Goal: Task Accomplishment & Management: Manage account settings

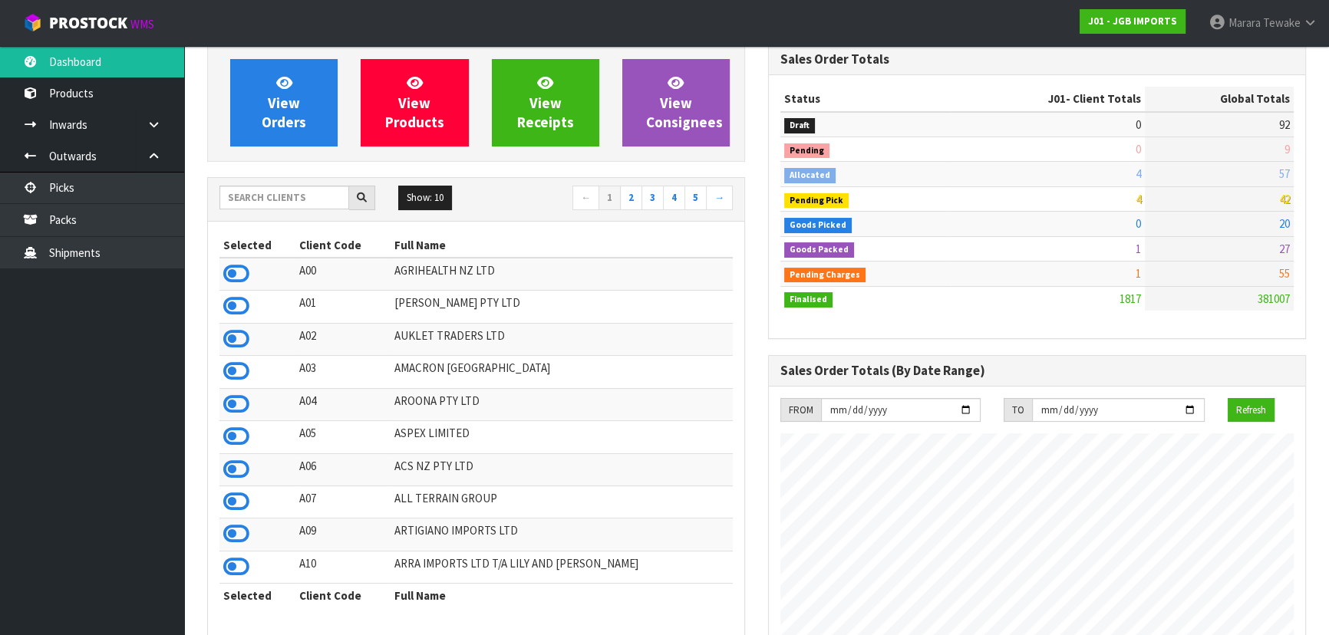
scroll to position [1160, 560]
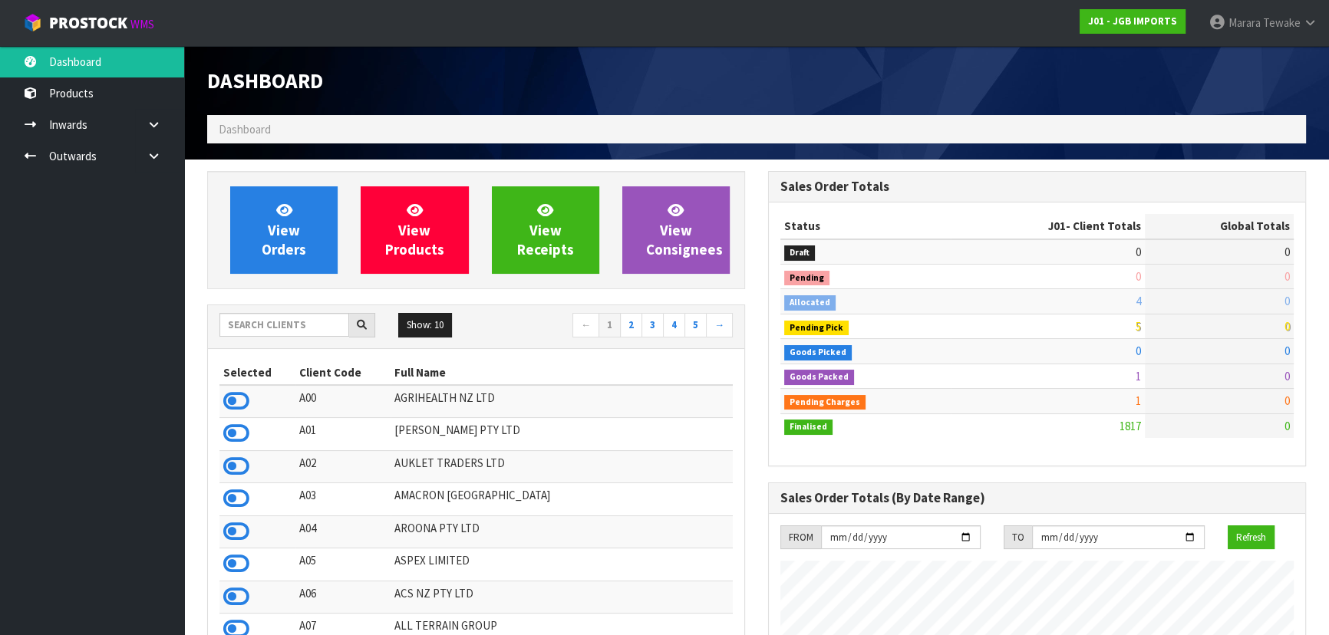
scroll to position [1160, 560]
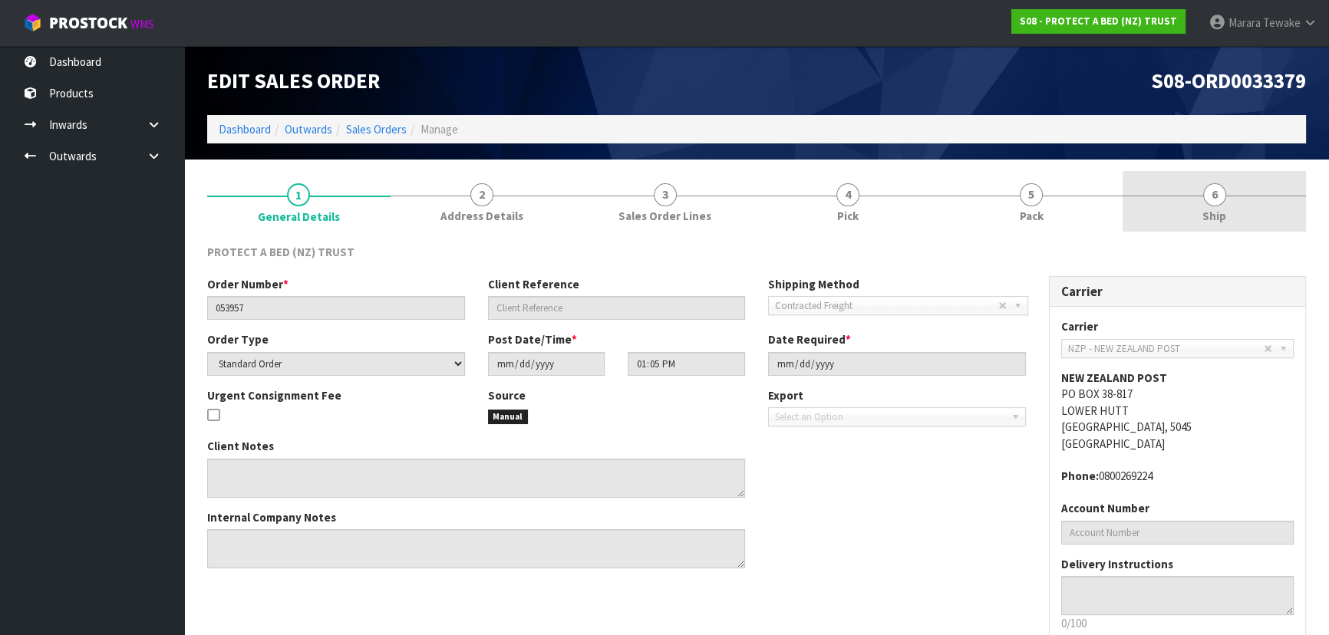
drag, startPoint x: 1195, startPoint y: 204, endPoint x: 1159, endPoint y: 215, distance: 36.9
click at [1195, 204] on link "6 Ship" at bounding box center [1213, 201] width 183 height 61
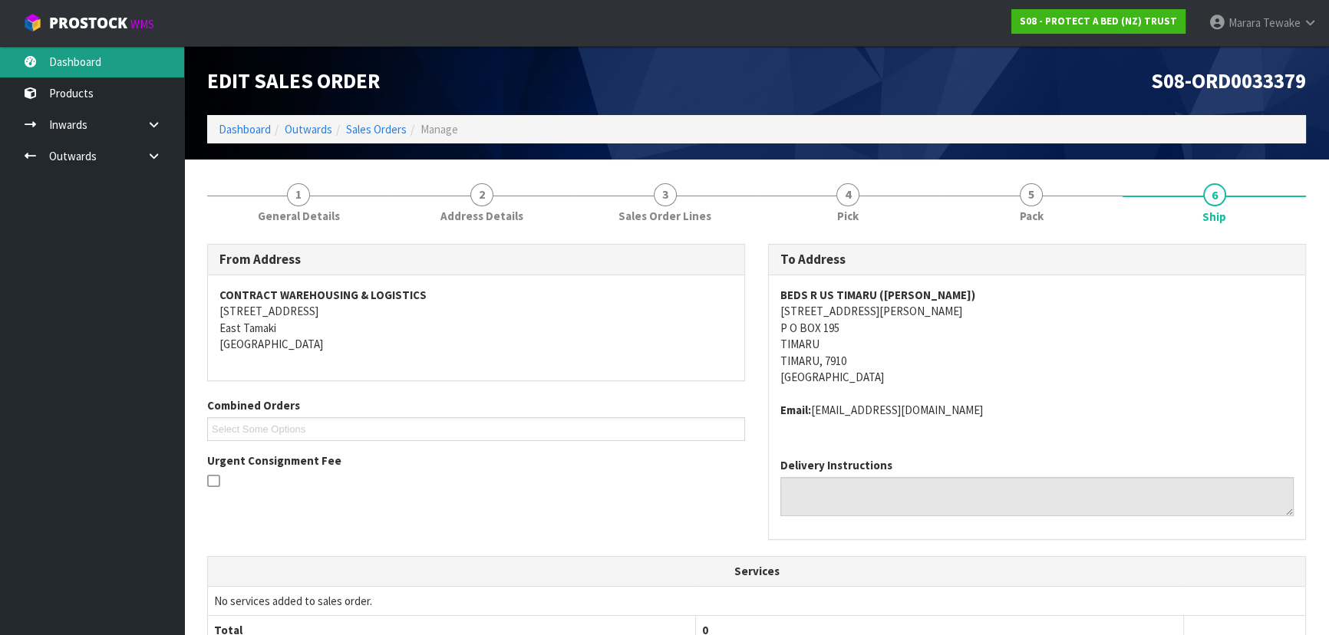
click at [94, 53] on link "Dashboard" at bounding box center [92, 61] width 184 height 31
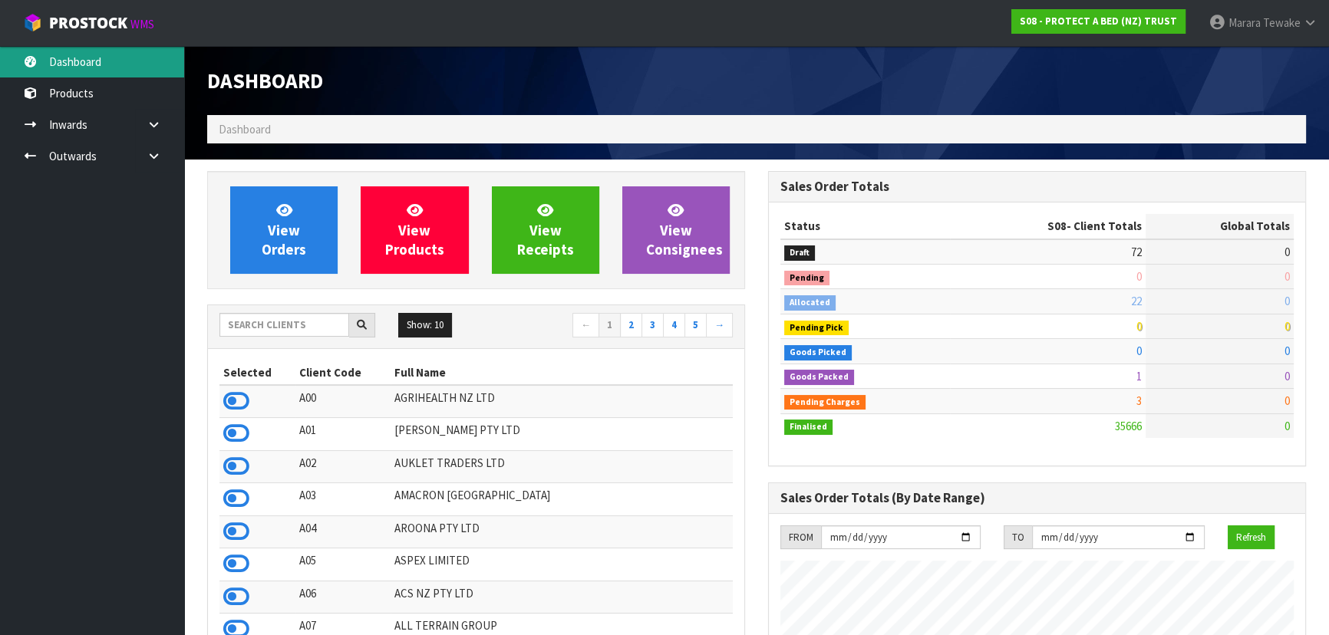
scroll to position [1160, 560]
click at [127, 49] on link "Dashboard" at bounding box center [92, 61] width 184 height 31
click at [132, 61] on link "Dashboard" at bounding box center [92, 61] width 184 height 31
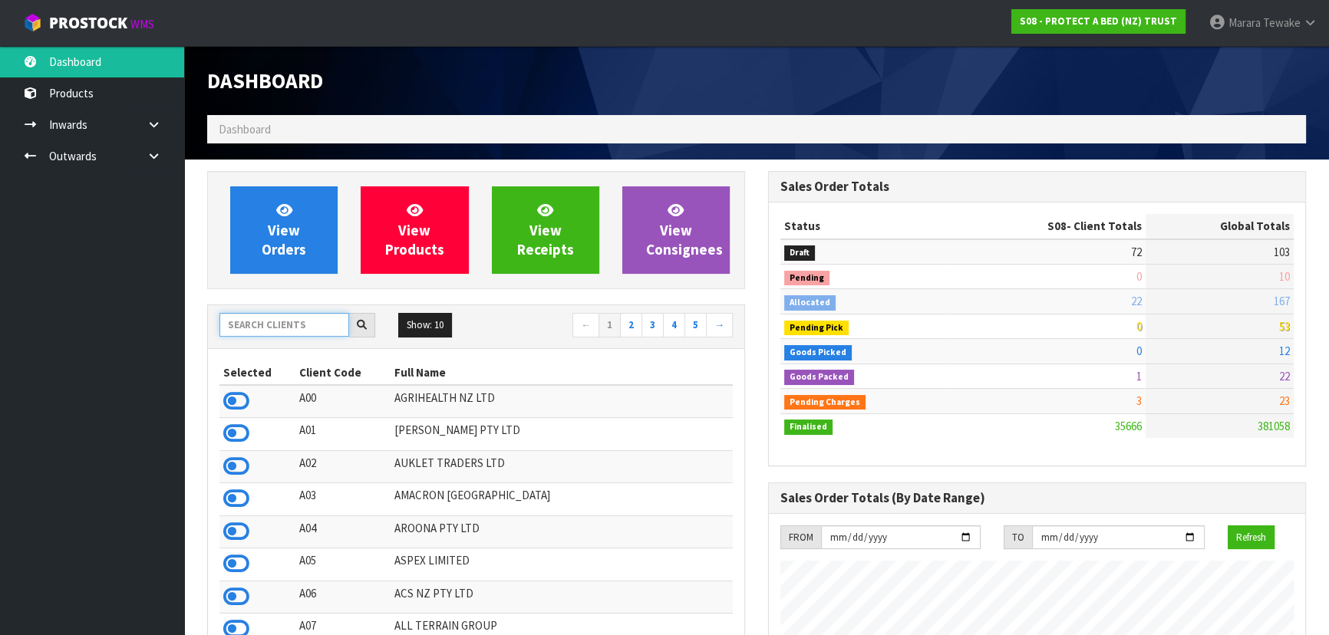
click at [304, 324] on input "text" at bounding box center [284, 325] width 130 height 24
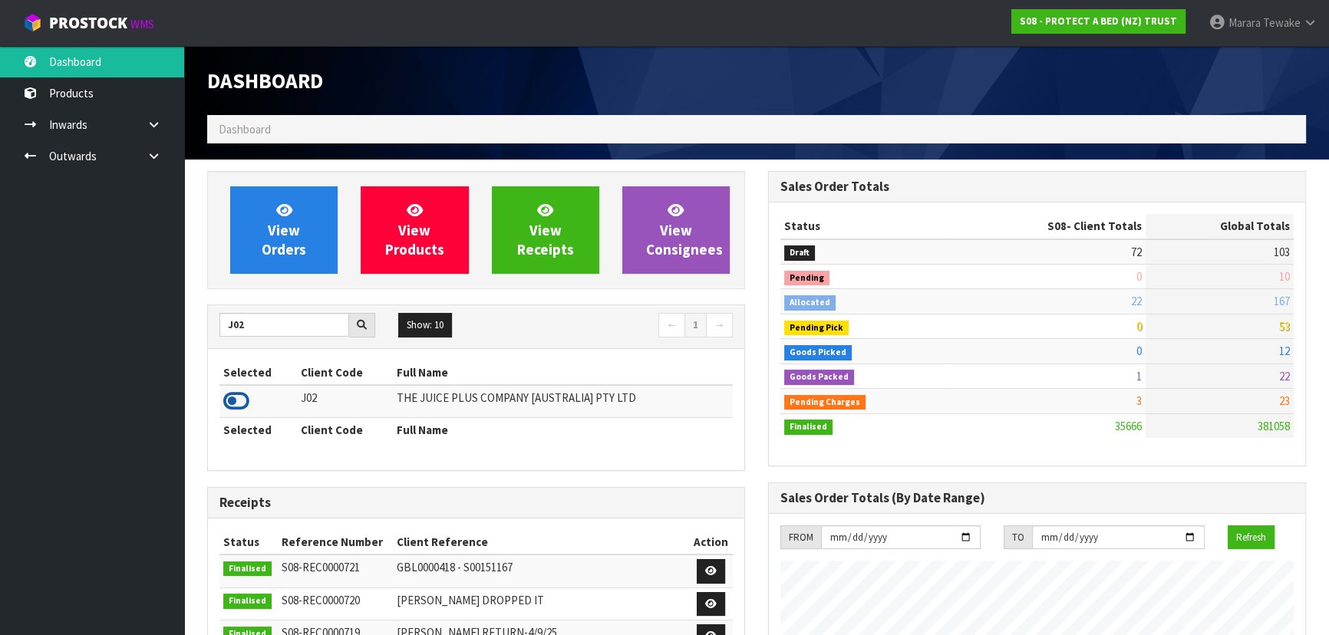
click at [238, 394] on icon at bounding box center [236, 401] width 26 height 23
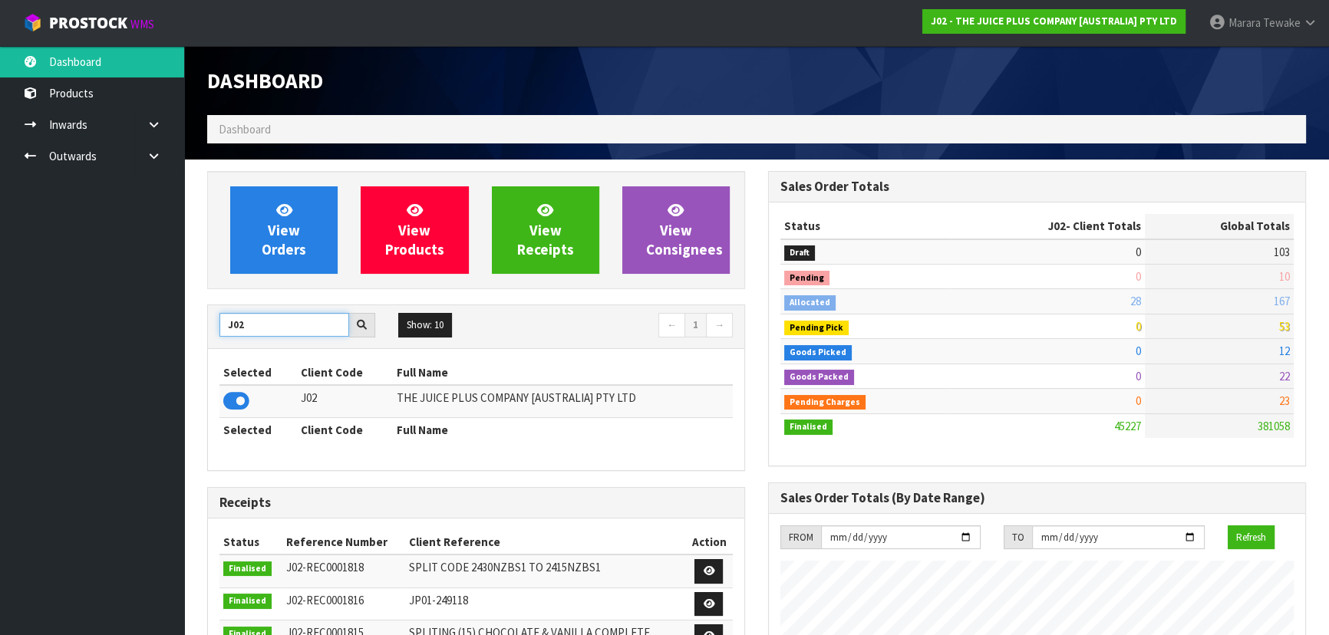
drag, startPoint x: 261, startPoint y: 326, endPoint x: 189, endPoint y: 313, distance: 73.3
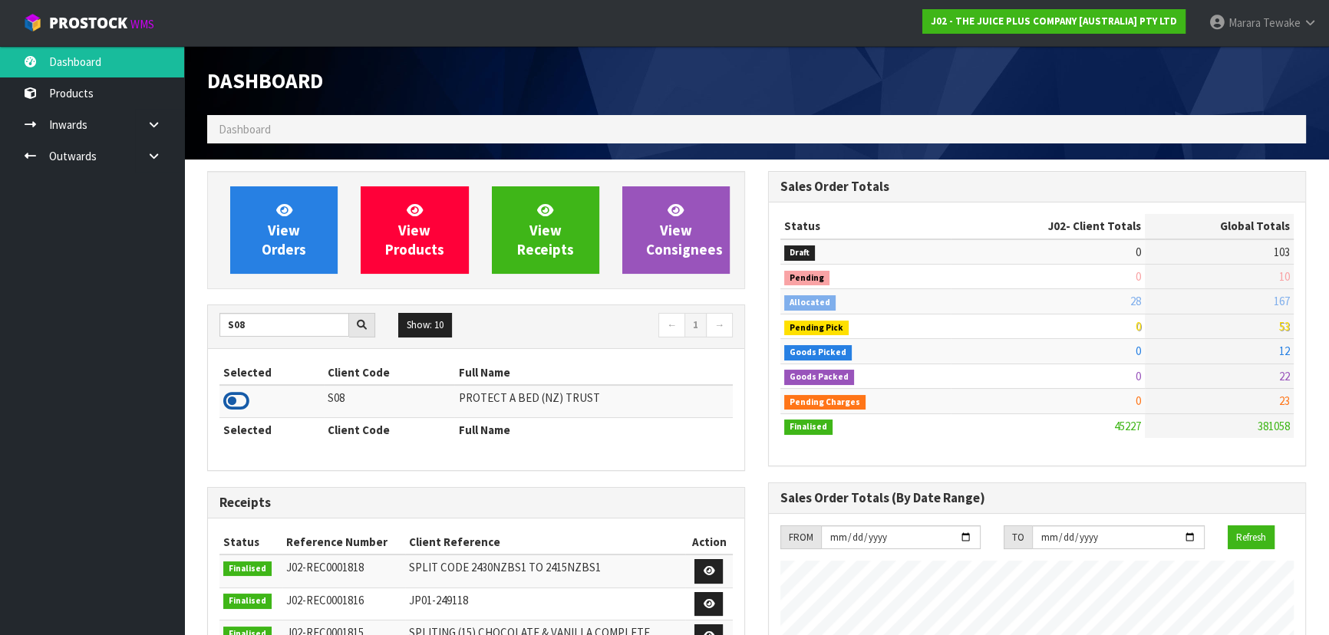
click at [236, 408] on icon at bounding box center [236, 401] width 26 height 23
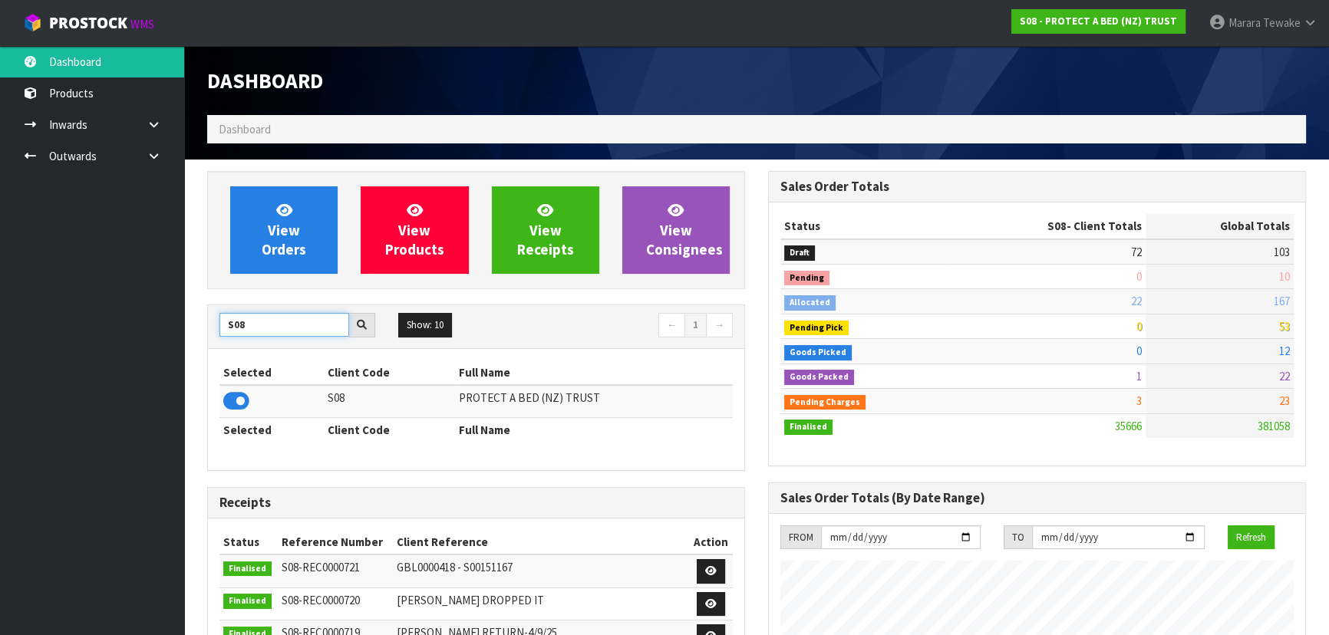
drag, startPoint x: 261, startPoint y: 325, endPoint x: 170, endPoint y: 317, distance: 91.6
type input "K01"
click at [238, 398] on icon at bounding box center [236, 401] width 26 height 23
drag, startPoint x: 263, startPoint y: 326, endPoint x: 145, endPoint y: 302, distance: 120.5
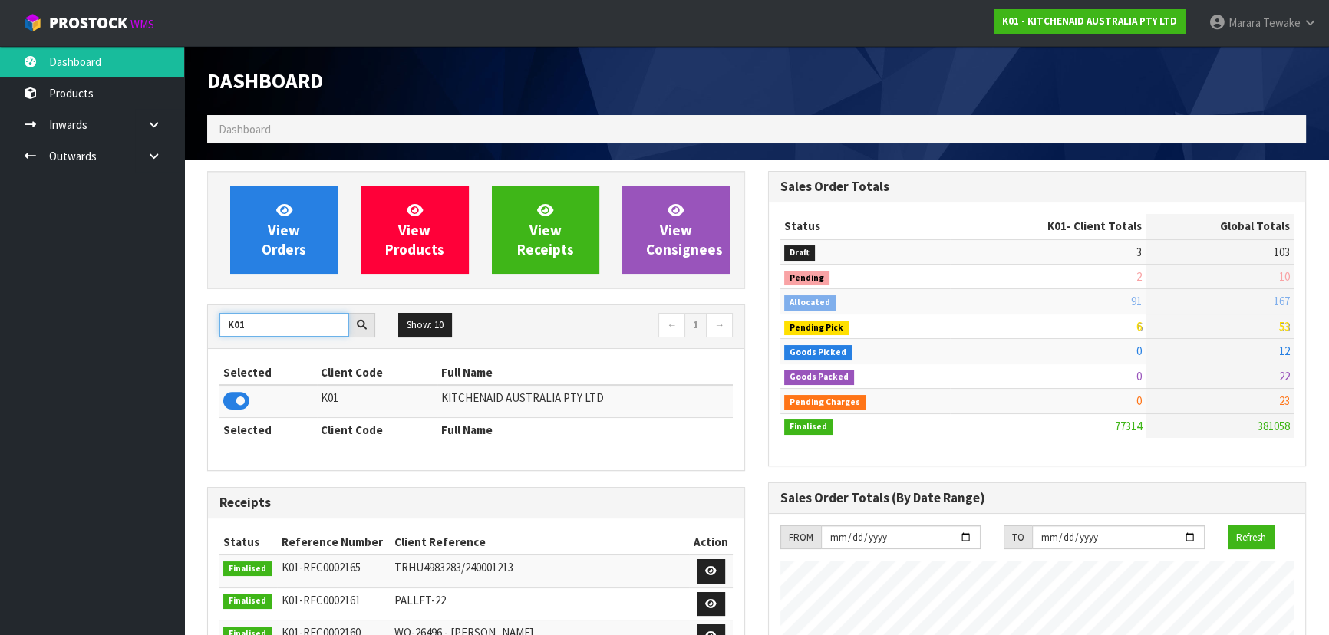
click at [160, 307] on body "Toggle navigation ProStock WMS K01 - KITCHENAID AUSTRALIA PTY LTD Marara Tewake…" at bounding box center [664, 317] width 1329 height 635
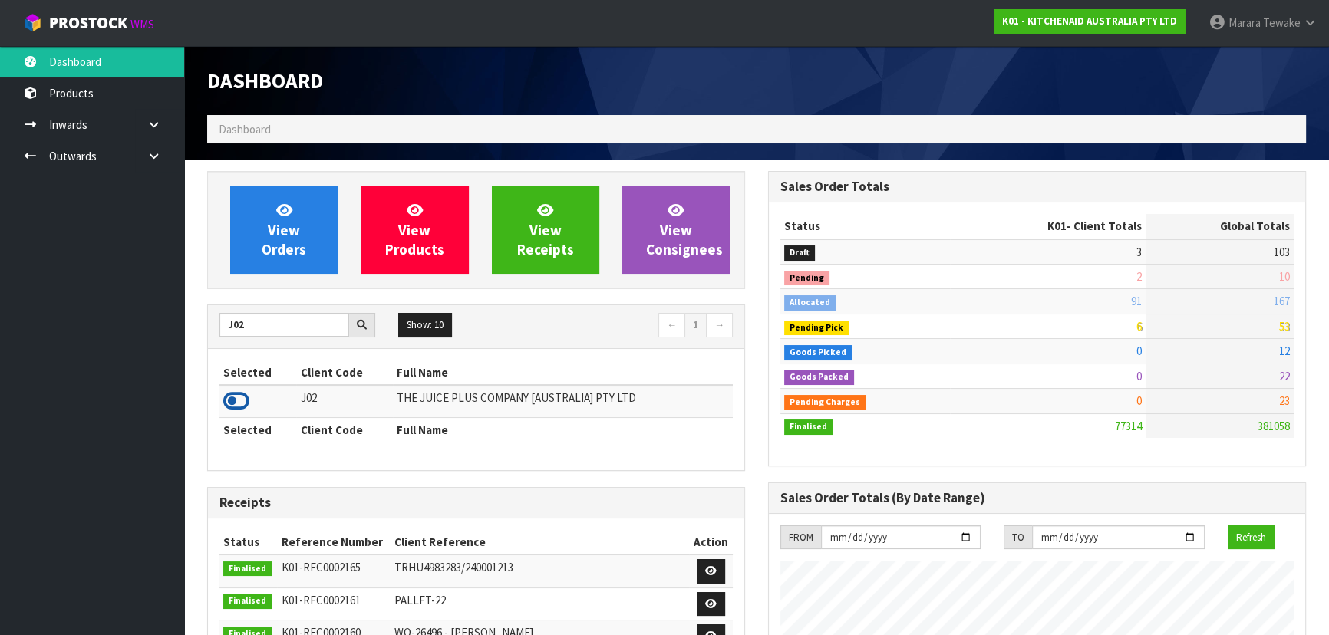
click at [231, 398] on icon at bounding box center [236, 401] width 26 height 23
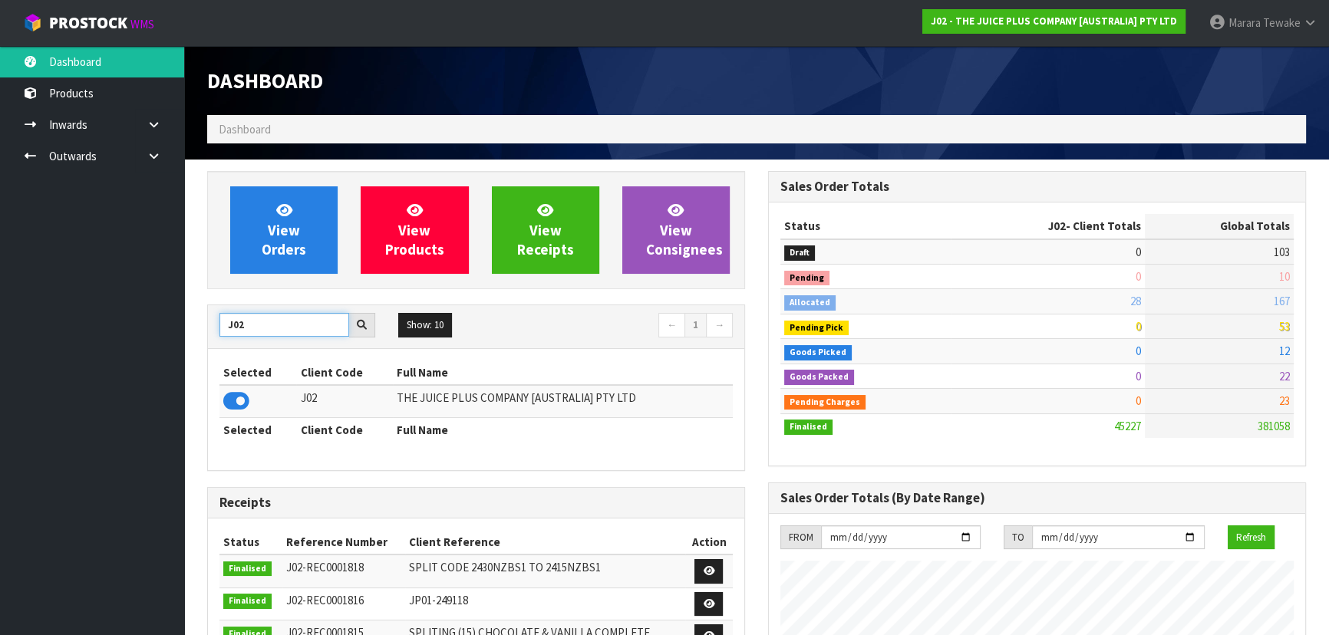
drag, startPoint x: 246, startPoint y: 325, endPoint x: 67, endPoint y: 338, distance: 179.2
click at [140, 333] on body "Toggle navigation ProStock WMS J02 - THE JUICE PLUS COMPANY [AUSTRALIA] PTY LTD…" at bounding box center [664, 317] width 1329 height 635
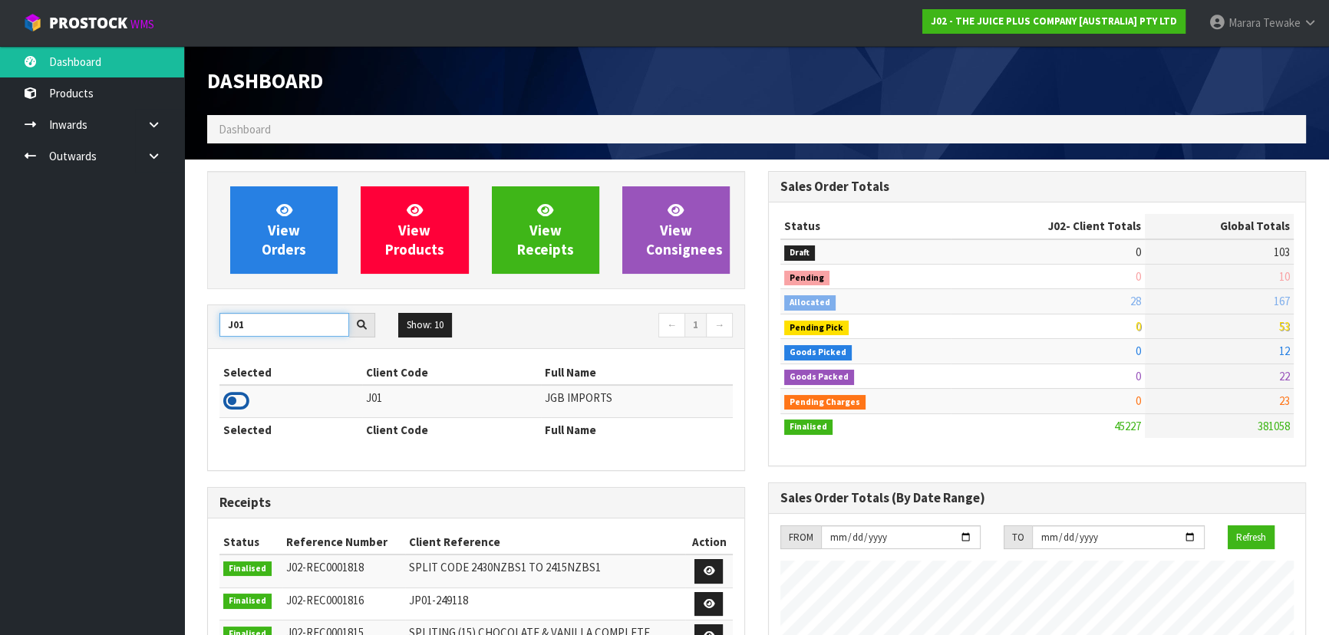
type input "J01"
click at [242, 393] on icon at bounding box center [236, 401] width 26 height 23
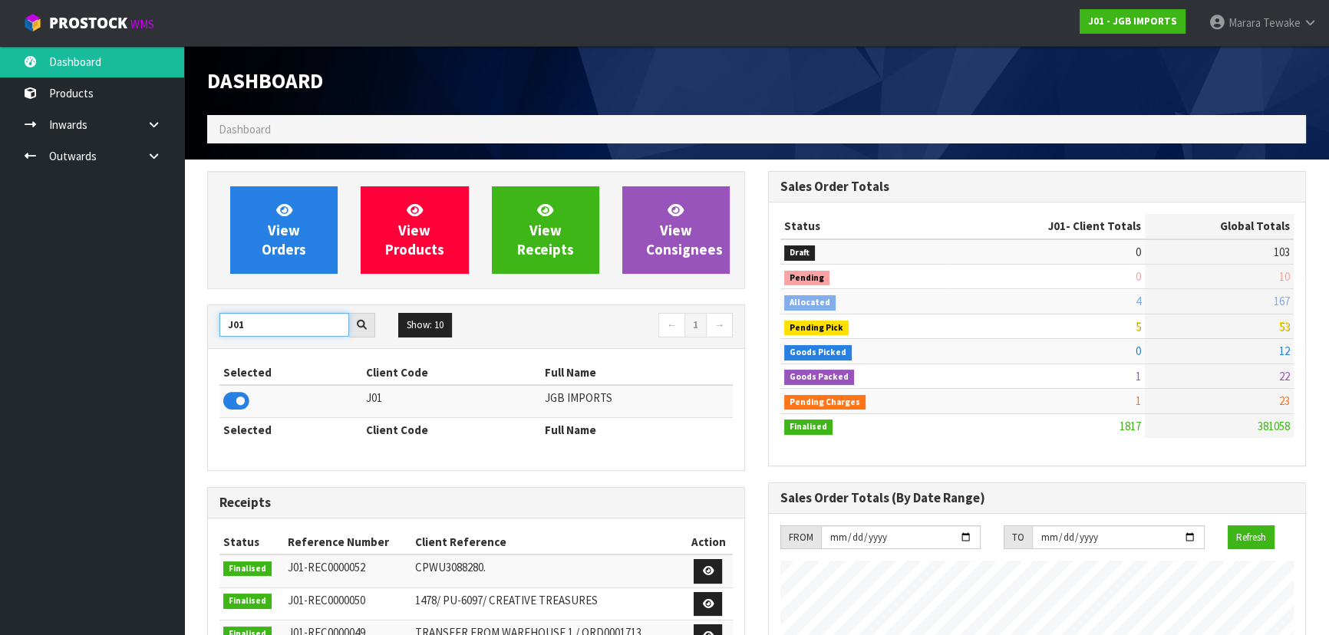
drag, startPoint x: 246, startPoint y: 318, endPoint x: 203, endPoint y: 301, distance: 46.4
click at [203, 301] on div "View Orders View Products View Receipts View Consignees J01 Show: 10 5 10 25 50…" at bounding box center [476, 616] width 561 height 891
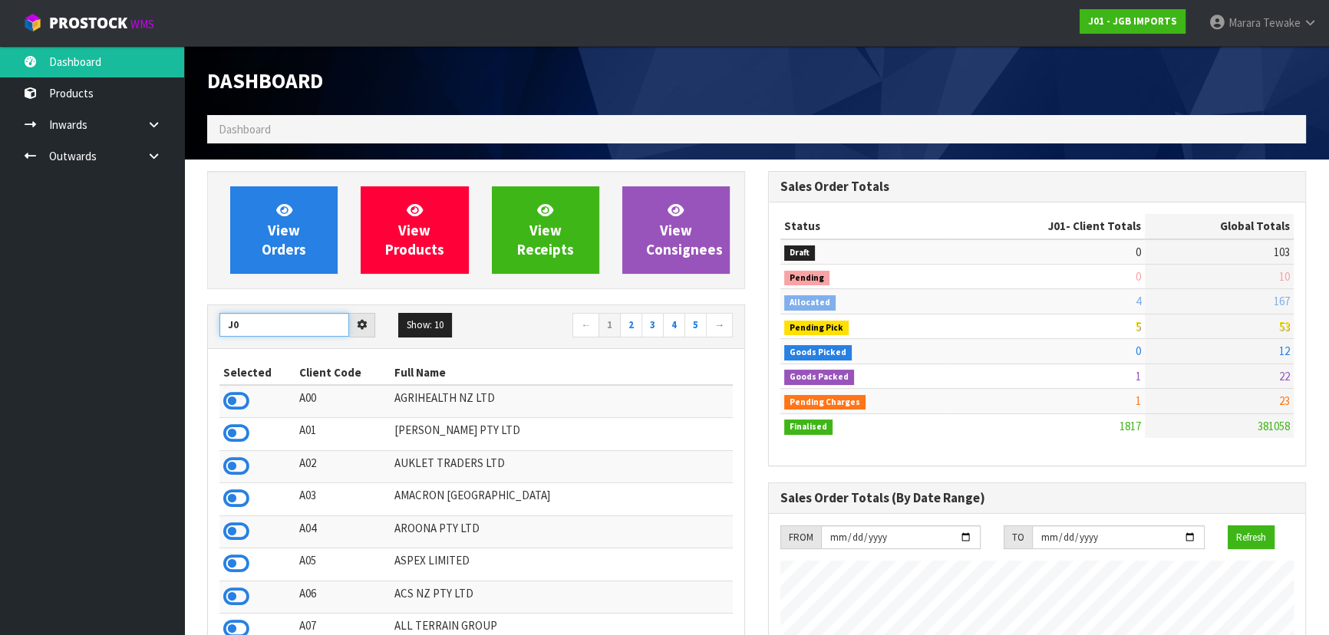
type input "J01"
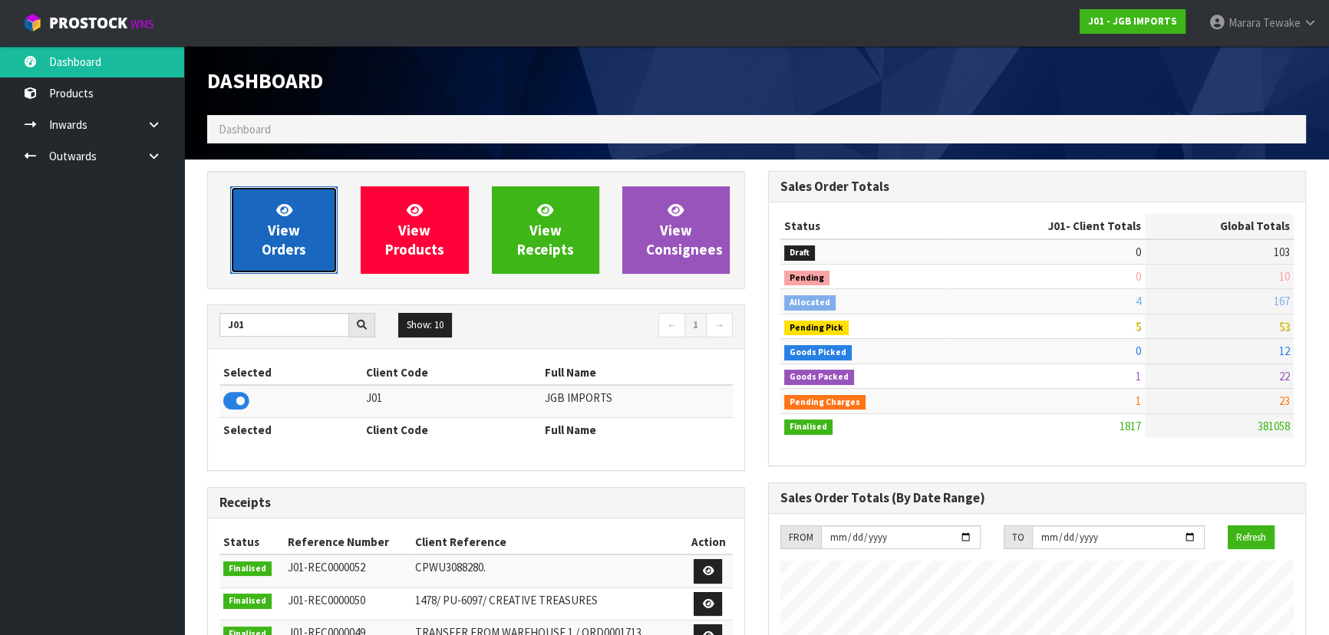
click at [252, 268] on link "View Orders" at bounding box center [283, 229] width 107 height 87
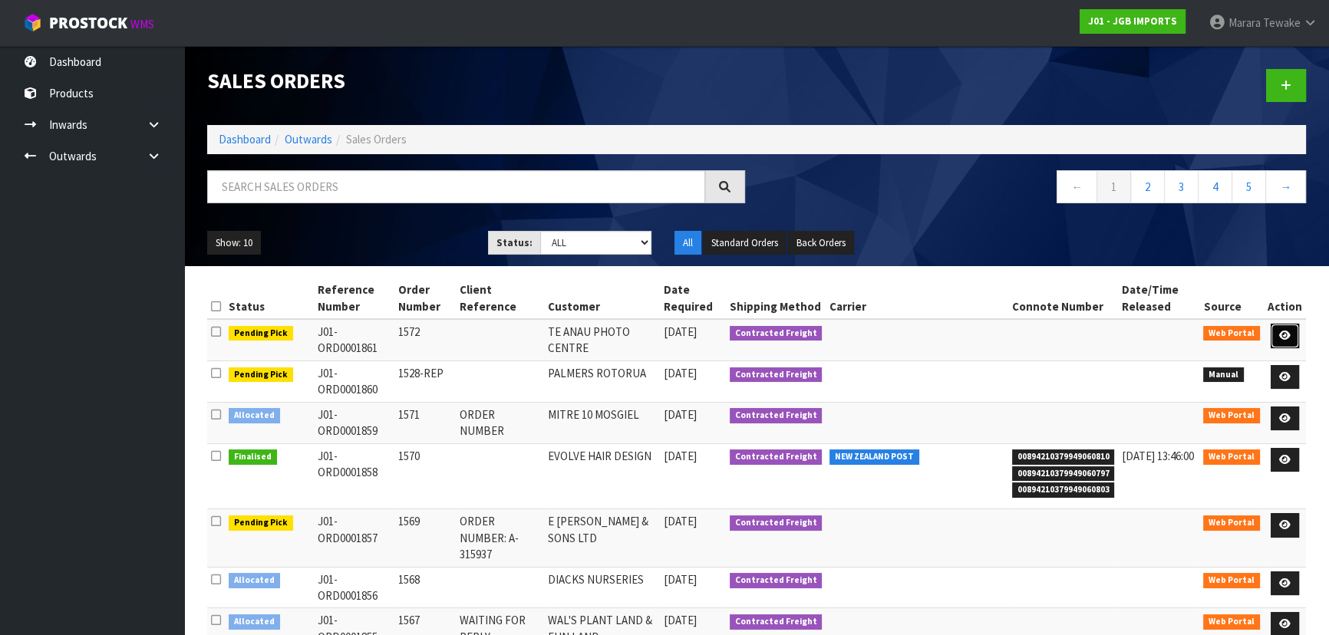
click at [1286, 339] on icon at bounding box center [1285, 336] width 12 height 10
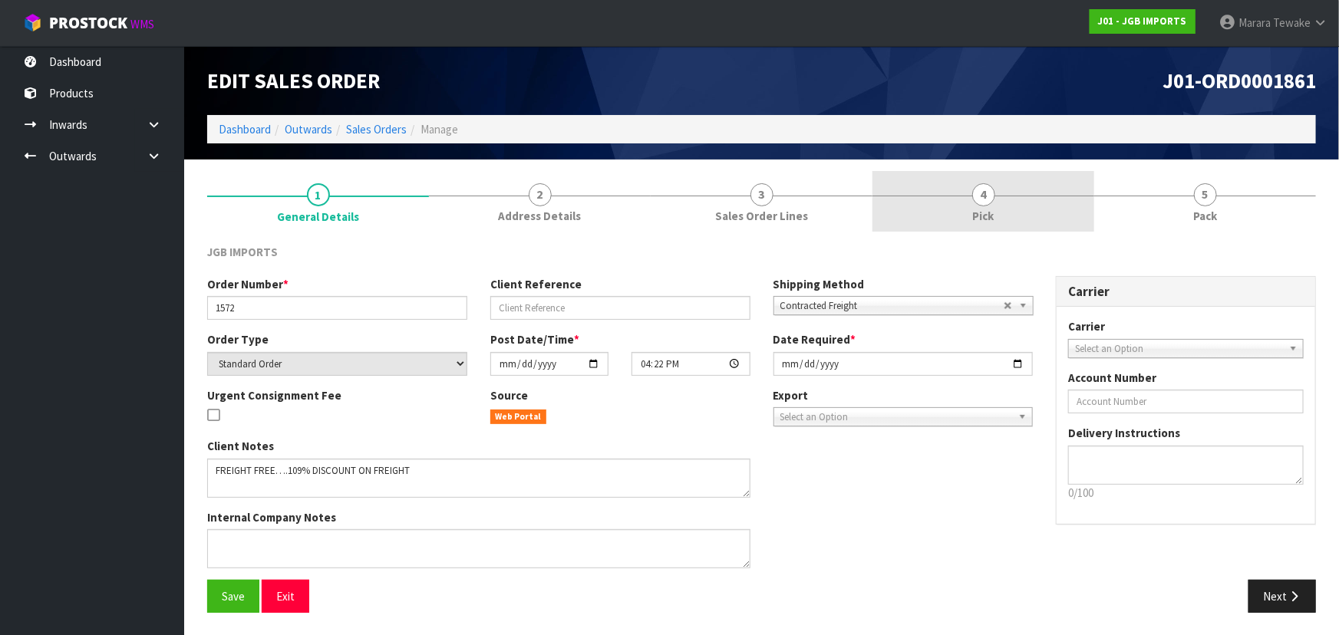
click at [984, 210] on span "Pick" at bounding box center [983, 216] width 21 height 16
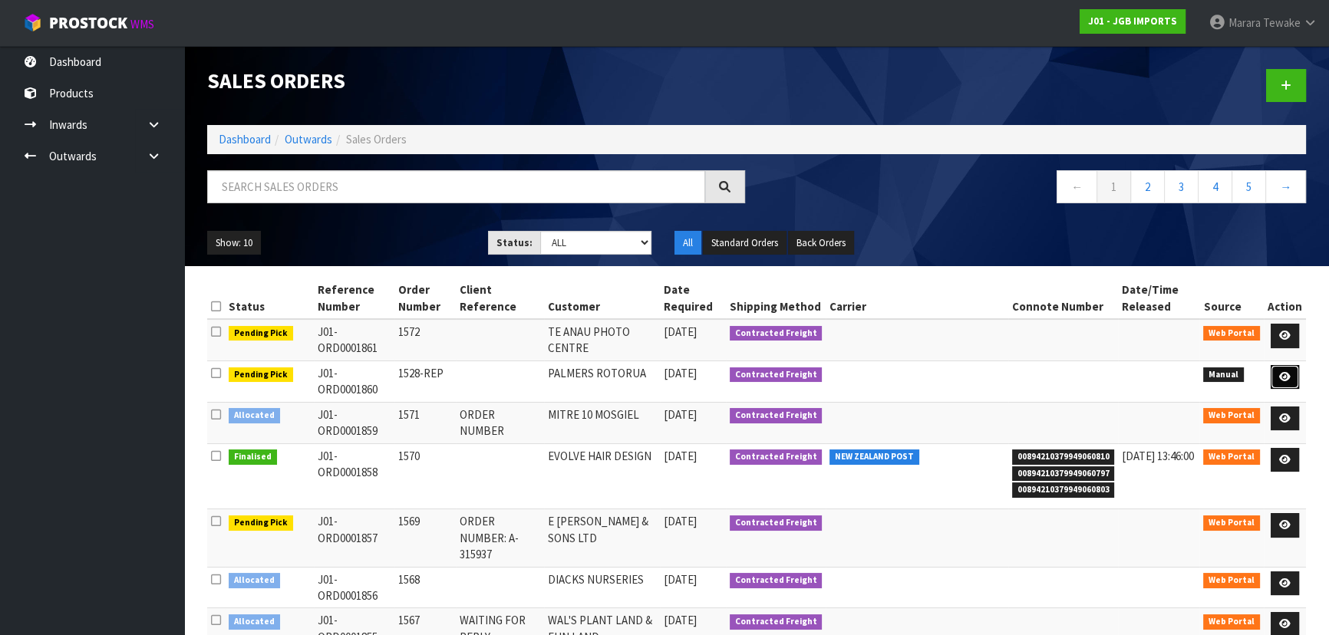
drag, startPoint x: 1288, startPoint y: 379, endPoint x: 1279, endPoint y: 377, distance: 9.3
click at [1288, 378] on icon at bounding box center [1285, 377] width 12 height 10
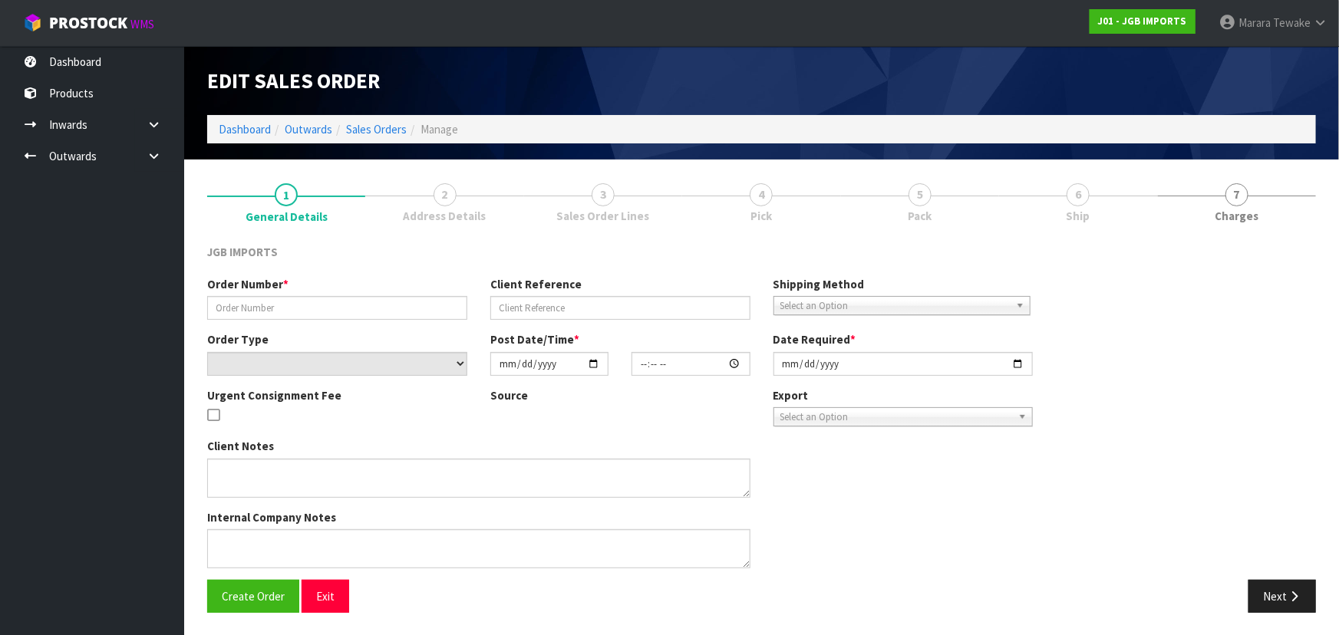
type input "1528-REP"
select select "number:0"
type input "2025-09-12"
type input "14:01:00.000"
type input "2025-09-15"
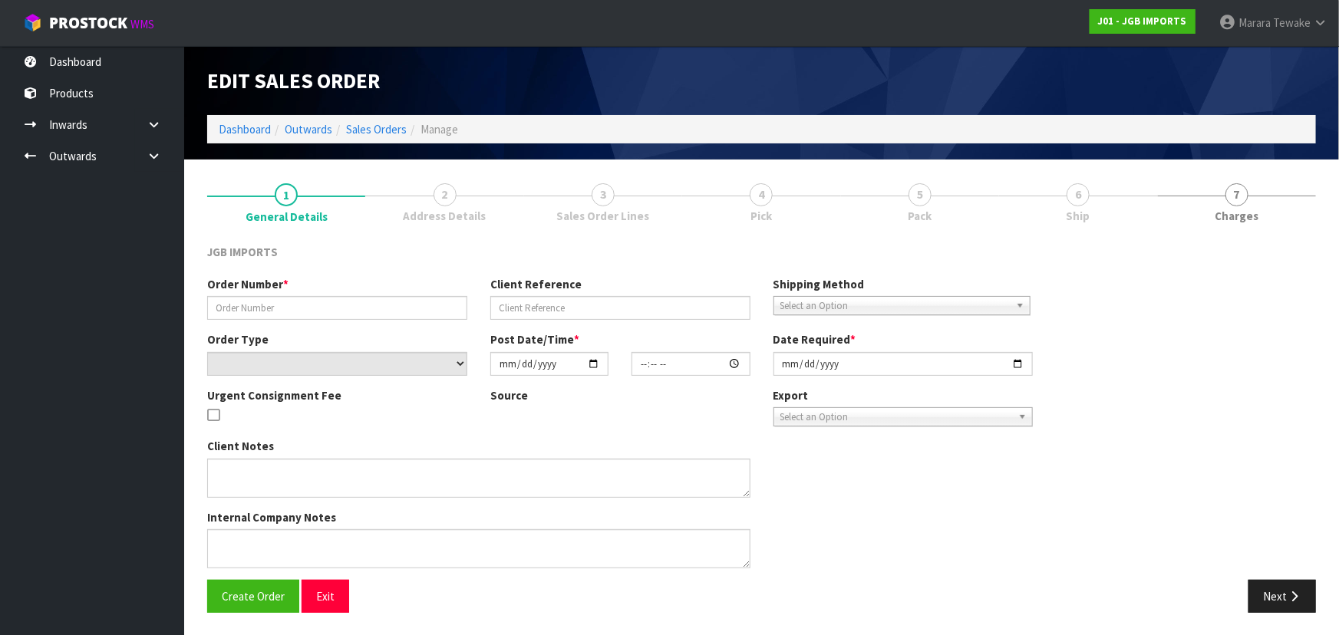
type textarea "PLEASE REPLACE THE ROUND CUPS AT NO COST. WE DON’T HAVE ANY TEA-POTS LEFT, SO P…"
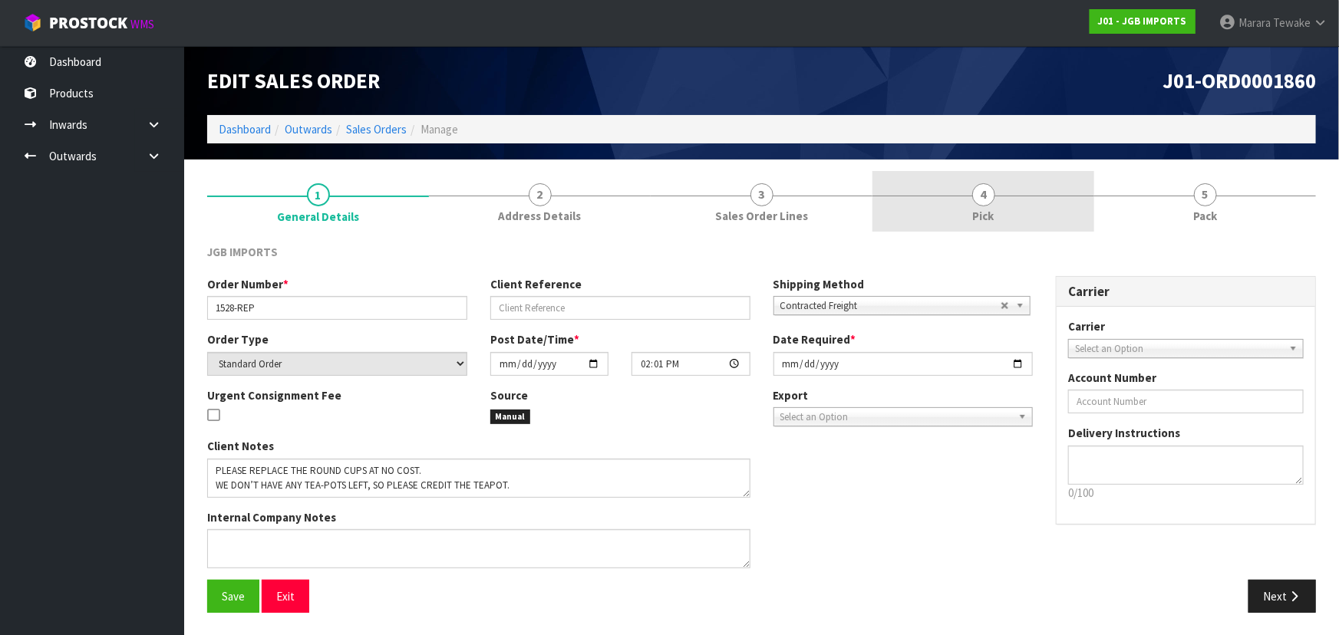
click at [989, 198] on span "4" at bounding box center [983, 194] width 23 height 23
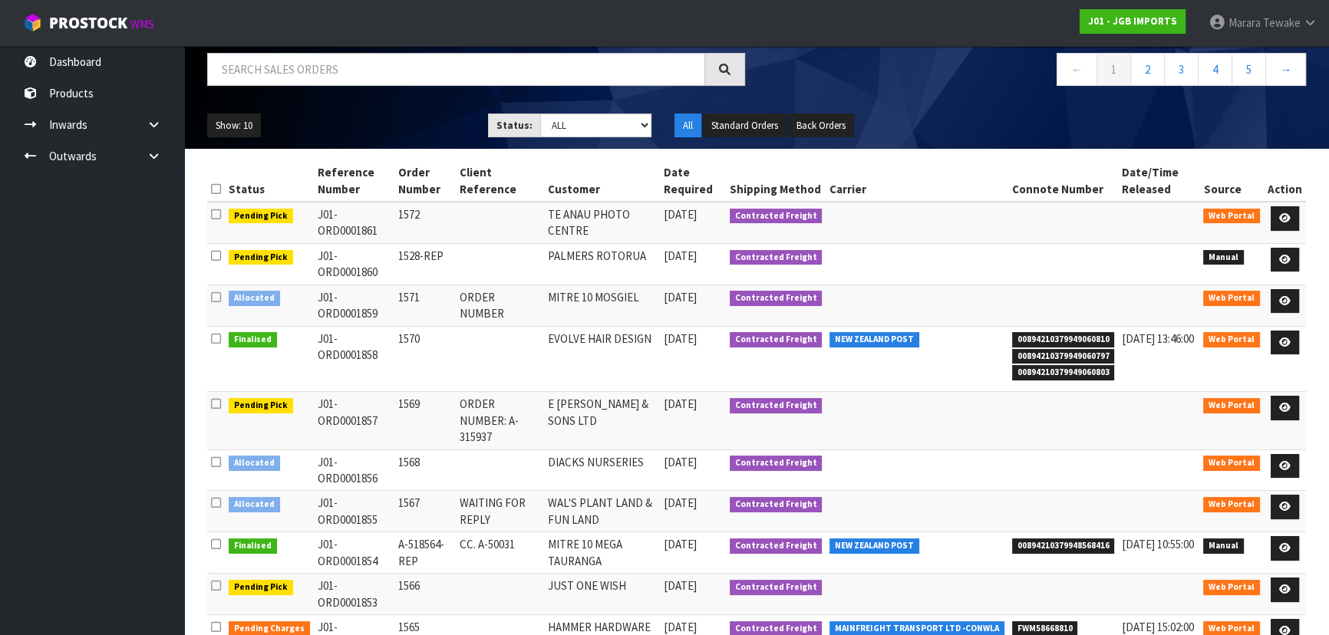
scroll to position [139, 0]
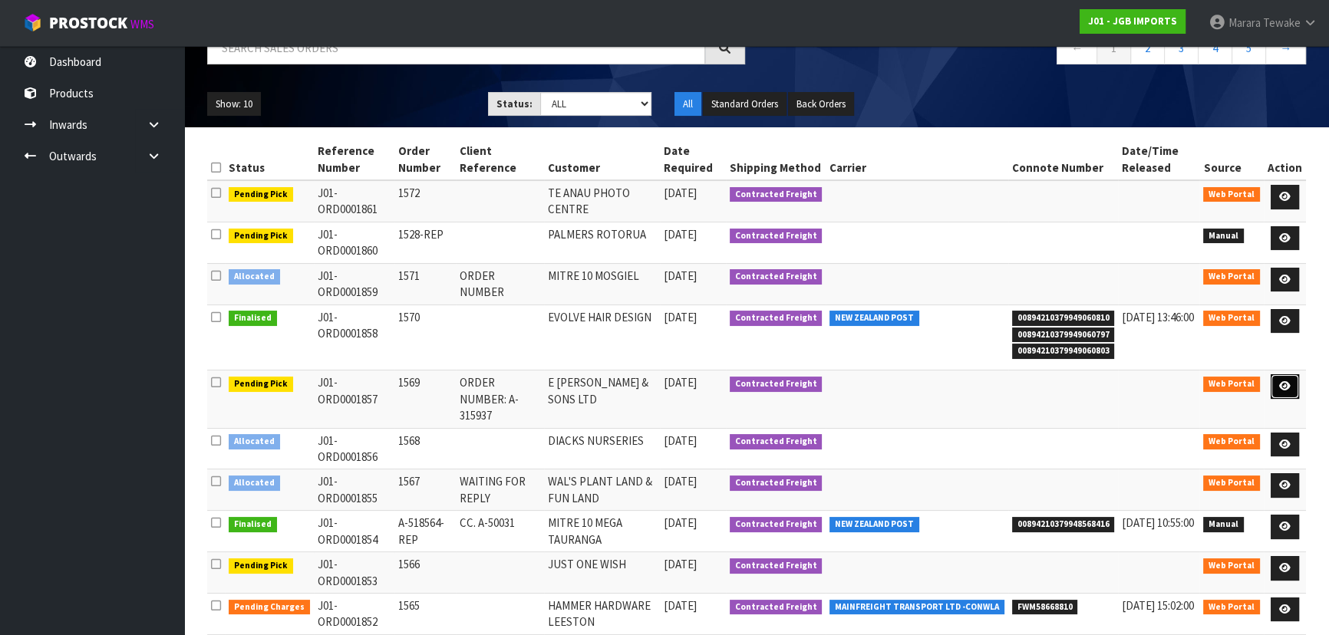
click at [1291, 381] on link at bounding box center [1284, 386] width 28 height 25
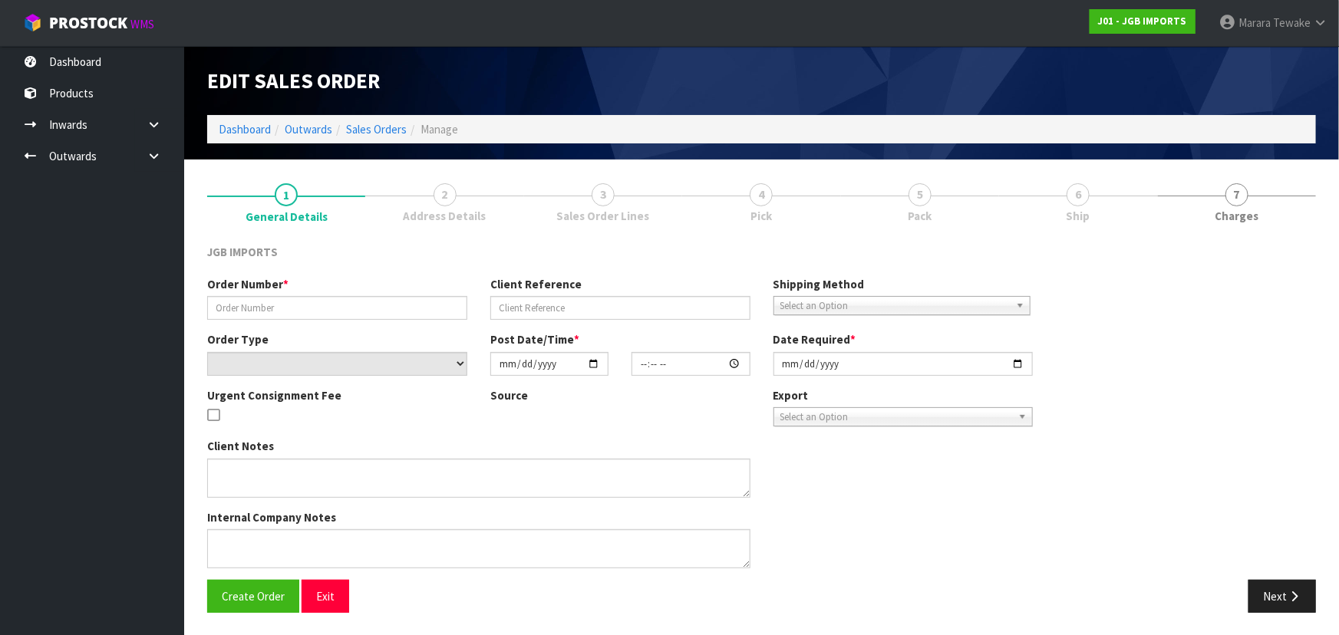
type input "1569"
type input "ORDER NUMBER: A-315937"
select select "number:0"
type input "2025-09-11"
type input "13:05:00.000"
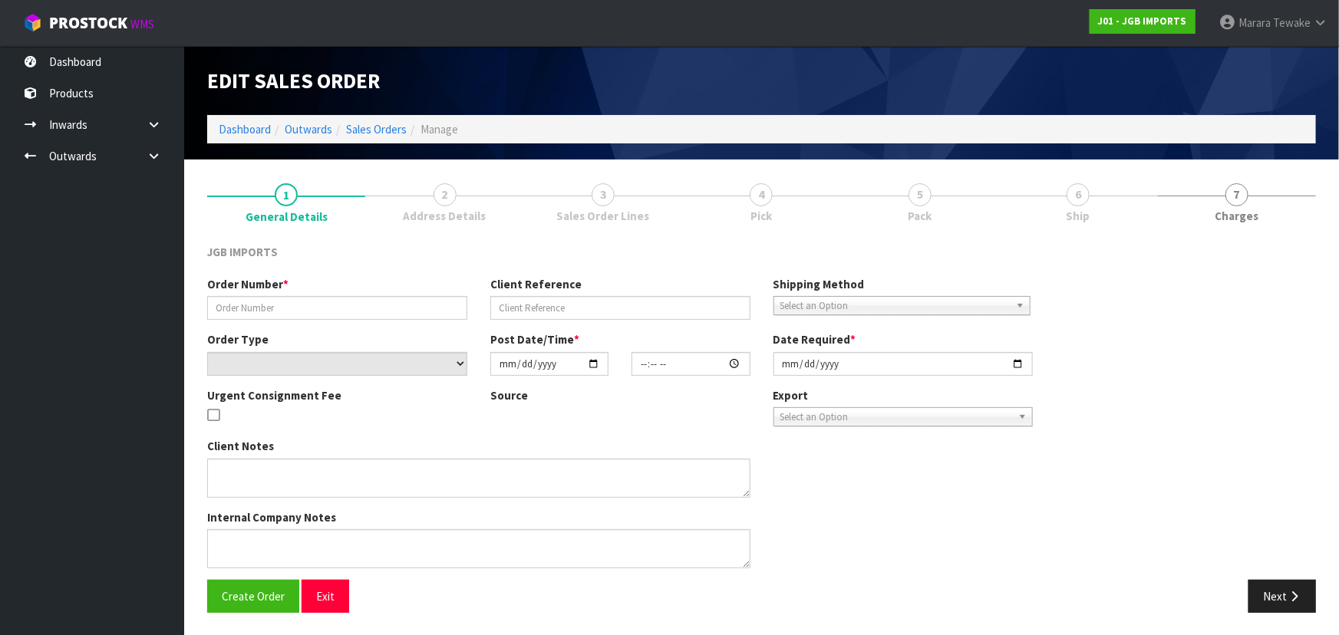
type input "2025-09-18"
type textarea "FREIGHT FREE…100% DISCOUNT ON FREIGHT ORDER NUMBER: A-315937. PLEASE NOTE ON IN…"
type textarea "TEAM PLEASE SEND OUT THE ORDER NEXT WEEK ON 18TH SEP. PLEASE CHECK CRYSTAL APPL…"
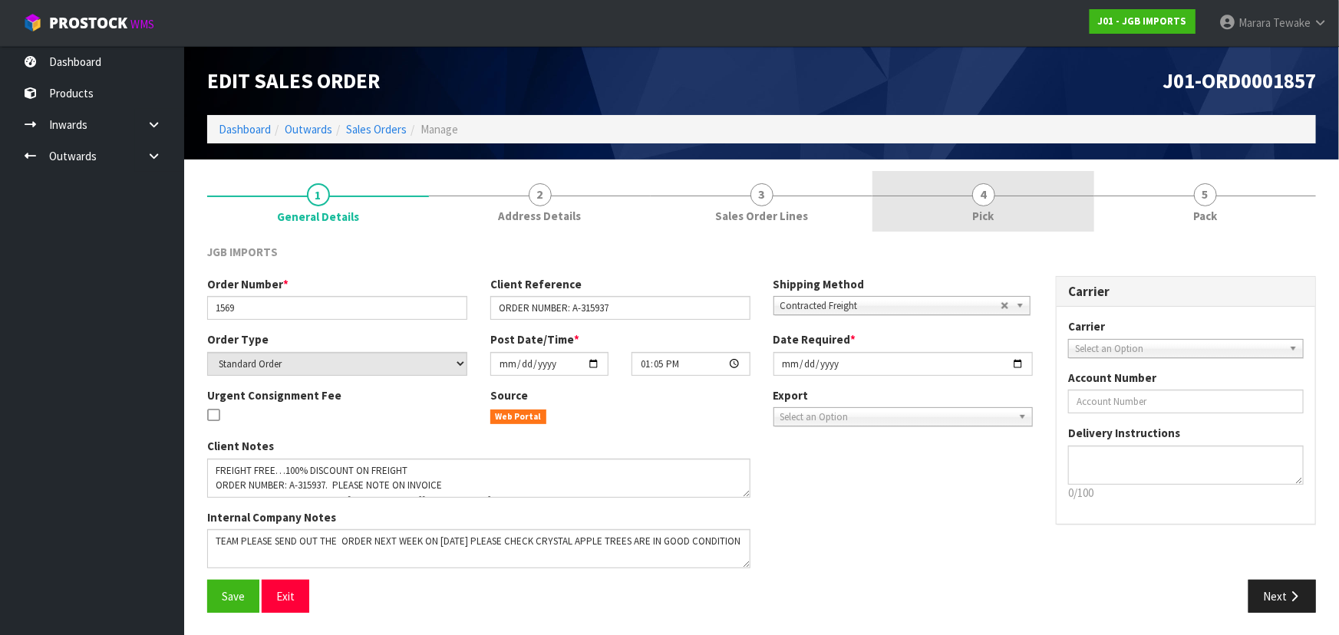
drag, startPoint x: 1000, startPoint y: 203, endPoint x: 982, endPoint y: 209, distance: 19.2
click at [1000, 202] on link "4 Pick" at bounding box center [983, 201] width 222 height 61
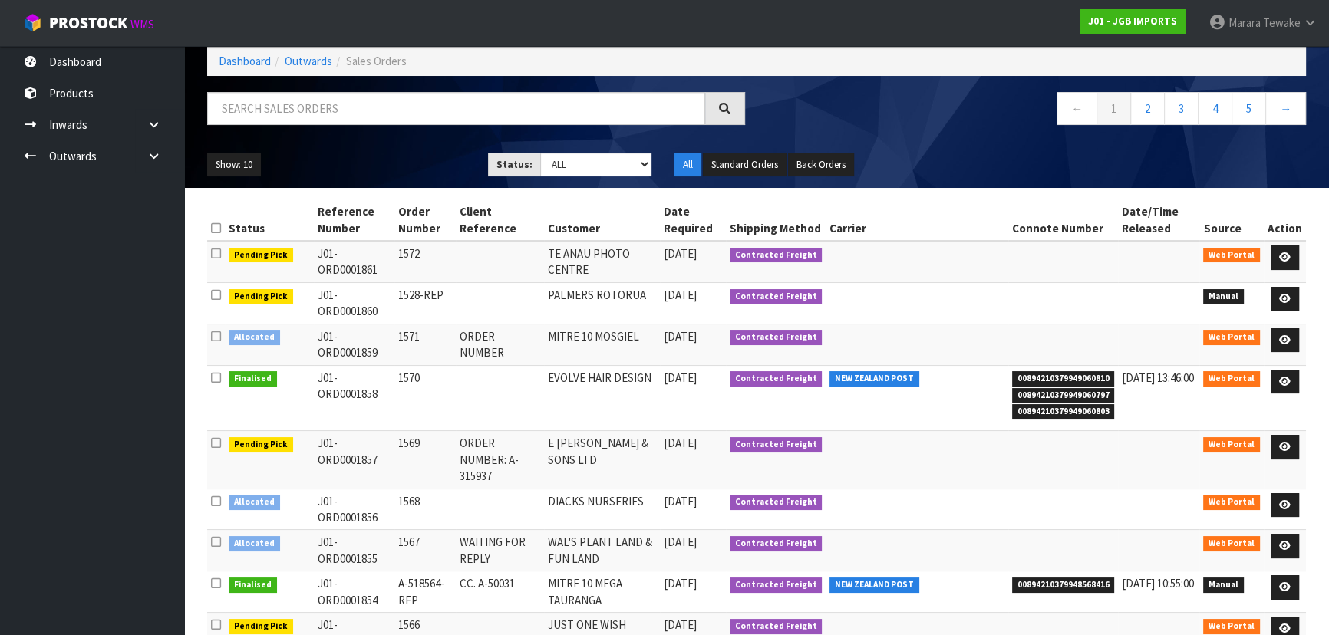
scroll to position [189, 0]
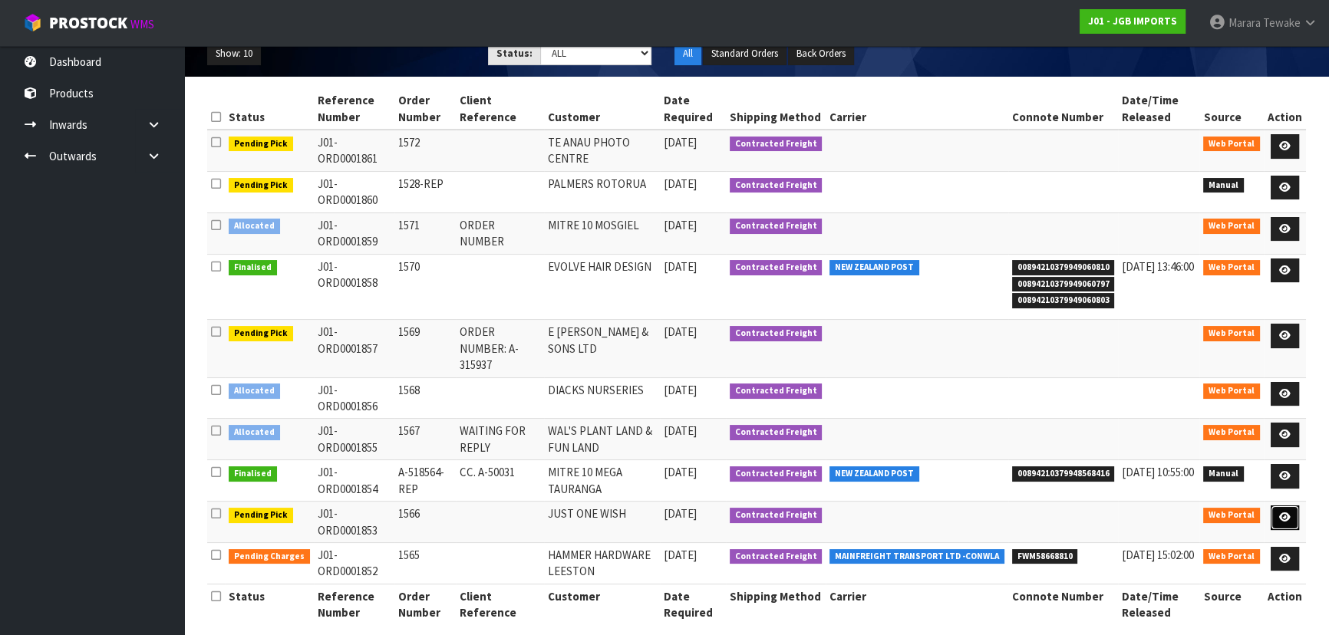
click at [1286, 512] on icon at bounding box center [1285, 517] width 12 height 10
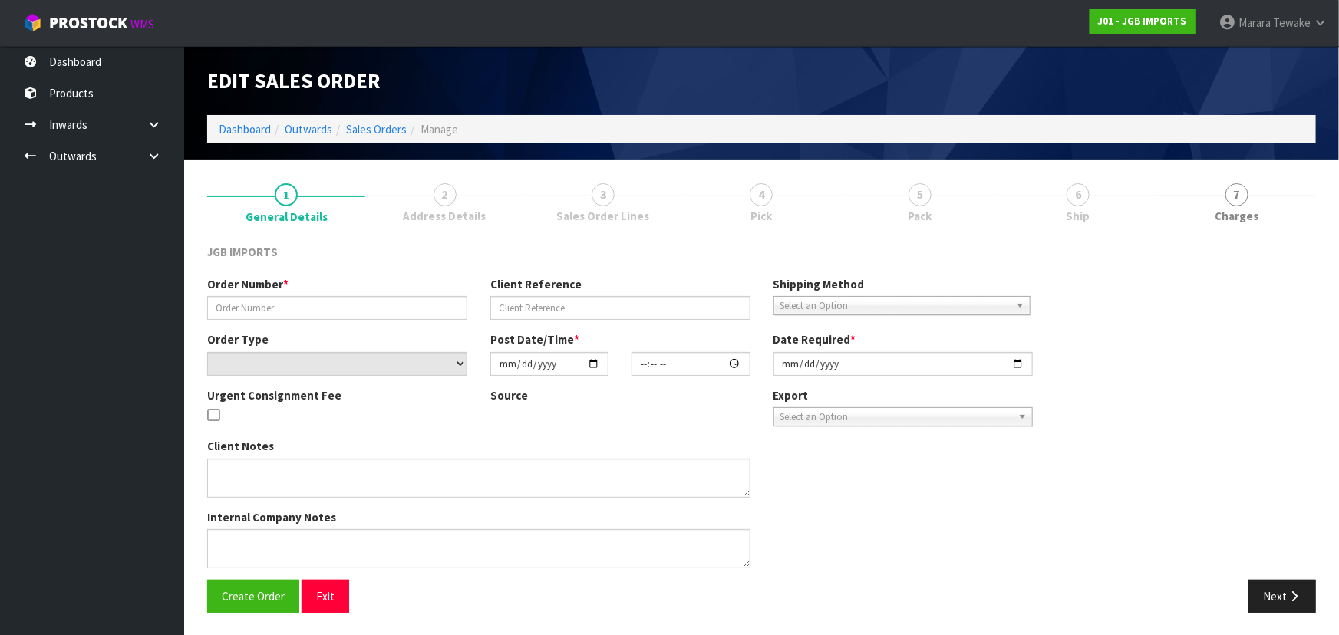
type input "1566"
select select "number:0"
type input "2025-09-09"
type input "15:52:00.000"
type input "2025-09-10"
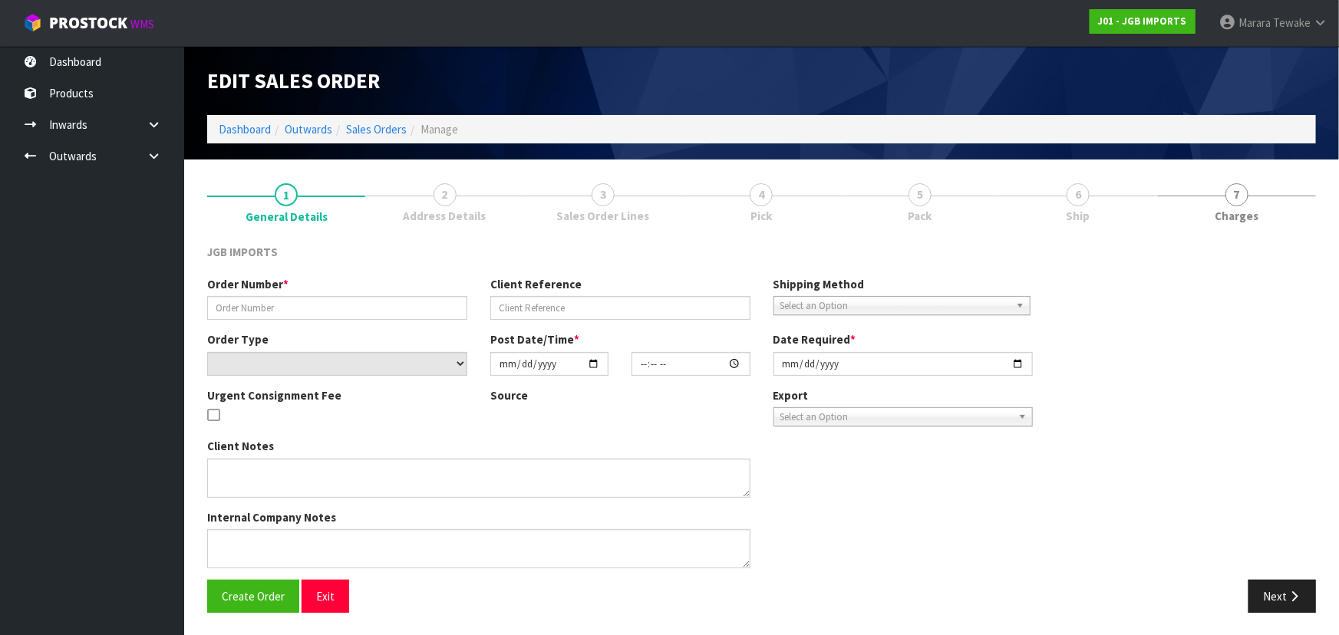
type textarea "FREIGHT FREE….100% DISCOUNT"
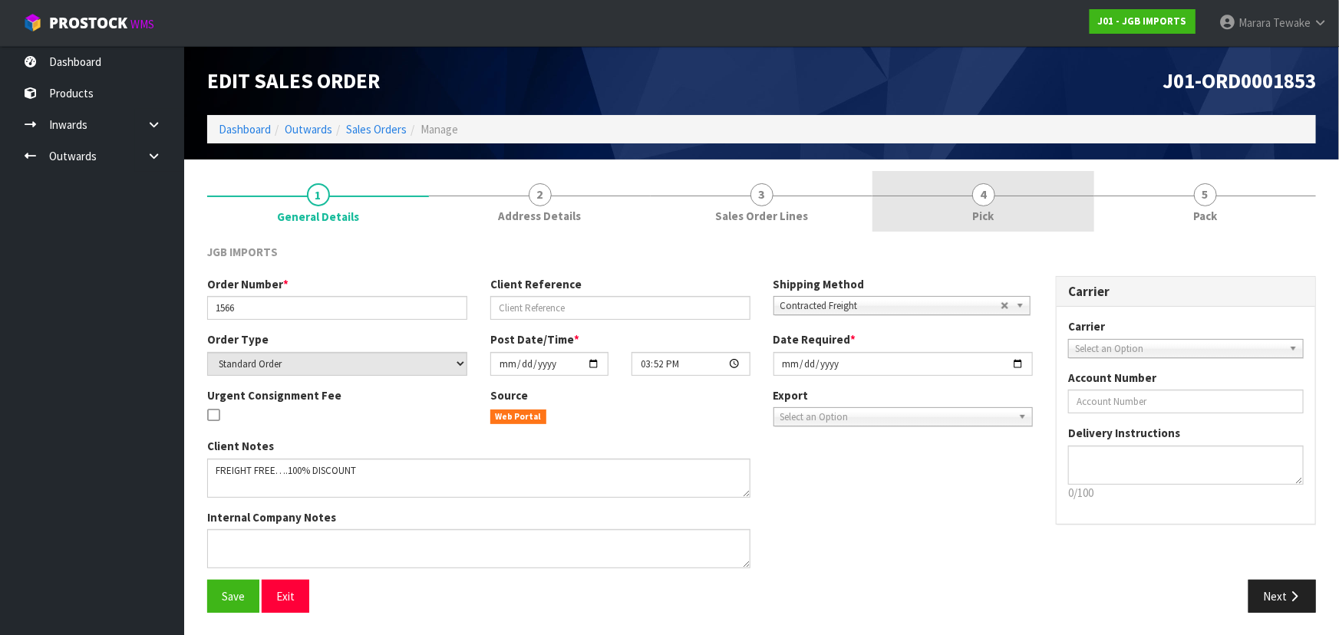
drag, startPoint x: 1000, startPoint y: 206, endPoint x: 972, endPoint y: 290, distance: 88.8
click at [1000, 204] on link "4 Pick" at bounding box center [983, 201] width 222 height 61
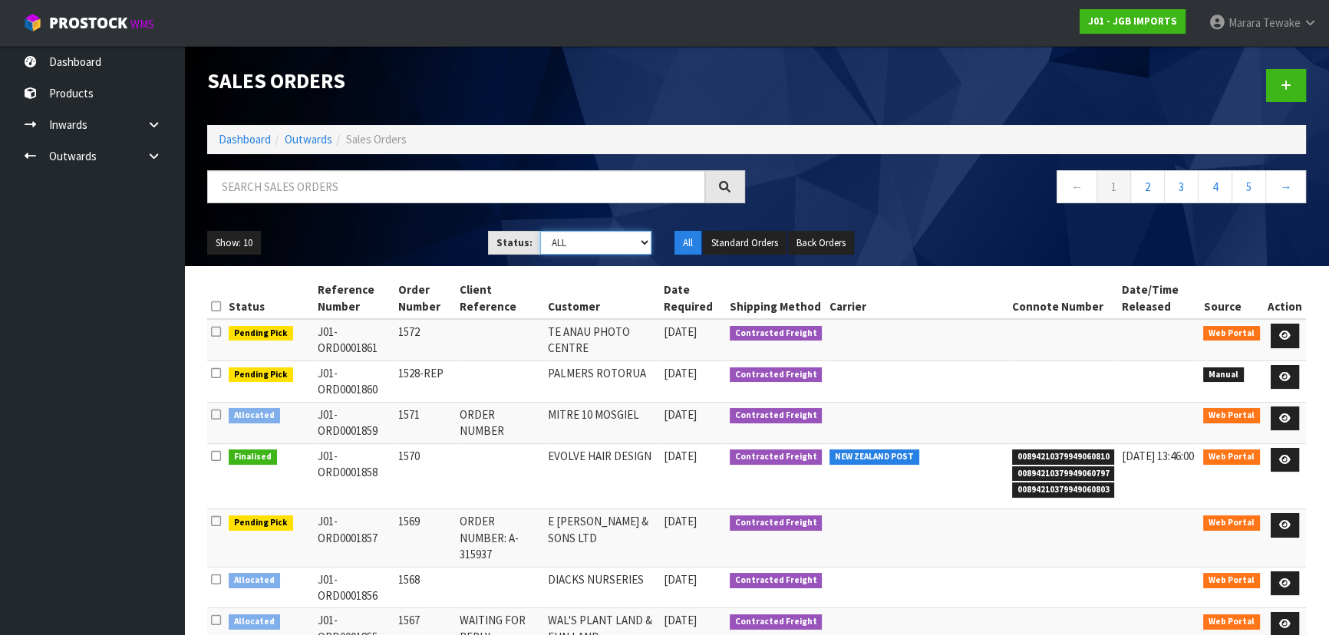
click at [648, 243] on select "Draft Pending Allocated Pending Pick Goods Picked Goods Packed Pending Charges …" at bounding box center [596, 243] width 112 height 24
select select "string:3"
click at [540, 231] on select "Draft Pending Allocated Pending Pick Goods Picked Goods Packed Pending Charges …" at bounding box center [596, 243] width 112 height 24
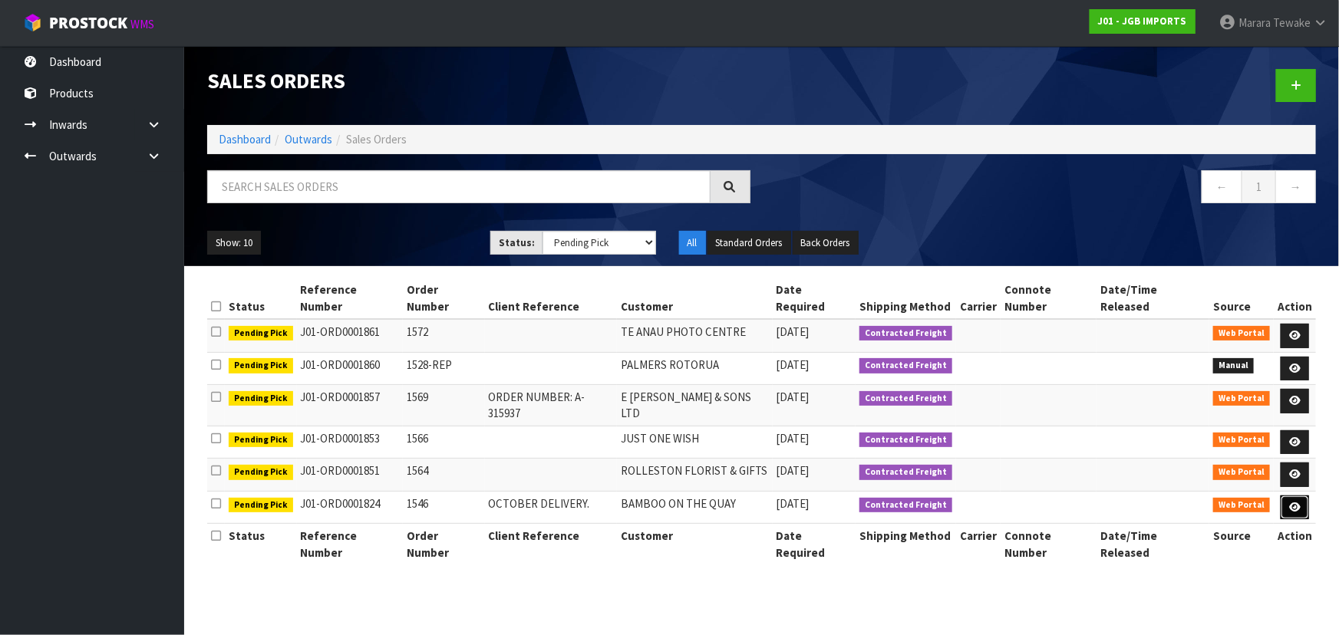
click at [1298, 503] on icon at bounding box center [1295, 508] width 12 height 10
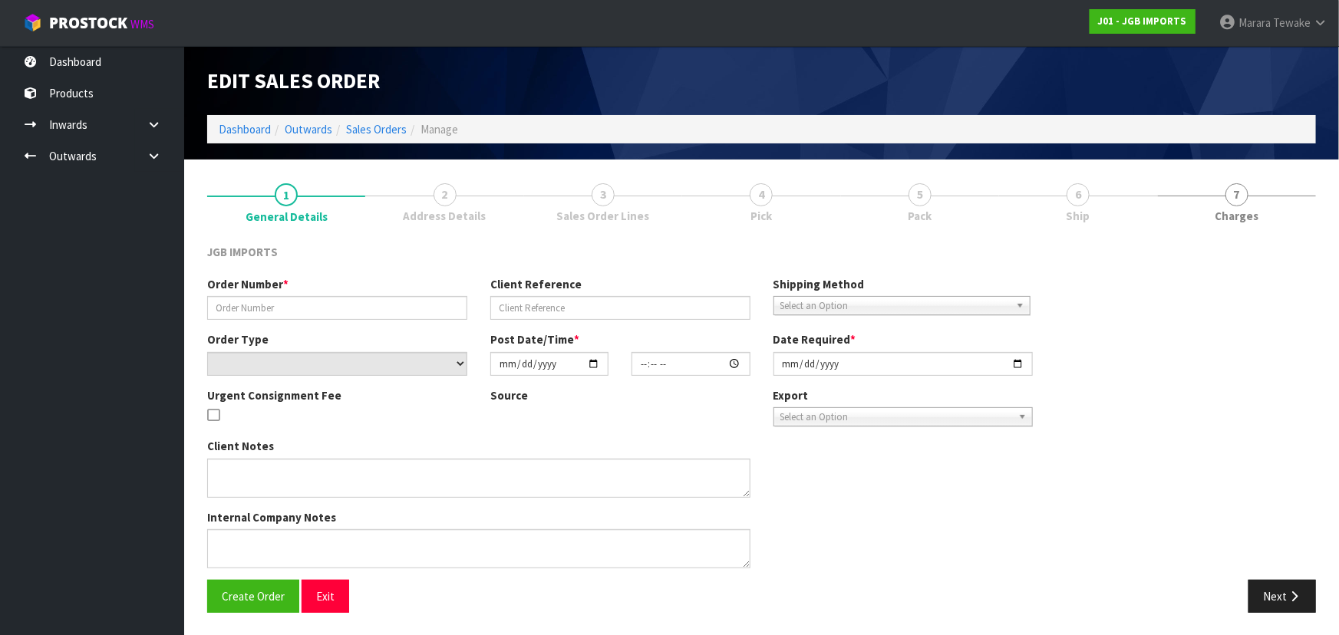
type input "1546"
type input "OCTOBER DELIVERY."
select select "number:0"
type input "2025-10-06"
type input "15:26:00.000"
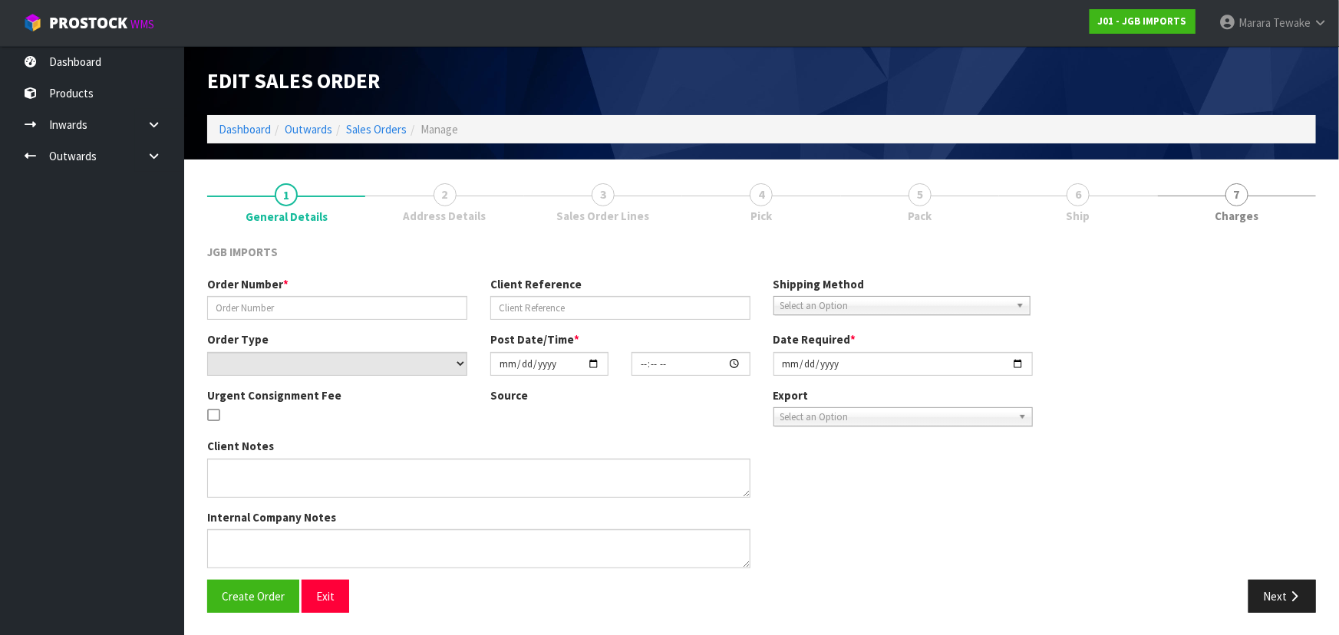
type input "2025-10-06"
type textarea "THIS IS FOR OCTOBER DELIVERY. IF IT IS SENT BEFORE THEN, THE CUSTOMER WILL NOT …"
type textarea "PLEASE PICK PACK AND DO NOT DISPATCH THIS MONTH. JUST PACK SO STATUS CHANGES TO…"
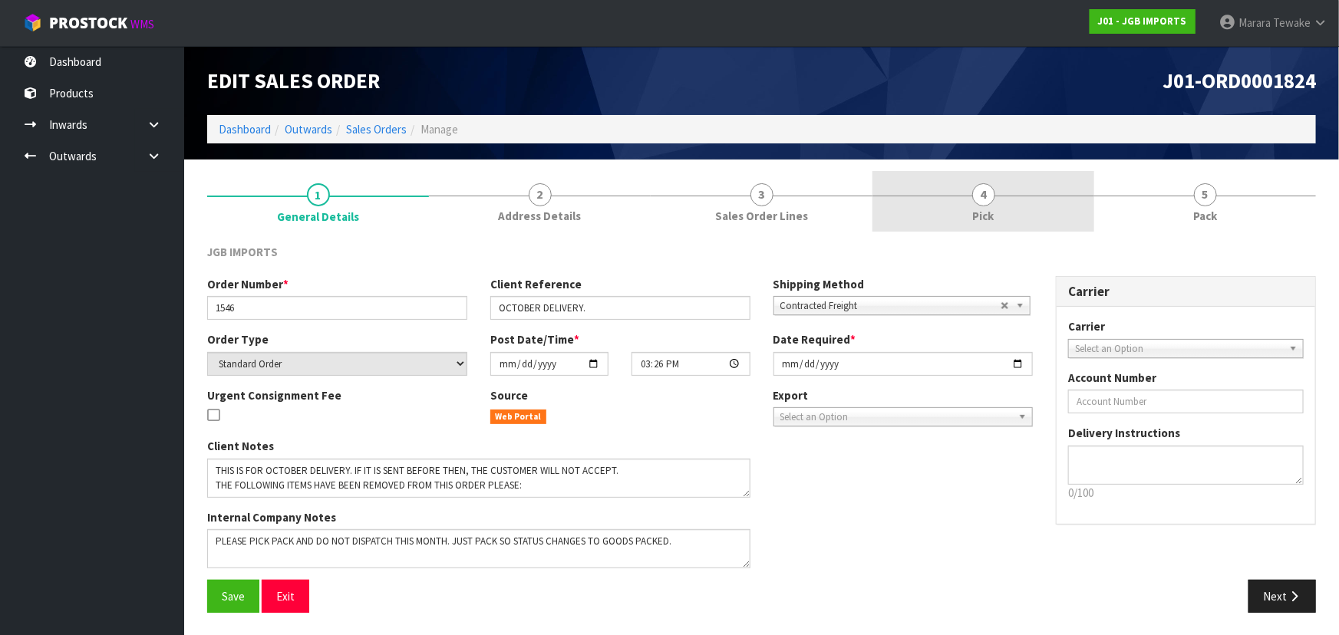
click at [969, 216] on link "4 Pick" at bounding box center [983, 201] width 222 height 61
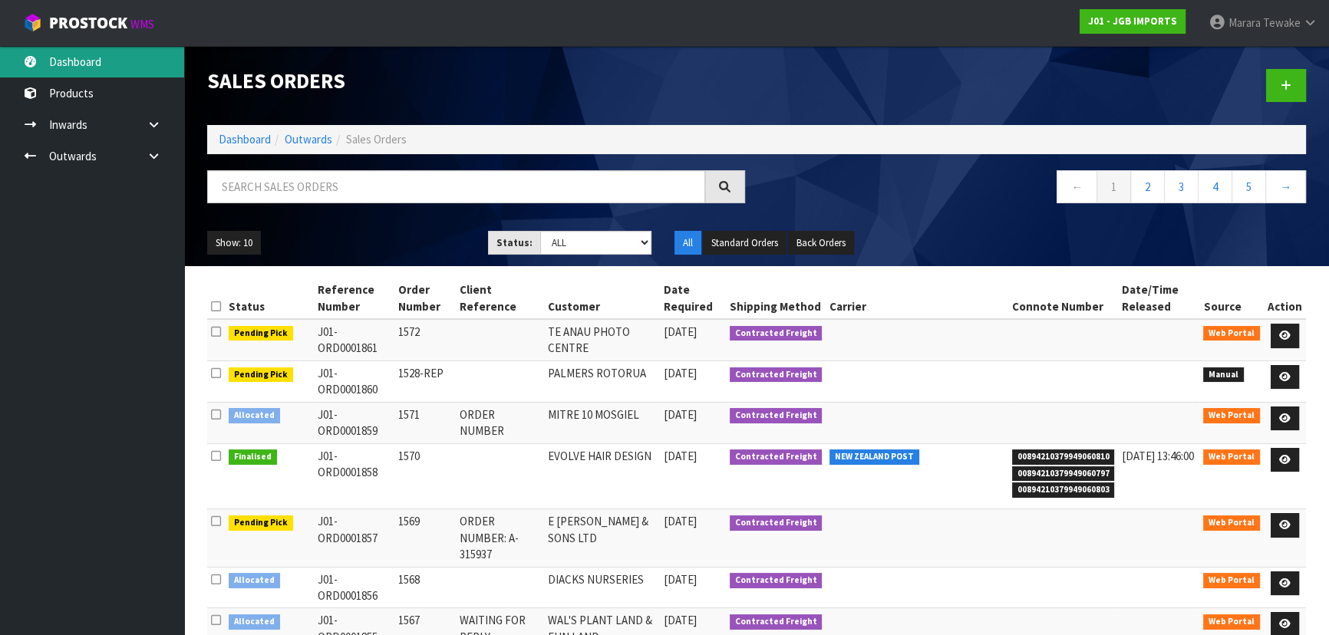
click at [112, 73] on link "Dashboard" at bounding box center [92, 61] width 184 height 31
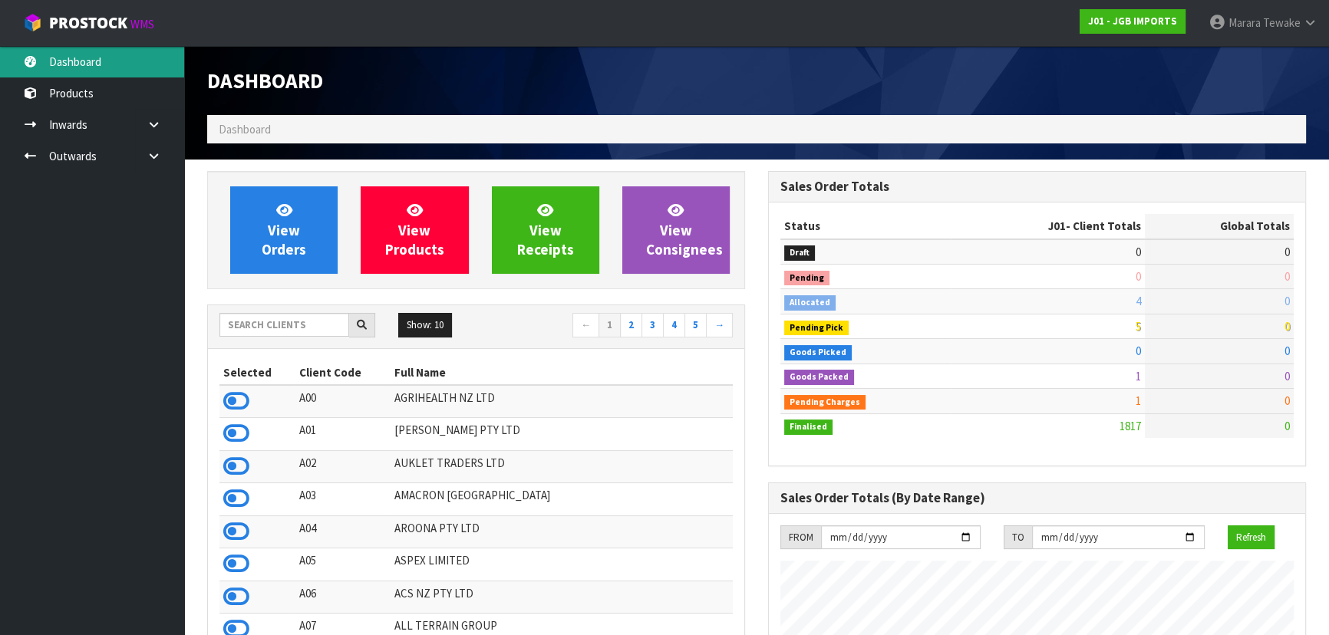
scroll to position [1160, 560]
click at [302, 326] on input "text" at bounding box center [284, 325] width 130 height 24
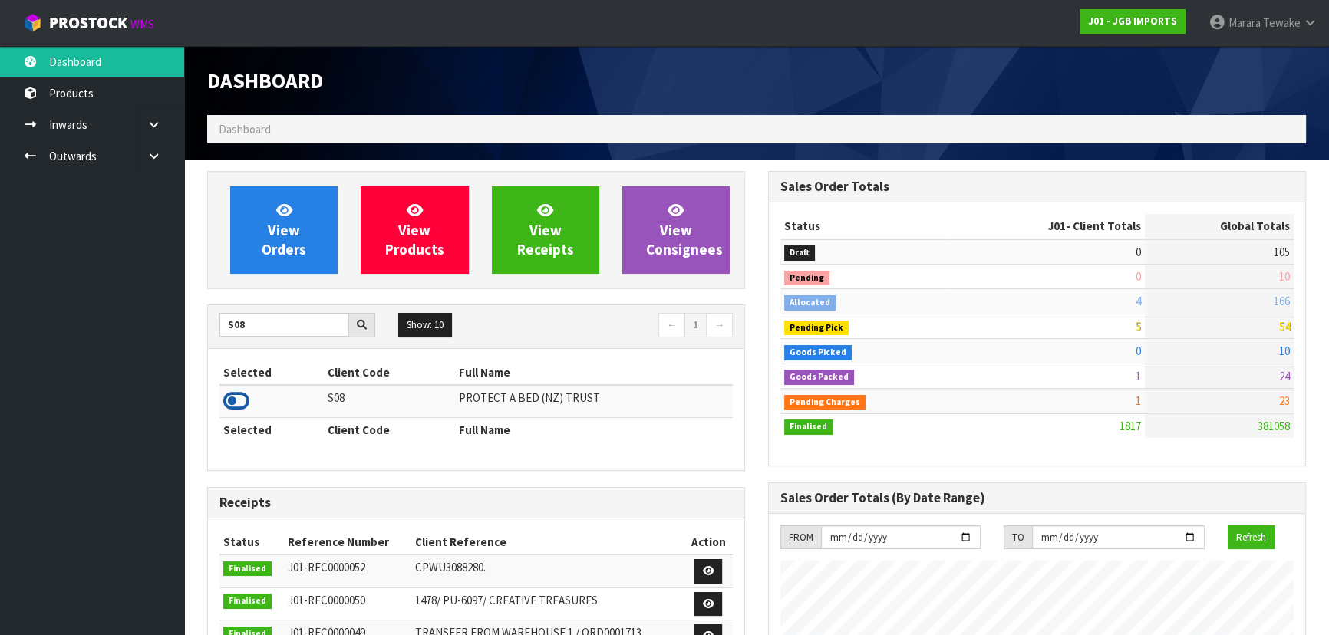
click at [227, 392] on icon at bounding box center [236, 401] width 26 height 23
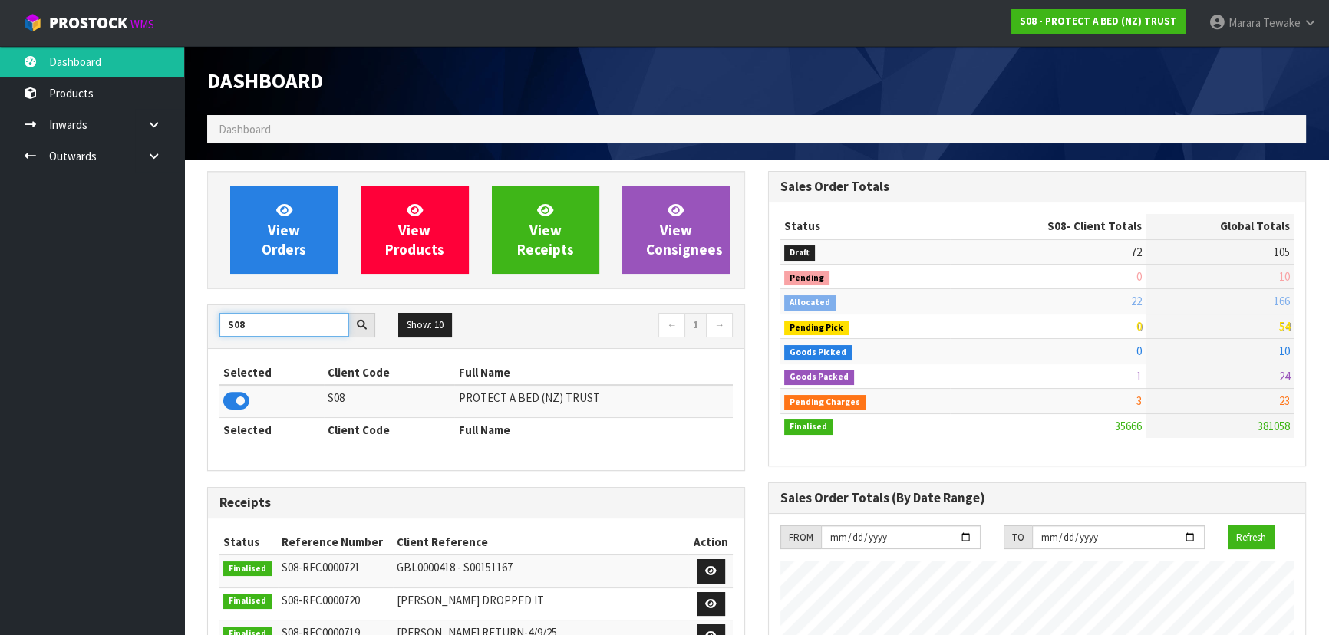
drag, startPoint x: 212, startPoint y: 318, endPoint x: 153, endPoint y: 289, distance: 65.9
click at [196, 312] on div "View Orders View Products View Receipts View Consignees S08 Show: 10 5 10 25 50…" at bounding box center [476, 616] width 561 height 891
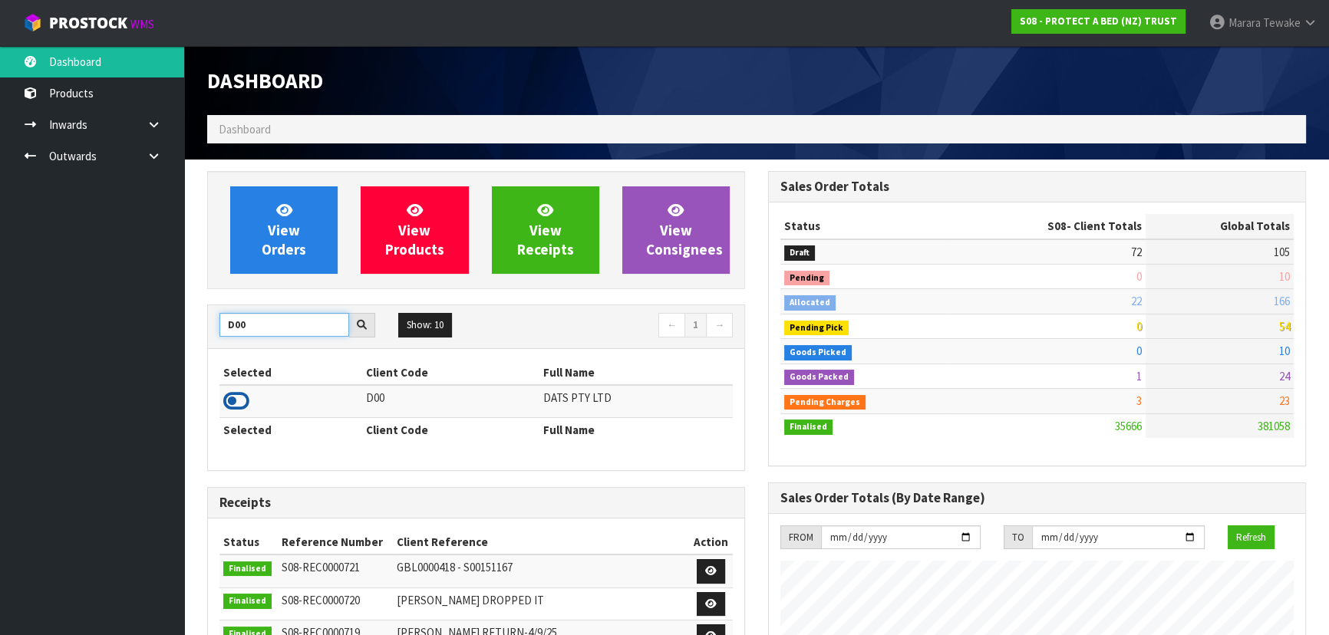
type input "D00"
click at [231, 397] on icon at bounding box center [236, 401] width 26 height 23
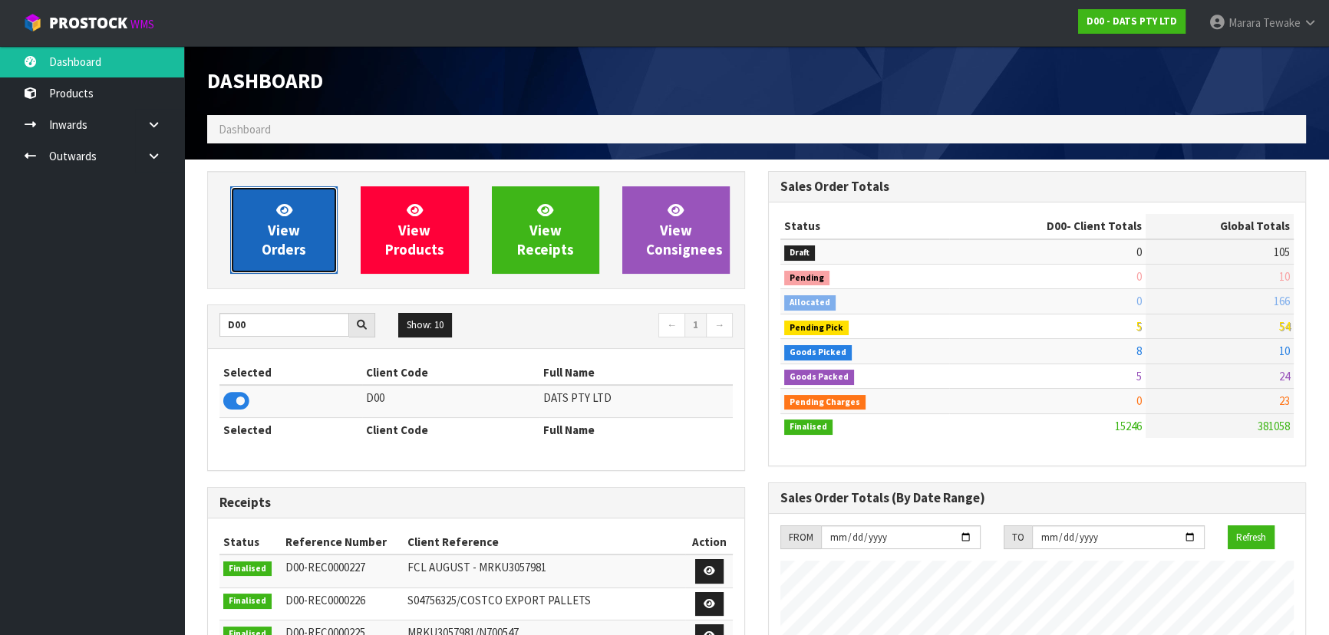
click at [298, 242] on span "View Orders" at bounding box center [284, 230] width 44 height 58
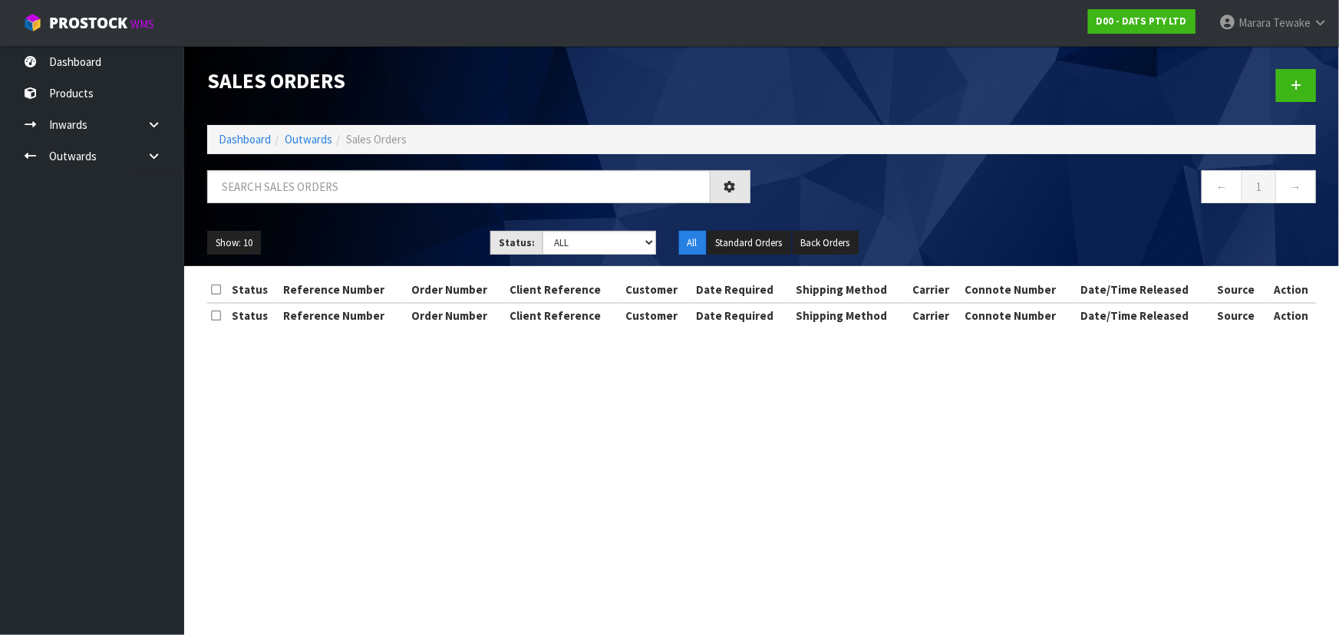
drag, startPoint x: 287, startPoint y: 166, endPoint x: 288, endPoint y: 175, distance: 9.2
click at [287, 165] on div "Sales Orders Dashboard Outwards Sales Orders ← 1 → Show: 10 5 10 25 50 Status: …" at bounding box center [762, 156] width 1132 height 220
click at [296, 191] on input "text" at bounding box center [458, 186] width 503 height 33
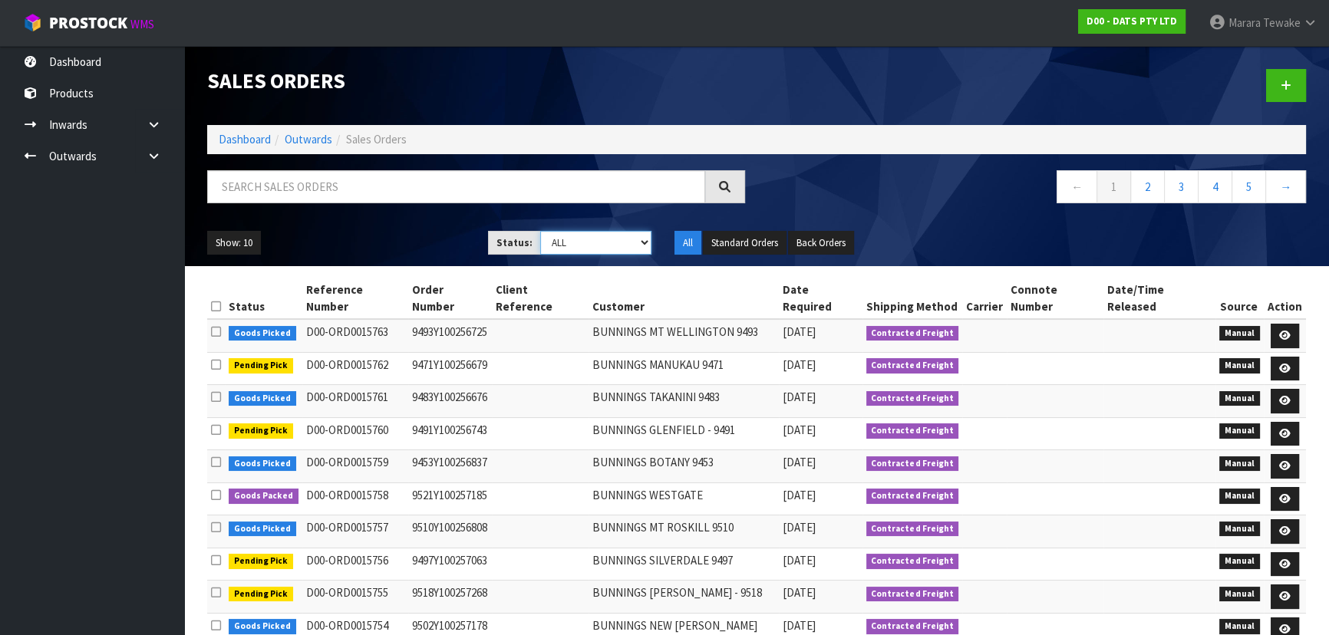
click at [642, 245] on select "Draft Pending Allocated Pending Pick Goods Picked Goods Packed Pending Charges …" at bounding box center [596, 243] width 112 height 24
select select "string:4"
click at [540, 231] on select "Draft Pending Allocated Pending Pick Goods Picked Goods Packed Pending Charges …" at bounding box center [596, 243] width 112 height 24
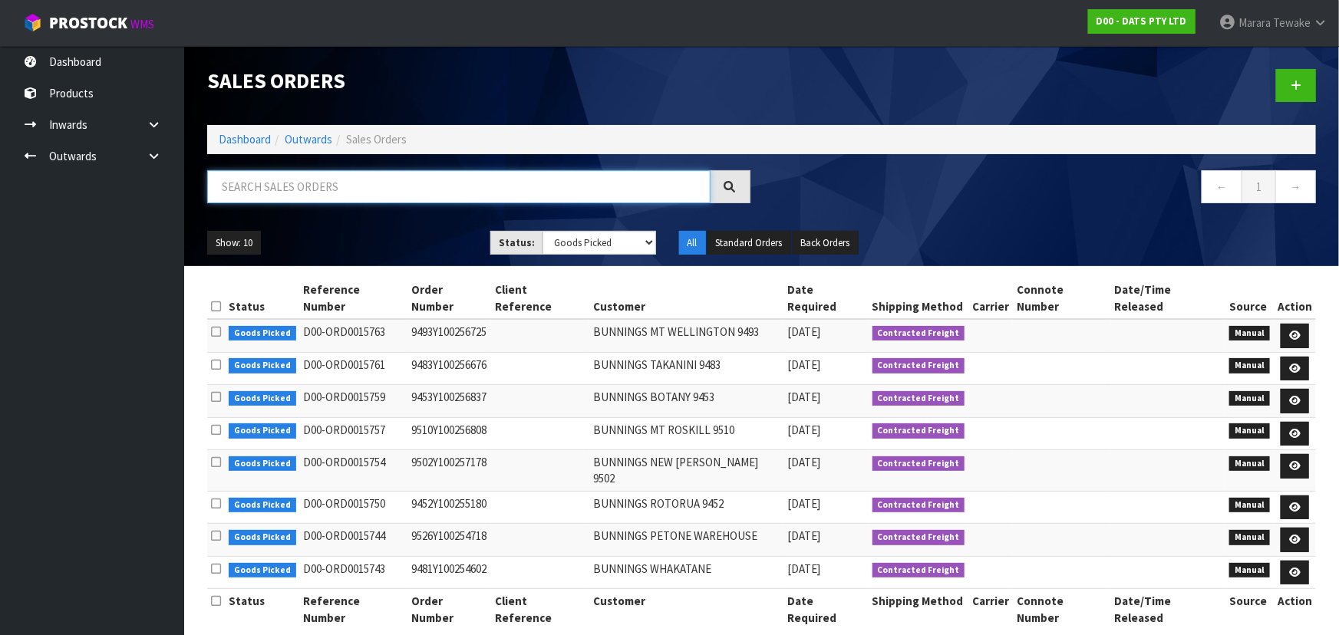
click at [358, 197] on input "text" at bounding box center [458, 186] width 503 height 33
type input "JOB-0412021"
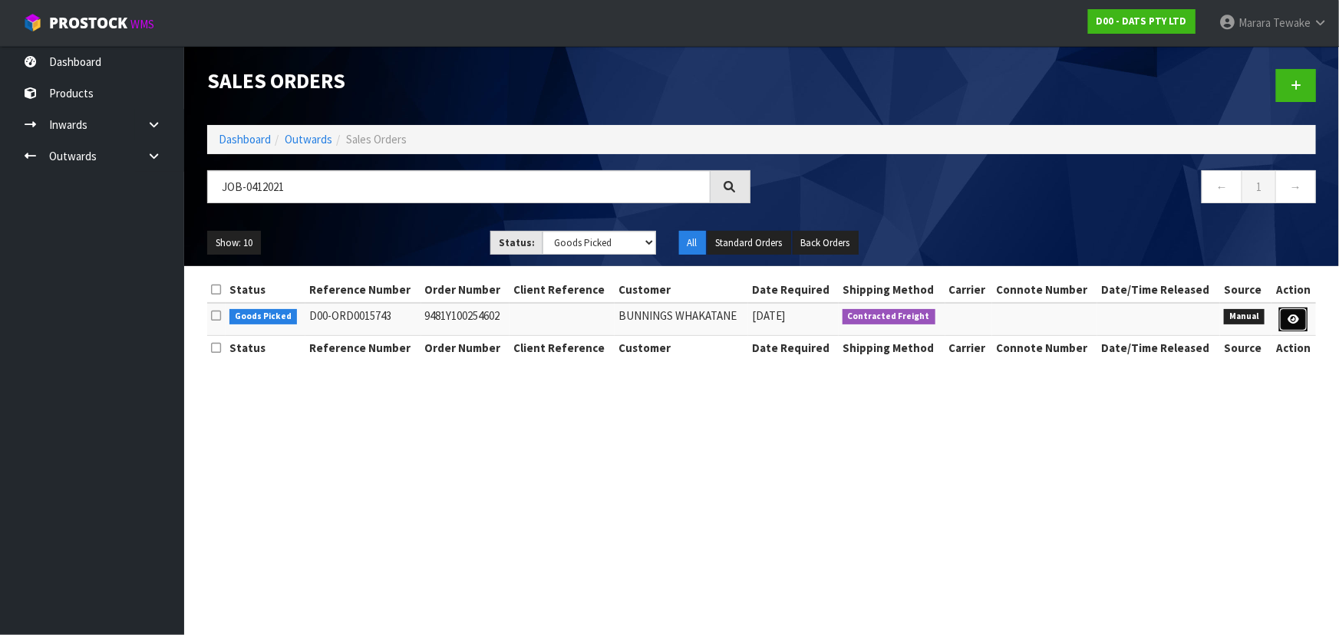
click at [1295, 322] on icon at bounding box center [1293, 320] width 12 height 10
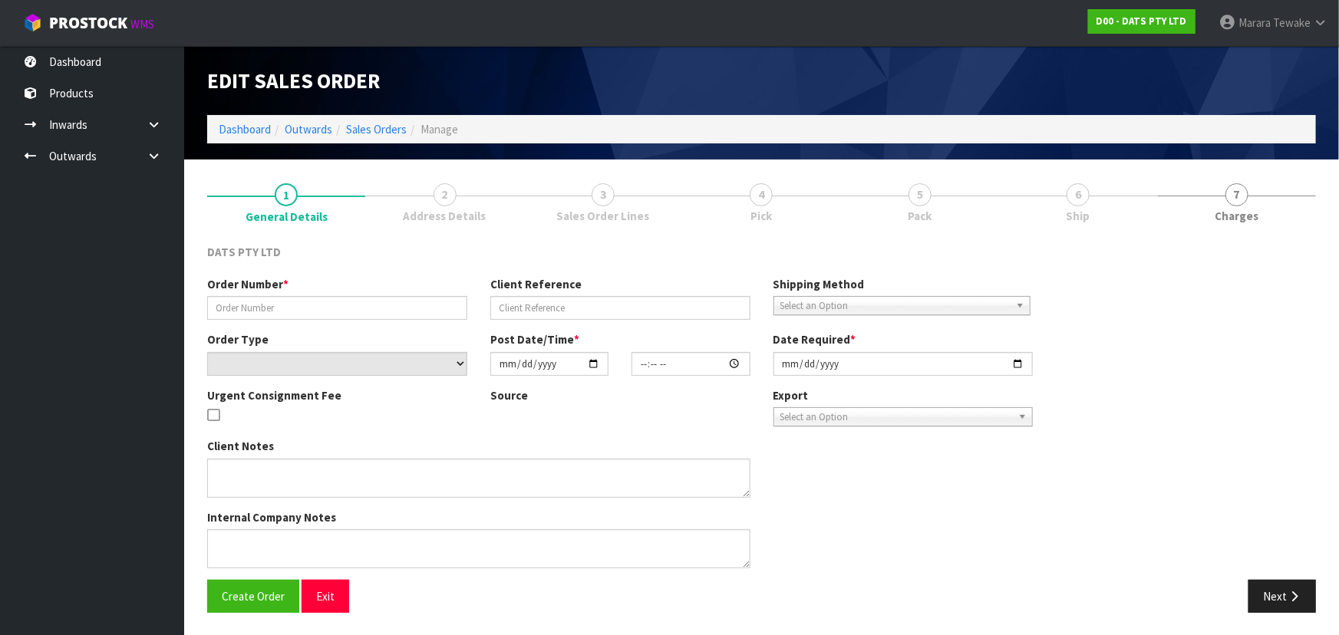
type input "9481Y100254602"
select select "number:0"
type input "2025-09-11"
type input "09:46:00.000"
type input "2025-09-11"
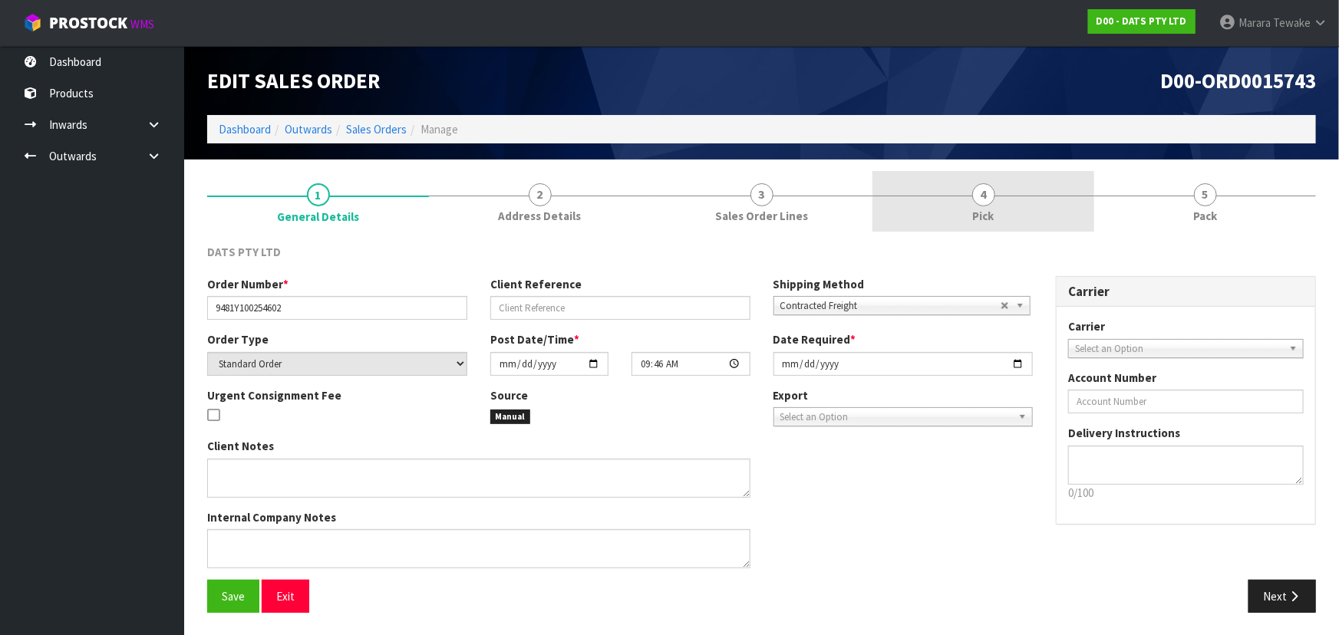
drag, startPoint x: 1030, startPoint y: 194, endPoint x: 1067, endPoint y: 219, distance: 44.7
click at [1031, 193] on link "4 Pick" at bounding box center [983, 201] width 222 height 61
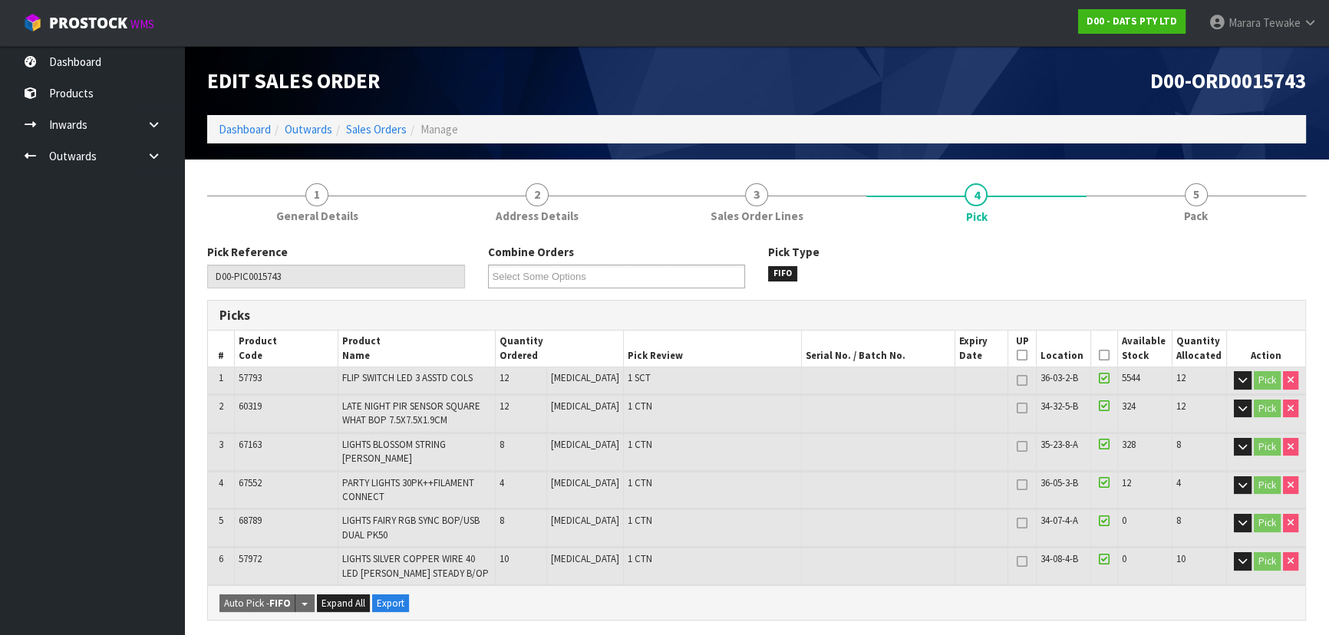
click at [1099, 356] on icon at bounding box center [1104, 355] width 11 height 1
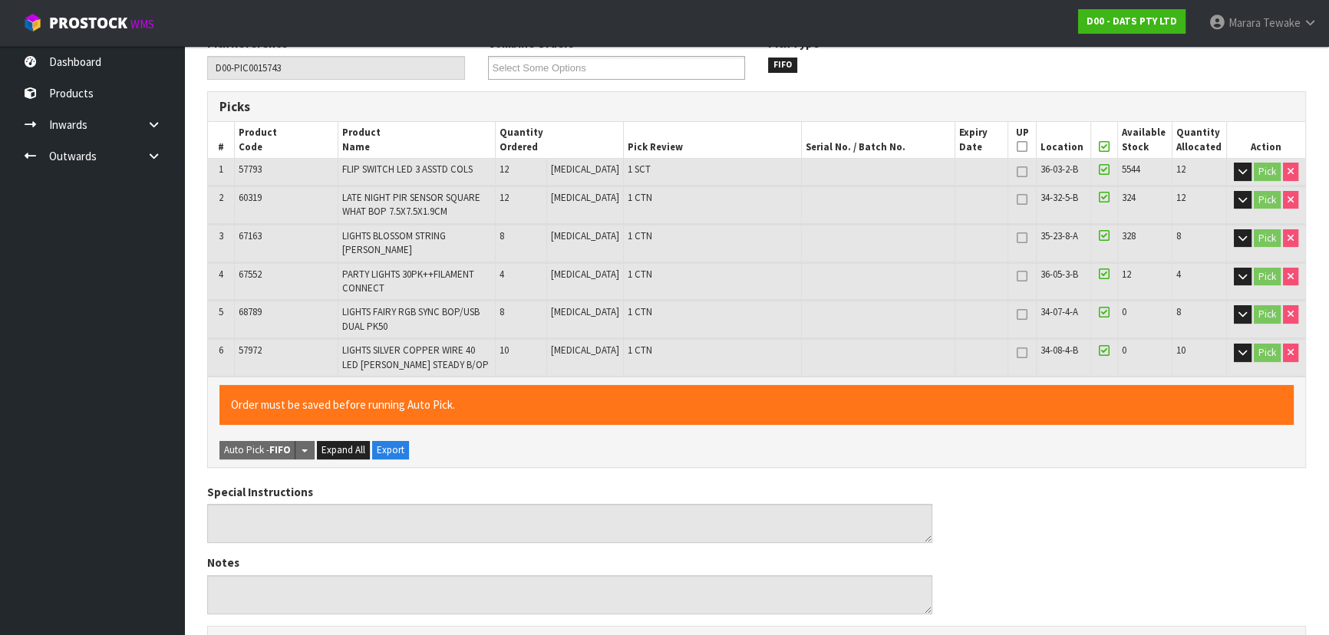
scroll to position [608, 0]
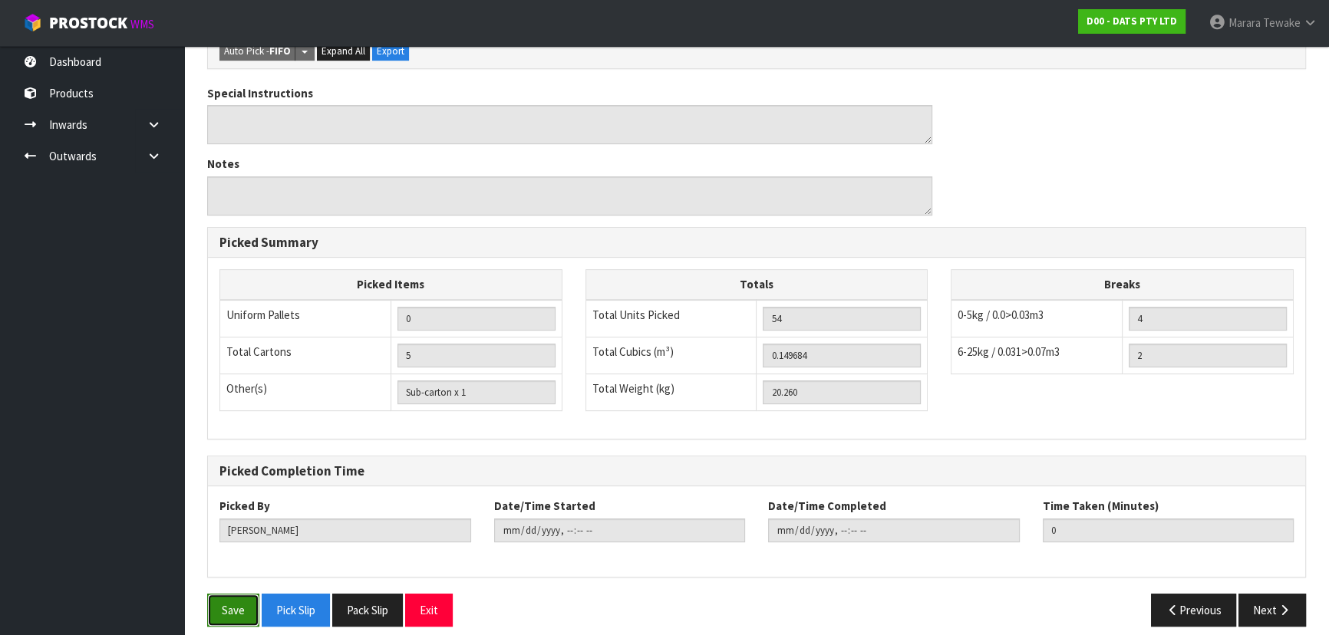
click at [221, 594] on button "Save" at bounding box center [233, 610] width 52 height 33
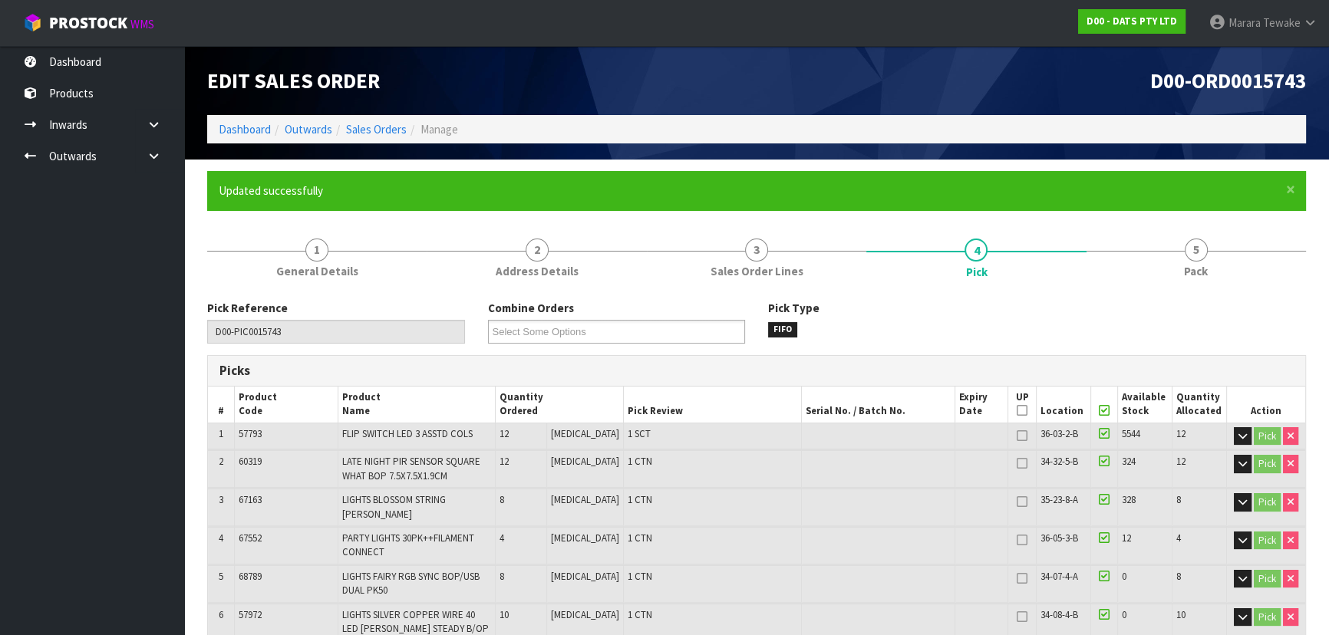
type input "[PERSON_NAME]"
type input "2025-09-15T08:22:56"
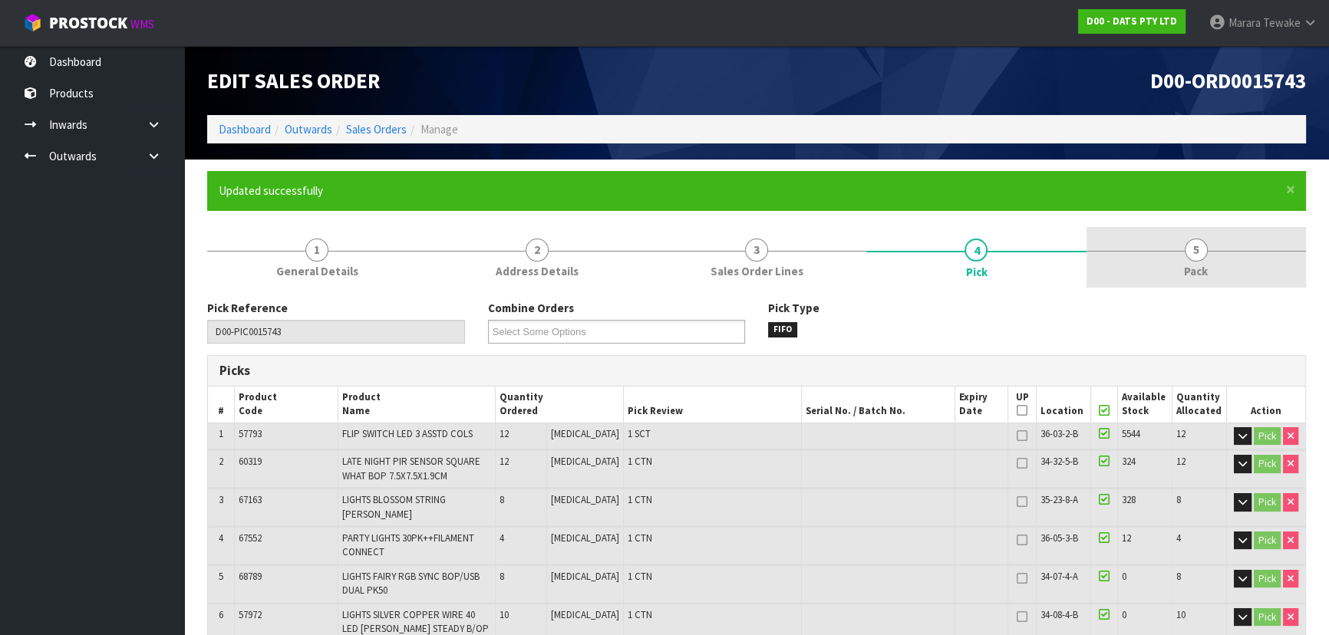
click at [1177, 249] on link "5 Pack" at bounding box center [1195, 257] width 219 height 61
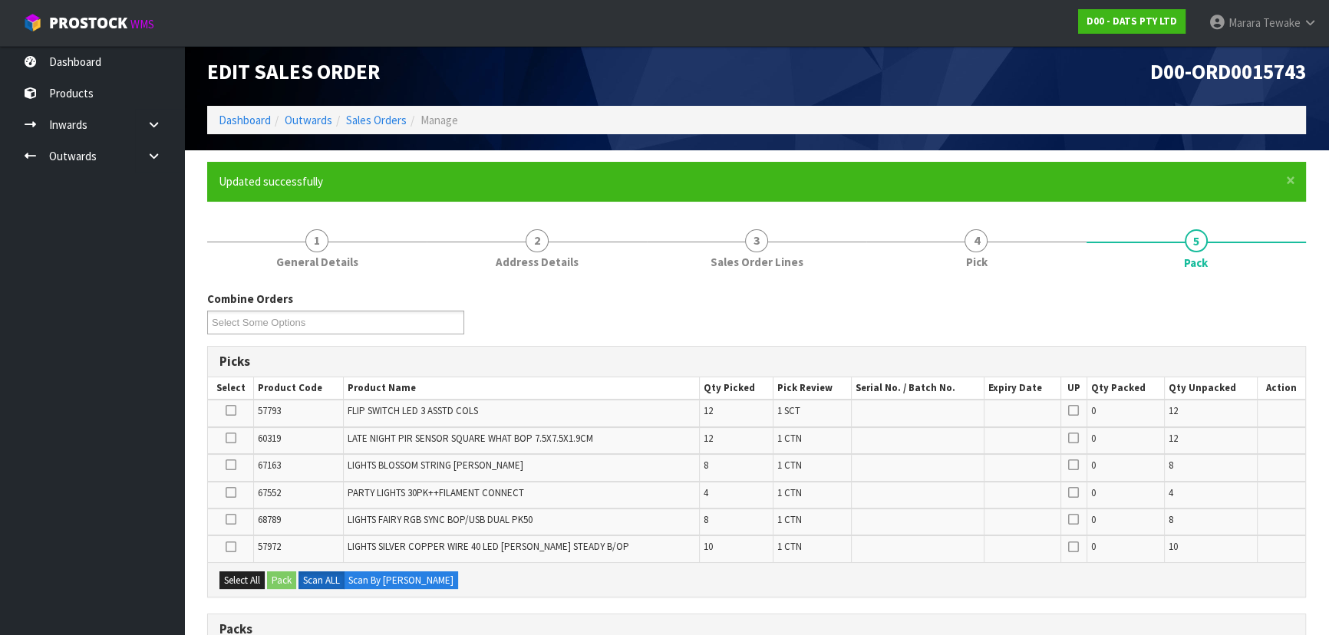
scroll to position [348, 0]
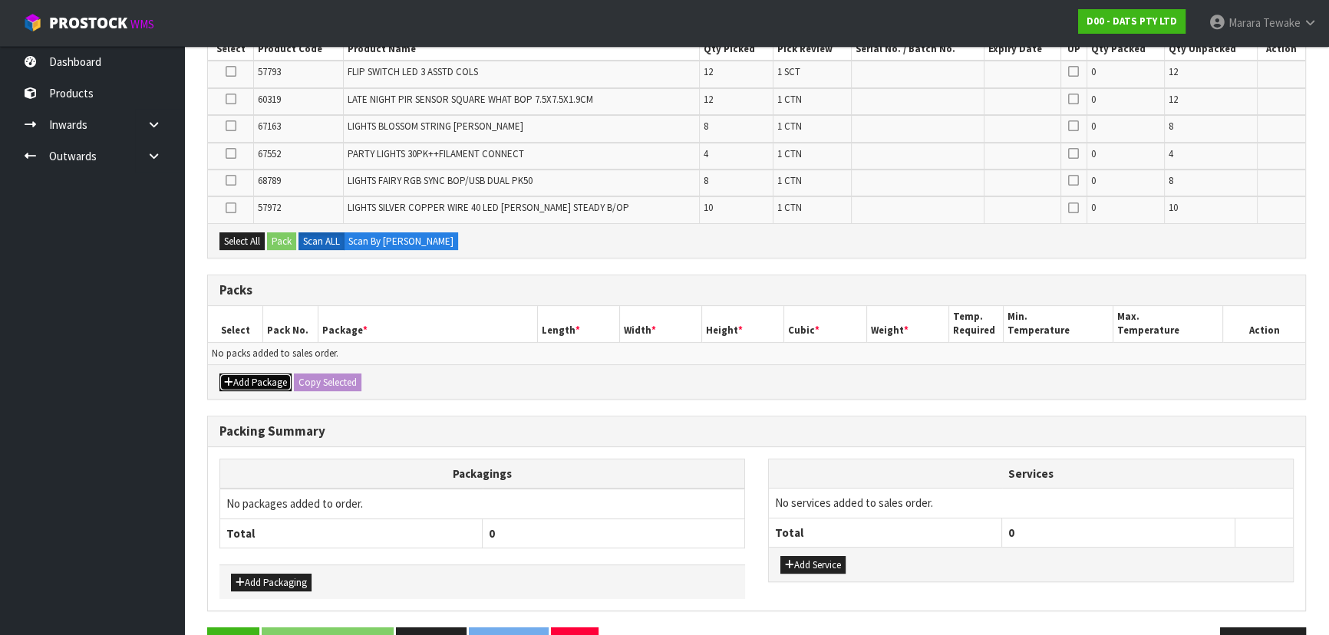
click at [253, 377] on button "Add Package" at bounding box center [255, 383] width 72 height 18
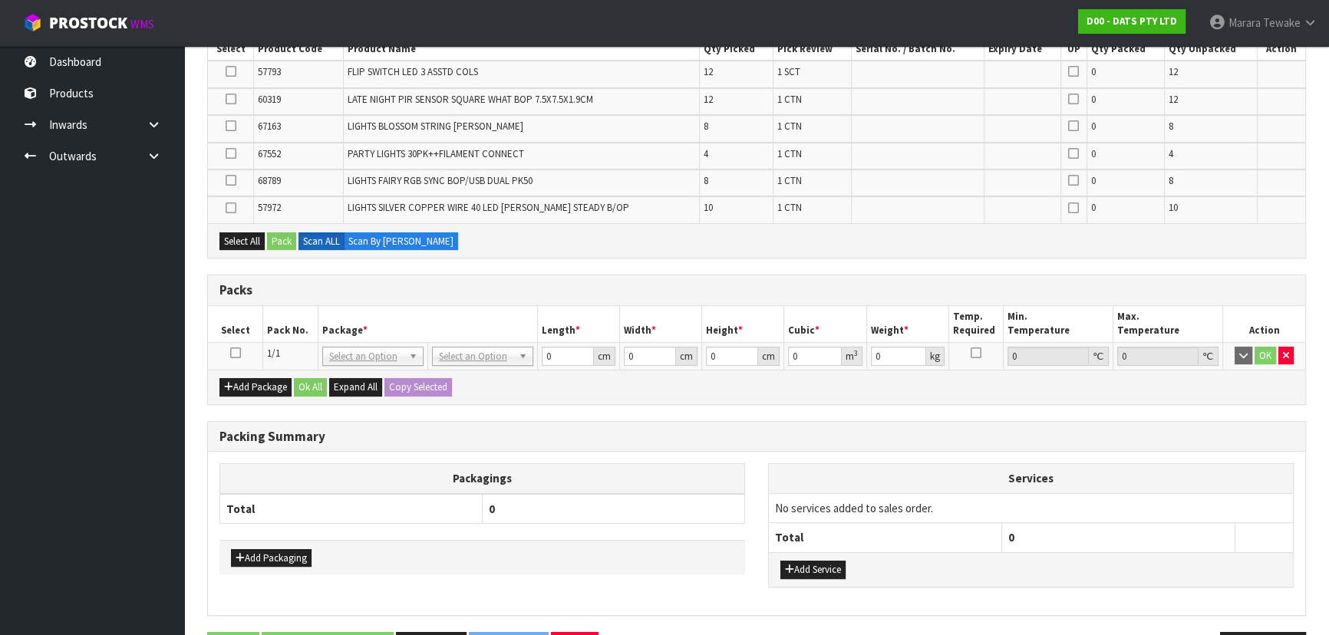
click at [237, 353] on icon at bounding box center [235, 353] width 11 height 1
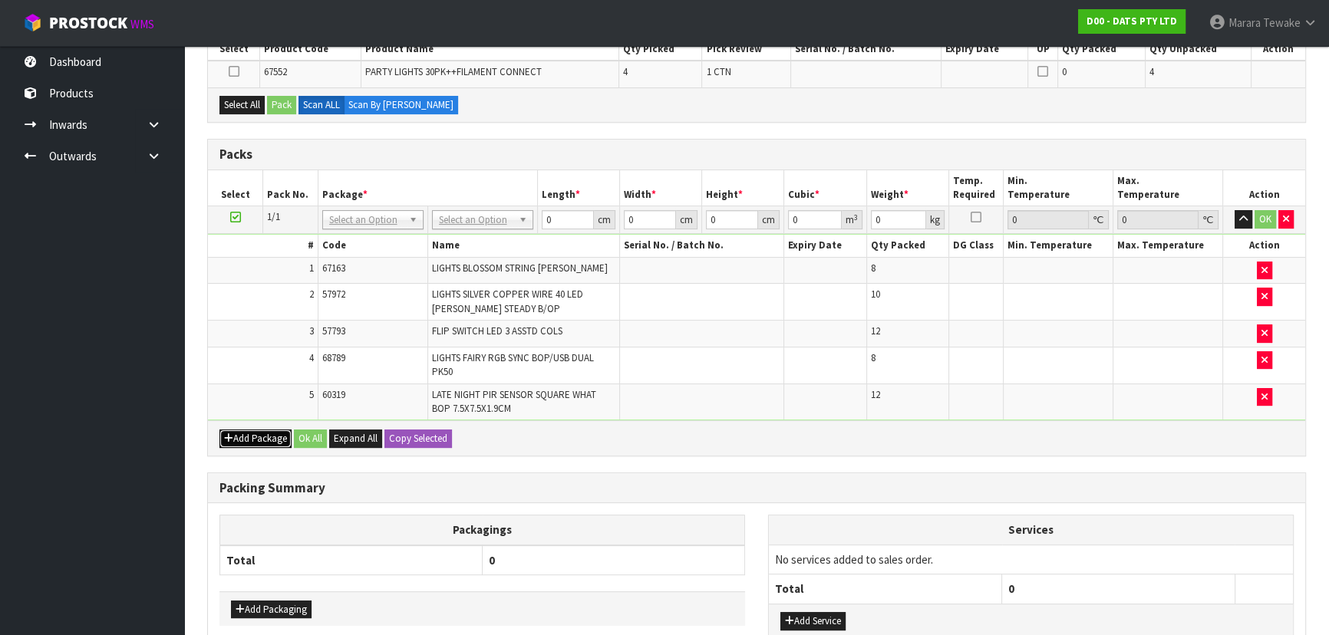
click at [265, 437] on button "Add Package" at bounding box center [255, 439] width 72 height 18
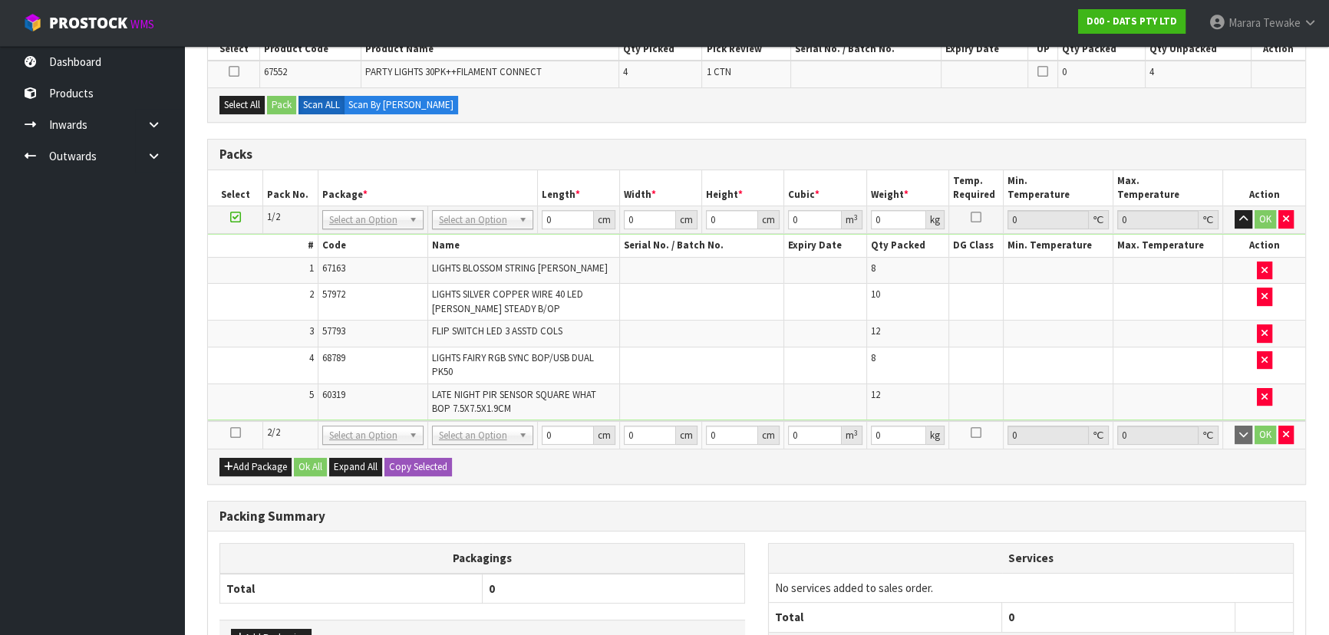
click at [238, 433] on icon at bounding box center [235, 433] width 11 height 1
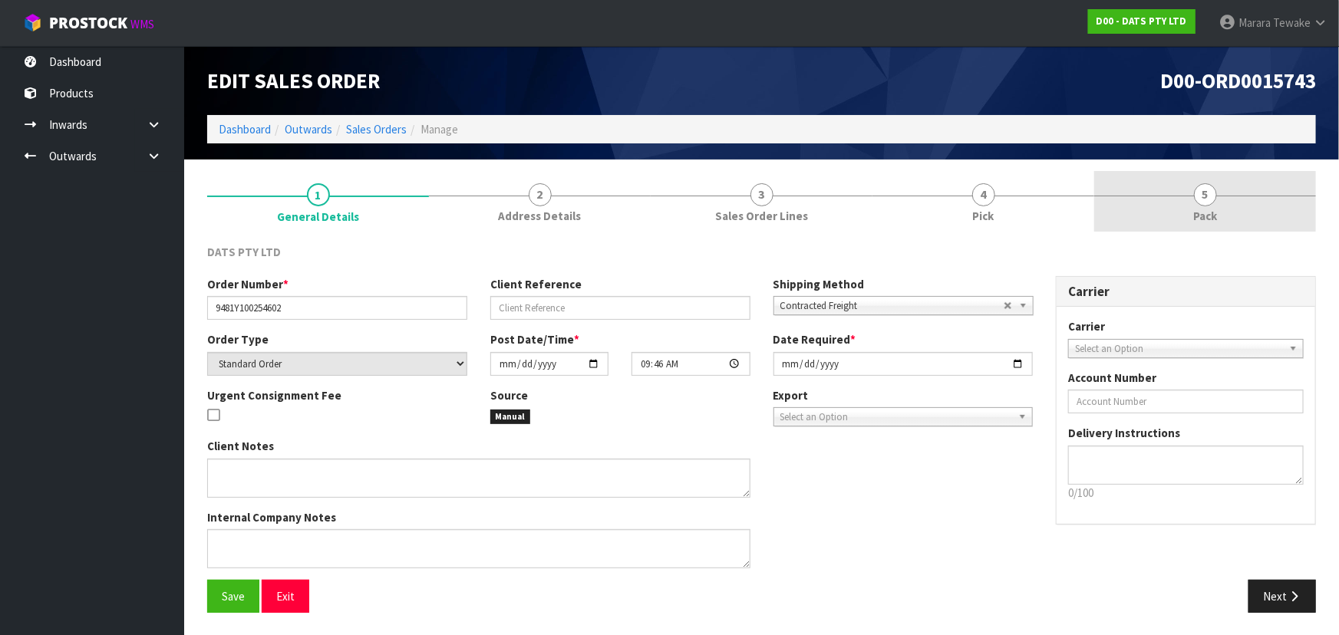
click at [1216, 189] on link "5 Pack" at bounding box center [1205, 201] width 222 height 61
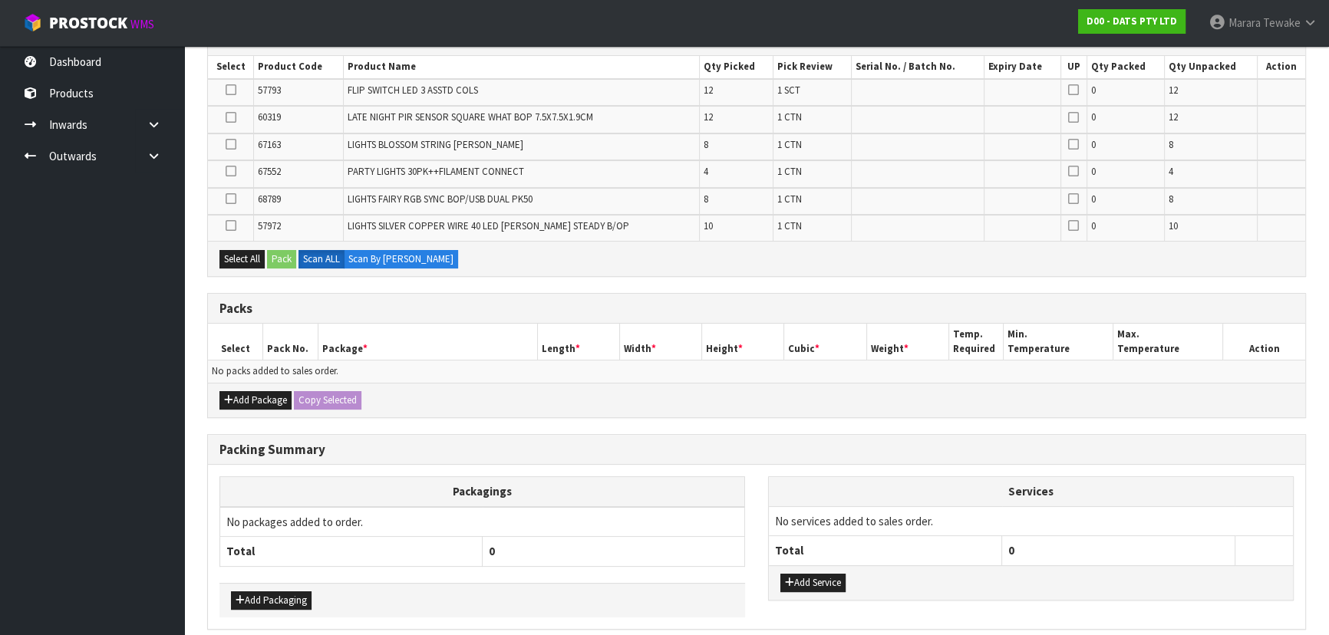
scroll to position [128, 0]
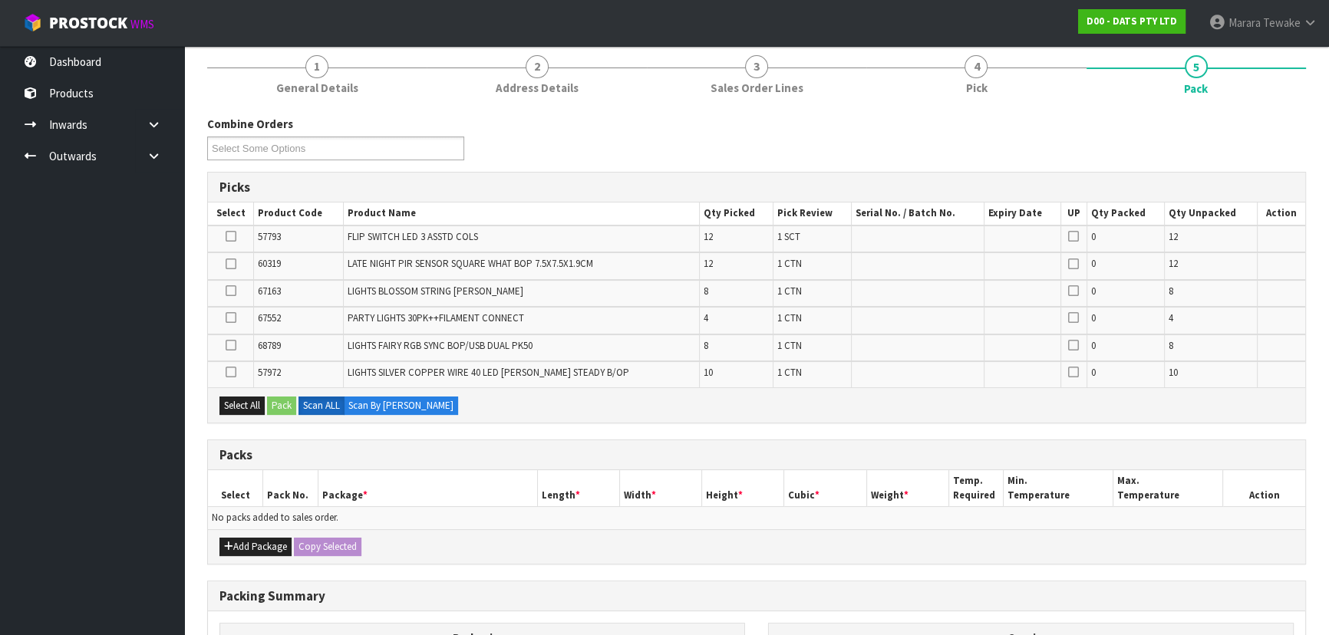
drag, startPoint x: 253, startPoint y: 526, endPoint x: 246, endPoint y: 545, distance: 20.7
click at [252, 529] on div "Packs Select Pack No. Package * Length * Width * Height * Cubic * Weight * Temp…" at bounding box center [756, 502] width 1099 height 125
click at [246, 545] on button "Add Package" at bounding box center [255, 547] width 72 height 18
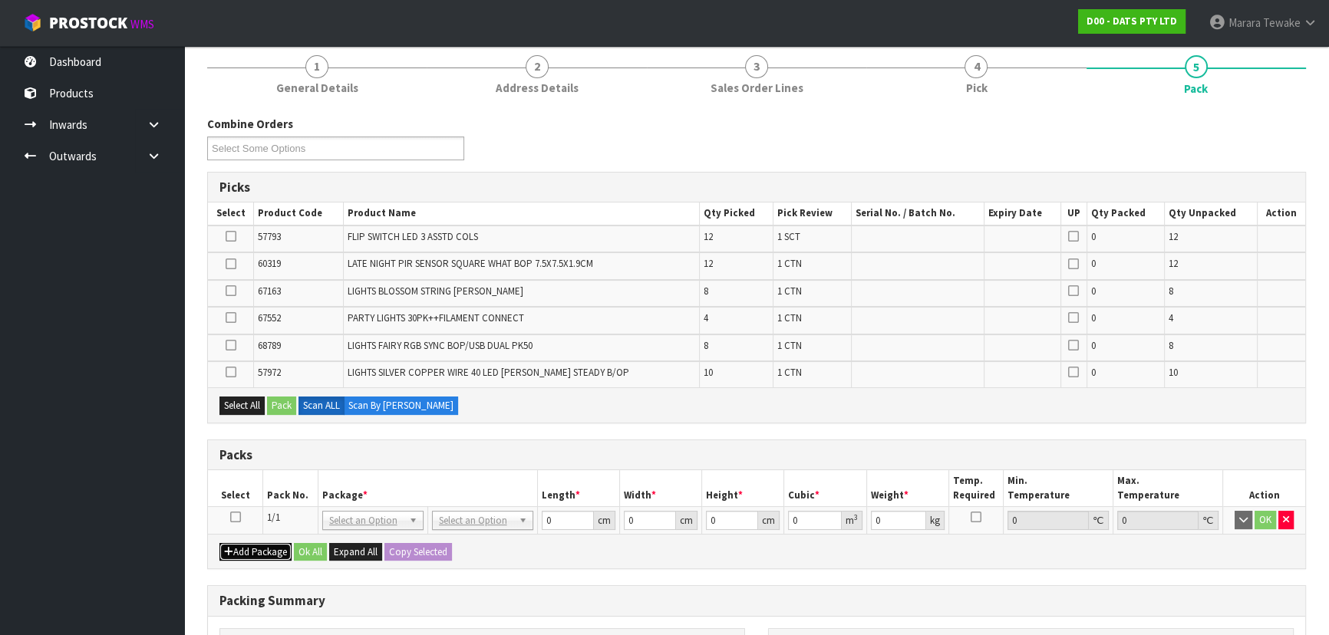
click at [252, 557] on button "Add Package" at bounding box center [255, 552] width 72 height 18
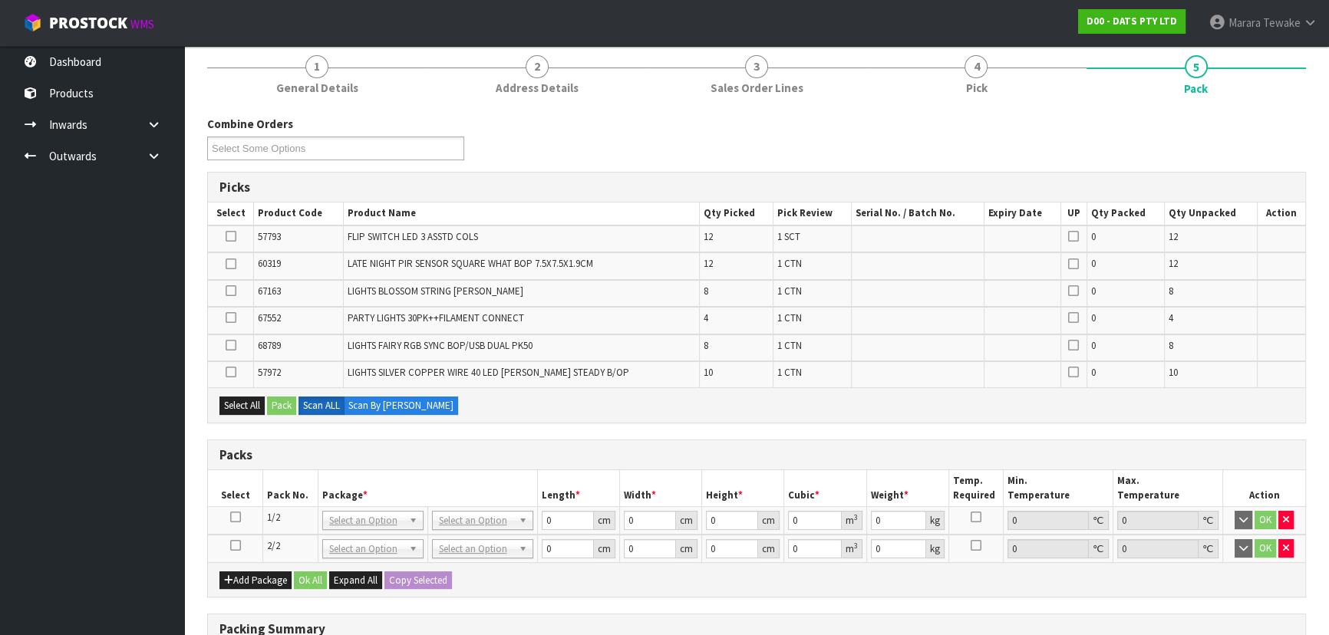
click at [233, 545] on icon at bounding box center [235, 545] width 11 height 1
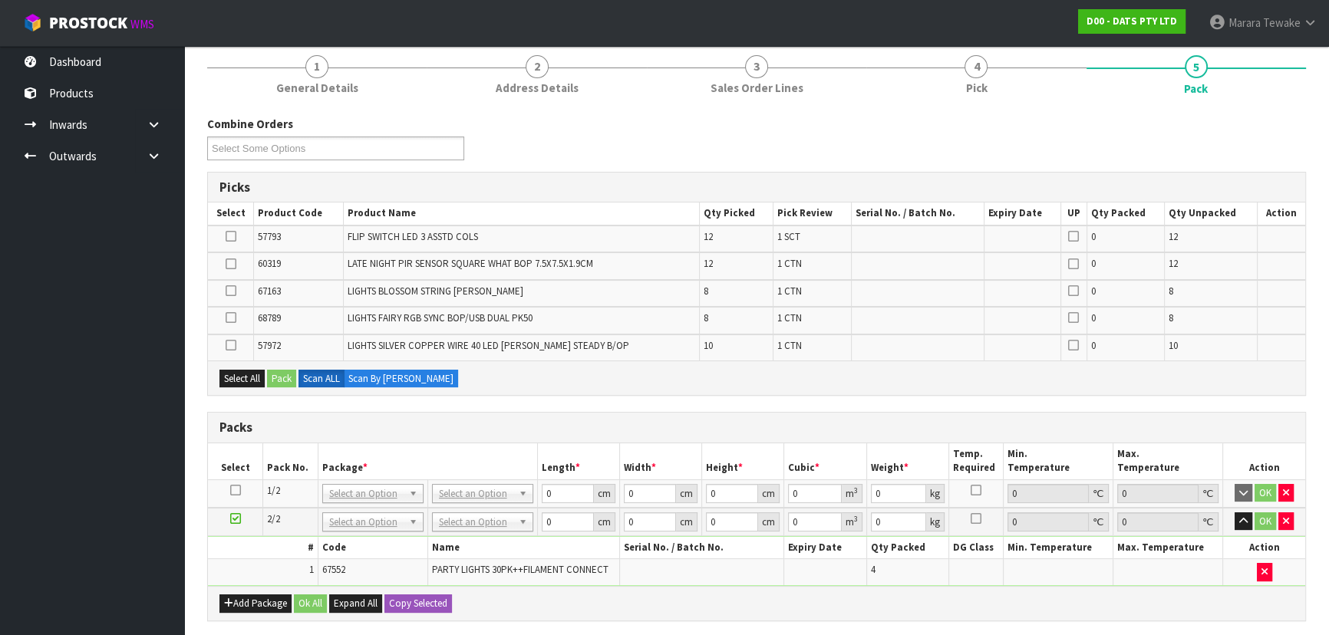
click at [227, 489] on td at bounding box center [235, 494] width 55 height 28
click at [238, 490] on icon at bounding box center [235, 490] width 11 height 1
drag, startPoint x: 241, startPoint y: 375, endPoint x: 298, endPoint y: 374, distance: 56.8
click at [249, 374] on button "Select All" at bounding box center [241, 379] width 45 height 18
click at [289, 376] on button "Pack" at bounding box center [281, 379] width 29 height 18
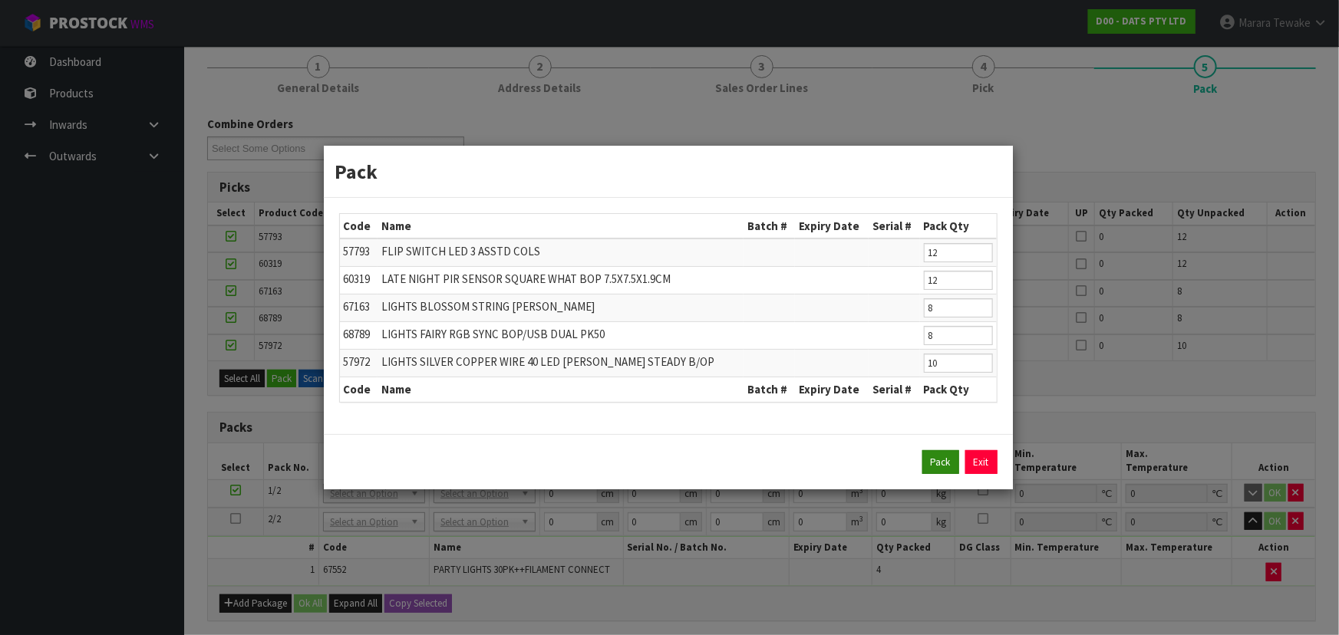
drag, startPoint x: 920, startPoint y: 462, endPoint x: 949, endPoint y: 460, distance: 29.2
click at [923, 460] on div "Pack Exit" at bounding box center [668, 462] width 658 height 25
click at [949, 460] on button "Pack" at bounding box center [940, 462] width 37 height 25
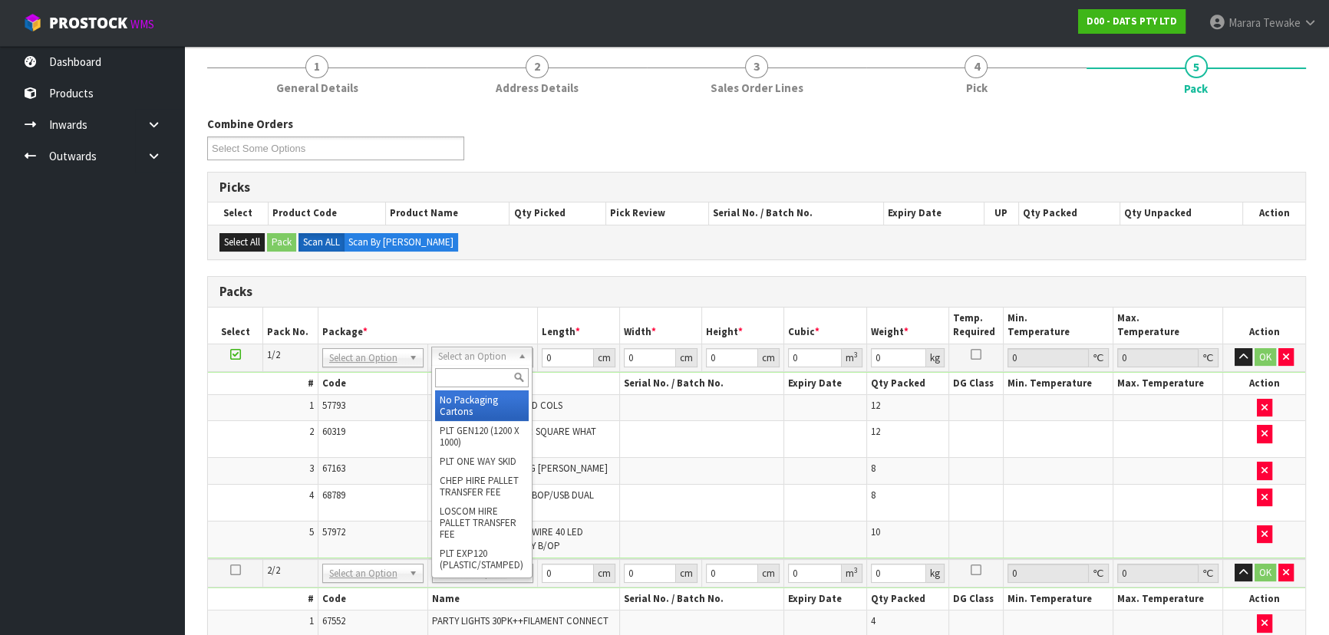
click at [467, 368] on input "text" at bounding box center [482, 377] width 94 height 19
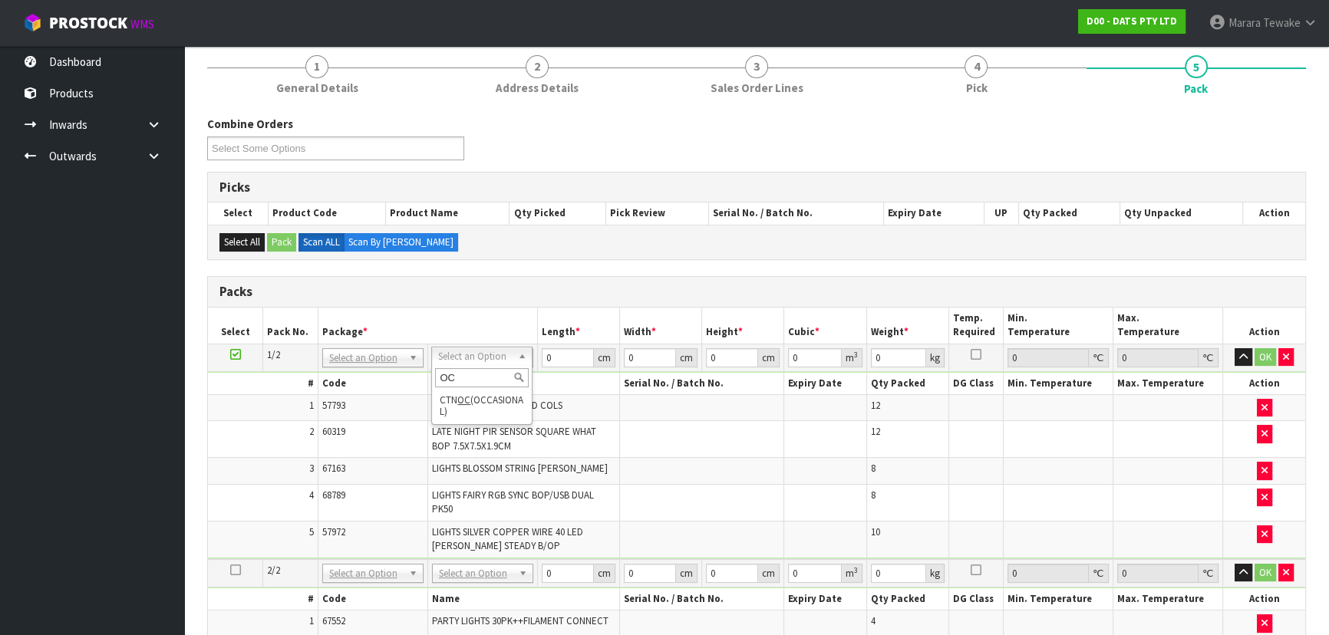
drag, startPoint x: 479, startPoint y: 376, endPoint x: 443, endPoint y: 378, distance: 35.4
click at [447, 380] on input "OC" at bounding box center [482, 377] width 94 height 19
type input "O"
type input "CTN9"
type input "51"
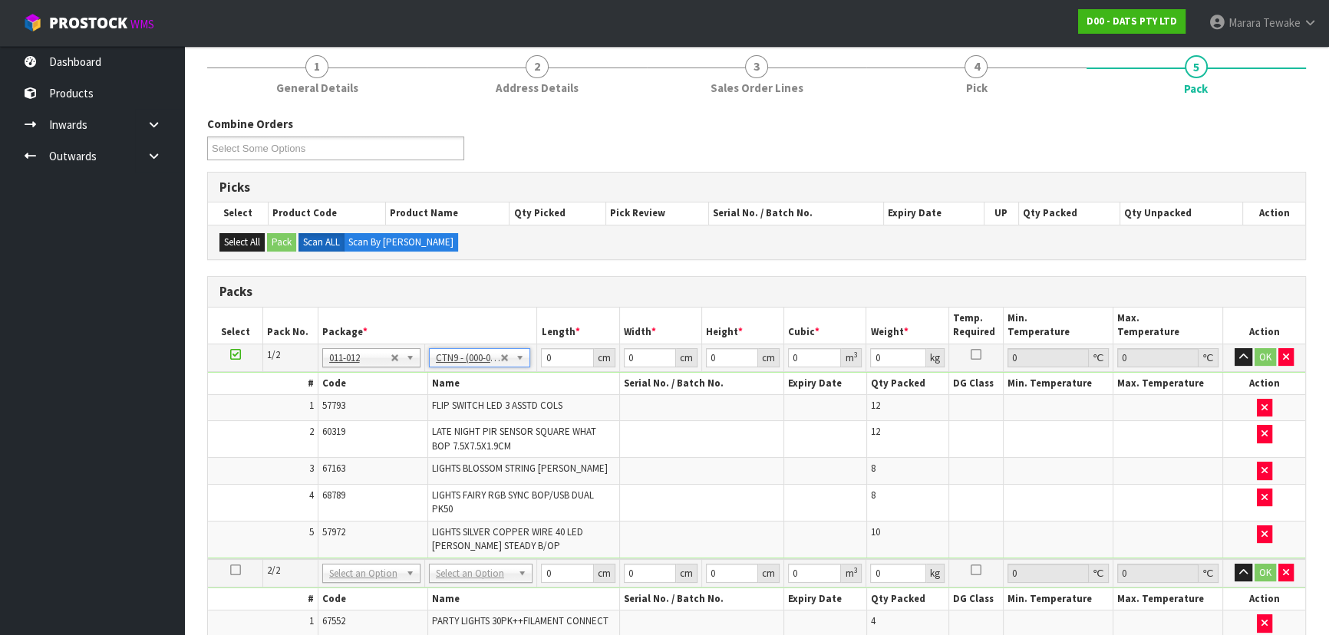
type input "38"
type input "58.5"
type input "0.113373"
type input "11.96"
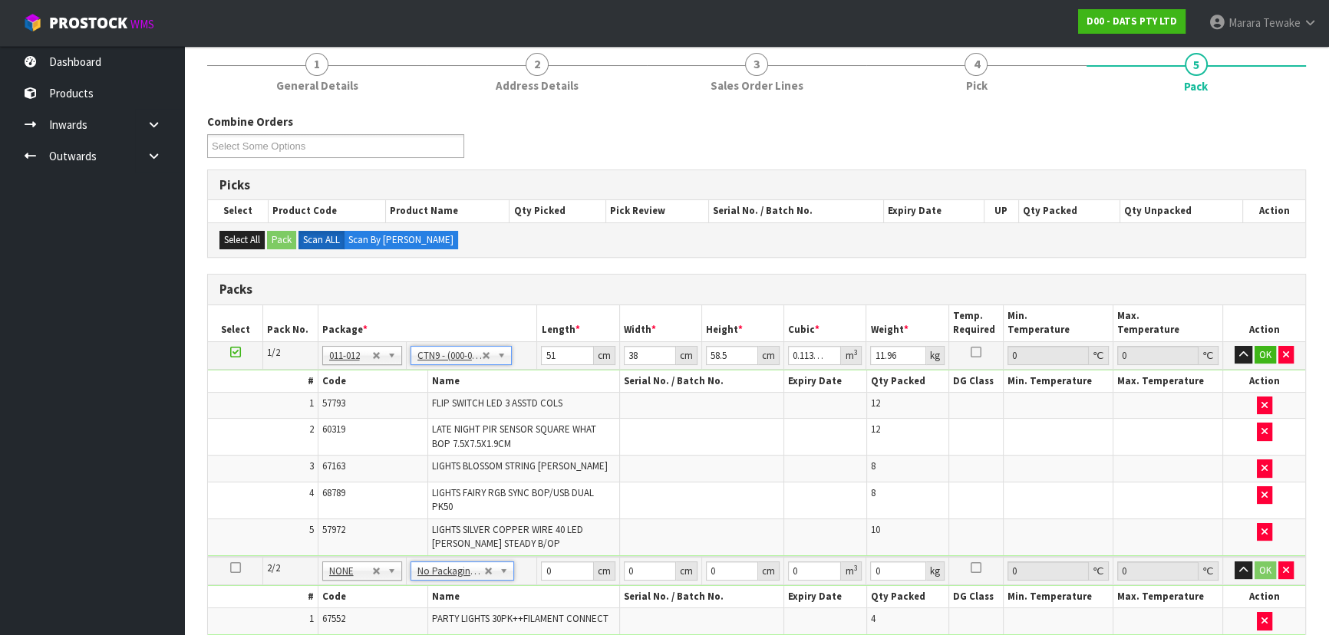
scroll to position [58, 0]
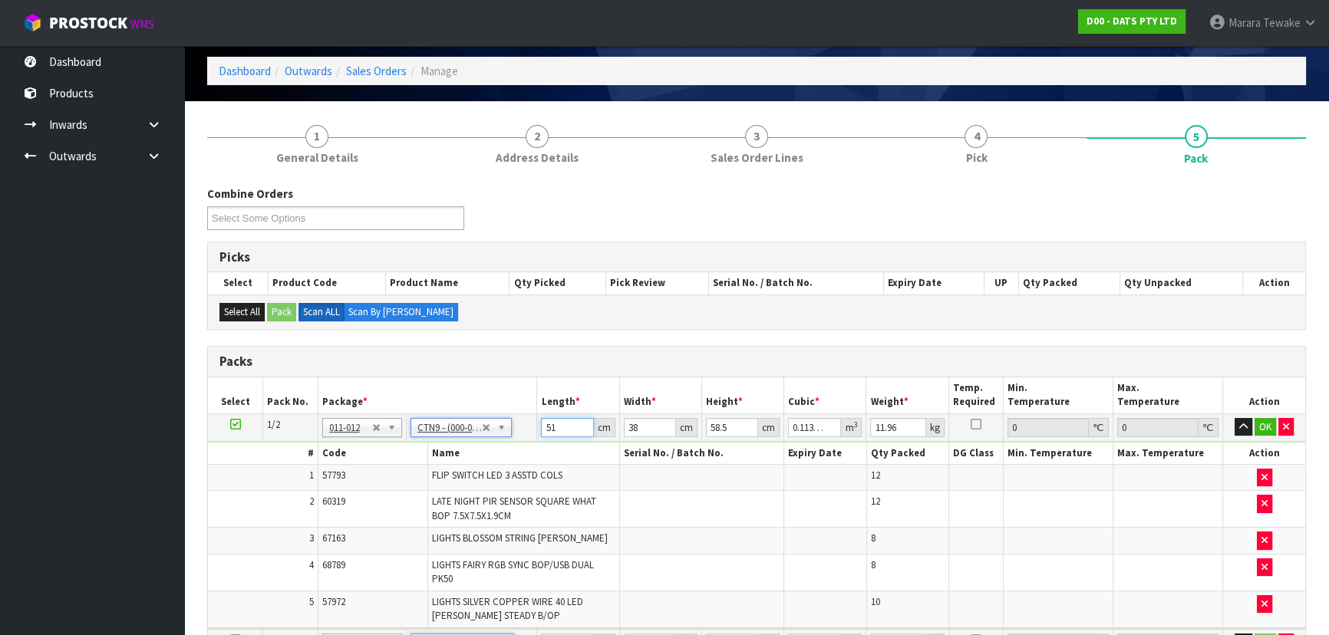
click at [523, 392] on table "Select Pack No. Package * Length * Width * Height * Cubic * Weight * Temp. Requ…" at bounding box center [756, 542] width 1097 height 330
type input "5"
type input "0.011115"
type input "51"
type input "0.113373"
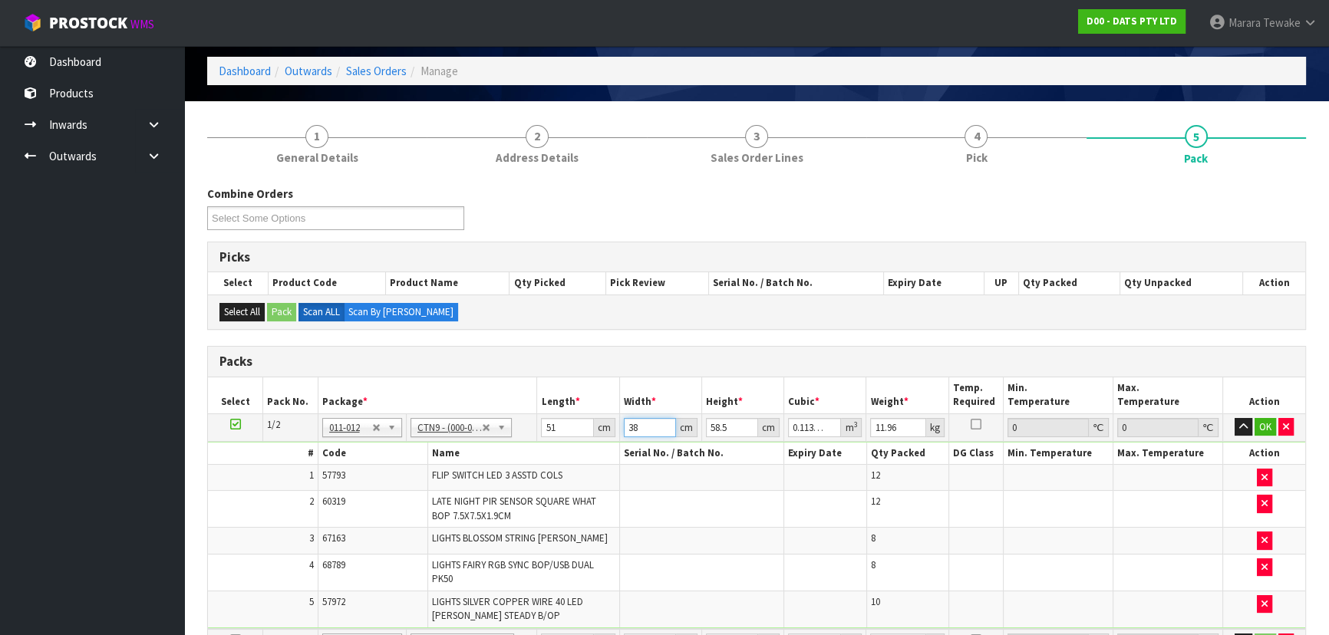
type input "4"
type input "0.011934"
type input "41"
type input "0.122323"
type input "41"
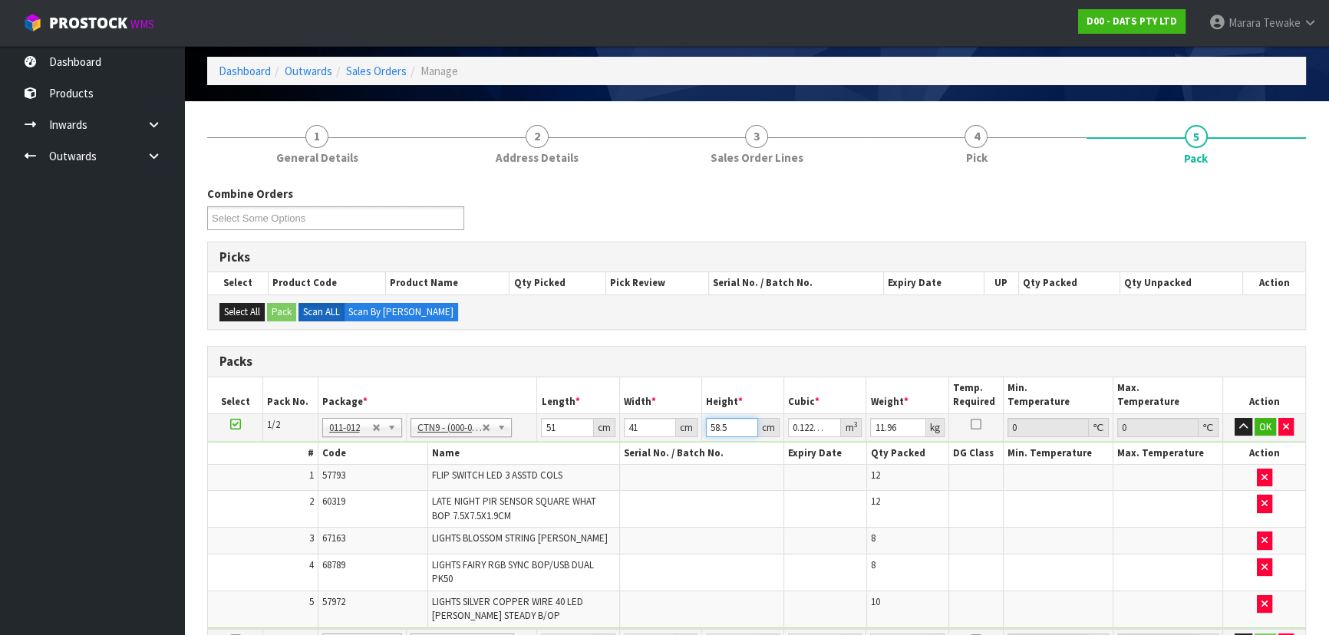
type input "5"
type input "0.010455"
type input "56"
type input "0.117096"
type input "56"
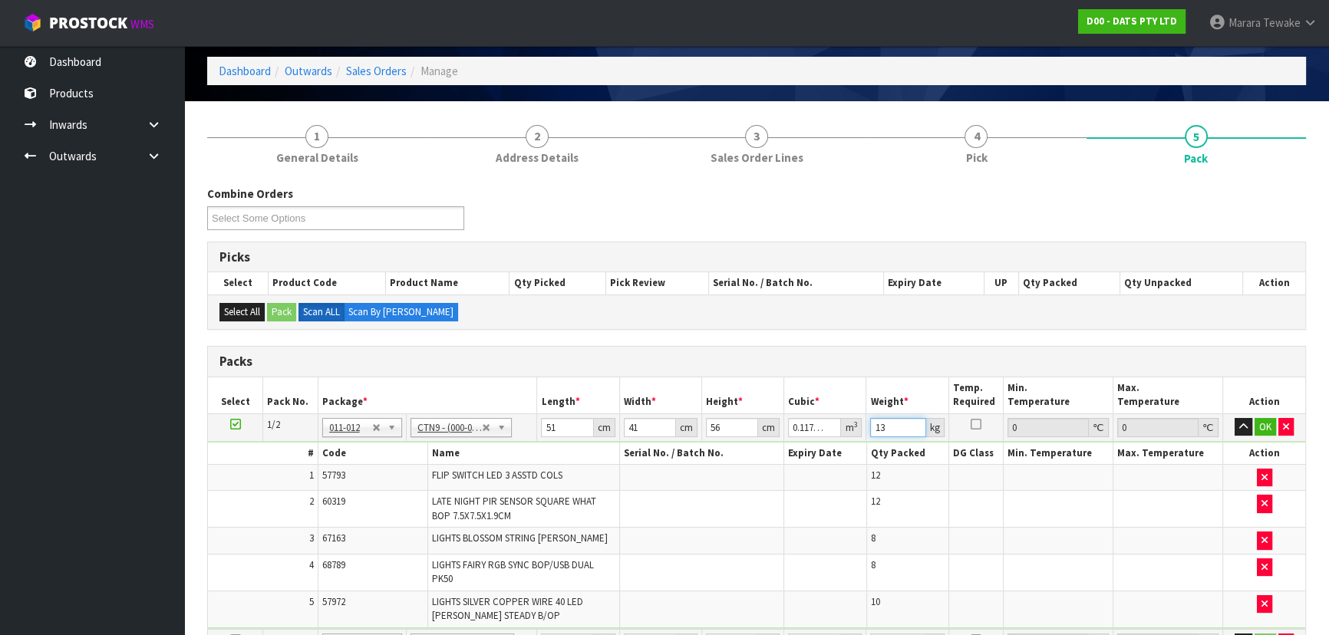
type input "13"
click at [1234, 418] on button "button" at bounding box center [1243, 427] width 18 height 18
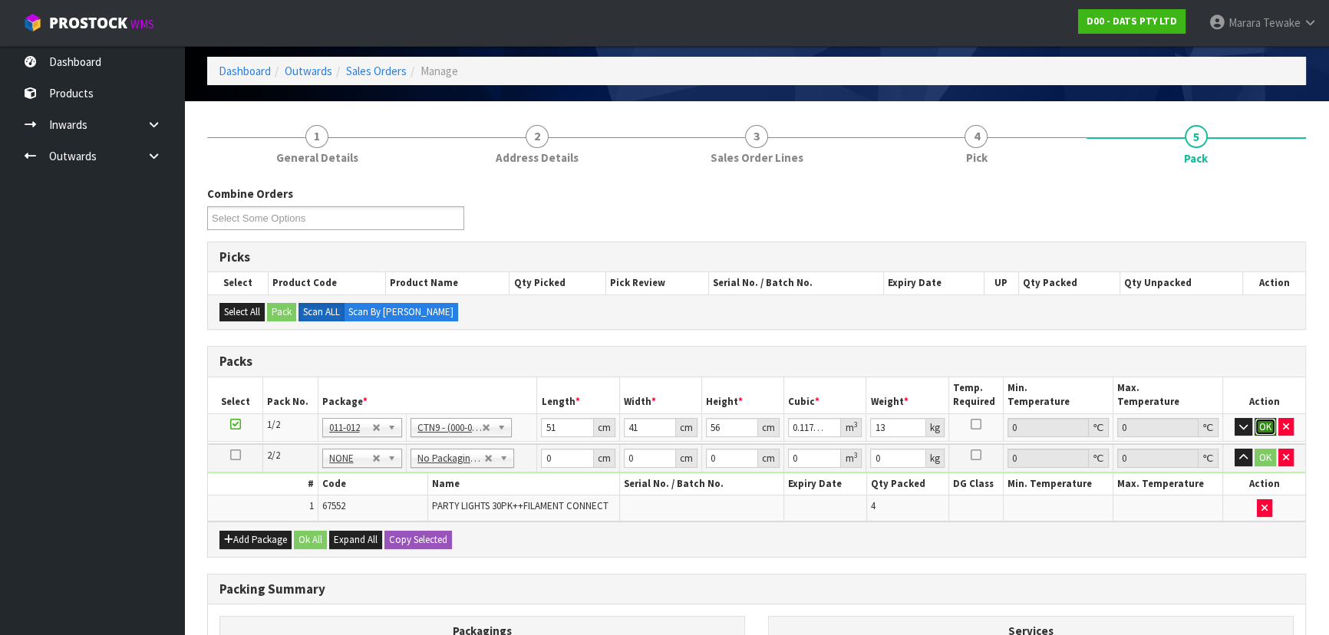
click button "OK" at bounding box center [1264, 427] width 21 height 18
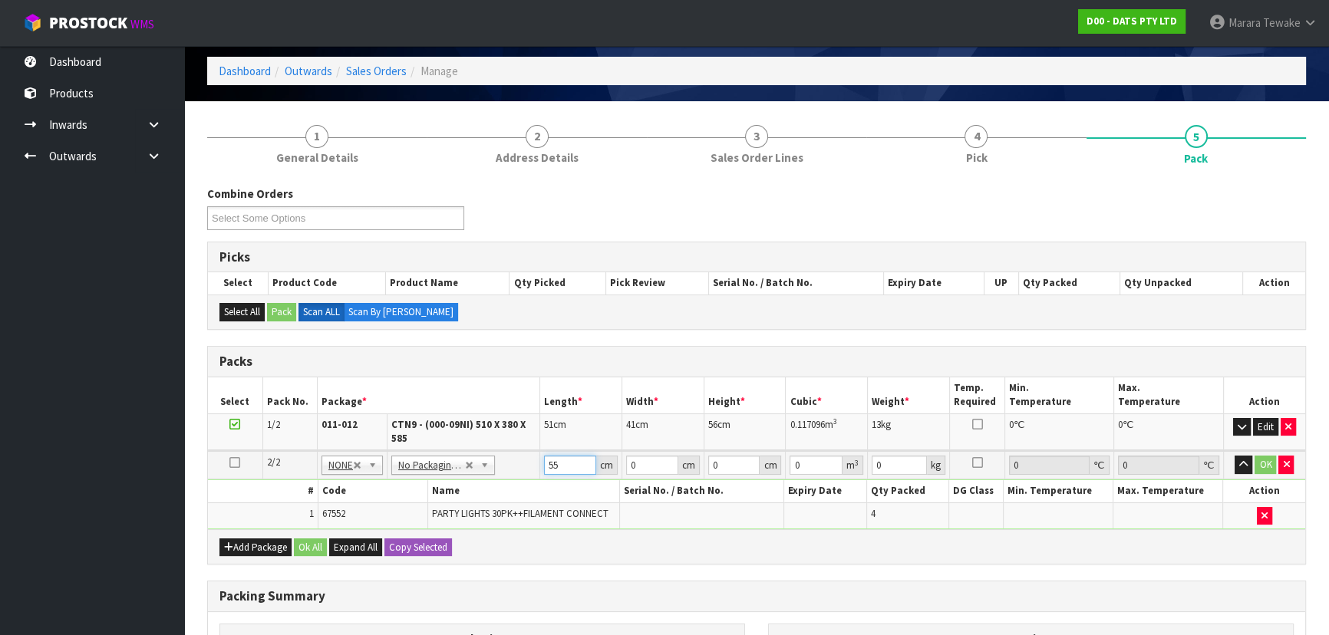
type input "55"
type input "37"
type input "3"
type input "0.006105"
type input "36"
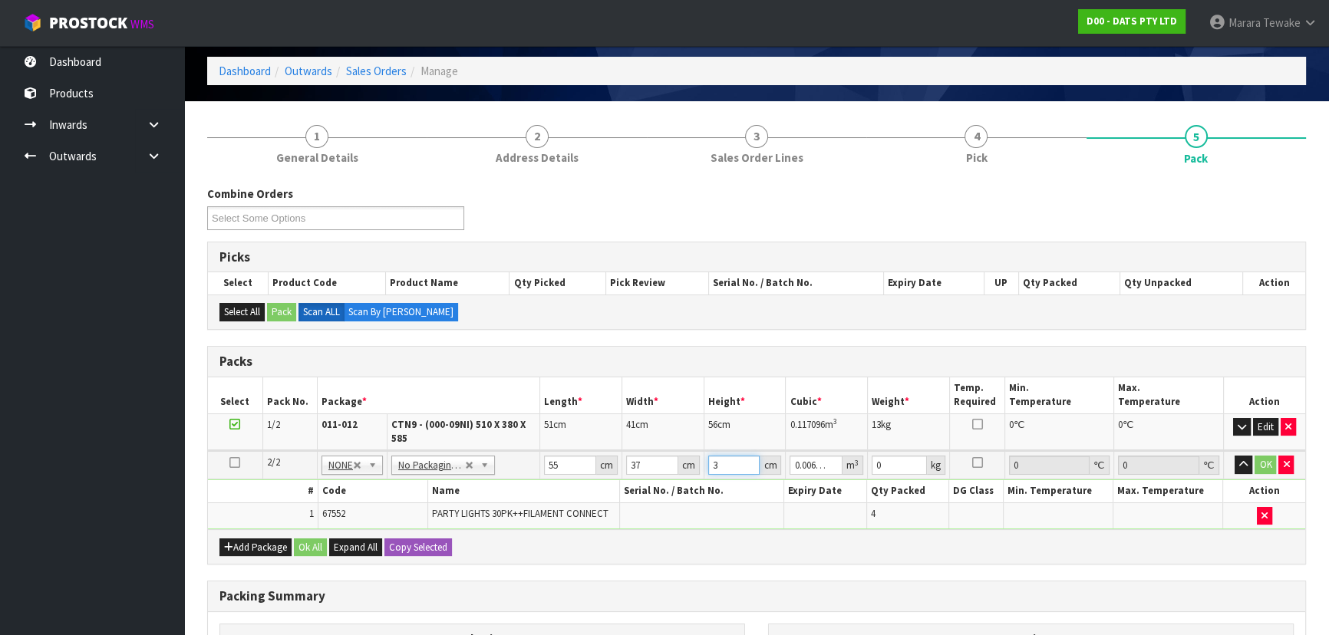
type input "0.07326"
type input "36"
type input "9"
click at [1234, 456] on button "button" at bounding box center [1243, 465] width 18 height 18
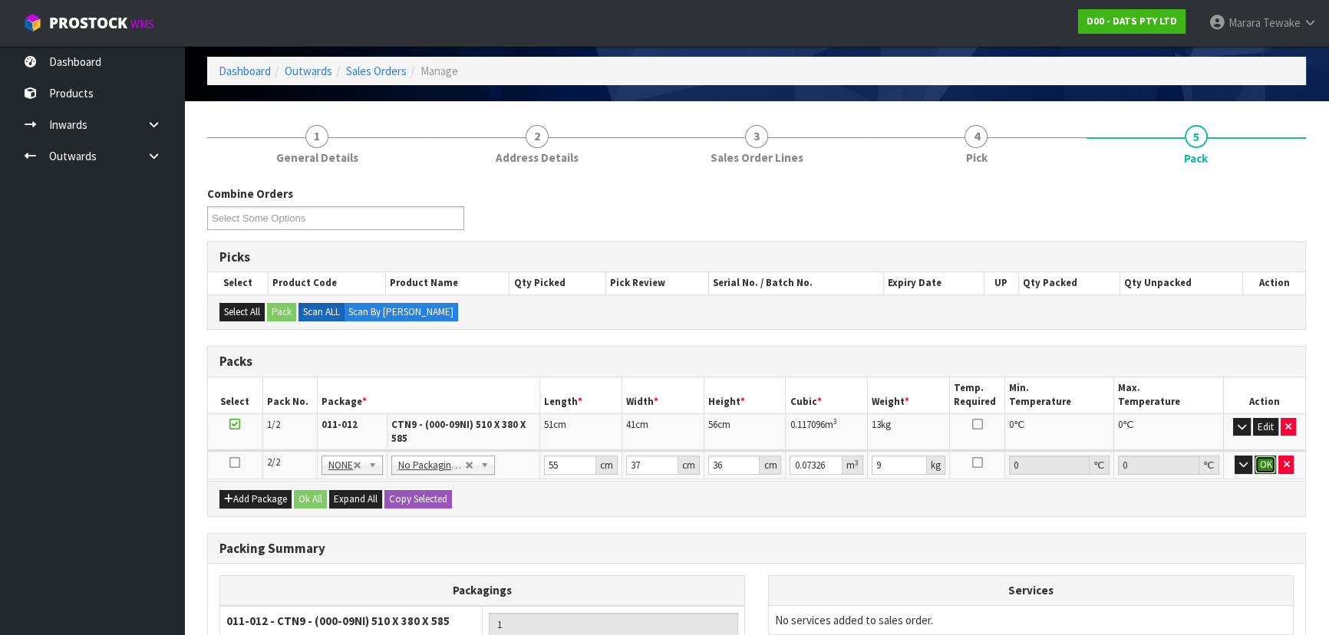
click button "OK" at bounding box center [1264, 465] width 21 height 18
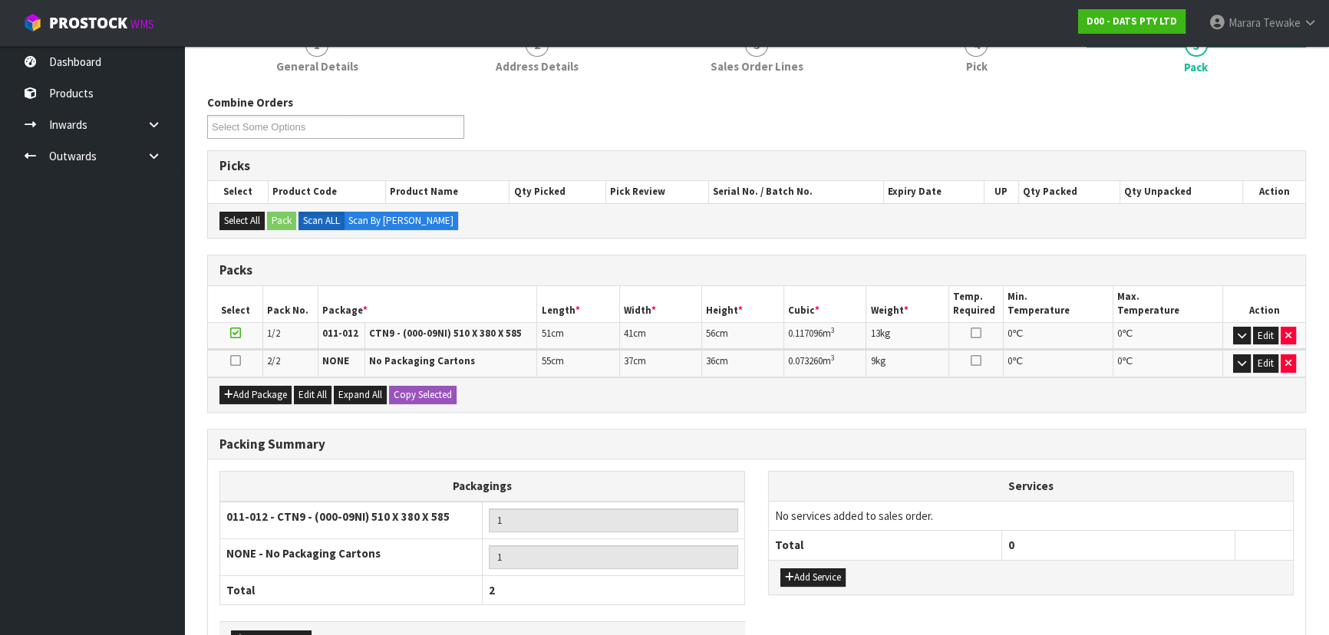
scroll to position [251, 0]
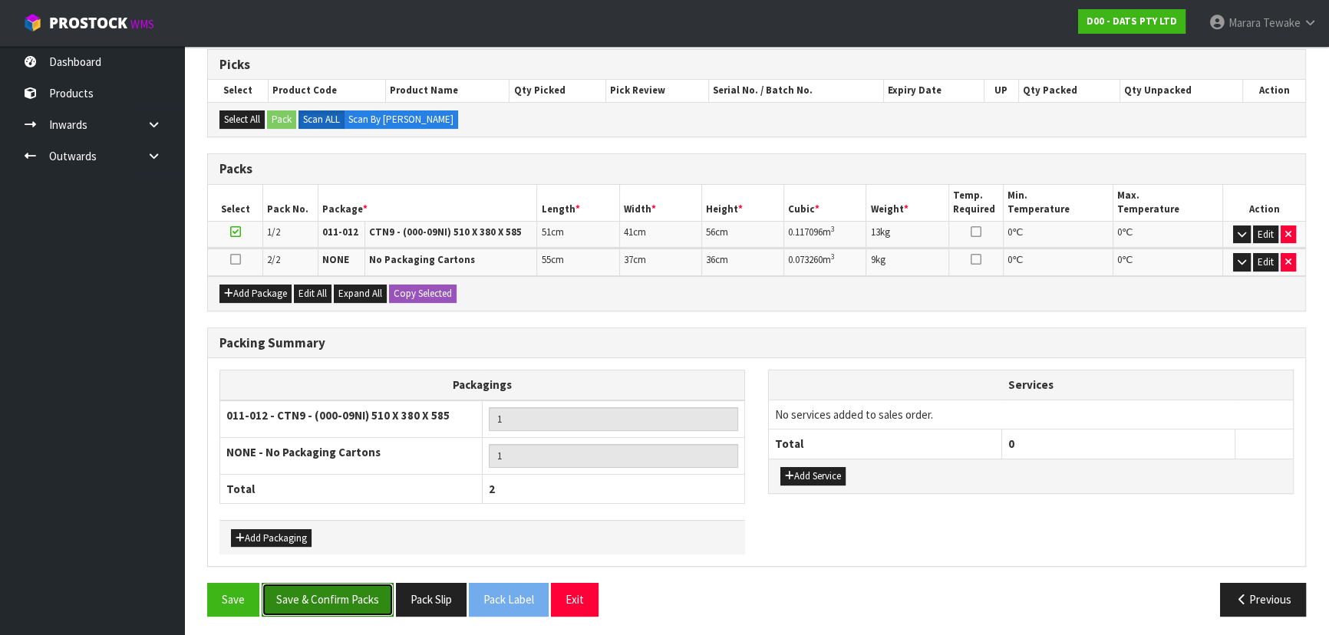
click at [348, 595] on button "Save & Confirm Packs" at bounding box center [328, 599] width 132 height 33
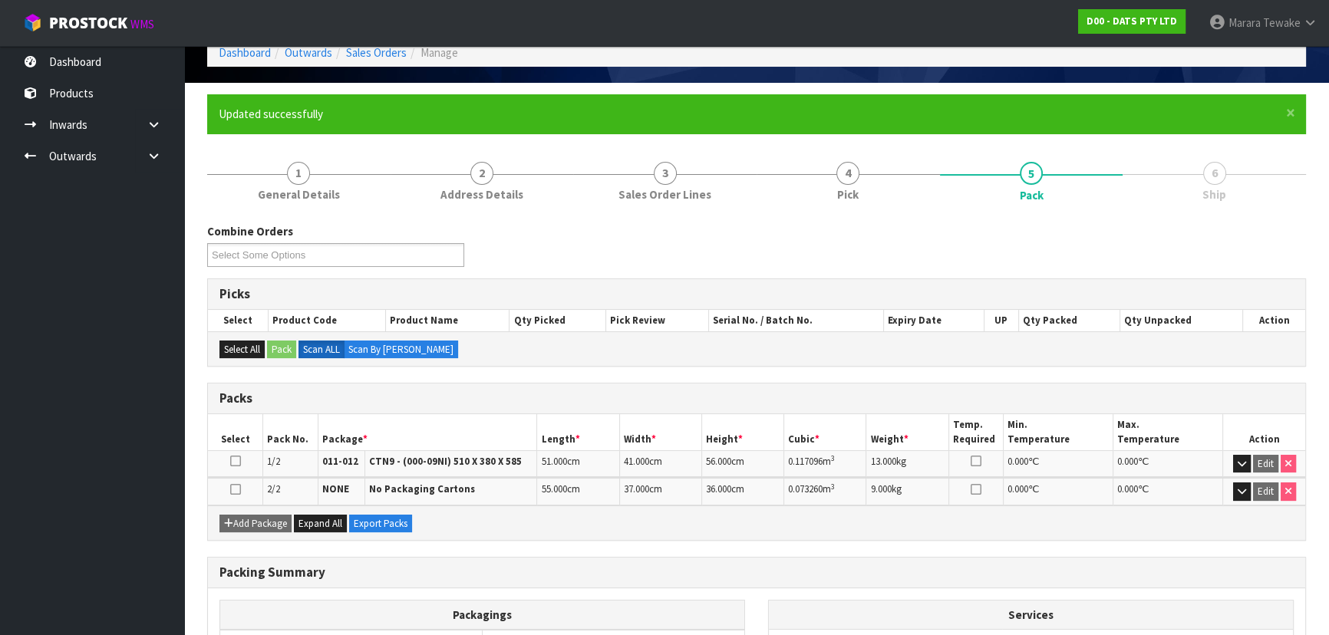
scroll to position [272, 0]
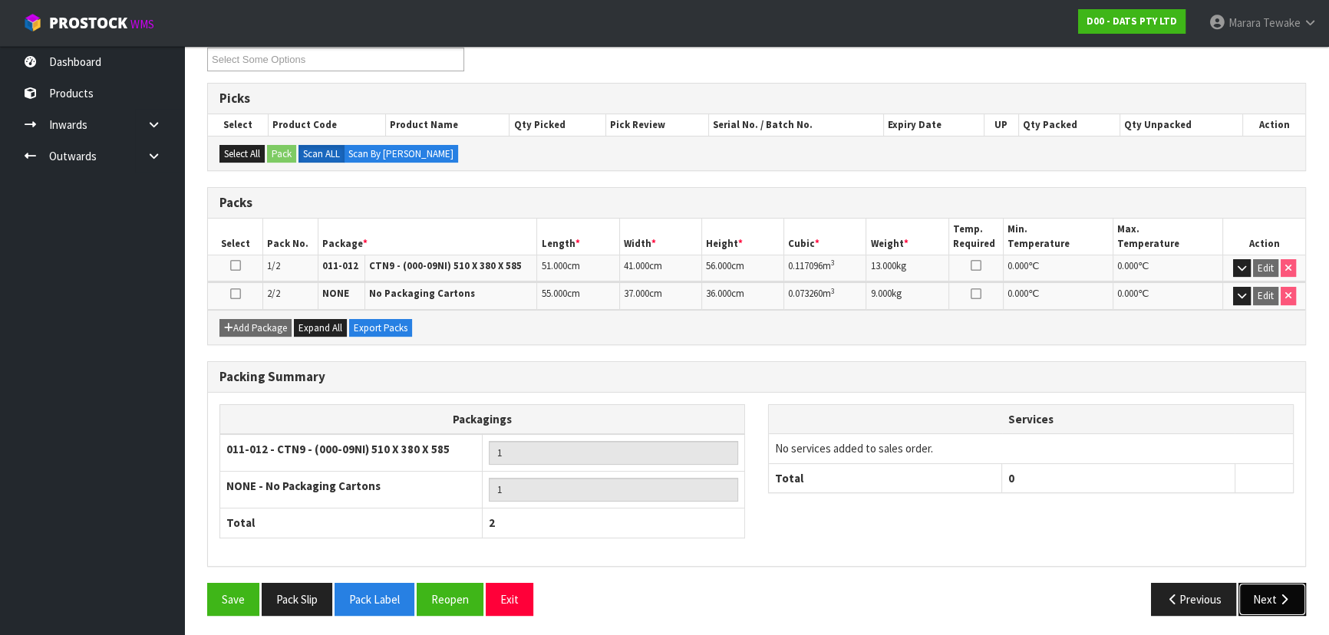
drag, startPoint x: 1258, startPoint y: 604, endPoint x: 994, endPoint y: 587, distance: 265.2
click at [1250, 599] on button "Next" at bounding box center [1272, 599] width 68 height 33
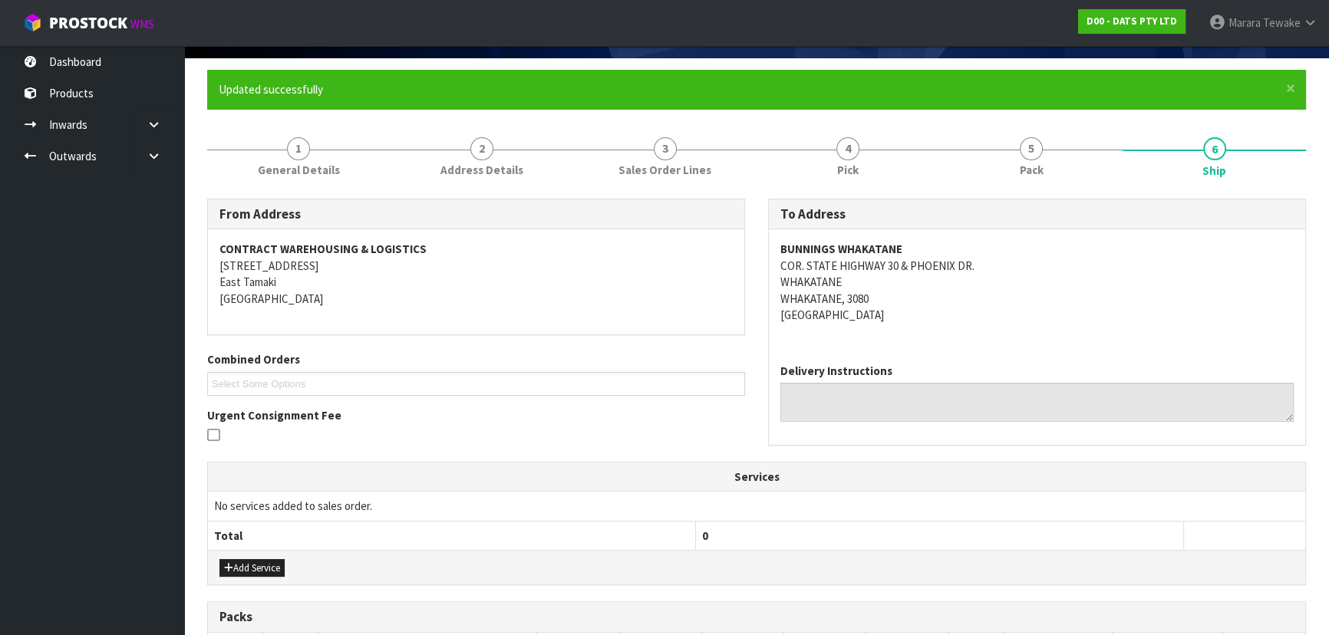
scroll to position [278, 0]
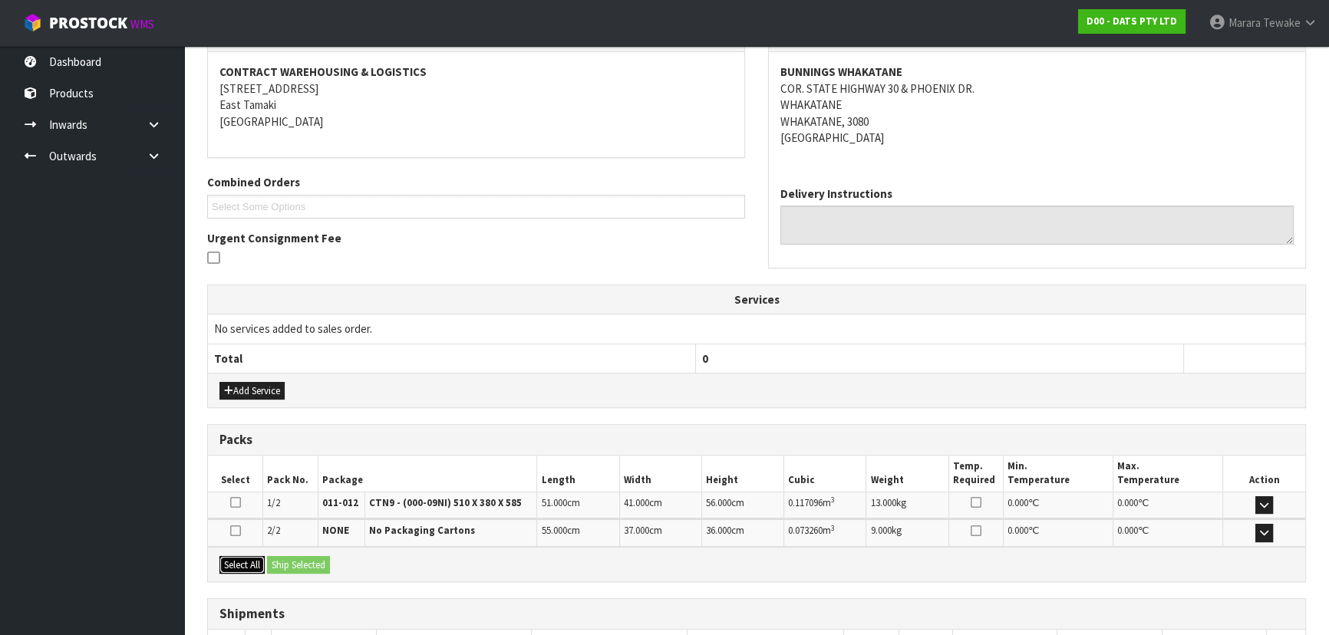
click at [239, 556] on button "Select All" at bounding box center [241, 565] width 45 height 18
click at [305, 565] on button "Ship Selected" at bounding box center [298, 565] width 63 height 18
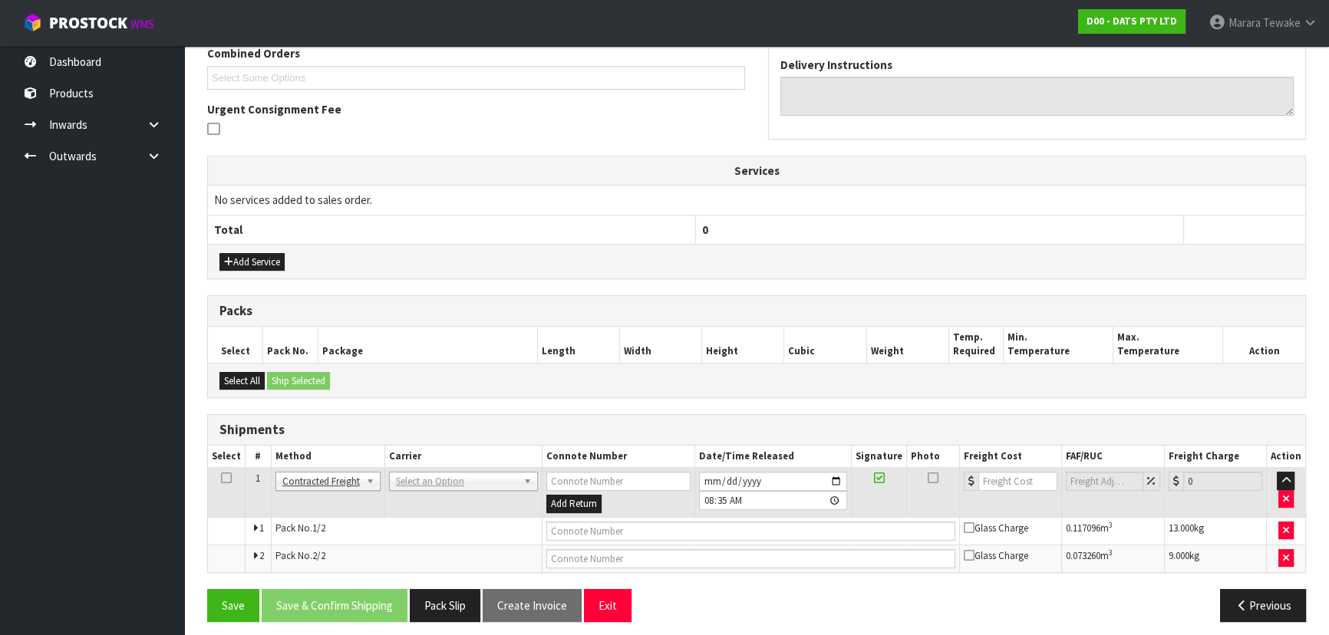
scroll to position [414, 0]
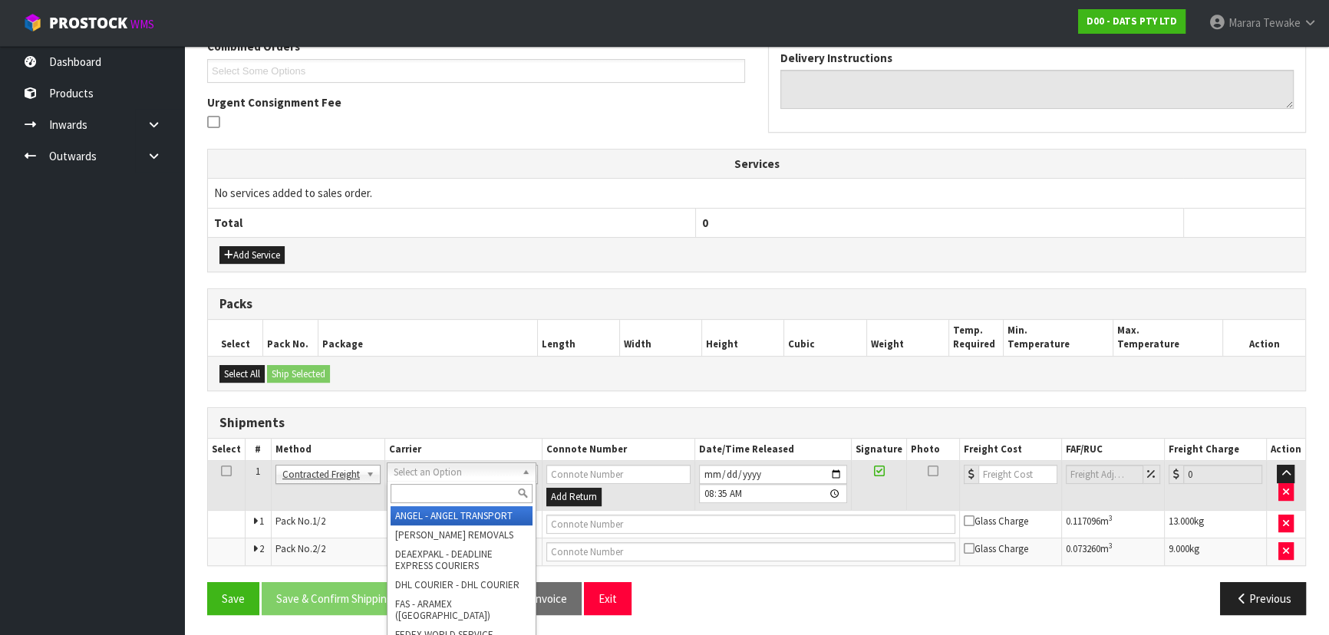
click at [422, 490] on input "text" at bounding box center [462, 493] width 142 height 19
type input "NZP"
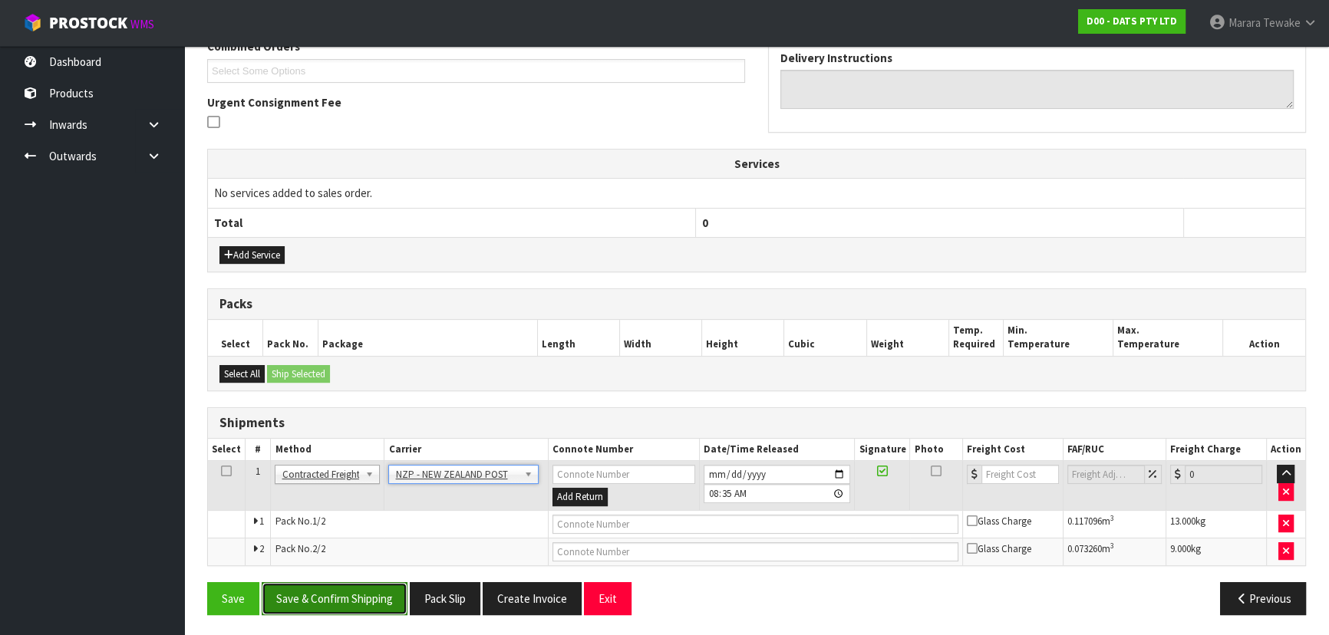
click at [382, 590] on button "Save & Confirm Shipping" at bounding box center [335, 598] width 146 height 33
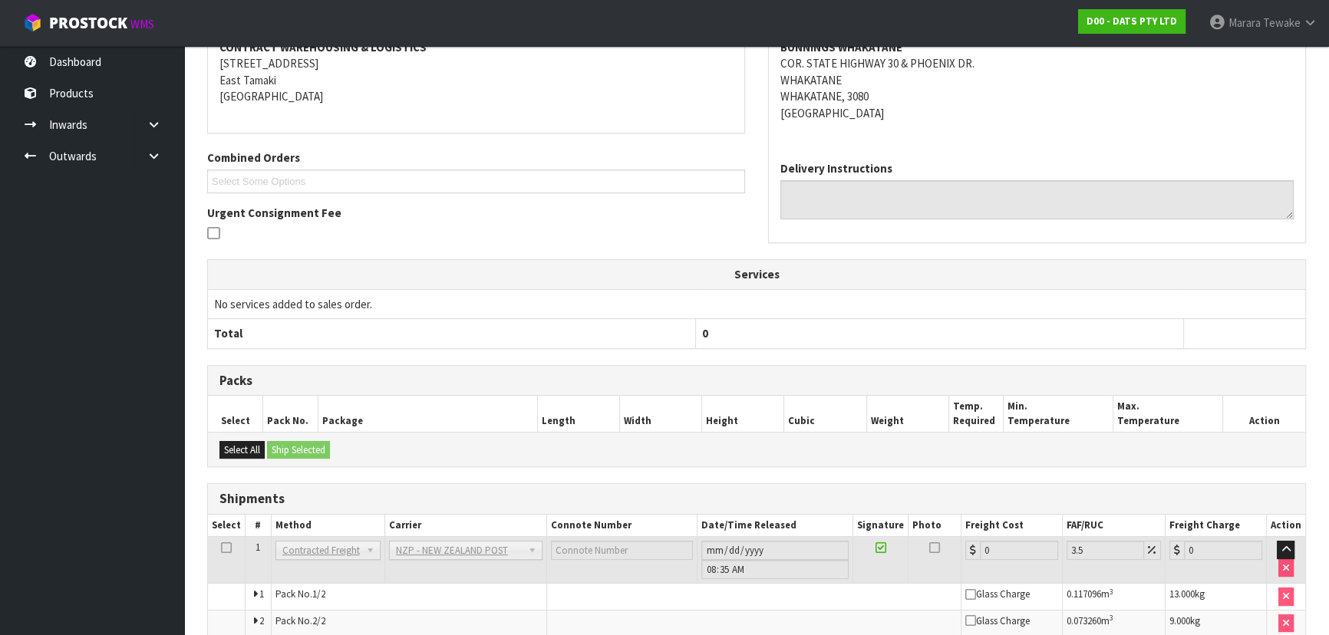
scroll to position [391, 0]
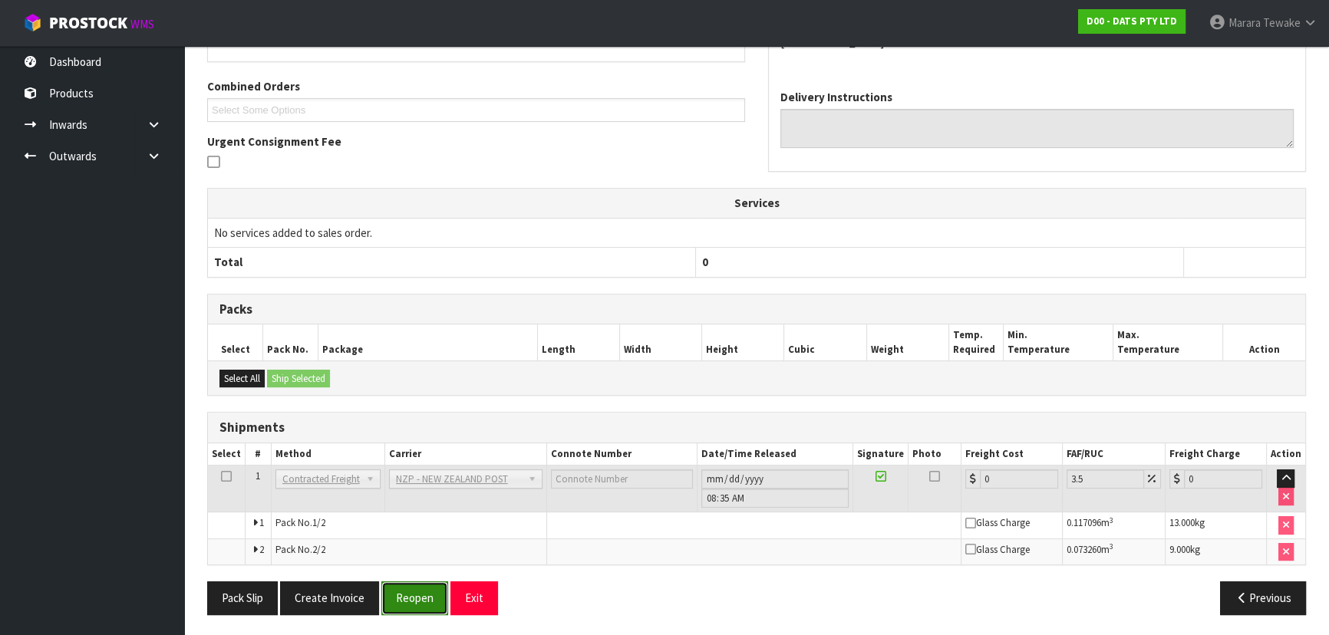
click at [399, 606] on button "Reopen" at bounding box center [414, 598] width 67 height 33
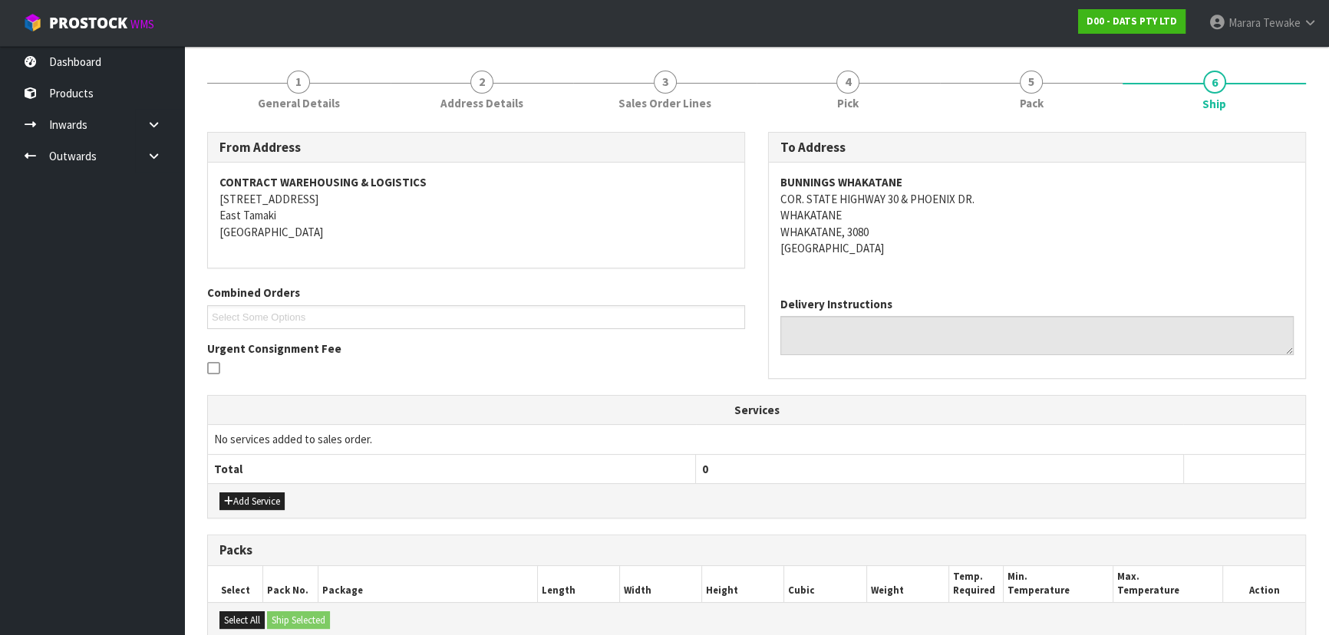
scroll to position [414, 0]
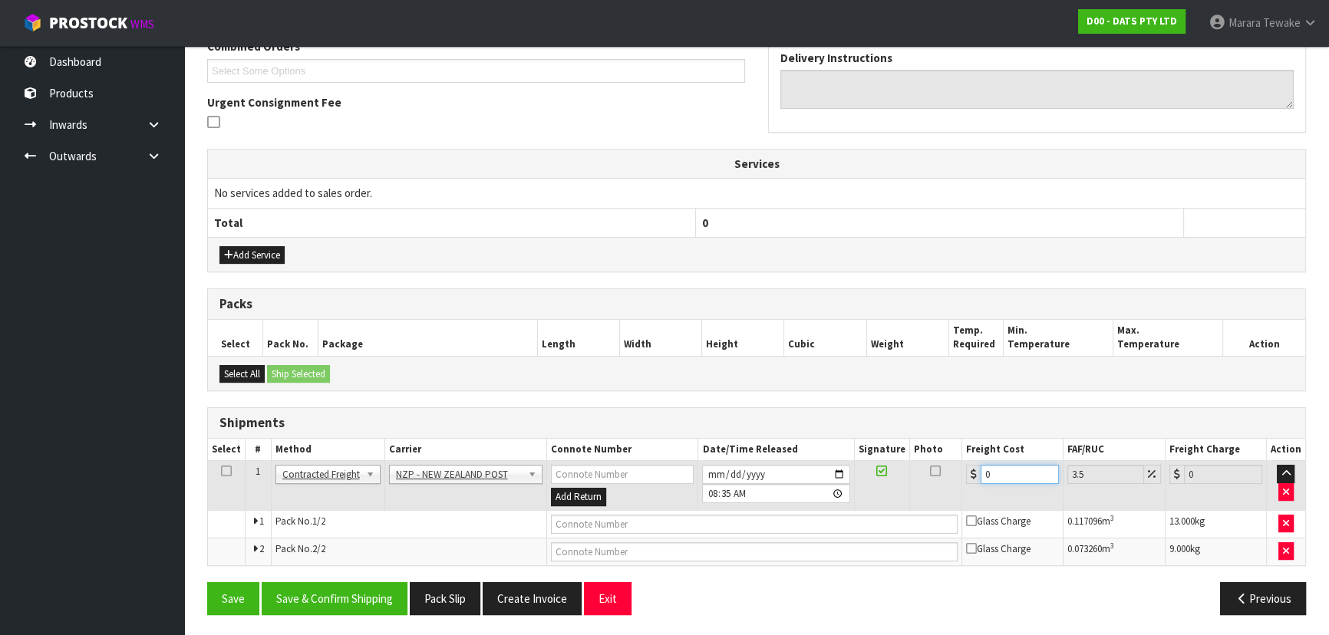
drag, startPoint x: 990, startPoint y: 470, endPoint x: 962, endPoint y: 455, distance: 32.3
click at [966, 461] on td "0" at bounding box center [1012, 486] width 101 height 50
type input "3"
type input "3.1"
type input "32"
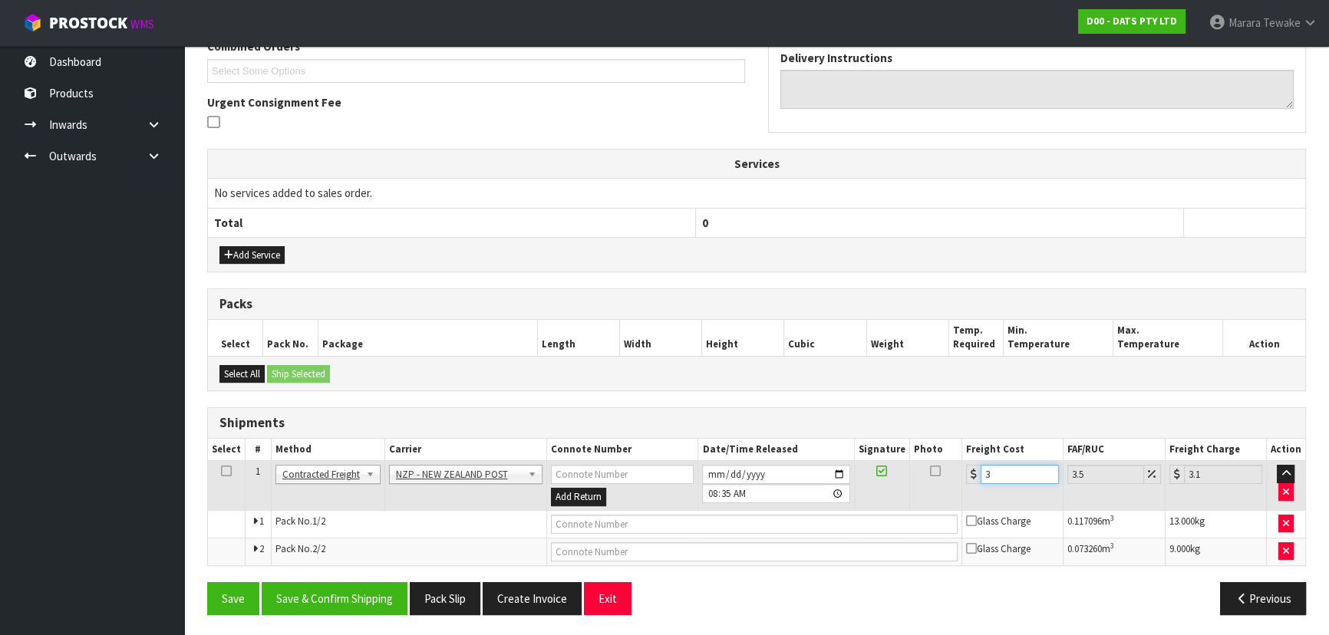
type input "33.12"
type input "32.3"
type input "33.43"
type input "32.34"
type input "33.47"
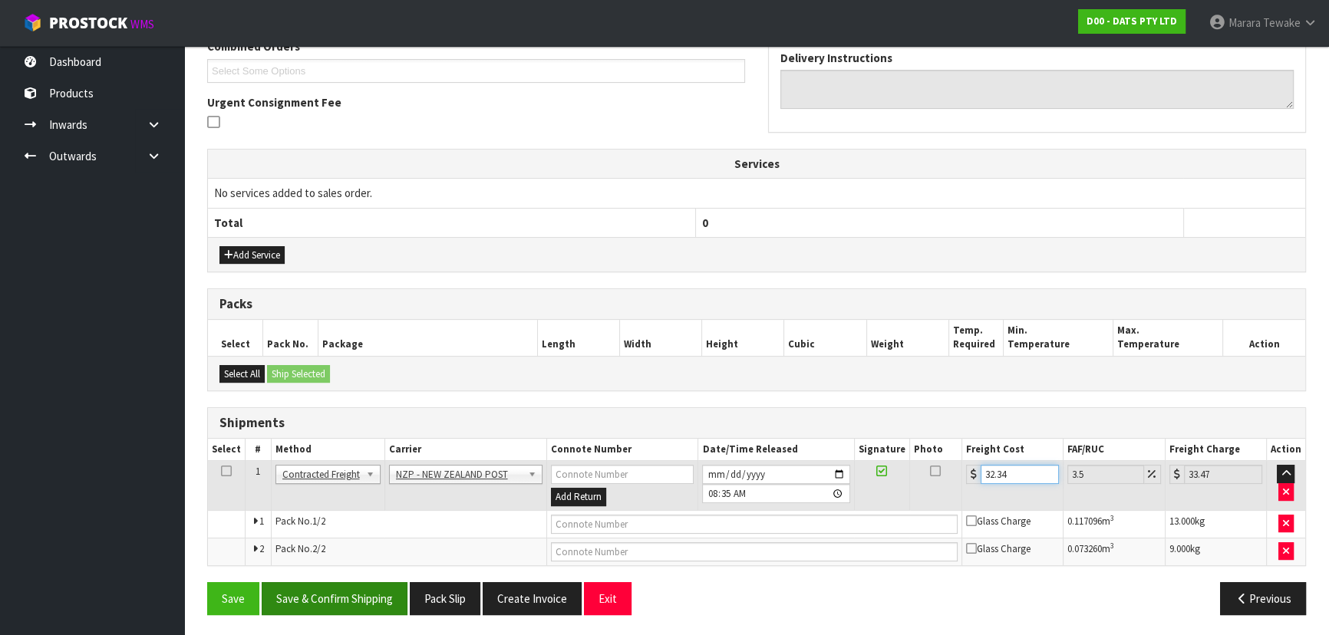
type input "32.34"
click at [377, 592] on button "Save & Confirm Shipping" at bounding box center [335, 598] width 146 height 33
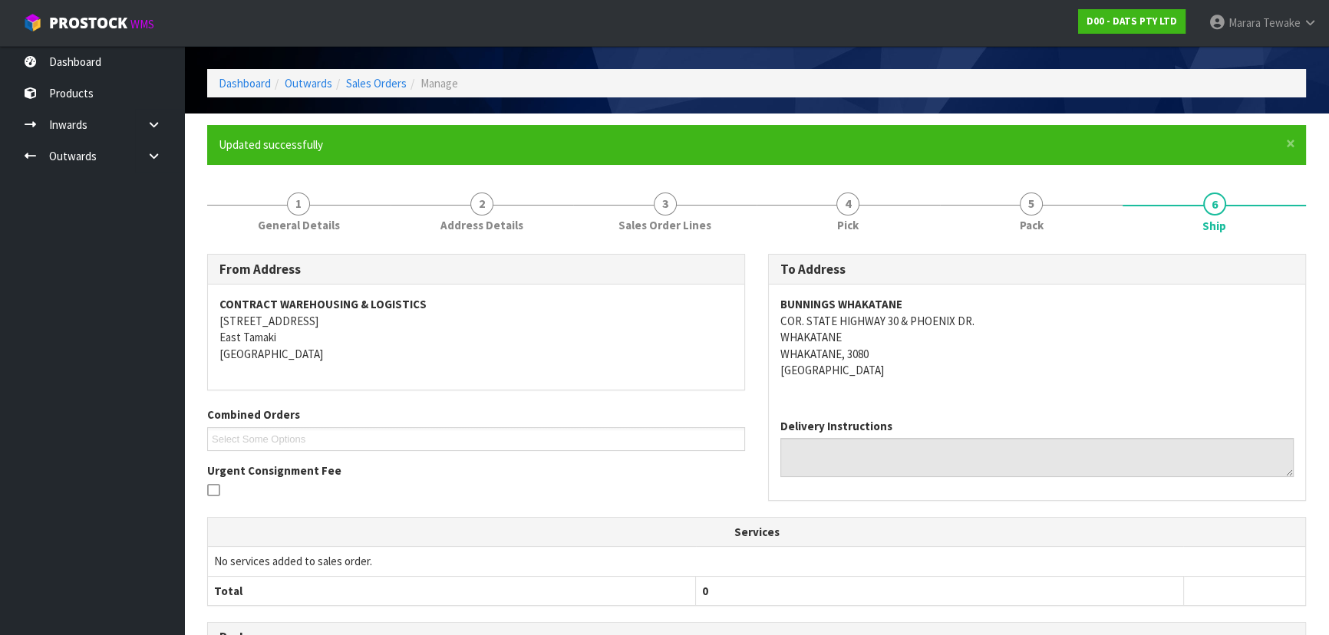
scroll to position [385, 0]
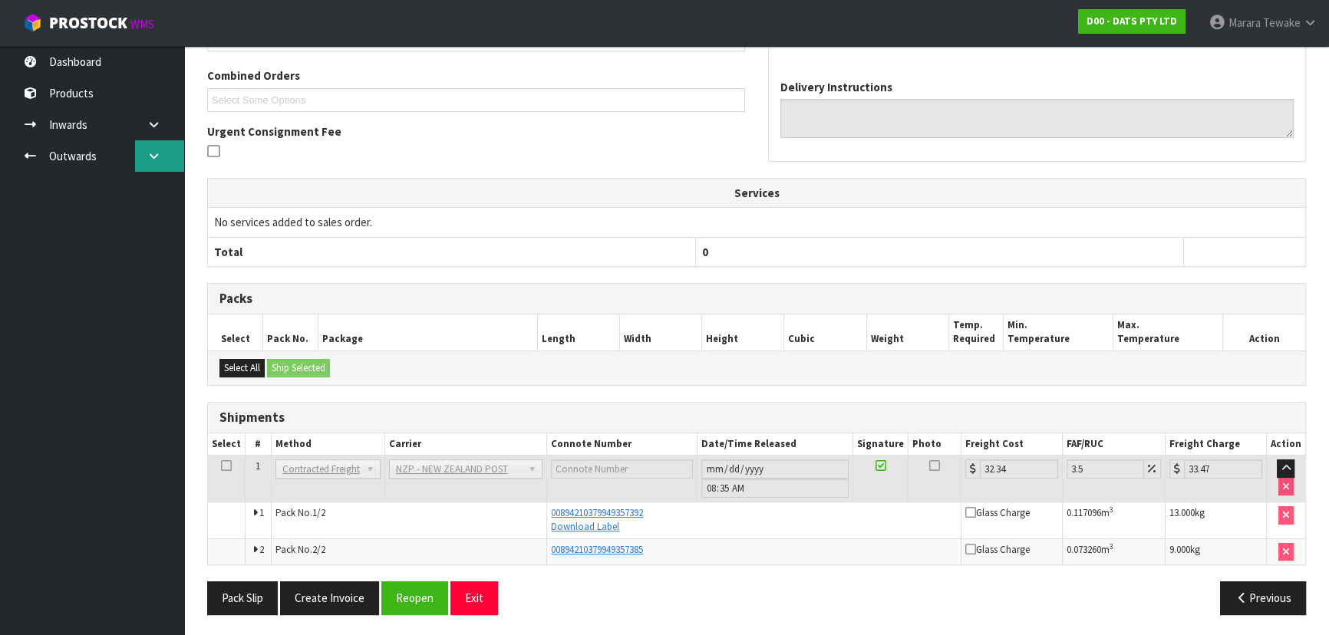
click at [150, 153] on icon at bounding box center [154, 156] width 15 height 12
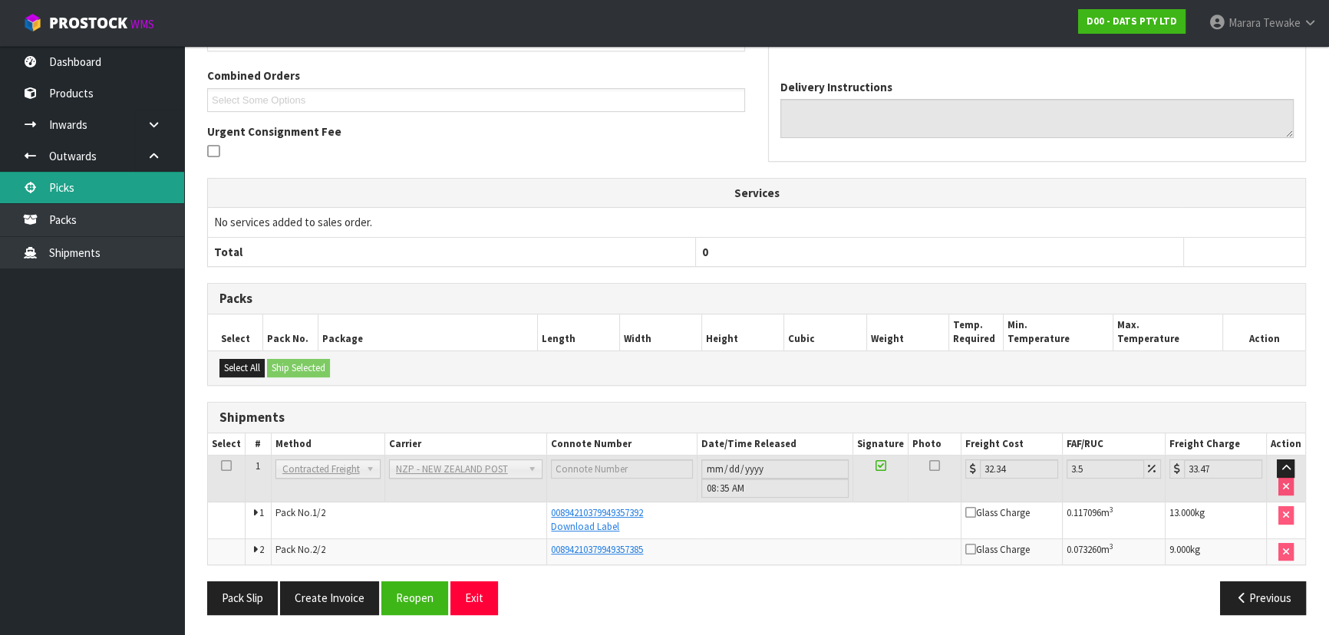
click at [115, 190] on link "Picks" at bounding box center [92, 187] width 184 height 31
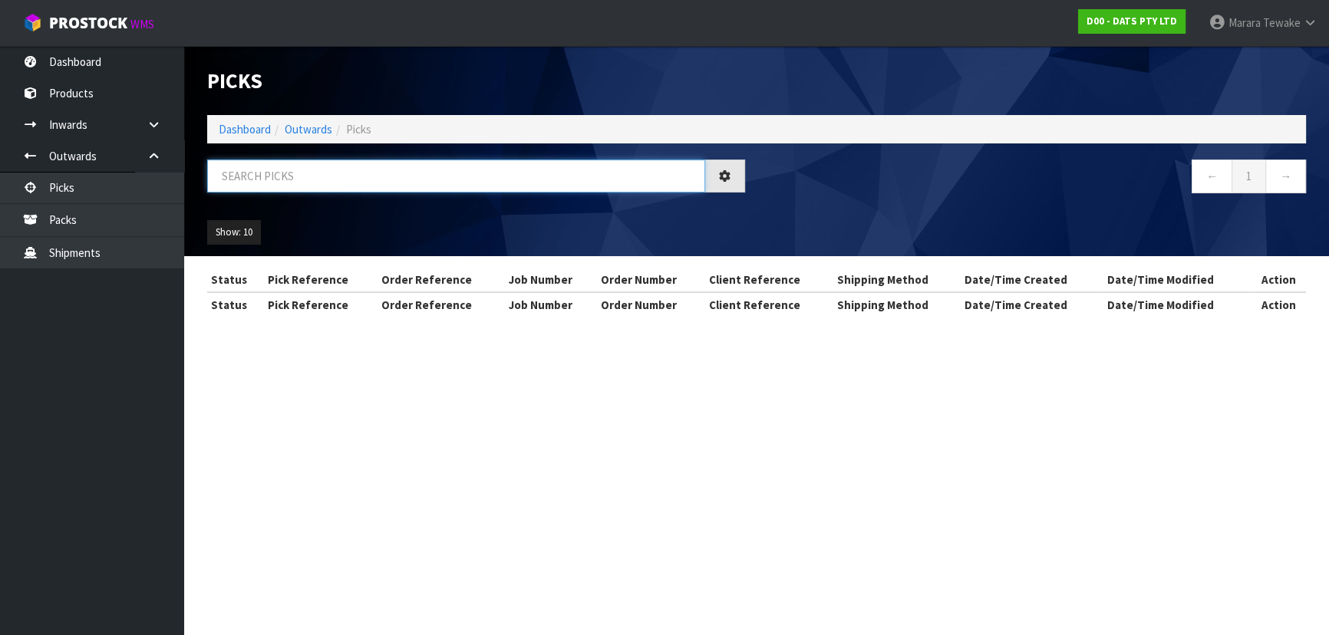
click at [217, 170] on input "text" at bounding box center [456, 176] width 498 height 33
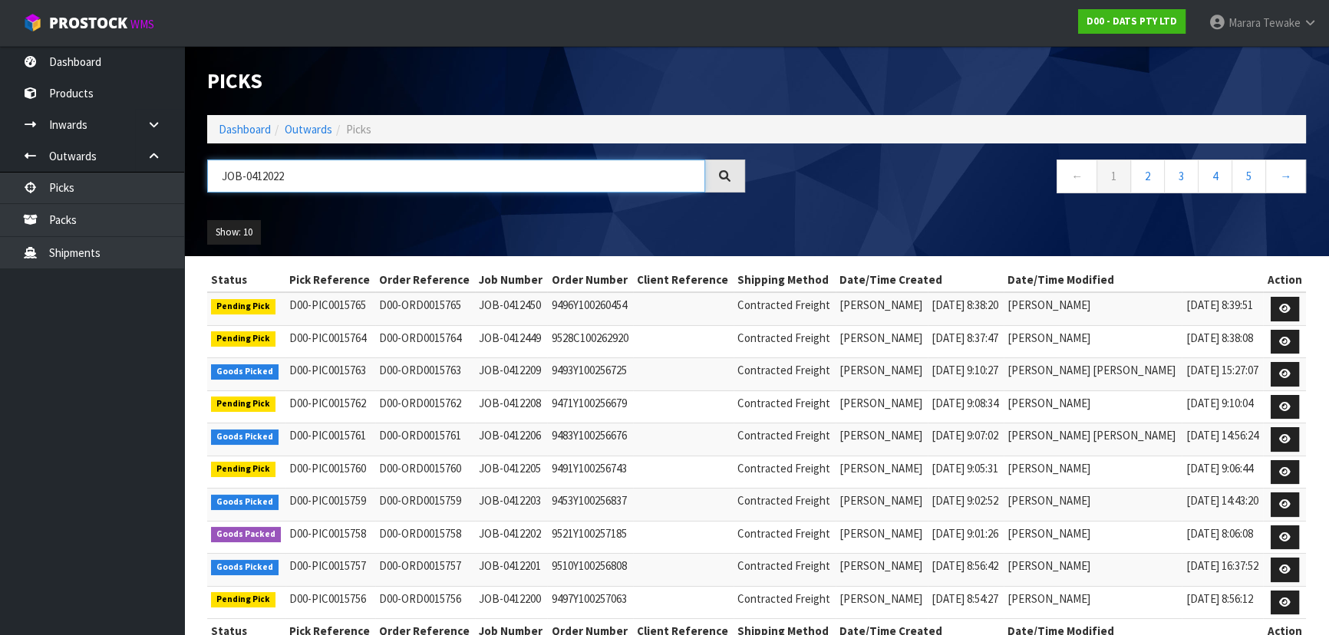
type input "JOB-0412022"
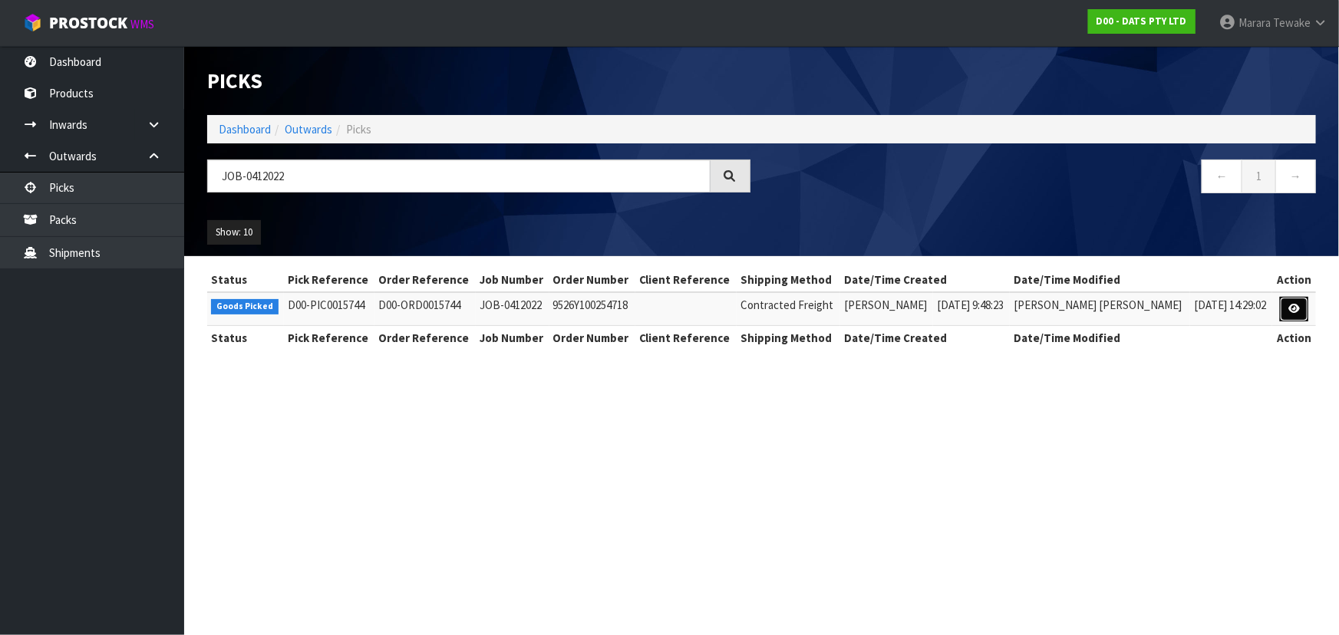
click at [1281, 305] on link at bounding box center [1294, 309] width 28 height 25
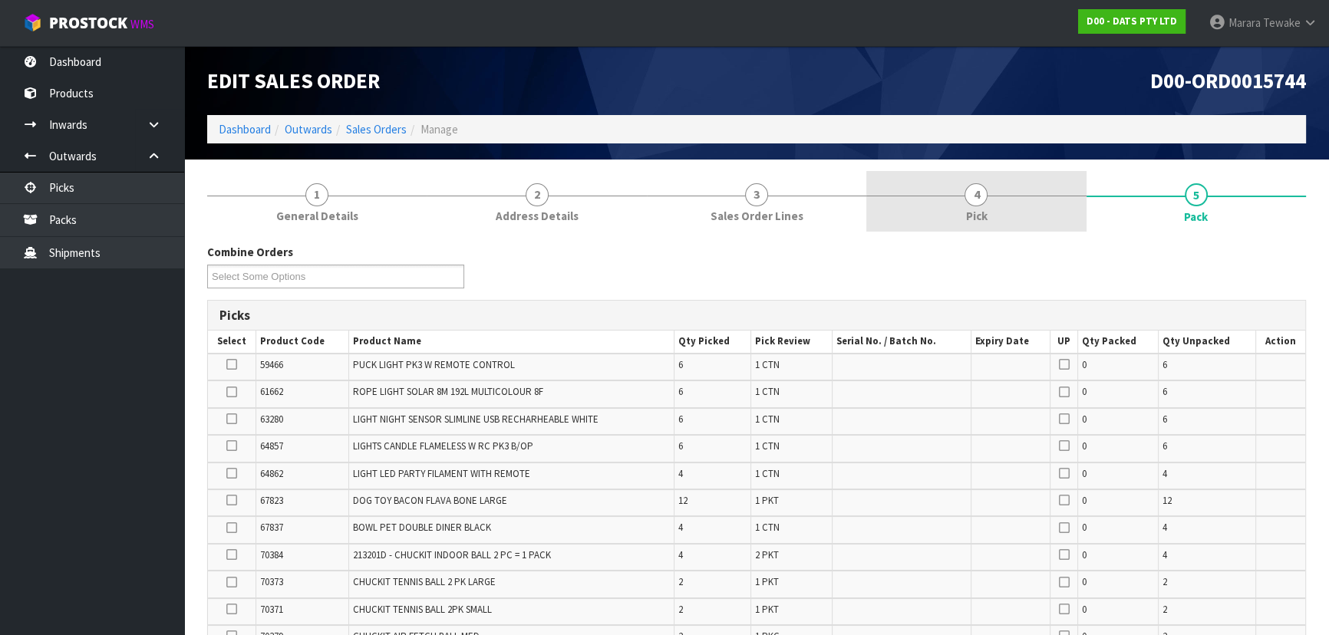
drag, startPoint x: 1026, startPoint y: 203, endPoint x: 1058, endPoint y: 252, distance: 59.4
click at [1025, 201] on link "4 Pick" at bounding box center [975, 201] width 219 height 61
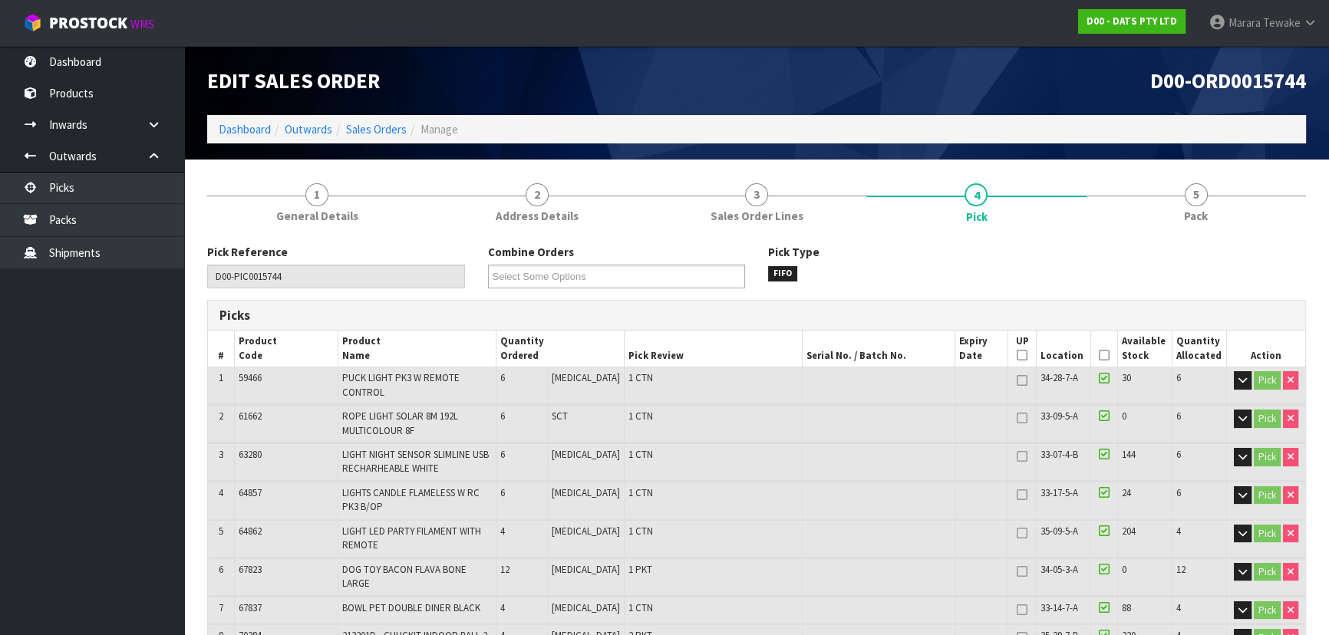
click at [1099, 355] on icon at bounding box center [1104, 355] width 11 height 1
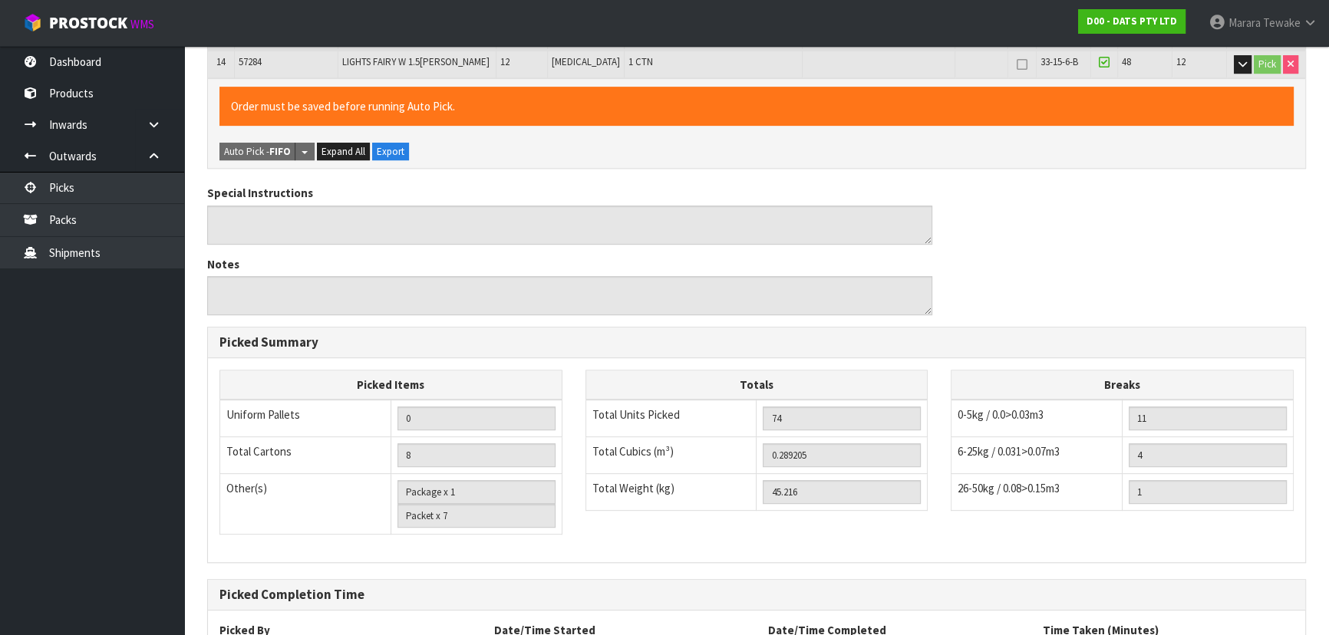
scroll to position [874, 0]
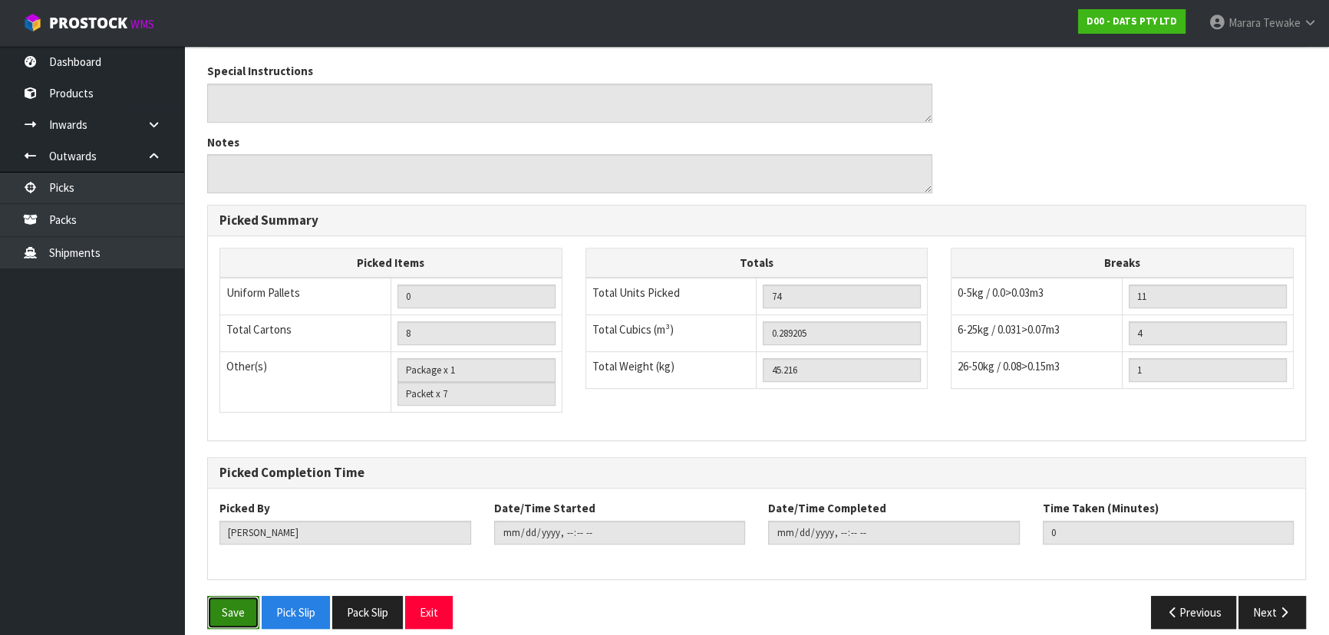
click at [232, 596] on button "Save" at bounding box center [233, 612] width 52 height 33
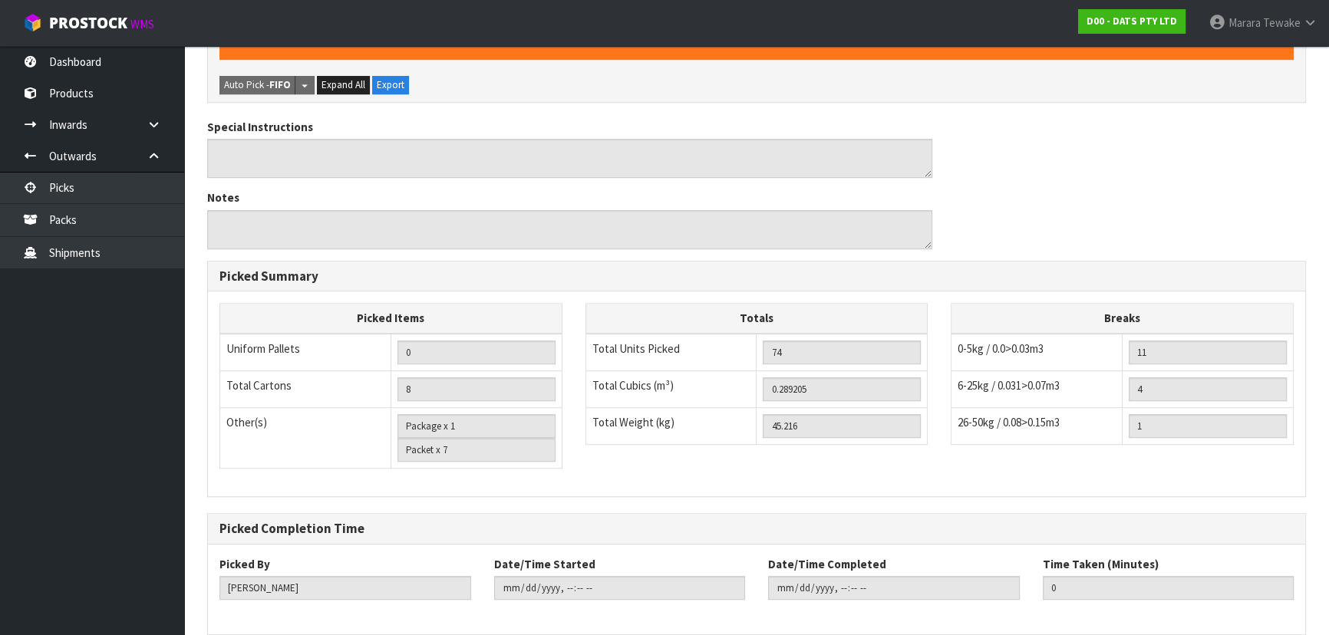
scroll to position [0, 0]
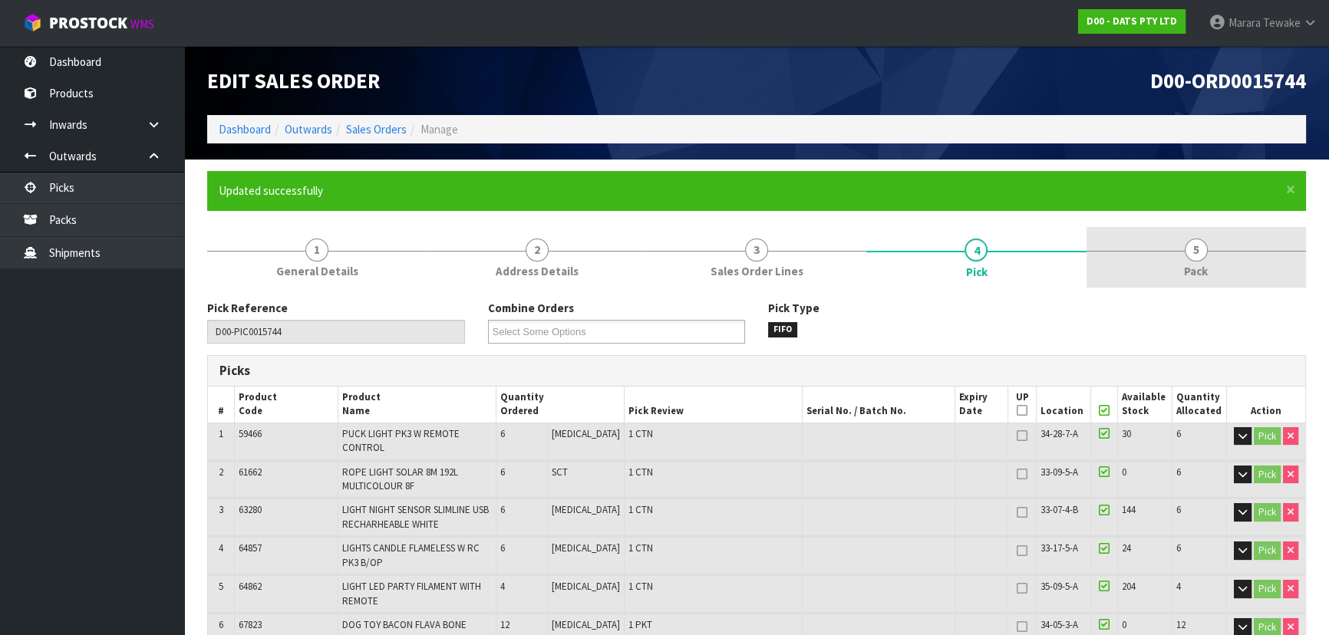
type input "Marara Tewake"
type input "2025-09-15T08:41:23"
click at [1195, 258] on link "5 Pack" at bounding box center [1195, 257] width 219 height 61
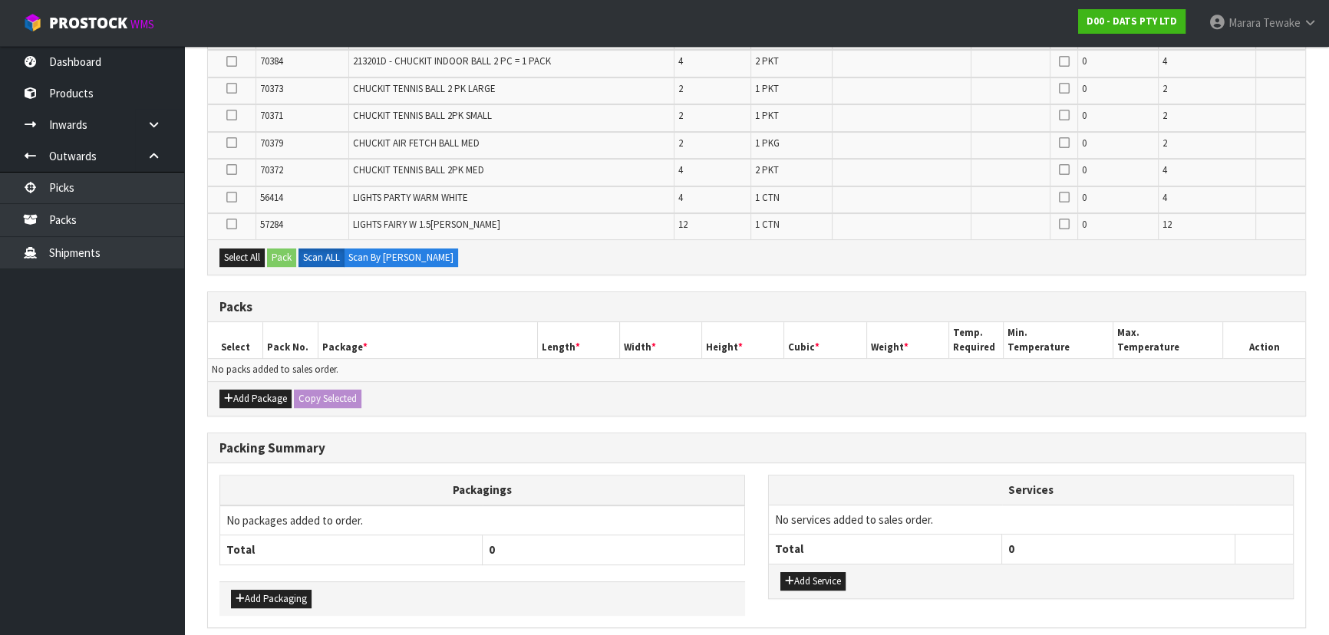
scroll to position [558, 0]
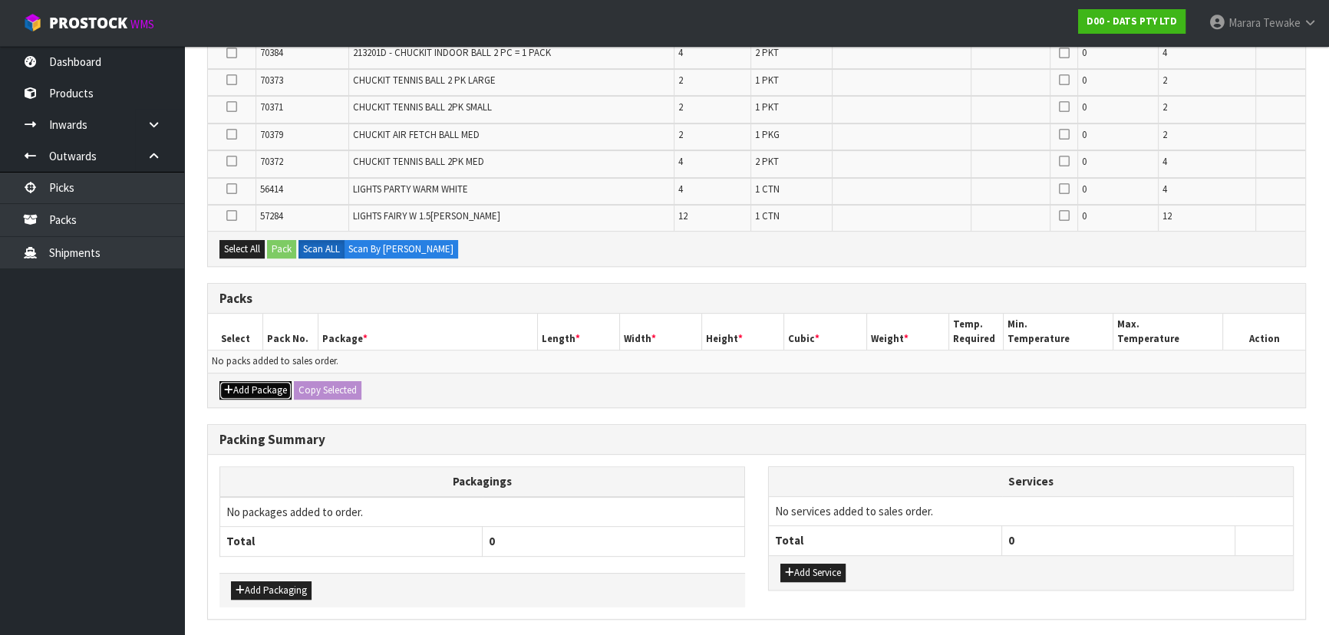
click at [256, 385] on button "Add Package" at bounding box center [255, 390] width 72 height 18
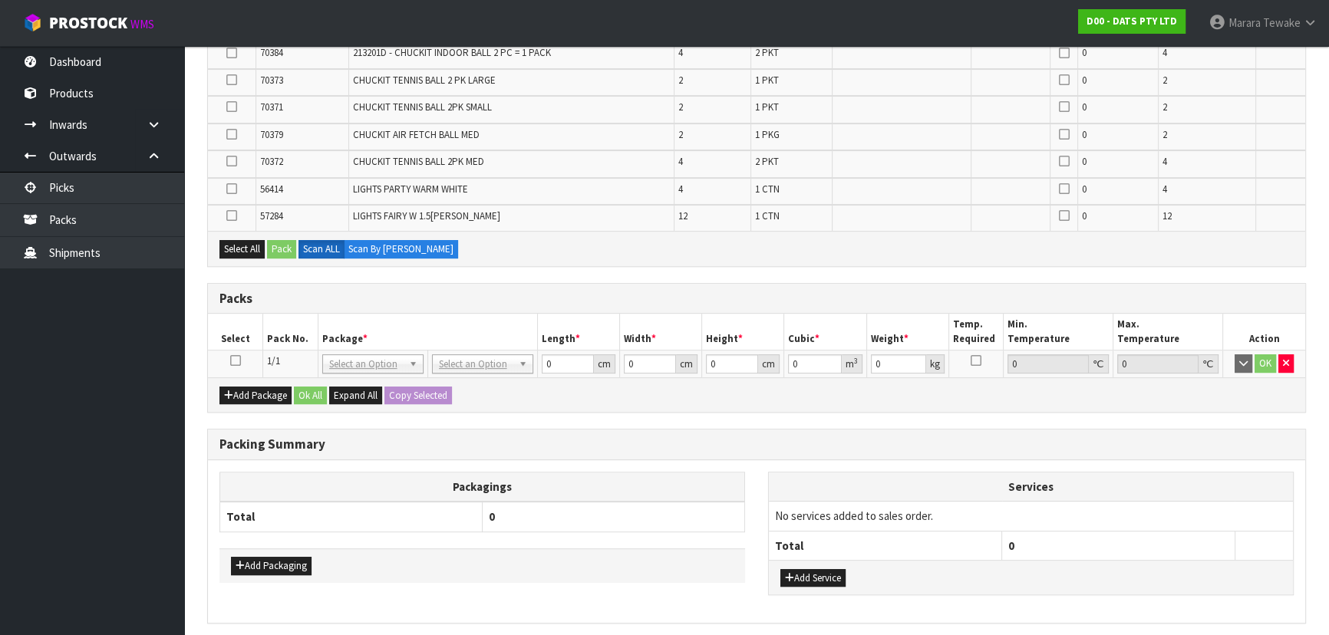
click at [237, 363] on link at bounding box center [235, 360] width 11 height 13
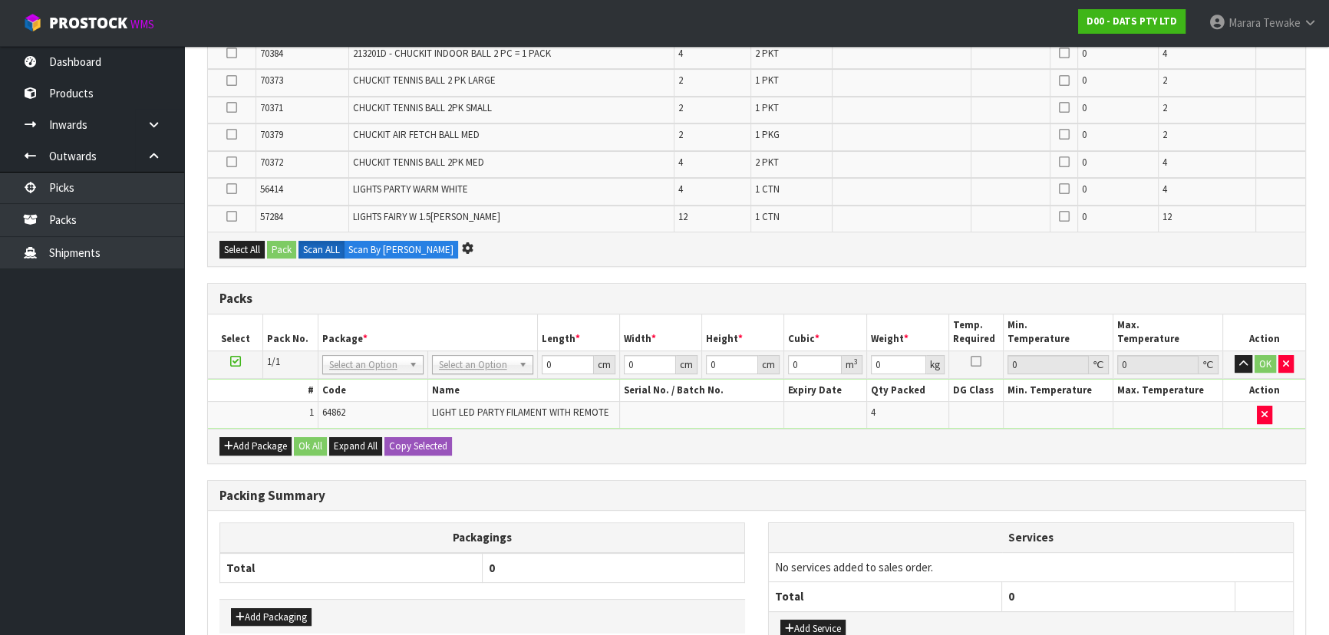
scroll to position [503, 0]
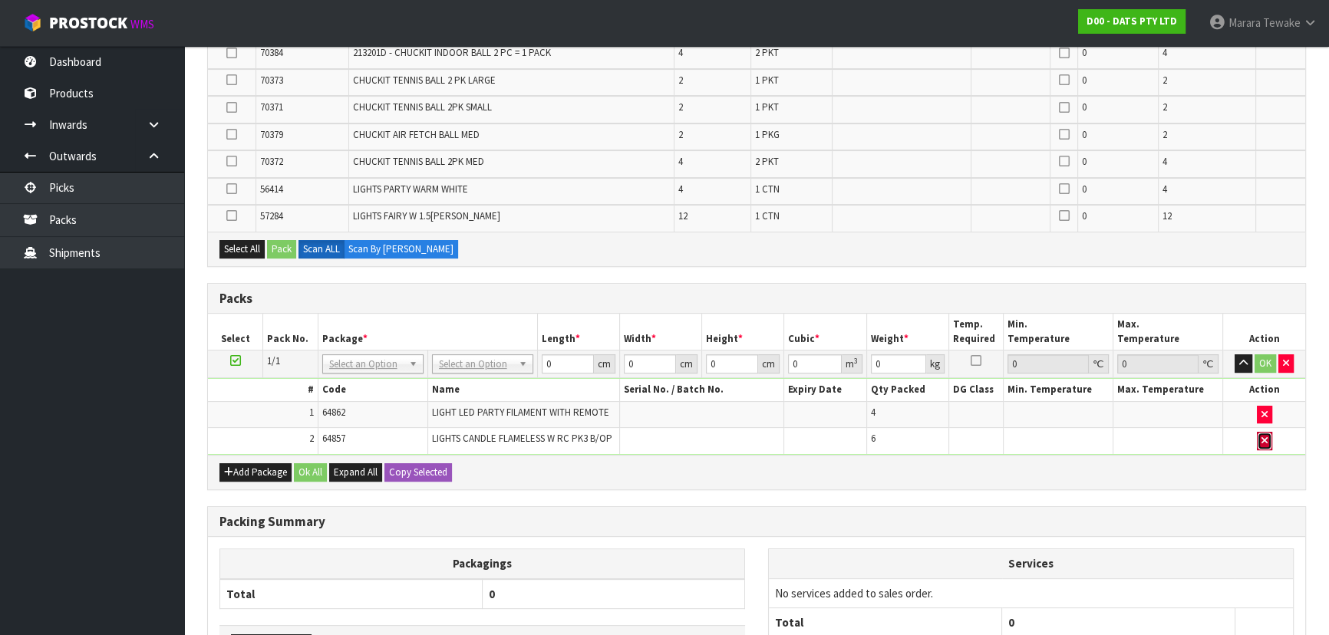
click at [1261, 436] on icon "button" at bounding box center [1264, 441] width 6 height 10
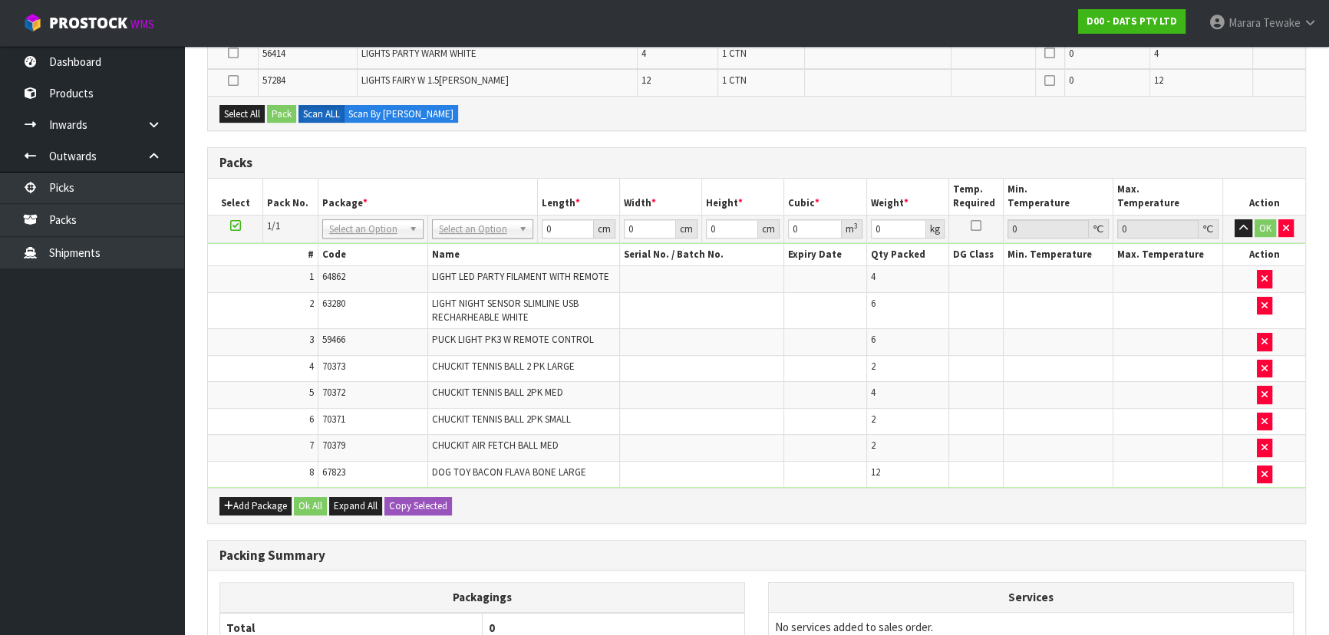
scroll to position [449, 0]
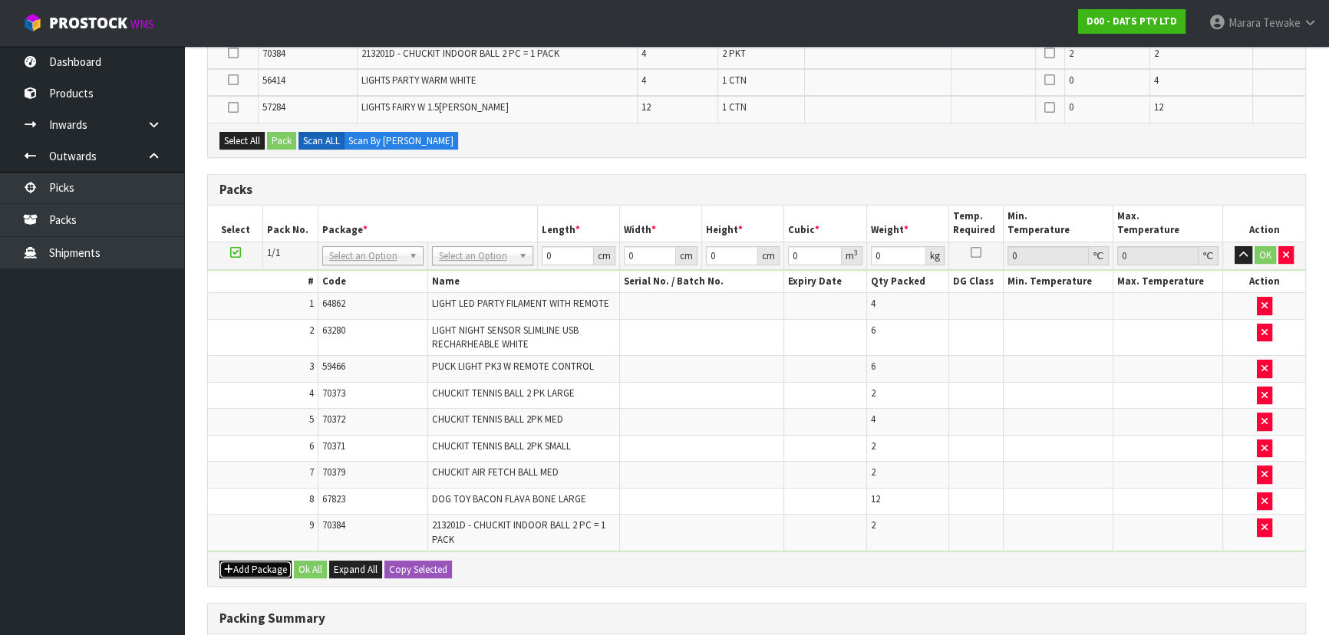
click at [253, 561] on button "Add Package" at bounding box center [255, 570] width 72 height 18
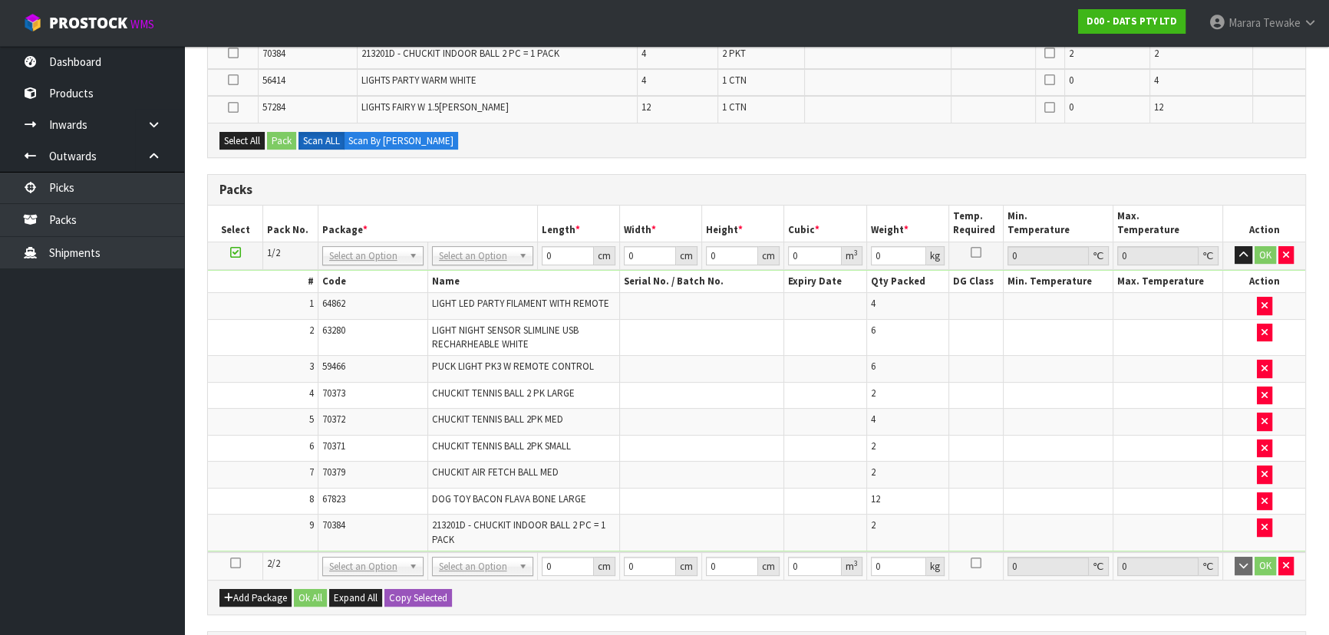
drag, startPoint x: 236, startPoint y: 558, endPoint x: 248, endPoint y: 550, distance: 13.8
click at [248, 552] on td at bounding box center [235, 566] width 55 height 28
click at [229, 558] on td at bounding box center [235, 566] width 55 height 28
click at [236, 563] on icon at bounding box center [235, 563] width 11 height 1
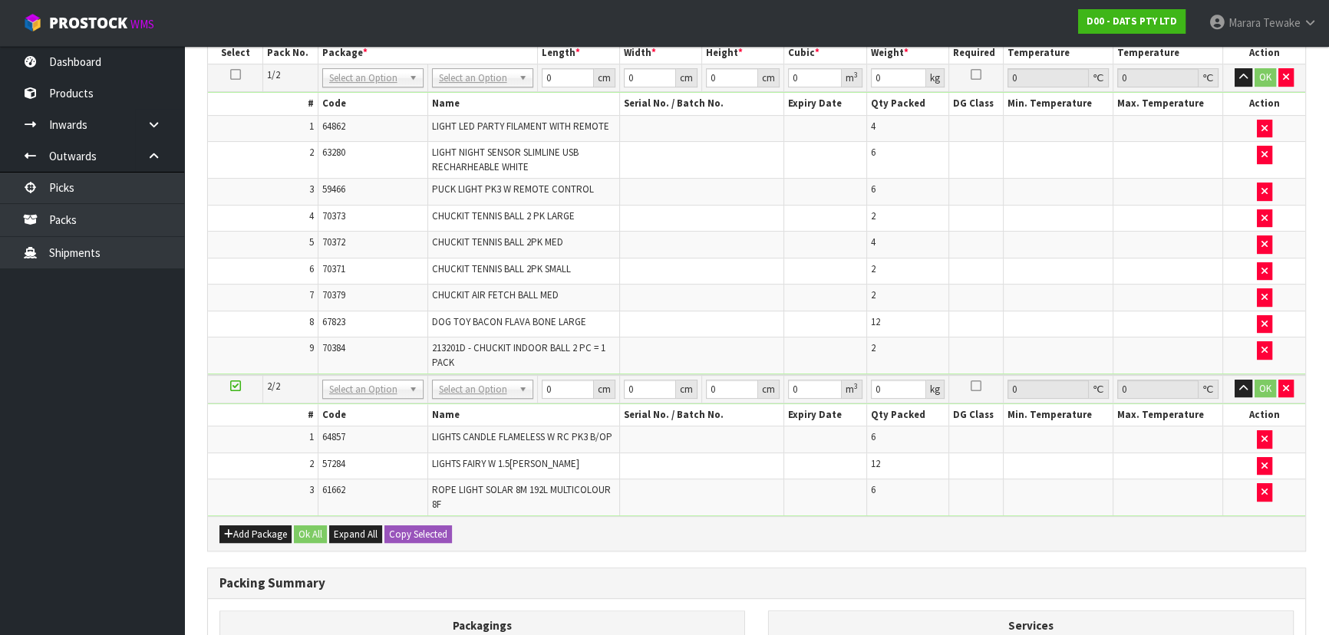
scroll to position [737, 0]
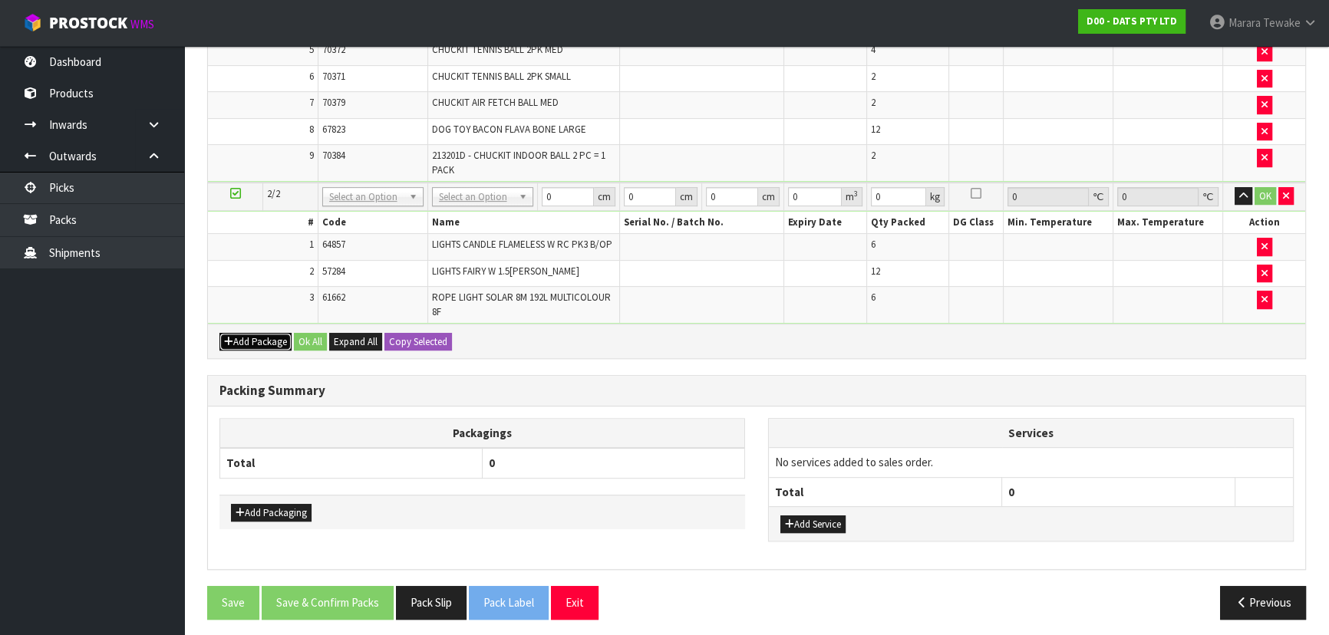
click at [249, 335] on button "Add Package" at bounding box center [255, 342] width 72 height 18
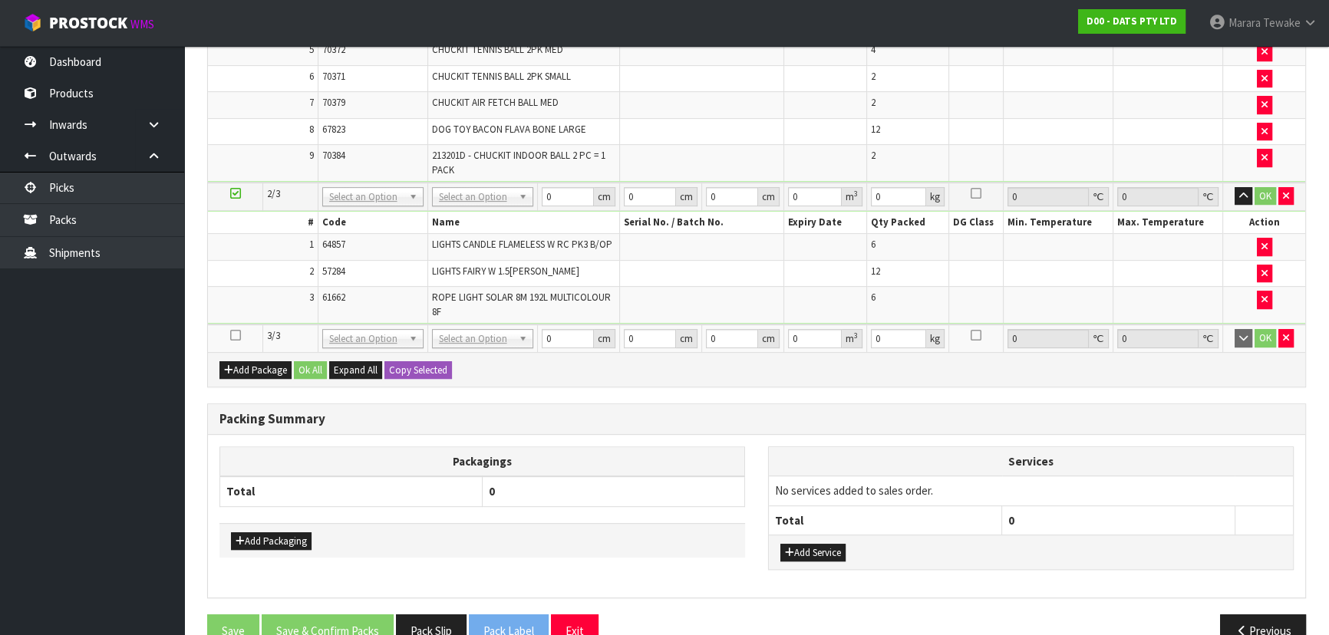
click at [237, 335] on icon at bounding box center [235, 335] width 11 height 1
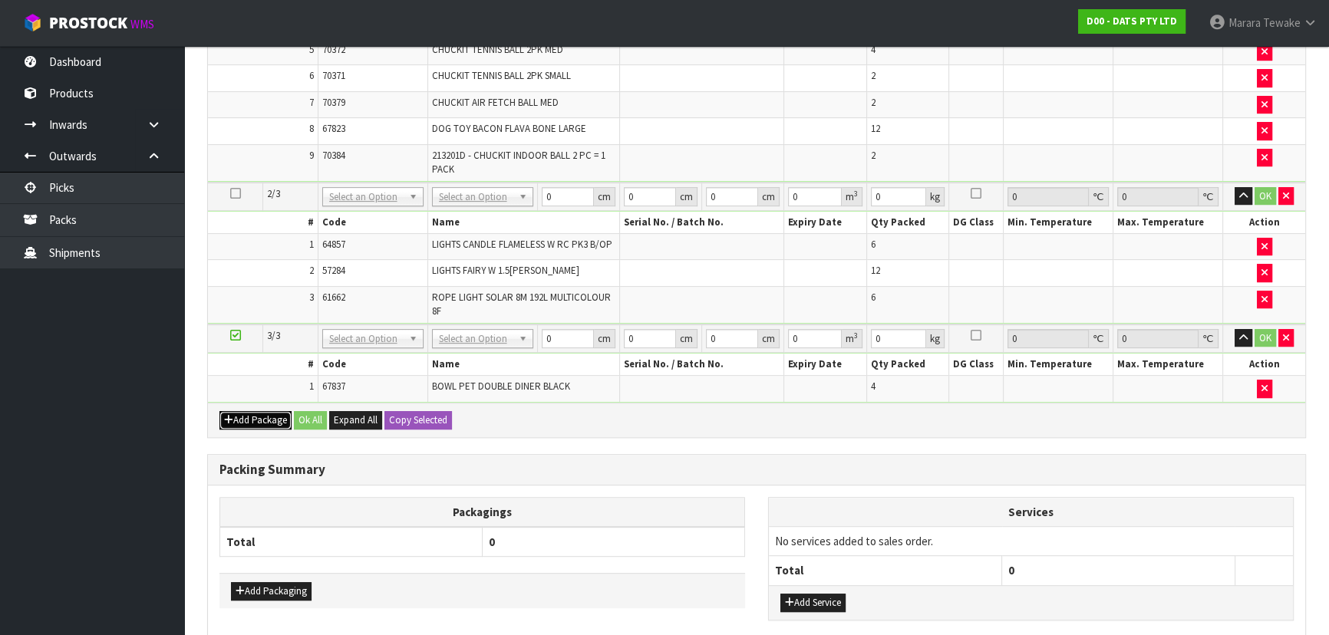
click at [239, 414] on button "Add Package" at bounding box center [255, 420] width 72 height 18
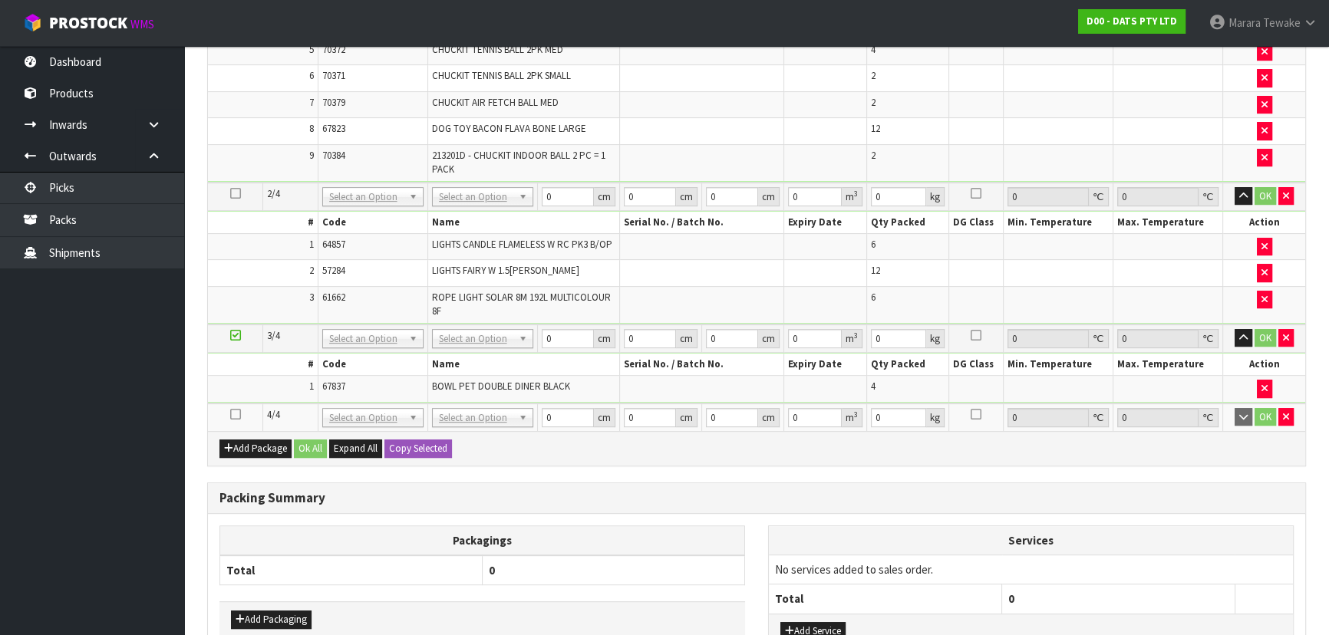
click at [236, 414] on icon at bounding box center [235, 414] width 11 height 1
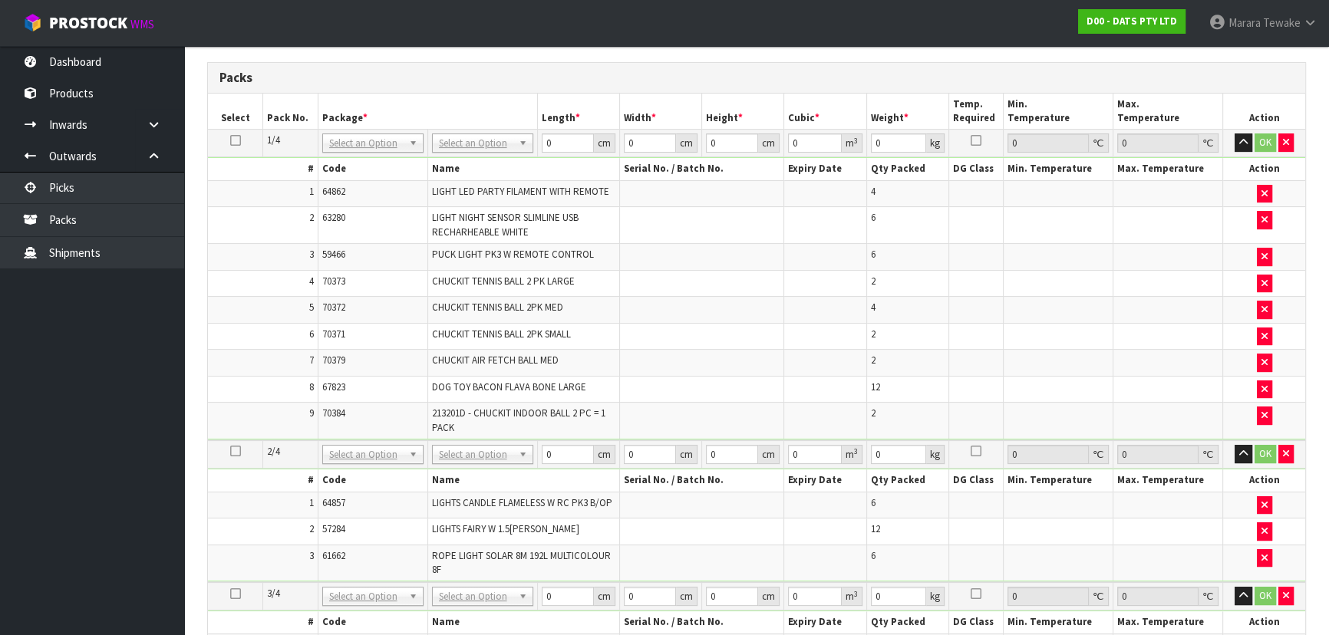
scroll to position [404, 0]
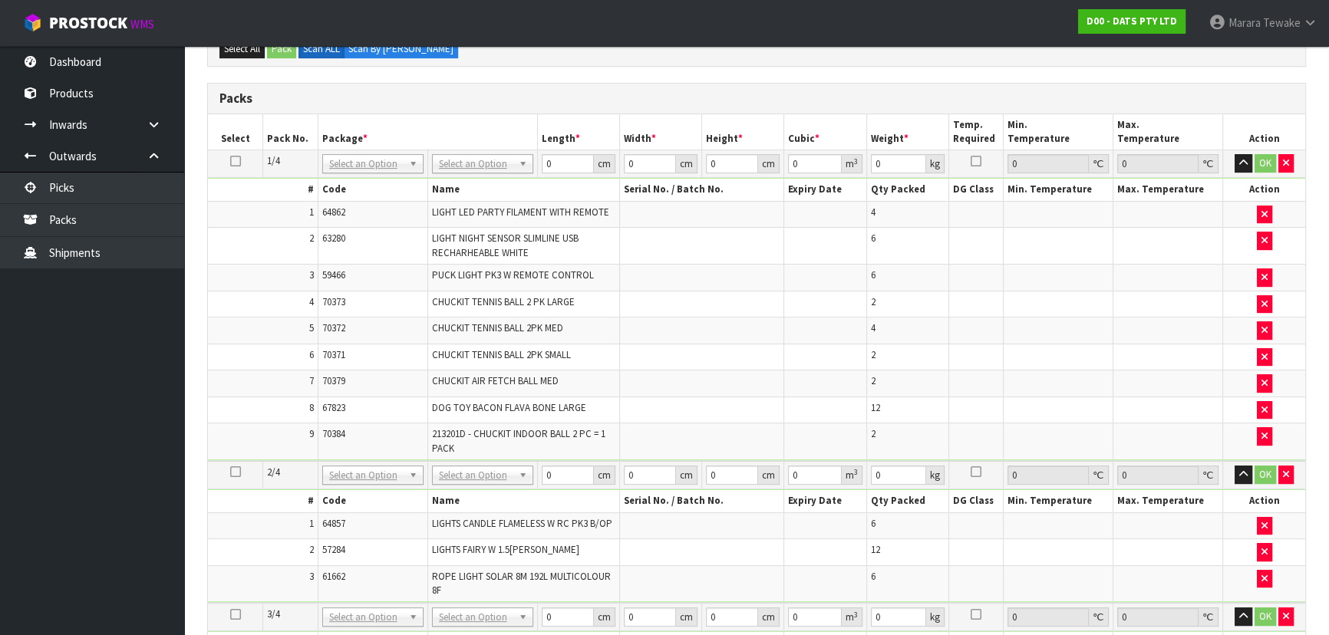
click at [232, 161] on icon at bounding box center [235, 161] width 11 height 1
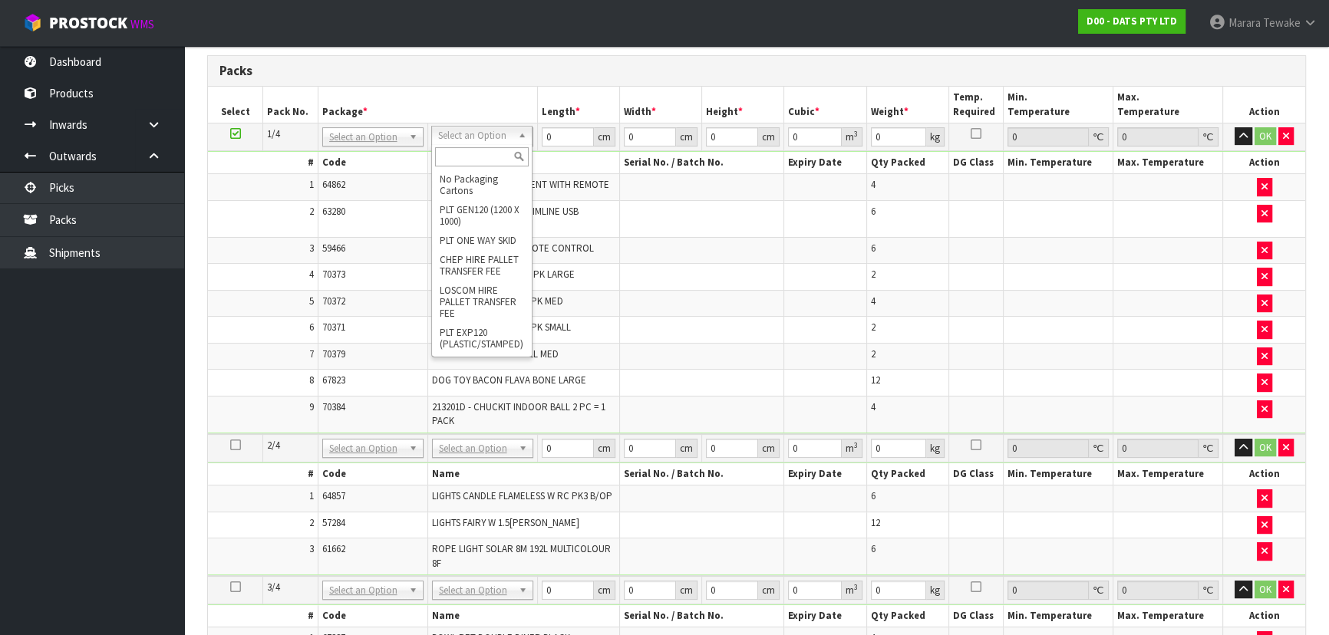
click at [449, 153] on input "text" at bounding box center [482, 156] width 94 height 19
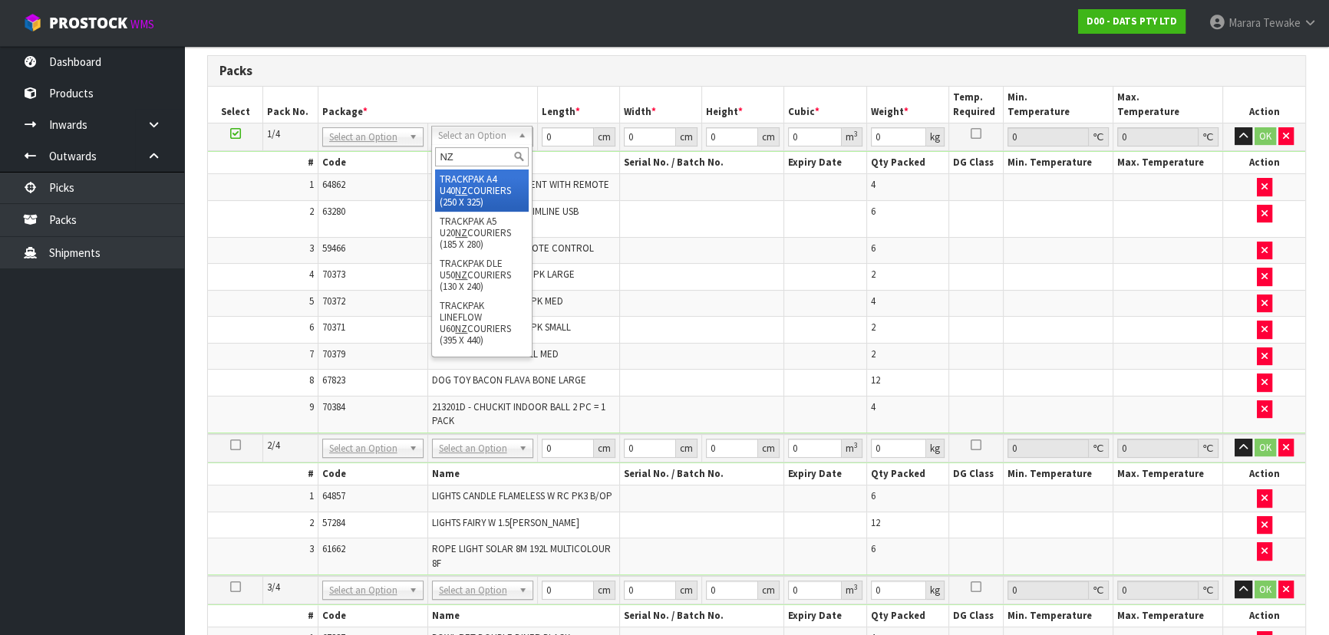
type input "N"
type input "CTN9"
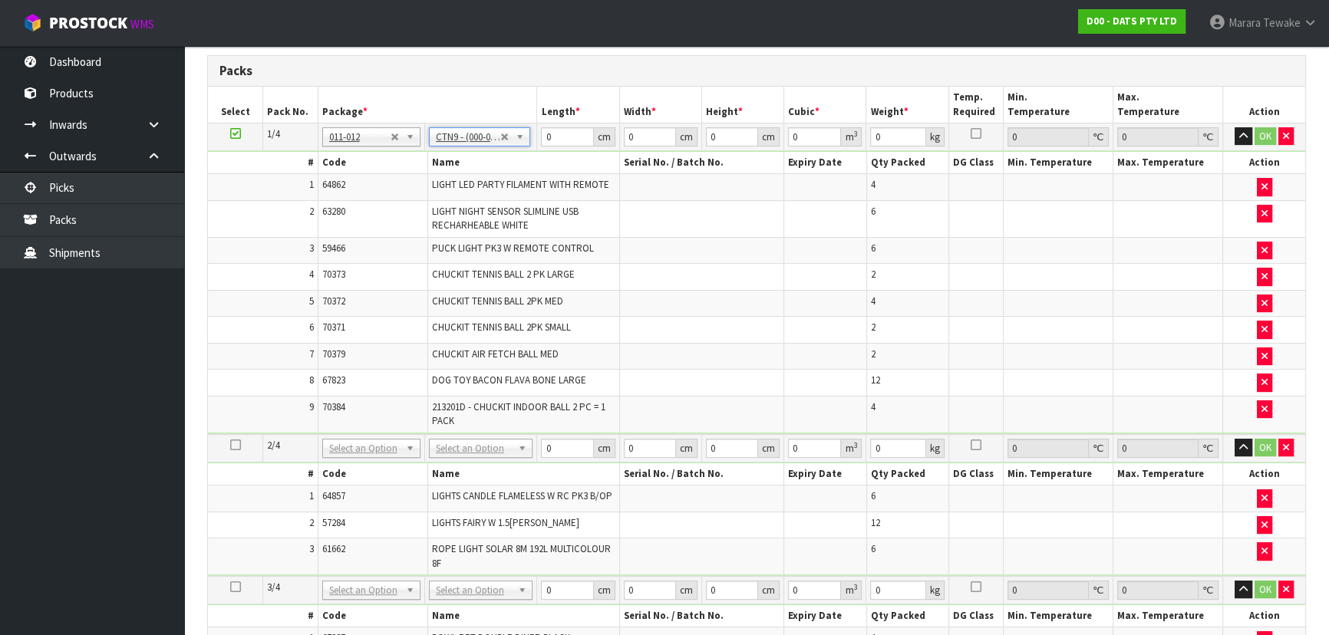
type input "51"
type input "38"
type input "58.5"
type input "0.113373"
type input "12.796"
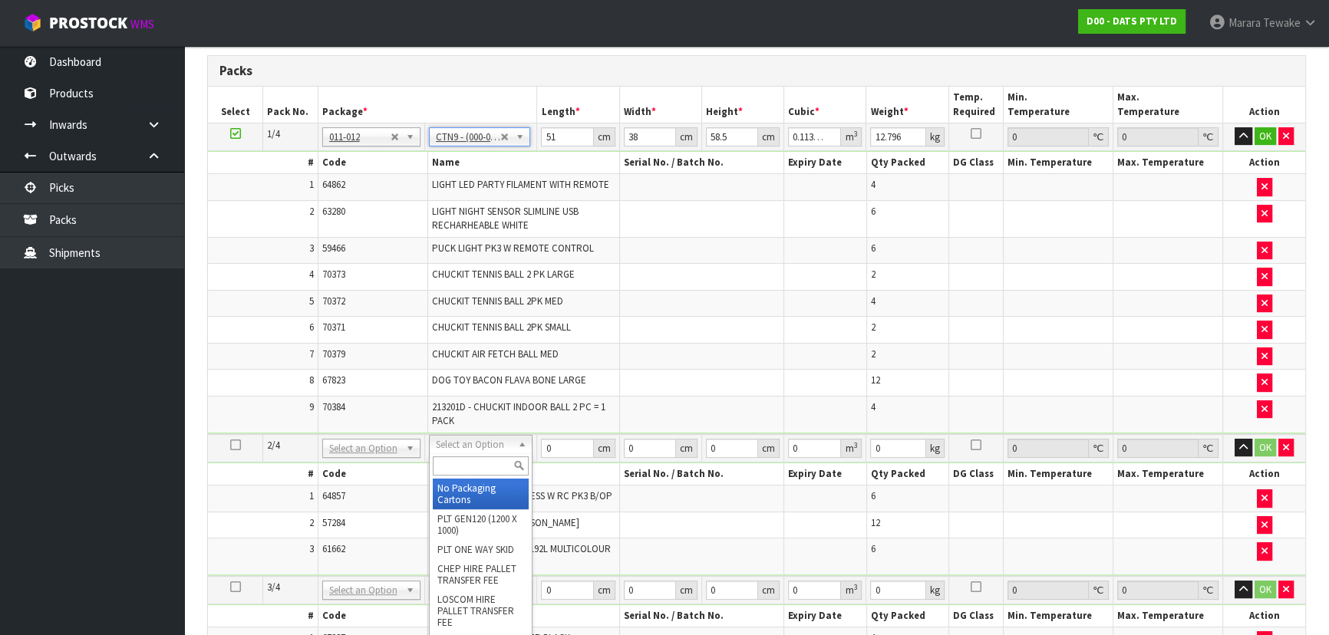
click at [460, 473] on input "text" at bounding box center [481, 465] width 96 height 19
type input "CTN9"
type input "2"
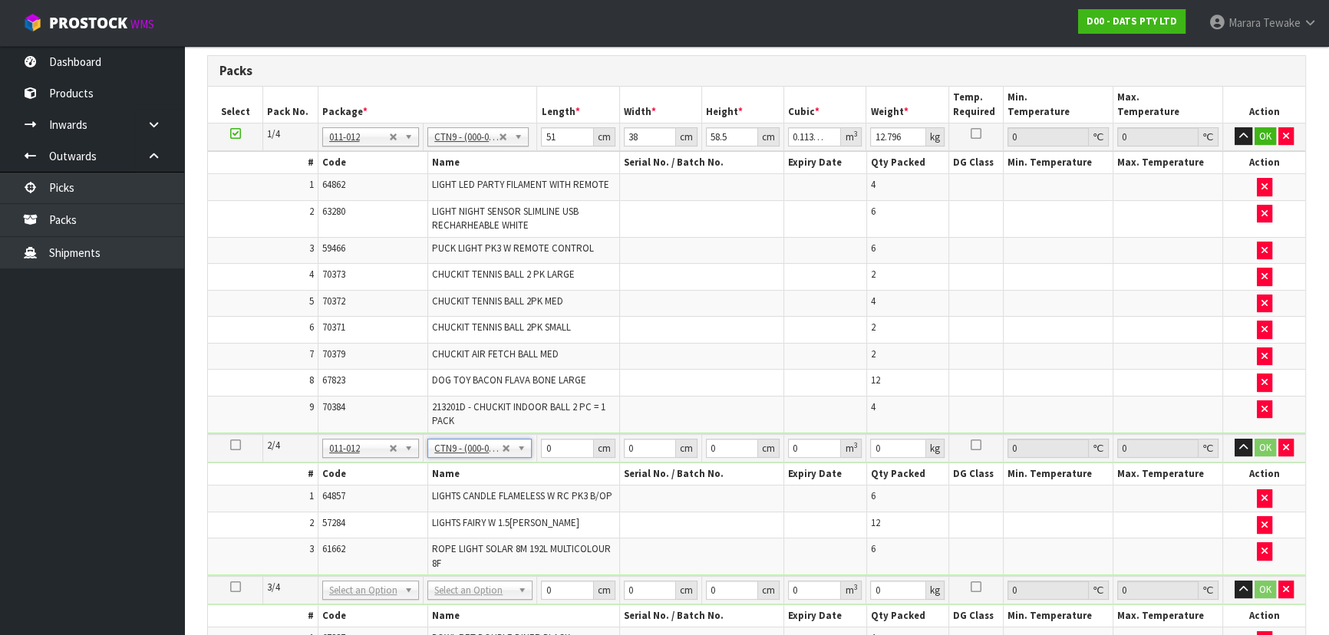
type input "51"
type input "38"
type input "58.5"
type input "0.113373"
type input "20.2"
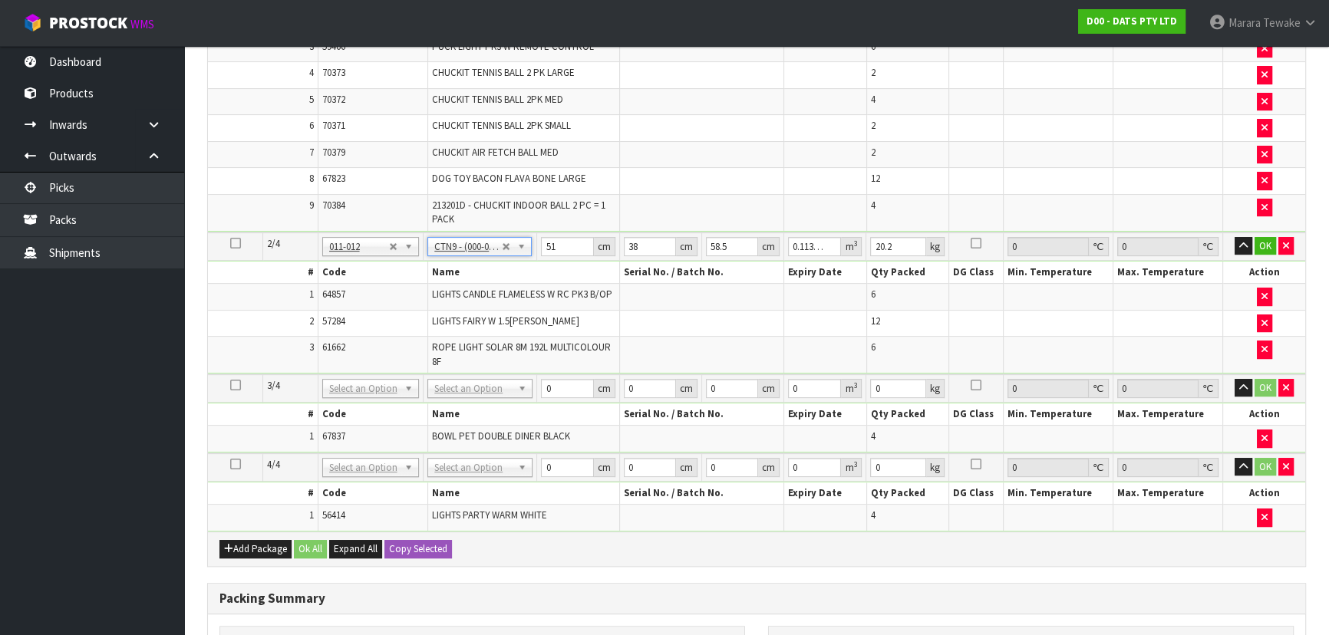
scroll to position [614, 0]
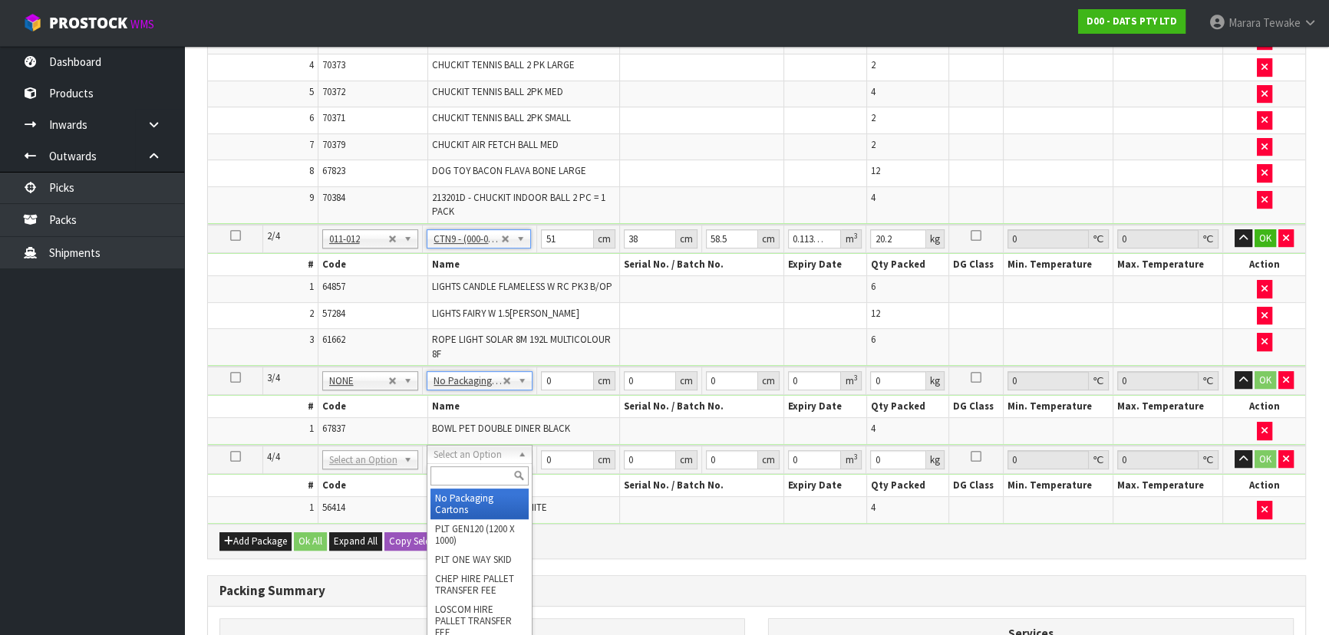
type input "2"
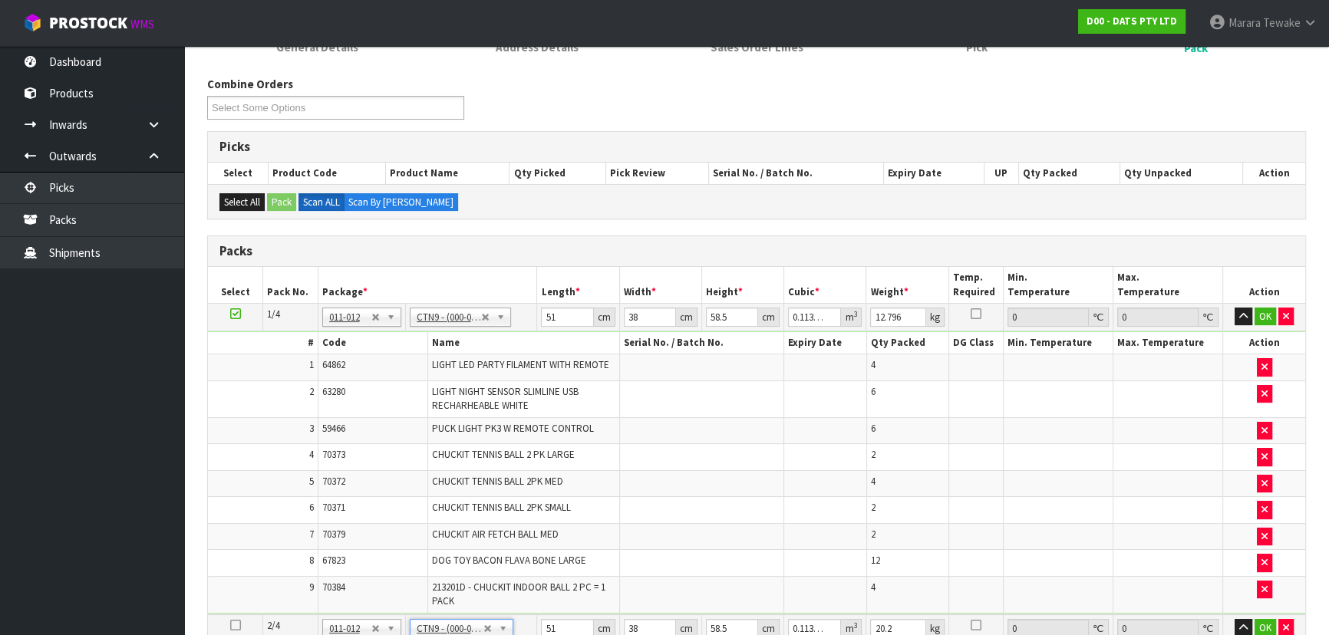
scroll to position [195, 0]
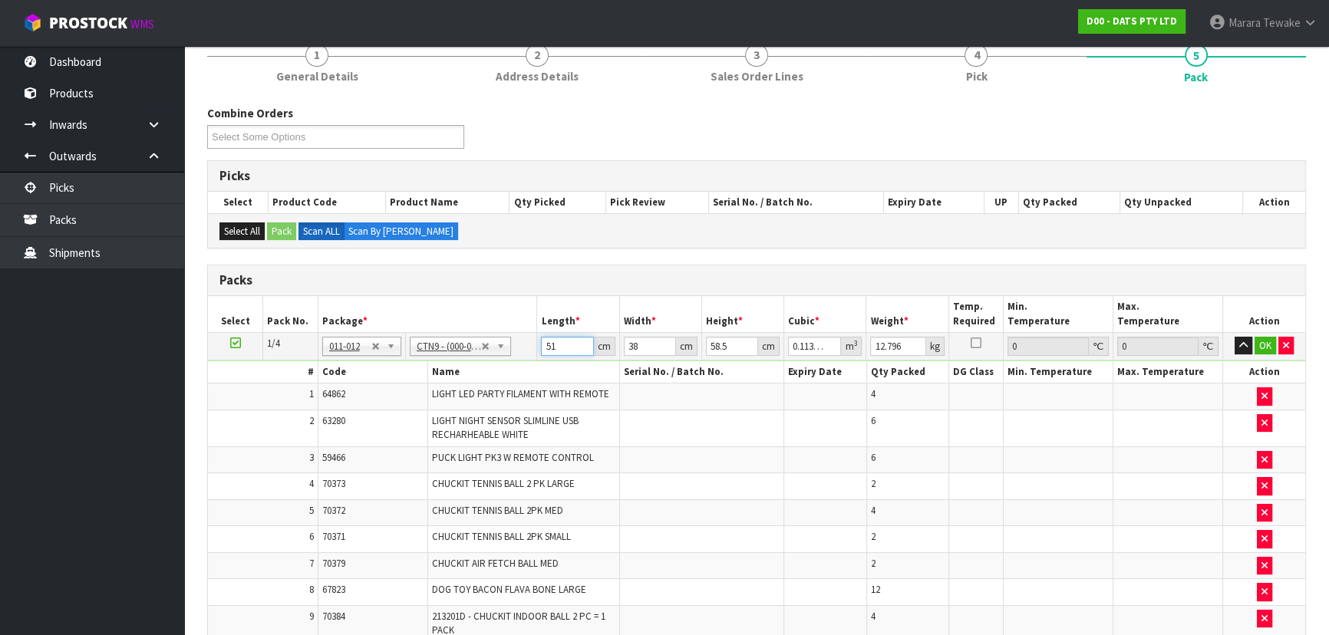
drag, startPoint x: 567, startPoint y: 339, endPoint x: 519, endPoint y: 284, distance: 72.9
click at [520, 290] on div "Packs Select Pack No. Package * Length * Width * Height * Cubic * Weight * Temp…" at bounding box center [756, 621] width 1099 height 713
type input "5"
type input "0.011115"
type input "52"
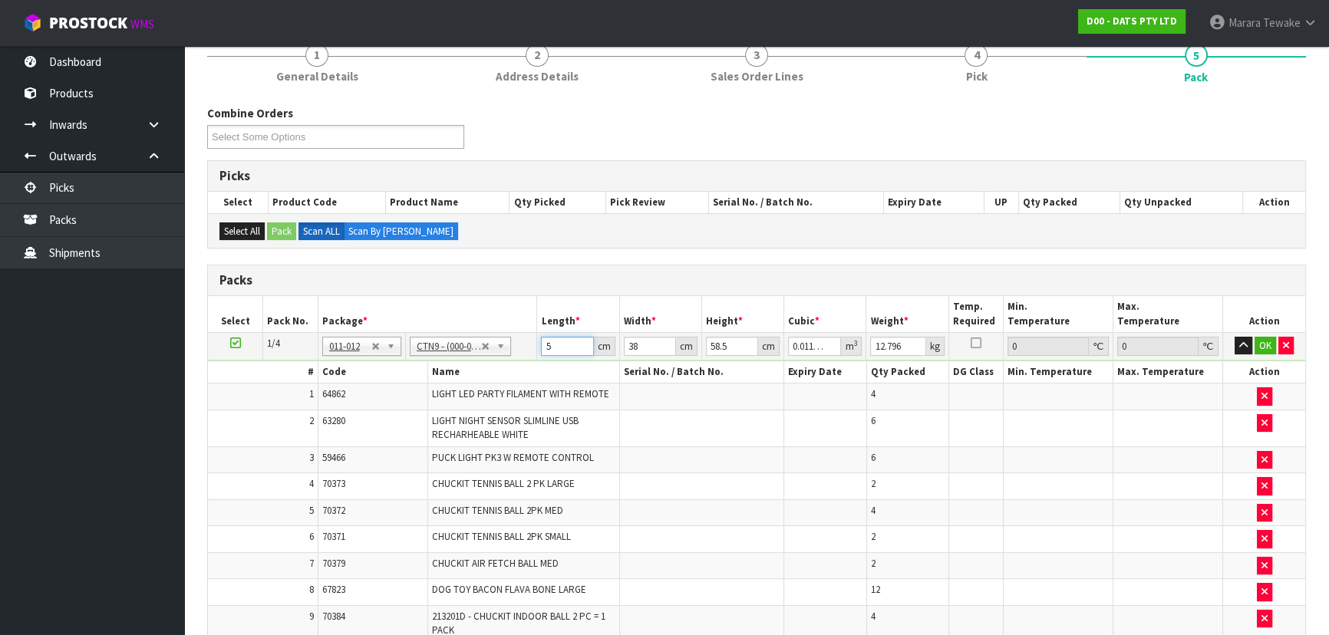
type input "0.115596"
type input "52"
type input "3"
type input "0.009126"
type input "39"
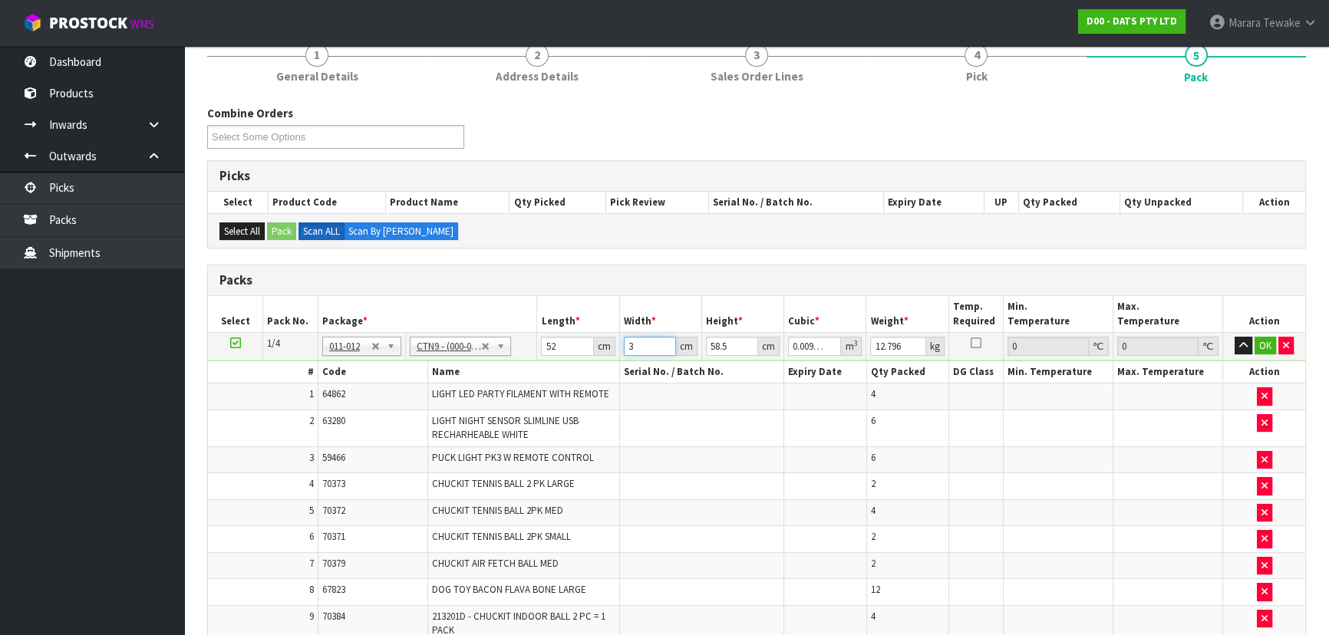
type input "0.118638"
type input "39"
type input "4"
type input "0.008112"
type input "43"
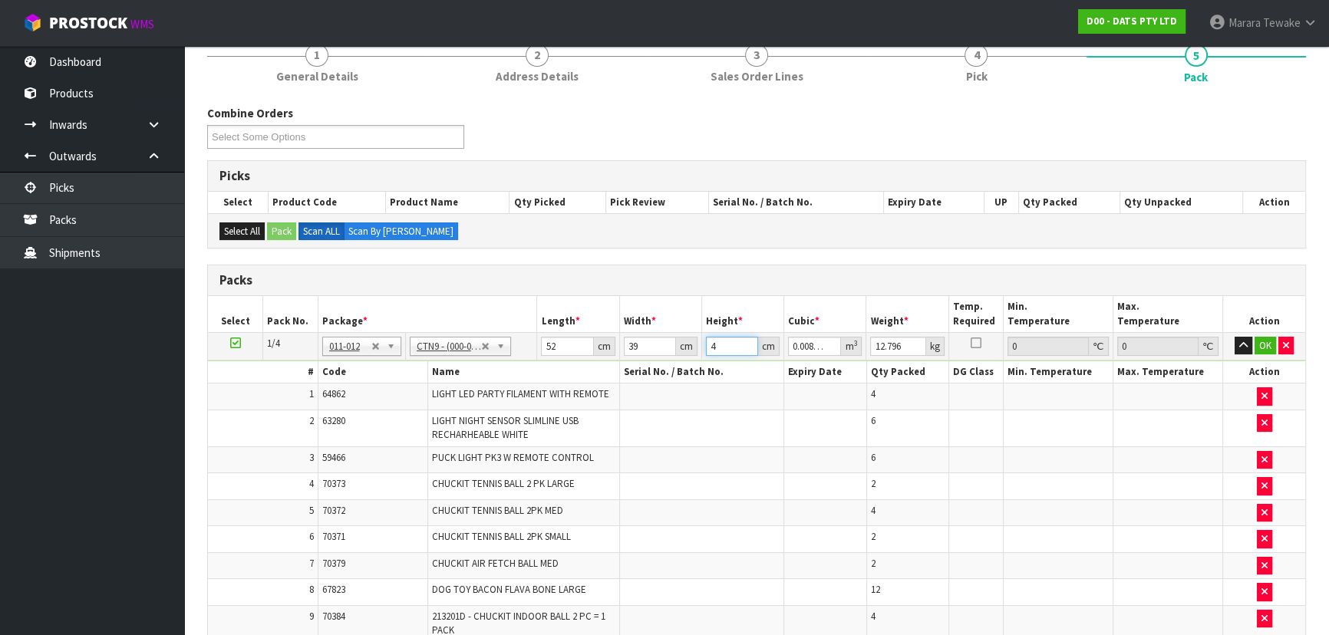
type input "0.087204"
type input "4"
type input "0.008112"
type input "48"
type input "0.097344"
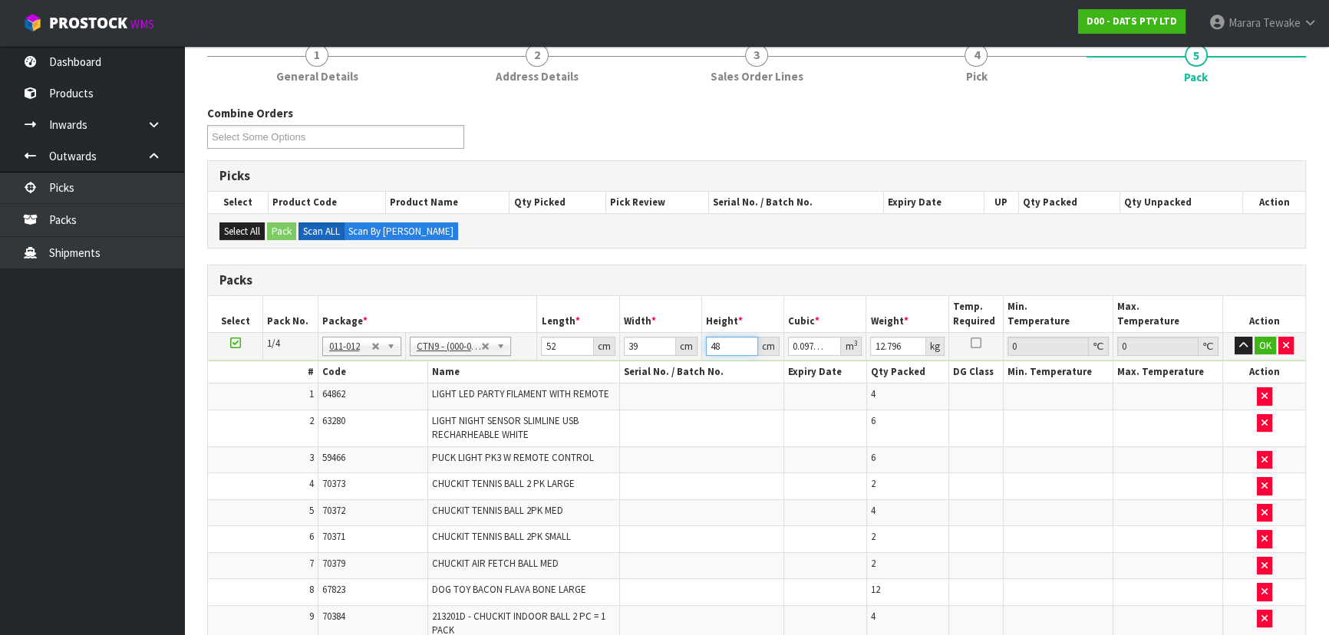
type input "48"
type input "13"
click at [1234, 337] on button "button" at bounding box center [1243, 346] width 18 height 18
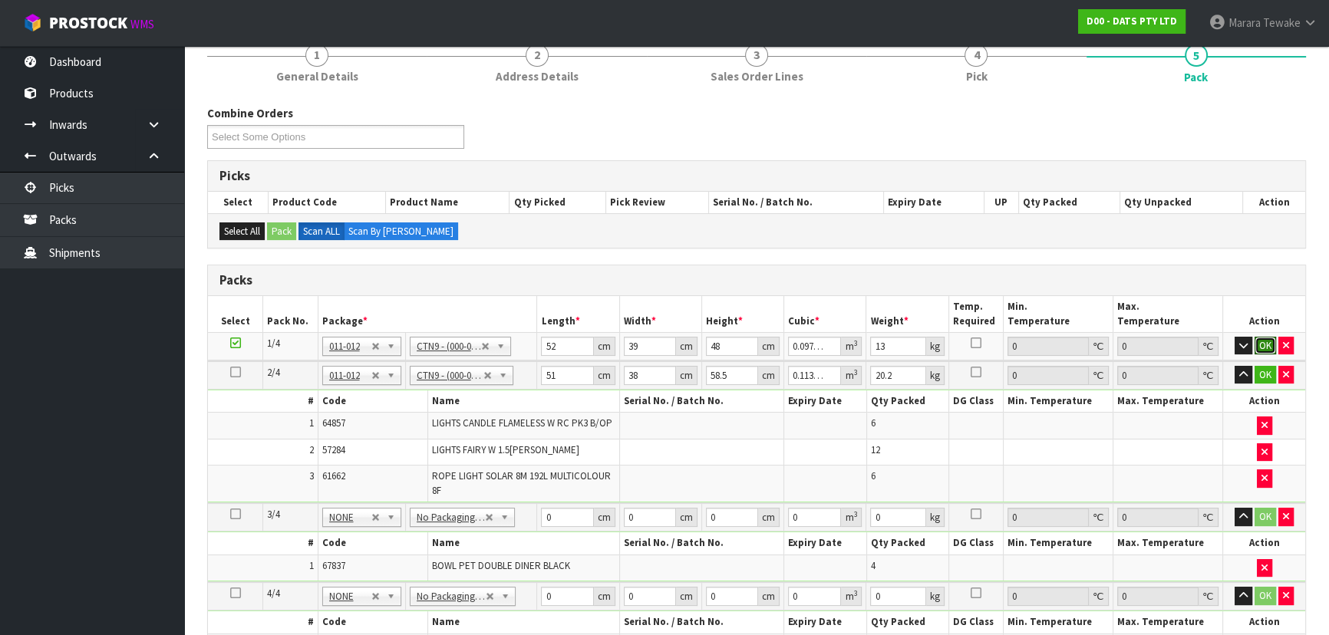
click button "OK" at bounding box center [1264, 346] width 21 height 18
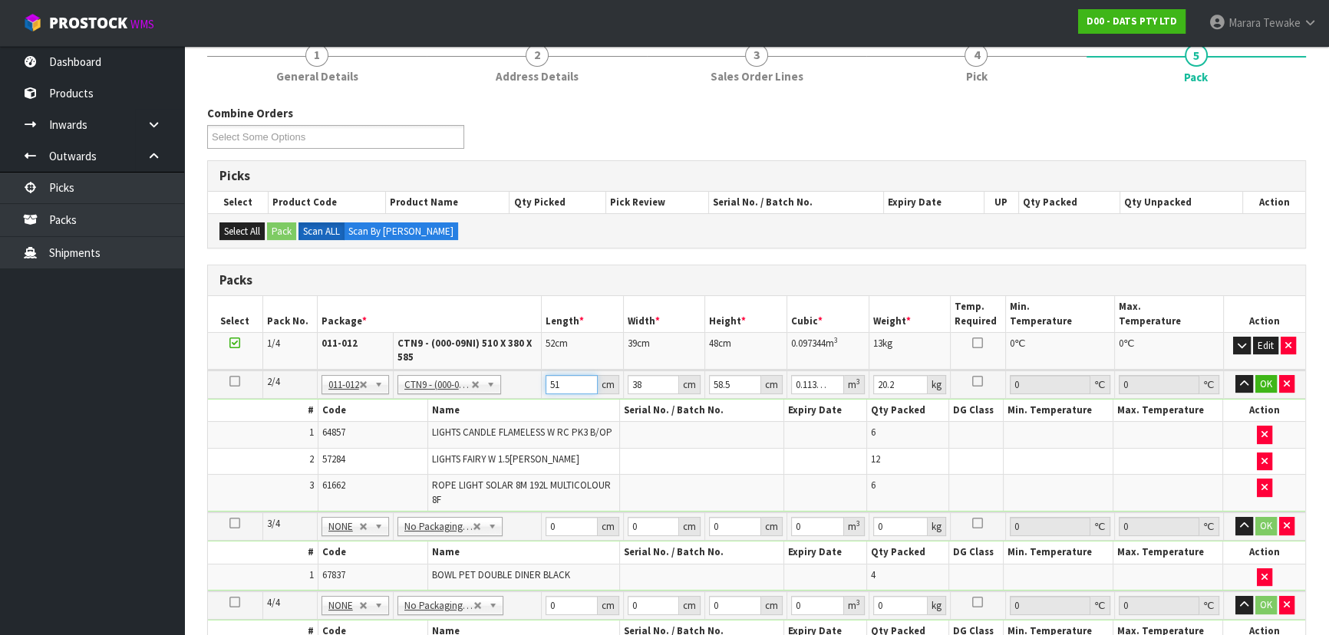
type input "5"
type input "0.011115"
type input "52"
type input "0.115596"
type input "52"
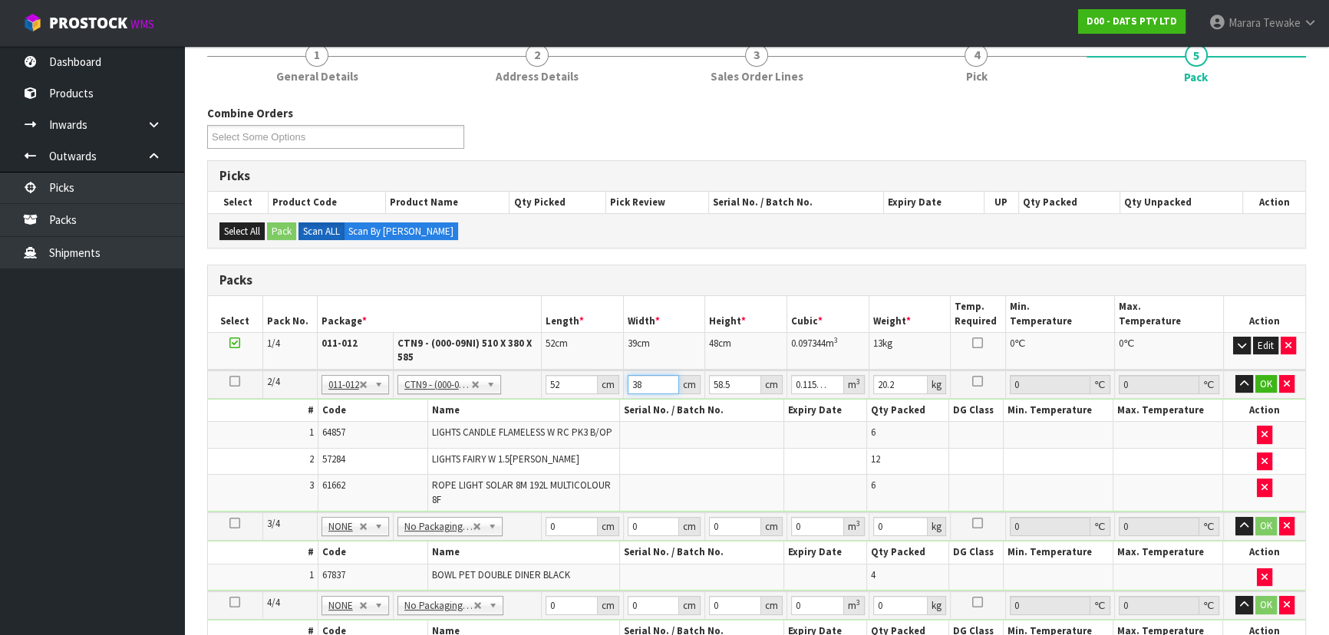
type input "4"
type input "0.012168"
type input "40"
type input "0.12168"
type input "40"
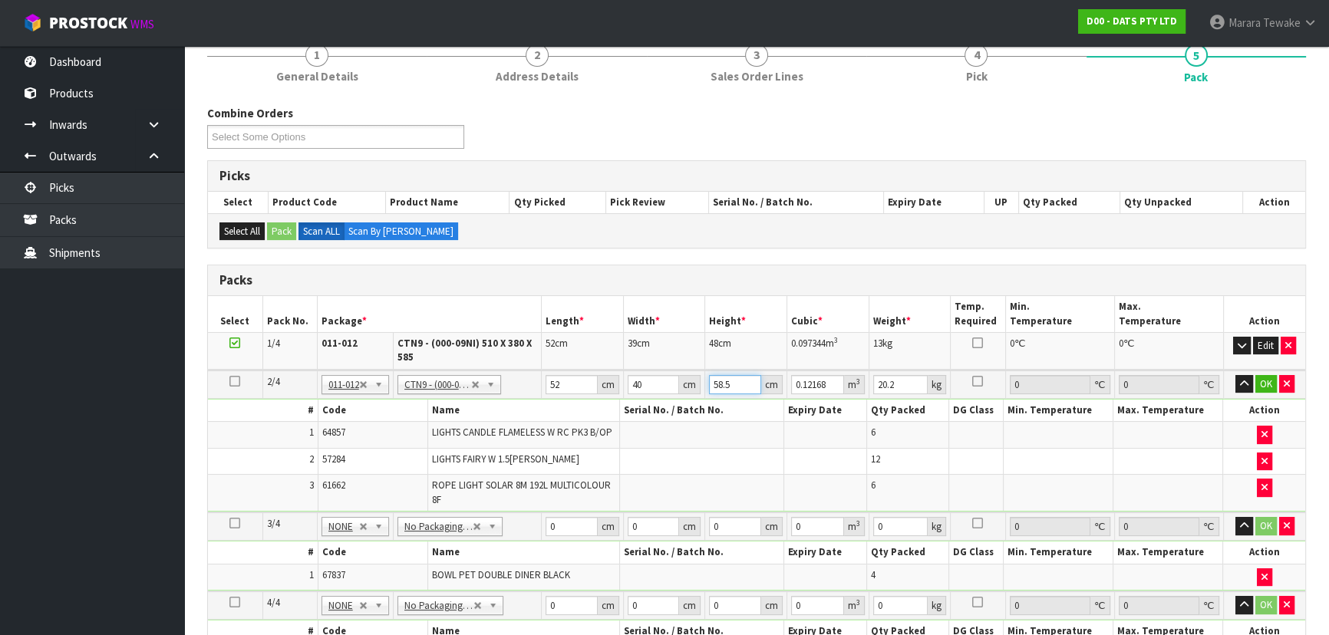
type input "5"
type input "0.0104"
type input "59"
type input "0.12272"
type input "59"
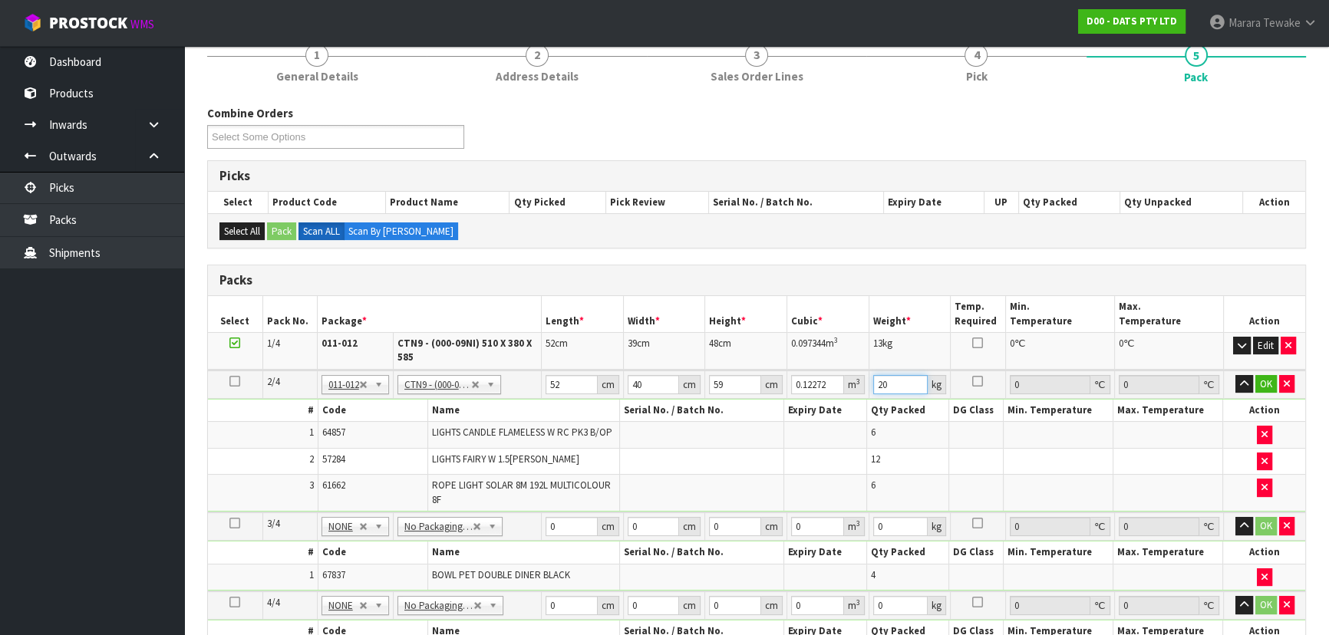
type input "20"
click at [1235, 375] on button "button" at bounding box center [1244, 384] width 18 height 18
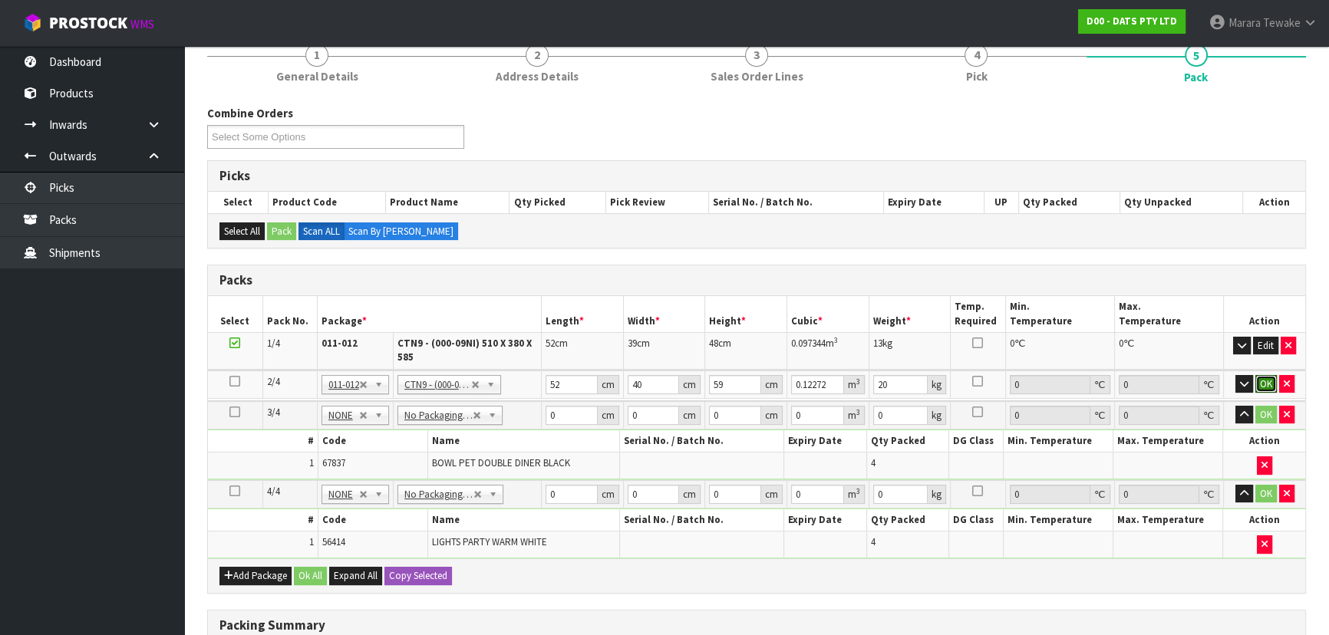
click button "OK" at bounding box center [1265, 384] width 21 height 18
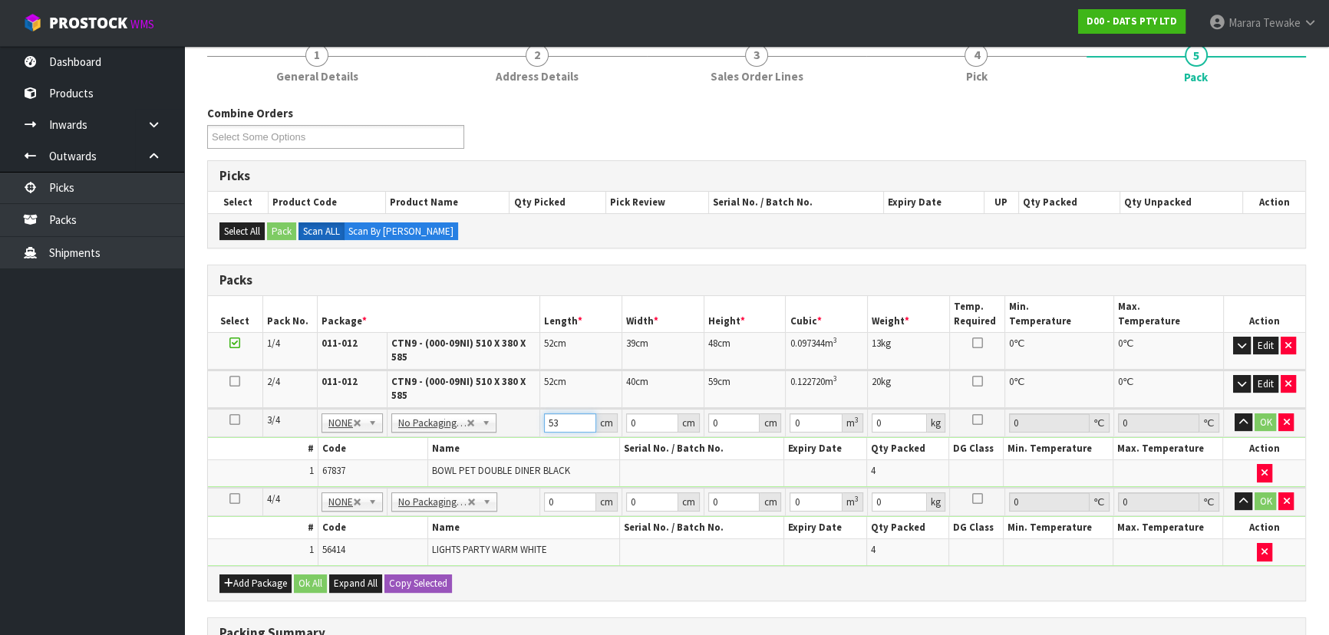
type input "53"
type input "52"
type input "3"
type input "0.008268"
type input "30"
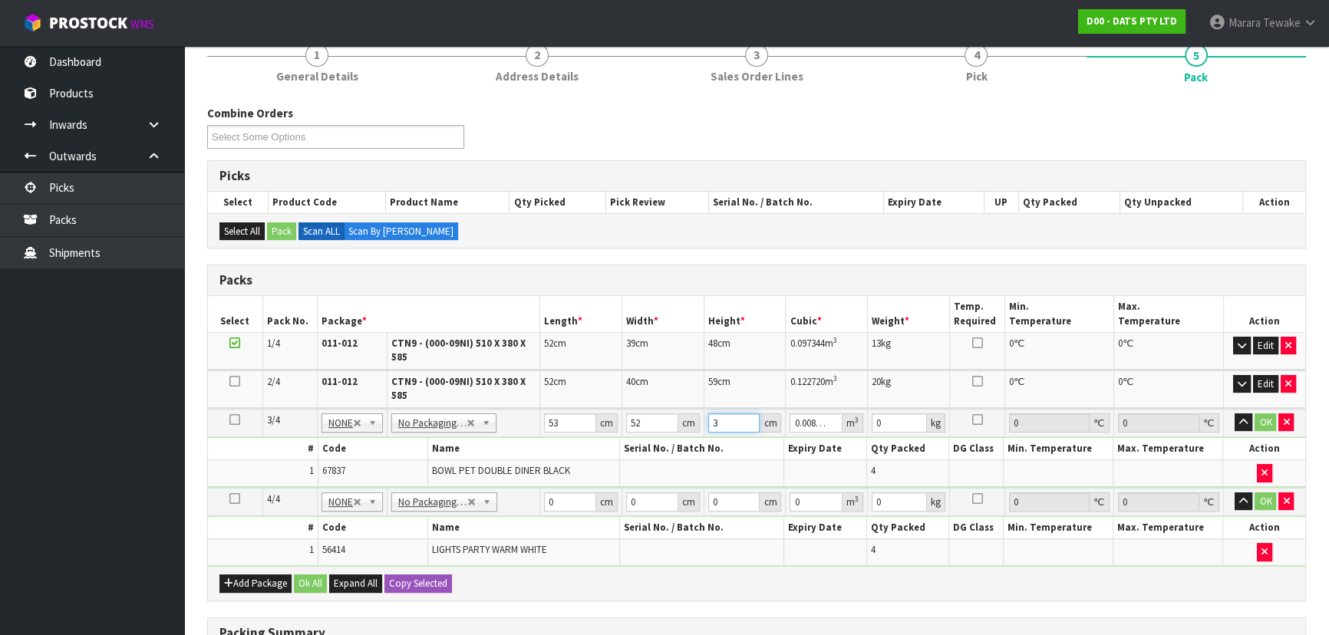
type input "0.08268"
type input "30"
type input "7"
click at [1234, 414] on button "button" at bounding box center [1243, 423] width 18 height 18
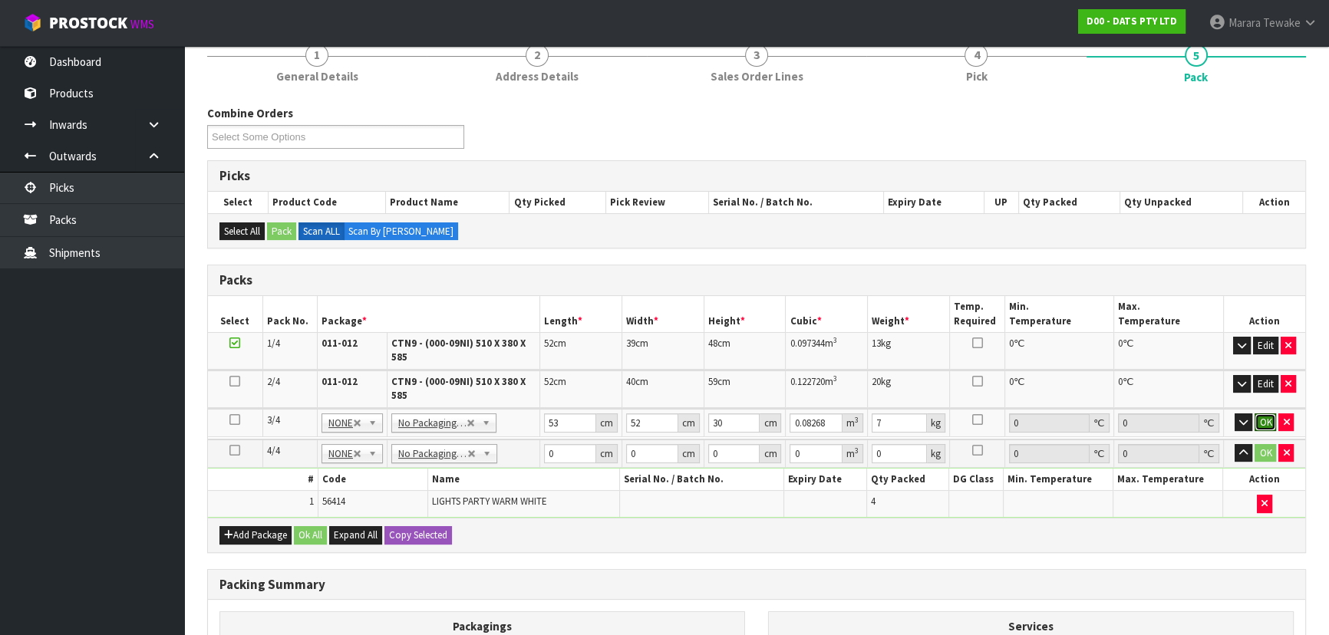
click button "OK" at bounding box center [1264, 423] width 21 height 18
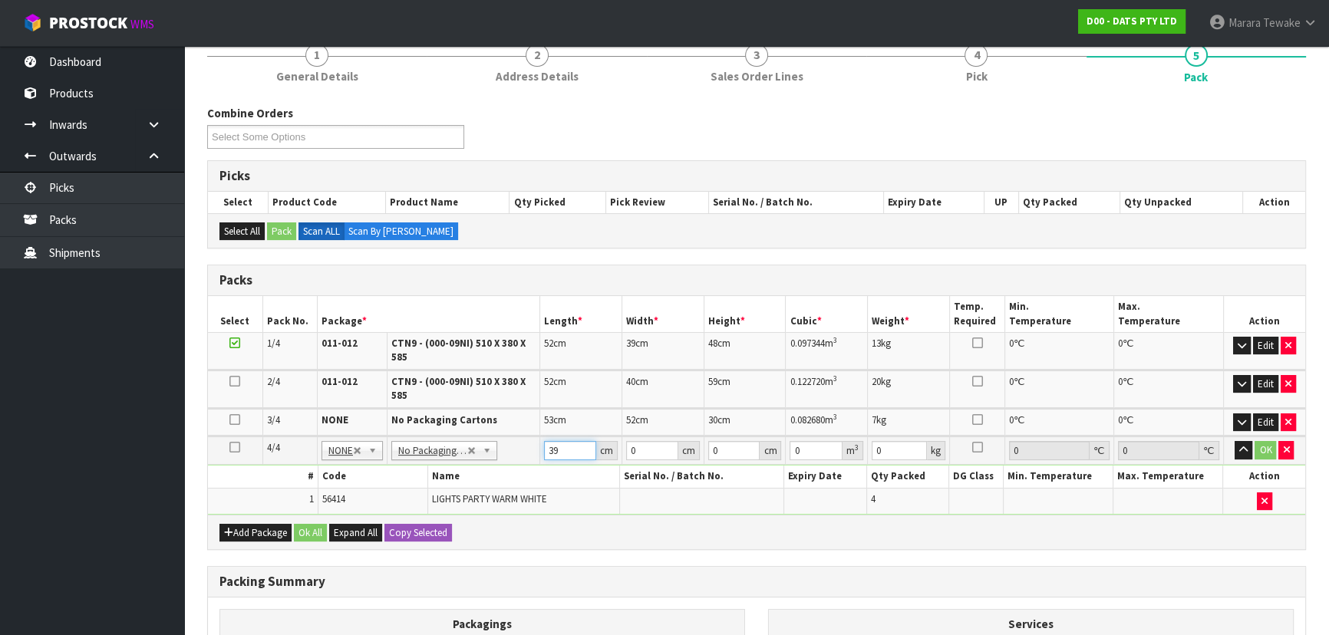
type input "39"
type input "36"
type input "3"
type input "0.004212"
type input "32"
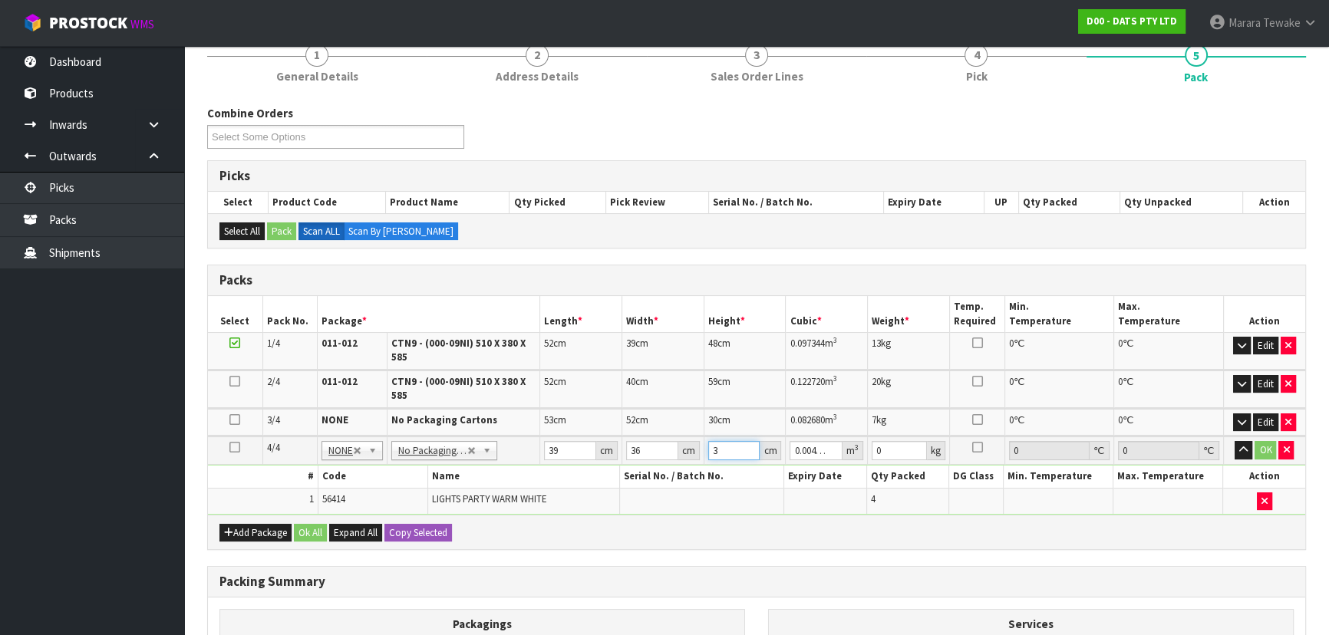
type input "0.044928"
type input "32"
type input "7"
click at [1234, 441] on button "button" at bounding box center [1243, 450] width 18 height 18
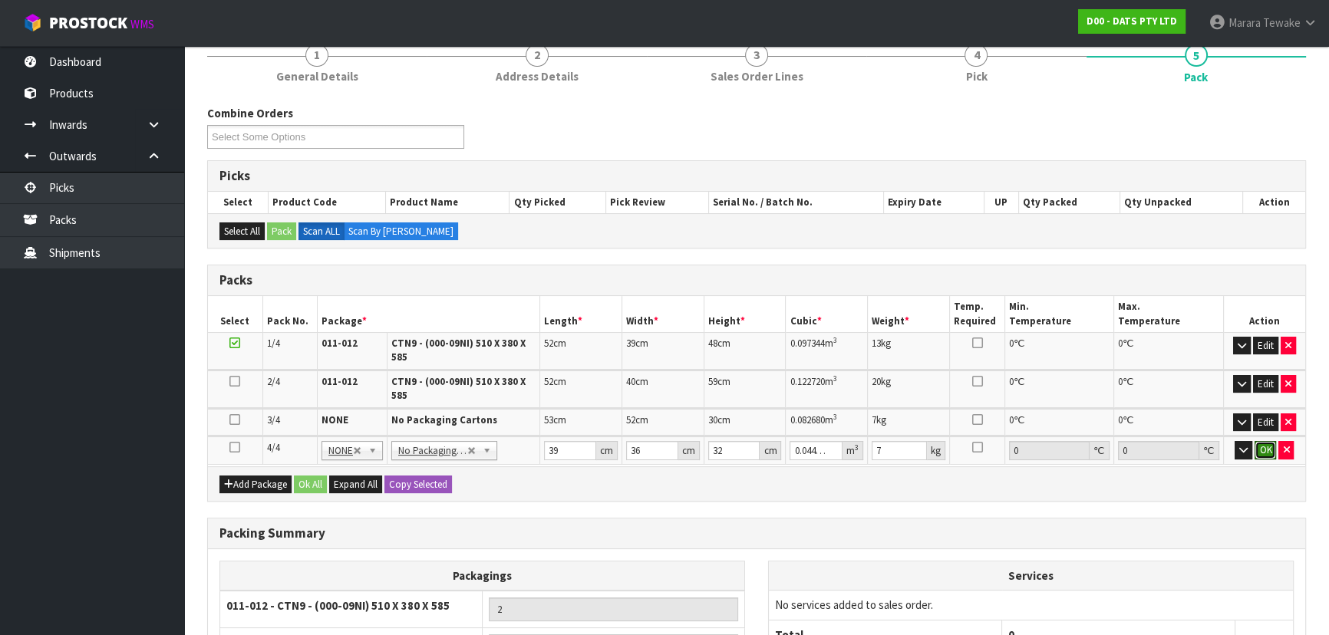
click button "OK" at bounding box center [1264, 450] width 21 height 18
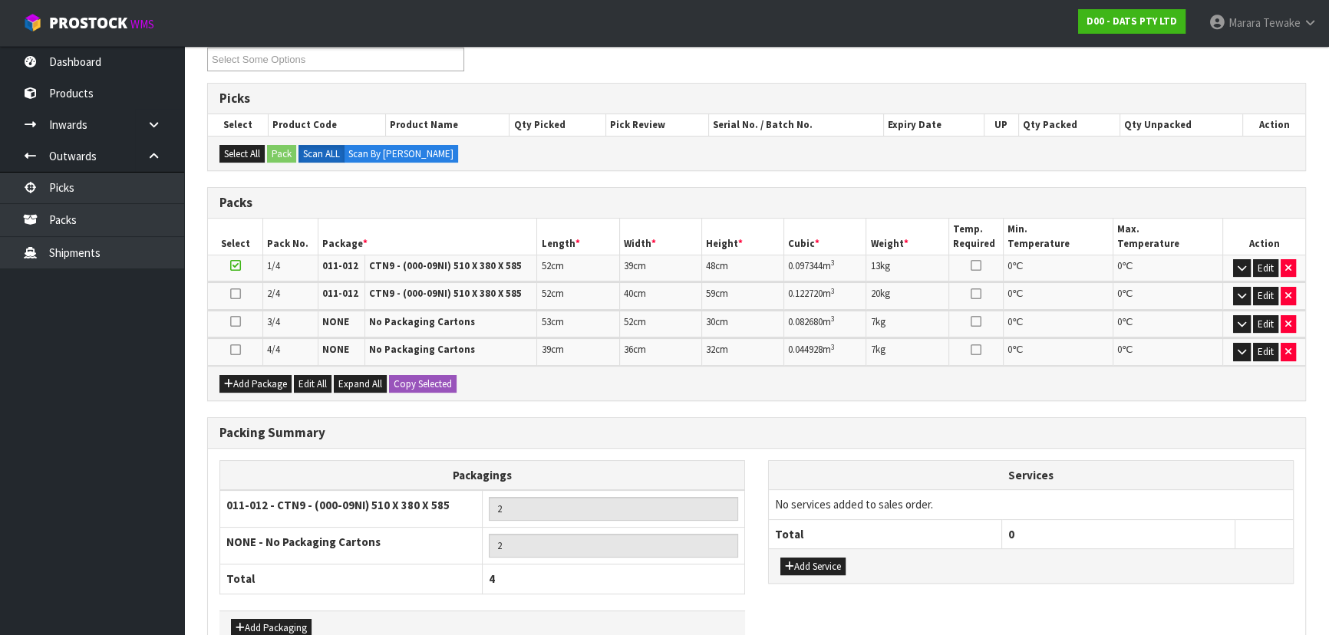
scroll to position [362, 0]
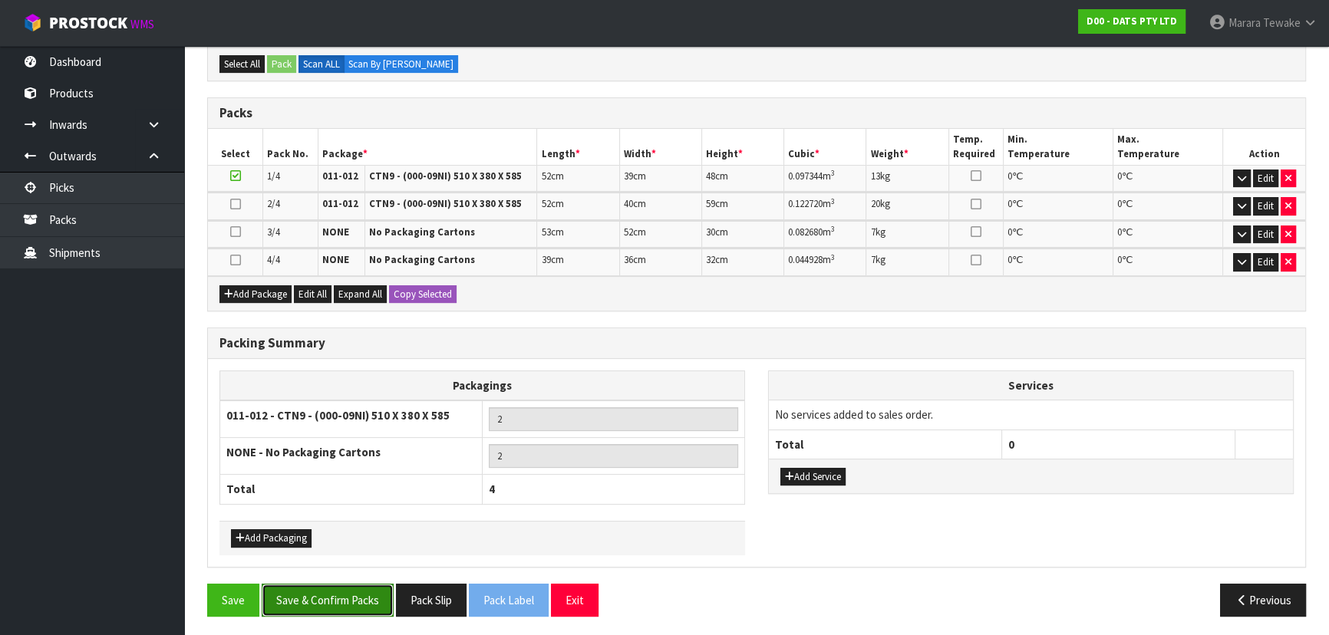
click at [346, 598] on button "Save & Confirm Packs" at bounding box center [328, 600] width 132 height 33
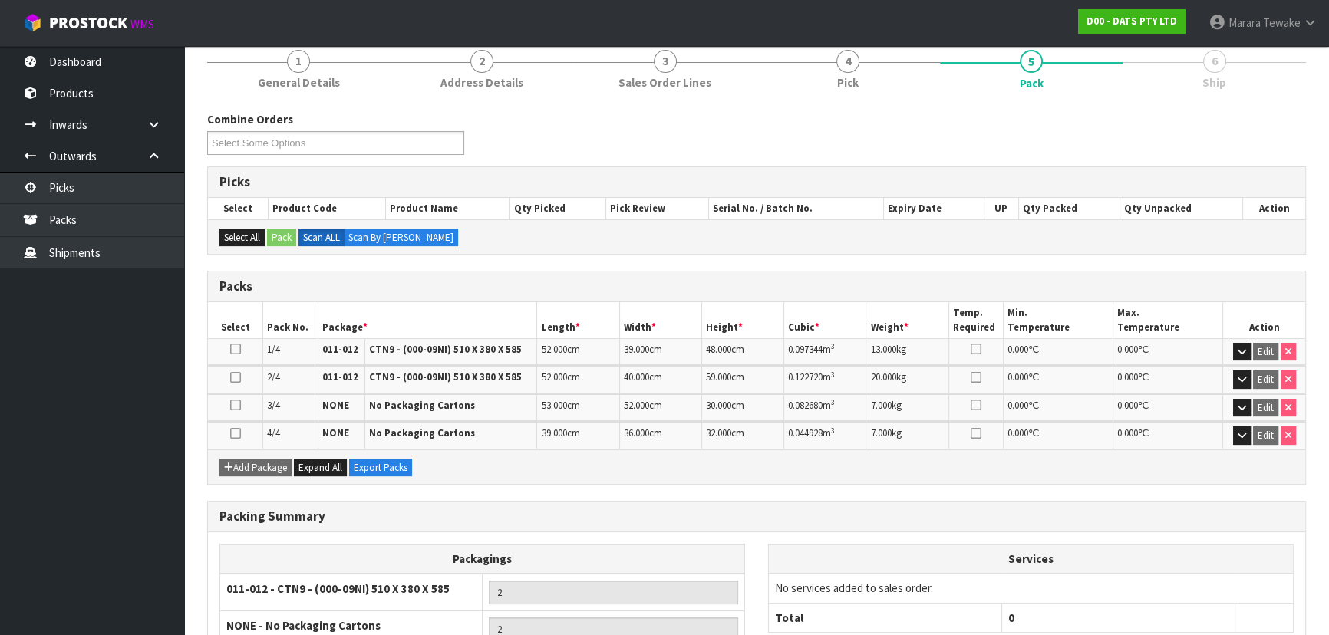
scroll to position [328, 0]
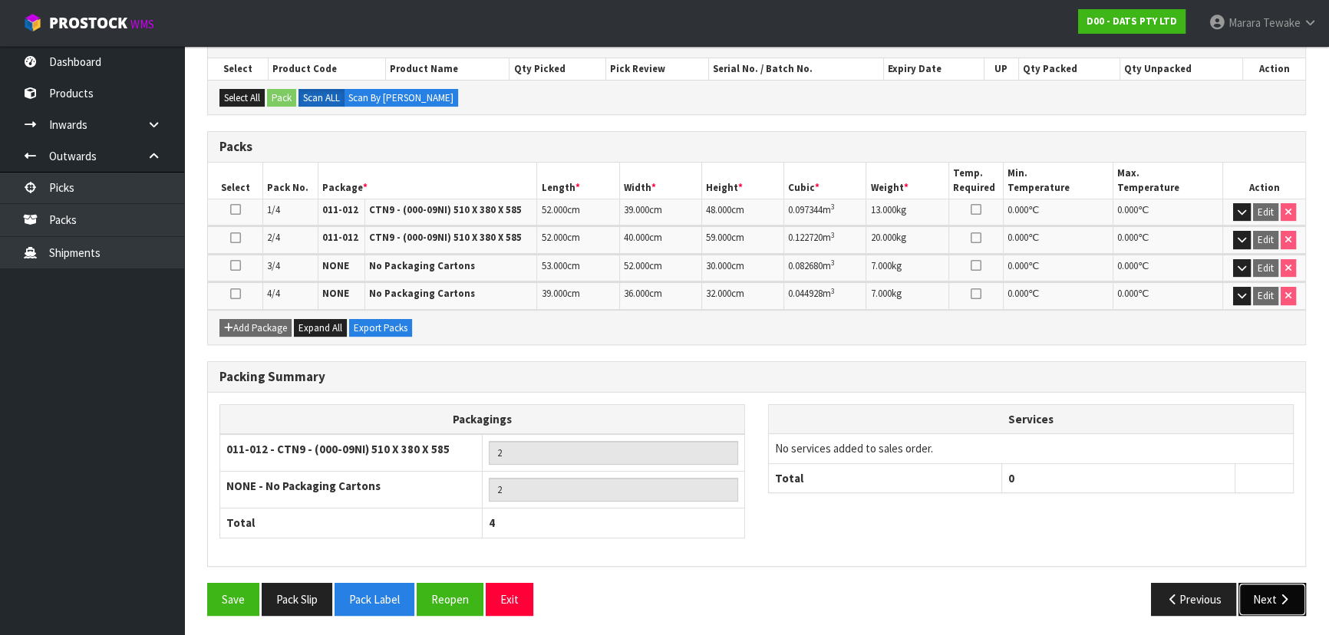
click at [1274, 591] on button "Next" at bounding box center [1272, 599] width 68 height 33
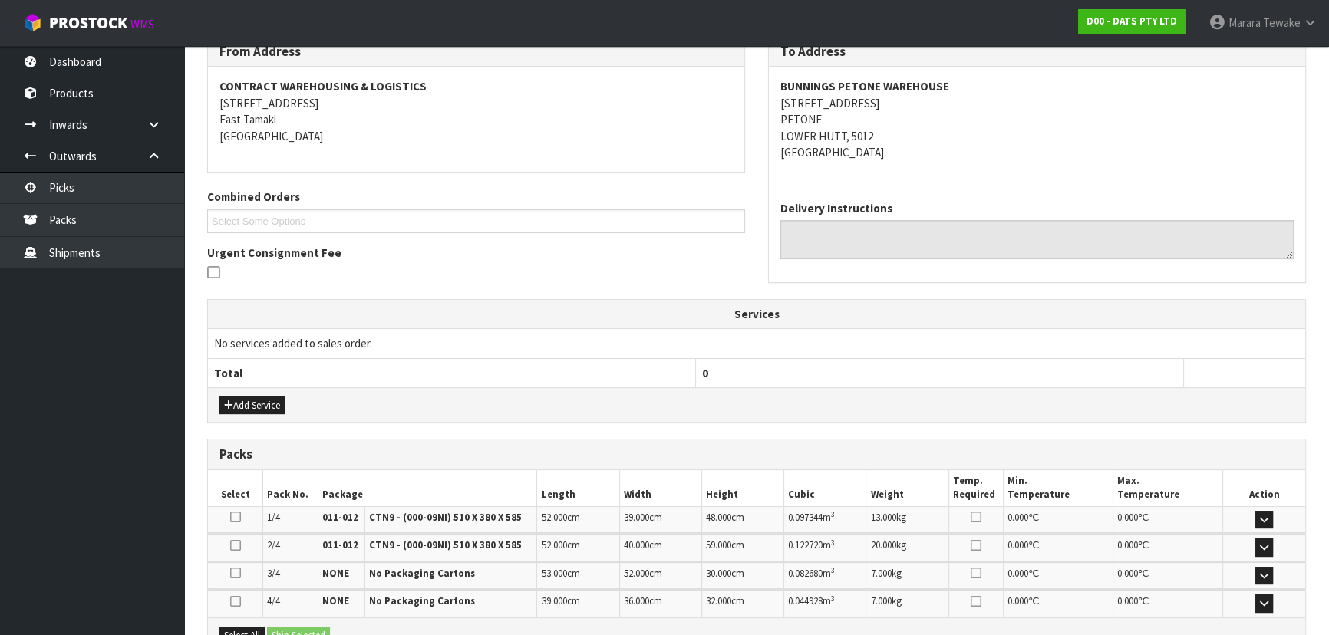
scroll to position [443, 0]
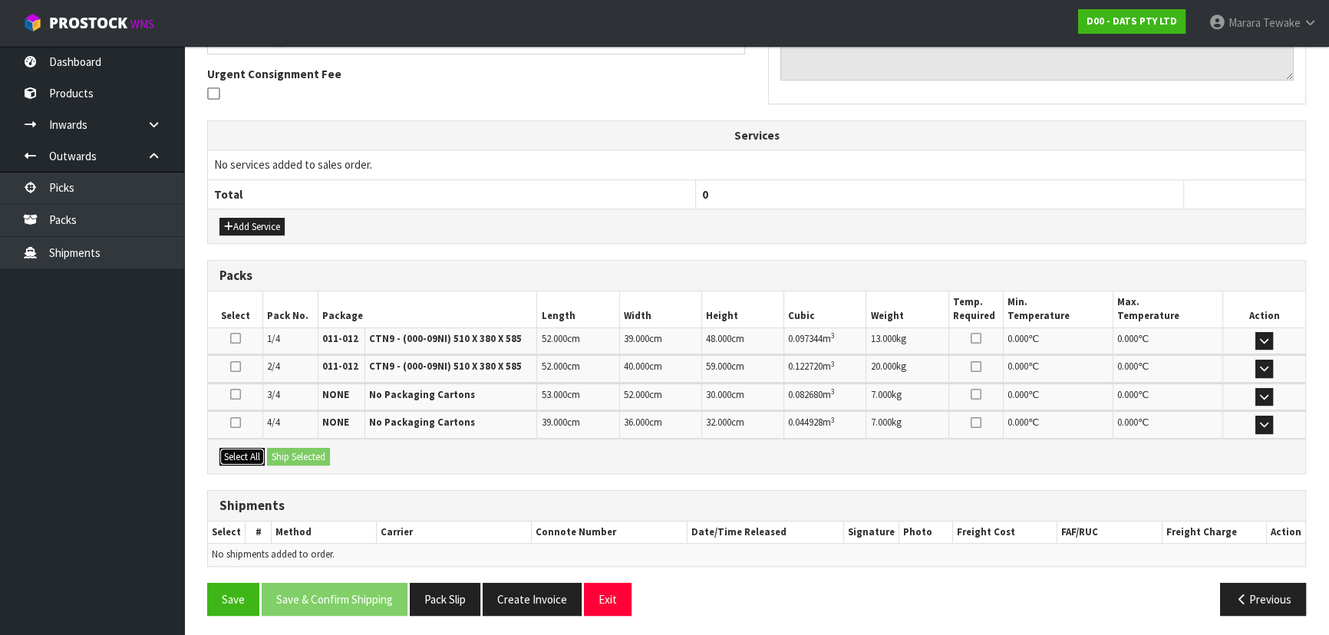
drag, startPoint x: 257, startPoint y: 451, endPoint x: 267, endPoint y: 452, distance: 10.0
click at [261, 451] on button "Select All" at bounding box center [241, 457] width 45 height 18
click at [297, 455] on button "Ship Selected" at bounding box center [298, 457] width 63 height 18
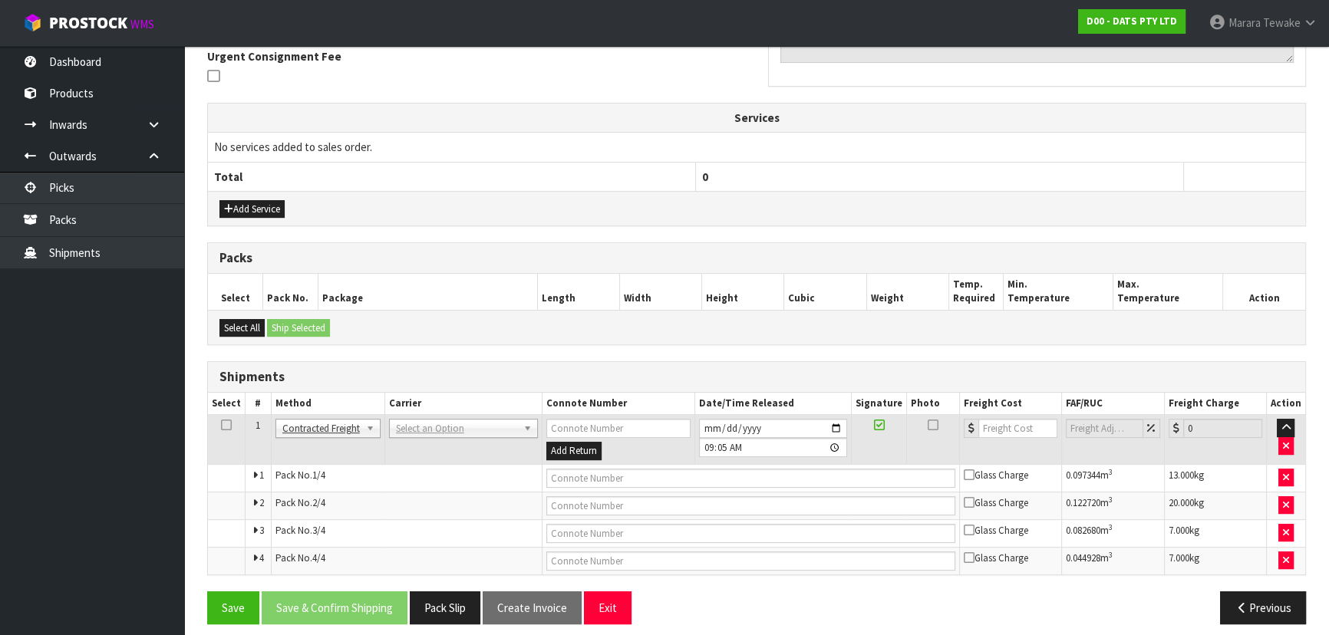
scroll to position [469, 0]
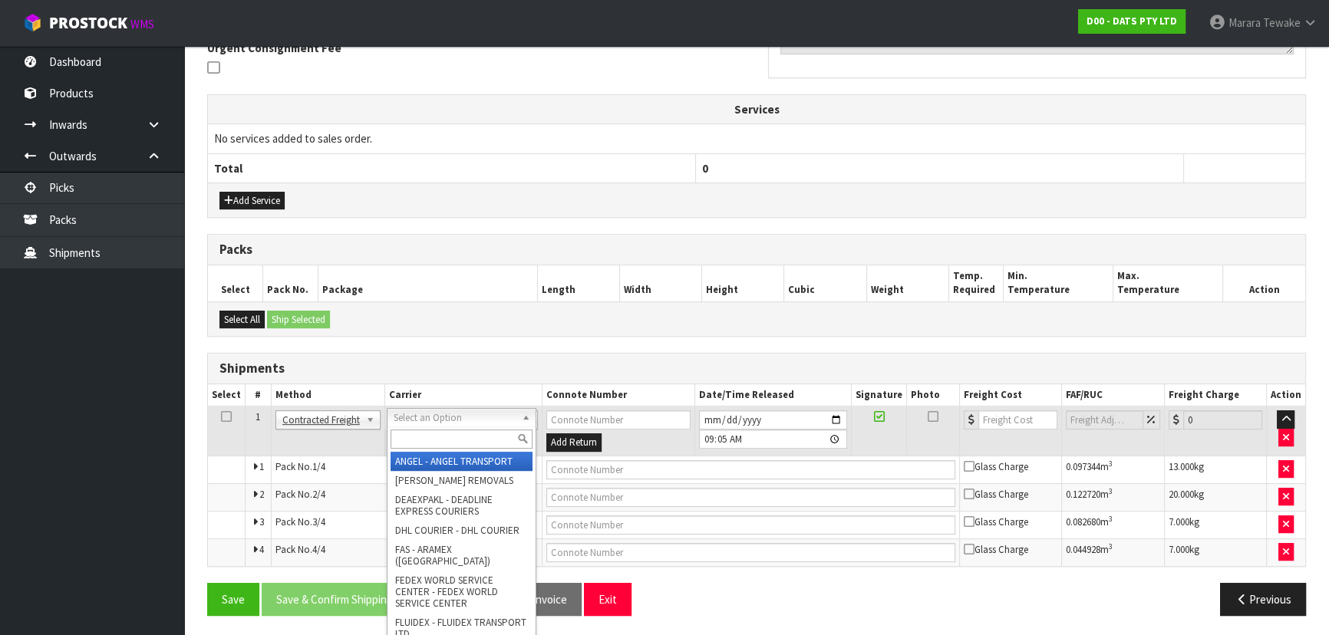
drag, startPoint x: 423, startPoint y: 414, endPoint x: 423, endPoint y: 438, distance: 24.6
click at [424, 439] on input "text" at bounding box center [462, 439] width 142 height 19
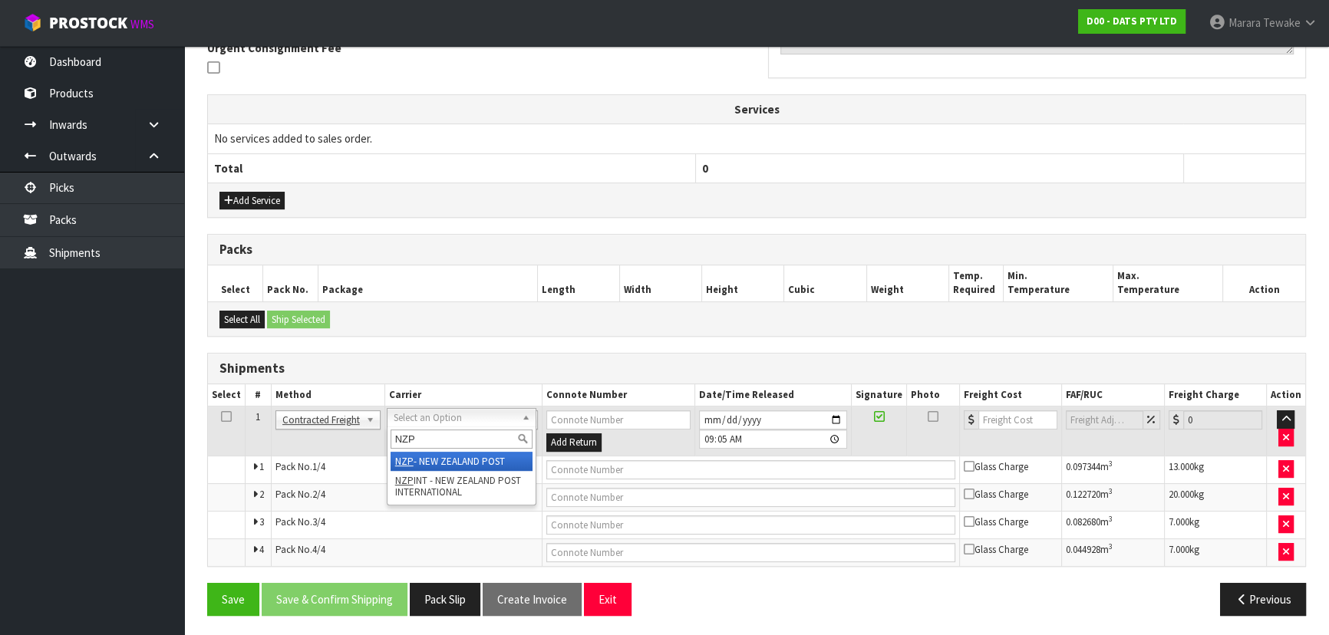
type input "NZP"
drag, startPoint x: 430, startPoint y: 459, endPoint x: 375, endPoint y: 514, distance: 78.1
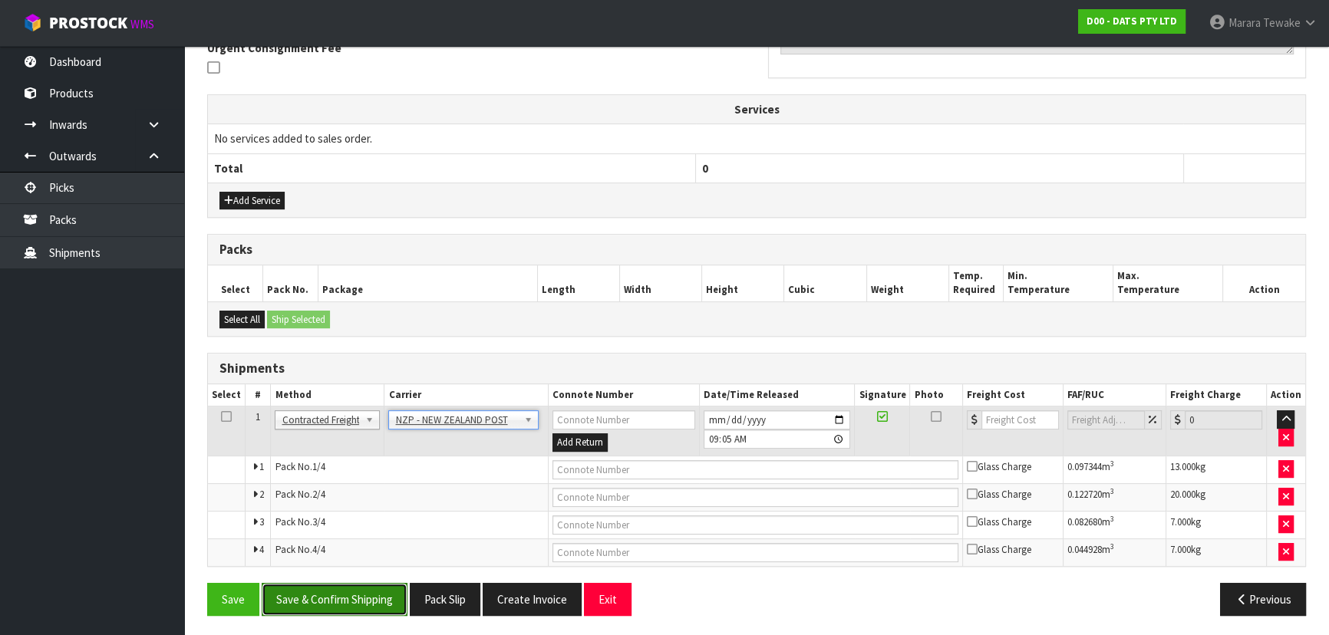
click at [375, 588] on button "Save & Confirm Shipping" at bounding box center [335, 599] width 146 height 33
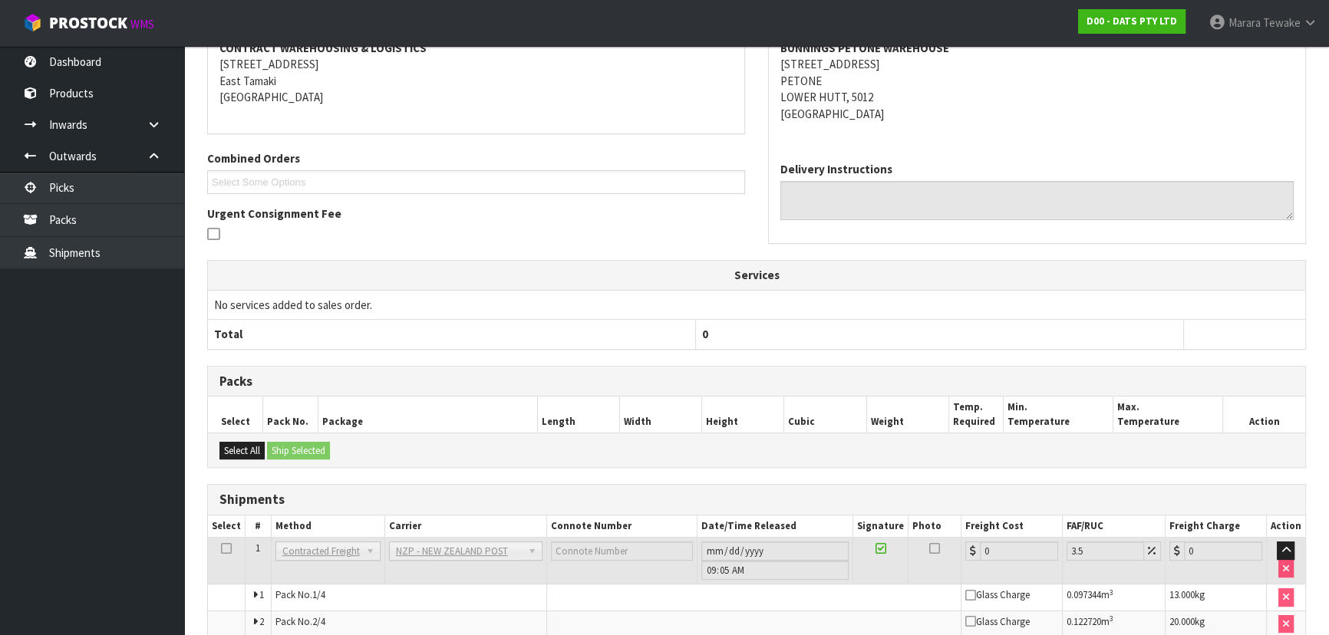
scroll to position [444, 0]
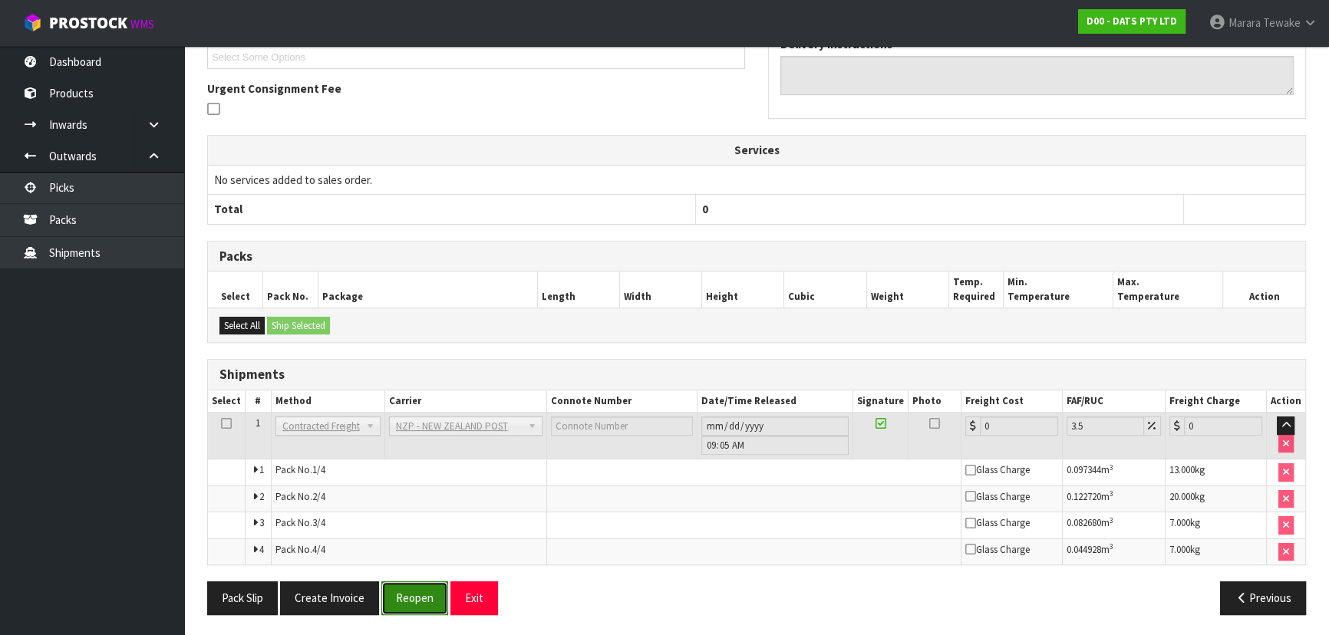
drag, startPoint x: 406, startPoint y: 595, endPoint x: 391, endPoint y: 589, distance: 16.3
click at [406, 592] on button "Reopen" at bounding box center [414, 598] width 67 height 33
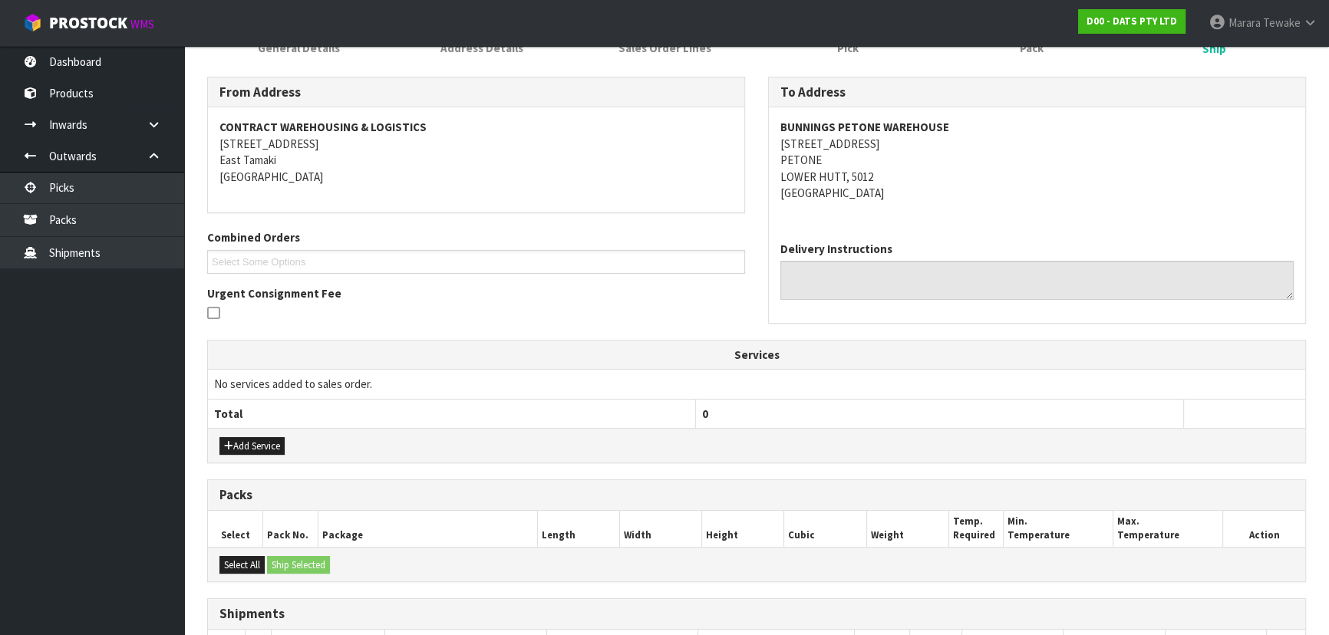
scroll to position [469, 0]
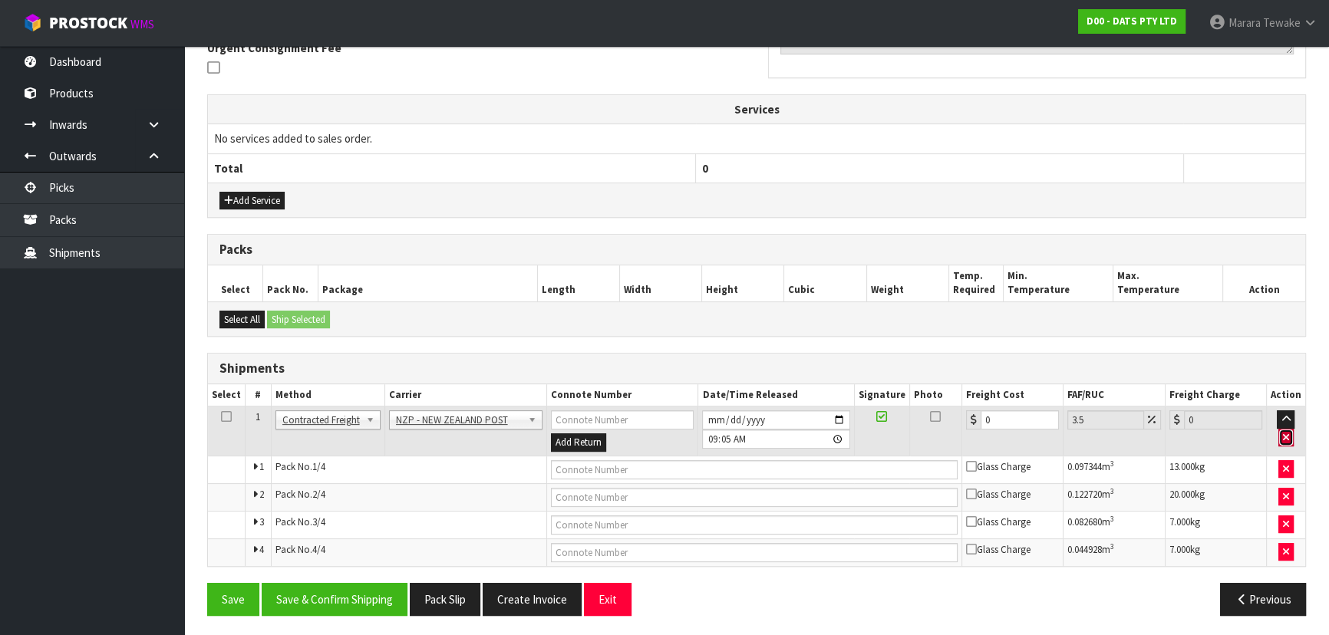
click at [1281, 434] on button "button" at bounding box center [1285, 438] width 15 height 18
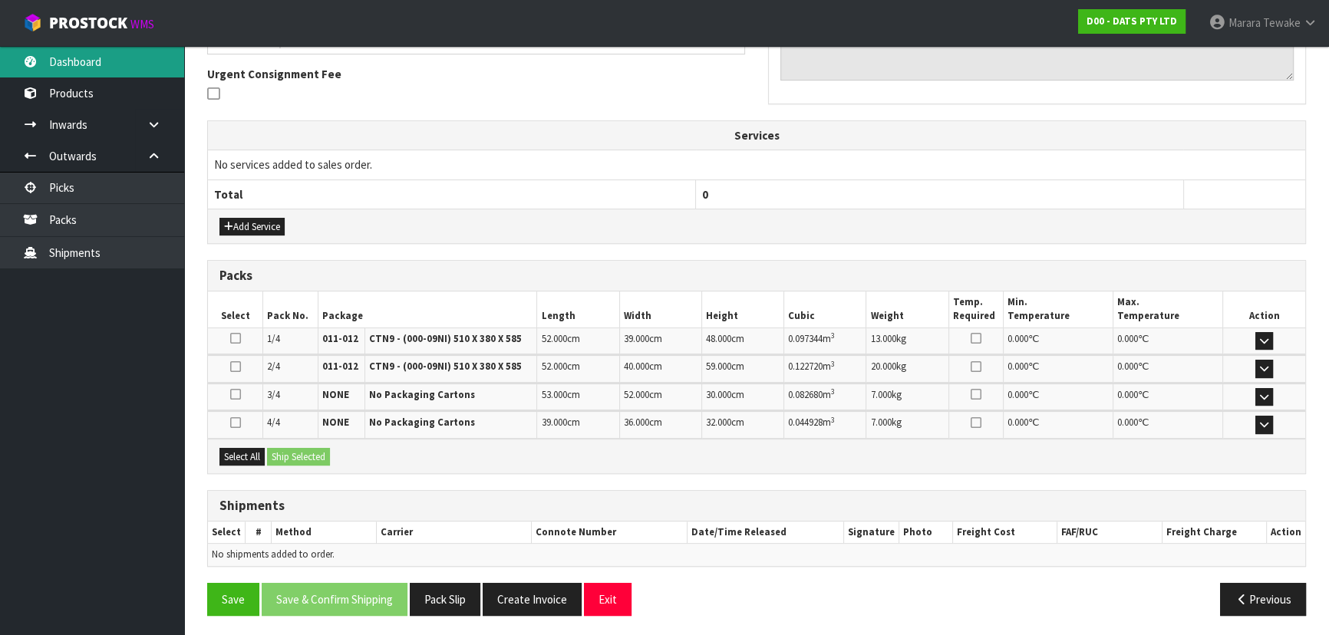
click at [107, 65] on link "Dashboard" at bounding box center [92, 61] width 184 height 31
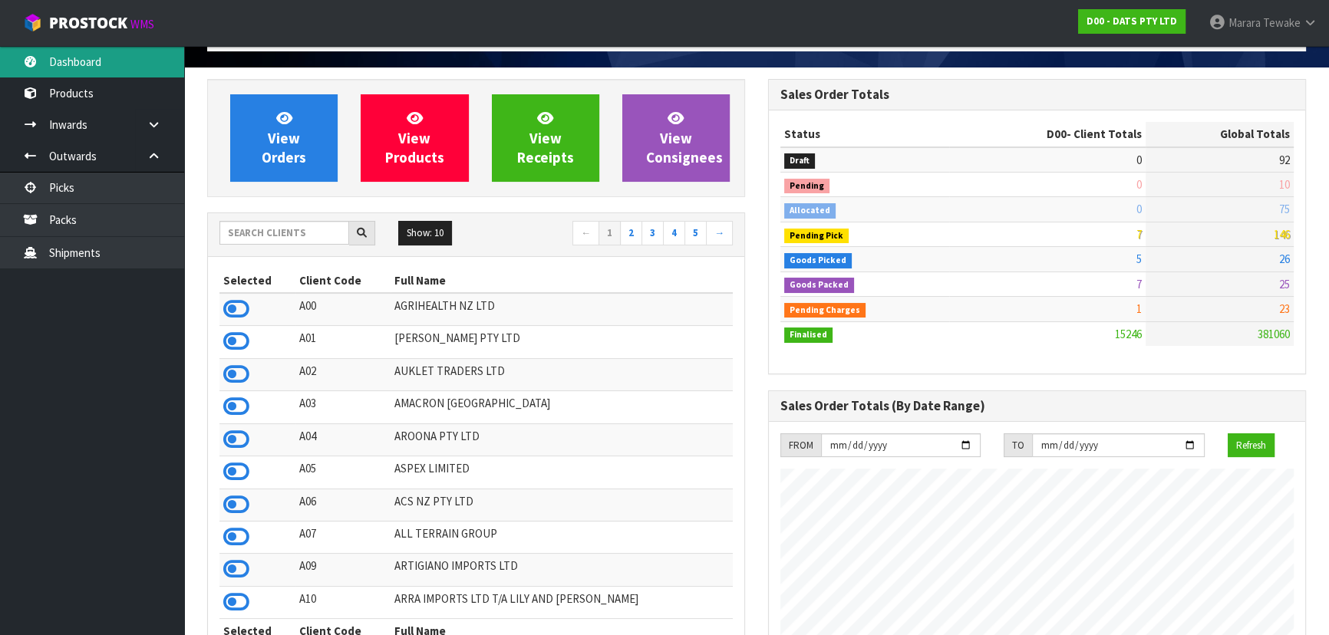
scroll to position [24, 0]
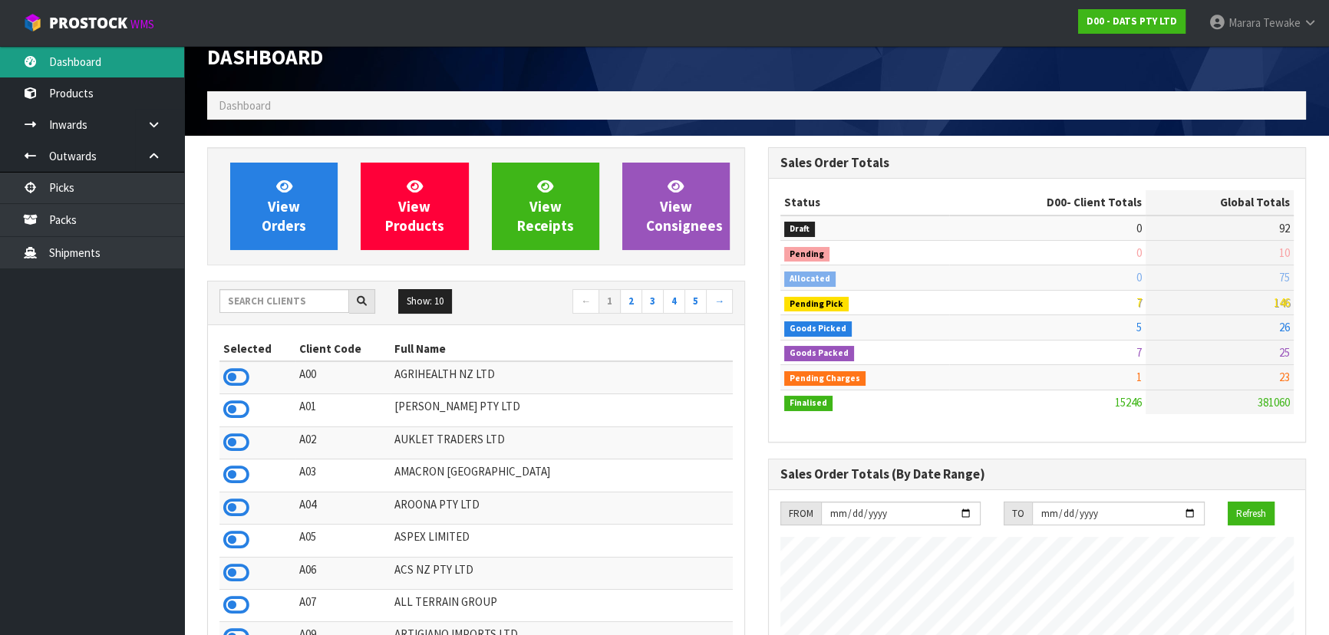
click at [111, 64] on link "Dashboard" at bounding box center [92, 61] width 184 height 31
click at [87, 52] on link "Dashboard" at bounding box center [92, 61] width 184 height 31
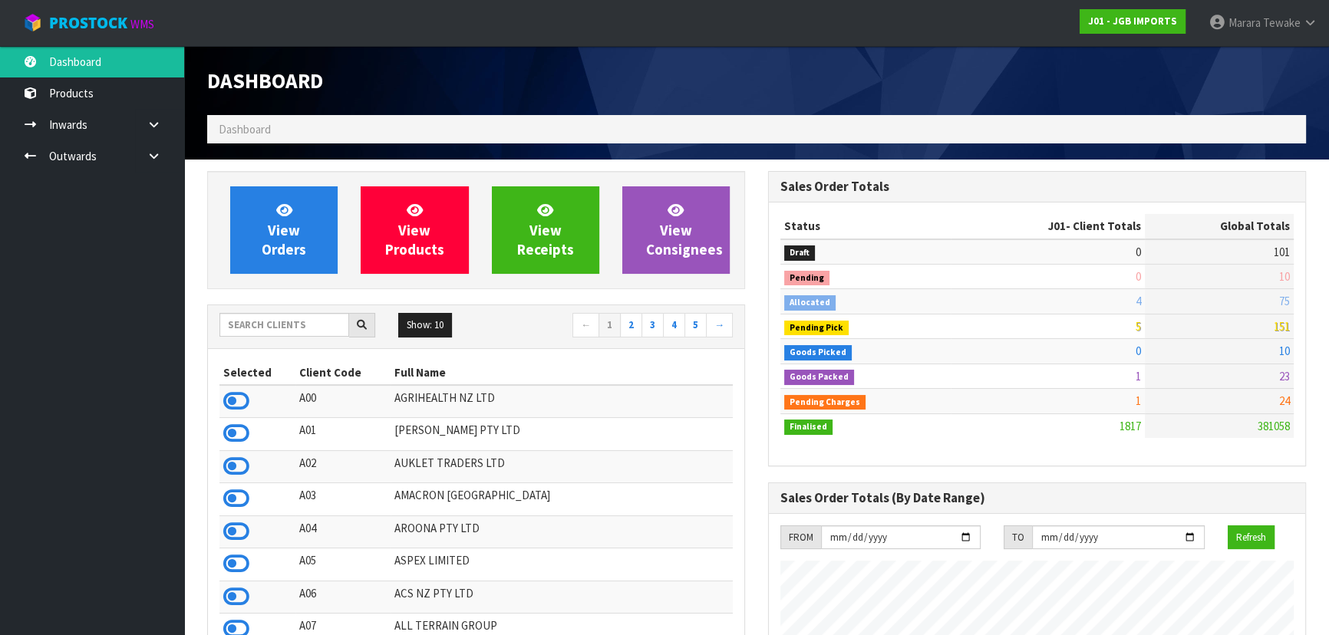
scroll to position [1160, 560]
click at [294, 320] on input "text" at bounding box center [284, 325] width 130 height 24
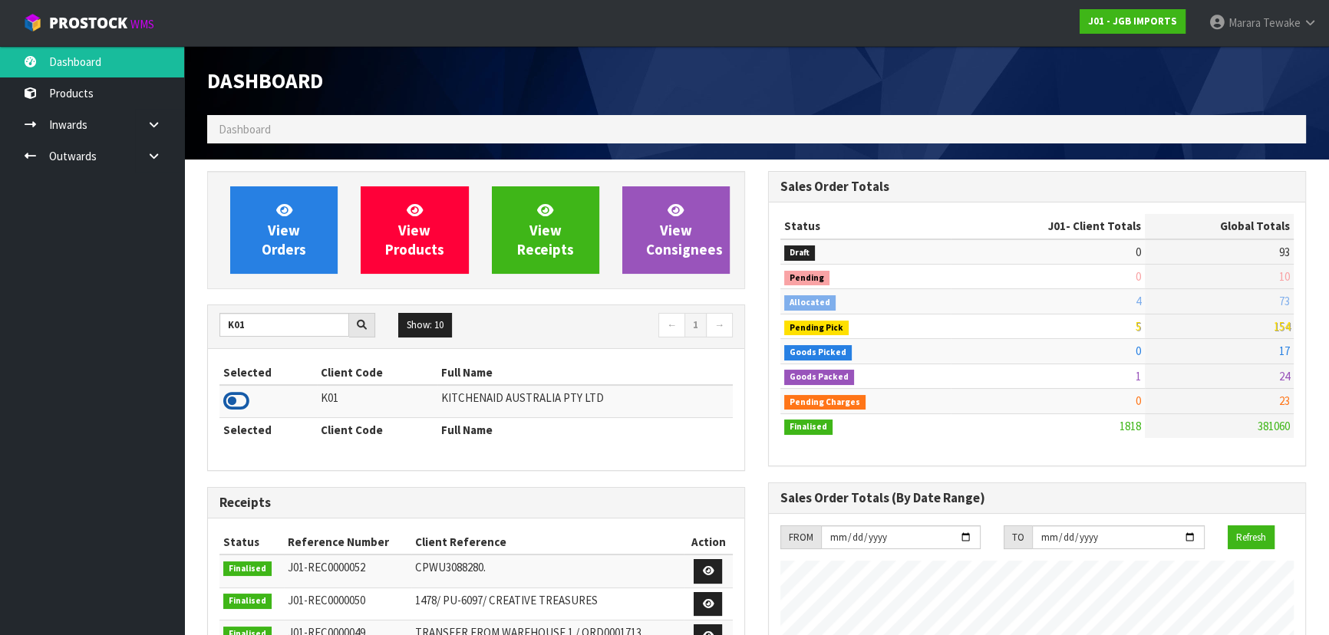
click at [238, 399] on icon at bounding box center [236, 401] width 26 height 23
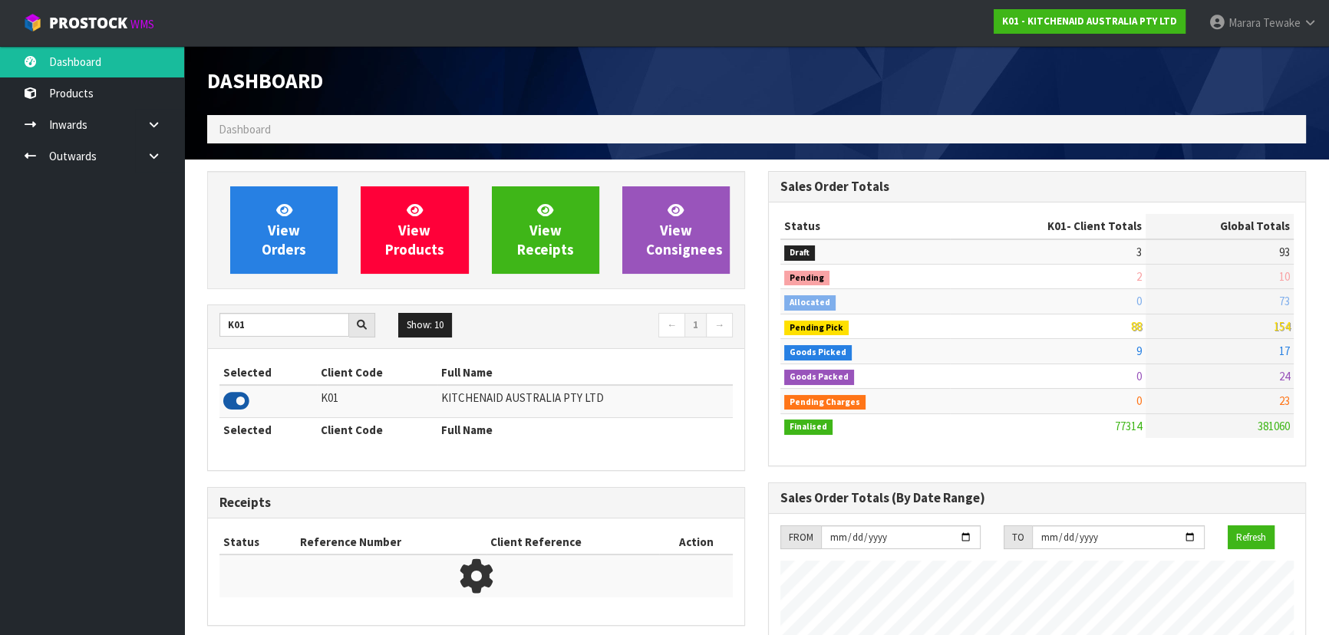
scroll to position [1160, 560]
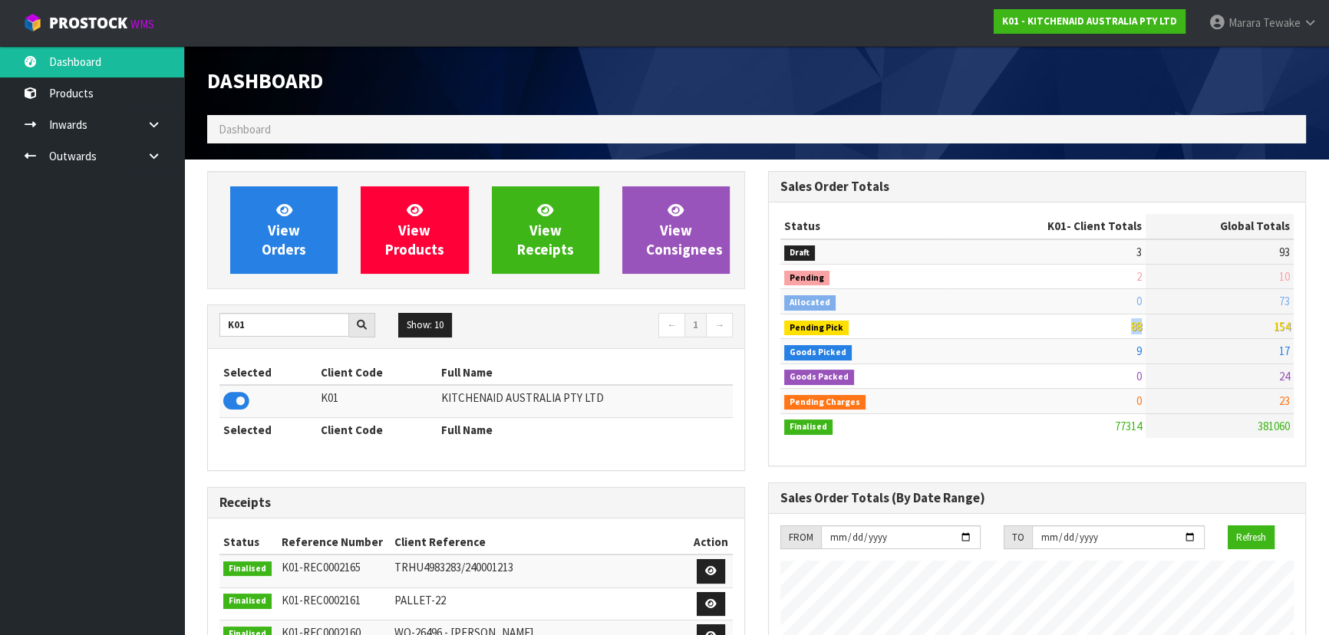
drag, startPoint x: 1120, startPoint y: 331, endPoint x: 1165, endPoint y: 331, distance: 44.5
click at [1162, 331] on tr "Pending Pick 88 154" at bounding box center [1036, 326] width 513 height 25
click at [252, 332] on input "K01" at bounding box center [284, 325] width 130 height 24
drag, startPoint x: 229, startPoint y: 330, endPoint x: 197, endPoint y: 328, distance: 31.5
click at [199, 328] on div "View Orders View Products View Receipts View Consignees K01 Show: 10 5 10 25 50…" at bounding box center [476, 620] width 561 height 898
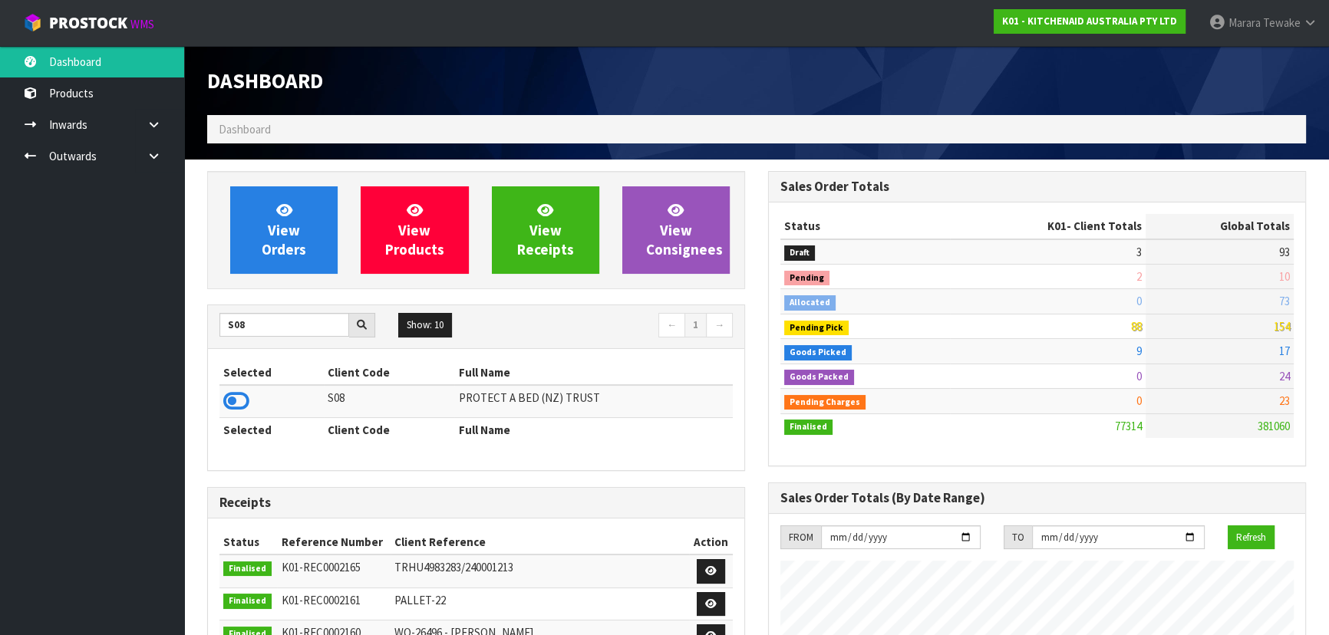
click at [222, 398] on td at bounding box center [271, 401] width 104 height 33
click at [239, 404] on icon at bounding box center [236, 401] width 26 height 23
drag, startPoint x: 264, startPoint y: 329, endPoint x: 158, endPoint y: 302, distance: 109.2
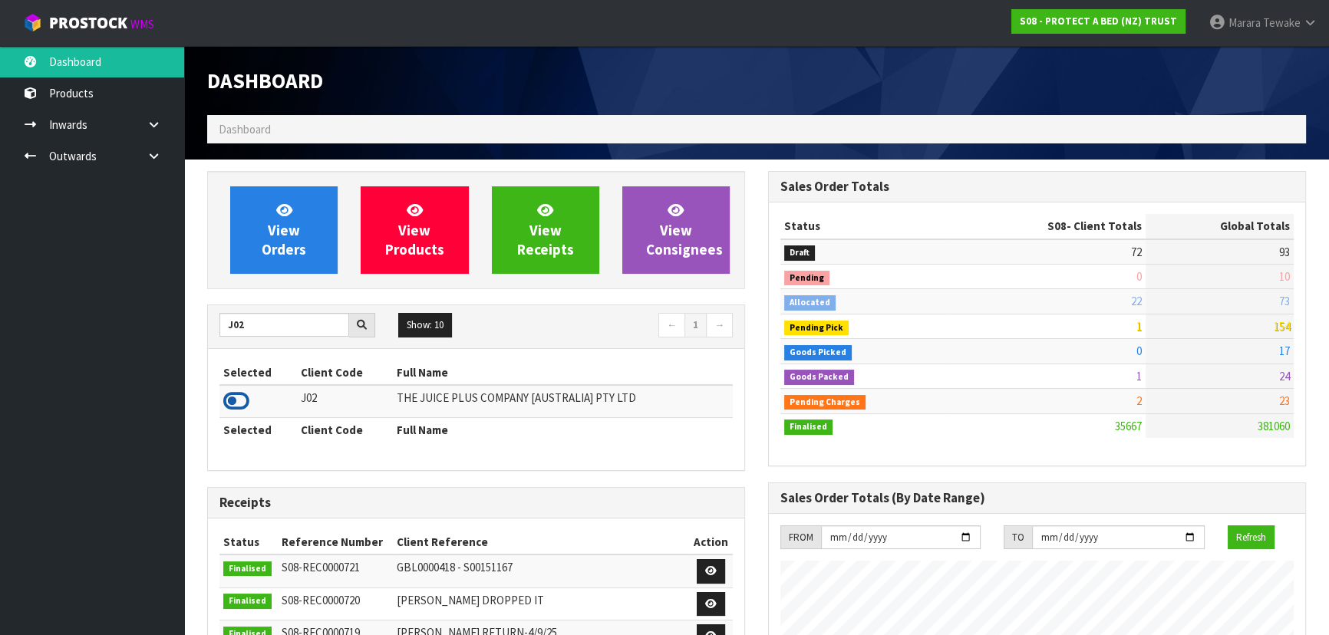
click at [233, 398] on icon at bounding box center [236, 401] width 26 height 23
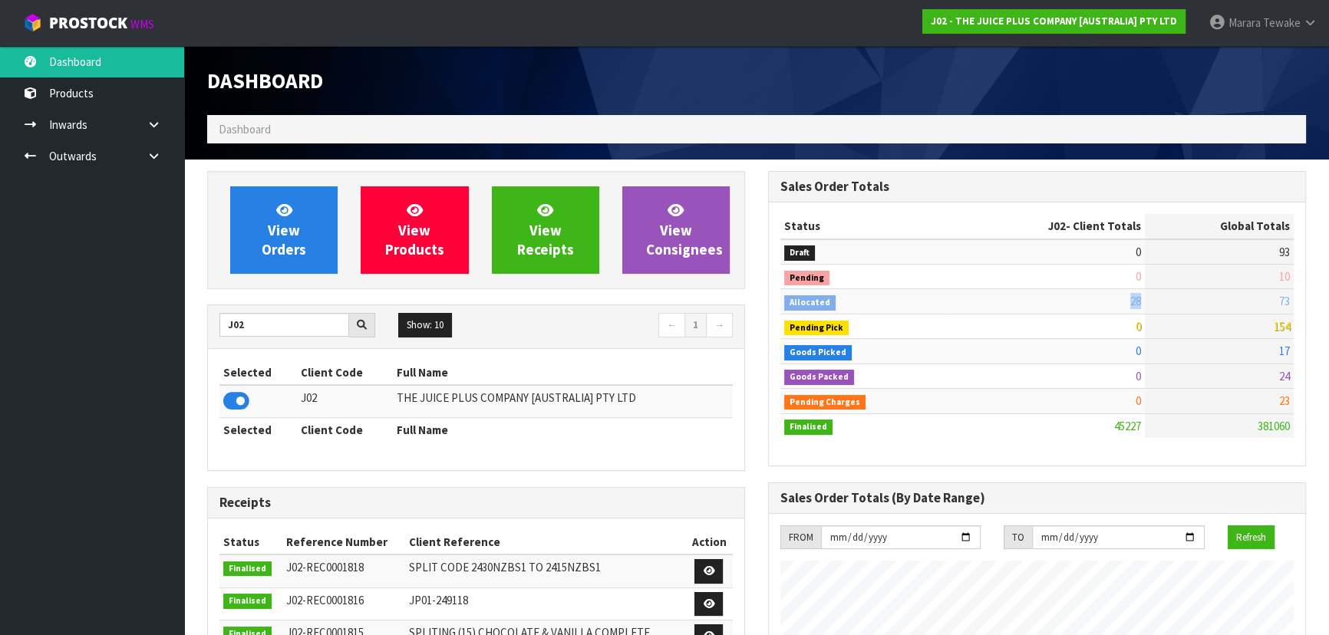
drag, startPoint x: 1184, startPoint y: 297, endPoint x: 1228, endPoint y: 296, distance: 44.5
click at [1220, 294] on tr "Allocated 28 73" at bounding box center [1036, 301] width 513 height 25
drag, startPoint x: 259, startPoint y: 328, endPoint x: 101, endPoint y: 232, distance: 184.5
click at [178, 301] on body "Toggle navigation ProStock WMS J02 - THE JUICE PLUS COMPANY [AUSTRALIA] PTY LTD…" at bounding box center [664, 317] width 1329 height 635
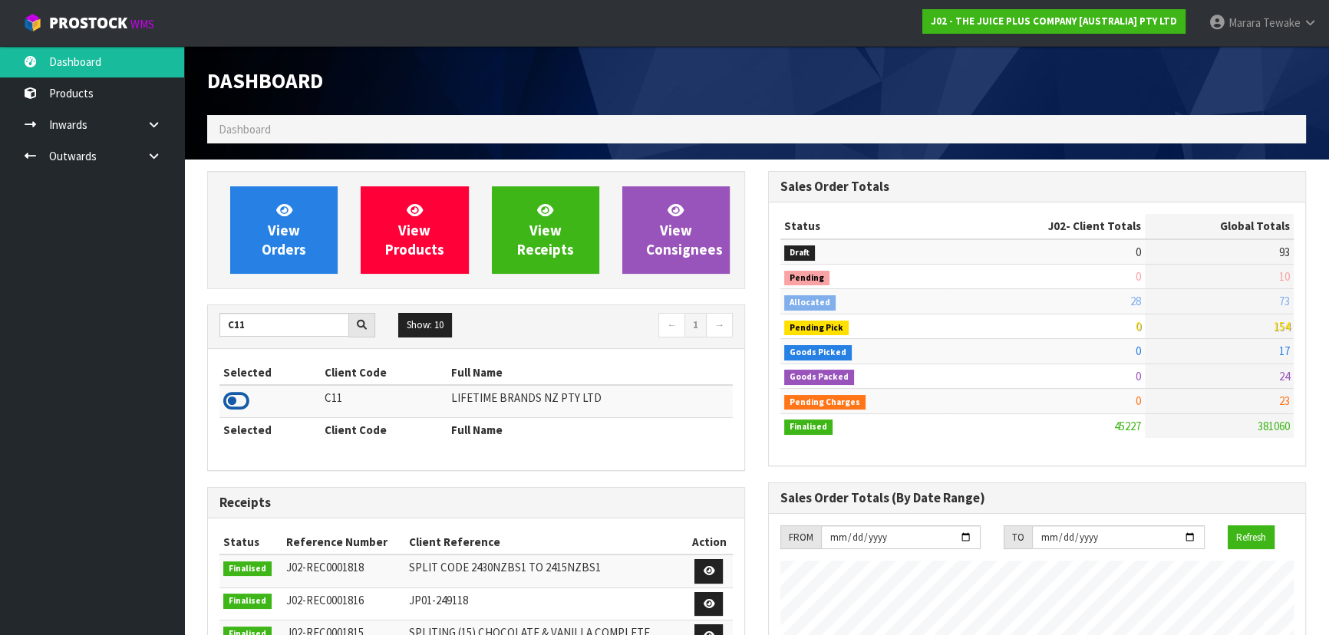
click at [239, 399] on icon at bounding box center [236, 401] width 26 height 23
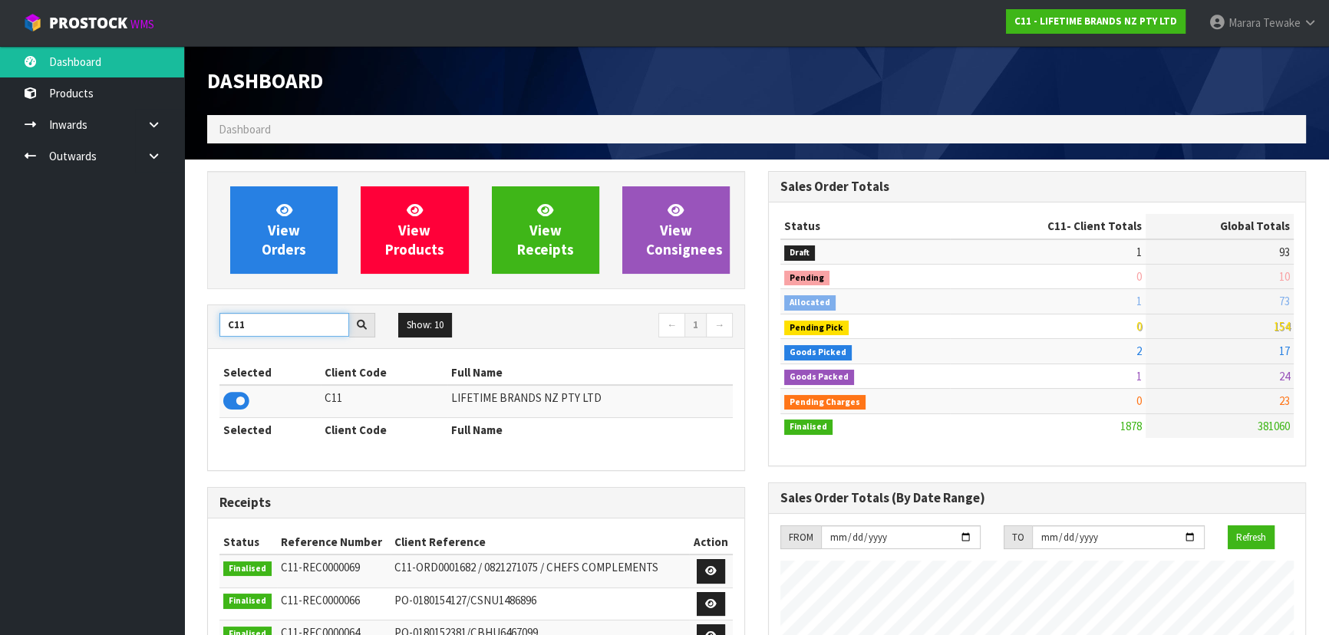
drag, startPoint x: 263, startPoint y: 329, endPoint x: 194, endPoint y: 322, distance: 69.4
click at [196, 323] on div "View Orders View Products View Receipts View Consignees C11 Show: 10 5 10 25 50…" at bounding box center [476, 616] width 561 height 891
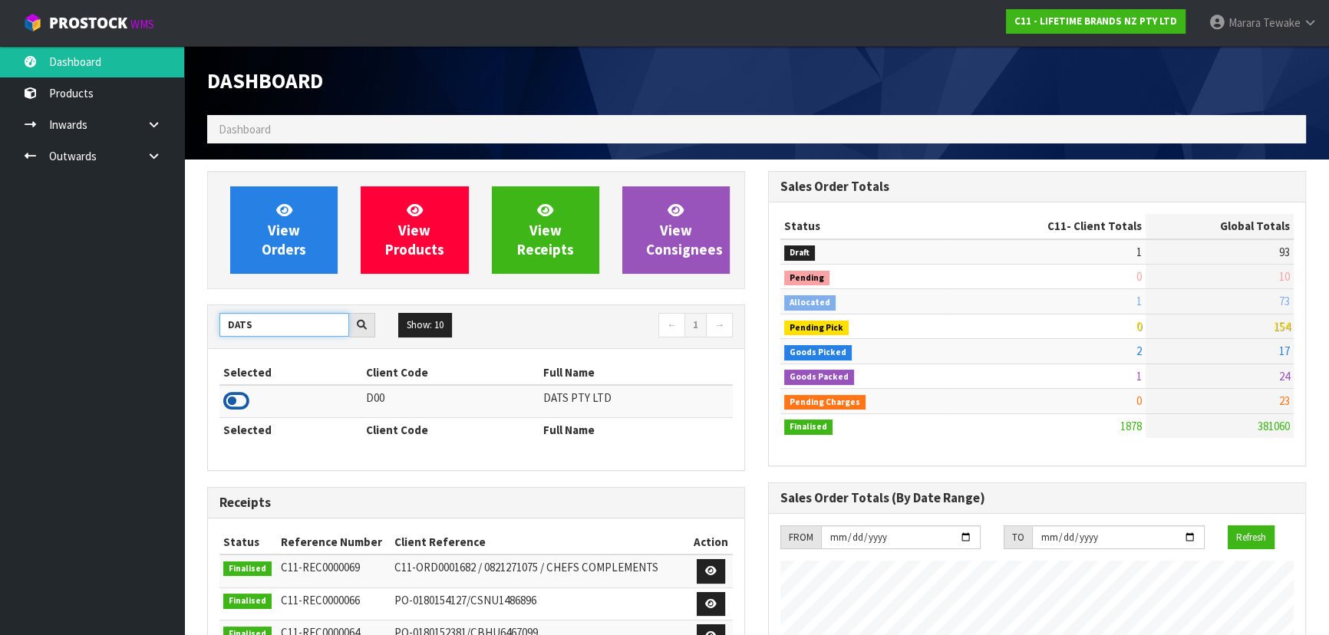
type input "DATS"
click at [242, 393] on icon at bounding box center [236, 401] width 26 height 23
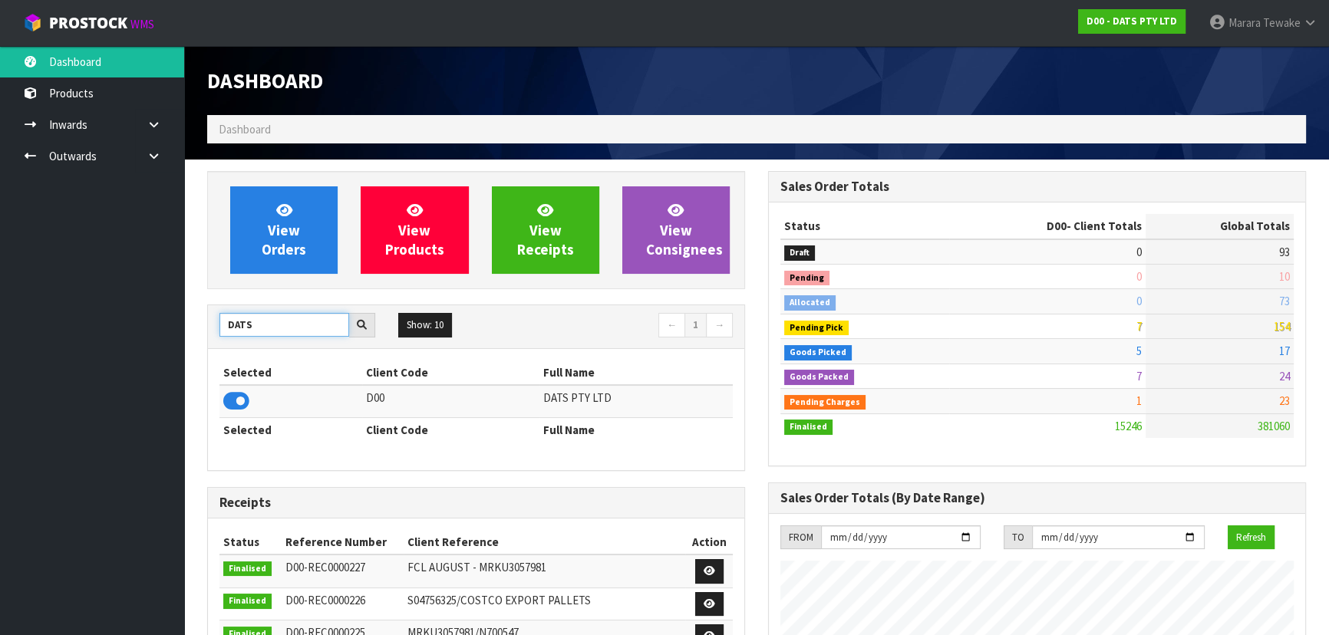
drag, startPoint x: 216, startPoint y: 335, endPoint x: 104, endPoint y: 325, distance: 112.5
click at [164, 332] on body "Toggle navigation ProStock WMS D00 - DATS PTY LTD Marara Tewake Logout Dashboar…" at bounding box center [664, 317] width 1329 height 635
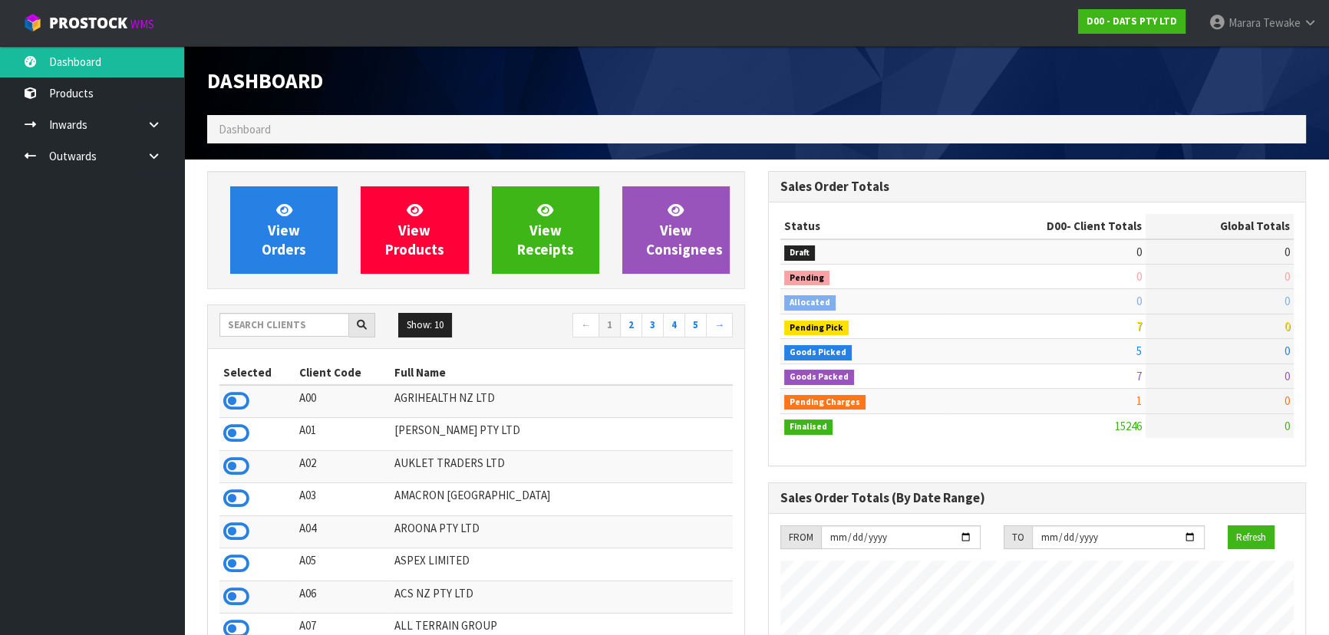
scroll to position [1160, 560]
click at [287, 325] on input "text" at bounding box center [284, 325] width 130 height 24
click at [237, 399] on icon at bounding box center [236, 401] width 26 height 23
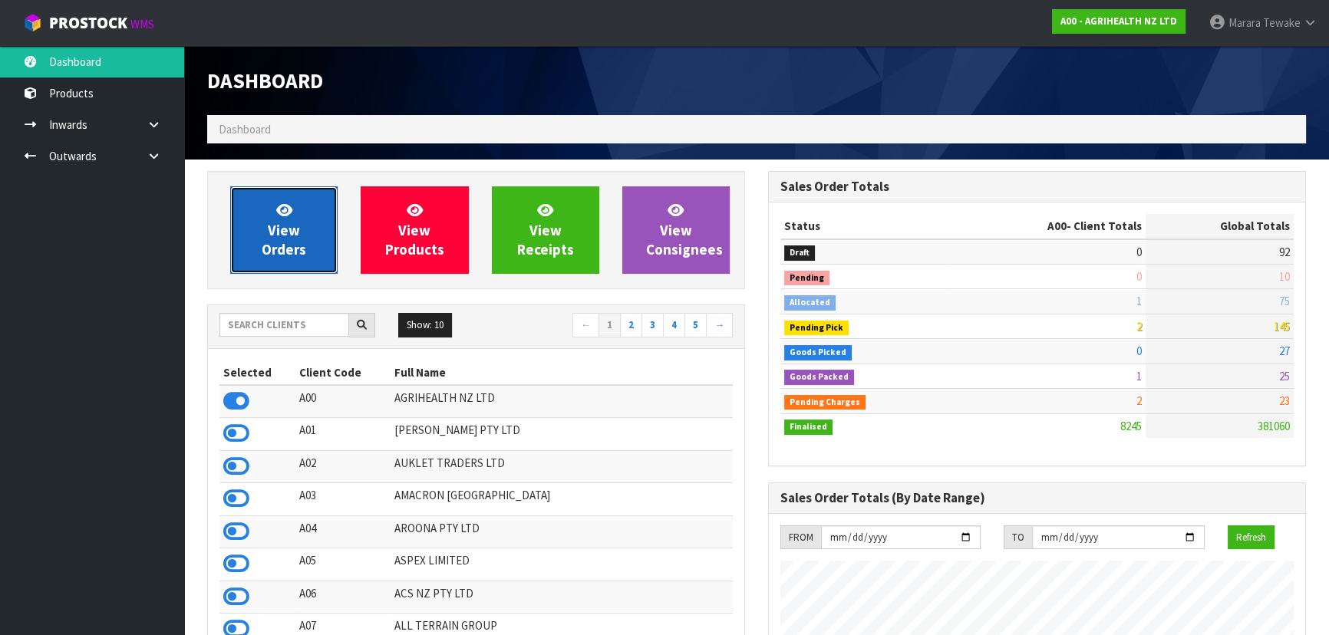
click at [260, 232] on link "View Orders" at bounding box center [283, 229] width 107 height 87
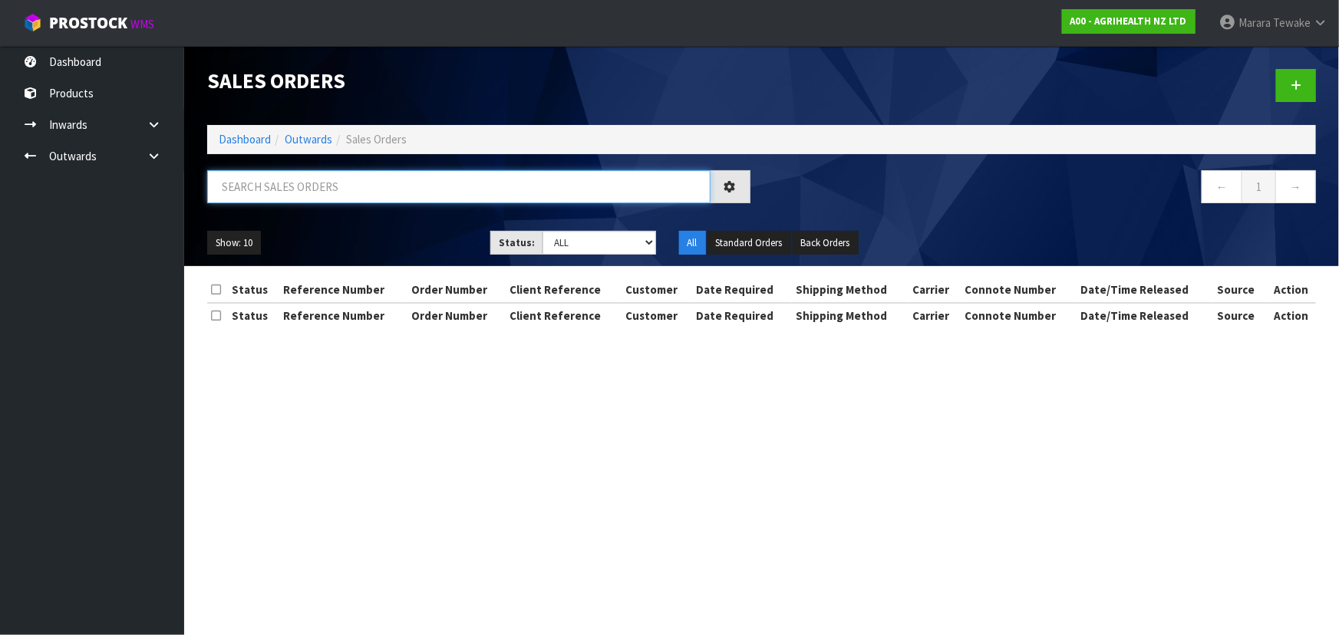
click at [307, 189] on input "text" at bounding box center [458, 186] width 503 height 33
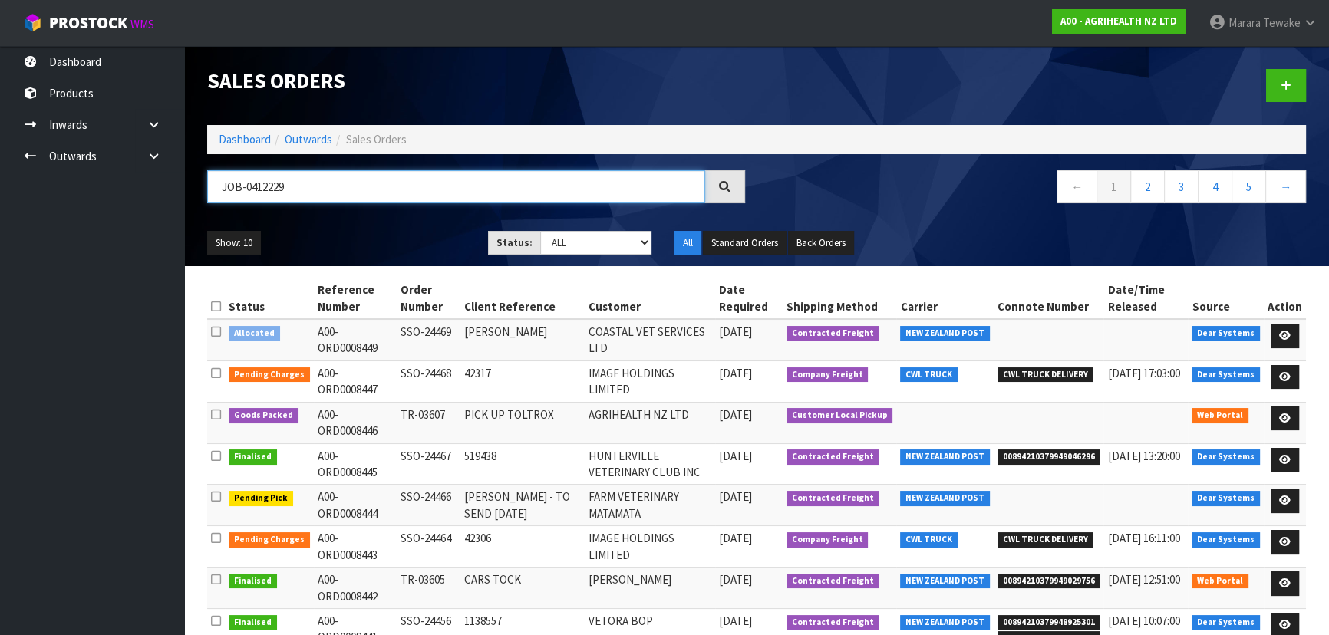
type input "JOB-0412229"
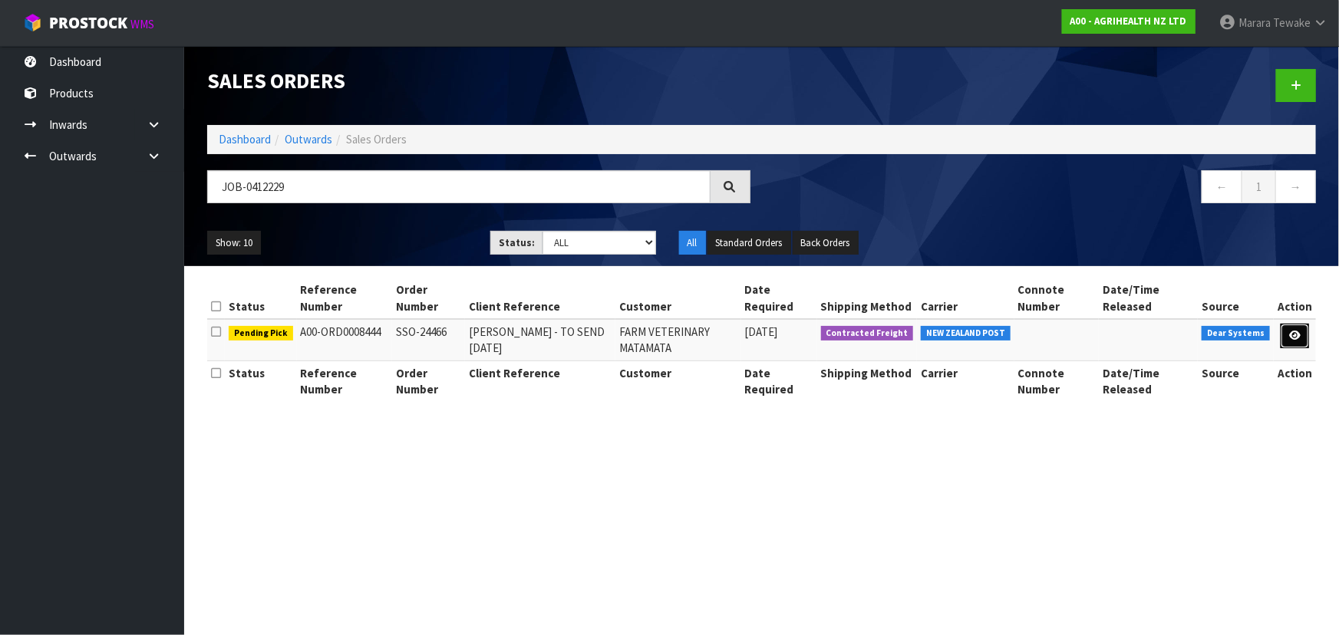
click at [1297, 328] on link at bounding box center [1294, 336] width 28 height 25
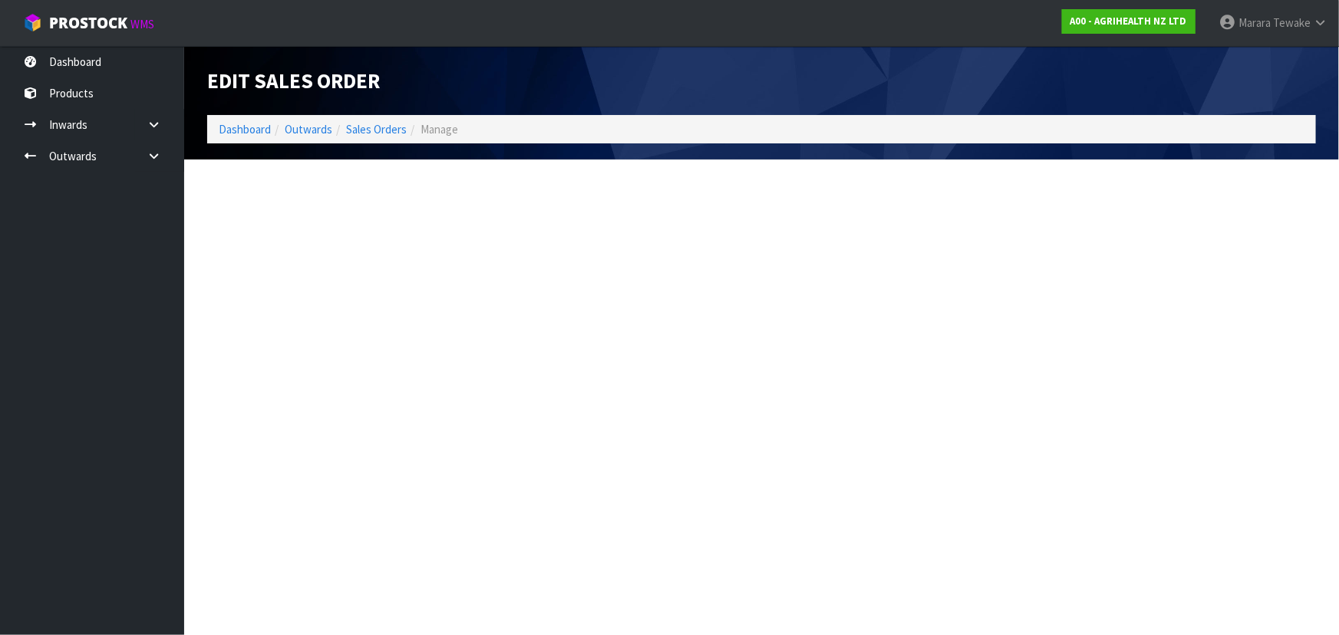
click at [1304, 331] on section "Edit Sales Order Dashboard Outwards Sales Orders Manage" at bounding box center [669, 317] width 1339 height 635
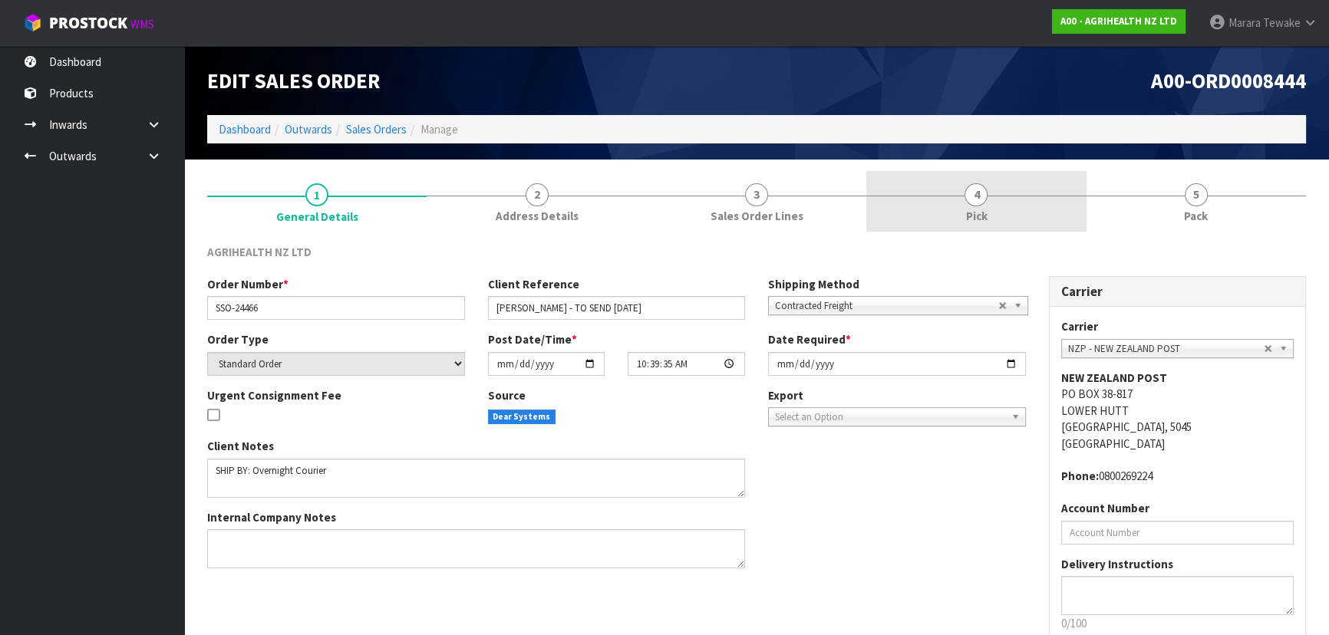
click at [994, 186] on link "4 Pick" at bounding box center [975, 201] width 219 height 61
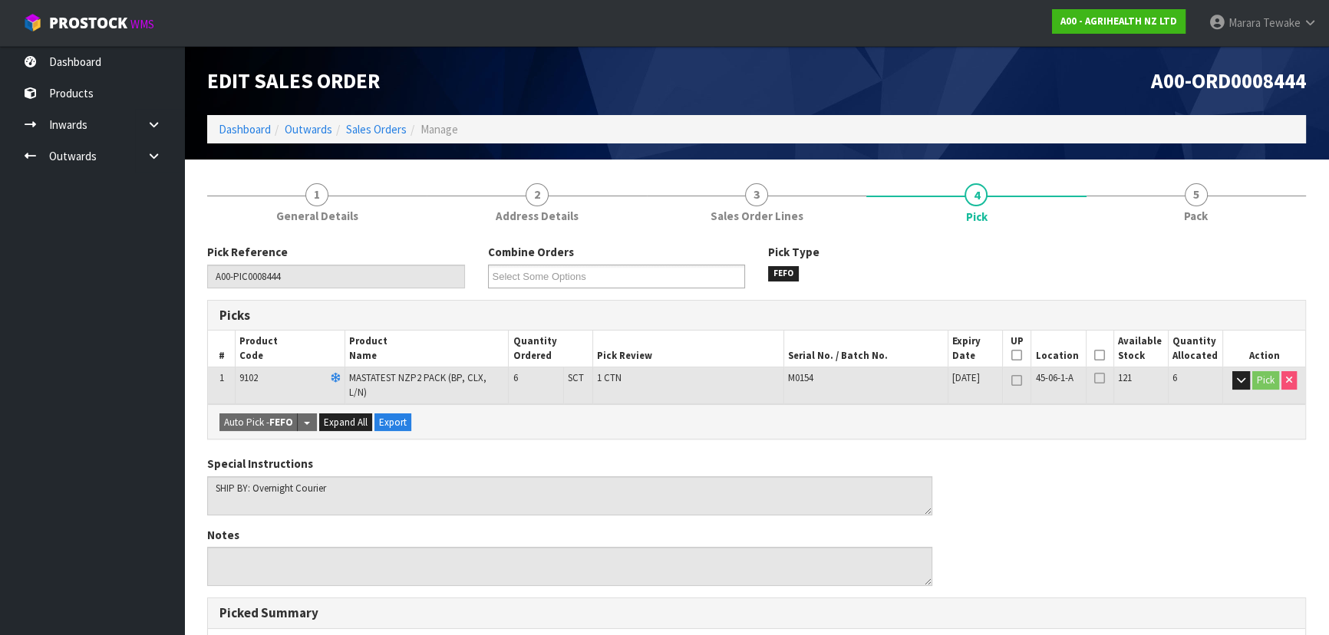
click at [1099, 355] on icon at bounding box center [1099, 355] width 11 height 1
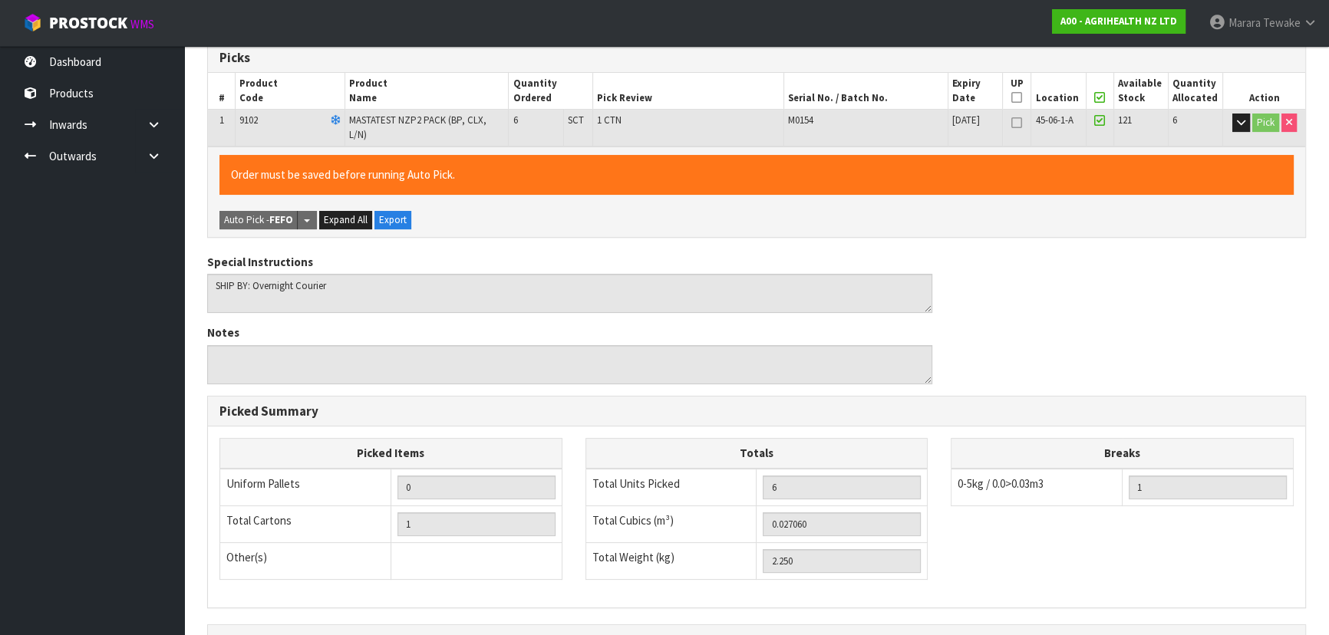
scroll to position [428, 0]
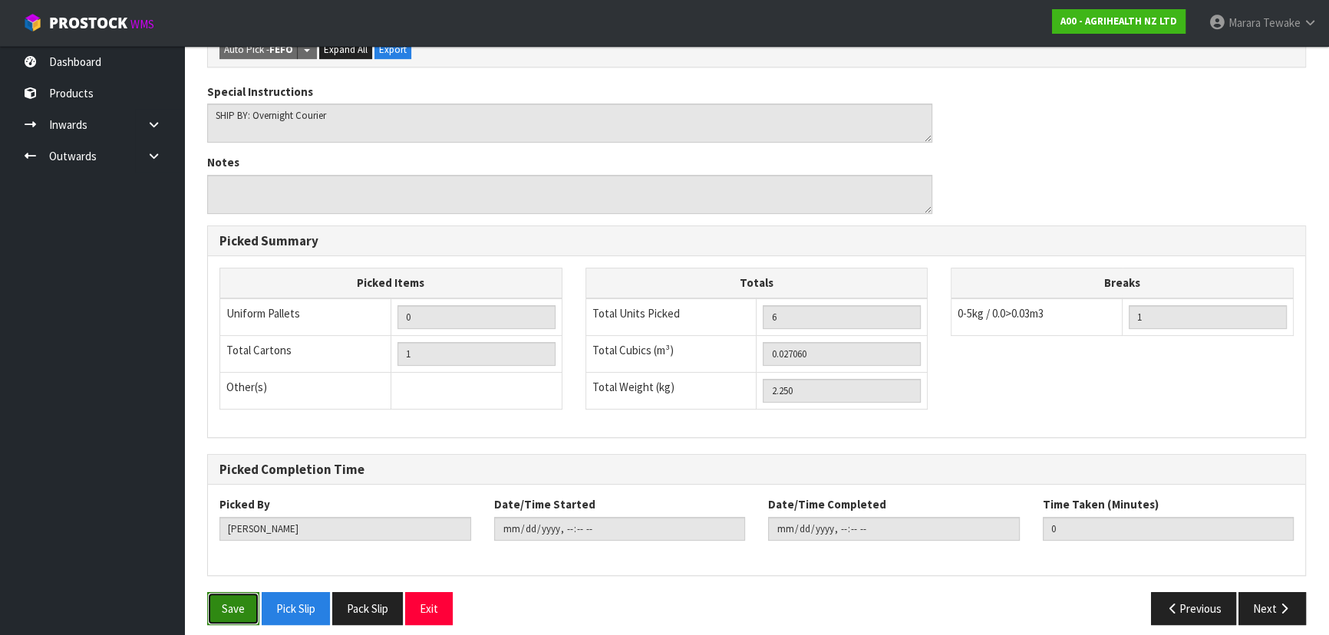
click at [229, 597] on button "Save" at bounding box center [233, 608] width 52 height 33
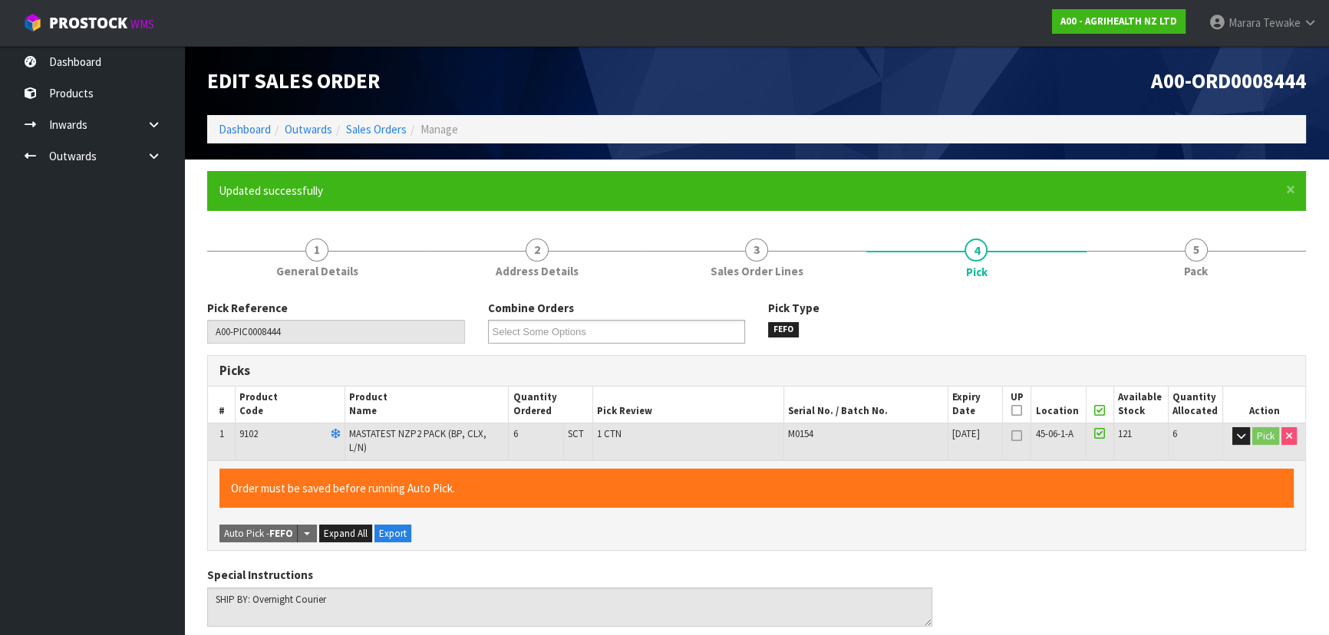
type input "Marara Tewake"
type input "2025-09-15T09:12:29"
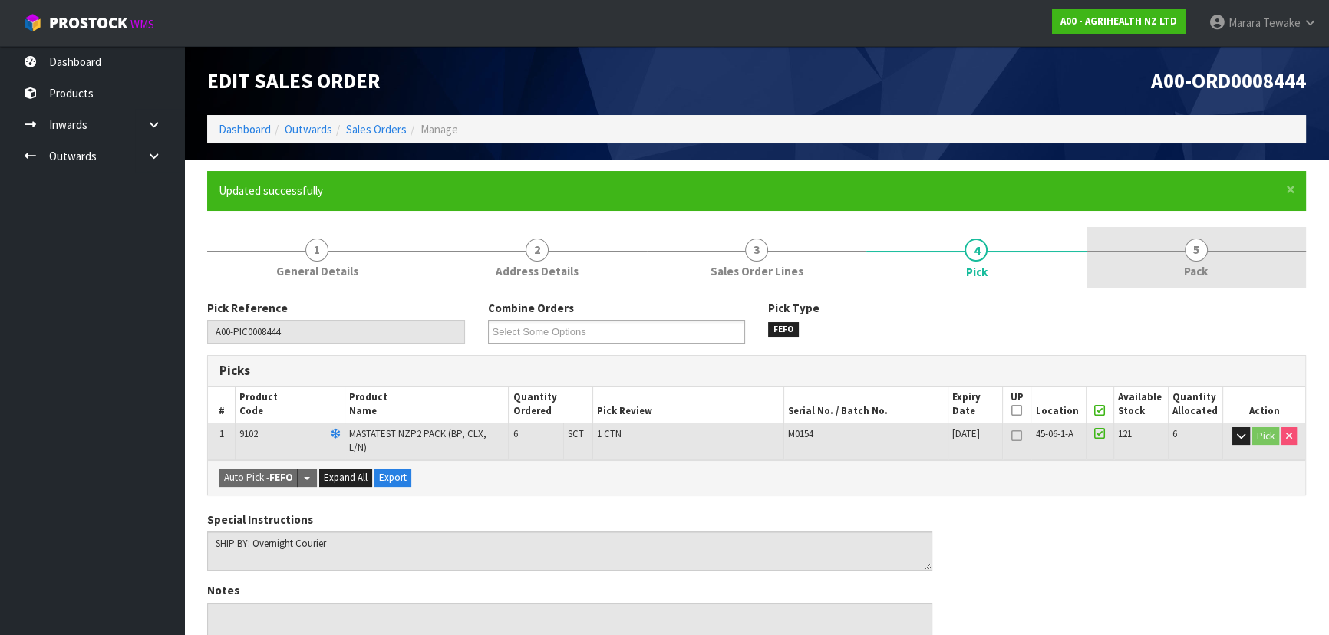
click at [1174, 251] on link "5 Pack" at bounding box center [1195, 257] width 219 height 61
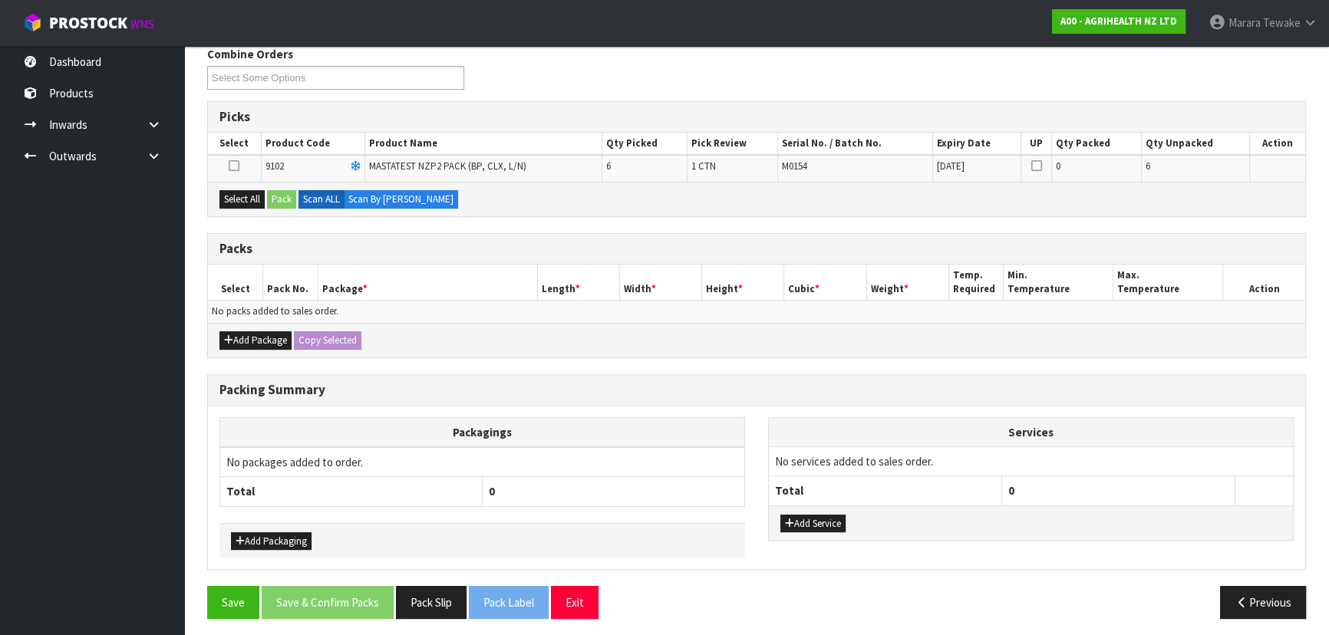
scroll to position [257, 0]
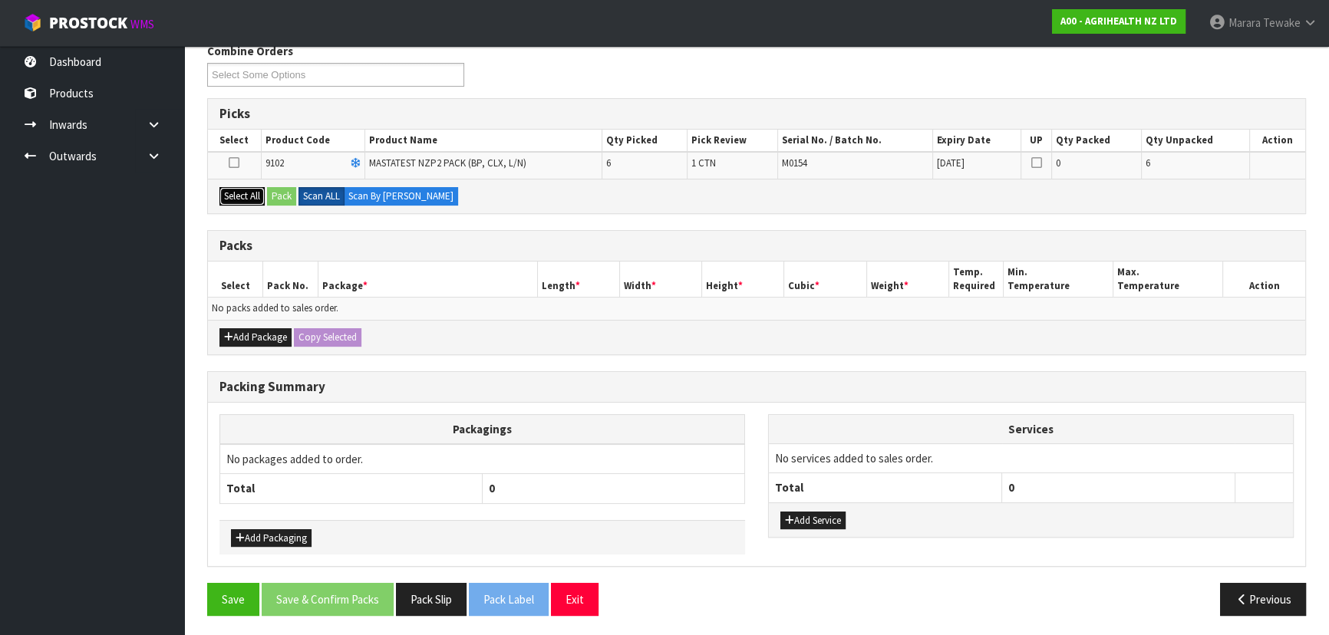
drag, startPoint x: 255, startPoint y: 196, endPoint x: 309, endPoint y: 193, distance: 53.8
click at [256, 196] on button "Select All" at bounding box center [241, 196] width 45 height 18
click at [278, 189] on button "Pack" at bounding box center [281, 196] width 29 height 18
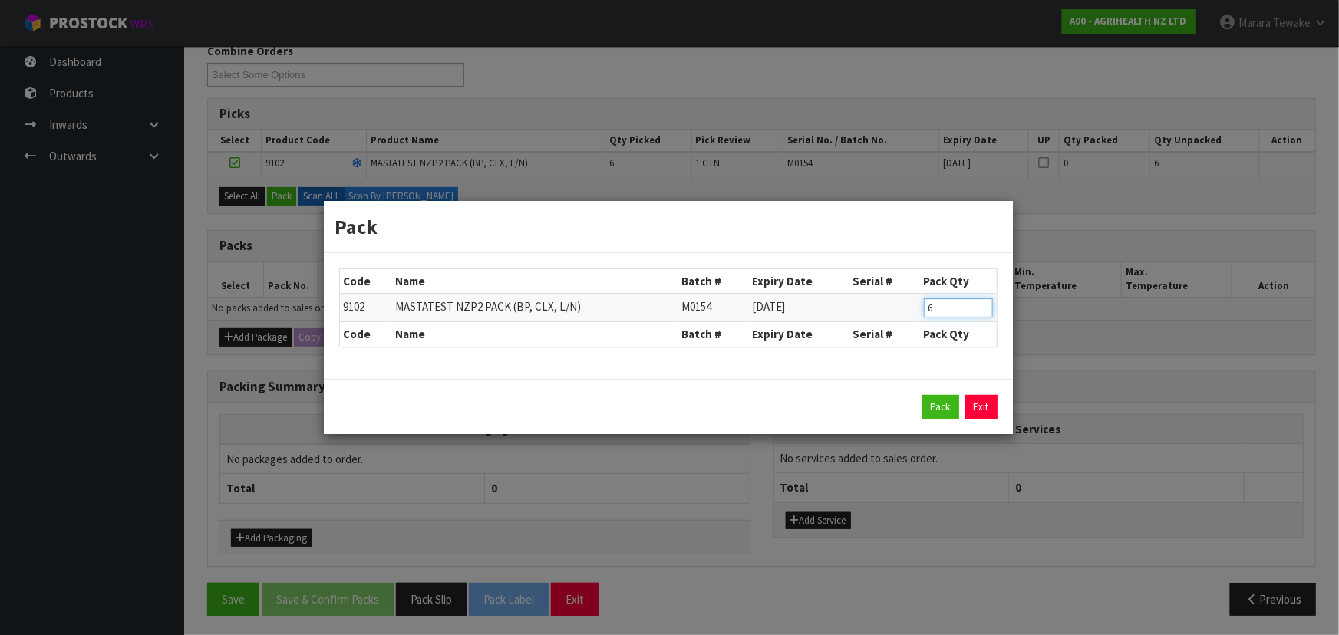
drag, startPoint x: 914, startPoint y: 308, endPoint x: 898, endPoint y: 299, distance: 17.9
click at [898, 299] on tr "9102 MASTATEST NZP2 PACK (BP, CLX, L/N) M0154 31/07/2027 6" at bounding box center [668, 308] width 657 height 28
click at [938, 402] on button "Pack" at bounding box center [940, 407] width 37 height 25
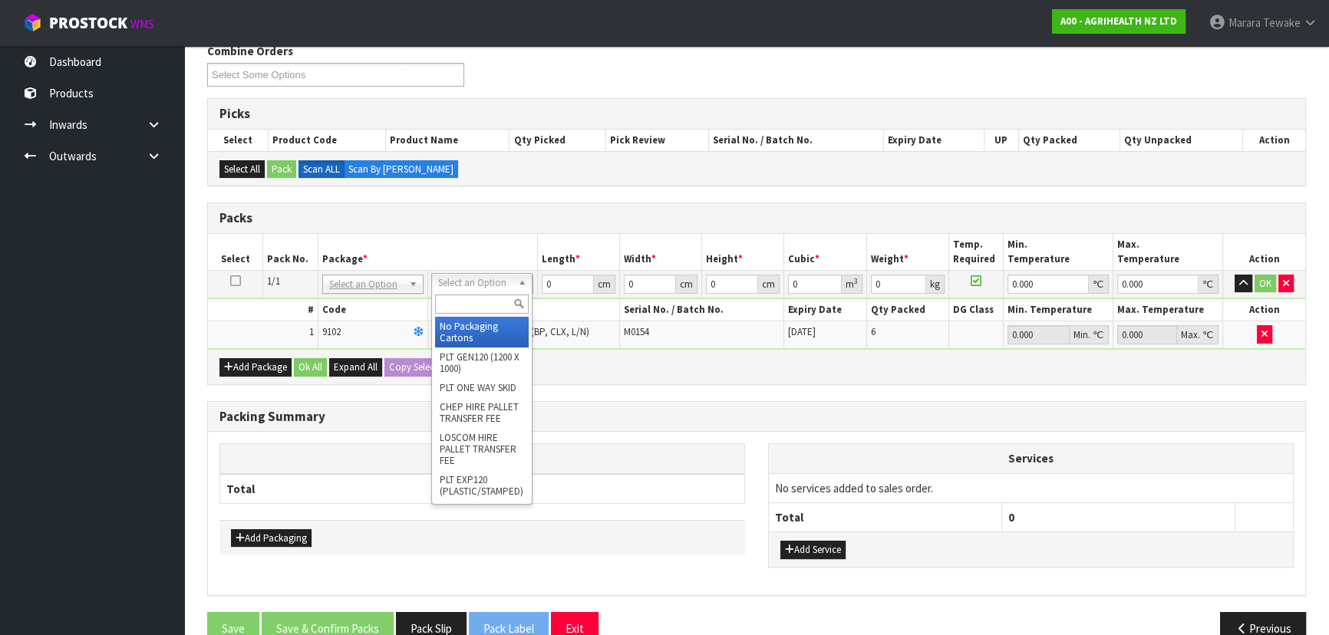
click at [470, 303] on input "text" at bounding box center [482, 304] width 94 height 19
type input "60"
type input "42.5"
type input "10"
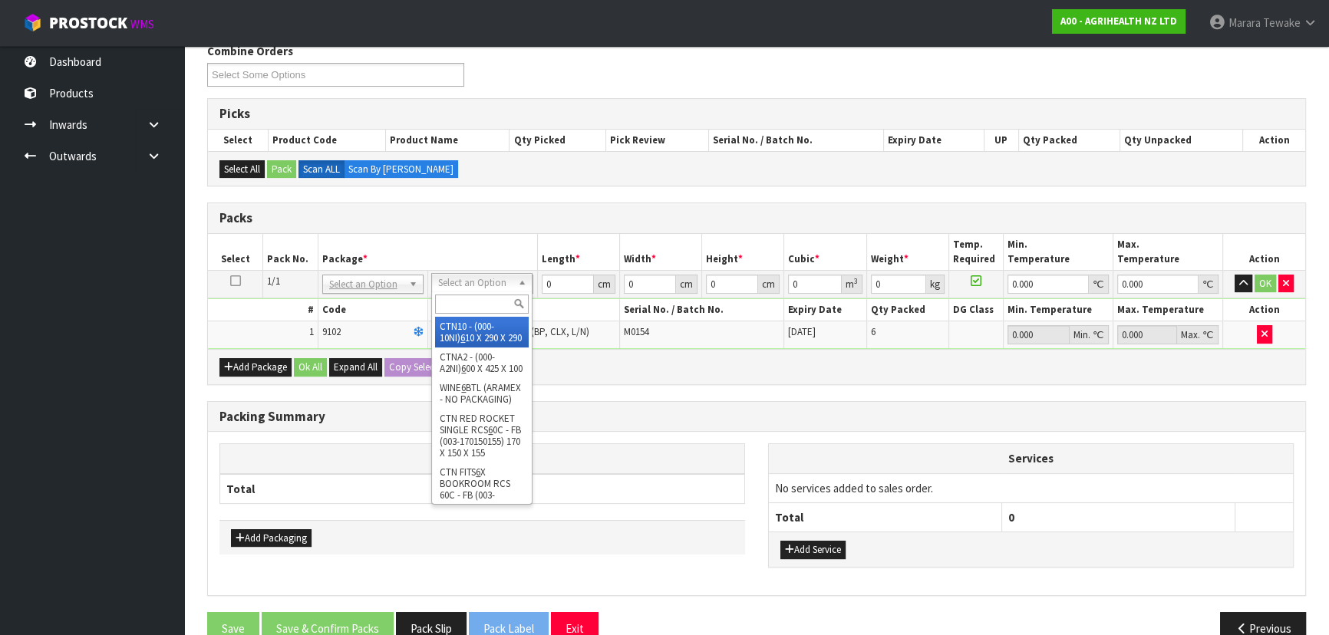
type input "0.0255"
type input "2.45"
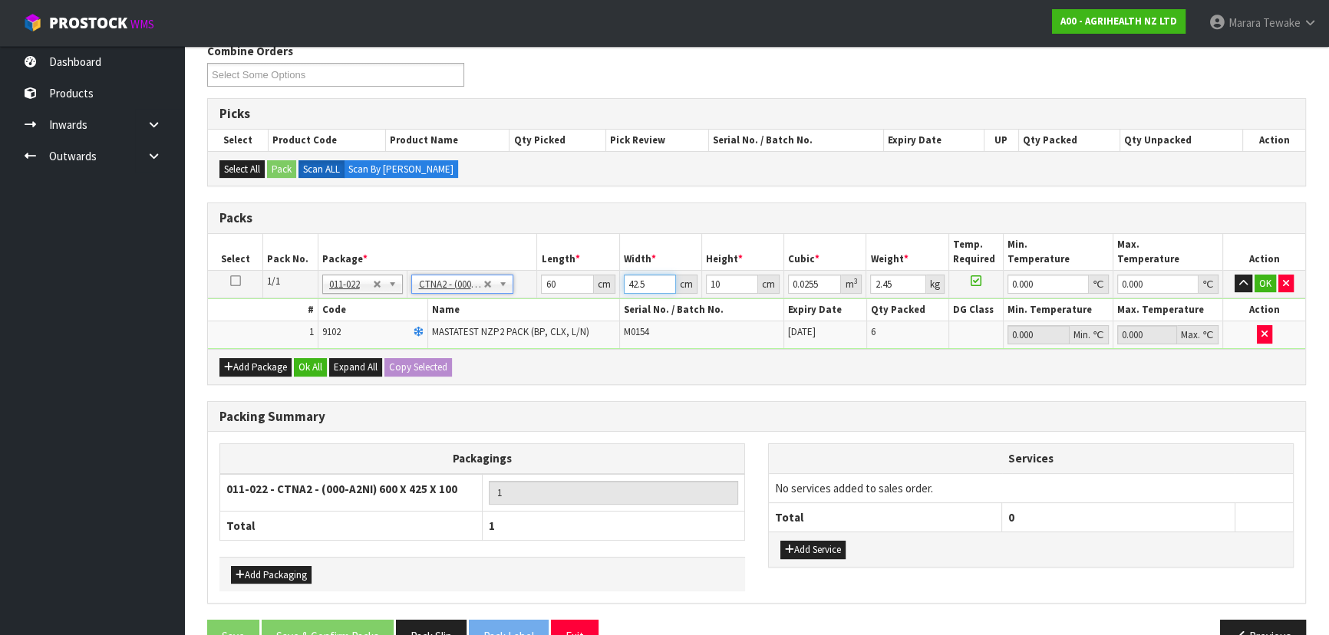
drag, startPoint x: 648, startPoint y: 281, endPoint x: 608, endPoint y: 250, distance: 49.7
click at [608, 259] on table "Select Pack No. Package * Length * Width * Height * Cubic * Weight * Temp. Requ…" at bounding box center [756, 291] width 1097 height 115
type input "4"
type input "0.0024"
type input "40"
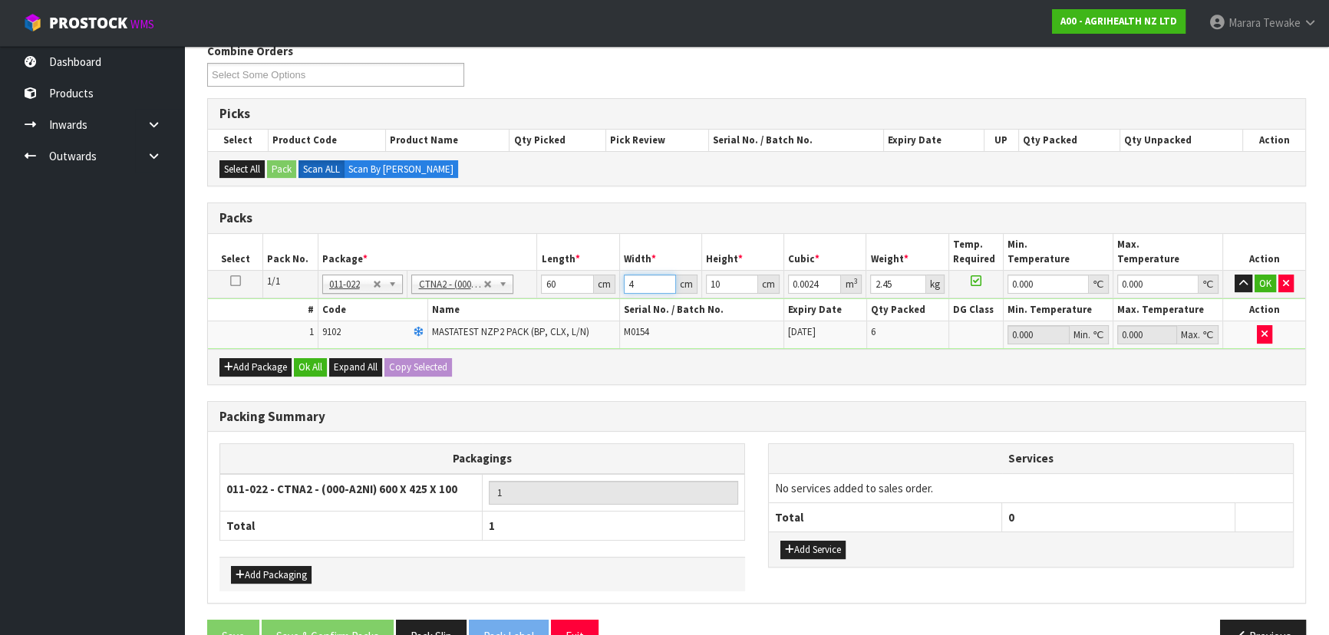
type input "0.024"
type input "40"
type input "1"
type input "0.0024"
type input "11"
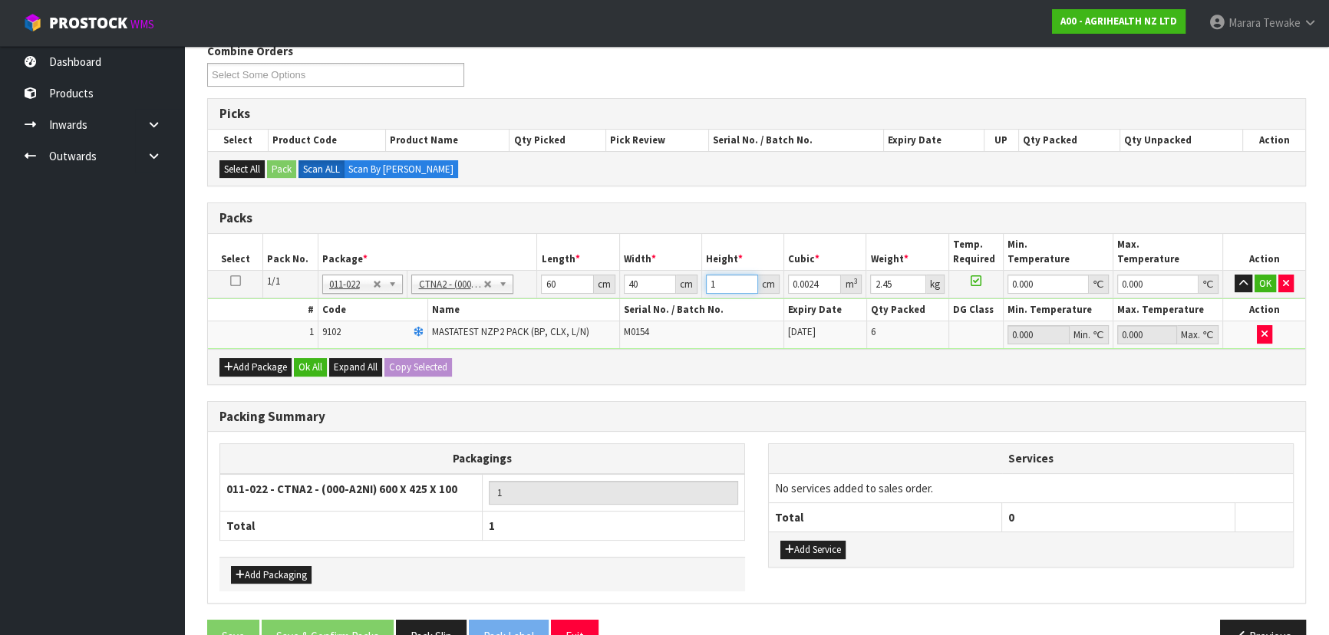
type input "0.0264"
type input "11"
type input "3"
type input "0"
click at [1234, 275] on button "button" at bounding box center [1243, 284] width 18 height 18
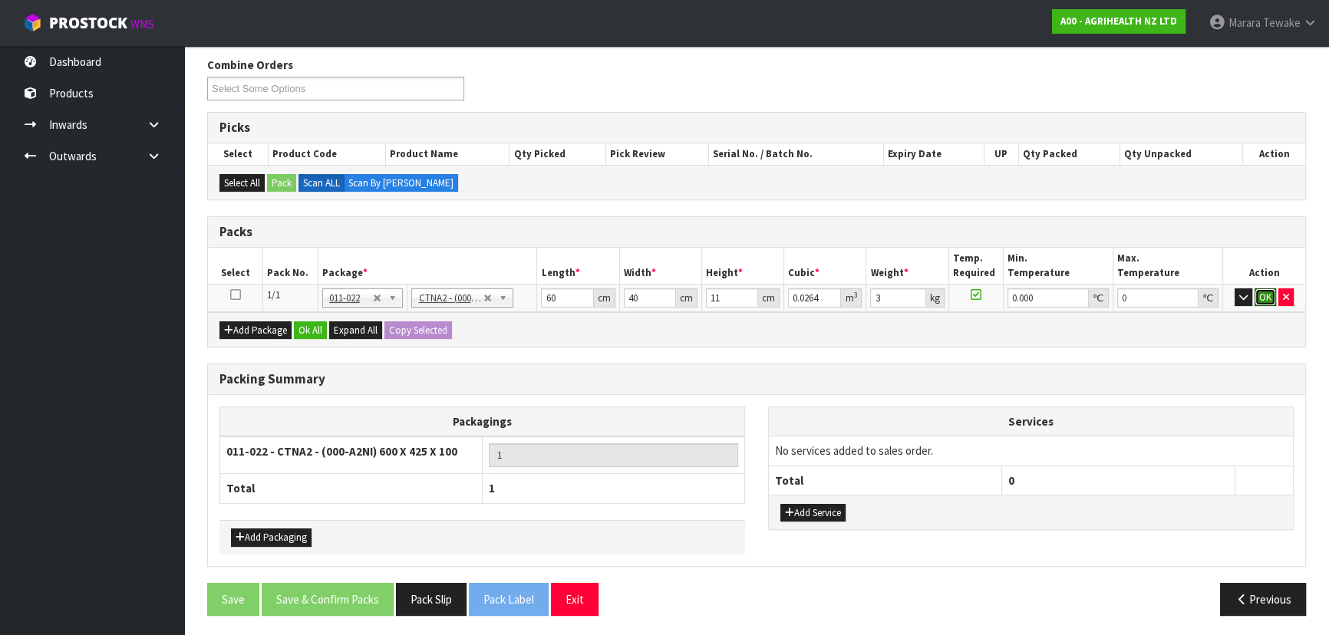
click button "OK" at bounding box center [1264, 297] width 21 height 18
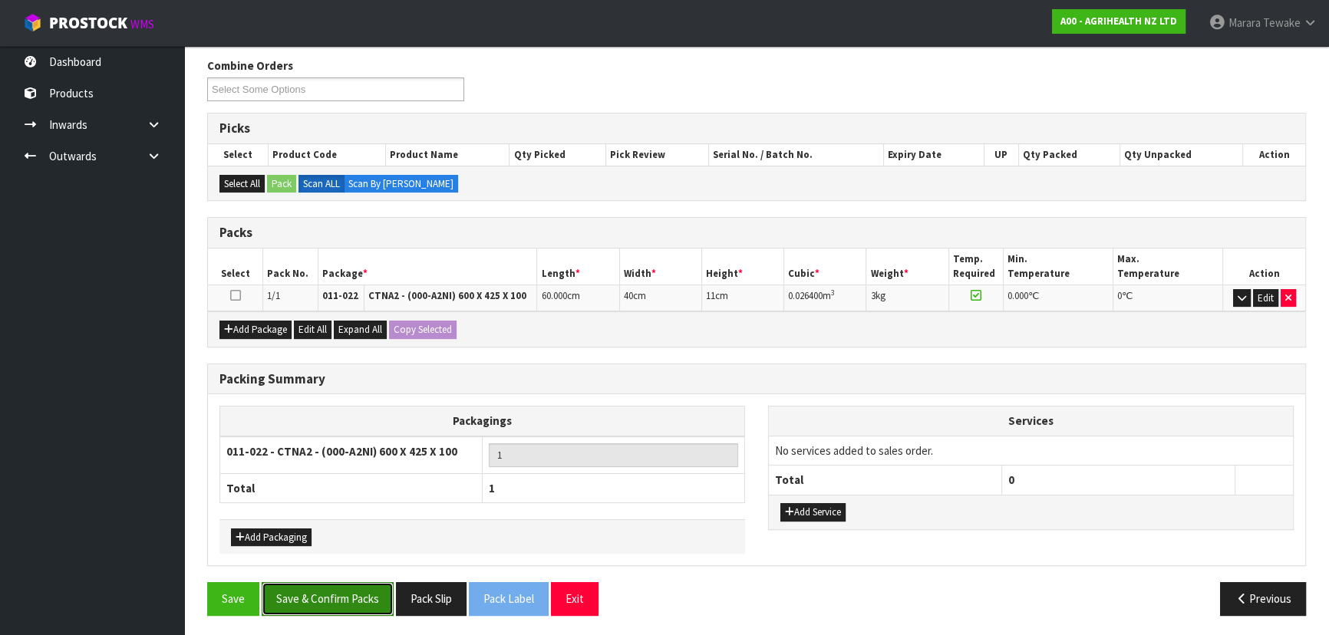
click at [344, 588] on button "Save & Confirm Packs" at bounding box center [328, 598] width 132 height 33
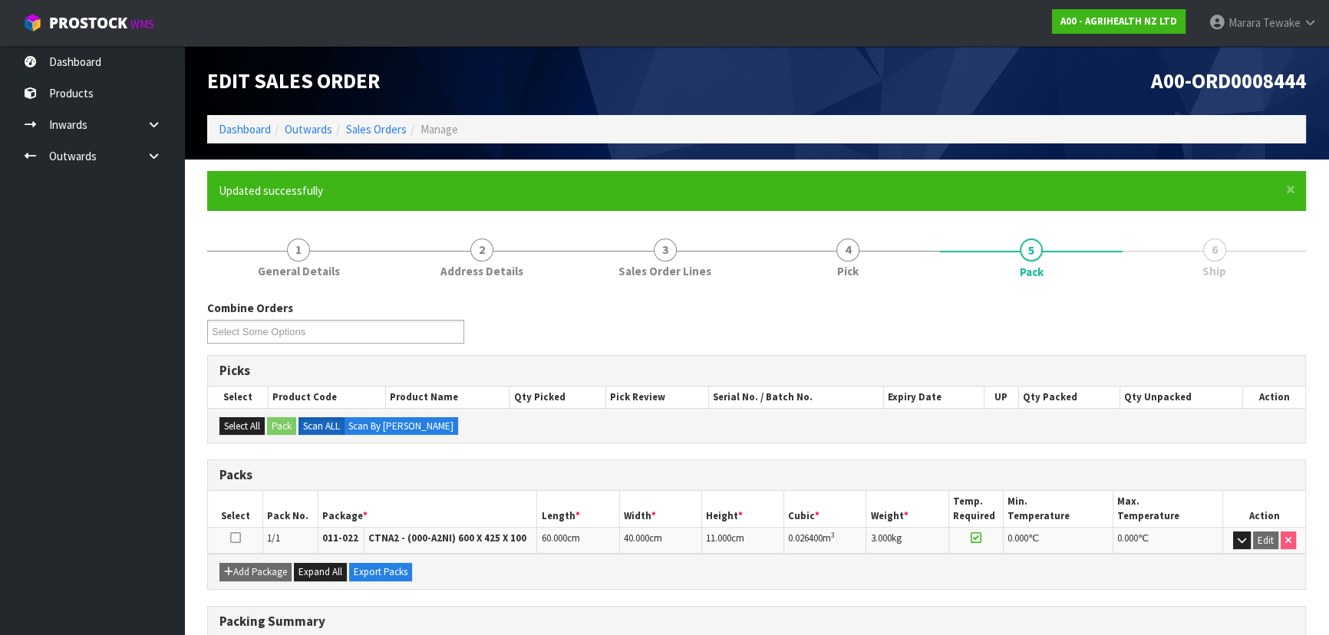
scroll to position [208, 0]
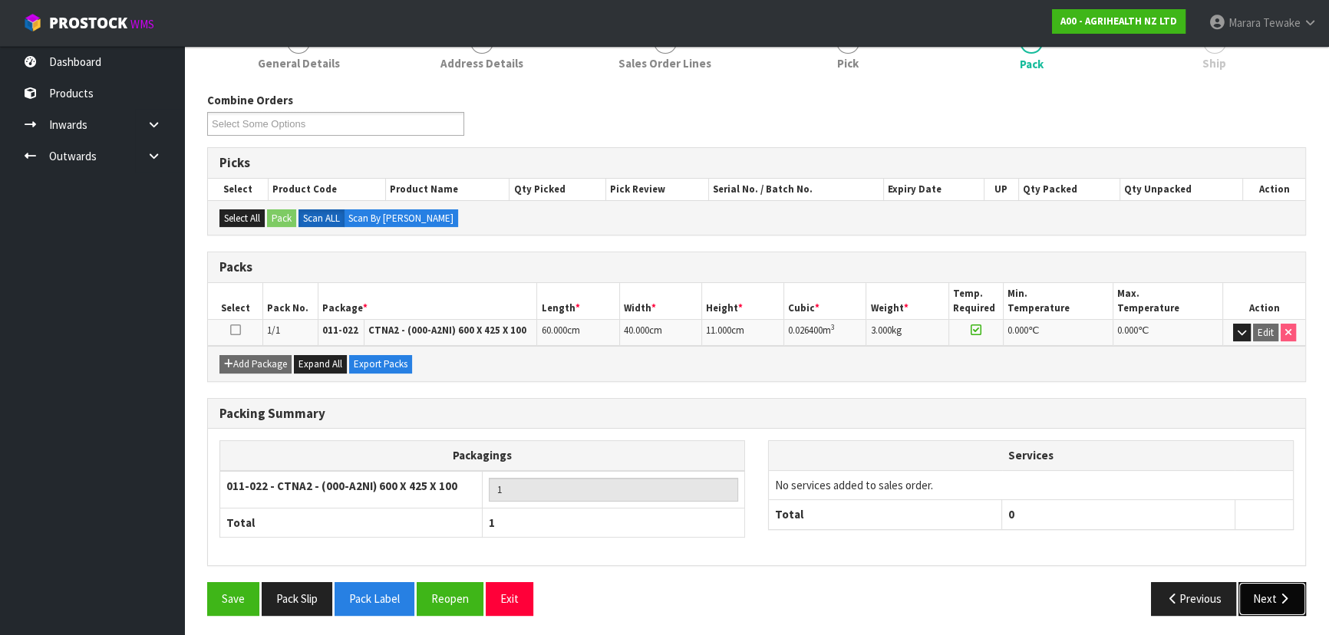
drag, startPoint x: 1280, startPoint y: 589, endPoint x: 1159, endPoint y: 583, distance: 121.4
click at [1279, 588] on button "Next" at bounding box center [1272, 598] width 68 height 33
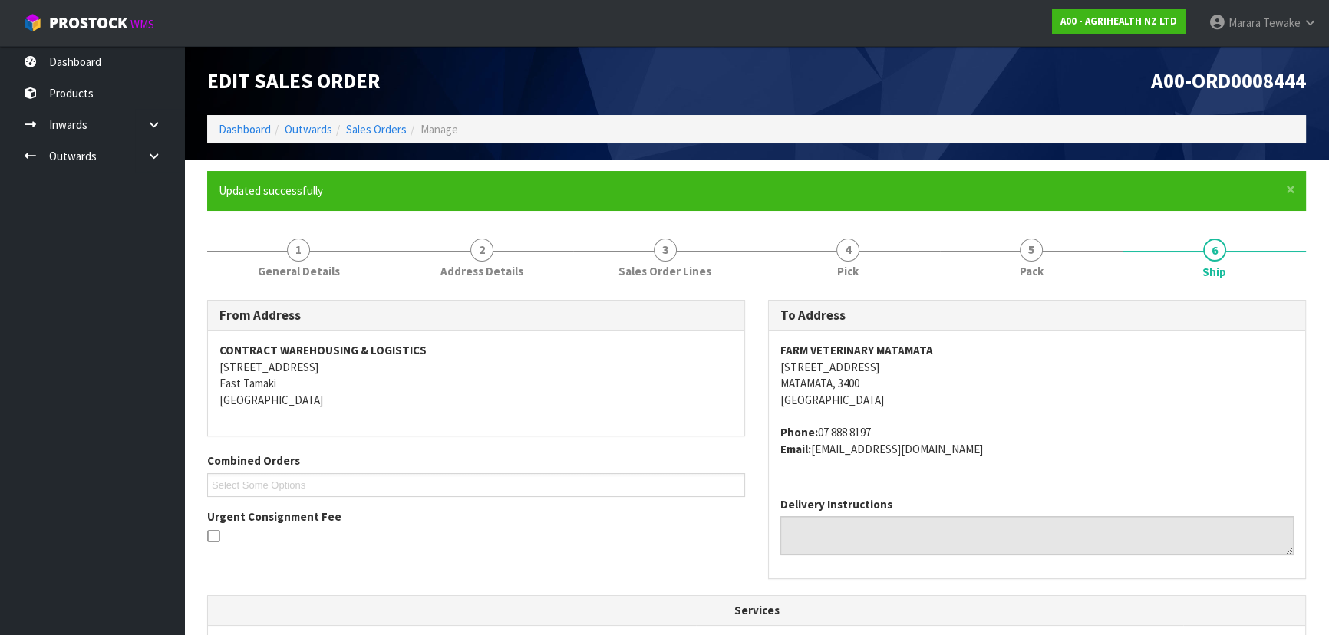
scroll to position [391, 0]
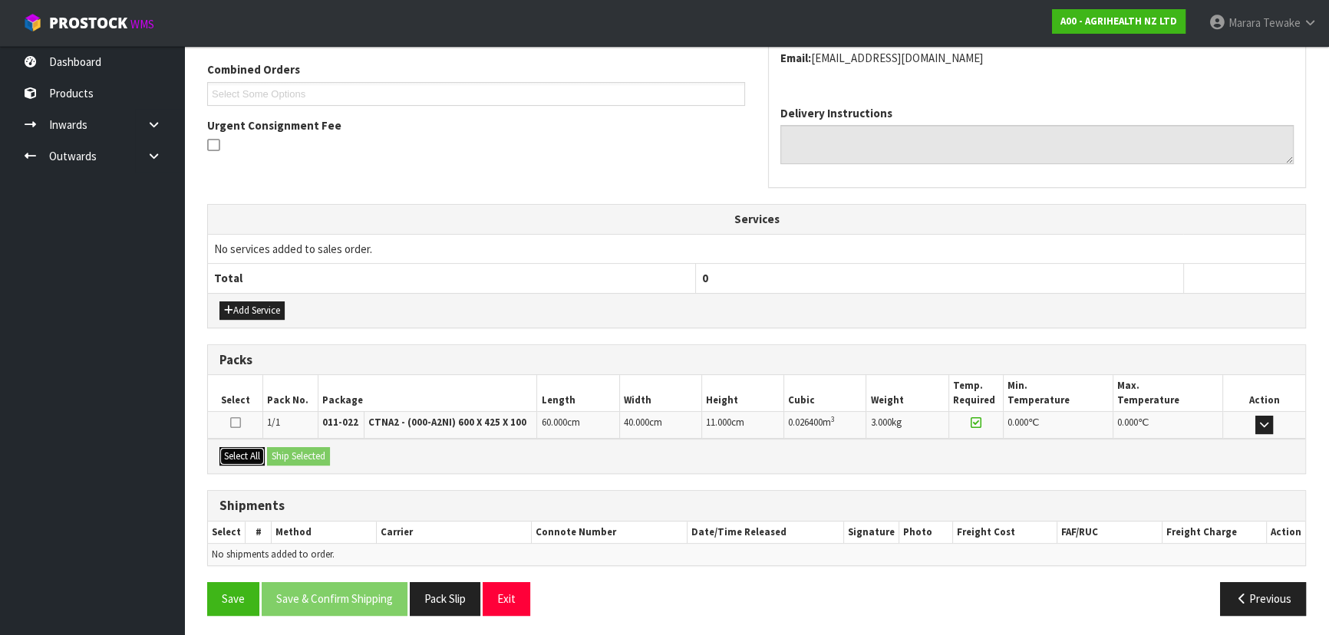
click at [253, 458] on button "Select All" at bounding box center [241, 456] width 45 height 18
drag, startPoint x: 281, startPoint y: 456, endPoint x: 292, endPoint y: 456, distance: 11.5
click at [288, 456] on button "Ship Selected" at bounding box center [298, 456] width 63 height 18
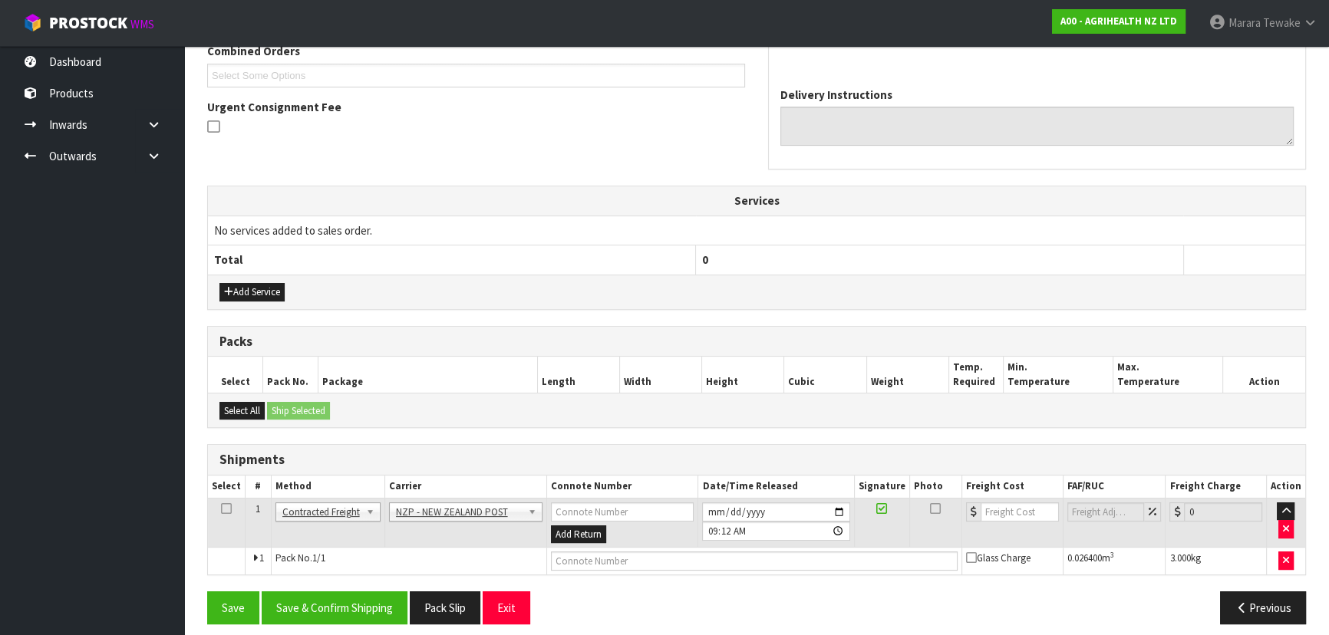
scroll to position [419, 0]
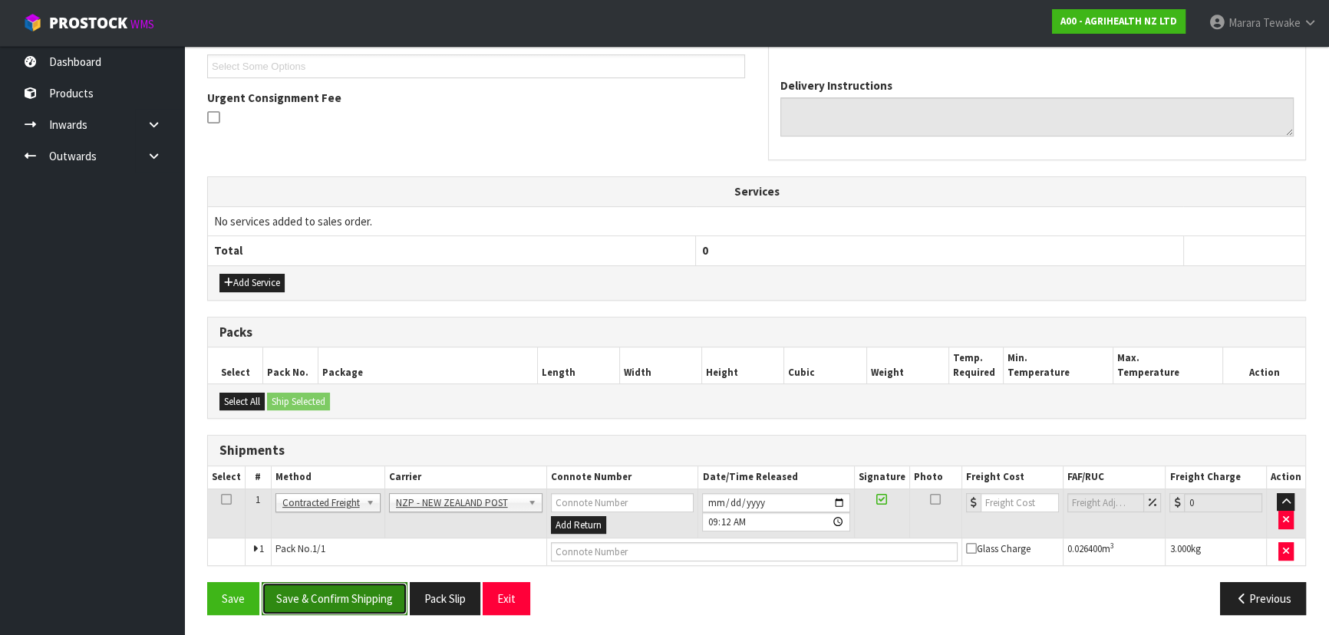
drag, startPoint x: 375, startPoint y: 591, endPoint x: 370, endPoint y: 585, distance: 8.2
click at [375, 590] on button "Save & Confirm Shipping" at bounding box center [335, 598] width 146 height 33
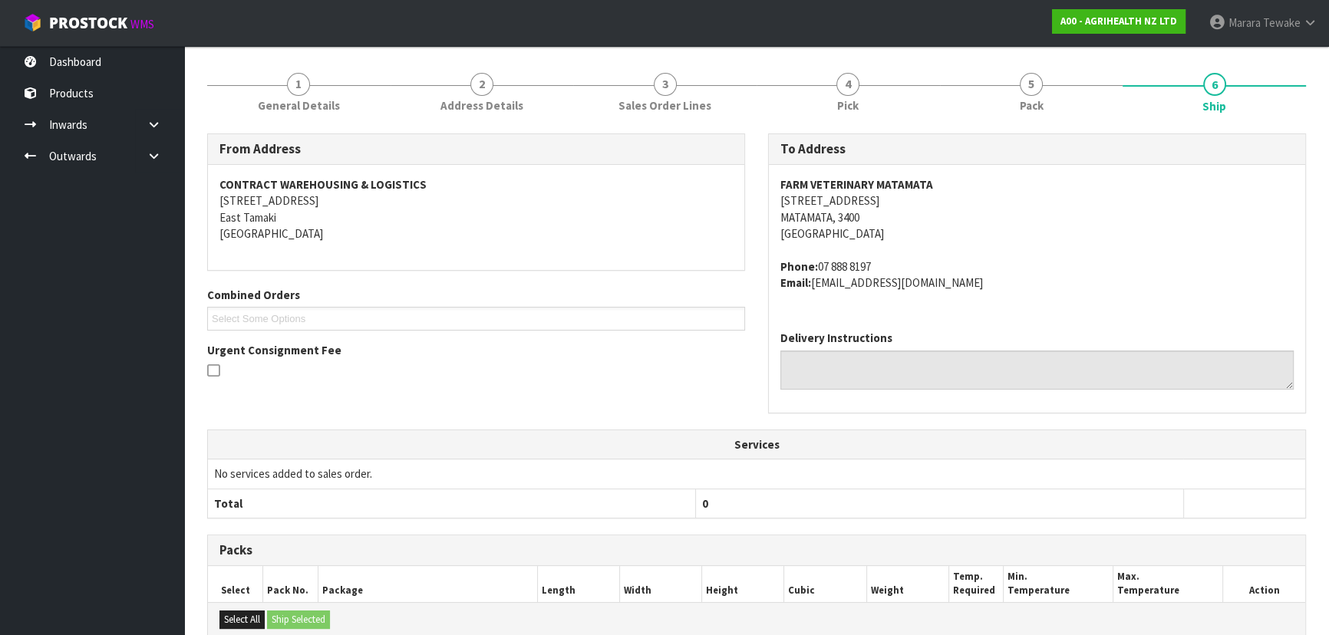
scroll to position [397, 0]
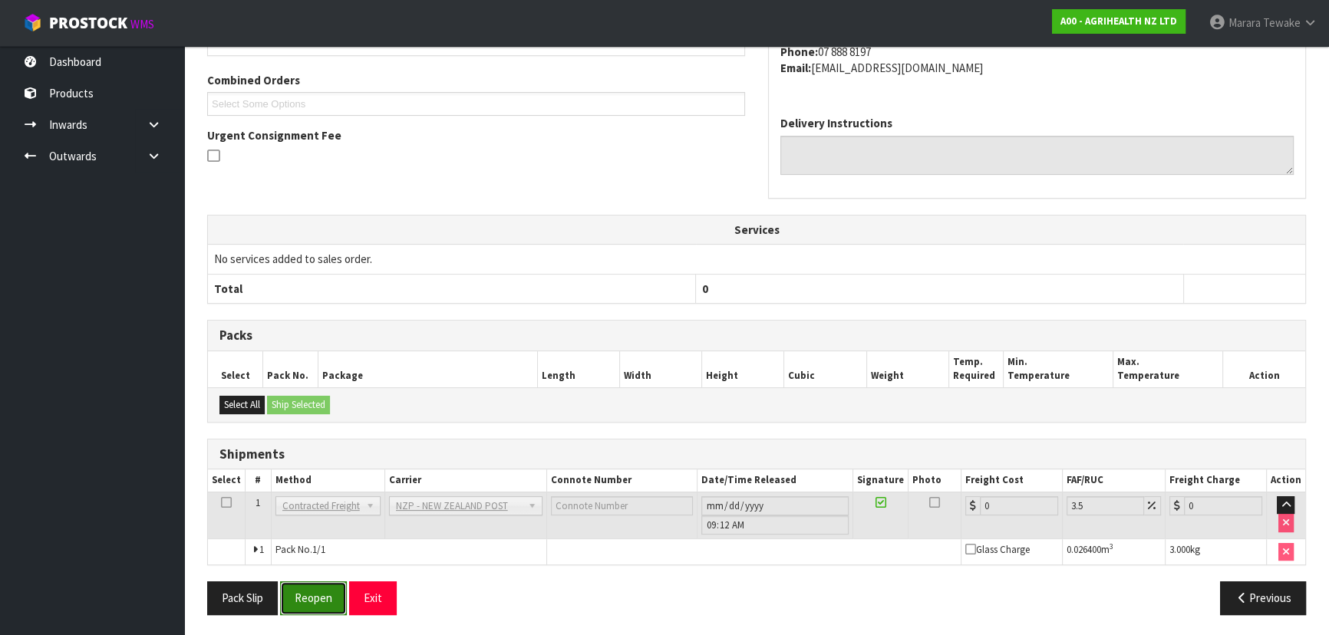
drag, startPoint x: 306, startPoint y: 602, endPoint x: 297, endPoint y: 605, distance: 9.7
click at [302, 603] on button "Reopen" at bounding box center [313, 598] width 67 height 33
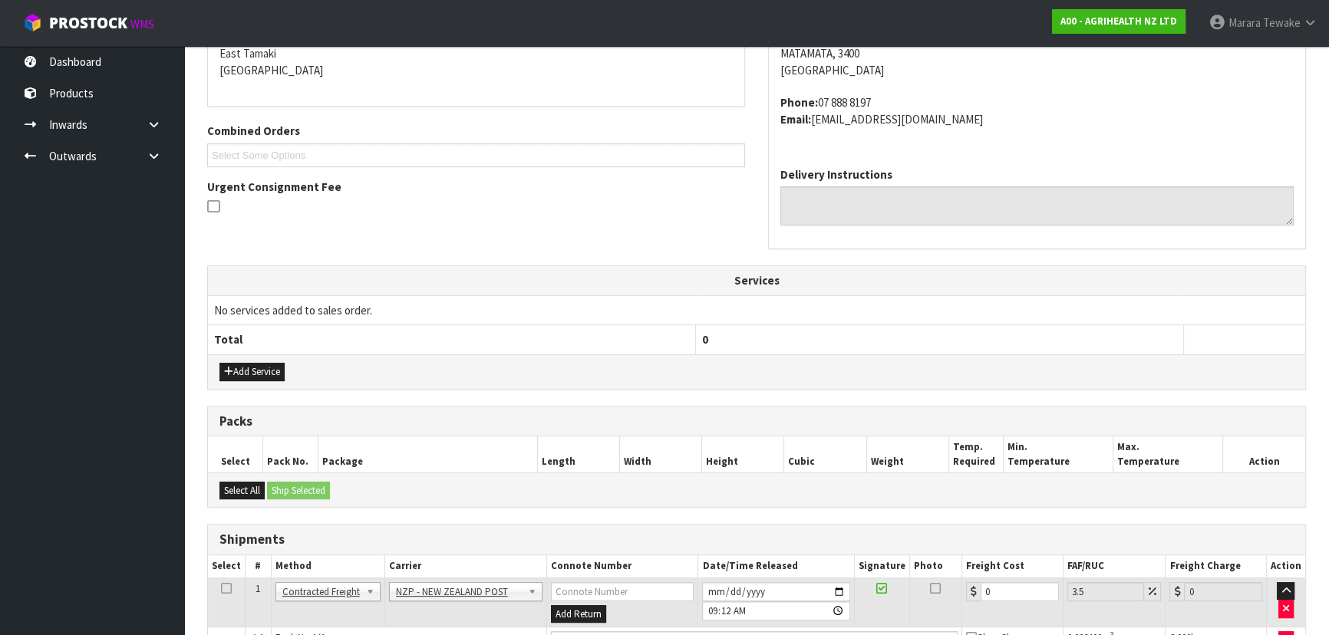
scroll to position [348, 0]
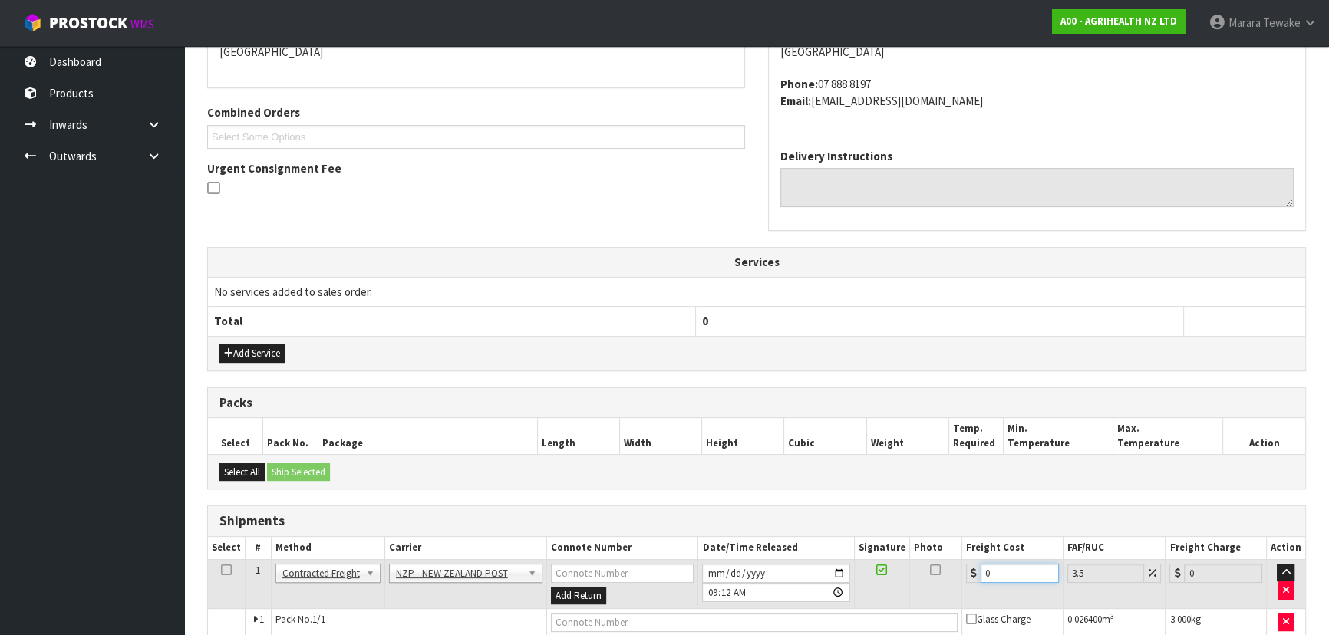
drag, startPoint x: 987, startPoint y: 565, endPoint x: 929, endPoint y: 543, distance: 62.1
click at [929, 543] on table "Select # Method Carrier Connote Number Date/Time Released Signature Photo Freig…" at bounding box center [756, 586] width 1097 height 99
type input "7"
type input "7.24"
type input "7.3"
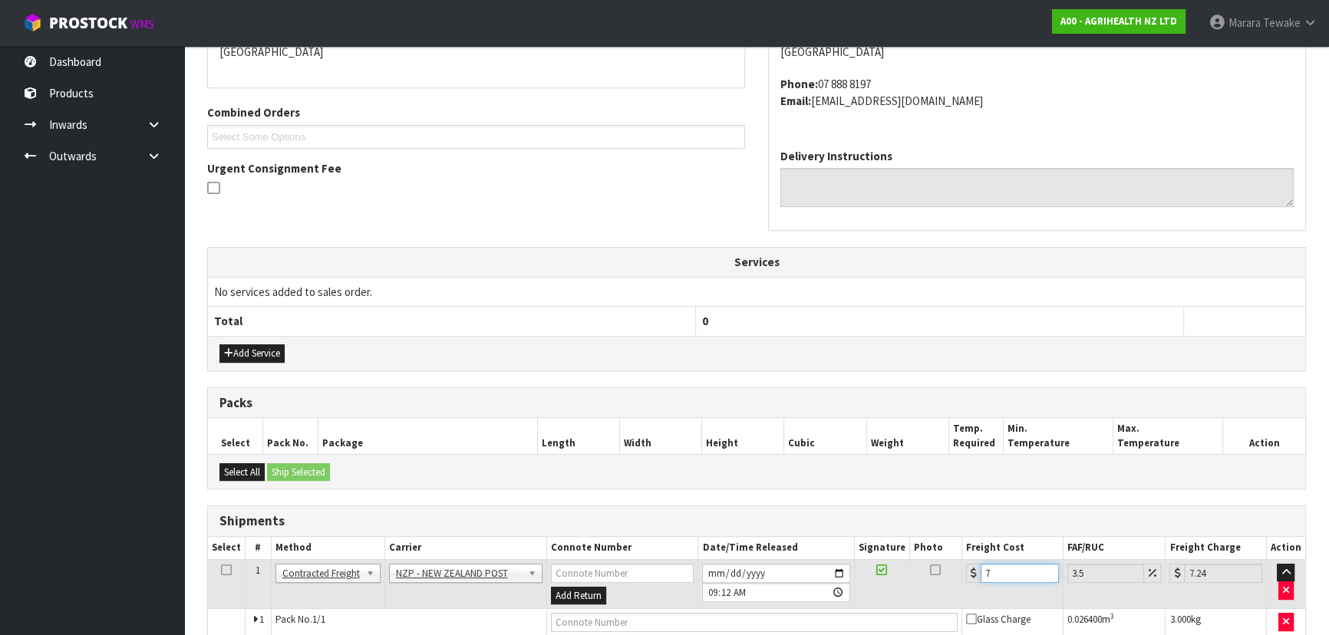
type input "7.56"
type input "7.31"
type input "7.57"
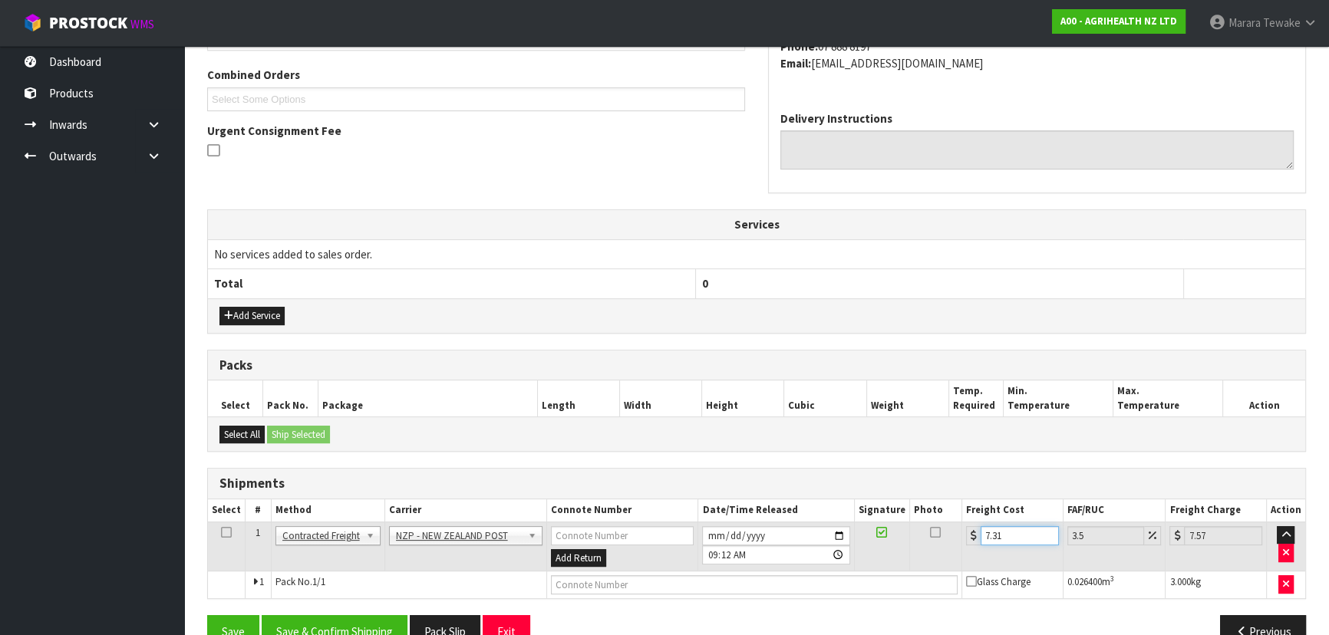
scroll to position [419, 0]
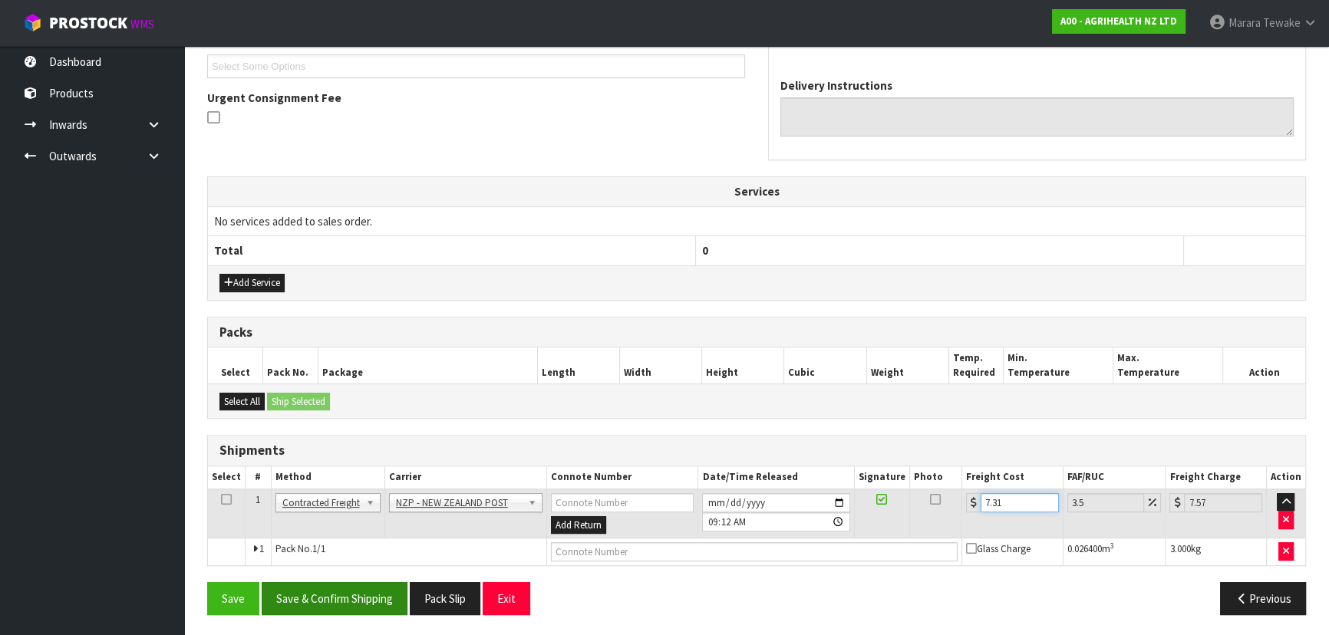
type input "7.31"
click at [307, 587] on button "Save & Confirm Shipping" at bounding box center [335, 598] width 146 height 33
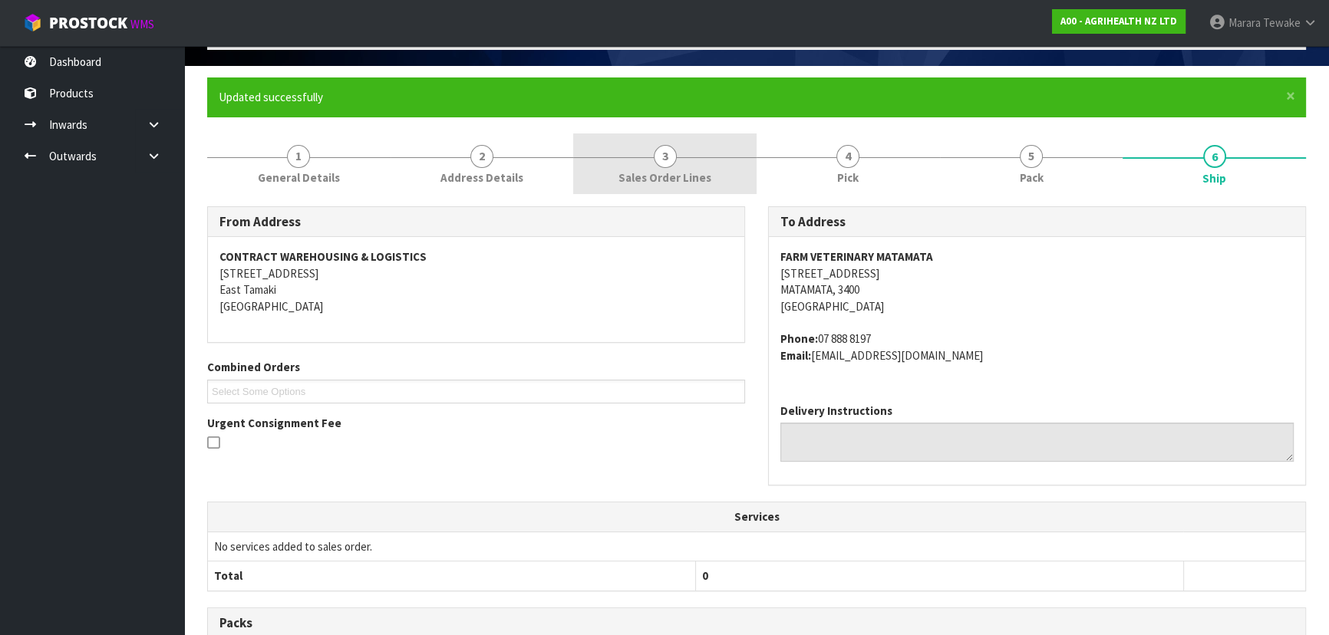
scroll to position [0, 0]
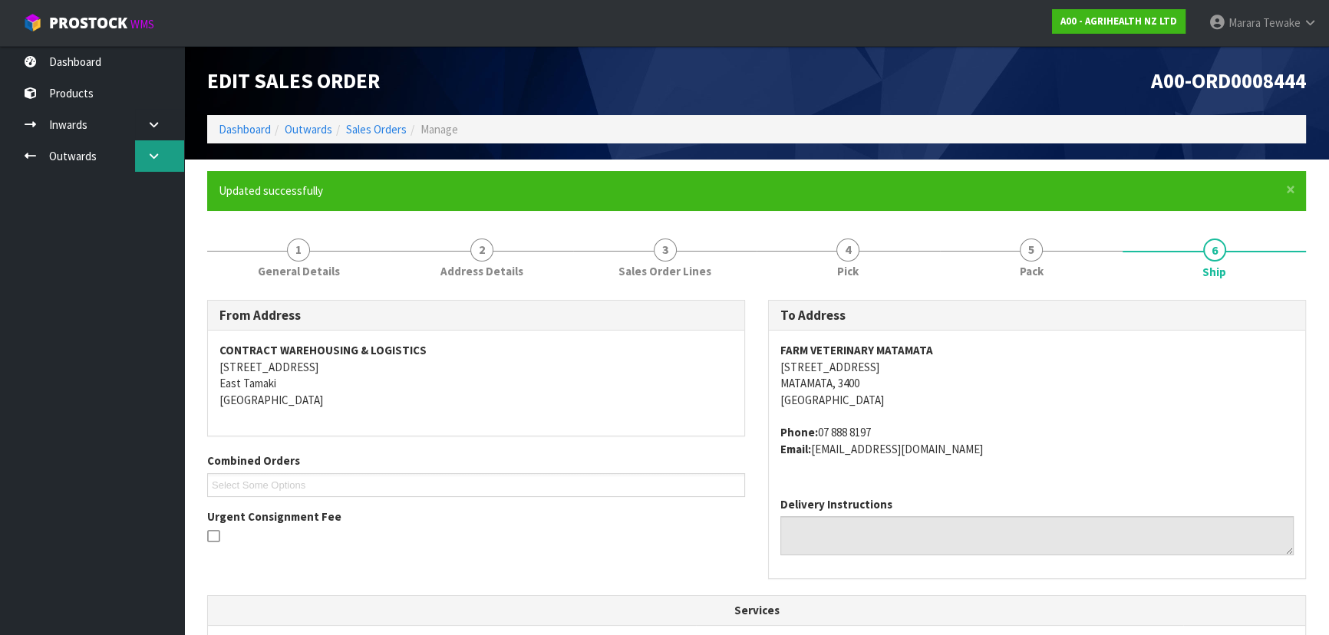
click at [174, 150] on link at bounding box center [159, 155] width 49 height 31
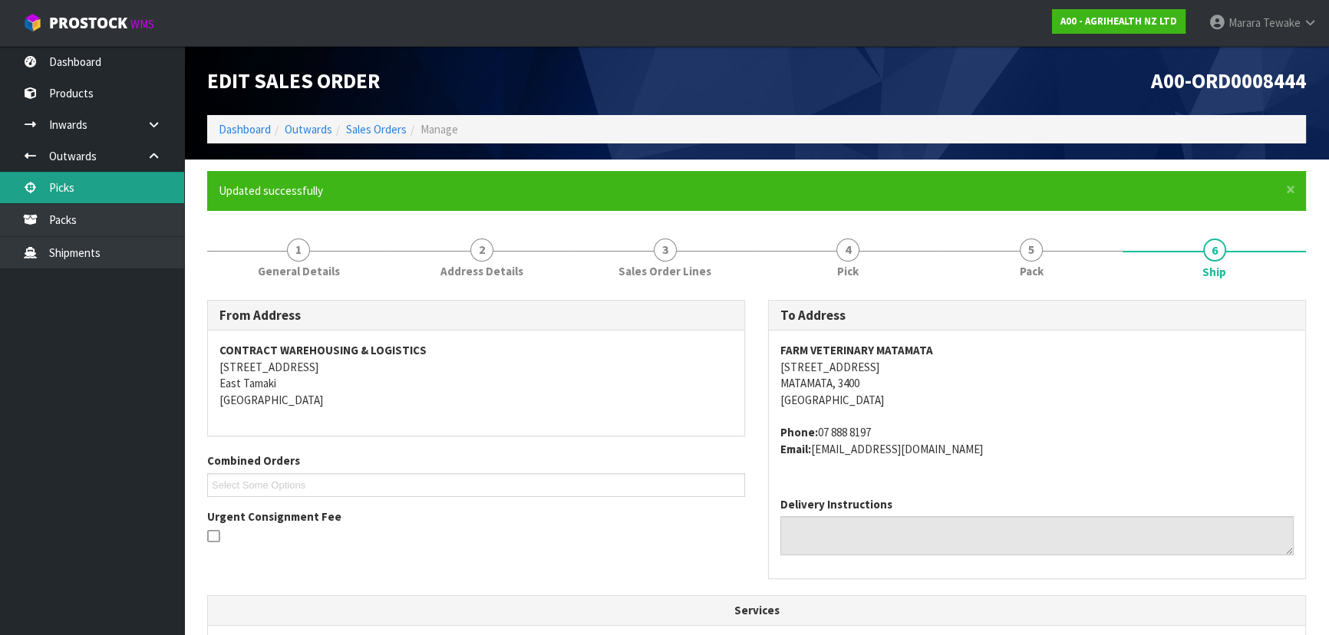
click at [73, 180] on link "Picks" at bounding box center [92, 187] width 184 height 31
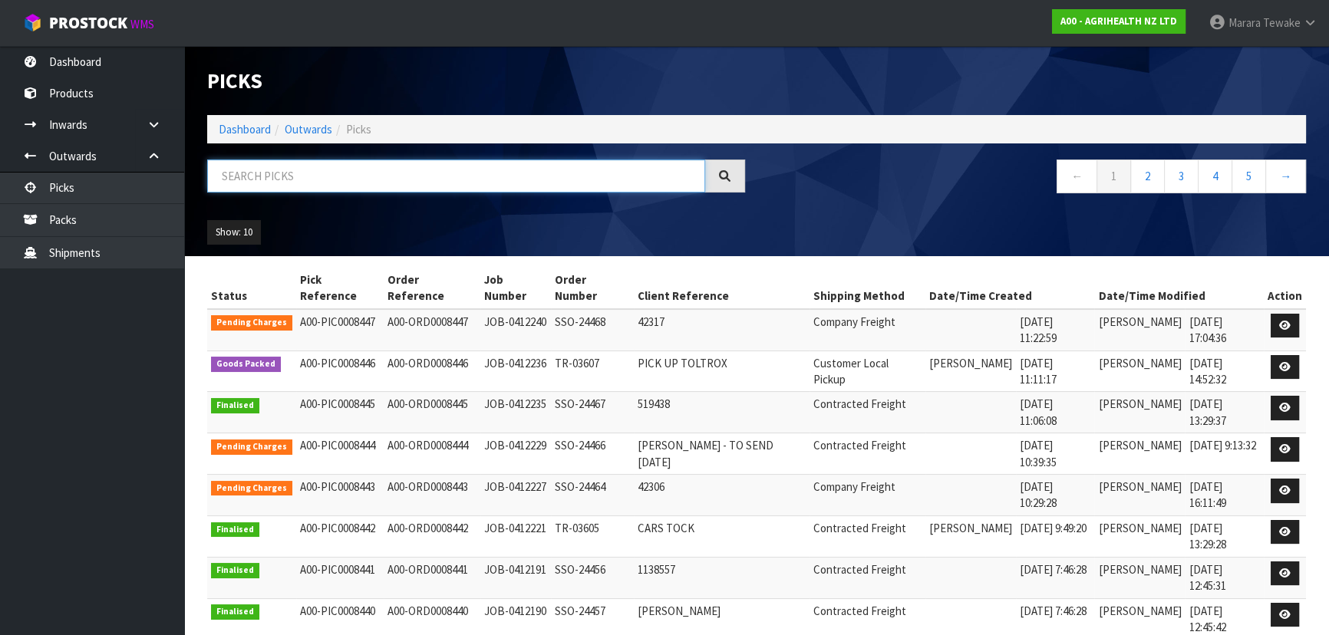
click at [265, 168] on input "text" at bounding box center [456, 176] width 498 height 33
type input "JOB-0412141"
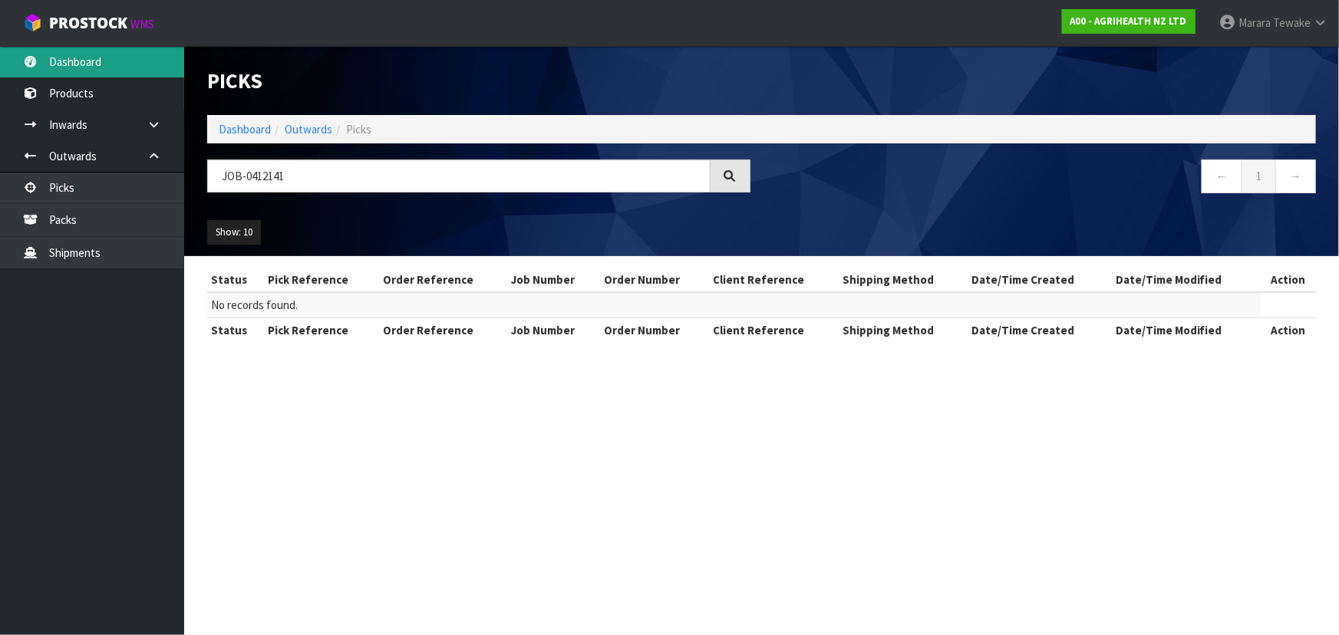
click at [134, 56] on link "Dashboard" at bounding box center [92, 61] width 184 height 31
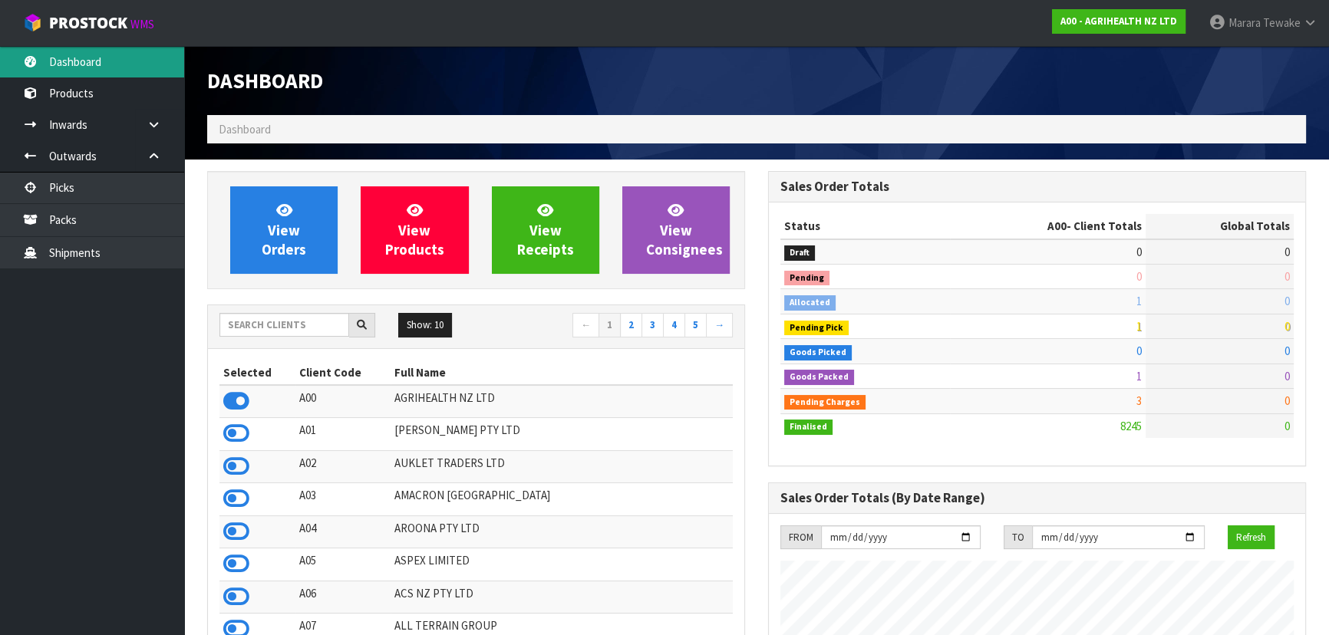
scroll to position [1160, 560]
click at [278, 322] on input "text" at bounding box center [284, 325] width 130 height 24
type input "N03"
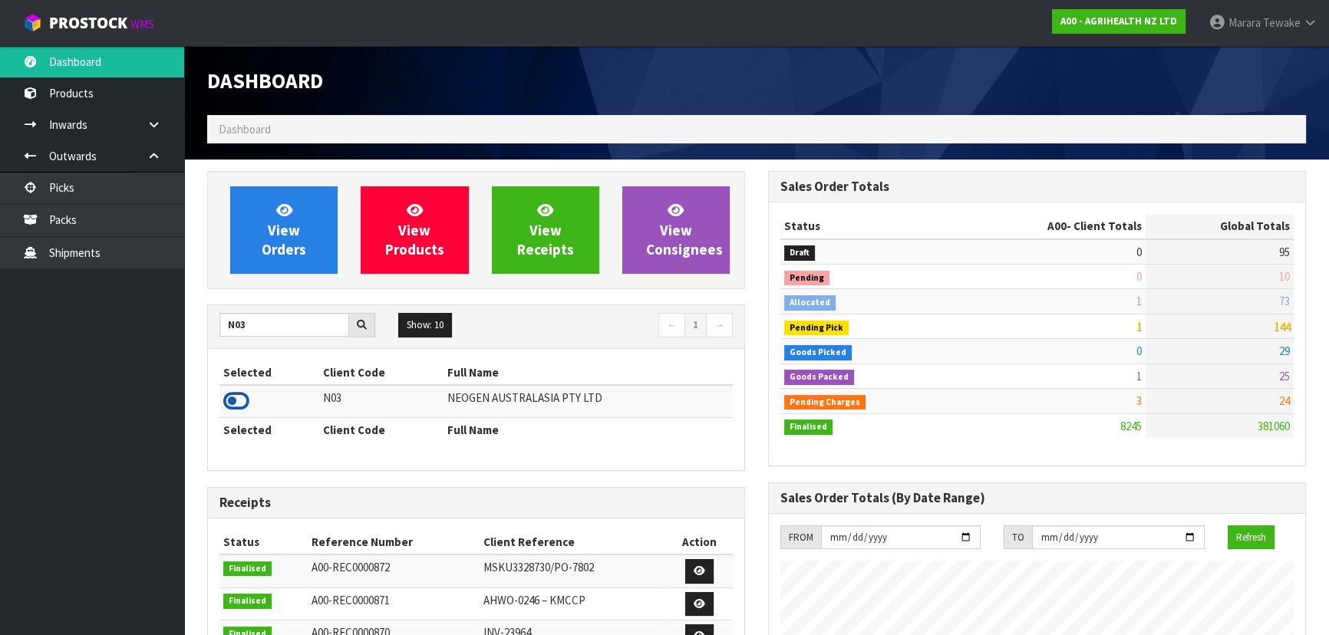
drag, startPoint x: 242, startPoint y: 399, endPoint x: 262, endPoint y: 316, distance: 85.2
click at [242, 399] on icon at bounding box center [236, 401] width 26 height 23
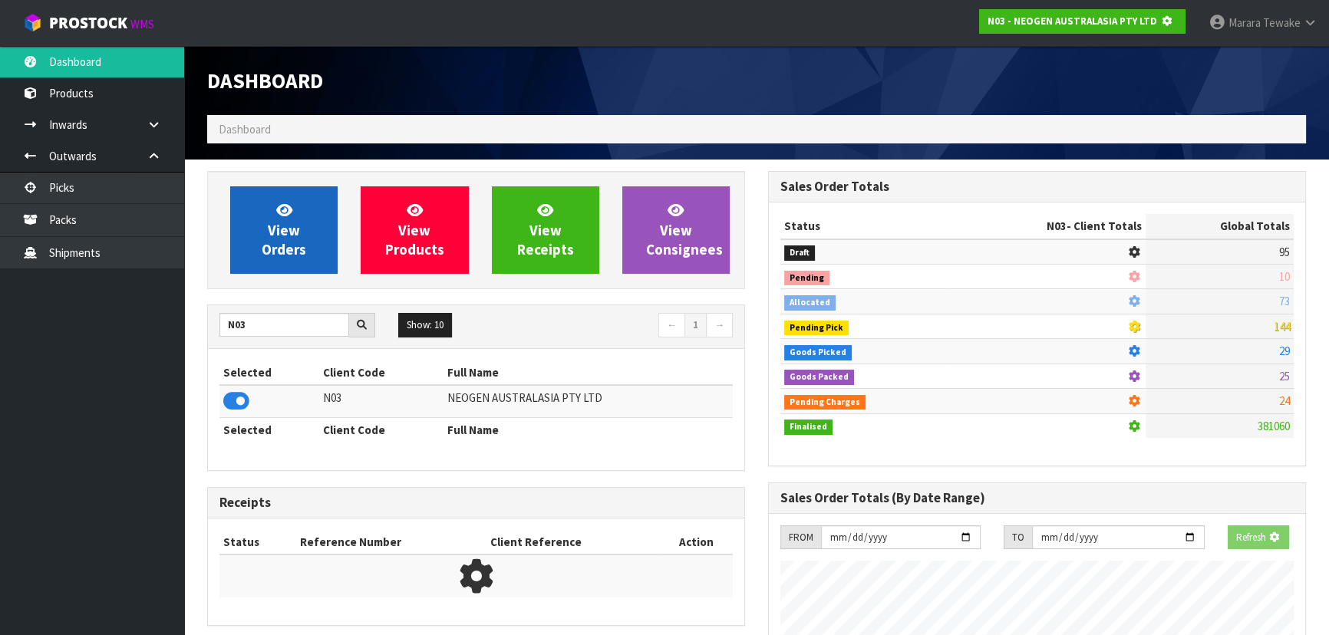
scroll to position [955, 560]
click at [257, 257] on link "View Orders" at bounding box center [283, 229] width 107 height 87
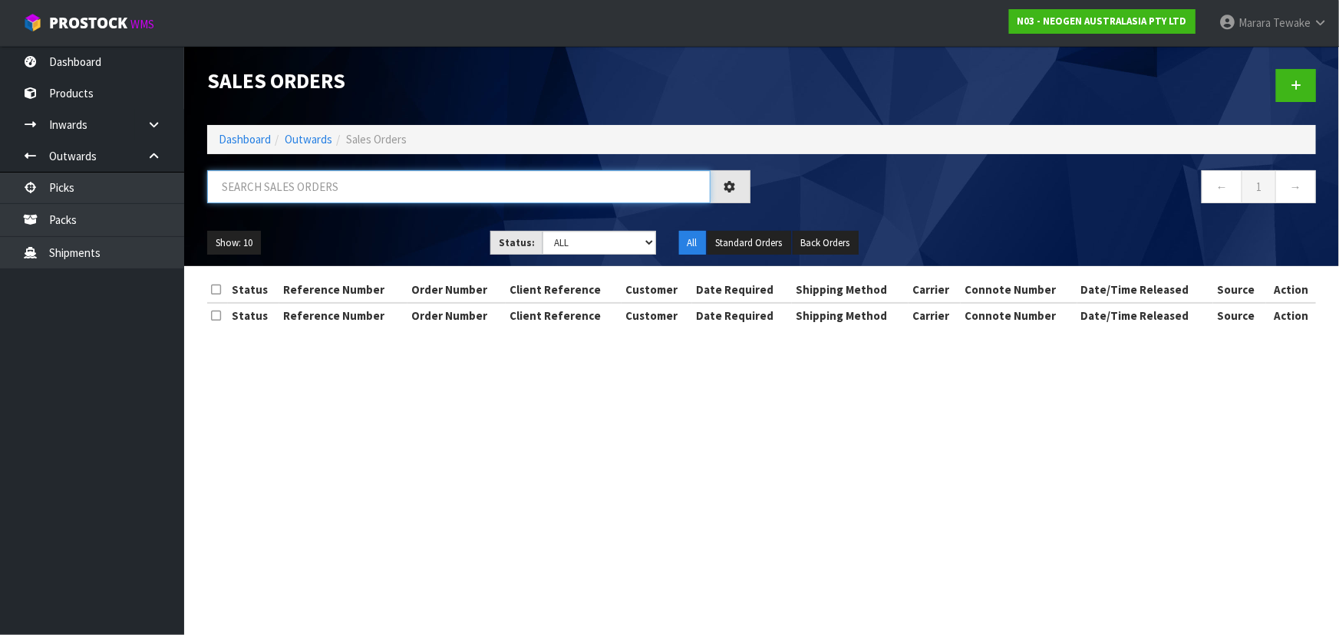
click at [297, 196] on input "text" at bounding box center [458, 186] width 503 height 33
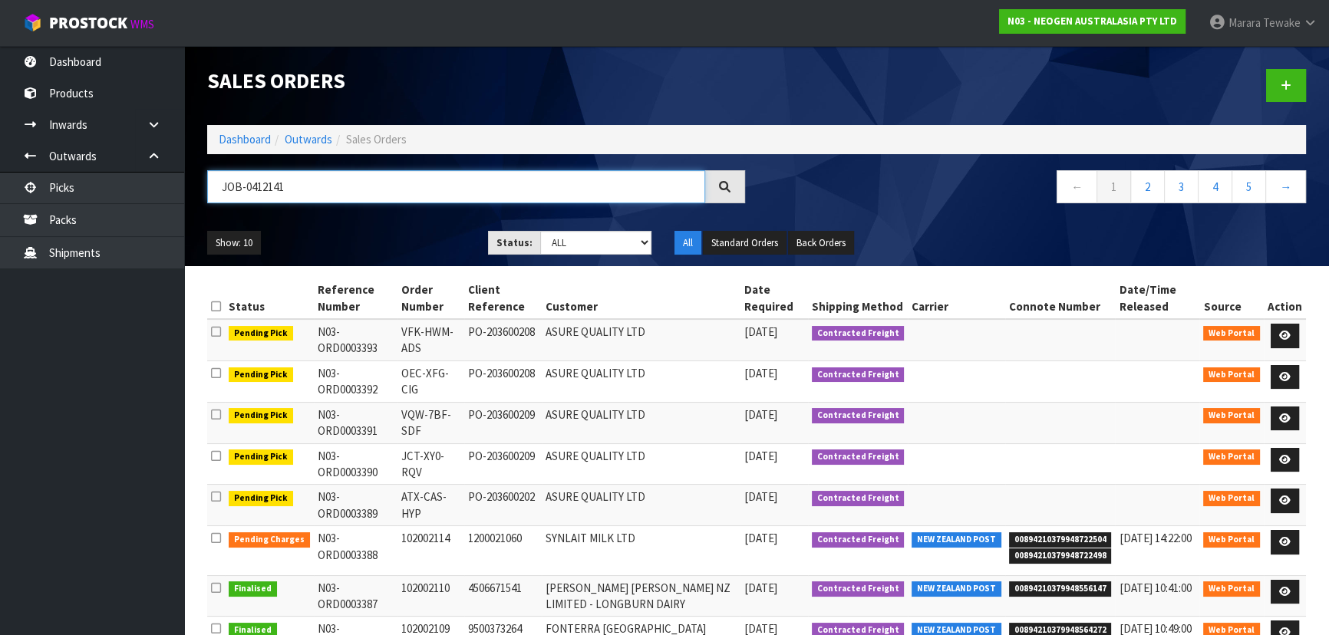
type input "JOB-0412141"
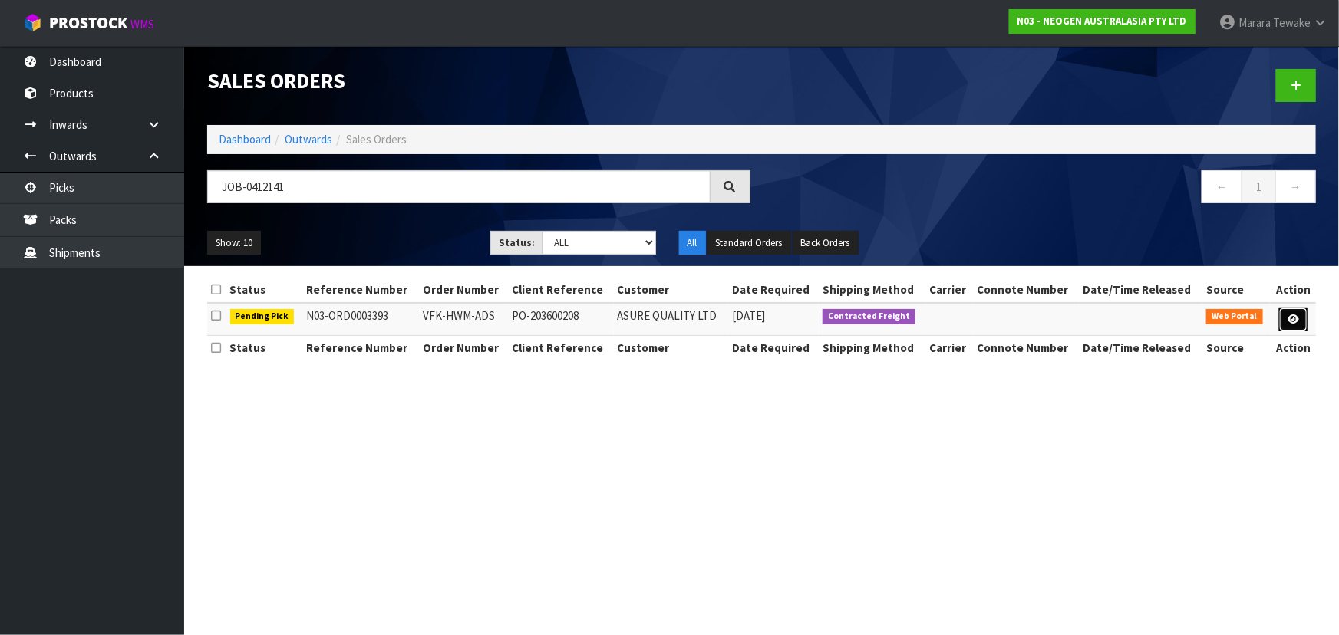
click at [1298, 322] on icon at bounding box center [1293, 320] width 12 height 10
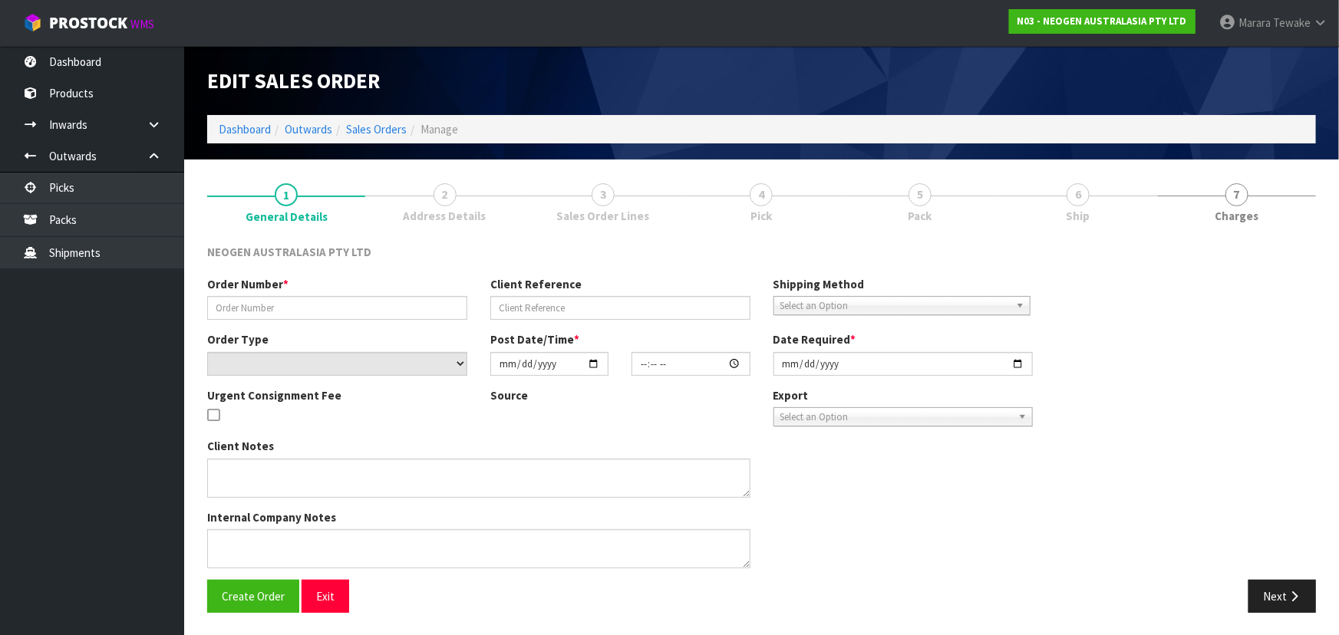
type input "VFK-HWM-ADS"
type input "PO-203600208"
select select "number:0"
type input "2025-09-11"
type input "15:46:00.000"
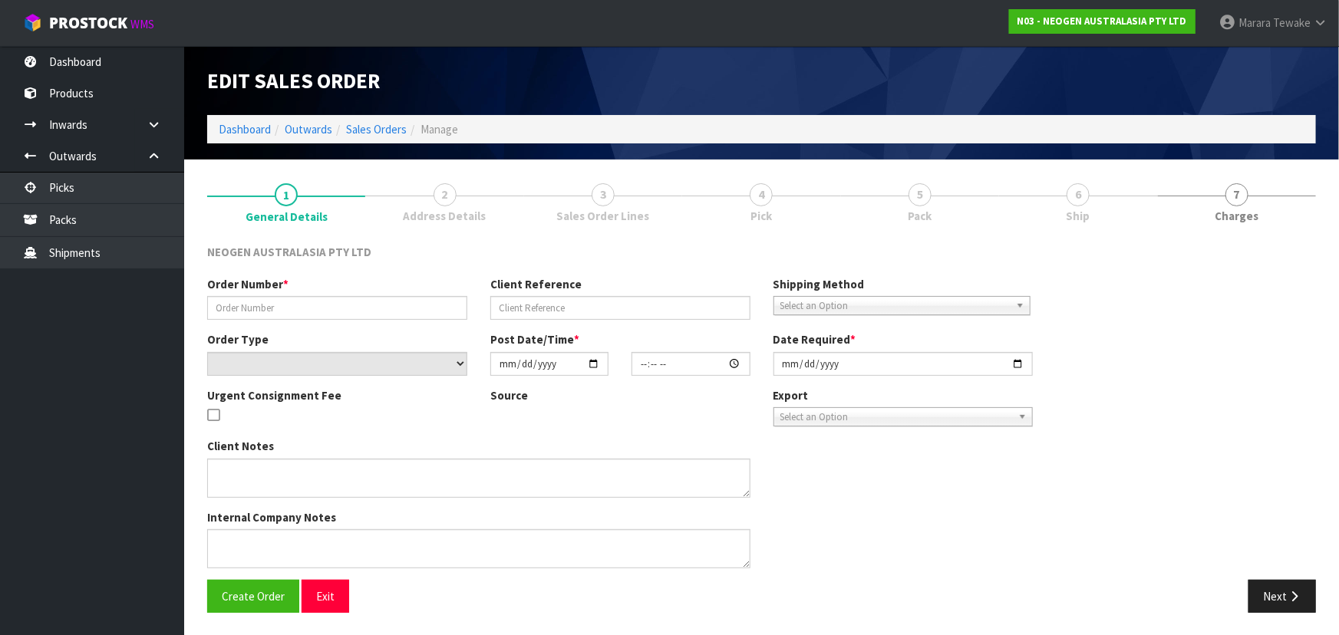
type input "[DATE]"
type textarea "PLEASE NOTE - THIS BOX MUST COME FROM HELD WAREHOUSE – BATCH # 3466ER A BARCODE…"
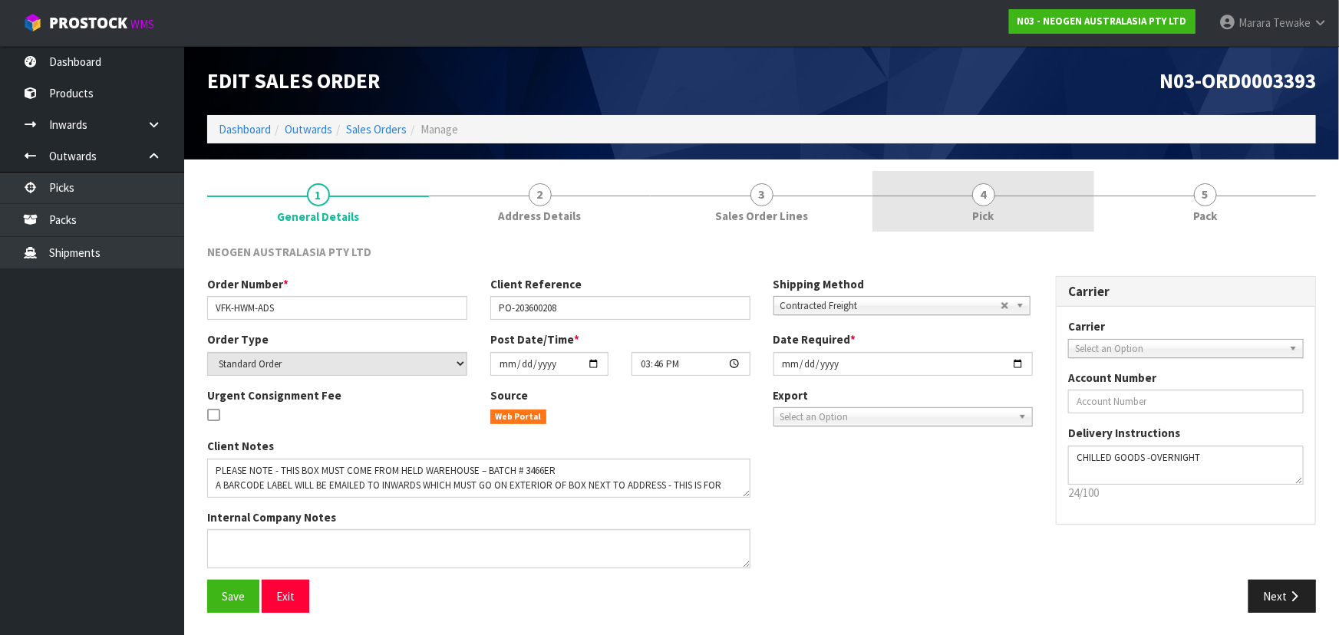
click at [1026, 199] on link "4 Pick" at bounding box center [983, 201] width 222 height 61
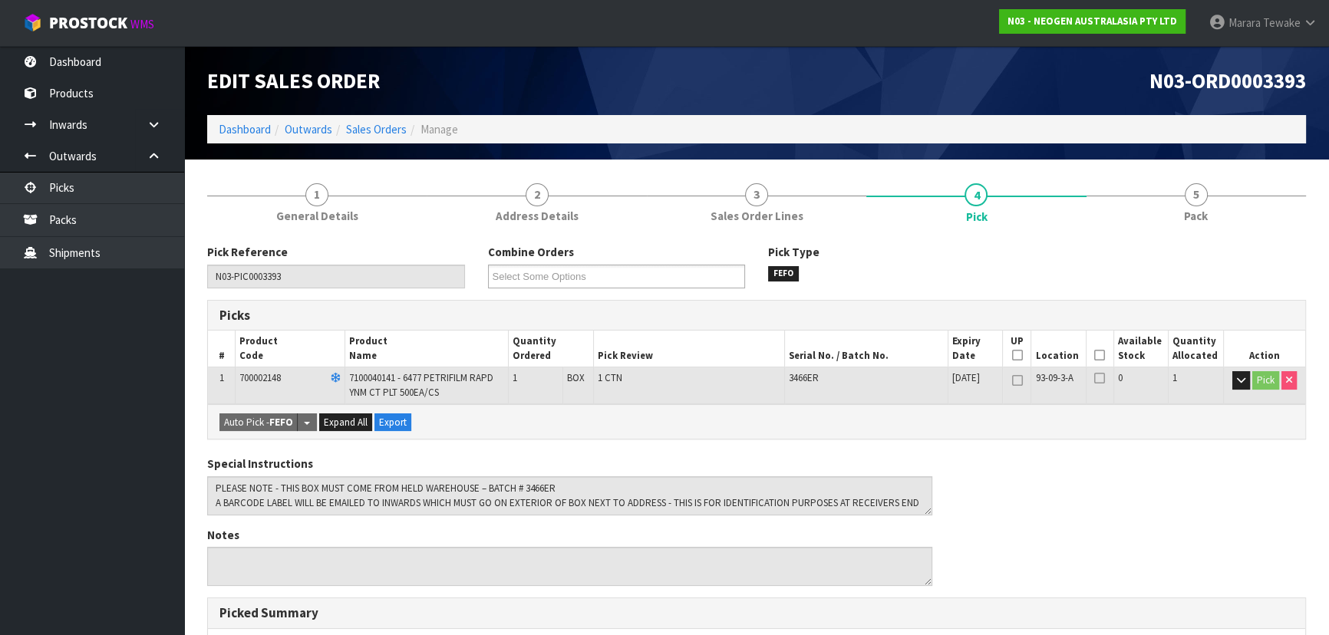
drag, startPoint x: 1100, startPoint y: 352, endPoint x: 1077, endPoint y: 362, distance: 25.1
click at [1100, 355] on icon at bounding box center [1099, 355] width 11 height 1
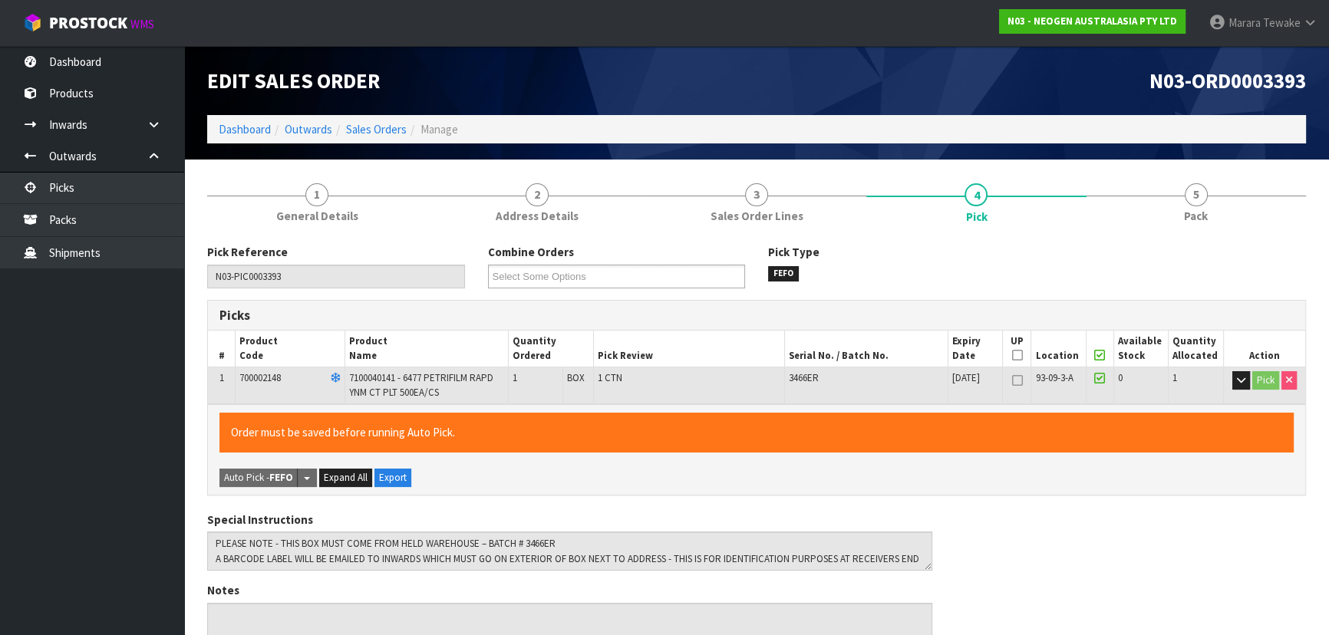
scroll to position [438, 0]
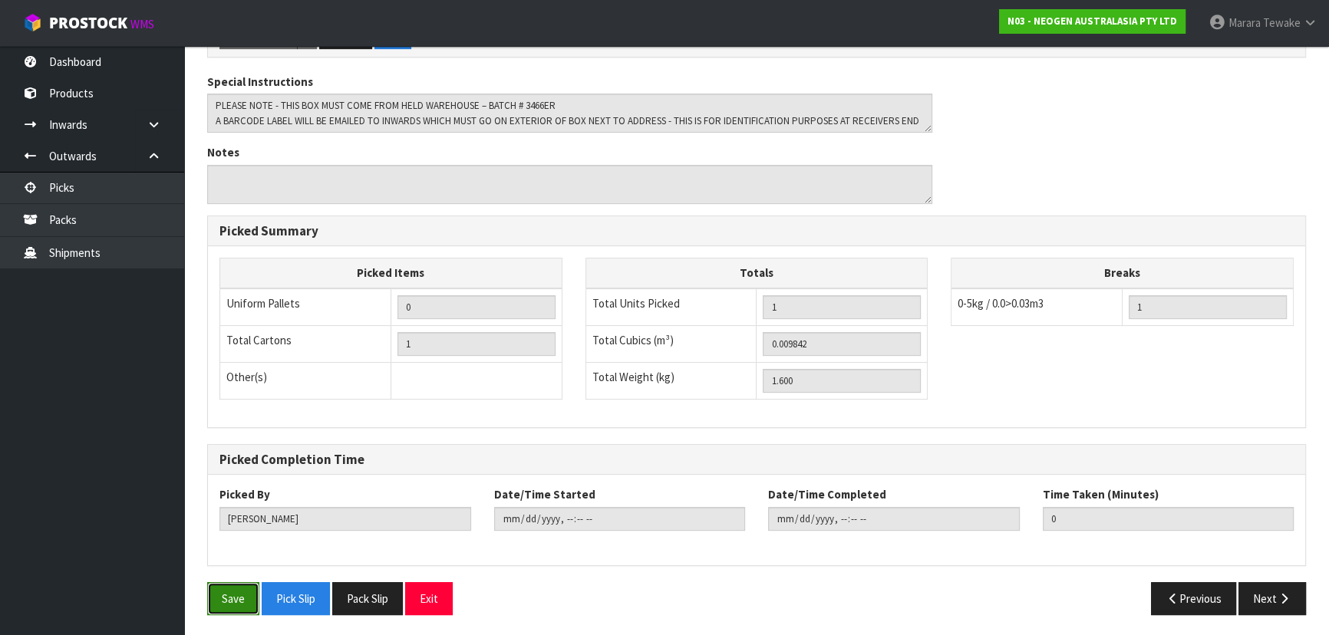
click at [242, 592] on button "Save" at bounding box center [233, 598] width 52 height 33
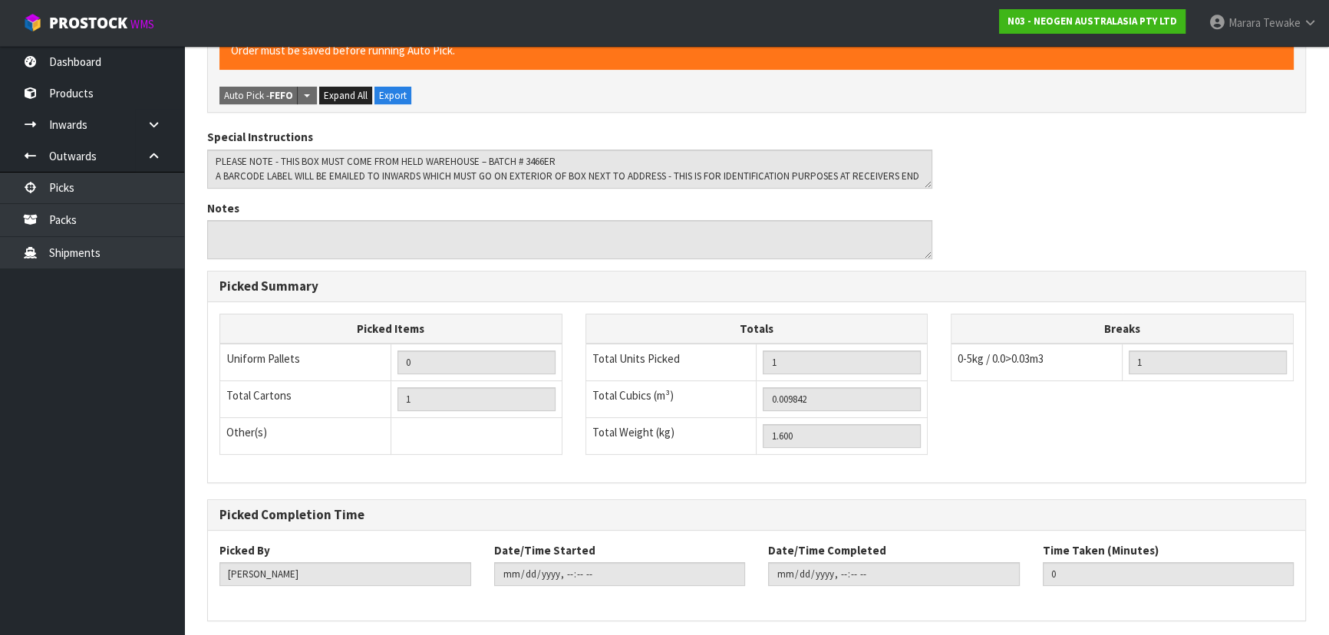
scroll to position [0, 0]
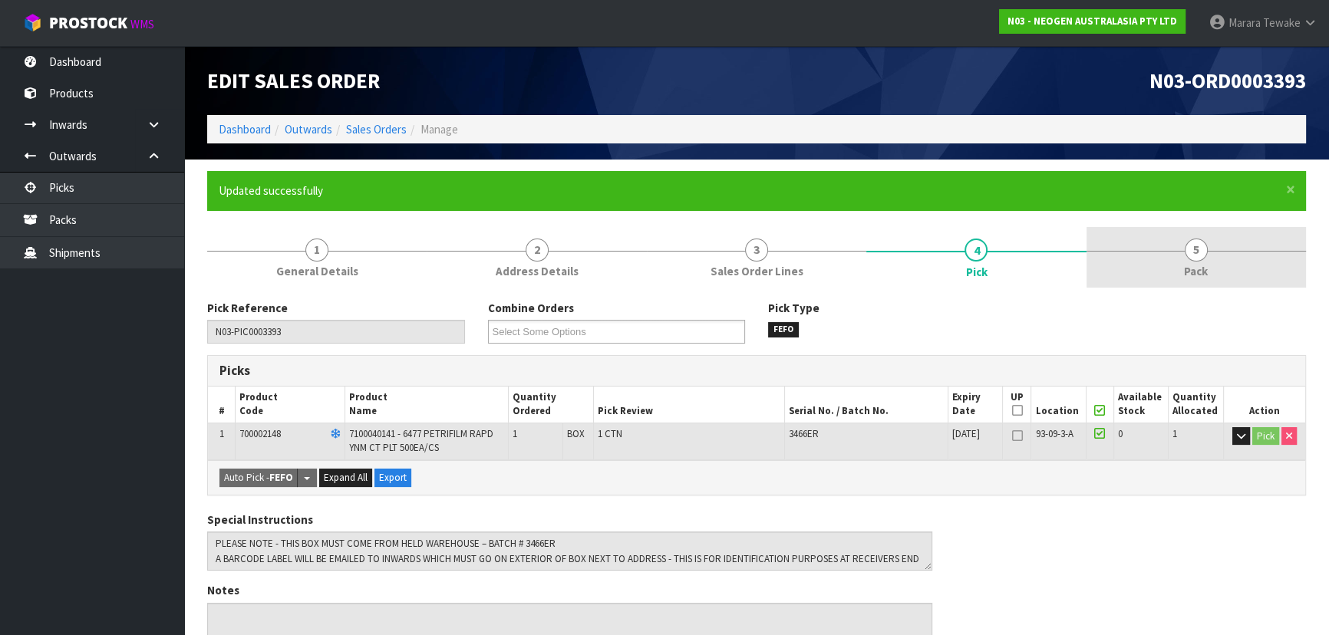
type input "[PERSON_NAME]"
type input "2025-09-15T09:15:02"
click at [1197, 252] on span "5" at bounding box center [1196, 250] width 23 height 23
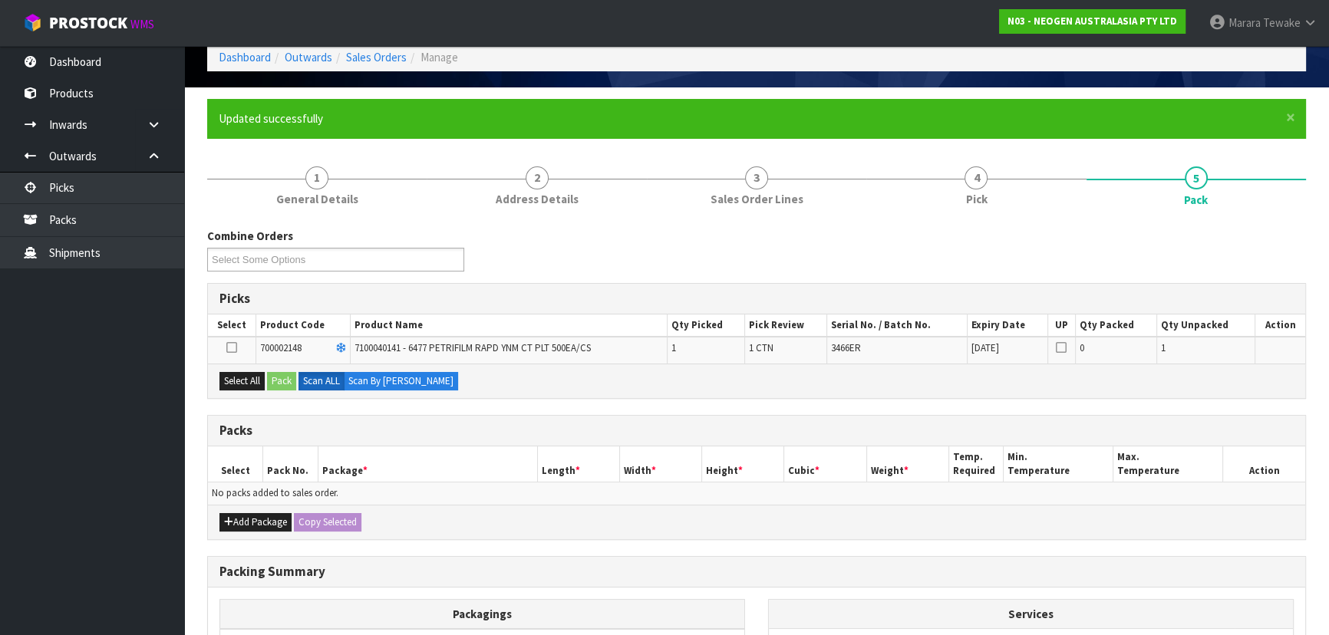
scroll to position [48, 0]
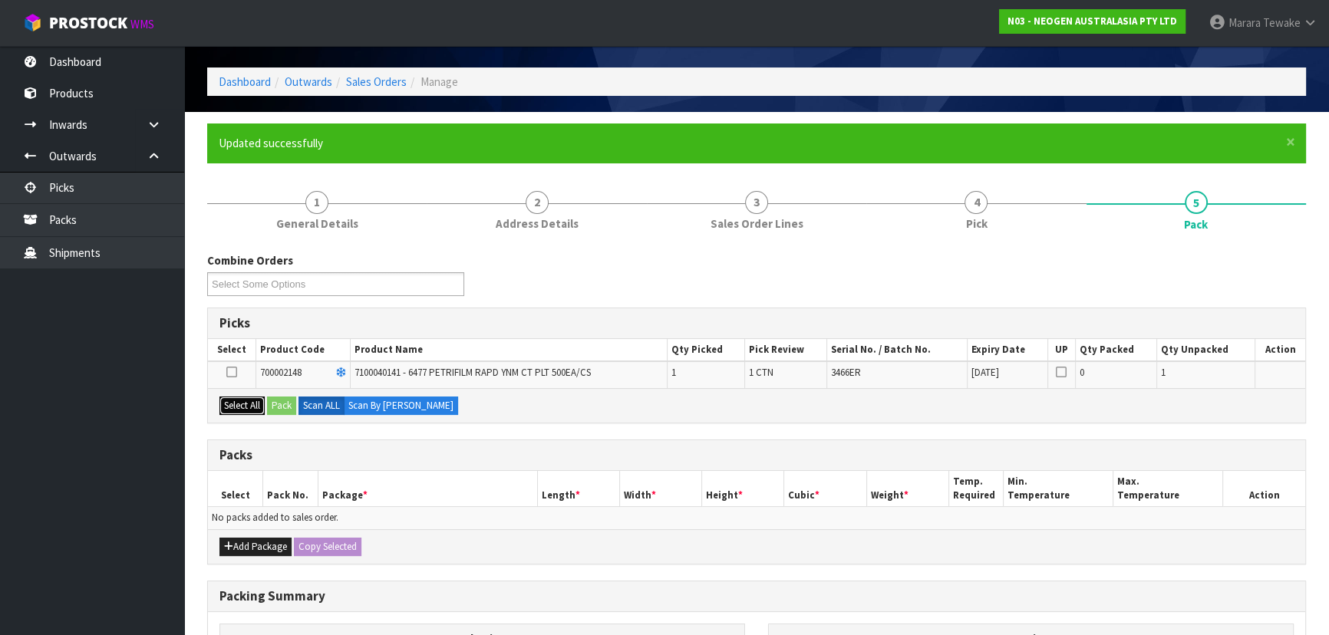
click at [255, 400] on button "Select All" at bounding box center [241, 406] width 45 height 18
click at [282, 403] on button "Pack" at bounding box center [281, 406] width 29 height 18
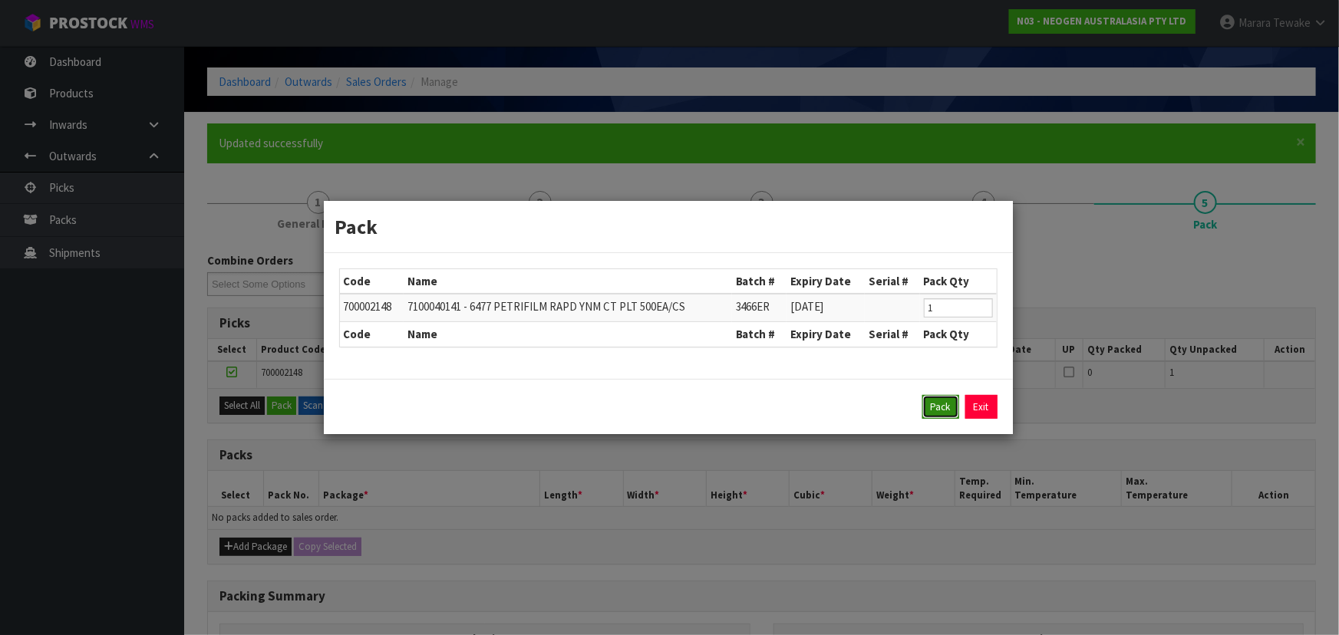
click at [937, 410] on button "Pack" at bounding box center [940, 407] width 37 height 25
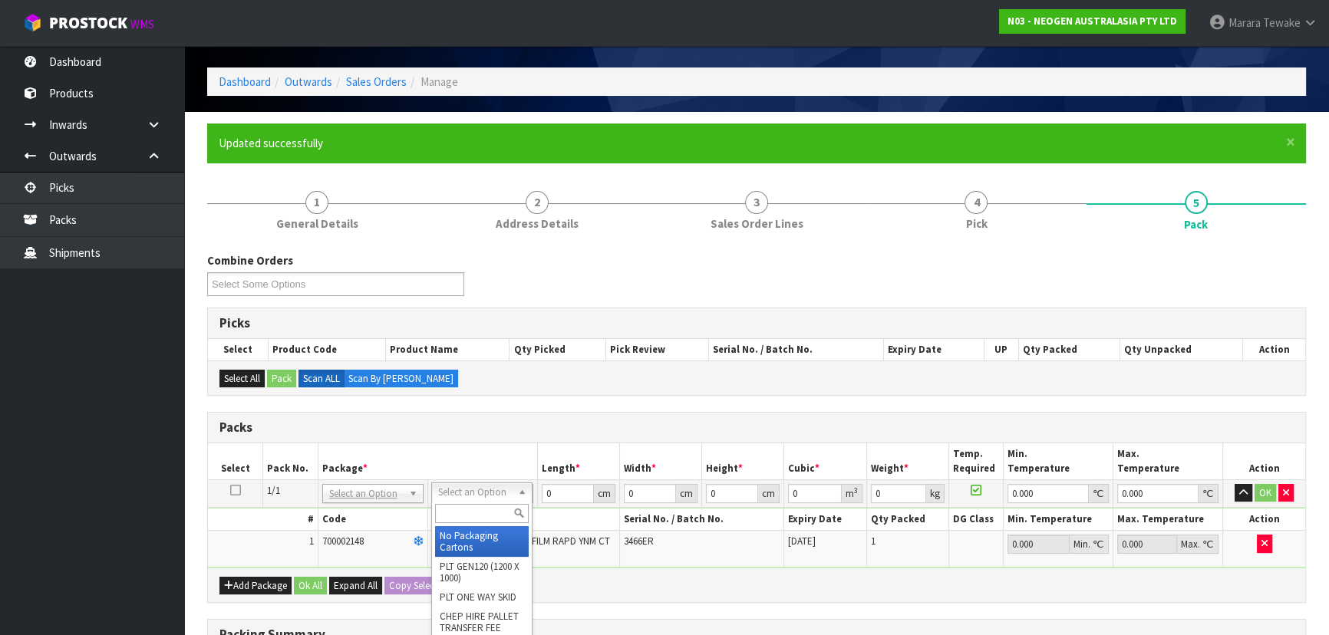
click at [519, 443] on th "Package *" at bounding box center [427, 461] width 219 height 36
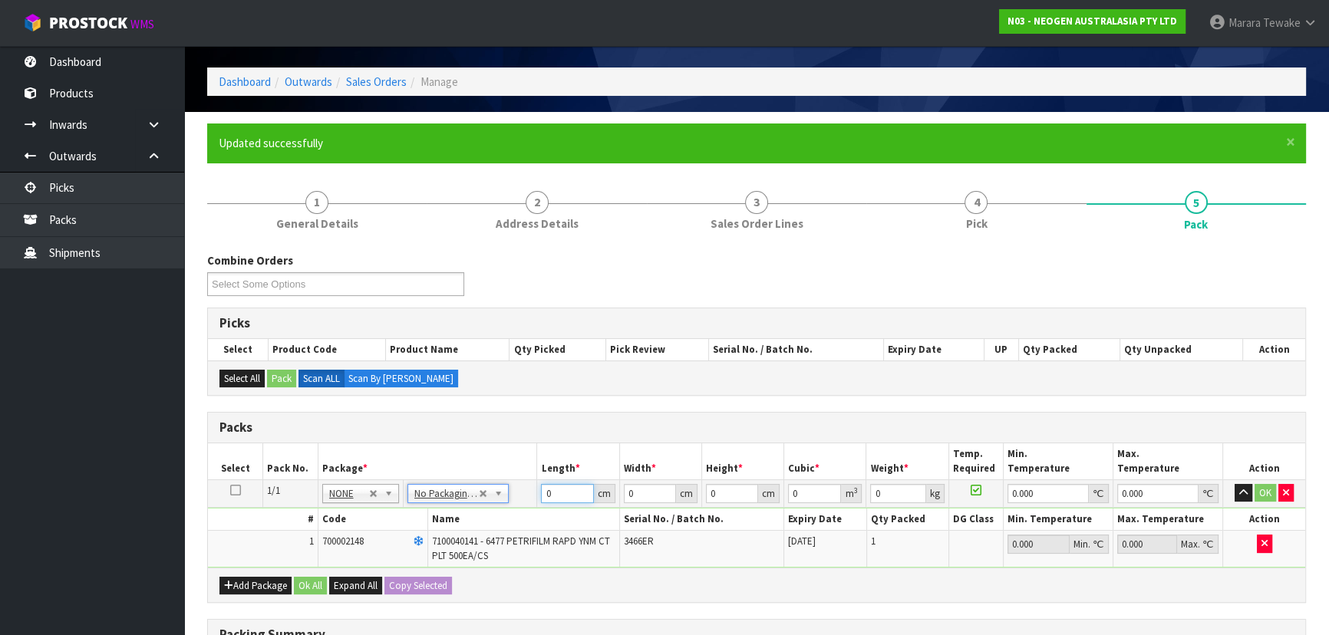
drag, startPoint x: 564, startPoint y: 491, endPoint x: 535, endPoint y: 475, distance: 33.3
click at [537, 480] on td "0 cm" at bounding box center [578, 494] width 82 height 28
type input "37"
type input "19"
type input "1"
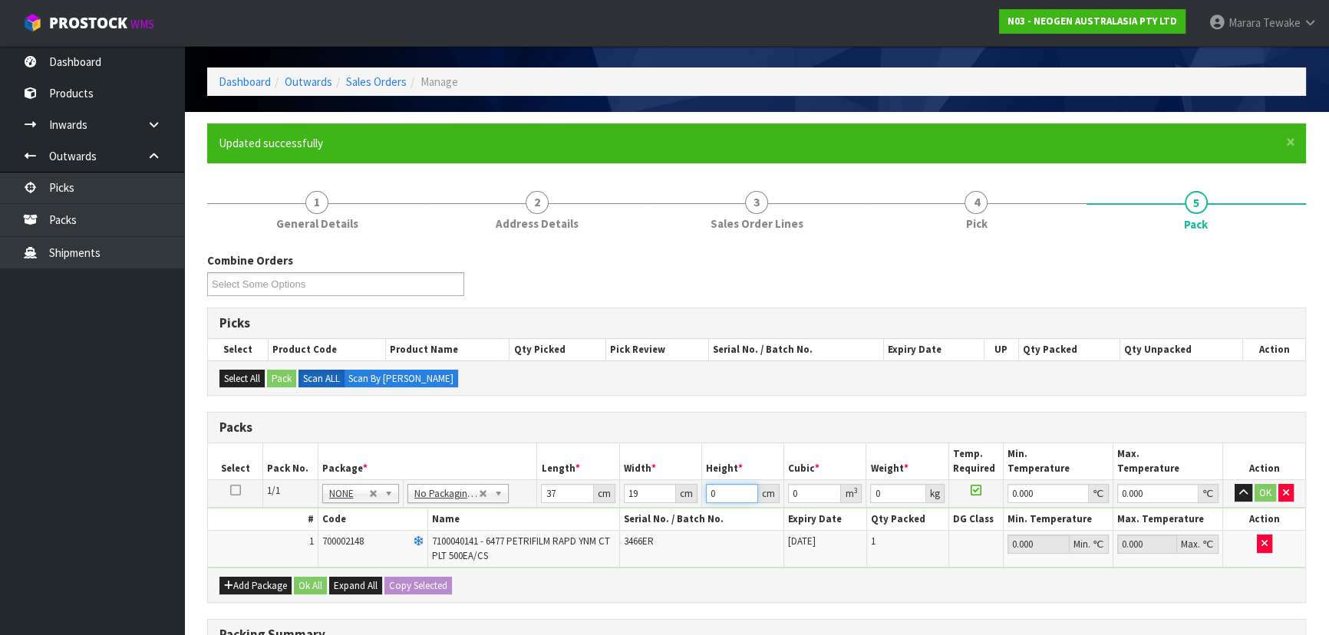
type input "0.000703"
type input "16"
type input "0.011248"
type input "16"
type input "2"
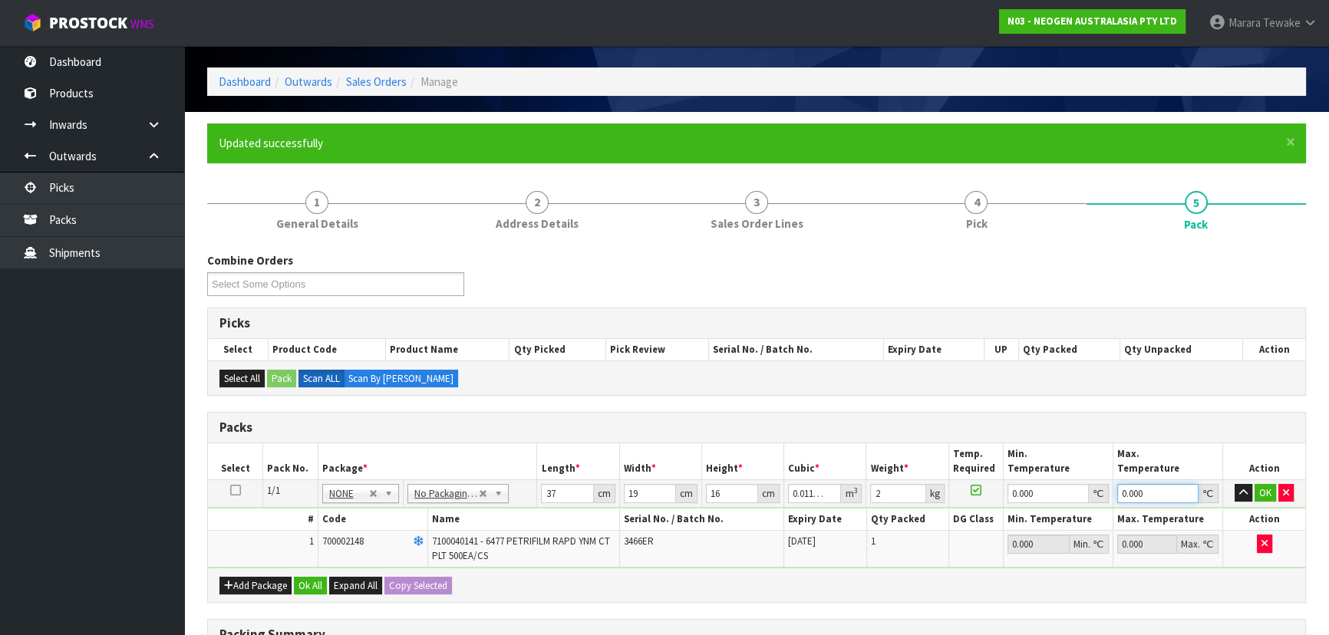
type input "0"
click at [1234, 484] on button "button" at bounding box center [1243, 493] width 18 height 18
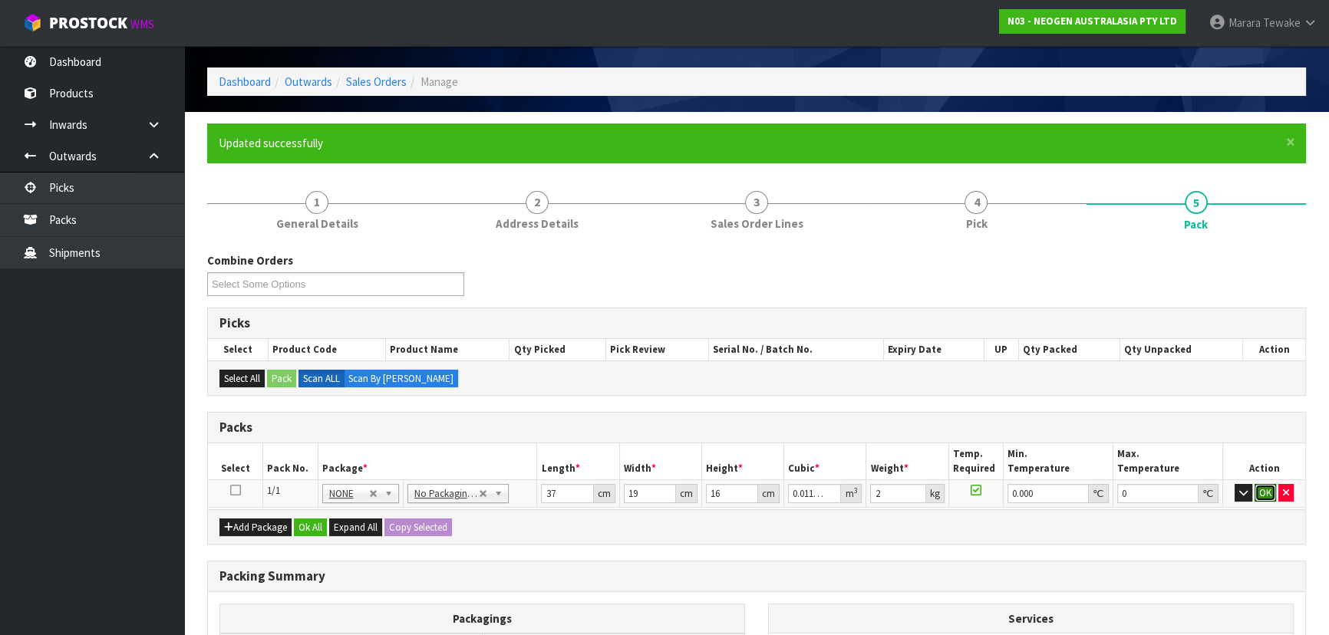
click button "OK" at bounding box center [1264, 493] width 21 height 18
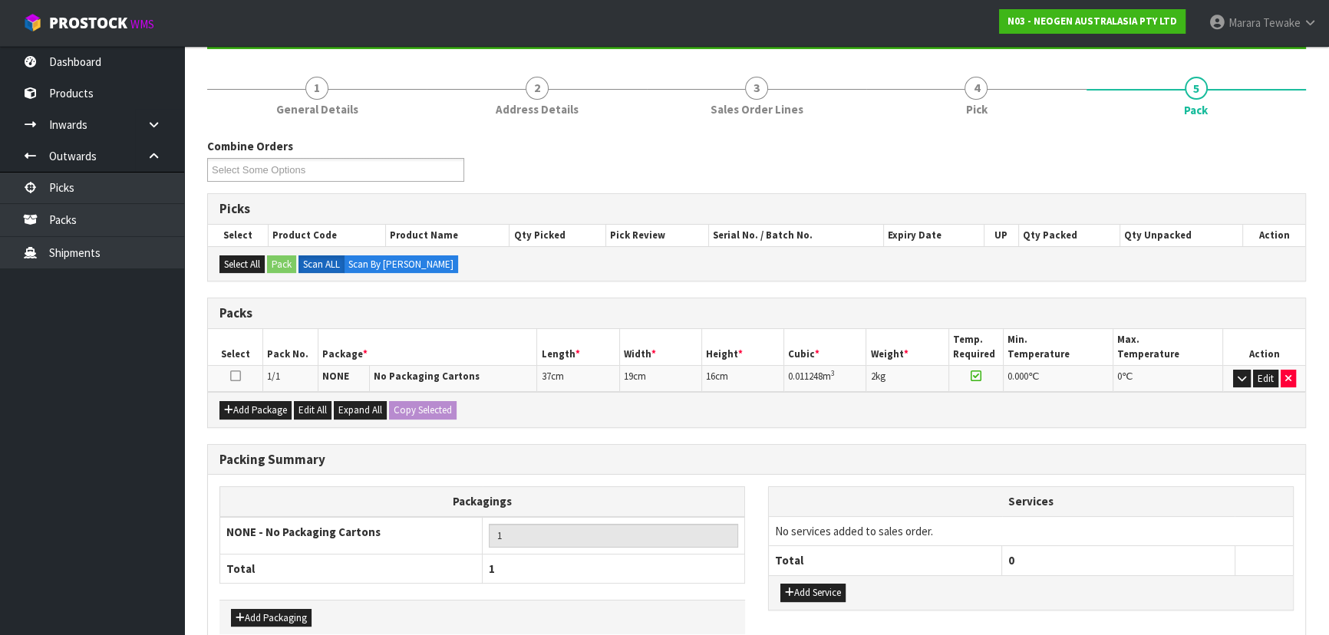
scroll to position [242, 0]
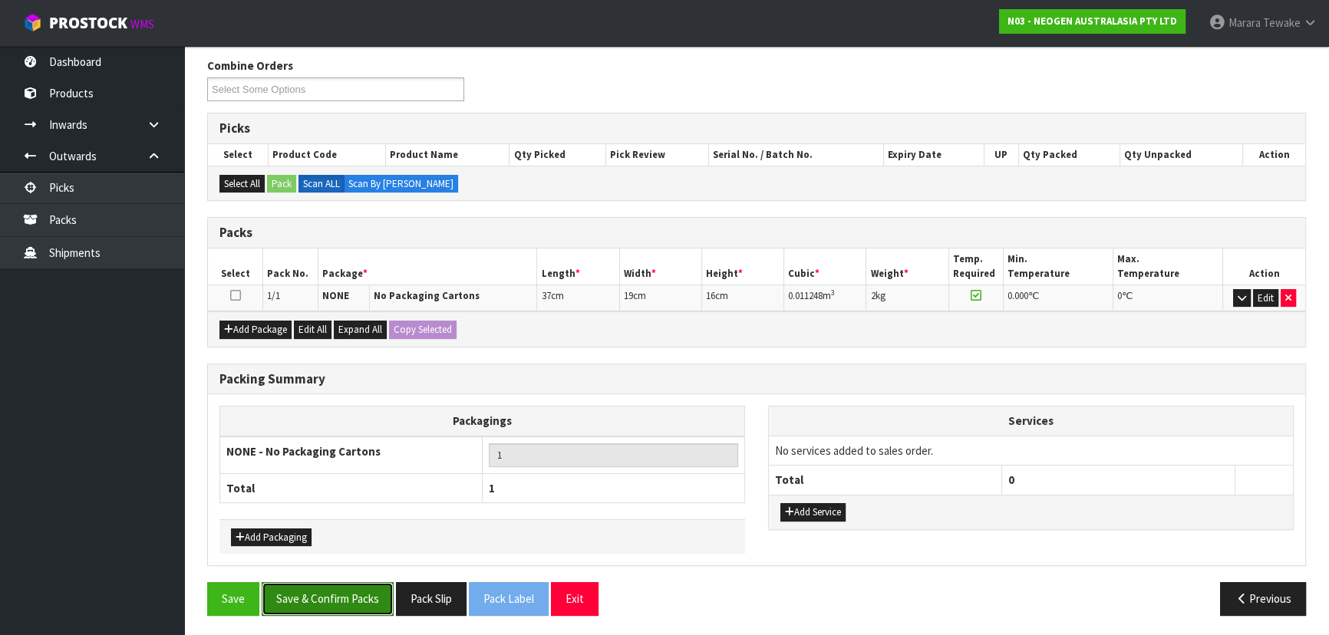
click at [380, 594] on button "Save & Confirm Packs" at bounding box center [328, 598] width 132 height 33
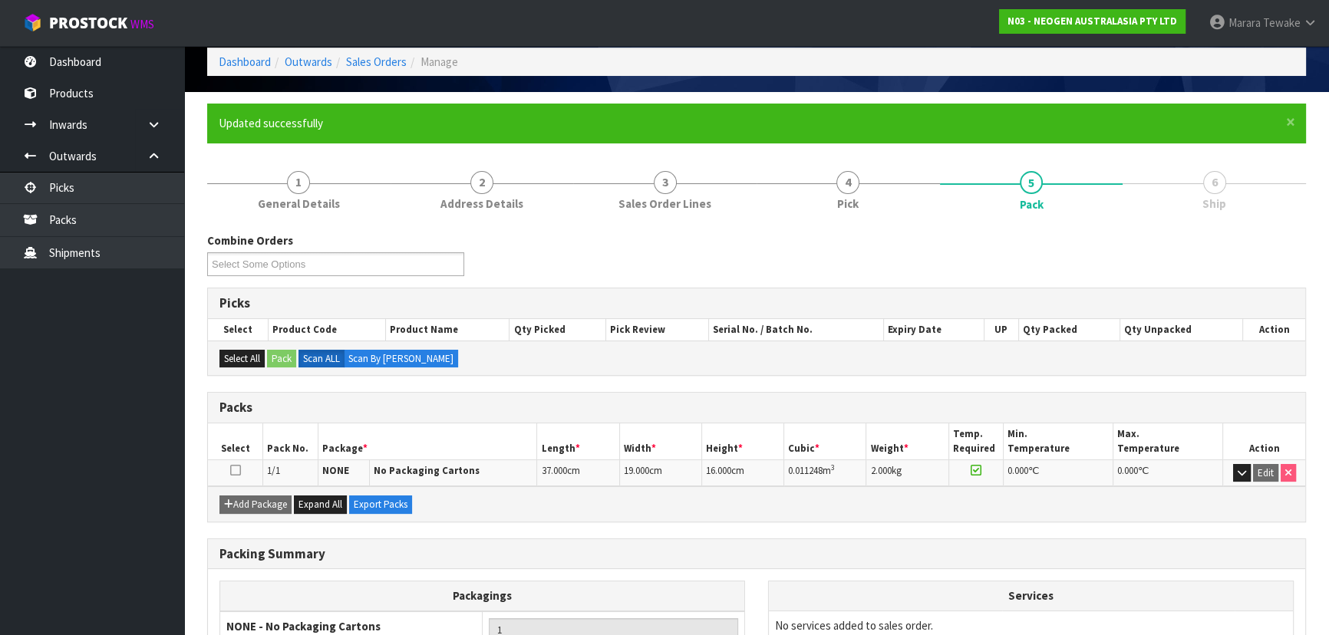
scroll to position [208, 0]
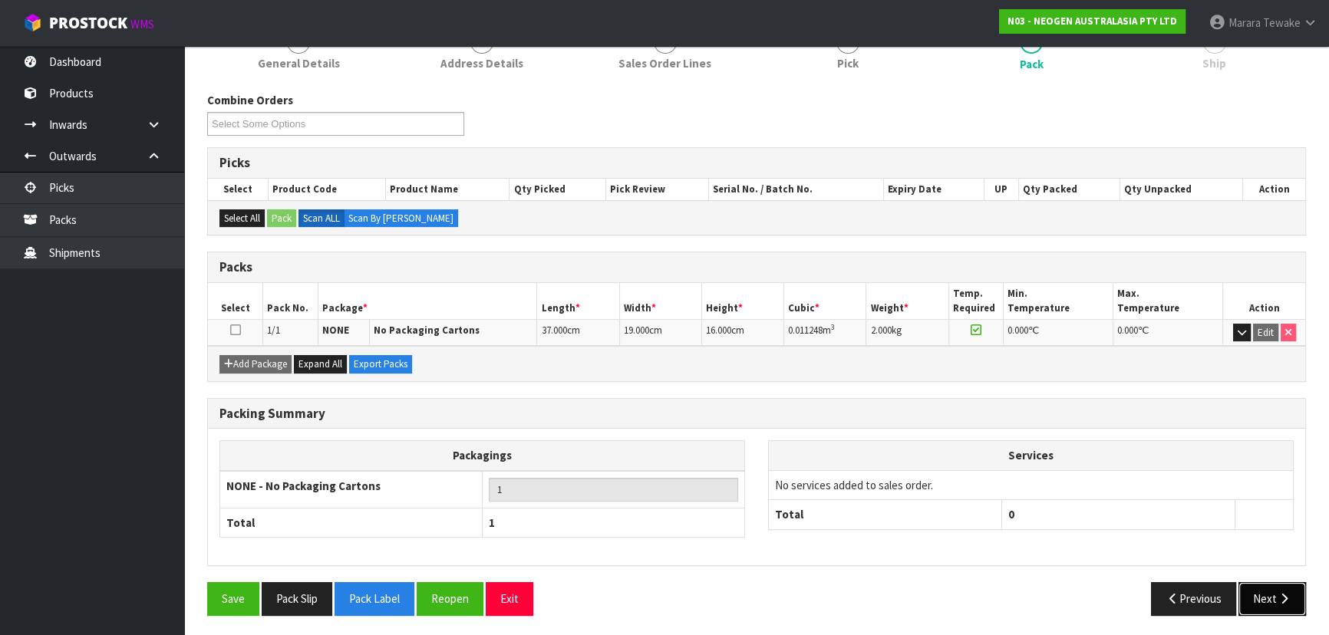
drag, startPoint x: 1280, startPoint y: 603, endPoint x: 1277, endPoint y: 594, distance: 9.5
click at [1277, 594] on button "Next" at bounding box center [1272, 598] width 68 height 33
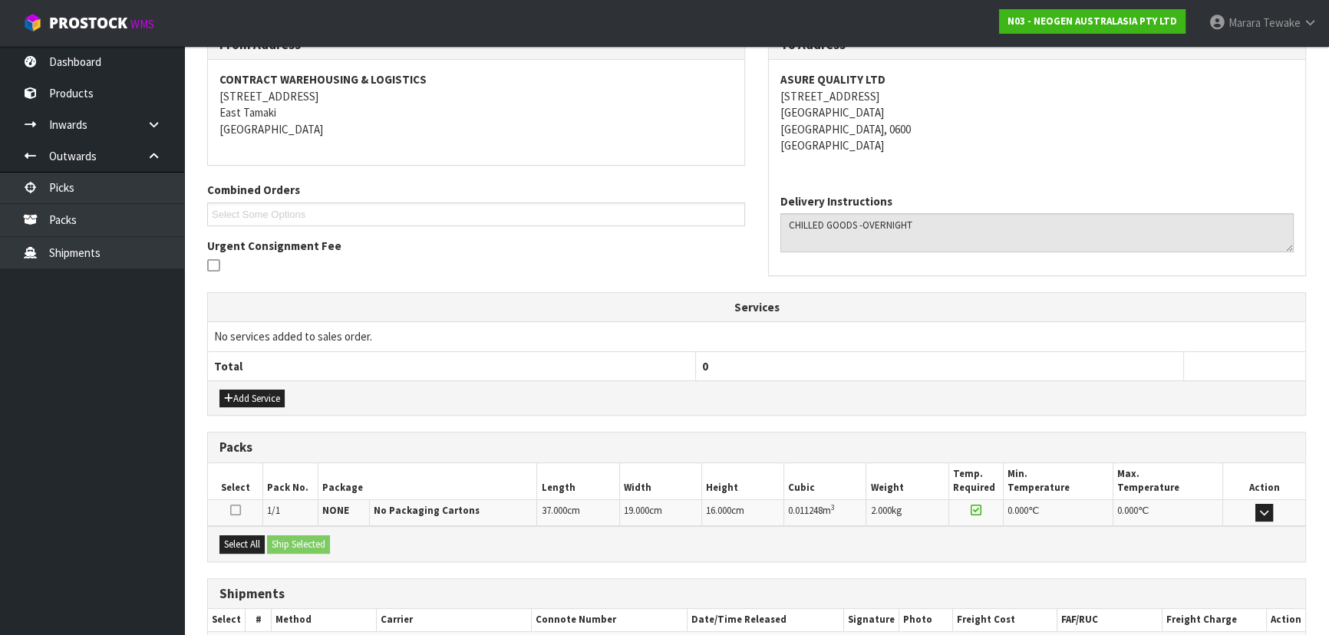
scroll to position [359, 0]
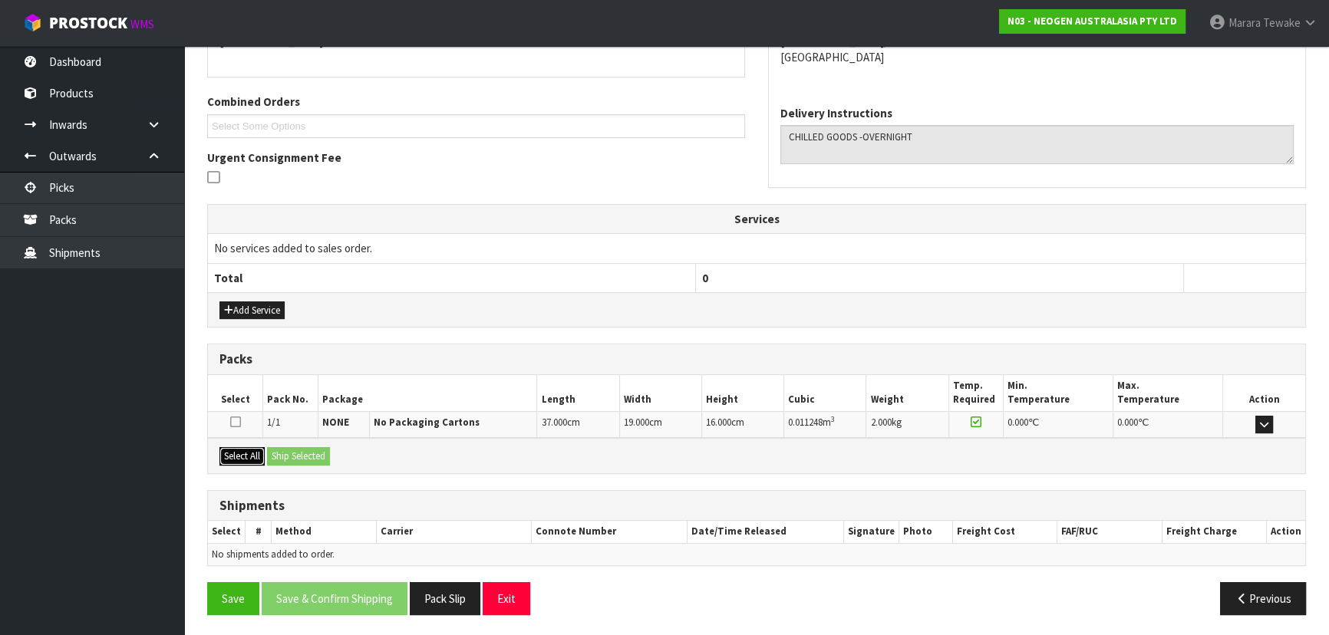
click at [253, 453] on button "Select All" at bounding box center [241, 456] width 45 height 18
click at [298, 460] on button "Ship Selected" at bounding box center [298, 456] width 63 height 18
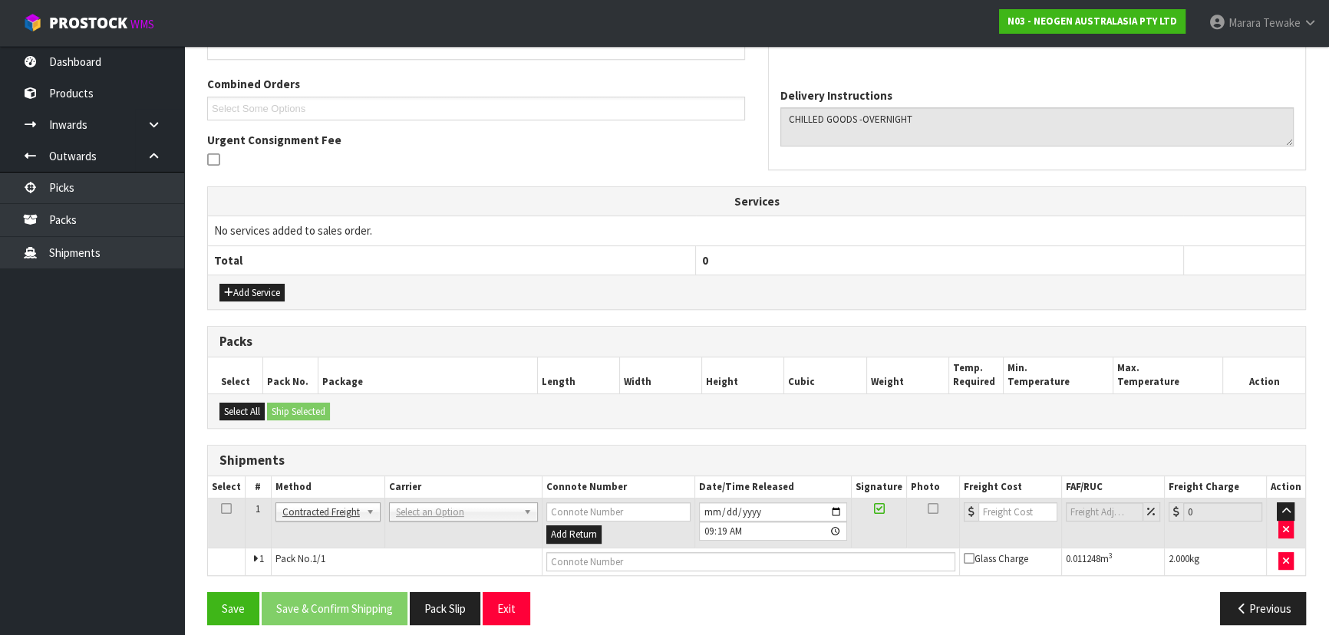
scroll to position [387, 0]
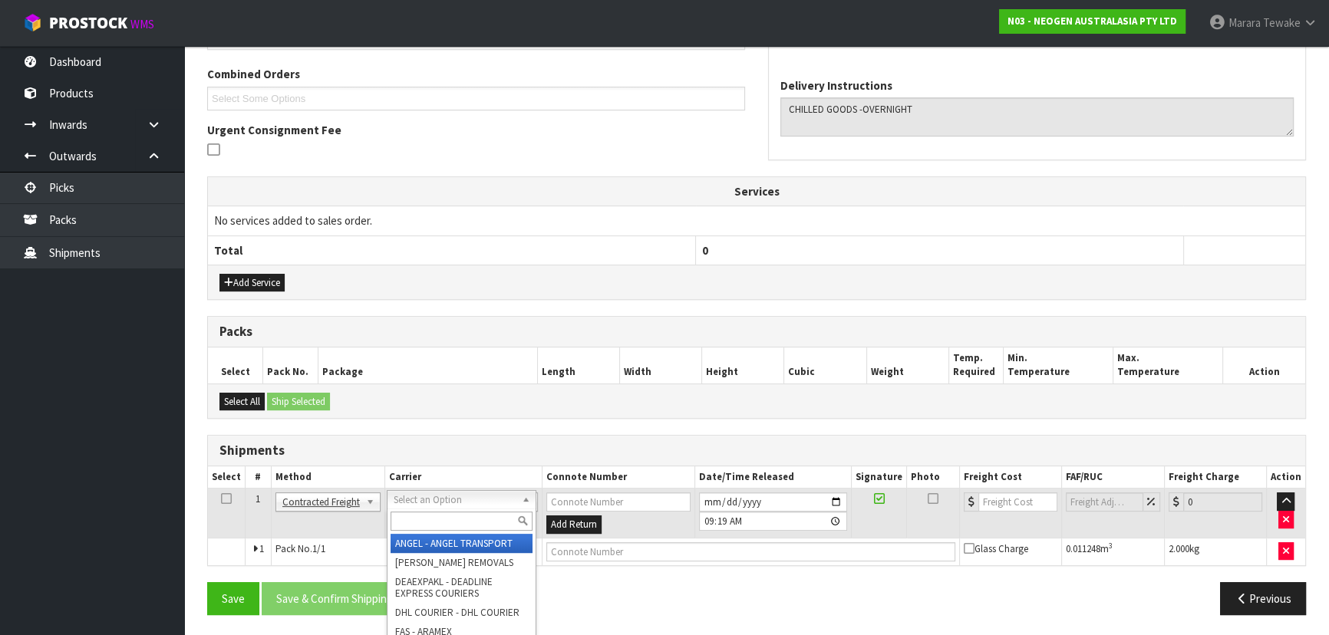
drag, startPoint x: 422, startPoint y: 529, endPoint x: 430, endPoint y: 518, distance: 13.8
click at [423, 526] on div at bounding box center [461, 521] width 148 height 25
click at [434, 514] on input "text" at bounding box center [462, 521] width 142 height 19
type input "nzp"
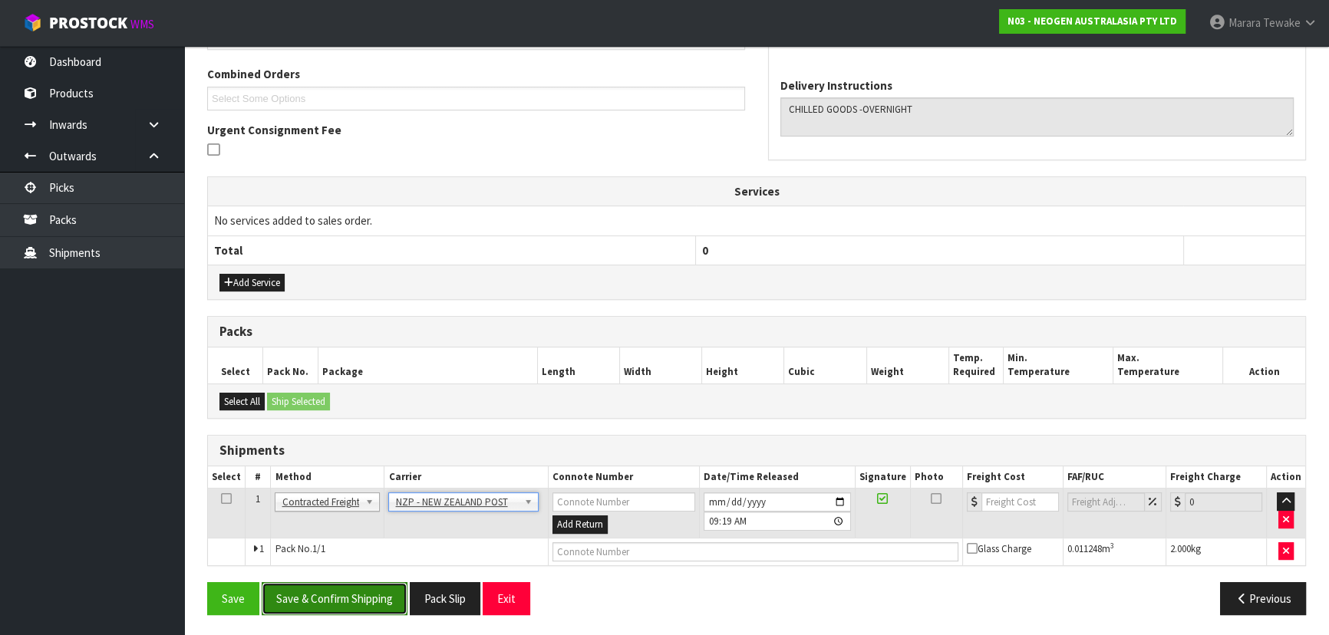
click at [374, 597] on button "Save & Confirm Shipping" at bounding box center [335, 598] width 146 height 33
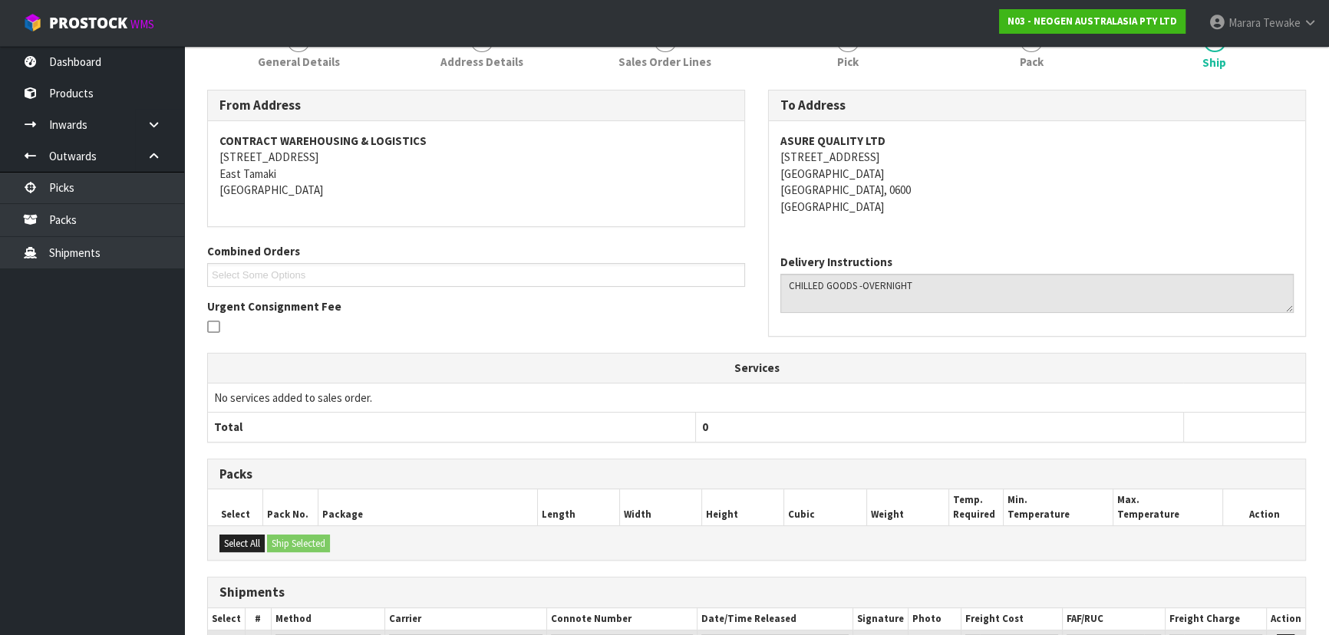
scroll to position [365, 0]
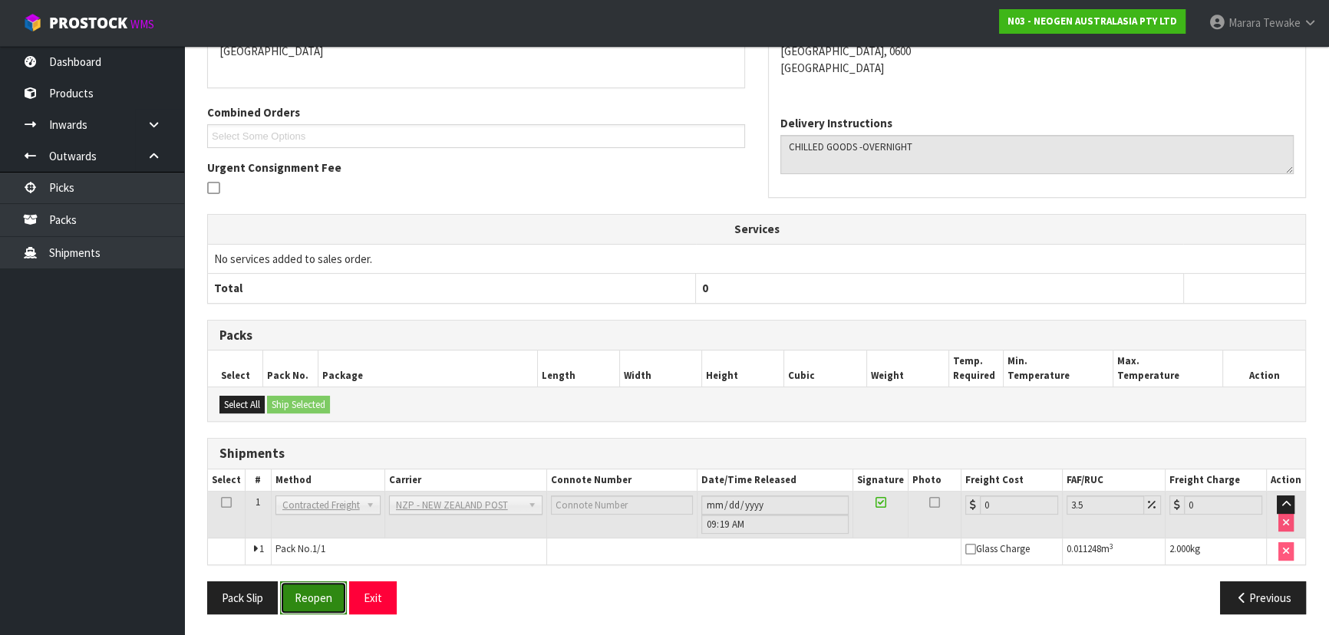
click at [309, 593] on button "Reopen" at bounding box center [313, 598] width 67 height 33
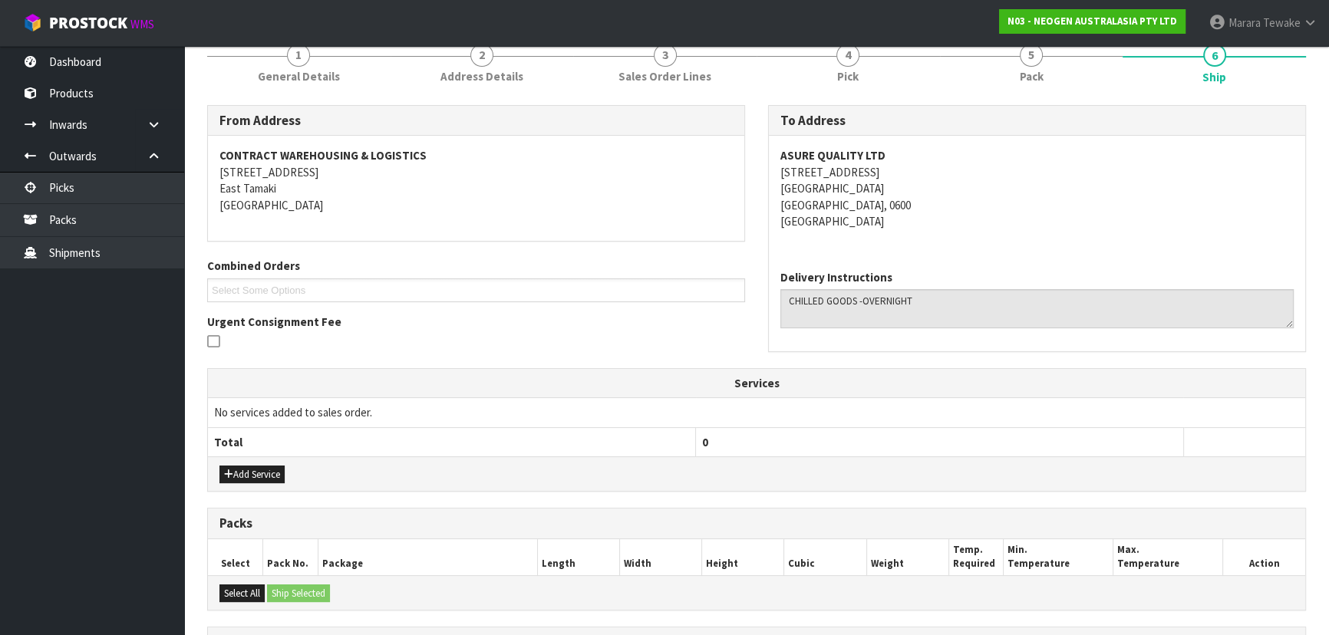
scroll to position [387, 0]
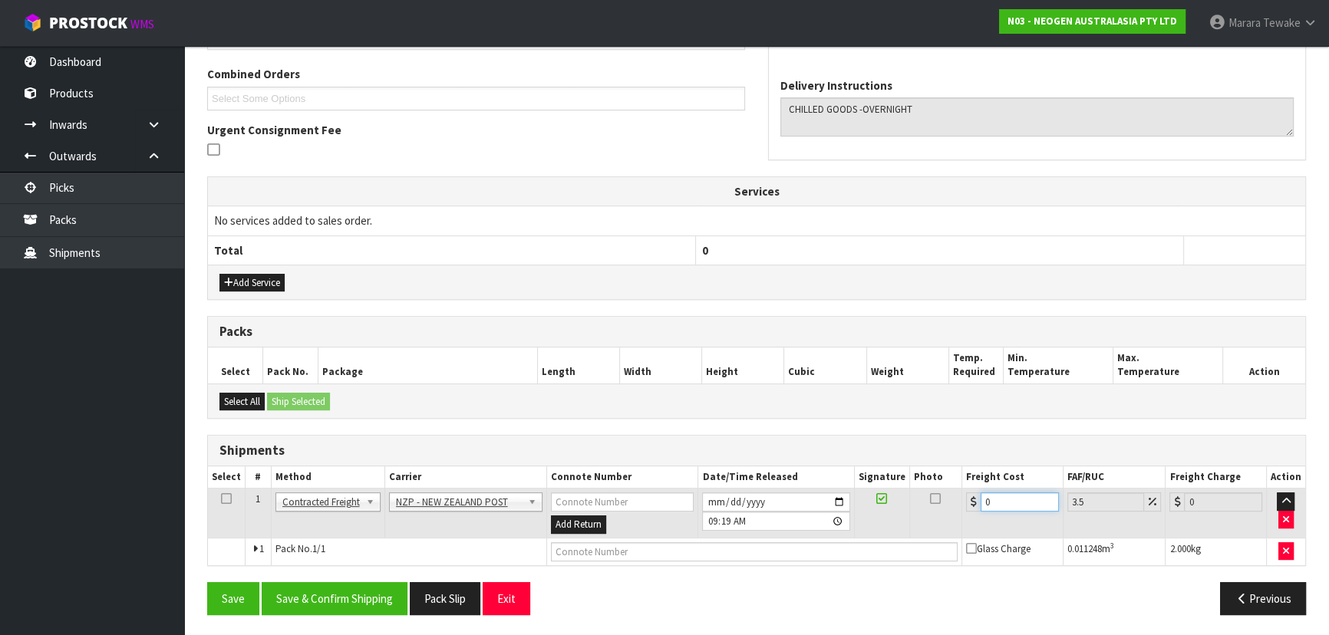
drag, startPoint x: 998, startPoint y: 499, endPoint x: 910, endPoint y: 446, distance: 102.9
click at [925, 469] on table "Select # Method Carrier Connote Number Date/Time Released Signature Photo Freig…" at bounding box center [756, 515] width 1097 height 99
type input "4"
type input "4.14"
type input "4.3"
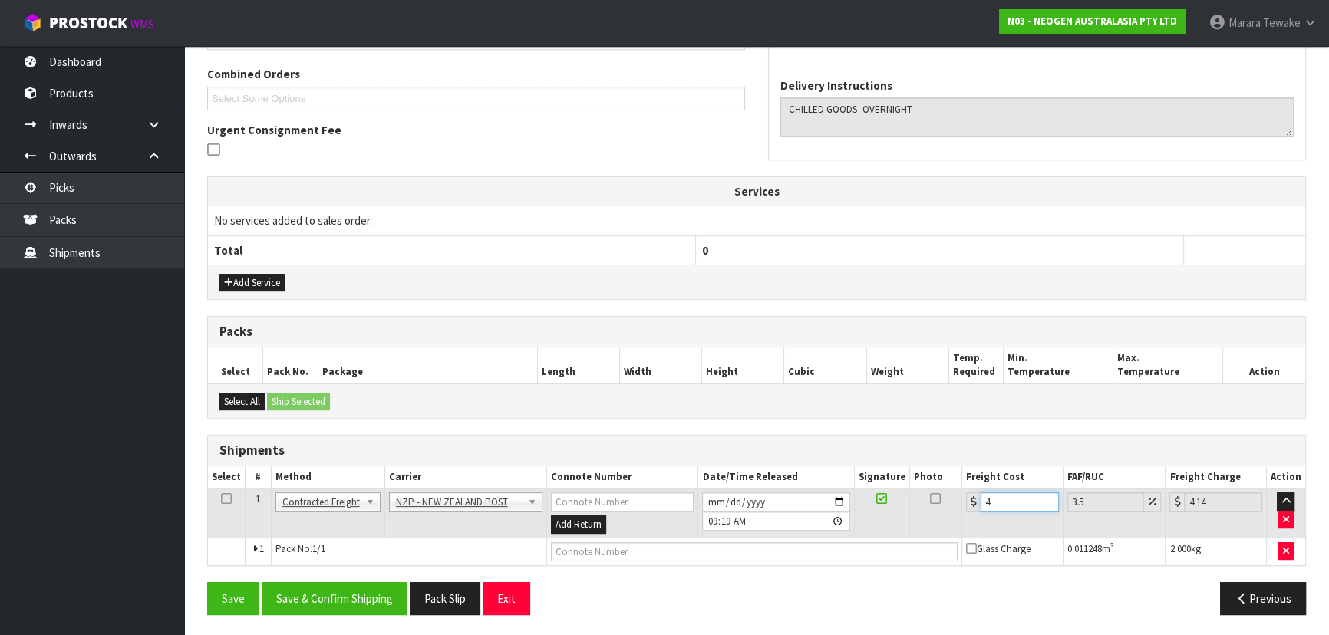
type input "4.45"
type input "4.33"
type input "4.48"
type input "4.33"
drag, startPoint x: 343, startPoint y: 592, endPoint x: 325, endPoint y: 586, distance: 19.4
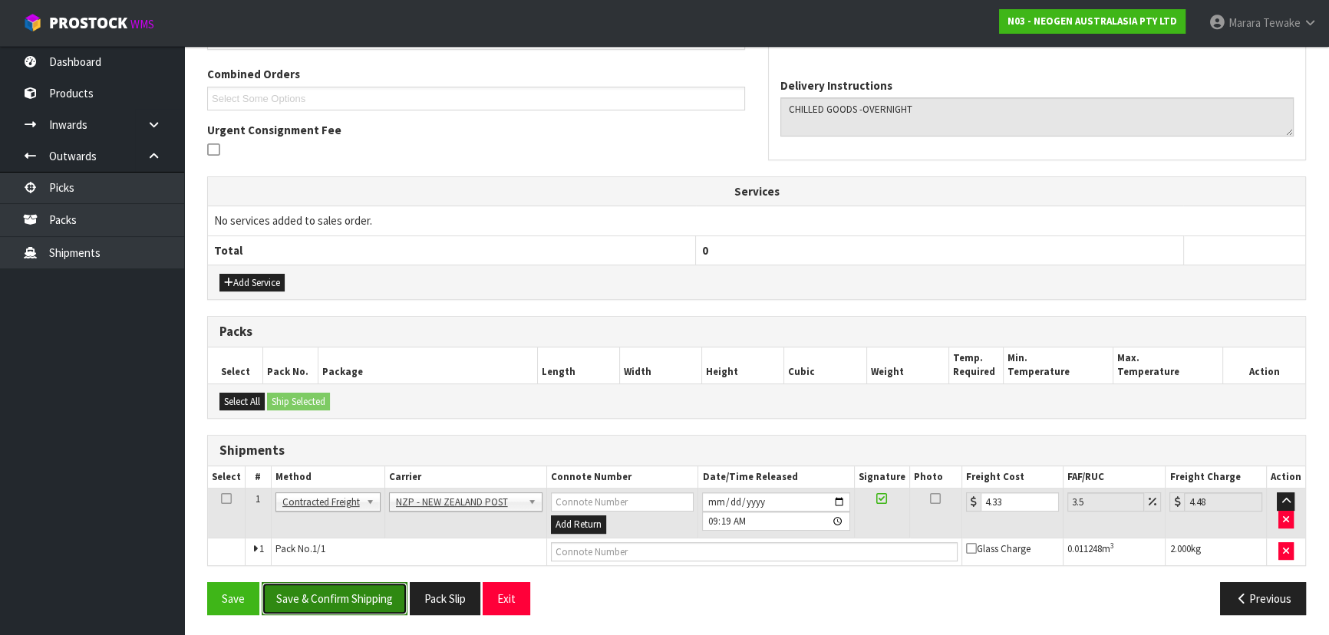
click at [343, 592] on button "Save & Confirm Shipping" at bounding box center [335, 598] width 146 height 33
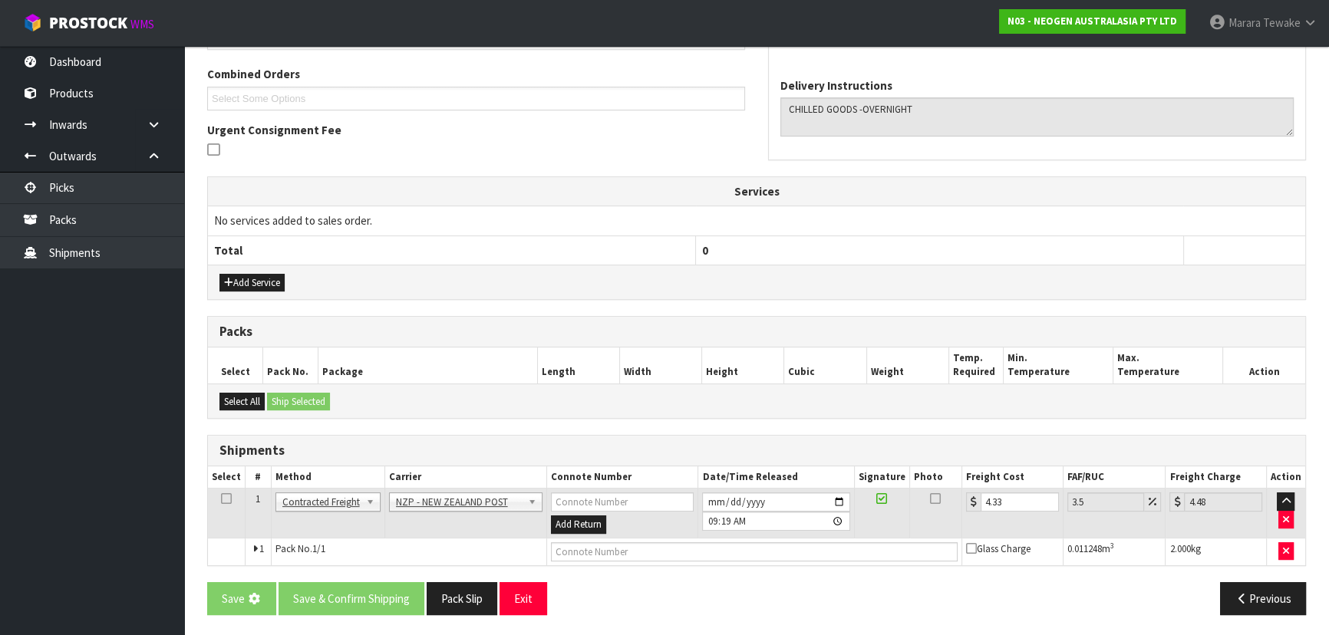
scroll to position [0, 0]
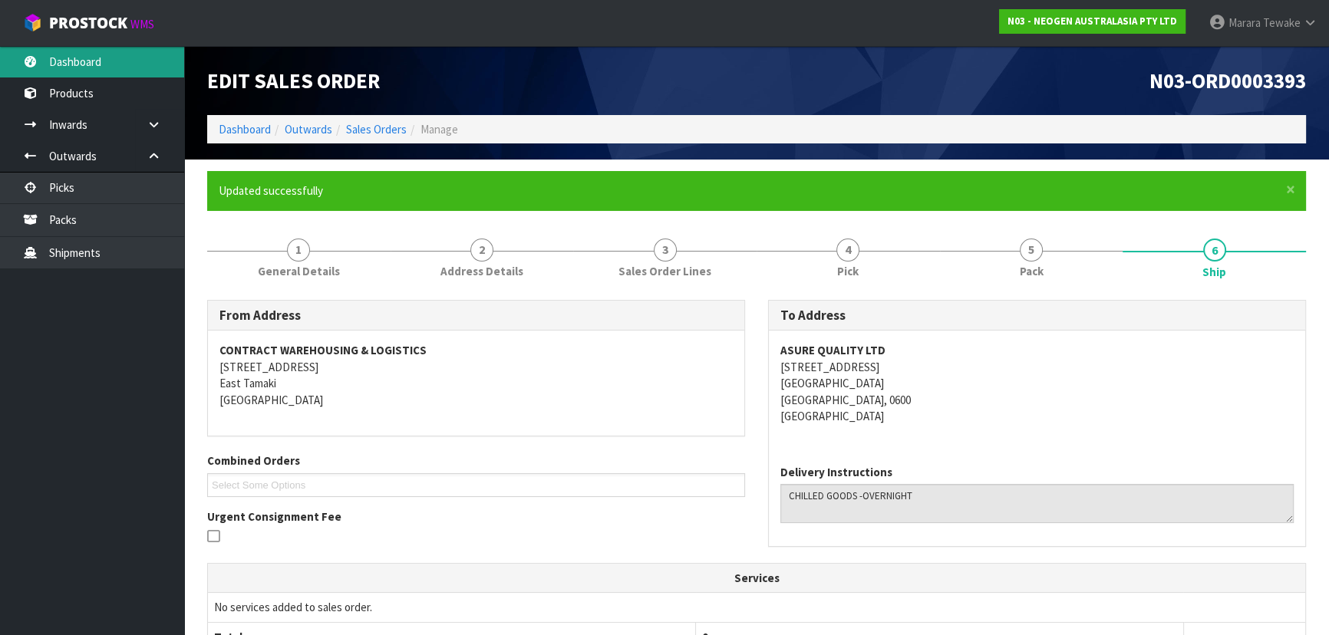
click at [114, 69] on link "Dashboard" at bounding box center [92, 61] width 184 height 31
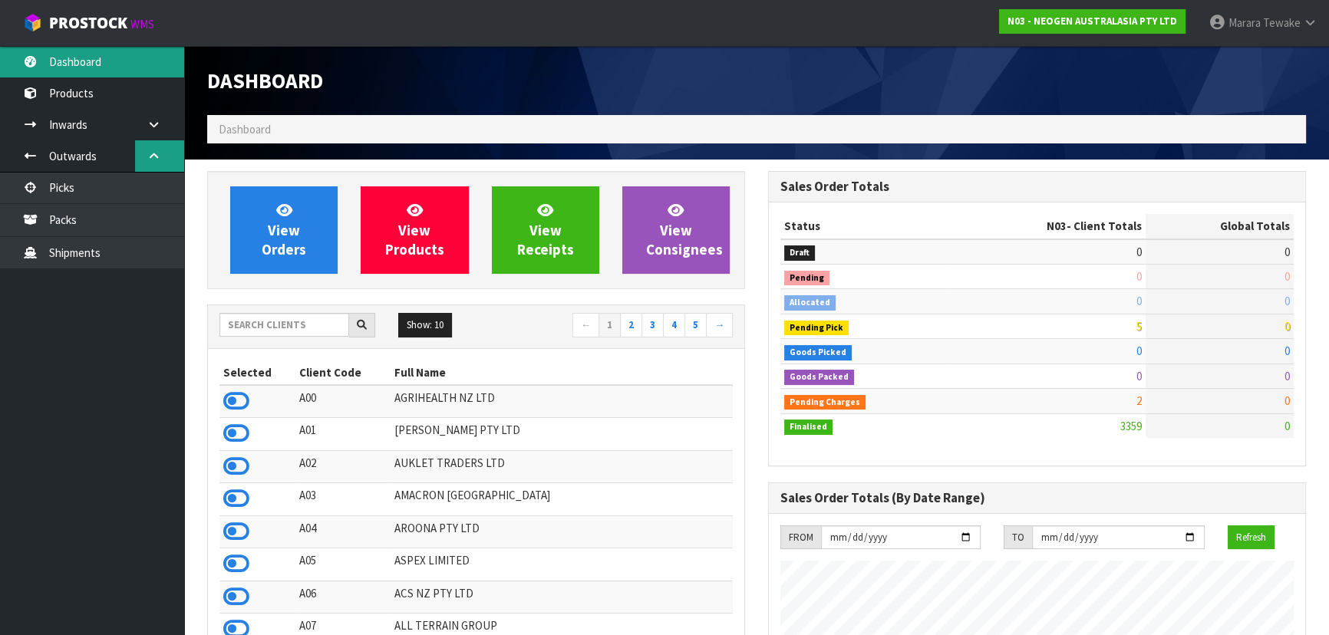
scroll to position [1160, 560]
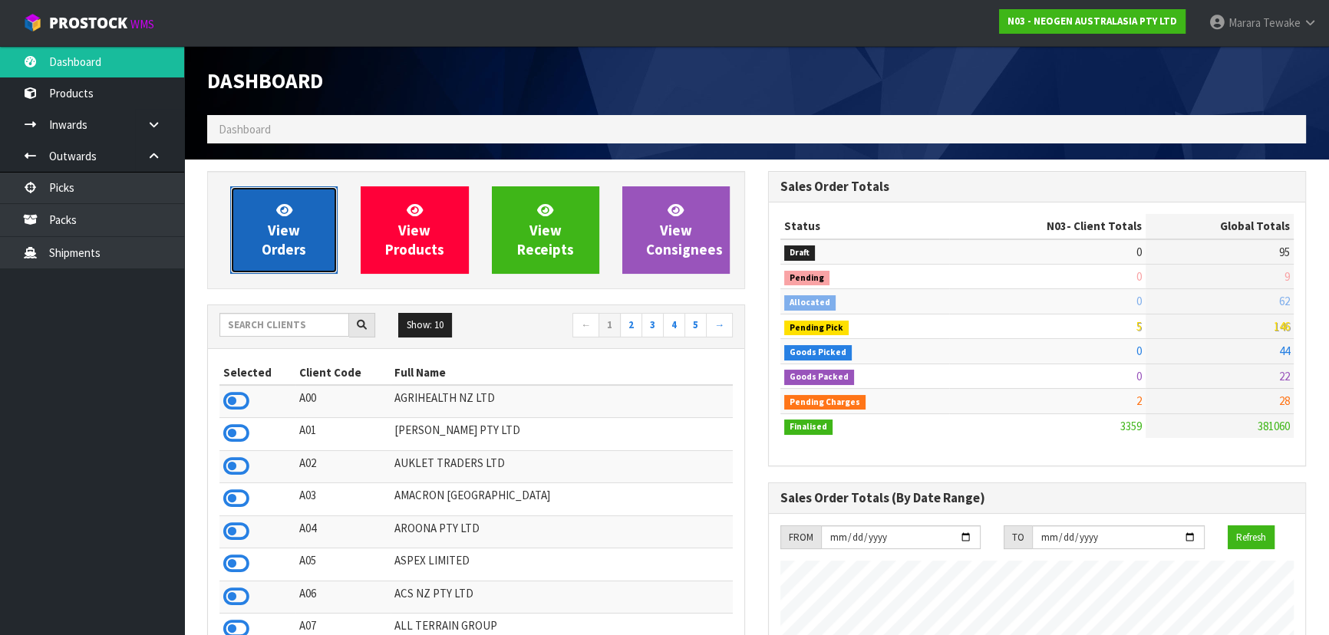
click at [255, 222] on link "View Orders" at bounding box center [283, 229] width 107 height 87
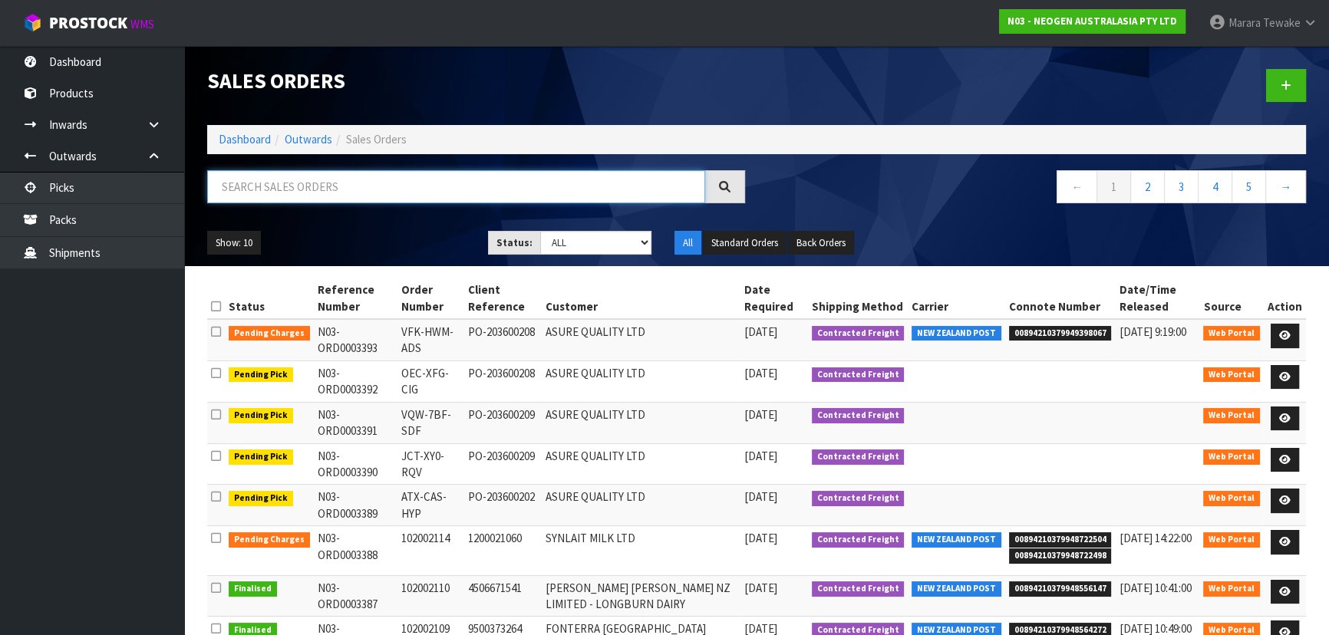
click at [265, 194] on input "text" at bounding box center [456, 186] width 498 height 33
click at [479, 192] on input "text" at bounding box center [456, 186] width 498 height 33
type input "JOB-0412132"
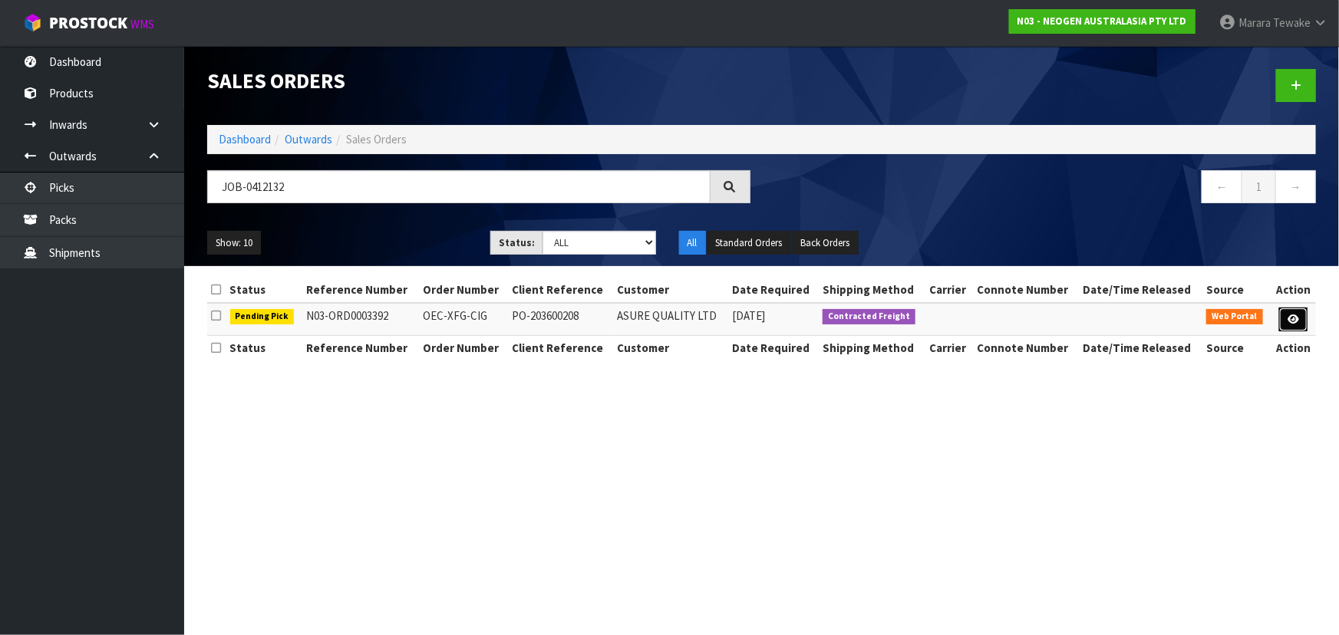
click at [1283, 319] on link at bounding box center [1293, 320] width 28 height 25
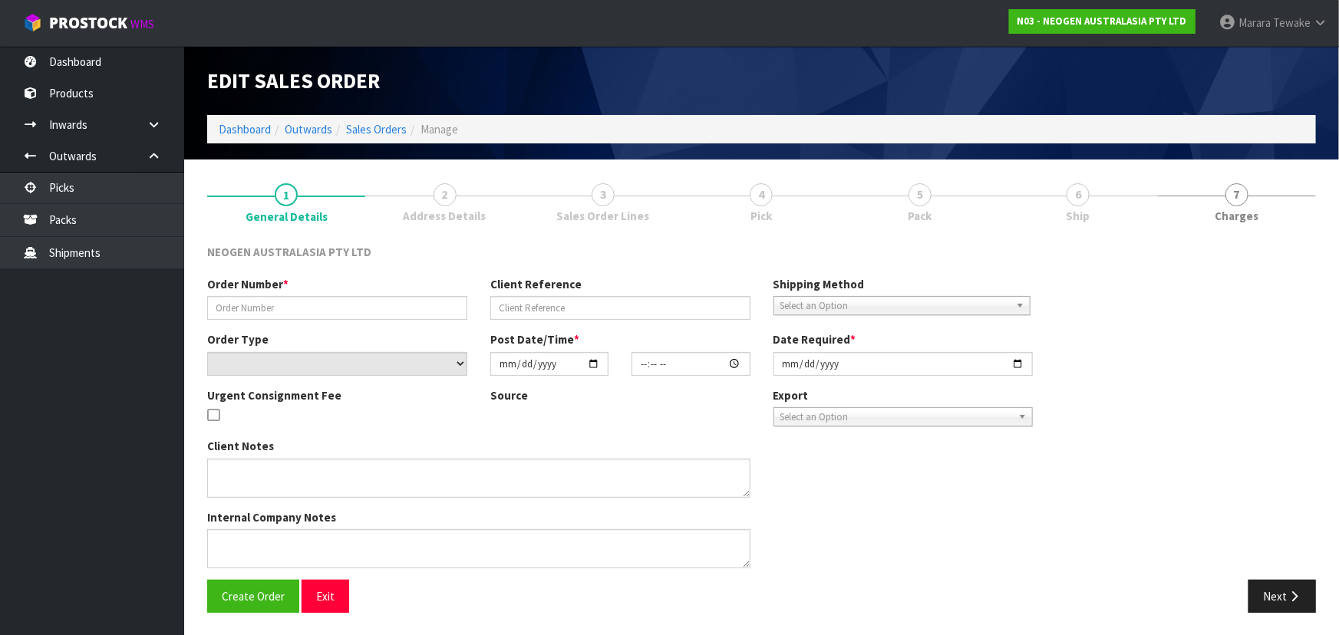
type input "OEC-XFG-CIG"
type input "PO-203600208"
select select "number:0"
type input "2025-09-11"
type input "15:35:00.000"
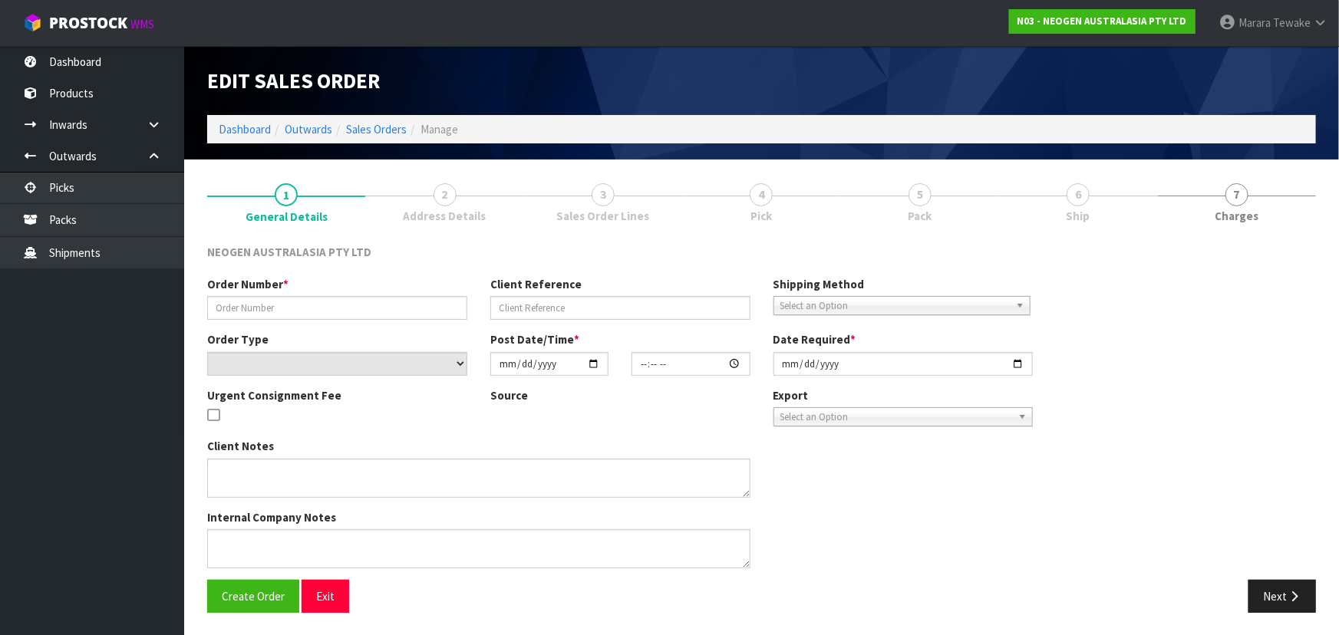
type input "2025-09-15"
type textarea "PLEASE NOTE - THIS BOX MUST COME FROM HELD WAREHOUSE – BATCH # 3465H7 A BARCODE…"
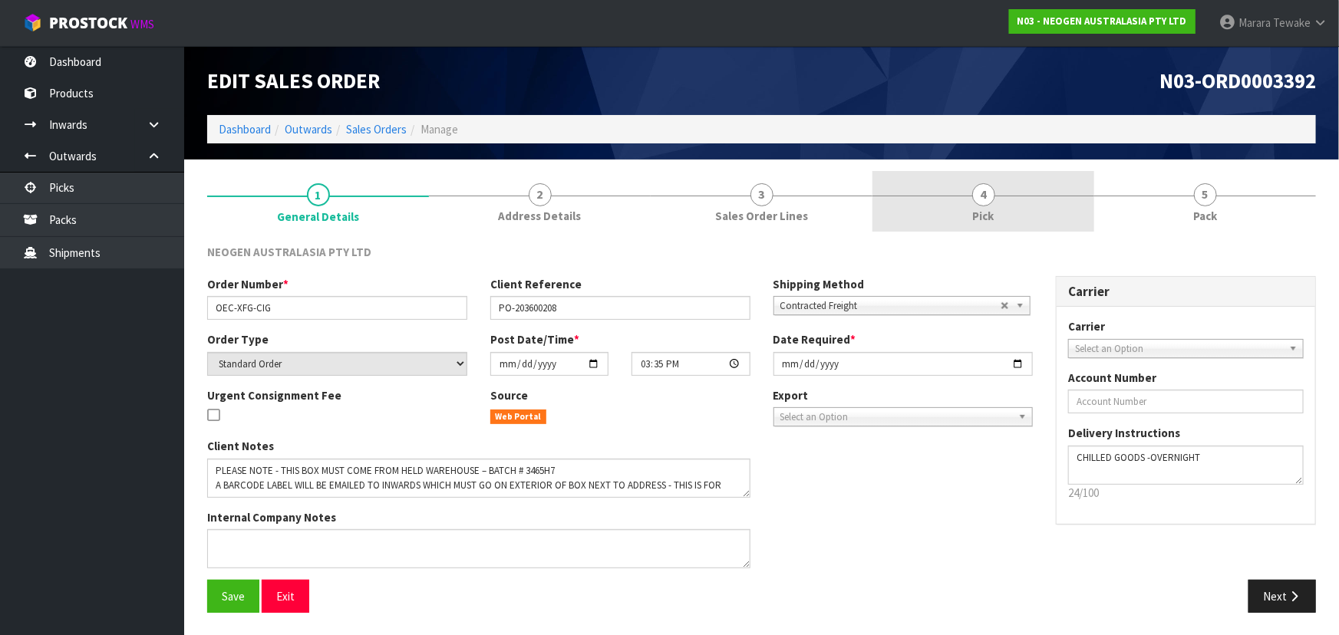
click at [957, 209] on link "4 Pick" at bounding box center [983, 201] width 222 height 61
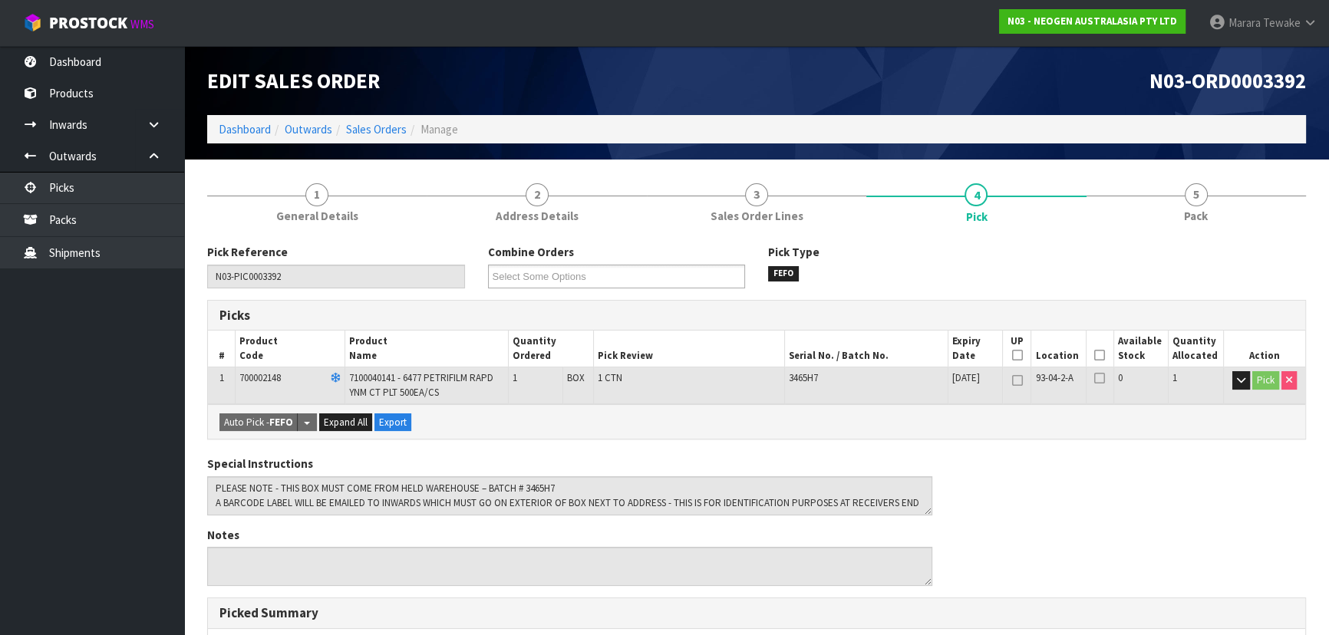
click at [1096, 355] on icon at bounding box center [1099, 355] width 11 height 1
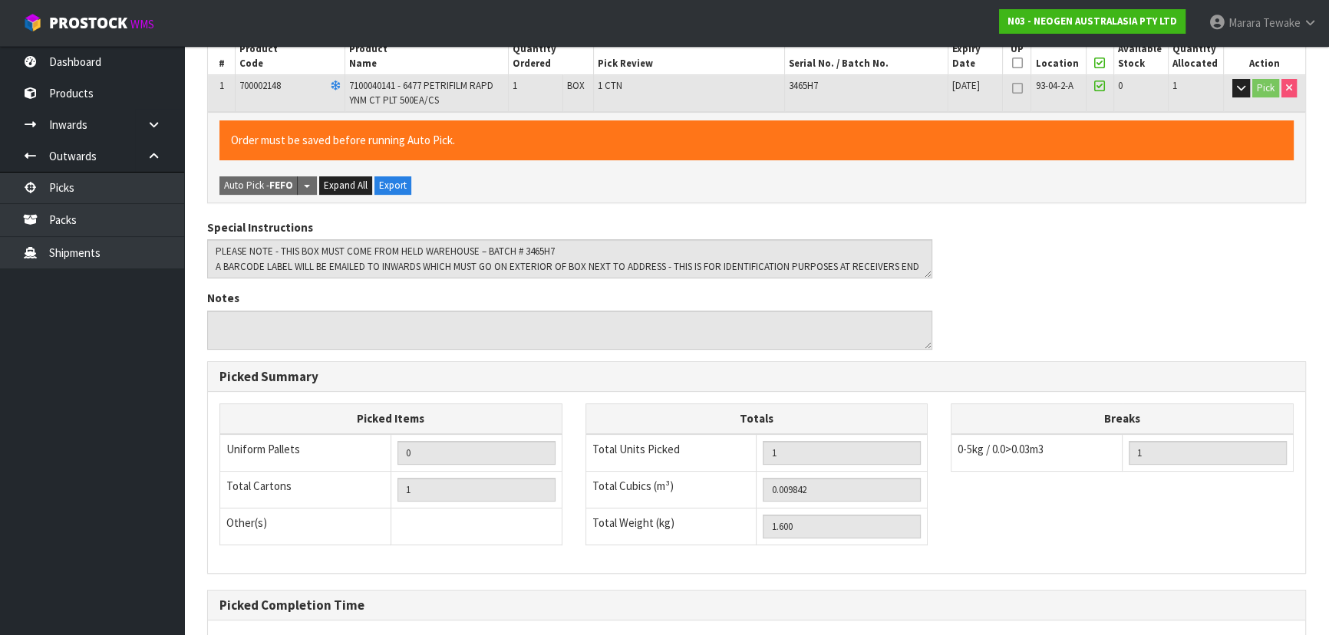
scroll to position [438, 0]
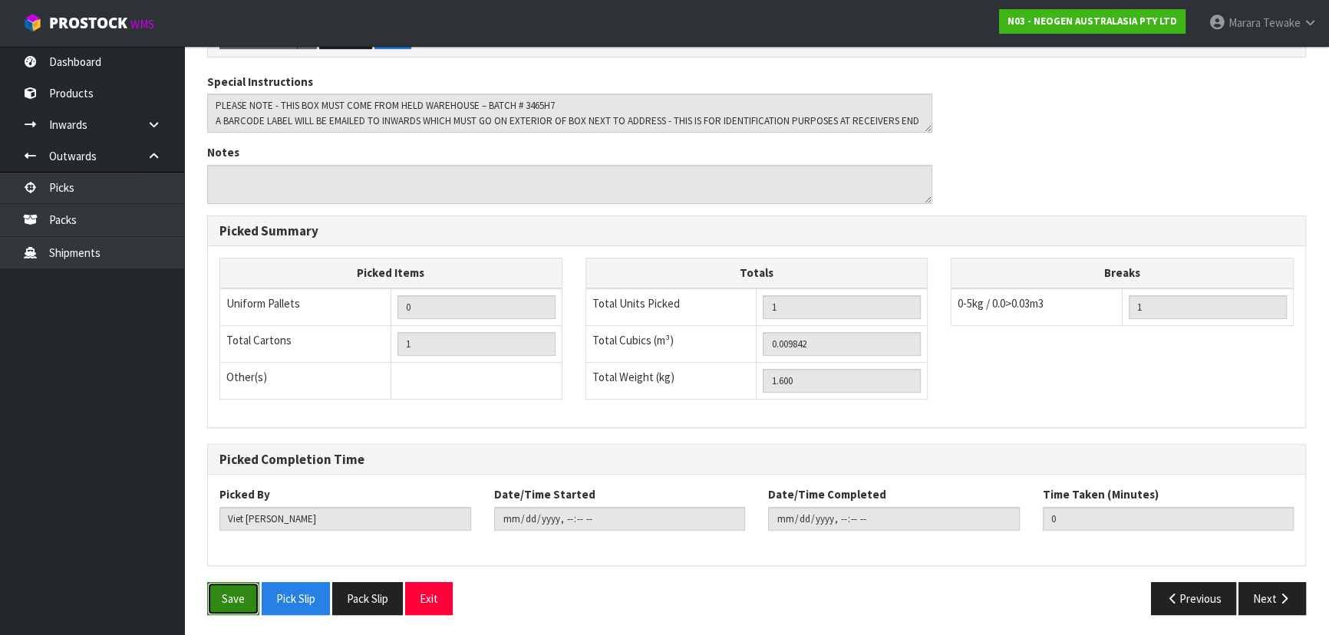
click at [242, 605] on button "Save" at bounding box center [233, 598] width 52 height 33
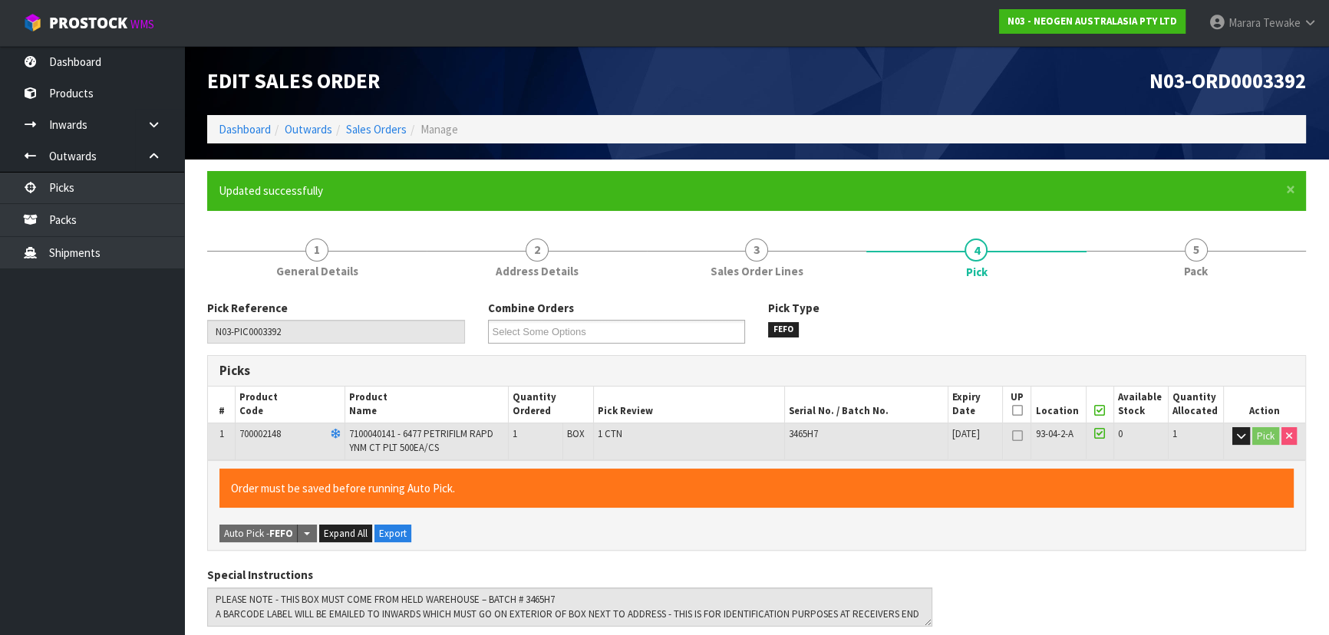
type input "Marara Tewake"
type input "2025-09-15T09:26:14"
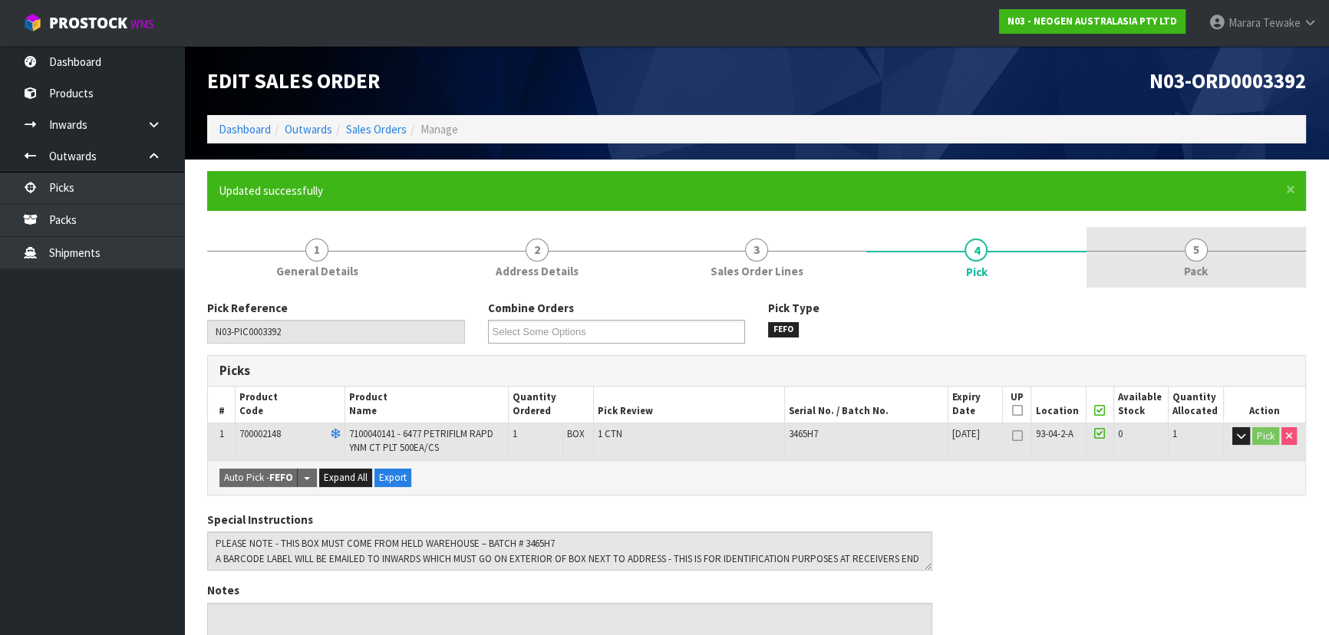
click at [1143, 282] on link "5 Pack" at bounding box center [1195, 257] width 219 height 61
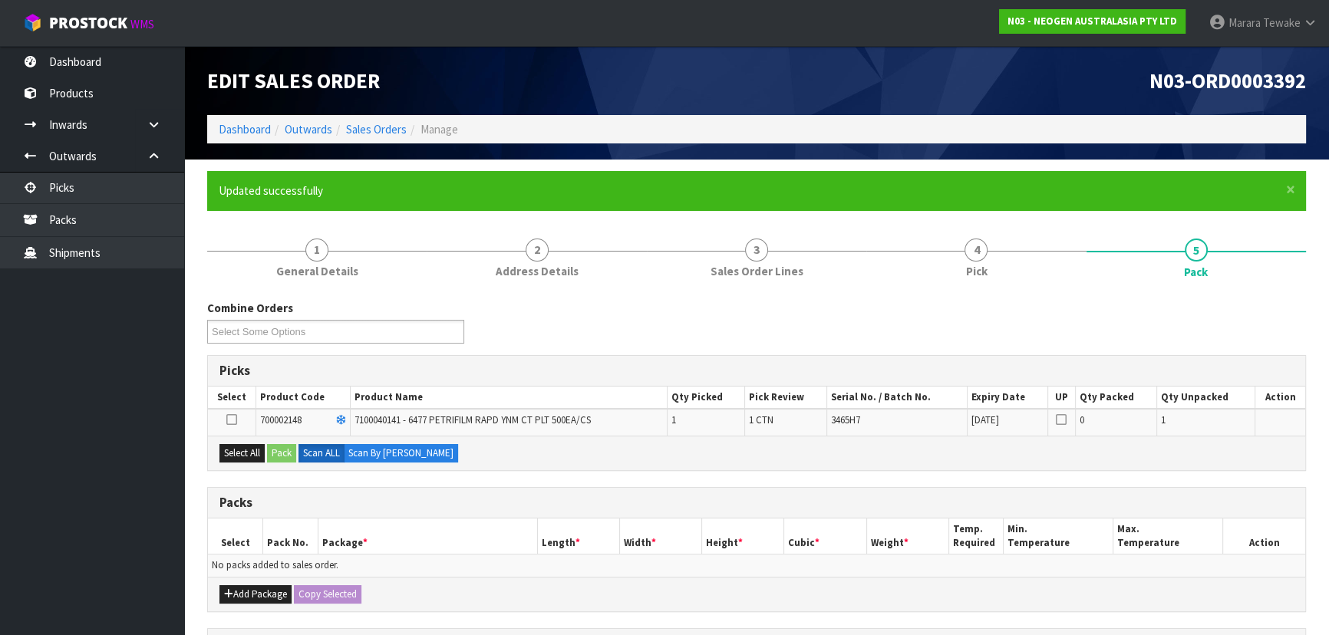
drag, startPoint x: 248, startPoint y: 462, endPoint x: 257, endPoint y: 462, distance: 9.2
click at [251, 462] on div "Select All Pack Scan ALL Scan By Quantity" at bounding box center [756, 453] width 1097 height 35
drag, startPoint x: 246, startPoint y: 461, endPoint x: 303, endPoint y: 459, distance: 56.8
click at [265, 460] on div "Select All Pack Scan ALL Scan By Quantity" at bounding box center [756, 453] width 1097 height 35
click at [269, 453] on div "Select All Pack Scan ALL Scan By Quantity" at bounding box center [756, 453] width 1097 height 35
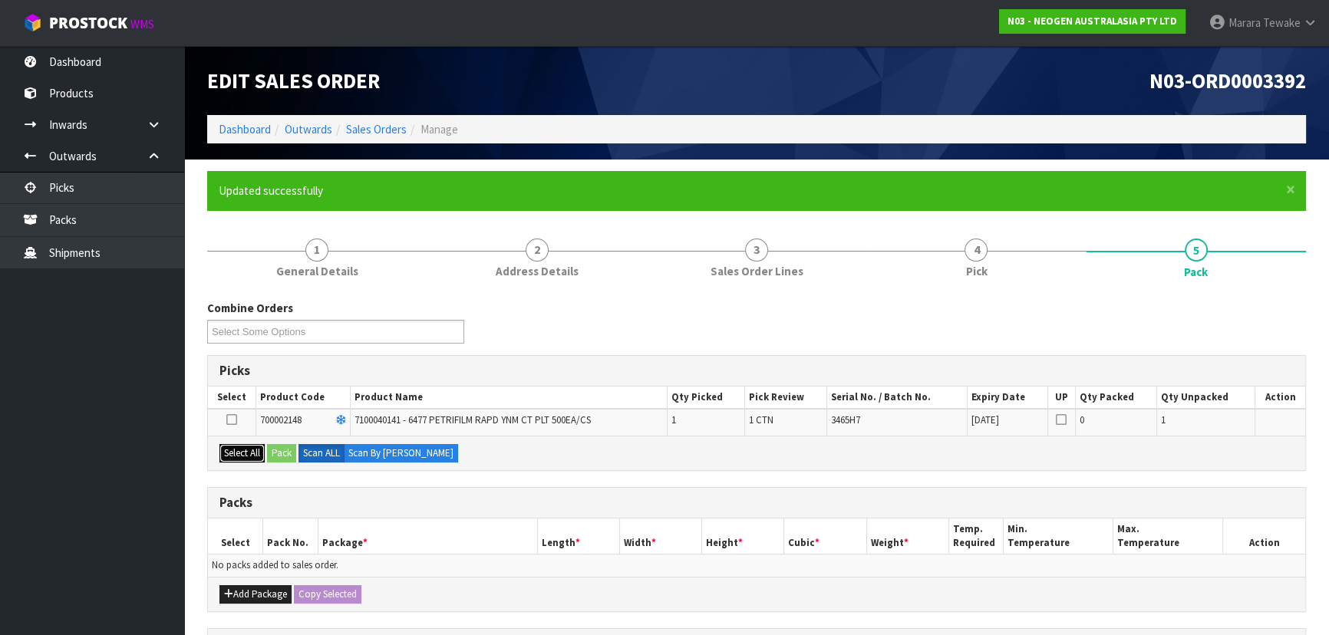
drag, startPoint x: 246, startPoint y: 452, endPoint x: 295, endPoint y: 450, distance: 48.4
click at [260, 450] on button "Select All" at bounding box center [241, 453] width 45 height 18
click at [295, 452] on button "Pack" at bounding box center [281, 453] width 29 height 18
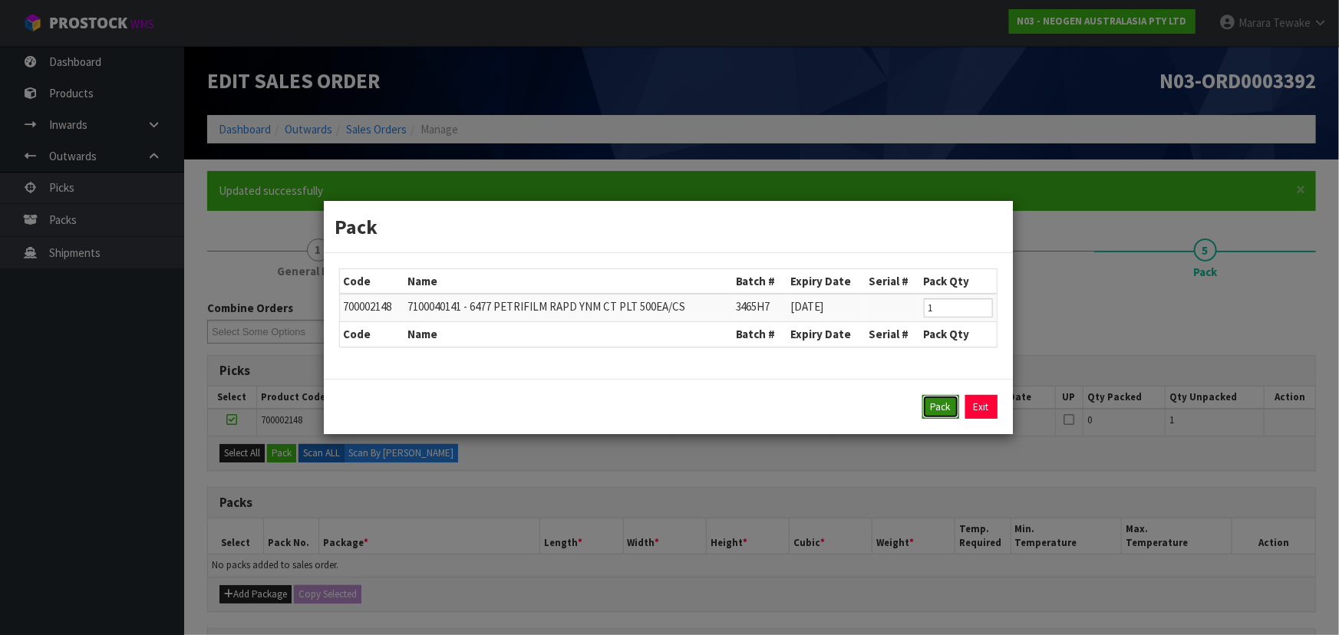
click at [934, 403] on button "Pack" at bounding box center [940, 407] width 37 height 25
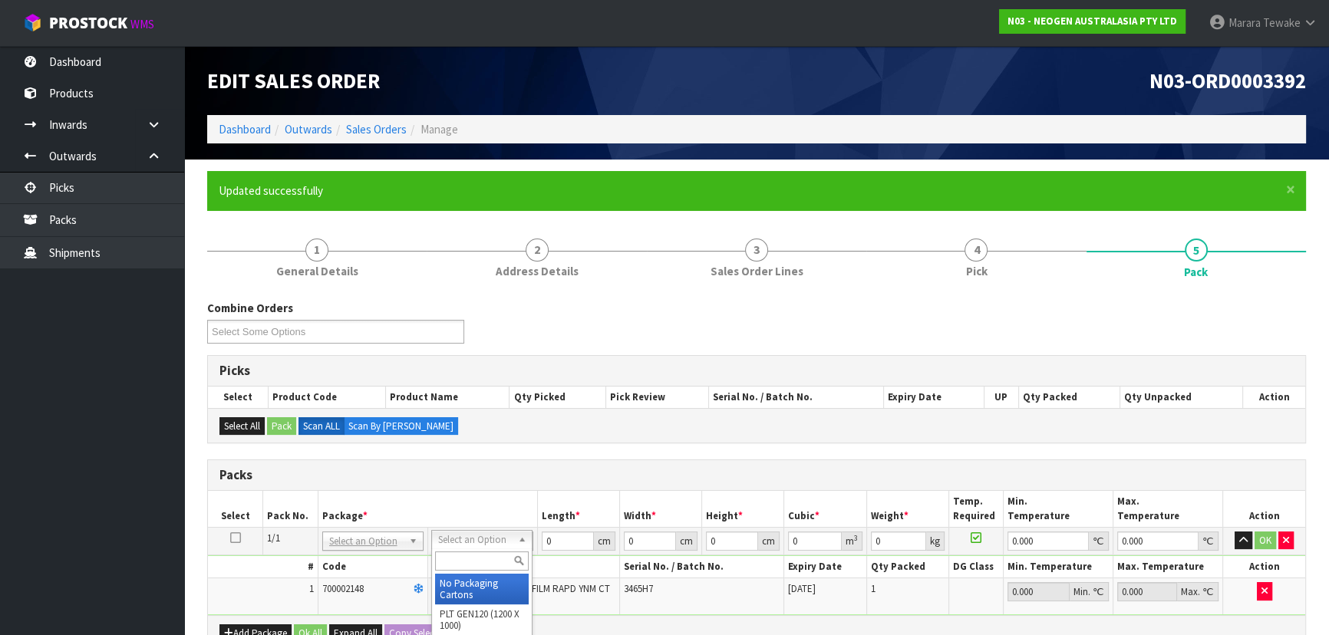
drag, startPoint x: 481, startPoint y: 583, endPoint x: 534, endPoint y: 554, distance: 60.4
drag, startPoint x: 481, startPoint y: 588, endPoint x: 545, endPoint y: 559, distance: 70.0
drag, startPoint x: 552, startPoint y: 550, endPoint x: 551, endPoint y: 537, distance: 13.1
click at [532, 537] on tr "1/1 NONE 007-001 007-002 007-004 007-009 007-013 007-014 007-015 007-017 007-01…" at bounding box center [756, 541] width 1097 height 28
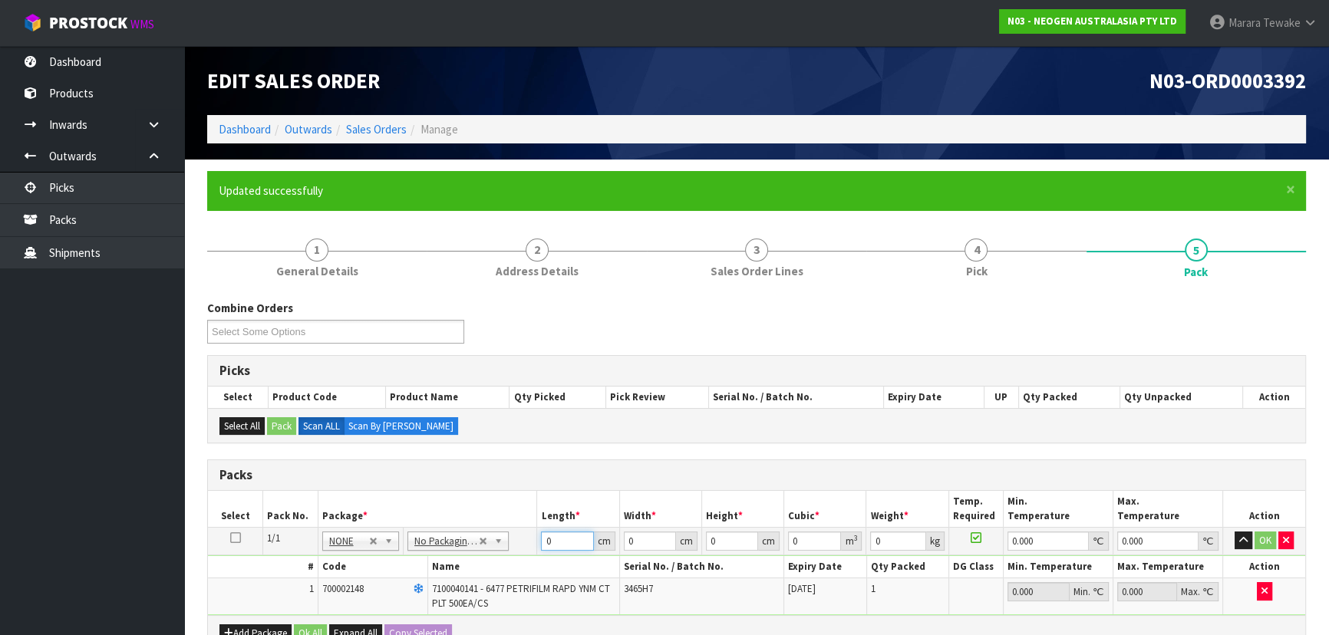
drag, startPoint x: 552, startPoint y: 539, endPoint x: 436, endPoint y: 519, distance: 118.2
click at [464, 536] on tr "1/1 NONE 007-001 007-002 007-004 007-009 007-013 007-014 007-015 007-017 007-01…" at bounding box center [756, 541] width 1097 height 28
type input "37"
type input "20"
type input "1"
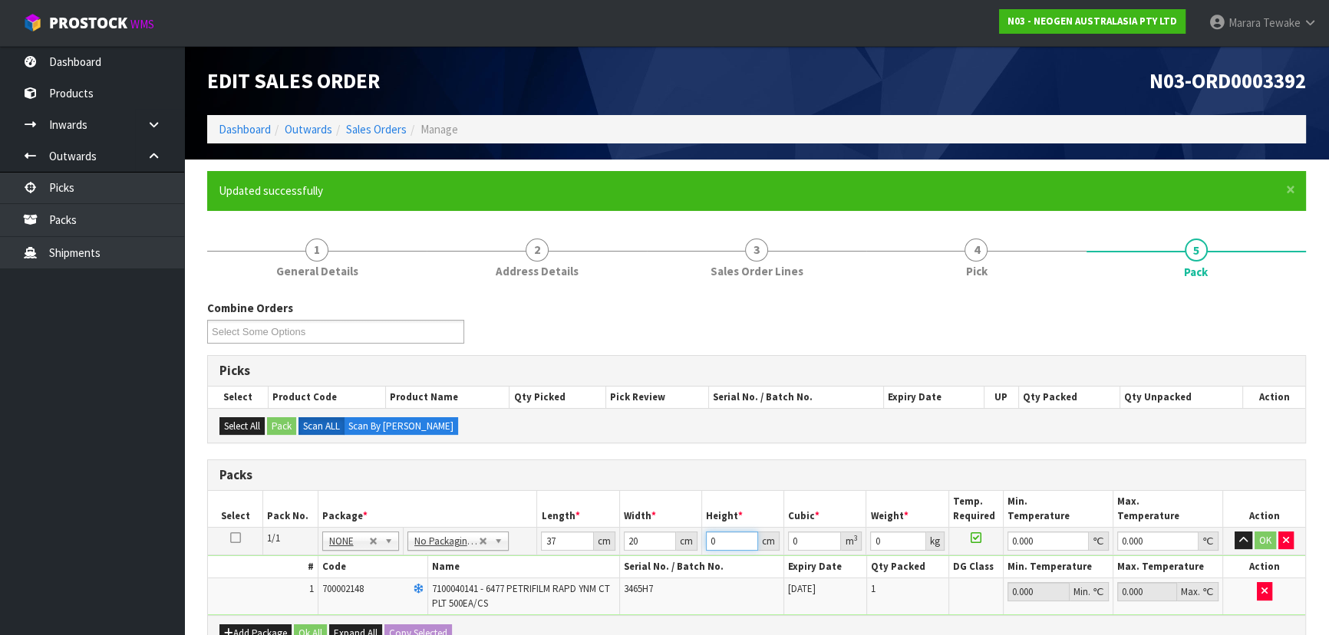
type input "0.00074"
type input "15"
type input "0.0111"
type input "15"
type input "2"
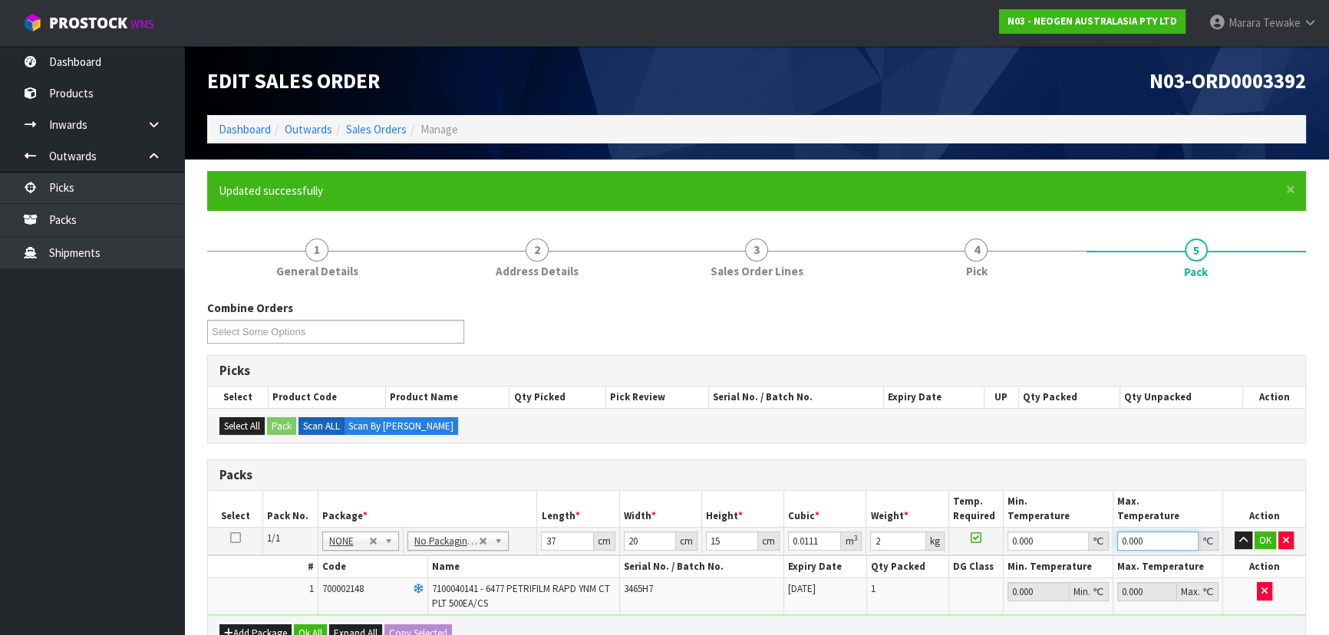
type input "0"
click at [1234, 532] on button "button" at bounding box center [1243, 541] width 18 height 18
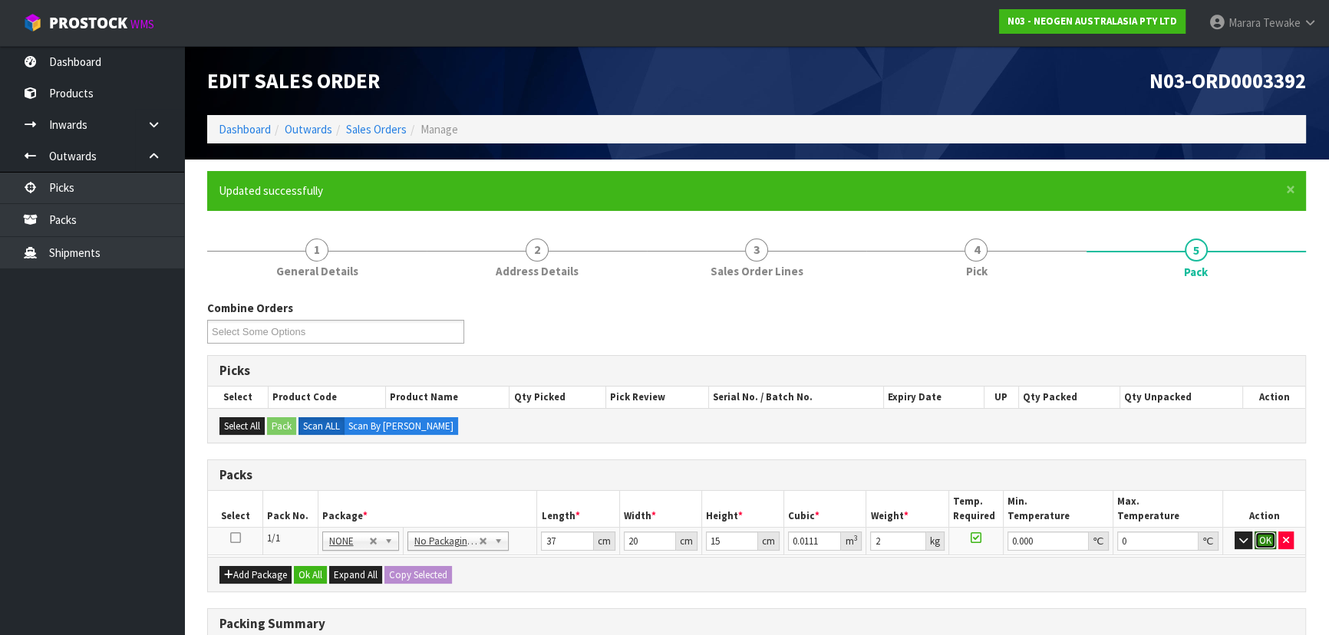
click button "OK" at bounding box center [1264, 541] width 21 height 18
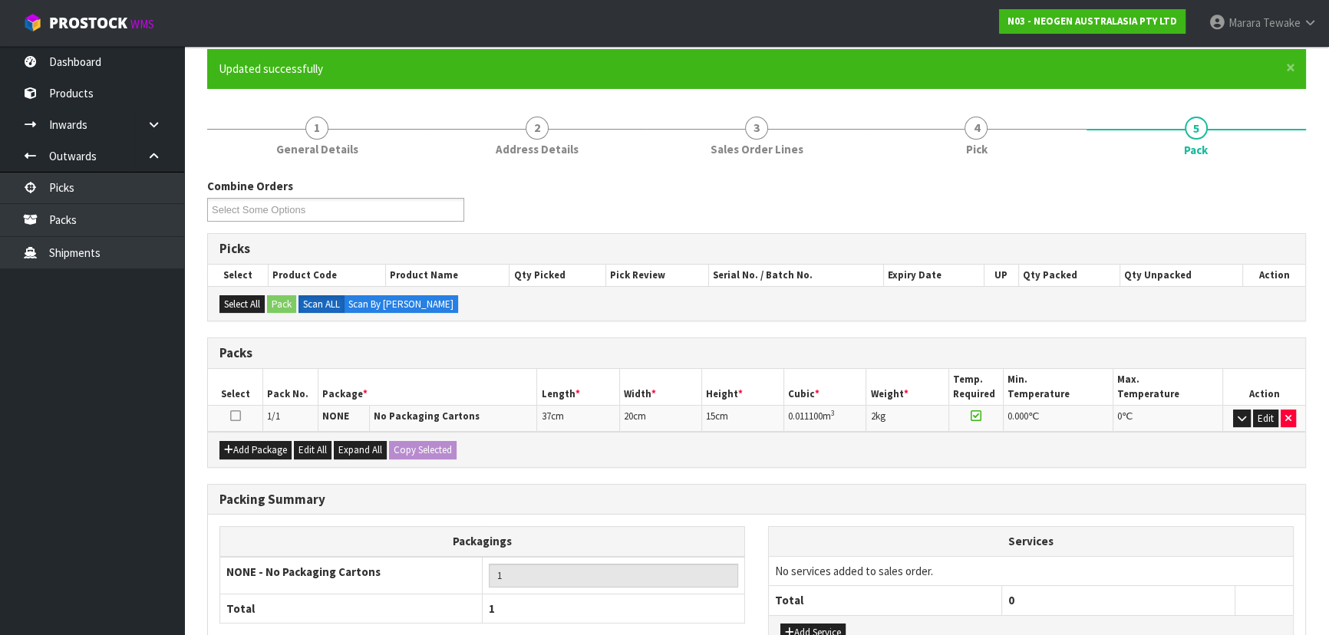
scroll to position [242, 0]
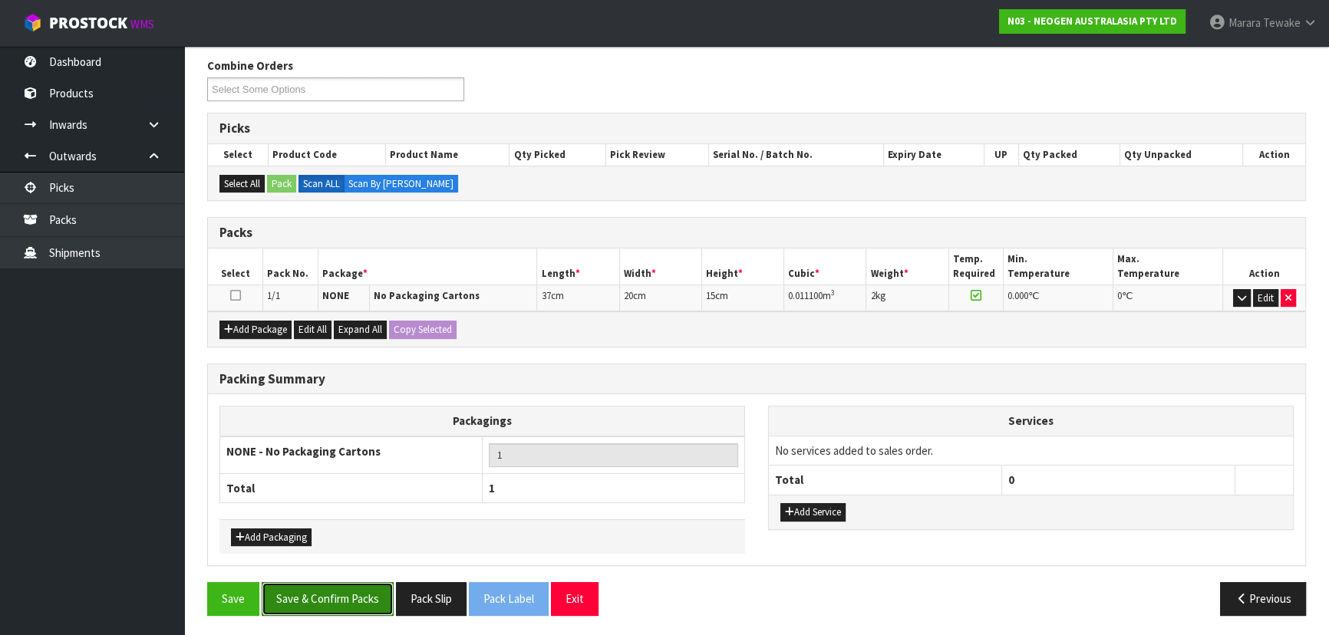
click at [358, 594] on button "Save & Confirm Packs" at bounding box center [328, 598] width 132 height 33
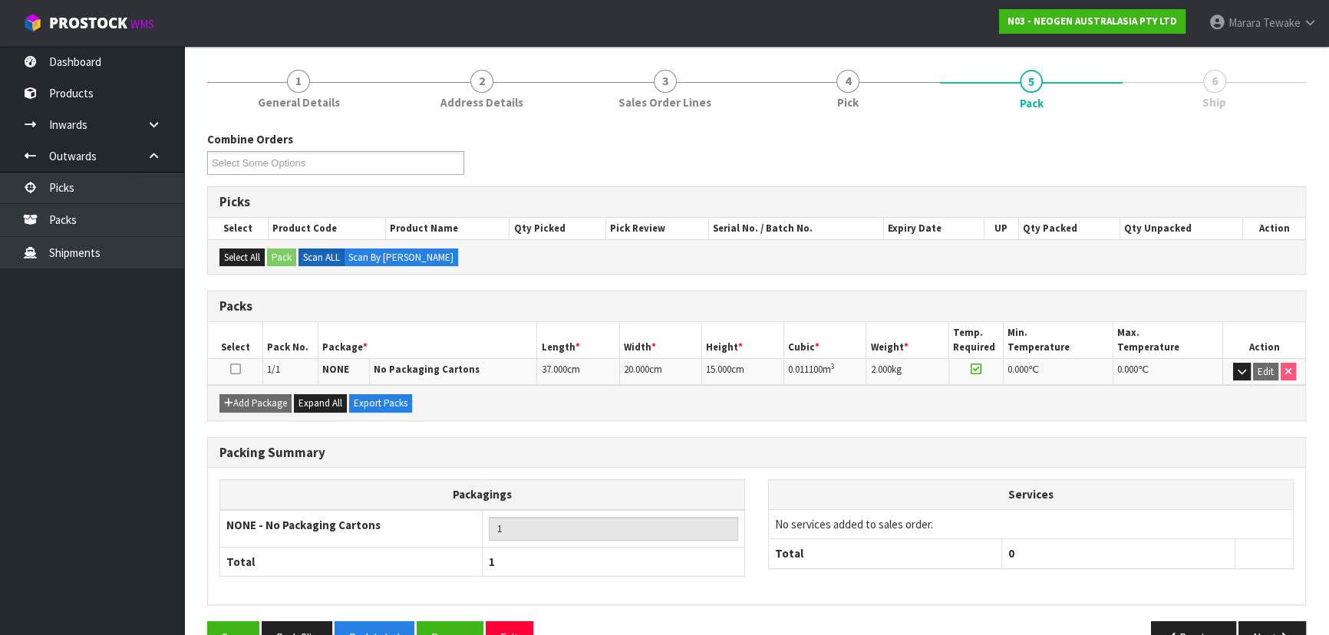
scroll to position [208, 0]
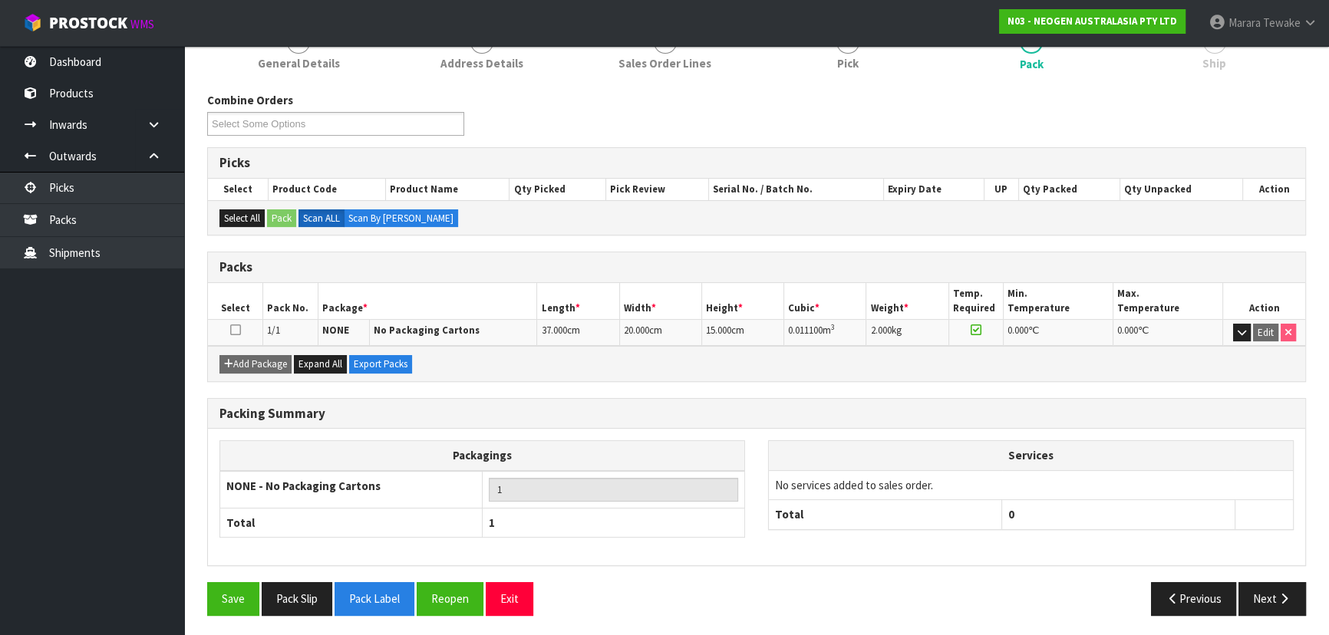
click at [1307, 592] on div "Previous Next" at bounding box center [1036, 598] width 561 height 33
click at [1267, 592] on button "Next" at bounding box center [1272, 598] width 68 height 33
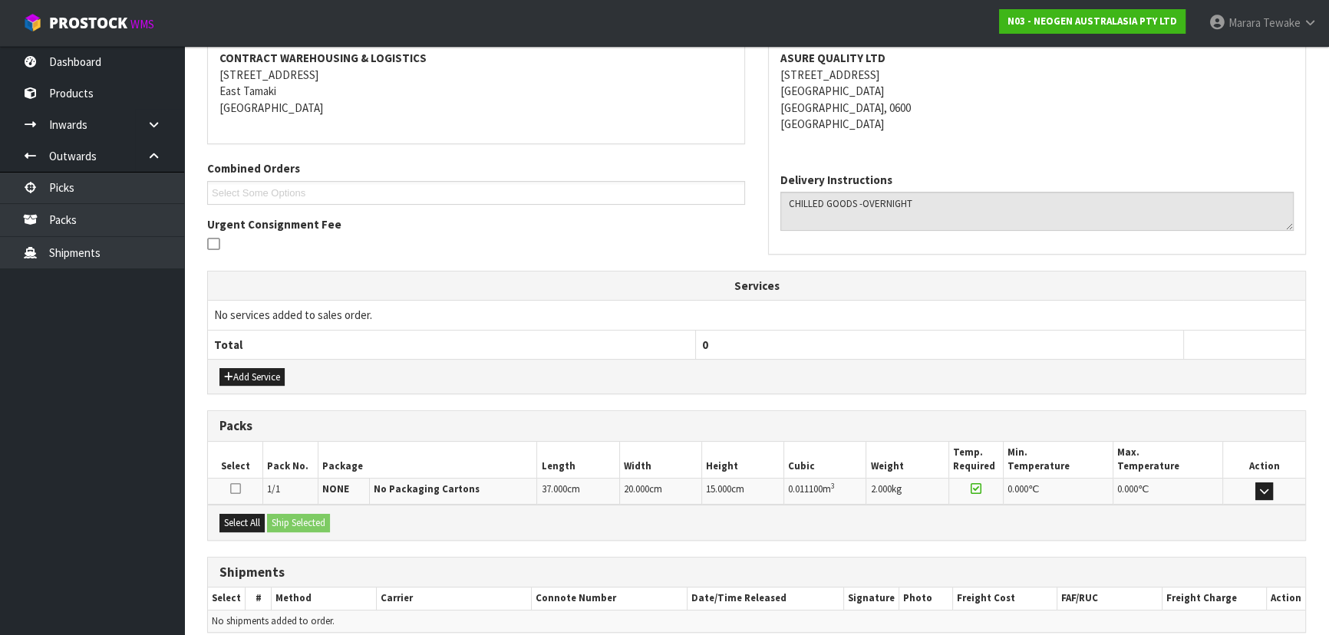
scroll to position [359, 0]
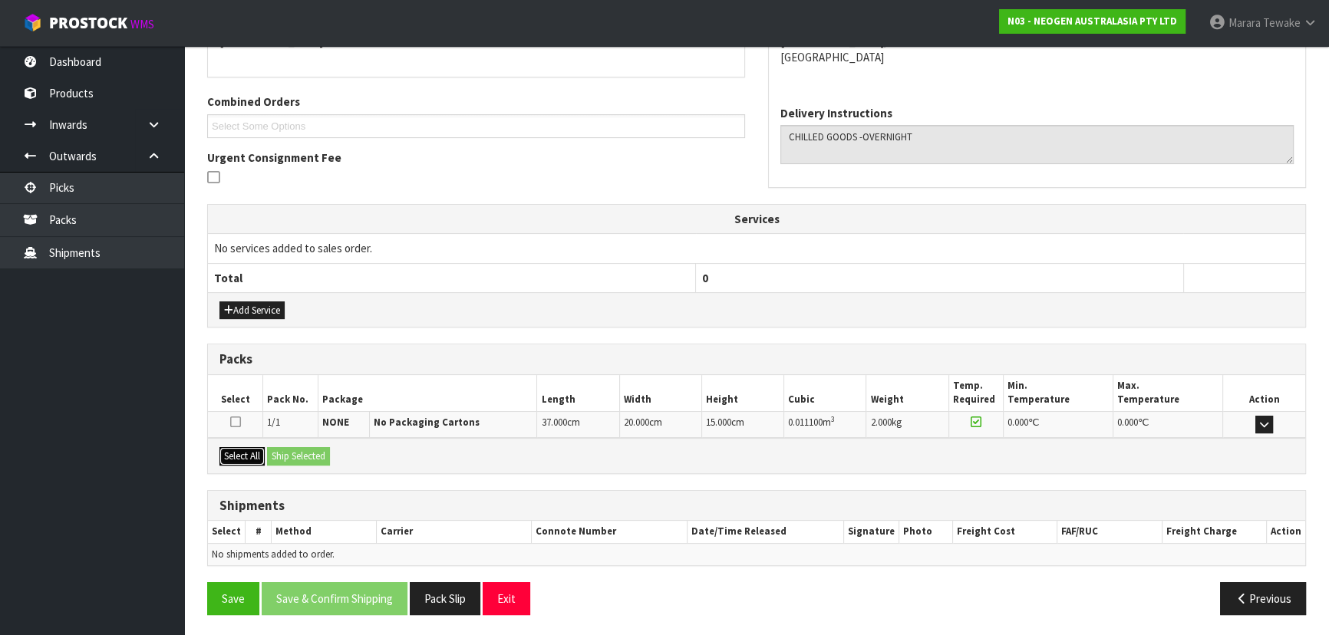
click at [255, 447] on button "Select All" at bounding box center [241, 456] width 45 height 18
click at [323, 448] on button "Ship Selected" at bounding box center [298, 456] width 63 height 18
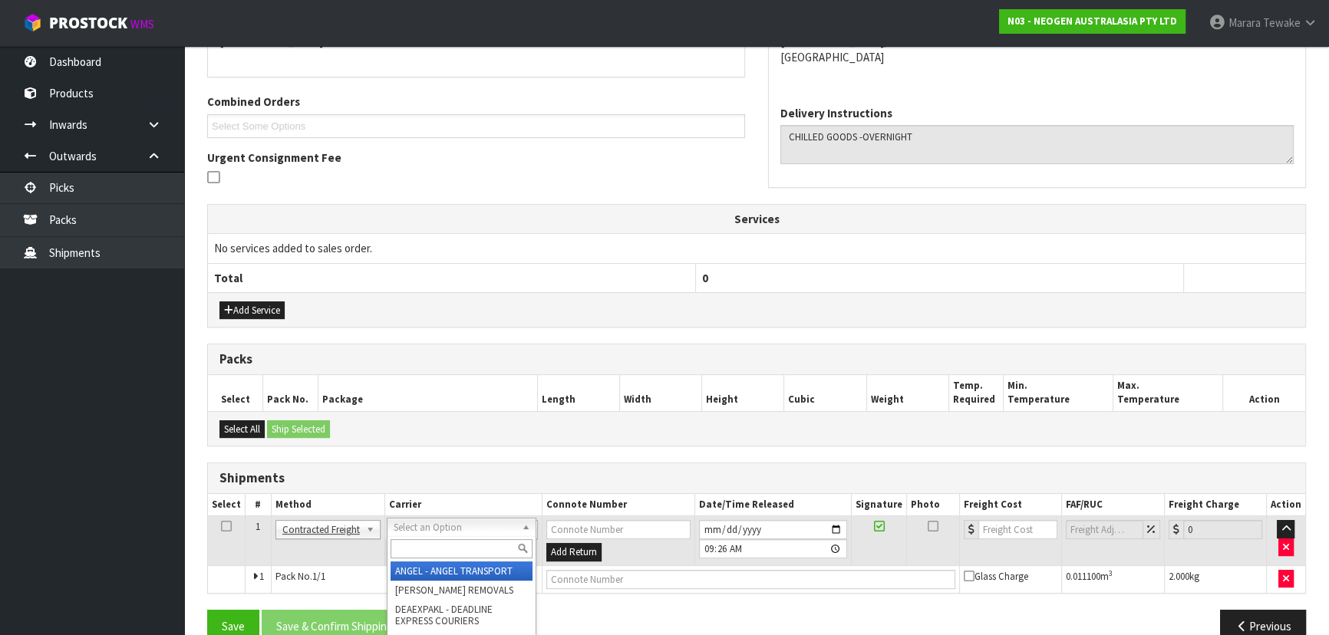
click at [427, 545] on input "text" at bounding box center [462, 548] width 142 height 19
type input "nzp"
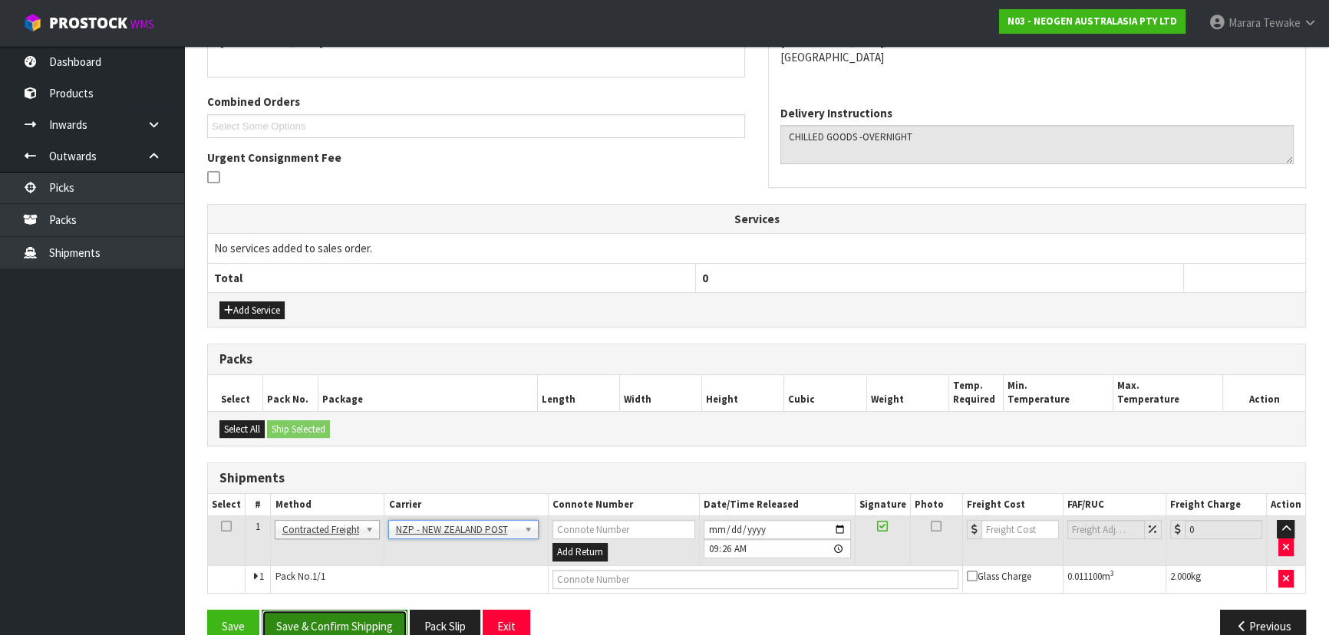
click at [341, 625] on button "Save & Confirm Shipping" at bounding box center [335, 626] width 146 height 33
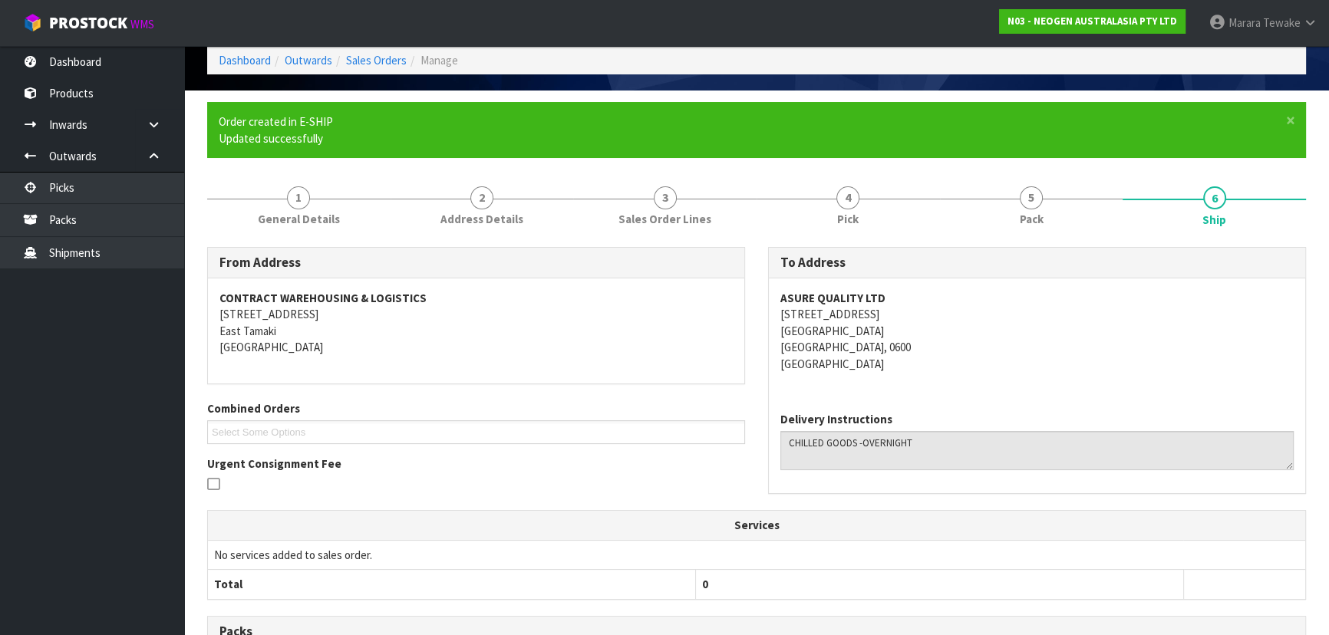
scroll to position [365, 0]
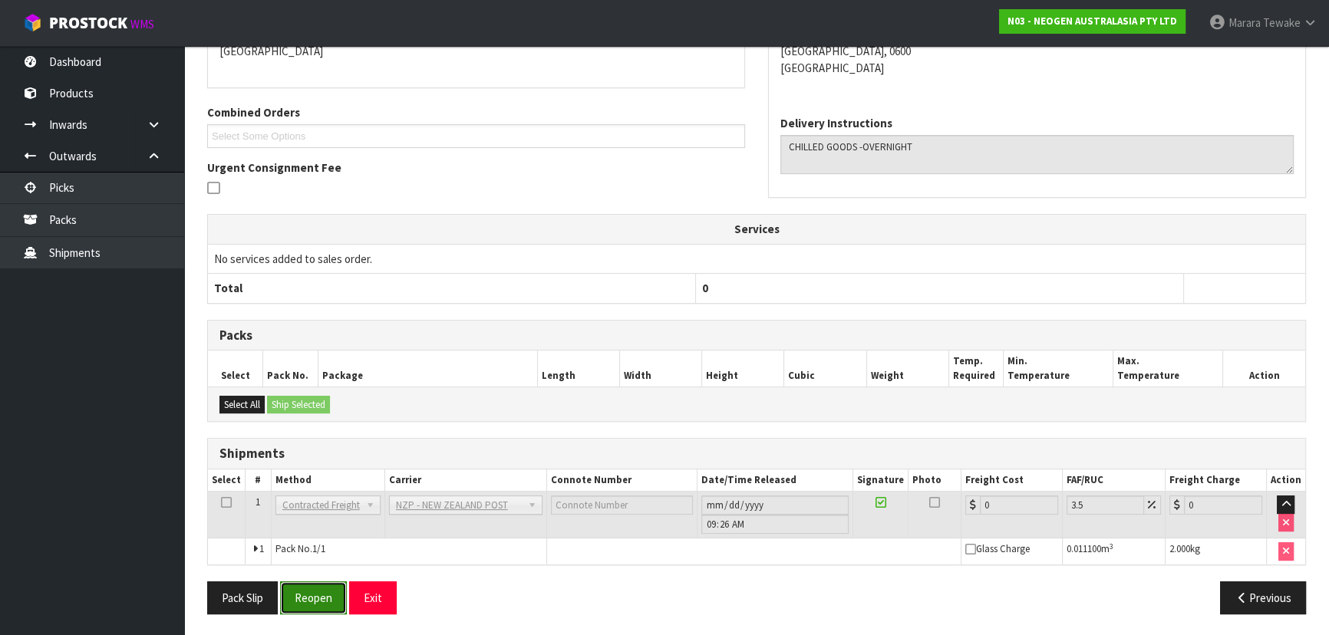
click at [317, 591] on button "Reopen" at bounding box center [313, 598] width 67 height 33
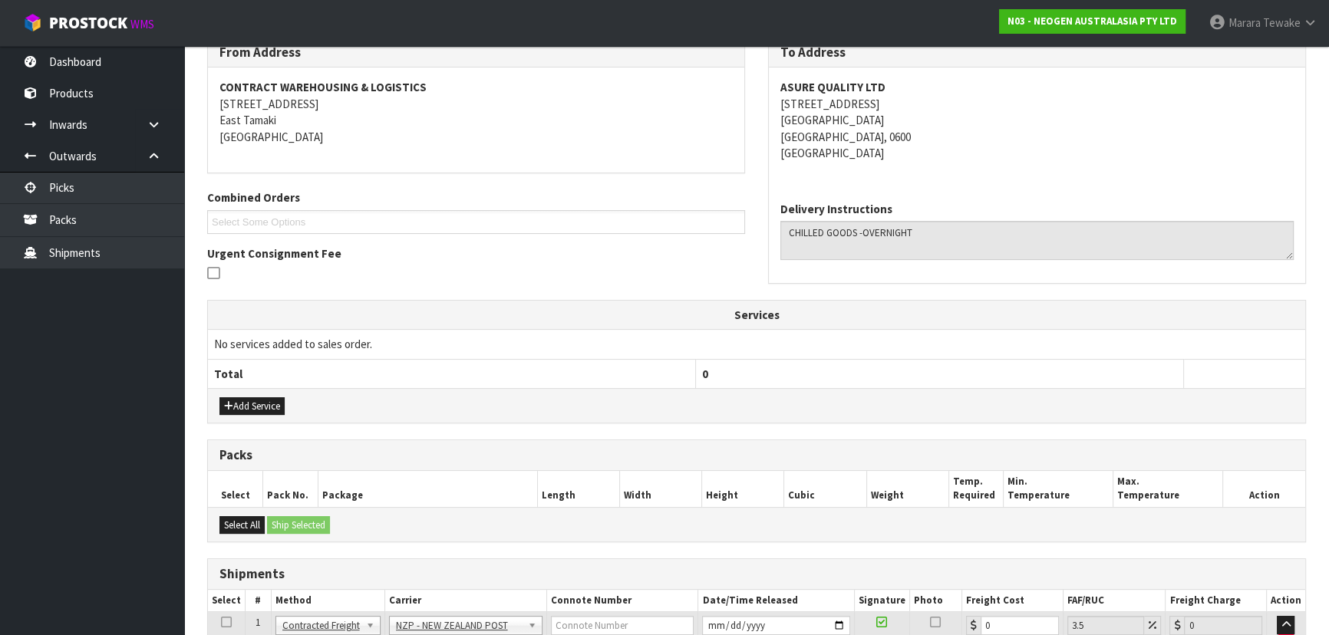
scroll to position [348, 0]
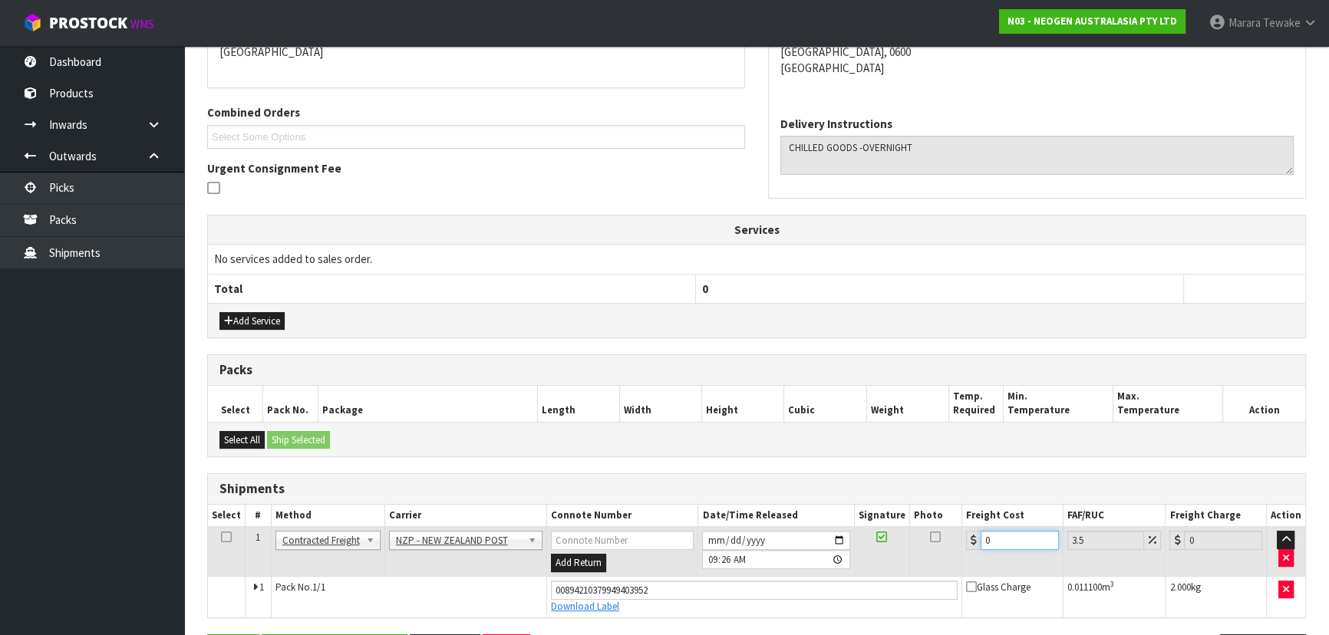
drag, startPoint x: 1024, startPoint y: 542, endPoint x: 802, endPoint y: 519, distance: 223.7
click at [805, 520] on table "Select # Method Carrier Connote Number Date/Time Released Signature Photo Freig…" at bounding box center [756, 561] width 1097 height 113
type input "4"
type input "4.14"
type input "4.3"
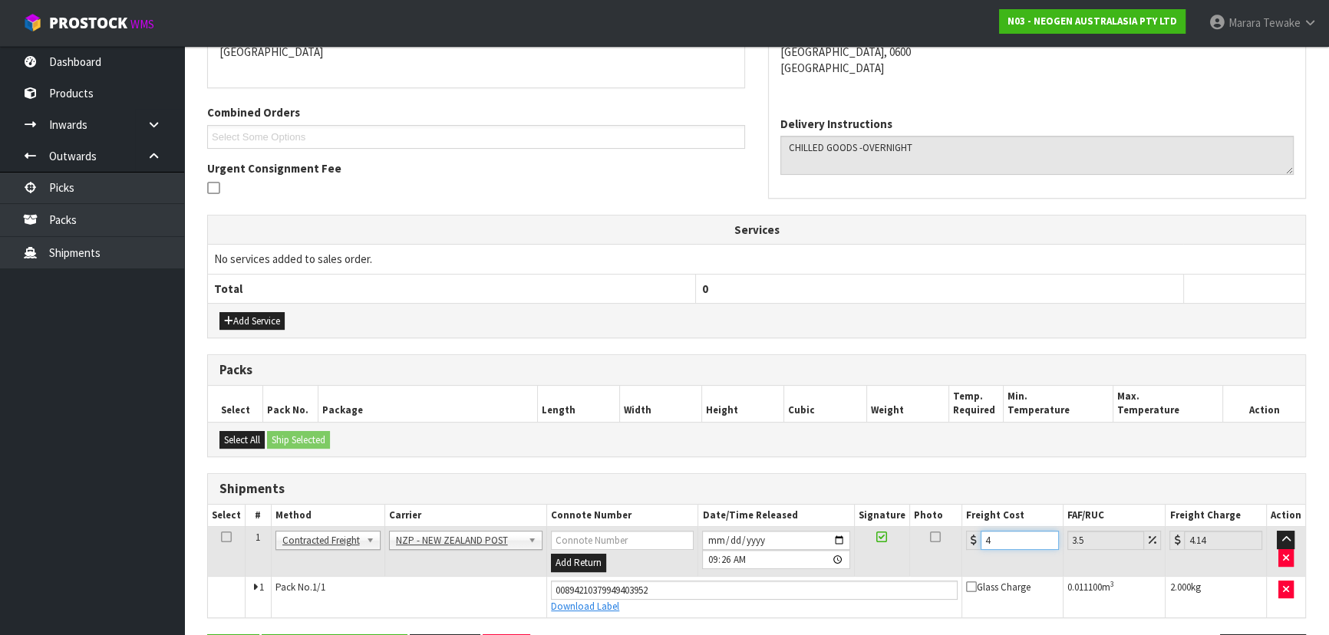
type input "4.45"
type input "4.33"
type input "4.48"
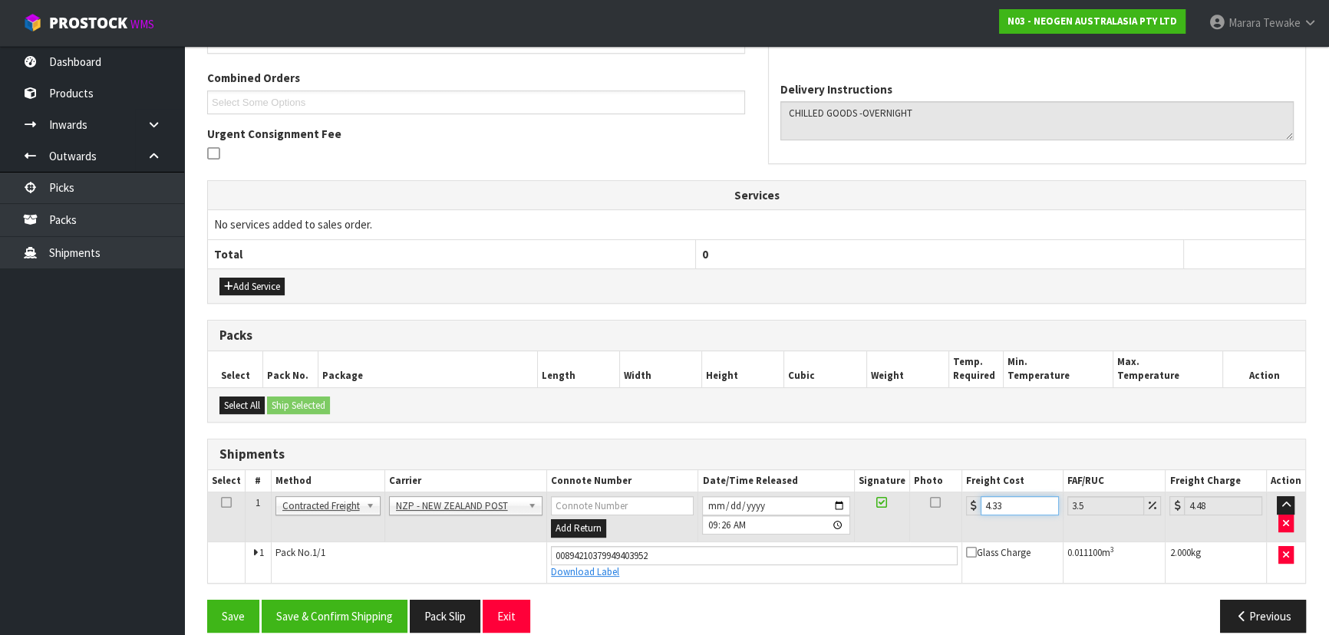
scroll to position [400, 0]
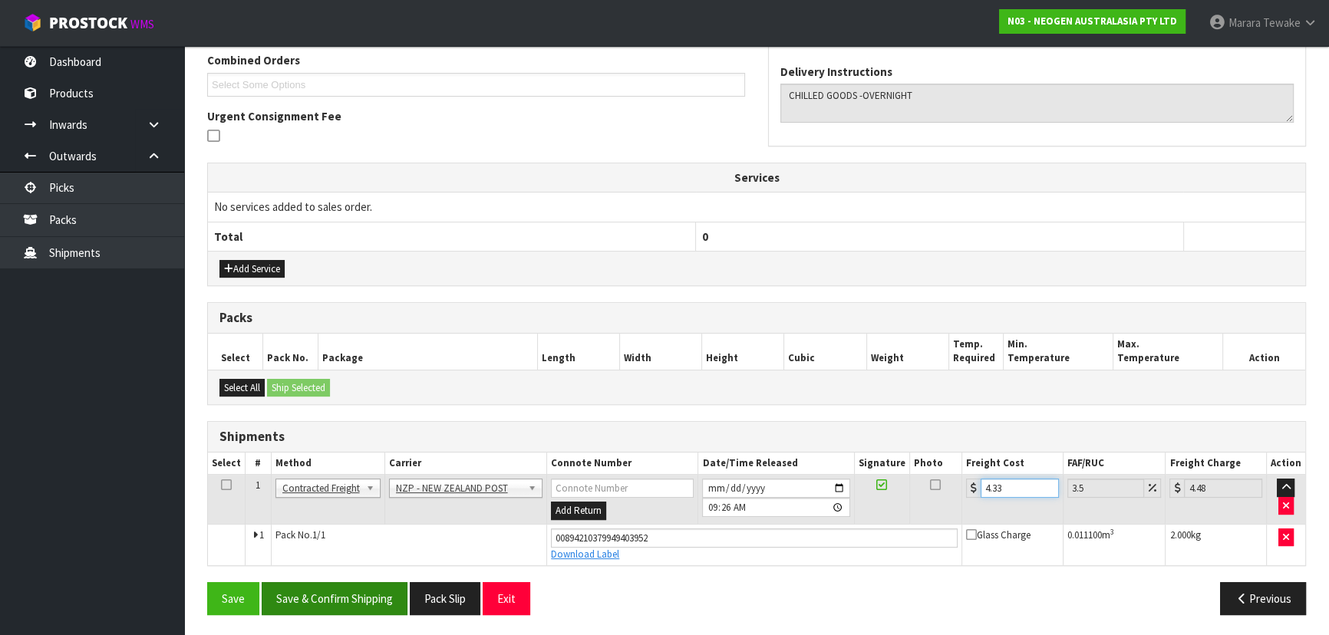
type input "4.33"
click at [329, 588] on button "Save & Confirm Shipping" at bounding box center [335, 598] width 146 height 33
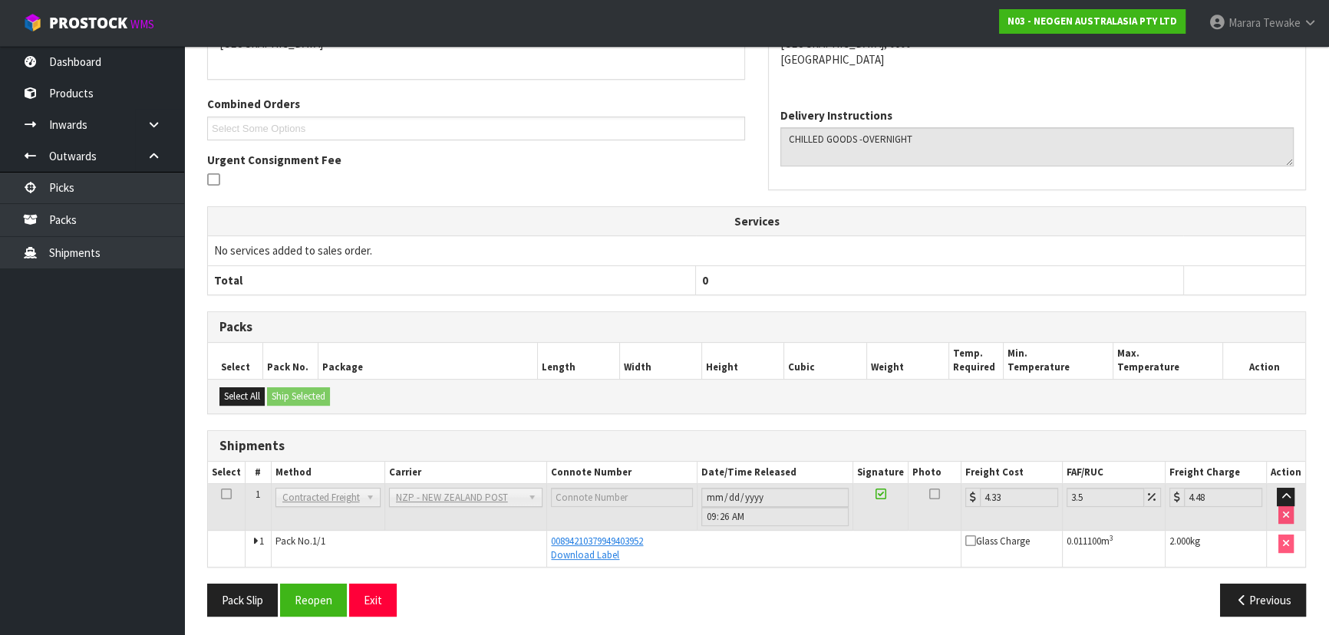
scroll to position [359, 0]
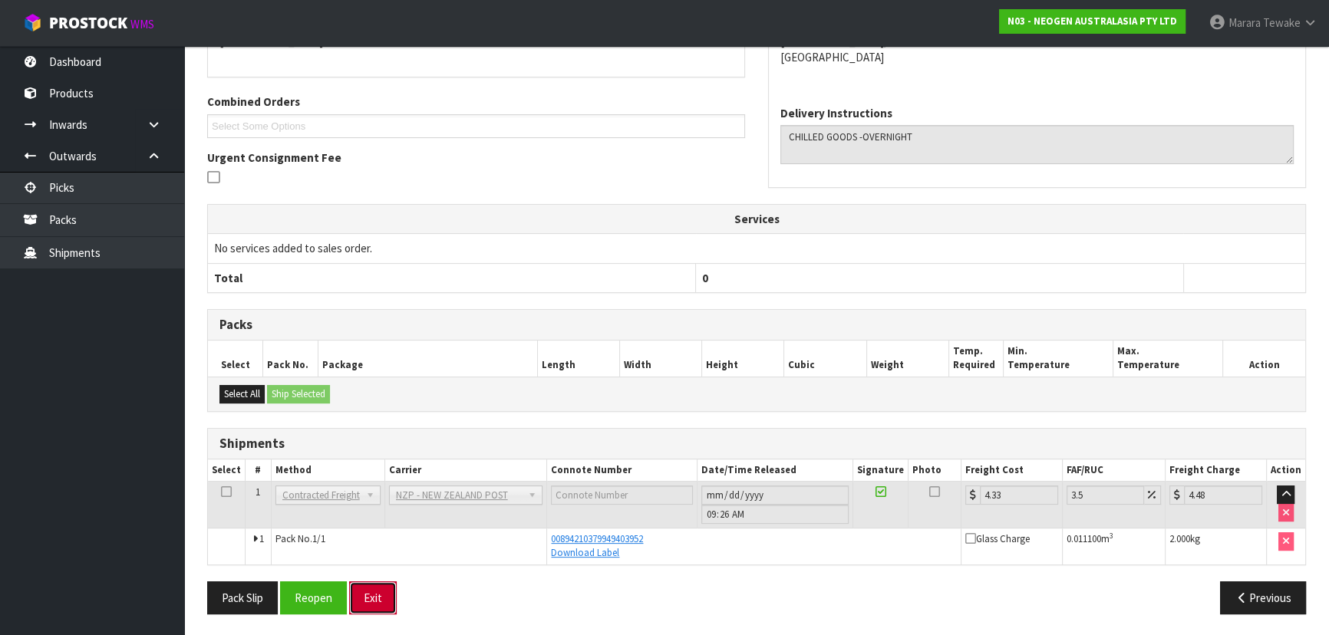
click at [377, 582] on button "Exit" at bounding box center [373, 598] width 48 height 33
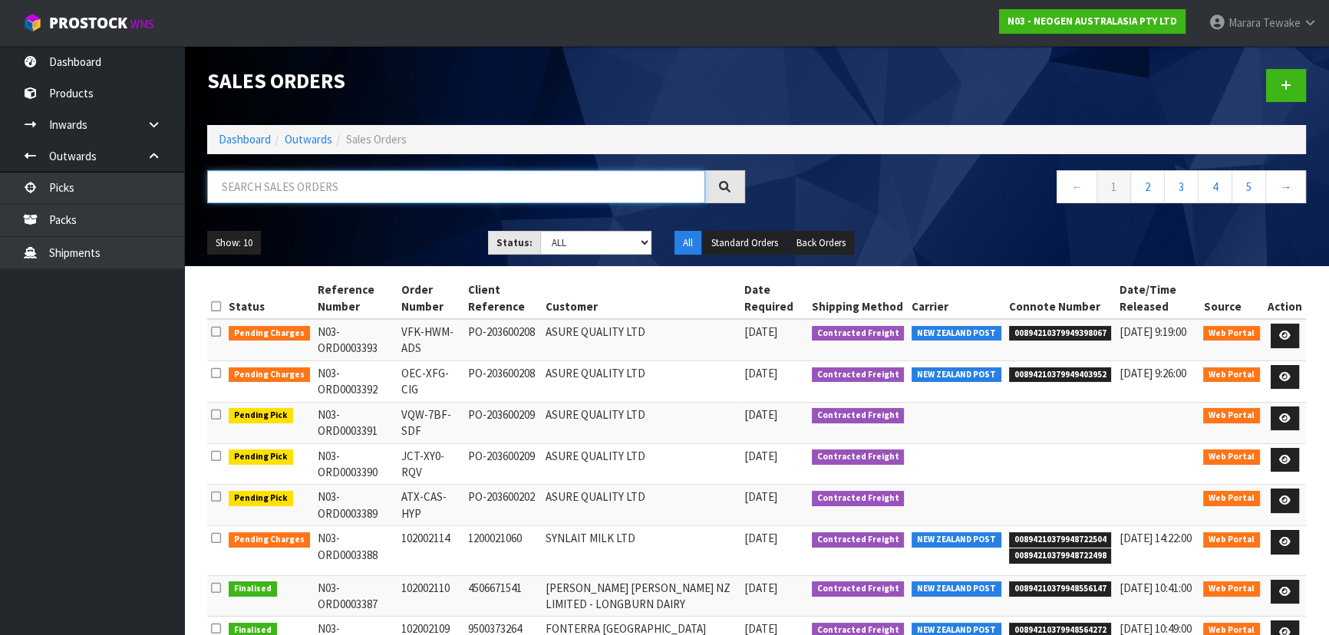
click at [543, 189] on input "text" at bounding box center [456, 186] width 498 height 33
type input "JOB-0412125"
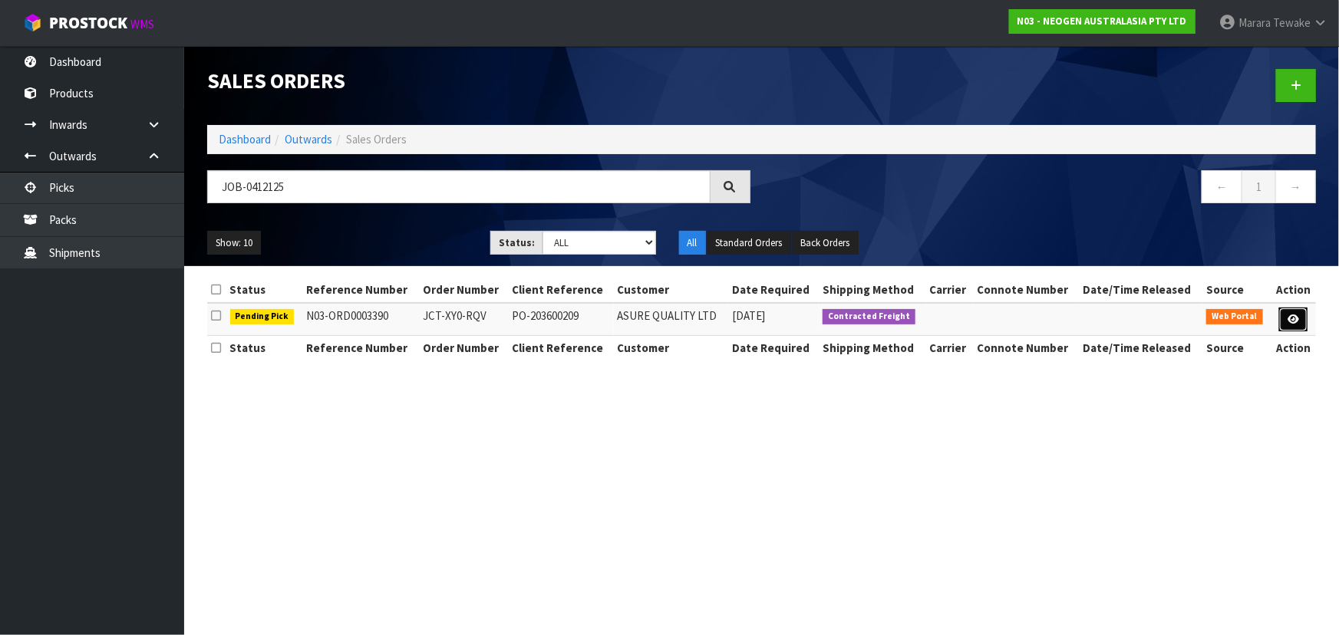
click at [1289, 311] on link at bounding box center [1293, 320] width 28 height 25
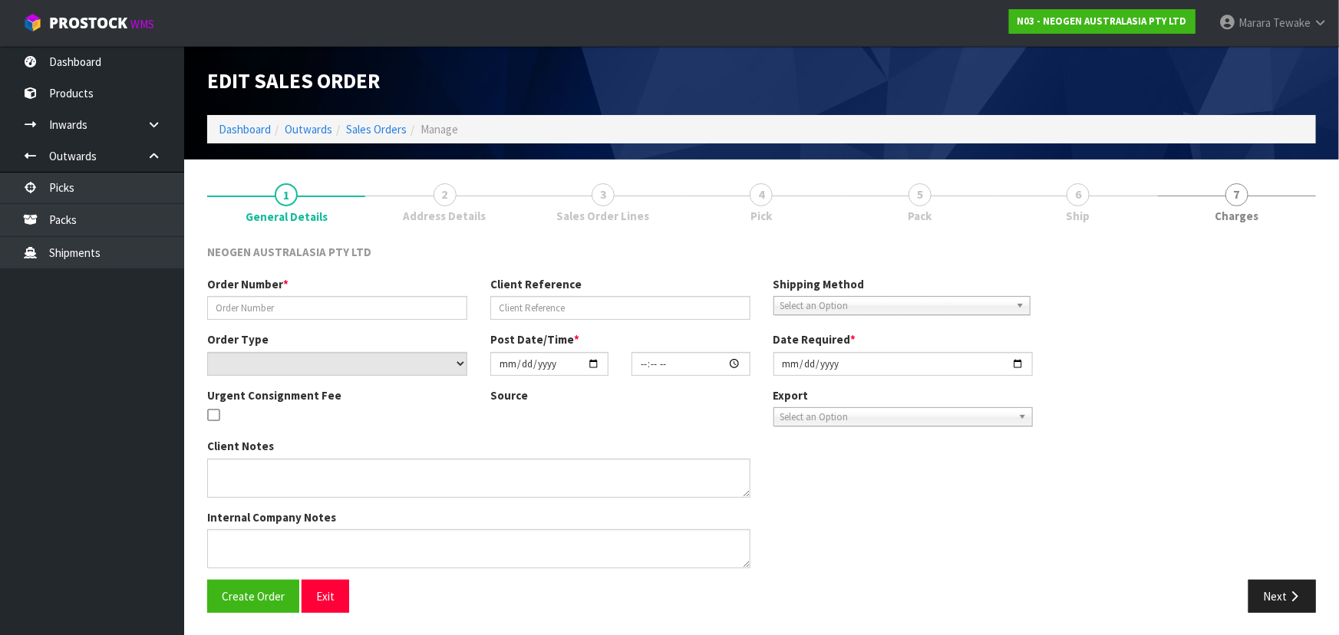
type input "JCT-XY0-RQV"
type input "PO-203600209"
select select "number:0"
type input "2025-09-11"
type input "15:07:00.000"
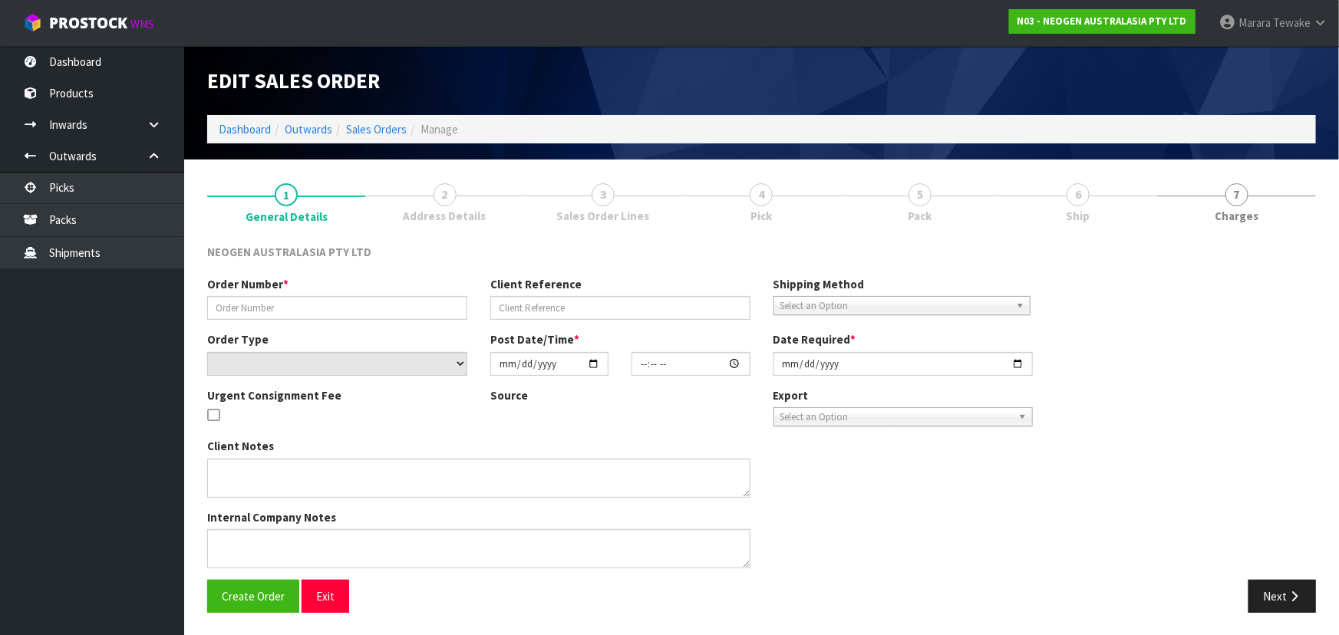
type input "2025-09-15"
type textarea "PLEASE FIND ATTACHED THE BARCODE LABEL FOR ORDER - JCT-XY0-RQV PLEASE NOTE - TH…"
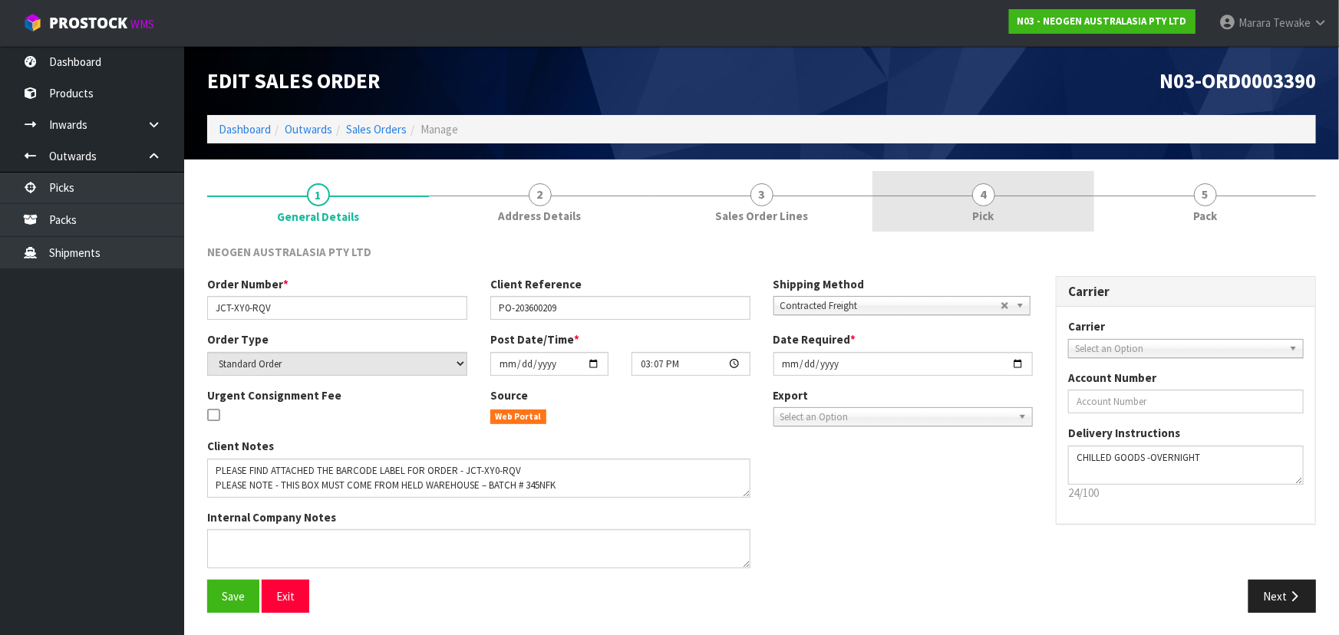
click at [1013, 219] on link "4 Pick" at bounding box center [983, 201] width 222 height 61
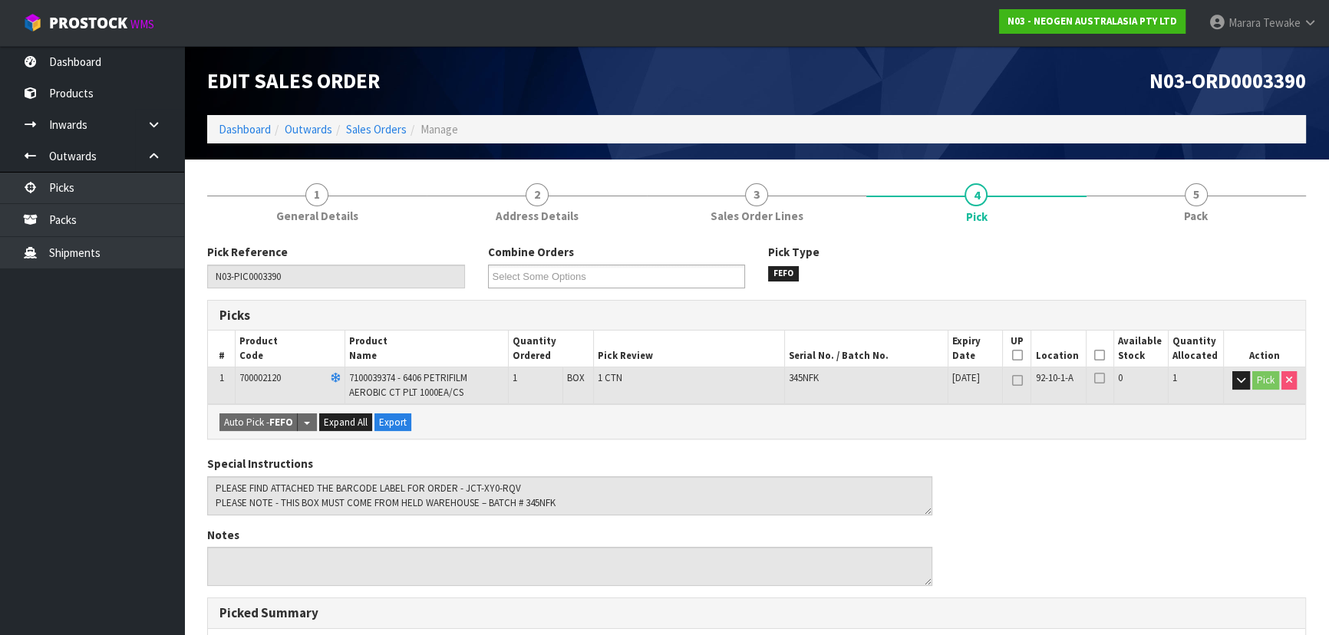
click at [1099, 356] on icon at bounding box center [1099, 355] width 11 height 1
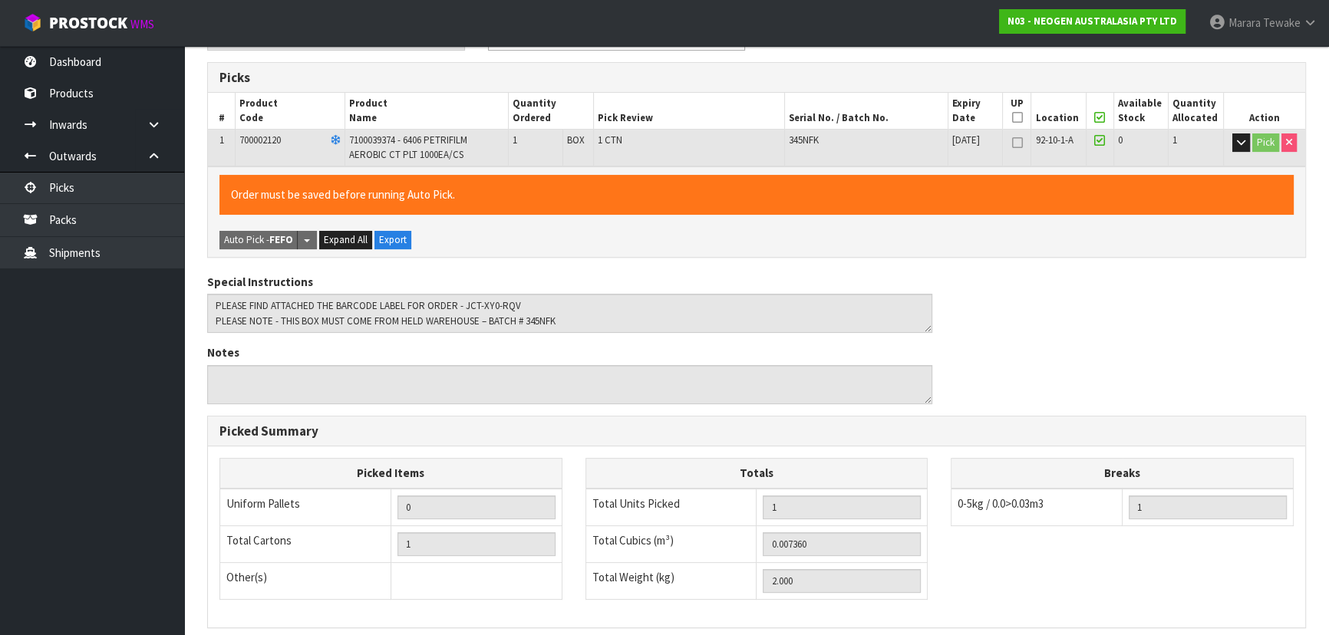
scroll to position [438, 0]
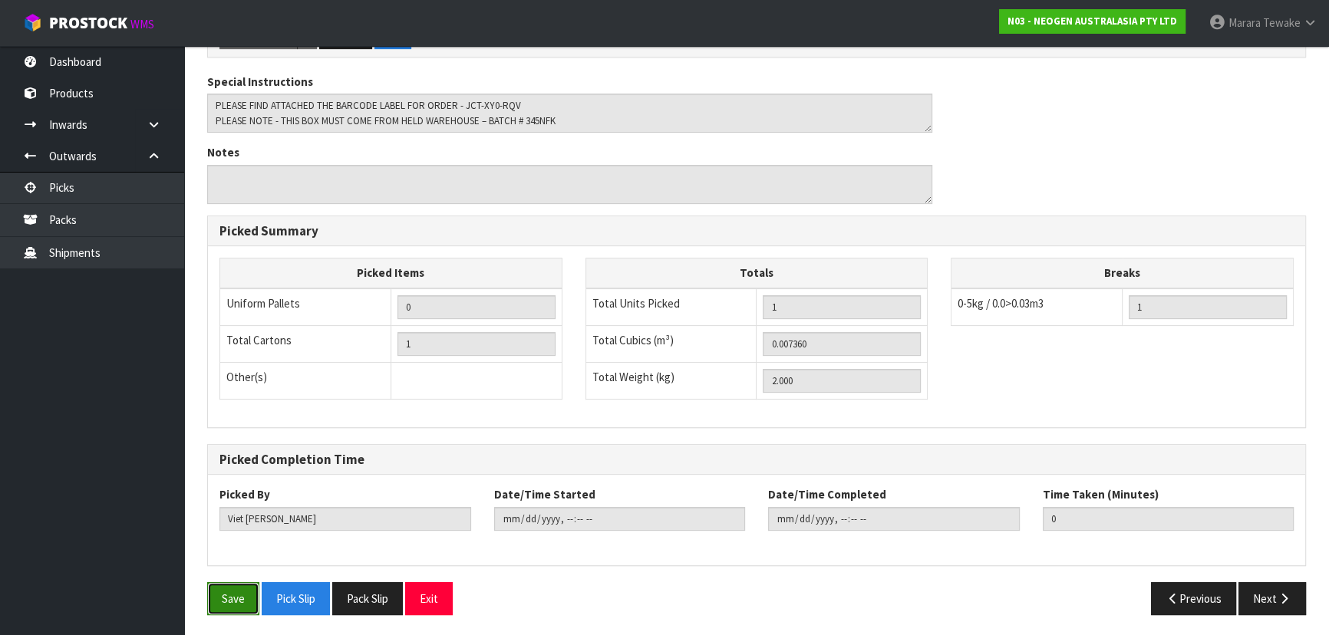
click at [229, 584] on button "Save" at bounding box center [233, 598] width 52 height 33
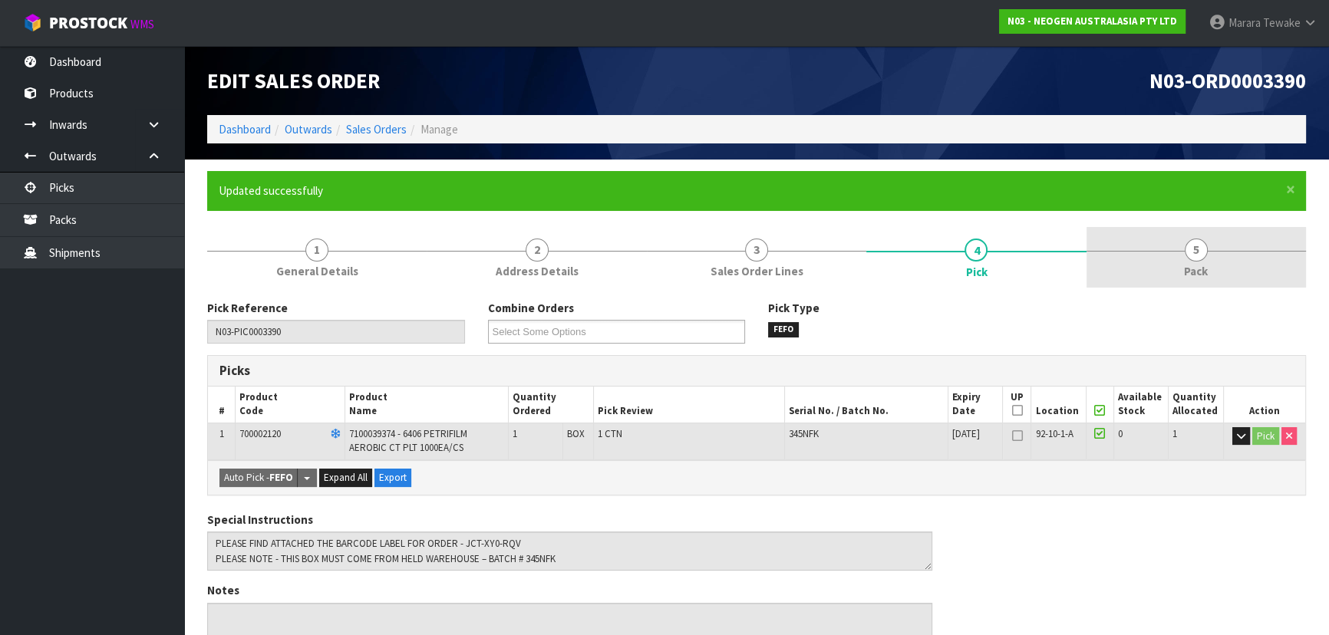
click at [1212, 261] on link "5 Pack" at bounding box center [1195, 257] width 219 height 61
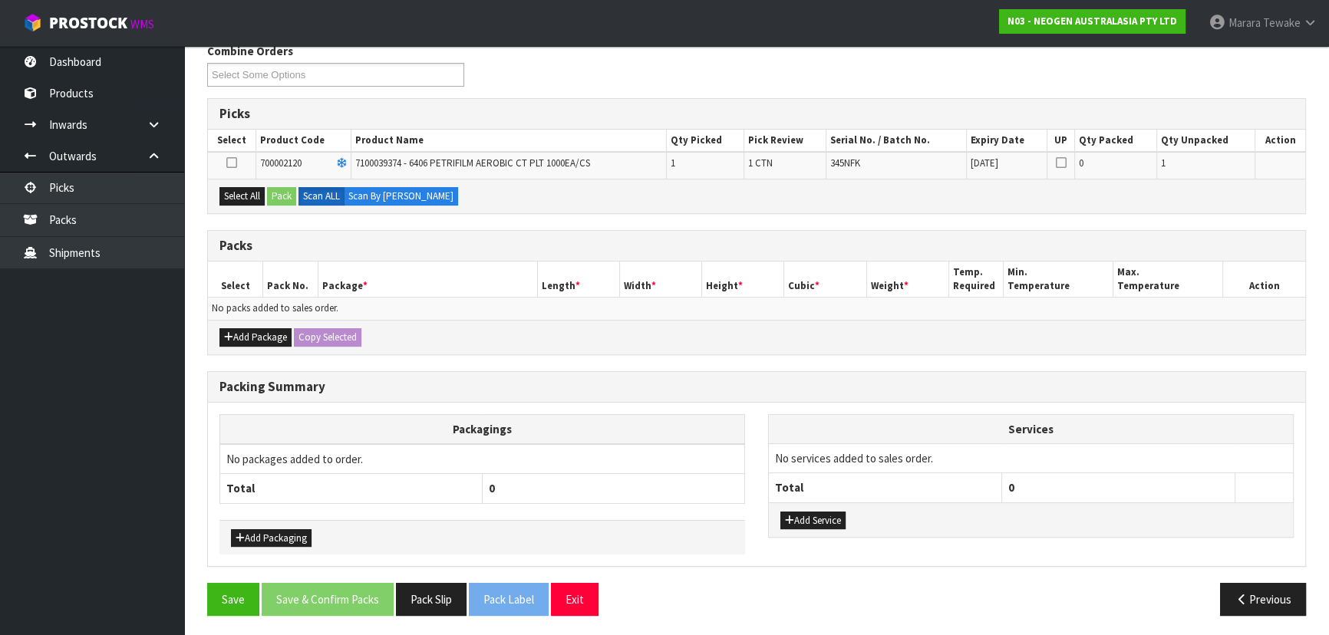
scroll to position [187, 0]
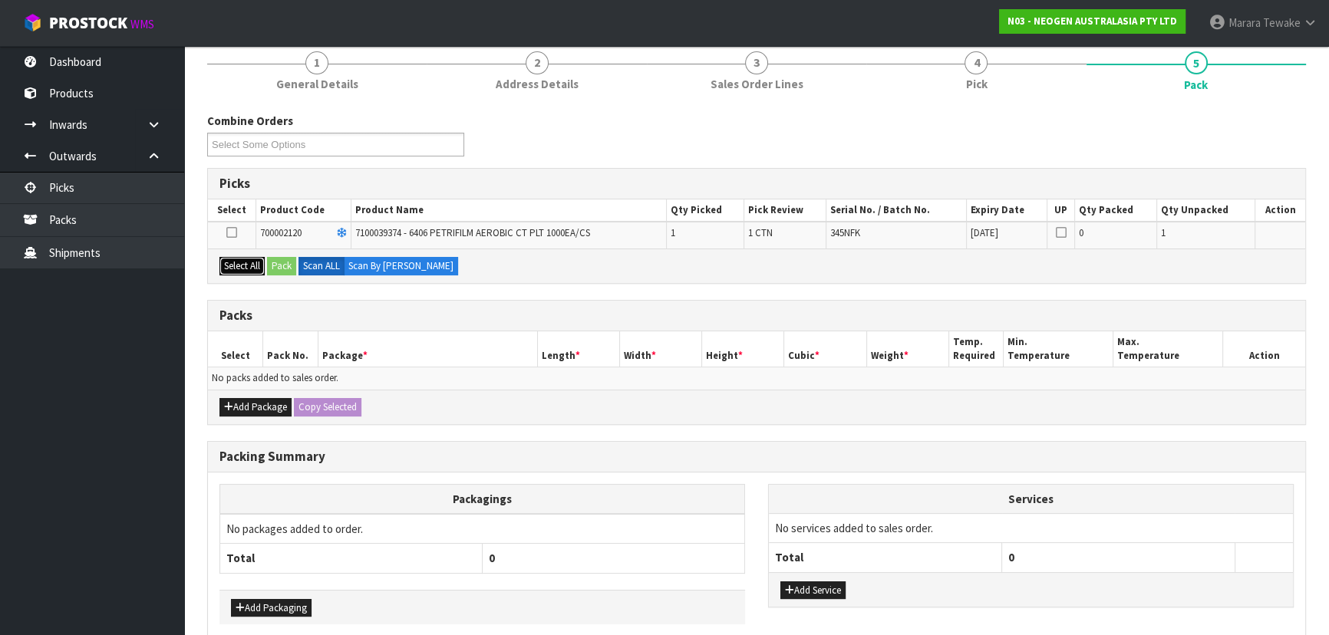
click at [229, 262] on button "Select All" at bounding box center [241, 266] width 45 height 18
click at [285, 263] on button "Pack" at bounding box center [281, 266] width 29 height 18
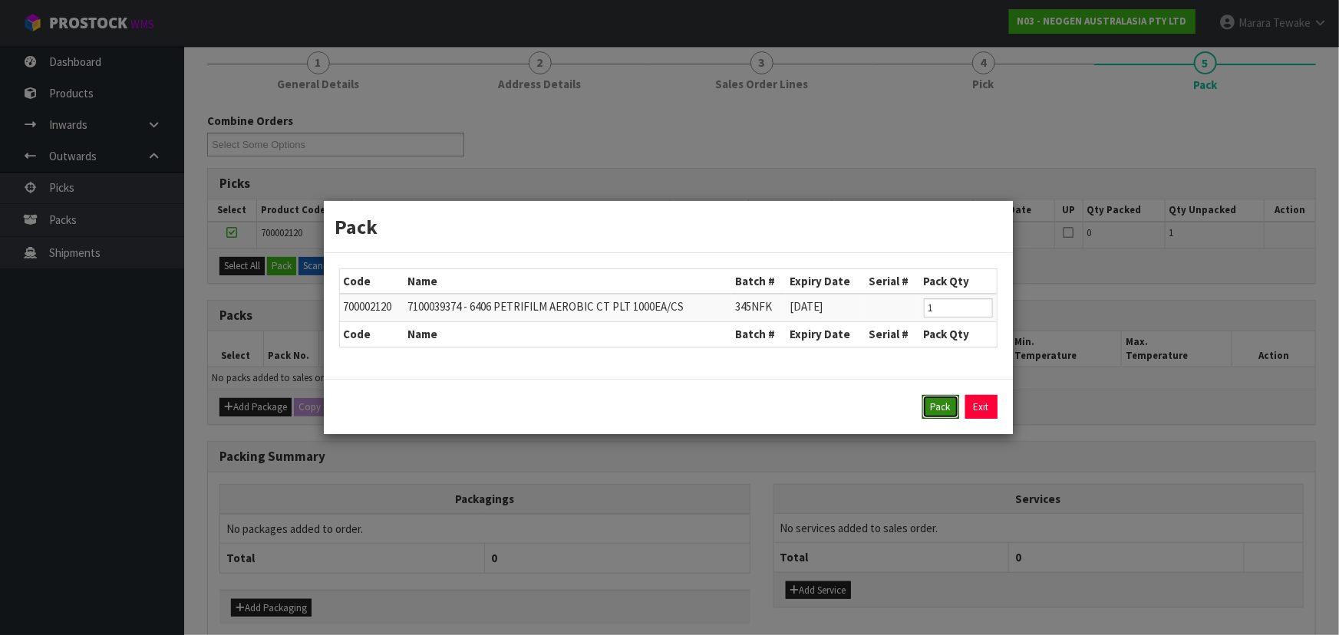
click at [931, 408] on button "Pack" at bounding box center [940, 407] width 37 height 25
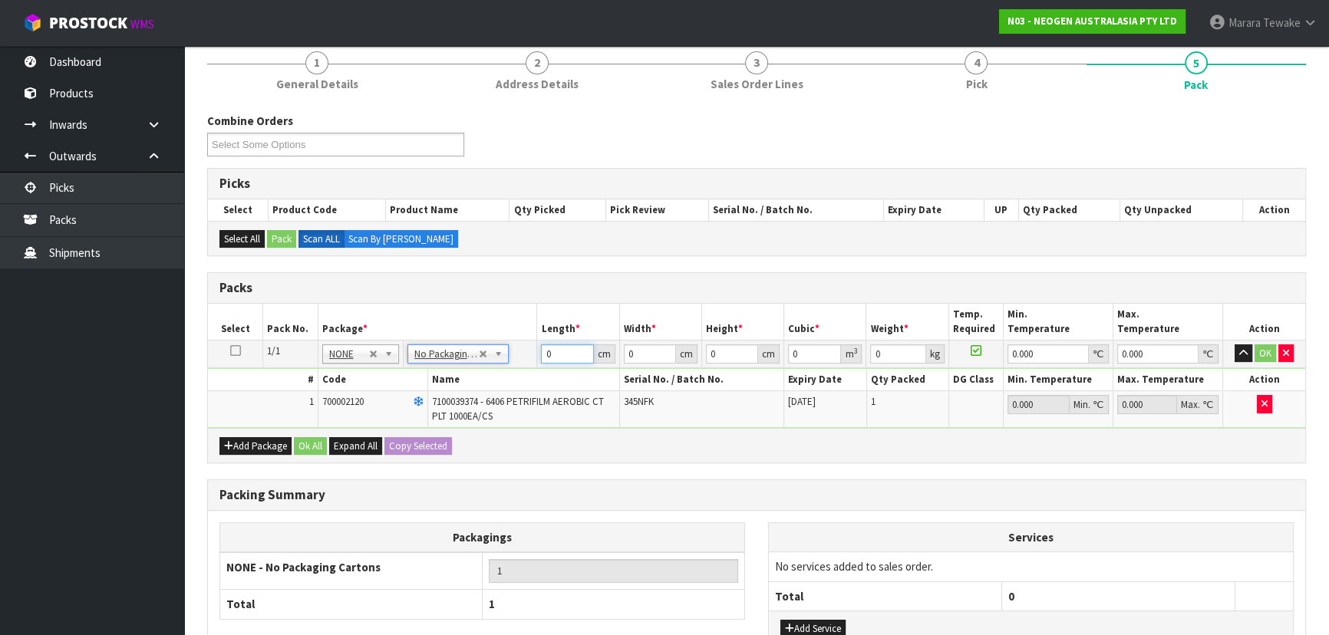
click at [537, 341] on td "0 cm" at bounding box center [578, 354] width 82 height 28
type input "23"
type input "20"
type input "1"
type input "0.00046"
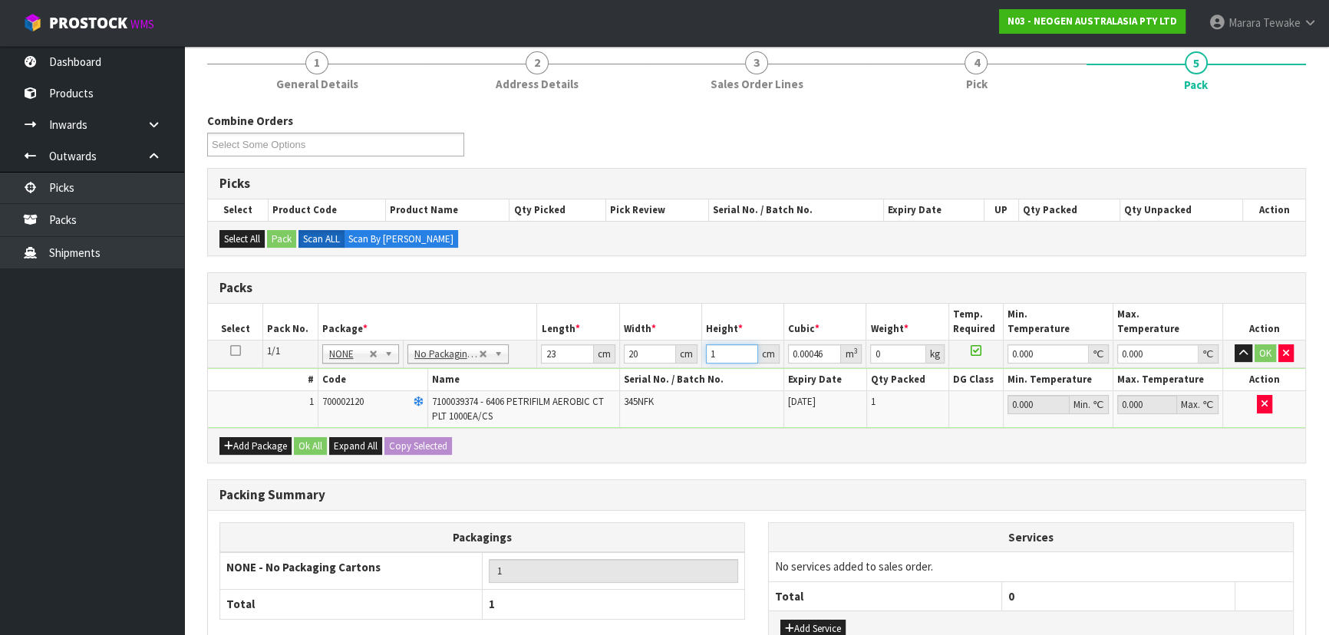
type input "16"
type input "0.00736"
type input "16"
type input "3"
type input "0"
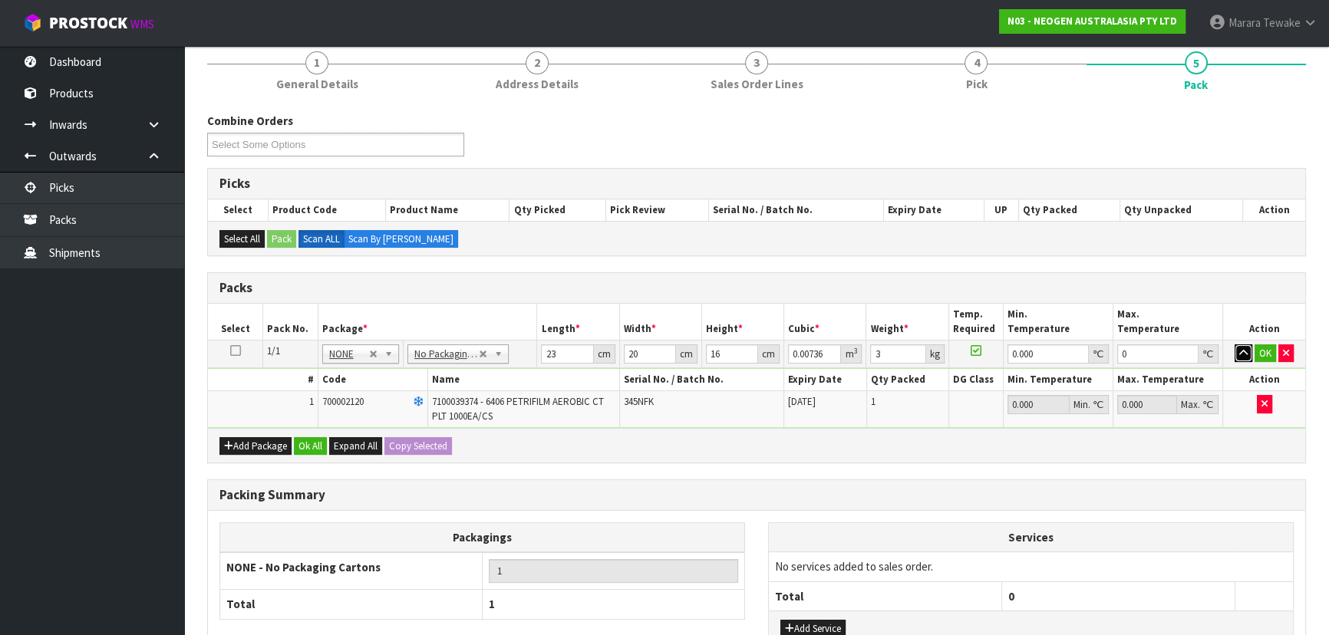
click at [1234, 344] on button "button" at bounding box center [1243, 353] width 18 height 18
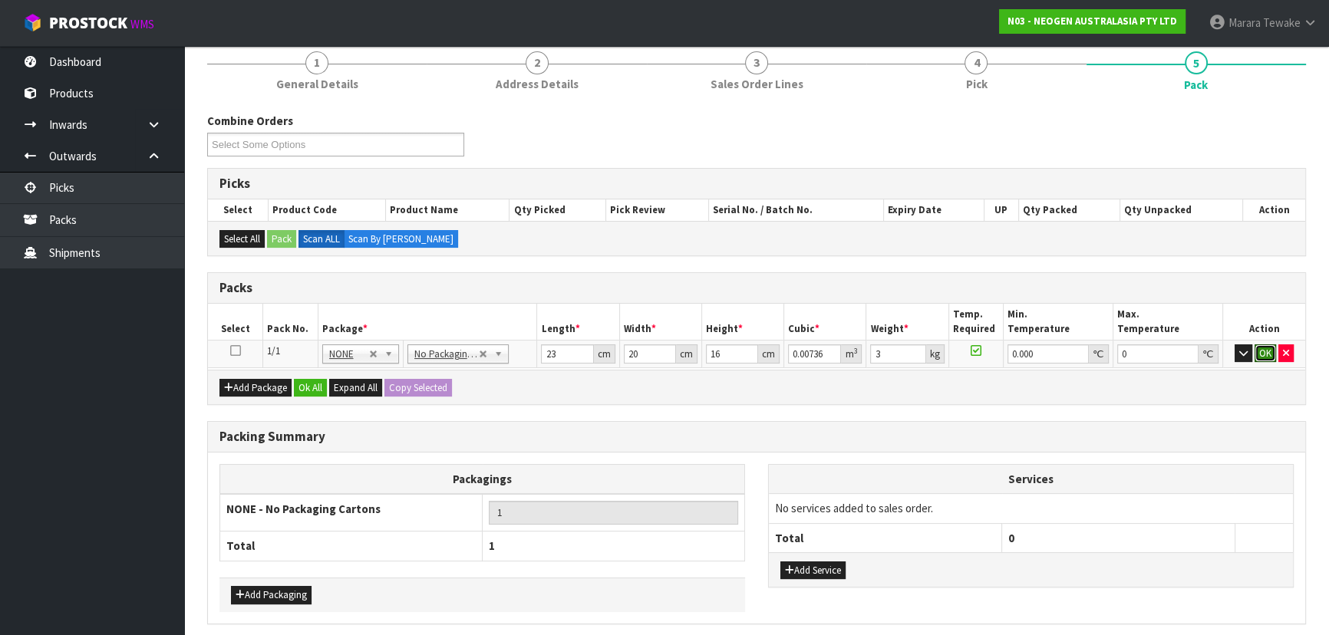
click button "OK" at bounding box center [1264, 353] width 21 height 18
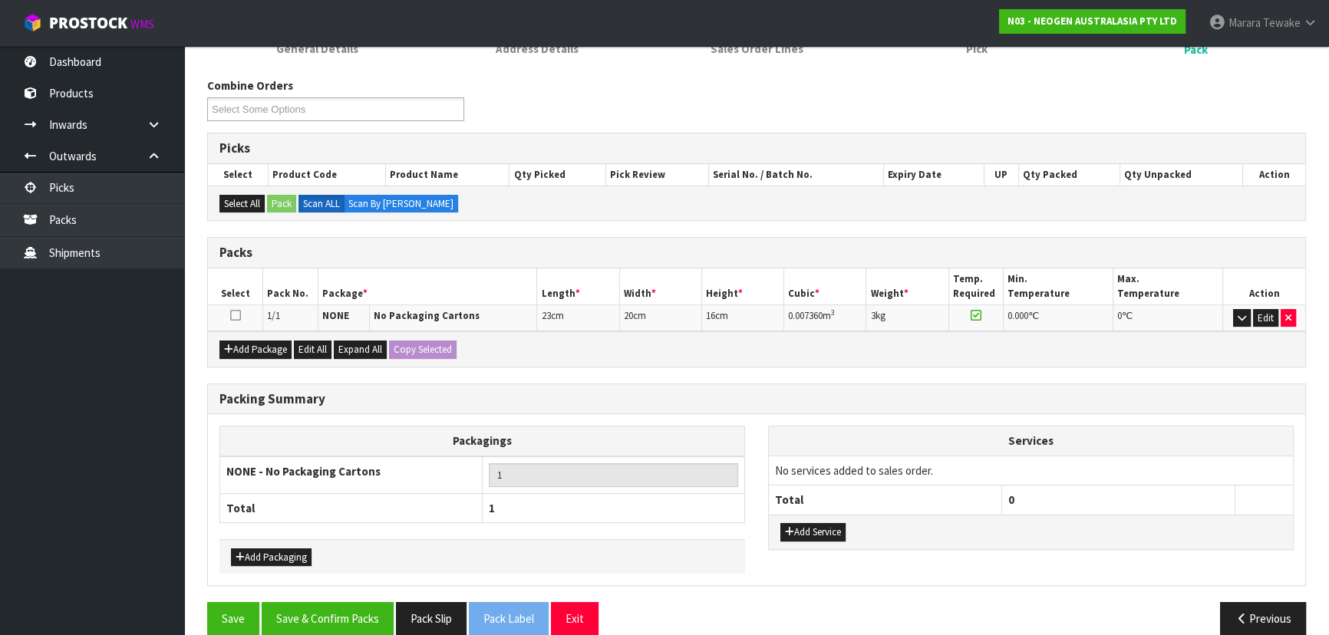
scroll to position [242, 0]
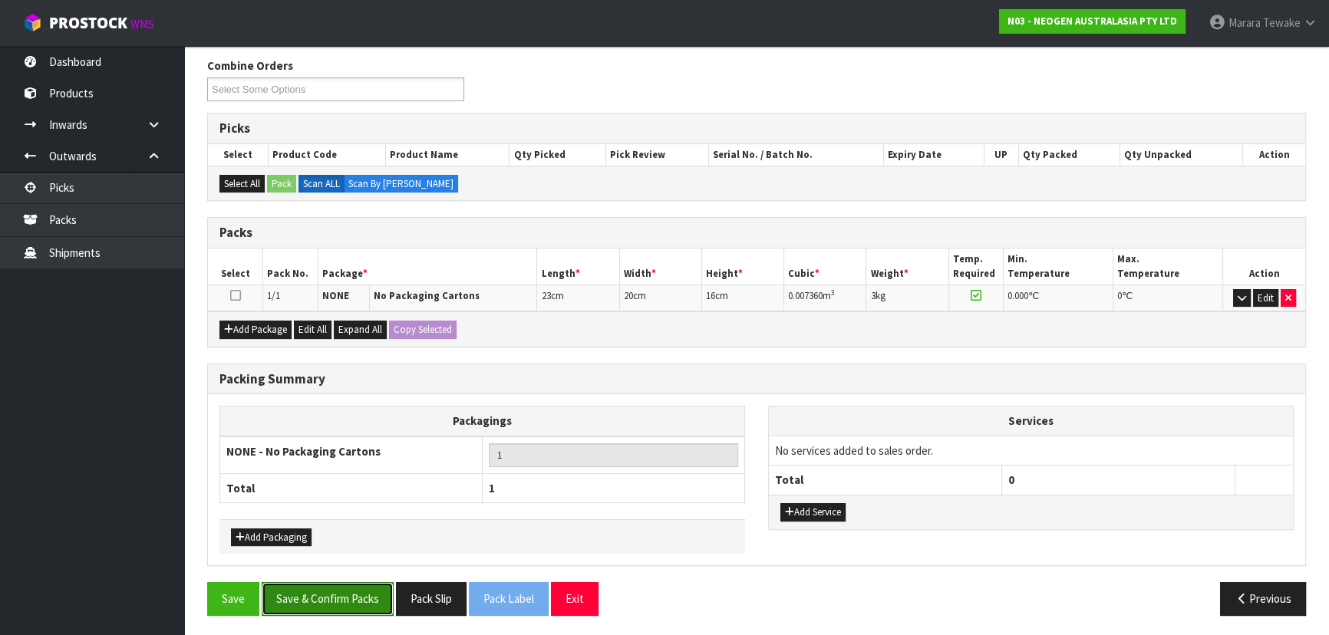
click at [338, 589] on button "Save & Confirm Packs" at bounding box center [328, 598] width 132 height 33
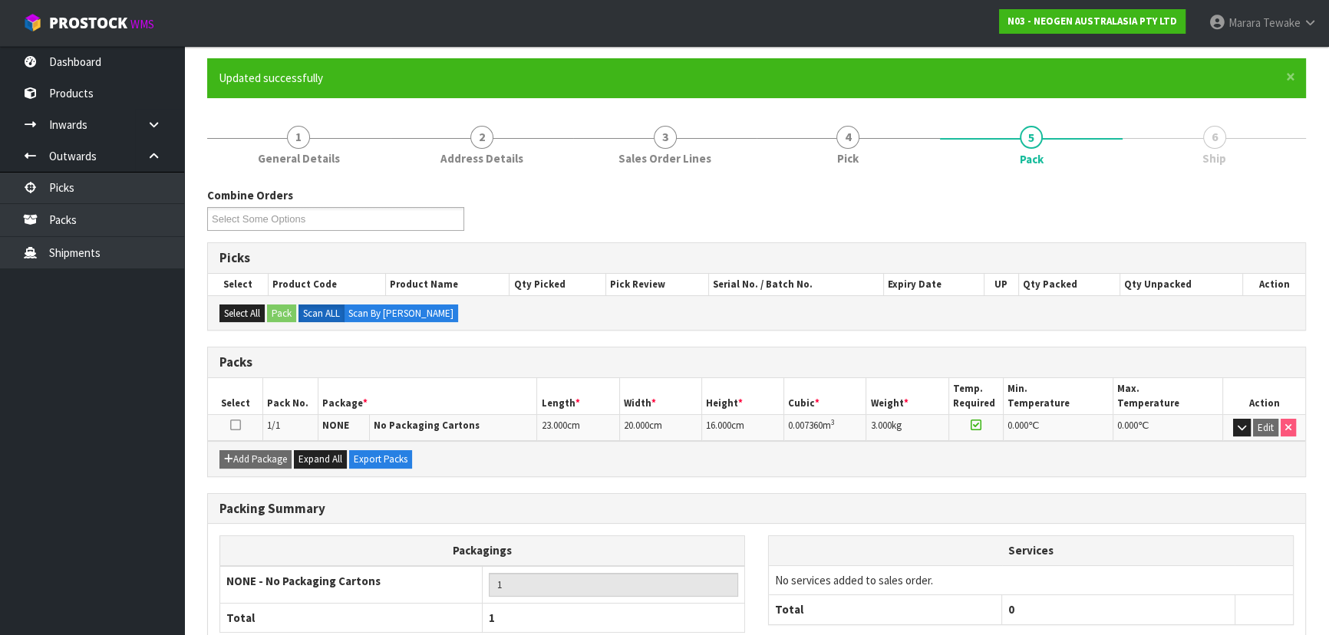
scroll to position [208, 0]
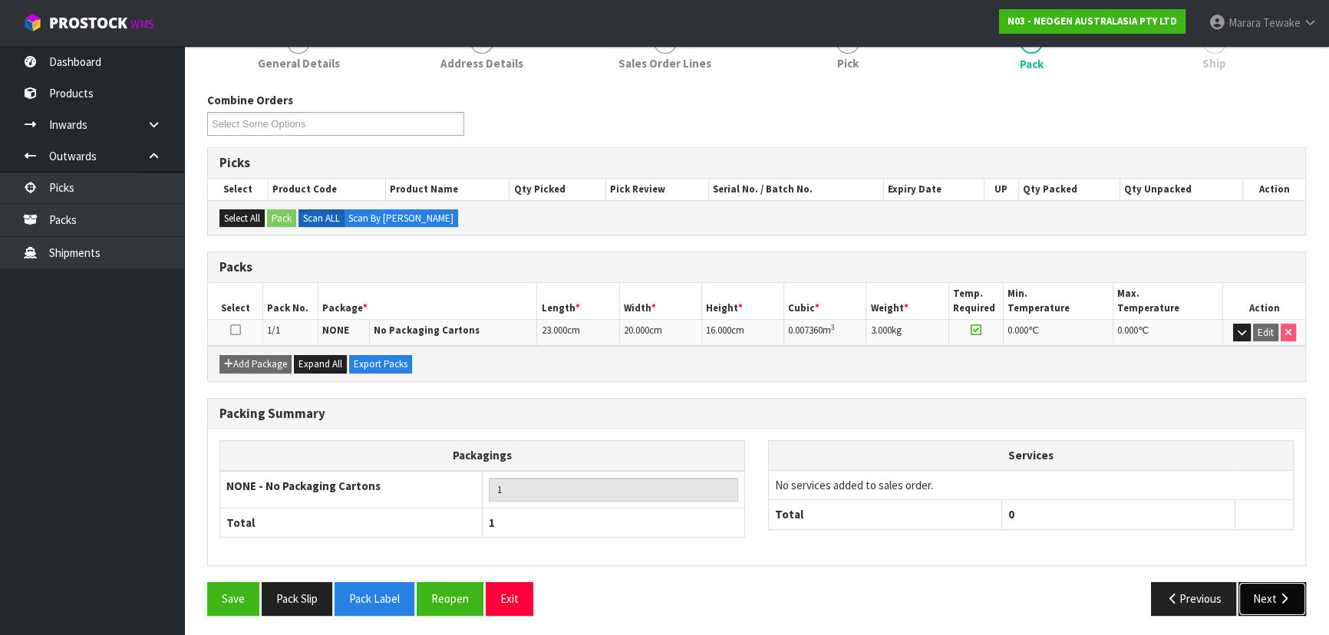
click at [1264, 592] on button "Next" at bounding box center [1272, 598] width 68 height 33
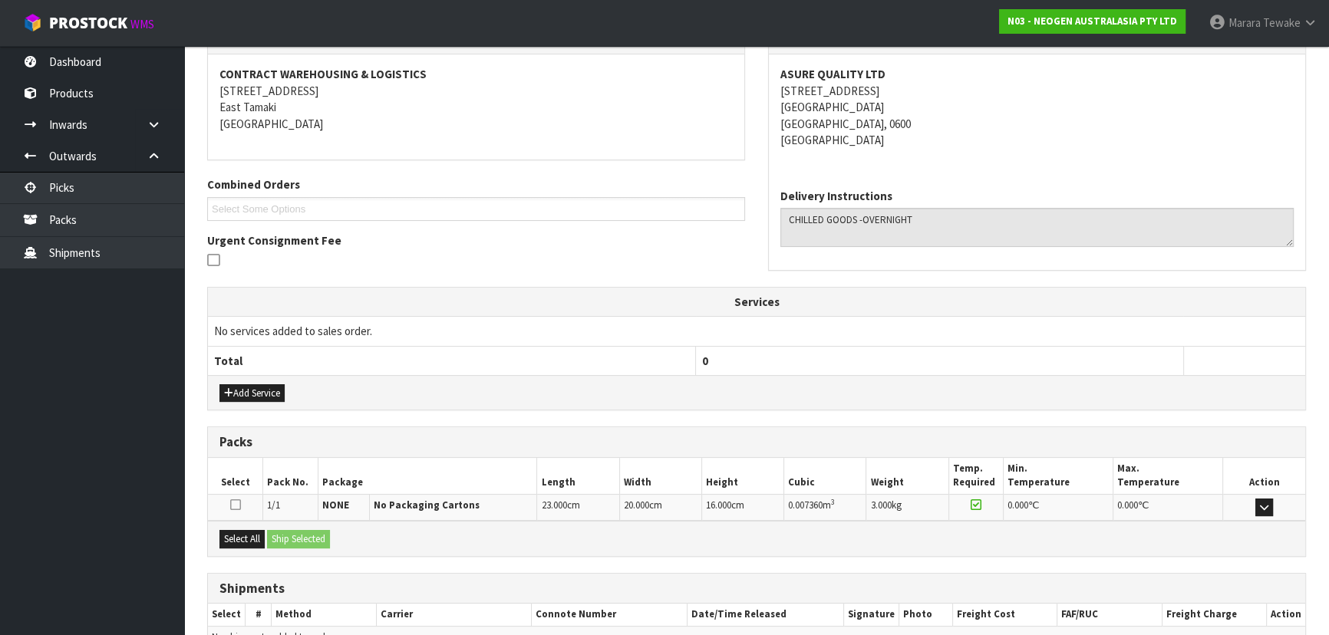
scroll to position [359, 0]
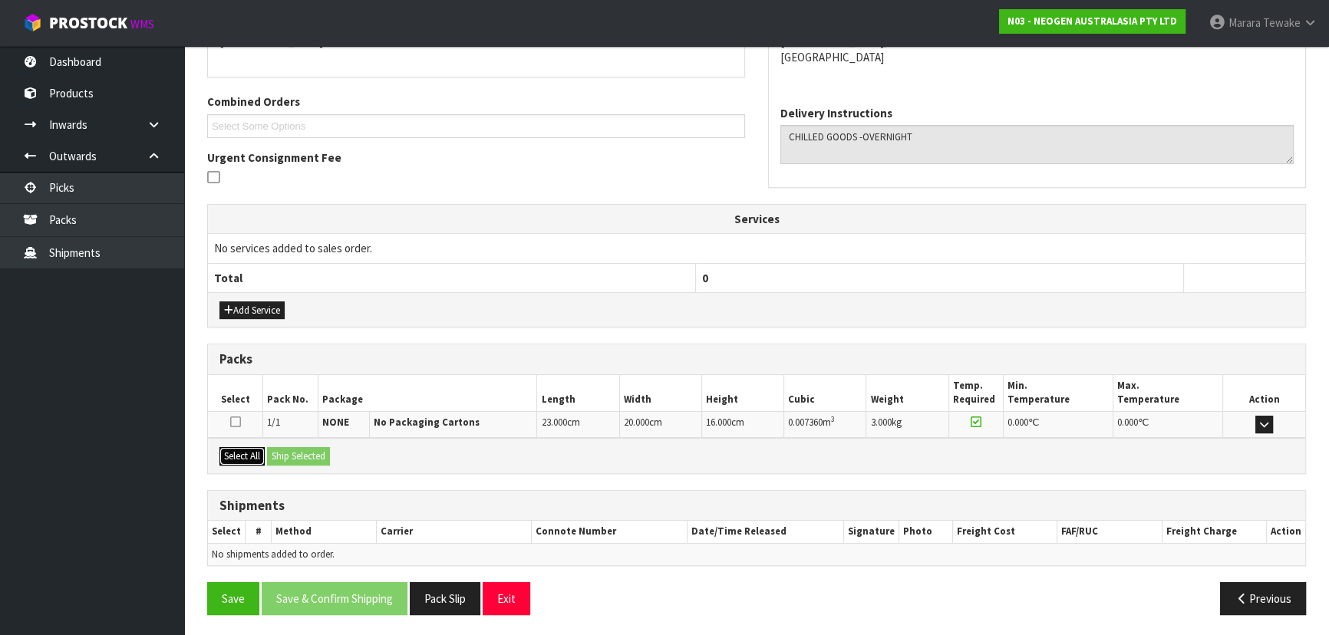
drag, startPoint x: 252, startPoint y: 460, endPoint x: 278, endPoint y: 453, distance: 27.9
click at [252, 460] on button "Select All" at bounding box center [241, 456] width 45 height 18
click at [283, 451] on button "Ship Selected" at bounding box center [298, 456] width 63 height 18
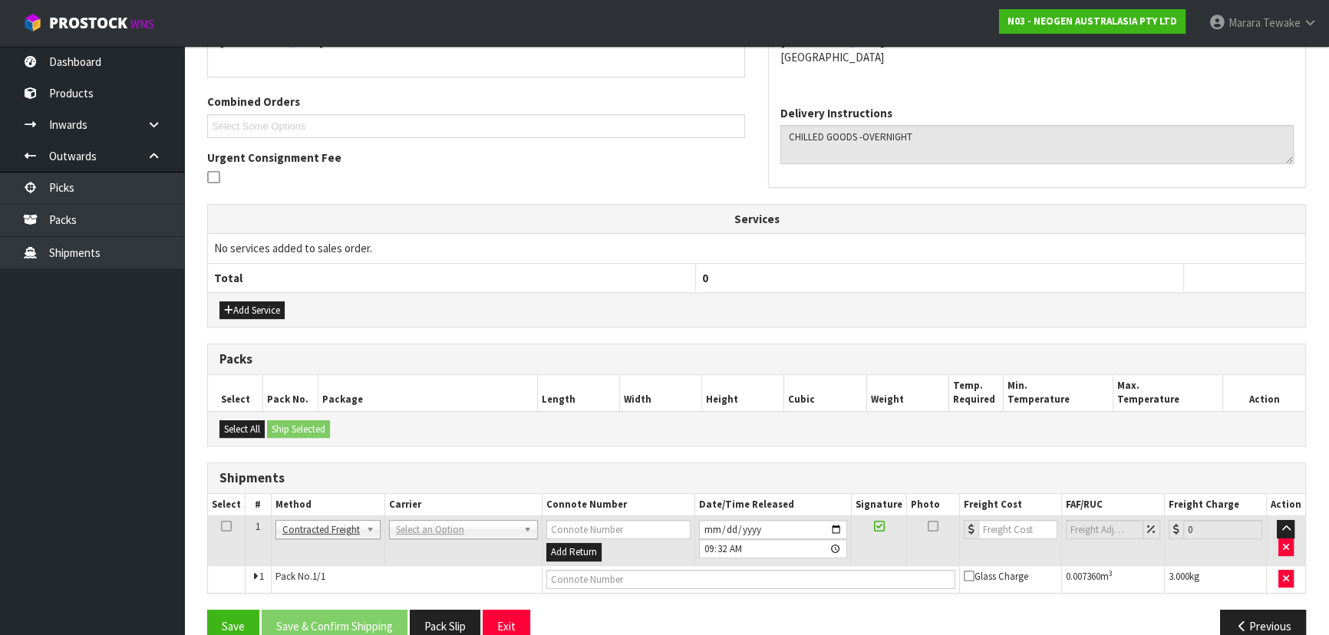
drag, startPoint x: 431, startPoint y: 528, endPoint x: 432, endPoint y: 536, distance: 8.5
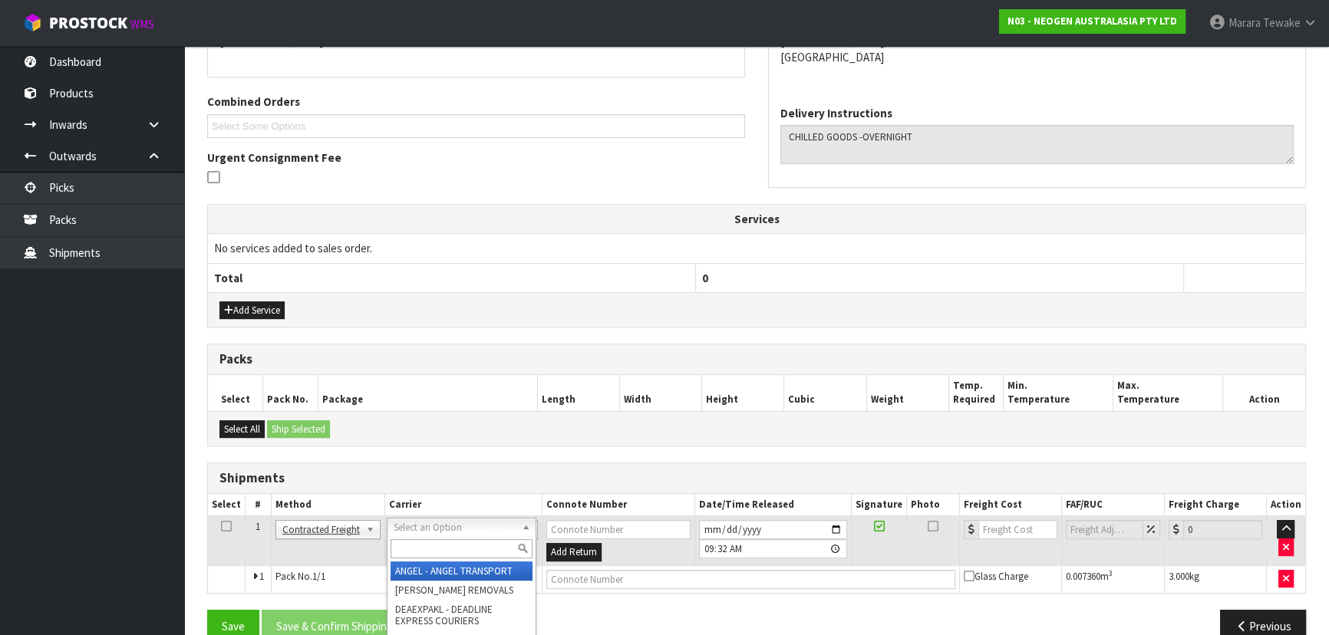
click at [429, 554] on input "text" at bounding box center [462, 548] width 142 height 19
type input "nzp"
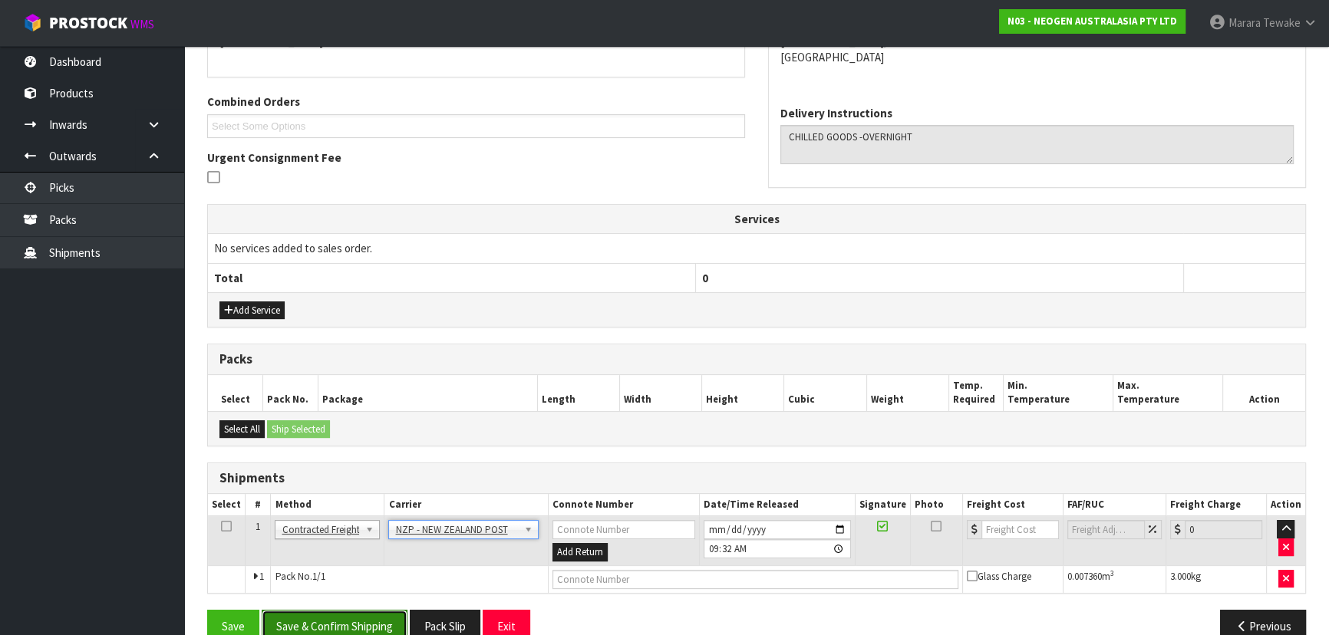
click at [380, 615] on button "Save & Confirm Shipping" at bounding box center [335, 626] width 146 height 33
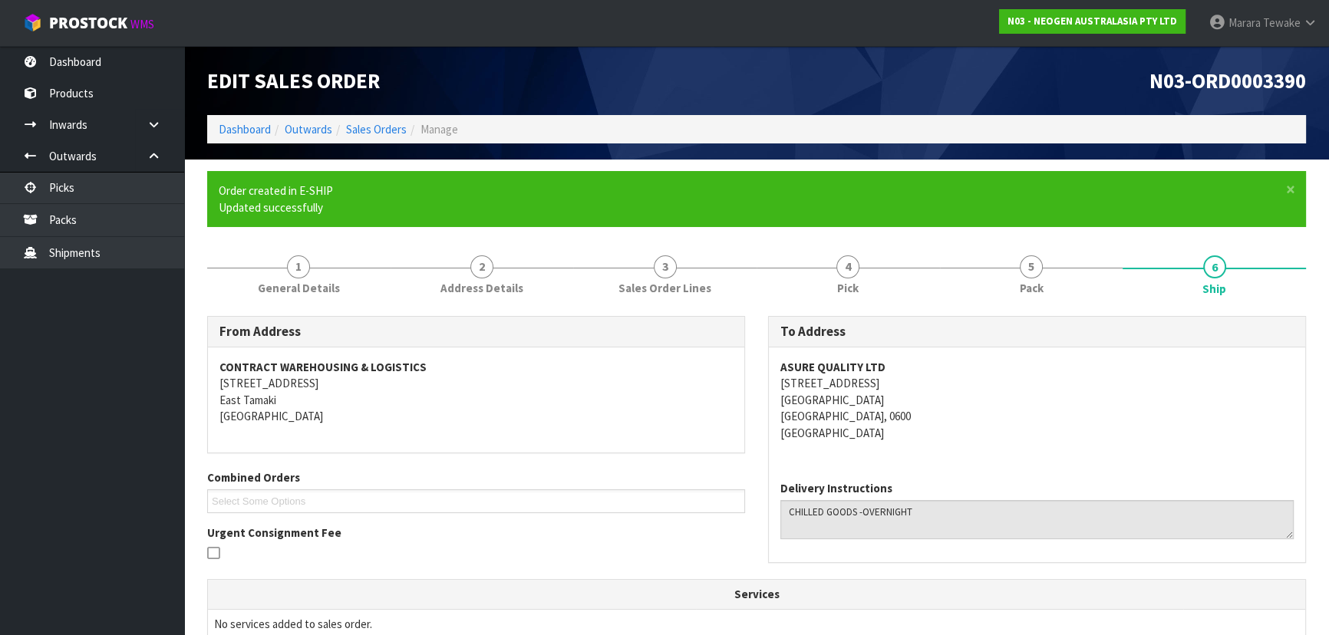
scroll to position [365, 0]
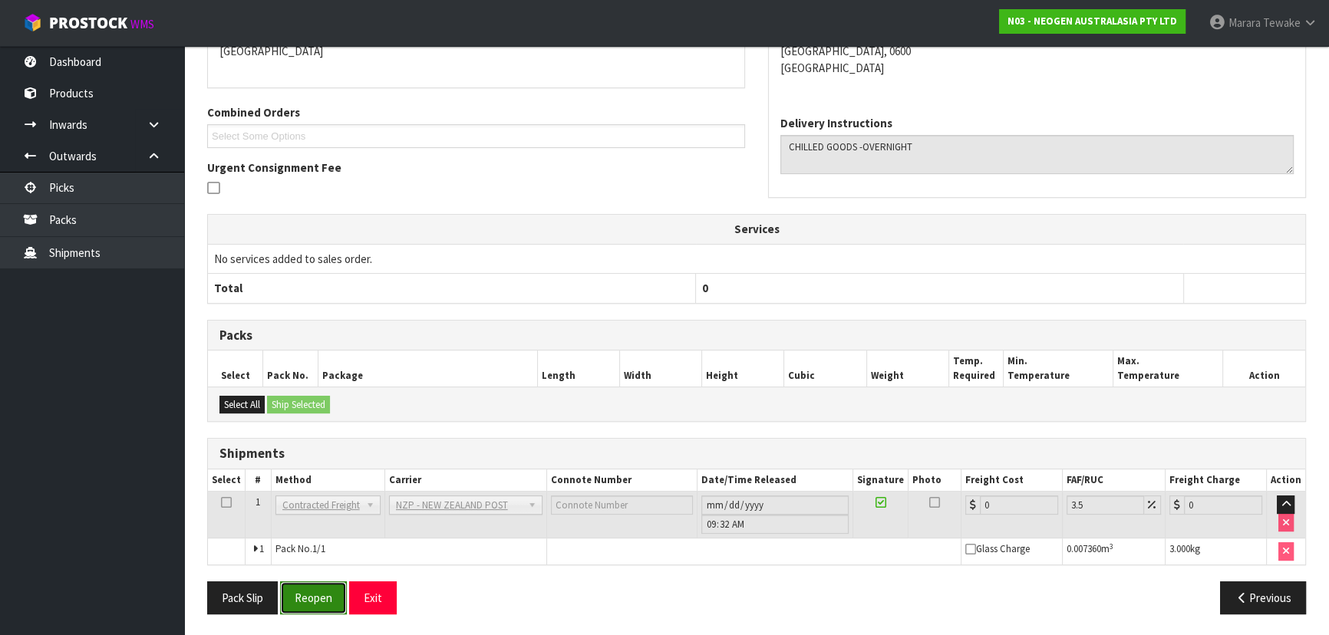
click at [321, 587] on button "Reopen" at bounding box center [313, 598] width 67 height 33
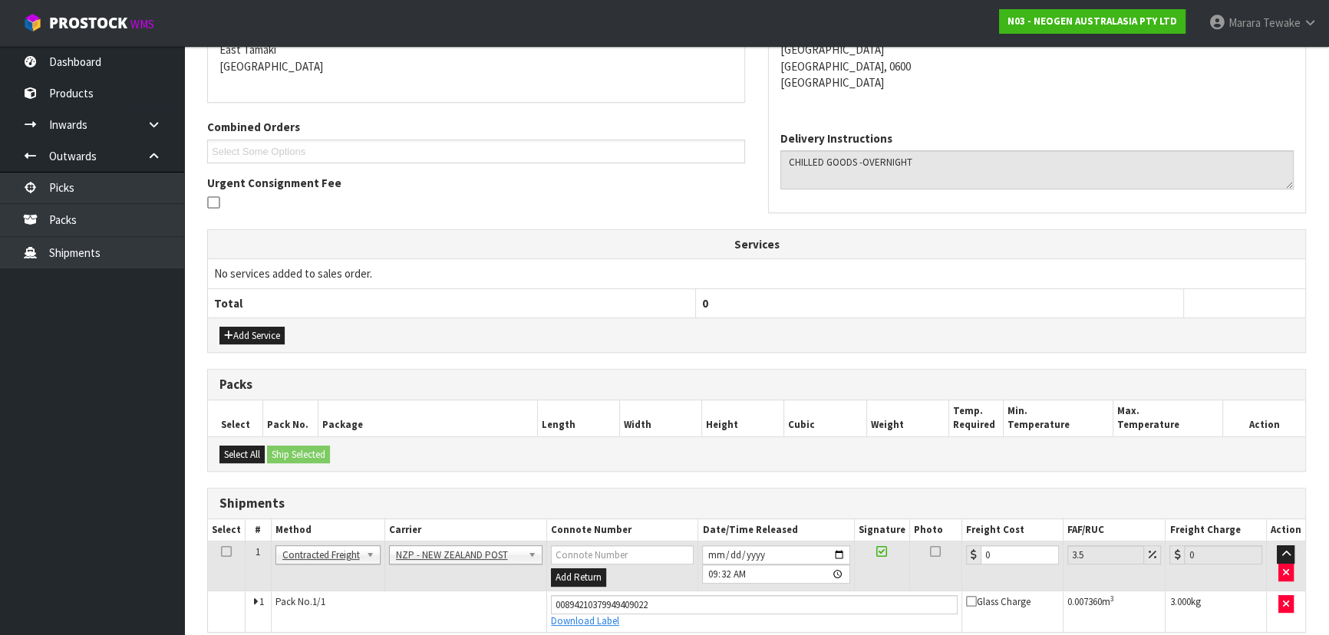
scroll to position [400, 0]
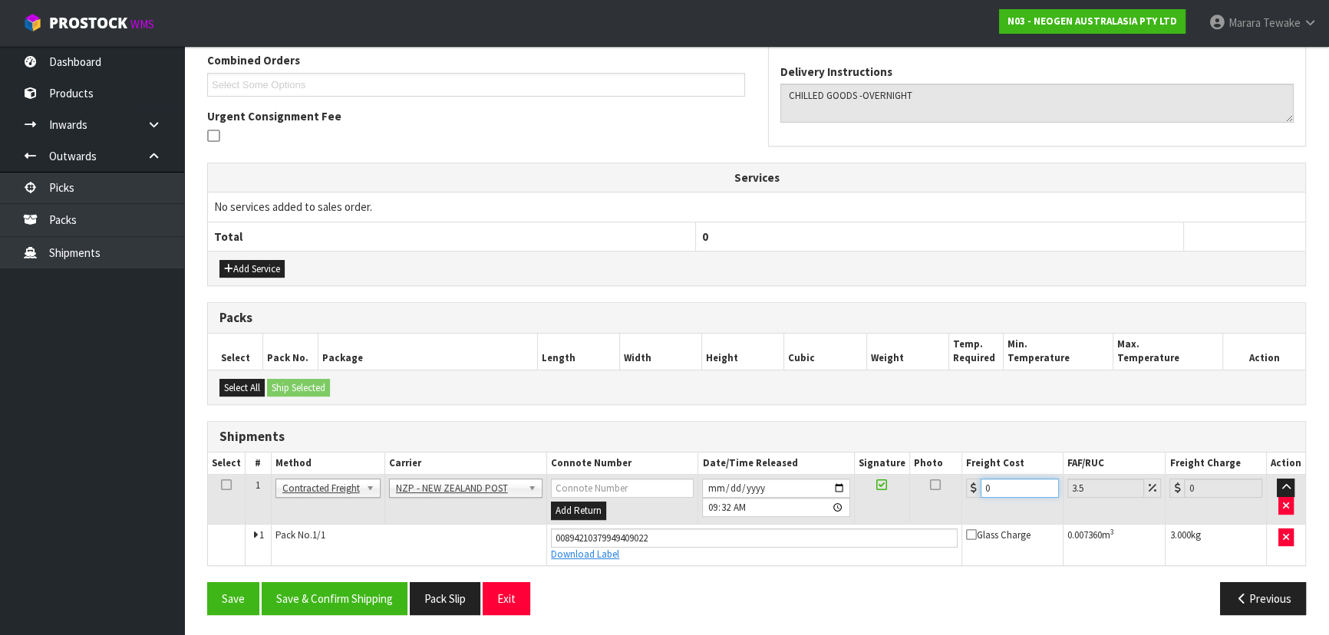
drag, startPoint x: 987, startPoint y: 491, endPoint x: 852, endPoint y: 444, distance: 142.9
click at [907, 469] on table "Select # Method Carrier Connote Number Date/Time Released Signature Photo Freig…" at bounding box center [756, 509] width 1097 height 113
type input "4"
type input "4.14"
type input "4.3"
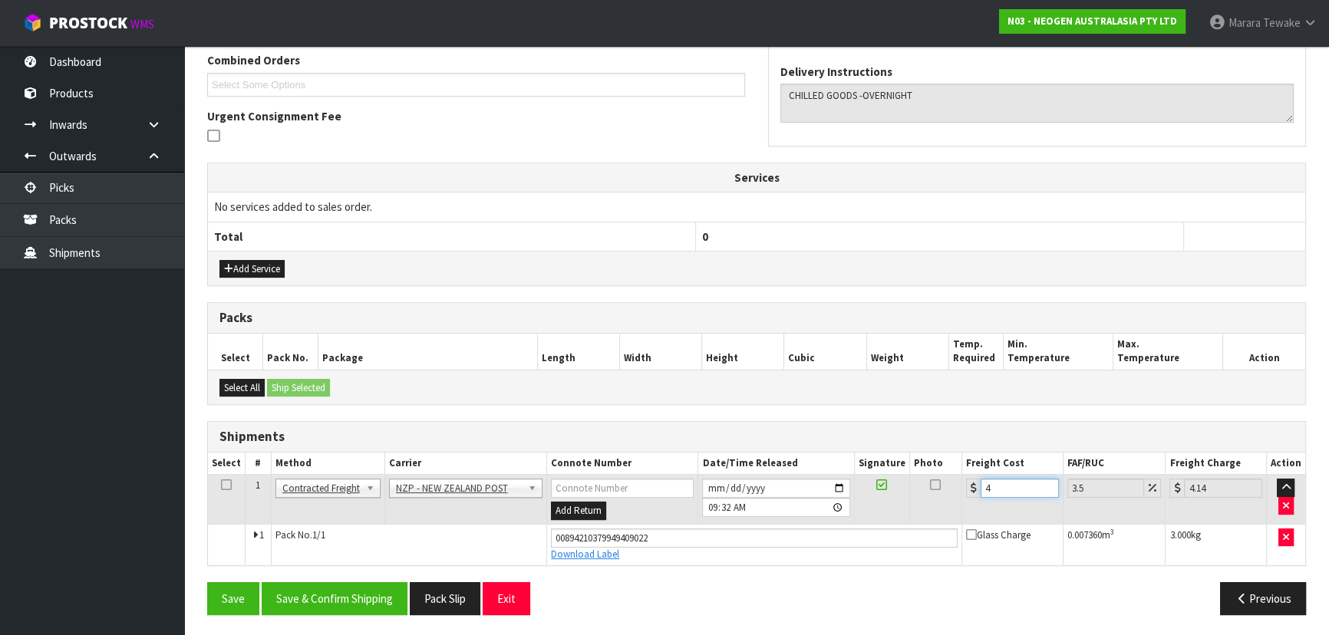
type input "4.45"
type input "4.33"
type input "4.48"
type input "4.33"
click at [396, 591] on button "Save & Confirm Shipping" at bounding box center [335, 598] width 146 height 33
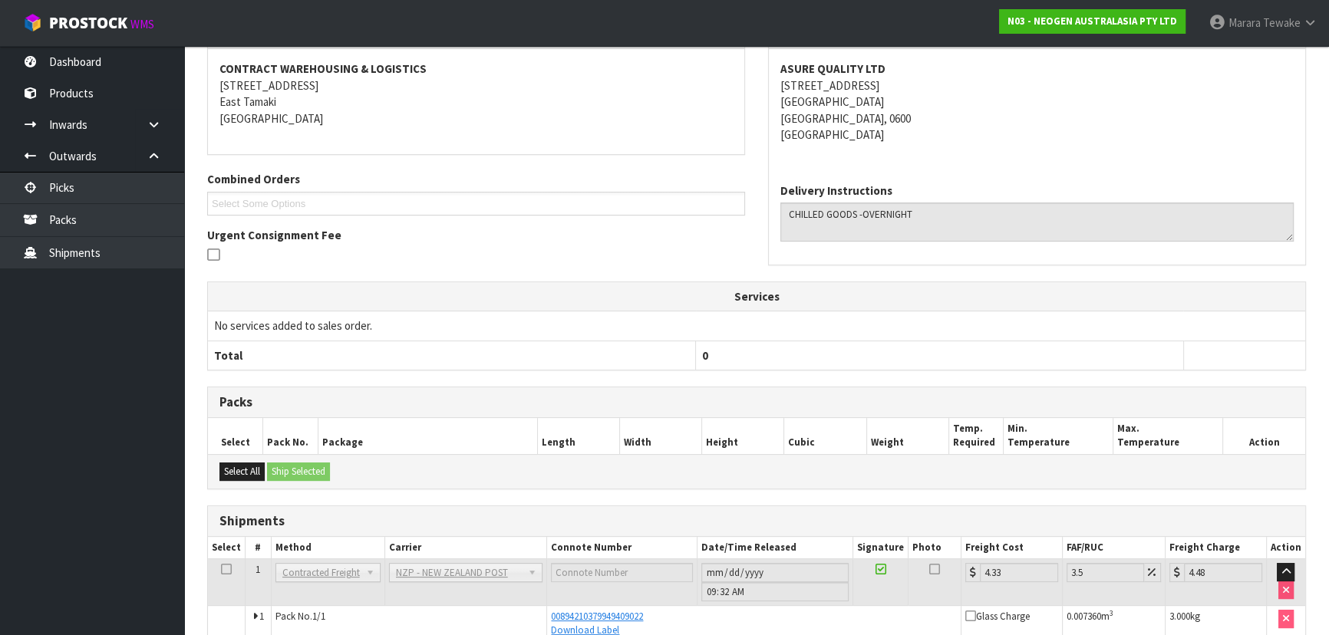
scroll to position [359, 0]
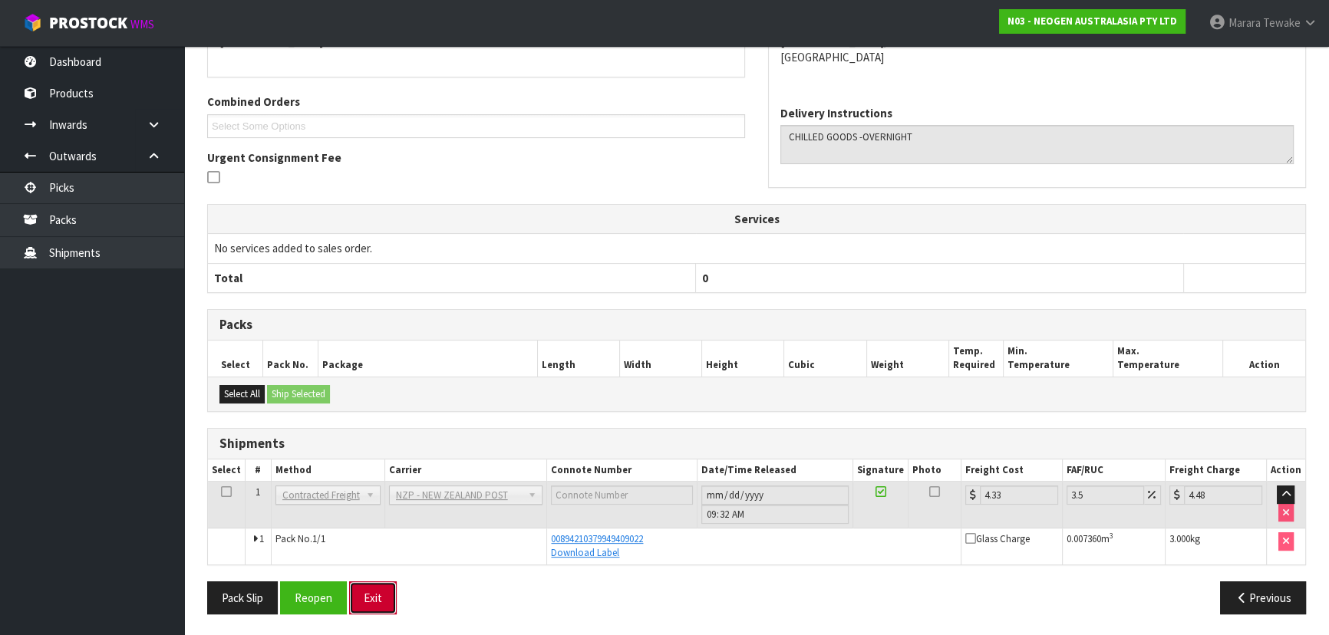
click at [371, 601] on button "Exit" at bounding box center [373, 598] width 48 height 33
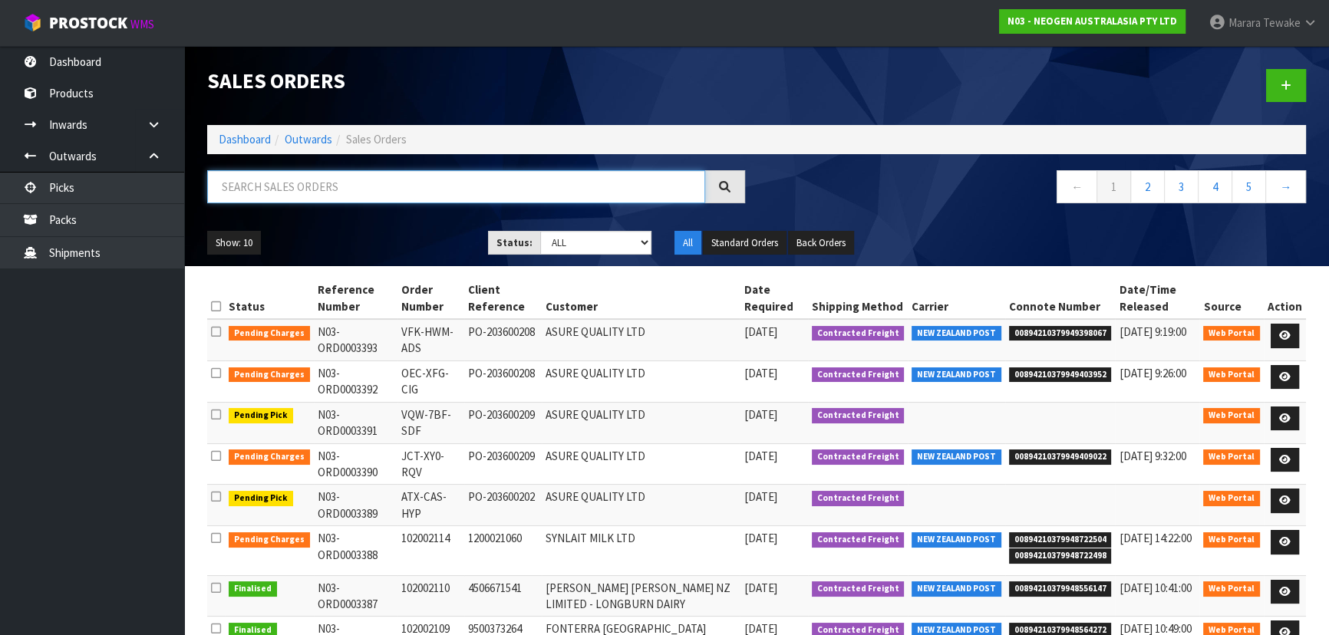
click at [464, 188] on input "text" at bounding box center [456, 186] width 498 height 33
type input "JOB-0412123"
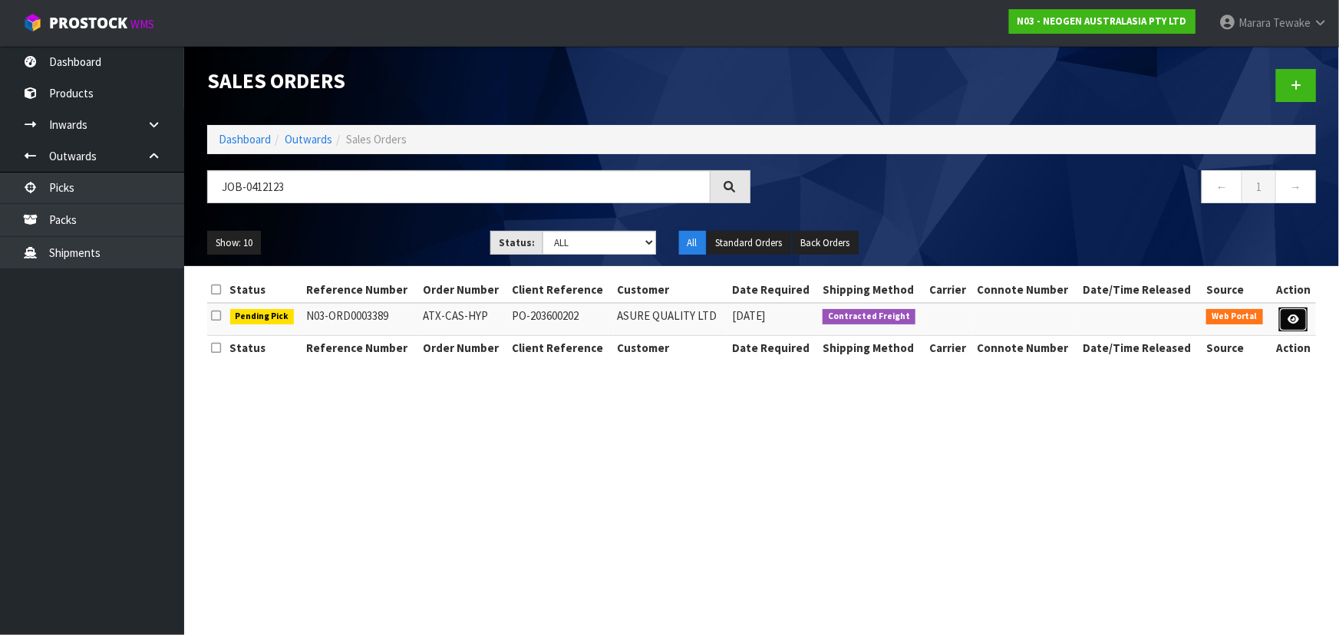
click at [1294, 323] on icon at bounding box center [1293, 320] width 12 height 10
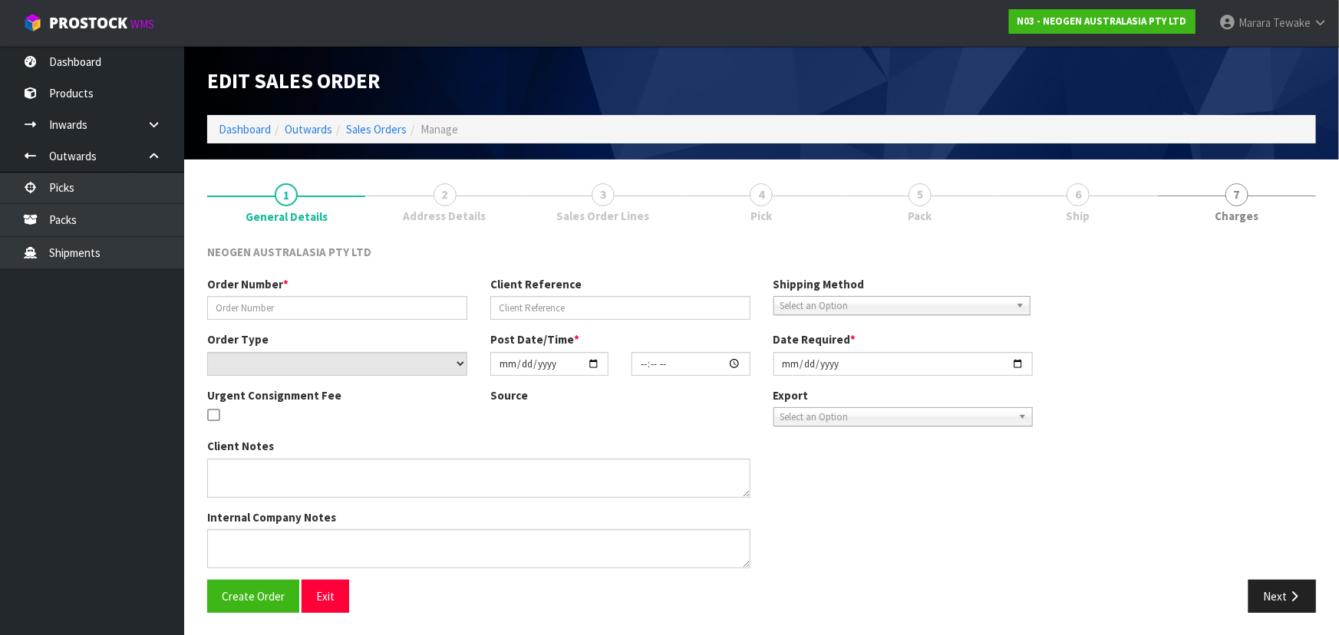
type input "ATX-CAS-HYP"
type input "PO-203600202"
select select "number:0"
type input "2025-09-11"
type input "14:45:00.000"
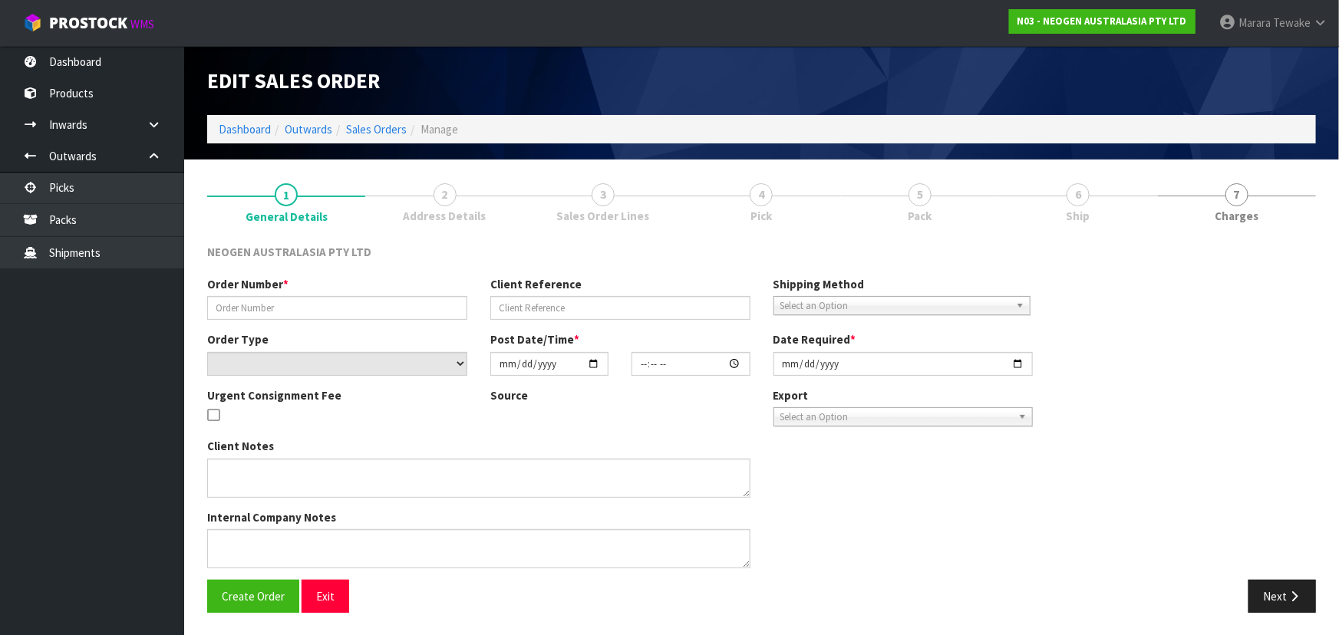
type input "2025-09-15"
type textarea "PLEASE FIND ATTACHED THE BARCODE LABEL FOR ORDER - ATX-CAS-HYP PO-203600202 PLE…"
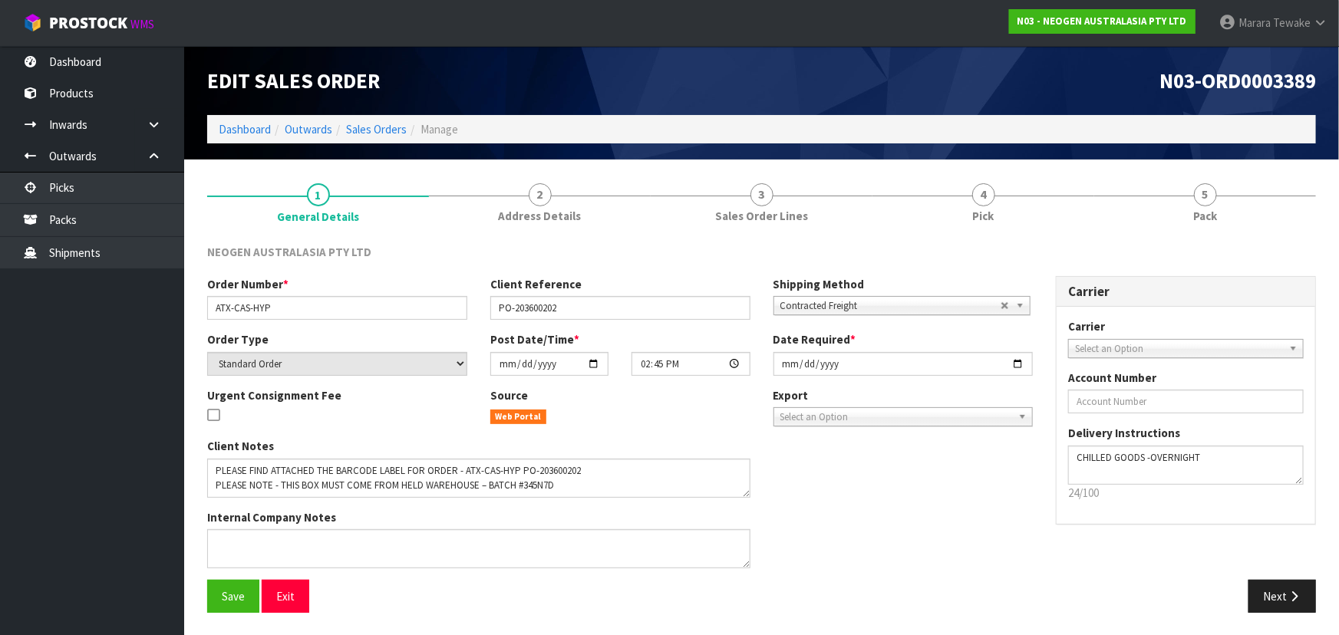
drag, startPoint x: 796, startPoint y: 152, endPoint x: 830, endPoint y: 157, distance: 34.2
click at [817, 155] on div "Edit Sales Order N03-ORD0003389 Dashboard Outwards Sales Orders Manage" at bounding box center [762, 103] width 1132 height 114
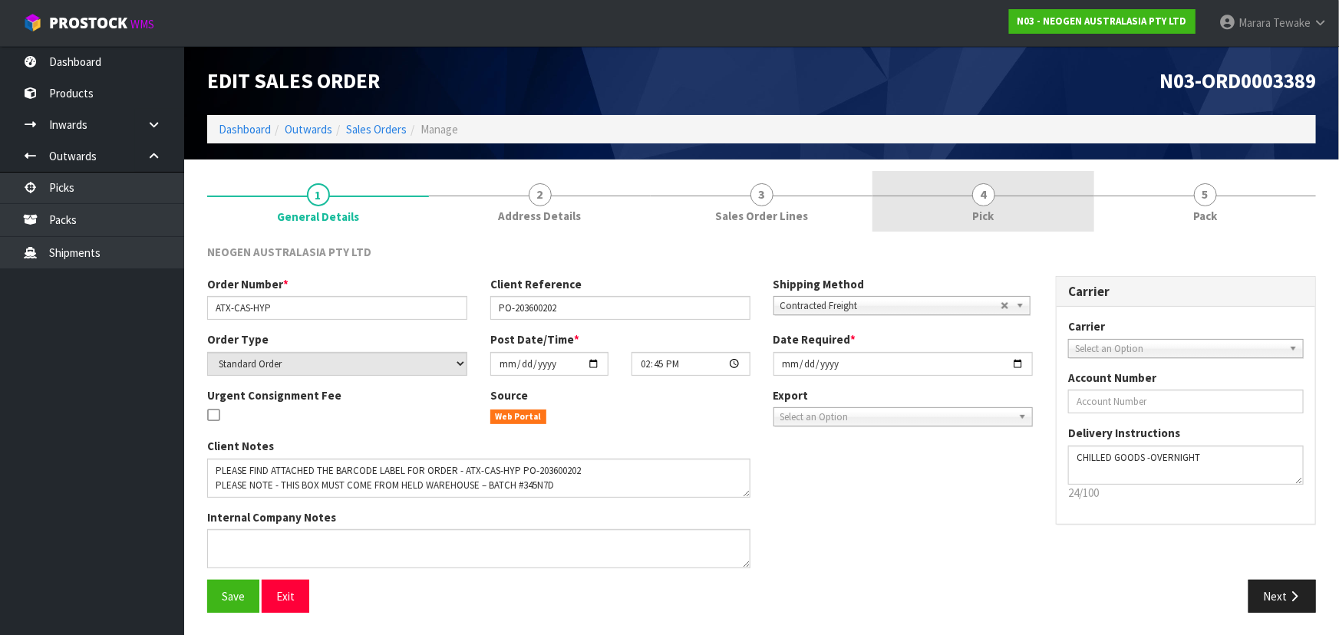
click at [927, 174] on link "4 Pick" at bounding box center [983, 201] width 222 height 61
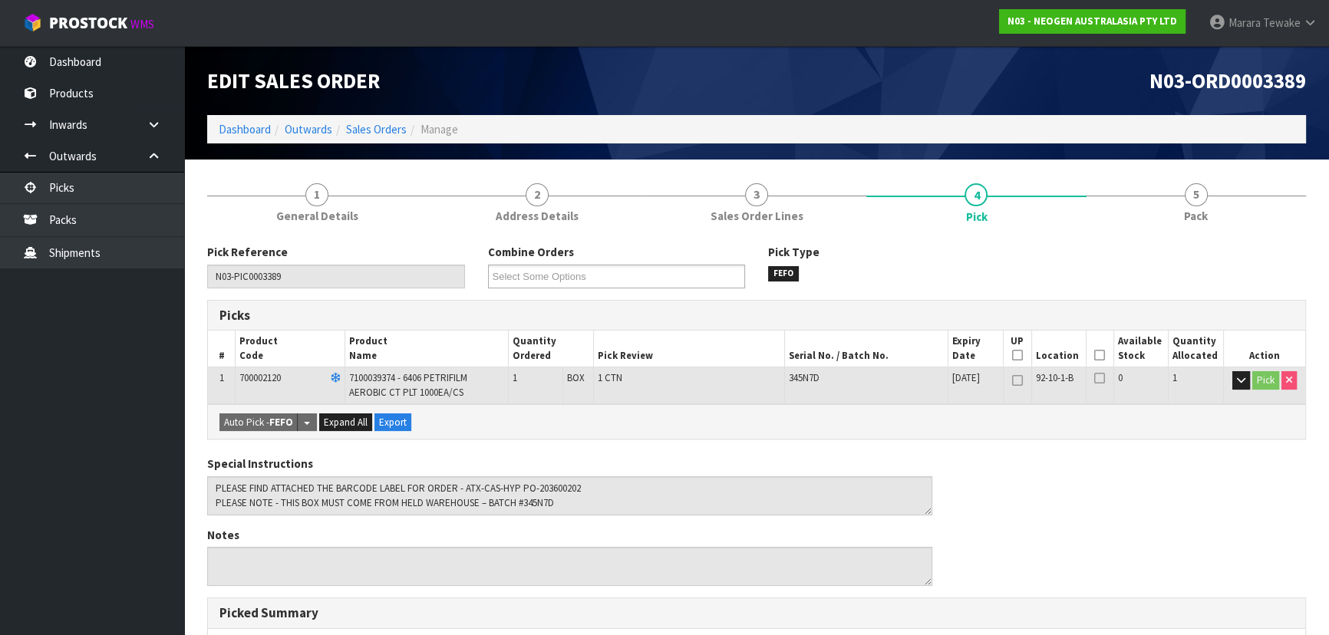
click at [1096, 356] on icon at bounding box center [1099, 355] width 11 height 1
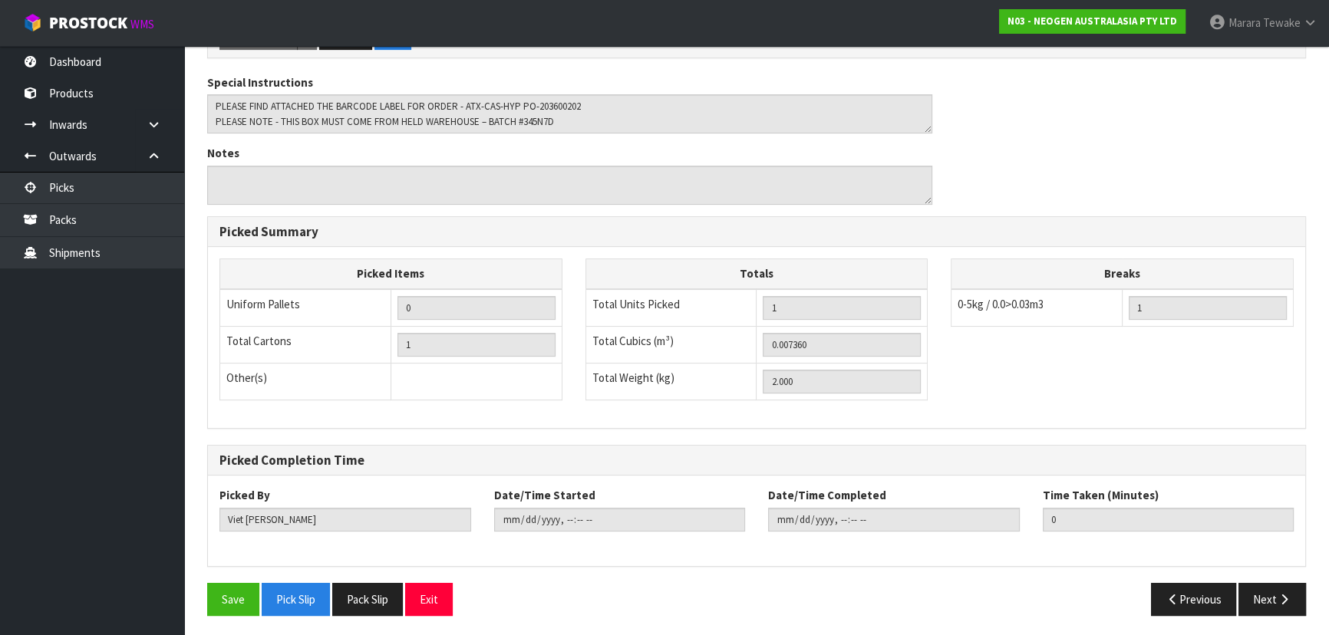
scroll to position [438, 0]
click at [249, 596] on button "Save" at bounding box center [233, 598] width 52 height 33
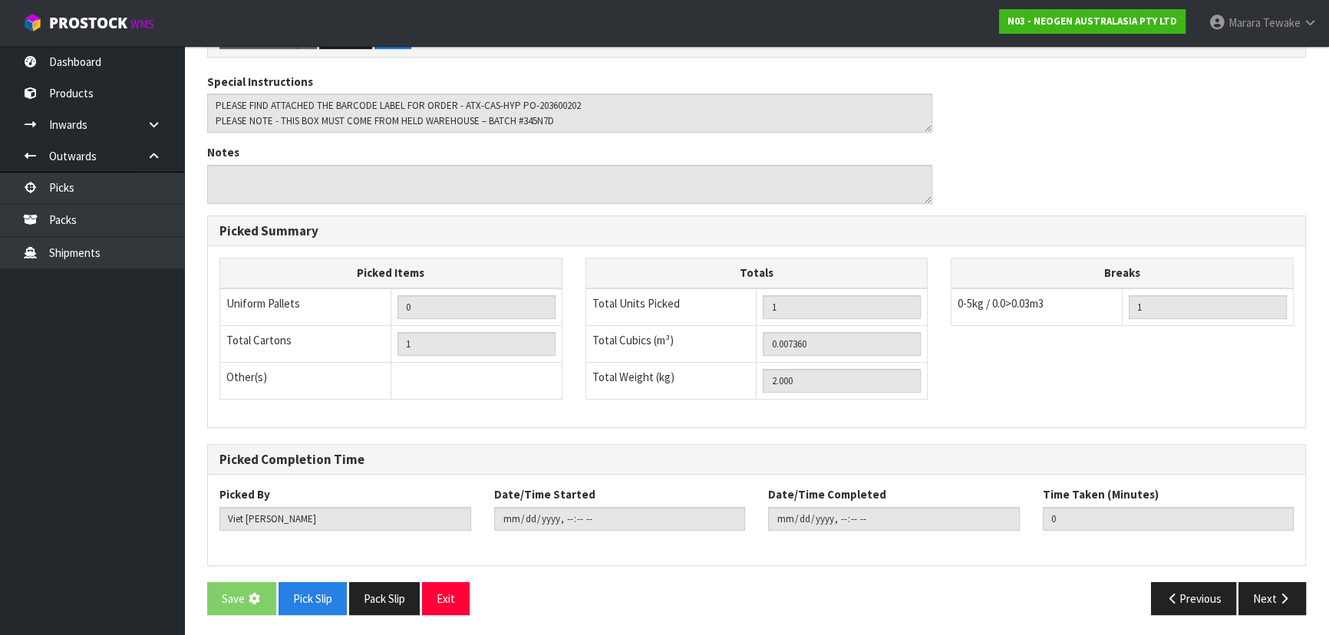
scroll to position [0, 0]
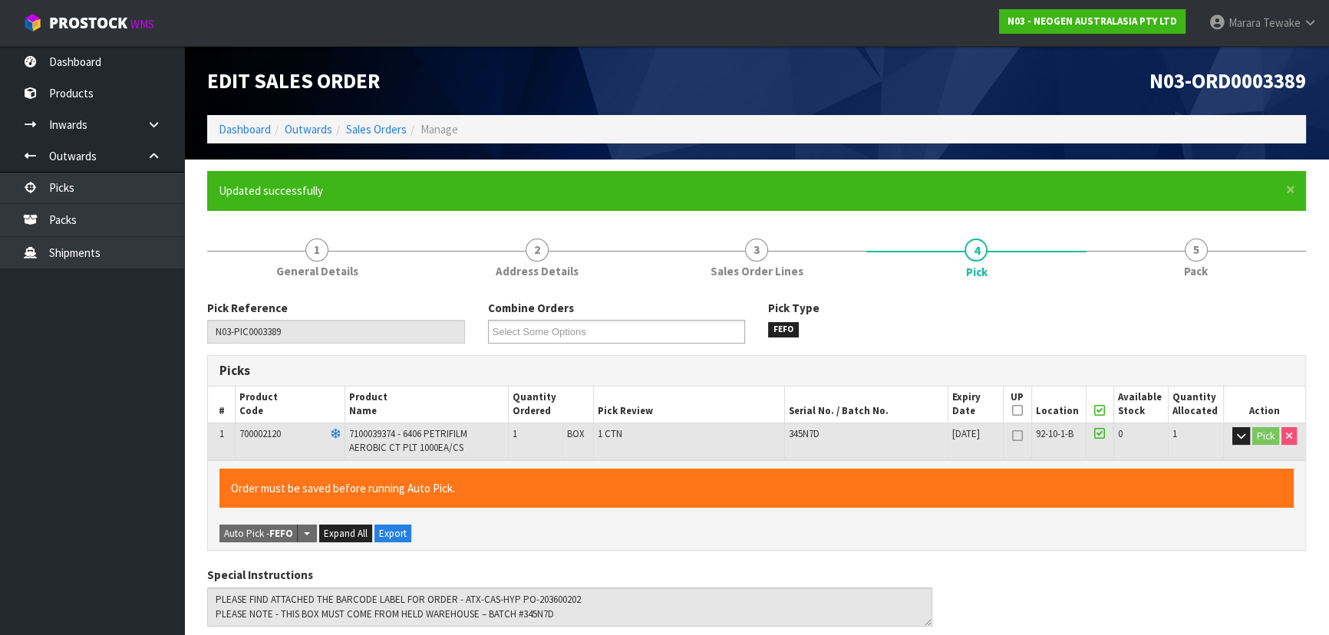
type input "Marara Tewake"
type input "2025-09-15T09:38:37"
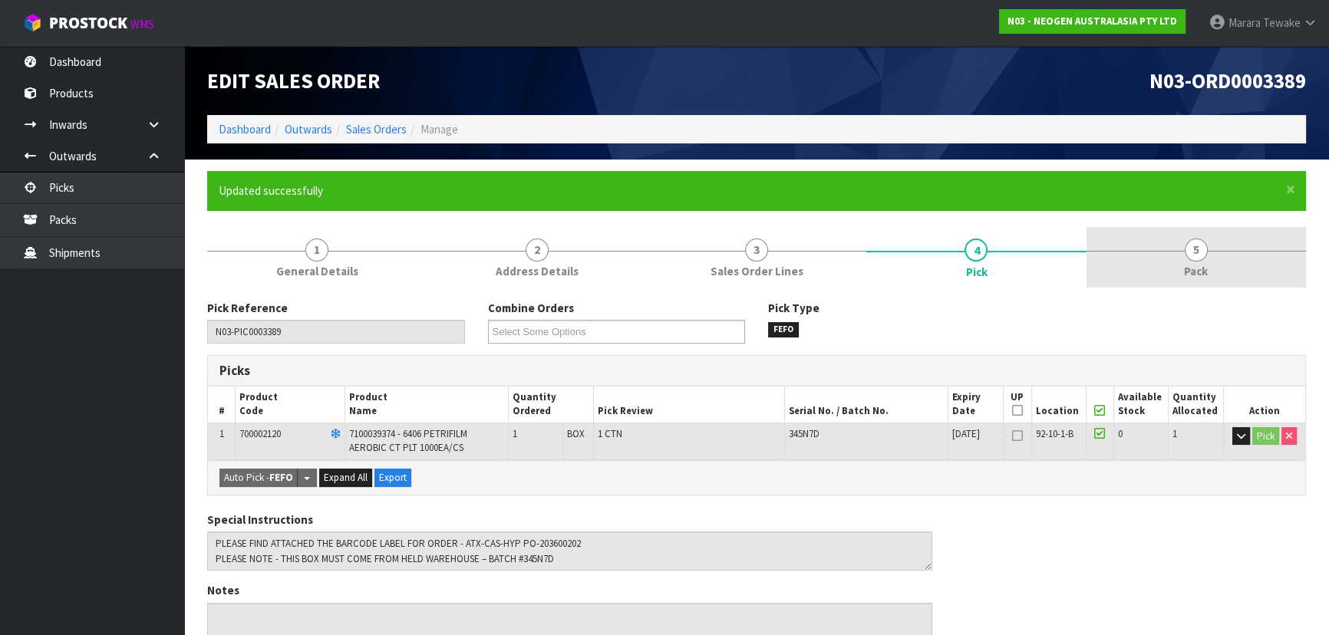
click at [1177, 236] on link "5 Pack" at bounding box center [1195, 257] width 219 height 61
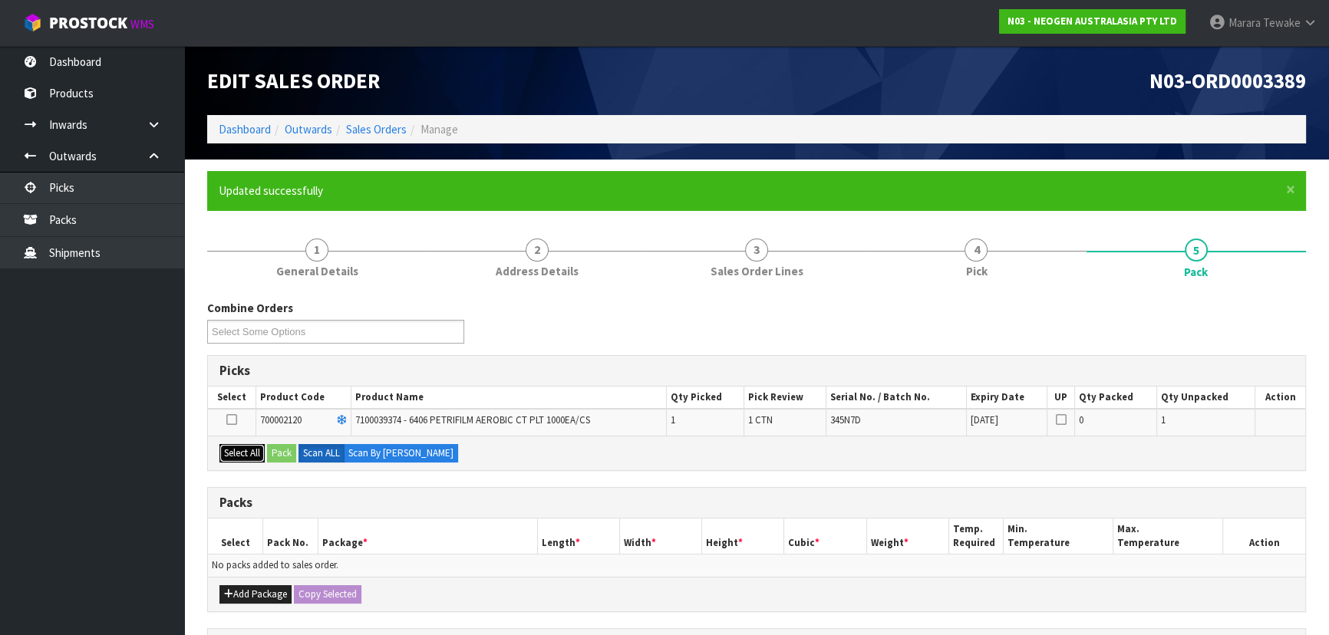
drag, startPoint x: 241, startPoint y: 460, endPoint x: 271, endPoint y: 456, distance: 30.2
click at [242, 460] on button "Select All" at bounding box center [241, 453] width 45 height 18
click at [277, 456] on button "Pack" at bounding box center [281, 453] width 29 height 18
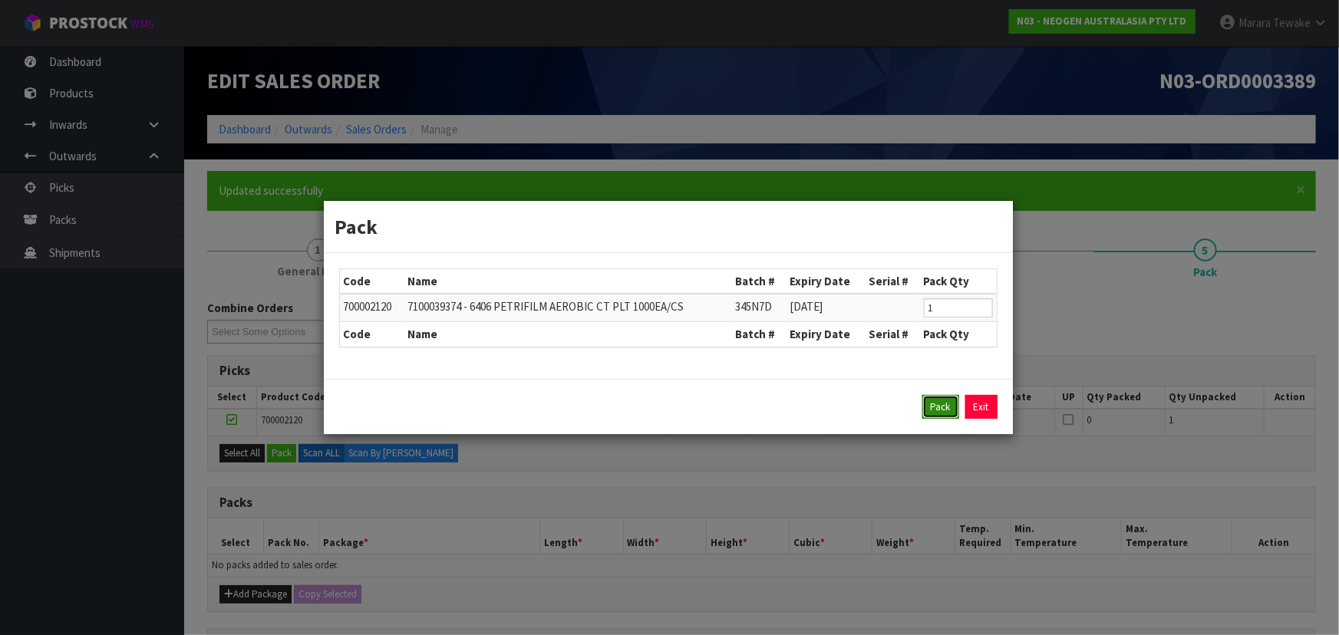
click at [942, 399] on button "Pack" at bounding box center [940, 407] width 37 height 25
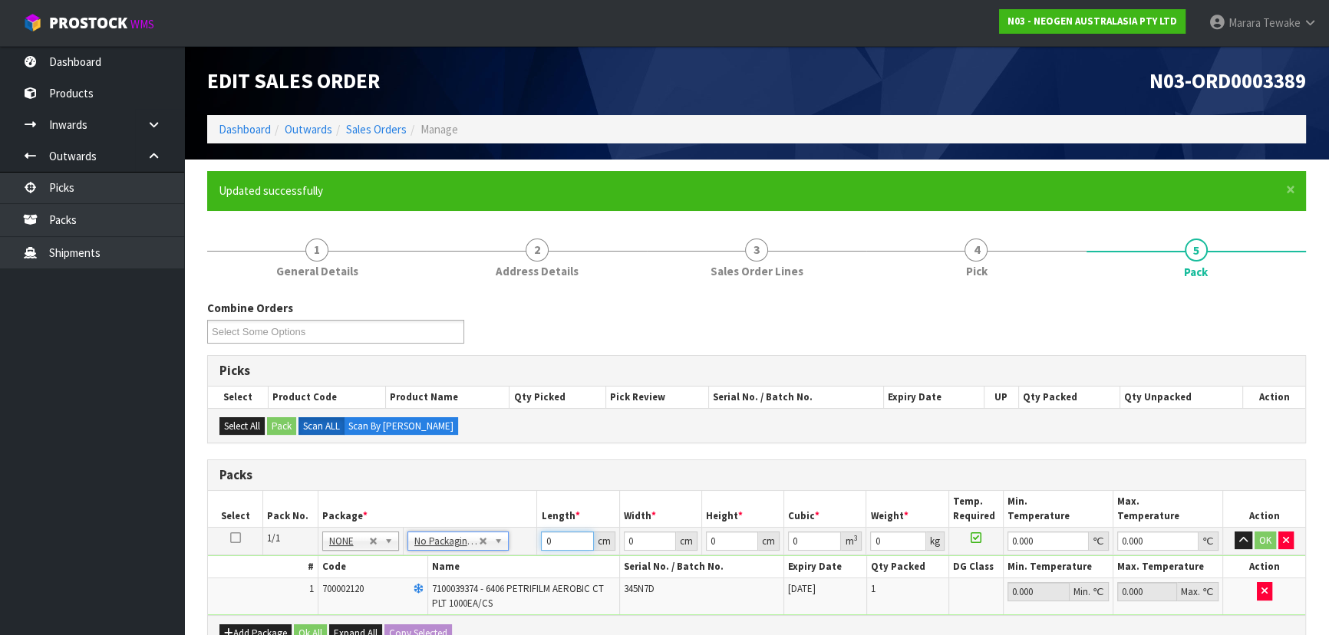
drag, startPoint x: 555, startPoint y: 546, endPoint x: 512, endPoint y: 543, distance: 42.3
click at [516, 542] on tr "1/1 NONE 007-001 007-002 007-004 007-009 007-013 007-014 007-015 007-017 007-01…" at bounding box center [756, 541] width 1097 height 28
type input "23"
type input "20"
type input "1"
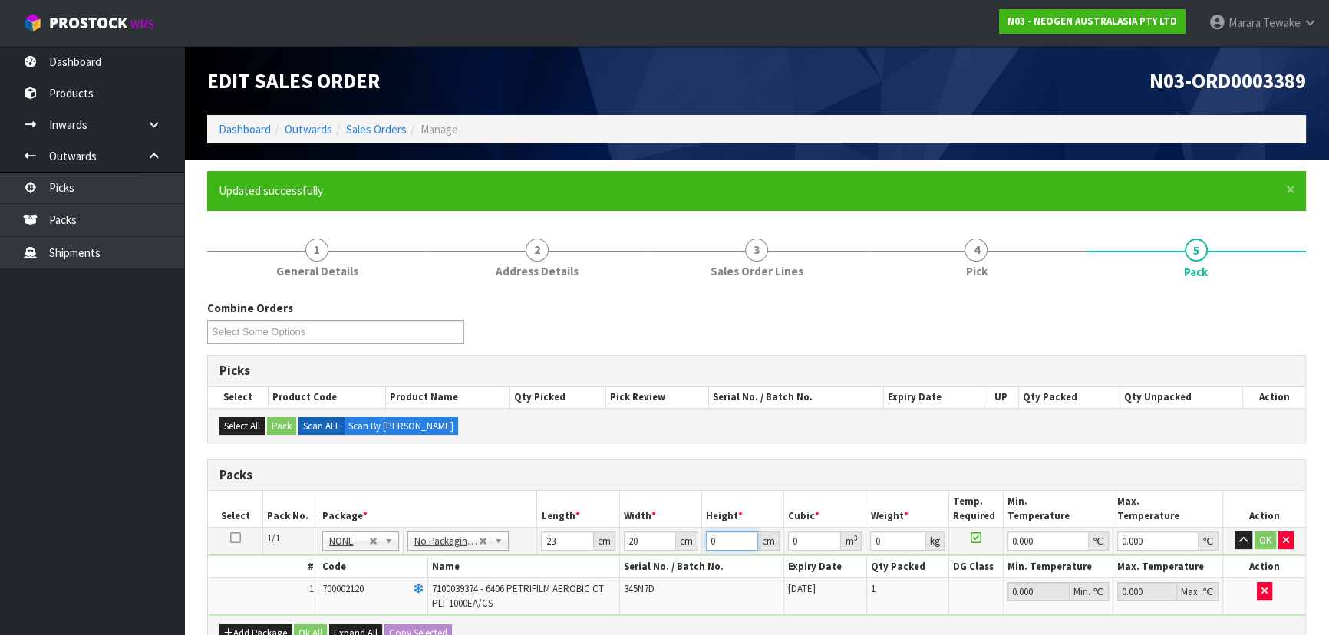
type input "0.00046"
type input "16"
type input "0.00736"
type input "16"
type input "3"
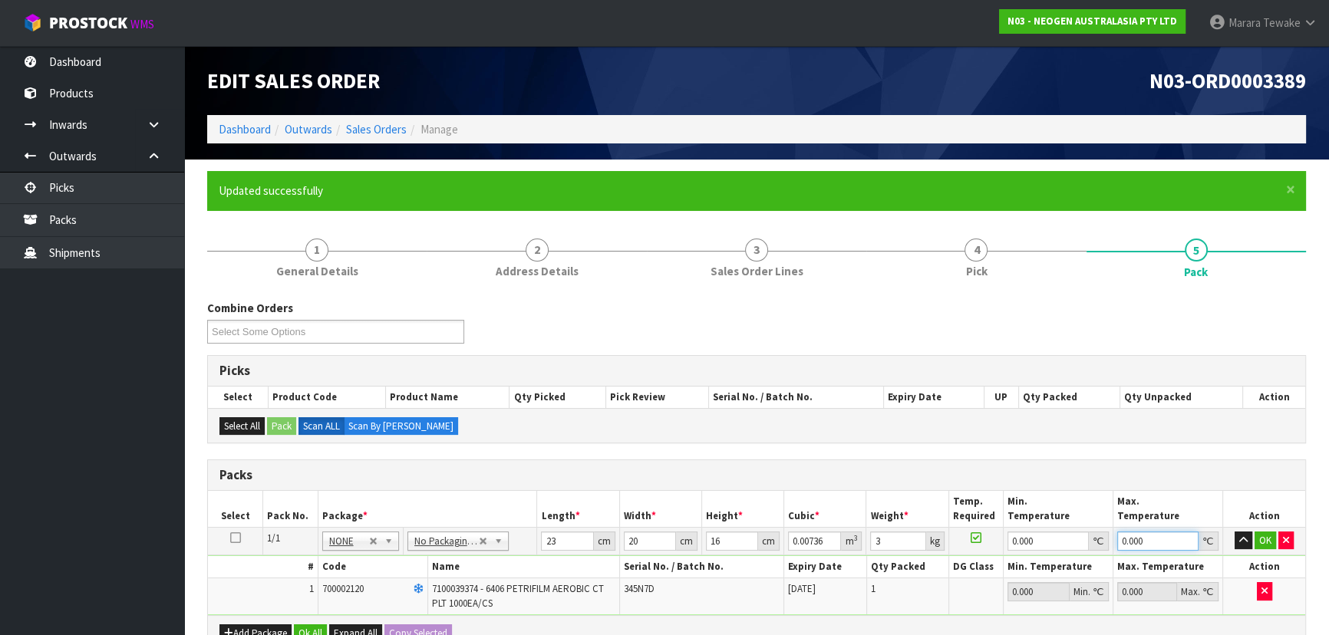
type input "0"
click at [1234, 532] on button "button" at bounding box center [1243, 541] width 18 height 18
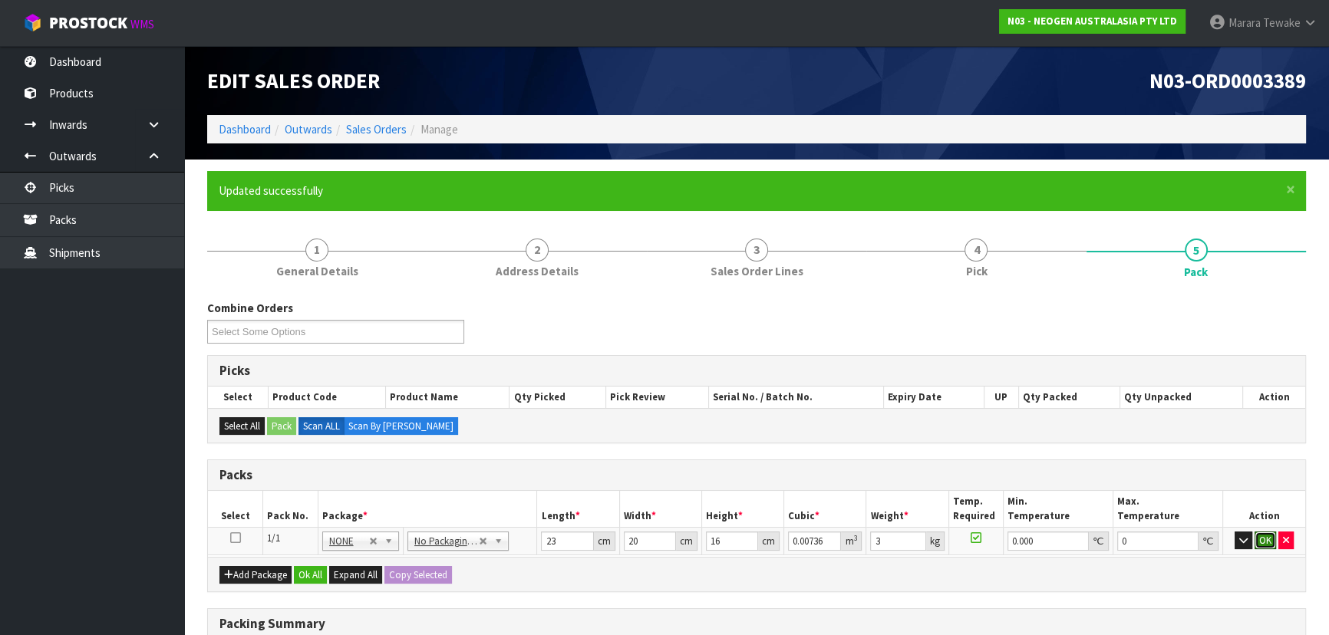
click button "OK" at bounding box center [1264, 541] width 21 height 18
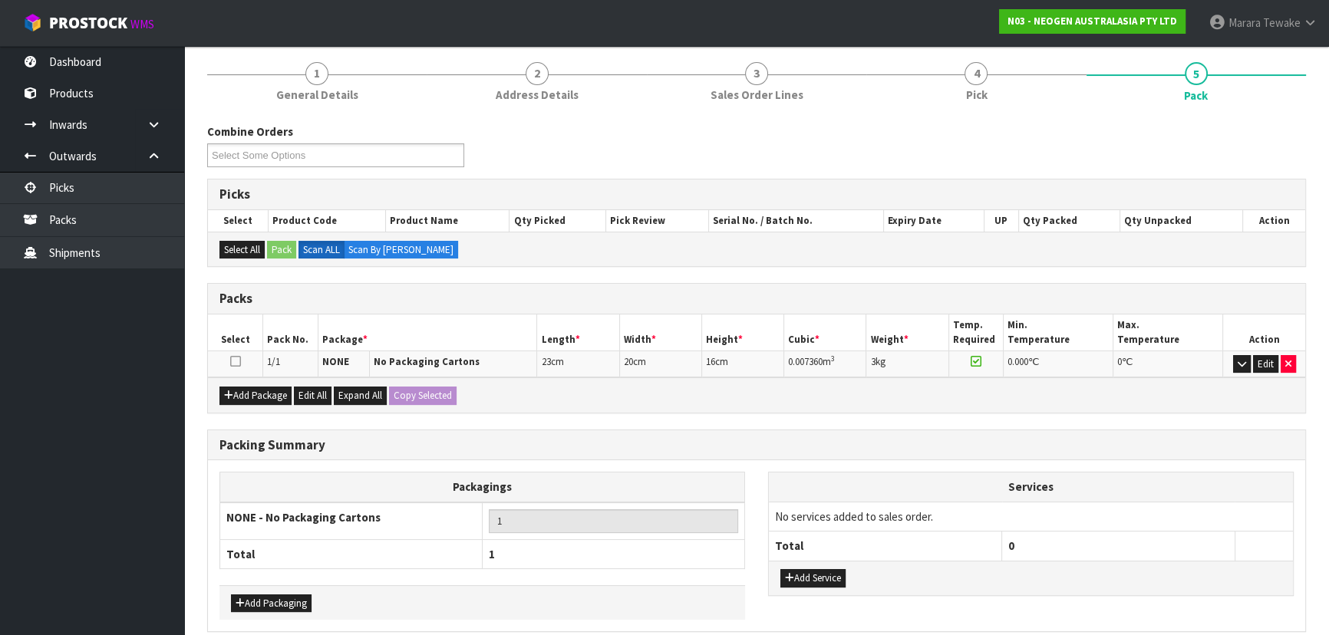
scroll to position [242, 0]
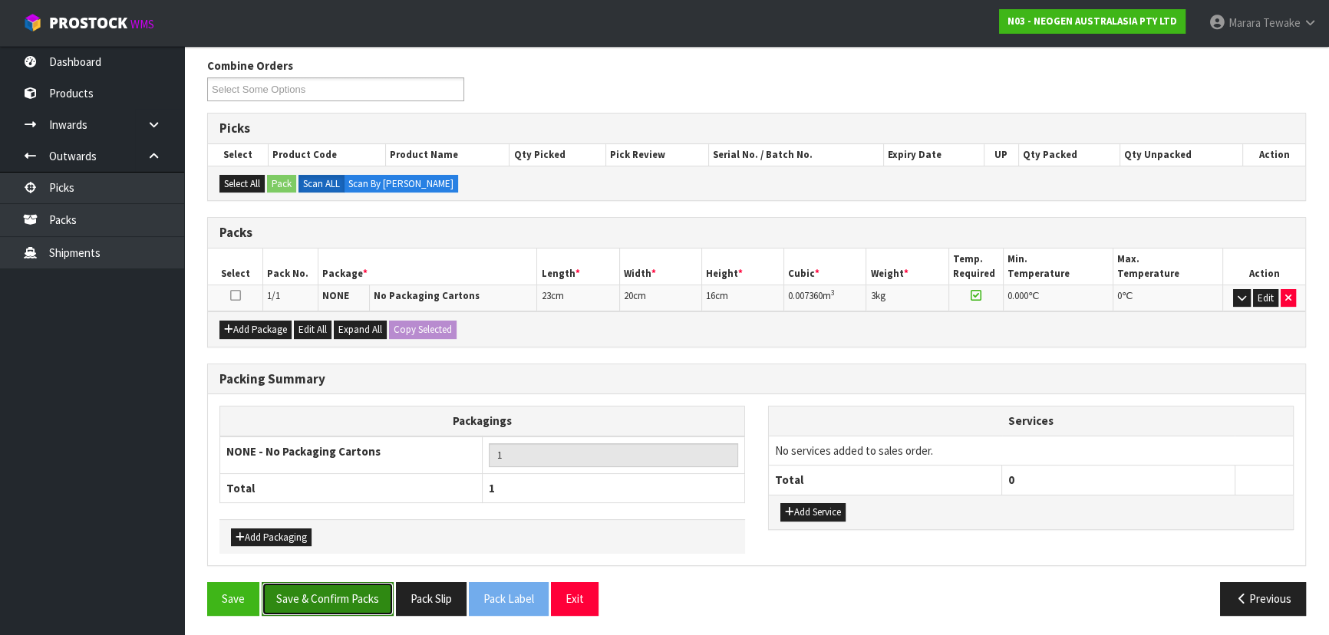
click at [378, 595] on button "Save & Confirm Packs" at bounding box center [328, 598] width 132 height 33
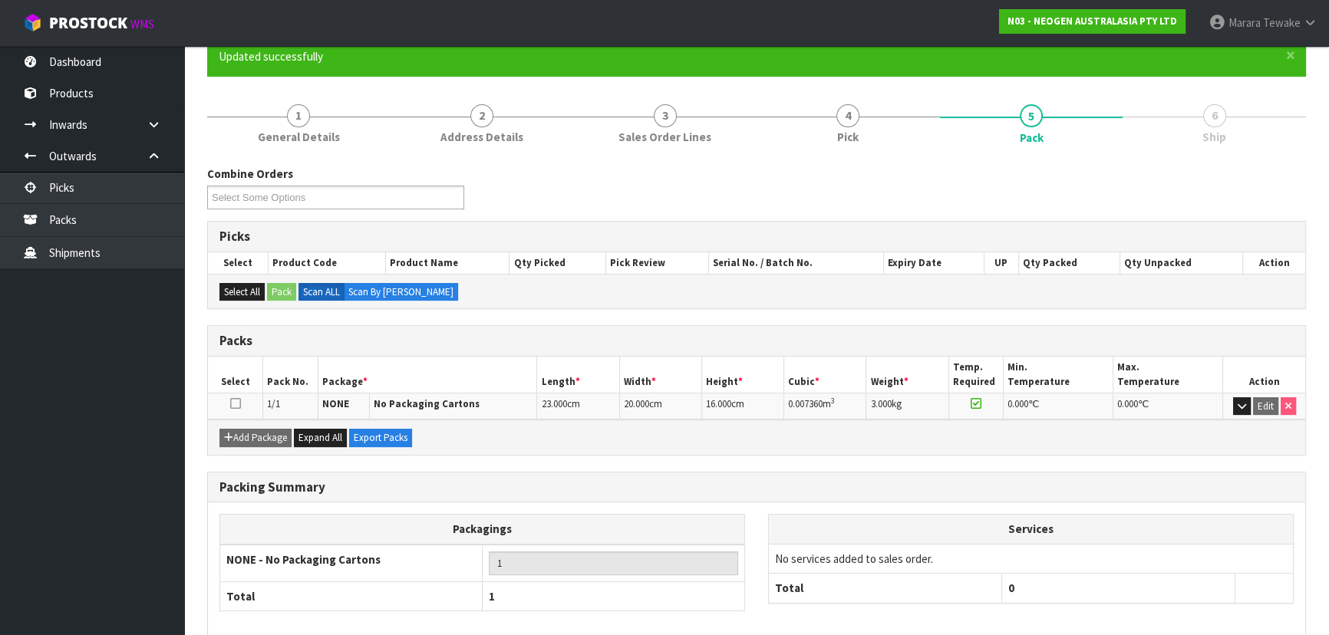
scroll to position [208, 0]
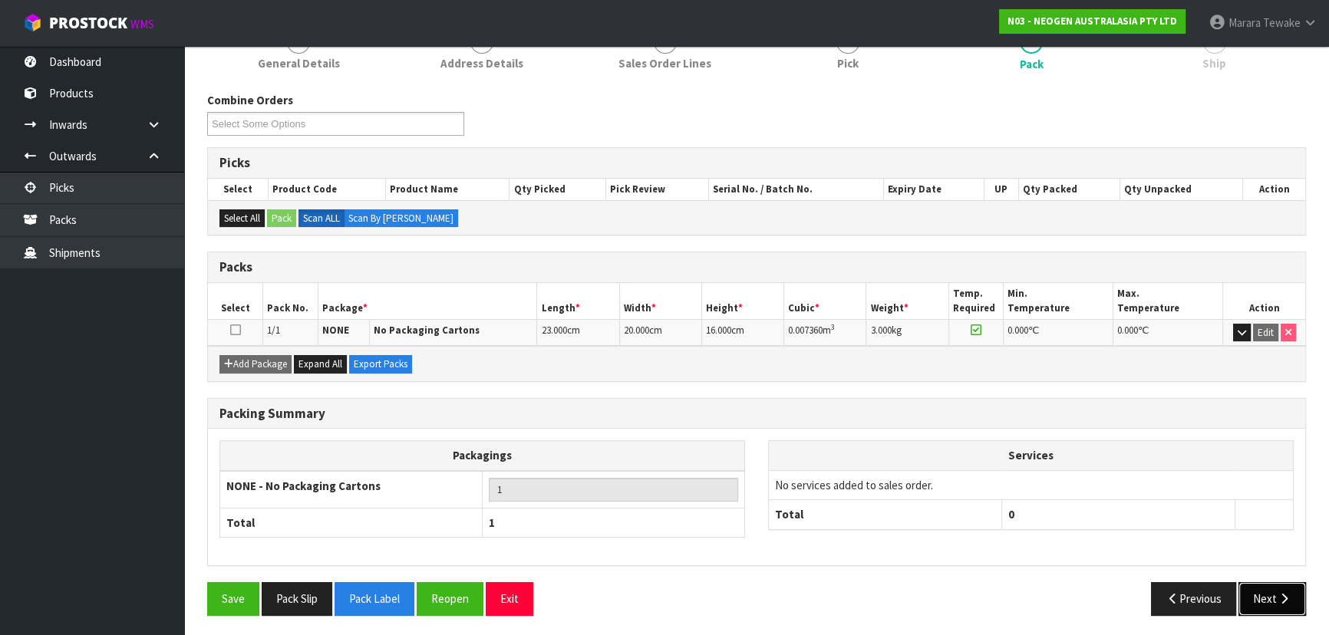
click at [1290, 608] on button "Next" at bounding box center [1272, 598] width 68 height 33
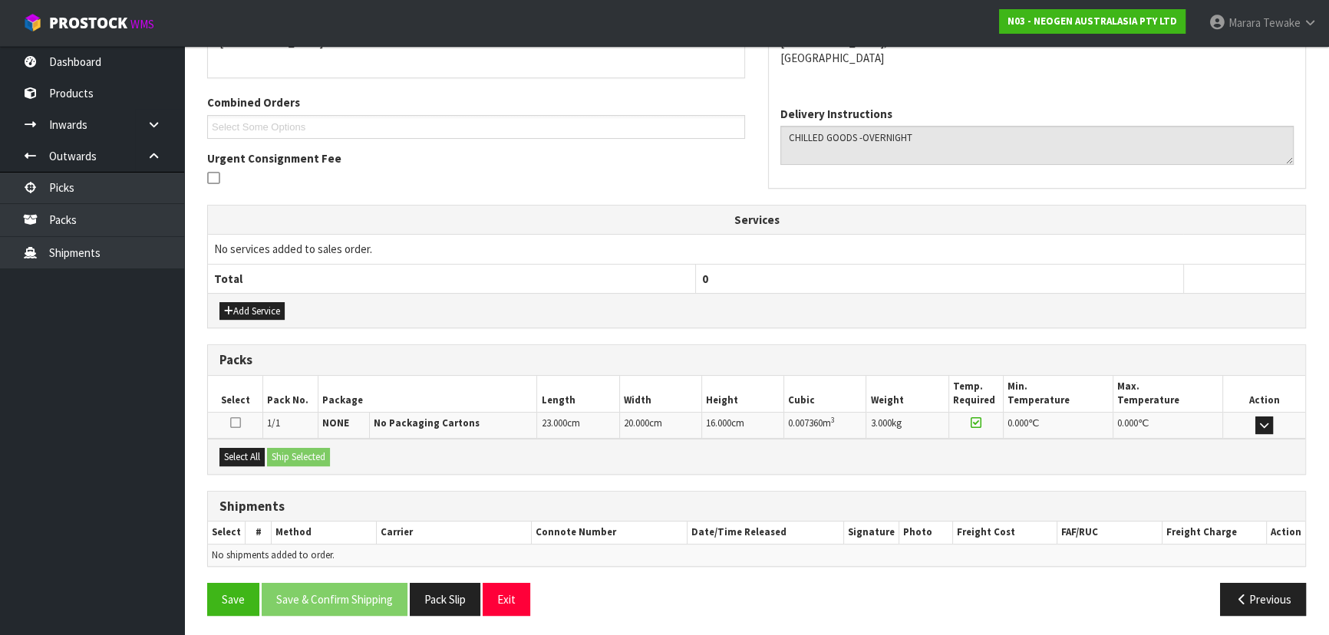
scroll to position [359, 0]
drag, startPoint x: 253, startPoint y: 454, endPoint x: 372, endPoint y: 463, distance: 119.3
click at [256, 454] on button "Select All" at bounding box center [241, 456] width 45 height 18
click at [330, 455] on button "Ship Selected" at bounding box center [298, 456] width 63 height 18
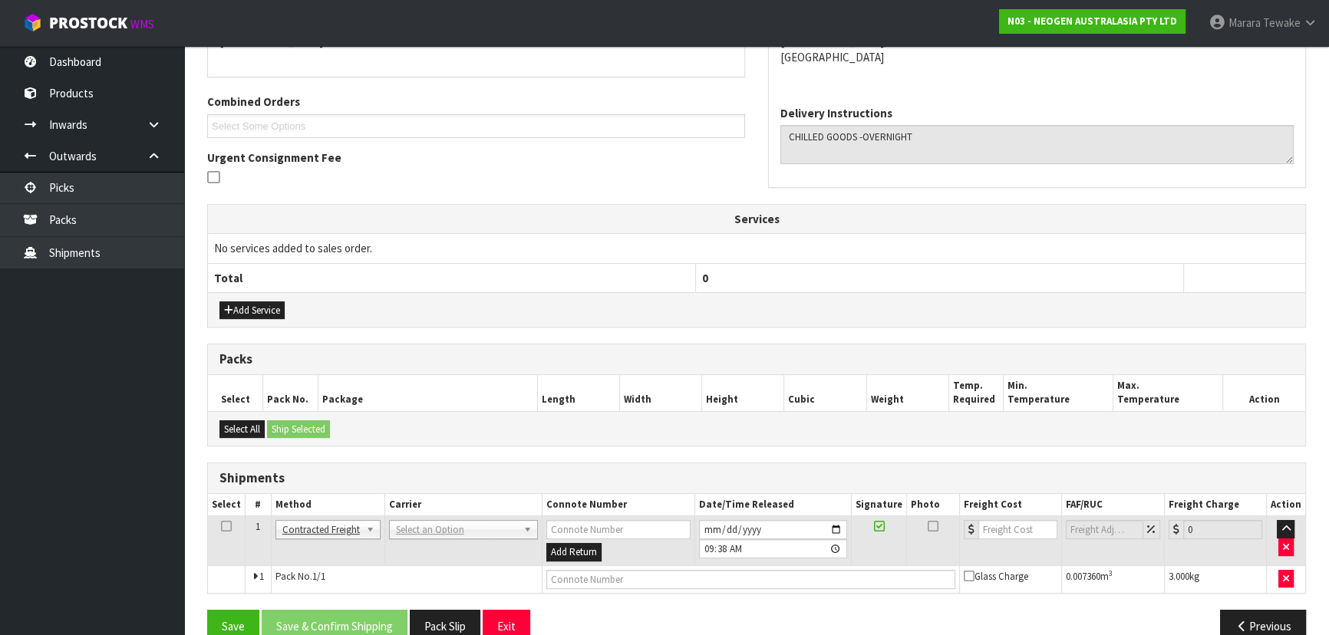
drag, startPoint x: 457, startPoint y: 516, endPoint x: 459, endPoint y: 529, distance: 13.1
click at [458, 519] on td "ANGEL - ANGEL TRANSPORT CONROY - CONROY REMOVALS DEAEXPAKL - DEADLINE EXPRESS C…" at bounding box center [462, 541] width 157 height 50
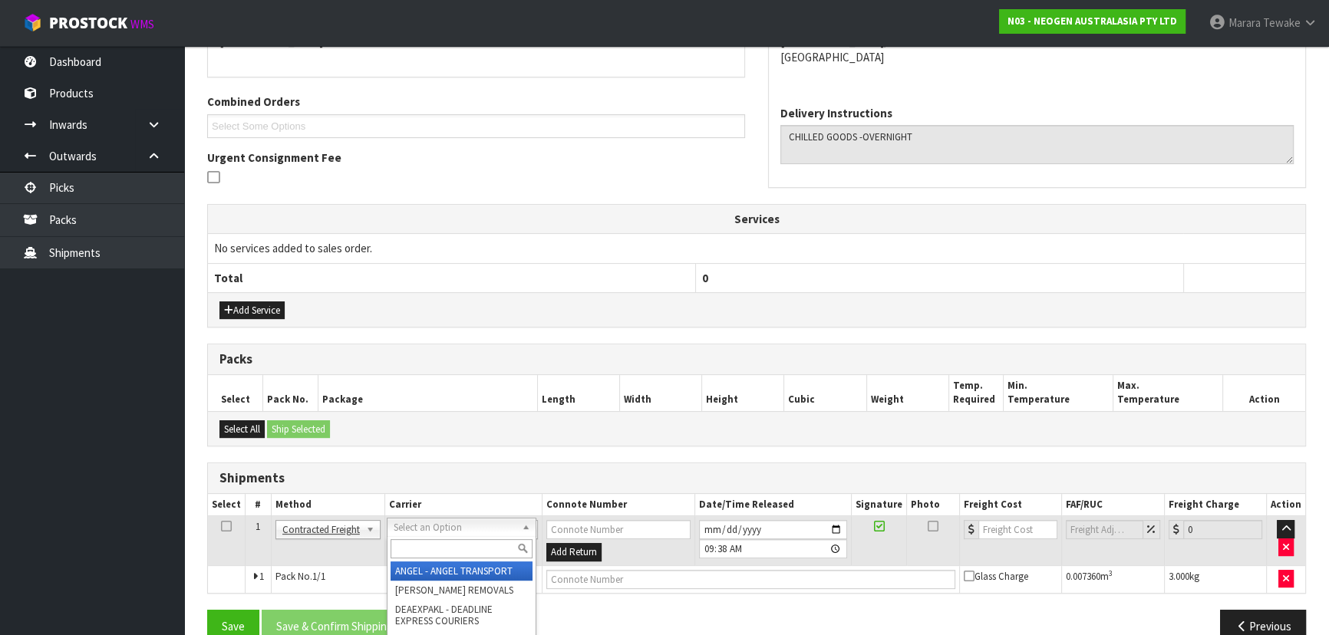
drag, startPoint x: 459, startPoint y: 529, endPoint x: 465, endPoint y: 540, distance: 13.0
click at [474, 546] on input "text" at bounding box center [462, 548] width 142 height 19
type input "nzp"
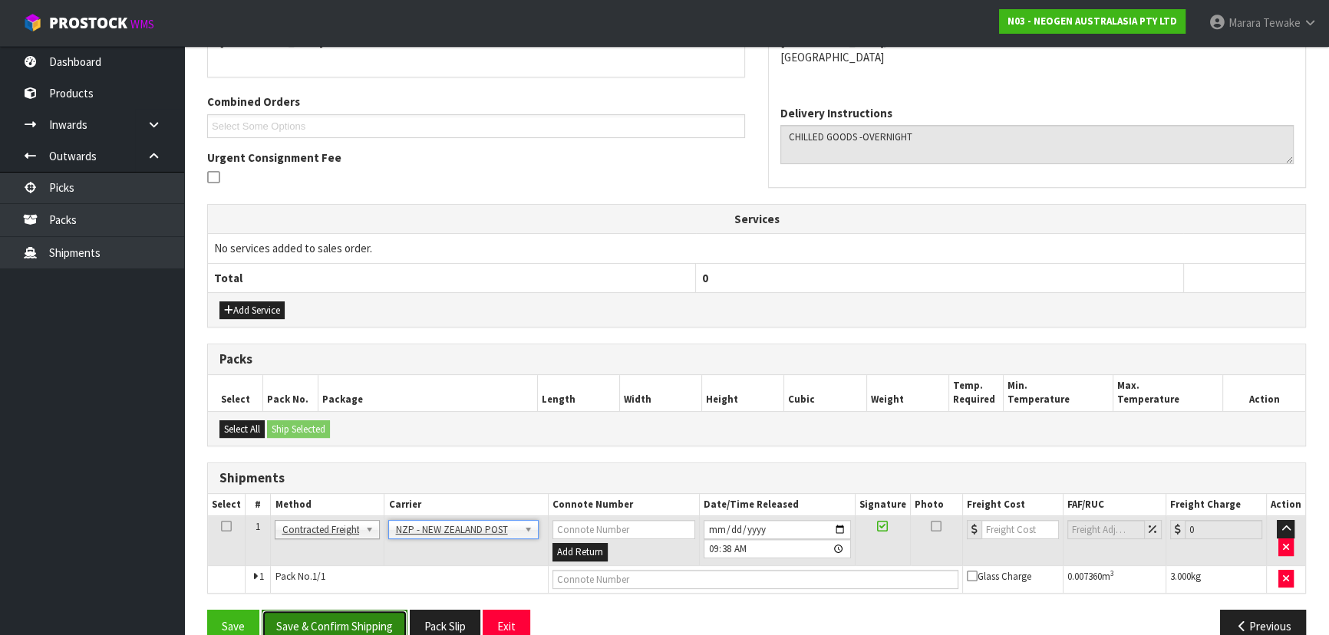
click at [361, 615] on button "Save & Confirm Shipping" at bounding box center [335, 626] width 146 height 33
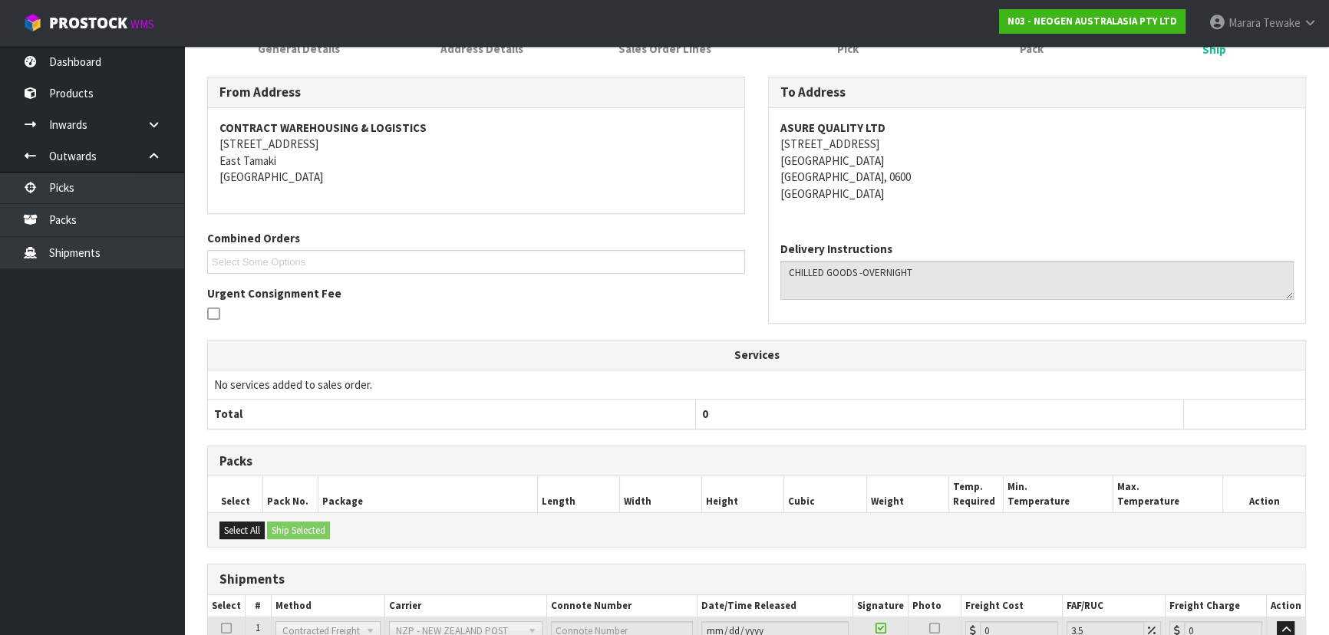
scroll to position [365, 0]
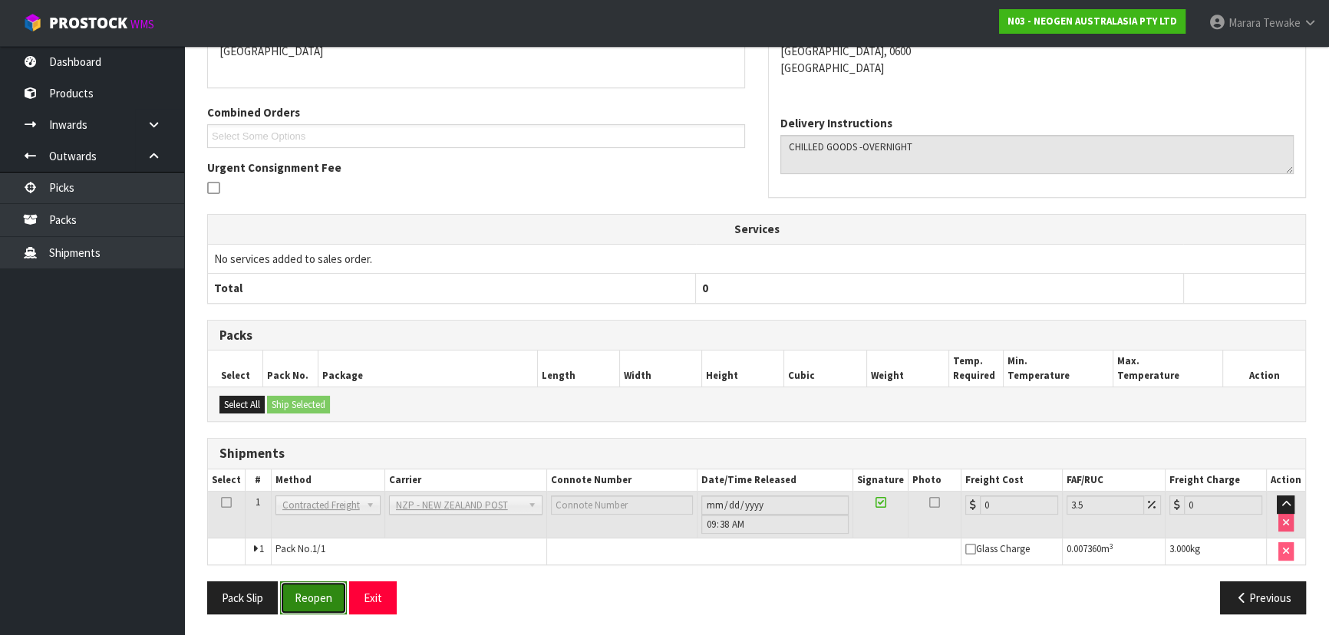
drag, startPoint x: 328, startPoint y: 587, endPoint x: 304, endPoint y: 582, distance: 25.0
click at [327, 586] on button "Reopen" at bounding box center [313, 598] width 67 height 33
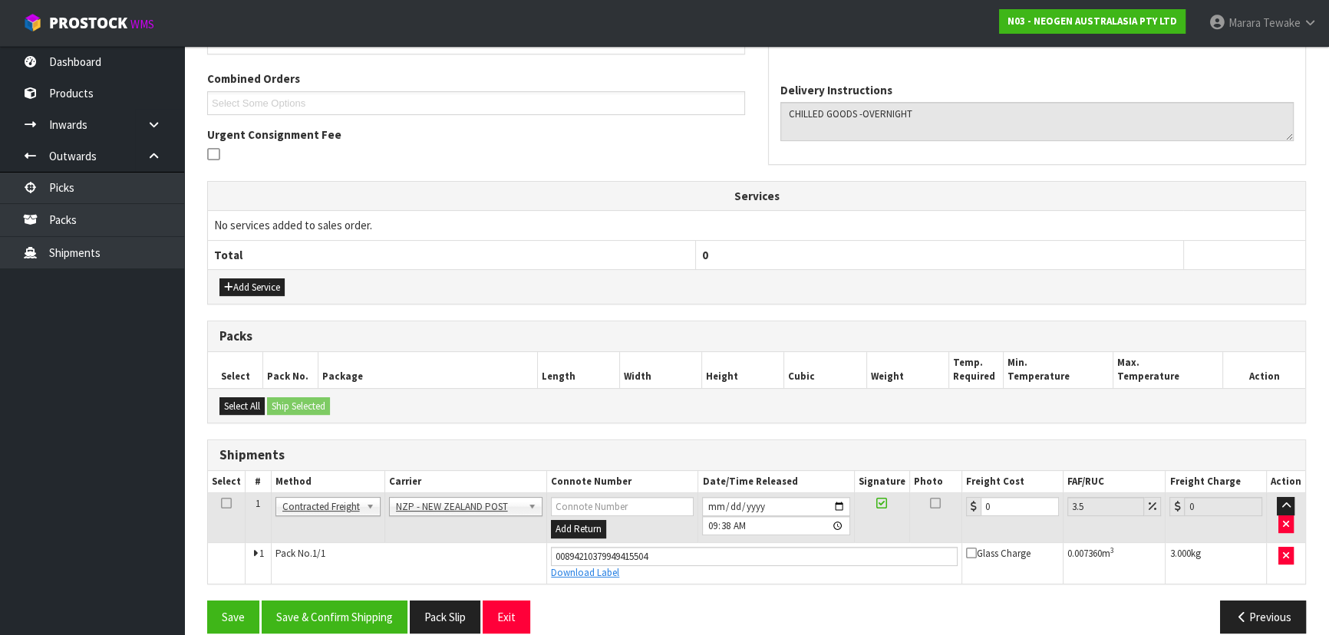
scroll to position [400, 0]
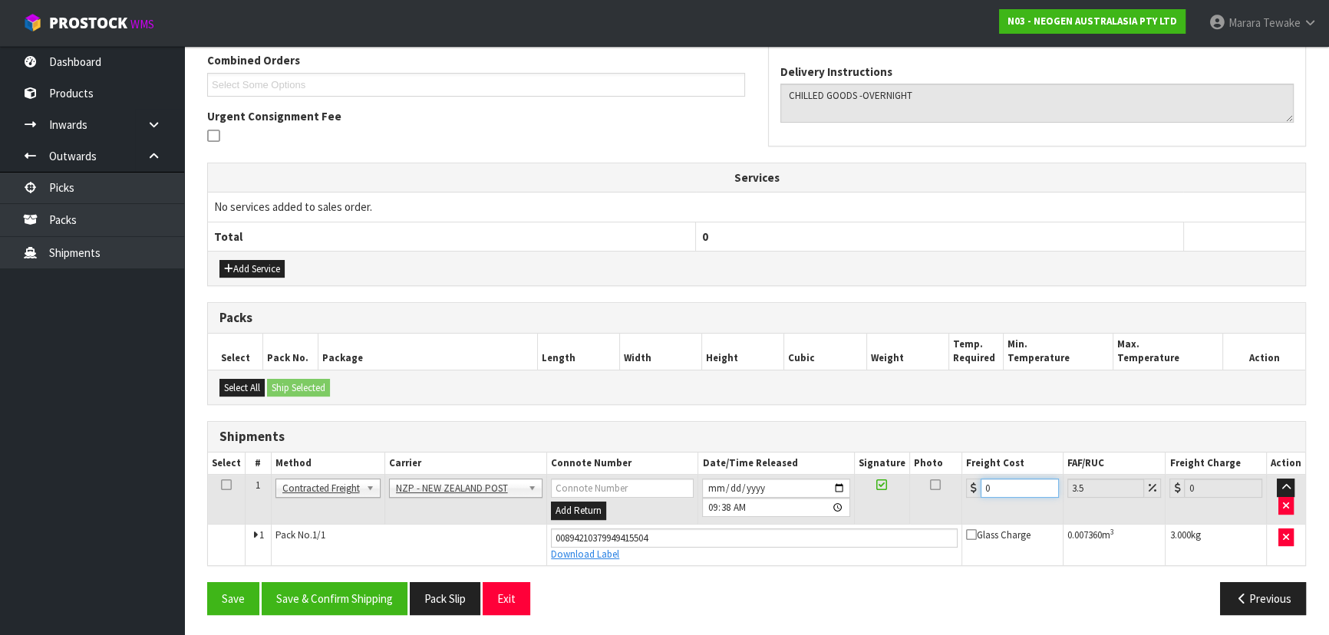
drag, startPoint x: 1037, startPoint y: 494, endPoint x: 882, endPoint y: 489, distance: 155.8
click at [882, 489] on tr "1 Client Local Pickup Customer Local Pickup Company Freight Contracted Freight …" at bounding box center [756, 500] width 1097 height 50
type input "4"
type input "4.14"
type input "4.3"
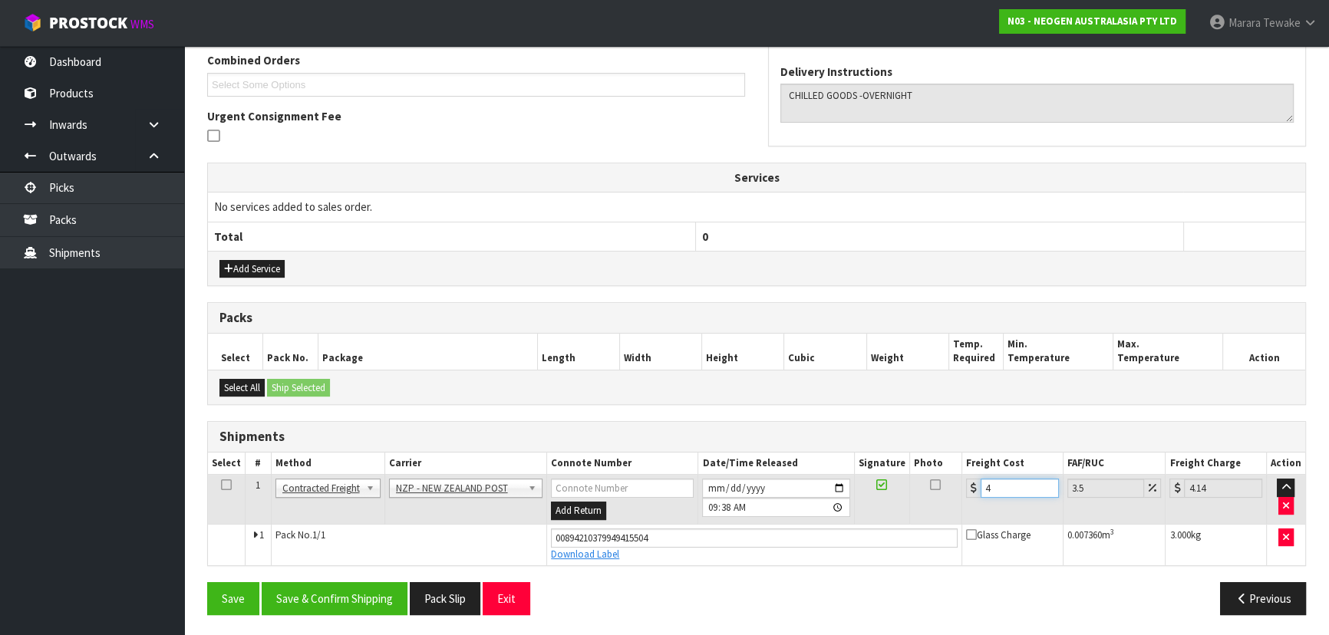
type input "4.45"
type input "4.33"
type input "4.48"
type input "4.33"
click at [323, 606] on button "Save & Confirm Shipping" at bounding box center [335, 598] width 146 height 33
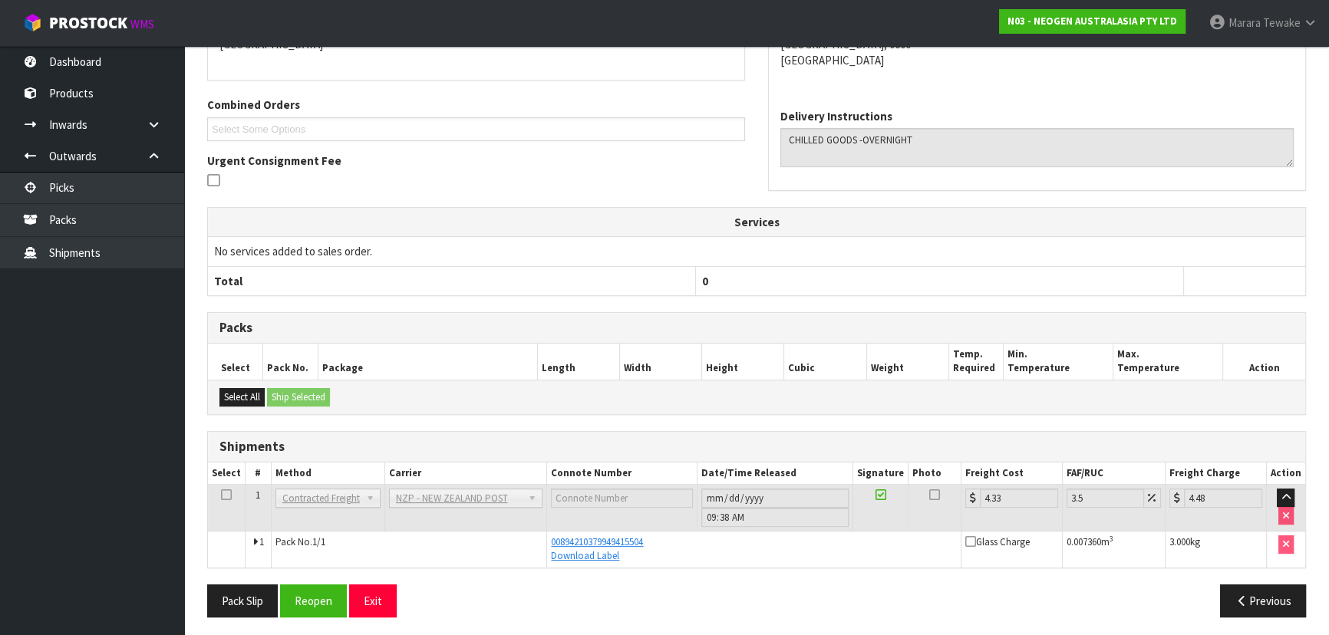
scroll to position [359, 0]
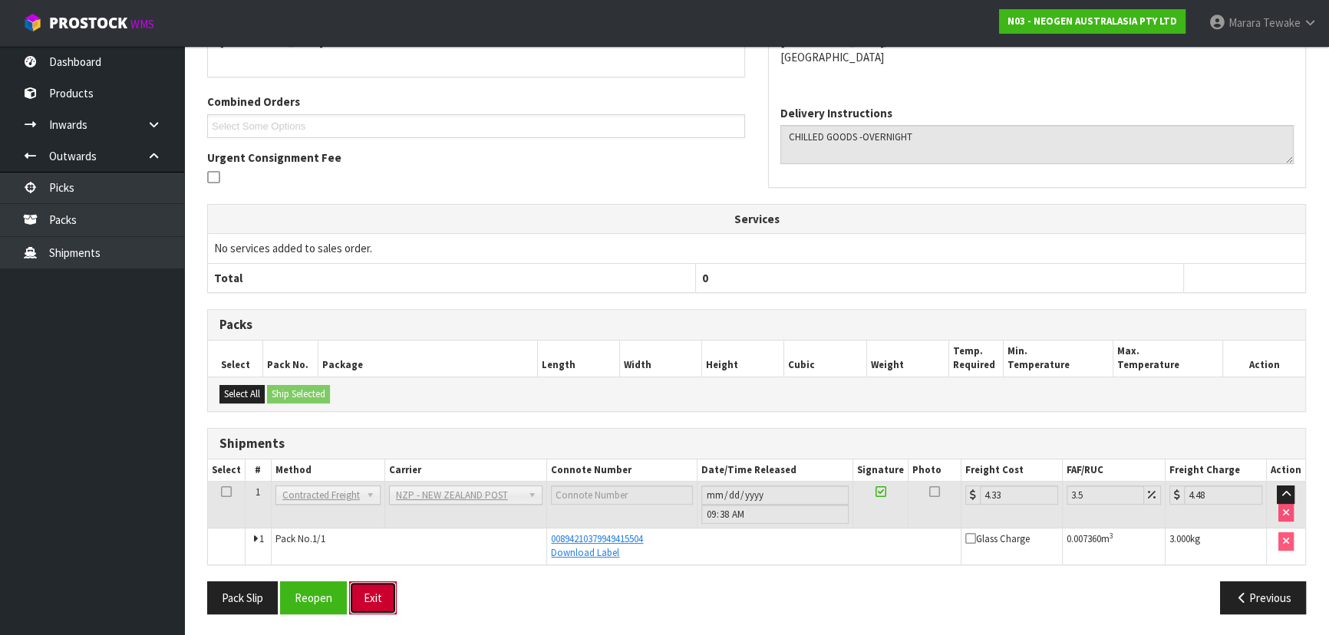
click at [365, 582] on button "Exit" at bounding box center [373, 598] width 48 height 33
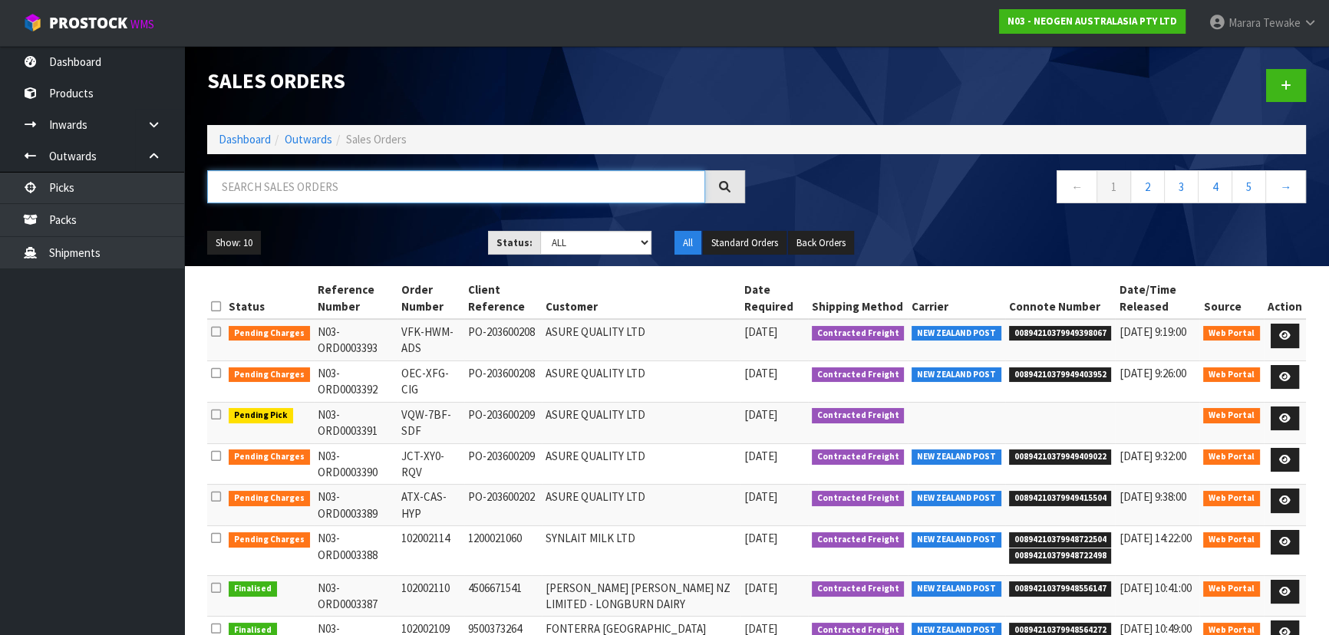
click at [222, 173] on input "text" at bounding box center [456, 186] width 498 height 33
type input "JOB-0412128"
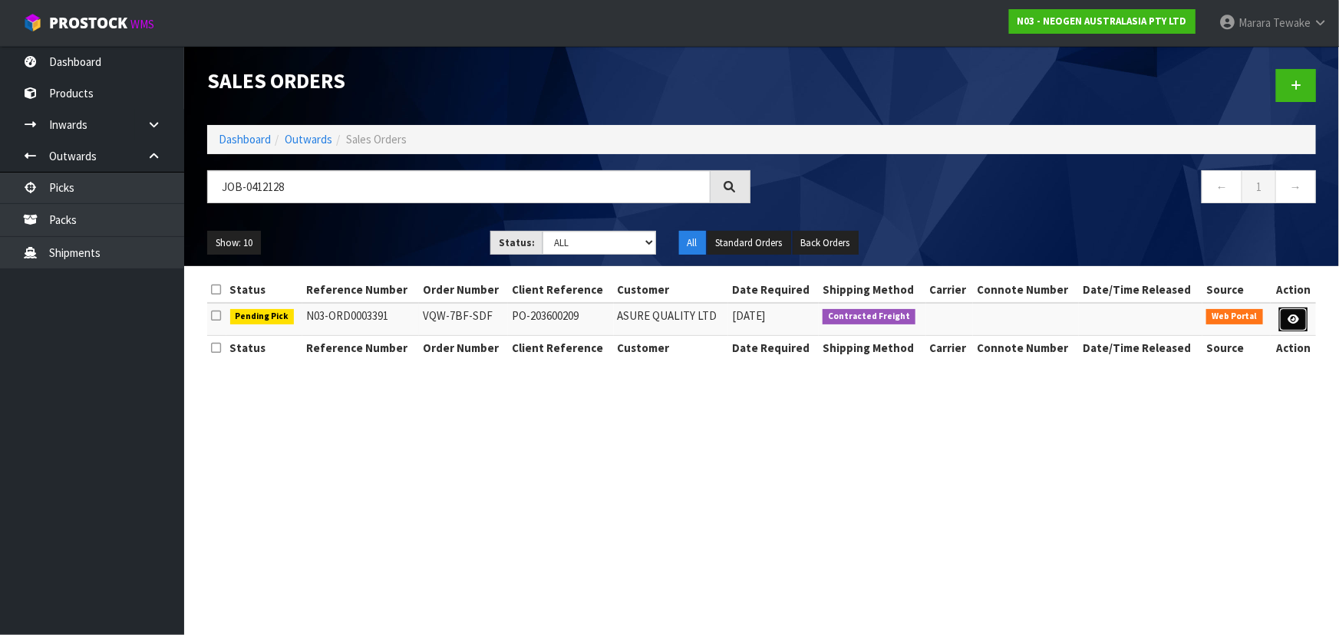
click at [1294, 324] on link at bounding box center [1293, 320] width 28 height 25
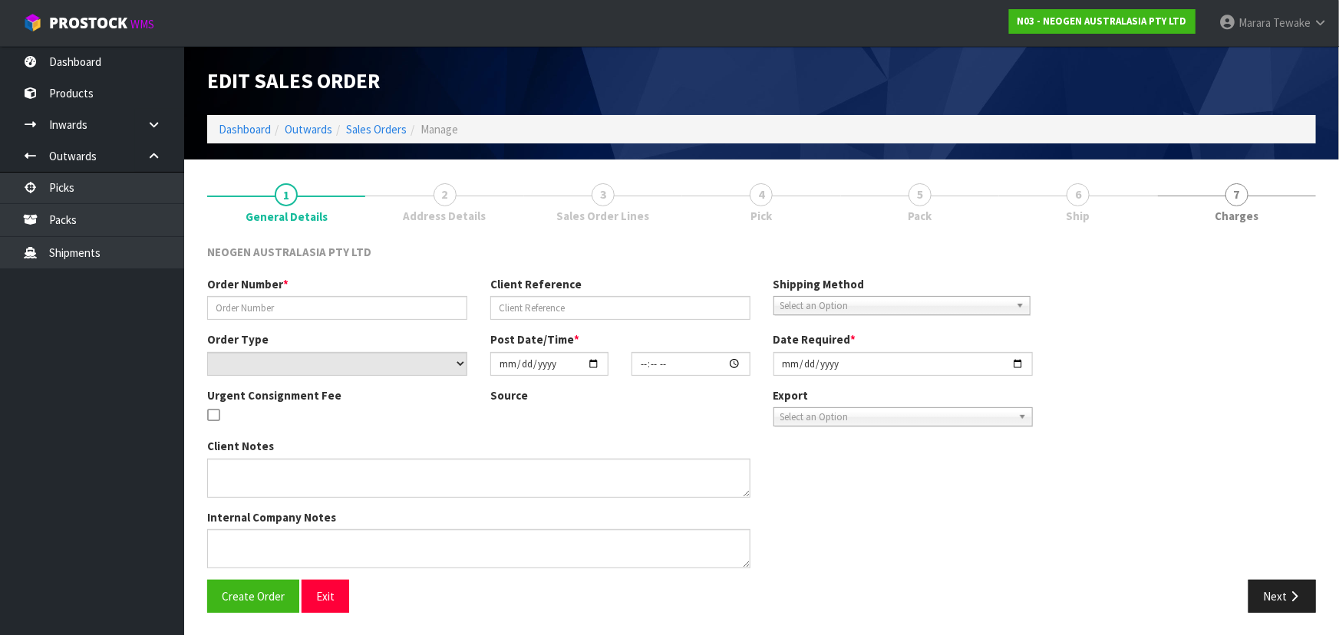
type input "VQW-7BF-SDF"
type input "PO-203600209"
select select "number:0"
type input "2025-09-11"
type input "15:21:00.000"
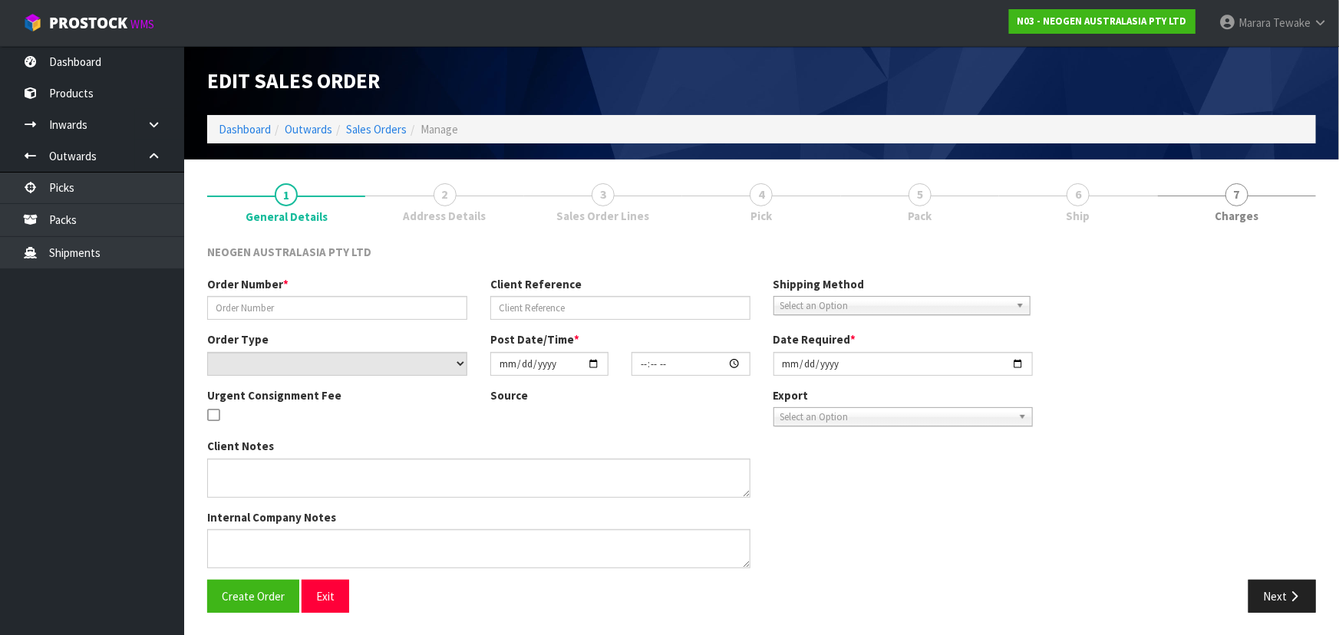
type input "2025-09-15"
type textarea "PLEASE NOTE - THIS BOX MUST COME FROM HELD WAREHOUSE – BATCH # 345589 A BARCODE…"
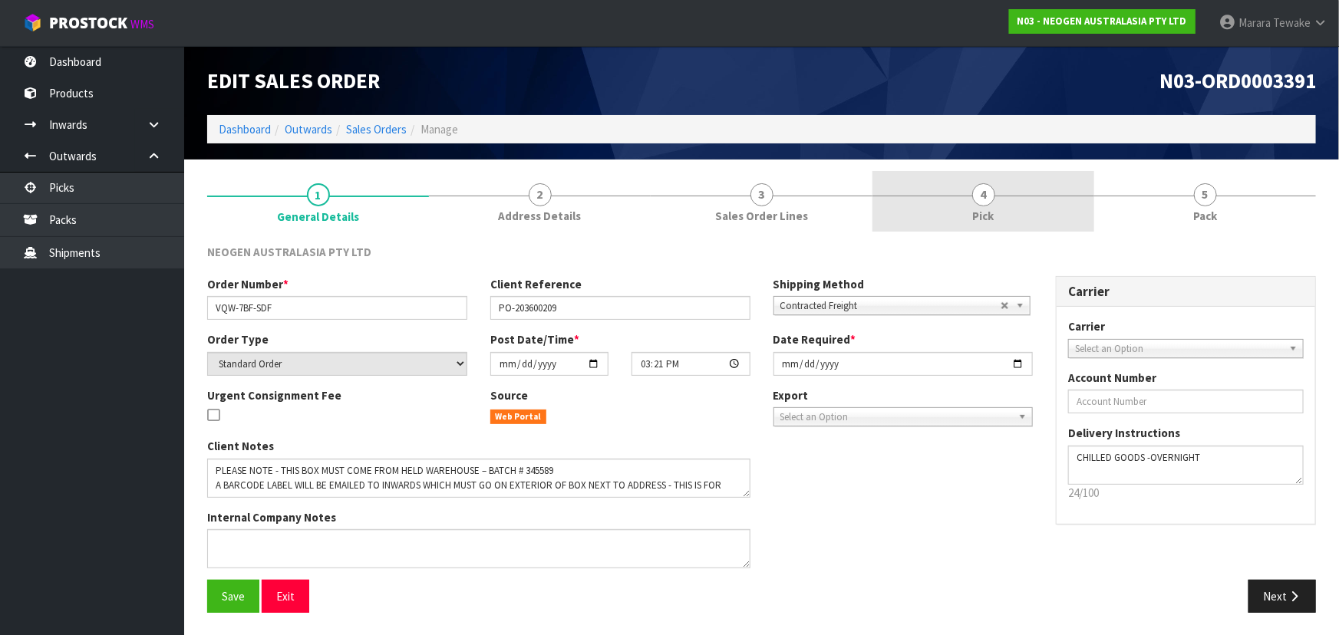
click at [1012, 190] on link "4 Pick" at bounding box center [983, 201] width 222 height 61
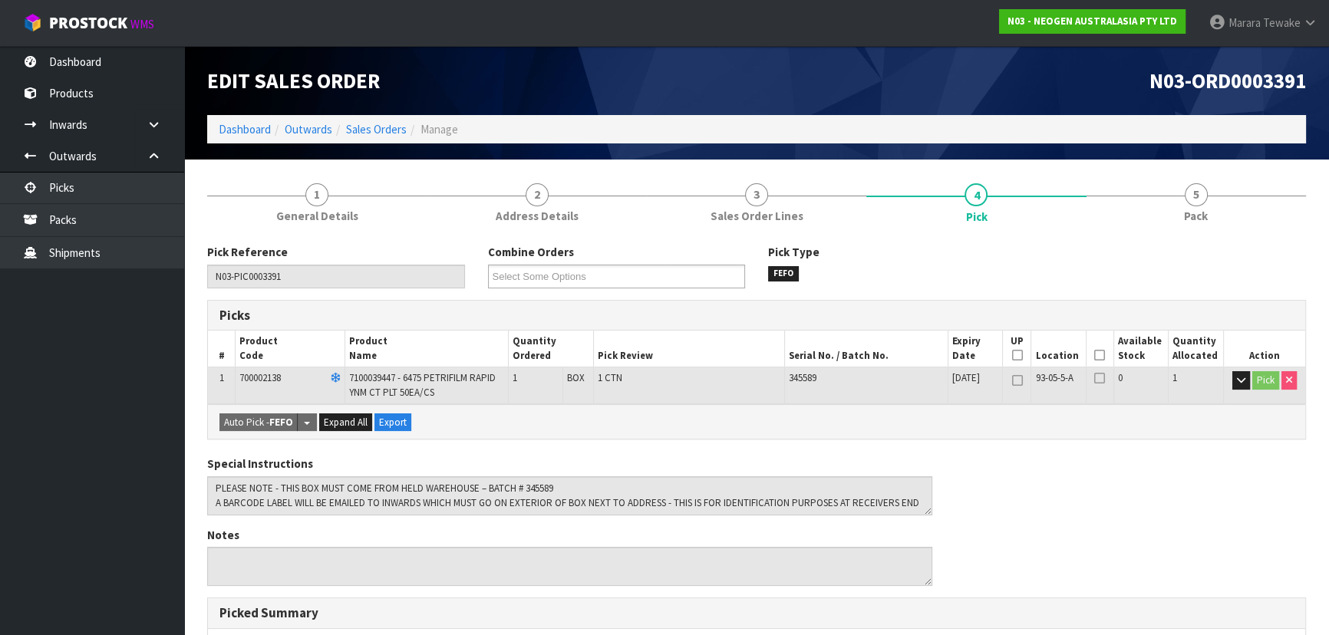
click at [1095, 355] on icon at bounding box center [1099, 355] width 11 height 1
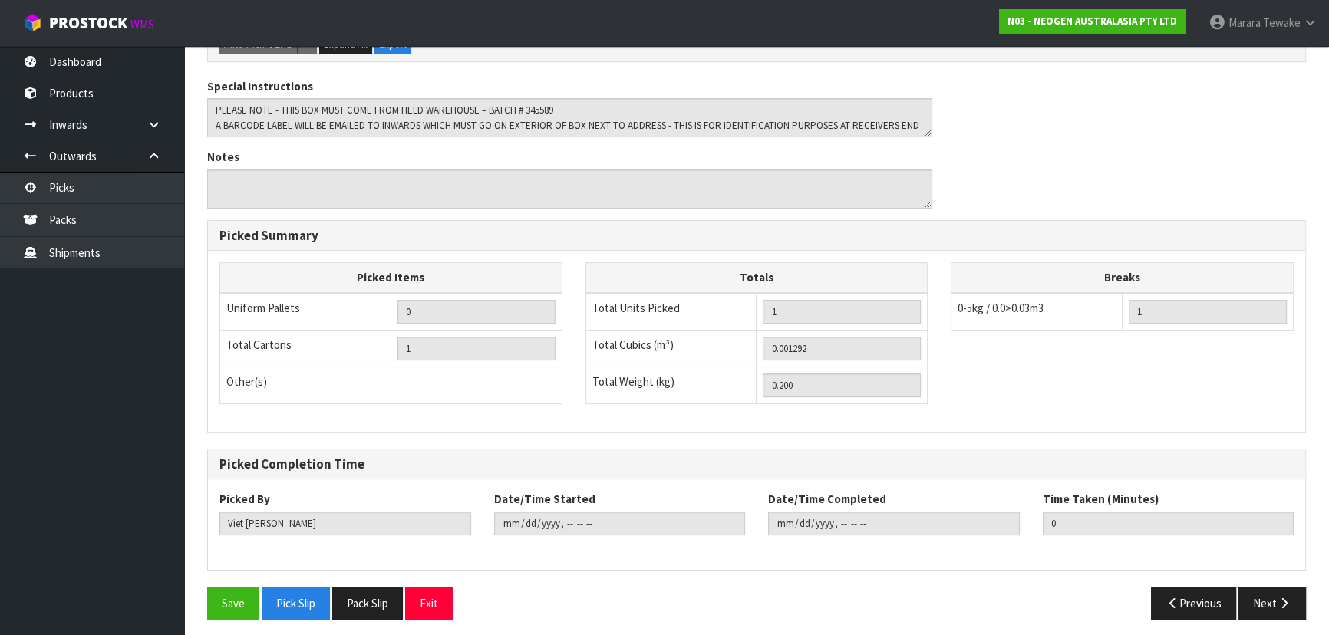
scroll to position [438, 0]
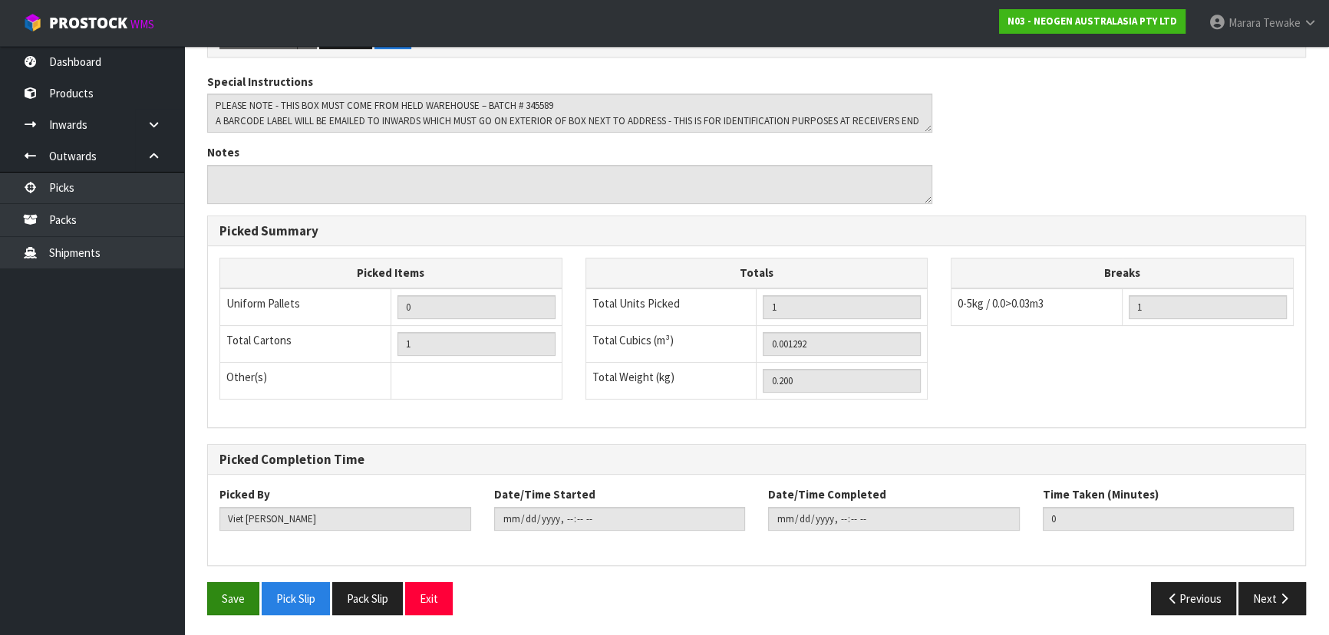
click at [238, 610] on div "Save Pick Slip Pack Slip Exit Previous Next" at bounding box center [757, 604] width 1122 height 44
drag, startPoint x: 244, startPoint y: 601, endPoint x: 662, endPoint y: 331, distance: 498.2
click at [245, 601] on button "Save" at bounding box center [233, 598] width 52 height 33
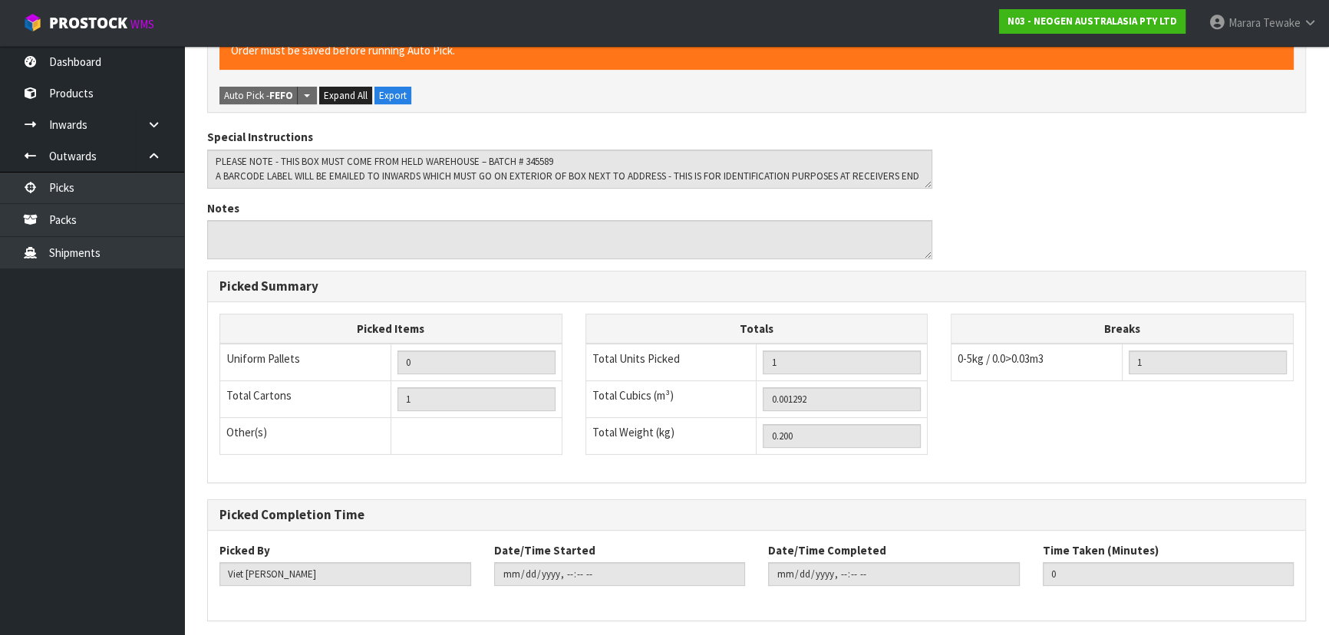
scroll to position [0, 0]
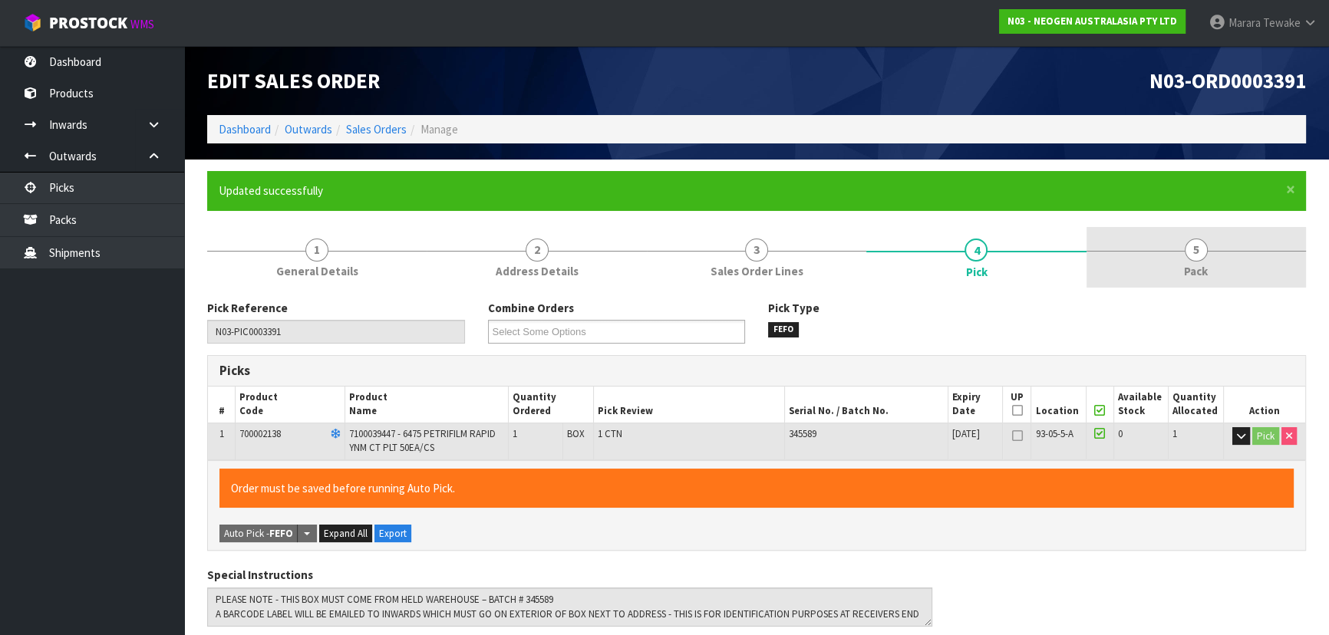
type input "Marara Tewake"
type input "2025-09-15T09:43:45"
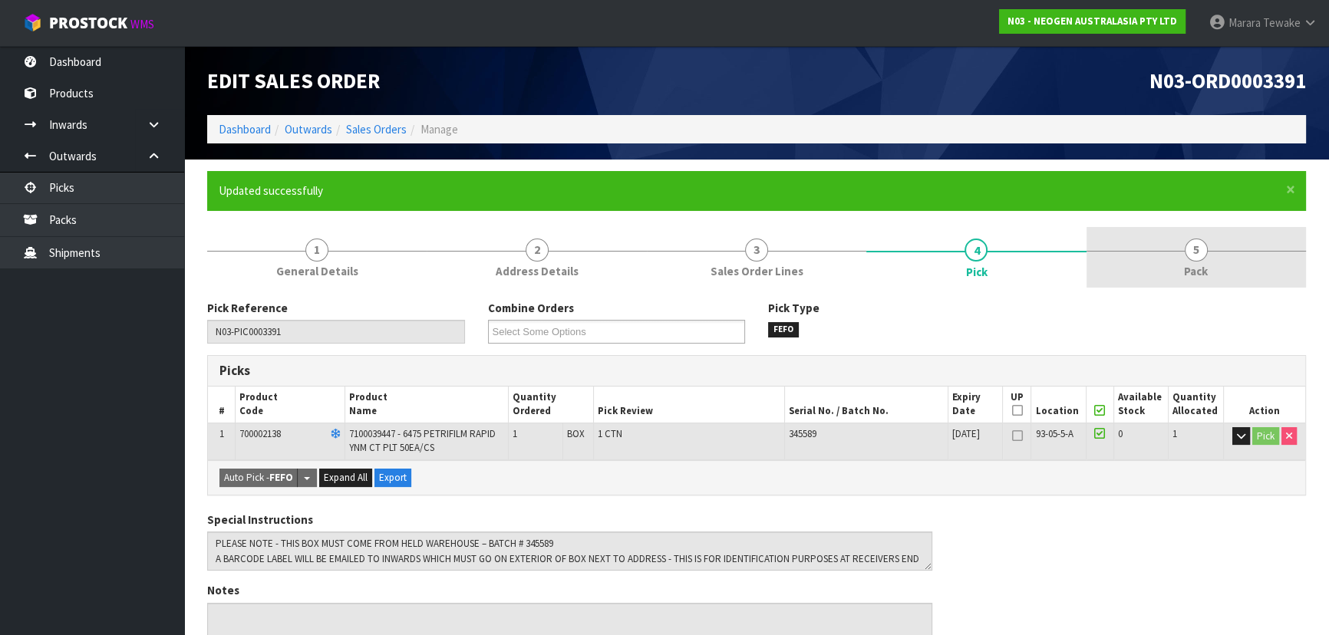
click at [1225, 279] on link "5 Pack" at bounding box center [1195, 257] width 219 height 61
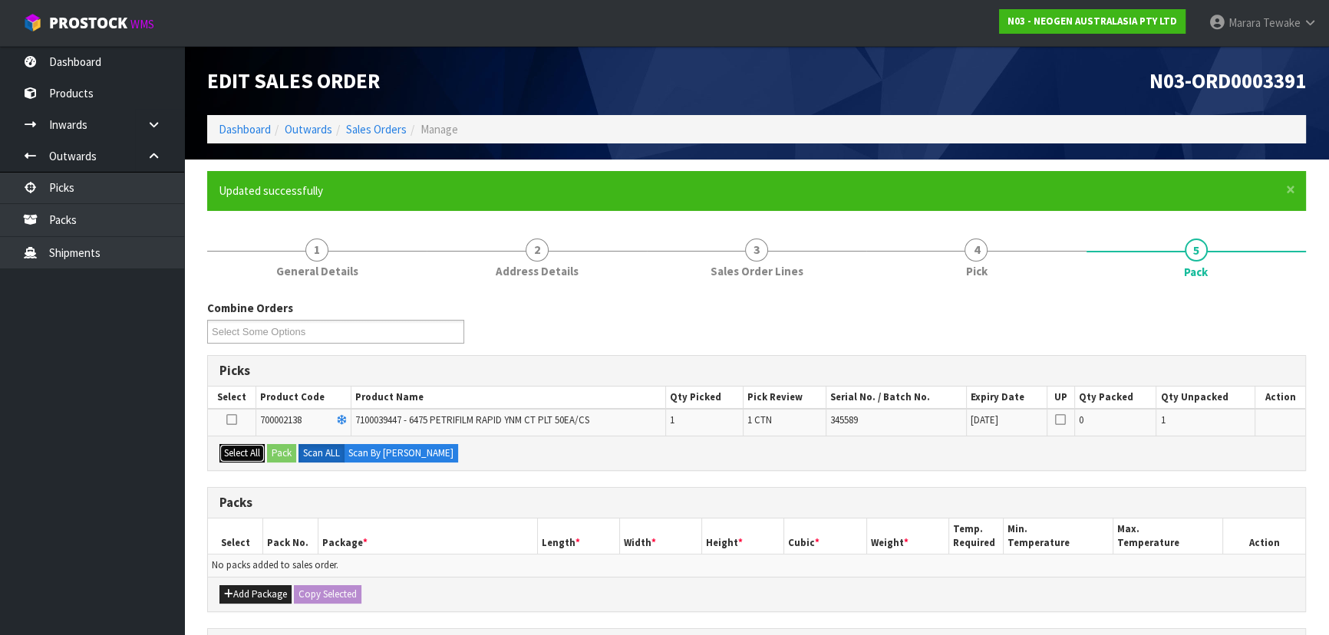
drag, startPoint x: 252, startPoint y: 445, endPoint x: 282, endPoint y: 447, distance: 29.2
click at [263, 447] on button "Select All" at bounding box center [241, 453] width 45 height 18
click at [287, 447] on button "Pack" at bounding box center [281, 453] width 29 height 18
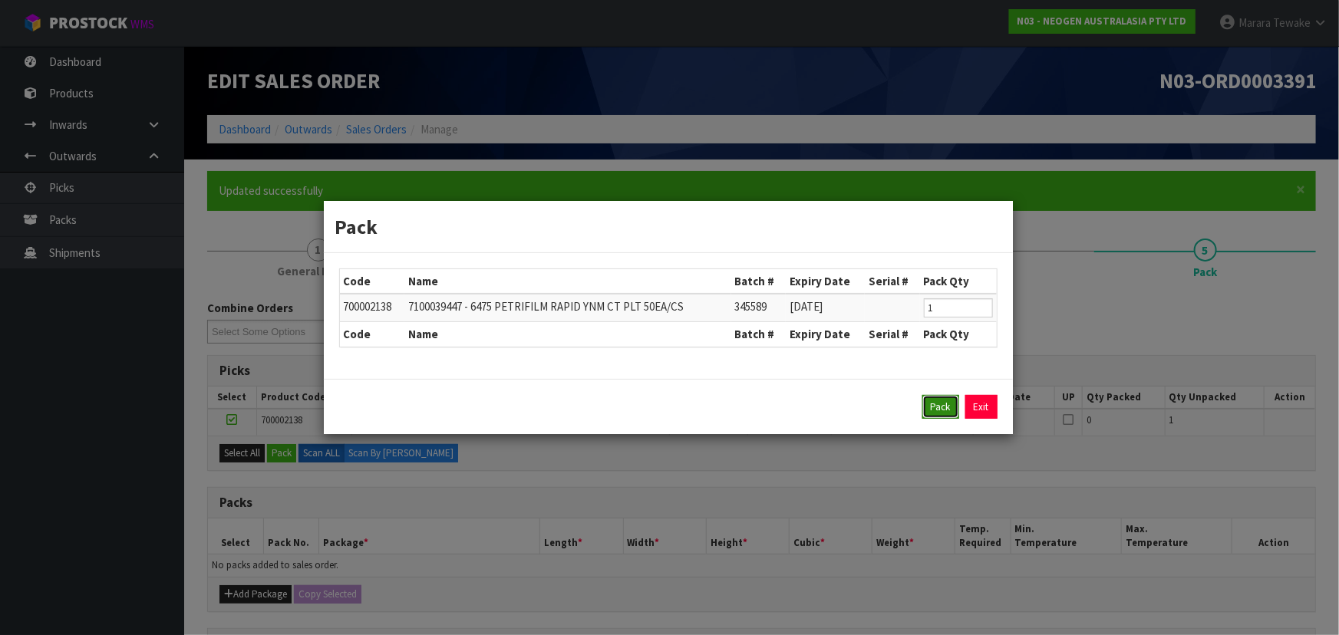
drag, startPoint x: 931, startPoint y: 414, endPoint x: 560, endPoint y: 477, distance: 376.6
click at [931, 415] on button "Pack" at bounding box center [940, 407] width 37 height 25
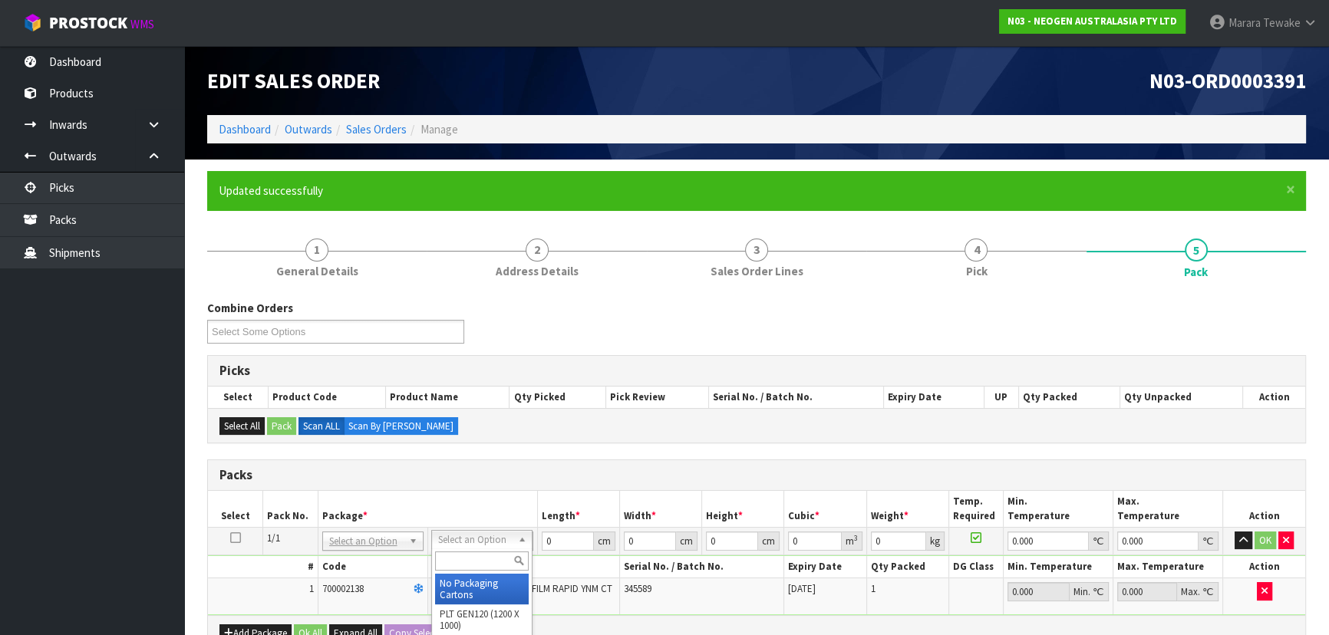
click at [464, 569] on input "text" at bounding box center [482, 561] width 94 height 19
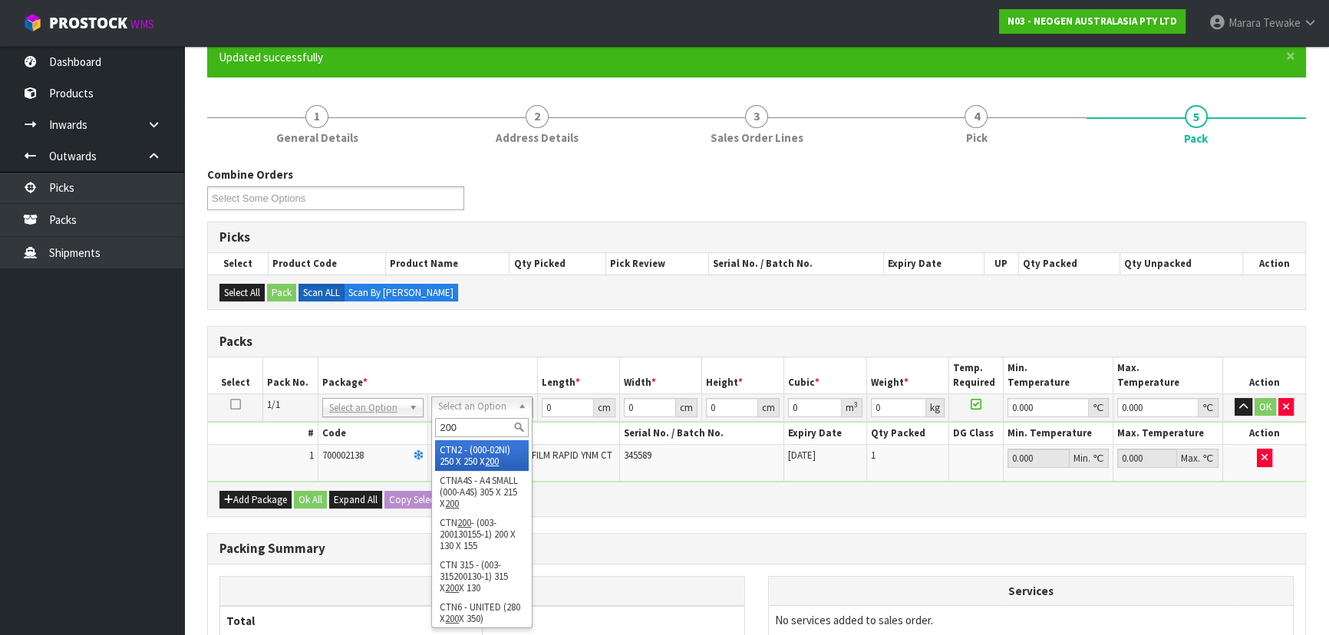
scroll to position [139, 0]
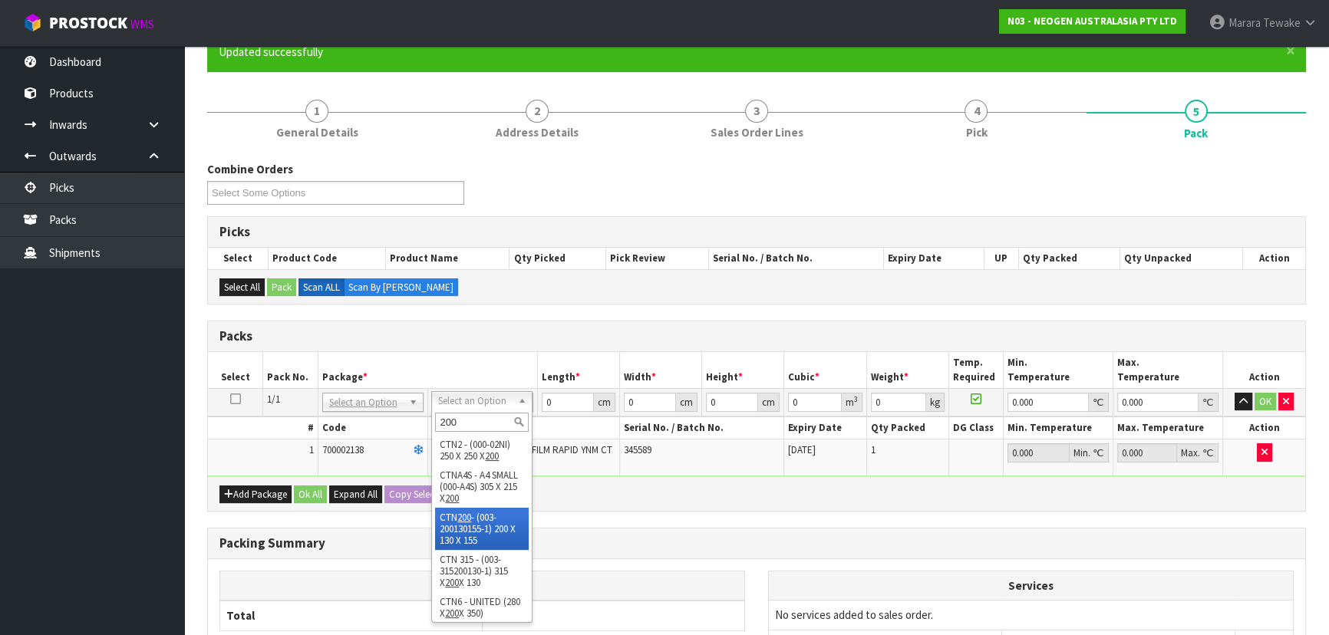
type input "200"
drag, startPoint x: 481, startPoint y: 535, endPoint x: 487, endPoint y: 492, distance: 43.4
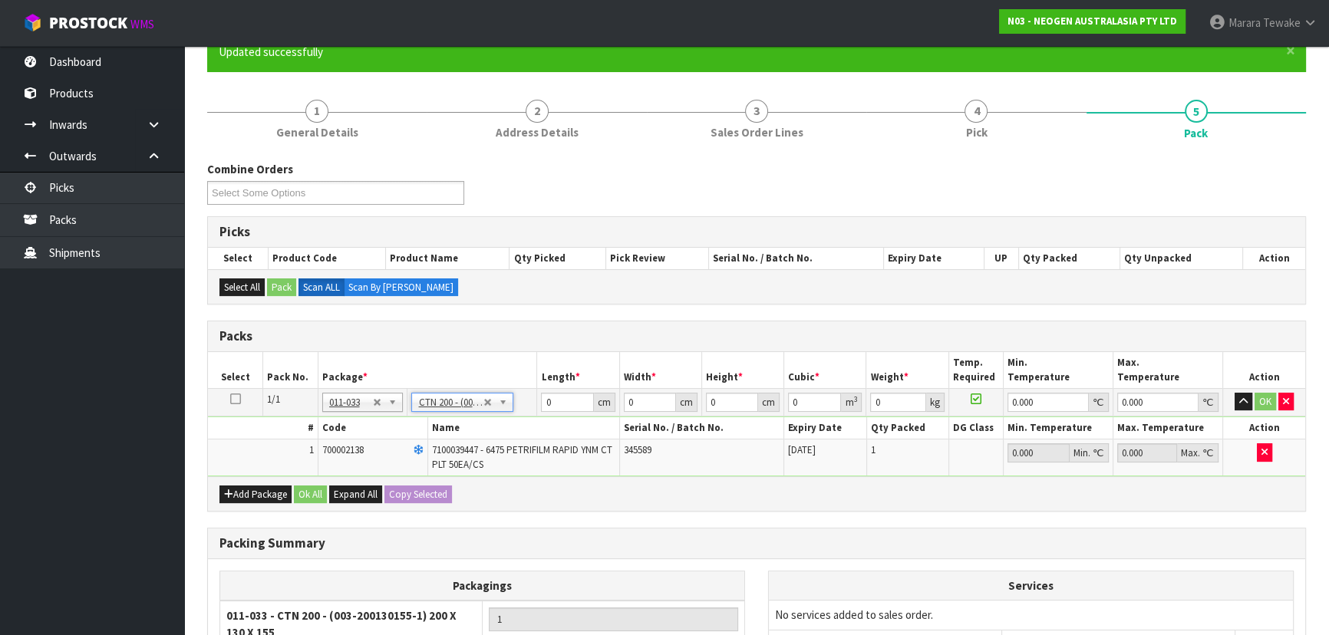
type input "20"
type input "13"
type input "15.5"
type input "0.00403"
type input "0.4"
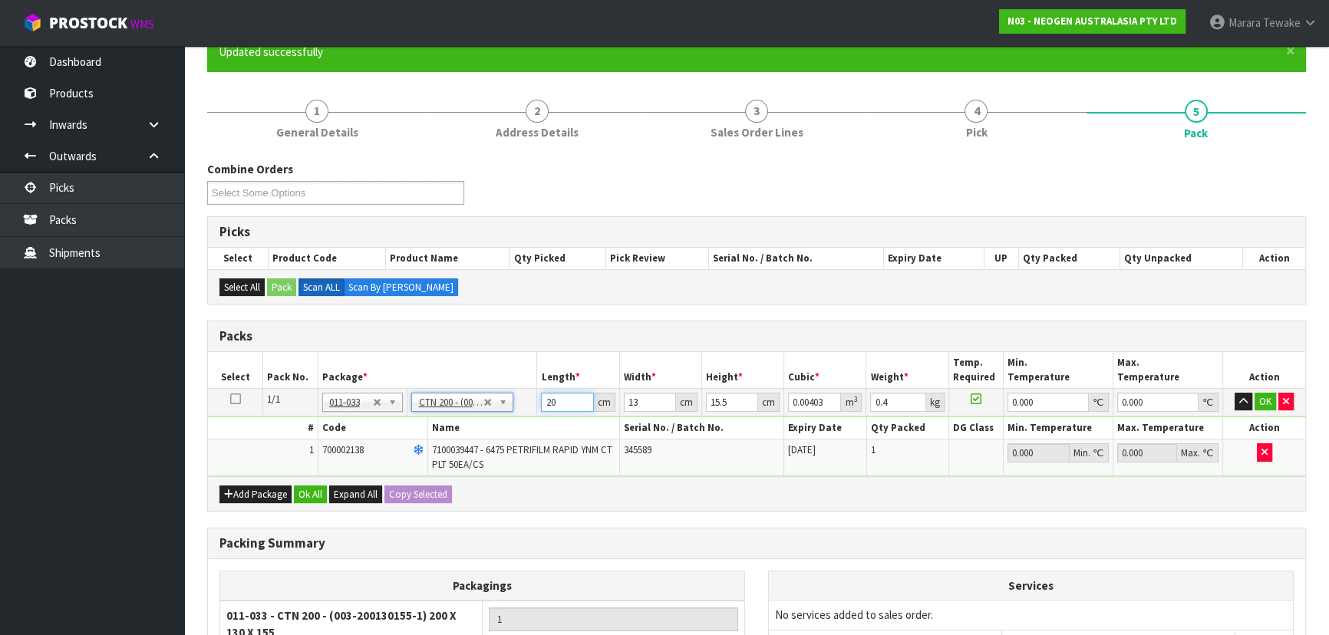
drag, startPoint x: 569, startPoint y: 400, endPoint x: 454, endPoint y: 416, distance: 116.2
click at [460, 414] on tbody "1/1 NONE 007-001 007-002 007-004 007-009 007-013 007-014 007-015 007-017 007-01…" at bounding box center [756, 432] width 1097 height 88
type input "2"
type input "0.000403"
type input "21"
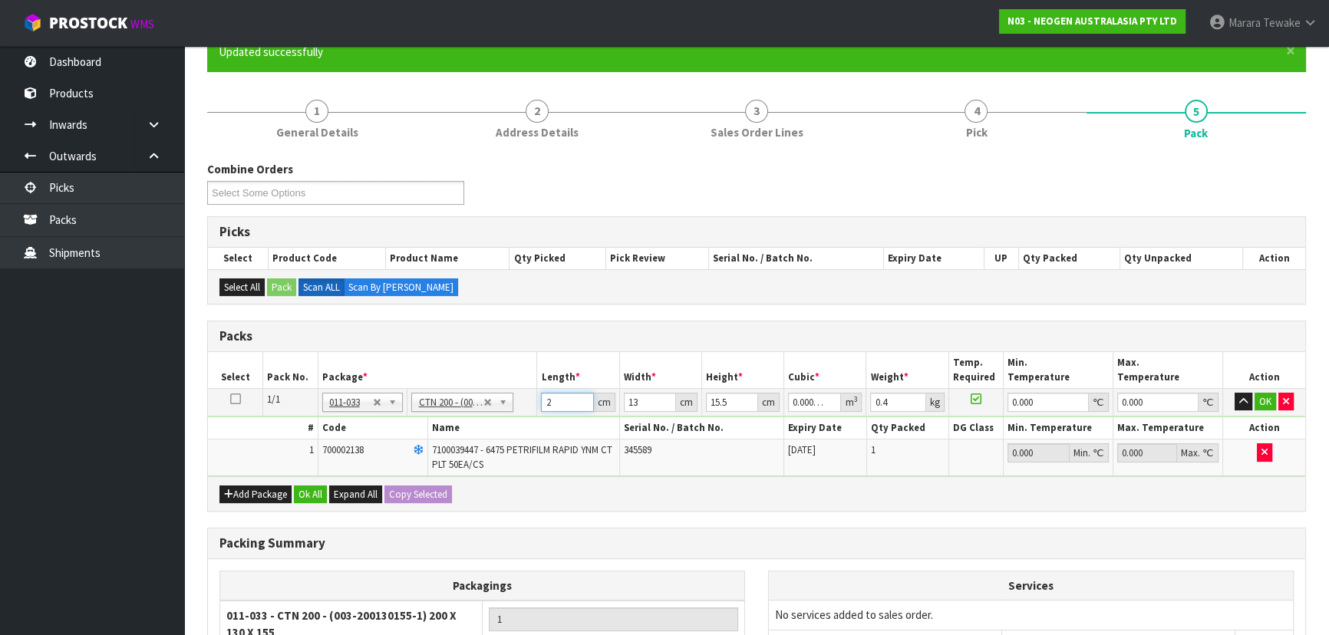
type input "0.004232"
type input "21"
type input "1"
type input "0.000325"
type input "14"
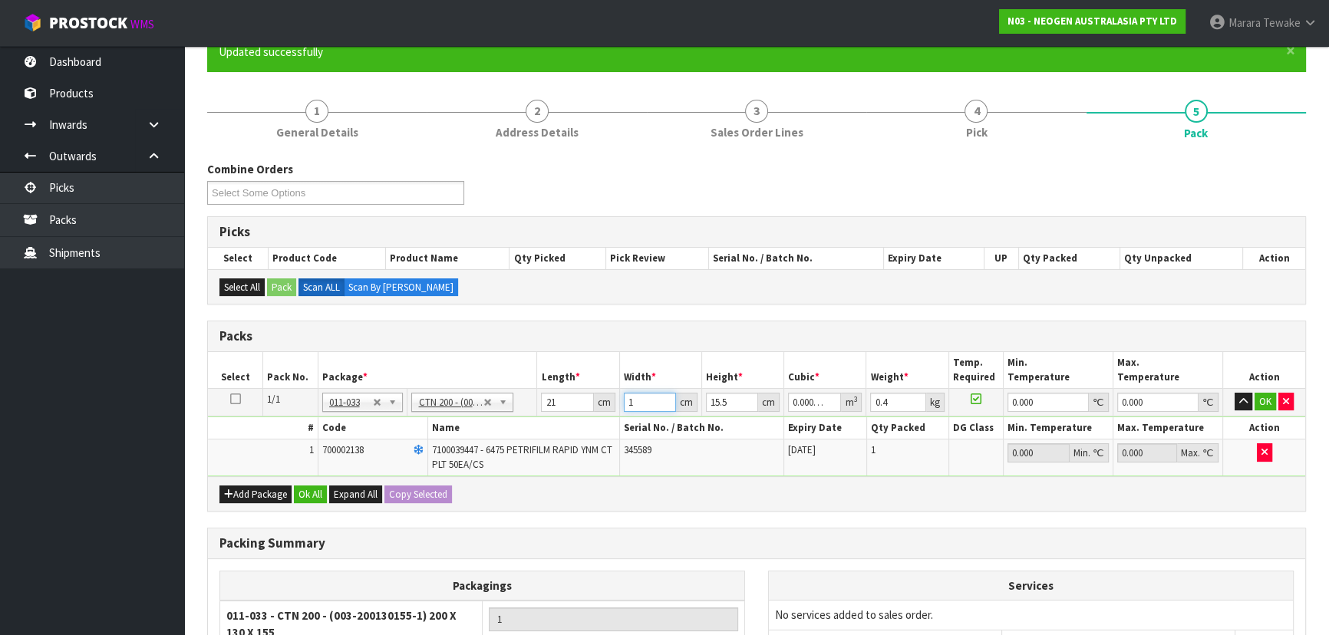
type input "0.004557"
type input "14"
type input "1"
type input "0.000294"
type input "18"
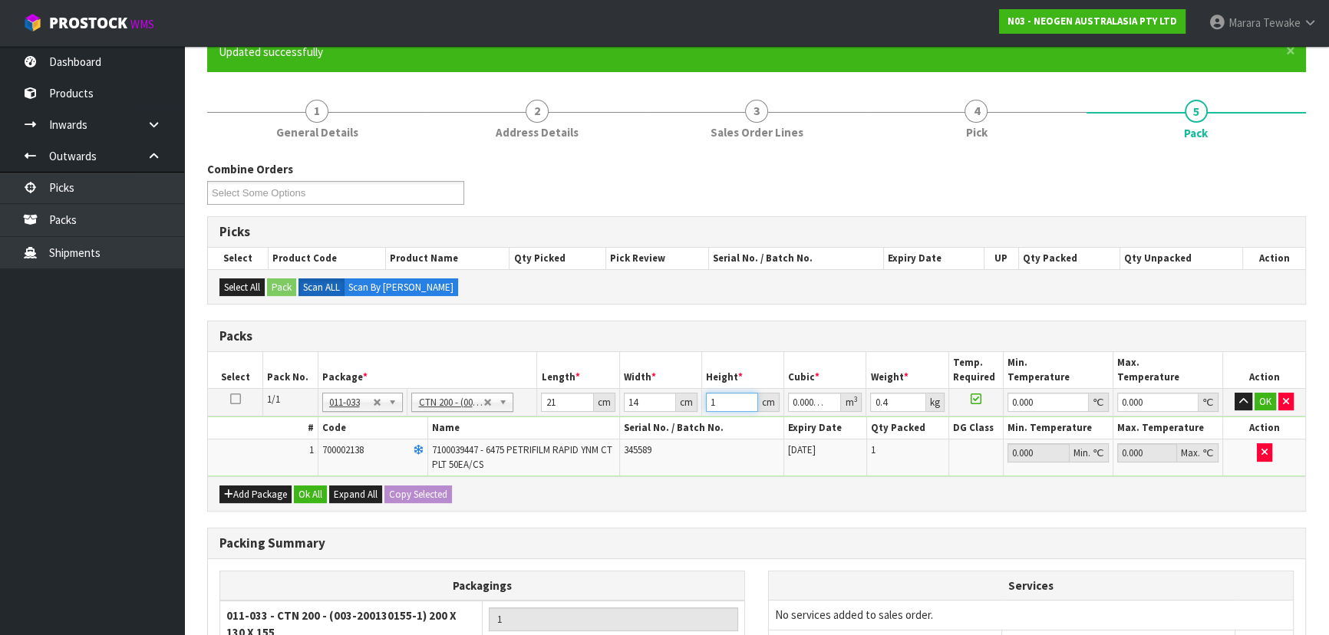
type input "0.005292"
type input "18"
type input "4"
type input "0"
drag, startPoint x: 826, startPoint y: 400, endPoint x: 805, endPoint y: 402, distance: 20.8
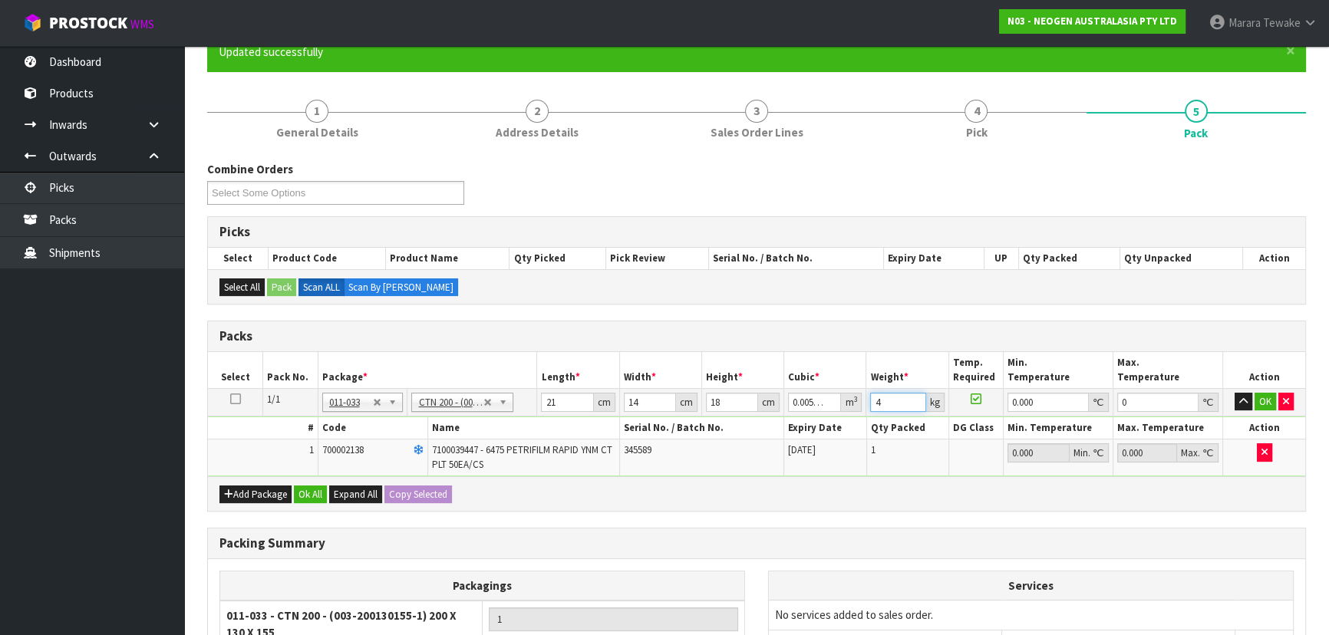
click at [805, 402] on tr "1/1 NONE 007-001 007-002 007-004 007-009 007-013 007-014 007-015 007-017 007-01…" at bounding box center [756, 402] width 1097 height 28
type input "1"
click at [1272, 399] on button "OK" at bounding box center [1264, 402] width 21 height 18
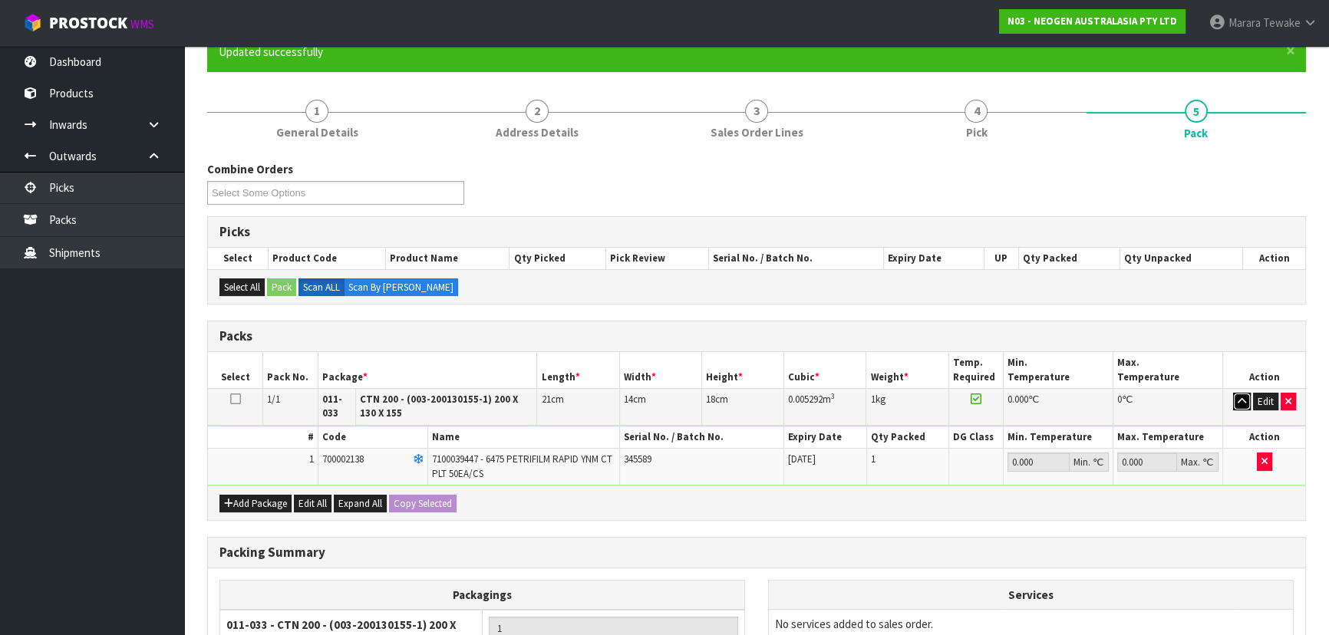
click at [1239, 400] on icon "button" at bounding box center [1241, 402] width 8 height 10
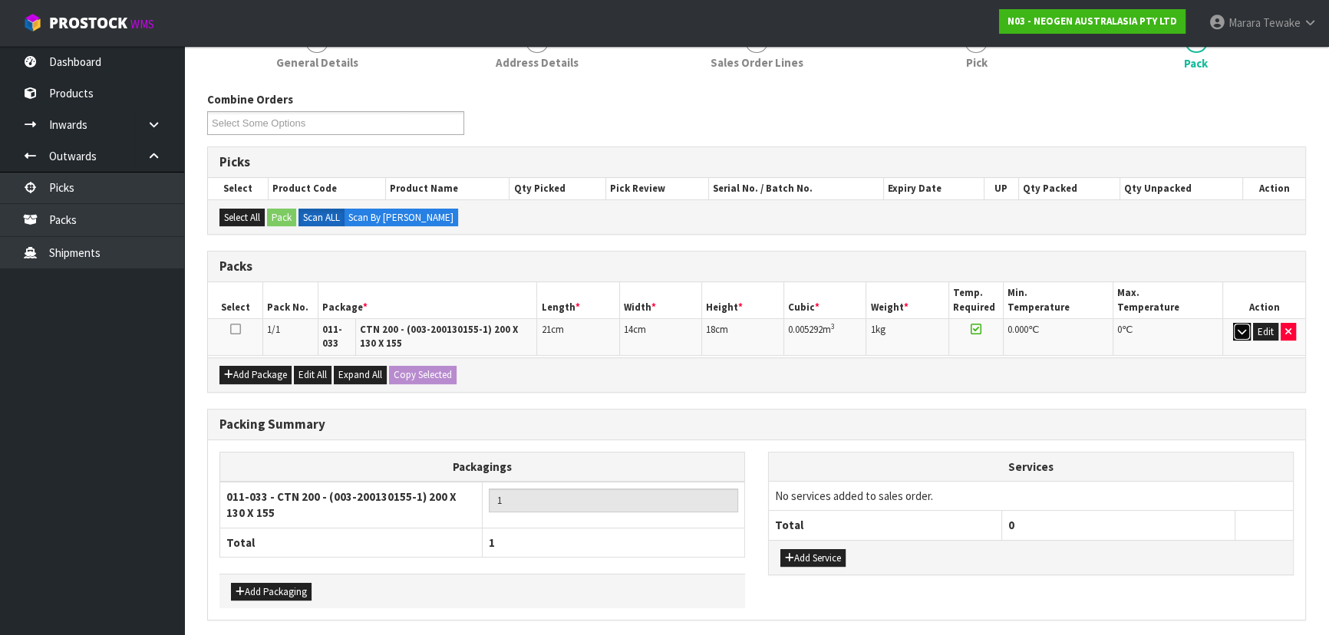
scroll to position [261, 0]
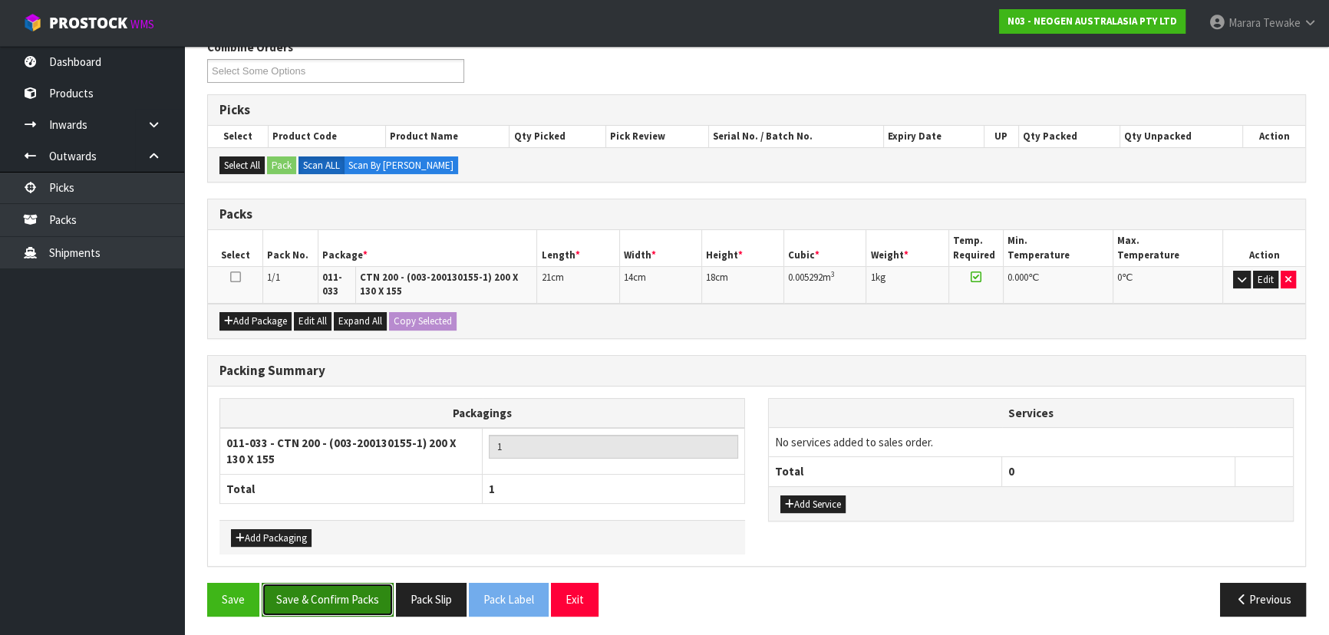
click at [286, 583] on button "Save & Confirm Packs" at bounding box center [328, 599] width 132 height 33
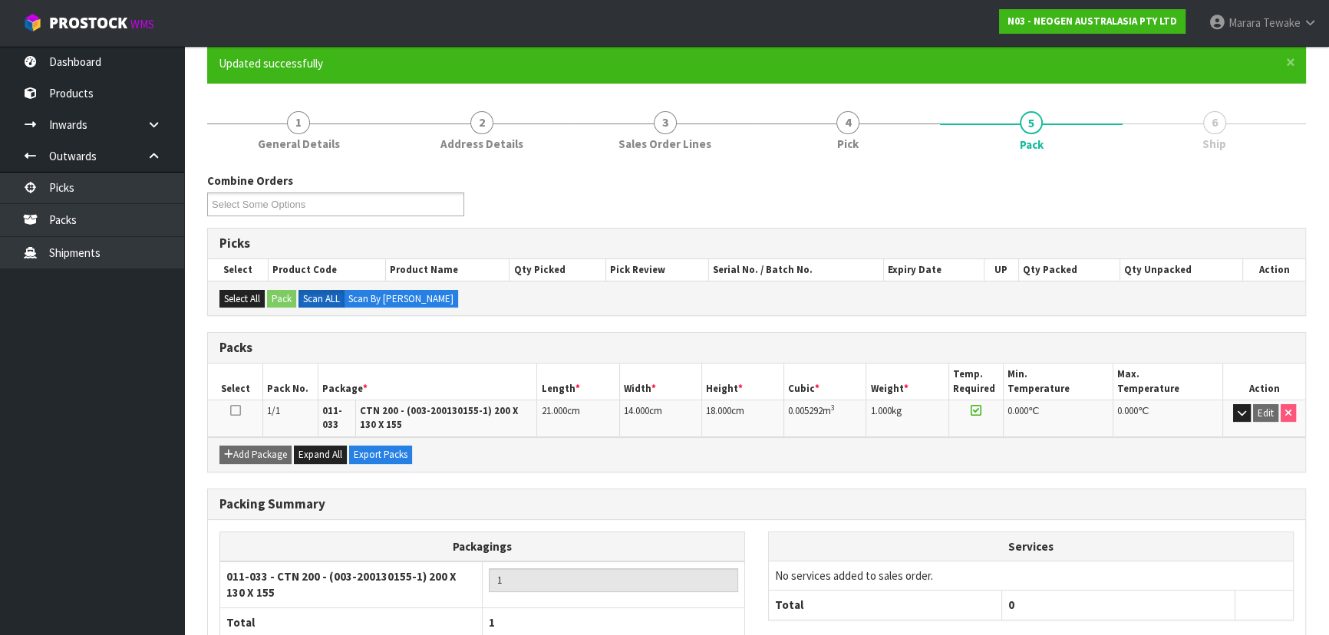
scroll to position [228, 0]
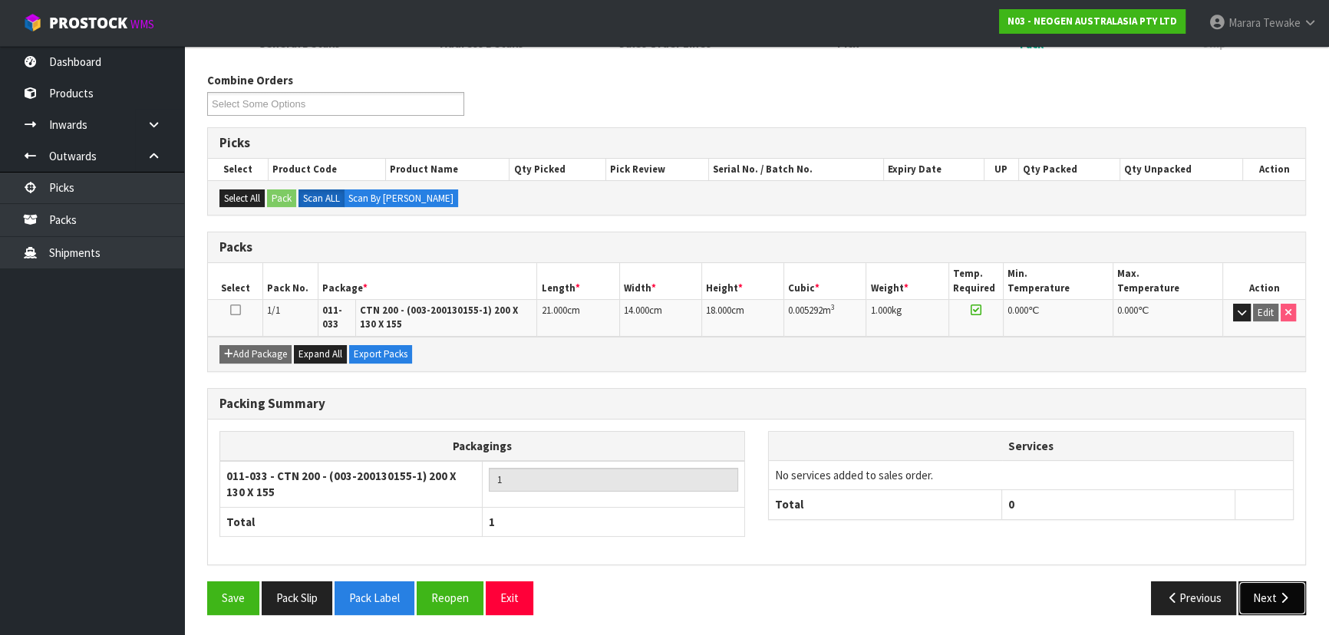
click at [1285, 592] on icon "button" at bounding box center [1284, 598] width 15 height 12
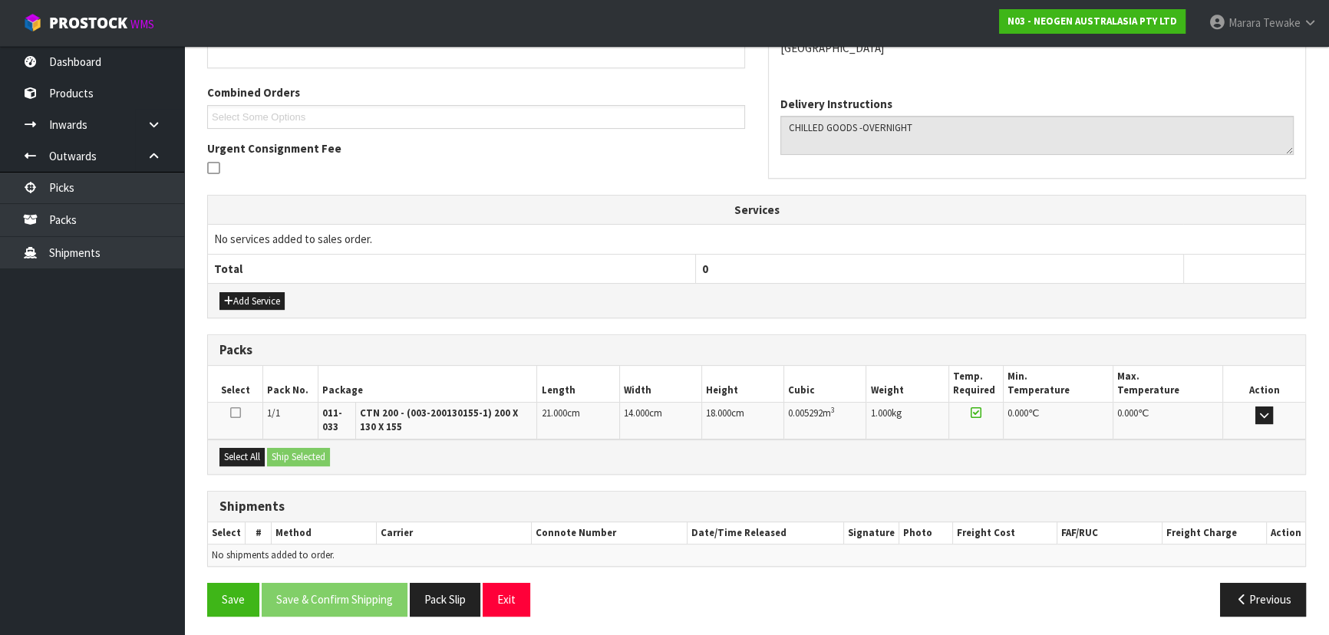
scroll to position [369, 0]
click at [254, 452] on button "Select All" at bounding box center [241, 456] width 45 height 18
click at [299, 449] on button "Ship Selected" at bounding box center [298, 456] width 63 height 18
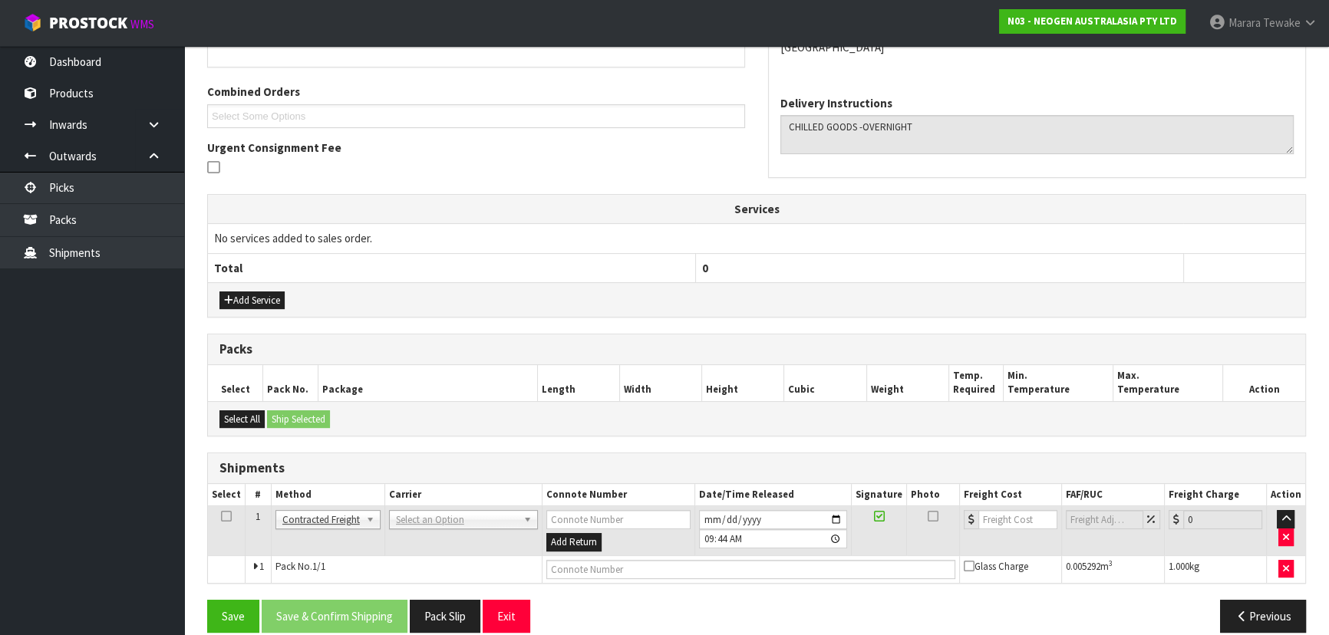
click at [424, 525] on td "ANGEL - ANGEL TRANSPORT CONROY - CONROY REMOVALS DEAEXPAKL - DEADLINE EXPRESS C…" at bounding box center [462, 531] width 157 height 50
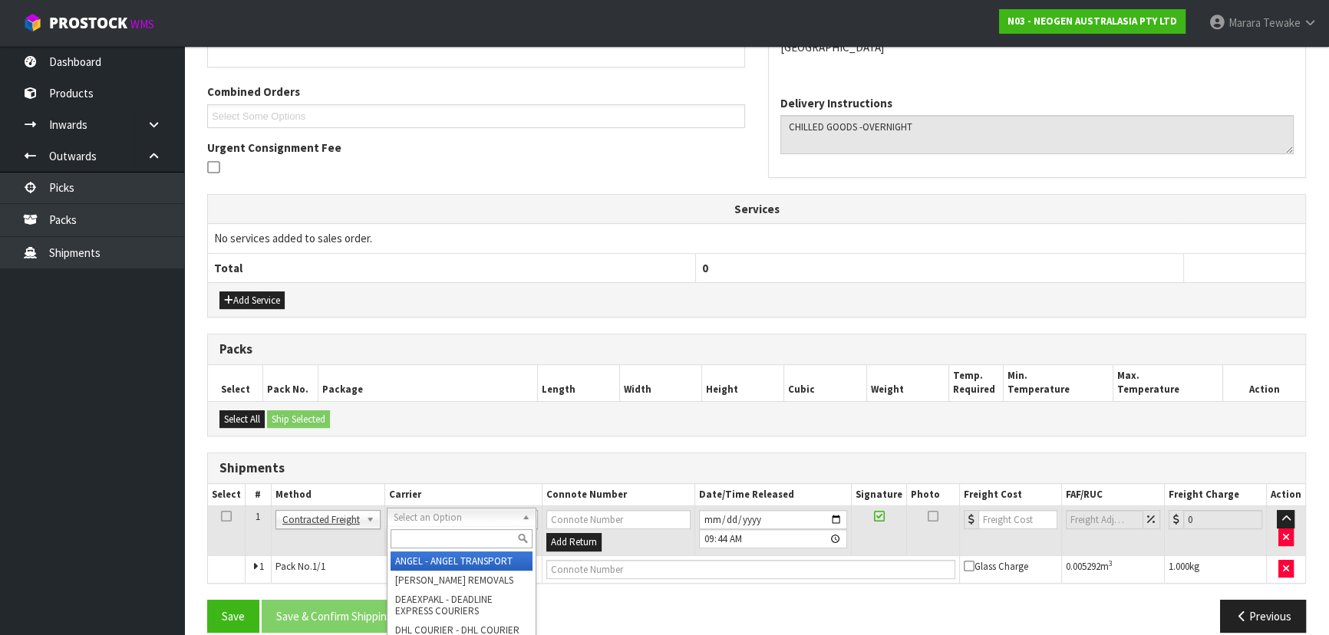
click at [434, 537] on input "text" at bounding box center [462, 538] width 142 height 19
type input "nzp"
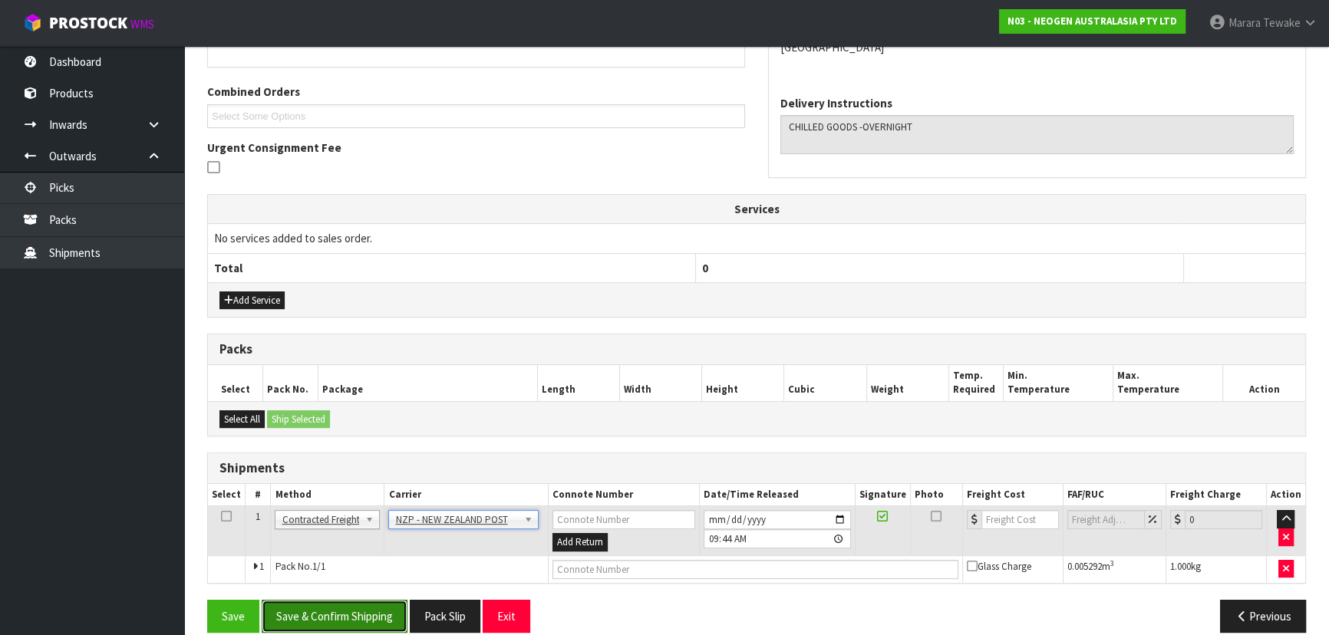
click at [369, 605] on button "Save & Confirm Shipping" at bounding box center [335, 616] width 146 height 33
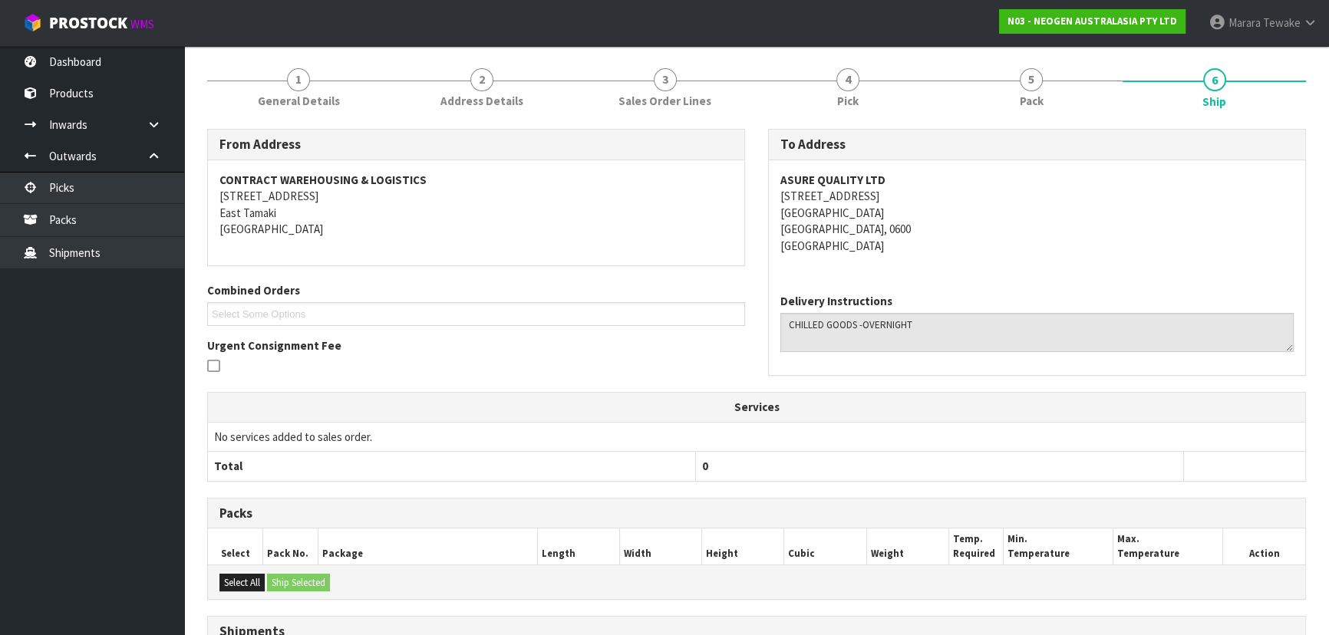
scroll to position [365, 0]
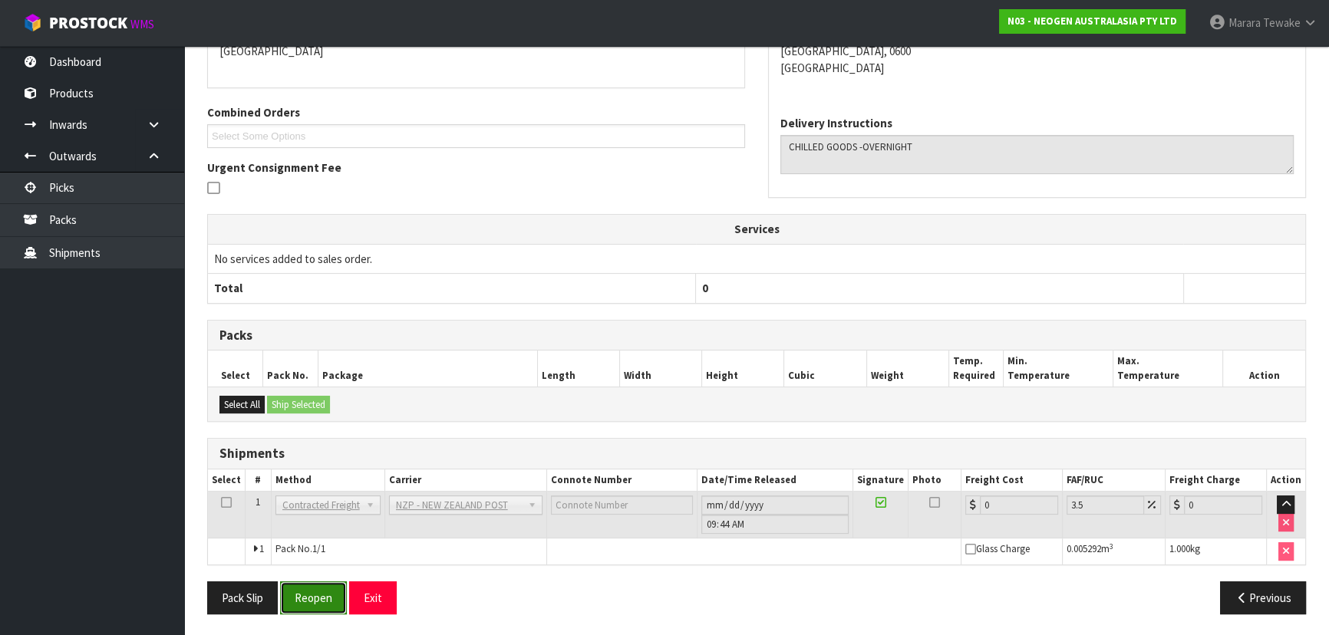
click at [325, 596] on button "Reopen" at bounding box center [313, 598] width 67 height 33
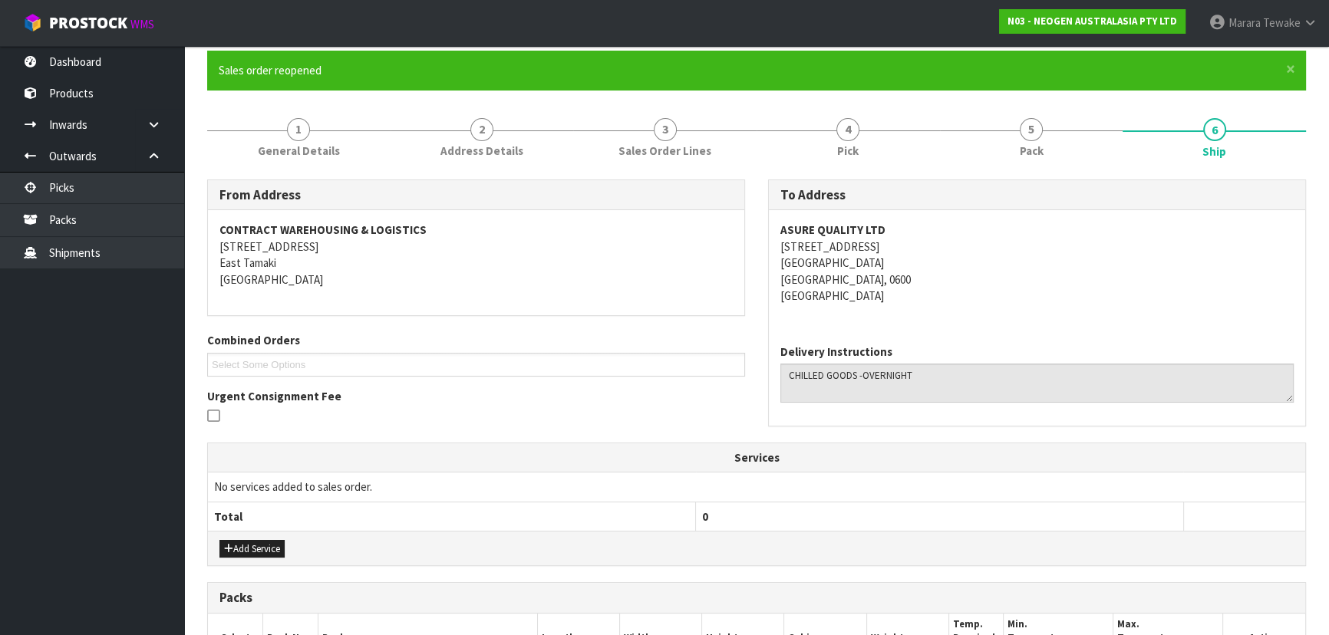
scroll to position [400, 0]
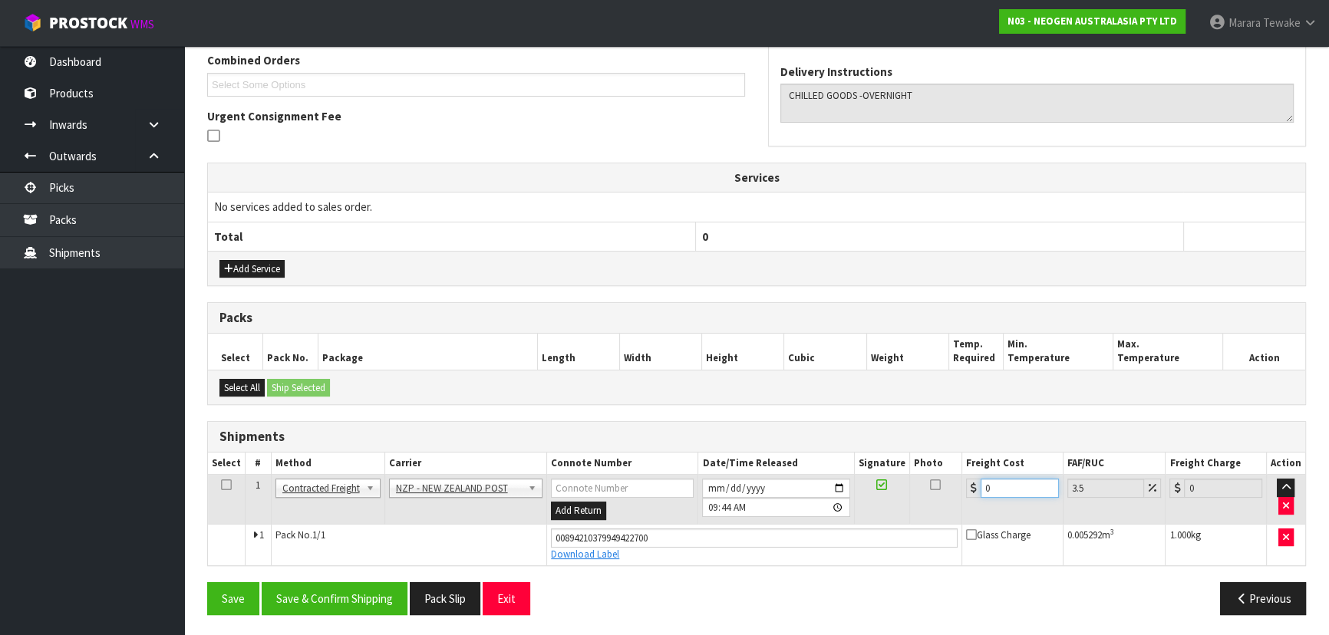
drag, startPoint x: 1020, startPoint y: 483, endPoint x: 785, endPoint y: 532, distance: 239.7
click at [806, 529] on tbody "1 Client Local Pickup Customer Local Pickup Company Freight Contracted Freight …" at bounding box center [756, 520] width 1097 height 91
type input "4"
type input "4.14"
type input "4.3"
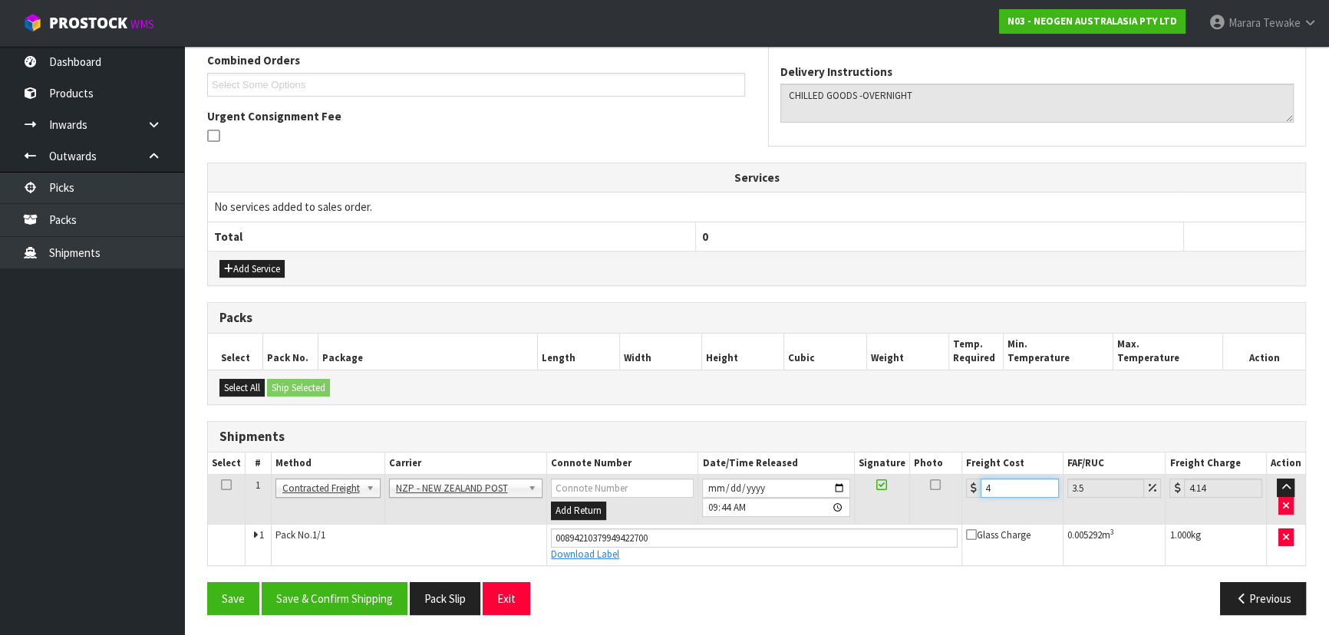
type input "4.45"
type input "4.33"
type input "4.48"
type input "4.33"
click at [355, 583] on button "Save & Confirm Shipping" at bounding box center [335, 598] width 146 height 33
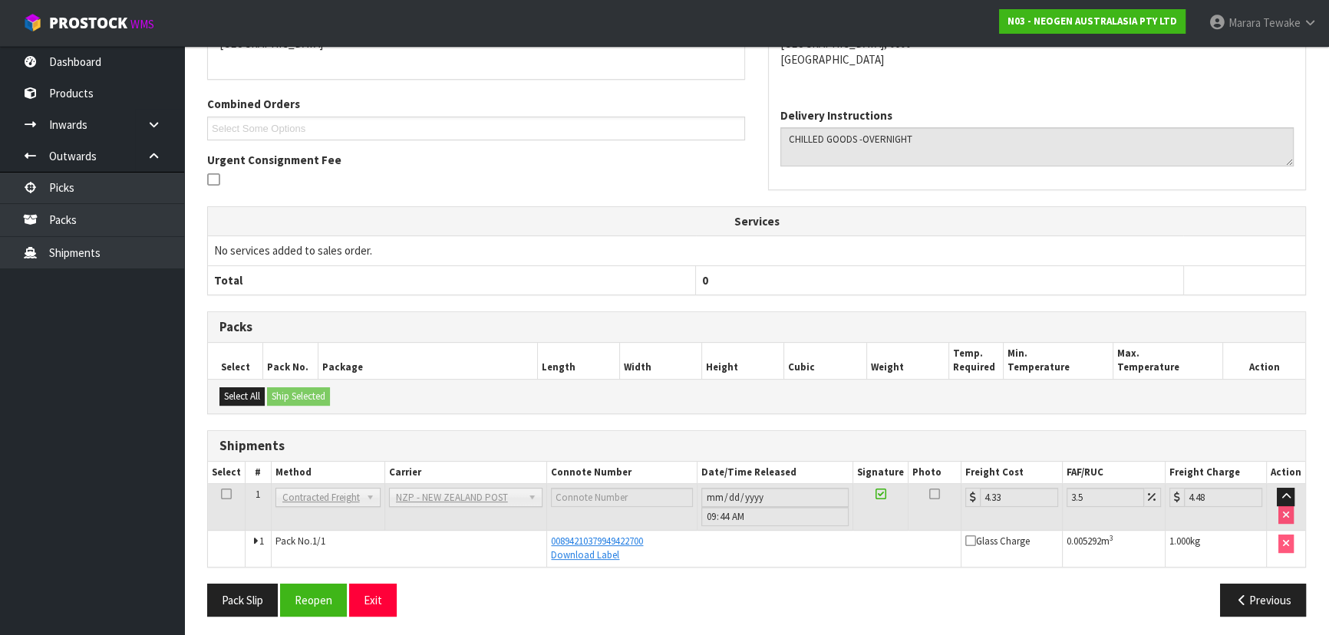
scroll to position [359, 0]
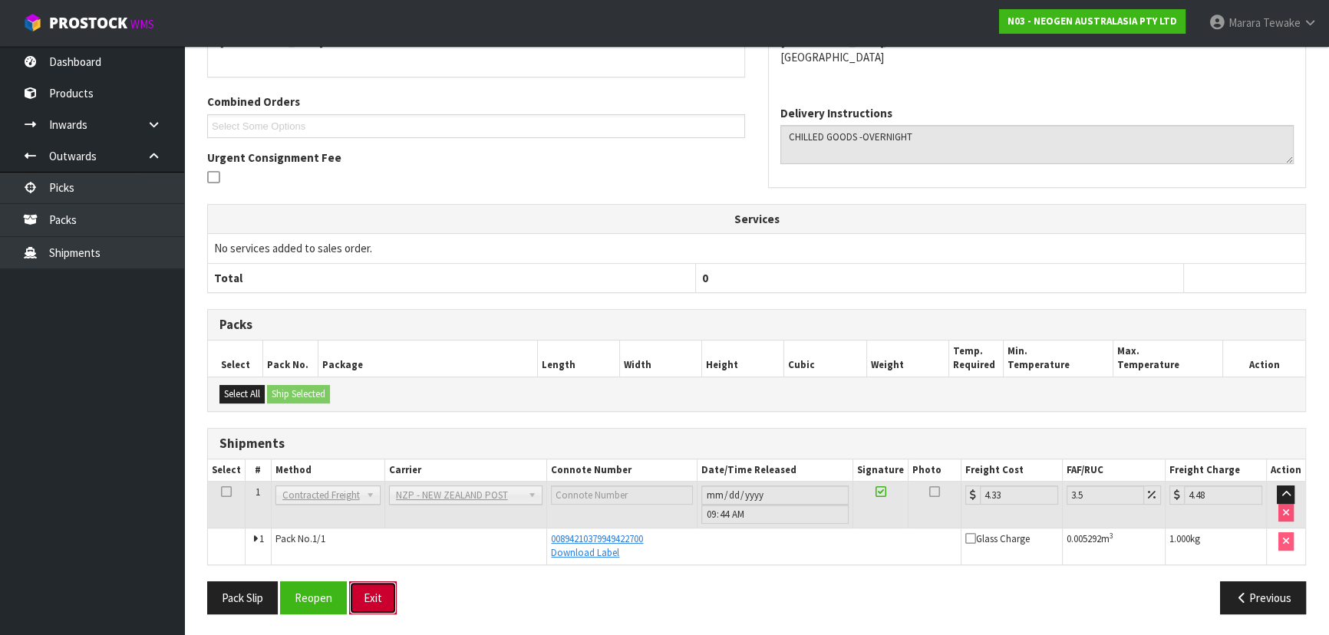
click at [355, 595] on button "Exit" at bounding box center [373, 598] width 48 height 33
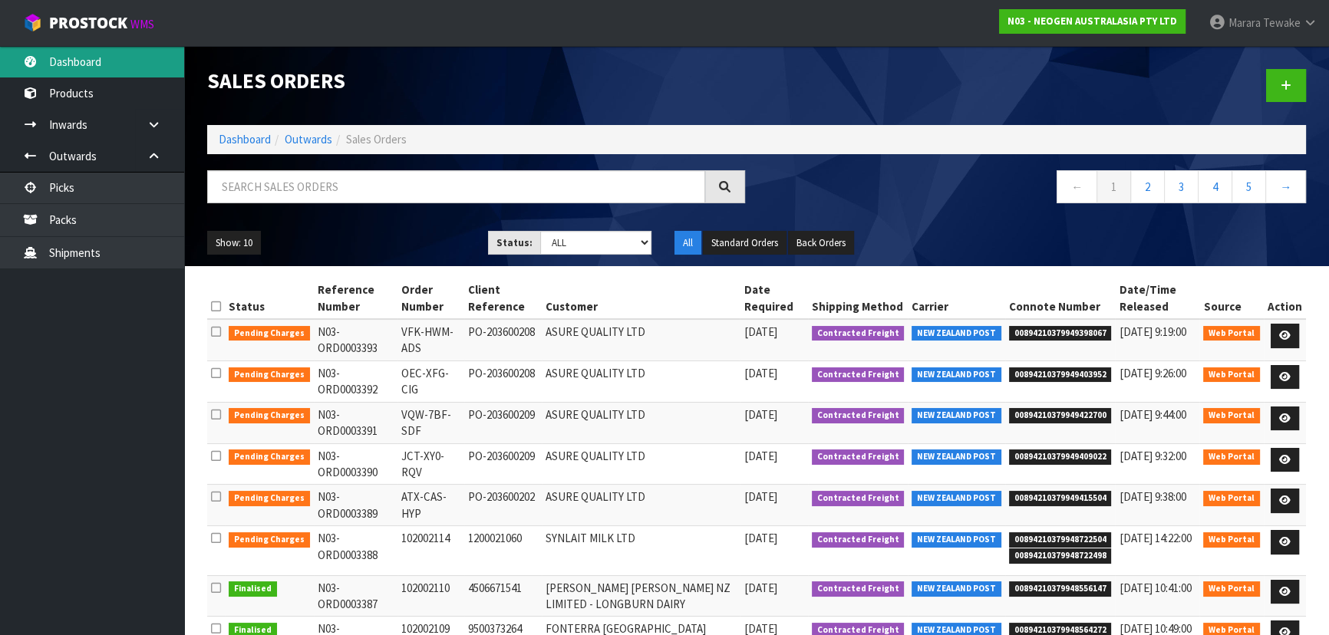
click at [61, 55] on link "Dashboard" at bounding box center [92, 61] width 184 height 31
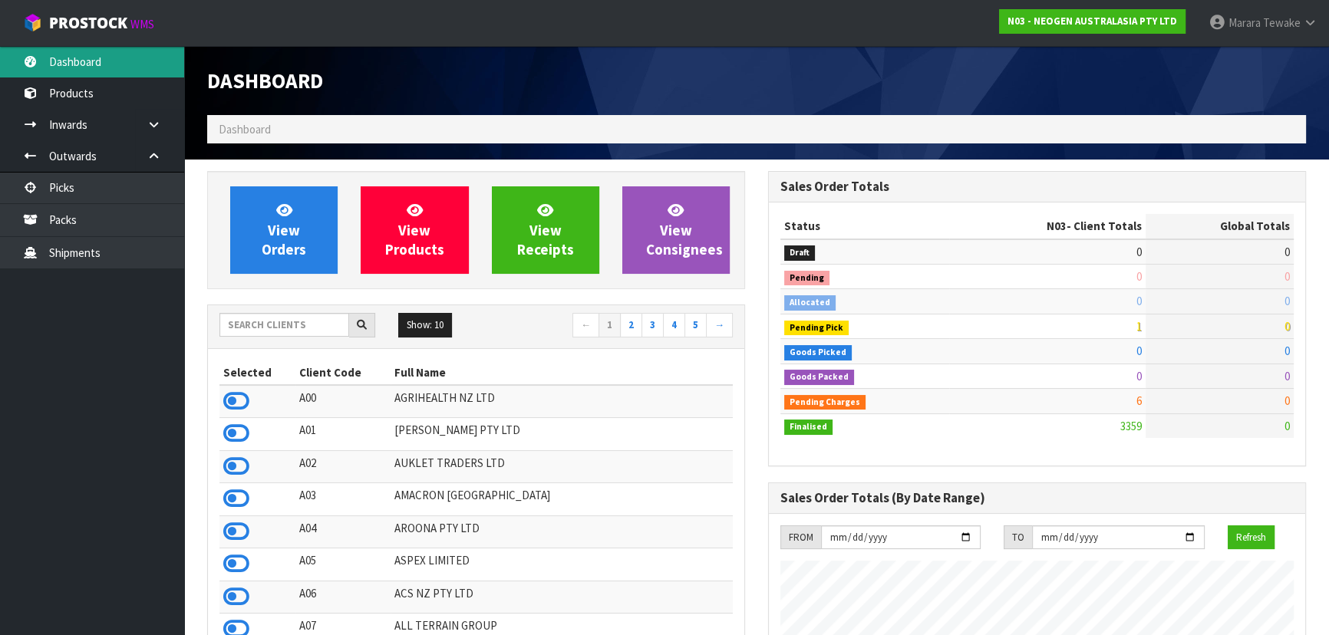
scroll to position [1160, 560]
click at [236, 395] on icon at bounding box center [236, 401] width 26 height 23
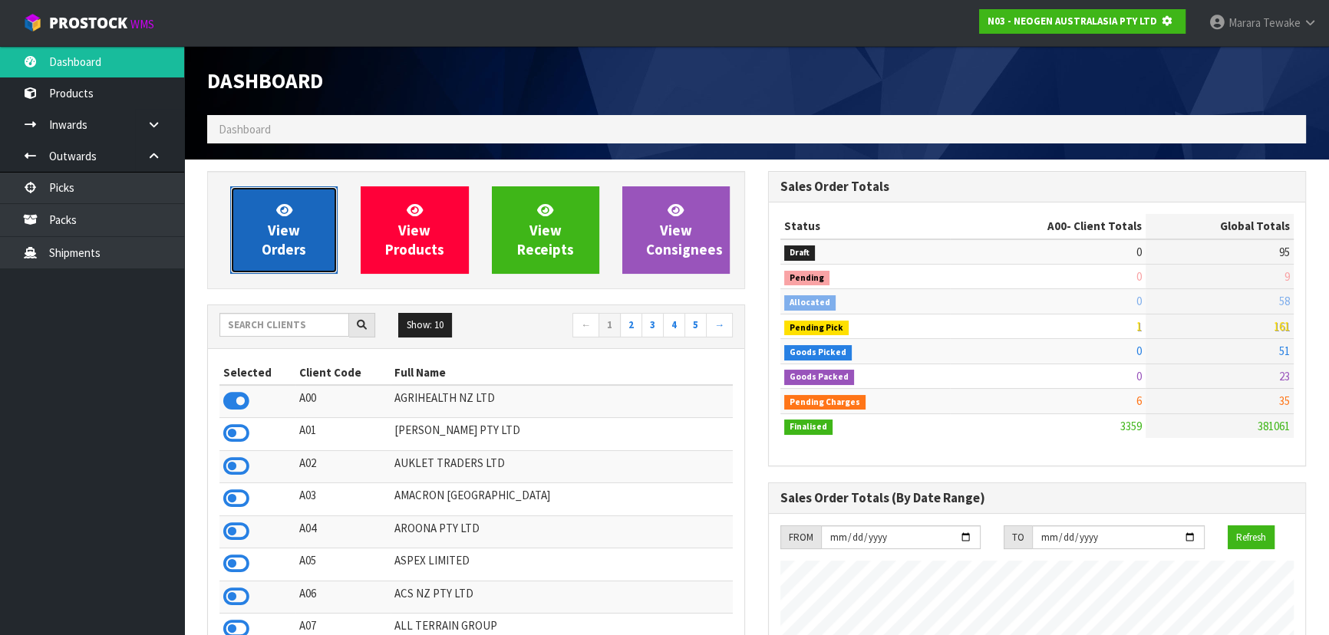
drag, startPoint x: 260, startPoint y: 261, endPoint x: 262, endPoint y: 253, distance: 7.8
click at [260, 260] on link "View Orders" at bounding box center [283, 229] width 107 height 87
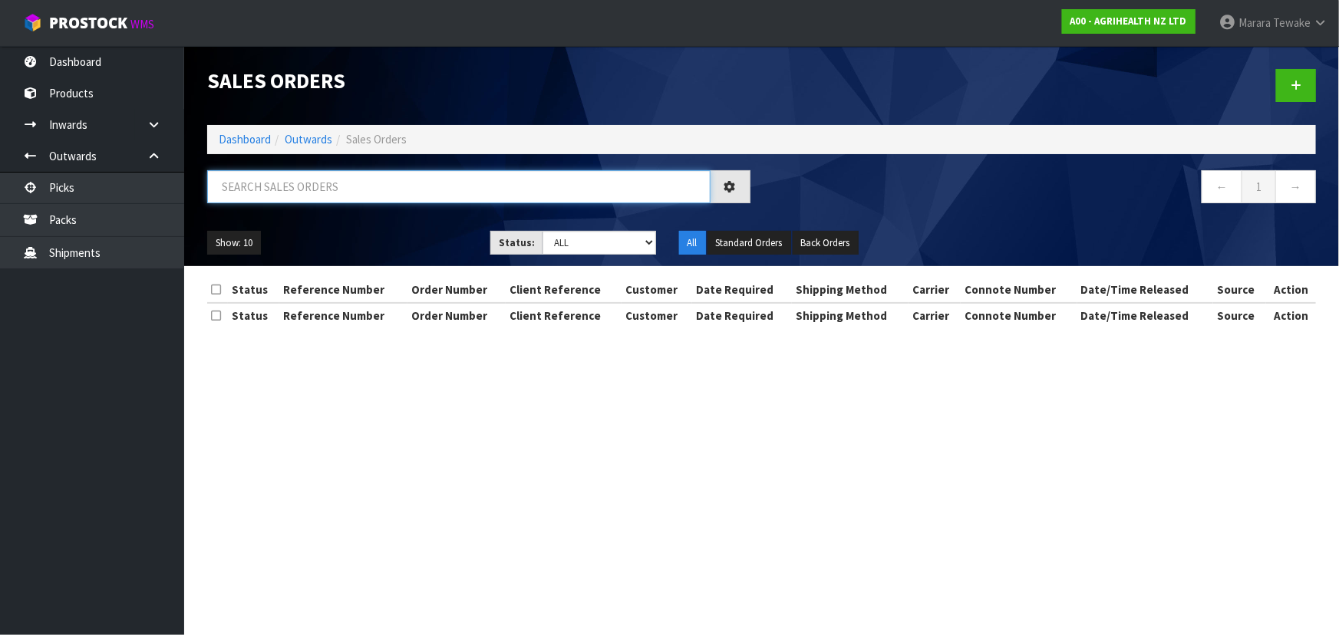
click at [296, 192] on input "text" at bounding box center [458, 186] width 503 height 33
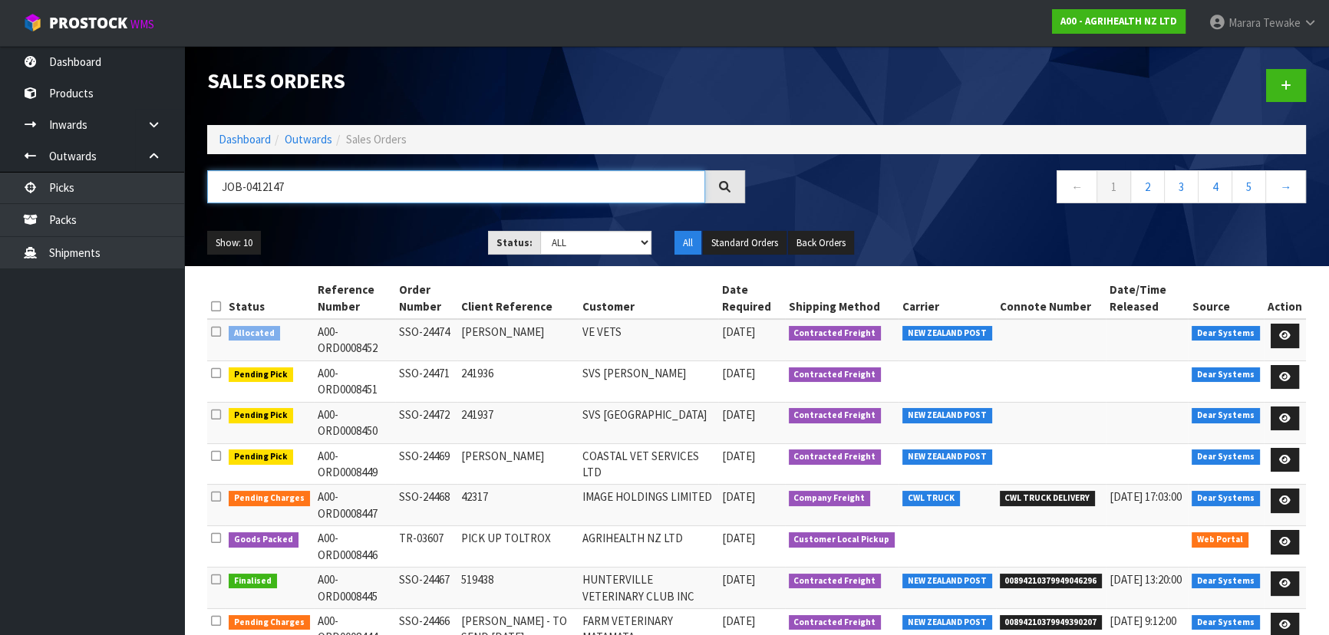
type input "JOB-0412147"
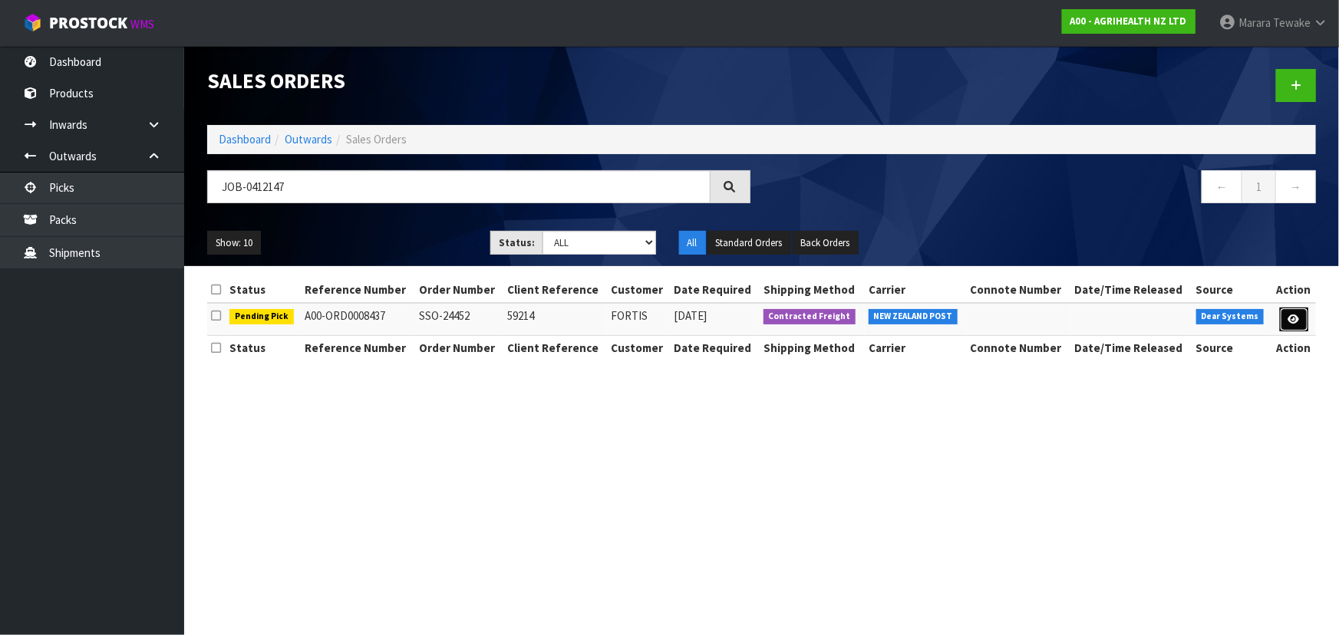
click at [1297, 311] on link at bounding box center [1294, 320] width 28 height 25
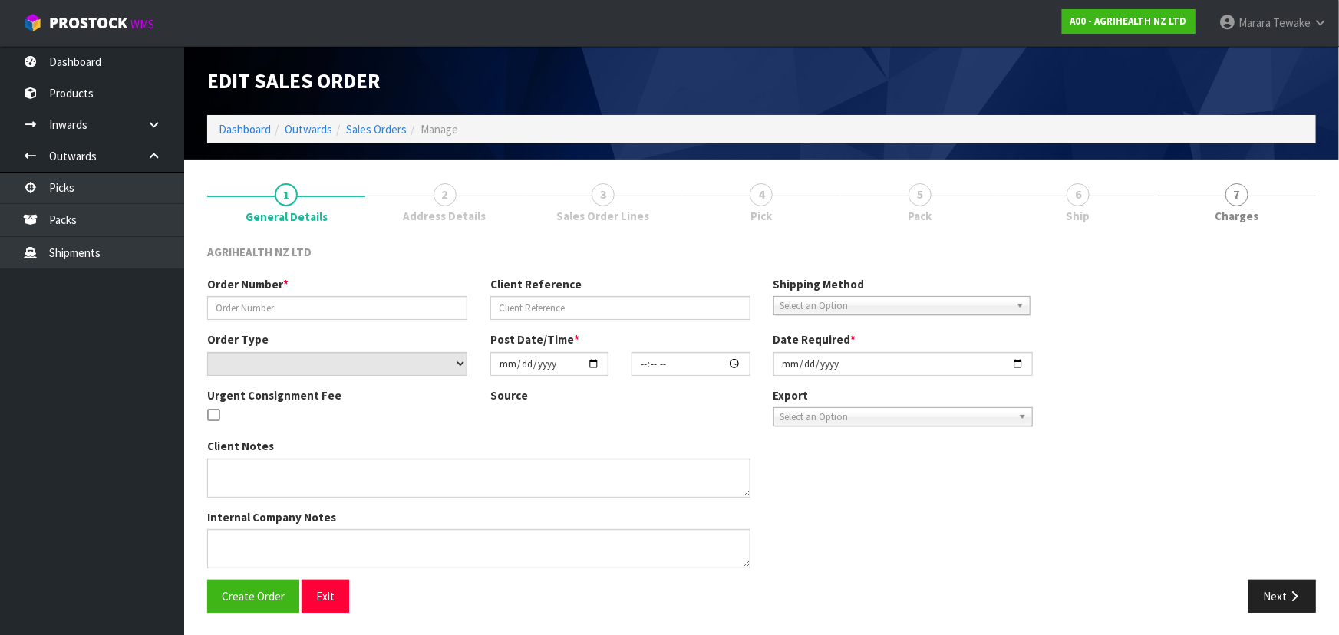
type input "SSO-24452"
type input "59214"
select select "number:0"
type input "2025-09-11"
type input "16:14:49.000"
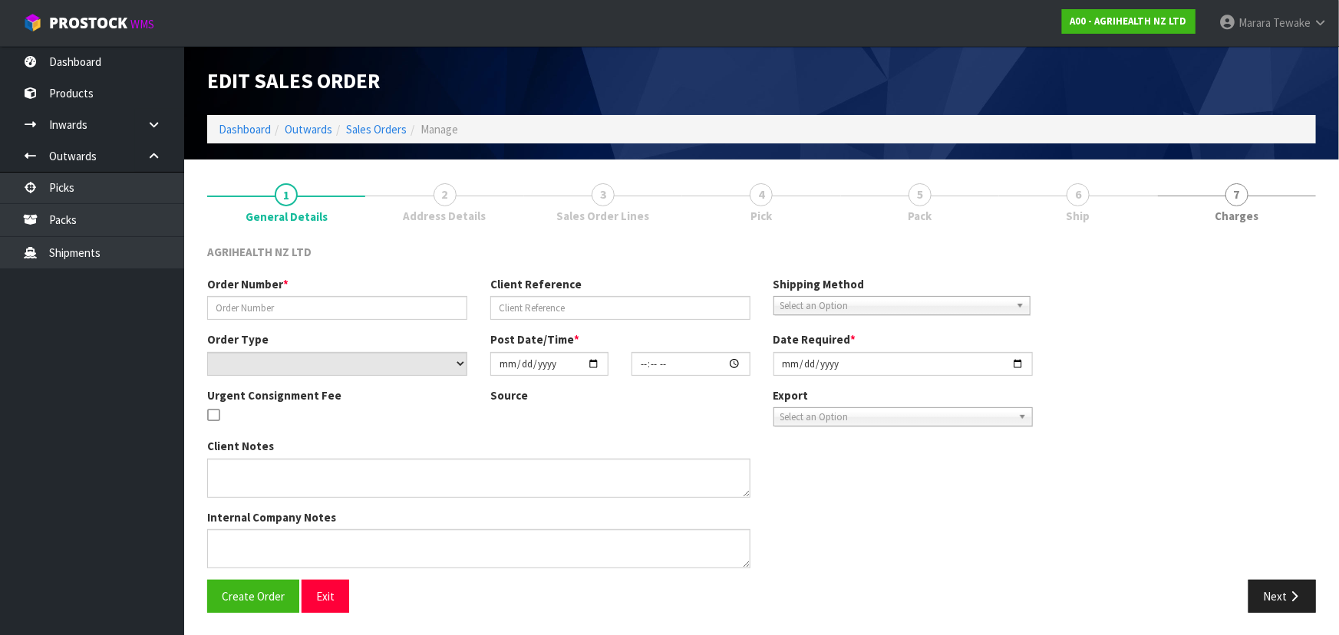
type input "2025-09-15"
type textarea "REMAINDER OF NOVORMON AND MELOVEM SHIPPING SEPERATELY SHIP BY: Overnight Courier"
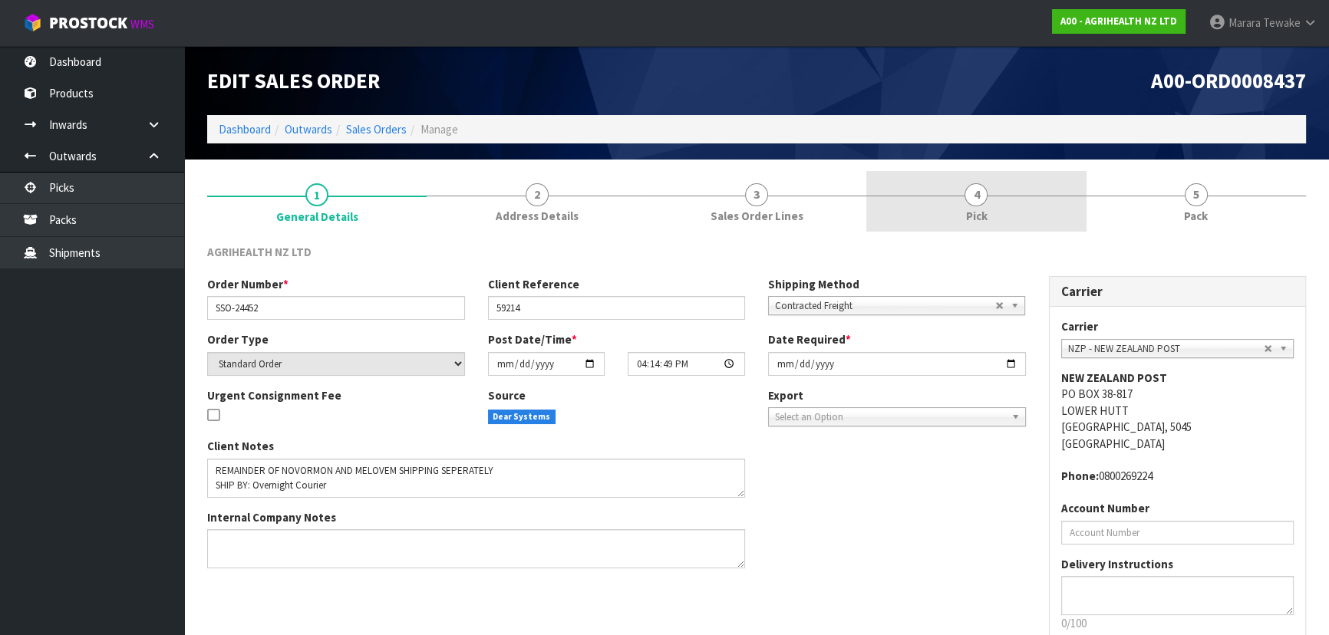
click at [1000, 191] on link "4 Pick" at bounding box center [975, 201] width 219 height 61
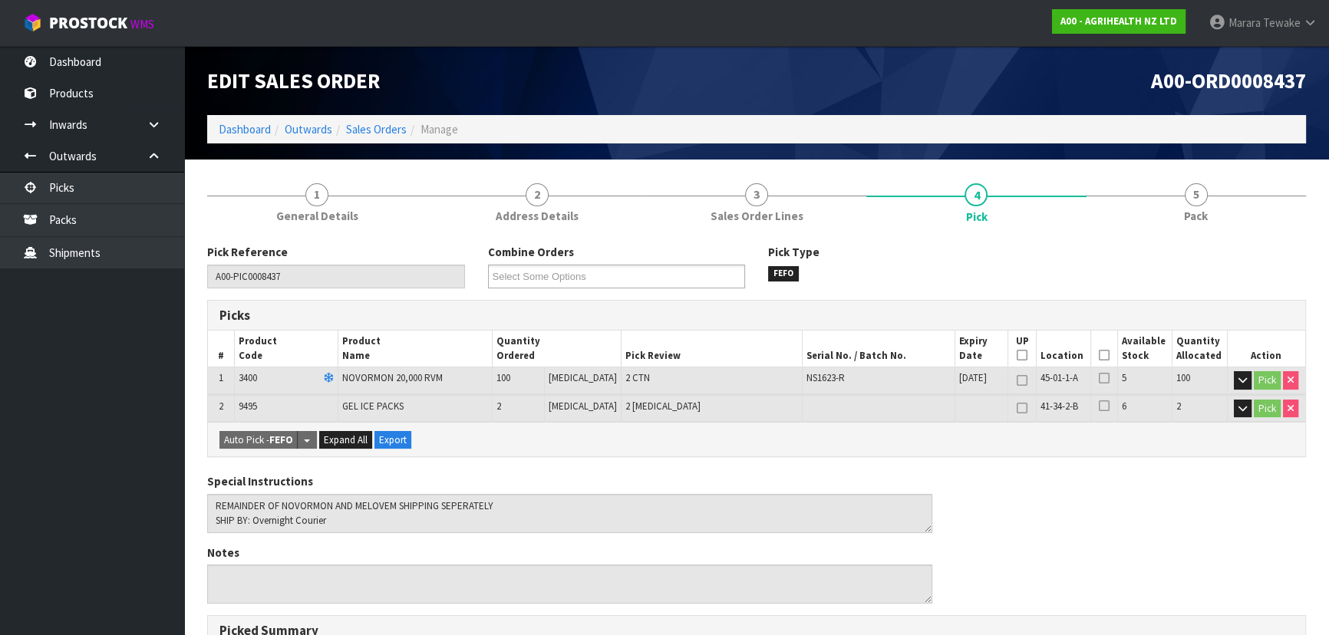
click at [1102, 356] on icon at bounding box center [1104, 355] width 11 height 1
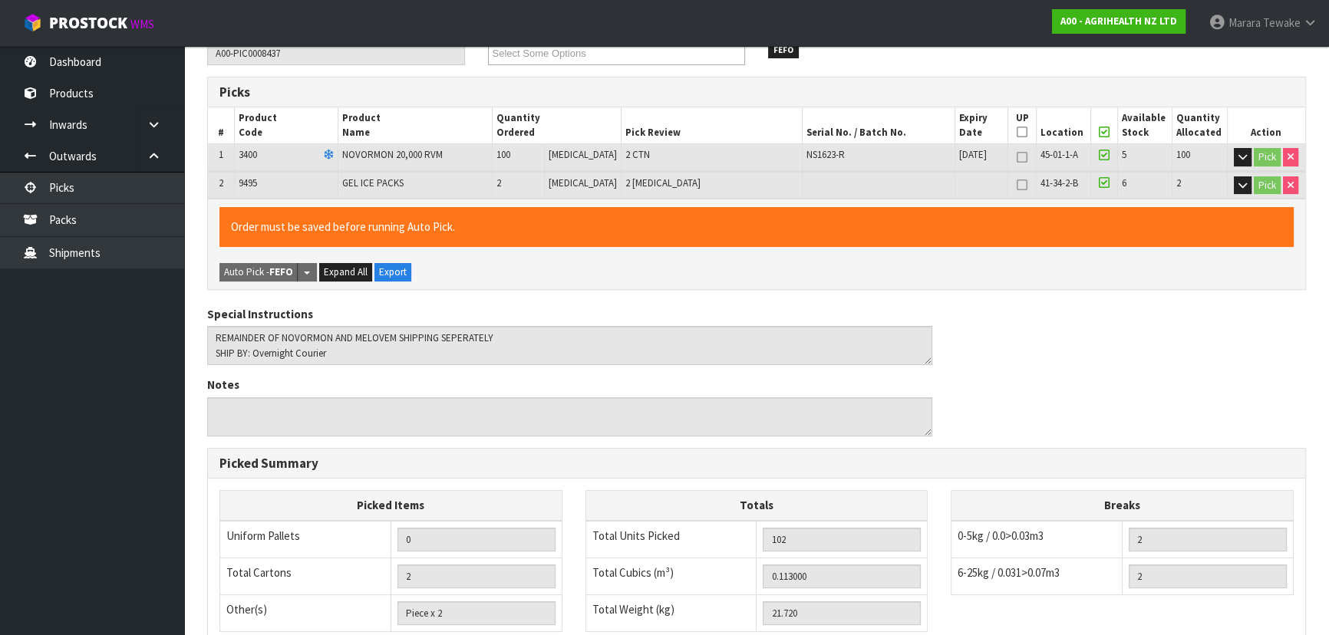
scroll to position [456, 0]
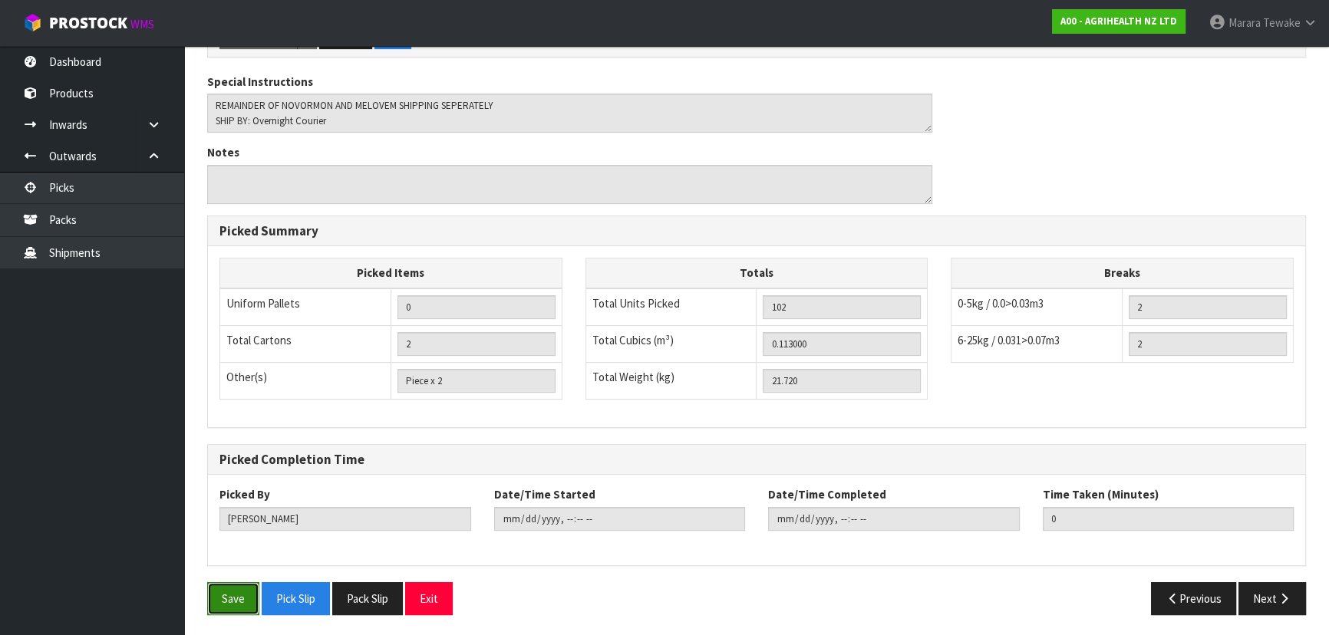
drag, startPoint x: 223, startPoint y: 602, endPoint x: 231, endPoint y: 600, distance: 8.0
click at [225, 601] on button "Save" at bounding box center [233, 598] width 52 height 33
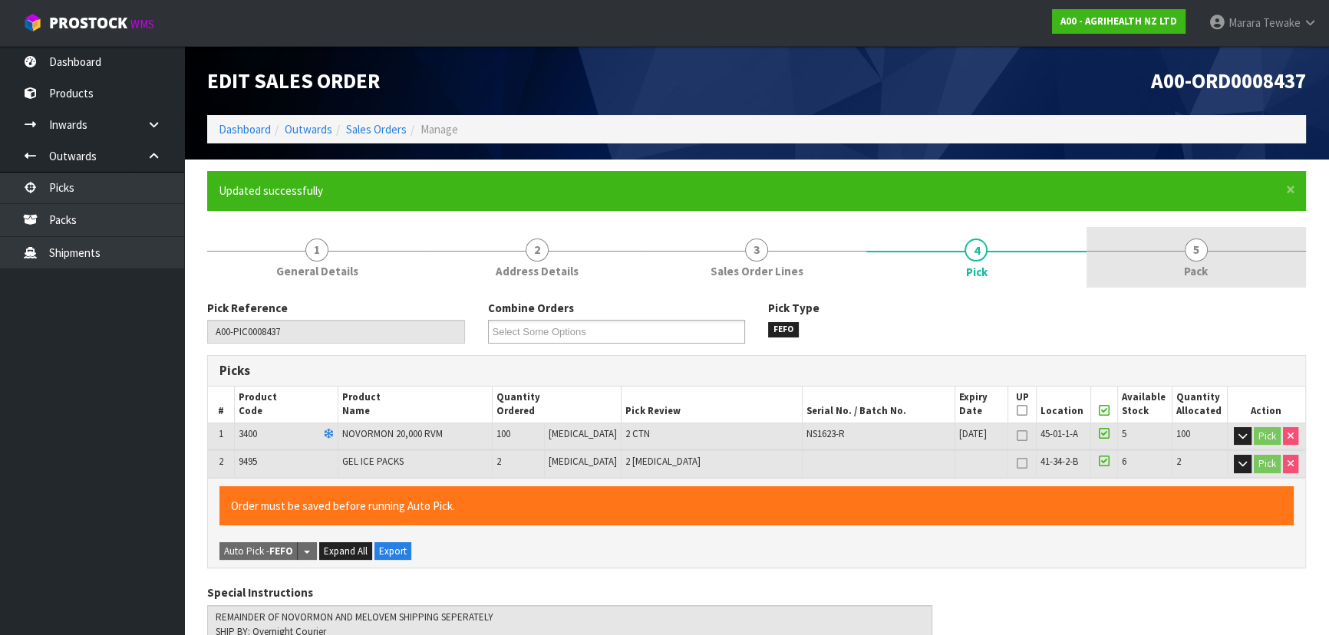
type input "Marara Tewake"
type input "2025-09-15T09:57:11"
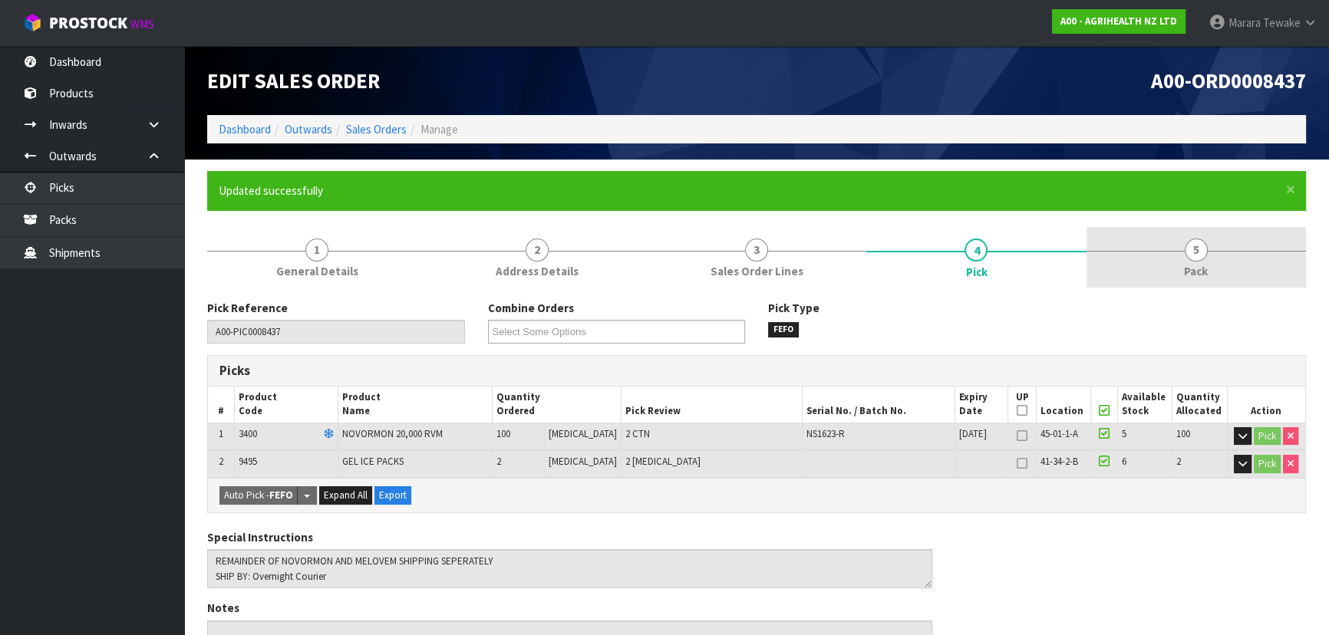
click at [1182, 271] on link "5 Pack" at bounding box center [1195, 257] width 219 height 61
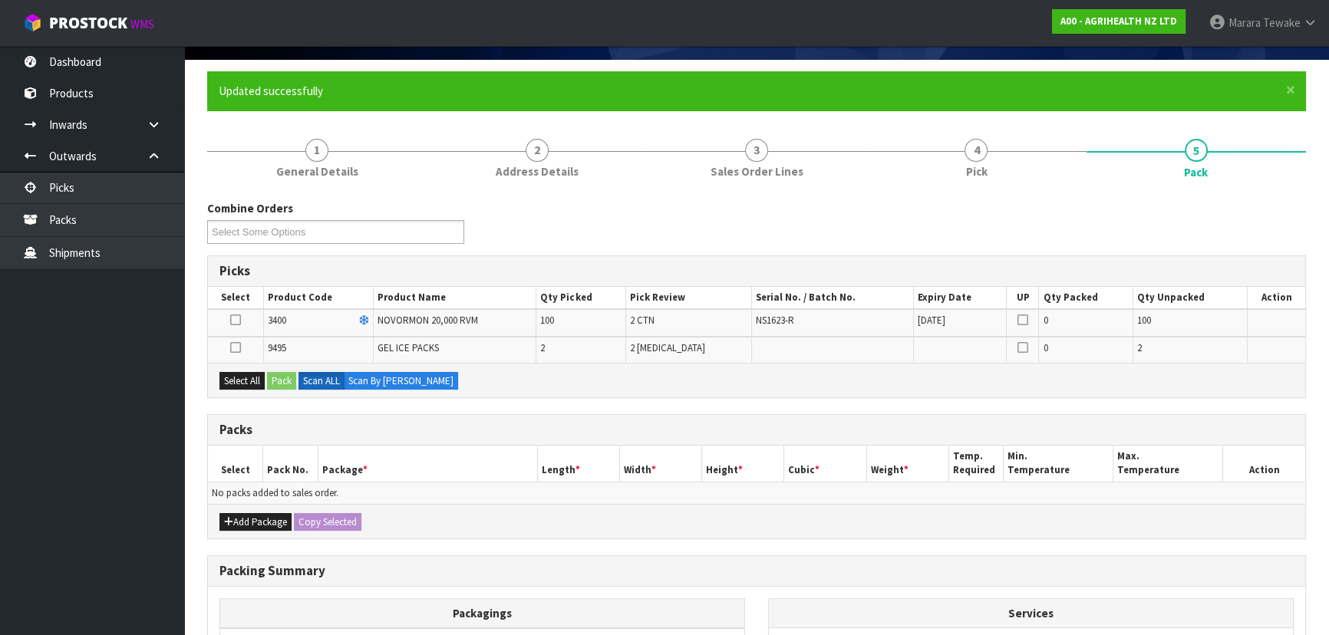
scroll to position [278, 0]
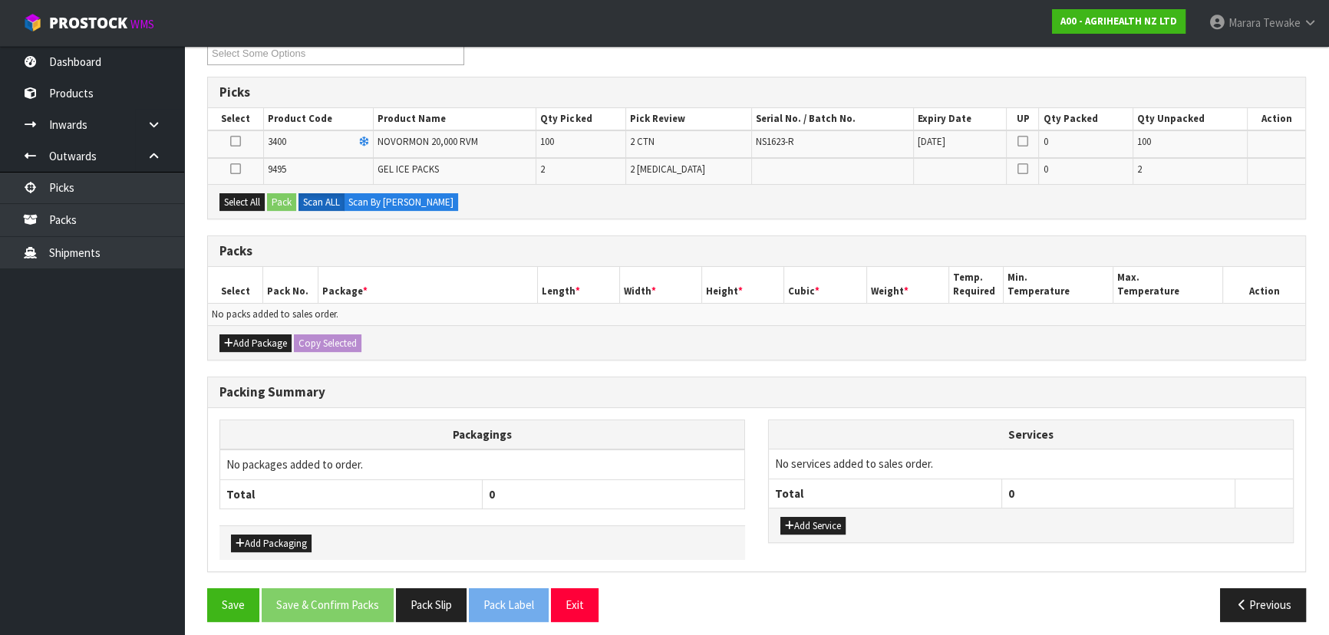
click at [239, 141] on icon at bounding box center [235, 141] width 11 height 1
click at [0, 0] on input "checkbox" at bounding box center [0, 0] width 0 height 0
click at [235, 169] on icon at bounding box center [235, 169] width 11 height 1
click at [0, 0] on input "checkbox" at bounding box center [0, 0] width 0 height 0
click at [282, 198] on button "Pack" at bounding box center [281, 202] width 29 height 18
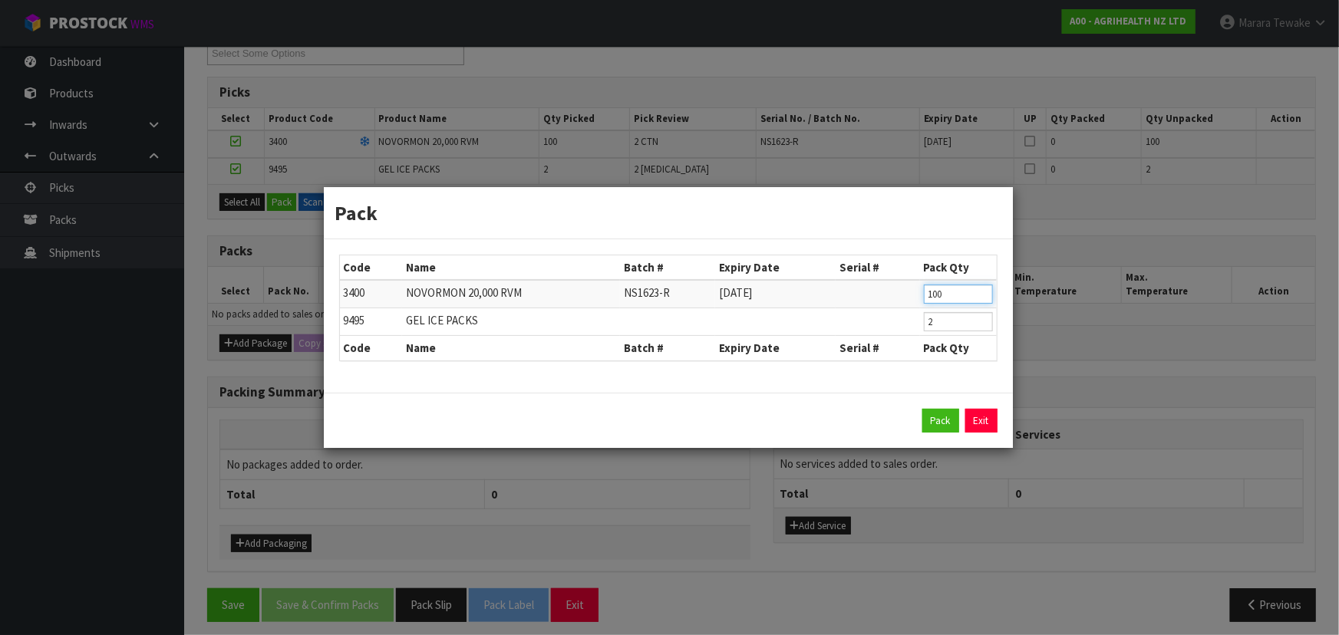
drag, startPoint x: 951, startPoint y: 294, endPoint x: 888, endPoint y: 280, distance: 64.4
click at [896, 284] on tr "3400 NOVORMON 20,000 RVM NS1623-R 30/06/2026 100" at bounding box center [668, 294] width 657 height 28
type input "50"
drag, startPoint x: 940, startPoint y: 321, endPoint x: 913, endPoint y: 313, distance: 28.1
click at [913, 313] on tr "9495 GEL ICE PACKS 2" at bounding box center [668, 322] width 657 height 28
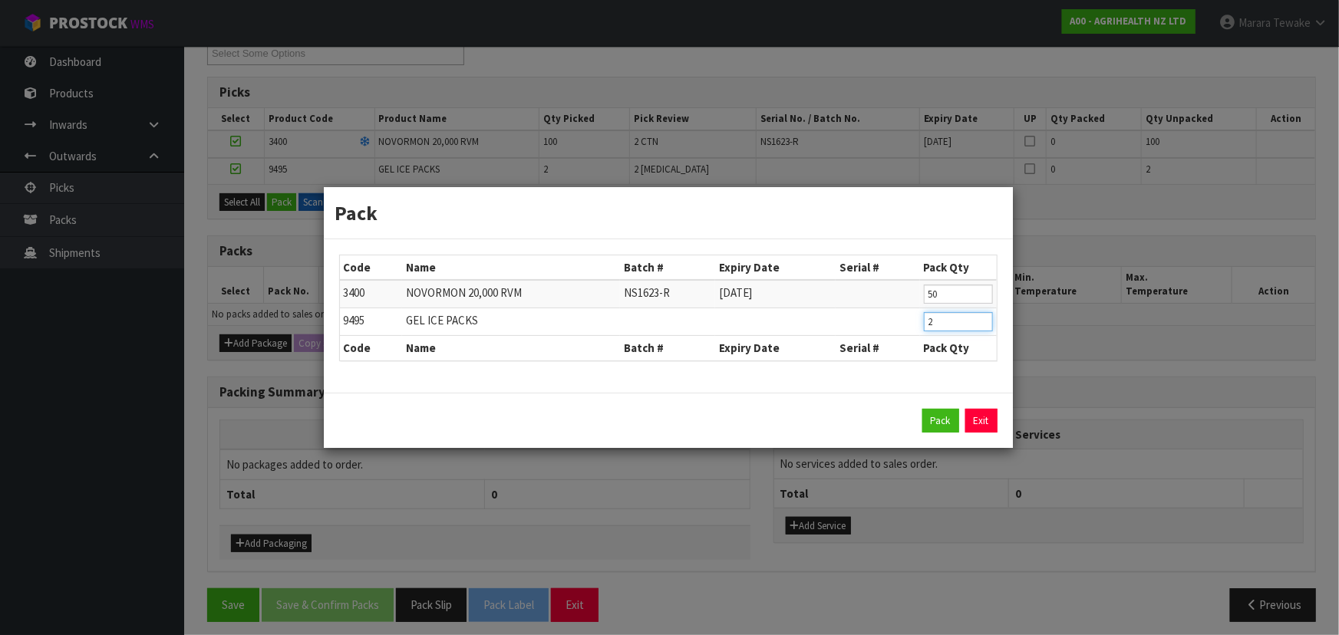
type input "1"
click button "Pack" at bounding box center [940, 421] width 37 height 25
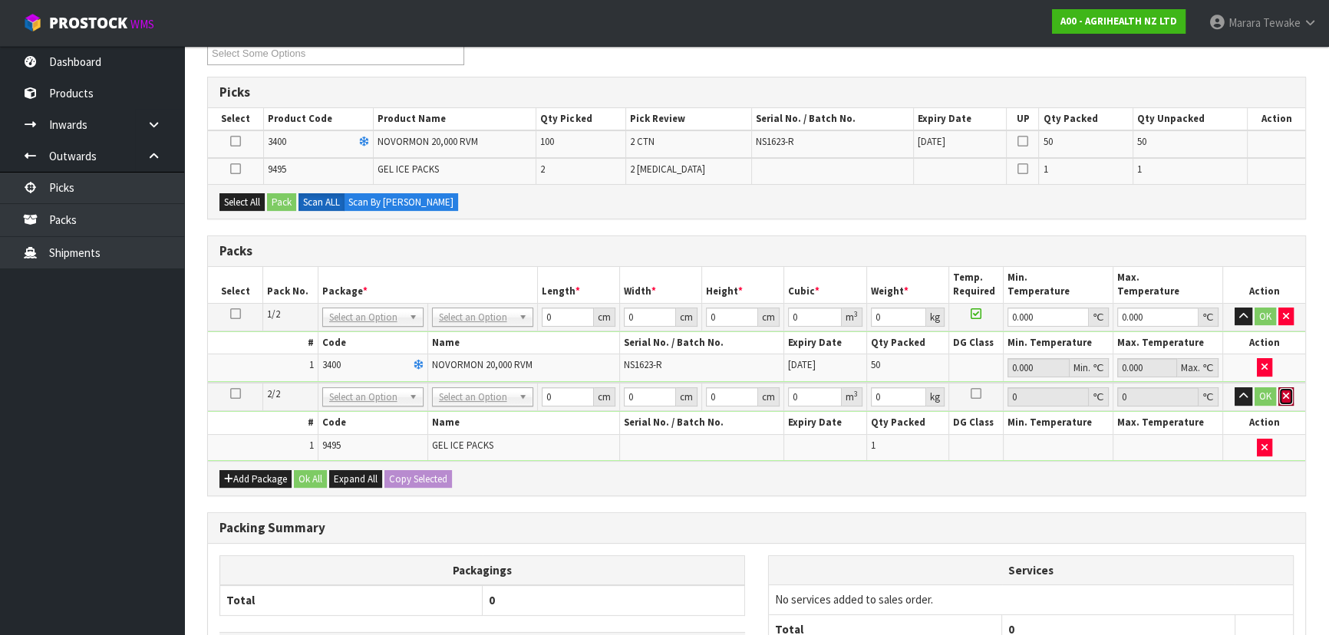
drag, startPoint x: 1285, startPoint y: 397, endPoint x: 1276, endPoint y: 392, distance: 10.3
click at [1280, 393] on button "button" at bounding box center [1285, 396] width 15 height 18
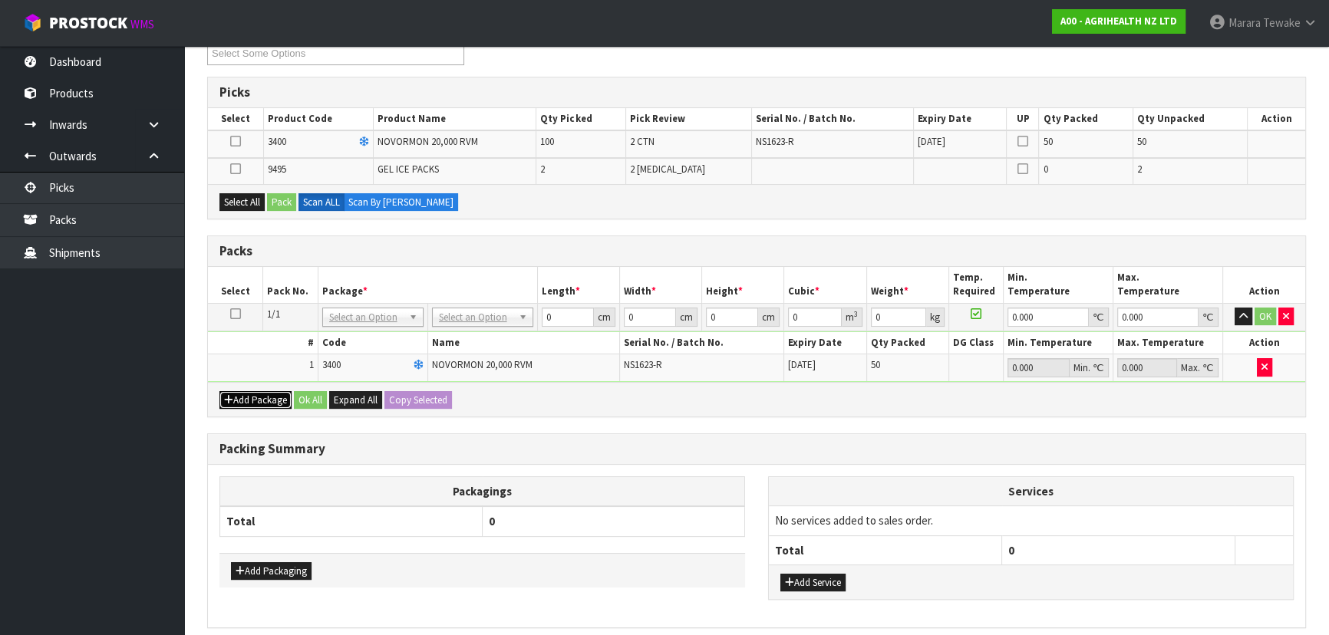
click at [249, 397] on button "Add Package" at bounding box center [255, 400] width 72 height 18
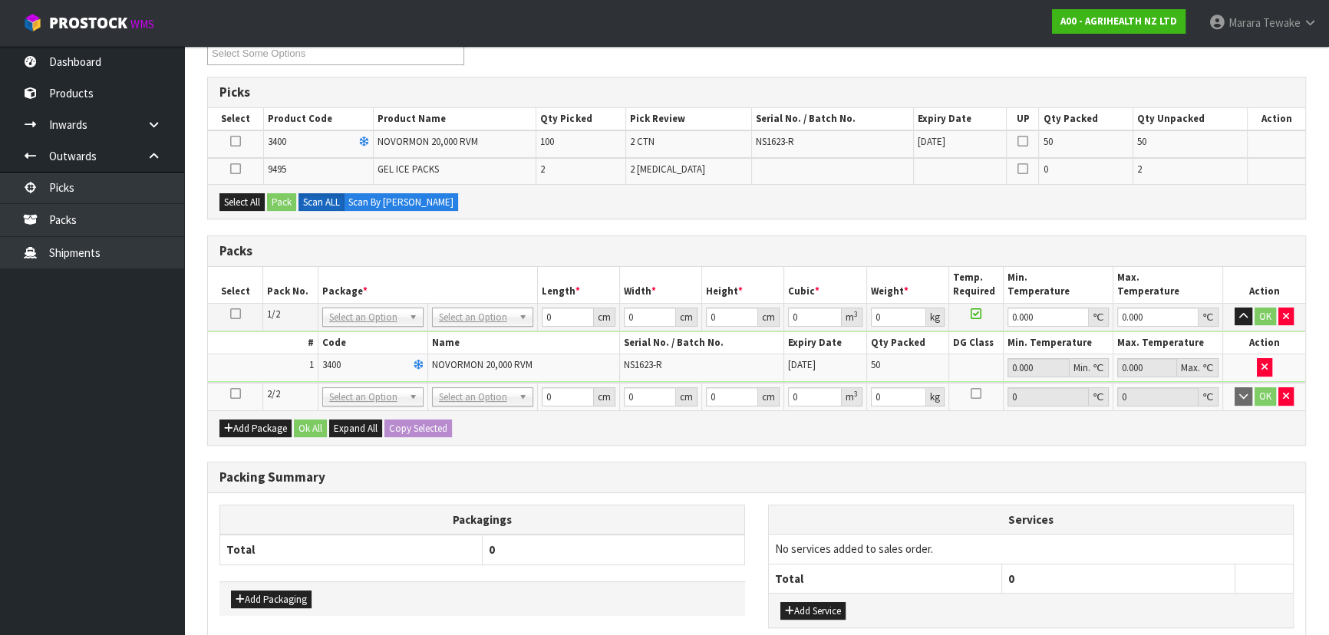
click at [230, 391] on td at bounding box center [235, 397] width 55 height 28
click at [234, 394] on icon at bounding box center [235, 394] width 11 height 1
click at [233, 141] on icon at bounding box center [235, 141] width 11 height 1
click at [0, 0] on input "checkbox" at bounding box center [0, 0] width 0 height 0
click at [281, 203] on button "Pack" at bounding box center [281, 202] width 29 height 18
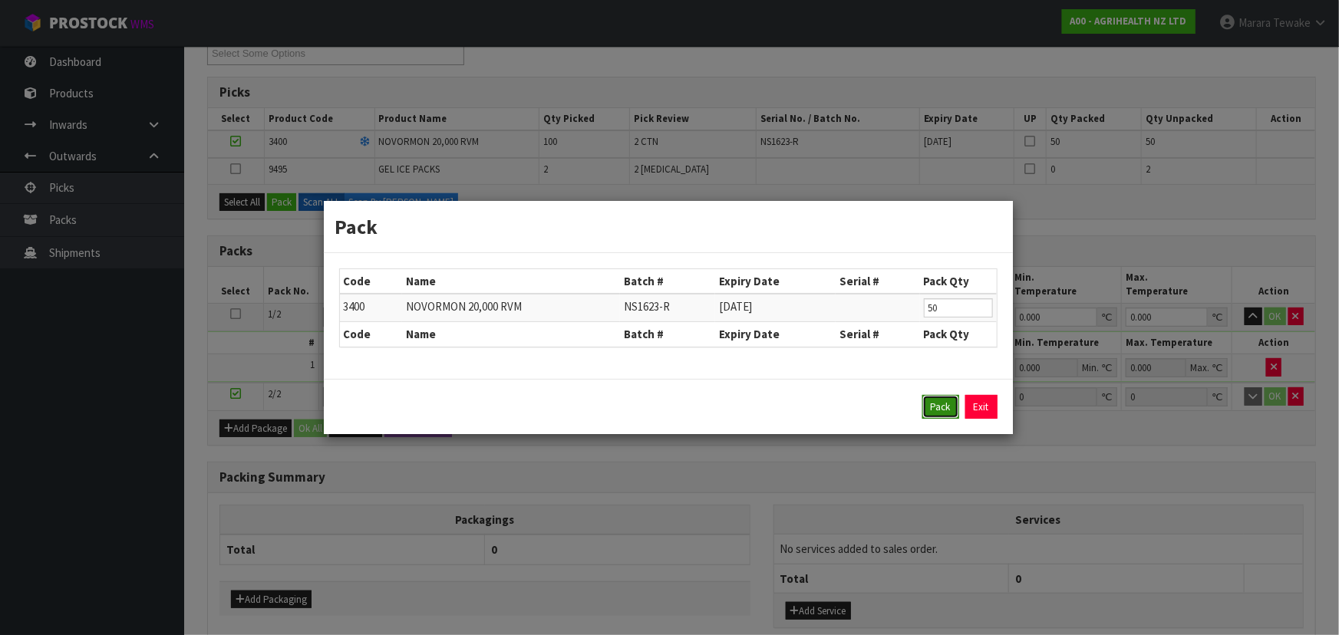
drag, startPoint x: 934, startPoint y: 406, endPoint x: 760, endPoint y: 379, distance: 176.2
click at [934, 405] on button "Pack" at bounding box center [940, 407] width 37 height 25
type input "0.000"
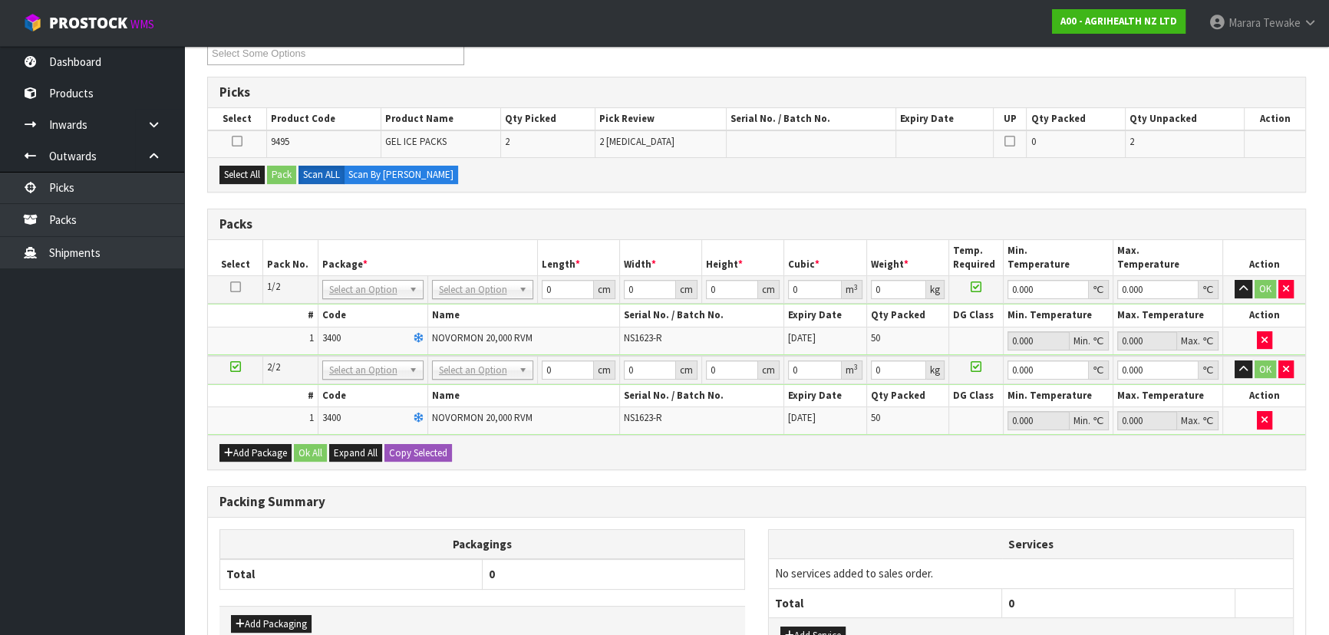
click at [230, 287] on icon at bounding box center [235, 287] width 11 height 1
click at [238, 166] on button "Select All" at bounding box center [241, 175] width 45 height 18
click at [278, 170] on button "Pack" at bounding box center [281, 175] width 29 height 18
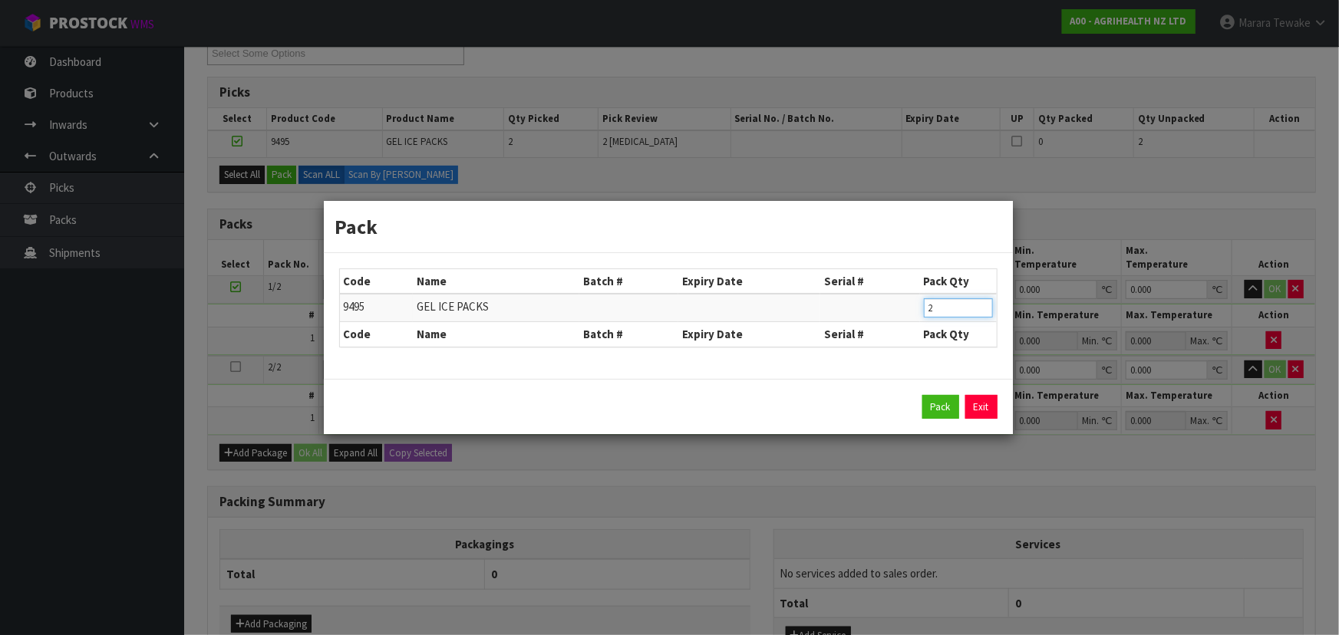
drag, startPoint x: 944, startPoint y: 308, endPoint x: 890, endPoint y: 264, distance: 69.3
click at [892, 273] on table "Code Name Batch # Expiry Date Serial # Pack Qty 9495 GEL ICE PACKS 2 Code Name …" at bounding box center [668, 307] width 657 height 77
type input "1"
click button "Pack" at bounding box center [940, 407] width 37 height 25
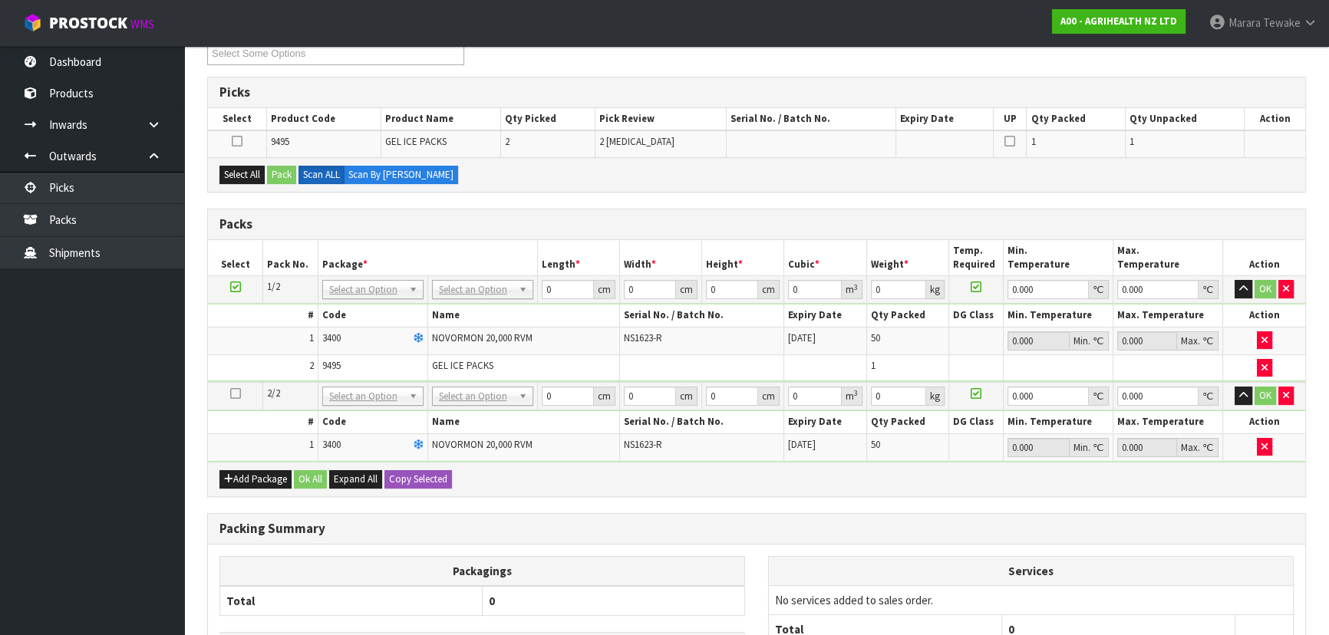
click at [237, 394] on icon at bounding box center [235, 394] width 11 height 1
drag, startPoint x: 244, startPoint y: 175, endPoint x: 273, endPoint y: 173, distance: 29.2
click at [246, 175] on button "Select All" at bounding box center [241, 175] width 45 height 18
click at [275, 173] on button "Pack" at bounding box center [281, 175] width 29 height 18
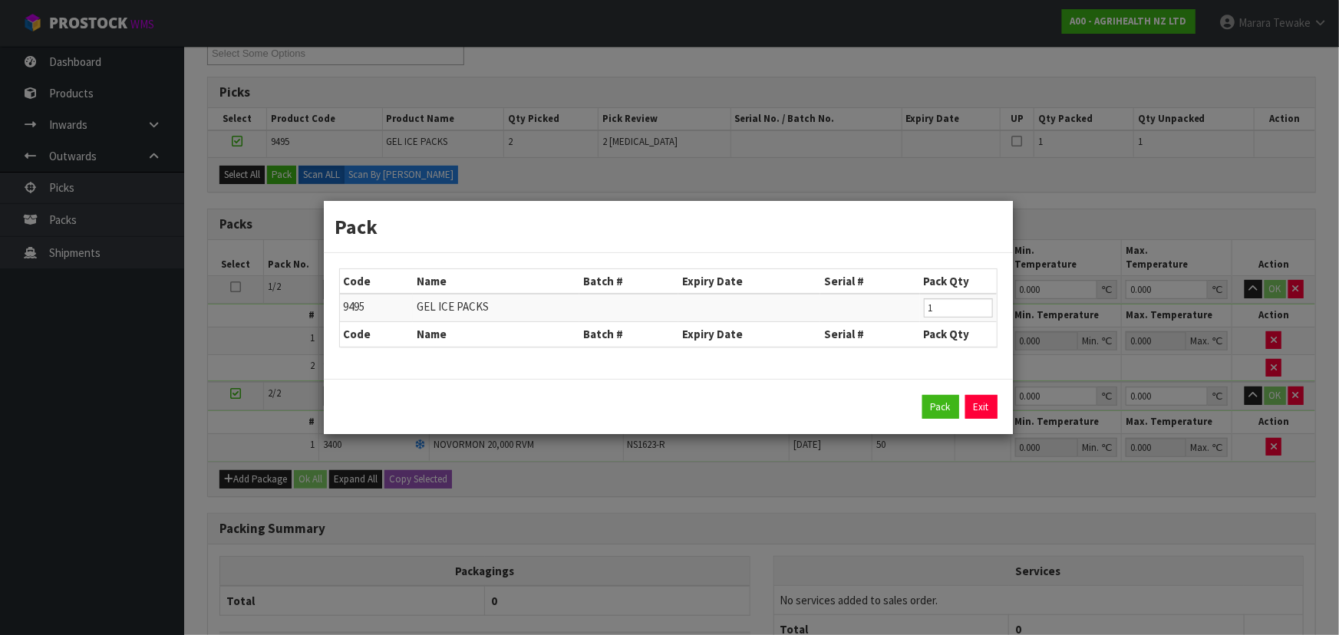
click at [925, 390] on div "Pack Exit" at bounding box center [668, 407] width 689 height 56
click at [931, 397] on button "Pack" at bounding box center [940, 407] width 37 height 25
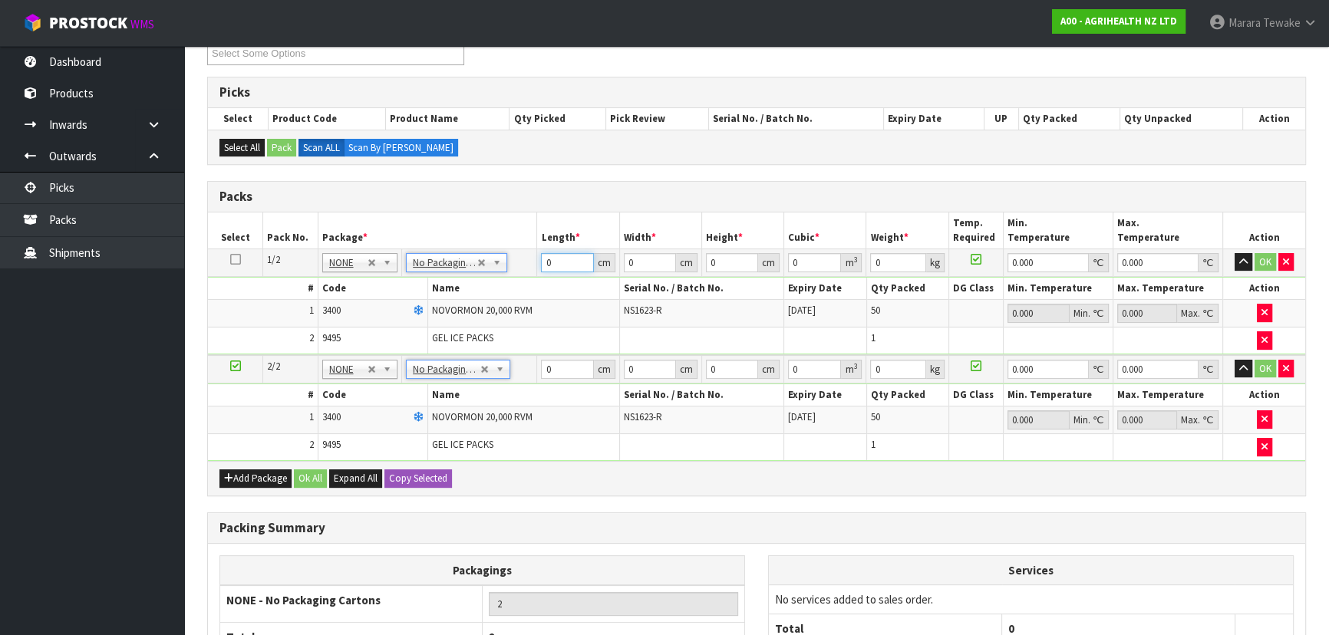
drag, startPoint x: 566, startPoint y: 260, endPoint x: 491, endPoint y: 218, distance: 86.2
click at [523, 246] on table "Select Pack No. Package * Length * Width * Height * Cubic * Weight * Temp. Requ…" at bounding box center [756, 337] width 1097 height 249
click at [1234, 253] on button "button" at bounding box center [1243, 262] width 18 height 18
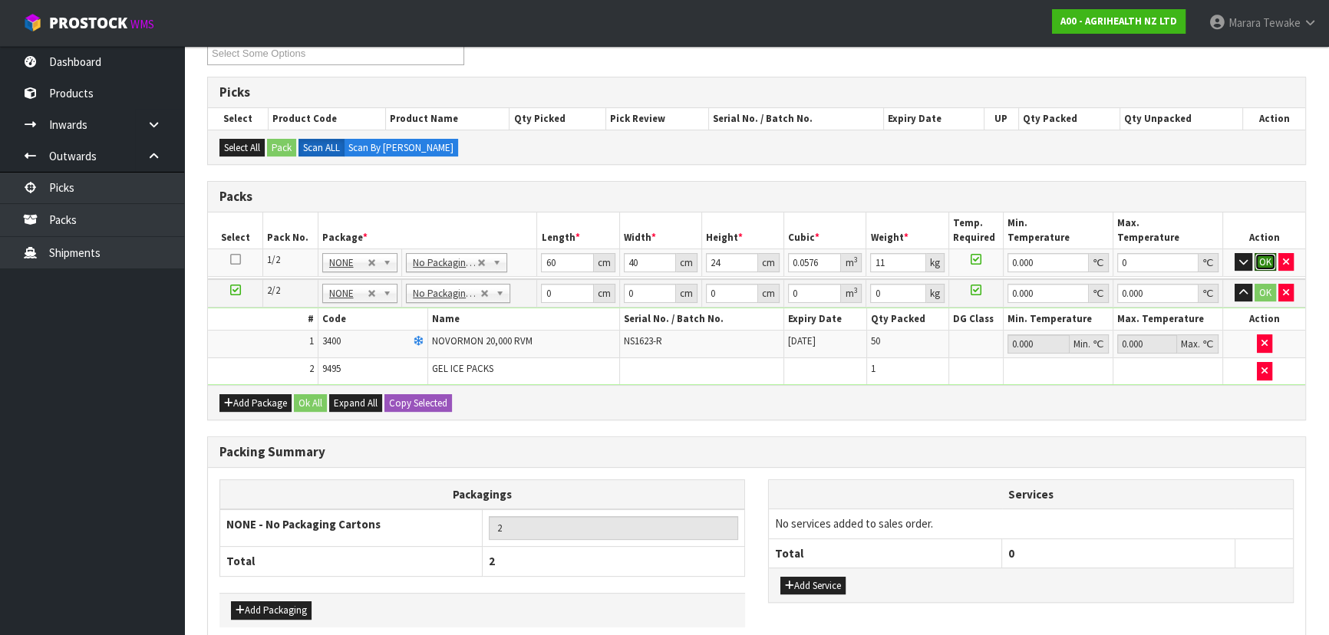
click button "OK" at bounding box center [1264, 262] width 21 height 18
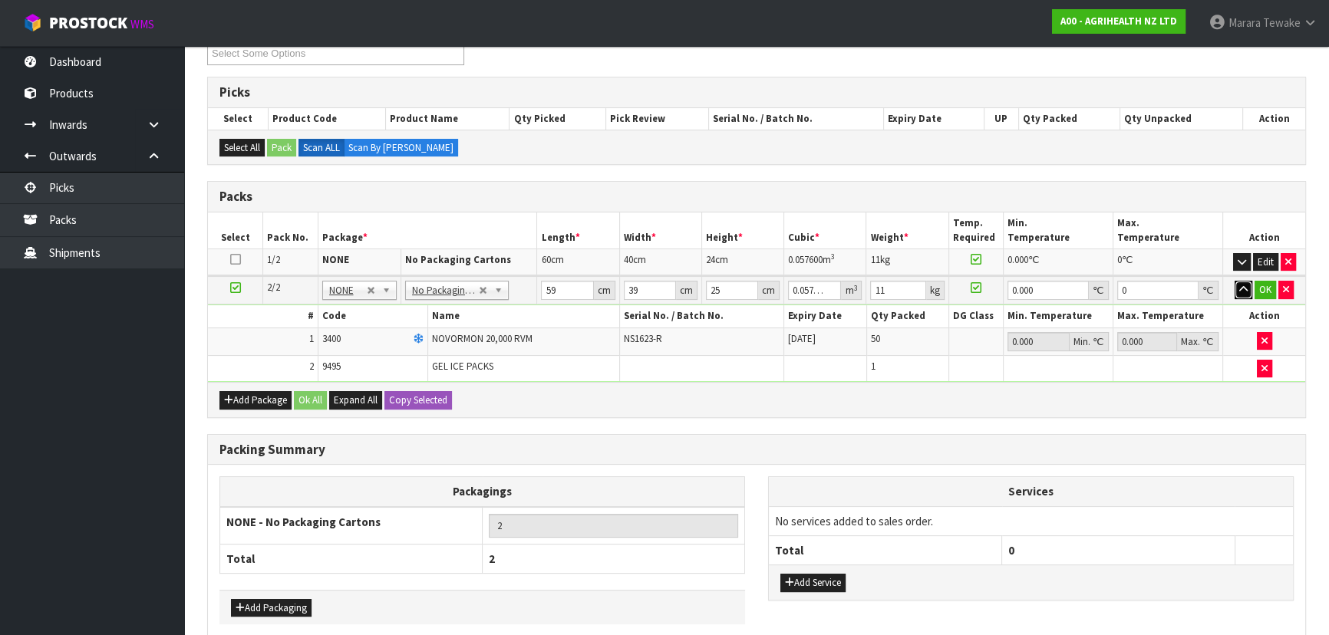
click at [1234, 281] on button "button" at bounding box center [1243, 290] width 18 height 18
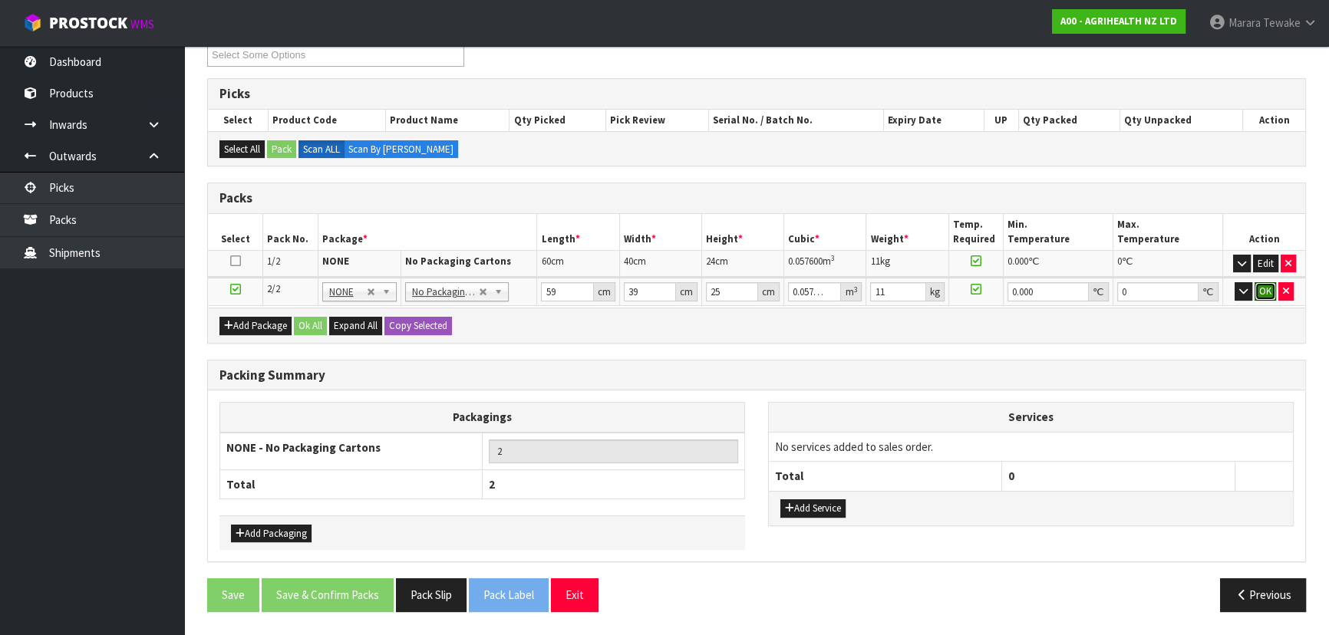
click button "OK" at bounding box center [1264, 291] width 21 height 18
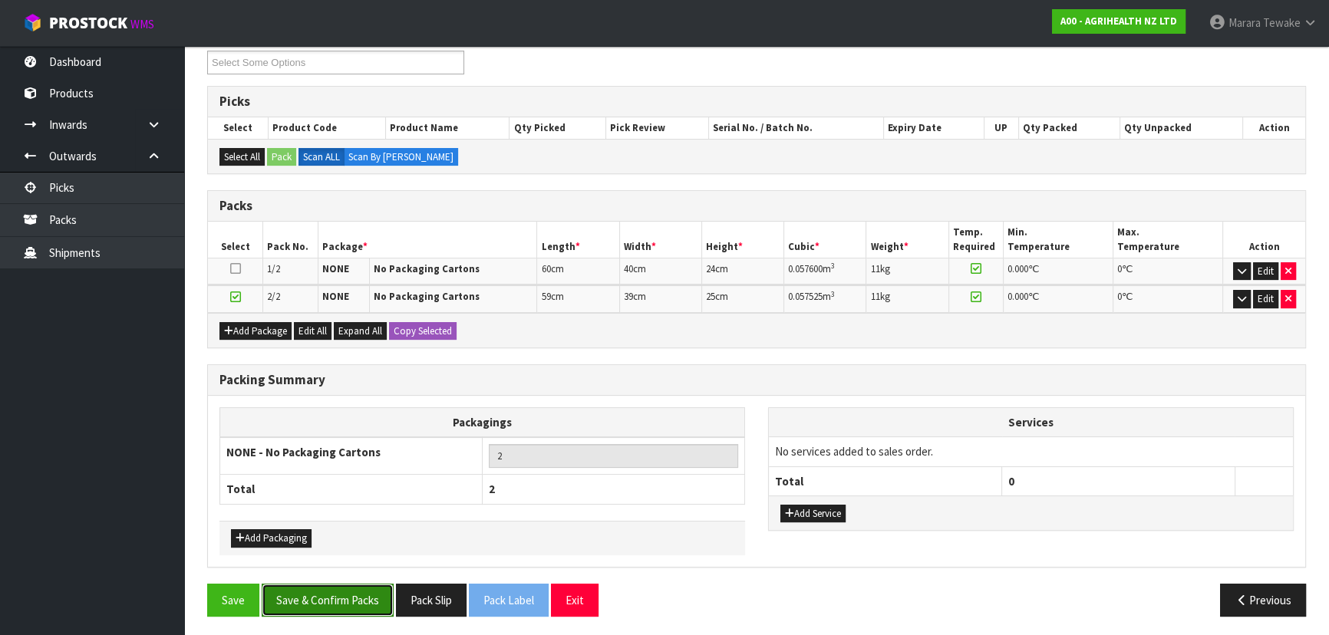
click at [363, 600] on button "Save & Confirm Packs" at bounding box center [328, 600] width 132 height 33
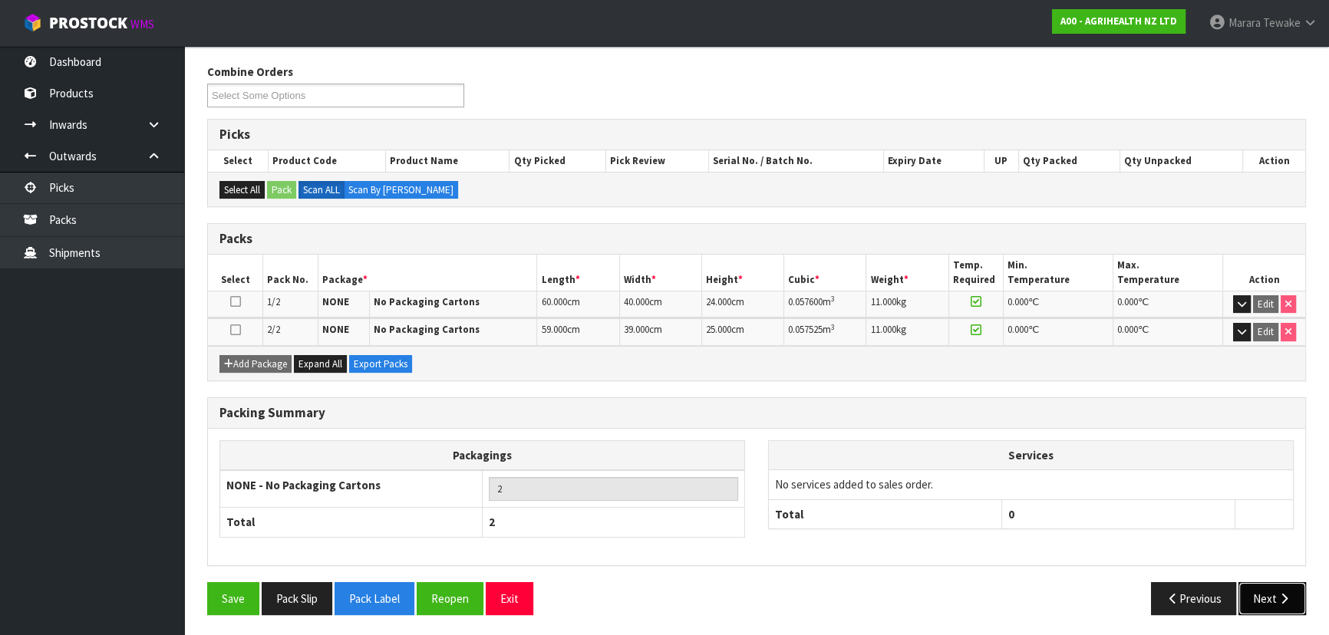
click at [1263, 601] on button "Next" at bounding box center [1272, 598] width 68 height 33
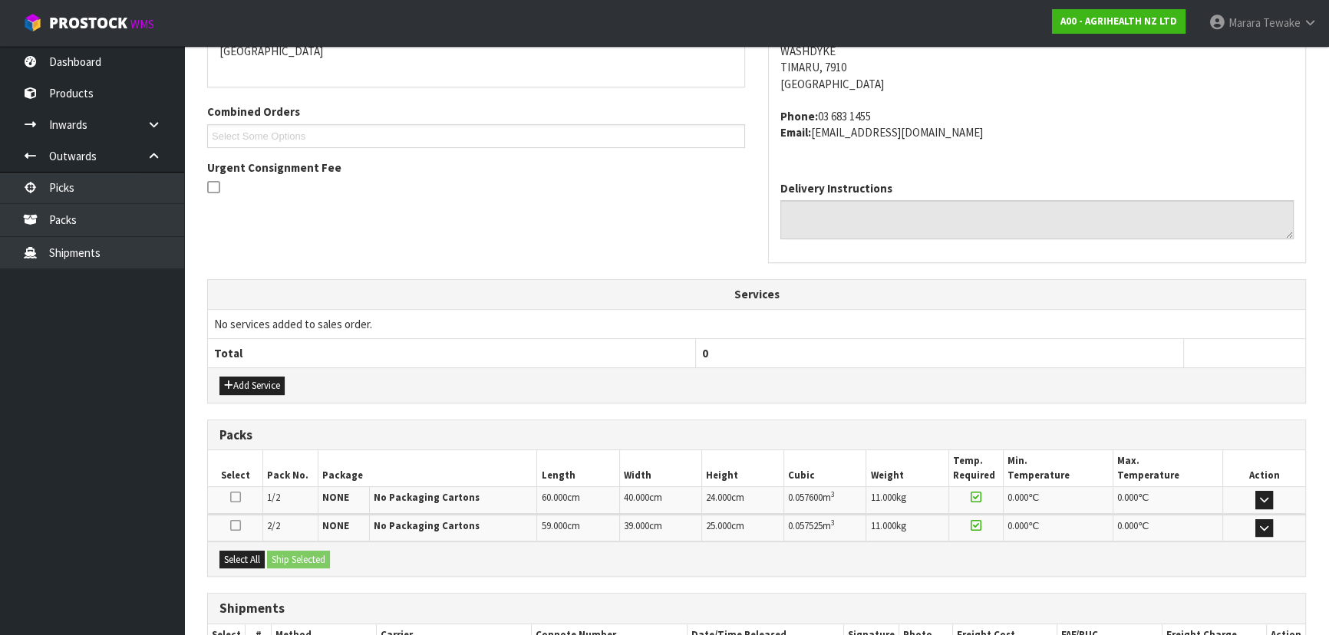
scroll to position [453, 0]
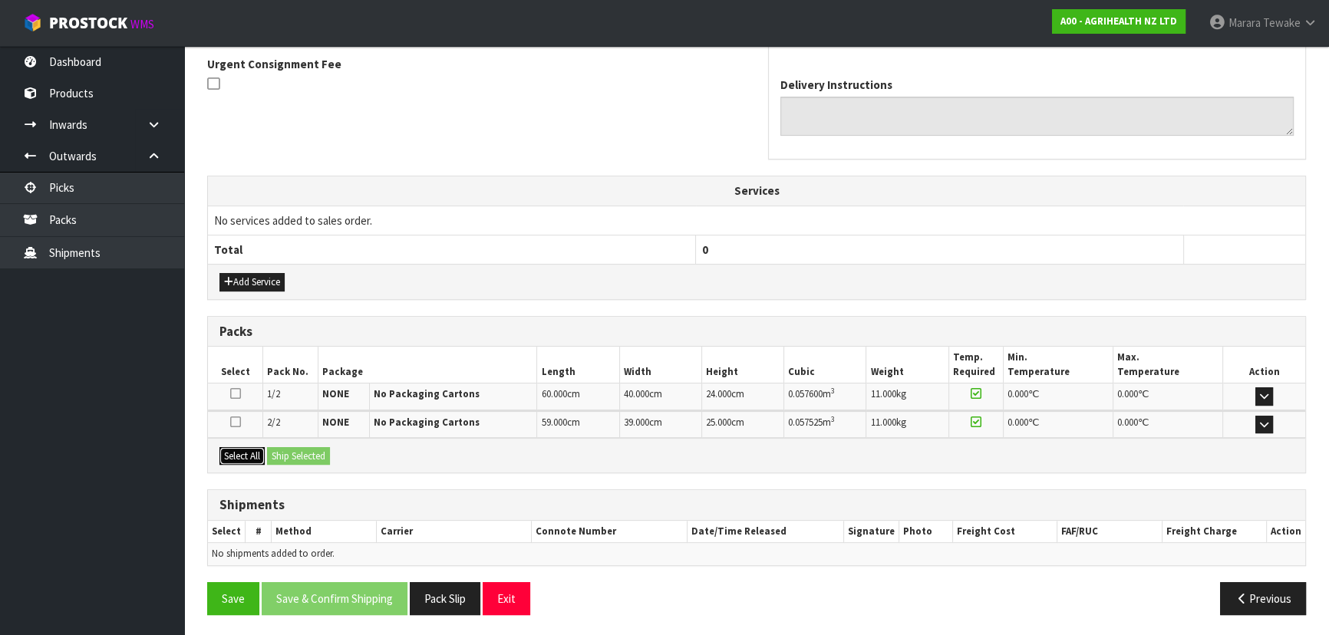
click at [250, 451] on button "Select All" at bounding box center [241, 456] width 45 height 18
click at [275, 452] on button "Ship Selected" at bounding box center [298, 456] width 63 height 18
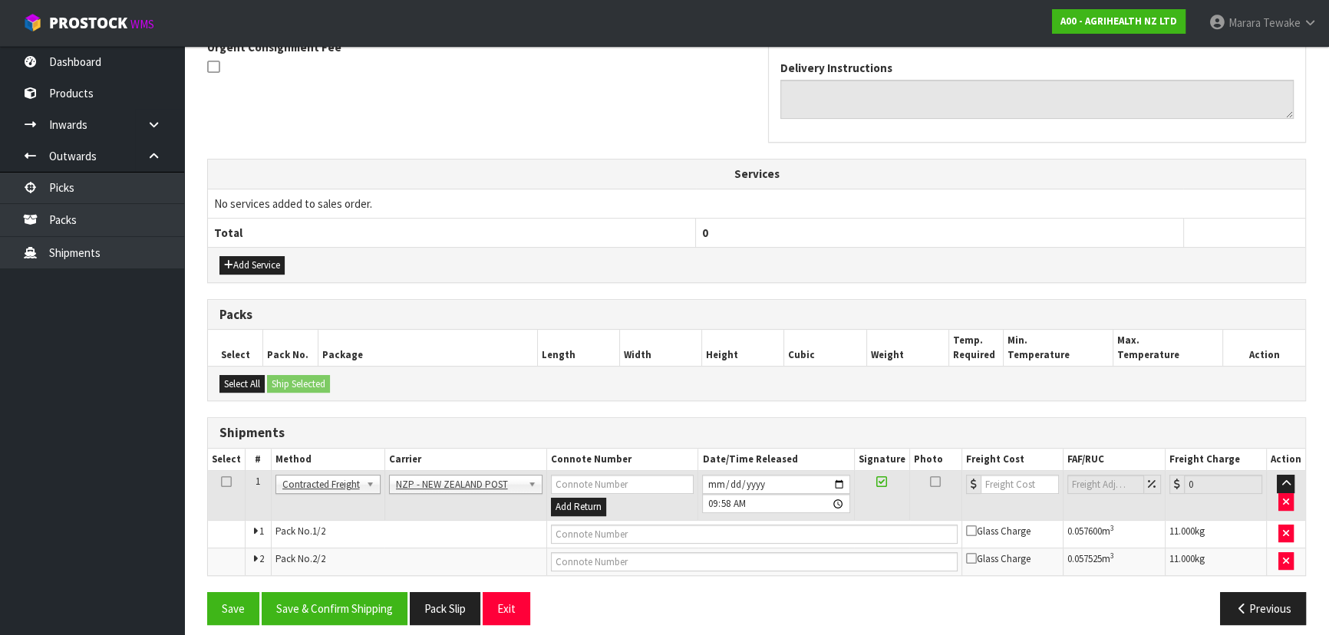
scroll to position [480, 0]
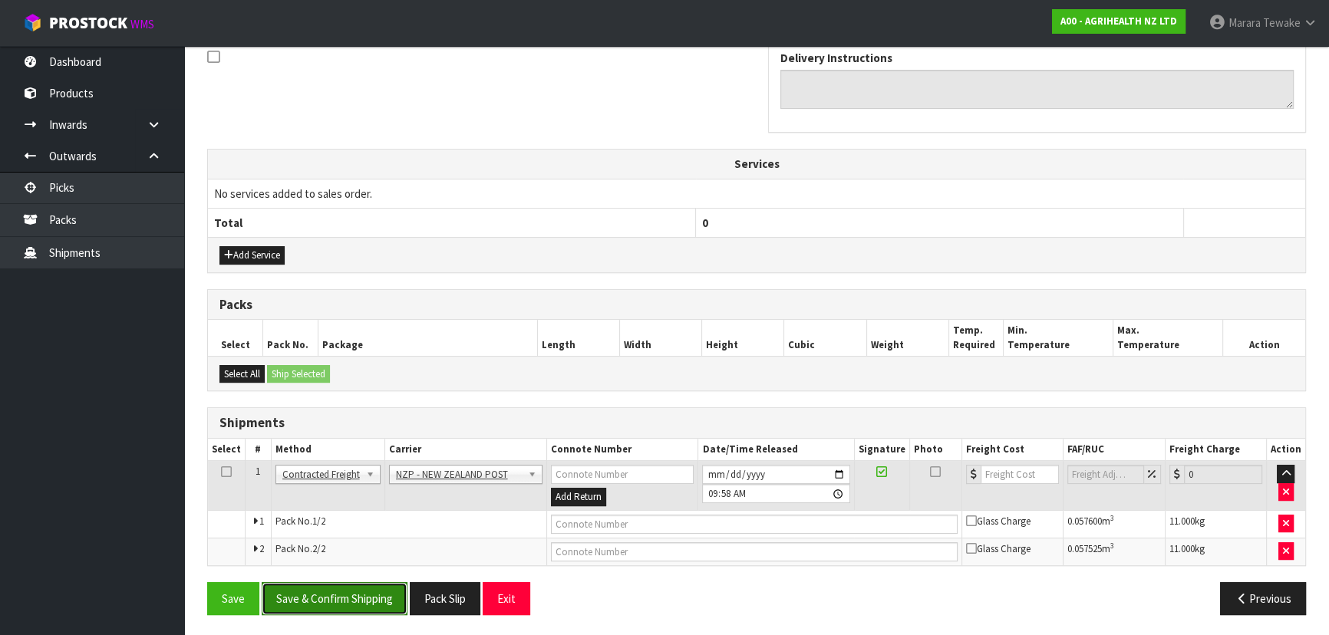
click at [380, 598] on button "Save & Confirm Shipping" at bounding box center [335, 598] width 146 height 33
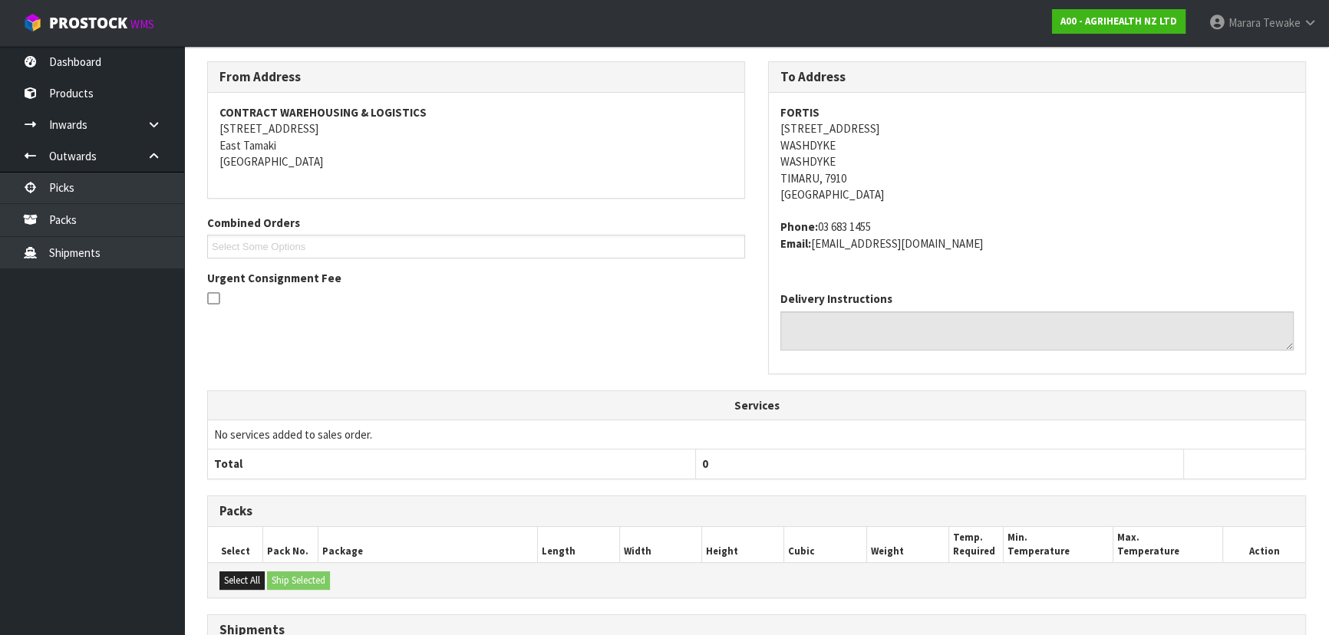
scroll to position [456, 0]
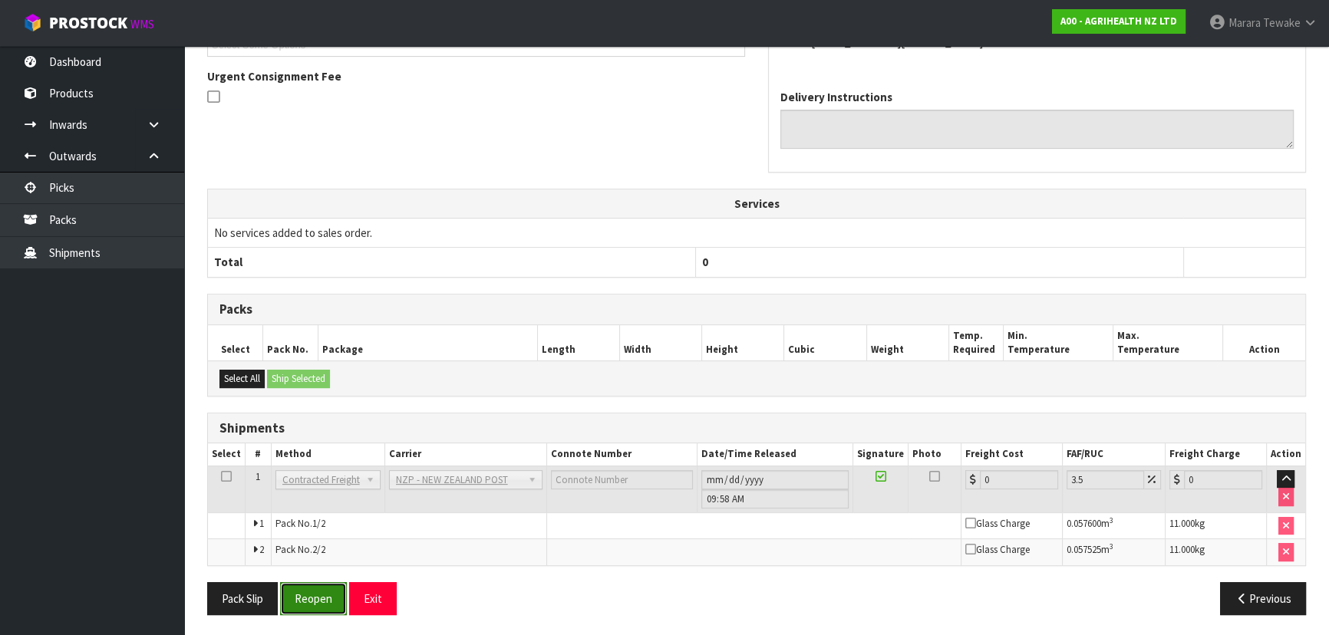
click at [304, 583] on button "Reopen" at bounding box center [313, 598] width 67 height 33
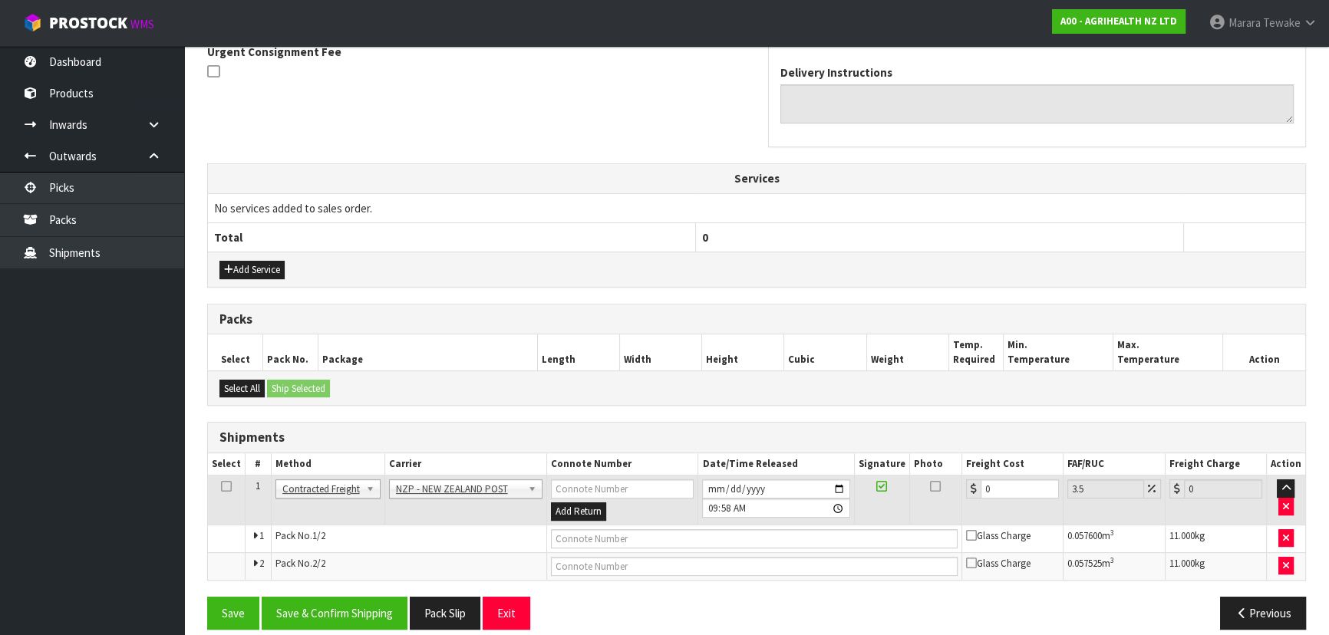
scroll to position [480, 0]
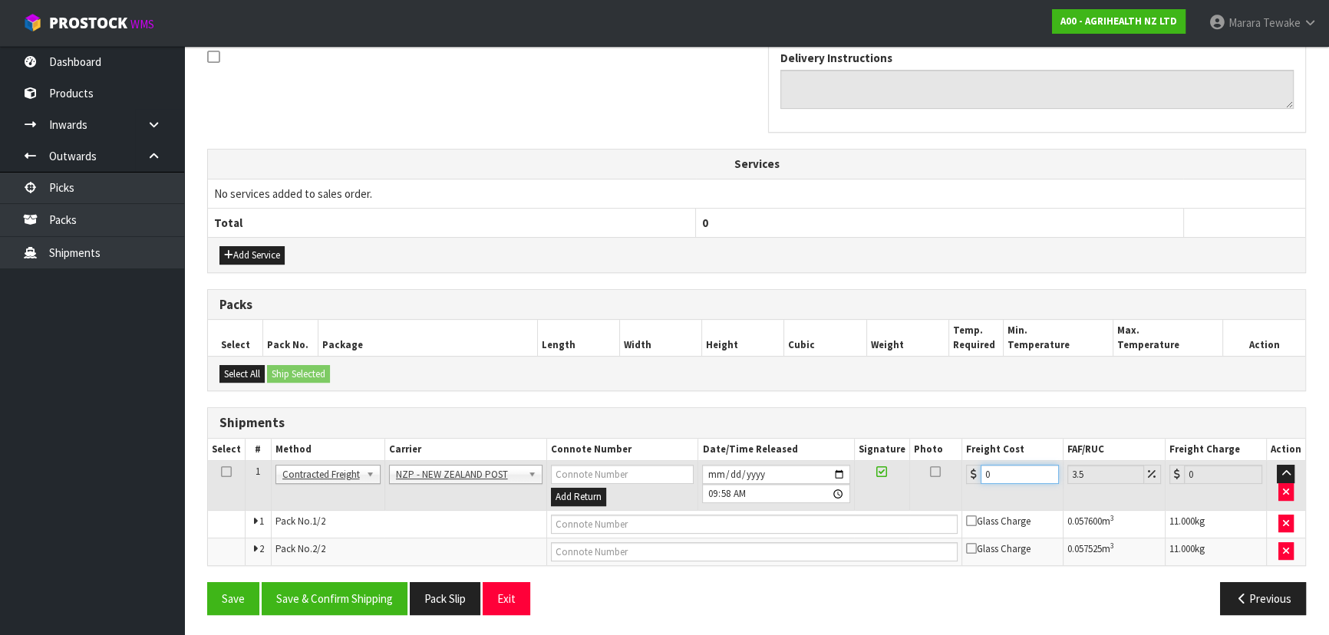
drag, startPoint x: 983, startPoint y: 464, endPoint x: 933, endPoint y: 423, distance: 64.8
click at [944, 440] on table "Select # Method Carrier Connote Number Date/Time Released Signature Photo Freig…" at bounding box center [756, 502] width 1097 height 127
click at [343, 615] on div "Save Save & Confirm Shipping Pack Slip Exit Previous" at bounding box center [757, 604] width 1122 height 44
click at [351, 601] on button "Save & Confirm Shipping" at bounding box center [335, 598] width 146 height 33
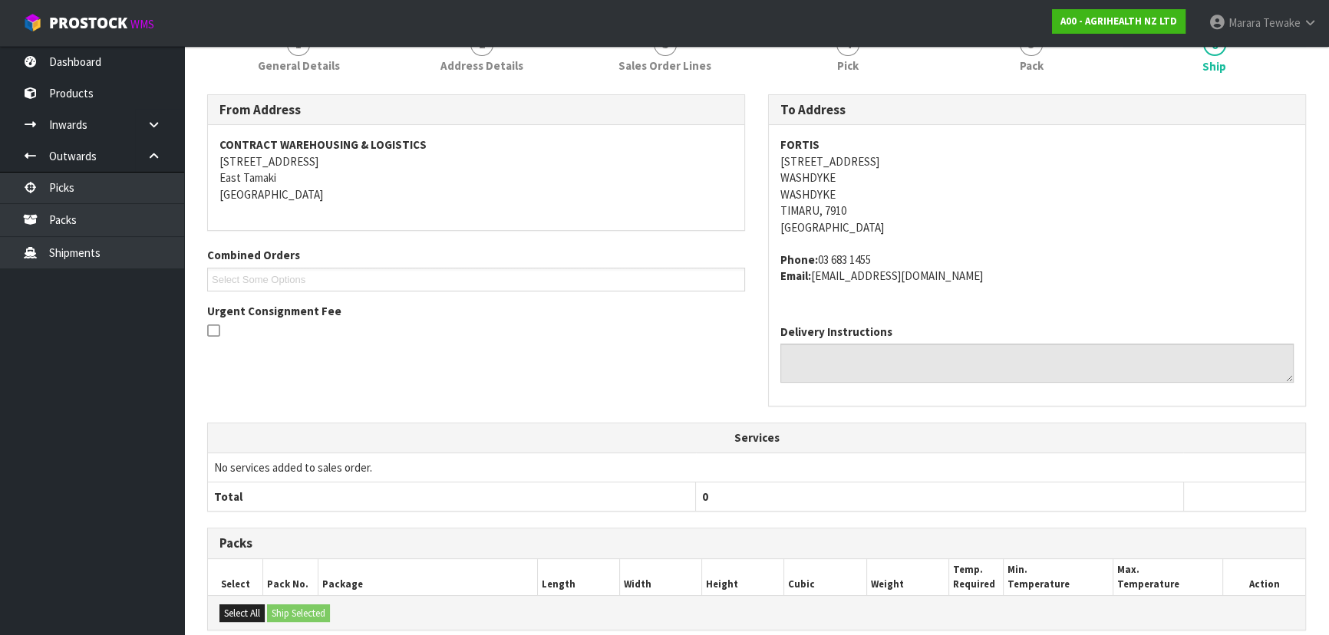
scroll to position [451, 0]
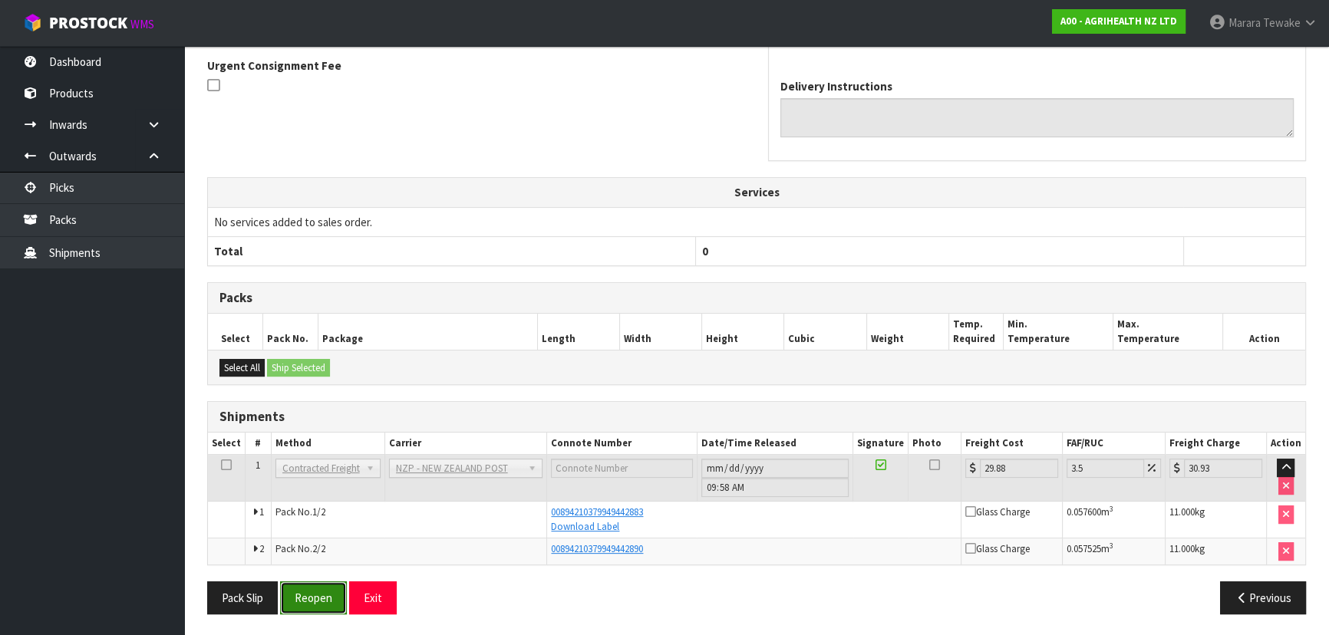
click at [300, 598] on button "Reopen" at bounding box center [313, 598] width 67 height 33
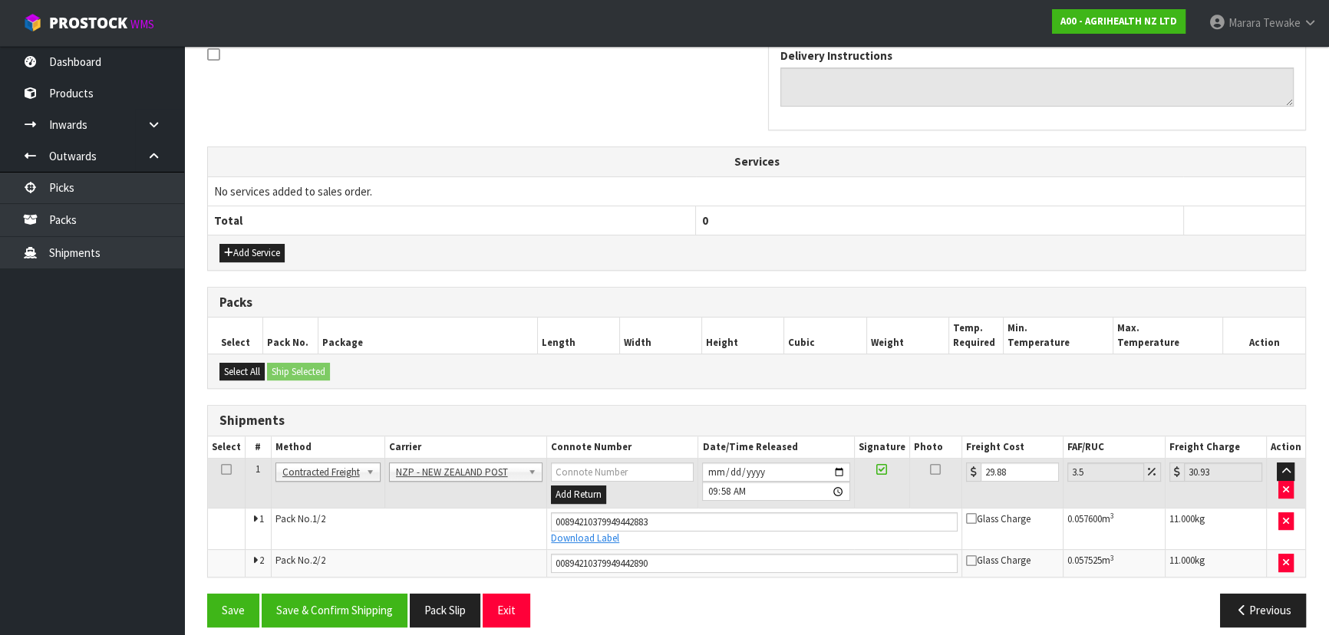
scroll to position [493, 0]
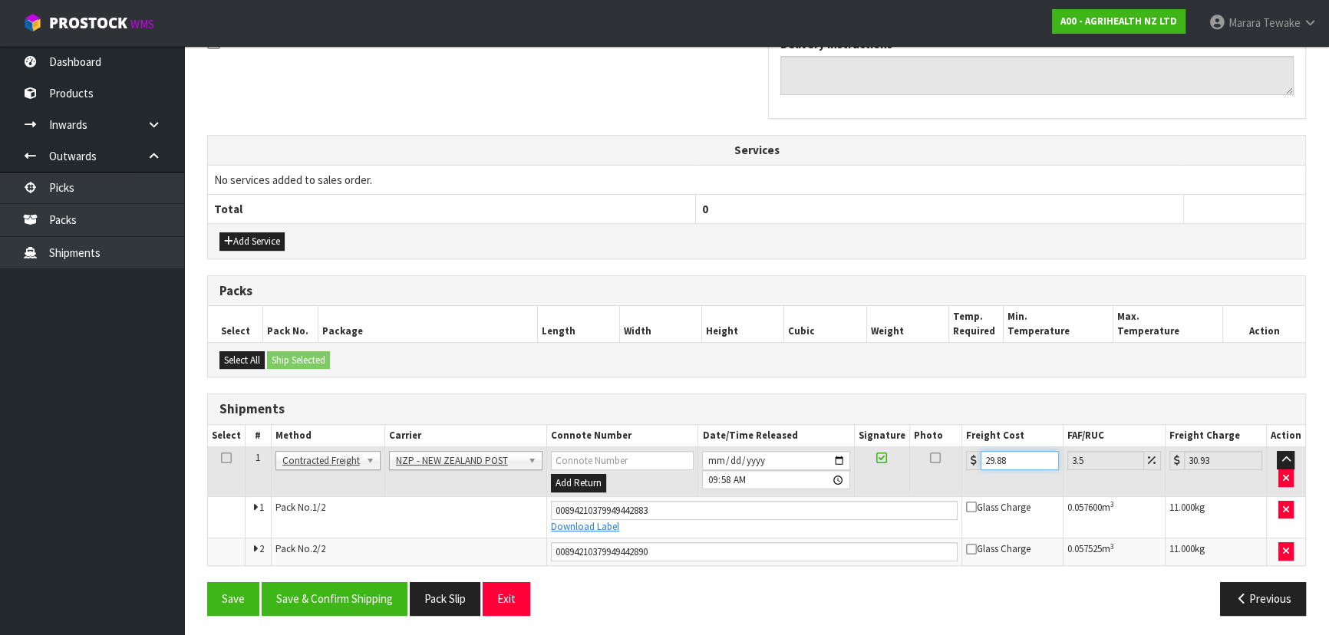
drag, startPoint x: 1016, startPoint y: 461, endPoint x: 950, endPoint y: 446, distance: 67.7
click at [950, 447] on tr "1 Client Local Pickup Customer Local Pickup Company Freight Contracted Freight …" at bounding box center [756, 472] width 1097 height 50
drag, startPoint x: 674, startPoint y: 552, endPoint x: 519, endPoint y: 549, distance: 155.8
click at [519, 549] on tr "2 Pack No. 2/2 00894210379949442890 Glass Charge 0.057525 m 3 11.000 kg" at bounding box center [756, 553] width 1097 height 28
drag, startPoint x: 667, startPoint y: 507, endPoint x: 486, endPoint y: 503, distance: 181.9
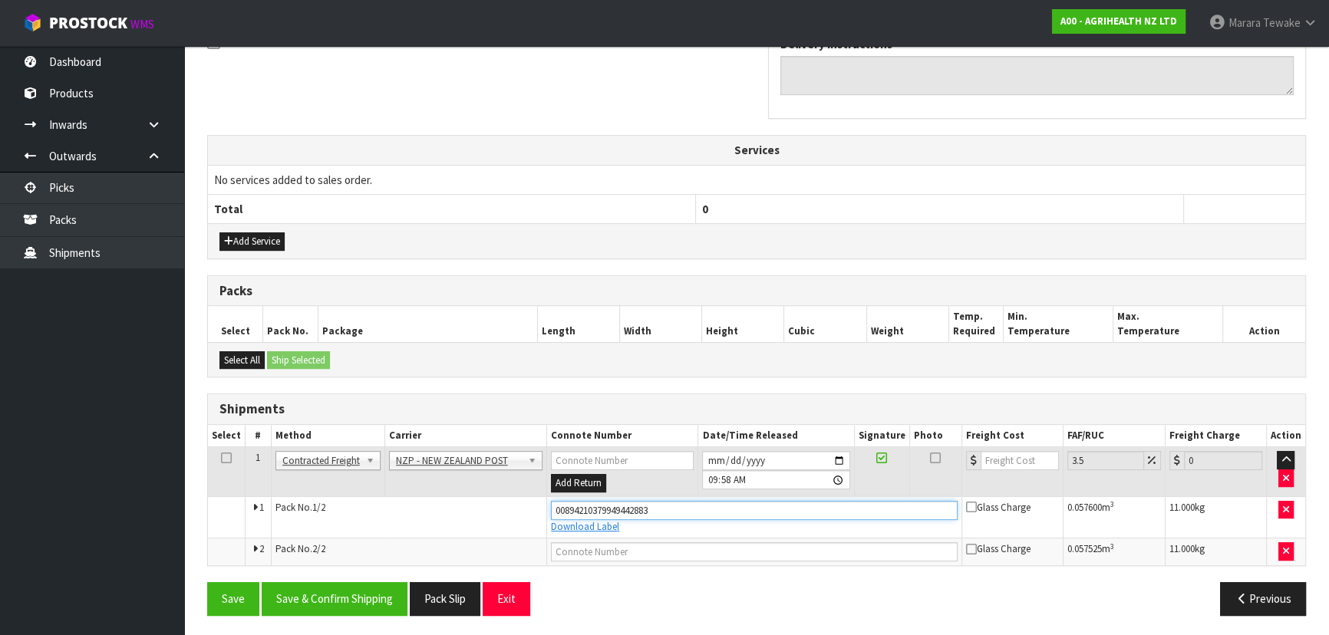
click at [486, 503] on tr "1 Pack No. 1/2 00894210379949442883 Download Label Glass Charge 0.057600 m 3 11…" at bounding box center [756, 516] width 1097 height 41
click at [585, 508] on input "text" at bounding box center [754, 510] width 407 height 19
click at [207, 582] on button "Save" at bounding box center [233, 598] width 52 height 33
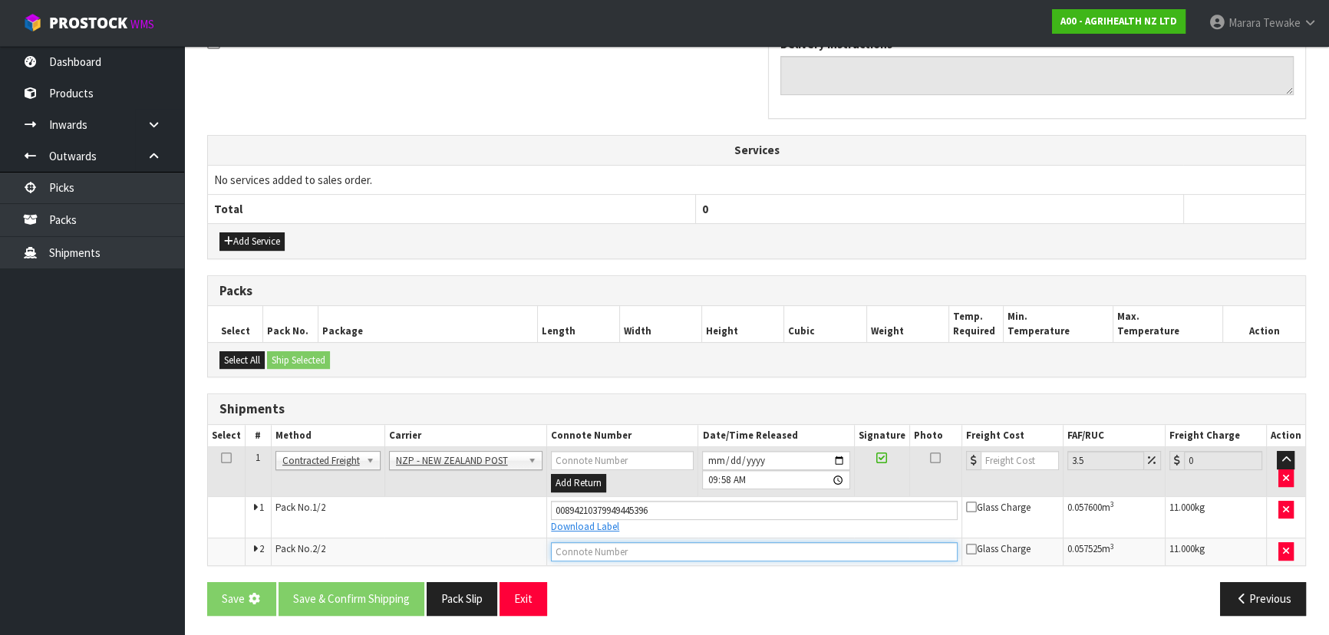
click at [634, 549] on input "text" at bounding box center [754, 551] width 407 height 19
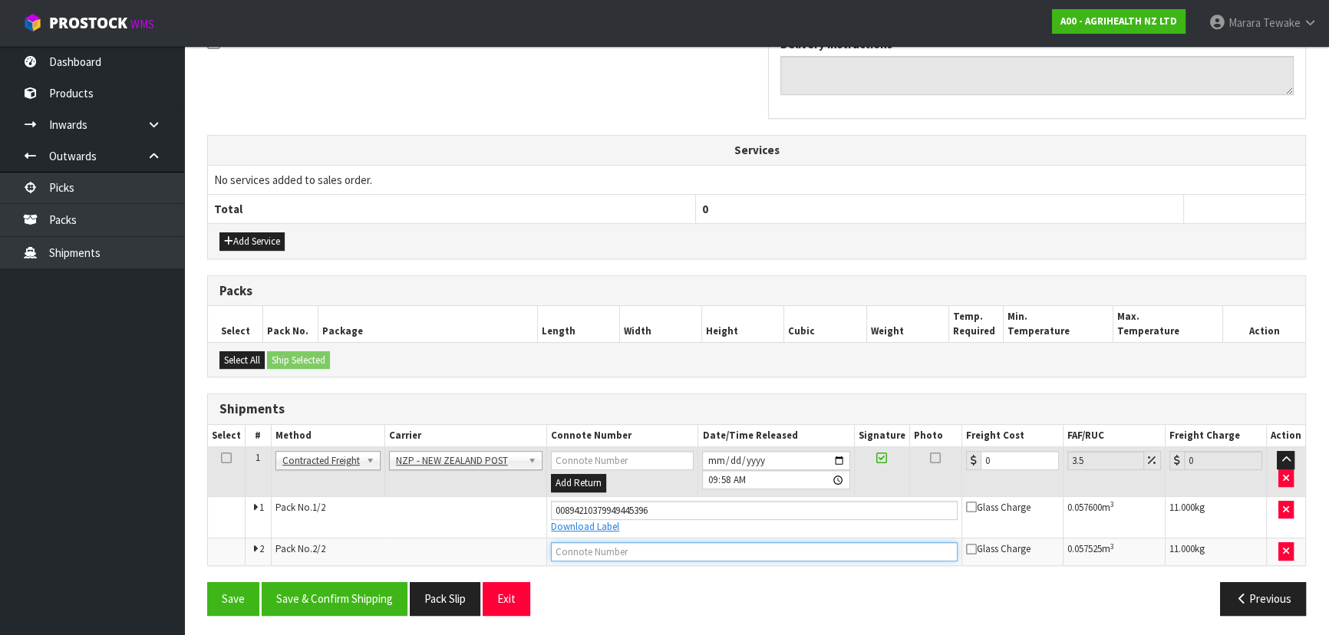
drag, startPoint x: 608, startPoint y: 552, endPoint x: 407, endPoint y: 549, distance: 200.3
click at [606, 552] on input "text" at bounding box center [754, 551] width 407 height 19
click at [207, 582] on button "Save" at bounding box center [233, 598] width 52 height 33
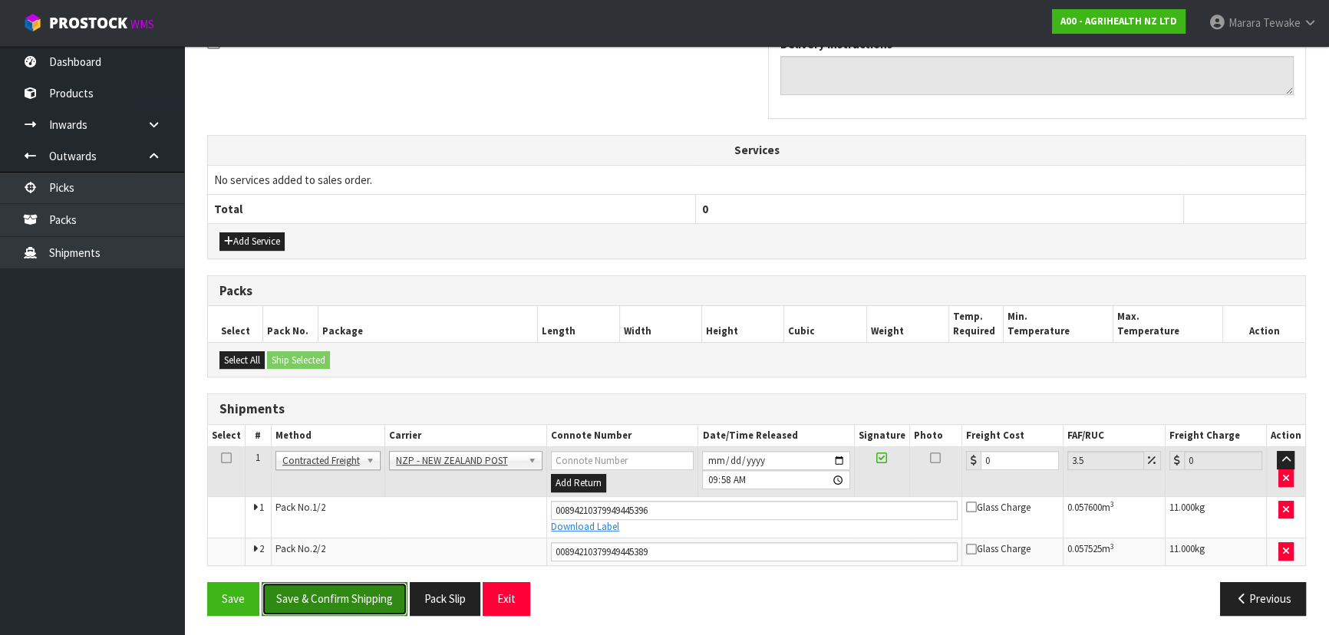
click at [365, 601] on button "Save & Confirm Shipping" at bounding box center [335, 598] width 146 height 33
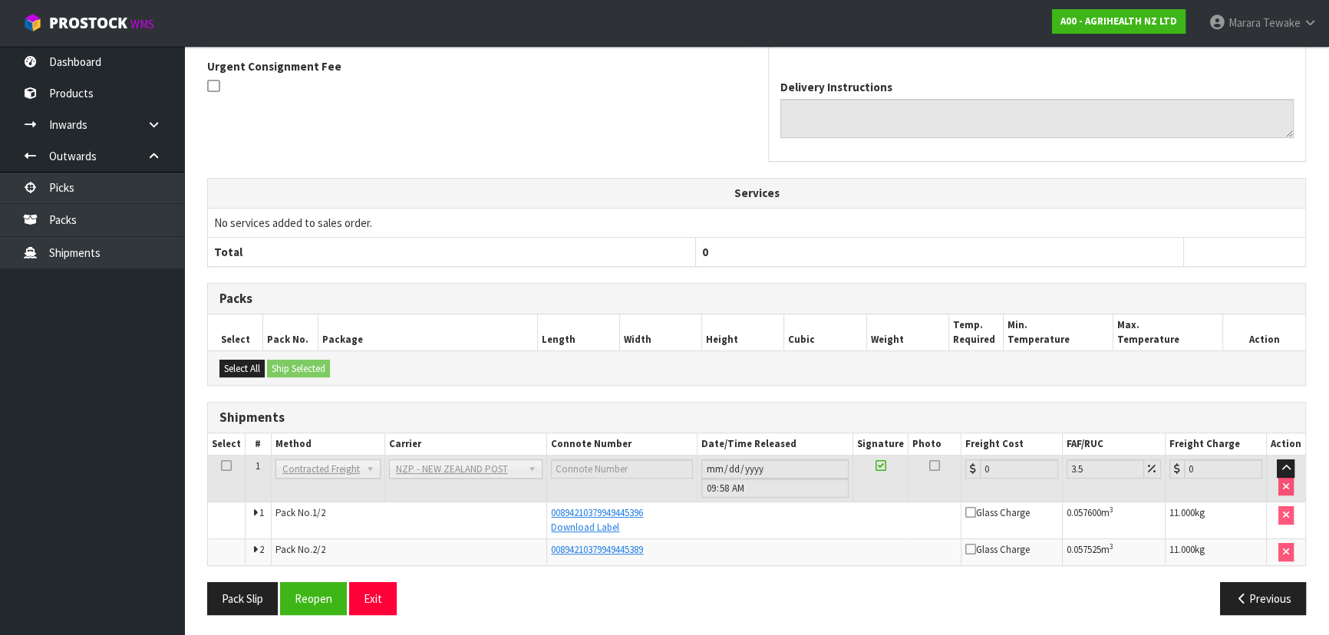
scroll to position [451, 0]
drag, startPoint x: 325, startPoint y: 597, endPoint x: 392, endPoint y: 583, distance: 68.2
click at [325, 597] on button "Reopen" at bounding box center [313, 598] width 67 height 33
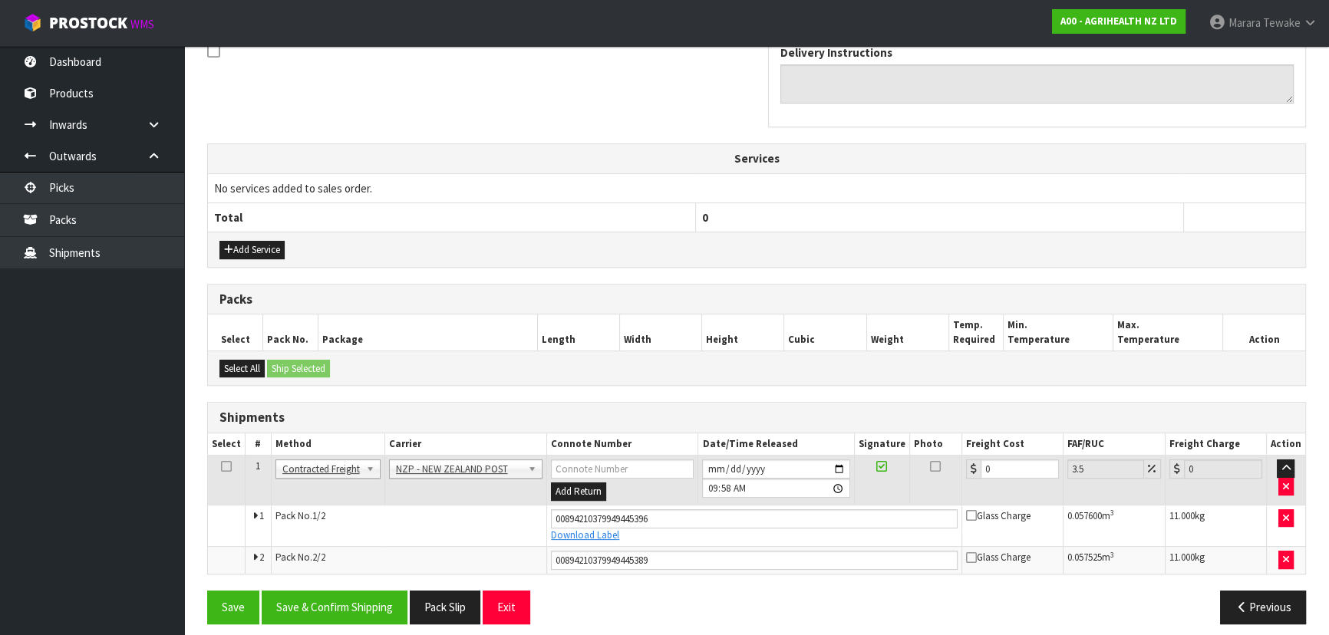
scroll to position [493, 0]
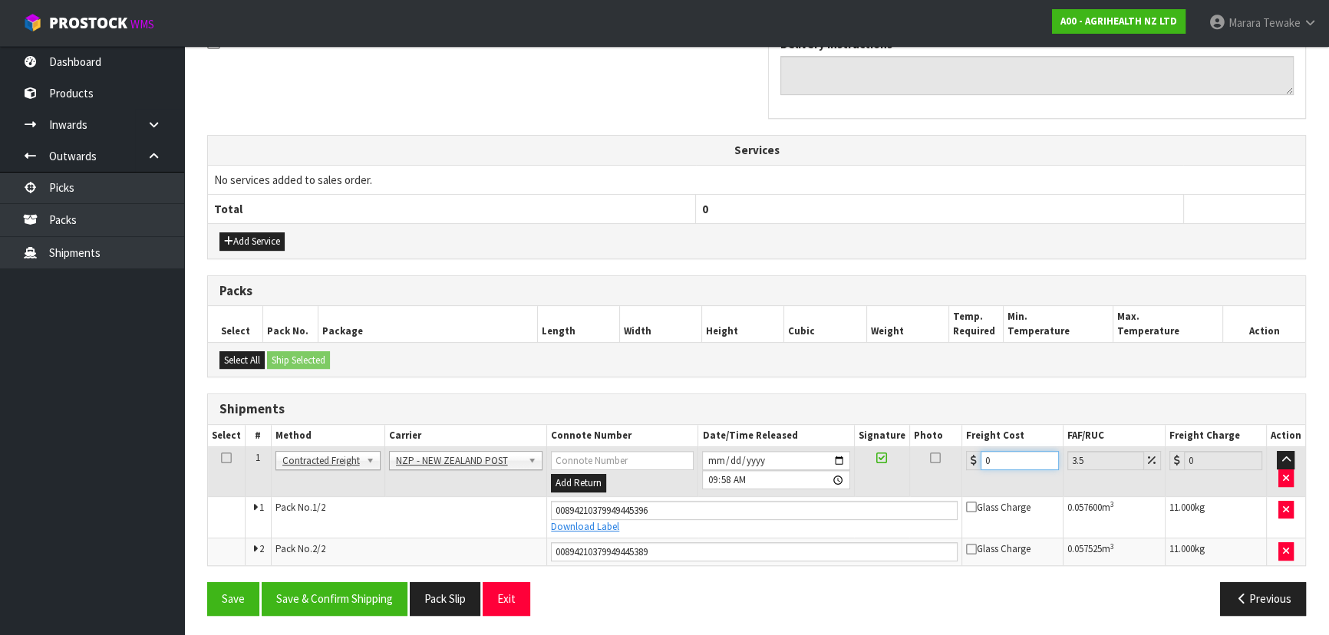
drag, startPoint x: 1008, startPoint y: 468, endPoint x: 935, endPoint y: 431, distance: 81.7
click at [951, 447] on tr "1 Client Local Pickup Customer Local Pickup Company Freight Contracted Freight …" at bounding box center [756, 472] width 1097 height 50
click at [367, 597] on button "Save & Confirm Shipping" at bounding box center [335, 598] width 146 height 33
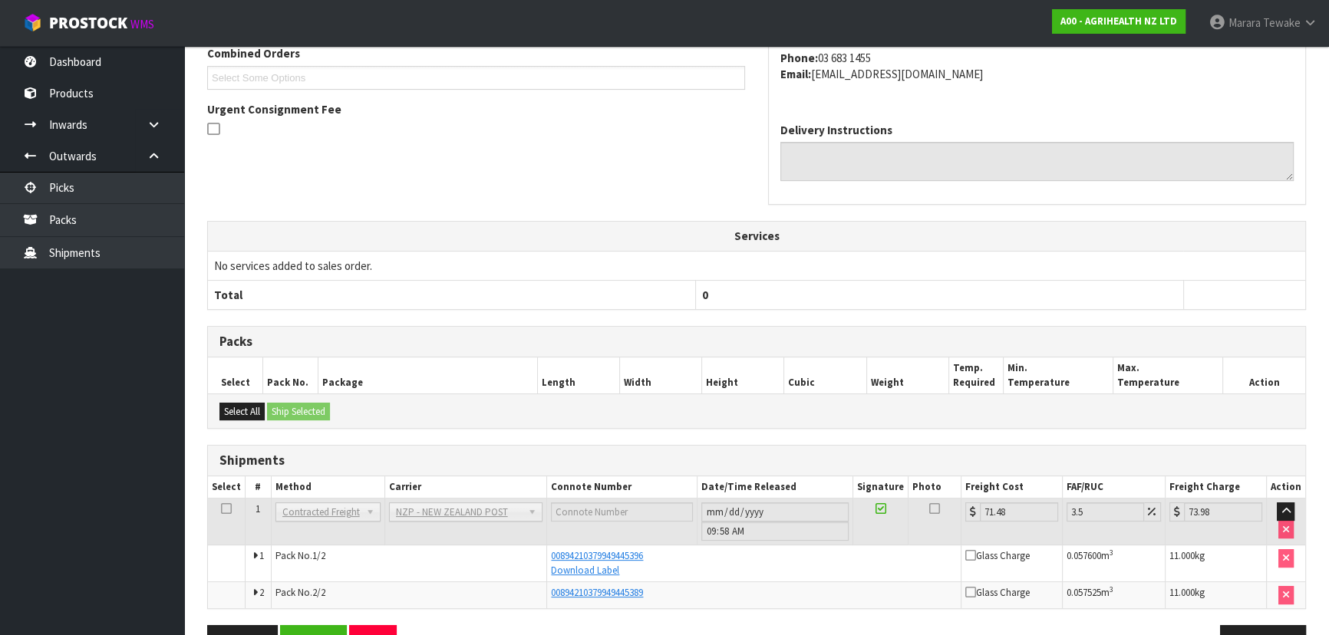
scroll to position [451, 0]
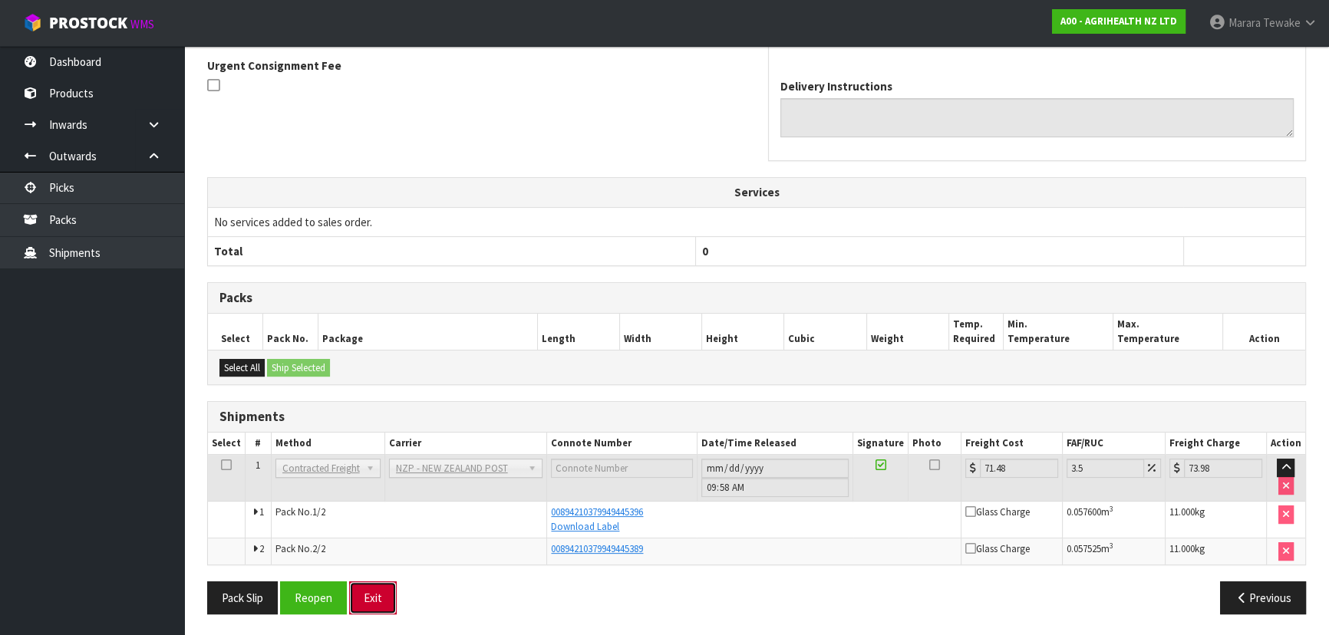
click at [383, 599] on button "Exit" at bounding box center [373, 598] width 48 height 33
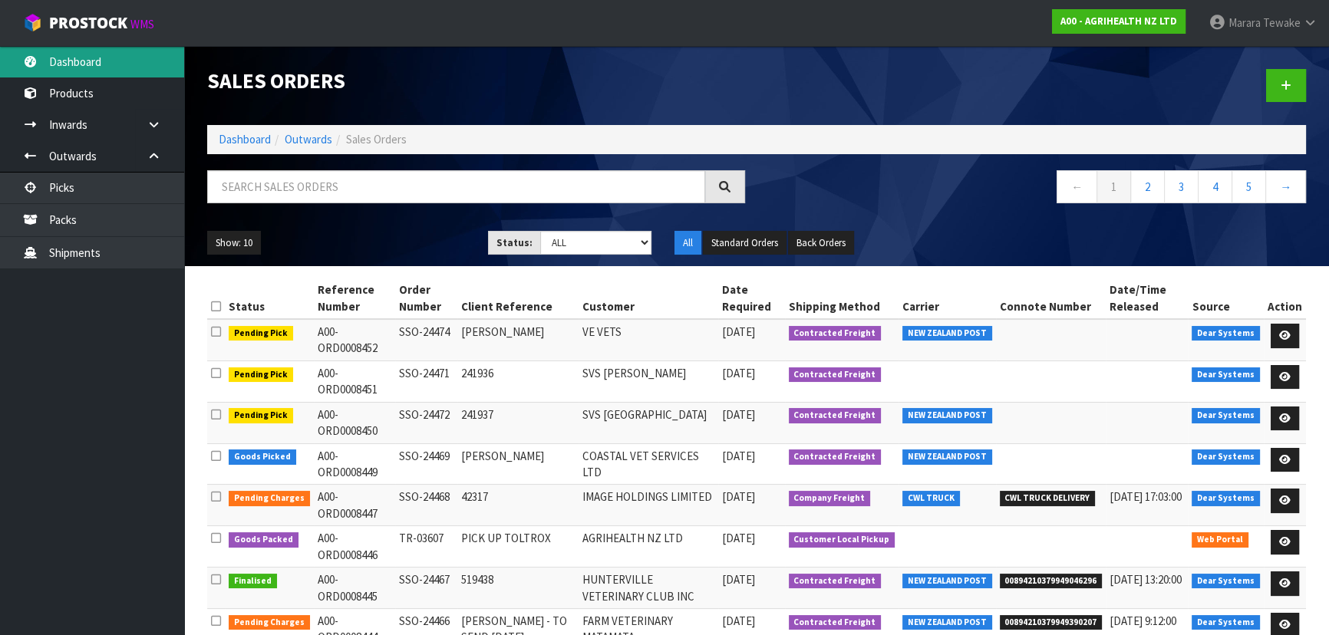
drag, startPoint x: 69, startPoint y: 67, endPoint x: 8, endPoint y: 64, distance: 61.4
click at [68, 67] on link "Dashboard" at bounding box center [92, 61] width 184 height 31
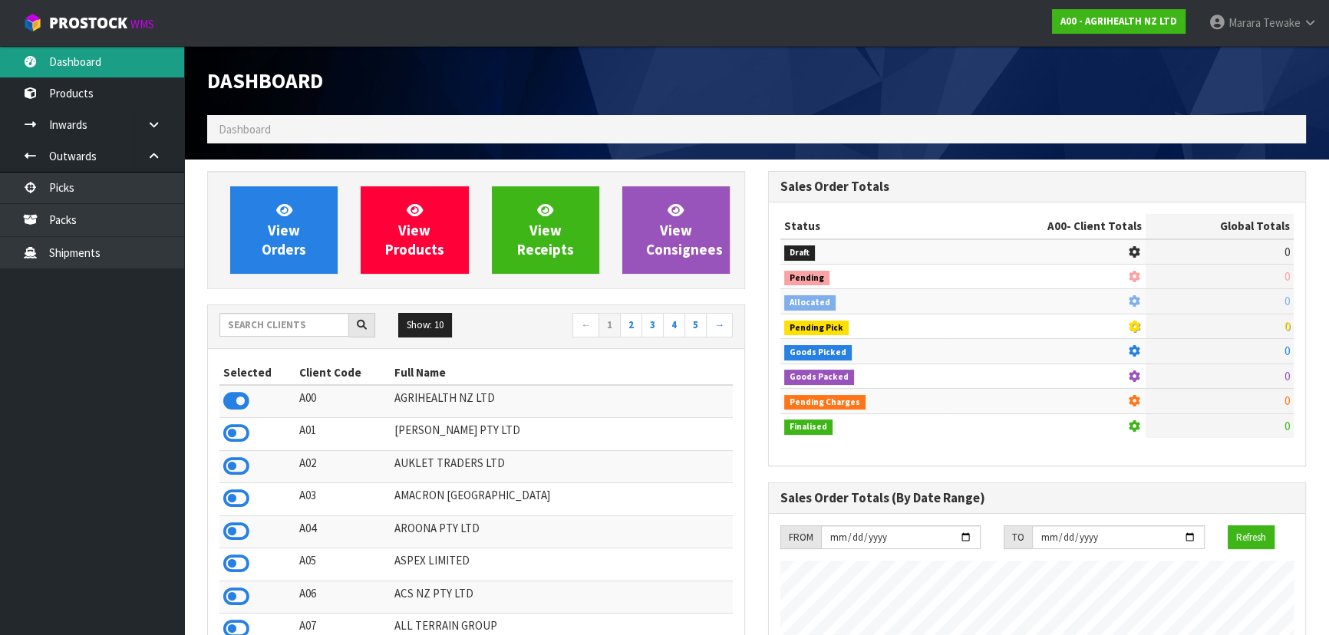
scroll to position [1160, 560]
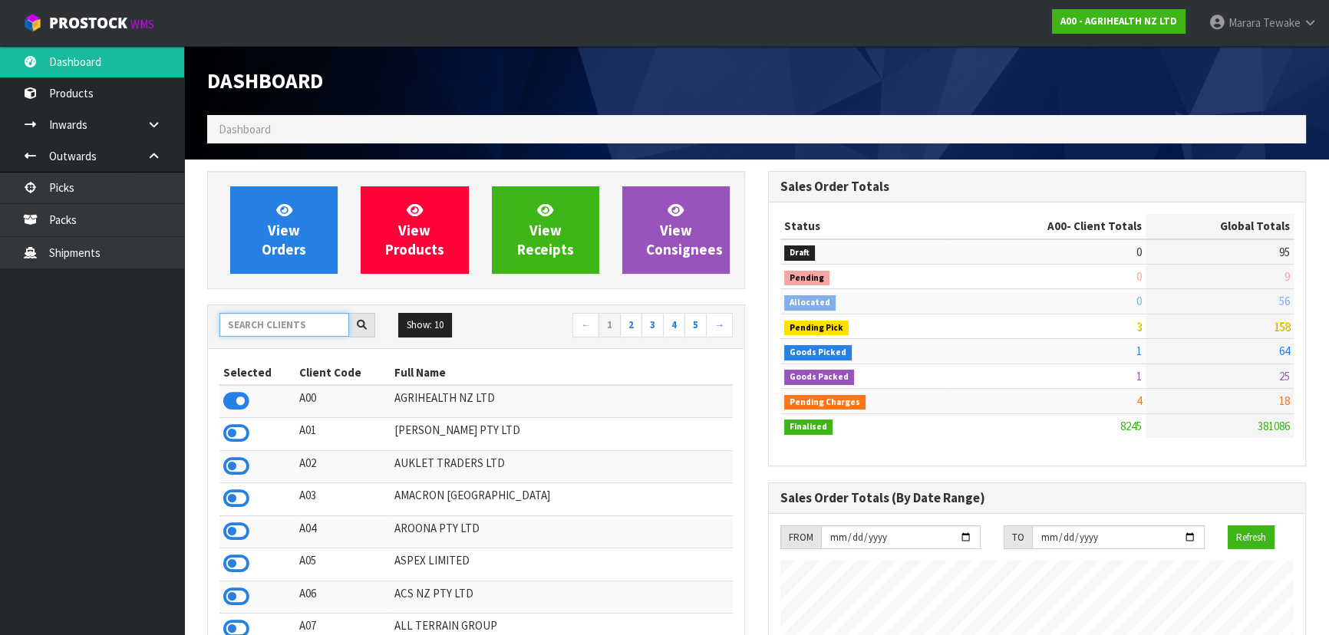
click at [256, 322] on input "text" at bounding box center [284, 325] width 130 height 24
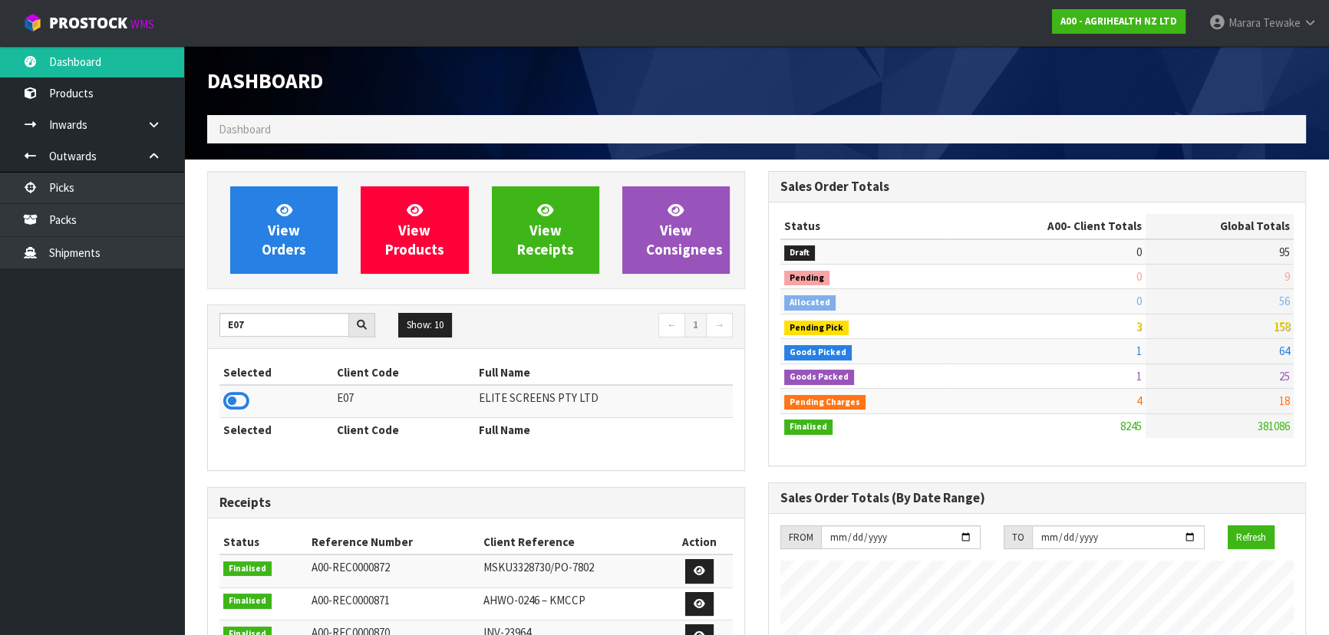
drag, startPoint x: 237, startPoint y: 397, endPoint x: 299, endPoint y: 278, distance: 134.2
click at [239, 390] on icon at bounding box center [236, 401] width 26 height 23
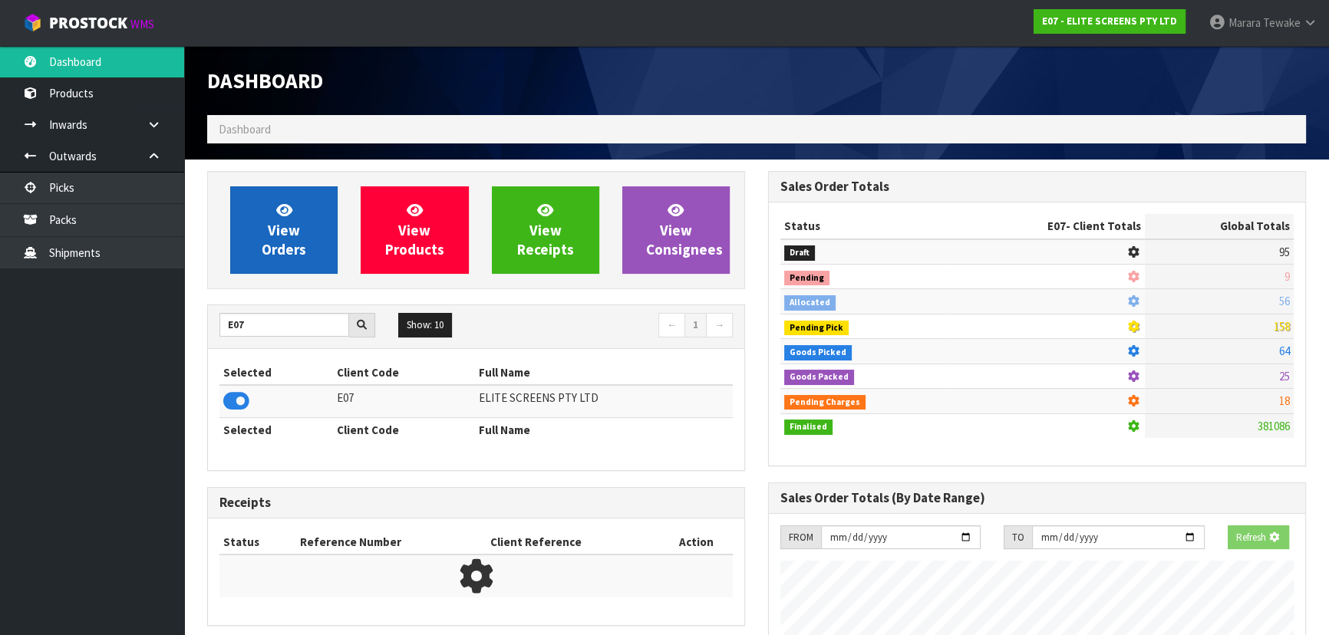
scroll to position [961, 560]
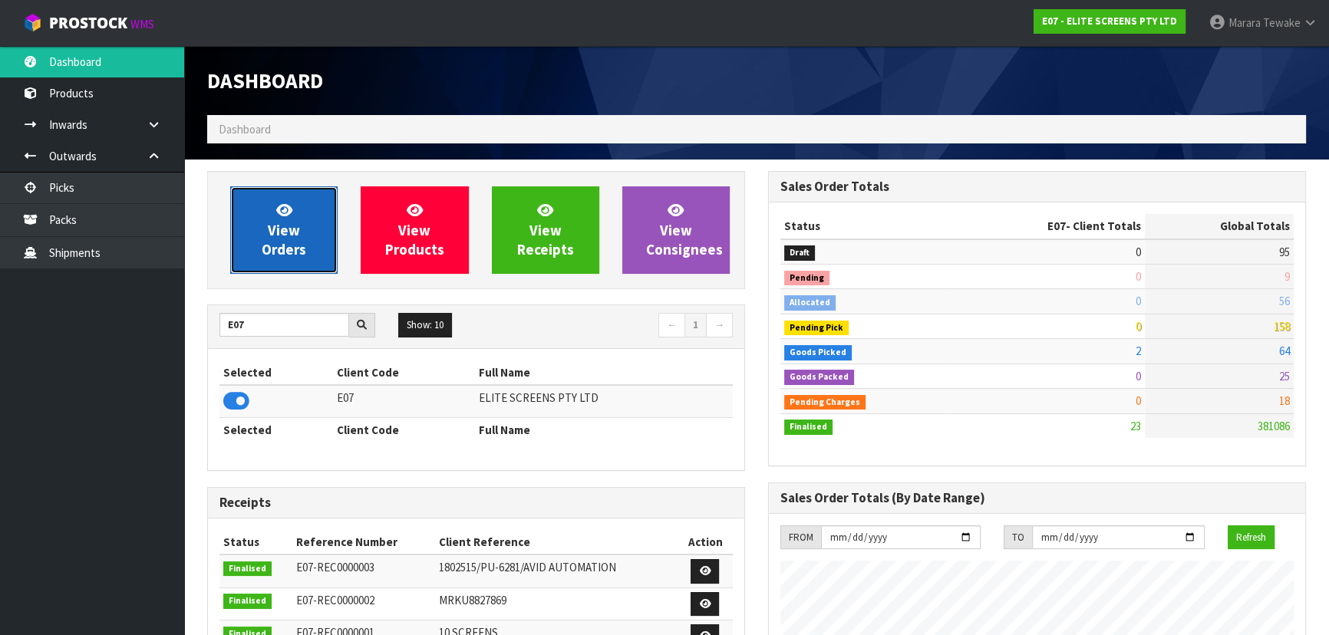
click at [290, 249] on span "View Orders" at bounding box center [284, 230] width 44 height 58
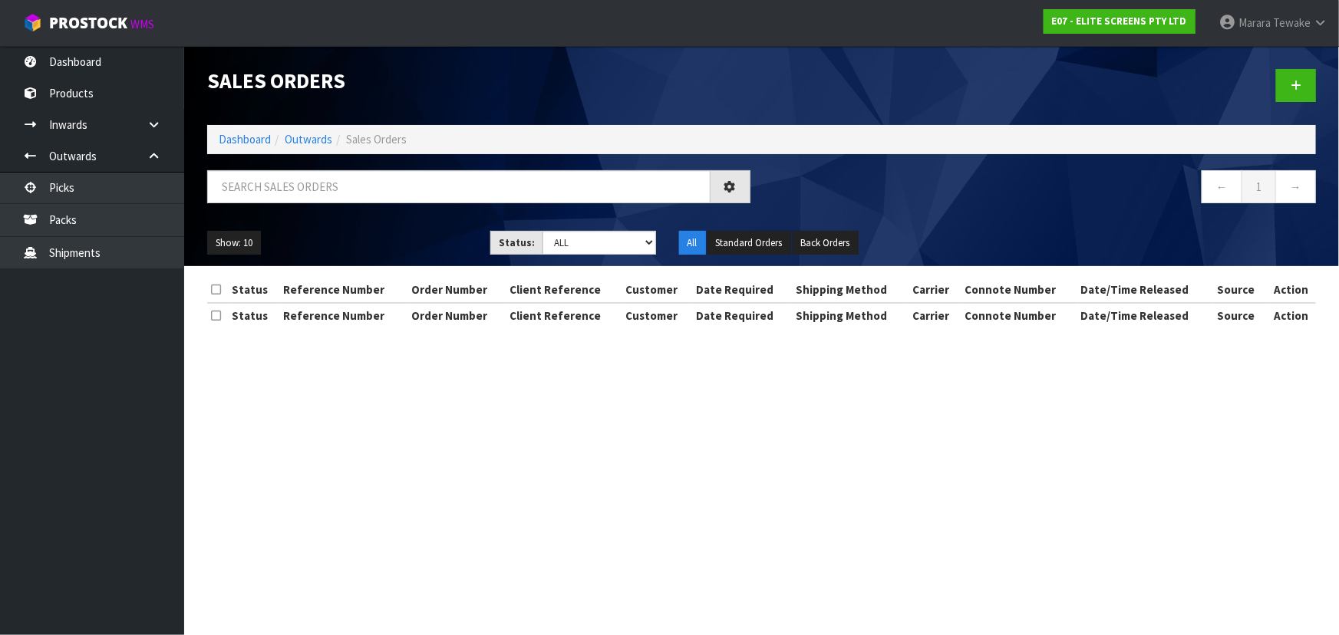
click at [326, 209] on div at bounding box center [479, 192] width 566 height 44
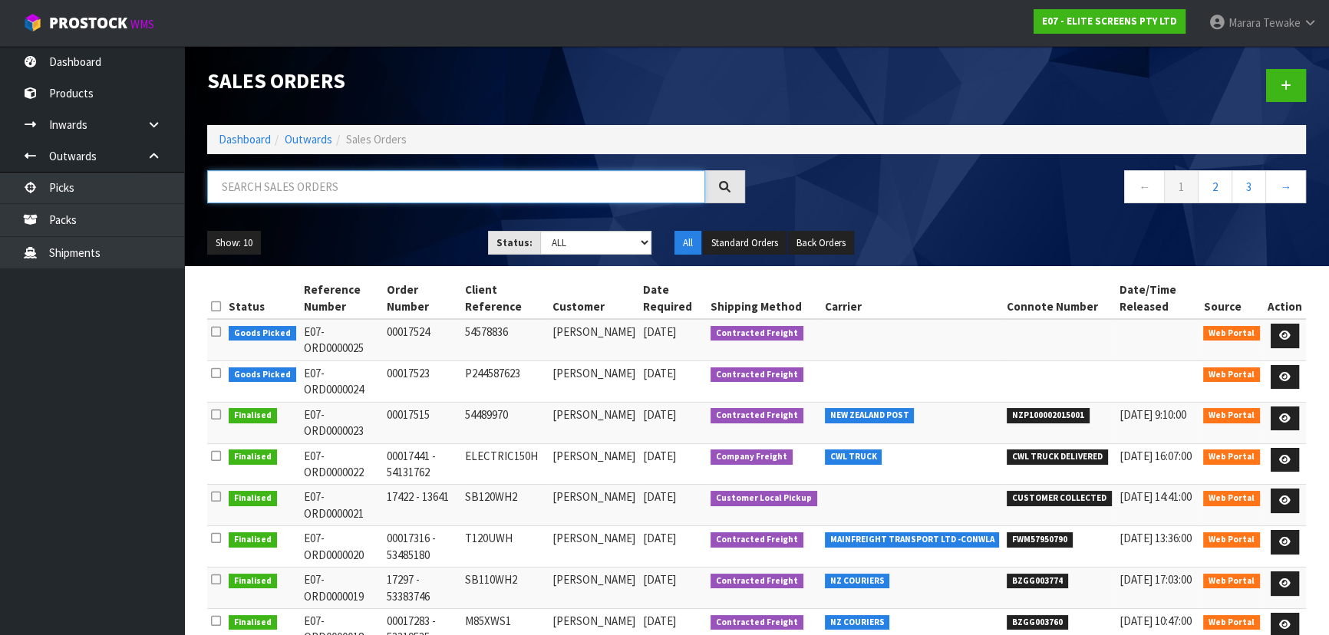
click at [333, 193] on input "text" at bounding box center [456, 186] width 498 height 33
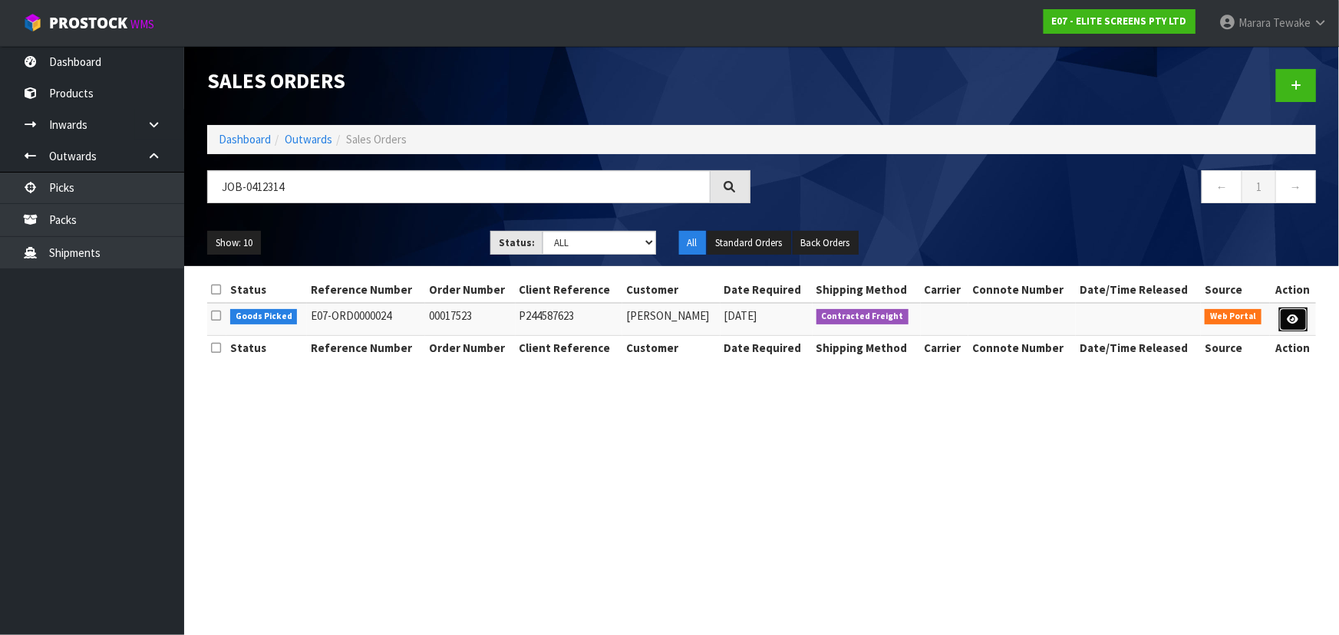
click at [1296, 315] on icon at bounding box center [1293, 320] width 12 height 10
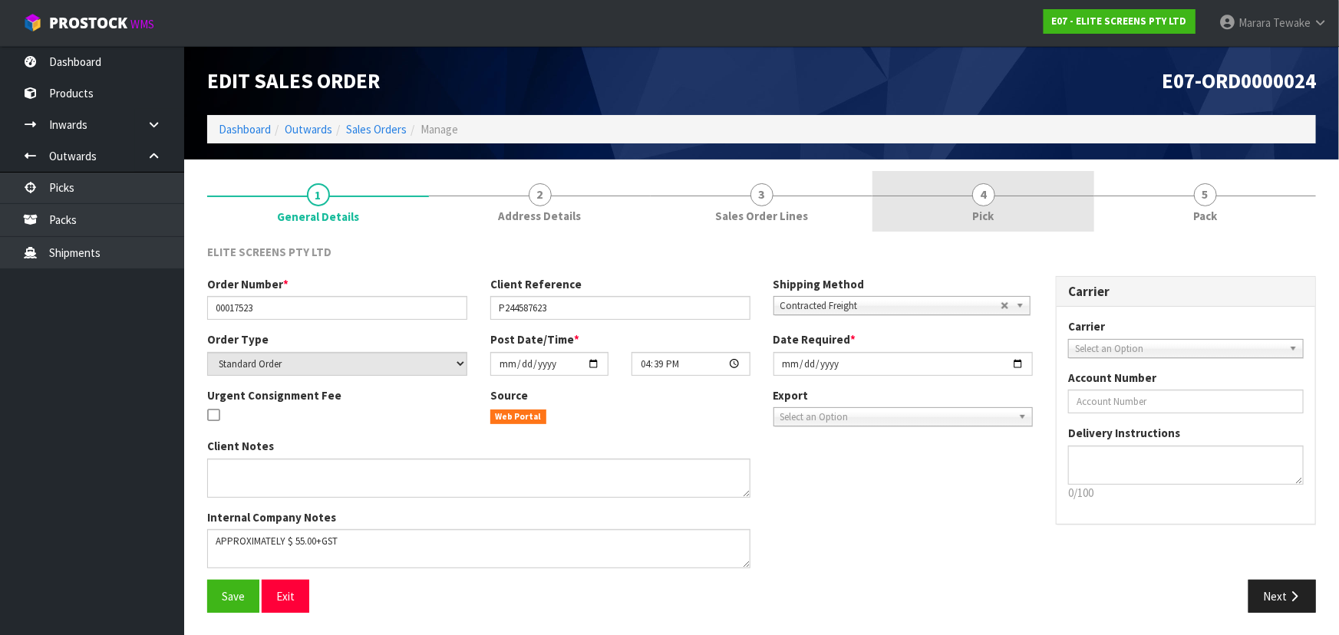
click at [993, 196] on span "4" at bounding box center [983, 194] width 23 height 23
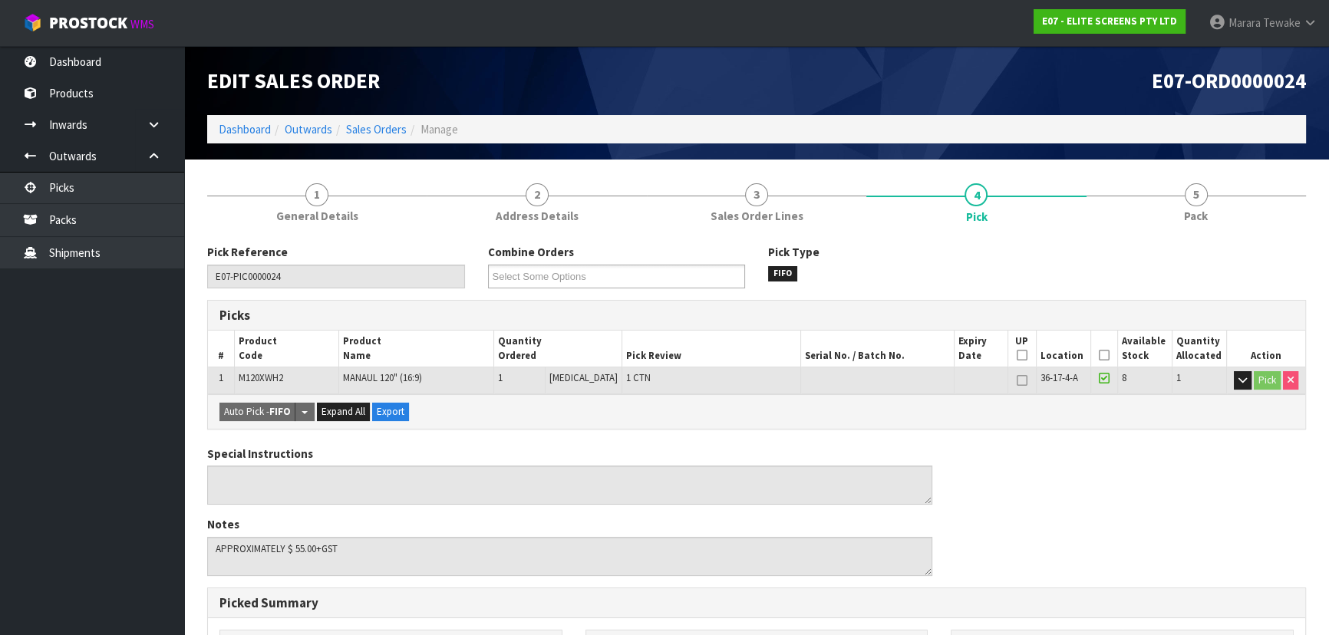
click at [1100, 348] on th "Picked" at bounding box center [1103, 349] width 27 height 36
click at [1099, 355] on icon at bounding box center [1104, 355] width 11 height 1
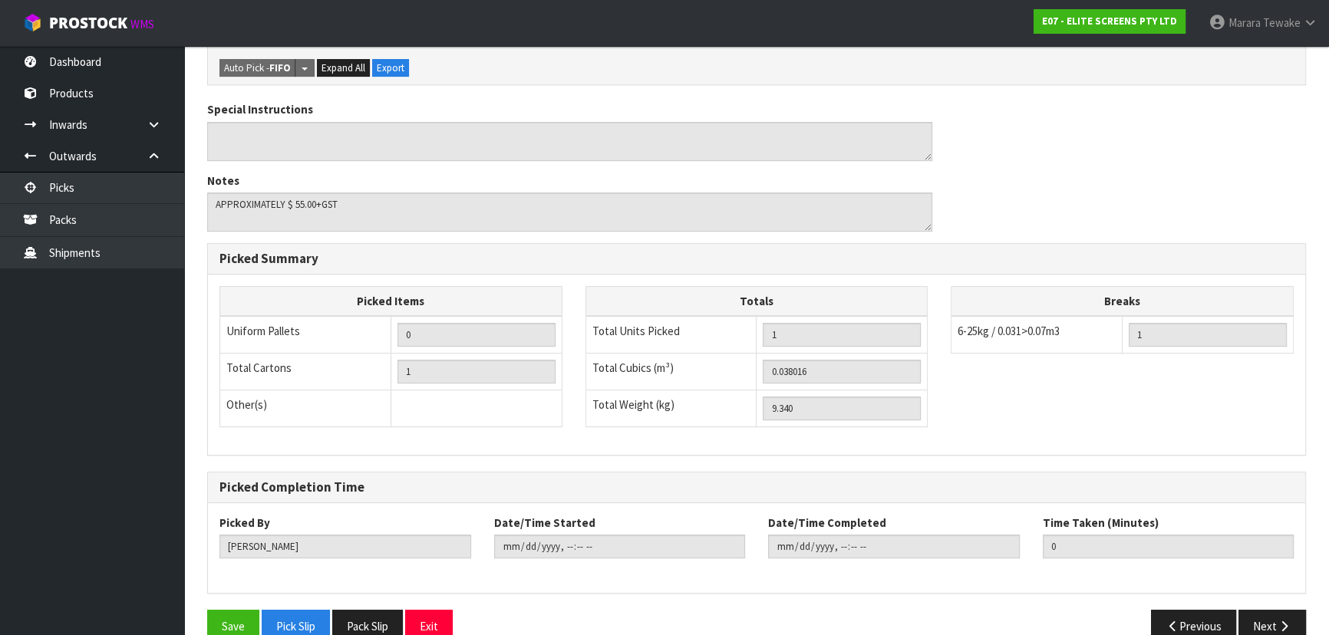
scroll to position [428, 0]
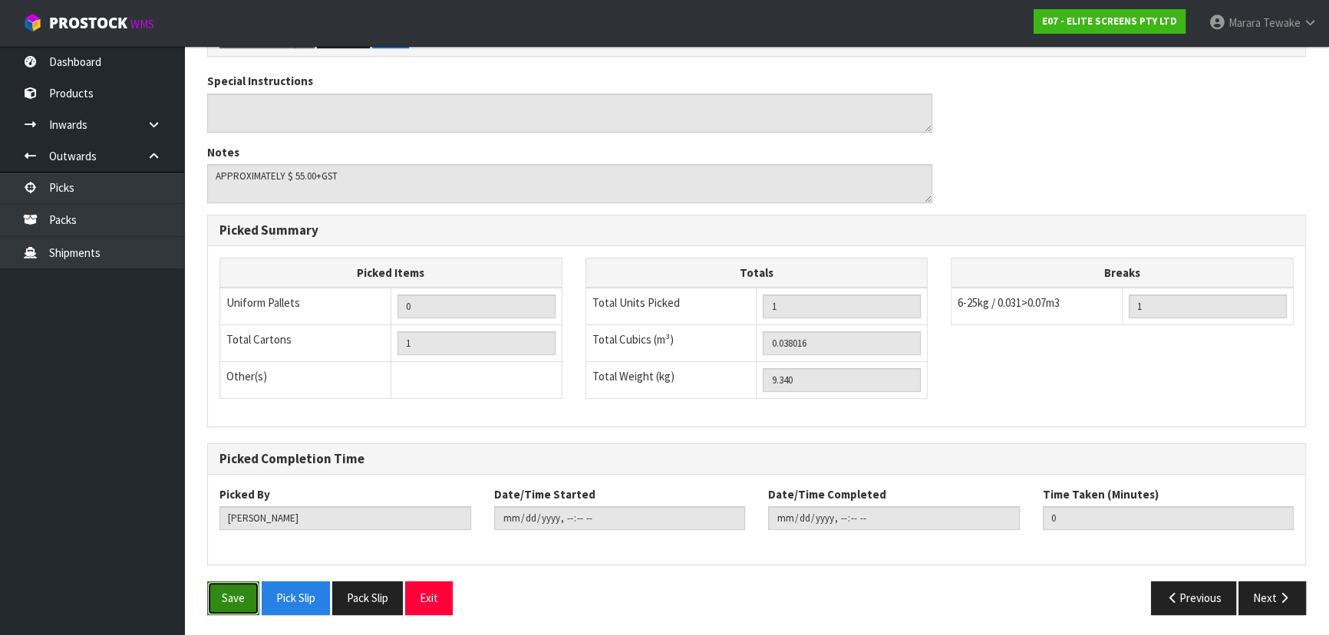
click at [231, 605] on button "Save" at bounding box center [233, 598] width 52 height 33
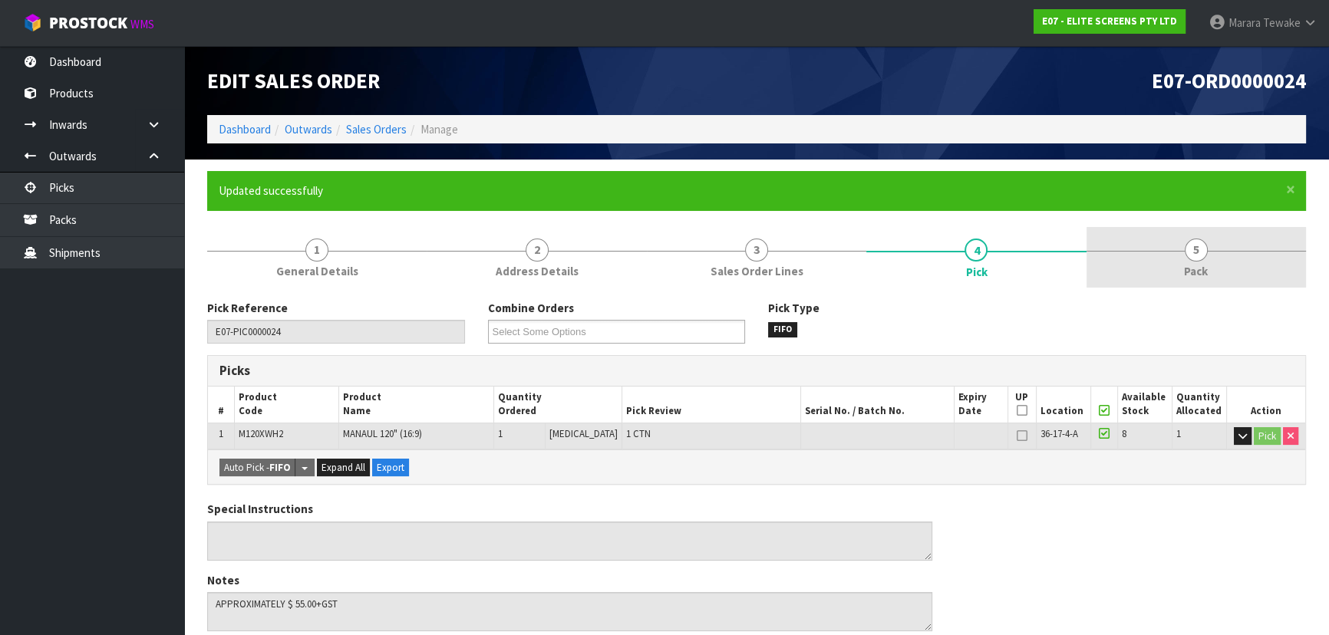
click at [1109, 248] on link "5 Pack" at bounding box center [1195, 257] width 219 height 61
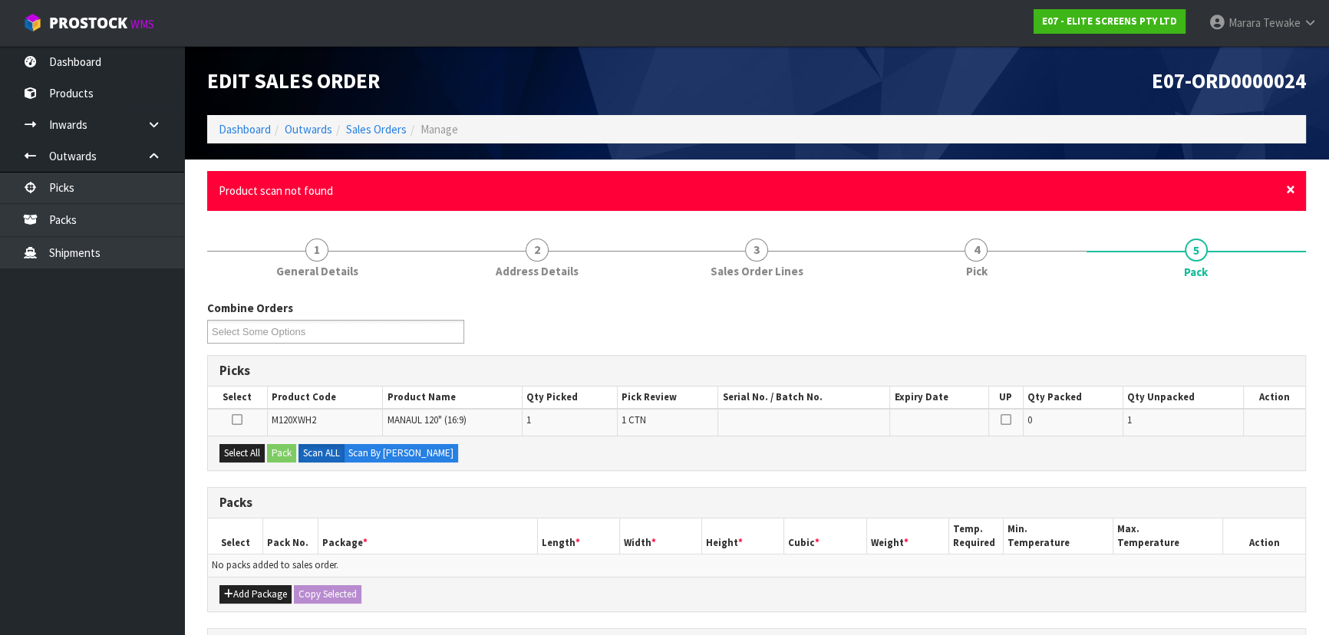
click at [1294, 196] on span "×" at bounding box center [1290, 189] width 9 height 21
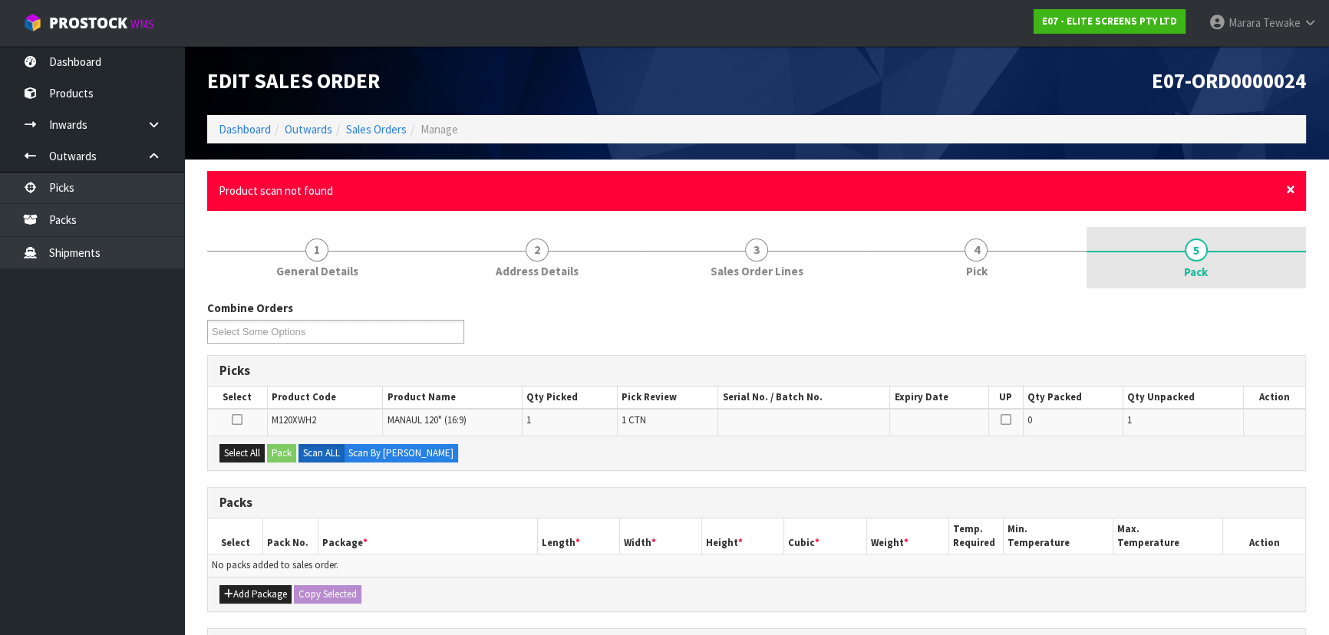
click at [1294, 196] on span "×" at bounding box center [1290, 189] width 9 height 21
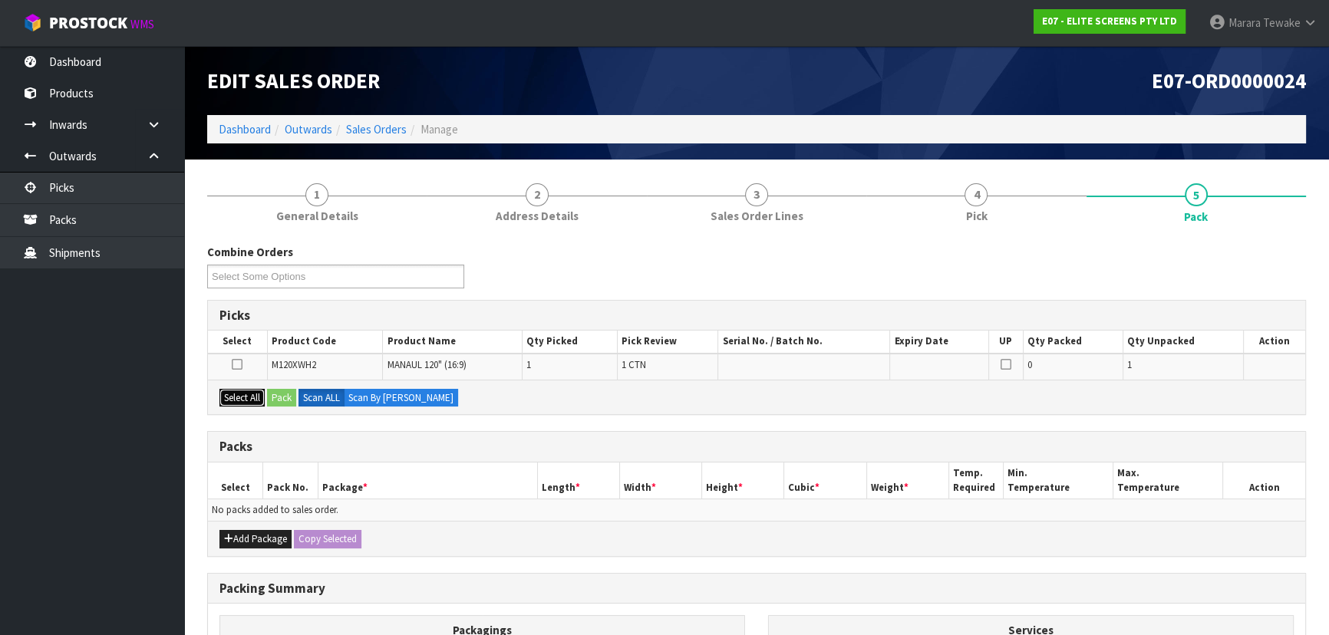
click at [259, 389] on button "Select All" at bounding box center [241, 398] width 45 height 18
click at [284, 398] on button "Pack" at bounding box center [281, 398] width 29 height 18
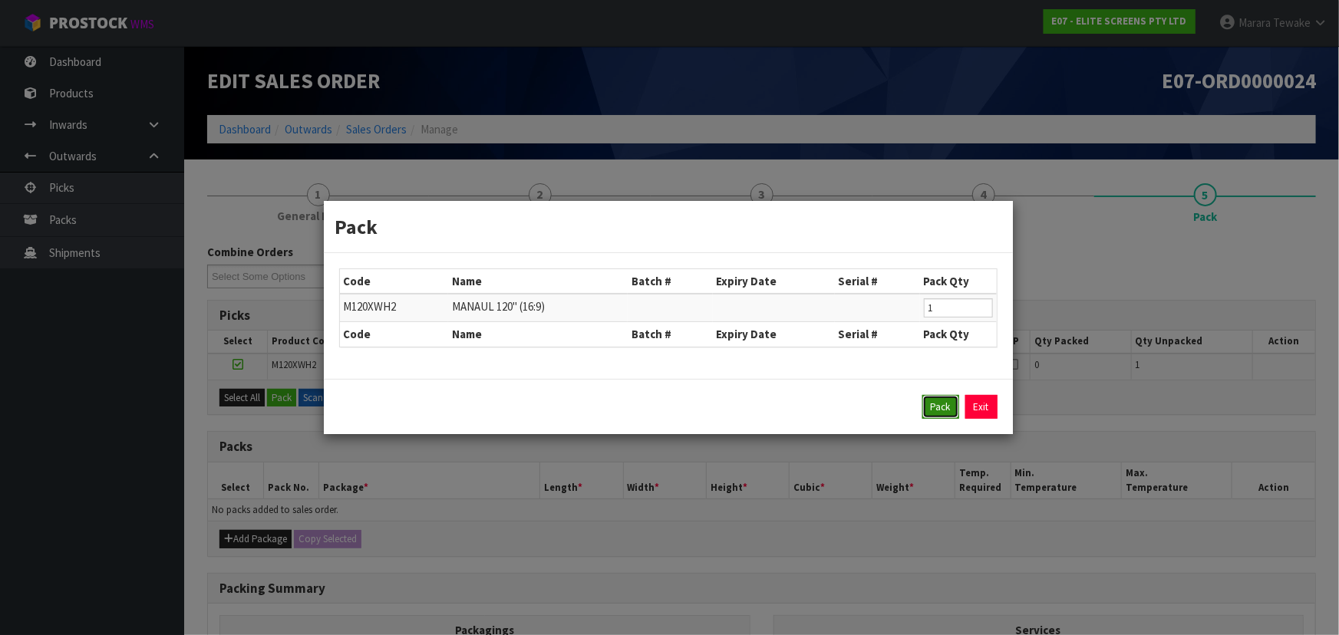
click at [954, 407] on button "Pack" at bounding box center [940, 407] width 37 height 25
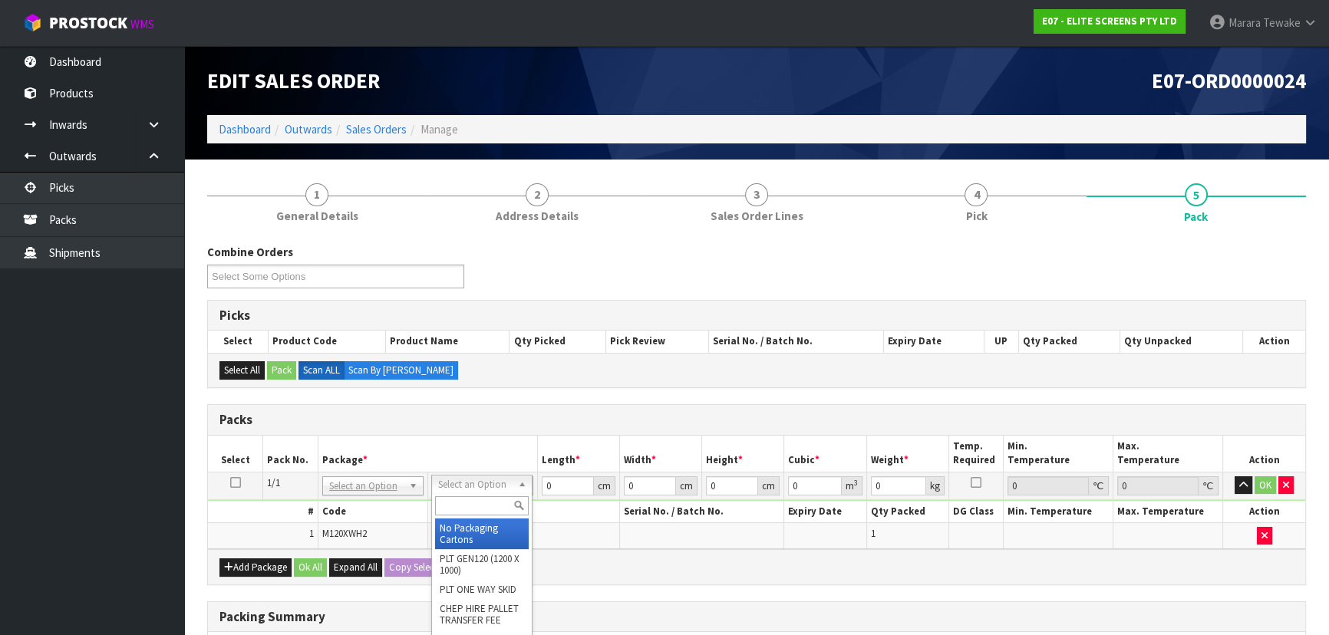
drag, startPoint x: 446, startPoint y: 487, endPoint x: 456, endPoint y: 522, distance: 36.2
drag, startPoint x: 473, startPoint y: 532, endPoint x: 516, endPoint y: 500, distance: 53.2
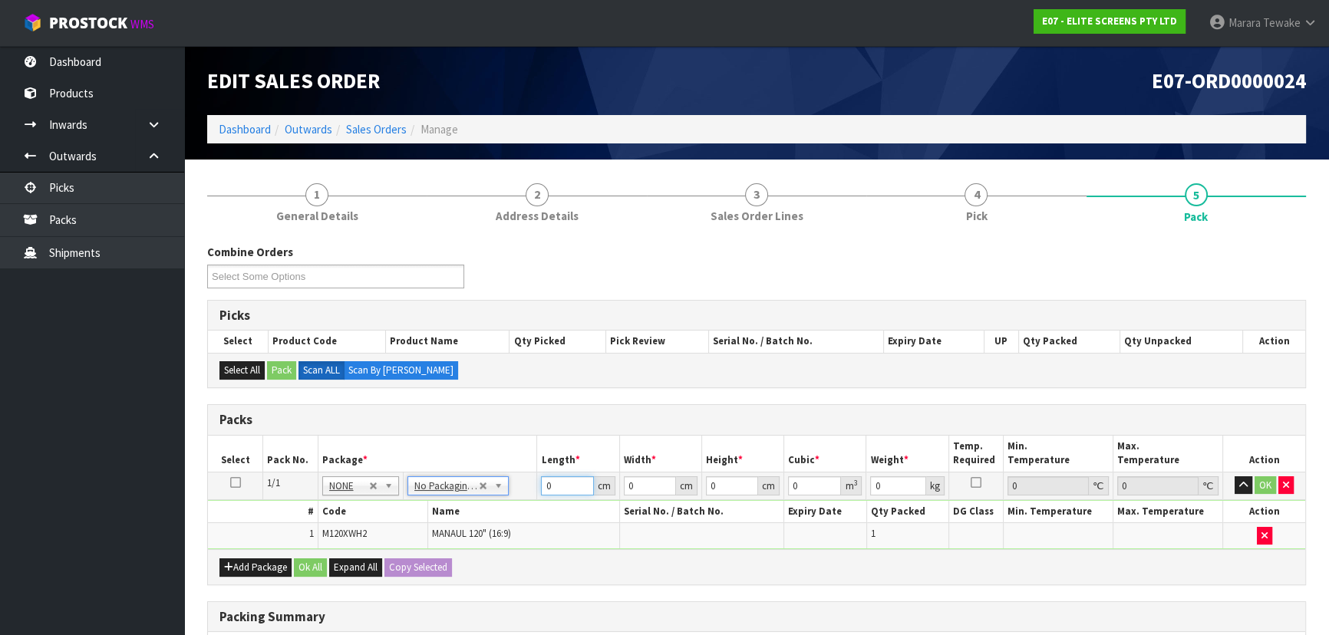
click at [496, 483] on tr "1/1 NONE 007-001 007-002 007-004 007-009 007-013 007-014 007-015 007-017 007-01…" at bounding box center [756, 486] width 1097 height 28
click at [1234, 476] on button "button" at bounding box center [1243, 485] width 18 height 18
click button "OK" at bounding box center [1264, 485] width 21 height 18
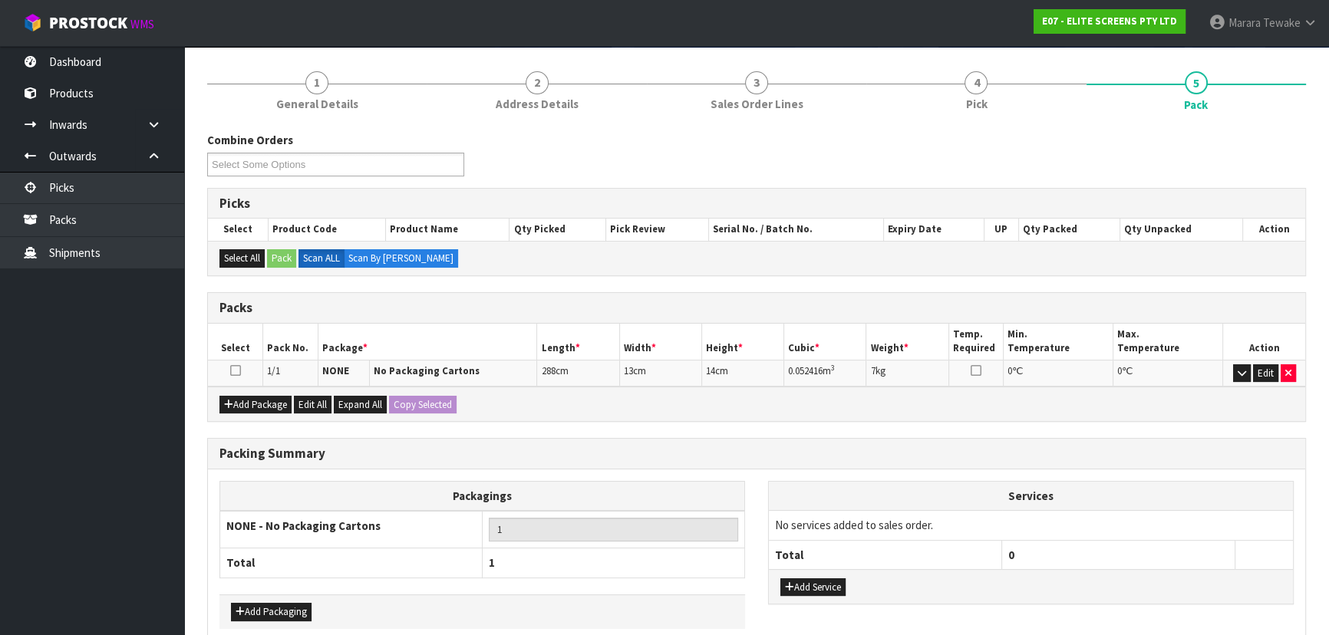
scroll to position [186, 0]
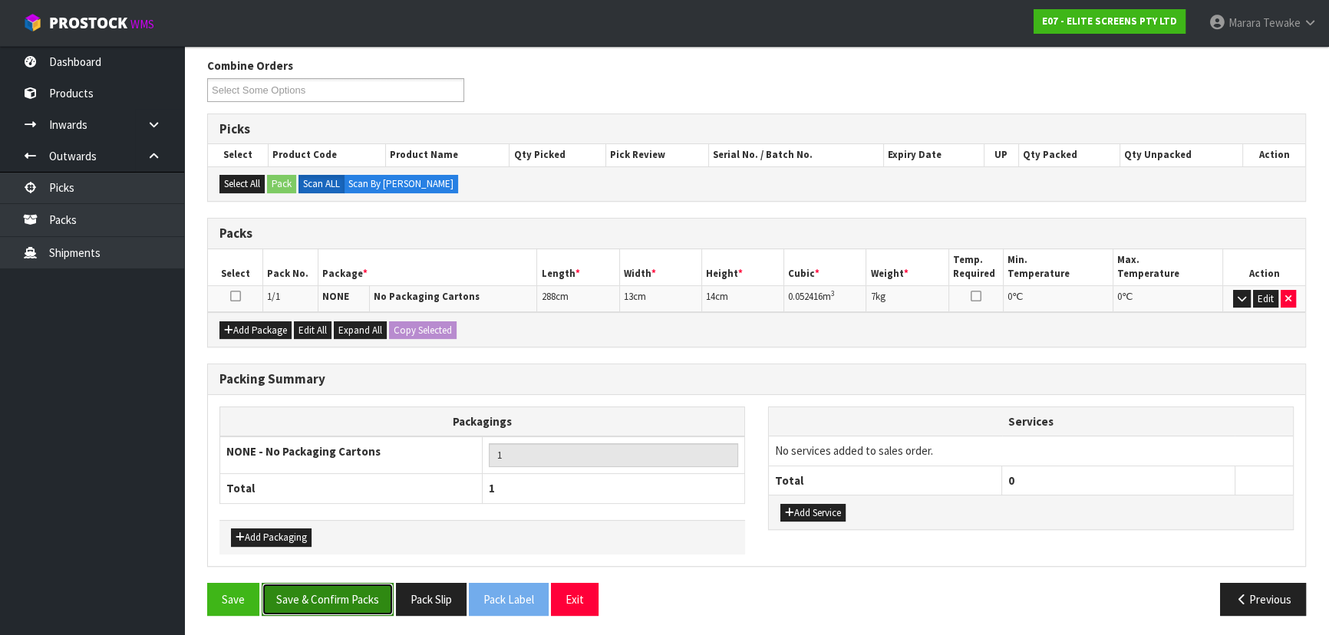
click at [345, 604] on button "Save & Confirm Packs" at bounding box center [328, 599] width 132 height 33
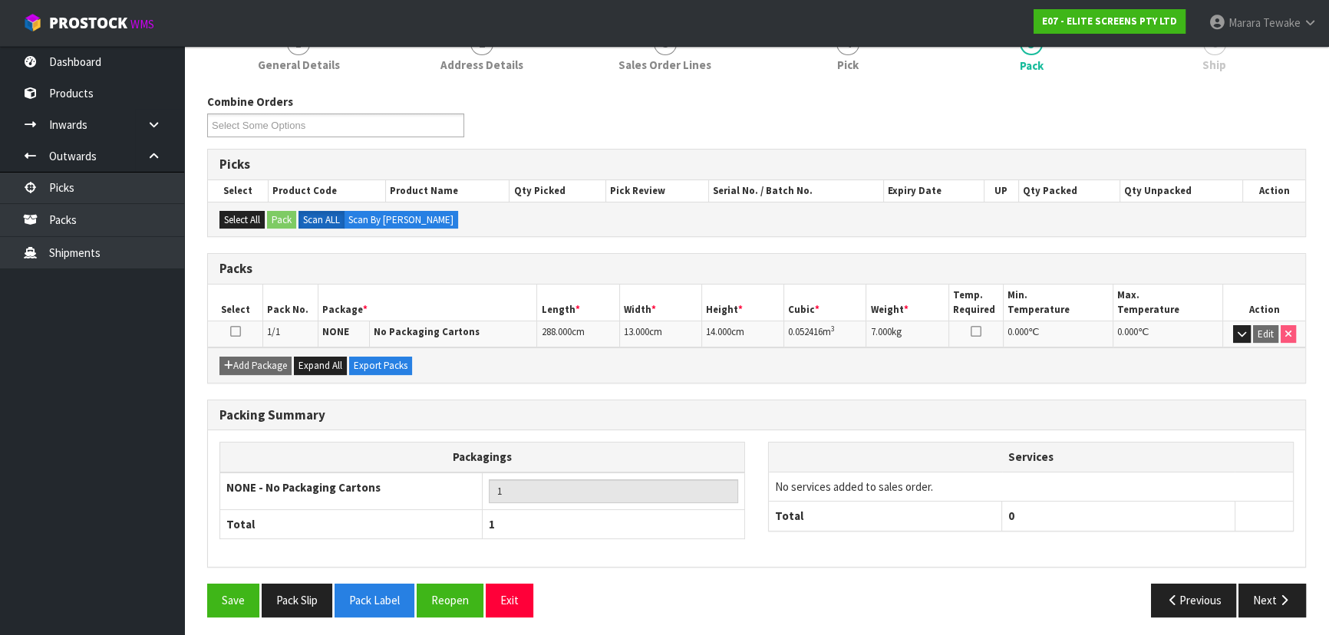
scroll to position [208, 0]
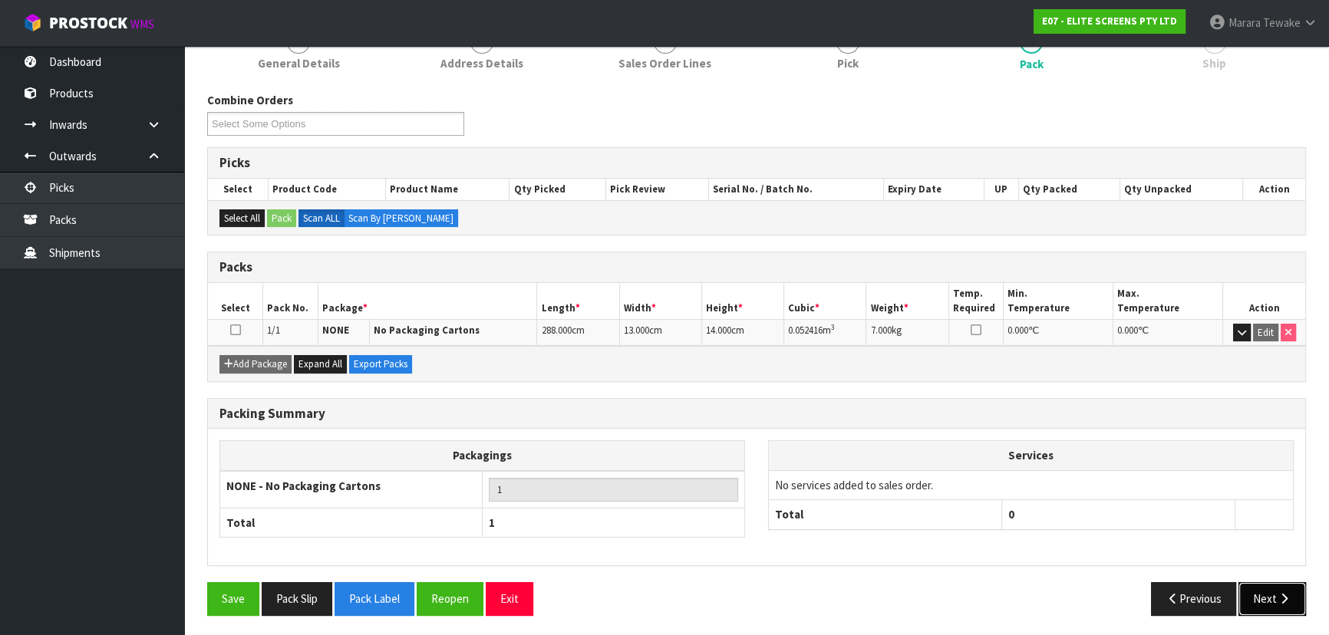
click at [1254, 595] on button "Next" at bounding box center [1272, 598] width 68 height 33
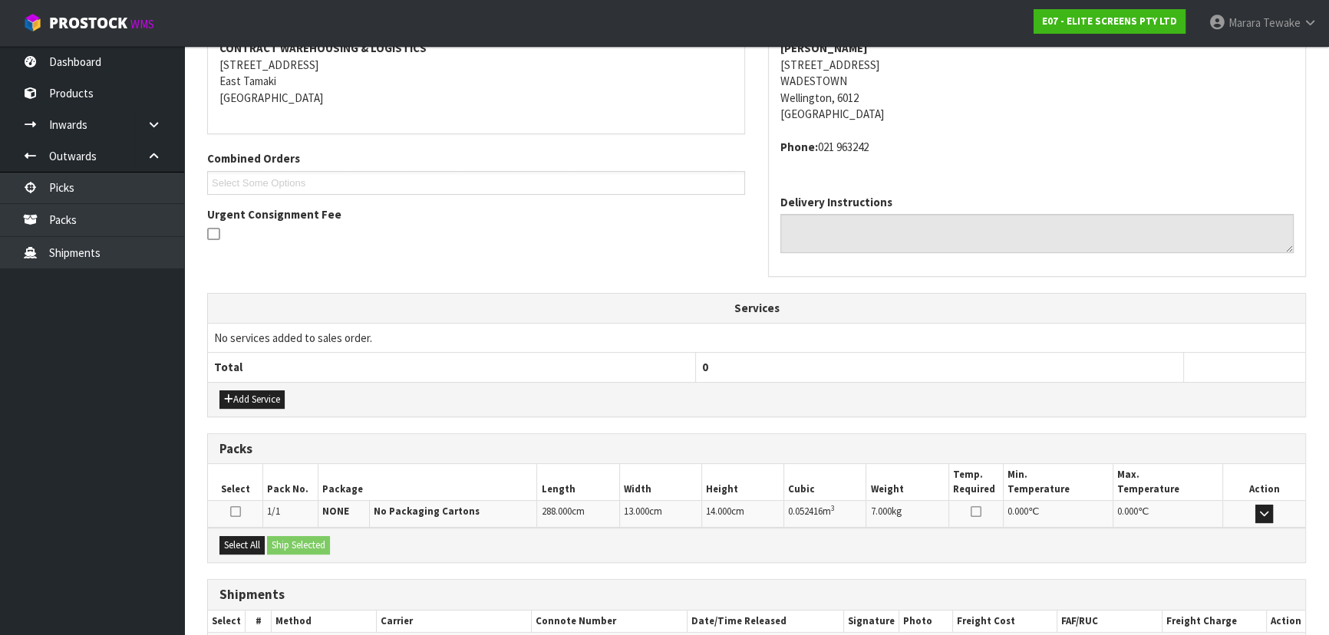
scroll to position [391, 0]
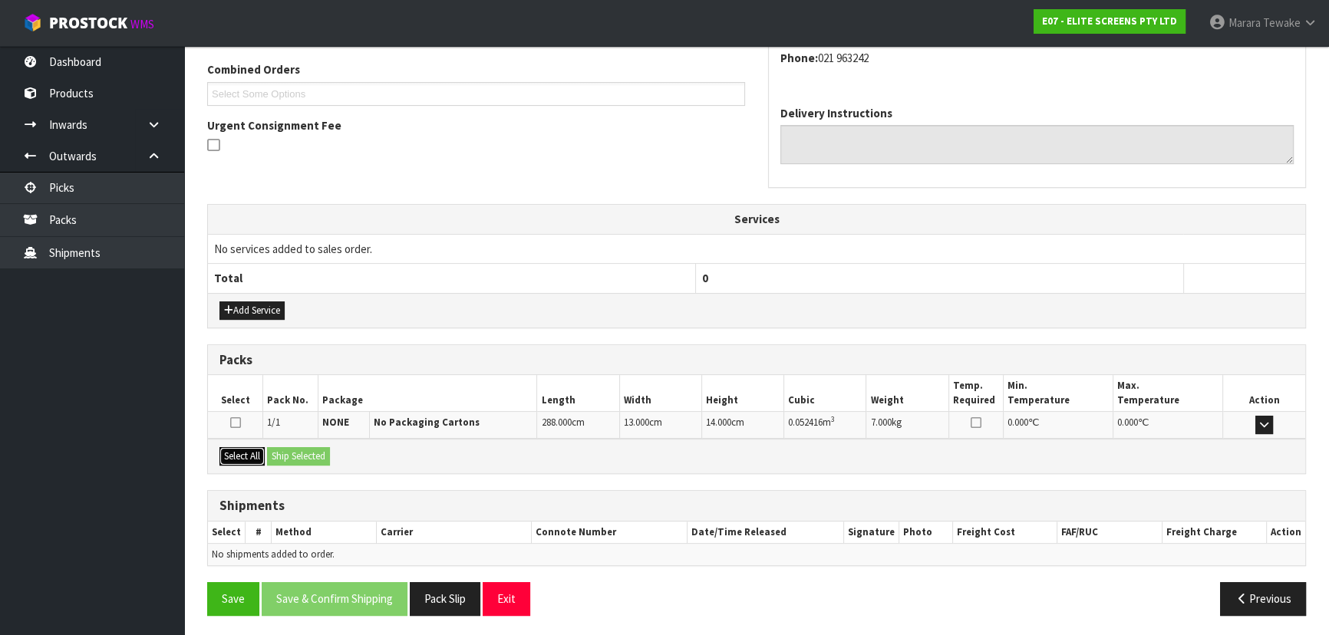
drag, startPoint x: 252, startPoint y: 454, endPoint x: 264, endPoint y: 450, distance: 12.9
click at [256, 453] on button "Select All" at bounding box center [241, 456] width 45 height 18
click at [275, 448] on button "Ship Selected" at bounding box center [298, 456] width 63 height 18
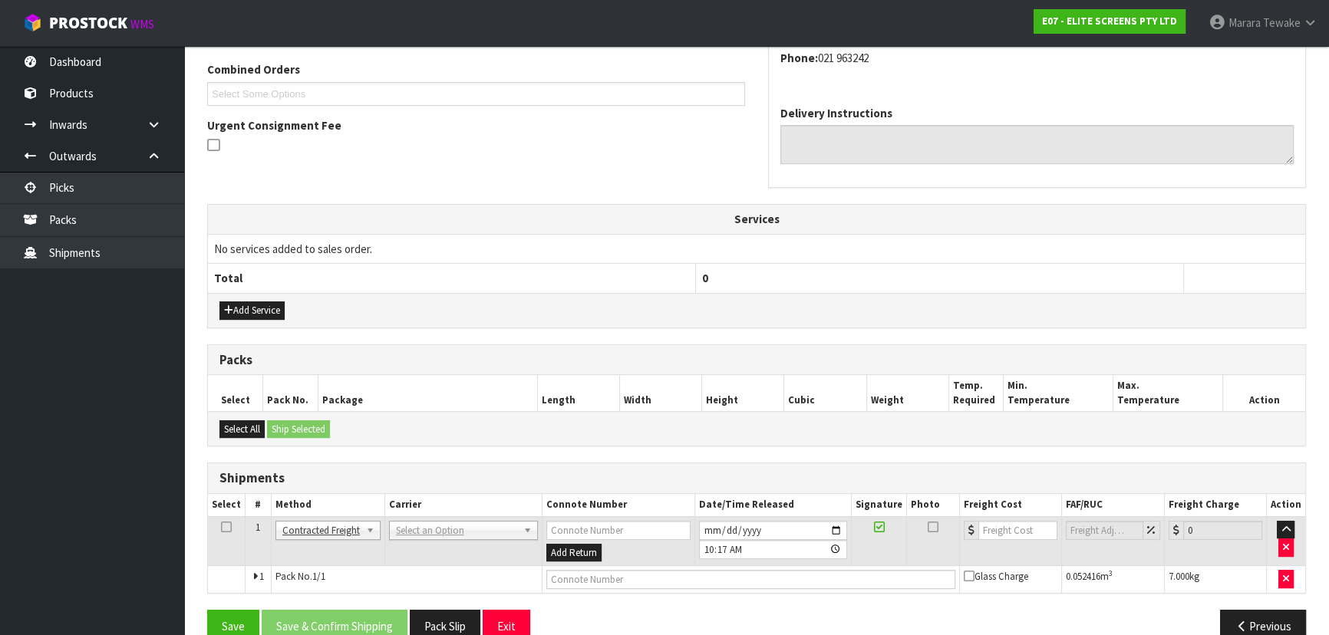
drag, startPoint x: 464, startPoint y: 525, endPoint x: 466, endPoint y: 535, distance: 10.1
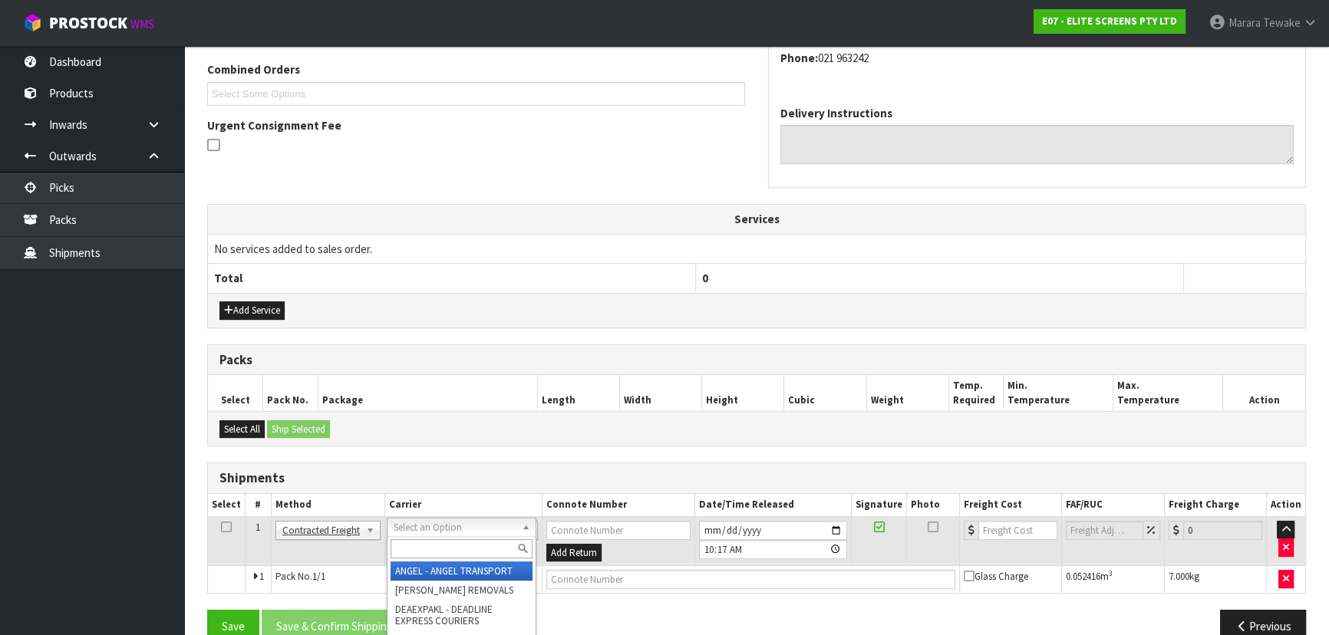
click at [468, 549] on input "text" at bounding box center [462, 548] width 142 height 19
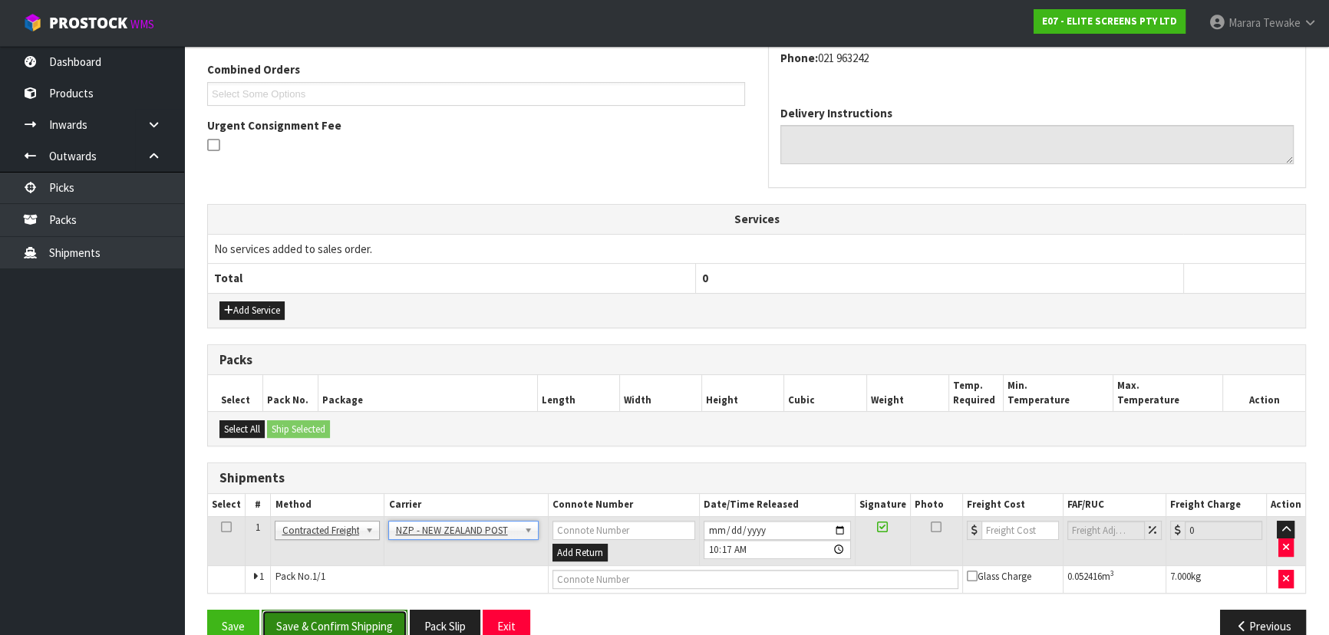
click at [387, 610] on button "Save & Confirm Shipping" at bounding box center [335, 626] width 146 height 33
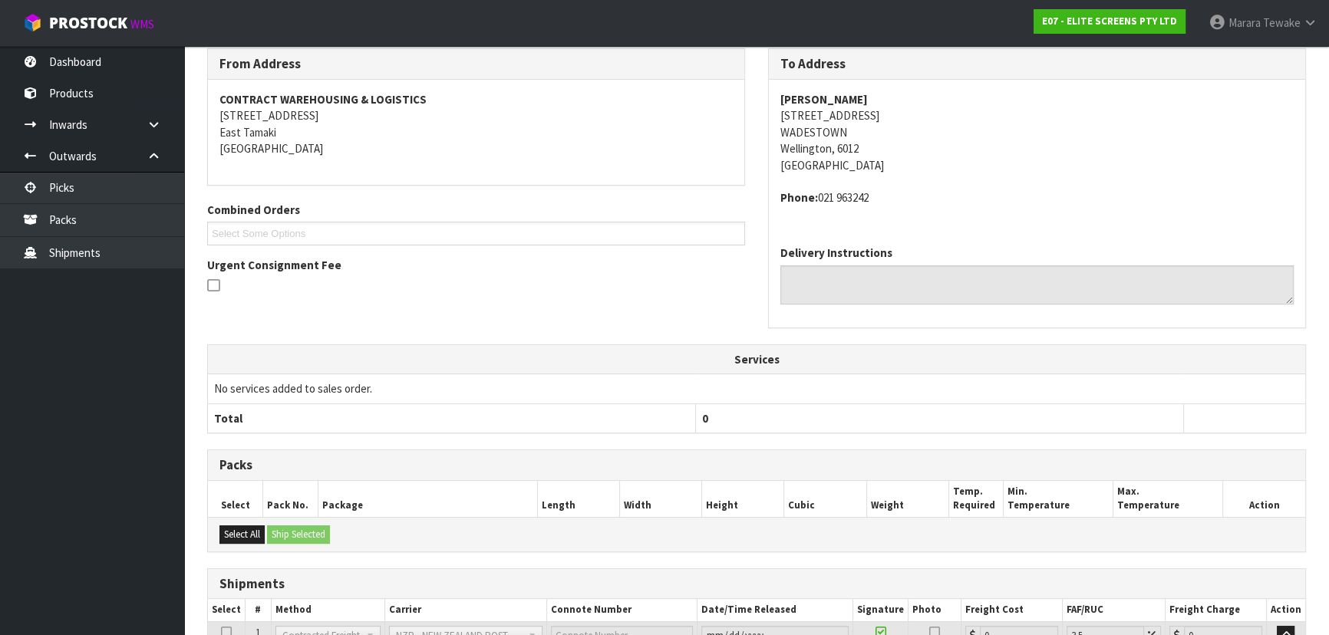
scroll to position [397, 0]
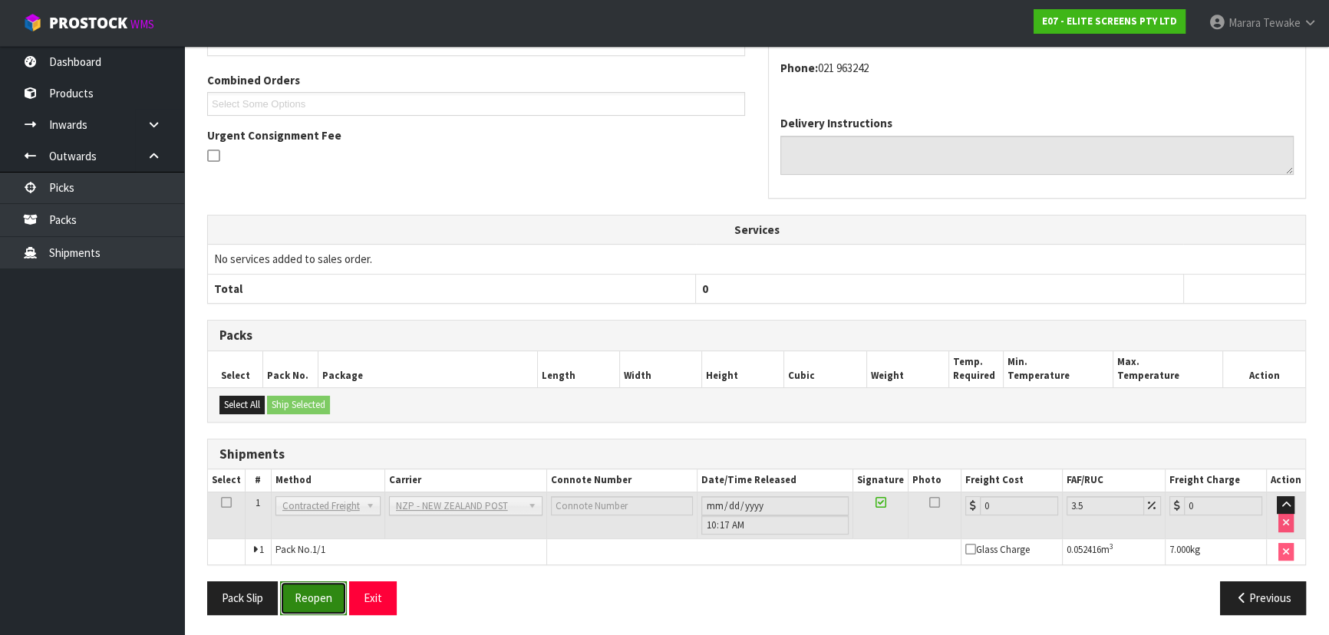
click at [332, 601] on button "Reopen" at bounding box center [313, 598] width 67 height 33
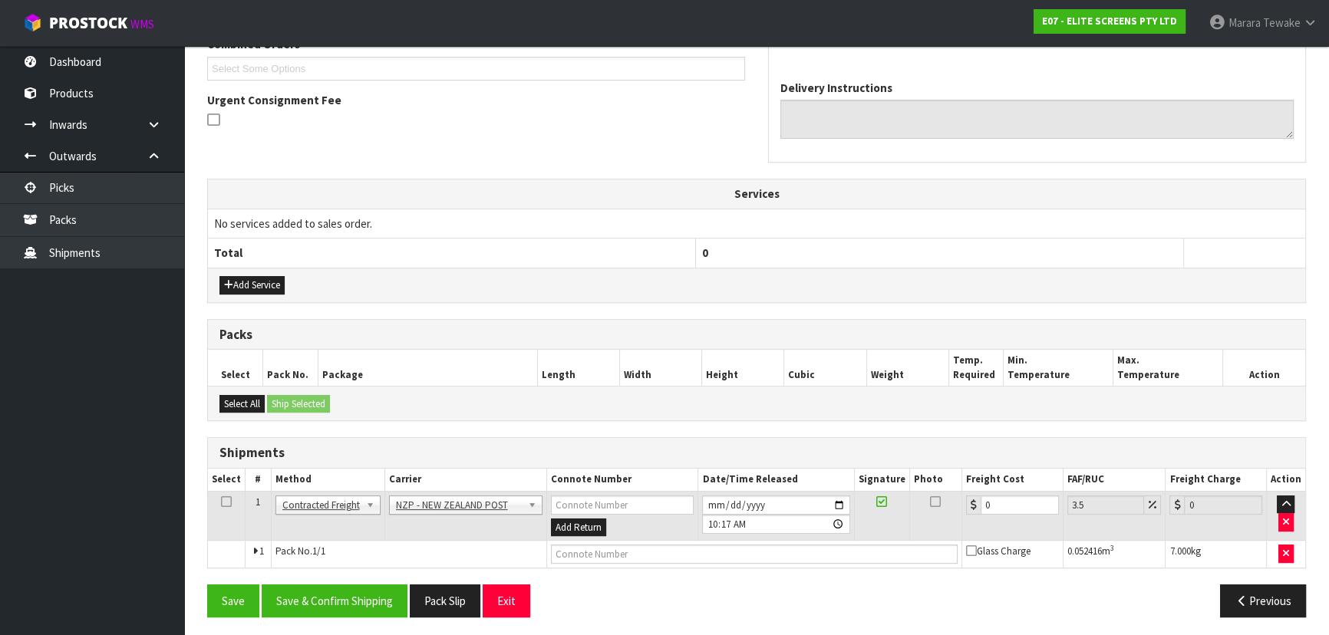
scroll to position [419, 0]
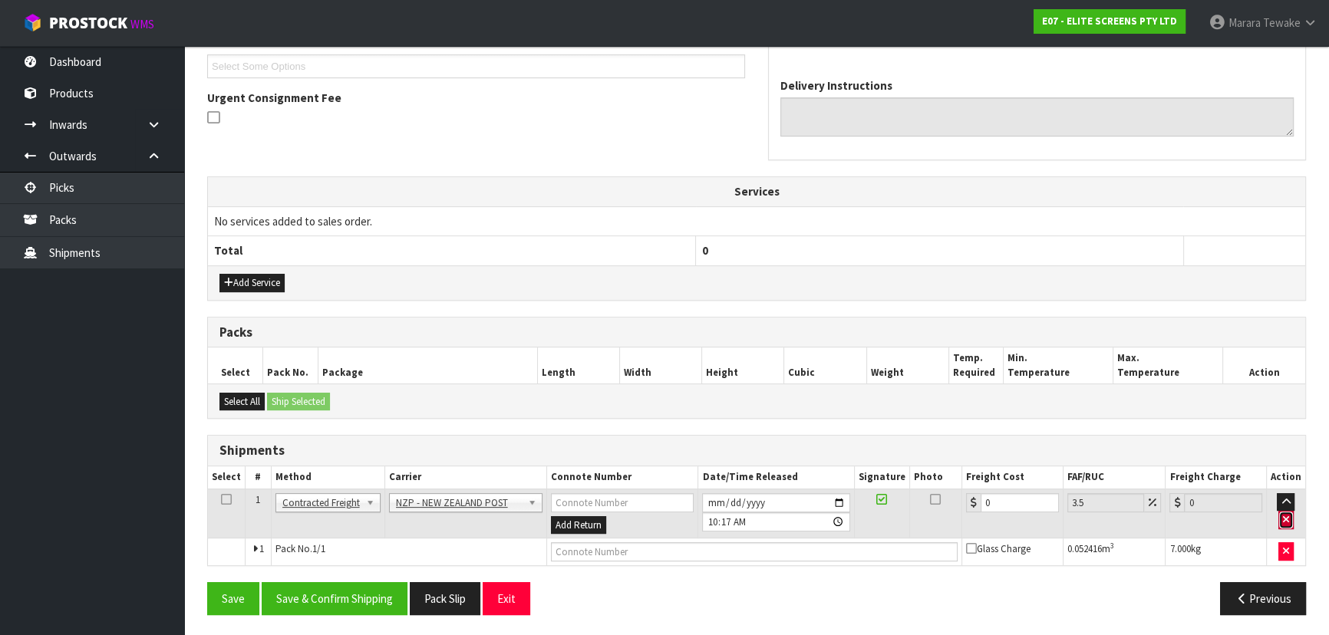
click at [1291, 516] on button "button" at bounding box center [1285, 520] width 15 height 18
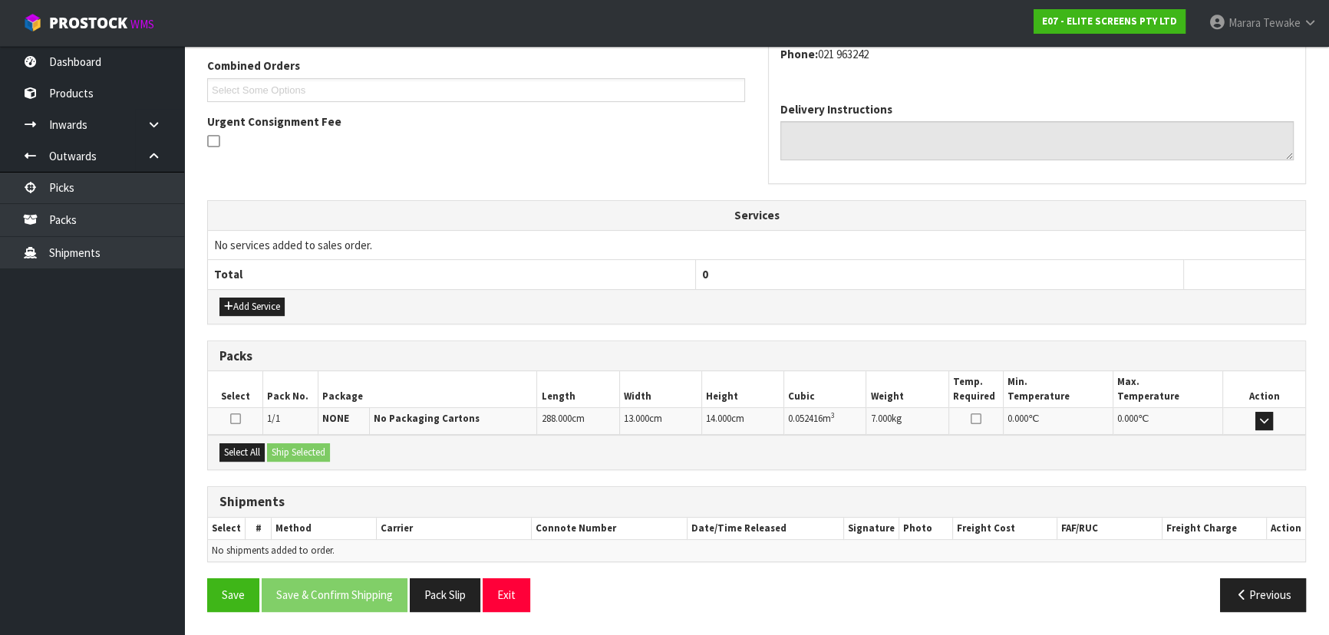
scroll to position [391, 0]
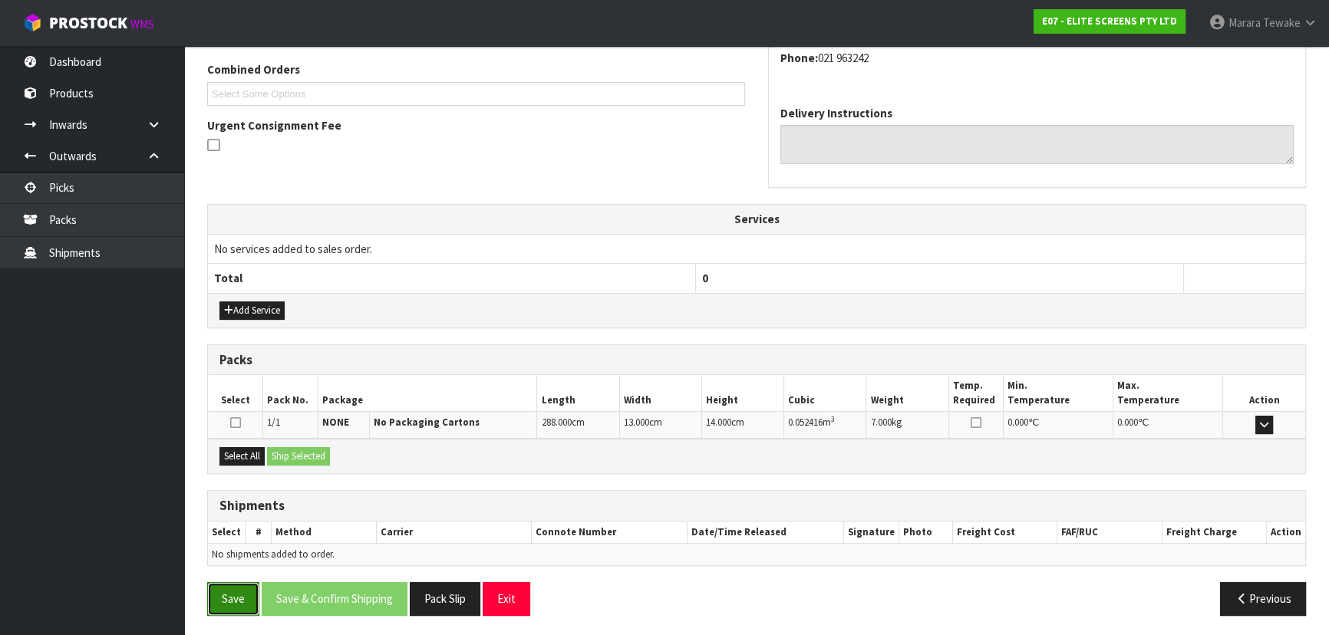
click at [219, 595] on button "Save" at bounding box center [233, 598] width 52 height 33
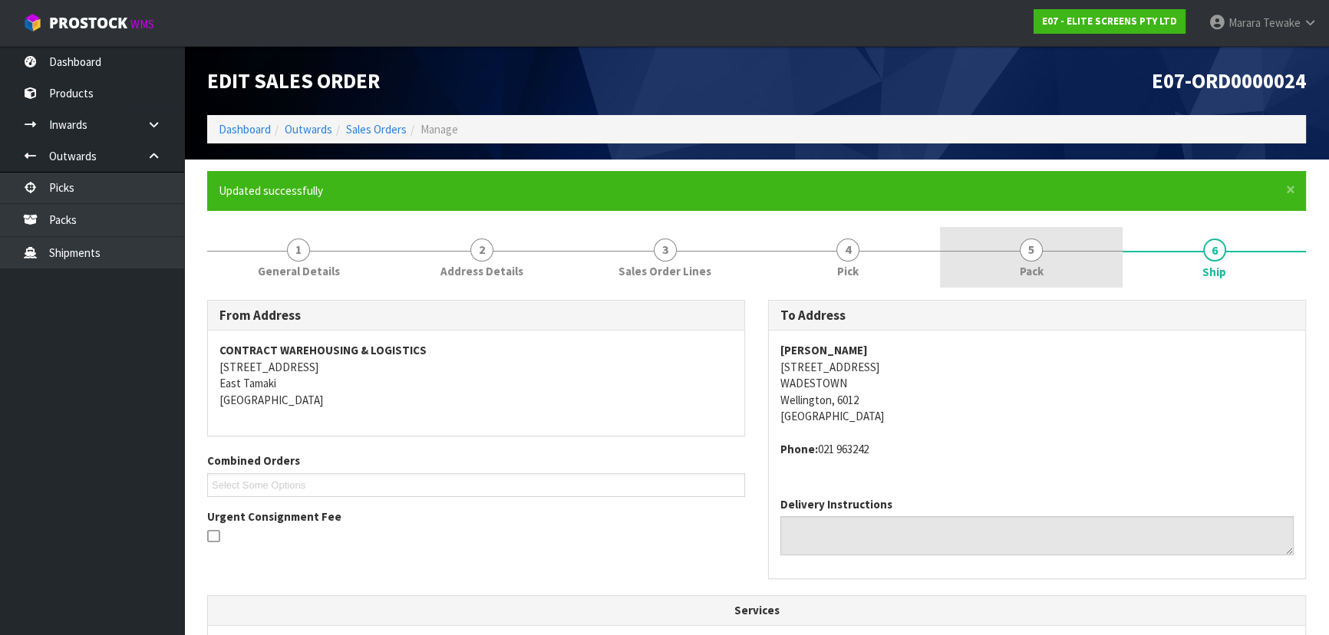
click at [1013, 262] on link "5 Pack" at bounding box center [1031, 257] width 183 height 61
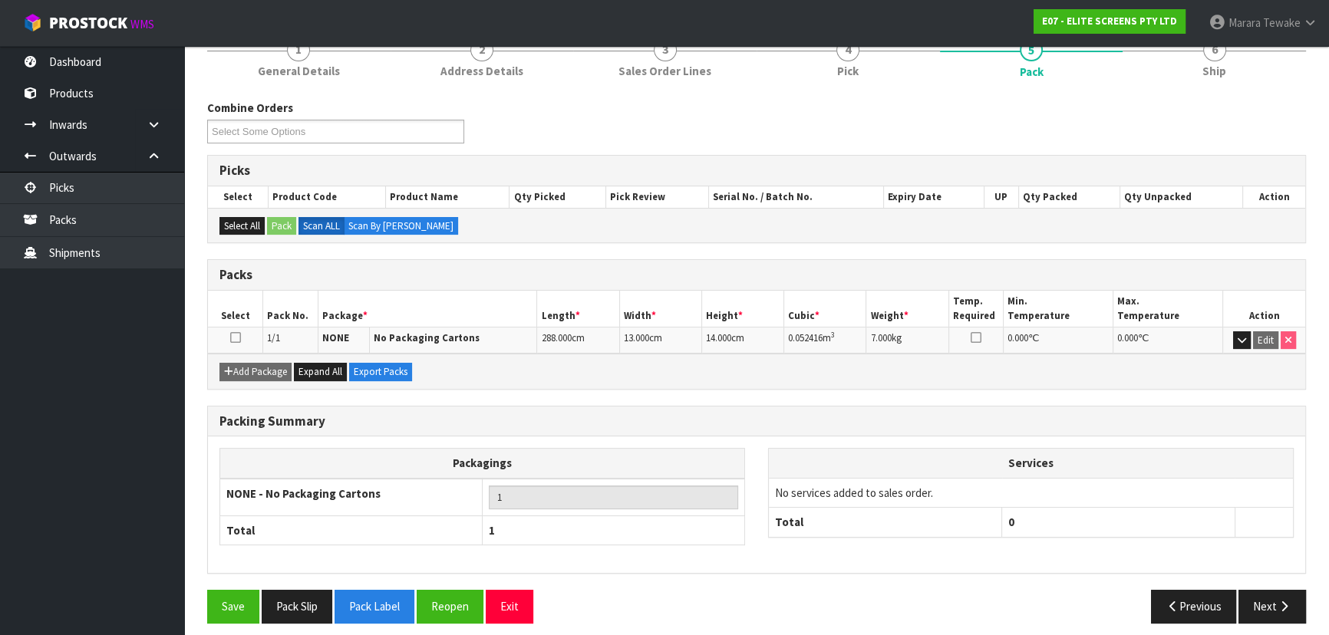
scroll to position [208, 0]
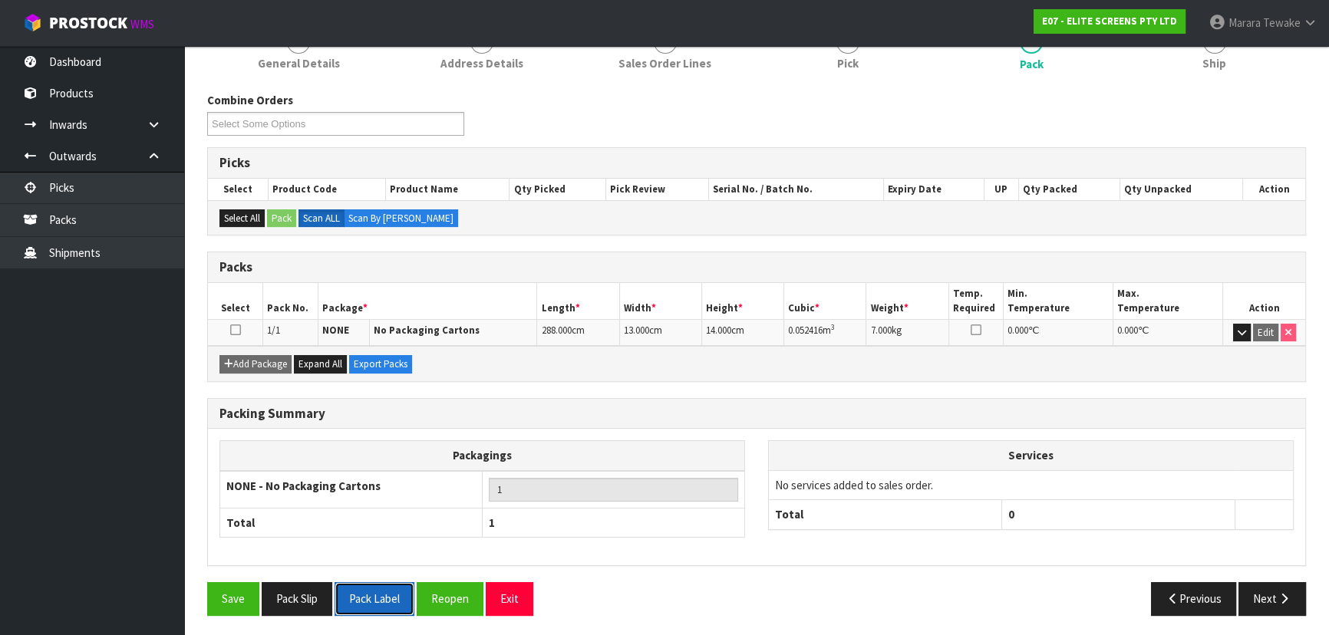
click at [375, 598] on button "Pack Label" at bounding box center [375, 598] width 80 height 33
click at [522, 585] on button "Exit" at bounding box center [510, 598] width 48 height 33
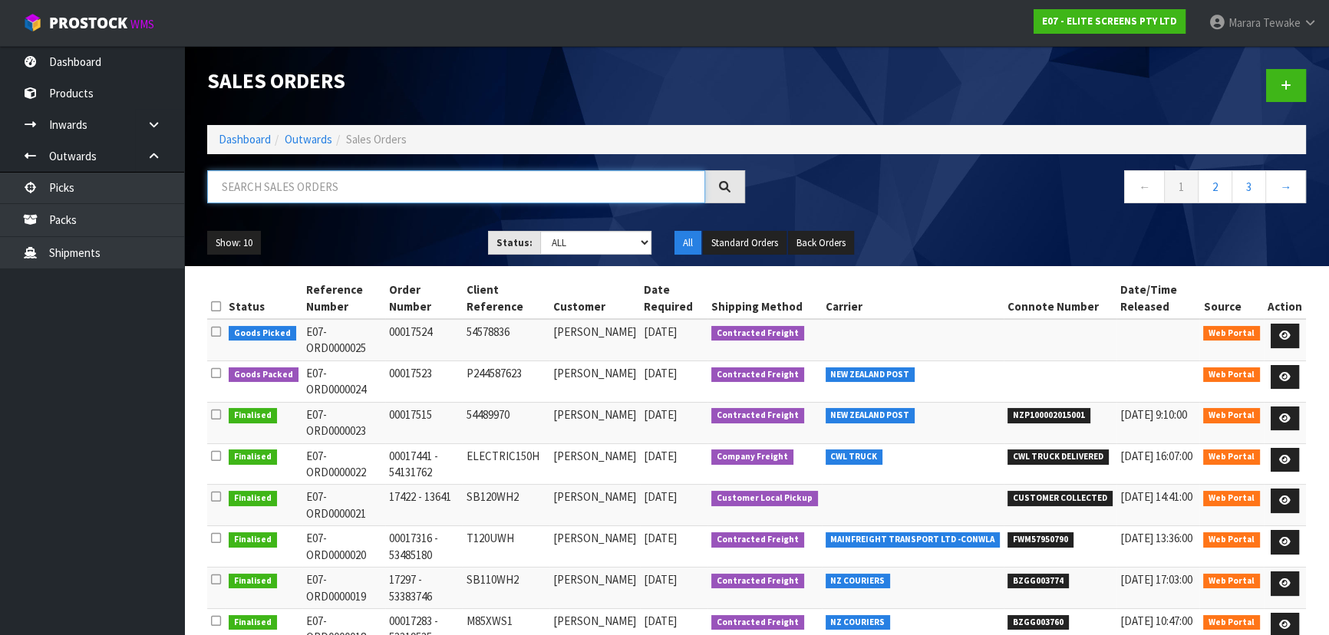
click at [347, 193] on input "text" at bounding box center [456, 186] width 498 height 33
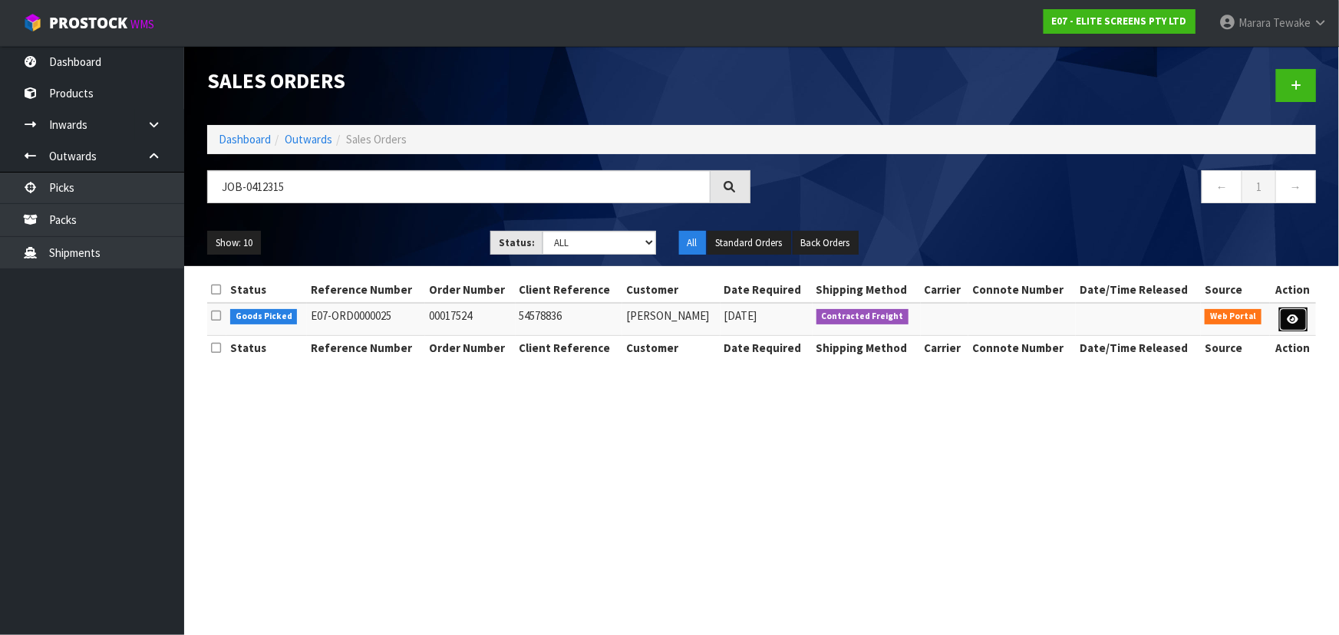
click at [1297, 324] on link at bounding box center [1293, 320] width 28 height 25
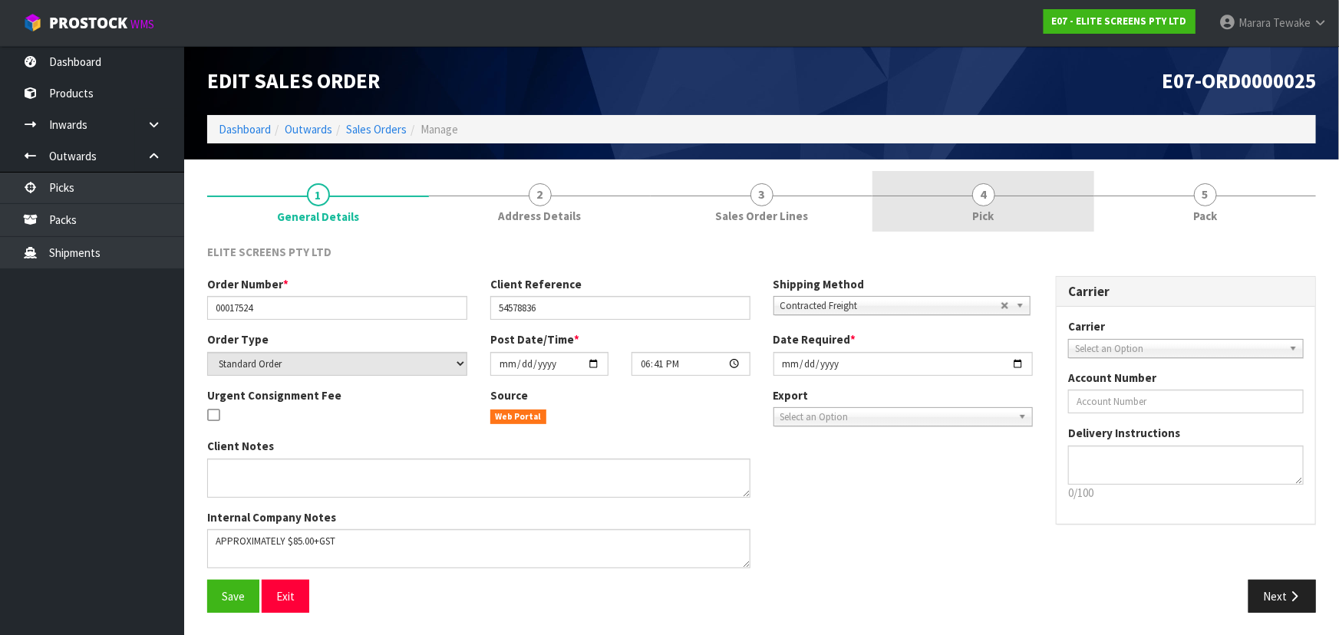
drag, startPoint x: 994, startPoint y: 213, endPoint x: 1003, endPoint y: 227, distance: 16.8
click at [995, 213] on link "4 Pick" at bounding box center [983, 201] width 222 height 61
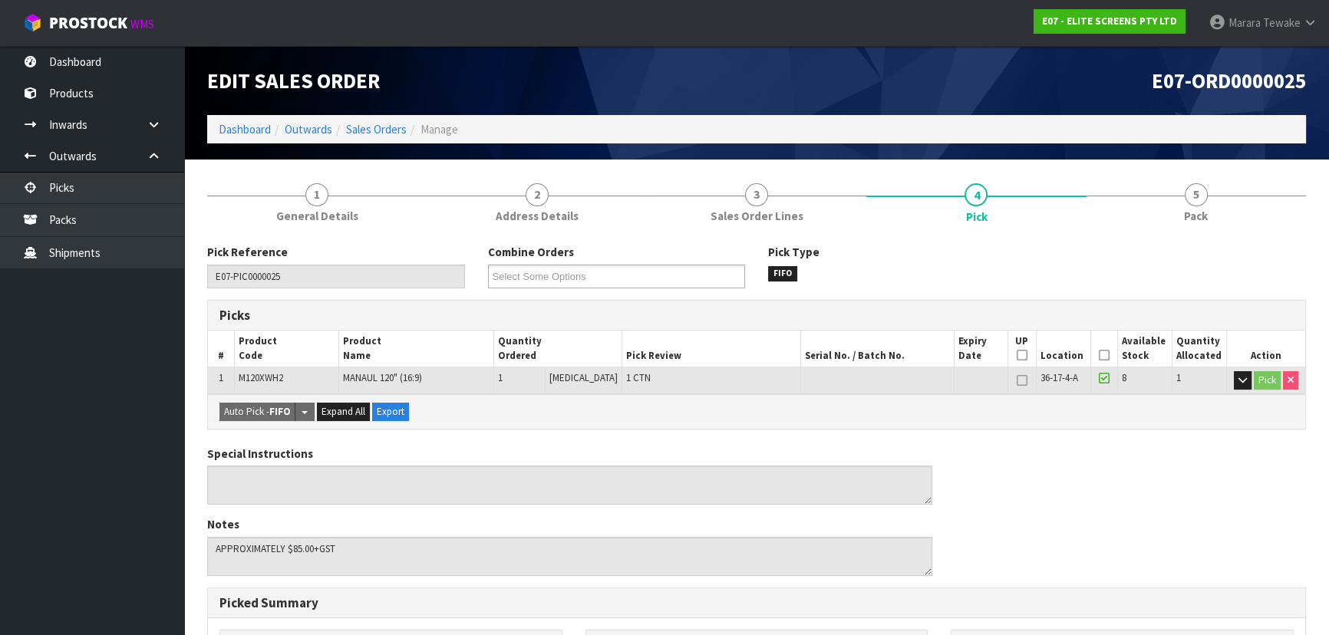
click at [1100, 354] on th "Picked" at bounding box center [1103, 349] width 27 height 36
click at [1102, 355] on icon at bounding box center [1104, 355] width 11 height 1
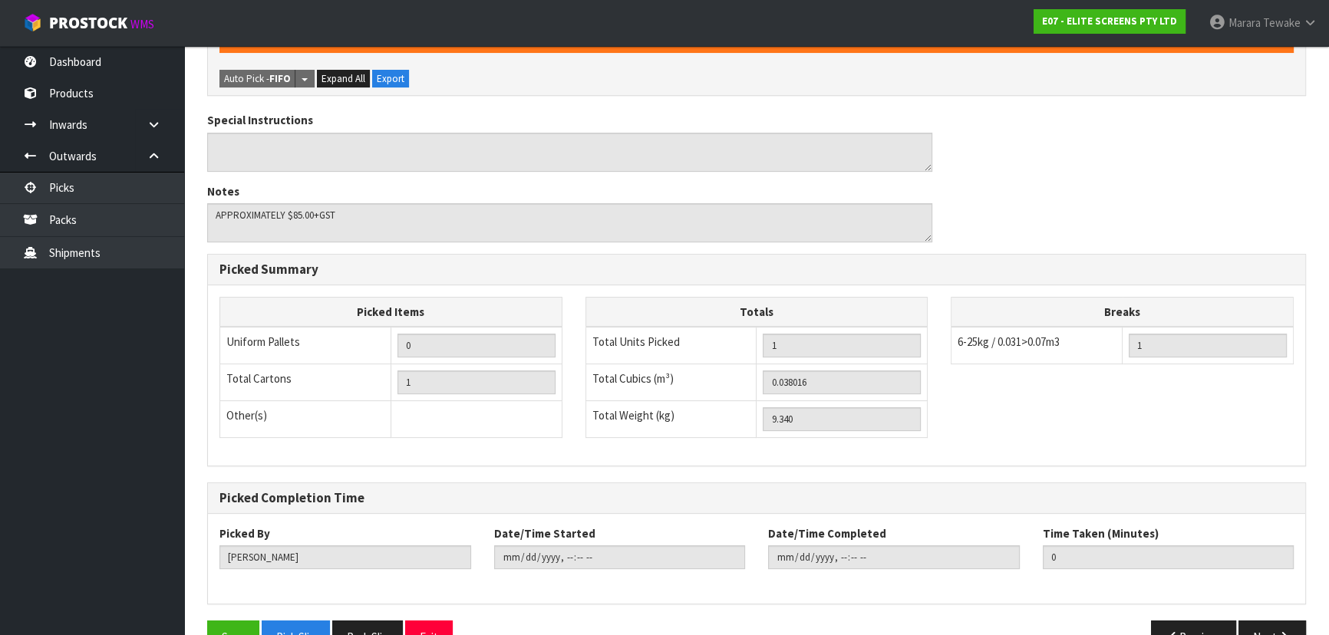
scroll to position [428, 0]
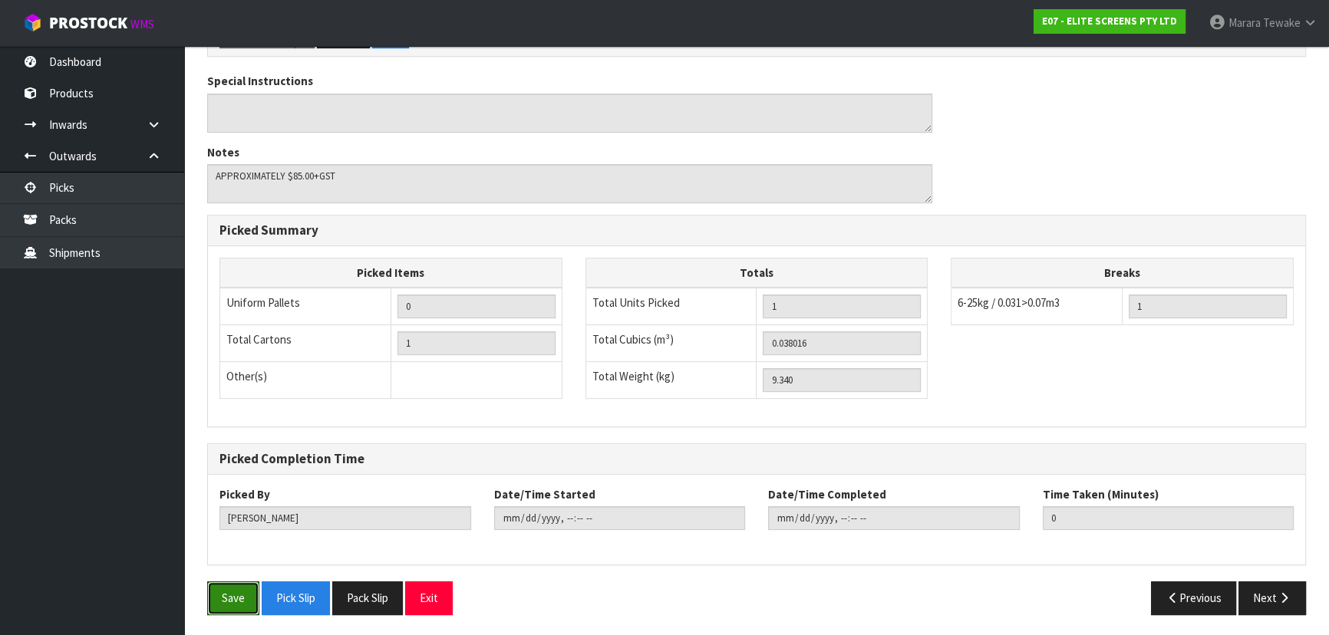
drag, startPoint x: 234, startPoint y: 592, endPoint x: 552, endPoint y: 475, distance: 339.1
click at [238, 590] on button "Save" at bounding box center [233, 598] width 52 height 33
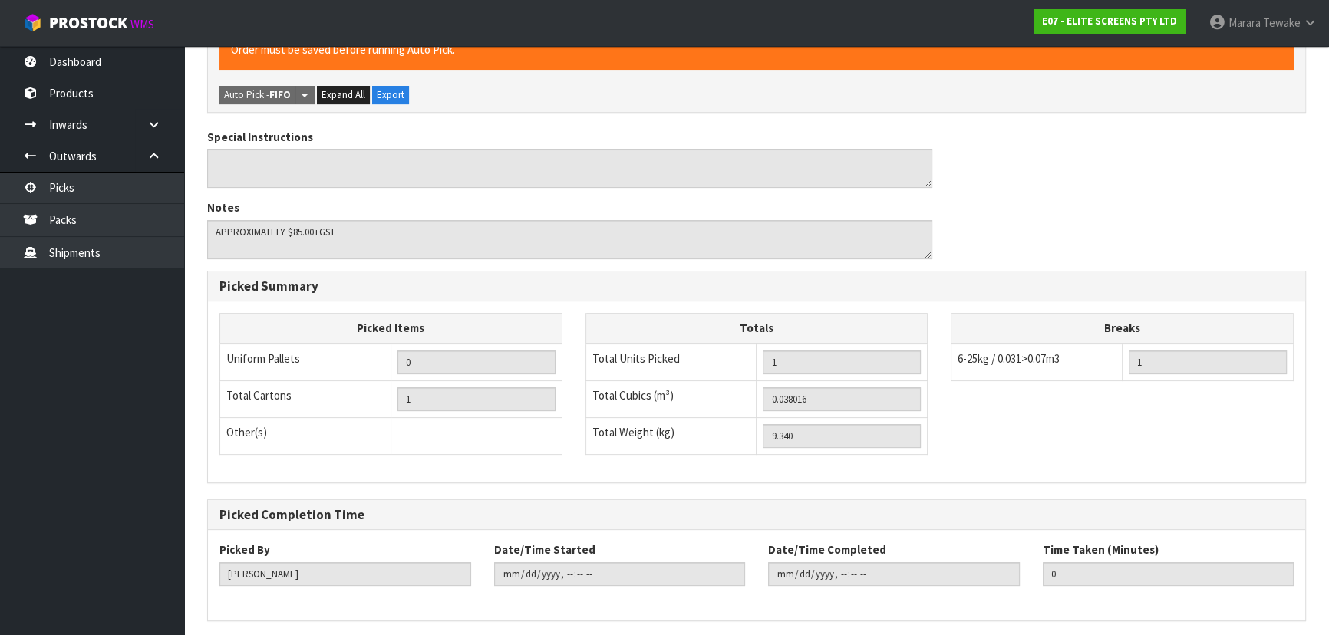
scroll to position [0, 0]
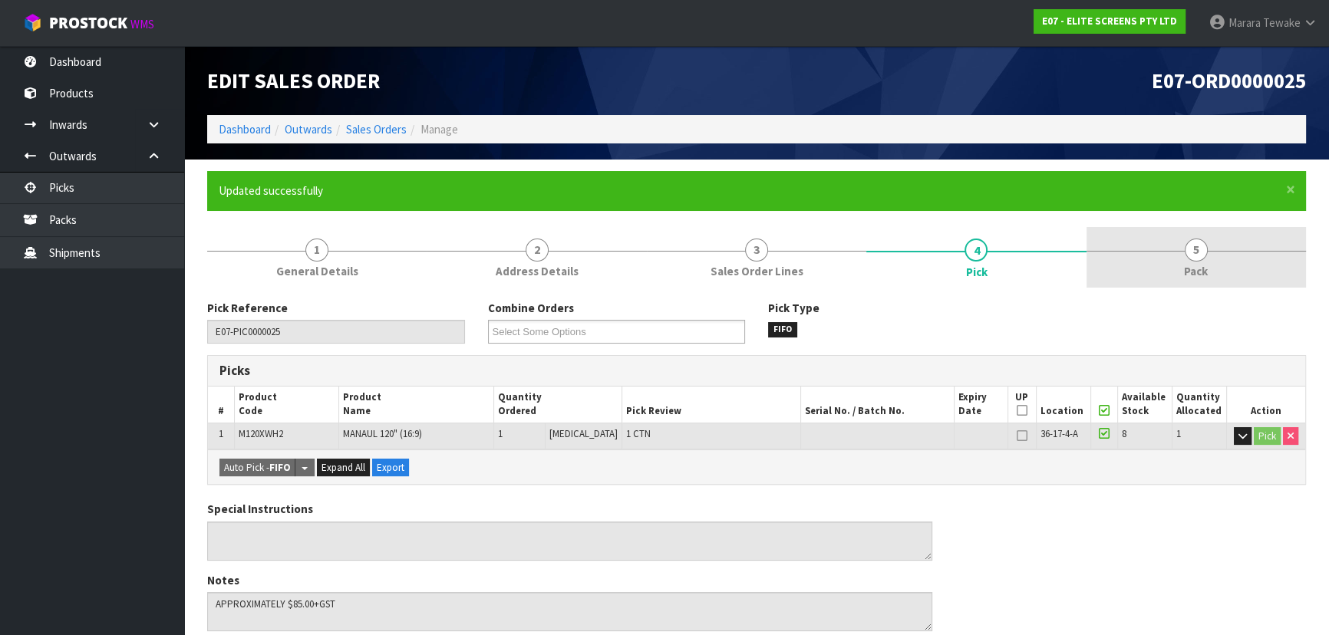
drag, startPoint x: 1201, startPoint y: 275, endPoint x: 1149, endPoint y: 282, distance: 52.6
click at [1199, 274] on span "Pack" at bounding box center [1196, 271] width 24 height 16
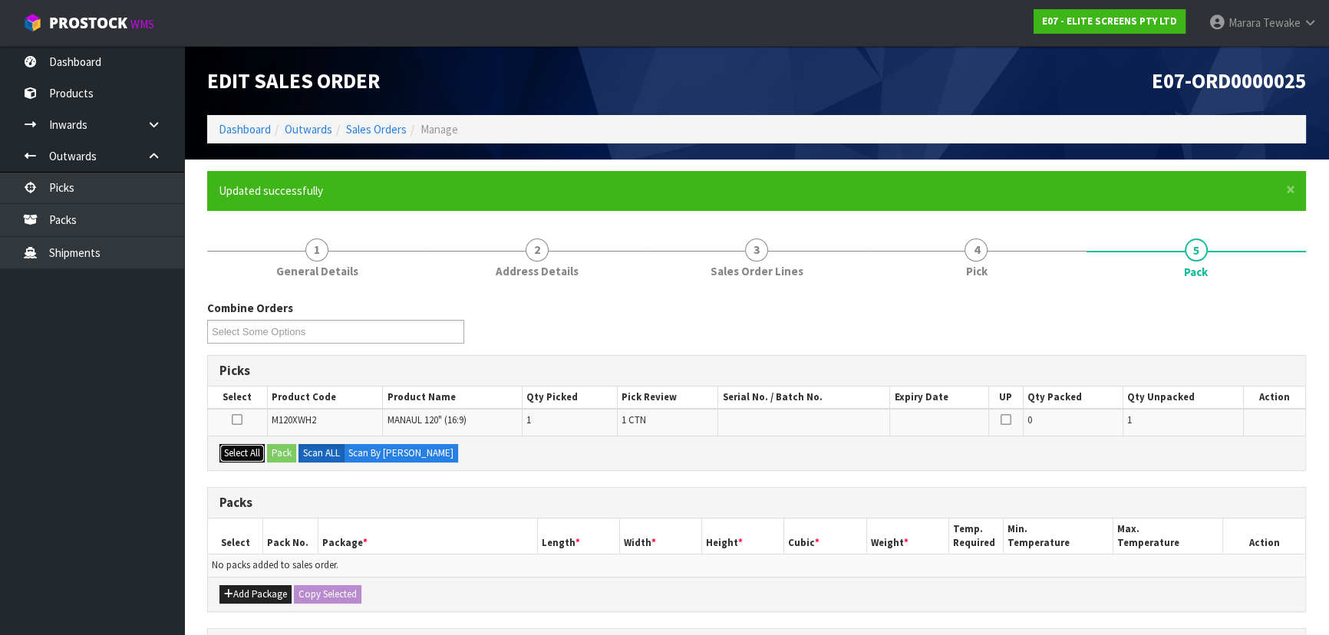
drag, startPoint x: 238, startPoint y: 447, endPoint x: 246, endPoint y: 447, distance: 7.7
click at [242, 447] on button "Select All" at bounding box center [241, 453] width 45 height 18
drag, startPoint x: 326, startPoint y: 461, endPoint x: 311, endPoint y: 460, distance: 15.4
click at [325, 461] on div "Select All Pack Scan ALL Scan By Quantity" at bounding box center [756, 453] width 1097 height 35
click at [284, 454] on button "Pack" at bounding box center [281, 453] width 29 height 18
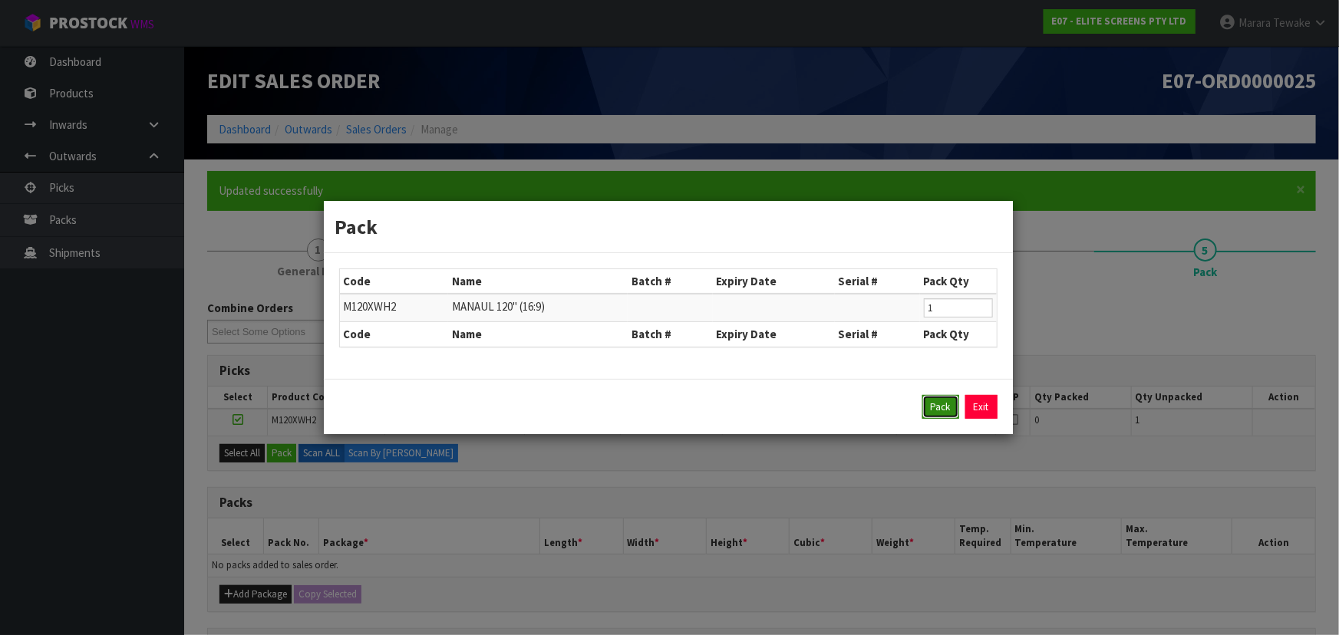
click at [937, 418] on button "Pack" at bounding box center [940, 407] width 37 height 25
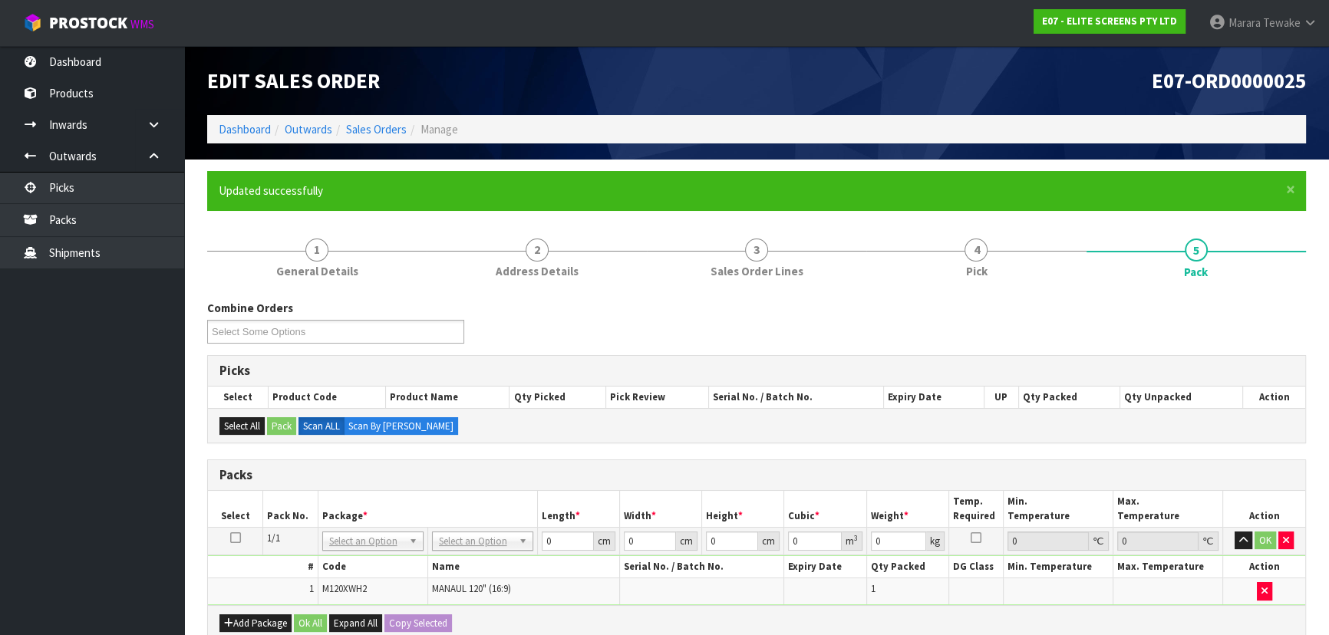
drag, startPoint x: 504, startPoint y: 536, endPoint x: 497, endPoint y: 567, distance: 31.5
drag, startPoint x: 486, startPoint y: 583, endPoint x: 545, endPoint y: 558, distance: 65.0
drag, startPoint x: 516, startPoint y: 539, endPoint x: 370, endPoint y: 470, distance: 161.6
click at [431, 507] on table "Select Pack No. Package * Length * Width * Height * Cubic * Weight * Temp. Requ…" at bounding box center [756, 548] width 1097 height 114
click at [1234, 532] on button "button" at bounding box center [1243, 541] width 18 height 18
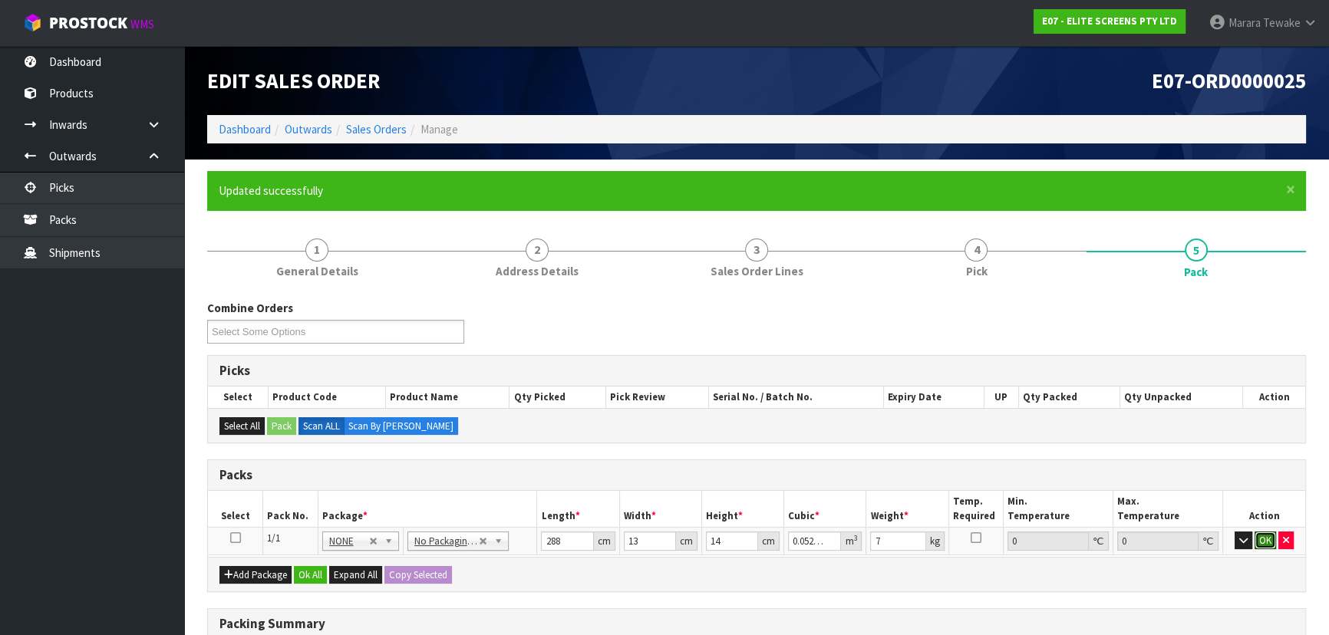
click button "OK" at bounding box center [1264, 541] width 21 height 18
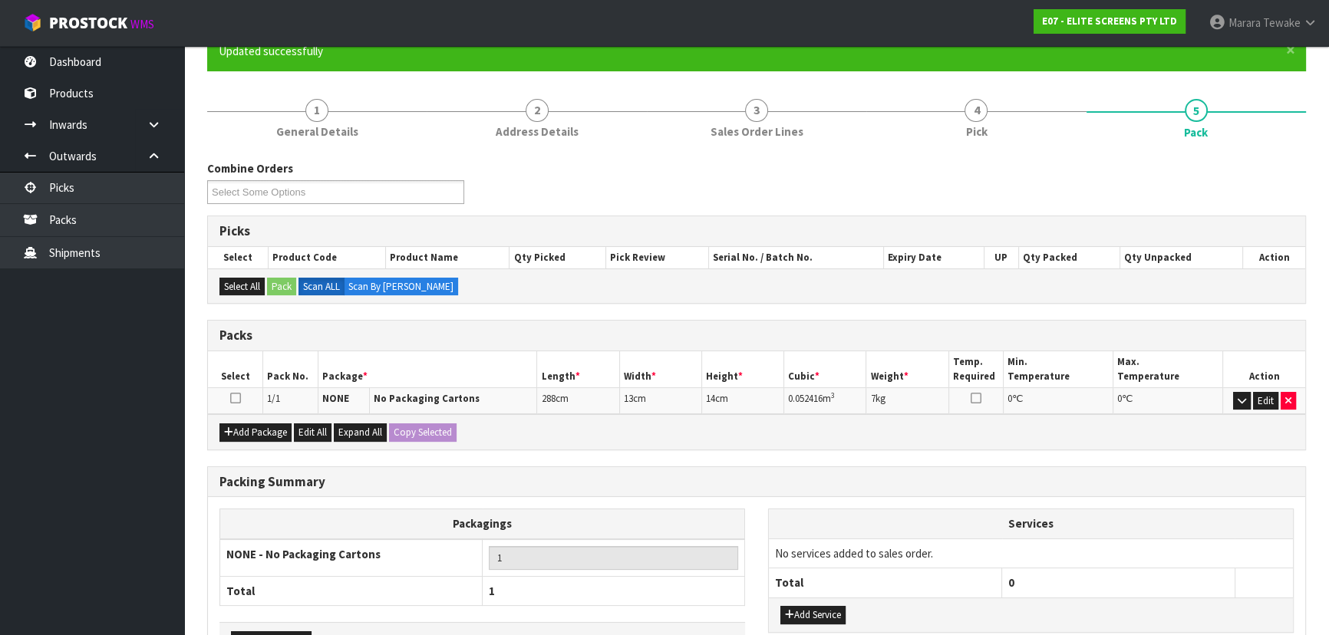
scroll to position [242, 0]
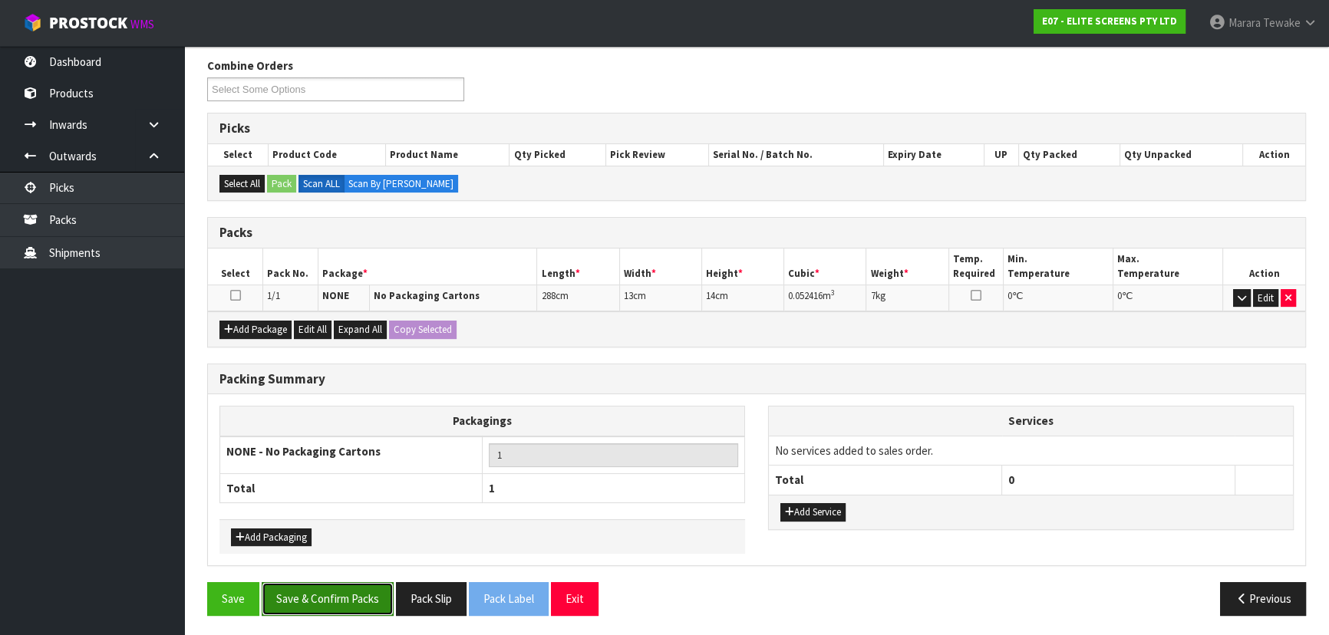
click at [325, 589] on button "Save & Confirm Packs" at bounding box center [328, 598] width 132 height 33
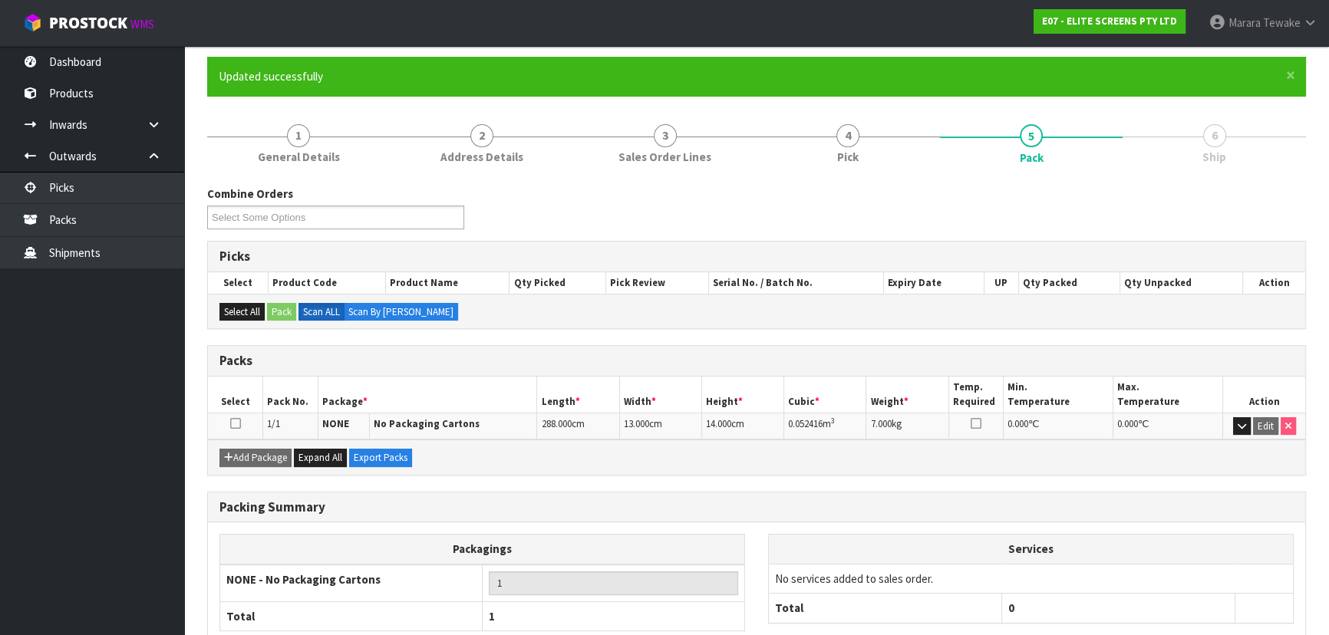
scroll to position [208, 0]
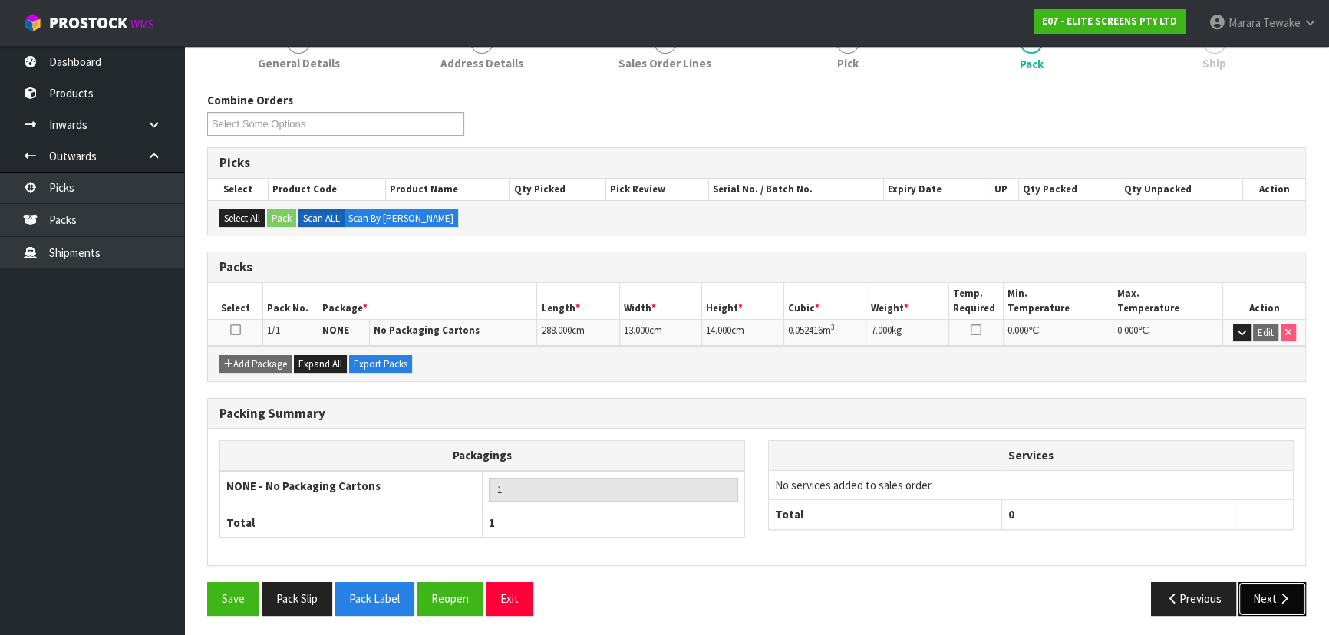
click at [1288, 593] on icon "button" at bounding box center [1284, 599] width 15 height 12
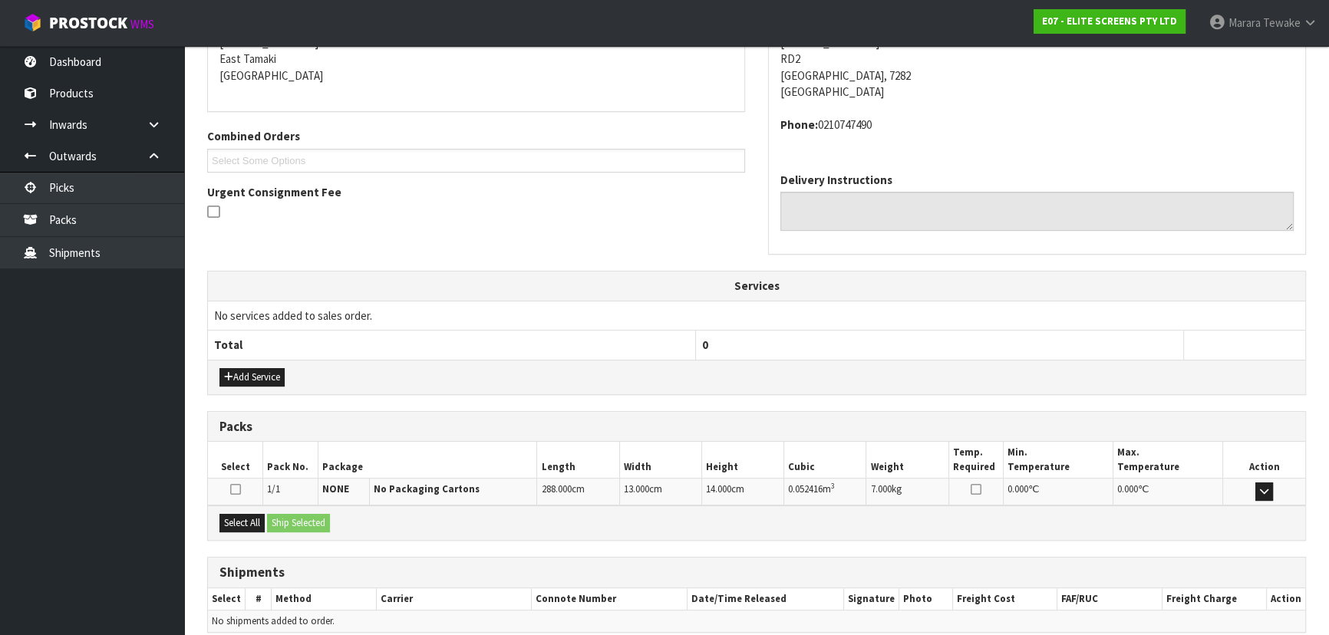
scroll to position [391, 0]
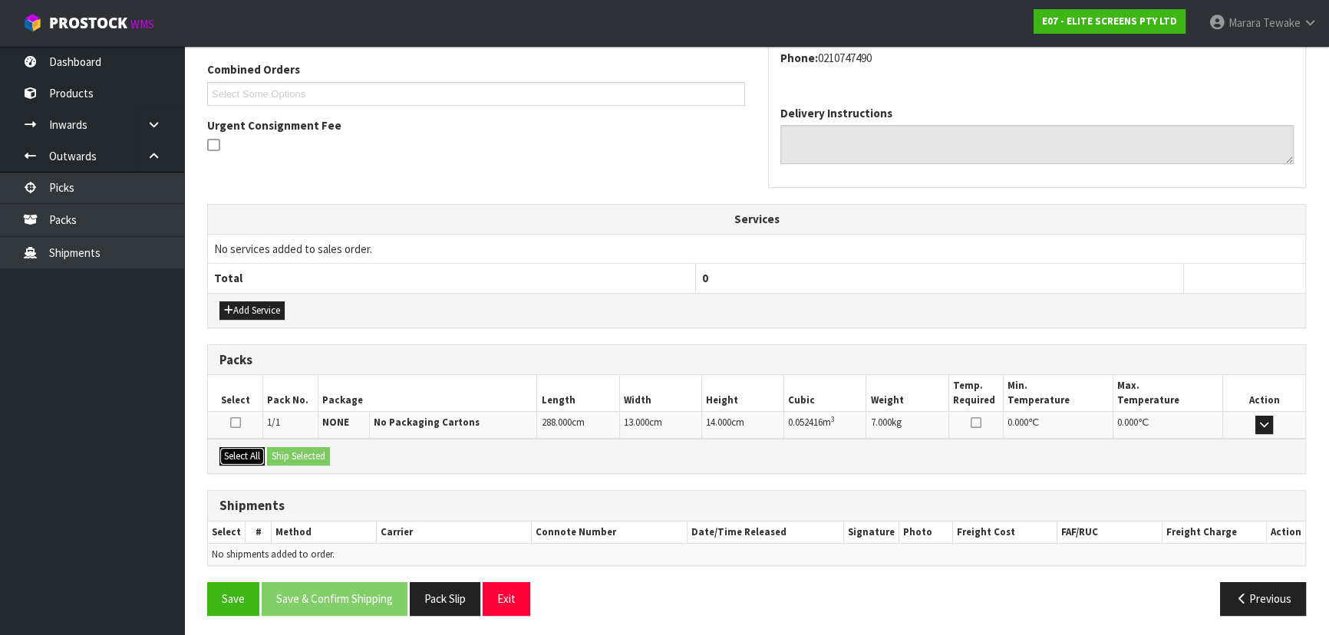
click at [243, 453] on button "Select All" at bounding box center [241, 456] width 45 height 18
drag, startPoint x: 300, startPoint y: 457, endPoint x: 336, endPoint y: 489, distance: 48.4
click at [302, 458] on button "Ship Selected" at bounding box center [298, 456] width 63 height 18
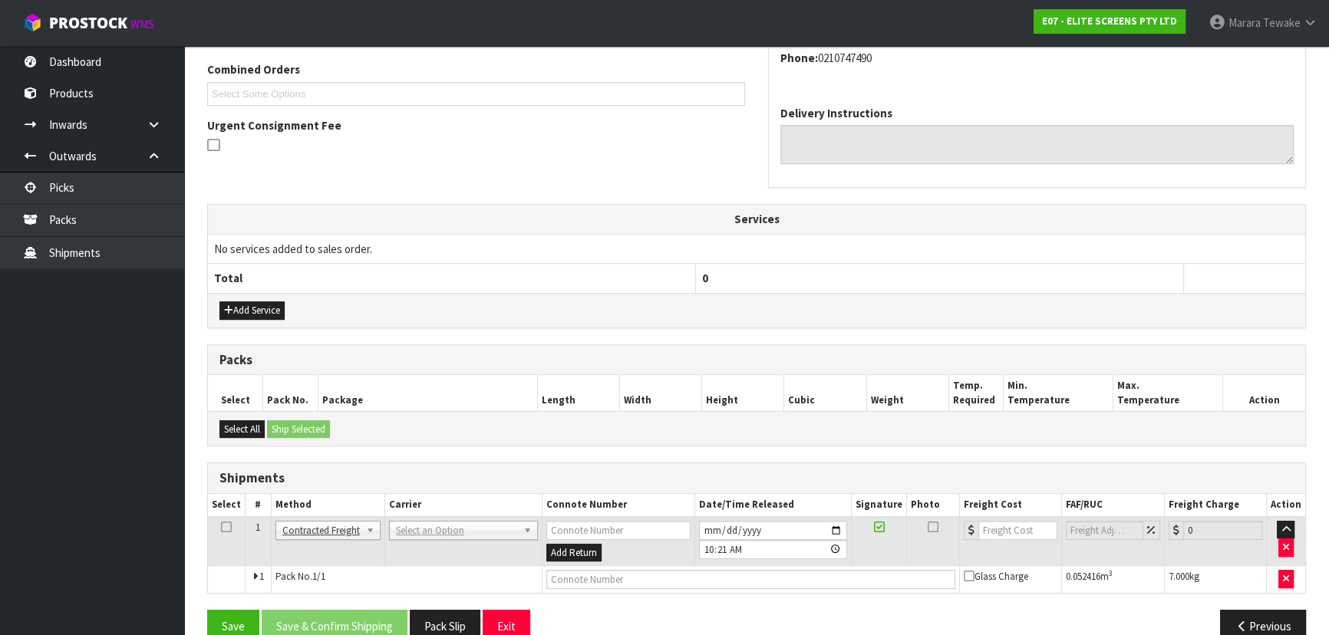
drag, startPoint x: 468, startPoint y: 514, endPoint x: 468, endPoint y: 522, distance: 8.4
click at [468, 522] on td "ANGEL - ANGEL TRANSPORT CONROY - CONROY REMOVALS DEAEXPAKL - DEADLINE EXPRESS C…" at bounding box center [462, 541] width 157 height 50
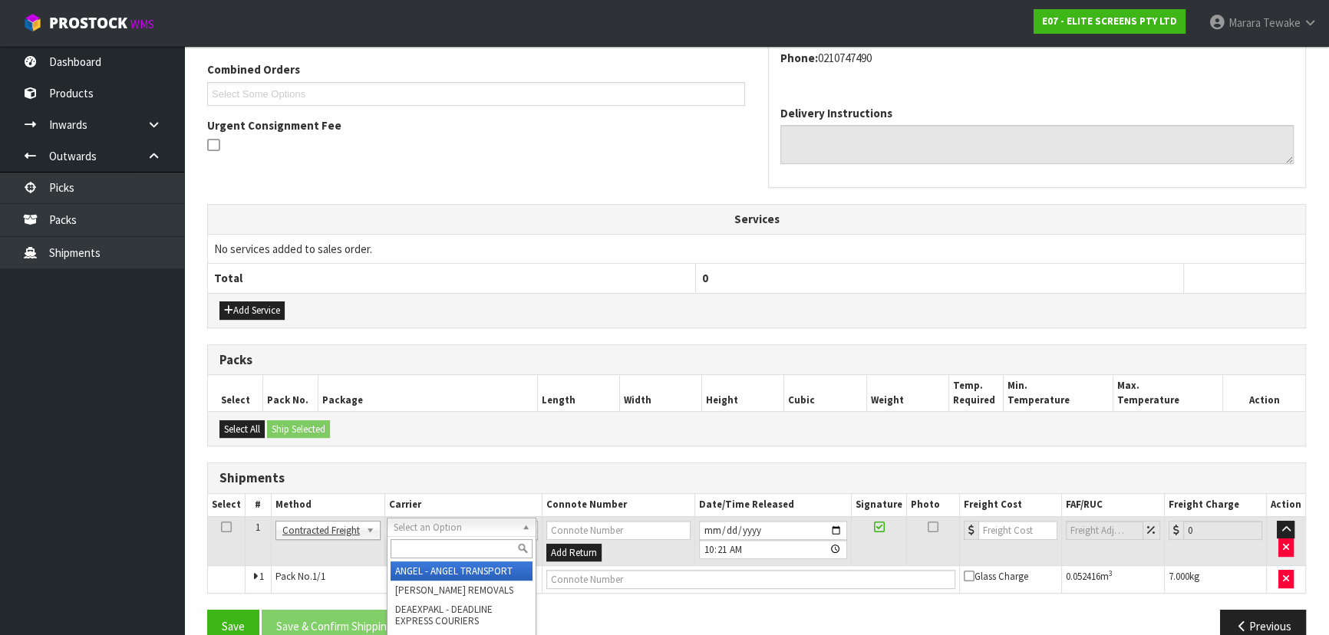
drag, startPoint x: 470, startPoint y: 529, endPoint x: 473, endPoint y: 544, distance: 15.6
click at [473, 547] on input "text" at bounding box center [462, 548] width 142 height 19
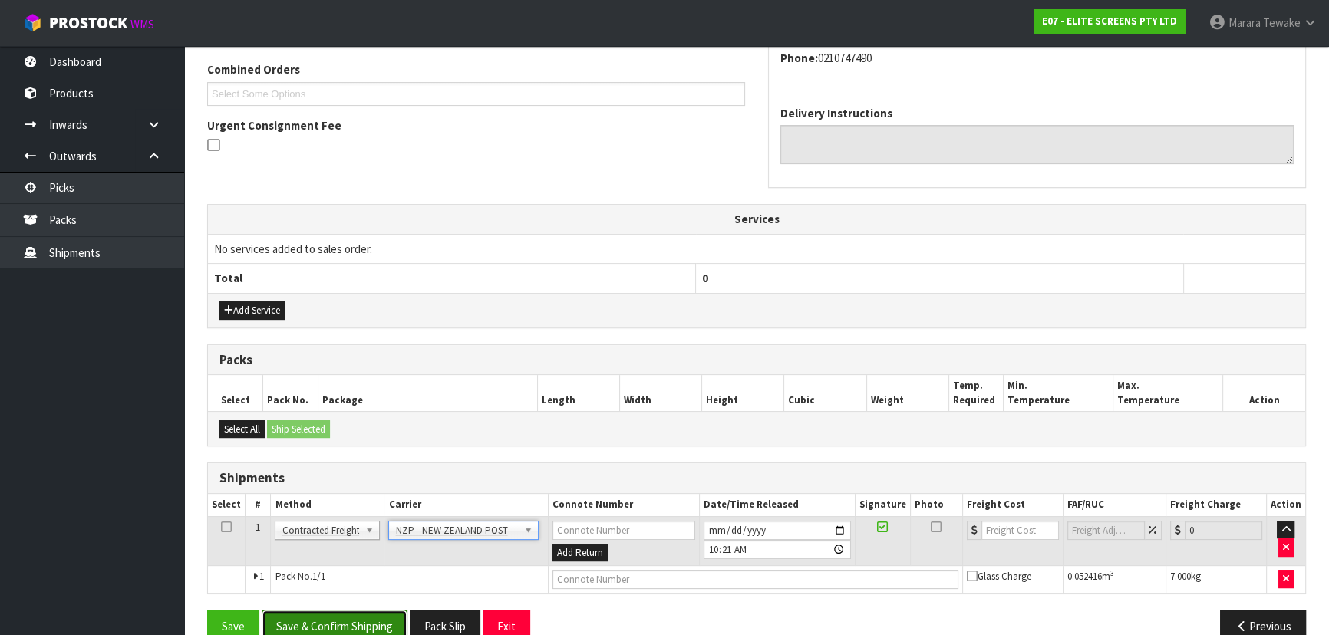
click at [374, 616] on button "Save & Confirm Shipping" at bounding box center [335, 626] width 146 height 33
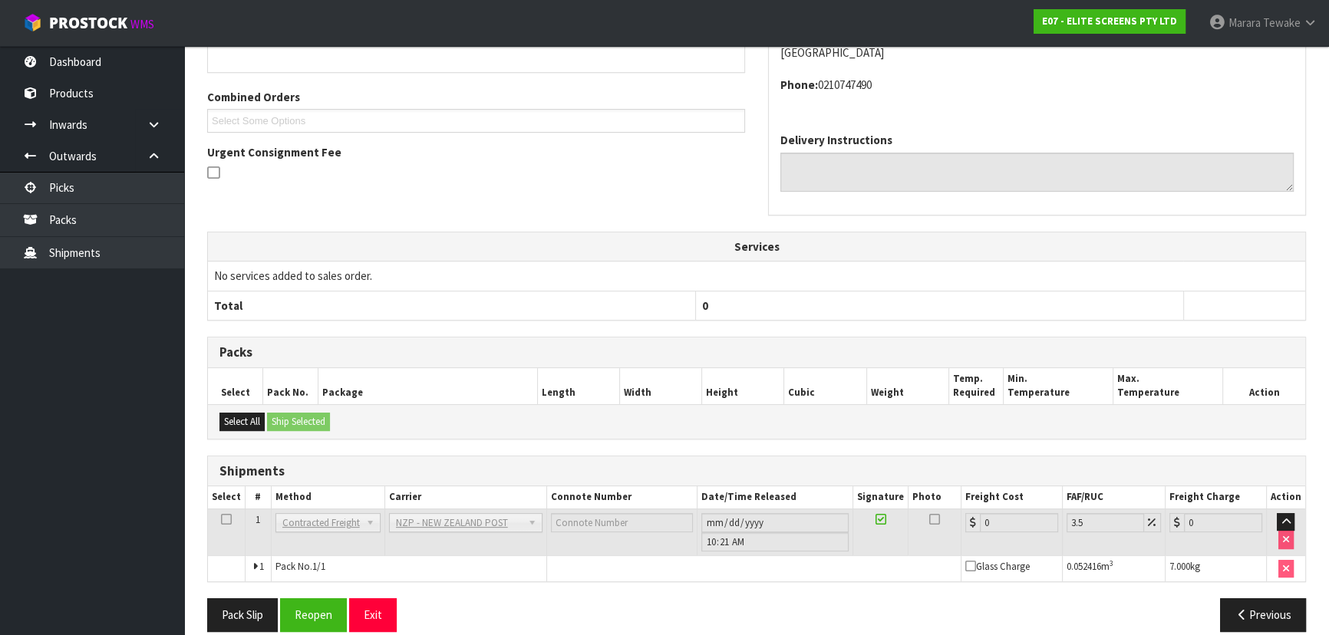
scroll to position [397, 0]
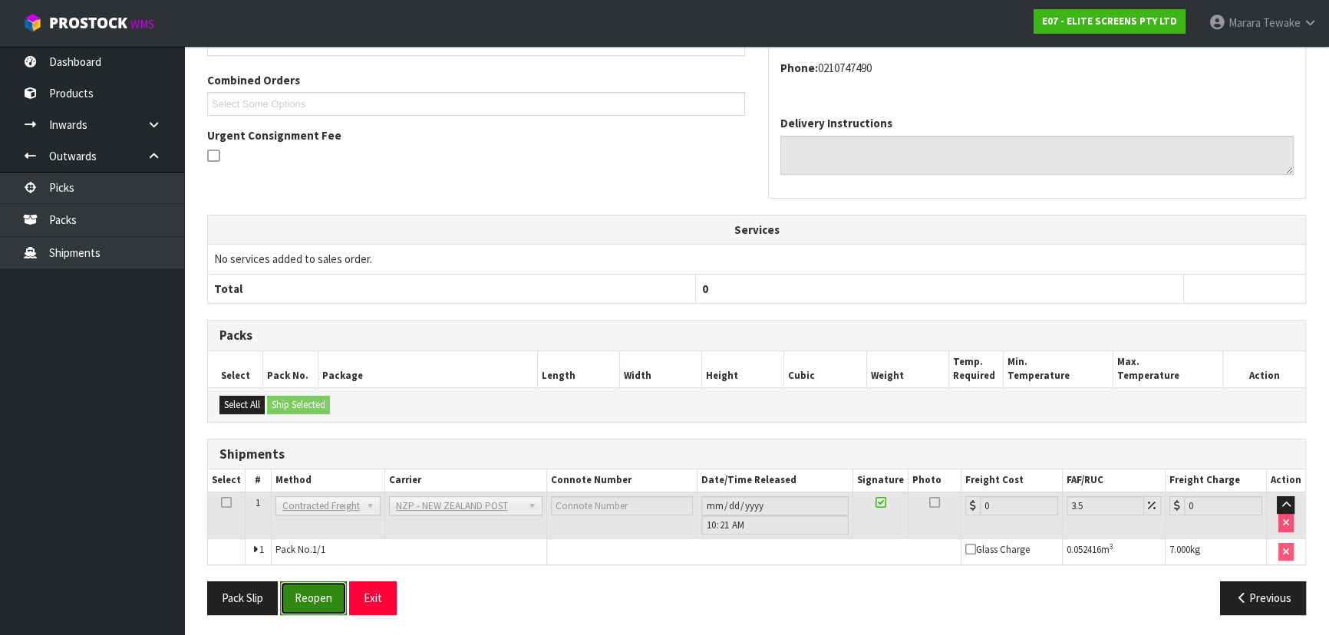
click at [339, 583] on button "Reopen" at bounding box center [313, 598] width 67 height 33
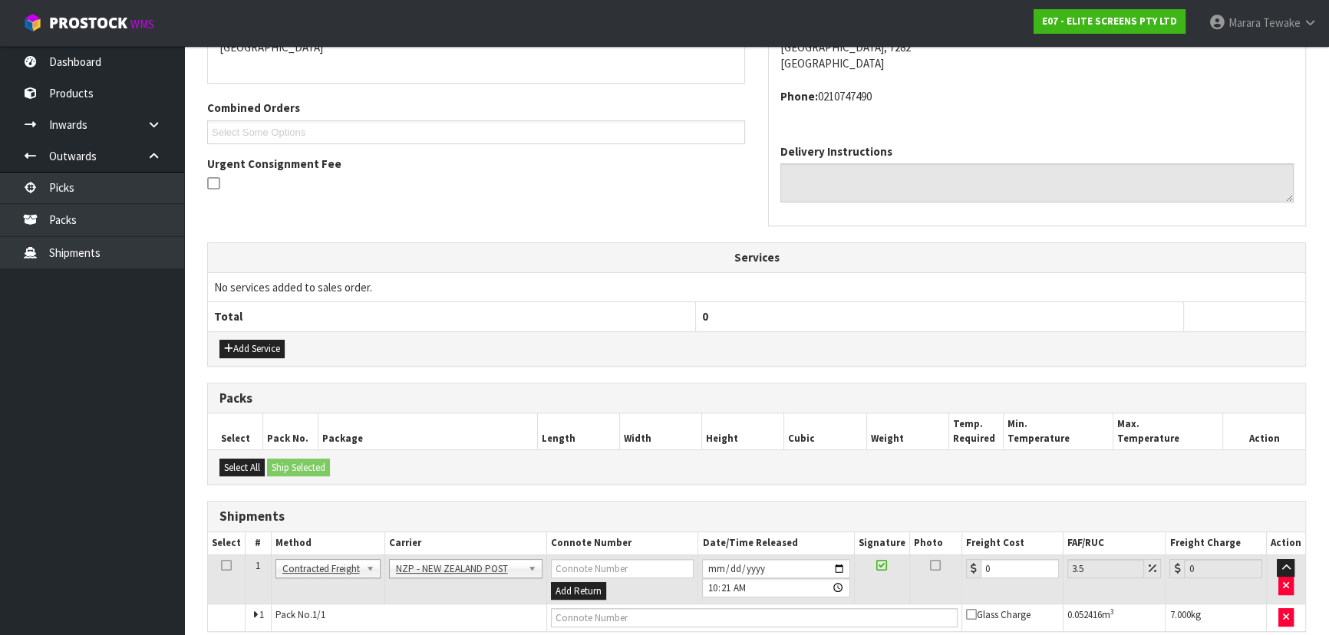
scroll to position [419, 0]
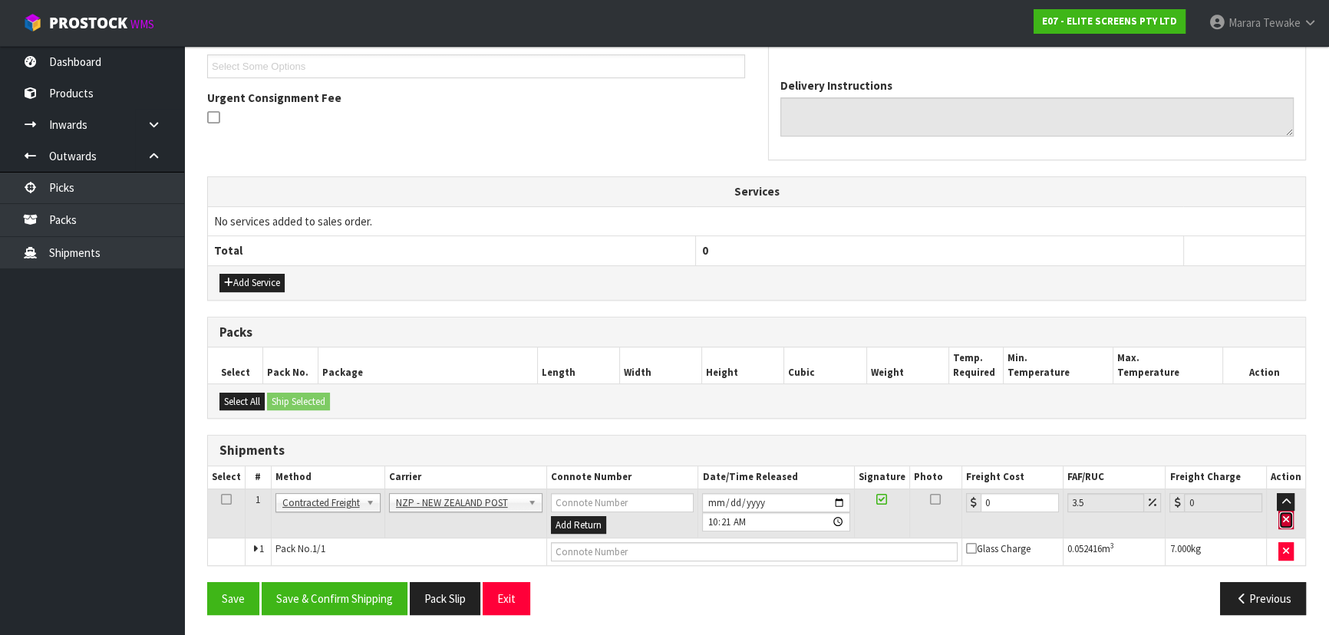
drag, startPoint x: 1288, startPoint y: 516, endPoint x: 1182, endPoint y: 530, distance: 106.8
click at [1286, 516] on icon "button" at bounding box center [1286, 520] width 6 height 10
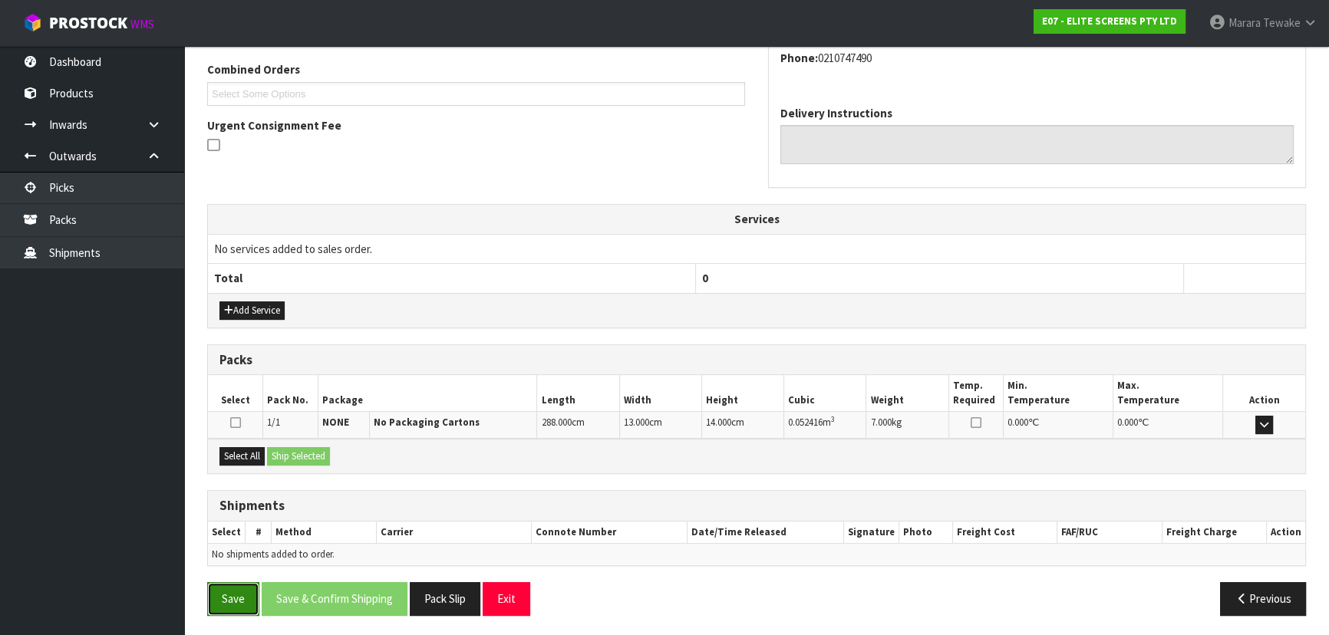
click at [247, 607] on button "Save" at bounding box center [233, 598] width 52 height 33
click at [517, 591] on button "Exit" at bounding box center [507, 598] width 48 height 33
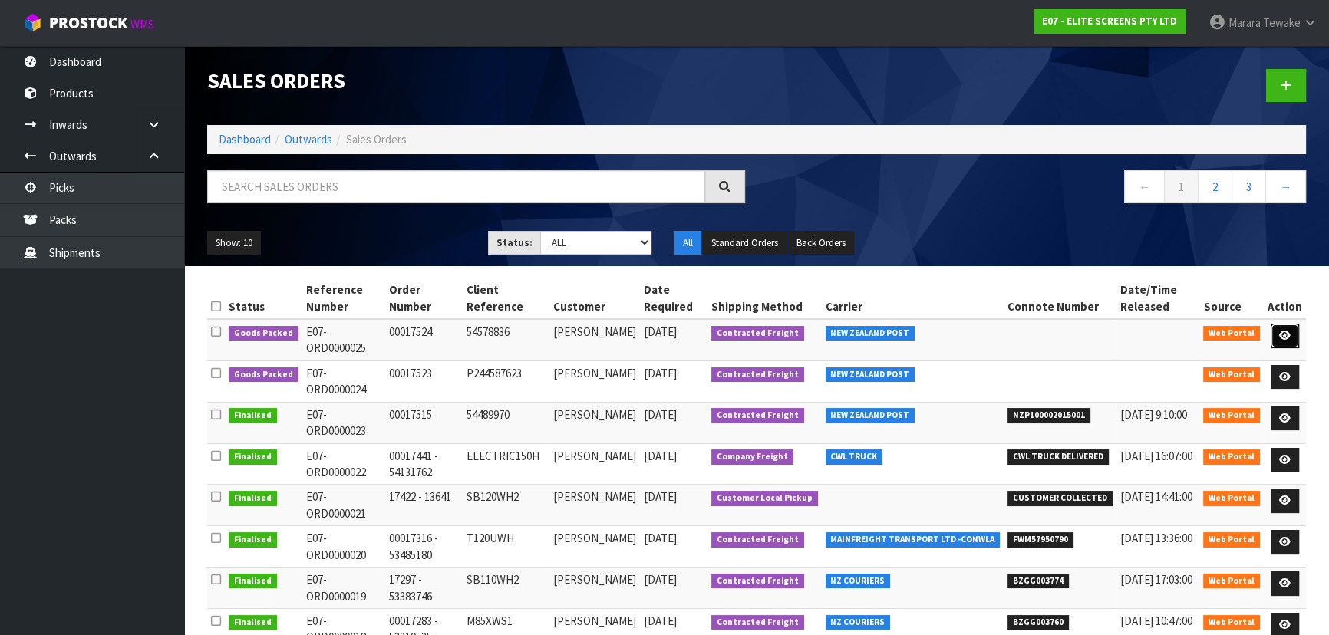
click at [1285, 337] on icon at bounding box center [1285, 336] width 12 height 10
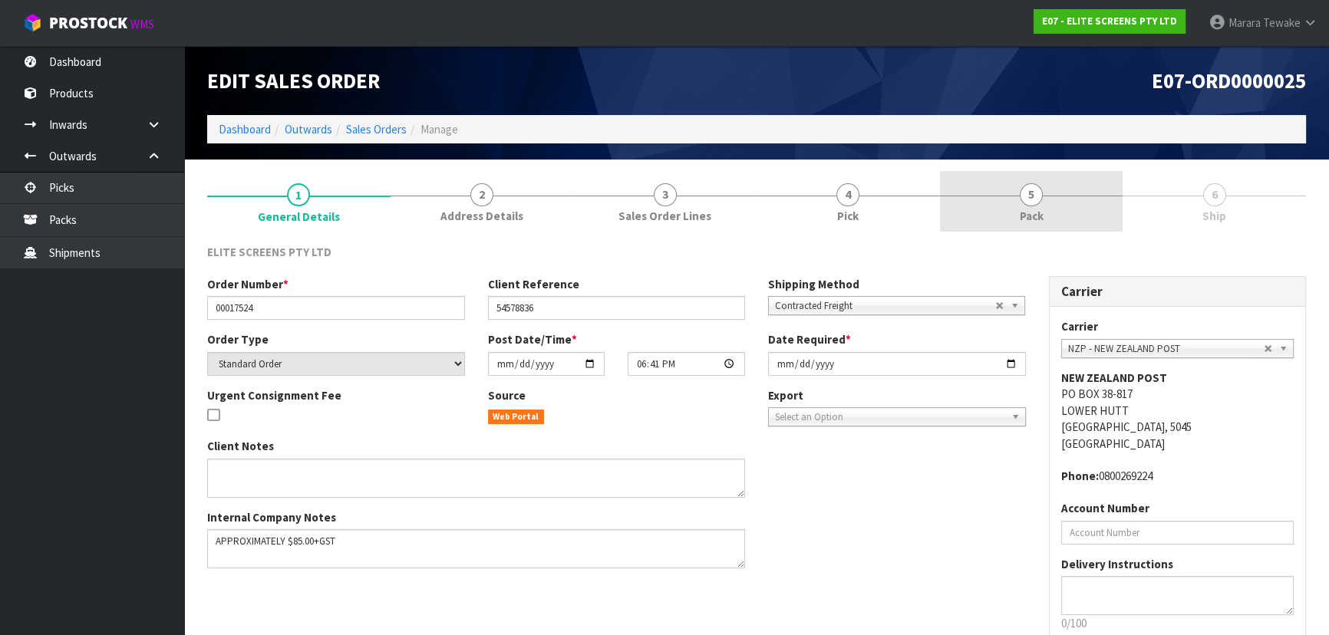
click at [1015, 219] on link "5 Pack" at bounding box center [1031, 201] width 183 height 61
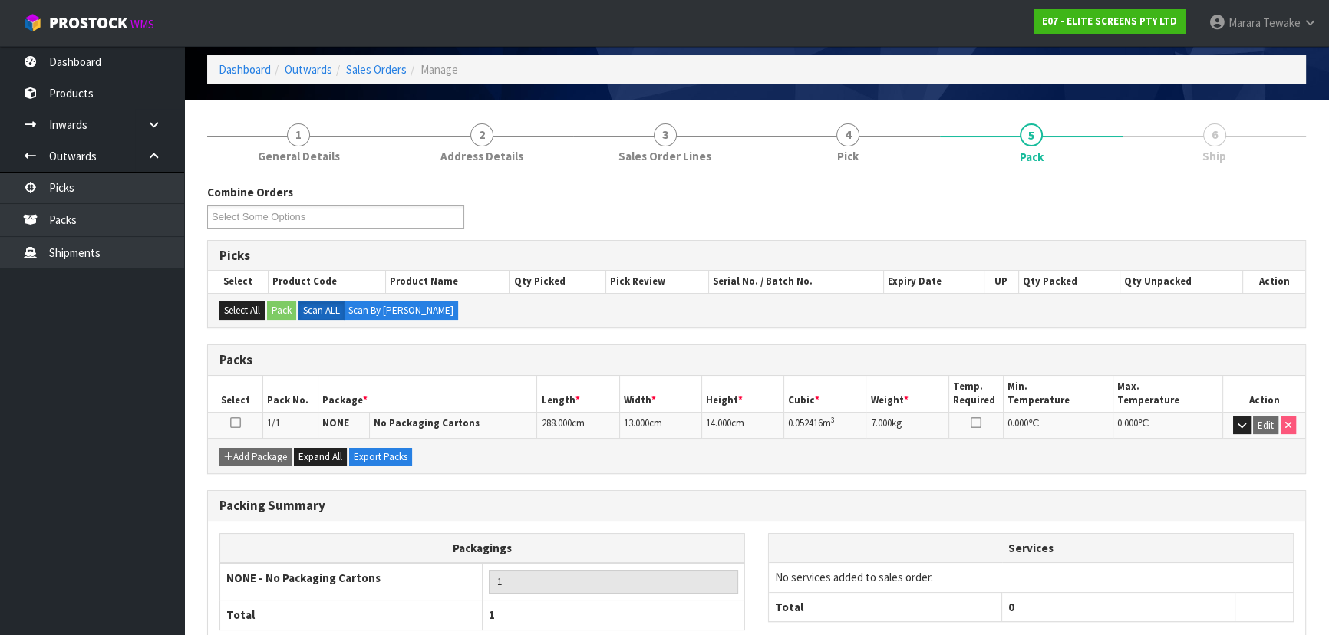
scroll to position [153, 0]
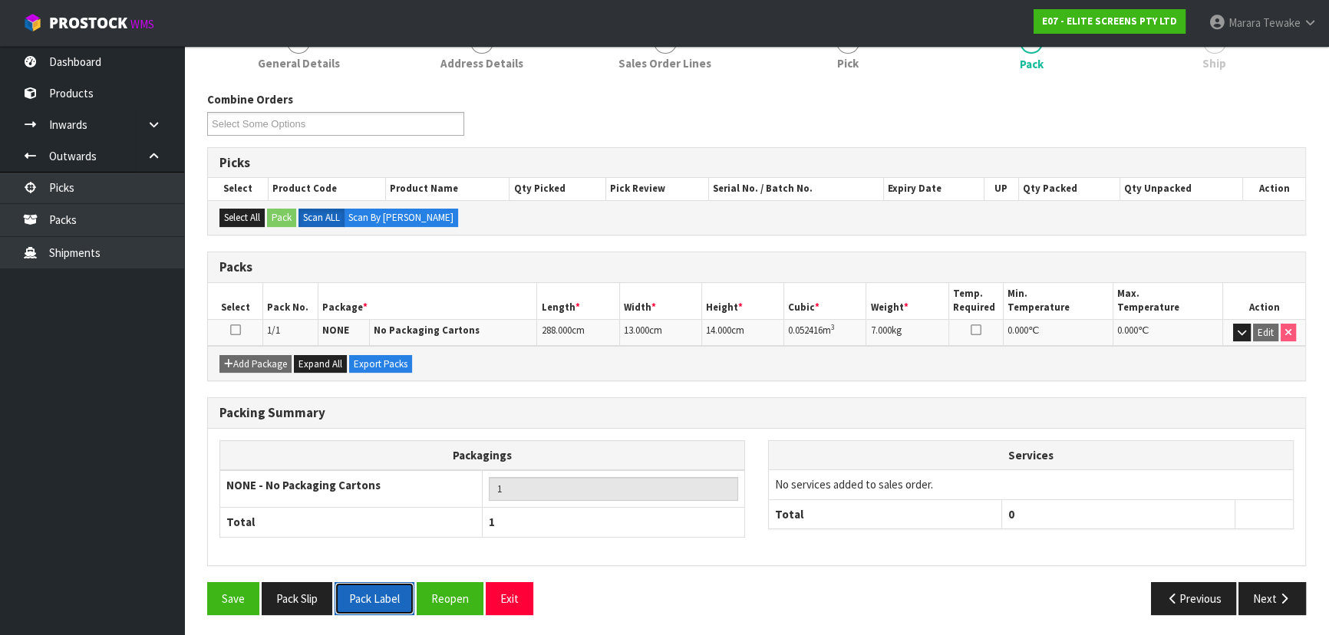
click at [367, 591] on button "Pack Label" at bounding box center [375, 598] width 80 height 33
click at [509, 604] on button "Exit" at bounding box center [510, 598] width 48 height 33
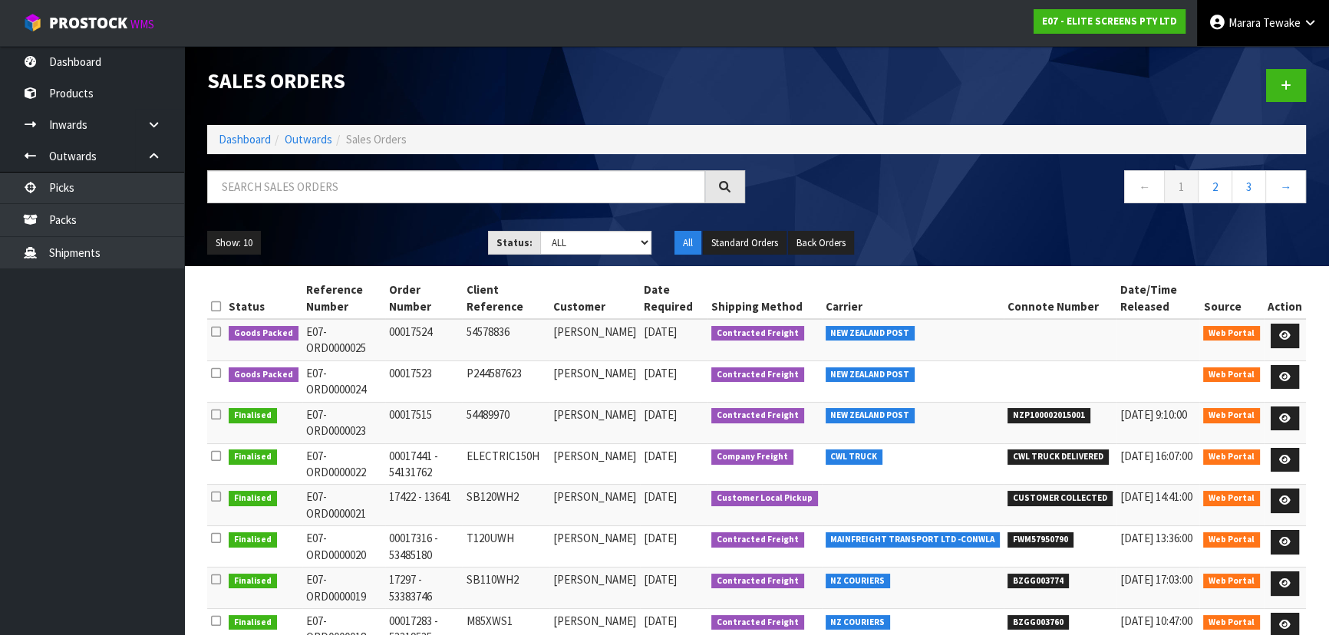
click at [1239, 20] on span "Marara" at bounding box center [1244, 22] width 32 height 15
click at [1247, 68] on link "Logout" at bounding box center [1267, 61] width 121 height 21
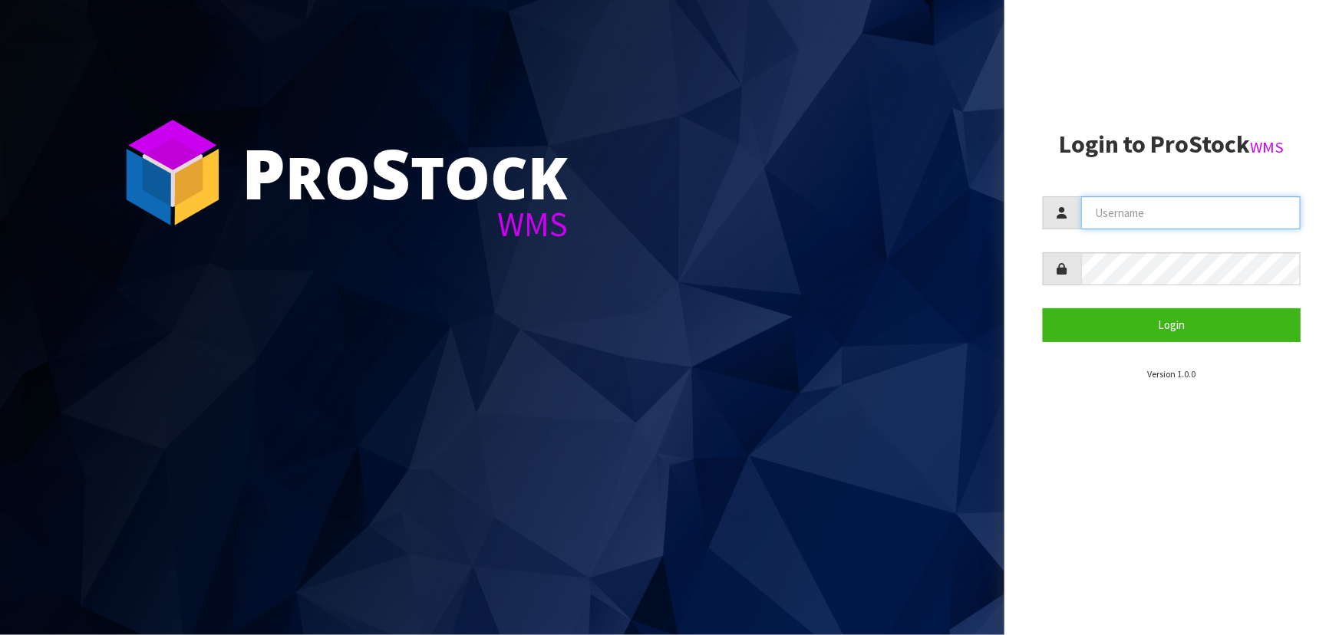
click at [1266, 209] on input "text" at bounding box center [1190, 212] width 219 height 33
type input "TARSHAE"
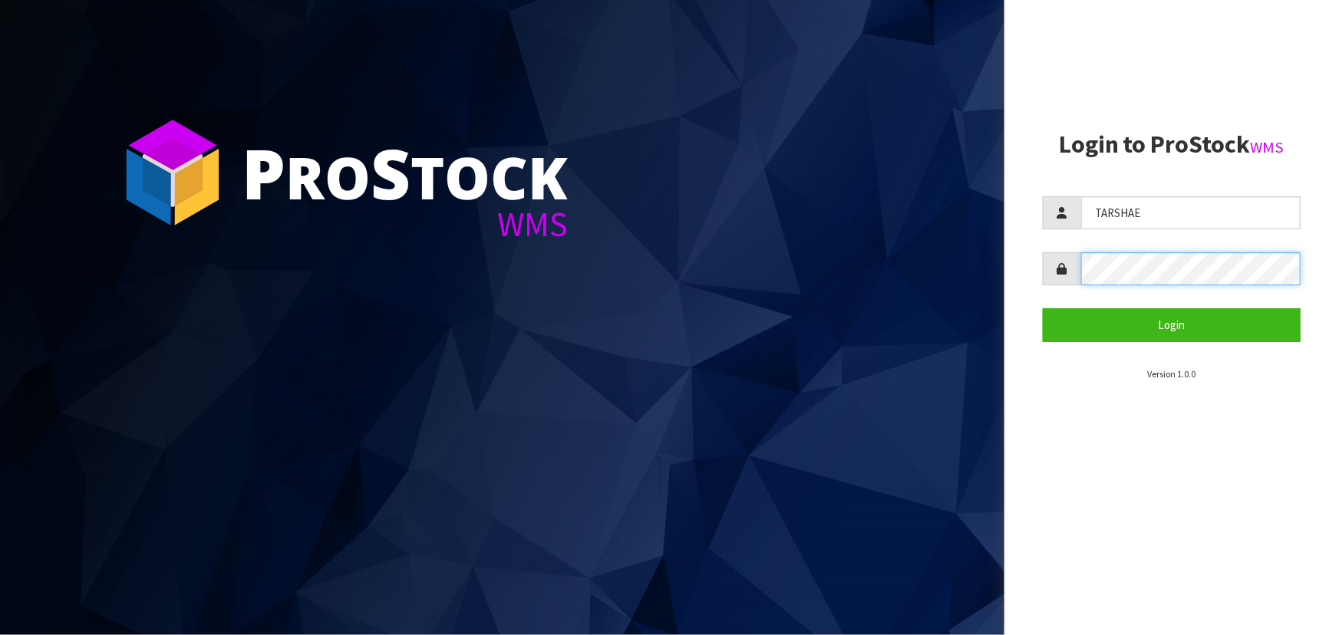
click at [1043, 308] on button "Login" at bounding box center [1172, 324] width 258 height 33
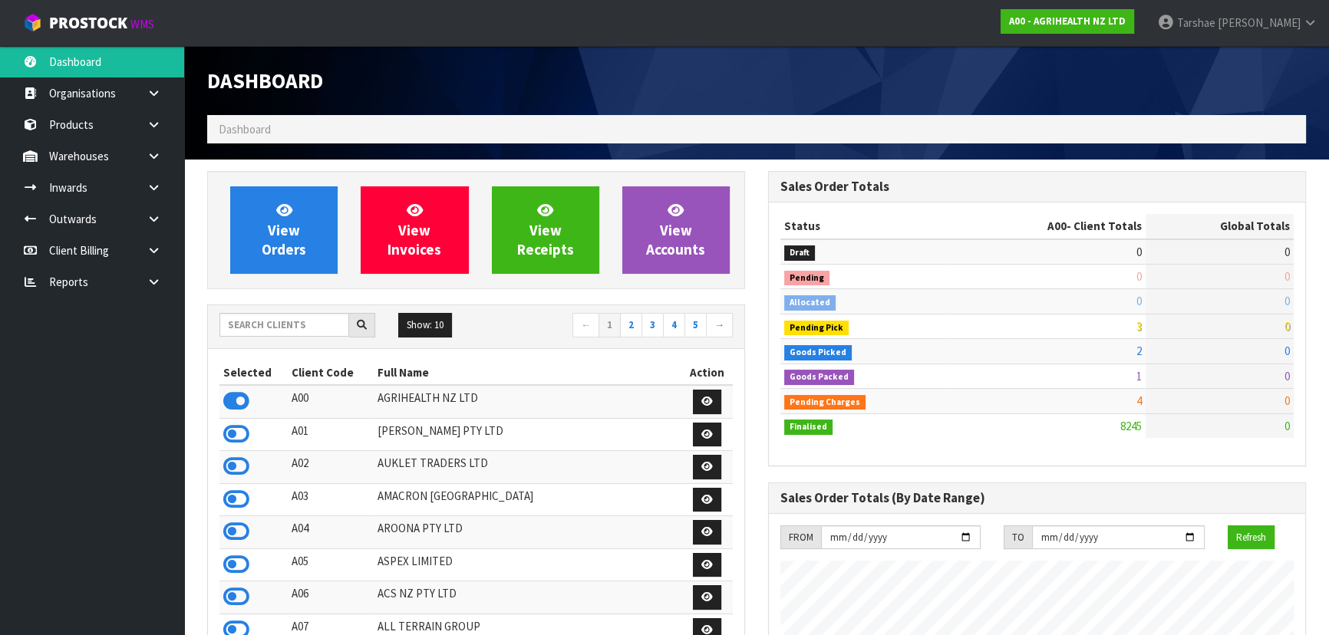
scroll to position [1160, 560]
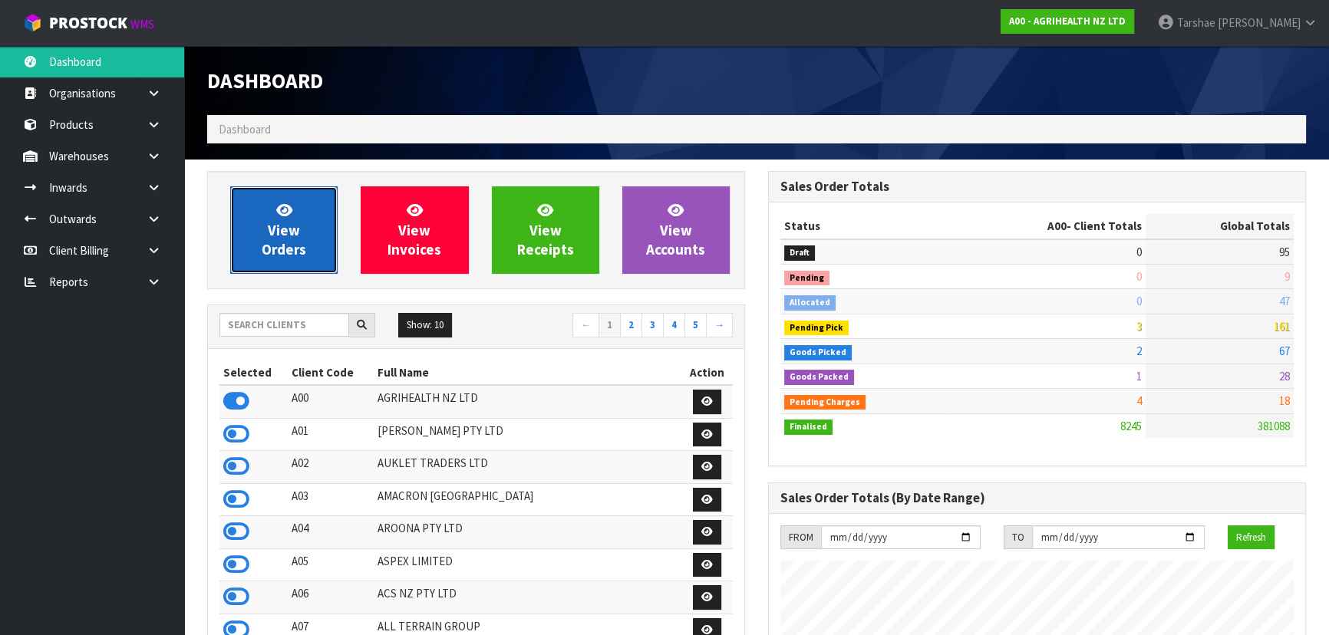
click at [265, 231] on link "View Orders" at bounding box center [283, 229] width 107 height 87
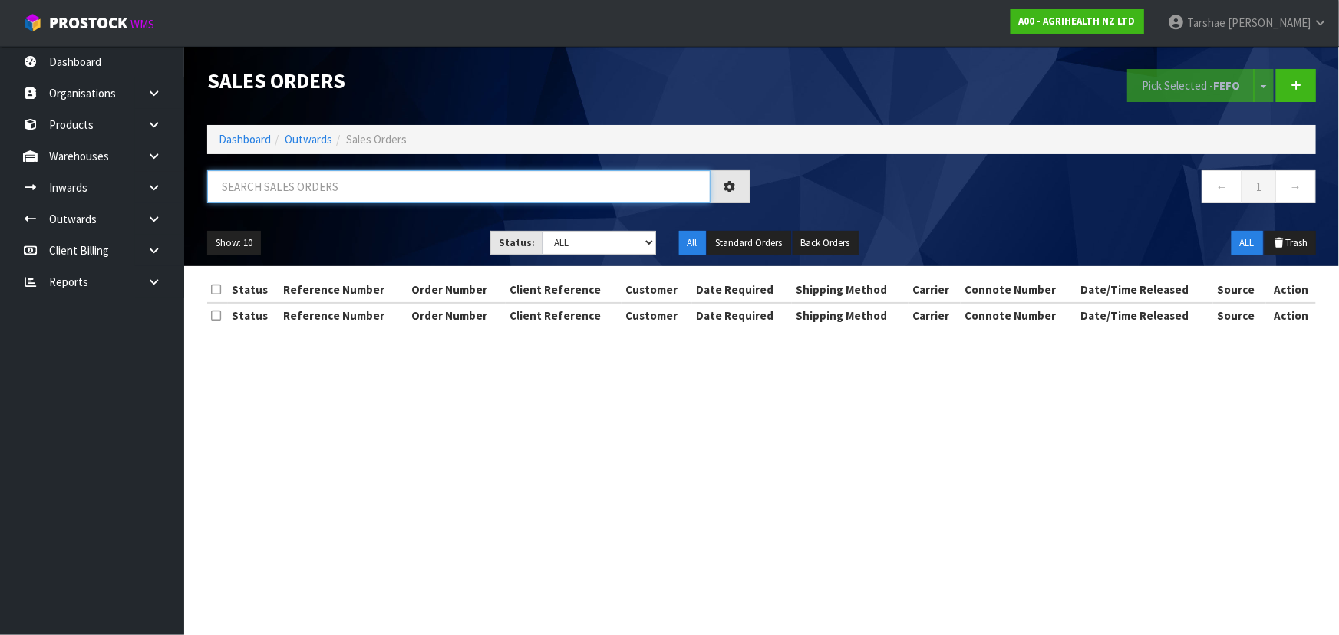
click at [292, 191] on input "text" at bounding box center [458, 186] width 503 height 33
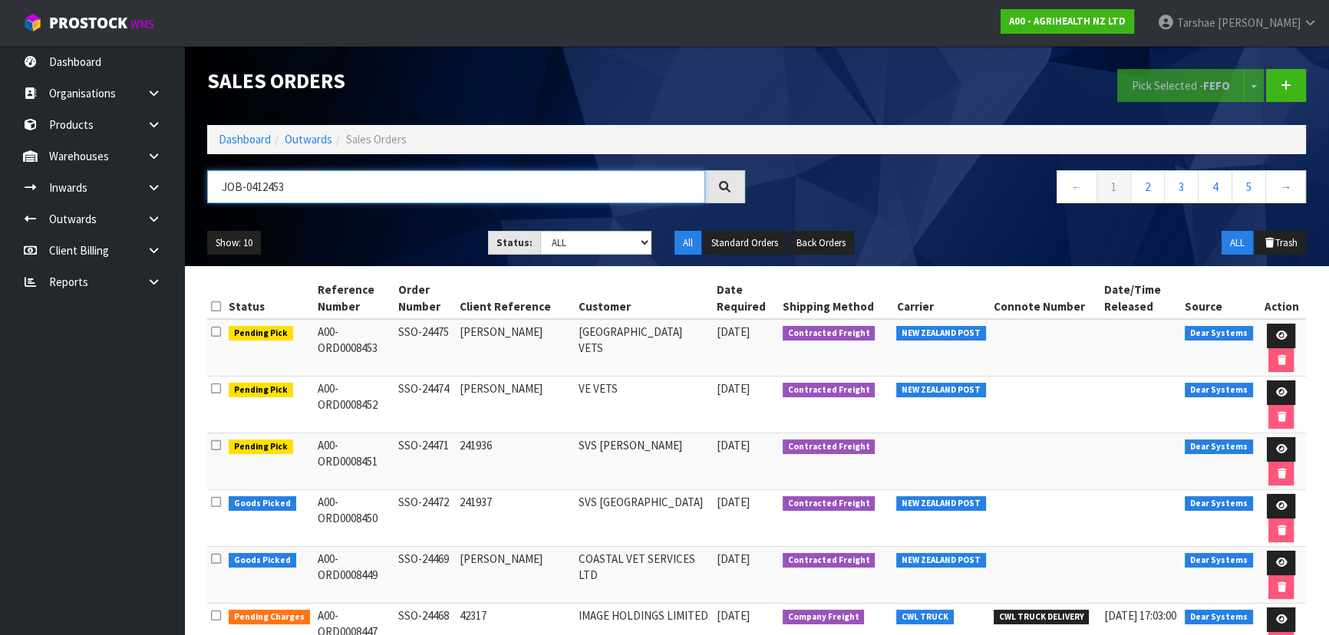
type input "JOB-0412453"
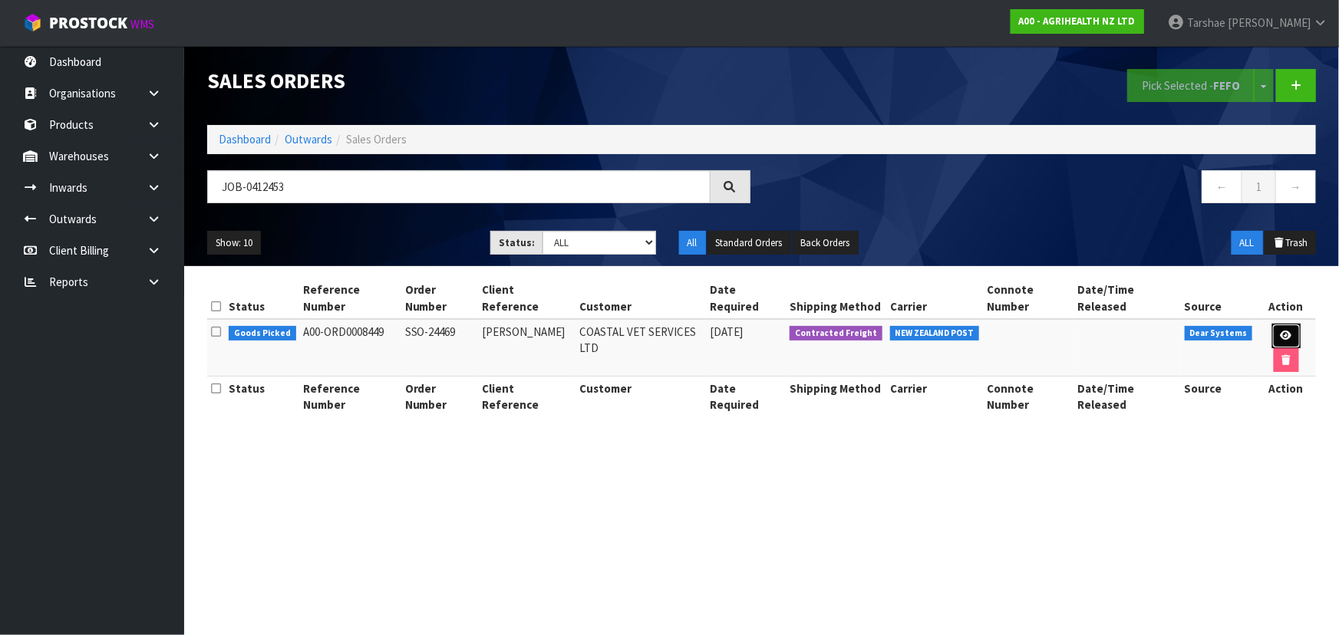
click at [1280, 331] on icon at bounding box center [1286, 336] width 12 height 10
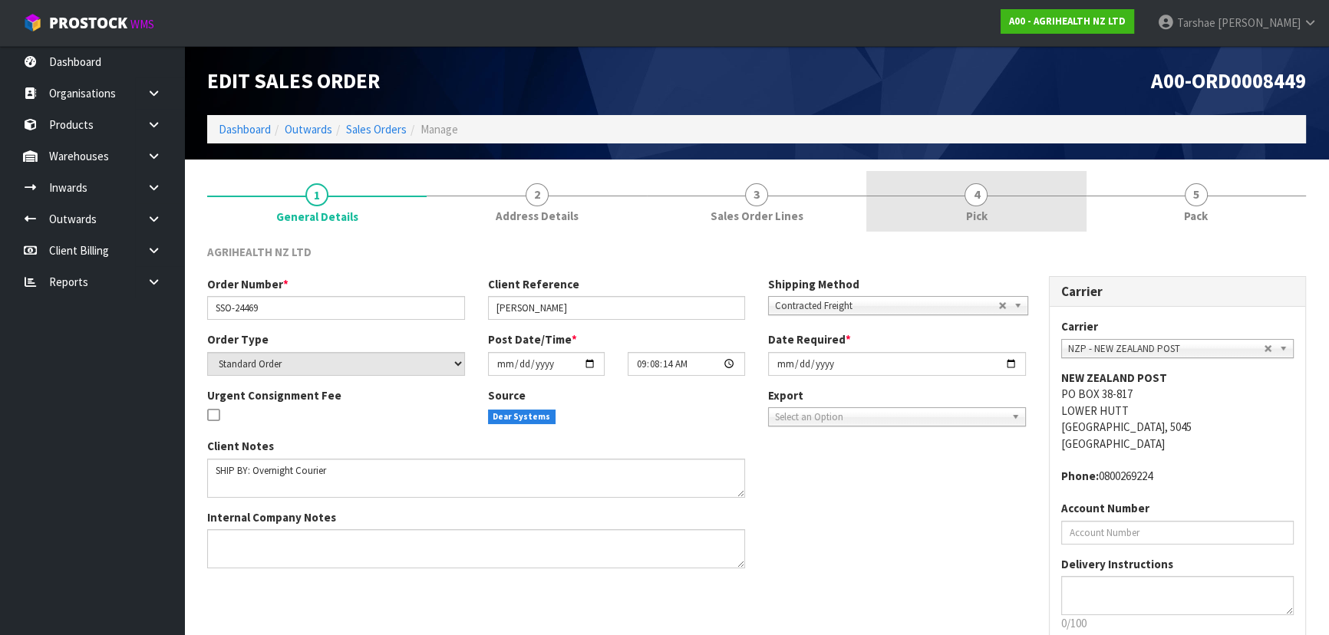
drag, startPoint x: 944, startPoint y: 237, endPoint x: 957, endPoint y: 196, distance: 42.7
click at [949, 225] on div "1 General Details 2 Address Details 3 Sales Order Lines 4 Pick 5 Pack AGRIHEALT…" at bounding box center [756, 443] width 1099 height 545
click at [959, 190] on link "4 Pick" at bounding box center [975, 201] width 219 height 61
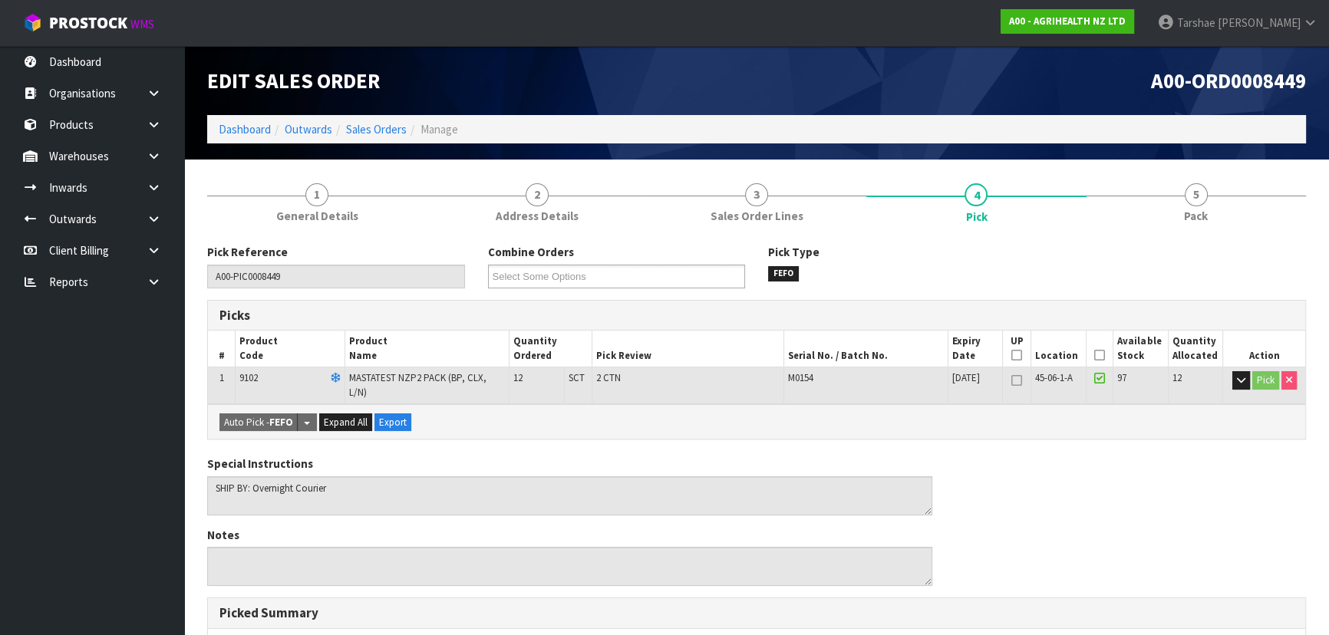
click at [1099, 356] on icon at bounding box center [1099, 355] width 11 height 1
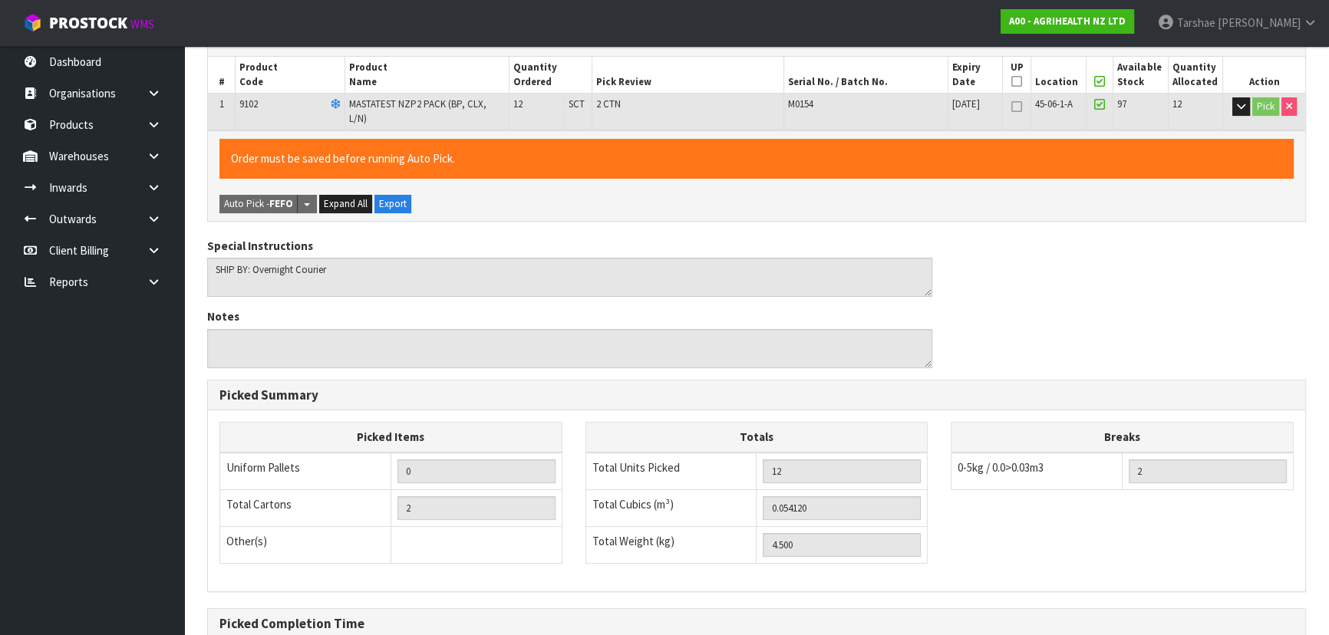
scroll to position [428, 0]
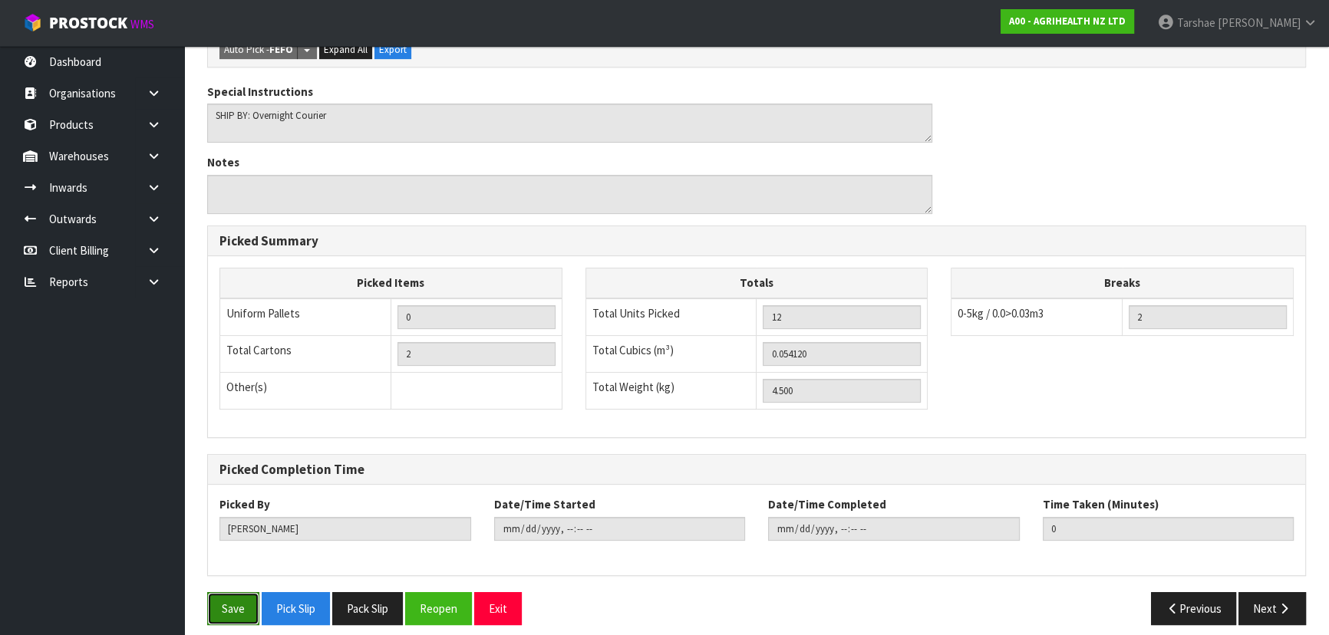
drag, startPoint x: 209, startPoint y: 592, endPoint x: 232, endPoint y: 589, distance: 23.1
click at [215, 592] on button "Save" at bounding box center [233, 608] width 52 height 33
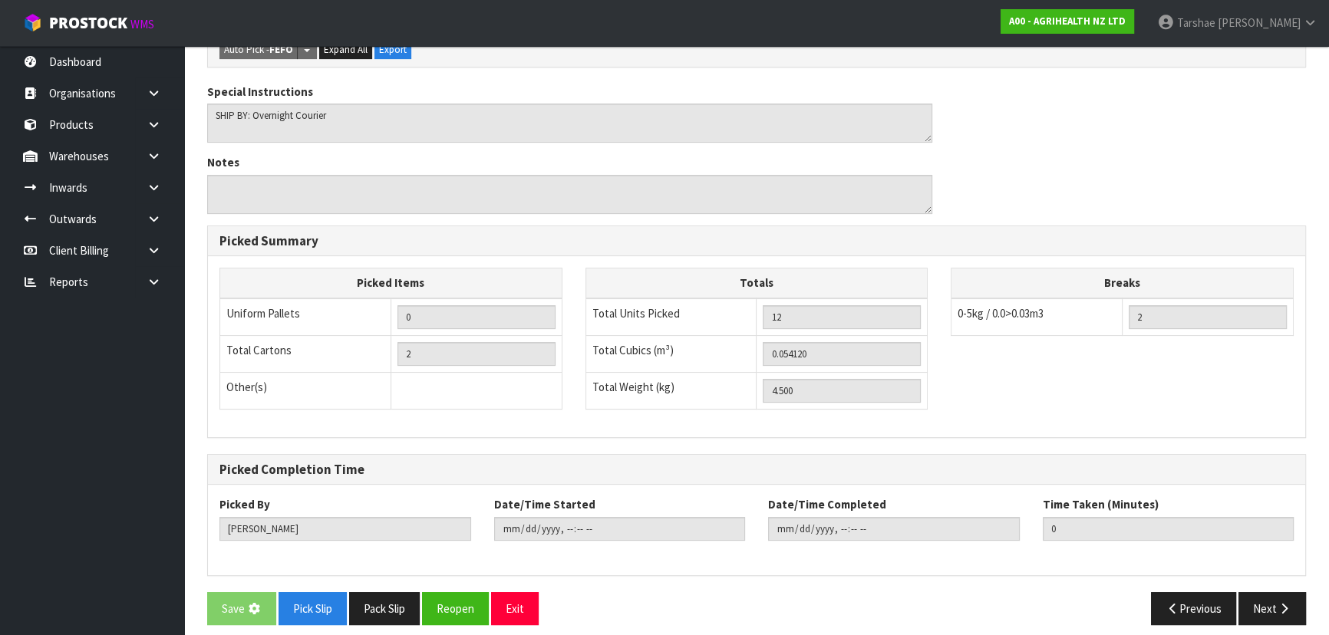
scroll to position [0, 0]
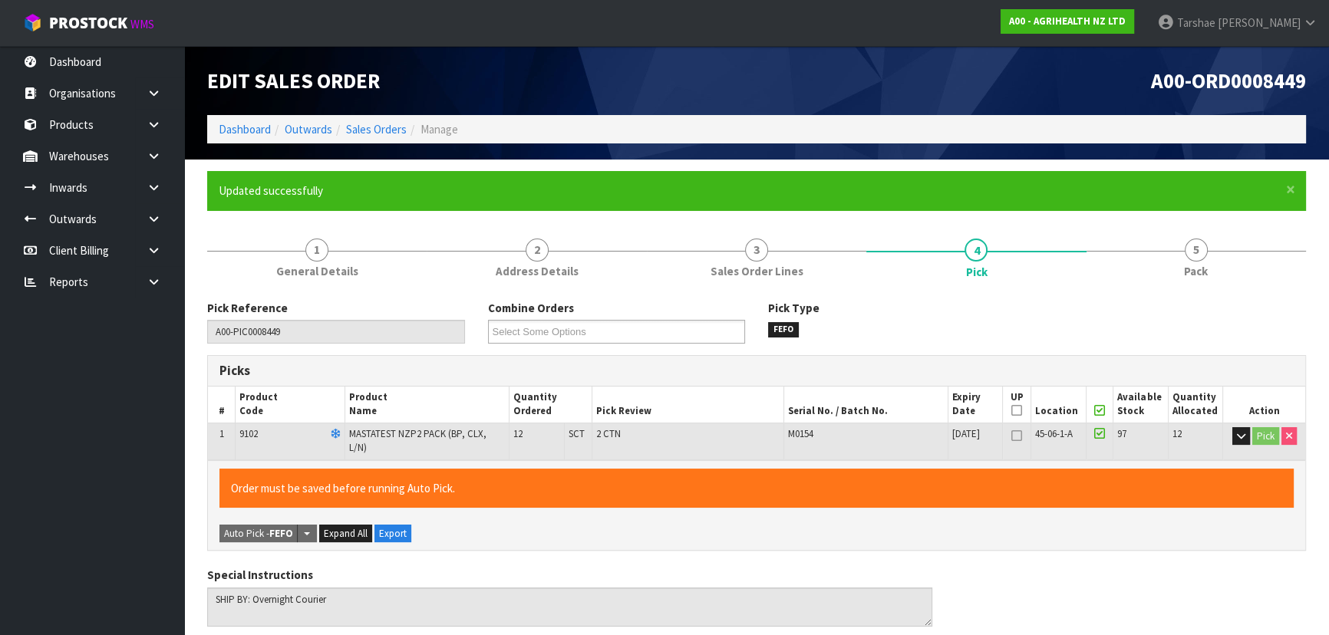
type input "[PERSON_NAME]"
type input "[DATE]T10:29:13"
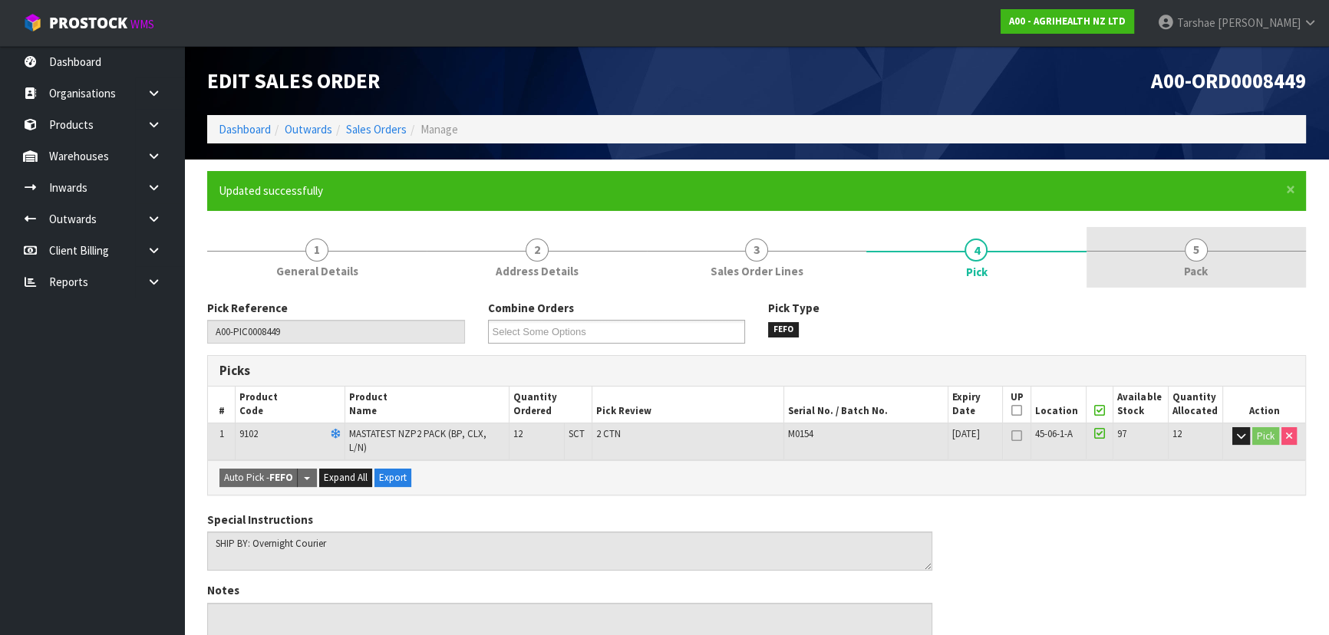
drag, startPoint x: 1175, startPoint y: 249, endPoint x: 1169, endPoint y: 261, distance: 12.7
click at [1175, 250] on link "5 Pack" at bounding box center [1195, 257] width 219 height 61
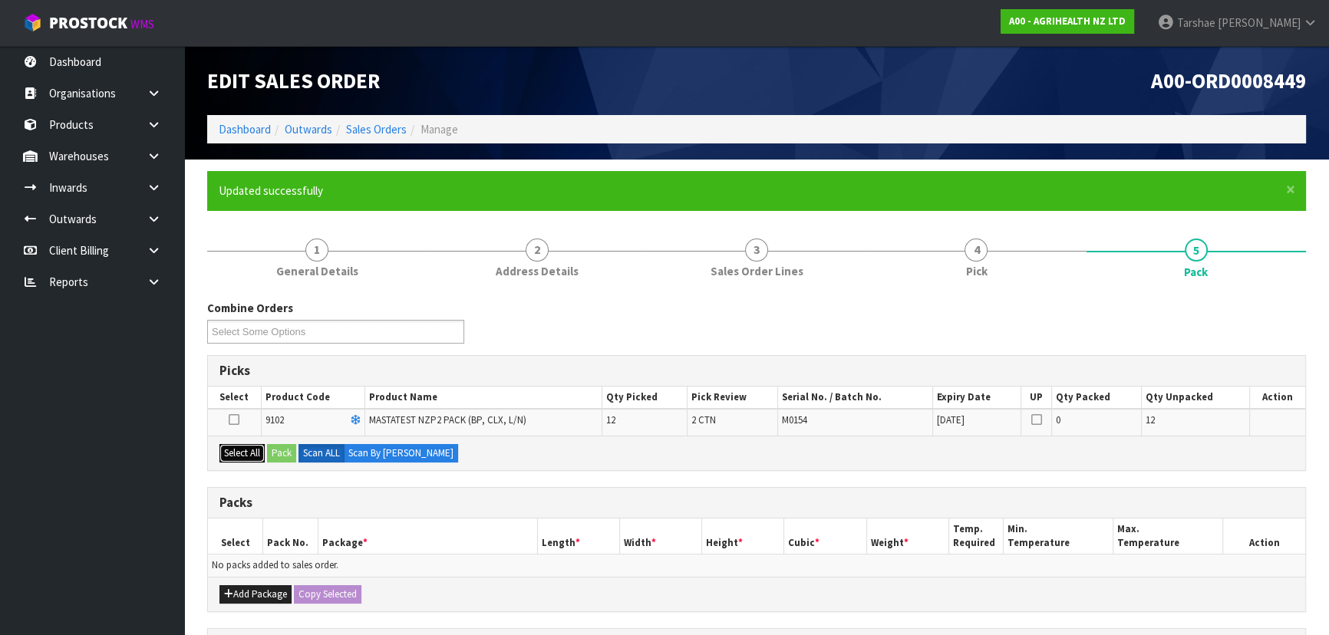
drag, startPoint x: 243, startPoint y: 451, endPoint x: 246, endPoint y: 460, distance: 9.7
click at [244, 451] on button "Select All" at bounding box center [241, 453] width 45 height 18
click at [239, 591] on button "Add Package" at bounding box center [255, 594] width 72 height 18
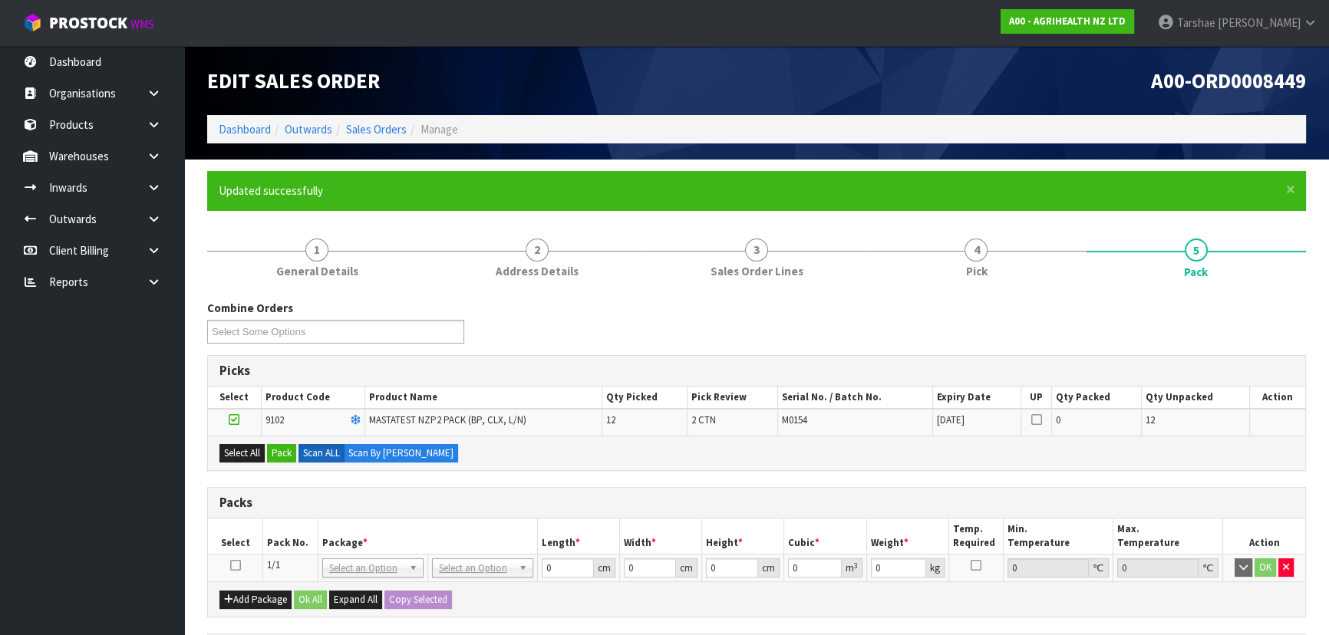
drag, startPoint x: 237, startPoint y: 565, endPoint x: 253, endPoint y: 519, distance: 48.8
click at [237, 565] on icon at bounding box center [235, 565] width 11 height 1
click at [288, 446] on button "Pack" at bounding box center [281, 453] width 29 height 18
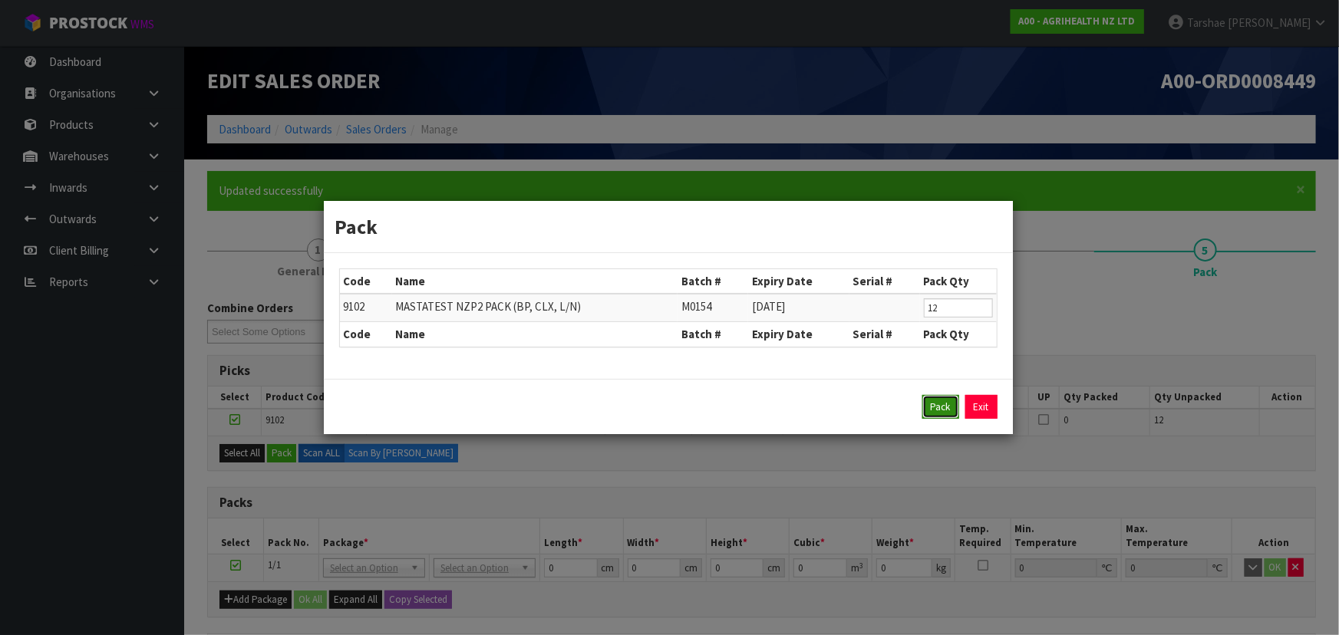
click at [944, 406] on button "Pack" at bounding box center [940, 407] width 37 height 25
type input "0.000"
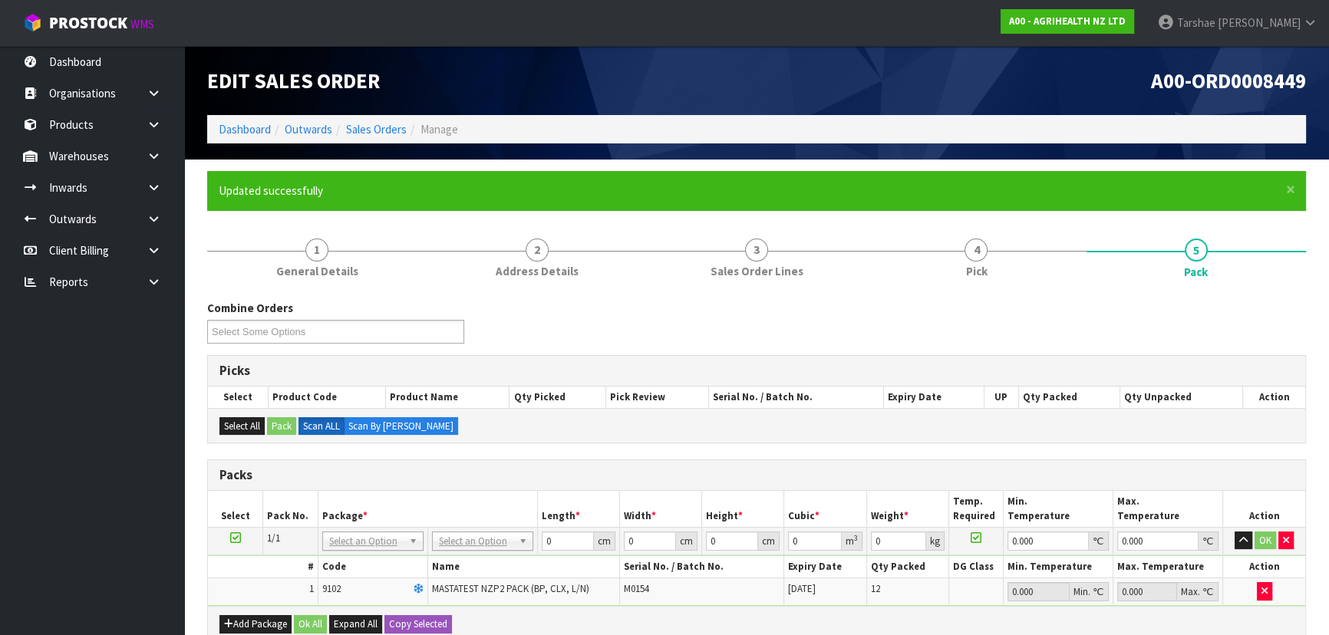
drag, startPoint x: 460, startPoint y: 536, endPoint x: 466, endPoint y: 562, distance: 27.5
drag, startPoint x: 466, startPoint y: 585, endPoint x: 472, endPoint y: 400, distance: 185.0
drag, startPoint x: 468, startPoint y: 372, endPoint x: 468, endPoint y: 418, distance: 46.0
click at [468, 388] on div "Picks Select Product Code Product Name Qty Picked Pick Review Serial No. / Batc…" at bounding box center [756, 399] width 1099 height 88
click at [473, 418] on div "Select All Pack Scan ALL Scan By [PERSON_NAME]" at bounding box center [756, 425] width 1097 height 35
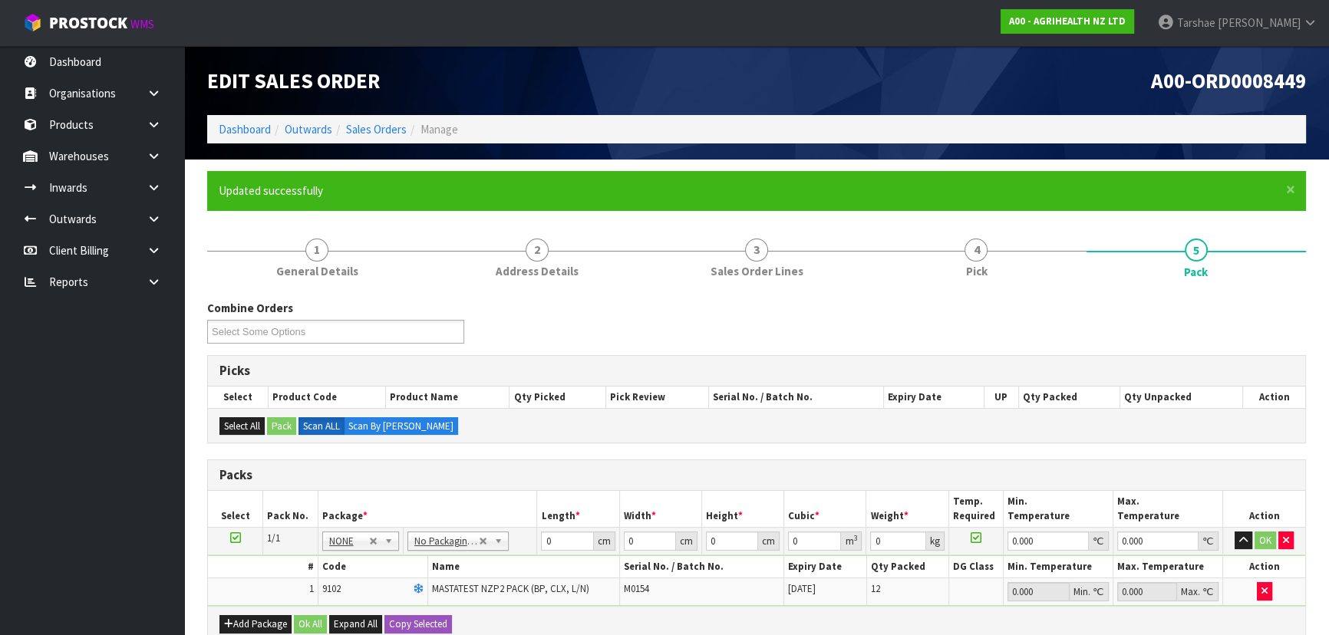
click at [565, 446] on div "Combine Orders A00-ORD0008446 A00-ORD0008449 A00-ORD0008450 A00-ORD0008451 A00-…" at bounding box center [756, 611] width 1099 height 622
drag, startPoint x: 560, startPoint y: 542, endPoint x: 483, endPoint y: 547, distance: 76.9
click at [487, 545] on tr "1/1 NONE 007-001 007-002 007-004 007-009 007-013 007-014 007-015 007-017 007-01…" at bounding box center [756, 541] width 1097 height 28
type input "60"
type input "40"
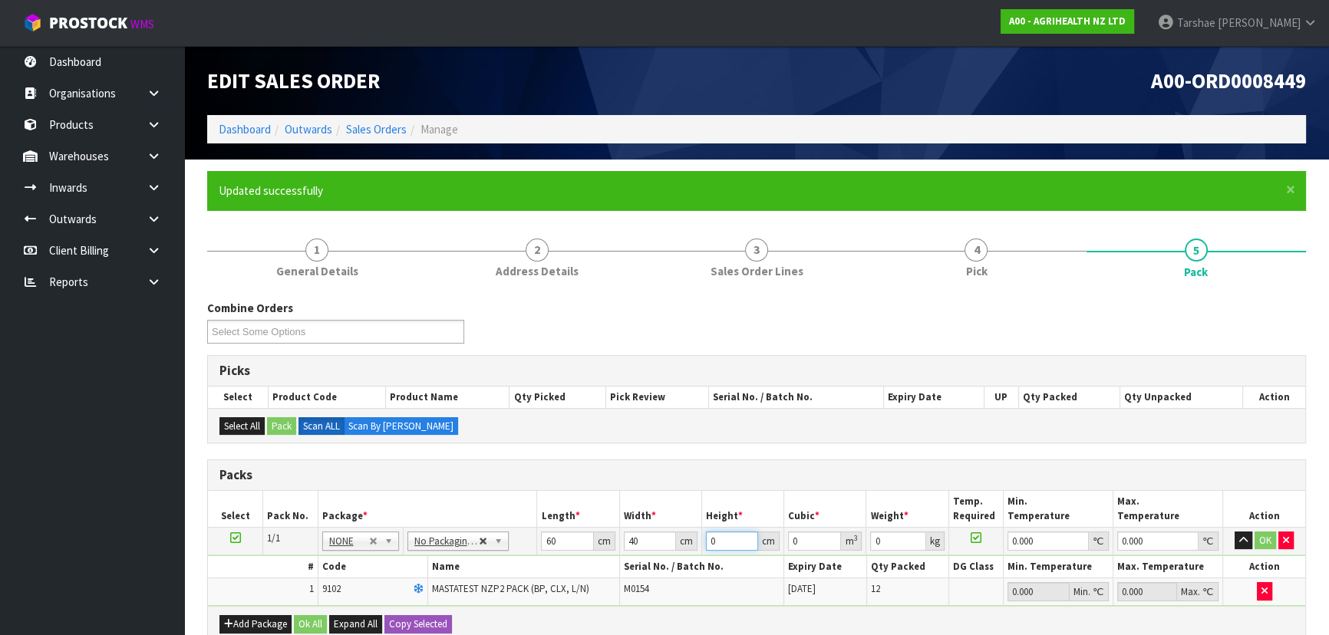
type input "2"
type input "0.0048"
type input "21"
type input "0.0504"
type input "21"
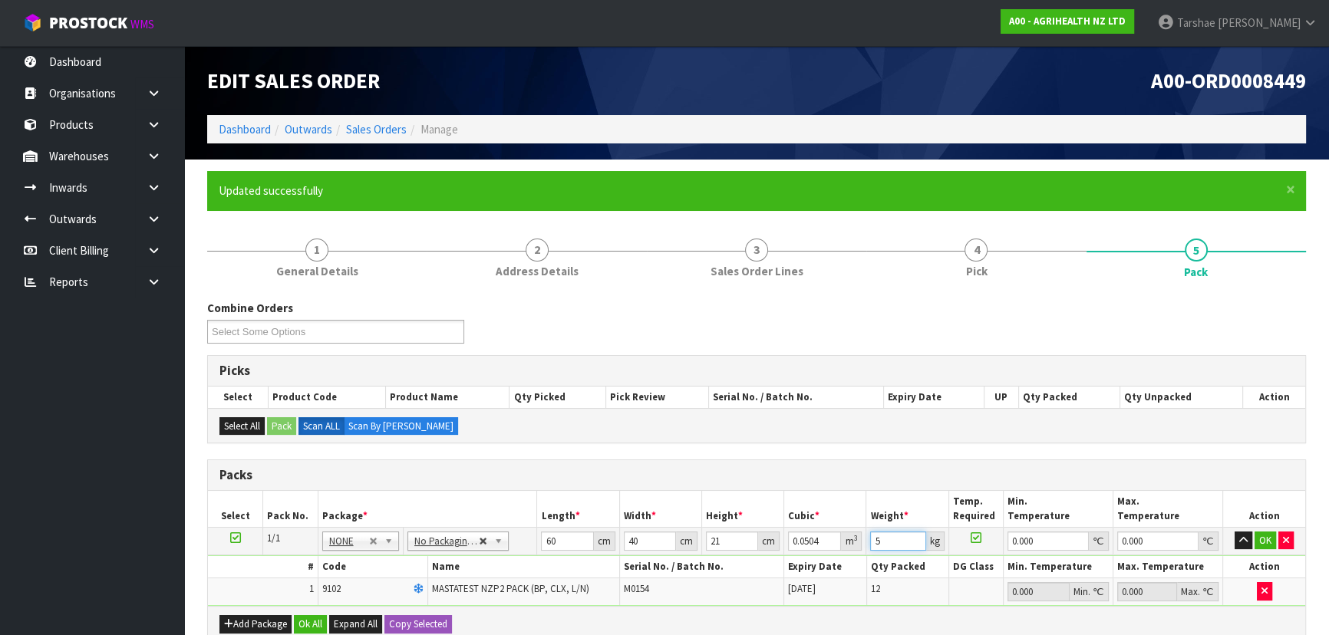
type input "5"
type input "0"
click at [1234, 532] on button "button" at bounding box center [1243, 541] width 18 height 18
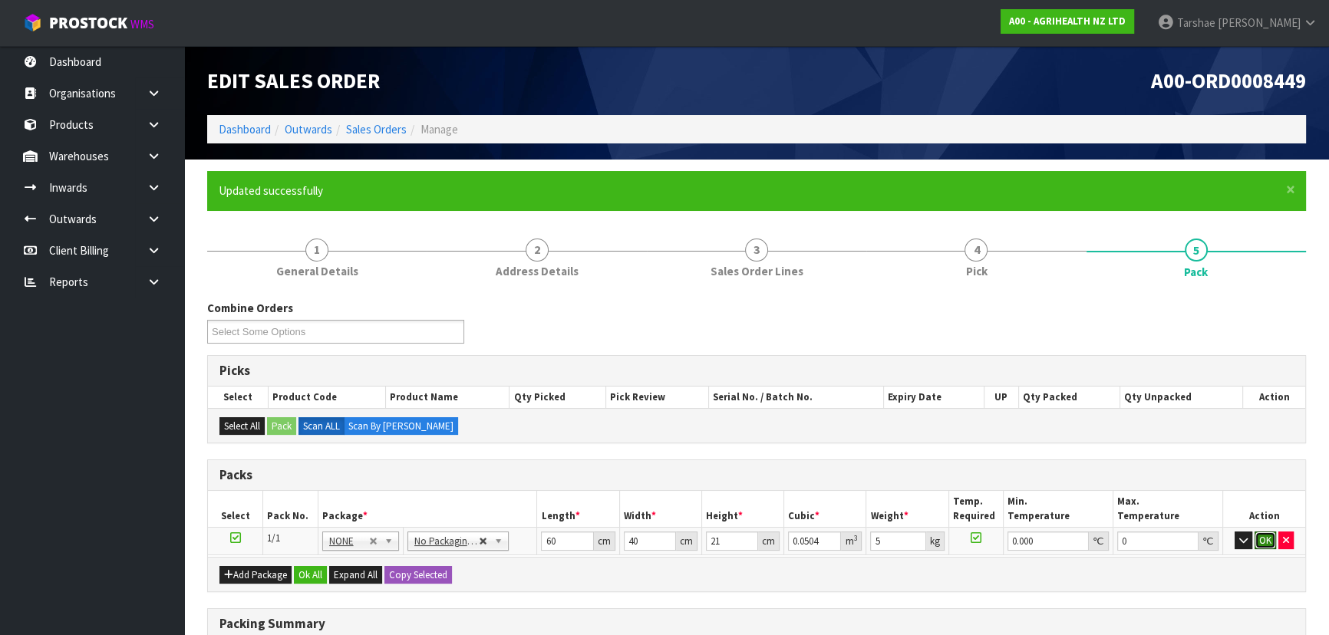
click button "OK" at bounding box center [1264, 541] width 21 height 18
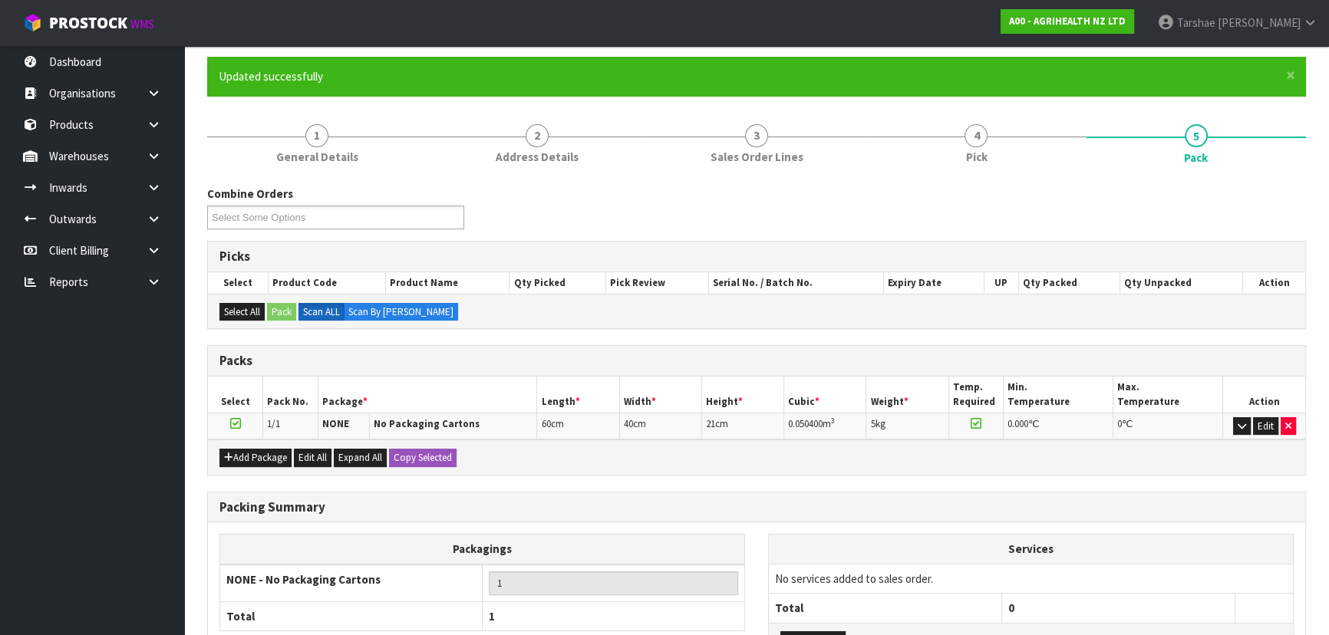
scroll to position [242, 0]
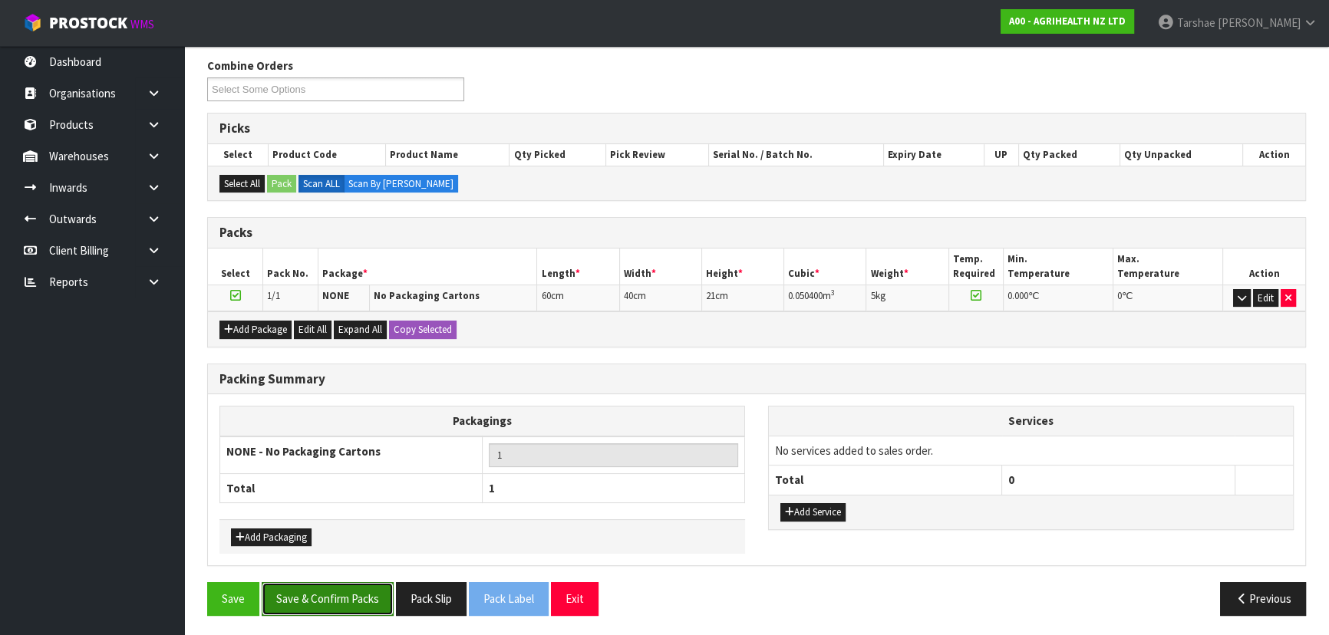
click at [365, 591] on button "Save & Confirm Packs" at bounding box center [328, 598] width 132 height 33
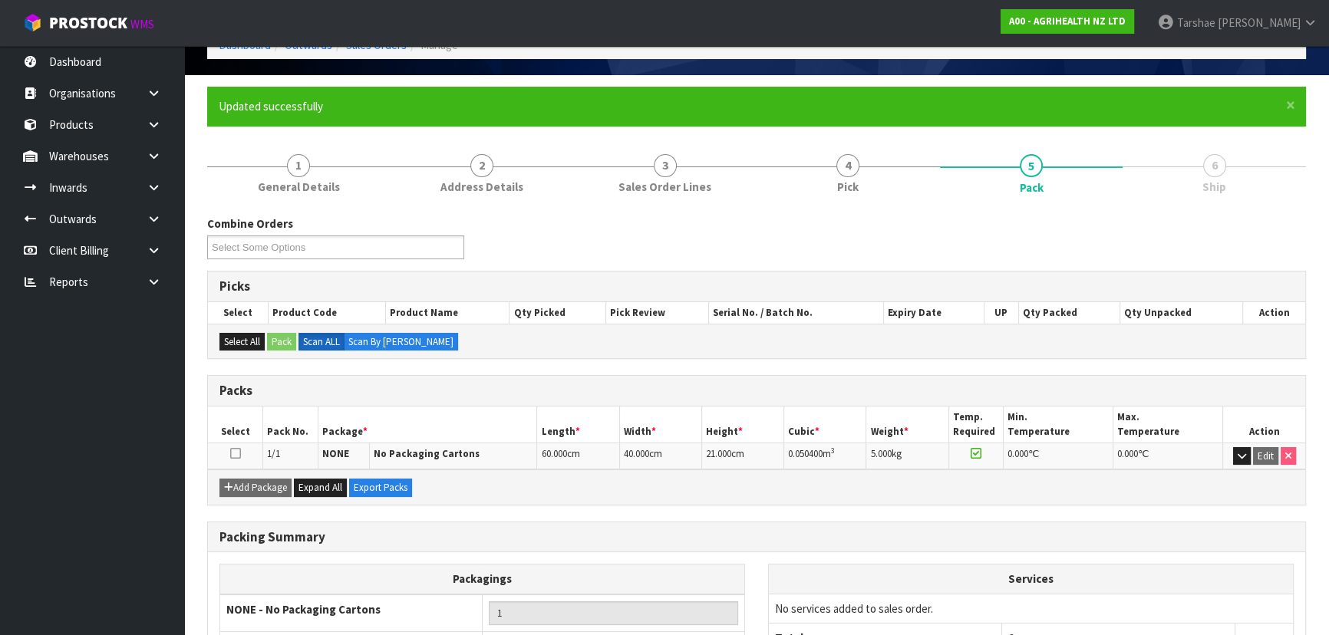
scroll to position [208, 0]
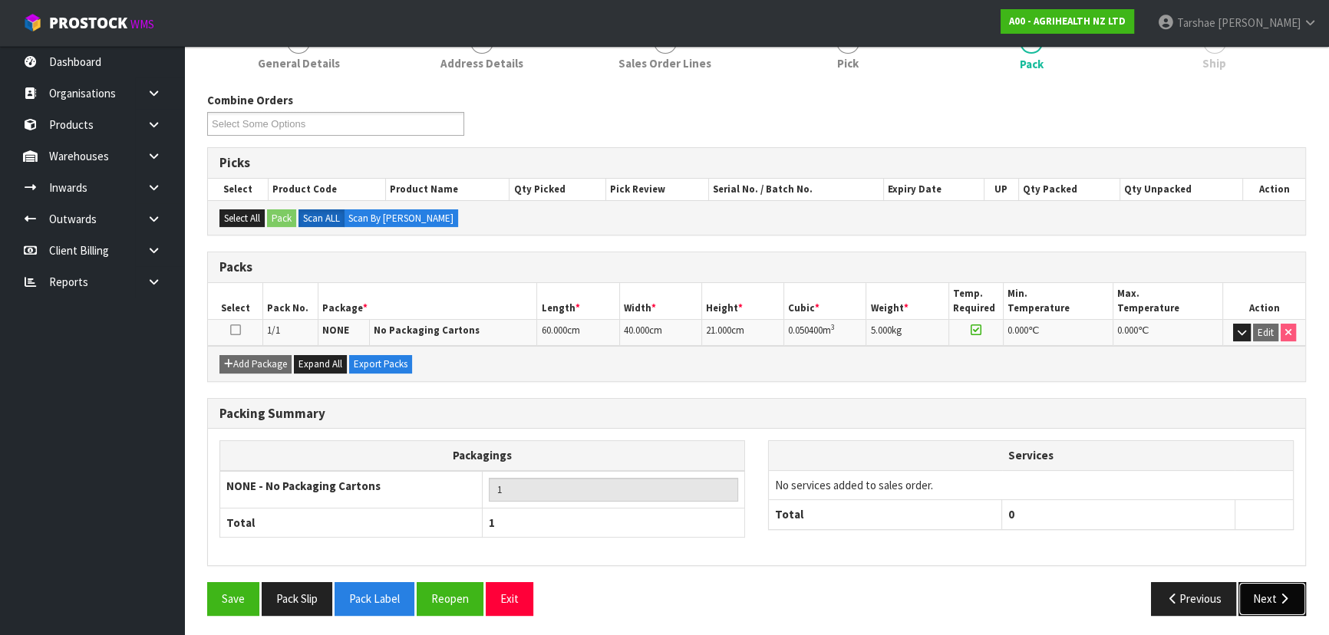
drag, startPoint x: 1274, startPoint y: 585, endPoint x: 1245, endPoint y: 575, distance: 29.8
click at [1274, 583] on button "Next" at bounding box center [1272, 598] width 68 height 33
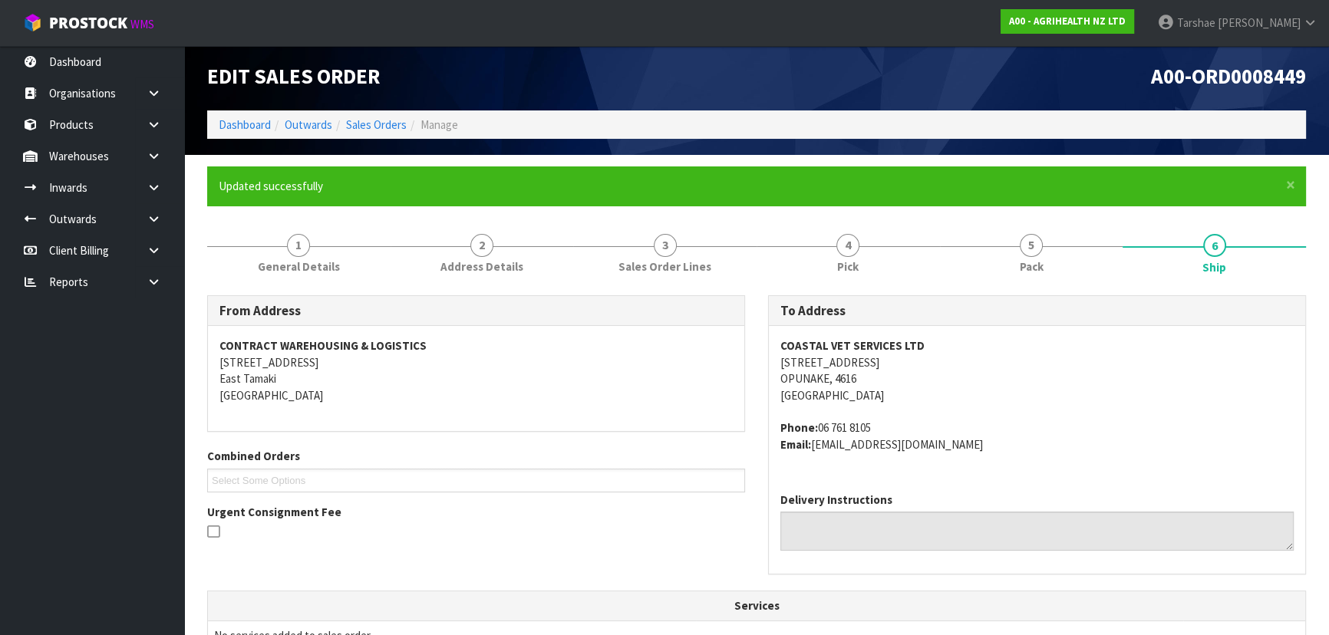
scroll to position [391, 0]
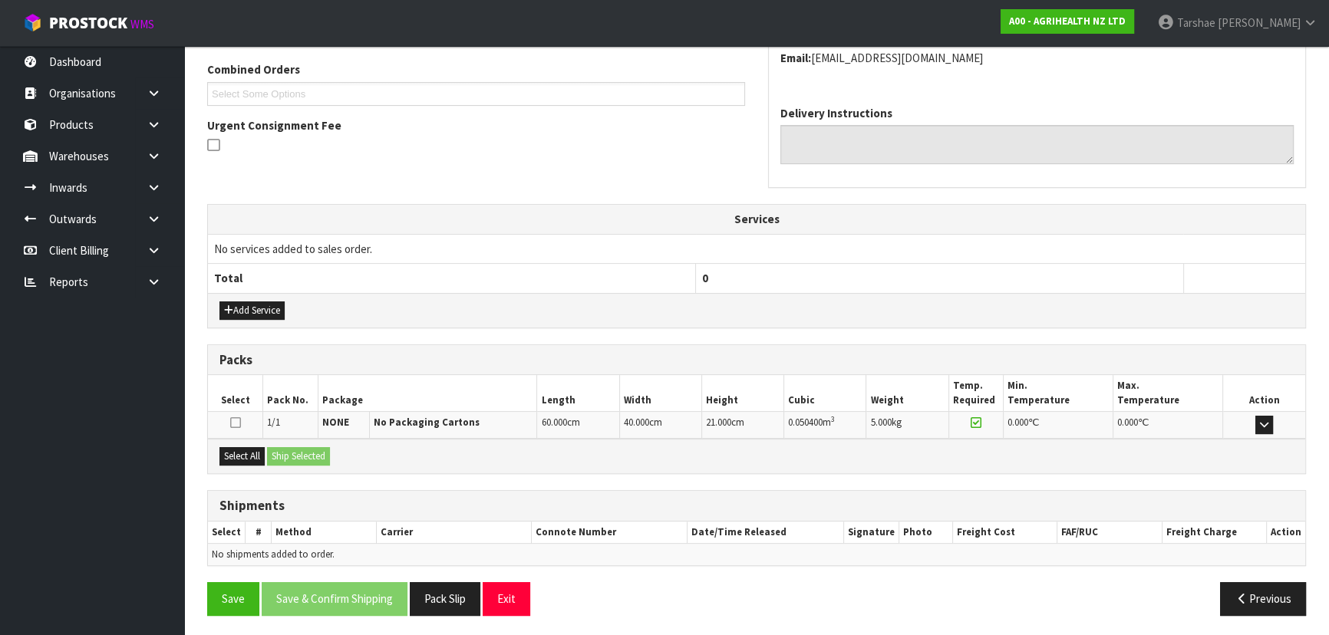
click at [241, 444] on div "Select All Ship Selected" at bounding box center [756, 456] width 1097 height 35
drag, startPoint x: 244, startPoint y: 456, endPoint x: 263, endPoint y: 459, distance: 19.3
click at [253, 458] on button "Select All" at bounding box center [241, 456] width 45 height 18
click at [292, 463] on div "Select All Ship Selected" at bounding box center [756, 456] width 1097 height 35
click at [316, 449] on button "Ship Selected" at bounding box center [298, 456] width 63 height 18
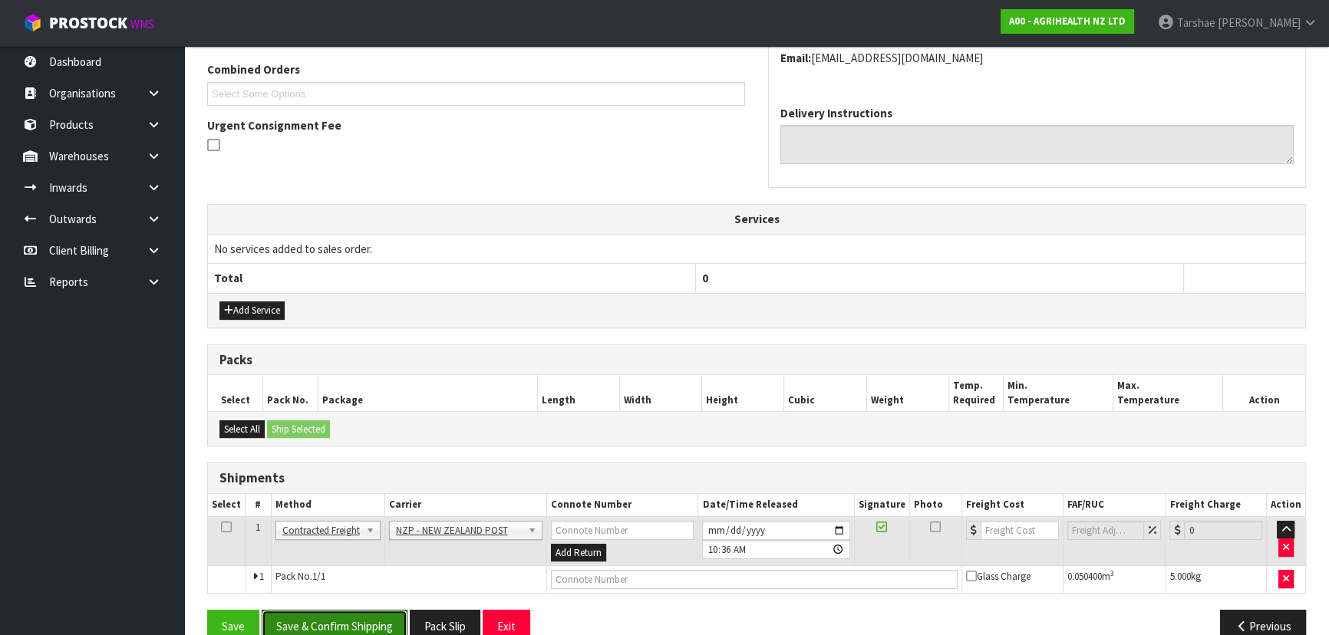
drag, startPoint x: 379, startPoint y: 606, endPoint x: 374, endPoint y: 588, distance: 18.2
click at [377, 603] on div "From Address CONTRACT WAREHOUSING & LOGISTICS [STREET_ADDRESS] Combined Orders …" at bounding box center [756, 282] width 1099 height 746
click at [367, 614] on button "Save & Confirm Shipping" at bounding box center [335, 626] width 146 height 33
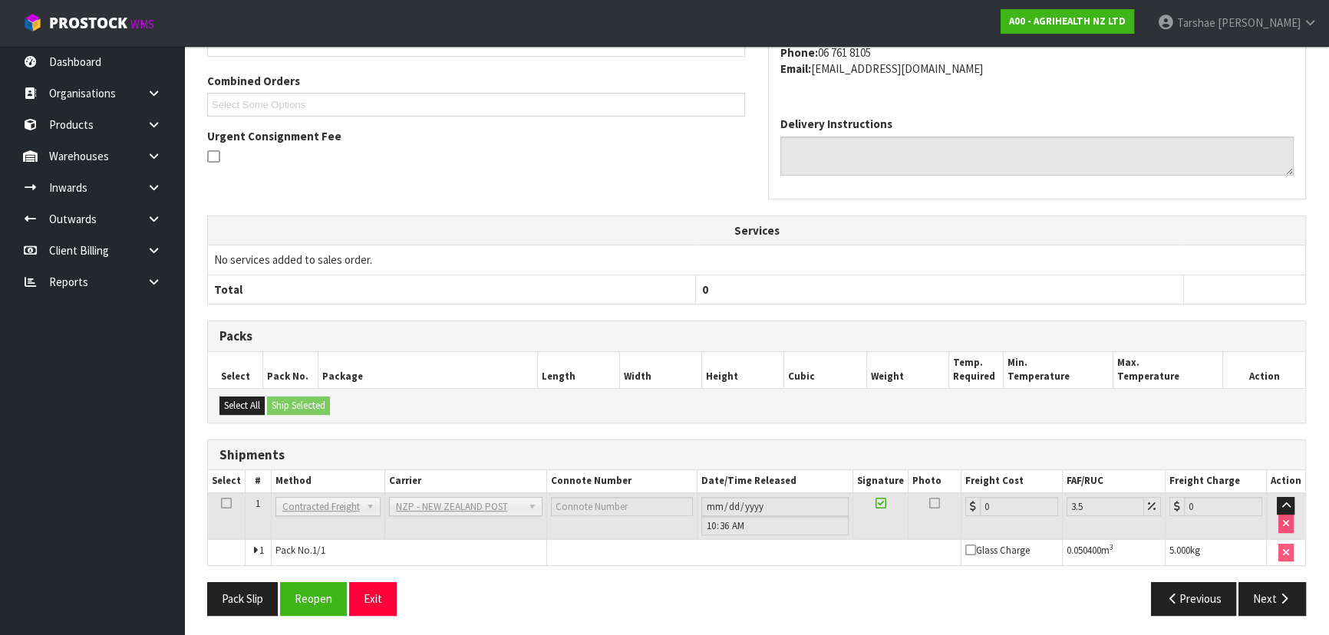
scroll to position [397, 0]
click at [301, 603] on button "Reopen" at bounding box center [313, 598] width 67 height 33
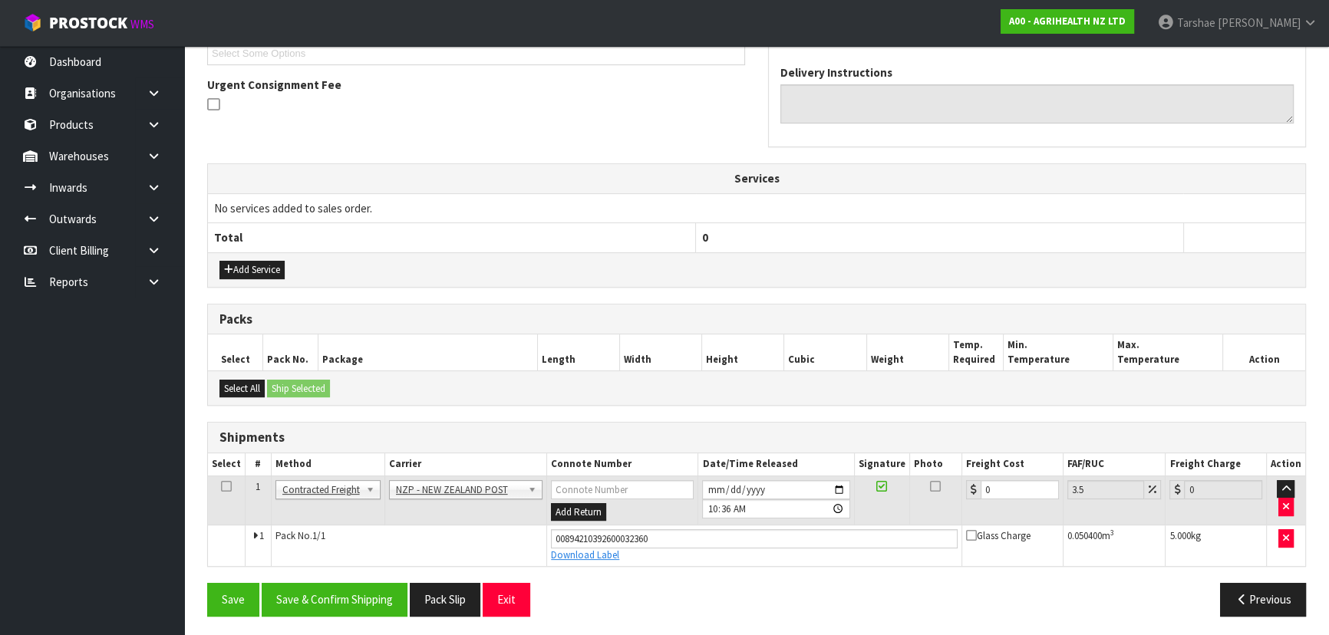
scroll to position [433, 0]
drag, startPoint x: 1005, startPoint y: 486, endPoint x: 920, endPoint y: 483, distance: 85.2
click at [928, 483] on tr "1 Client Local Pickup Customer Local Pickup Company Freight Contracted Freight …" at bounding box center [756, 500] width 1097 height 50
type input "8"
type input "8.28"
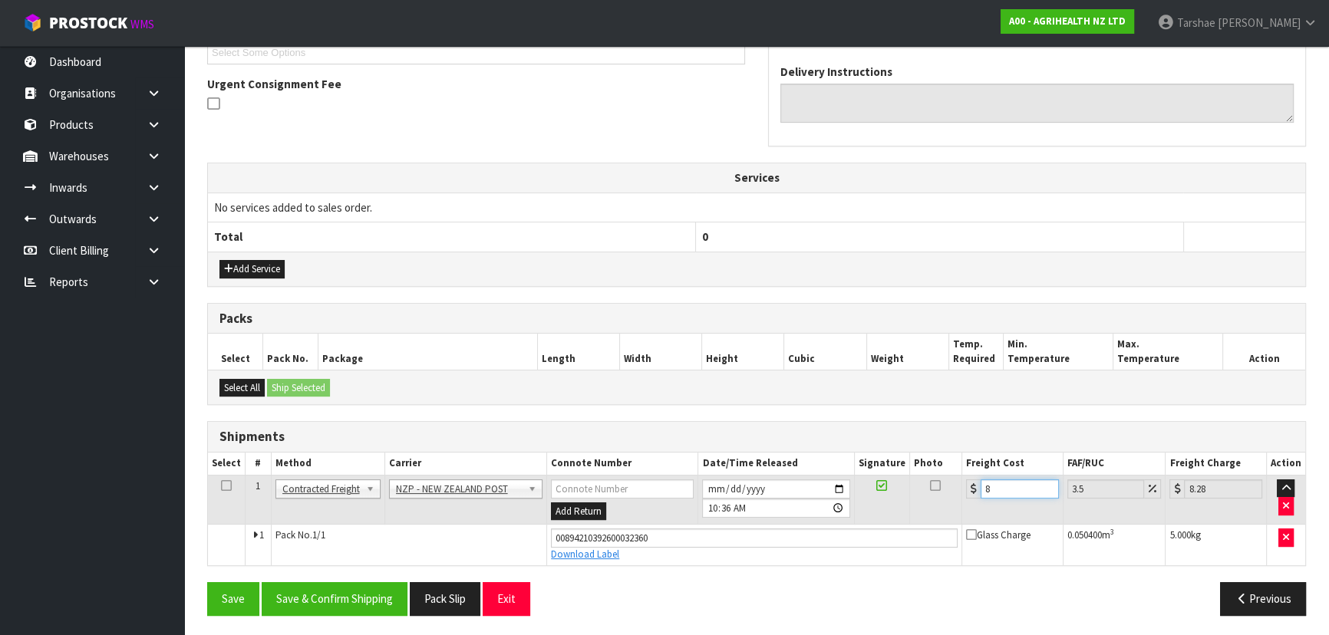
type input "8.4"
type input "8.69"
type input "8.45"
type input "8.75"
type input "8.45"
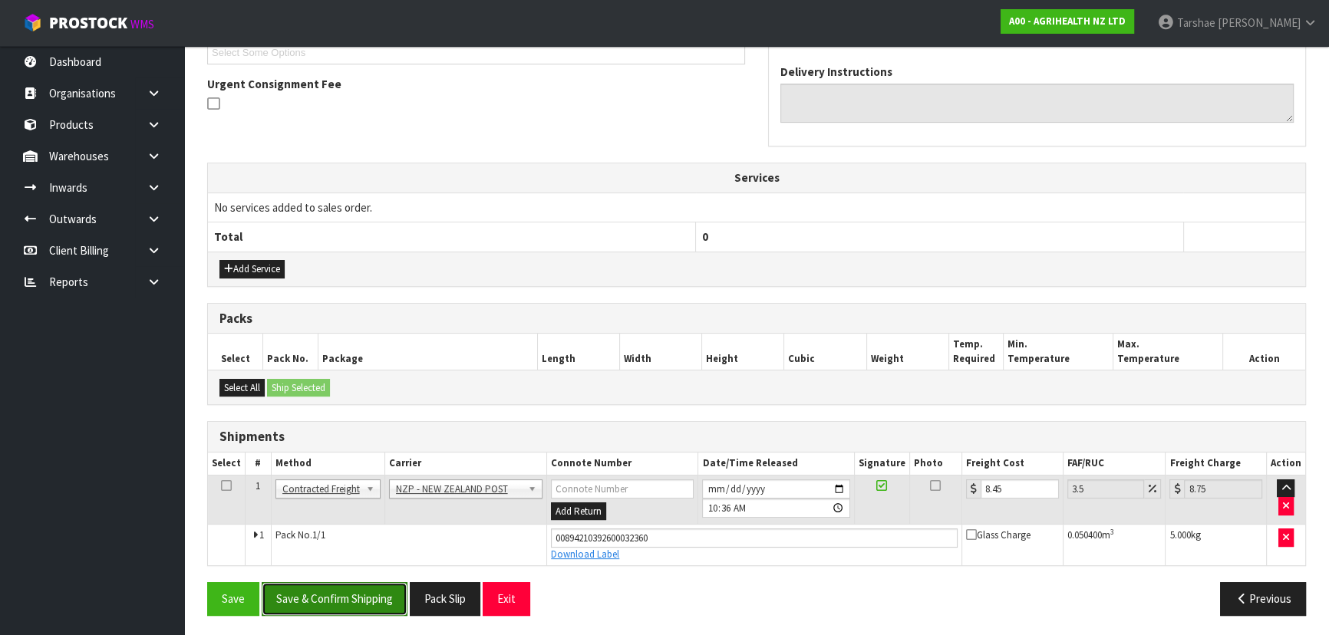
click at [344, 601] on button "Save & Confirm Shipping" at bounding box center [335, 598] width 146 height 33
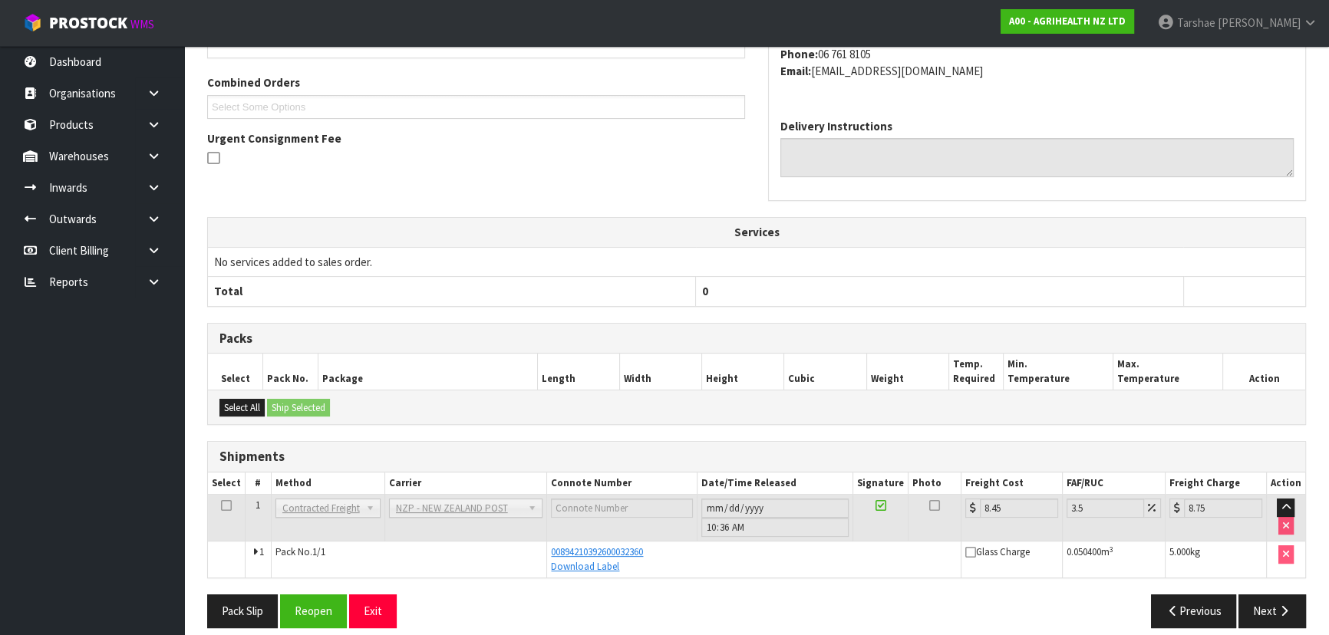
scroll to position [391, 0]
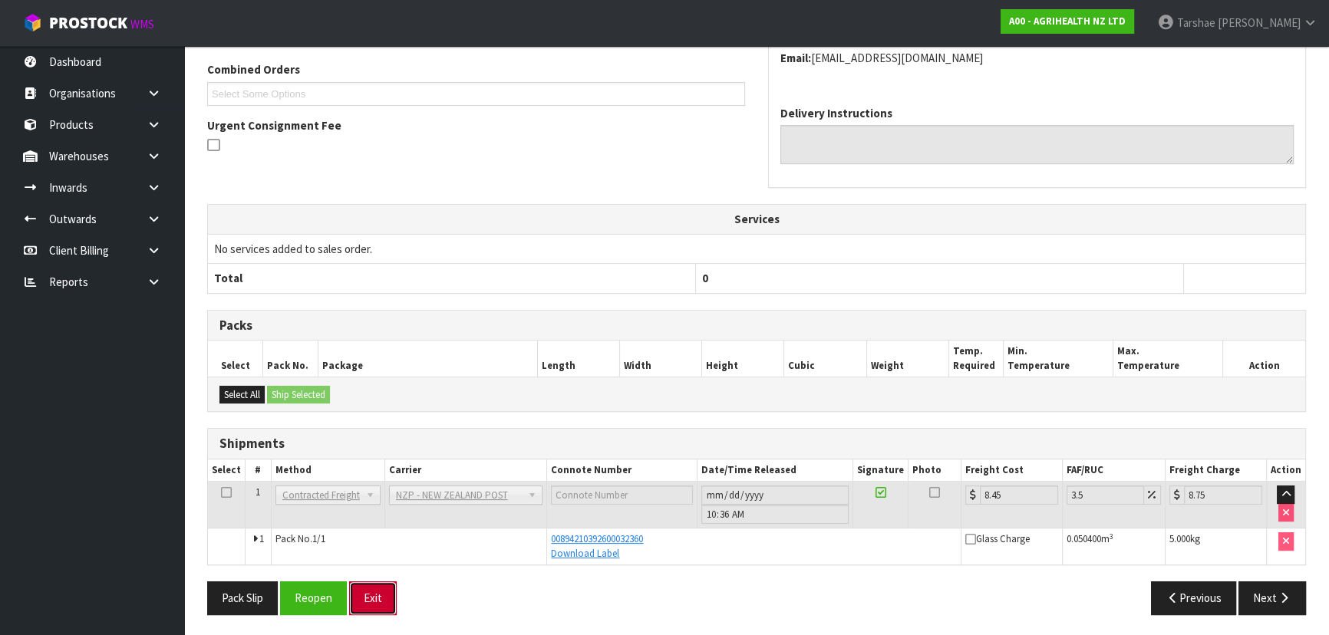
click at [372, 596] on button "Exit" at bounding box center [373, 598] width 48 height 33
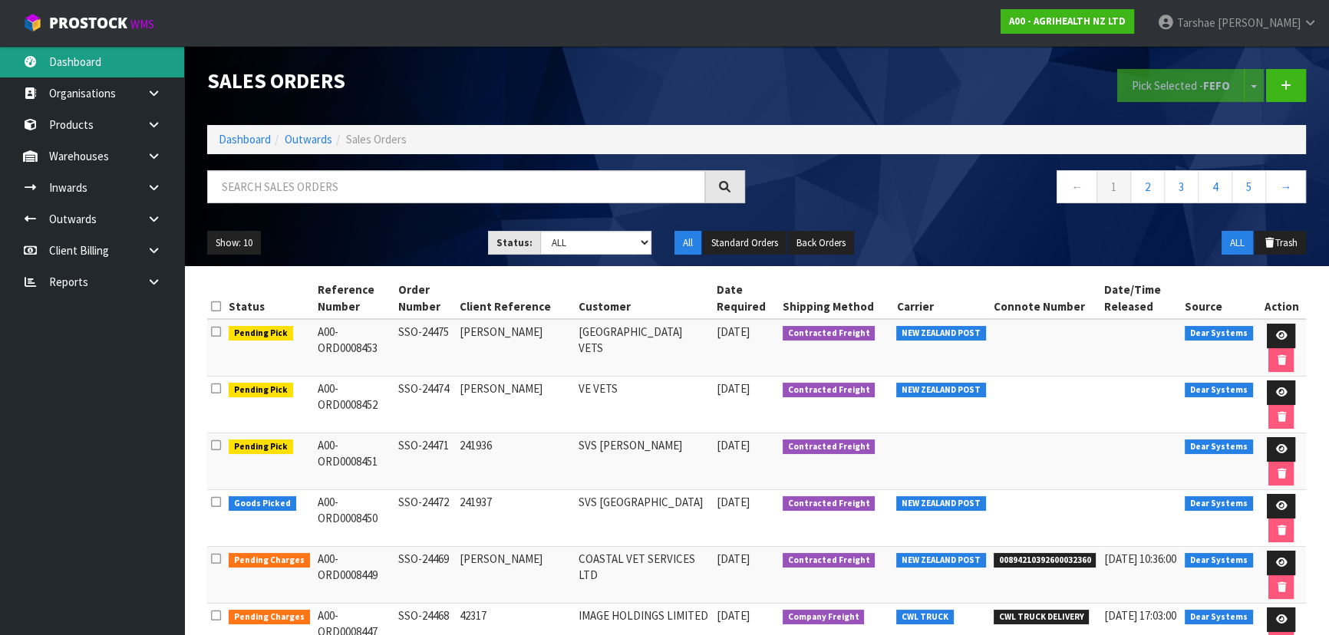
drag, startPoint x: 49, startPoint y: 45, endPoint x: 55, endPoint y: 54, distance: 10.4
click at [51, 46] on body "Toggle navigation ProStock WMS A00 - AGRIHEALTH NZ LTD [PERSON_NAME] Logout Das…" at bounding box center [664, 317] width 1329 height 635
click at [58, 58] on link "Dashboard" at bounding box center [92, 61] width 184 height 31
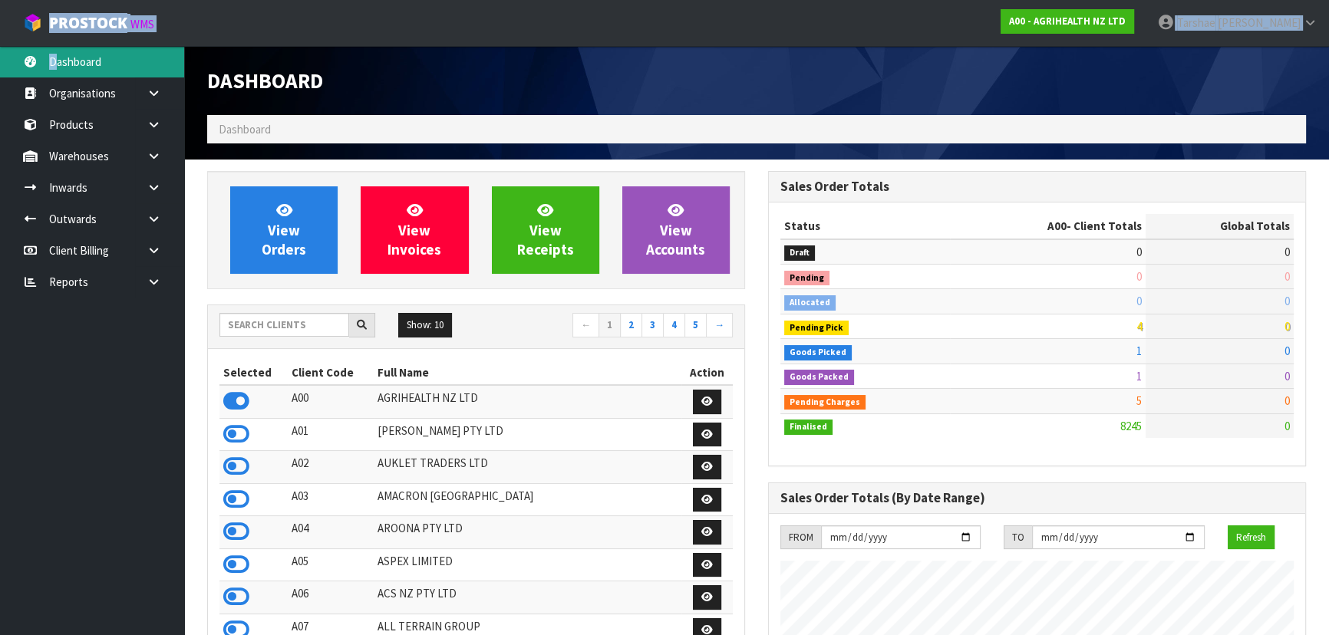
scroll to position [1160, 560]
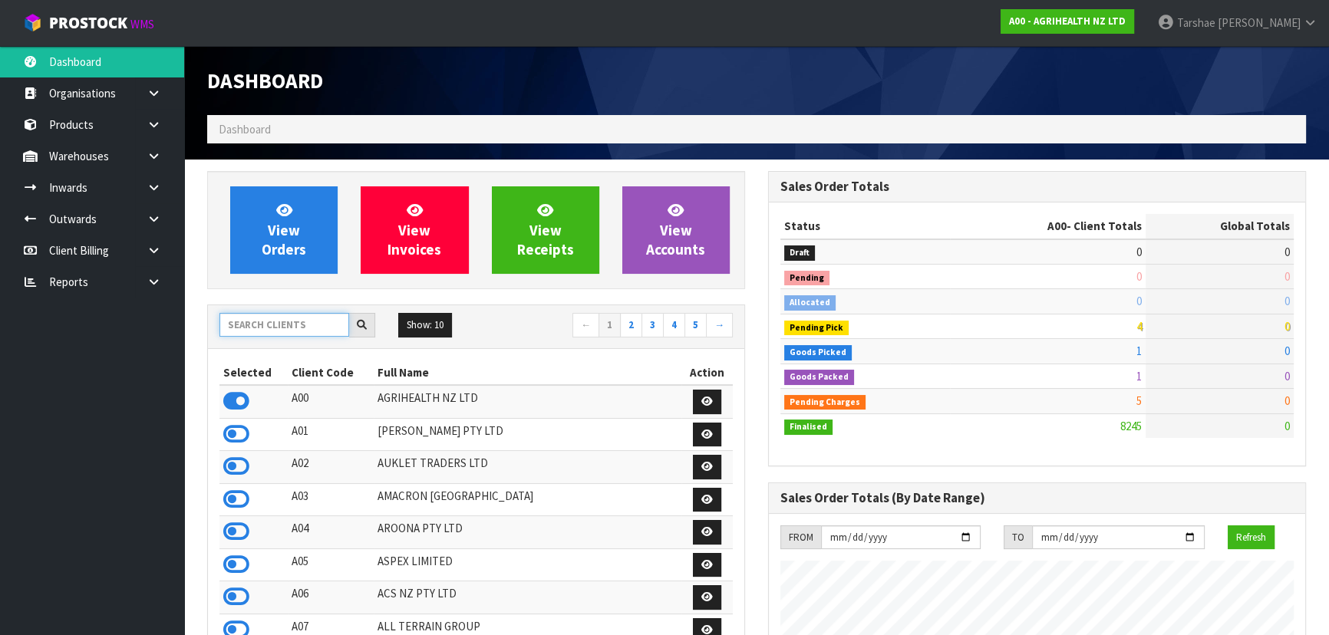
click at [253, 325] on input "text" at bounding box center [284, 325] width 130 height 24
type input "A06"
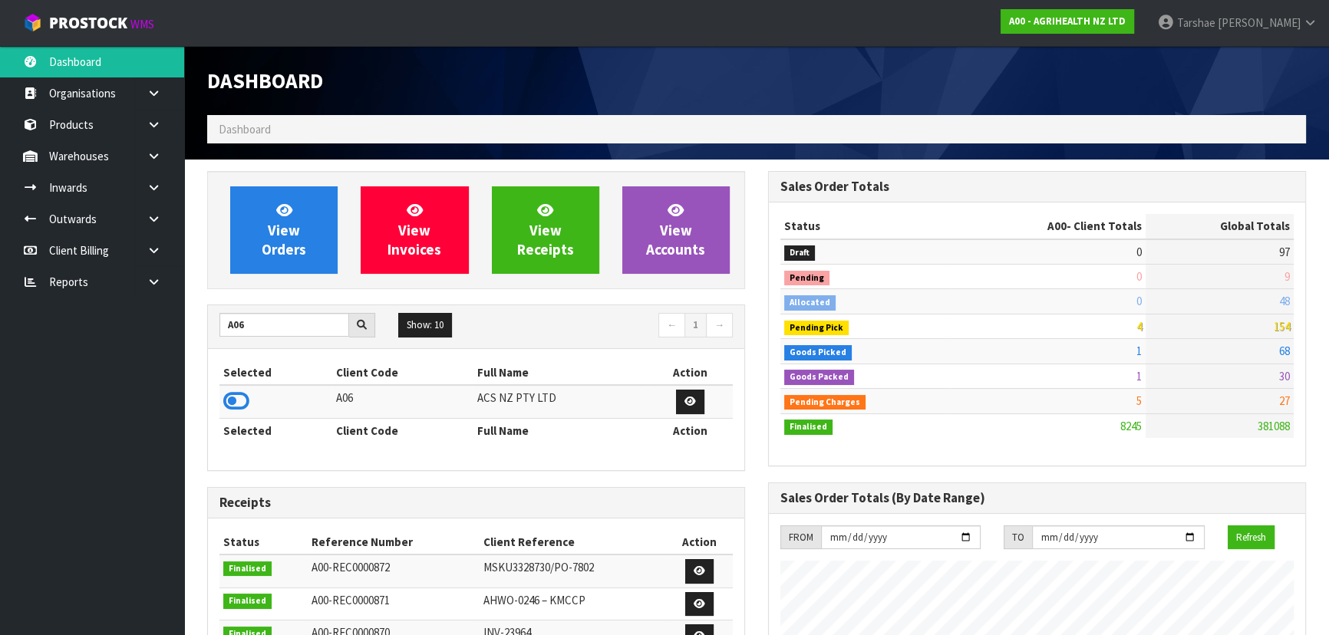
drag, startPoint x: 232, startPoint y: 400, endPoint x: 244, endPoint y: 386, distance: 19.1
click at [236, 396] on icon at bounding box center [236, 401] width 26 height 23
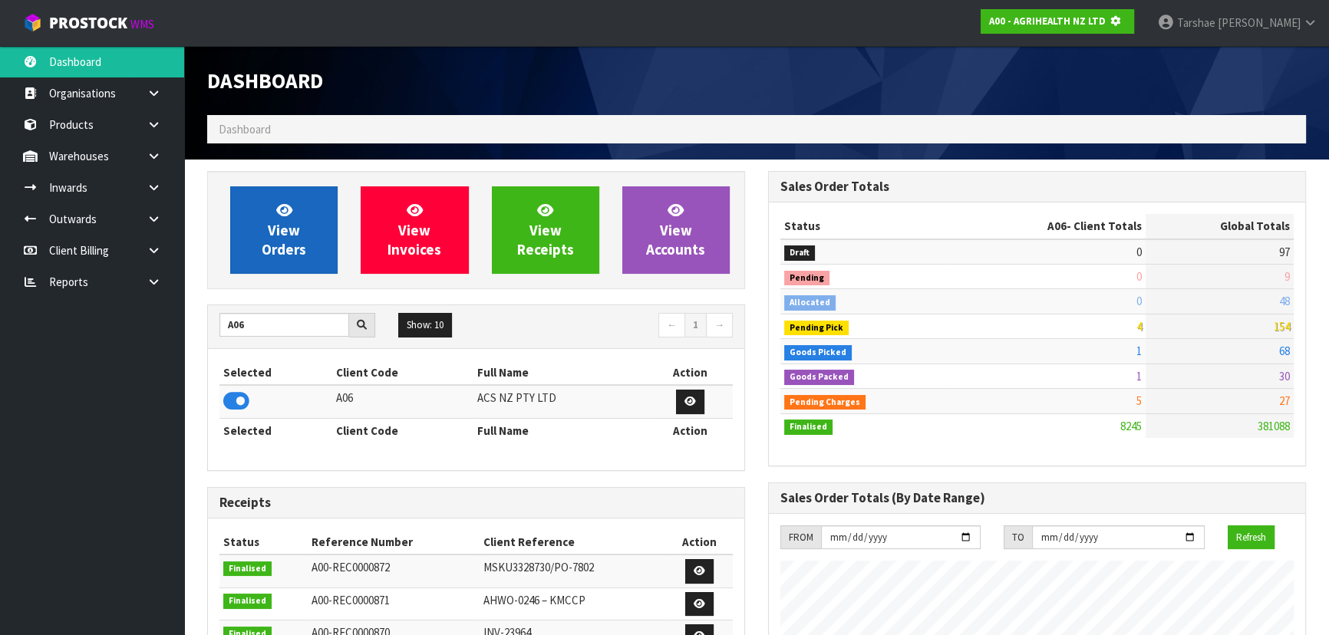
scroll to position [955, 560]
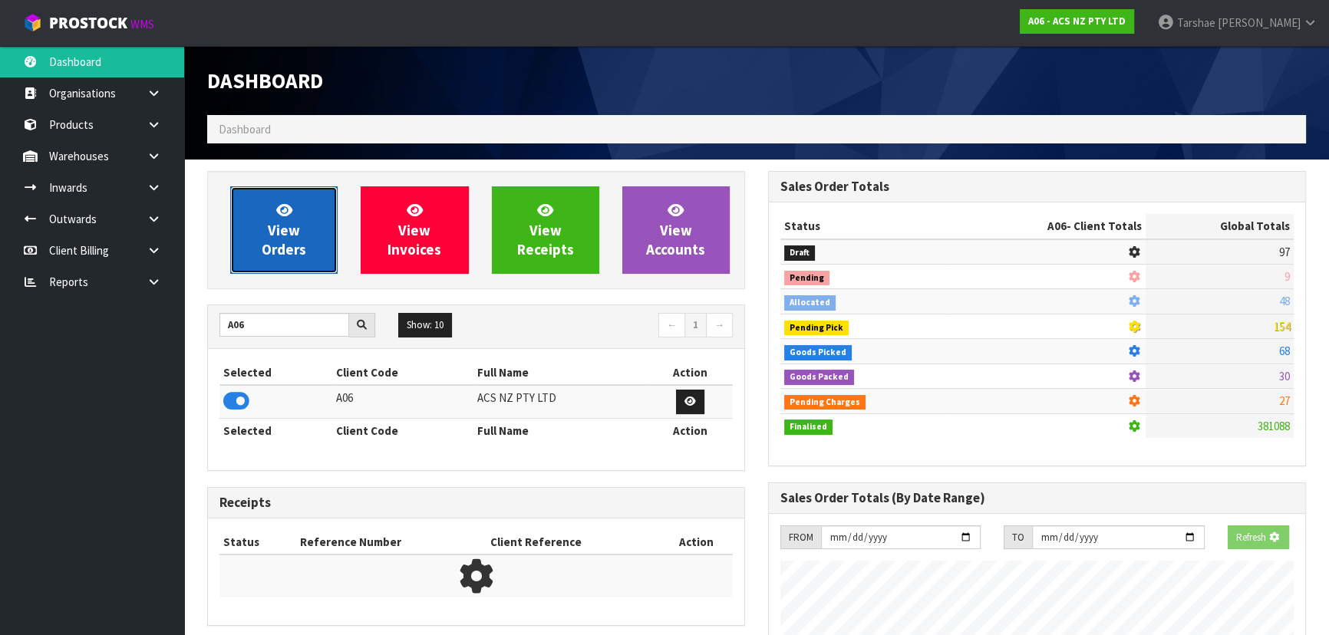
click at [323, 226] on link "View Orders" at bounding box center [283, 229] width 107 height 87
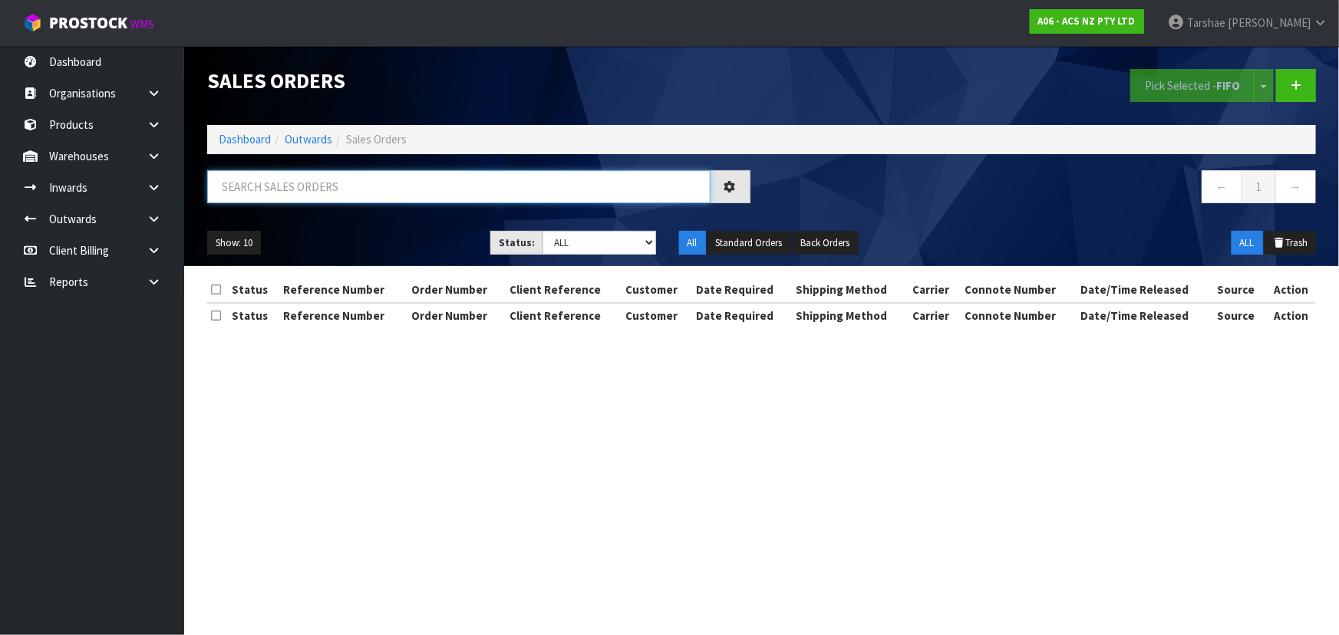
click at [326, 183] on input "text" at bounding box center [458, 186] width 503 height 33
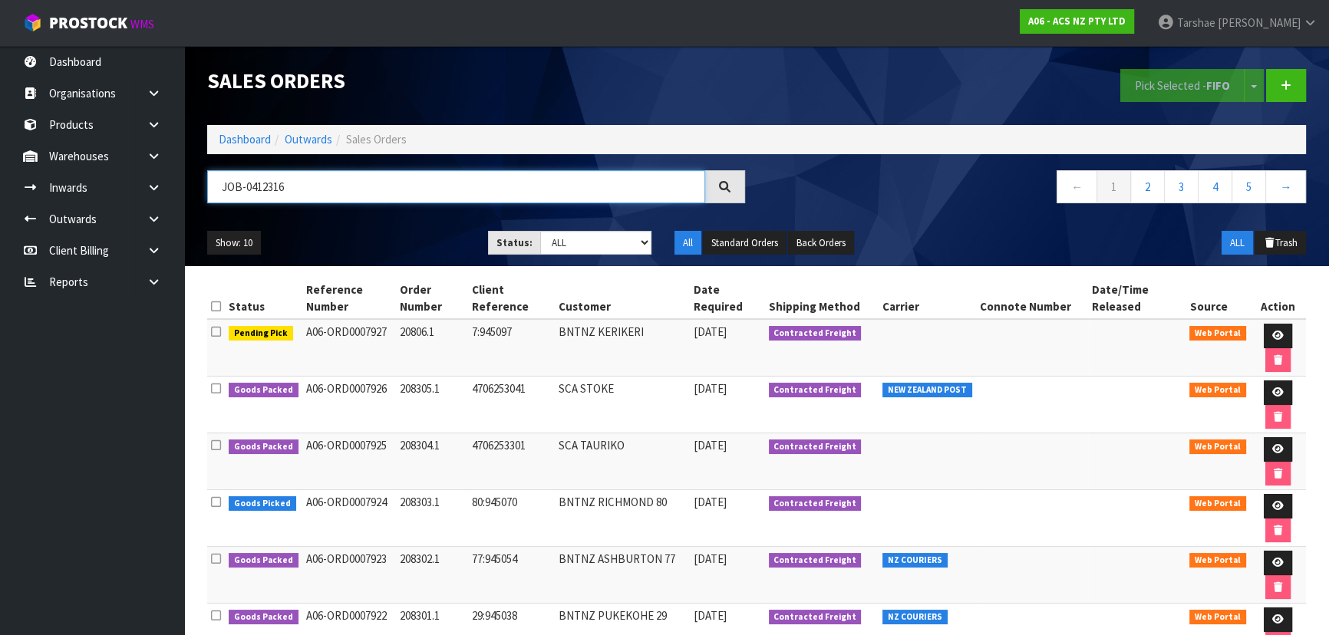
type input "JOB-0412316"
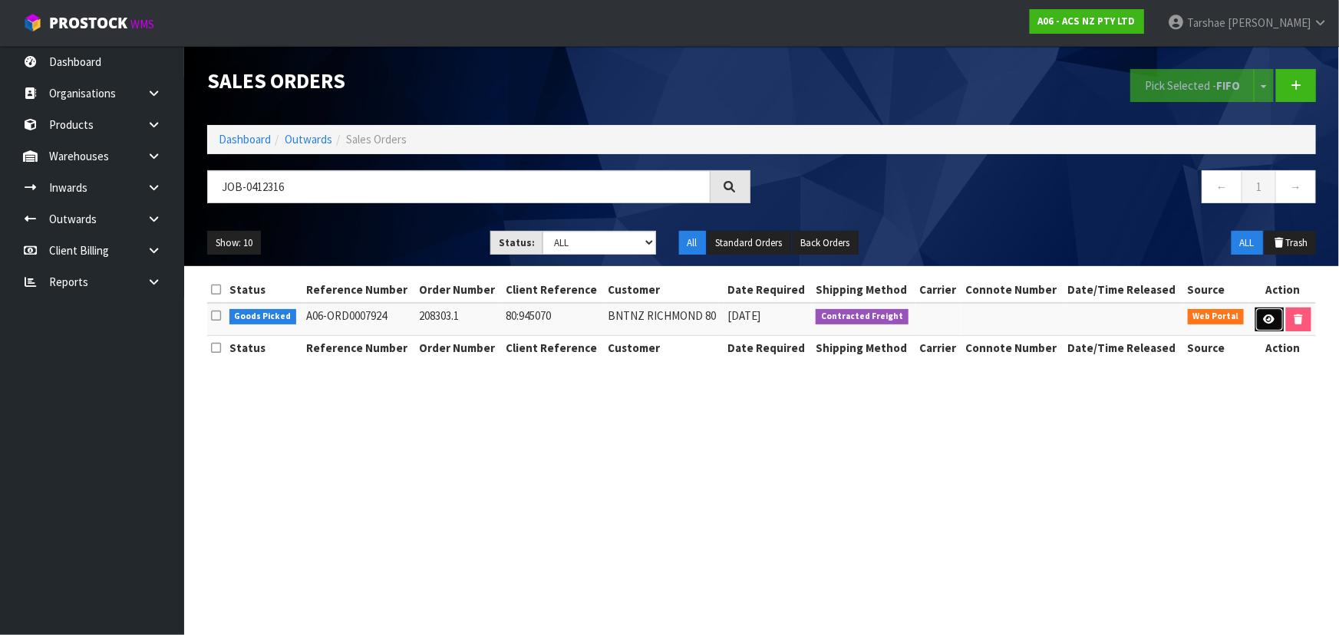
click at [1271, 325] on link at bounding box center [1269, 320] width 28 height 25
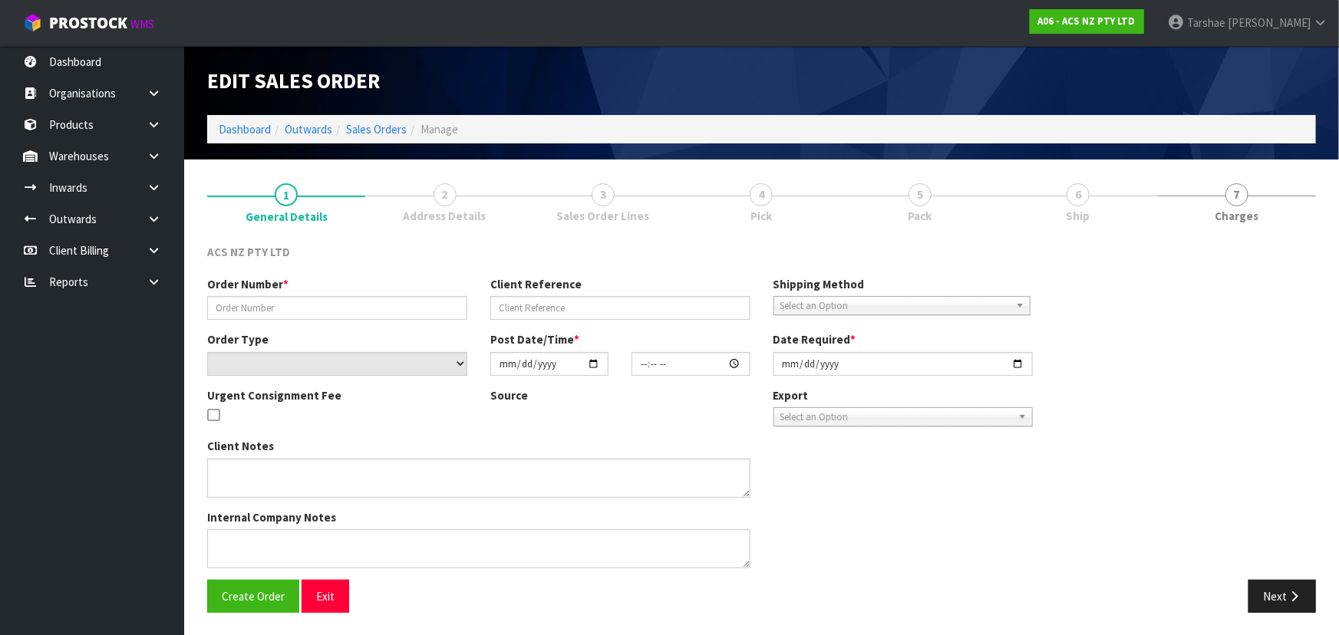
type input "208303.1"
type input "80:945070"
select select "number:0"
type input "[DATE]"
type input "16:58:00.000"
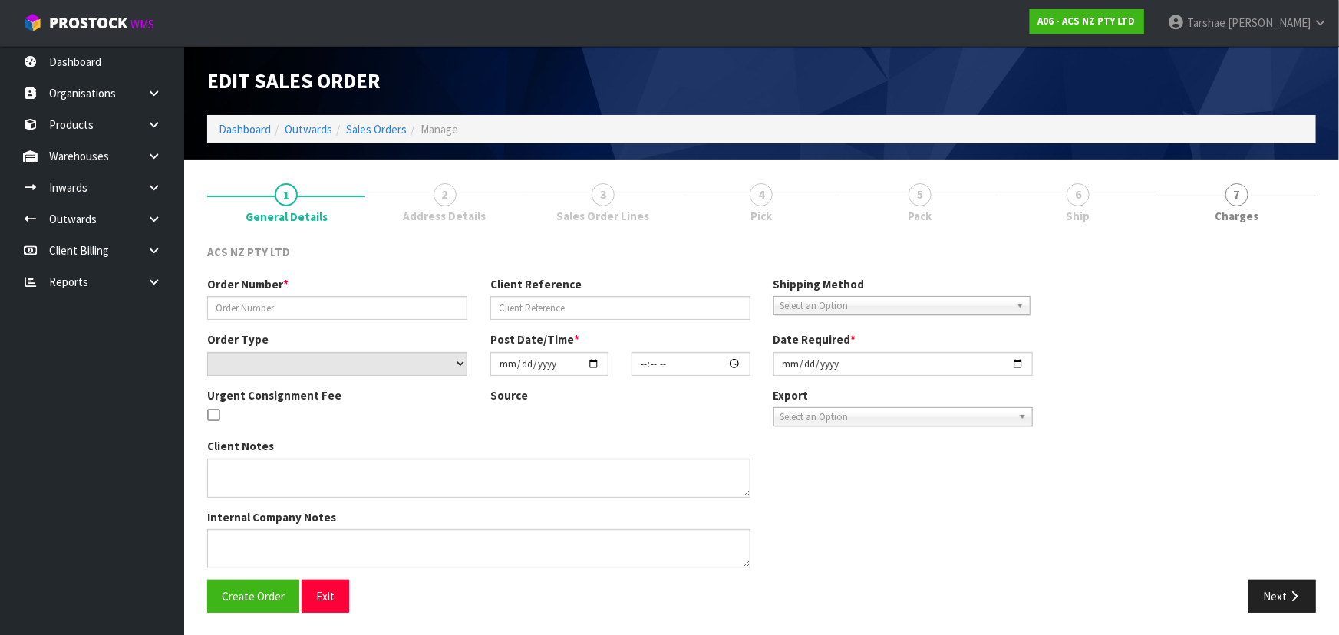
type input "[DATE]"
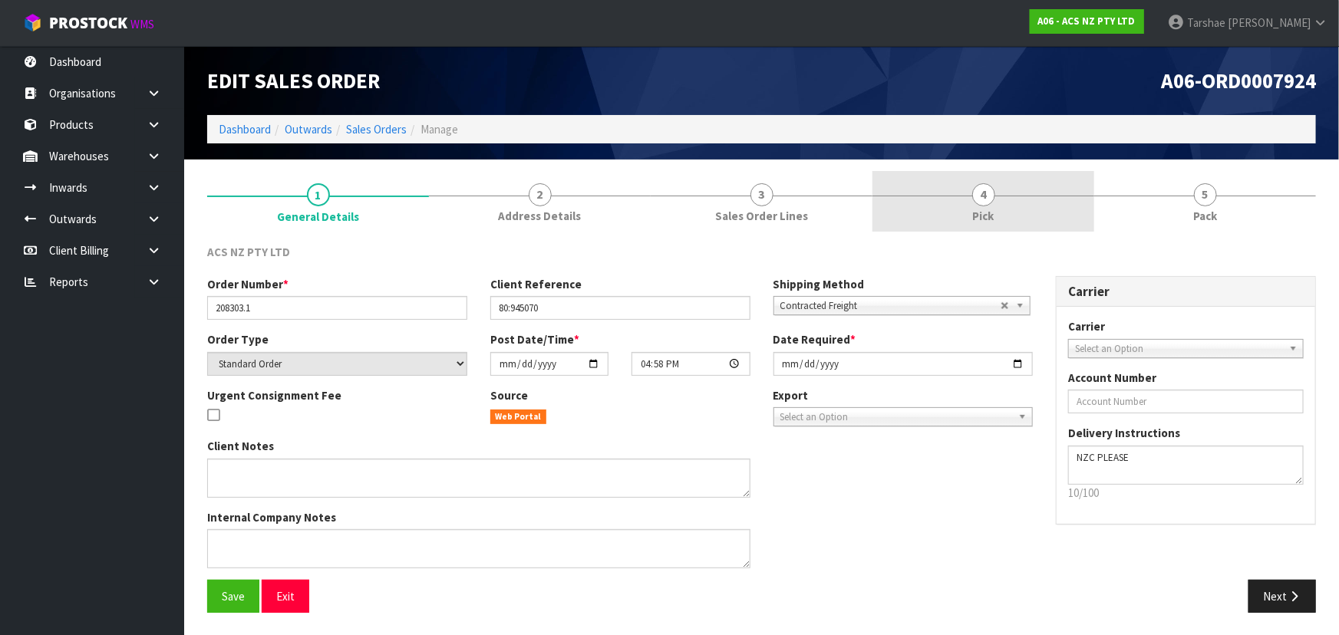
click at [1020, 219] on link "4 Pick" at bounding box center [983, 201] width 222 height 61
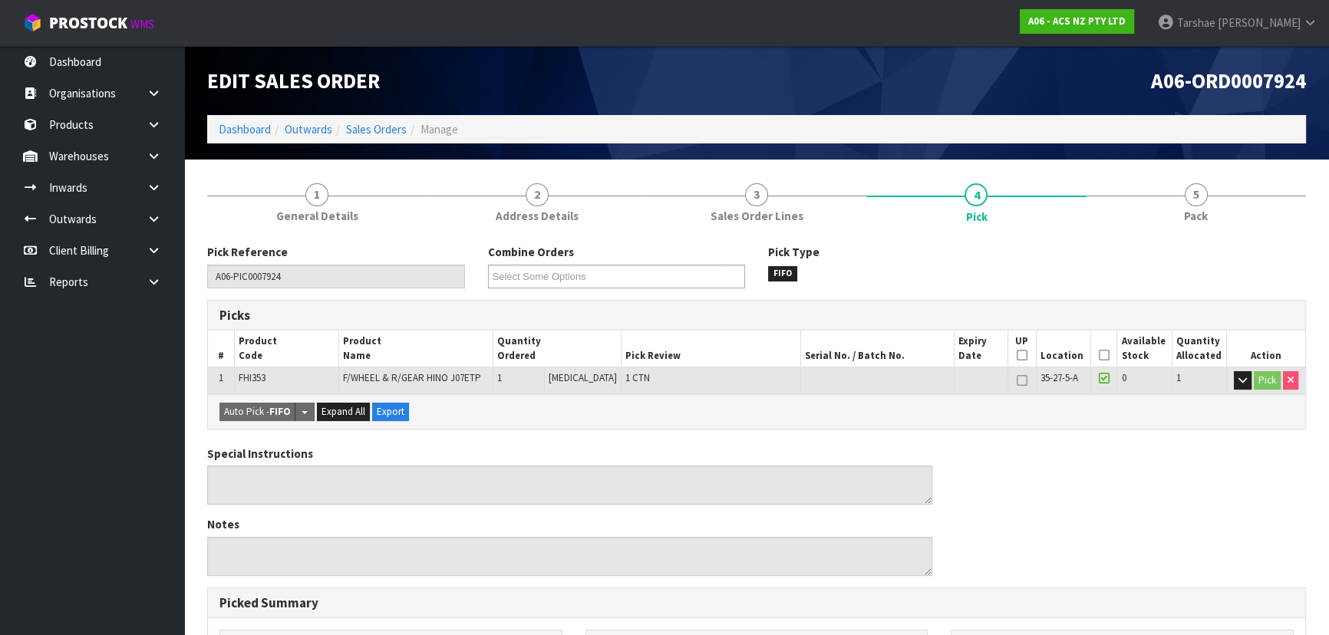
click at [1099, 355] on icon at bounding box center [1104, 355] width 11 height 1
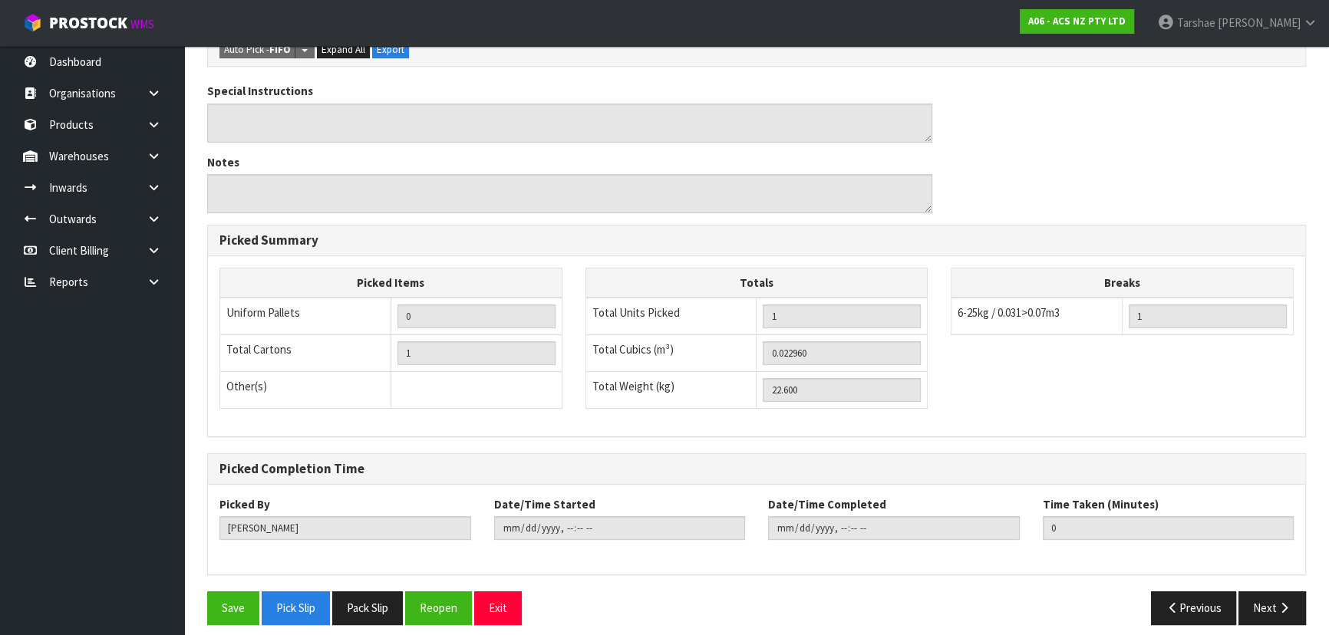
scroll to position [428, 0]
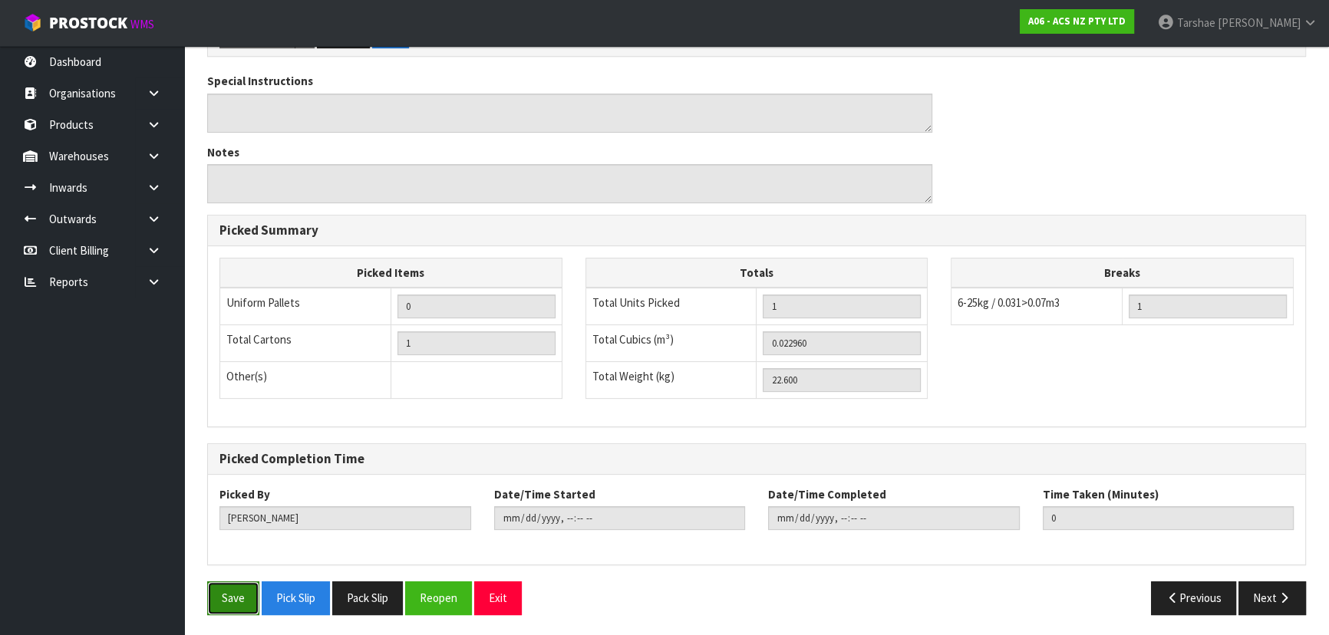
click at [226, 607] on button "Save" at bounding box center [233, 598] width 52 height 33
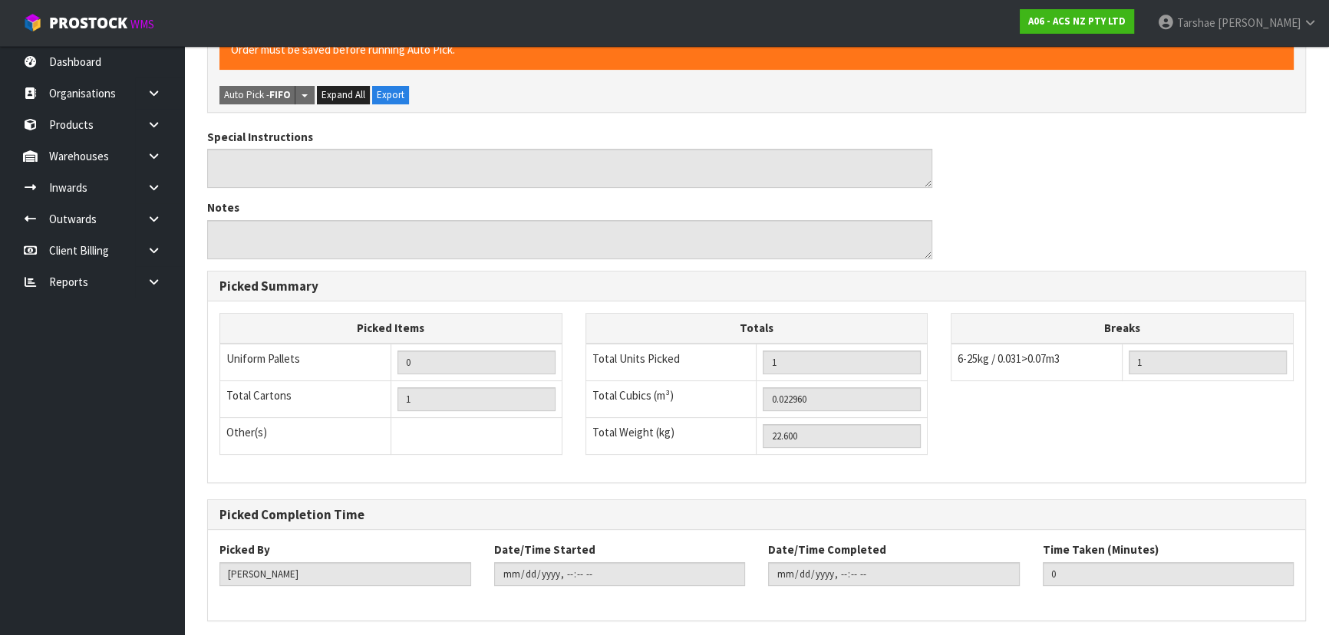
scroll to position [0, 0]
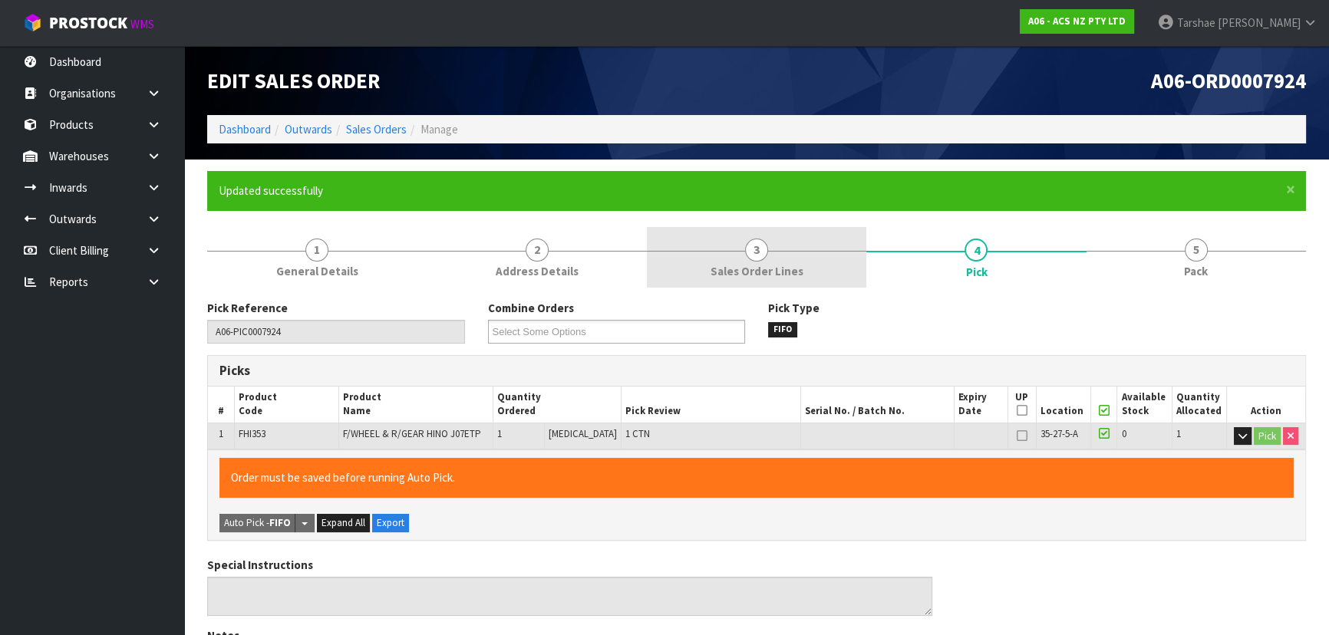
type input "[PERSON_NAME]"
type input "[DATE]T10:49:28"
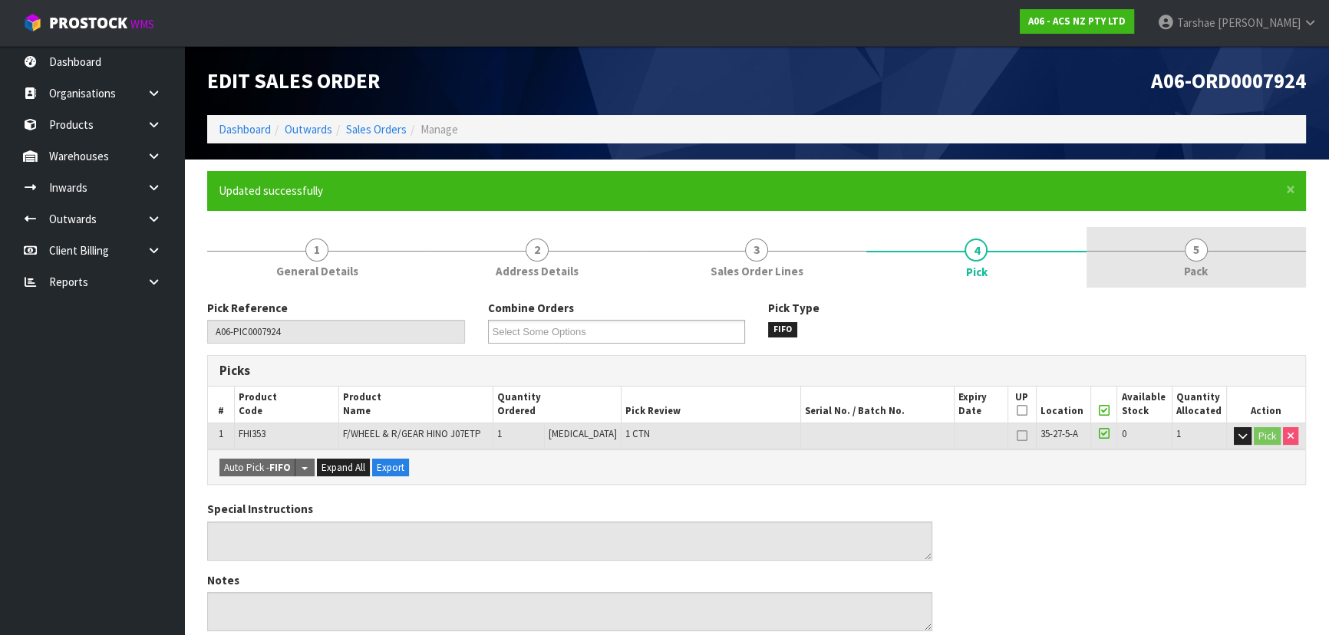
click at [1241, 269] on link "5 Pack" at bounding box center [1195, 257] width 219 height 61
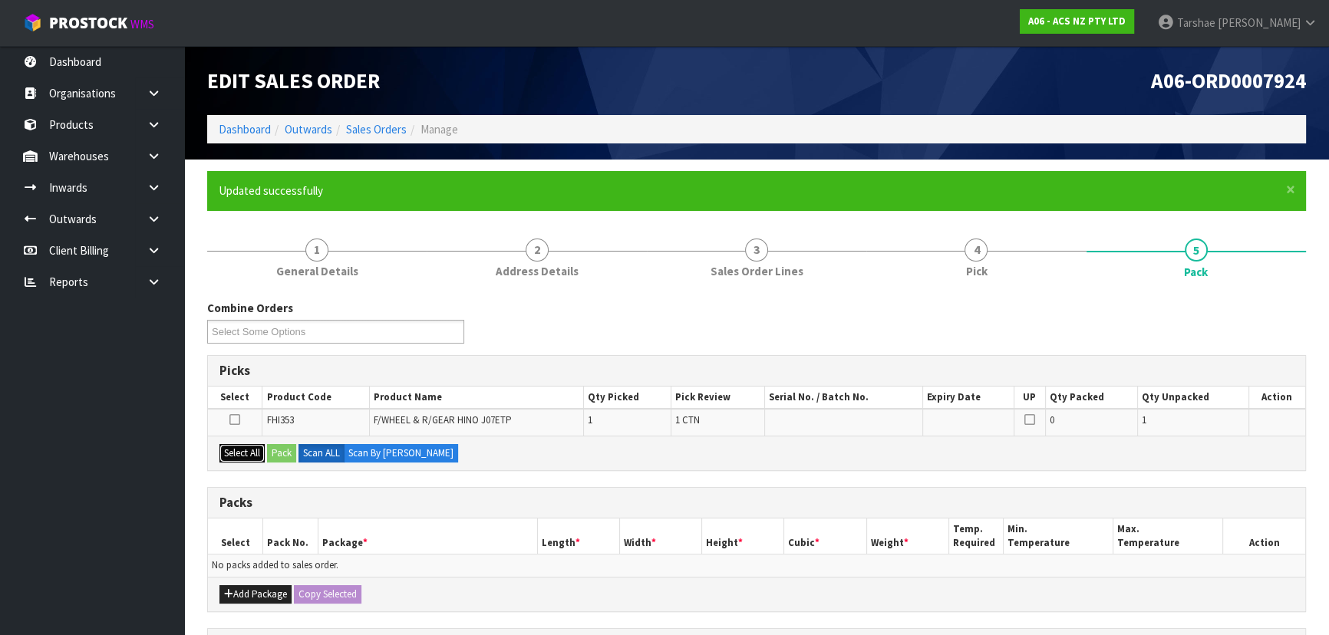
click at [225, 453] on button "Select All" at bounding box center [241, 453] width 45 height 18
click at [286, 458] on button "Pack" at bounding box center [281, 453] width 29 height 18
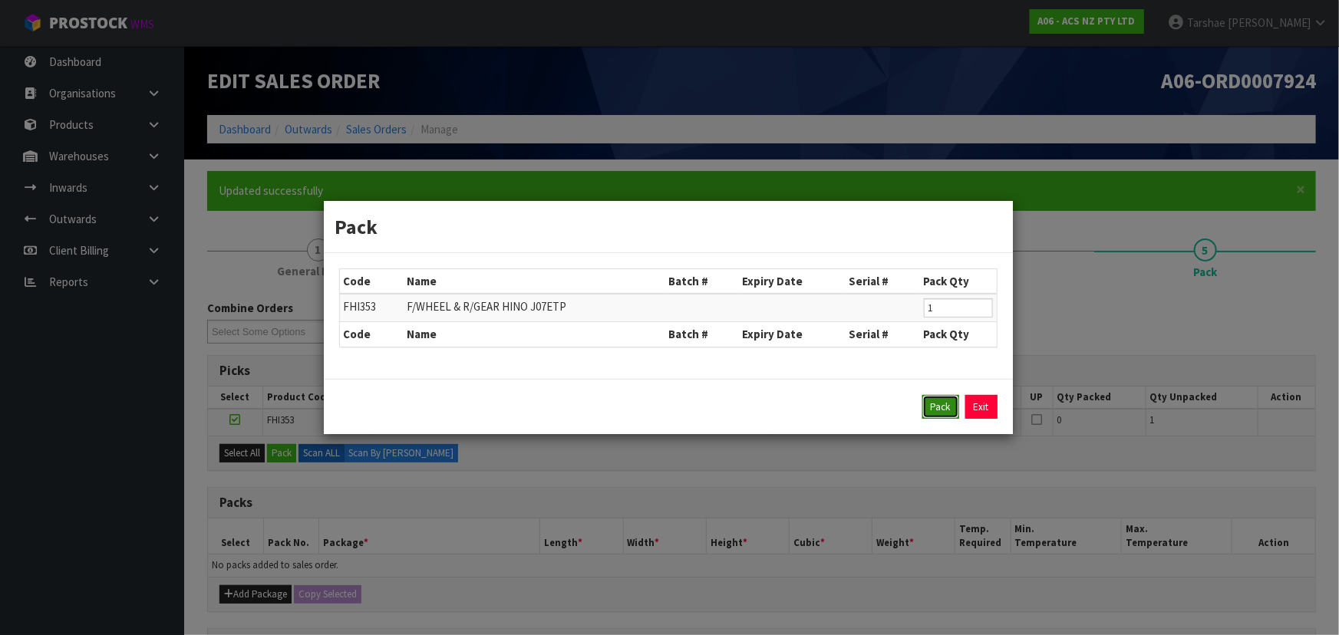
click at [933, 411] on button "Pack" at bounding box center [940, 407] width 37 height 25
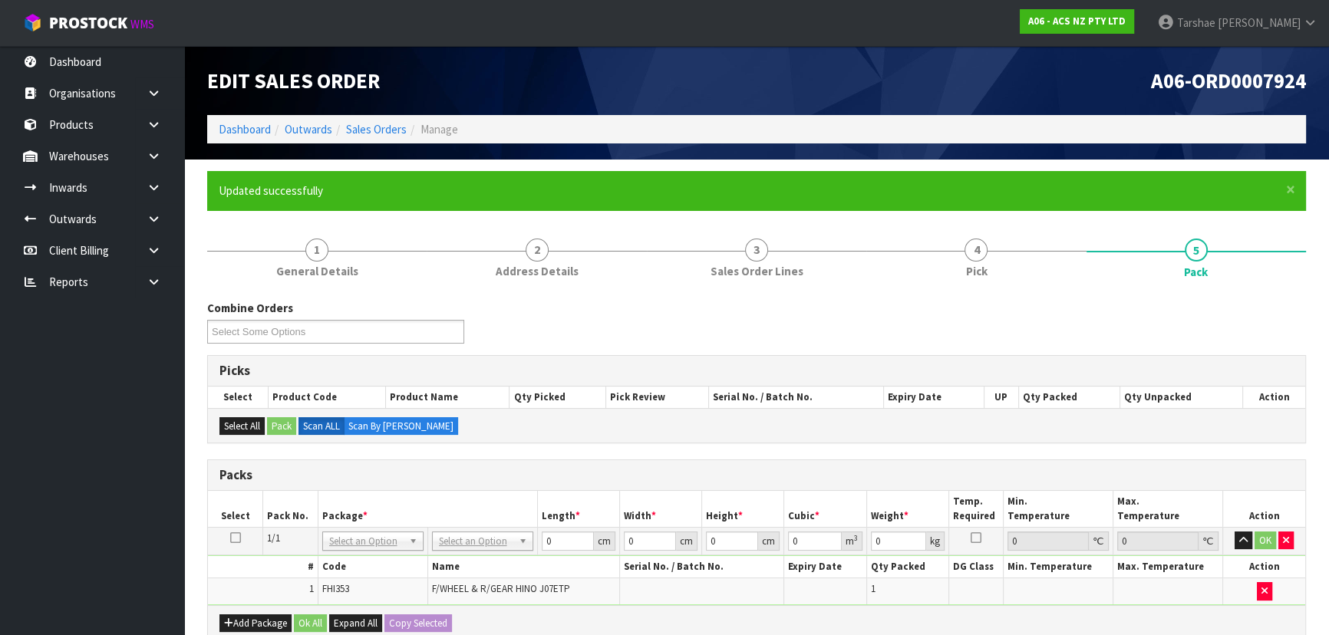
click at [484, 549] on td "No Packaging Cartons PLT GEN120 (1200 X 1000) PLT ONE WAY SKID CHEP HIRE PALLET…" at bounding box center [482, 541] width 110 height 28
drag, startPoint x: 489, startPoint y: 542, endPoint x: 486, endPoint y: 568, distance: 26.3
drag, startPoint x: 488, startPoint y: 584, endPoint x: 545, endPoint y: 547, distance: 67.7
drag, startPoint x: 553, startPoint y: 548, endPoint x: 492, endPoint y: 562, distance: 63.1
click at [494, 565] on tbody "1/1 NONE 007-001 007-002 007-004 007-009 007-013 007-014 007-015 007-017 007-01…" at bounding box center [756, 565] width 1097 height 77
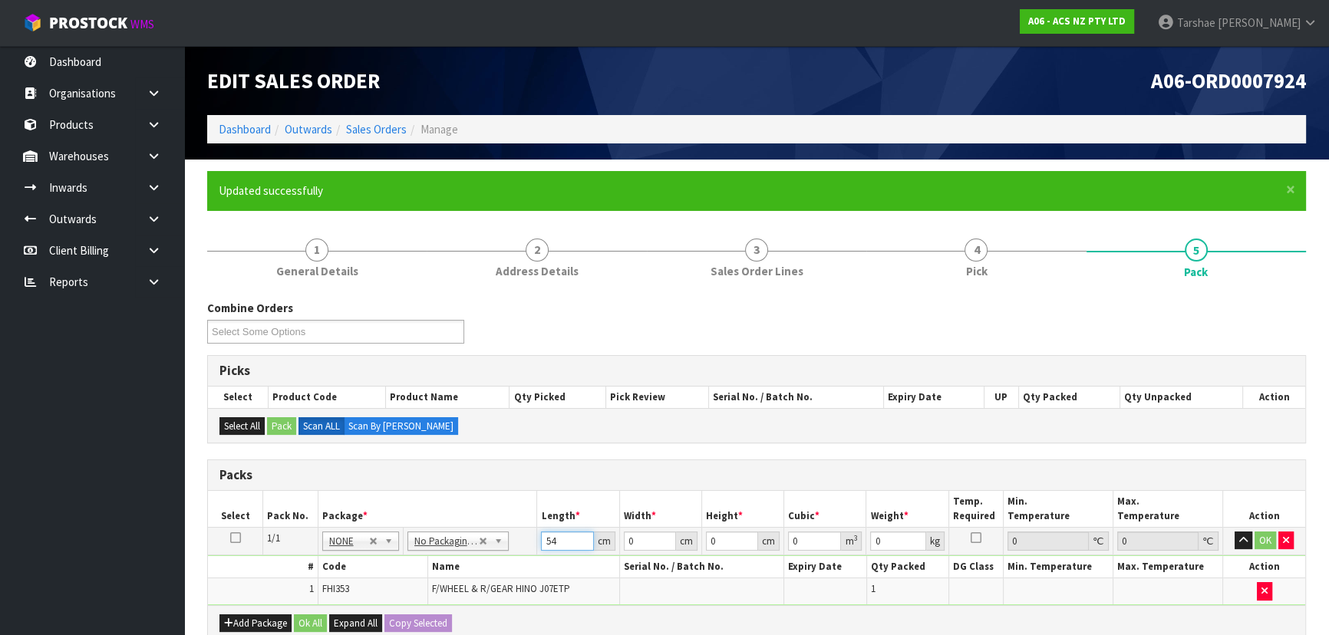
type input "54"
type input "51"
type input "1"
type input "0.002754"
type input "17"
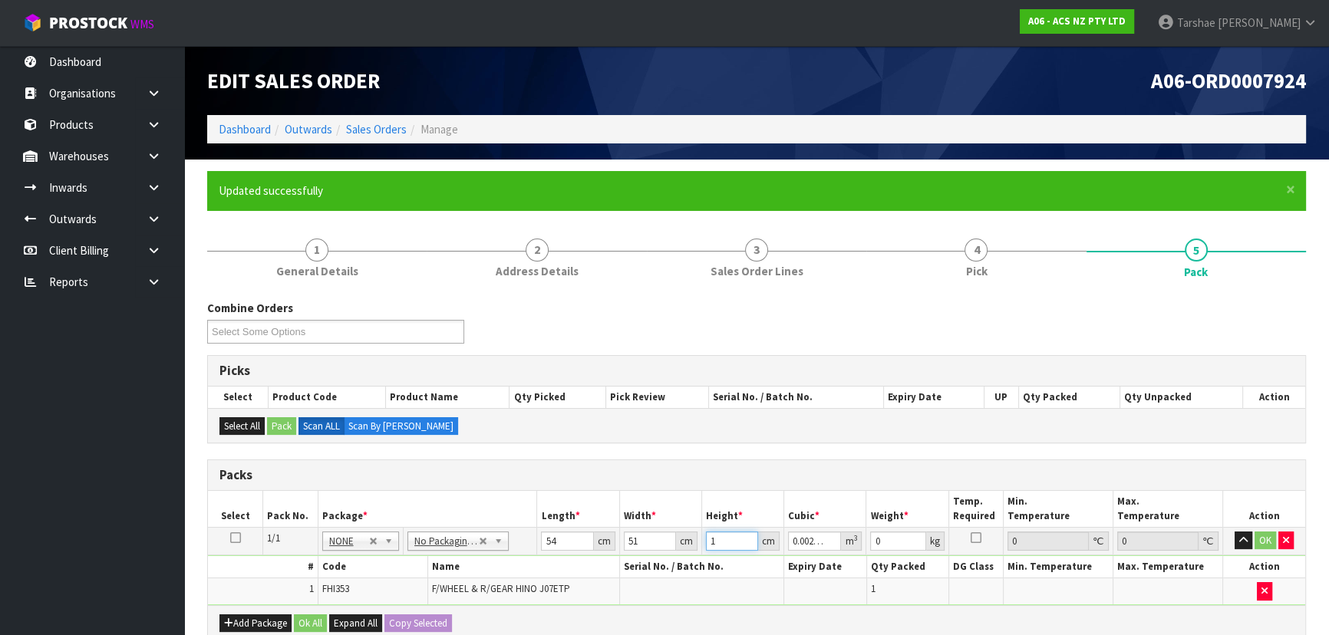
type input "0.046818"
type input "17"
type input "22"
click at [1234, 532] on button "button" at bounding box center [1243, 541] width 18 height 18
click button "OK" at bounding box center [1264, 541] width 21 height 18
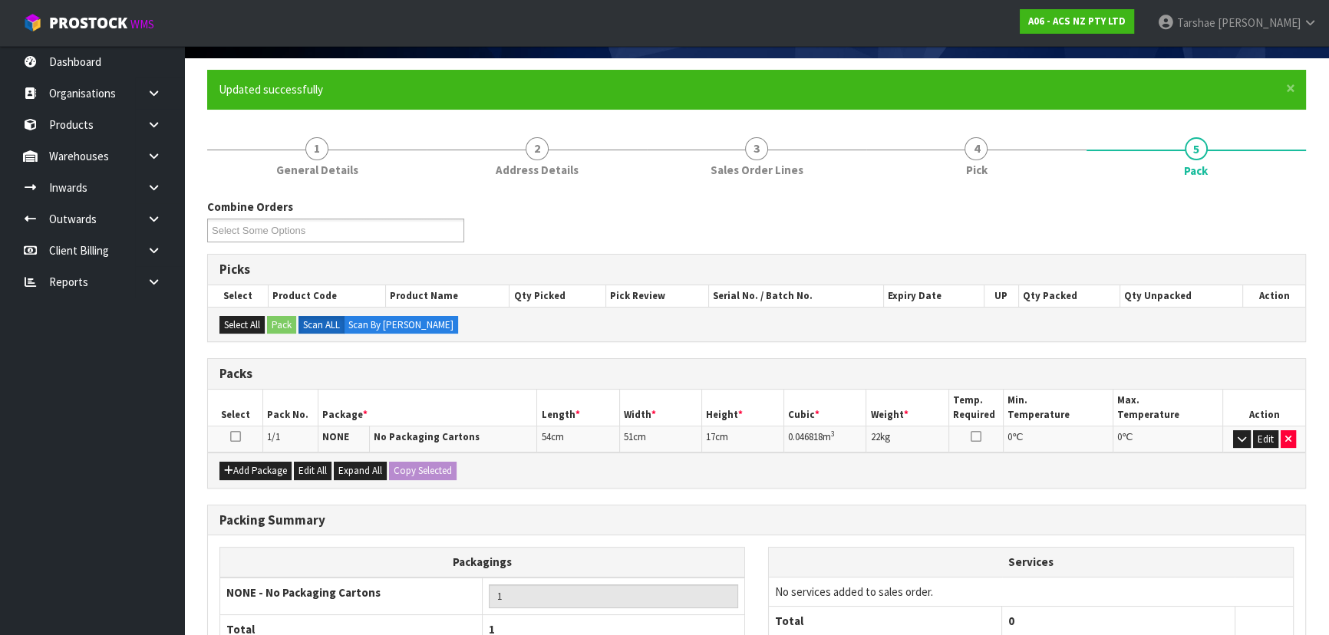
scroll to position [242, 0]
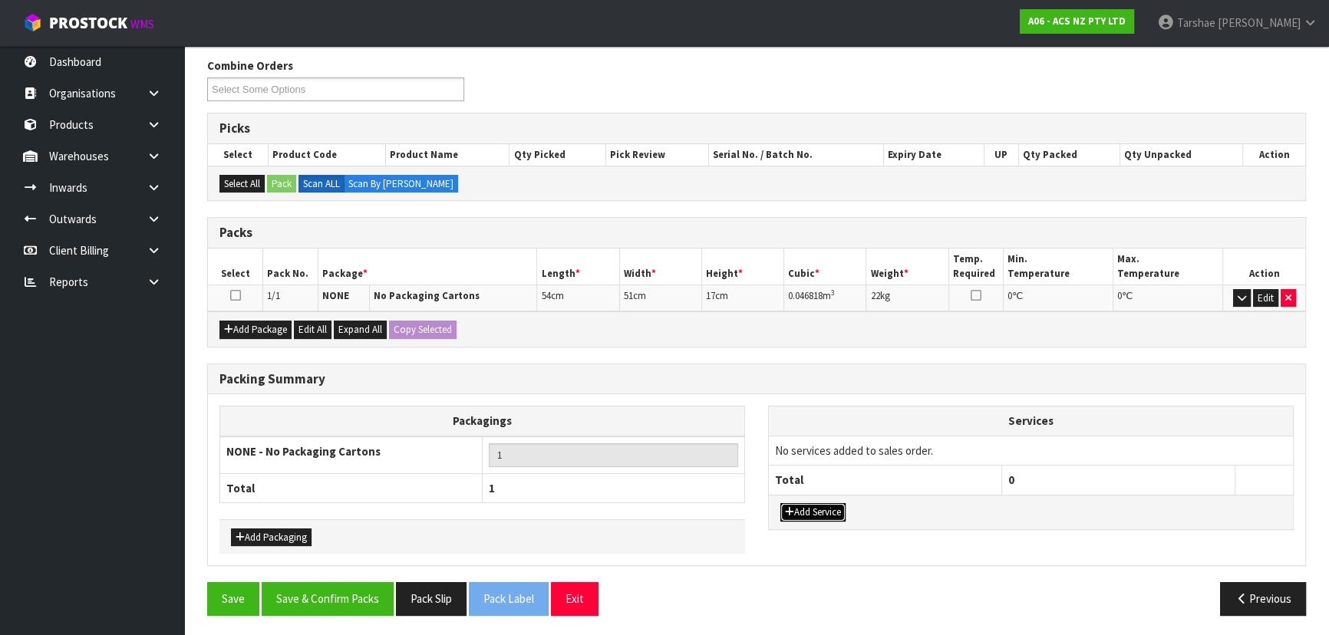
drag, startPoint x: 816, startPoint y: 510, endPoint x: 822, endPoint y: 489, distance: 22.3
click at [816, 507] on button "Add Service" at bounding box center [812, 512] width 65 height 18
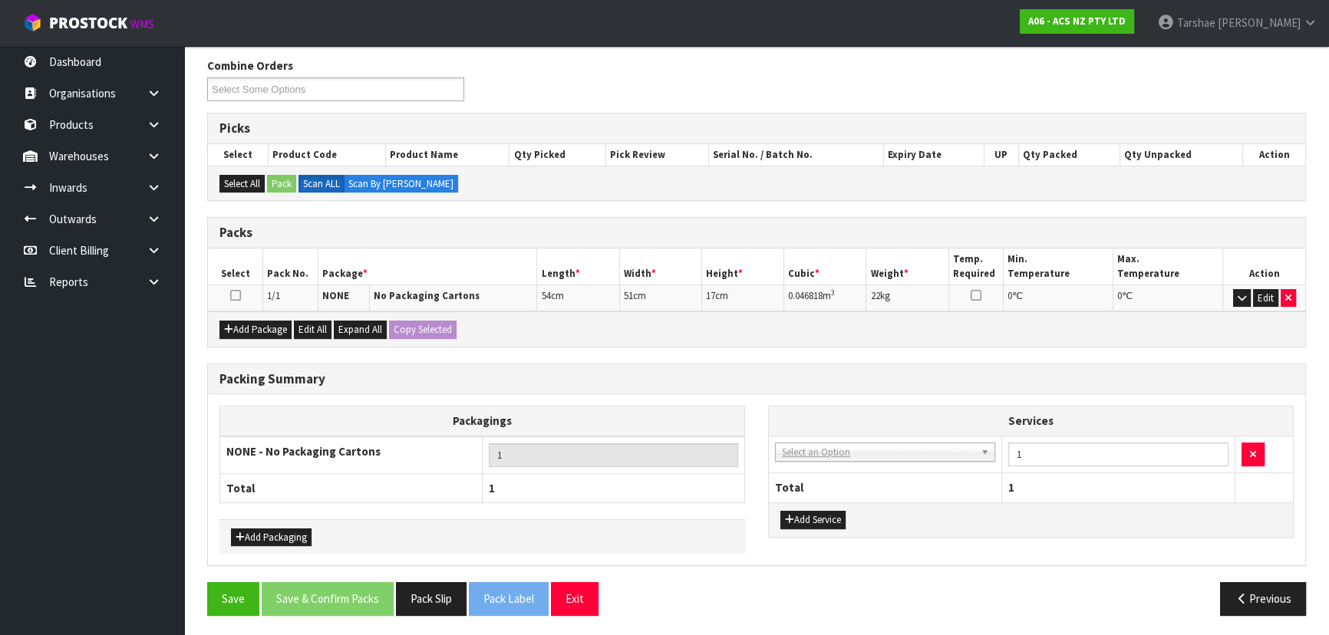
drag, startPoint x: 827, startPoint y: 430, endPoint x: 828, endPoint y: 443, distance: 12.3
click at [827, 437] on table "Services 003-036 - EXTERNAL PLANT HIRE 008-035 - OUTWARD HDLG+/HOIST LIFT ON/OF…" at bounding box center [1031, 454] width 524 height 95
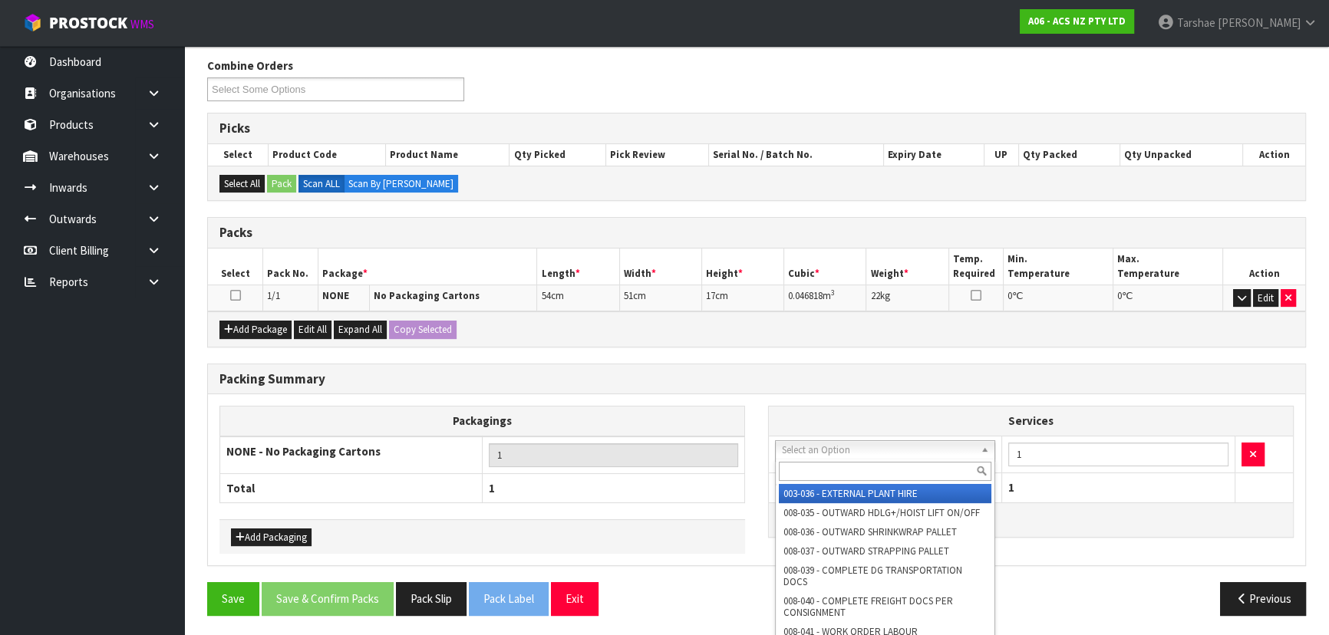
click at [836, 466] on input "text" at bounding box center [885, 471] width 213 height 19
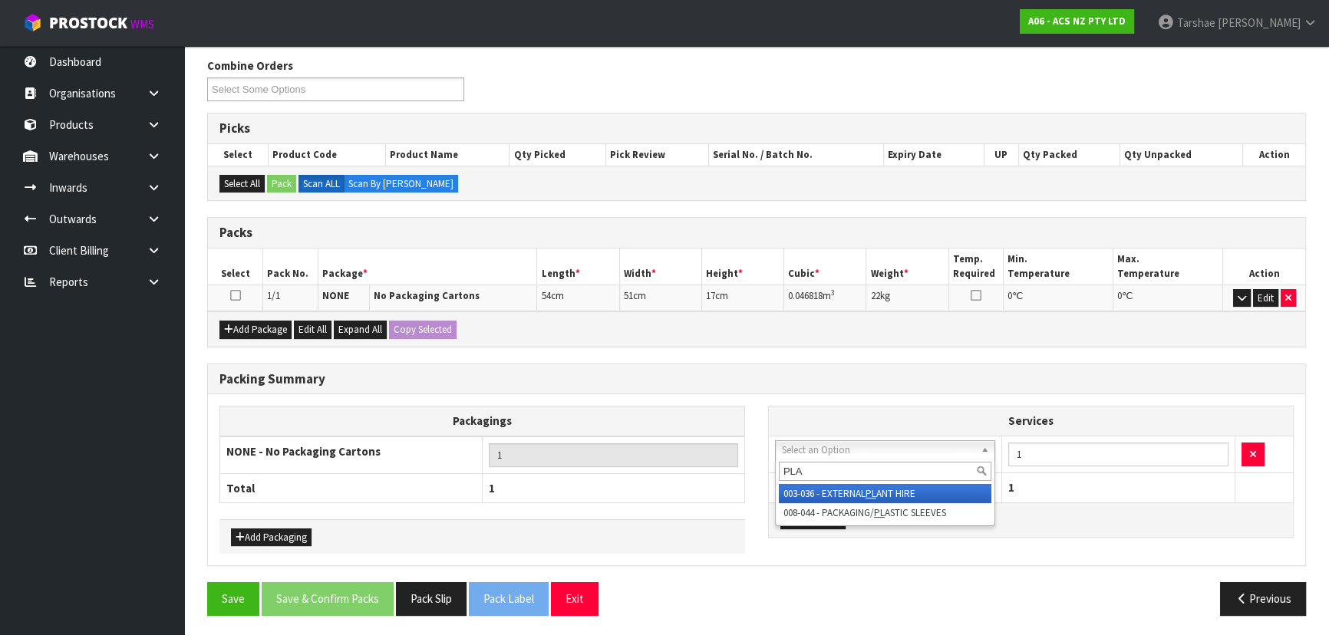
type input "PLAS"
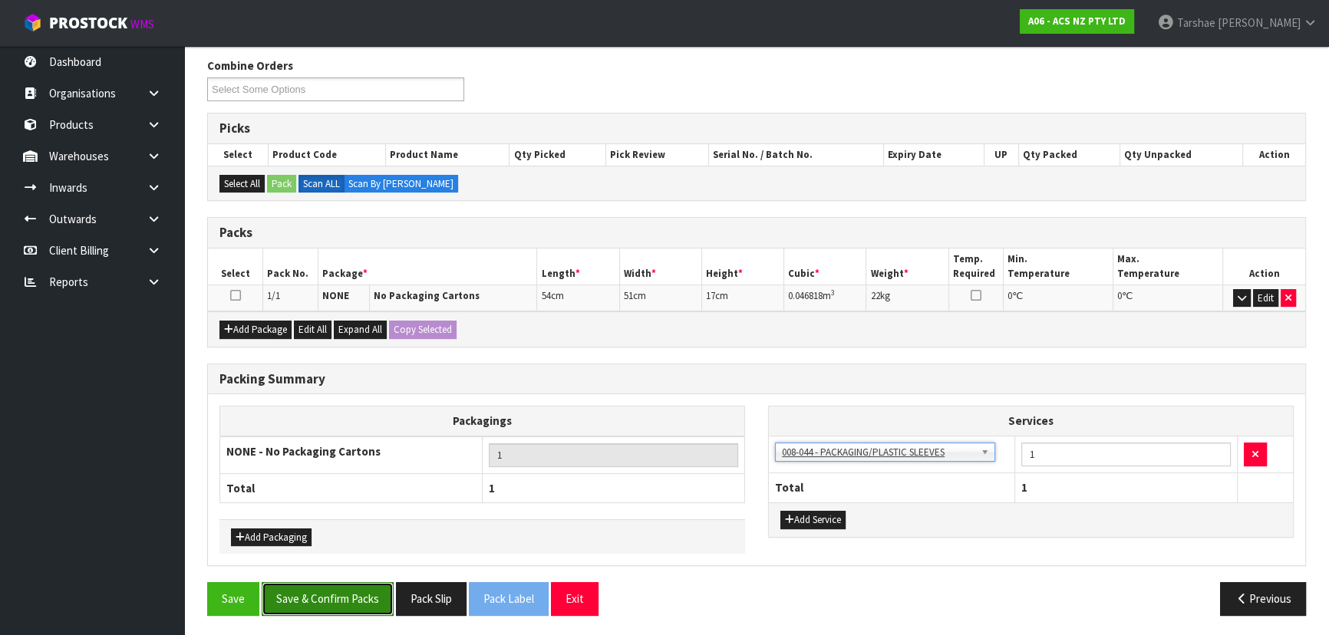
click at [373, 596] on button "Save & Confirm Packs" at bounding box center [328, 598] width 132 height 33
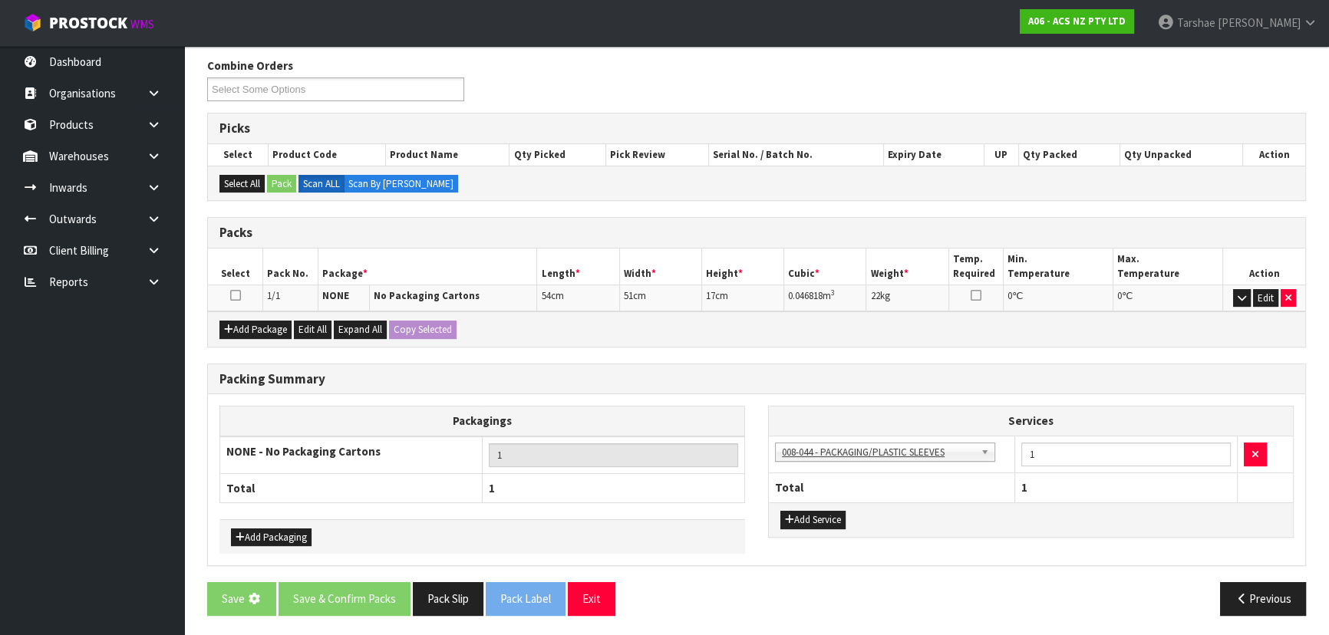
scroll to position [0, 0]
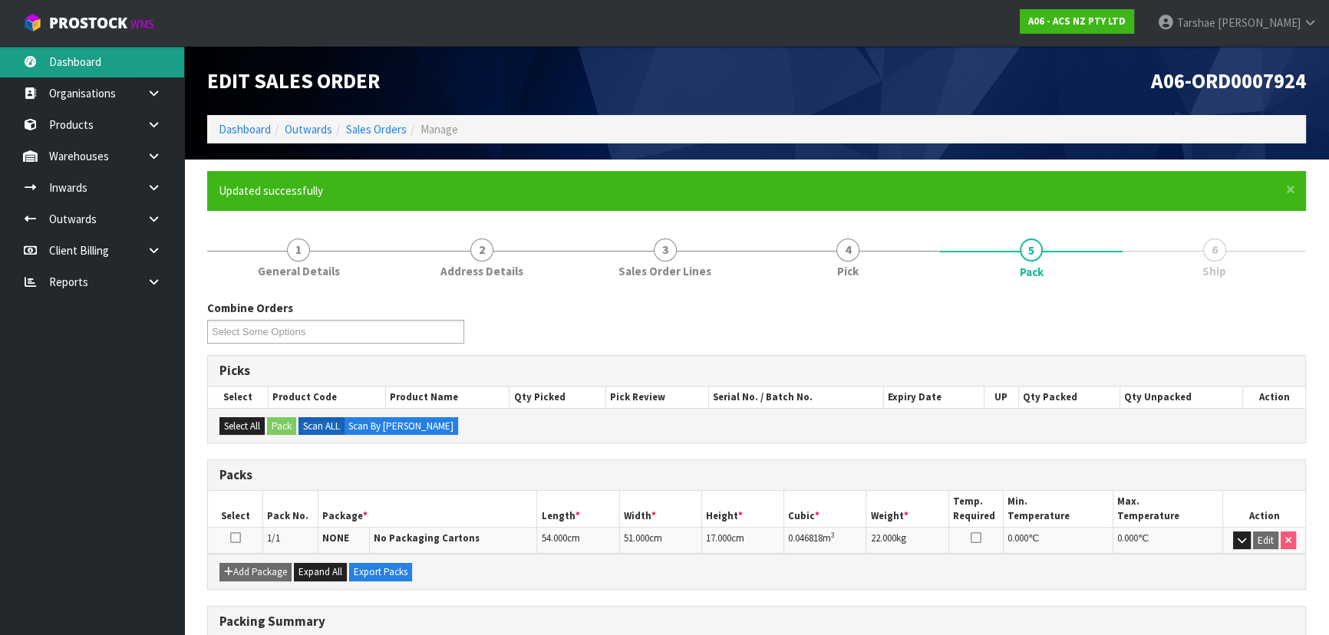
click at [107, 57] on link "Dashboard" at bounding box center [92, 61] width 184 height 31
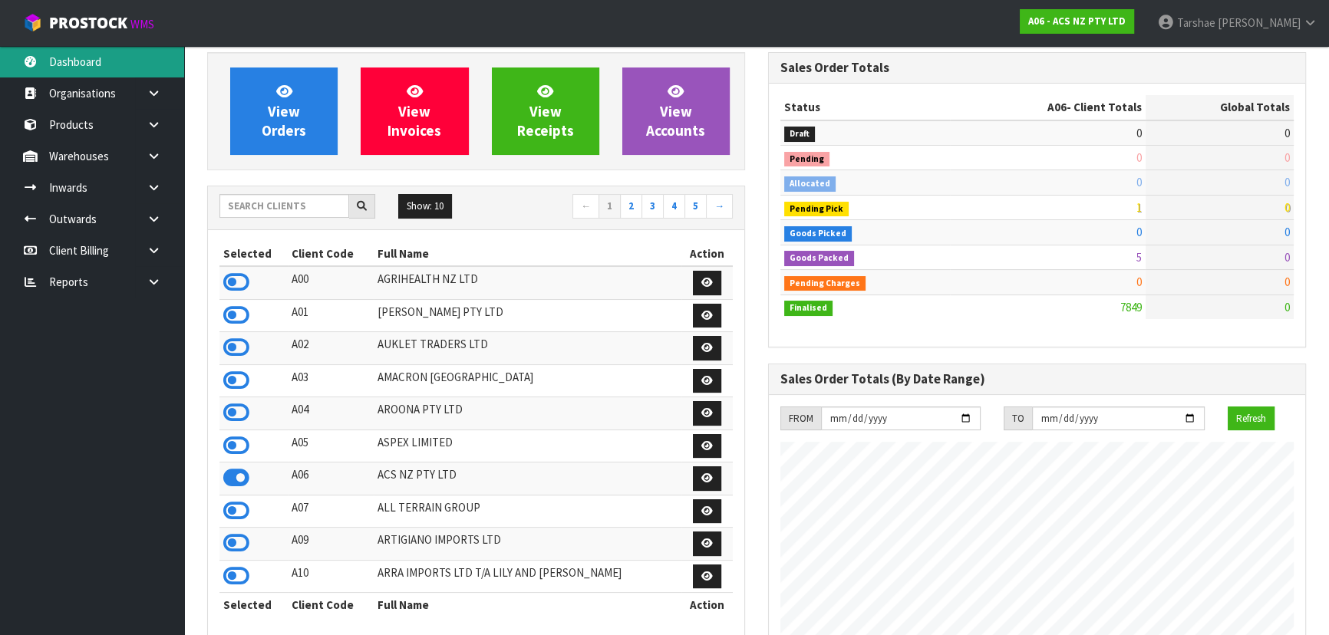
scroll to position [139, 0]
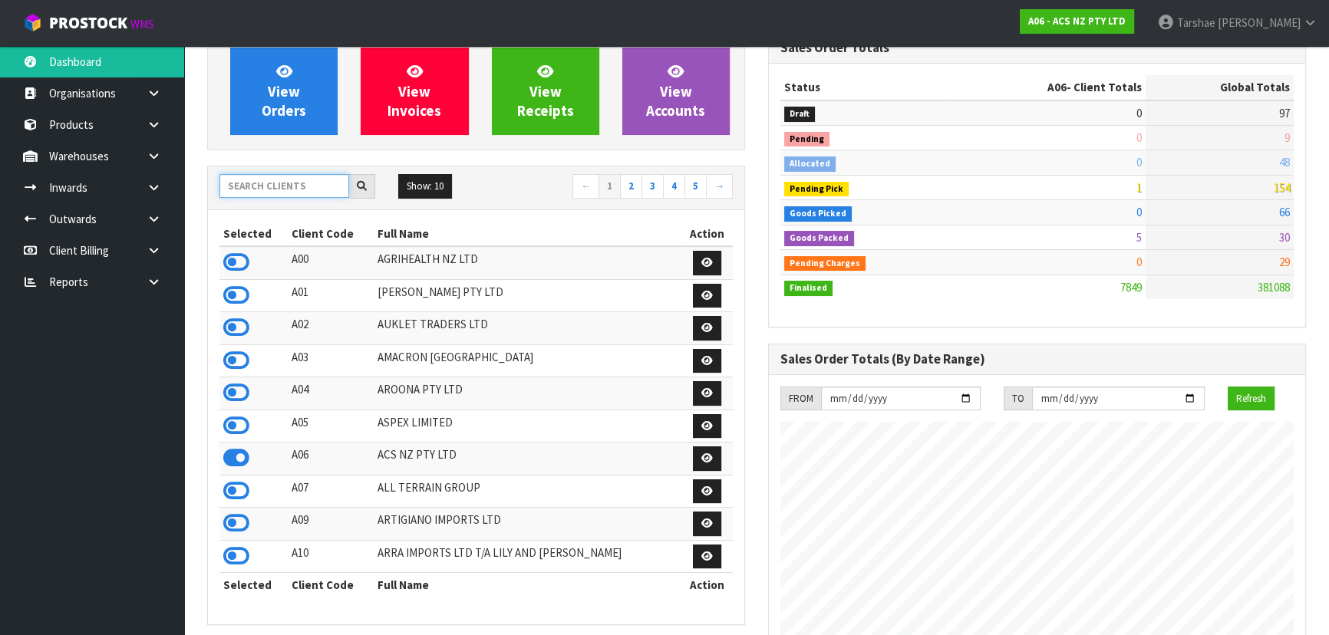
click at [269, 175] on input "text" at bounding box center [284, 186] width 130 height 24
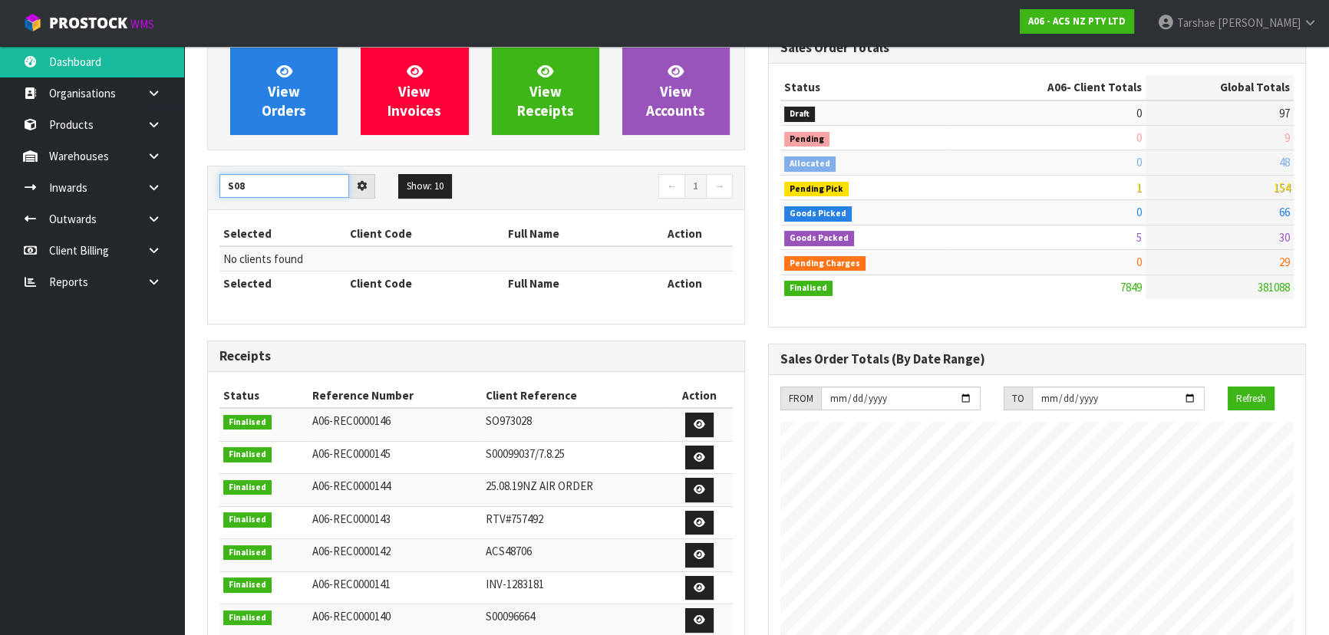
type input "S08"
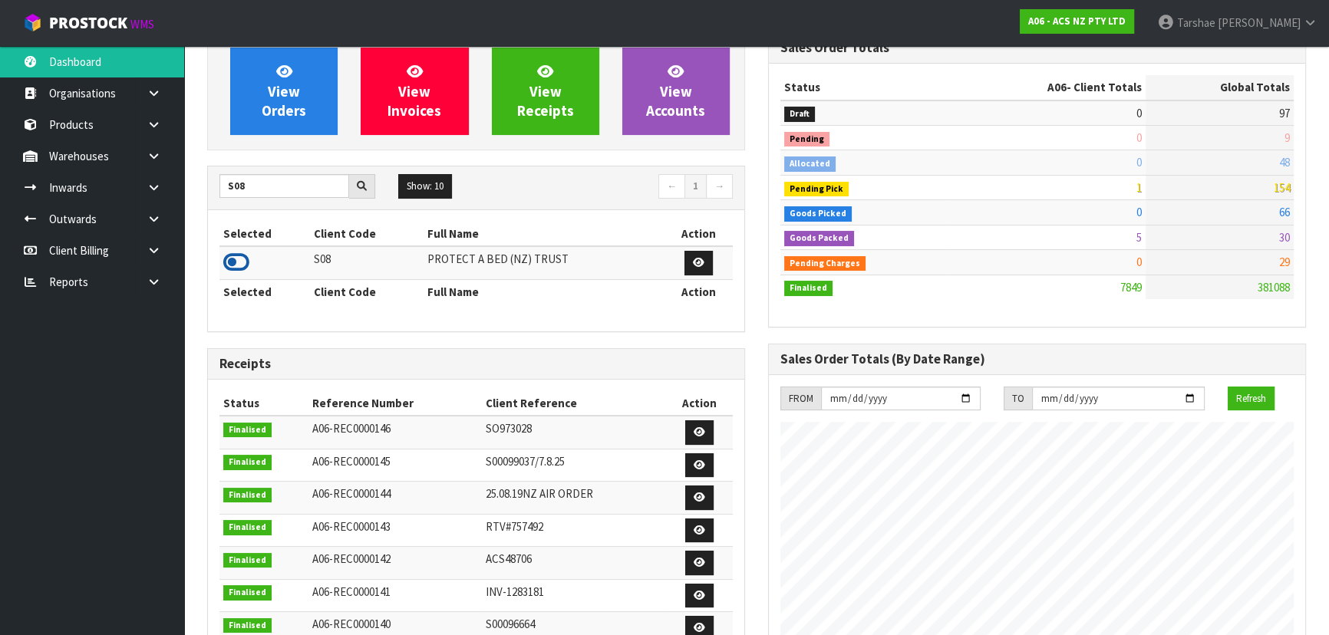
click at [238, 257] on icon at bounding box center [236, 262] width 26 height 23
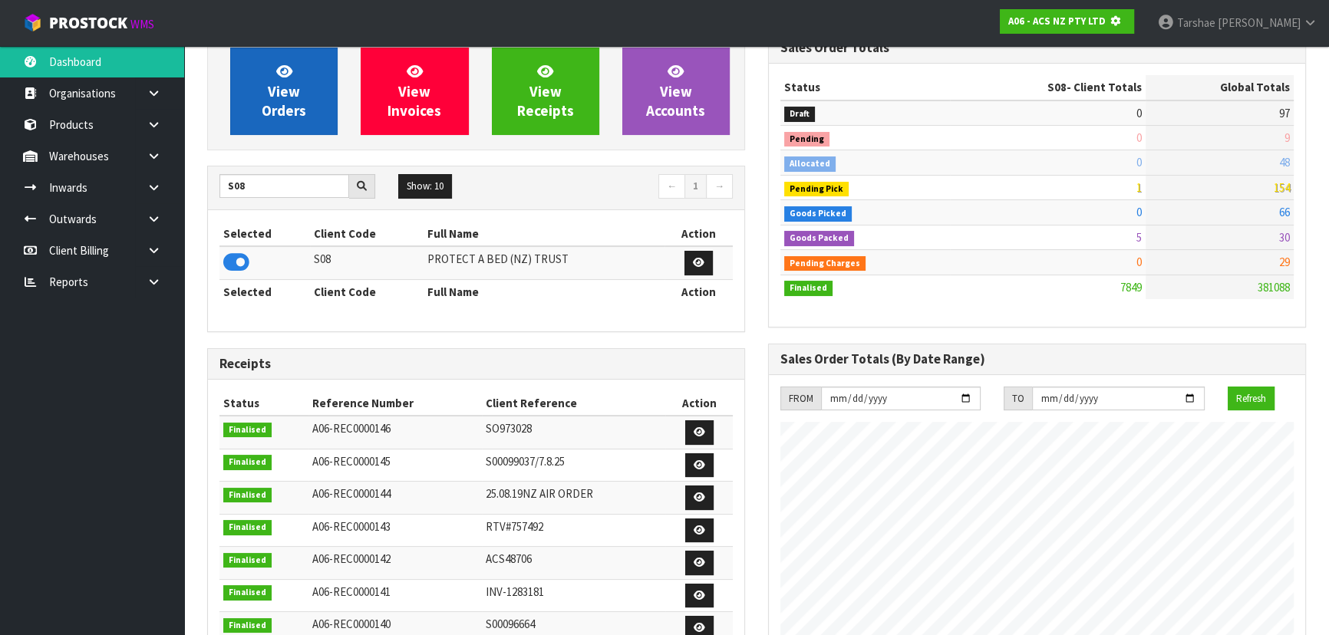
scroll to position [766247, 766641]
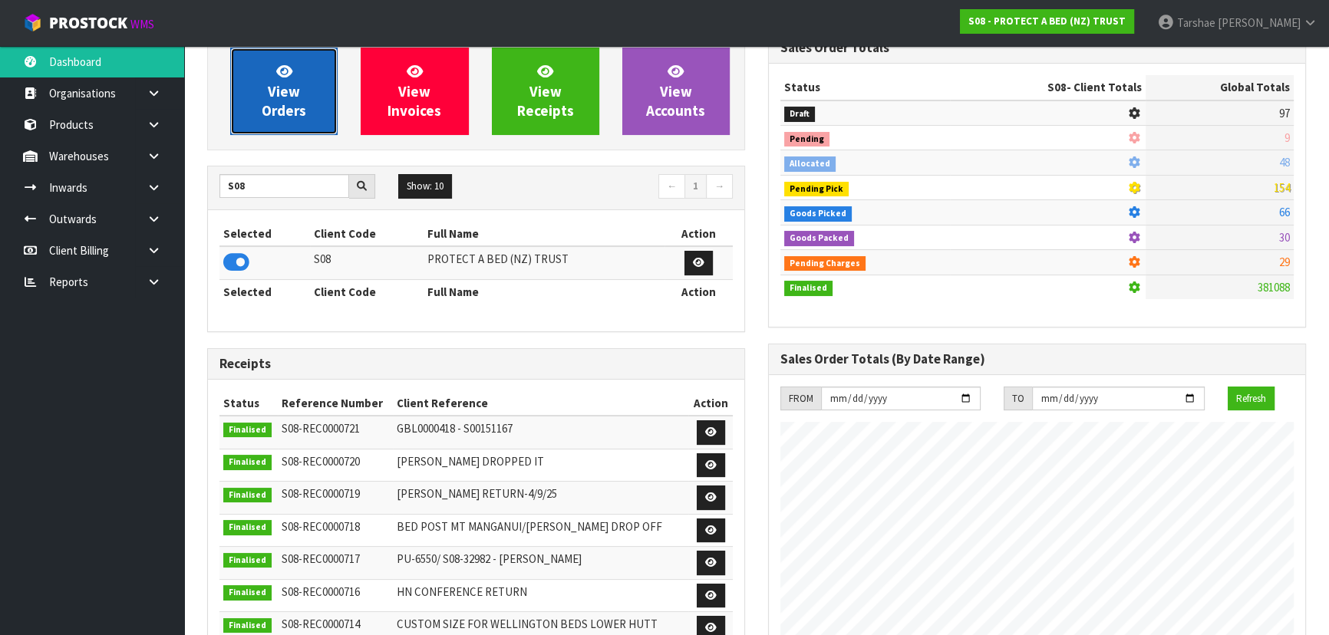
click at [271, 127] on link "View Orders" at bounding box center [283, 91] width 107 height 87
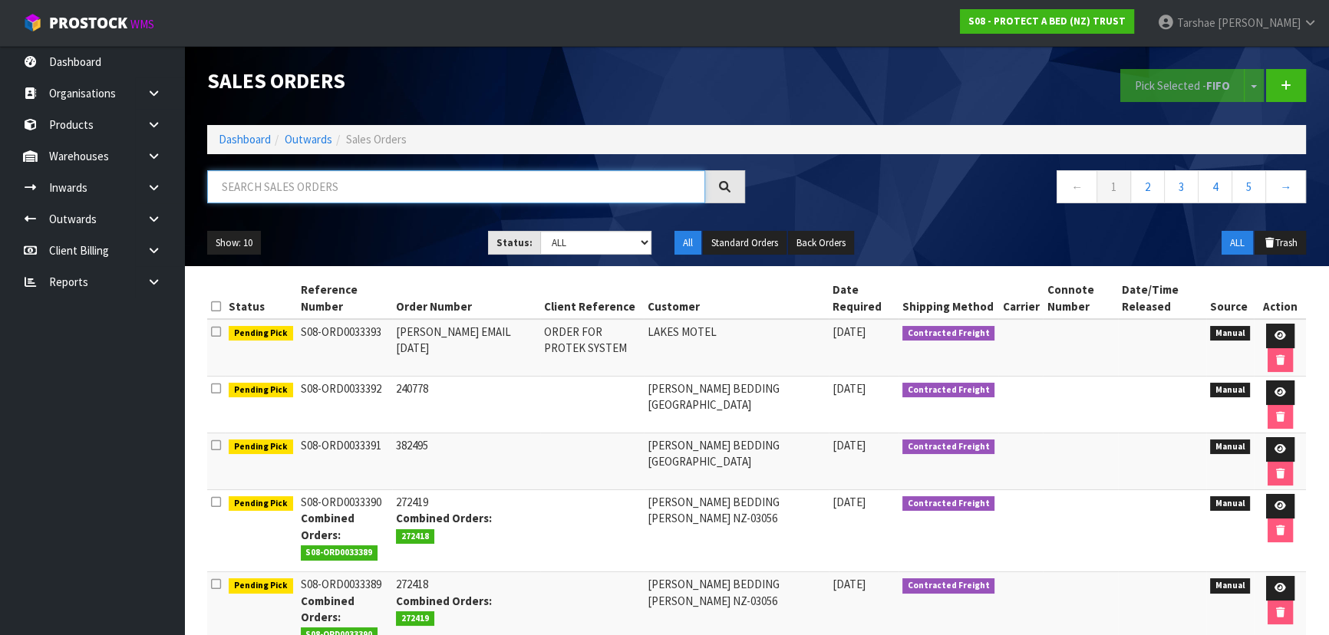
click at [291, 171] on input "text" at bounding box center [456, 186] width 498 height 33
type input "JOB-0412249"
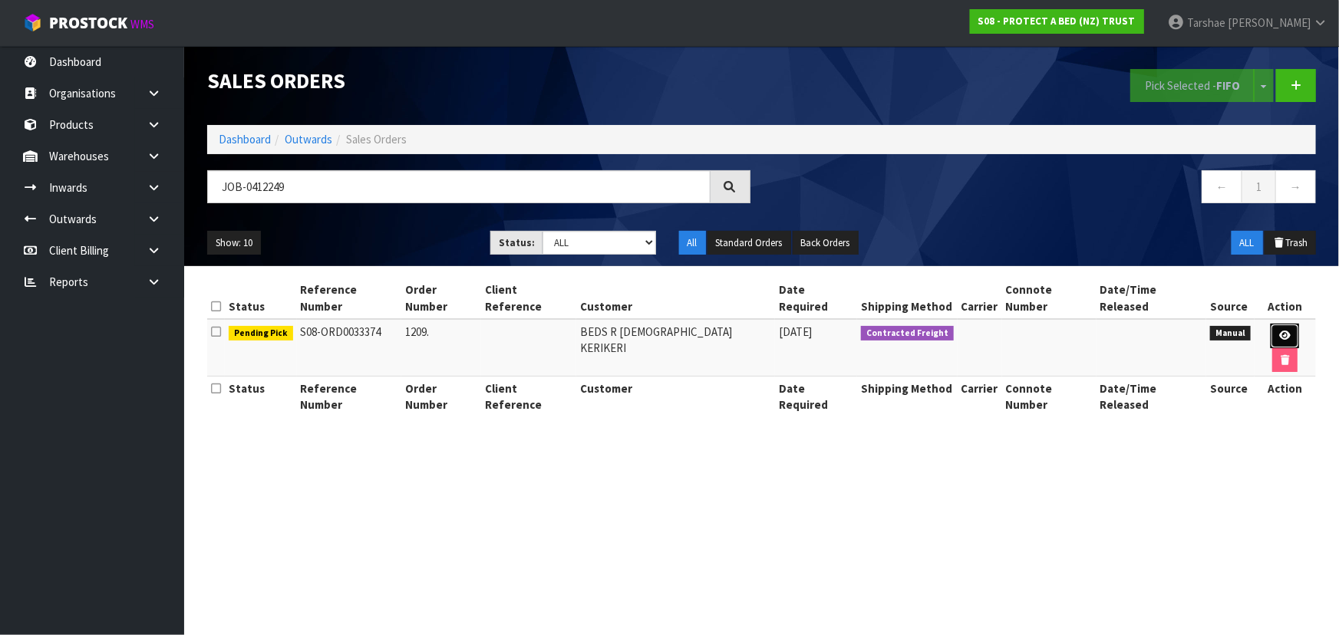
click at [1279, 331] on icon at bounding box center [1285, 336] width 12 height 10
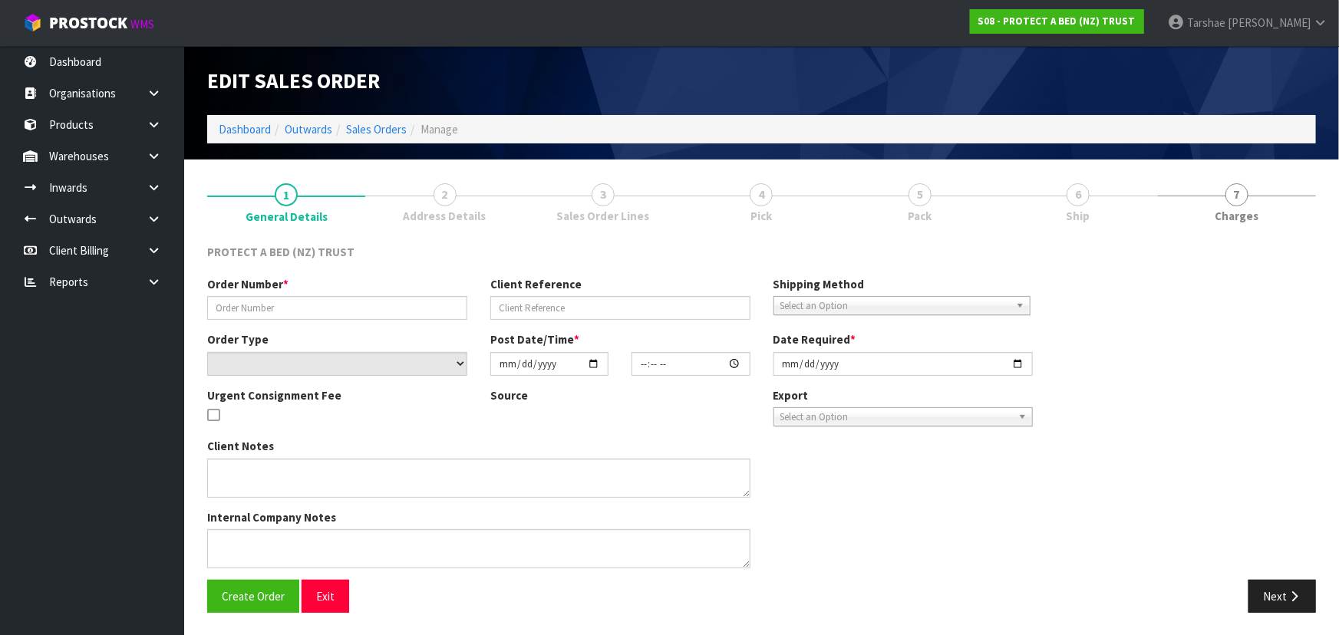
type input "1209."
select select "number:0"
type input "[DATE]"
type input "11:50:00.000"
type input "[DATE]"
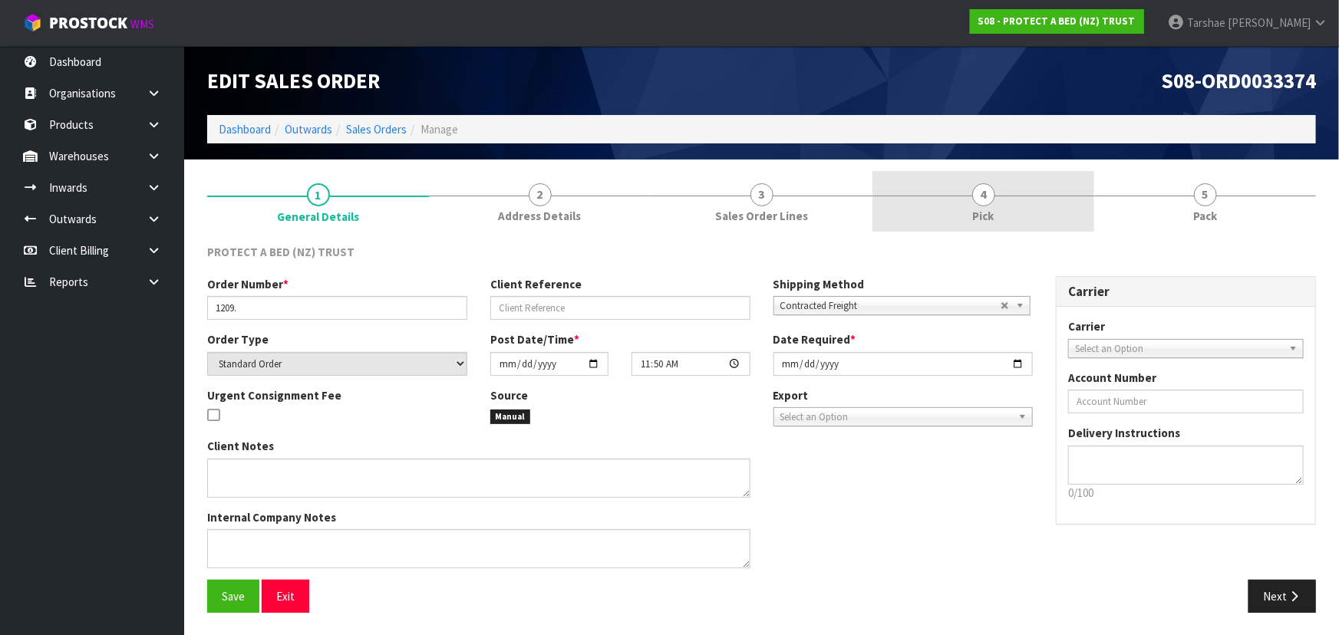
click at [938, 189] on link "4 Pick" at bounding box center [983, 201] width 222 height 61
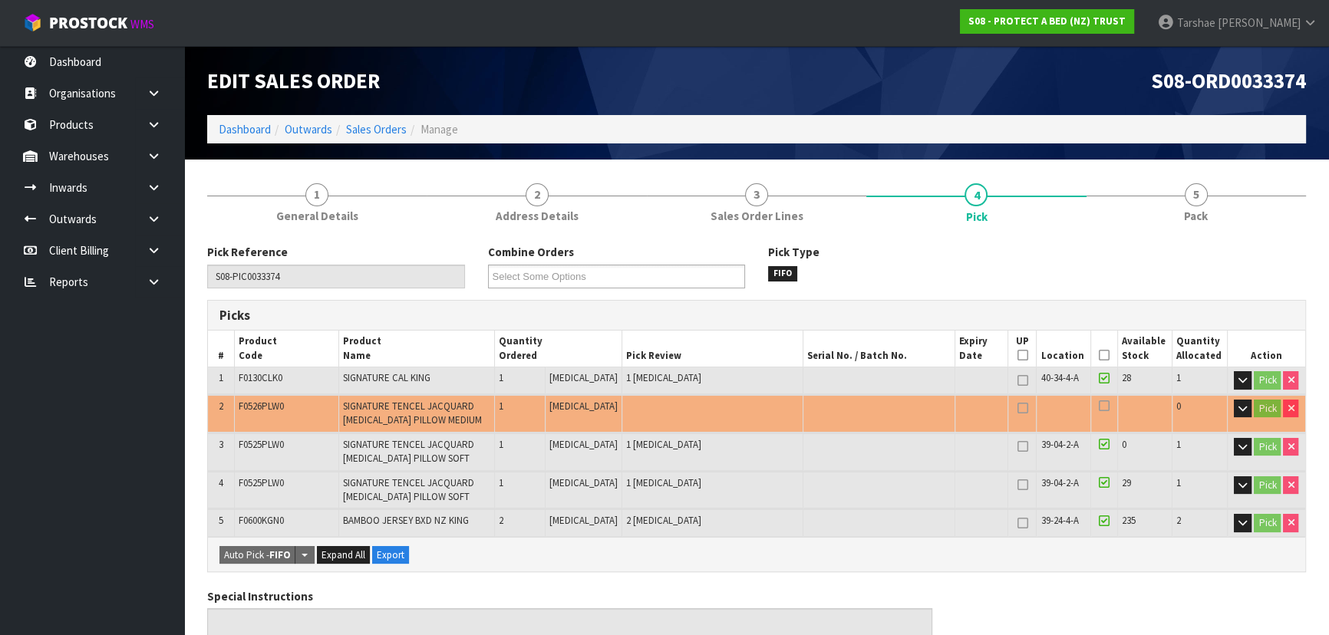
click at [1100, 355] on icon at bounding box center [1104, 355] width 11 height 1
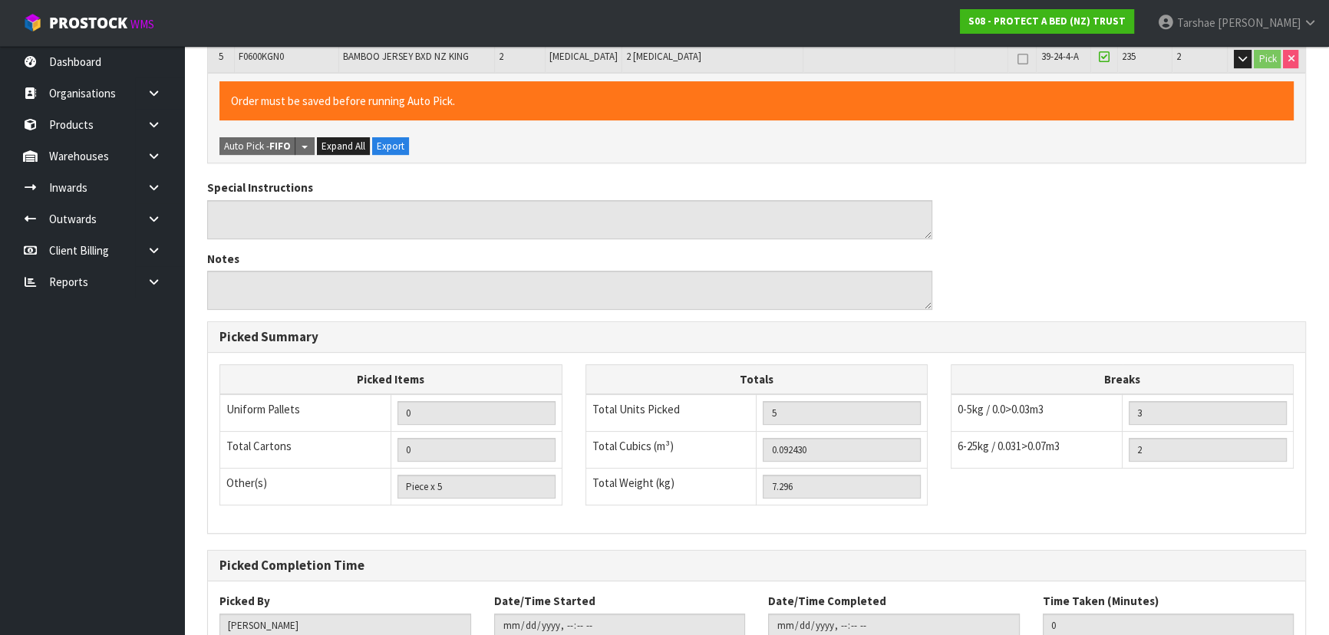
scroll to position [569, 0]
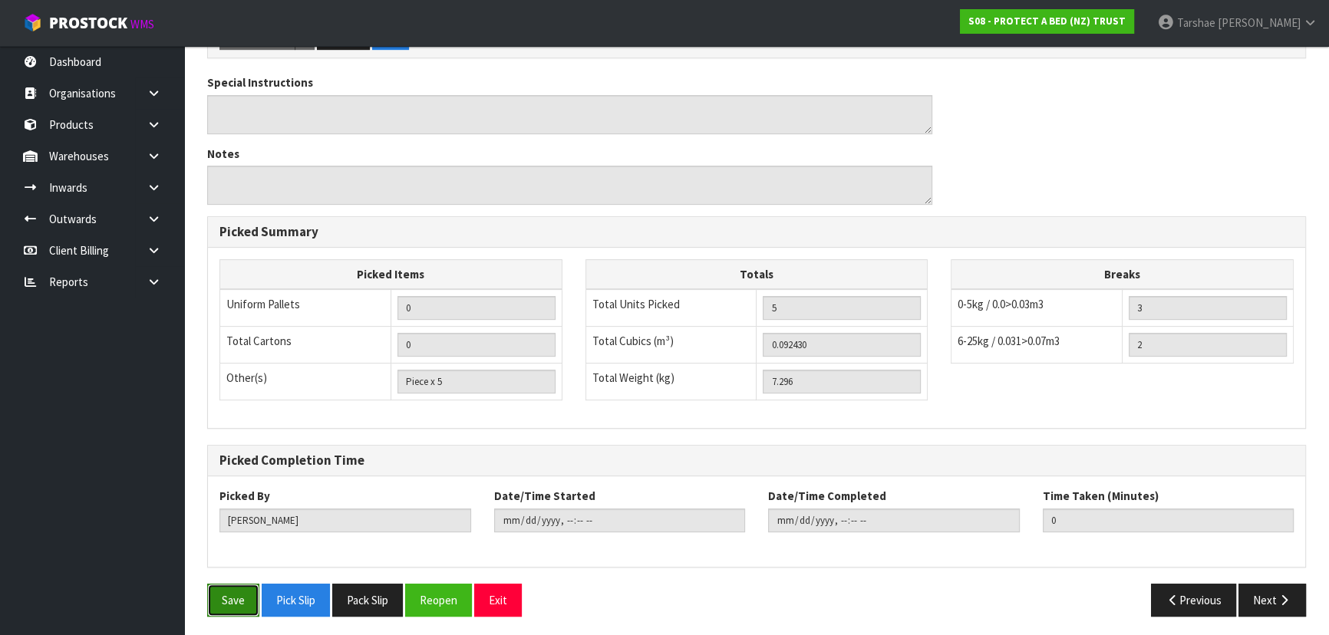
drag, startPoint x: 225, startPoint y: 589, endPoint x: 236, endPoint y: 598, distance: 14.7
click at [226, 589] on button "Save" at bounding box center [233, 600] width 52 height 33
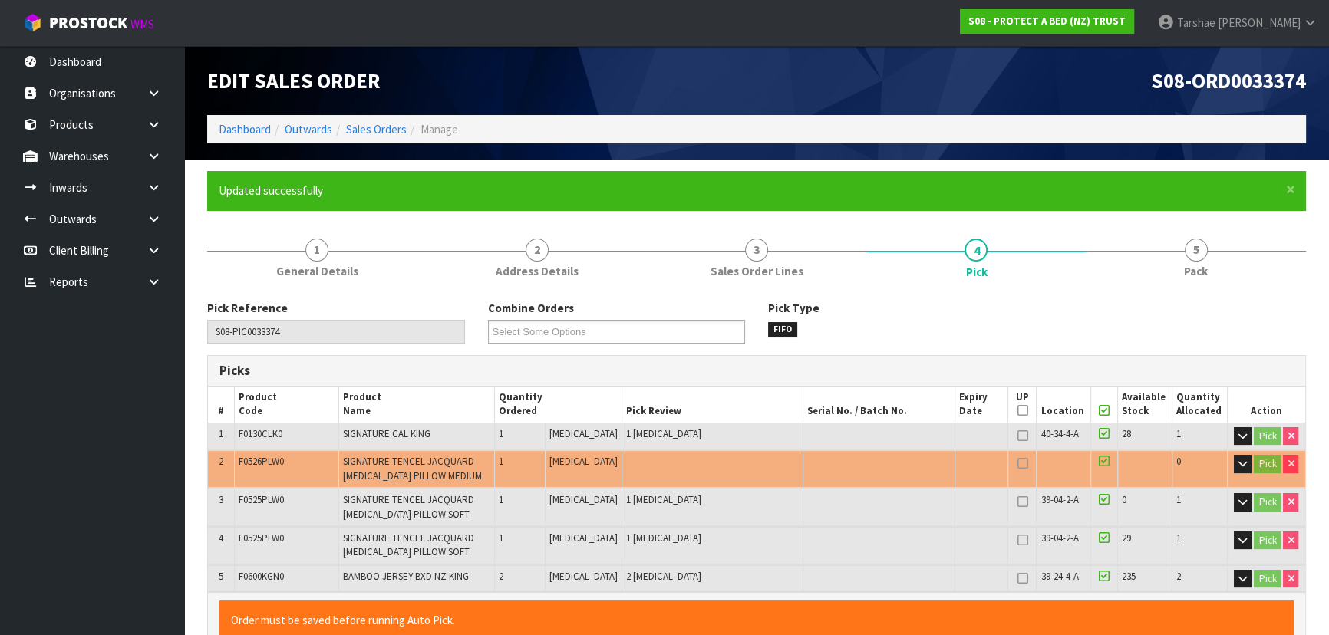
type input "[PERSON_NAME]"
type input "[DATE]T10:52:52"
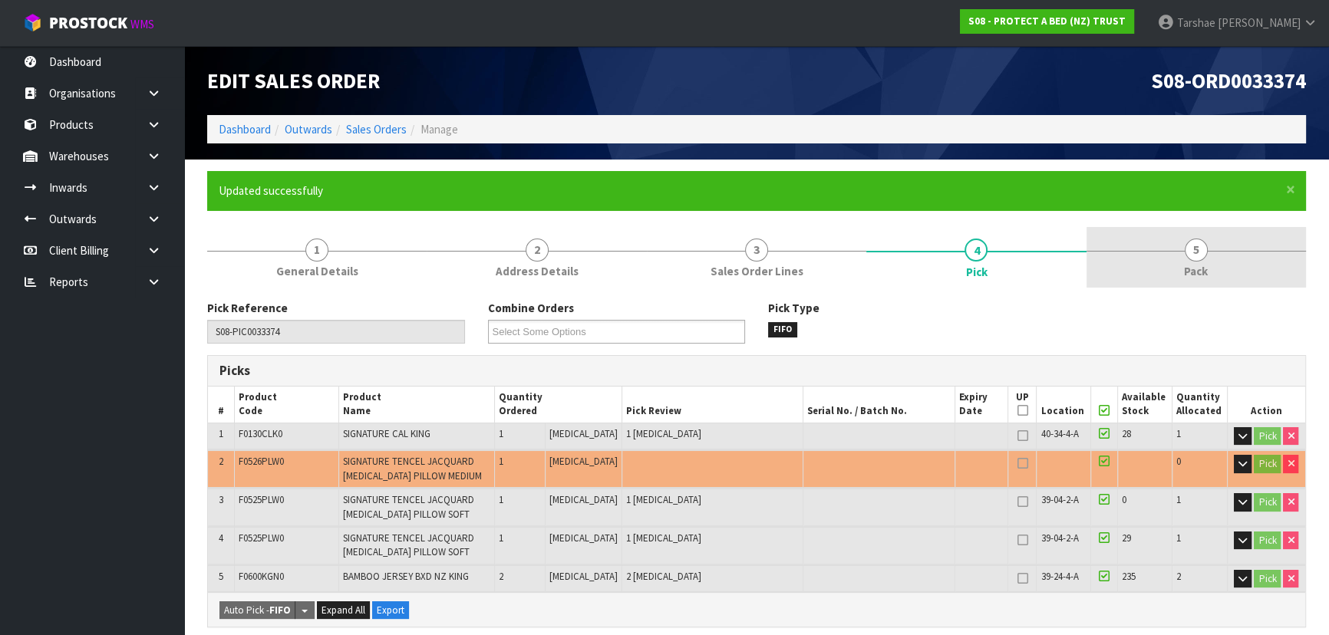
click at [1178, 275] on link "5 Pack" at bounding box center [1195, 257] width 219 height 61
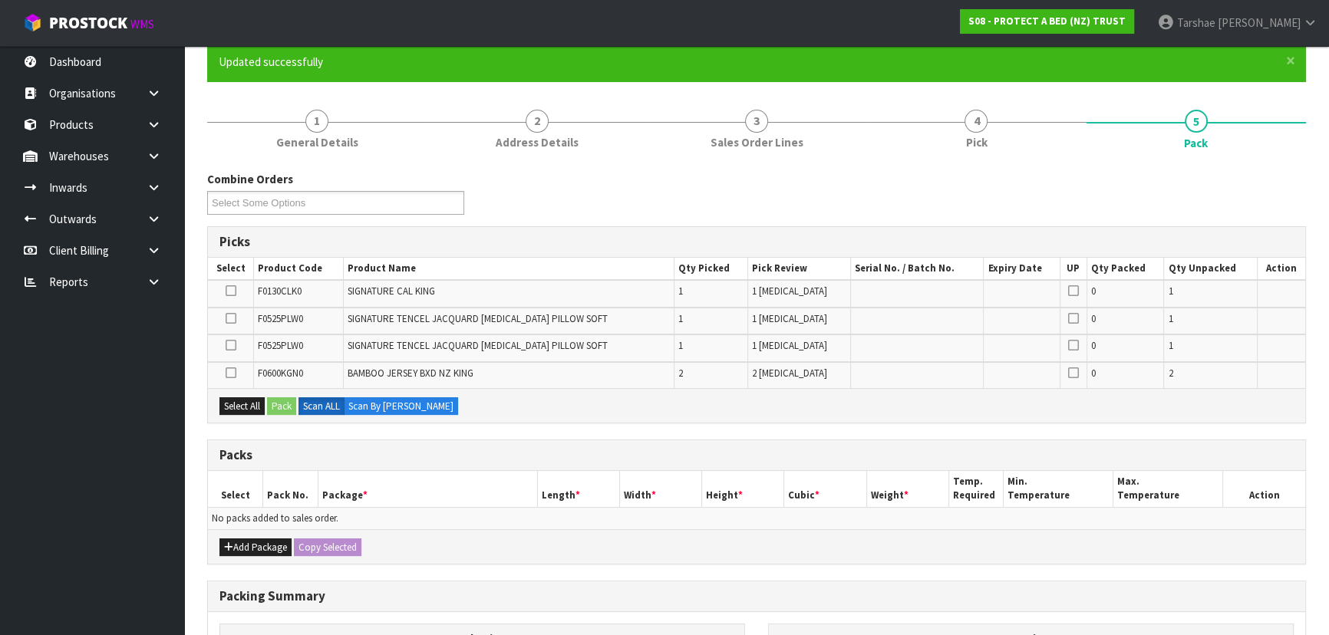
scroll to position [139, 0]
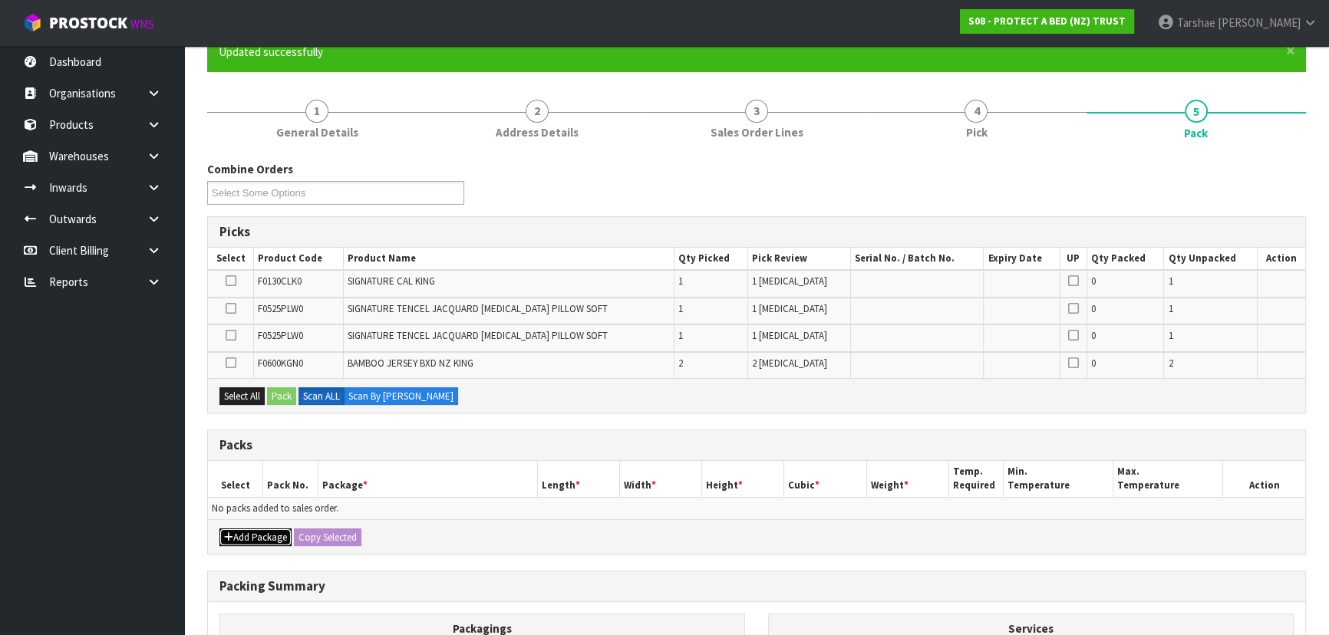
click at [237, 539] on button "Add Package" at bounding box center [255, 538] width 72 height 18
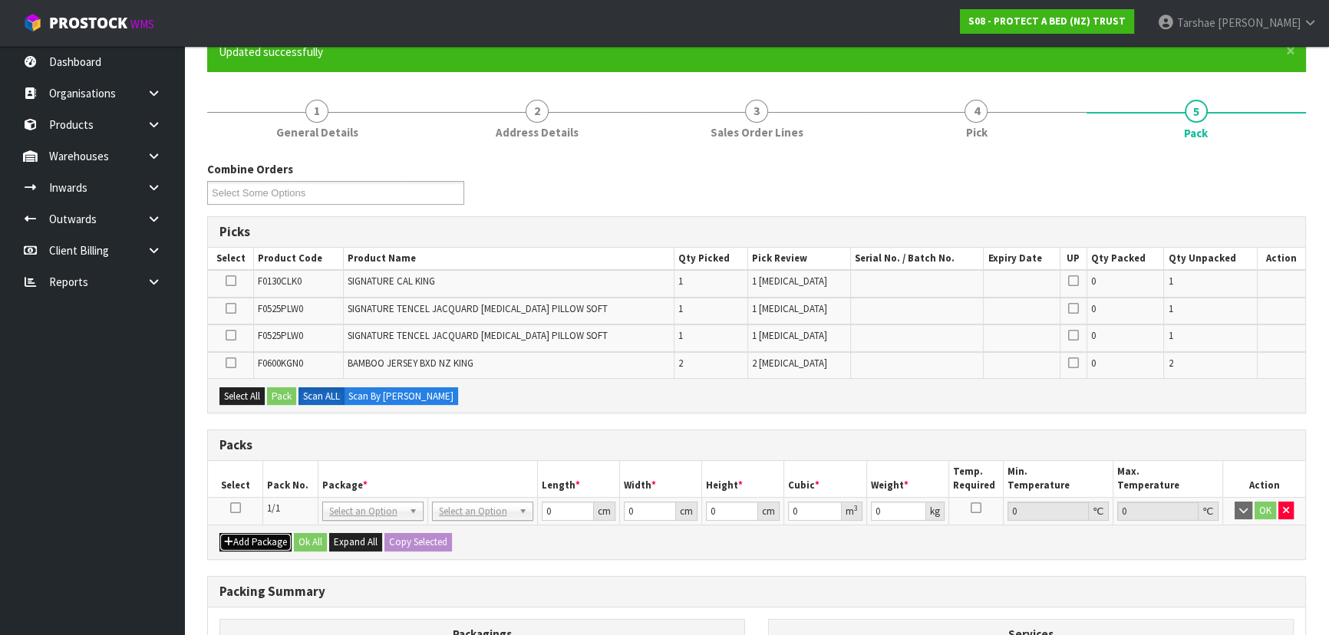
click at [230, 539] on icon "button" at bounding box center [228, 542] width 9 height 10
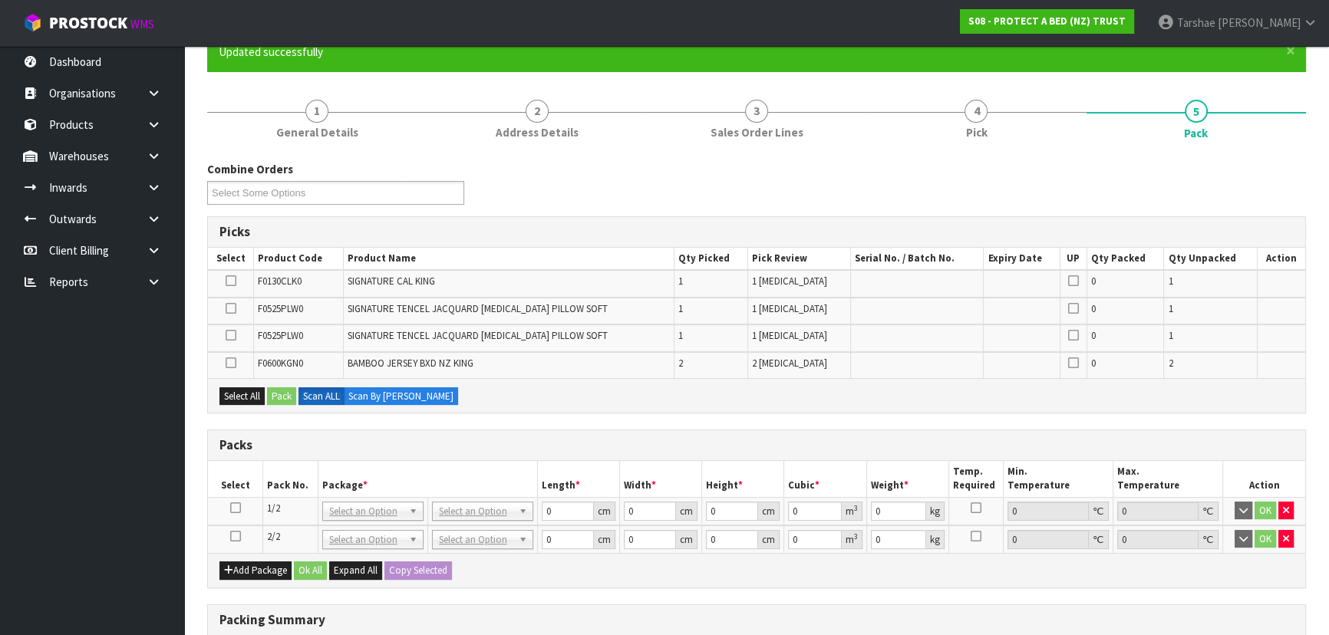
click at [234, 509] on icon at bounding box center [235, 508] width 11 height 1
click at [259, 444] on h3 "Packs" at bounding box center [756, 445] width 1074 height 15
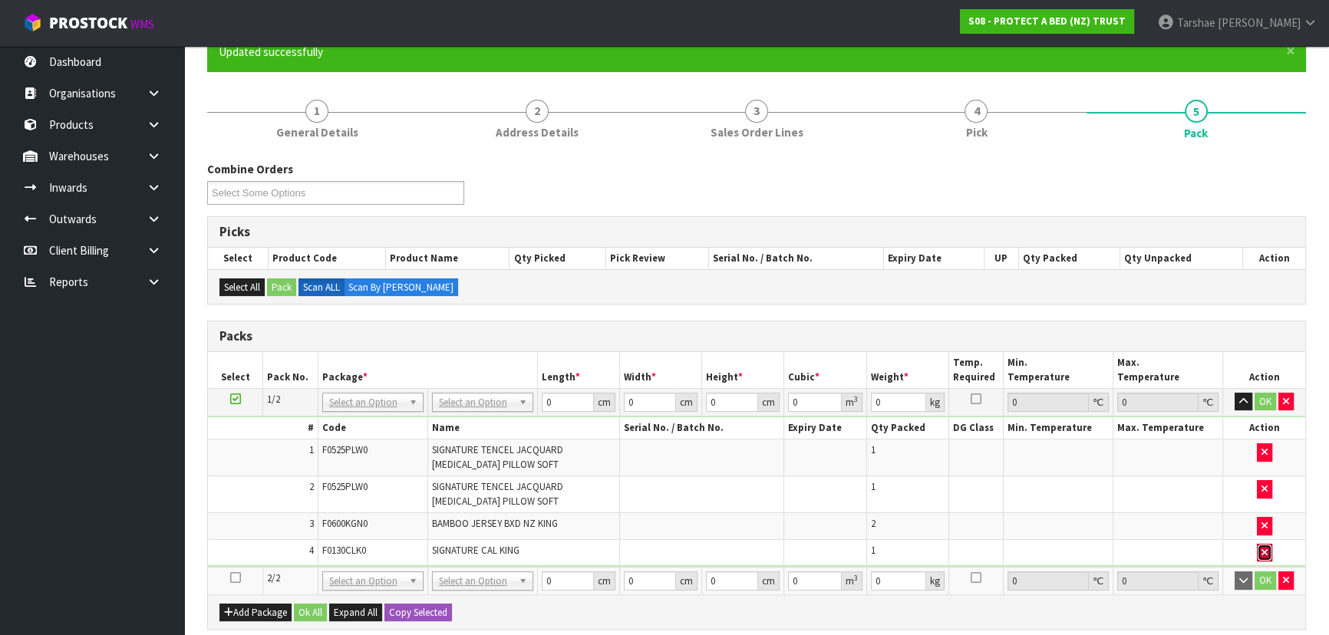
click at [1270, 549] on button "button" at bounding box center [1264, 553] width 15 height 18
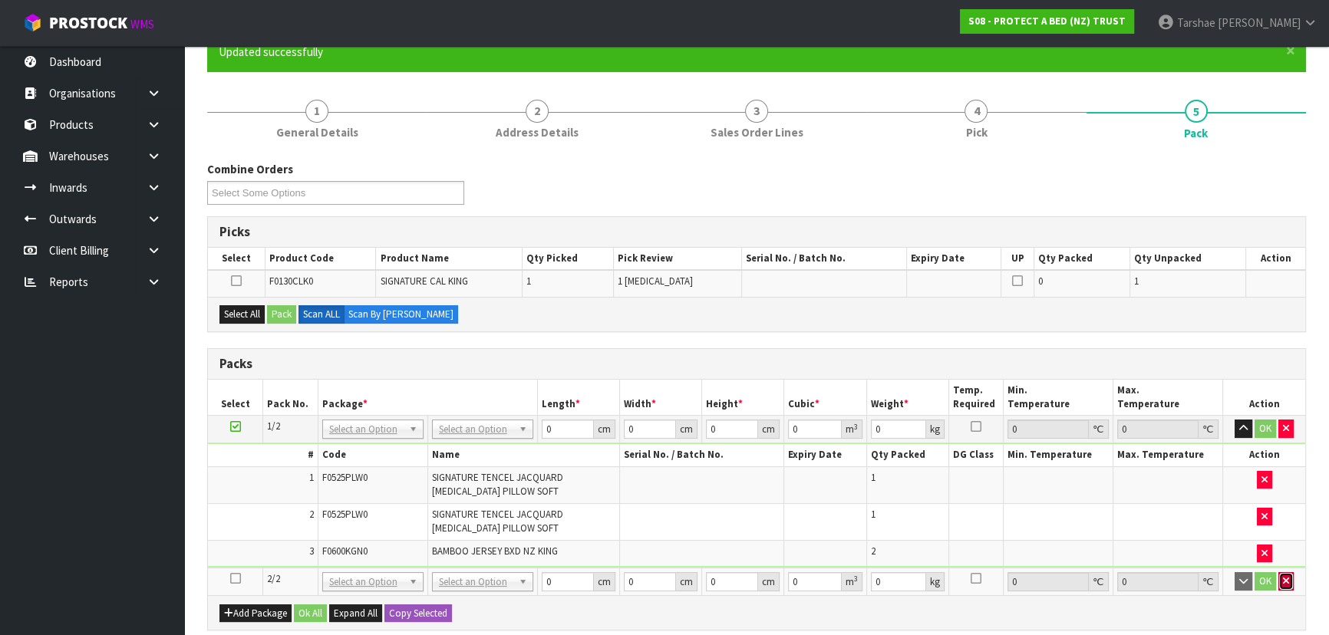
click at [1284, 576] on icon "button" at bounding box center [1286, 581] width 6 height 10
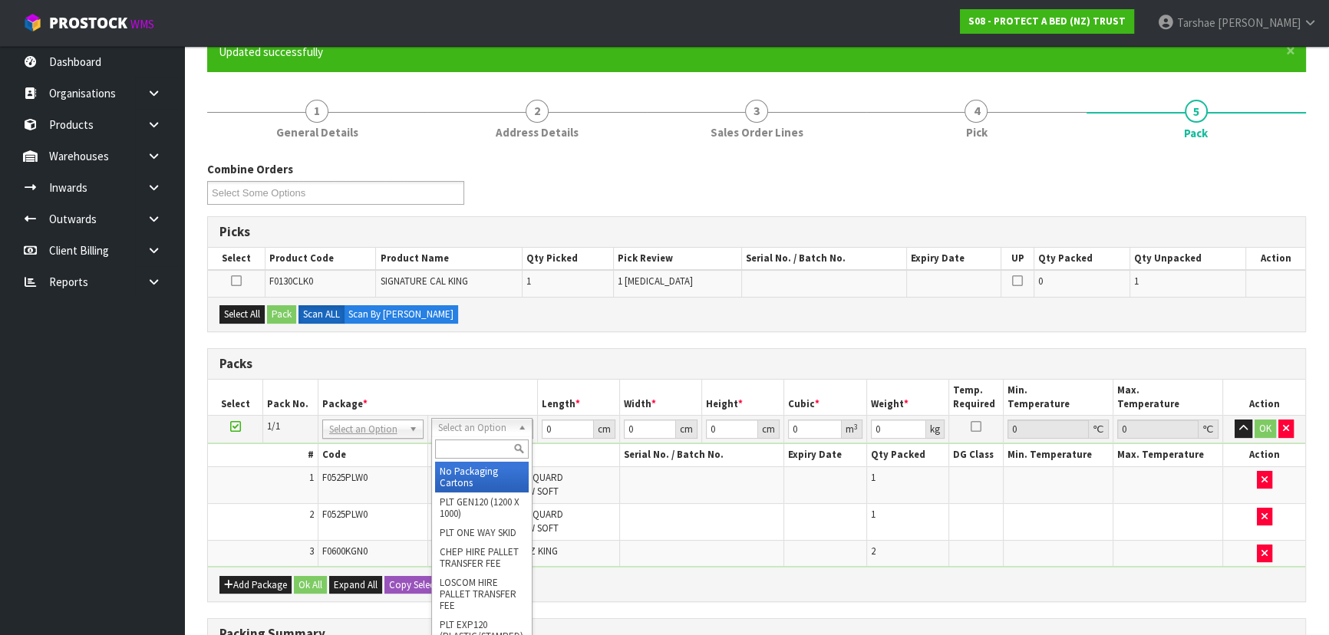
click at [464, 447] on input "text" at bounding box center [482, 449] width 94 height 19
type input "CTN9"
type input "51"
type input "38"
type input "58.5"
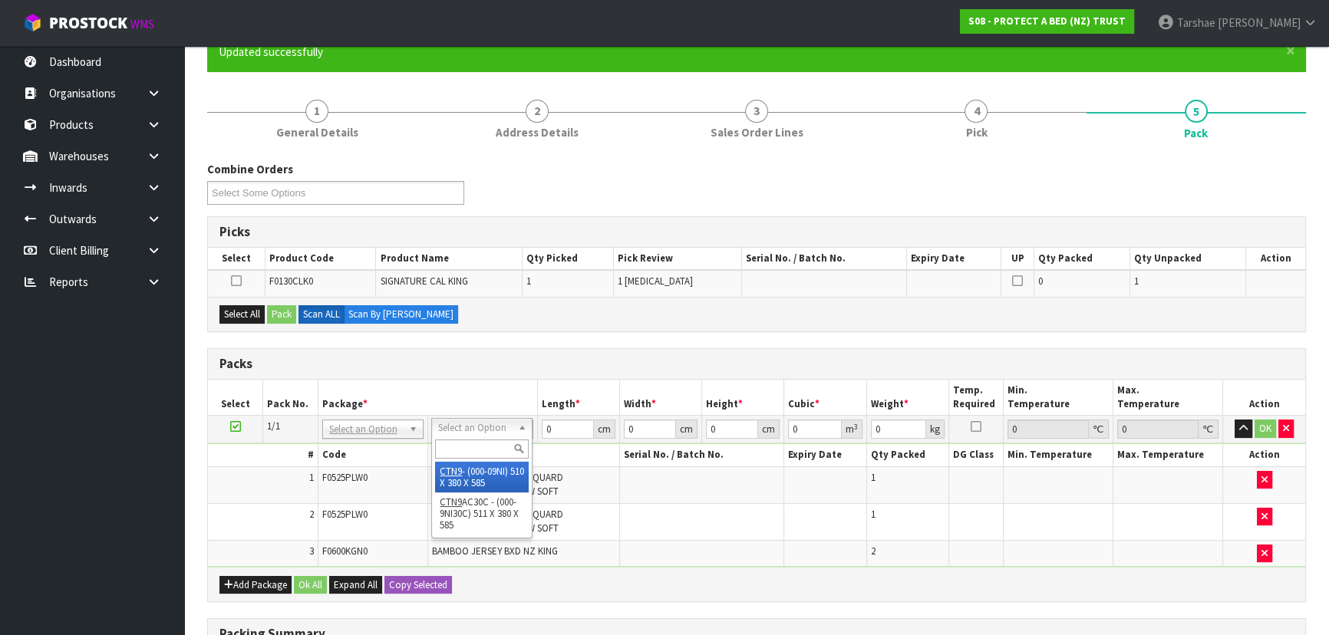
type input "0.113373"
type input "5.736"
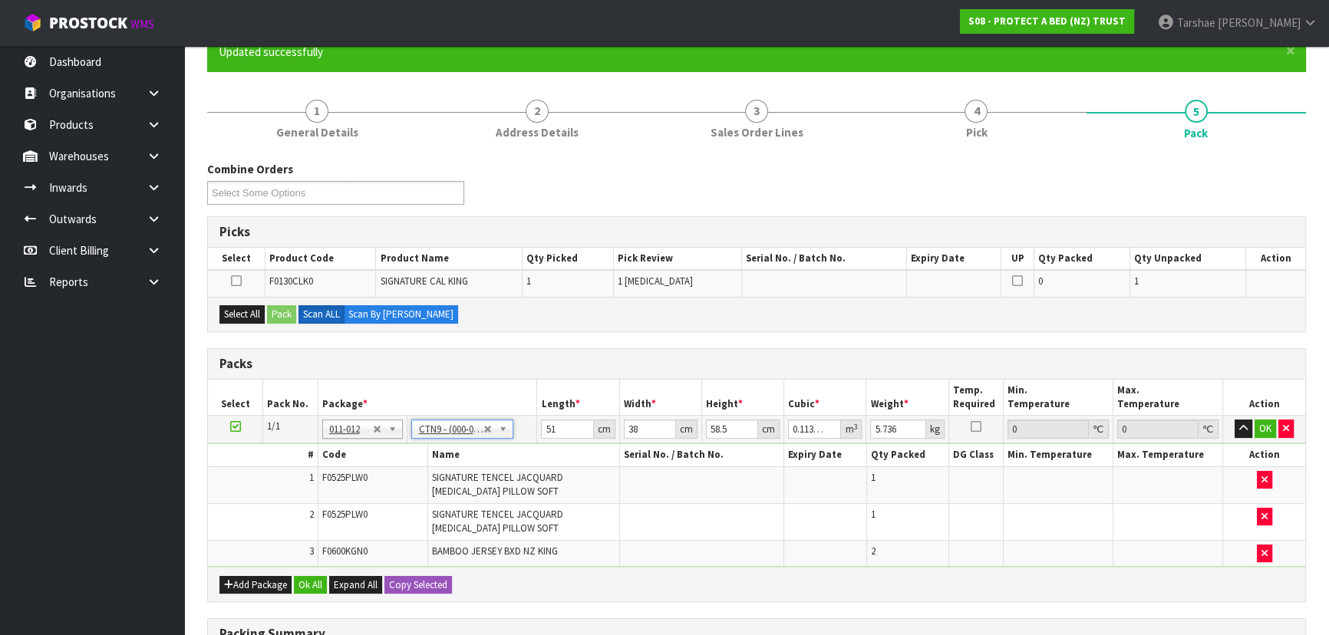
click at [466, 318] on div "Select All Pack Scan ALL Scan By [PERSON_NAME]" at bounding box center [756, 314] width 1097 height 35
click at [233, 307] on button "Select All" at bounding box center [241, 314] width 45 height 18
drag, startPoint x: 568, startPoint y: 430, endPoint x: 500, endPoint y: 436, distance: 68.6
click at [500, 436] on tr "1/1 NONE 007-001 007-002 007-004 007-009 007-013 007-014 007-015 007-017 007-01…" at bounding box center [756, 430] width 1097 height 28
type input "5"
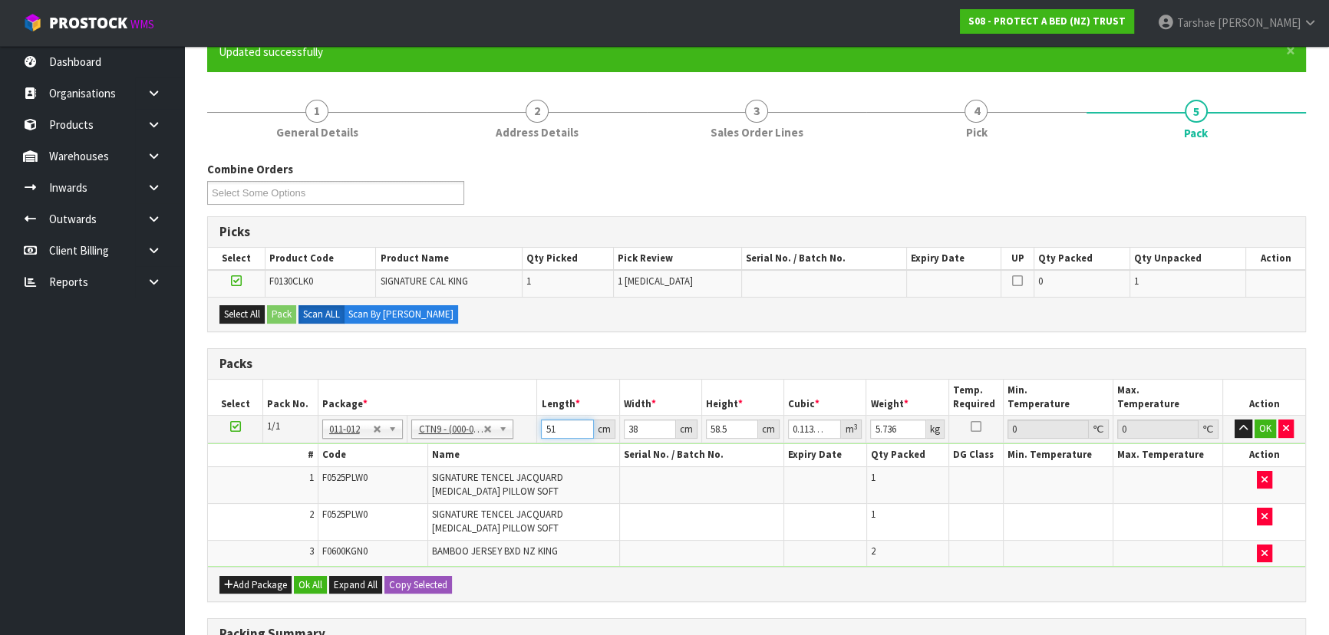
type input "0.011115"
type input "52"
type input "0.115596"
type input "52"
type input "3"
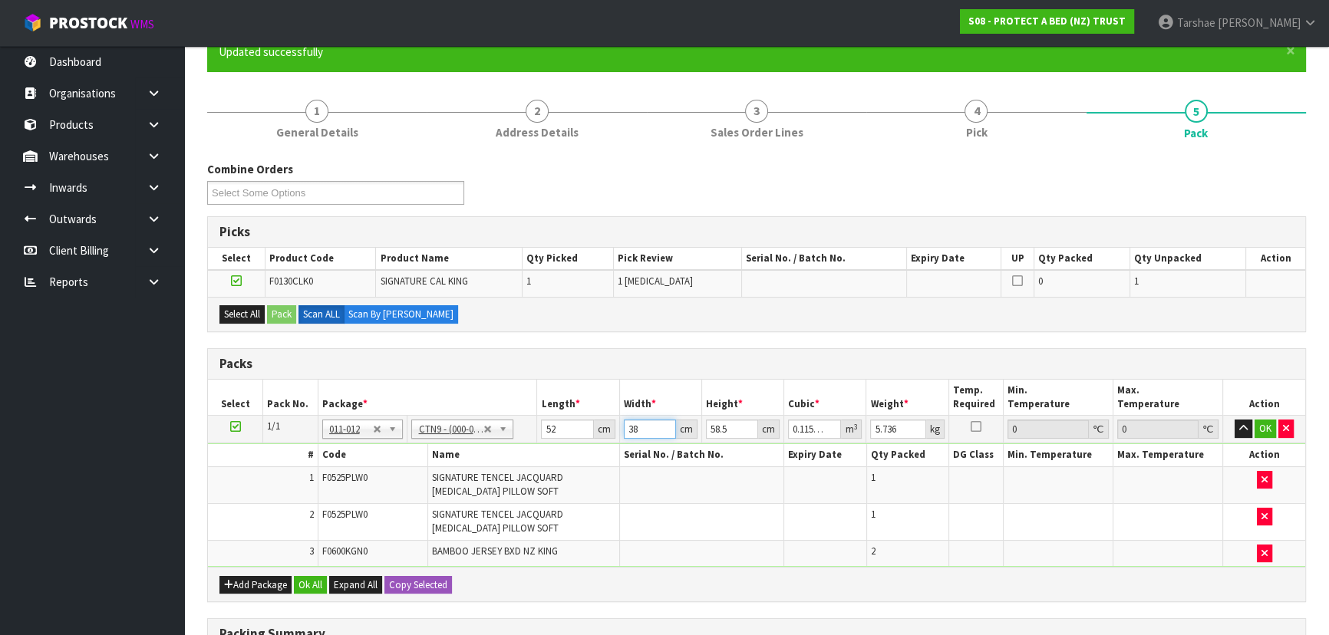
type input "0.009126"
type input "39"
type input "0.118638"
type input "39"
type input "6"
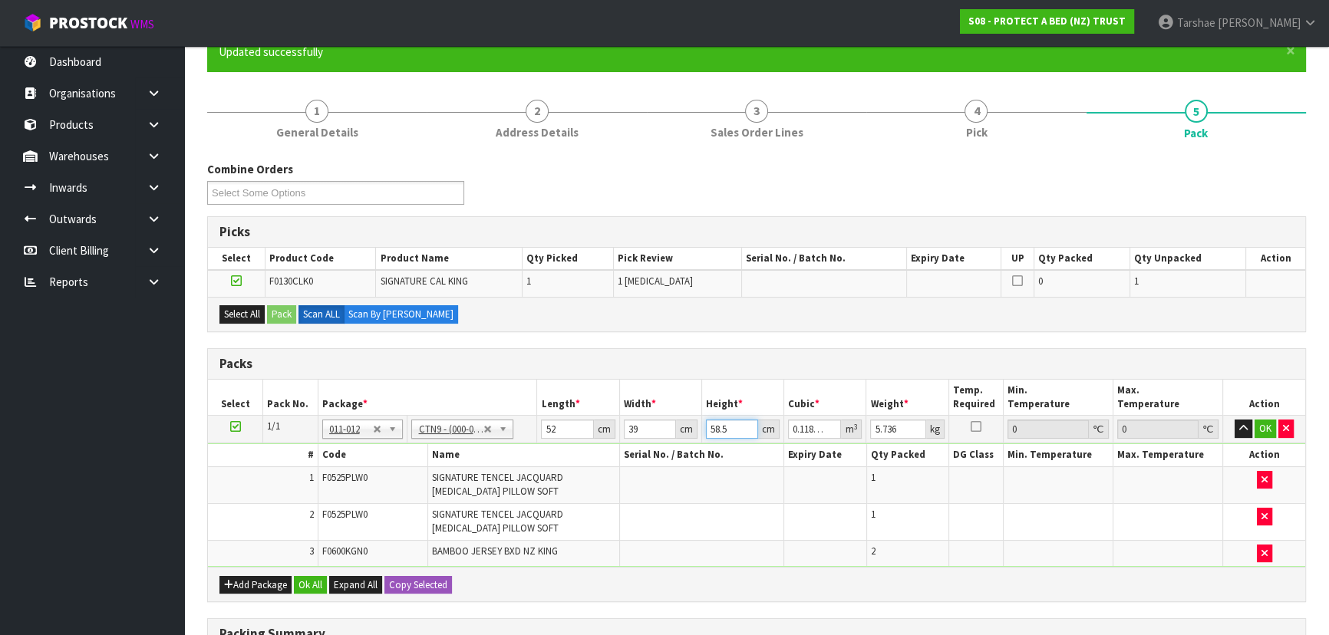
type input "0.012168"
type input "61"
type input "0.123708"
type input "61"
type input "9"
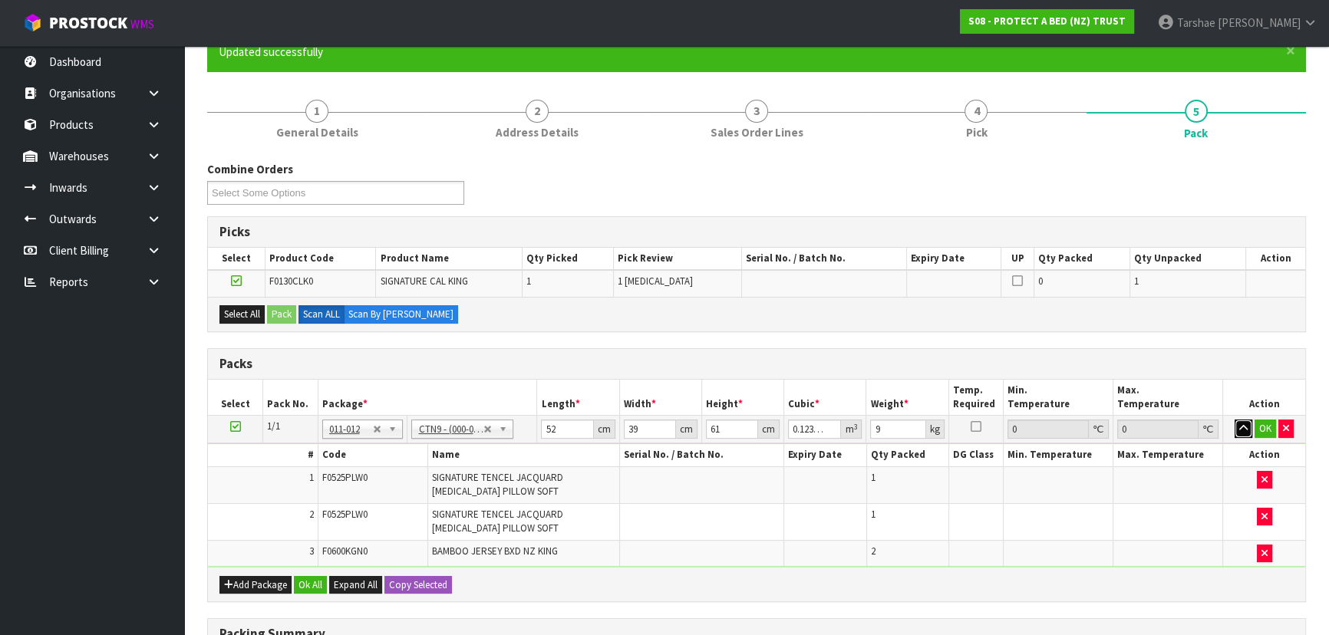
click at [1234, 420] on button "button" at bounding box center [1243, 429] width 18 height 18
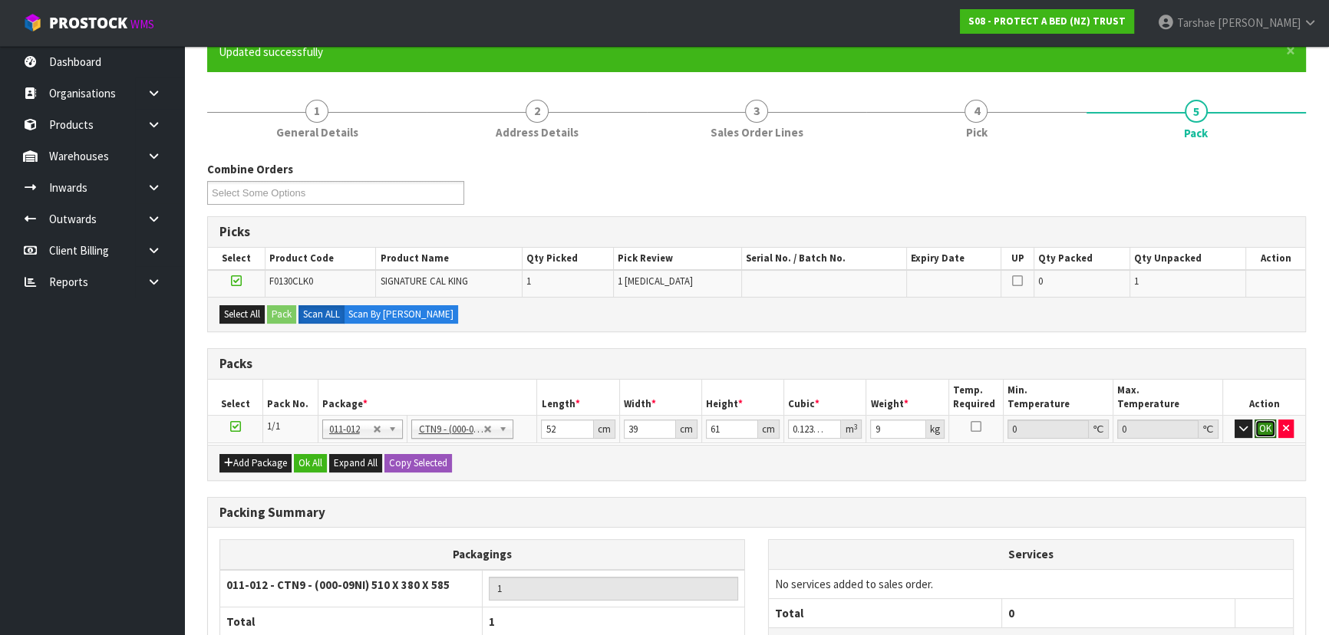
click button "OK" at bounding box center [1264, 429] width 21 height 18
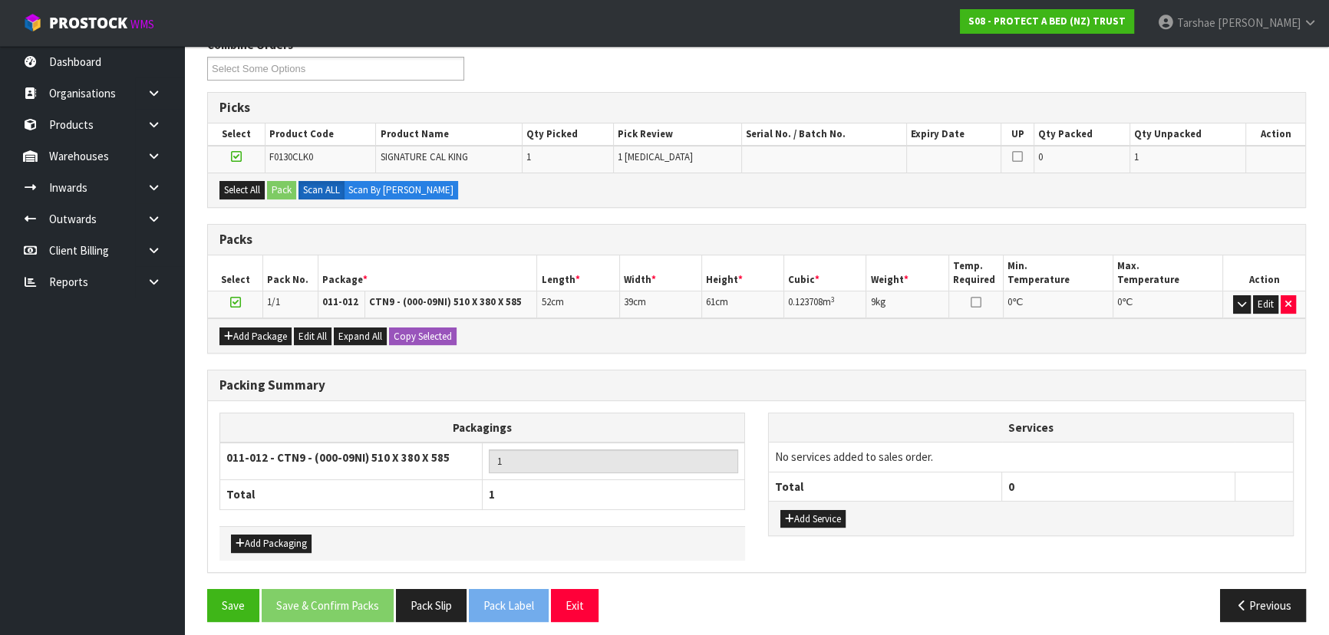
scroll to position [269, 0]
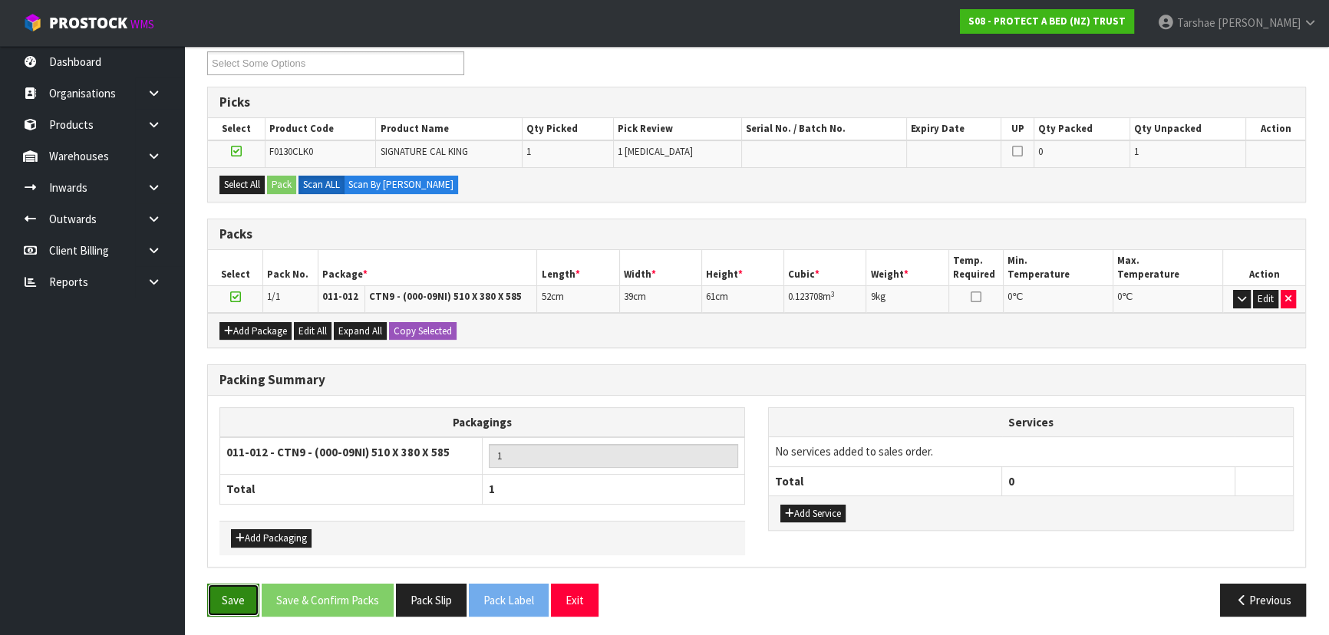
click at [247, 608] on button "Save" at bounding box center [233, 600] width 52 height 33
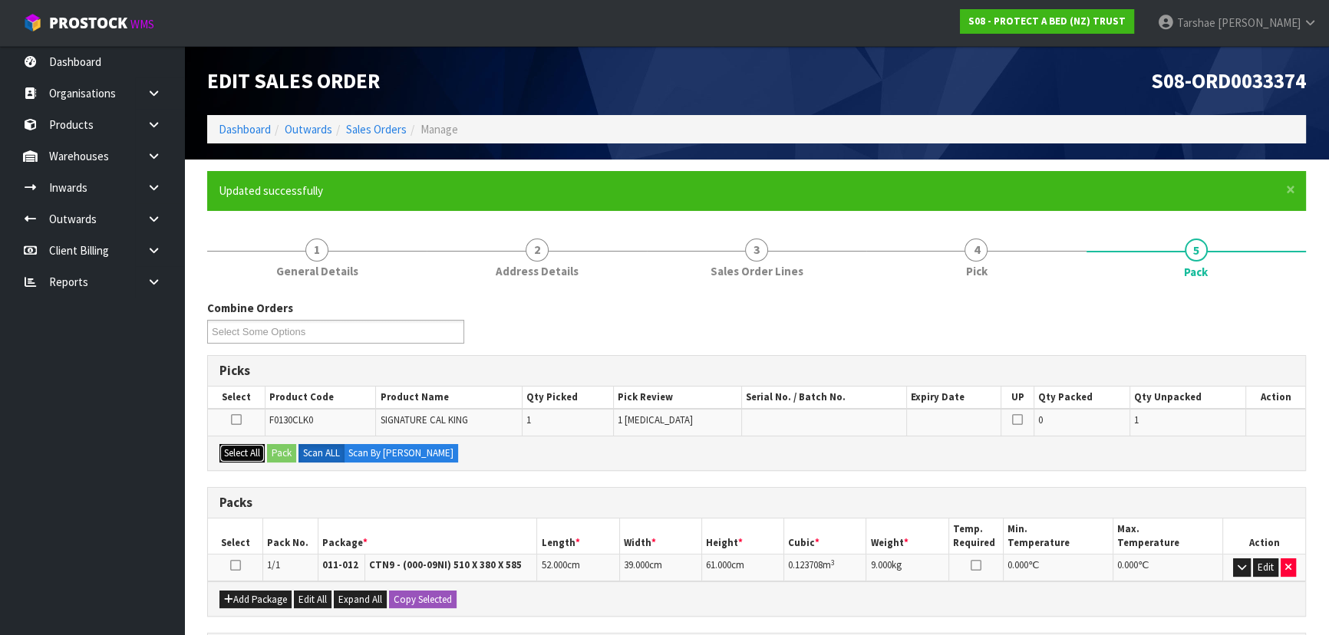
click at [247, 453] on button "Select All" at bounding box center [241, 453] width 45 height 18
click at [234, 566] on icon at bounding box center [235, 565] width 11 height 1
drag, startPoint x: 280, startPoint y: 461, endPoint x: 295, endPoint y: 453, distance: 17.2
click at [282, 460] on div "Select All Pack Scan ALL Scan By [PERSON_NAME]" at bounding box center [756, 453] width 1097 height 35
click at [298, 453] on div "Select All Pack Scan ALL Scan By [PERSON_NAME]" at bounding box center [756, 453] width 1097 height 35
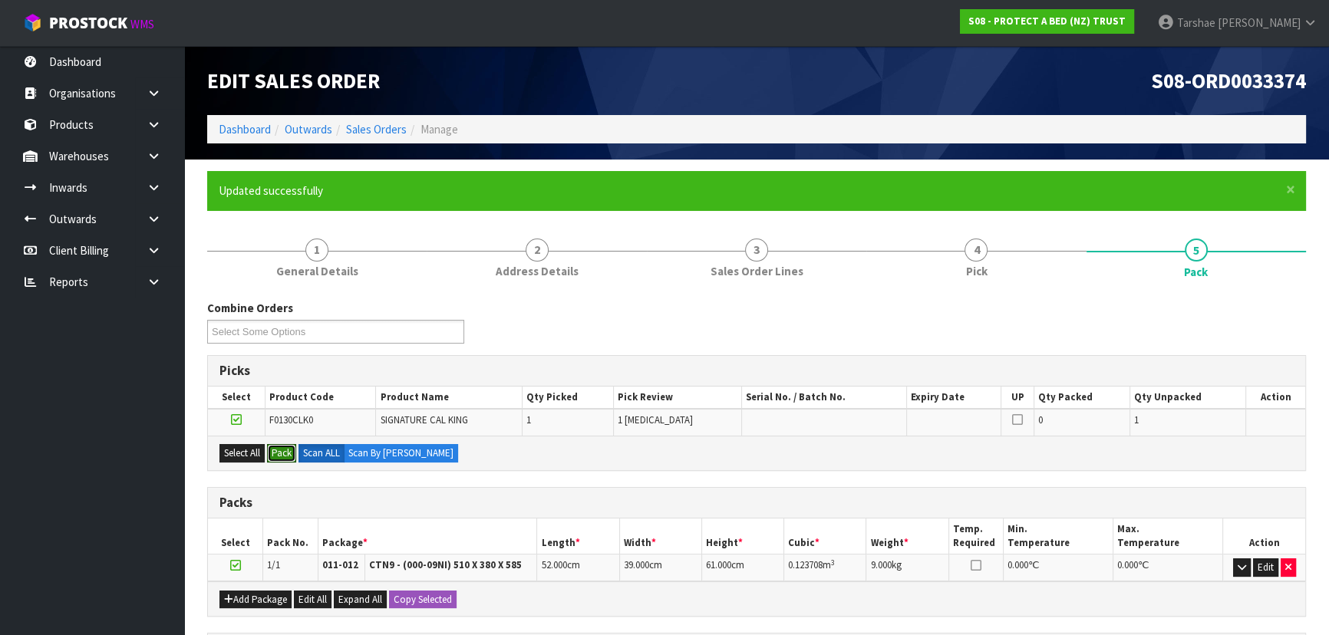
drag, startPoint x: 293, startPoint y: 453, endPoint x: 738, endPoint y: 476, distance: 445.6
click at [298, 453] on div "Select All Pack Scan ALL Scan By [PERSON_NAME]" at bounding box center [756, 453] width 1097 height 35
click at [286, 445] on button "Pack" at bounding box center [281, 453] width 29 height 18
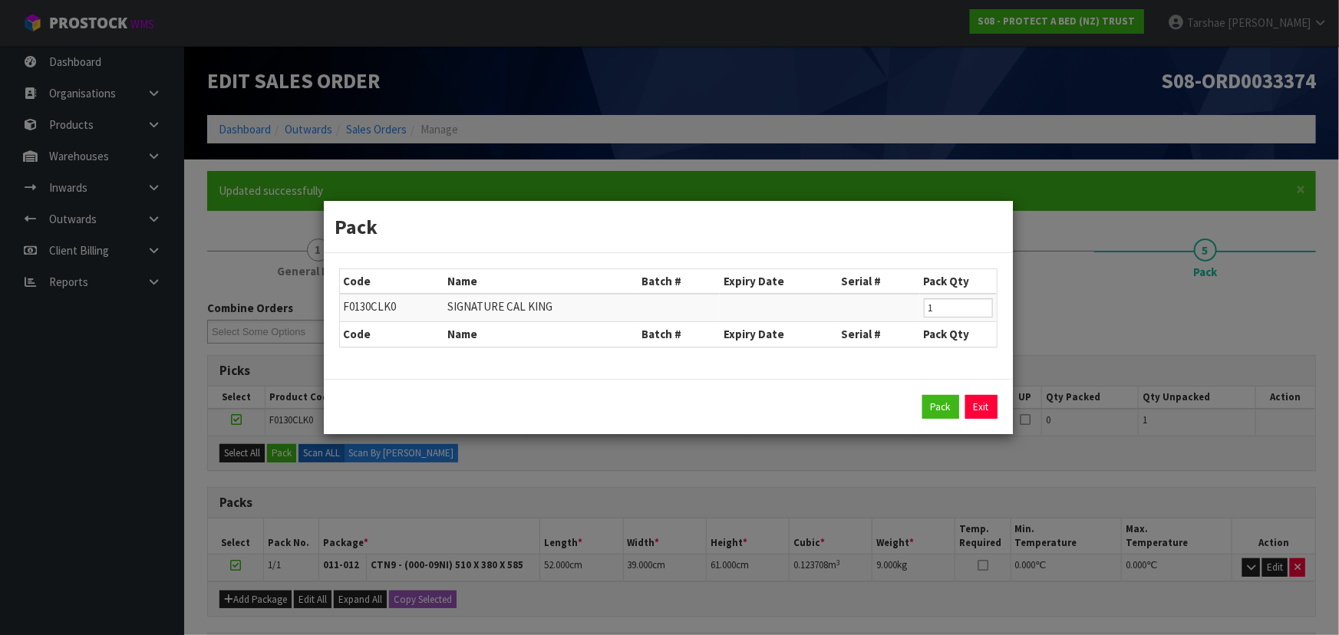
drag, startPoint x: 905, startPoint y: 400, endPoint x: 935, endPoint y: 397, distance: 30.0
click at [905, 400] on div "Pack Exit" at bounding box center [668, 407] width 658 height 25
click at [948, 397] on button "Pack" at bounding box center [940, 407] width 37 height 25
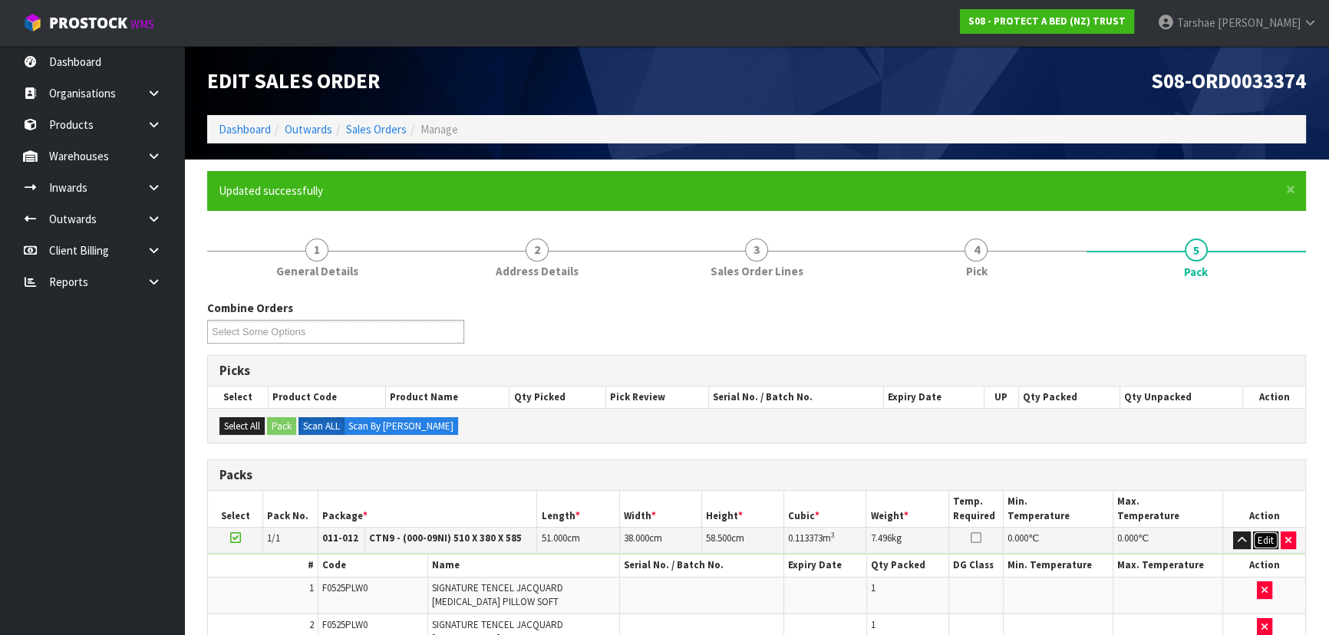
click at [1259, 536] on button "Edit" at bounding box center [1265, 541] width 25 height 18
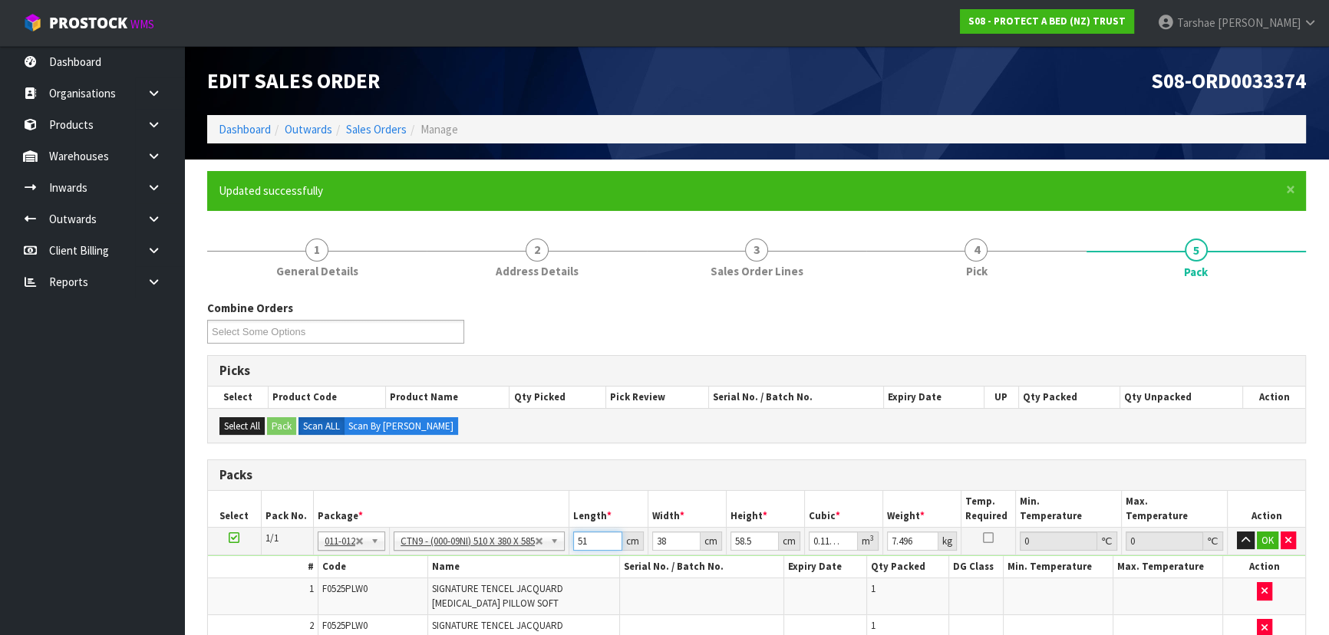
drag, startPoint x: 590, startPoint y: 545, endPoint x: 430, endPoint y: 504, distance: 165.4
click at [477, 529] on tr "1/1 NONE 007-001 007-002 007-004 007-009 007-013 007-014 007-015 007-017 007-01…" at bounding box center [756, 541] width 1097 height 28
type input "5"
type input "0.011115"
type input "52"
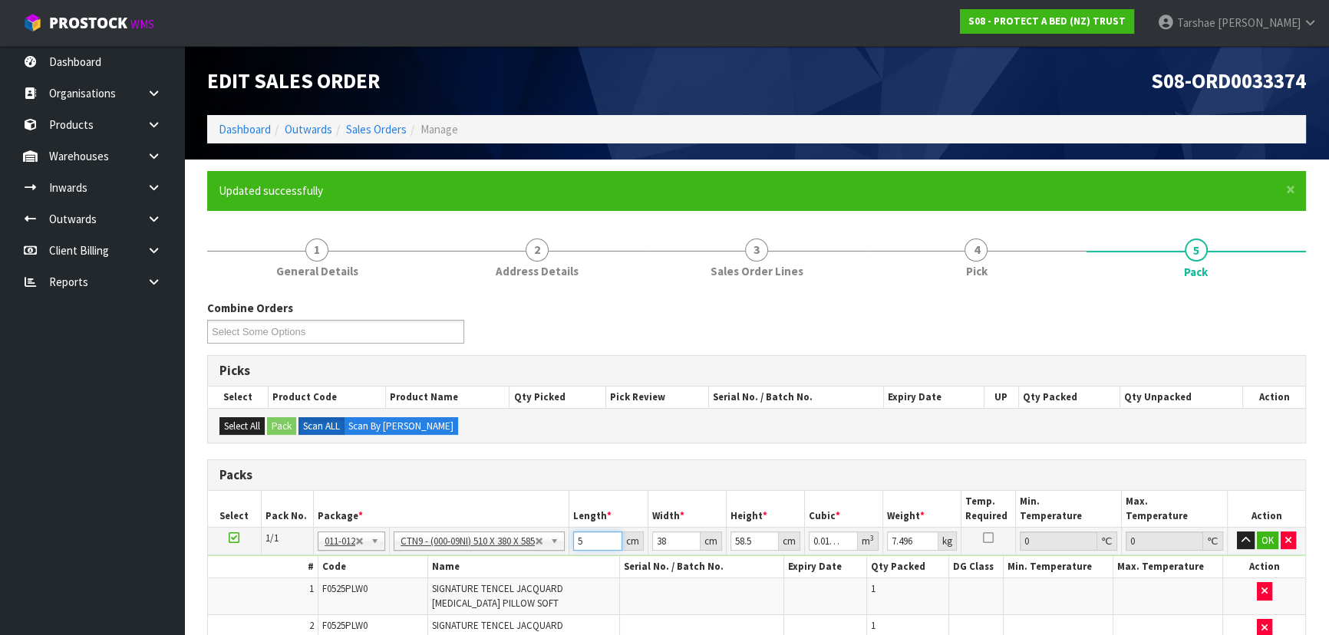
type input "0.115596"
type input "52"
type input "3"
type input "0.009126"
type input "39"
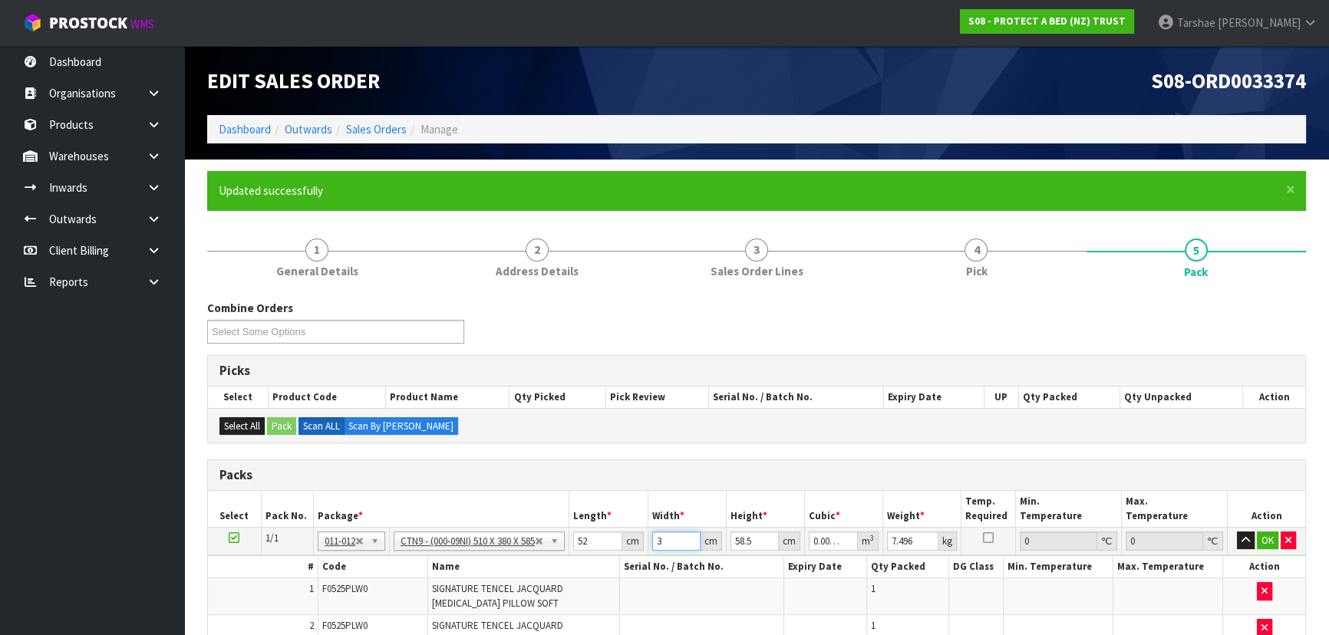
type input "0.118638"
type input "39"
type input "6"
type input "0.012168"
type input "61"
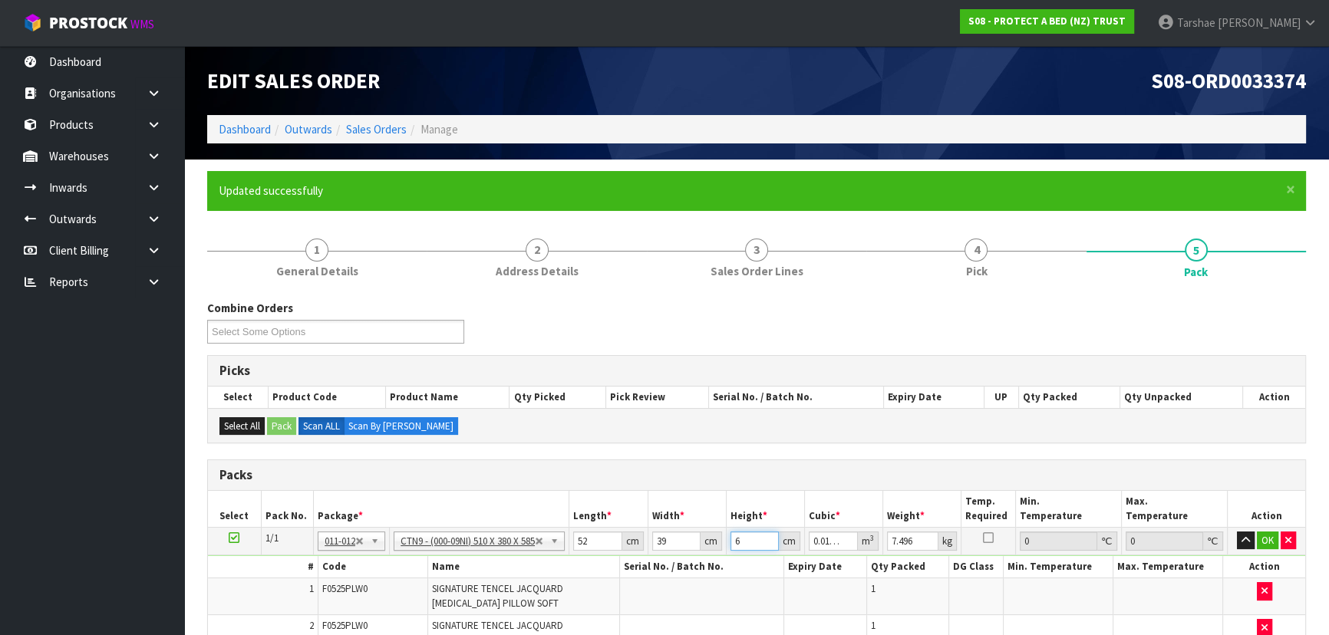
type input "0.123708"
type input "61"
type input "9"
click at [1237, 532] on button "button" at bounding box center [1246, 541] width 18 height 18
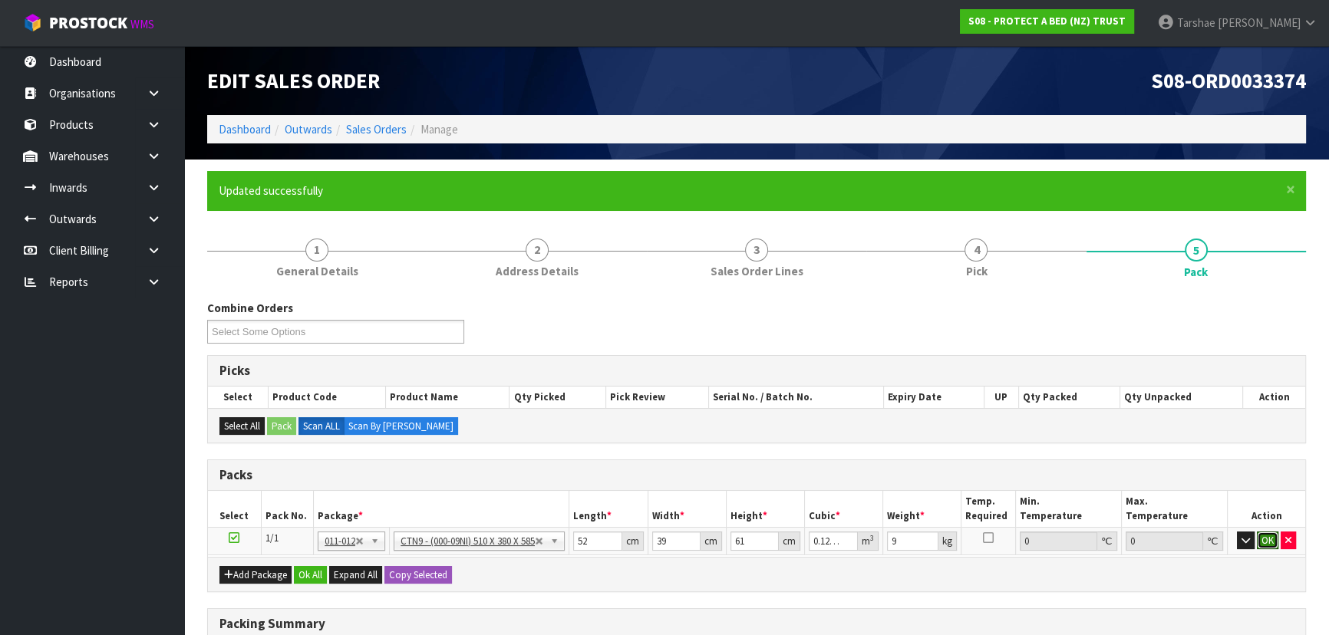
click button "OK" at bounding box center [1267, 541] width 21 height 18
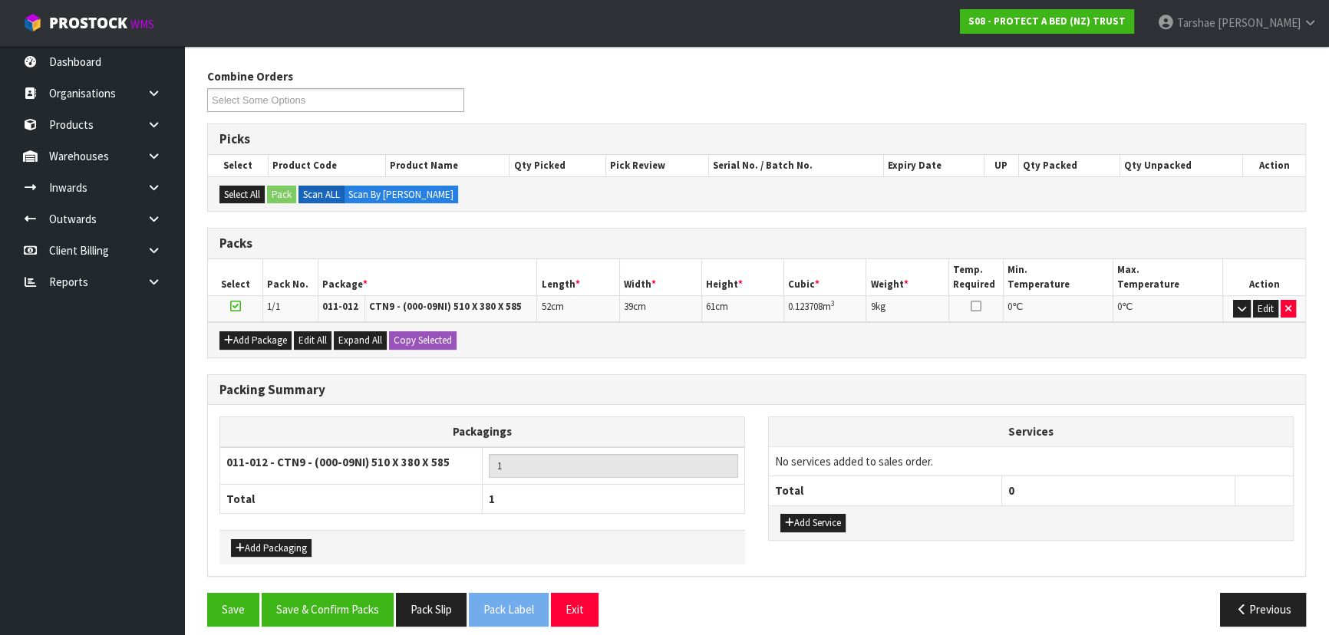
scroll to position [242, 0]
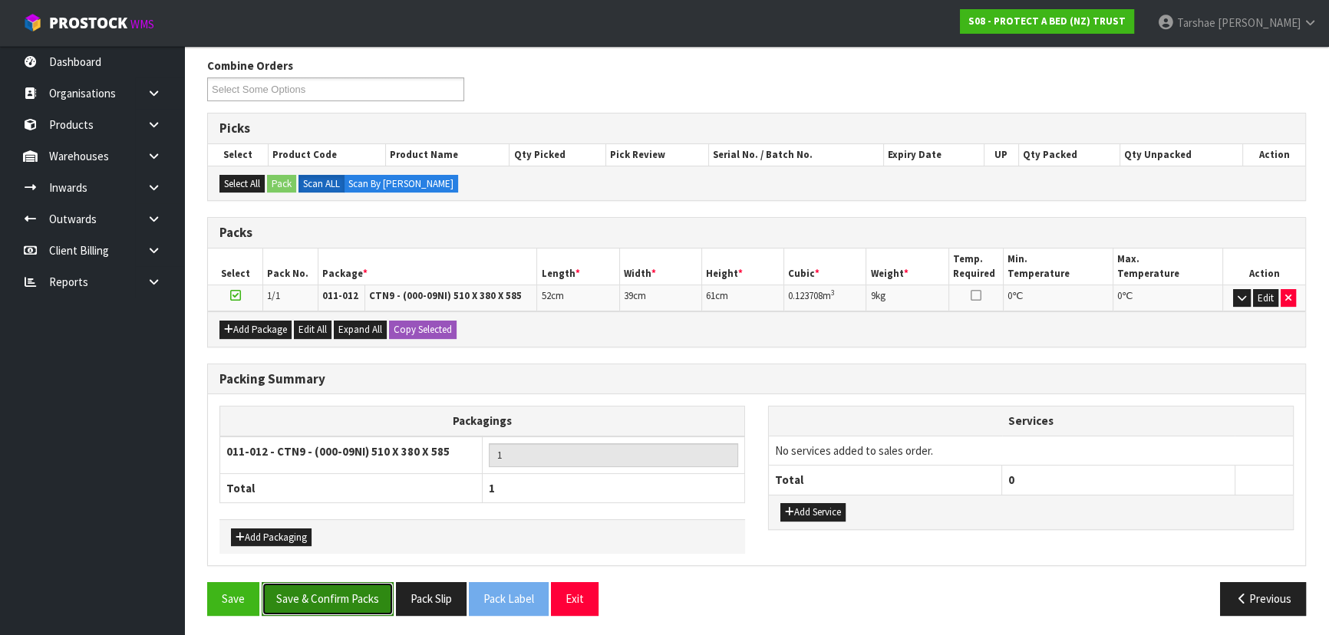
click at [352, 599] on button "Save & Confirm Packs" at bounding box center [328, 598] width 132 height 33
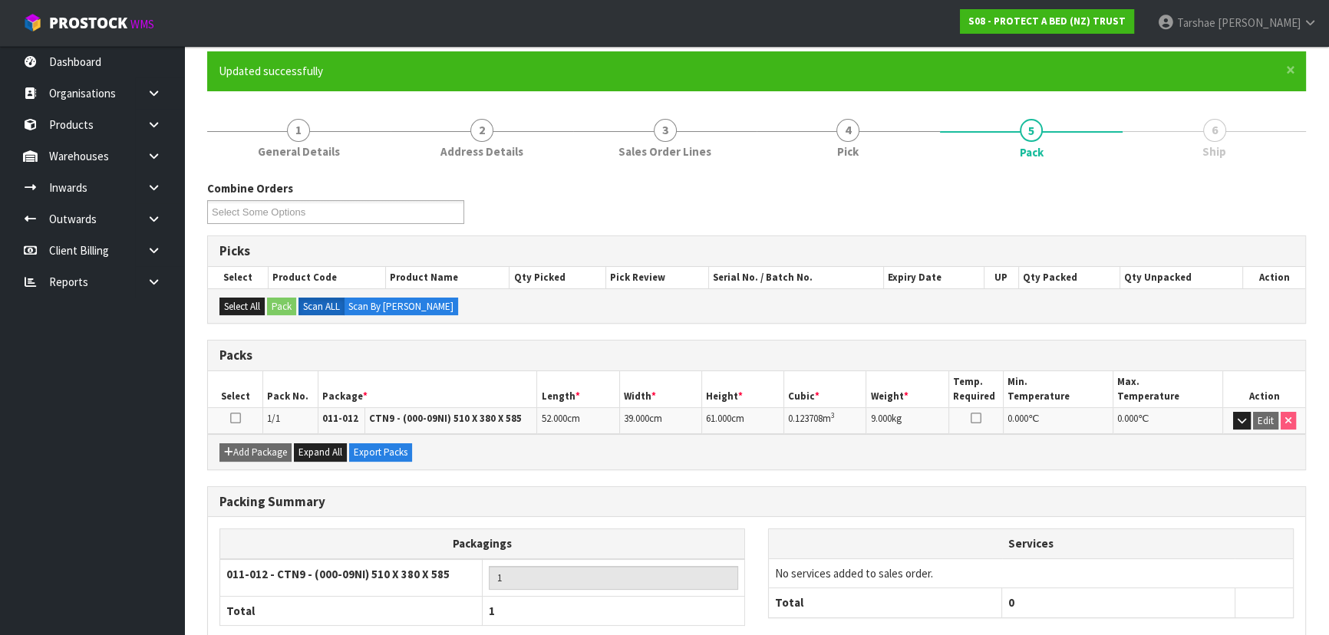
scroll to position [208, 0]
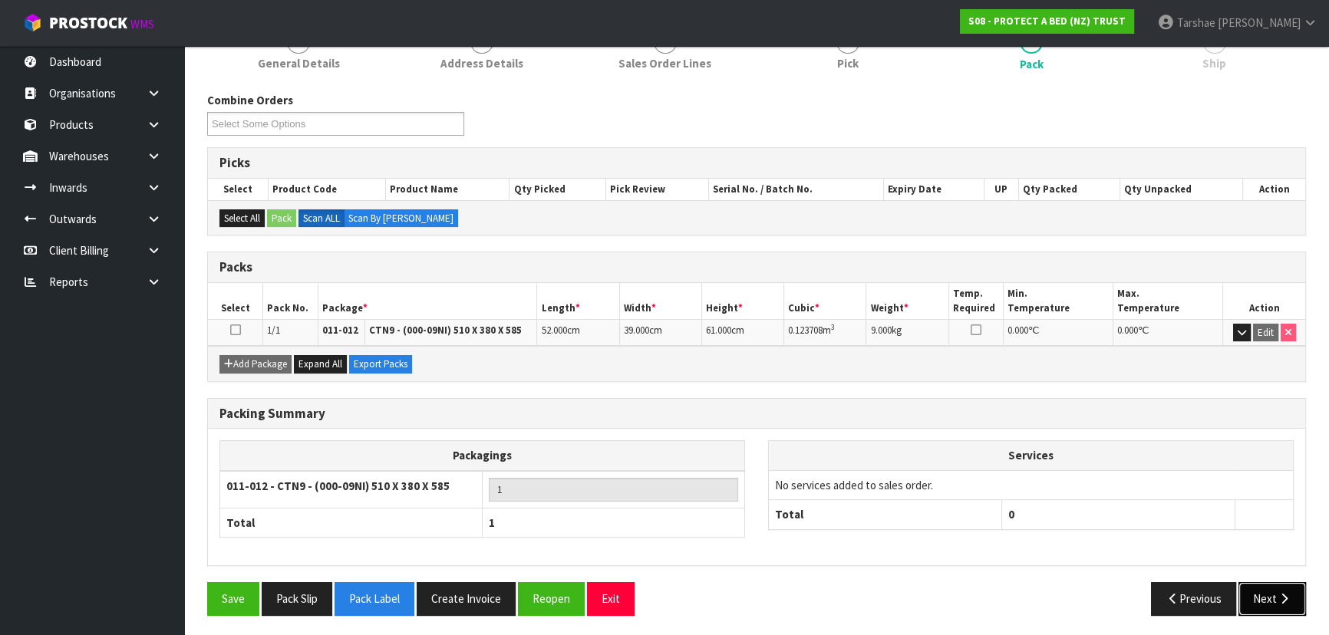
click at [1262, 602] on button "Next" at bounding box center [1272, 598] width 68 height 33
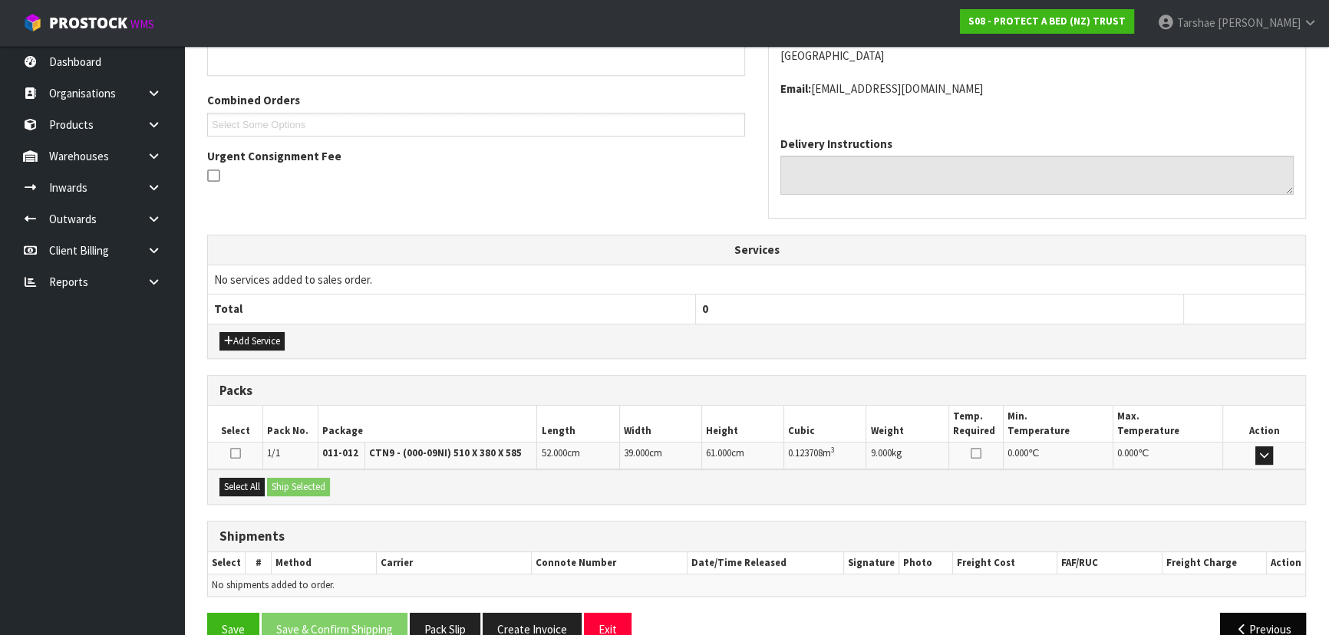
scroll to position [391, 0]
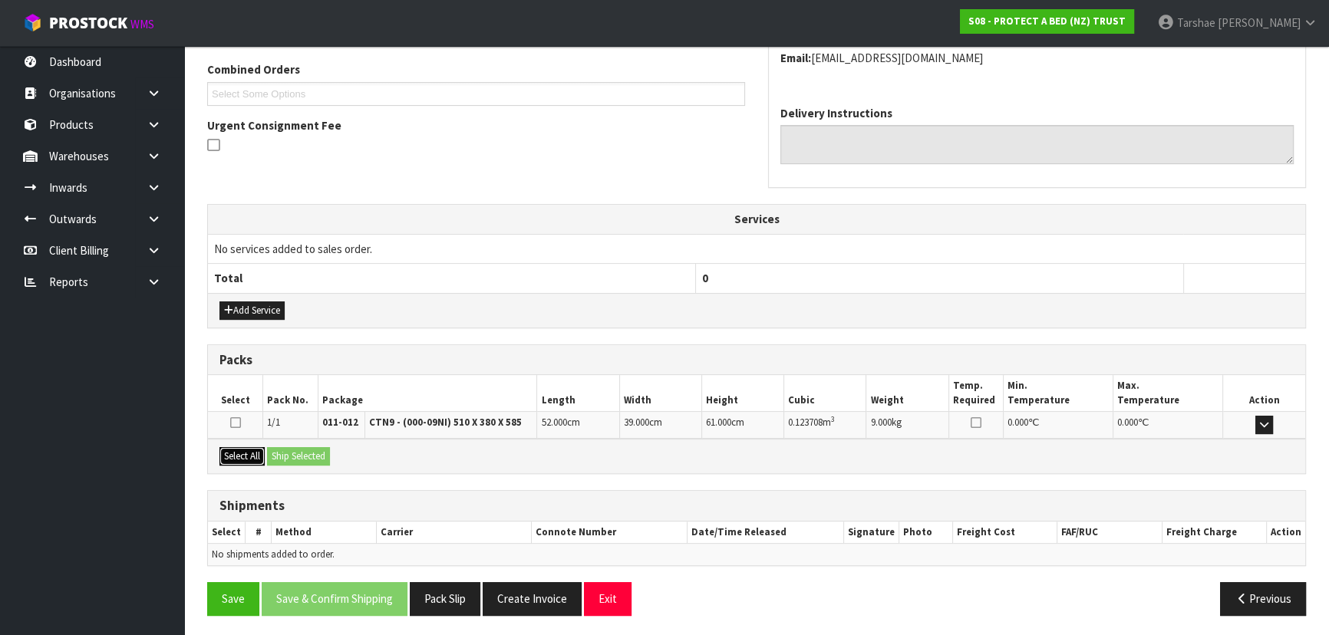
drag, startPoint x: 246, startPoint y: 452, endPoint x: 284, endPoint y: 454, distance: 37.7
click at [249, 453] on button "Select All" at bounding box center [241, 456] width 45 height 18
drag, startPoint x: 292, startPoint y: 454, endPoint x: 324, endPoint y: 489, distance: 47.2
click at [292, 454] on button "Ship Selected" at bounding box center [298, 456] width 63 height 18
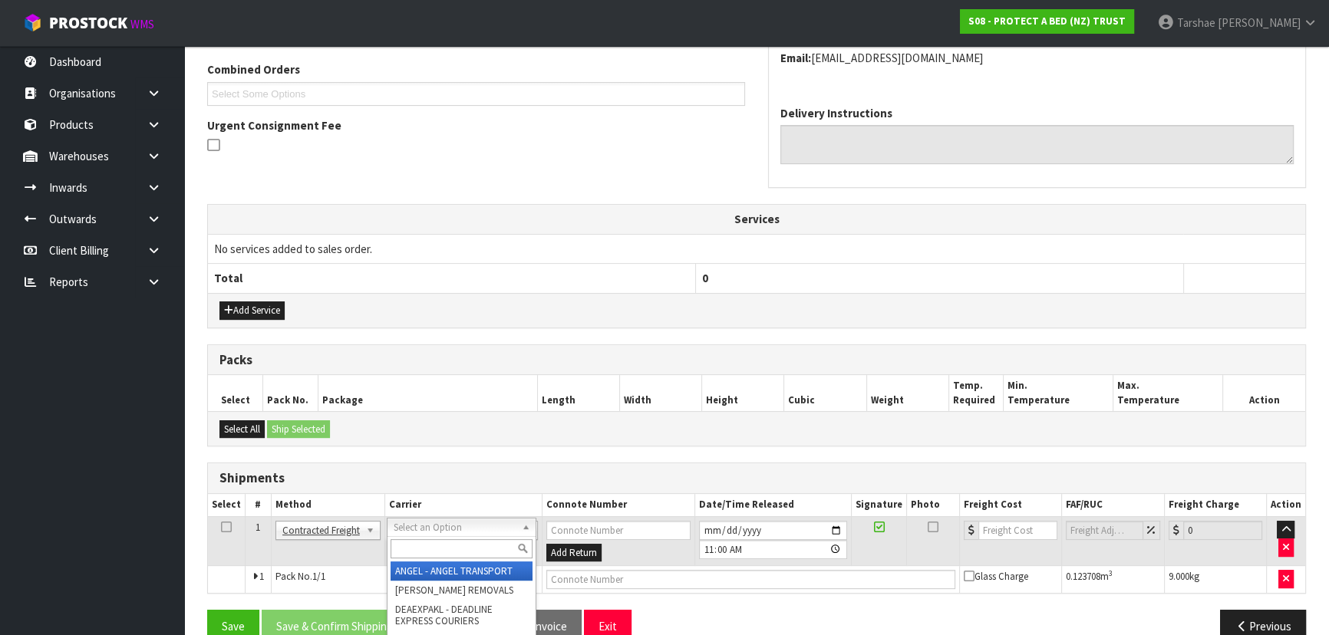
click at [421, 549] on input "text" at bounding box center [462, 548] width 142 height 19
type input "NZP"
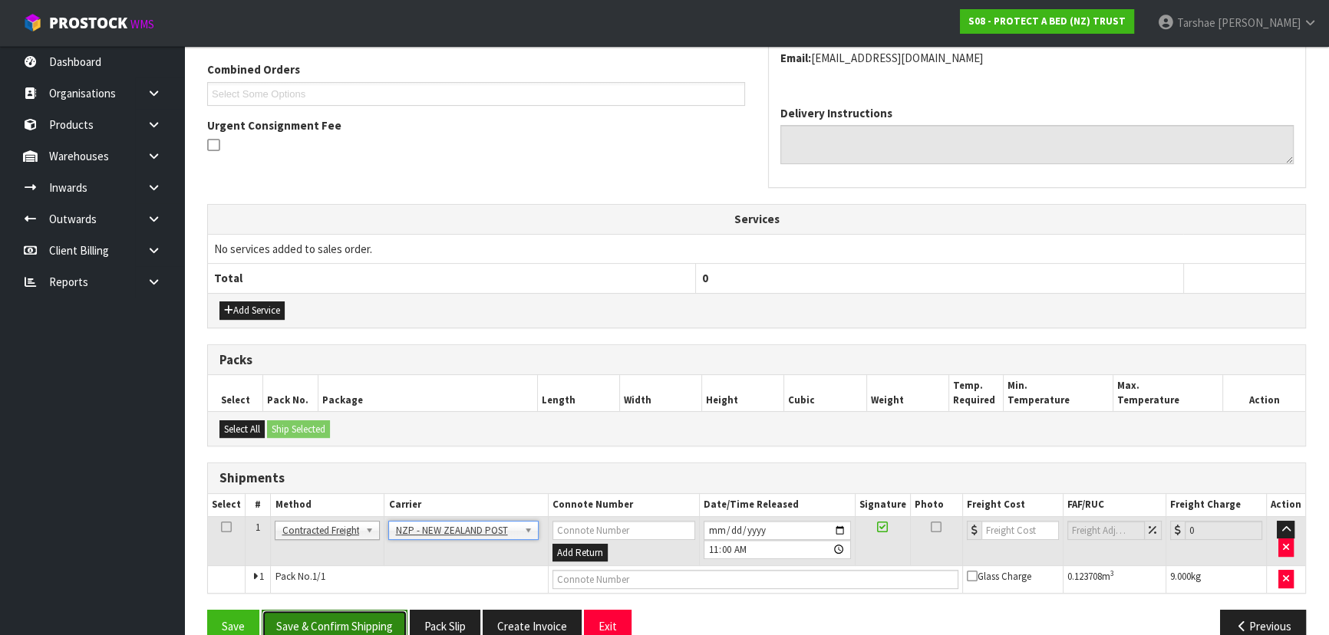
click at [342, 619] on button "Save & Confirm Shipping" at bounding box center [335, 626] width 146 height 33
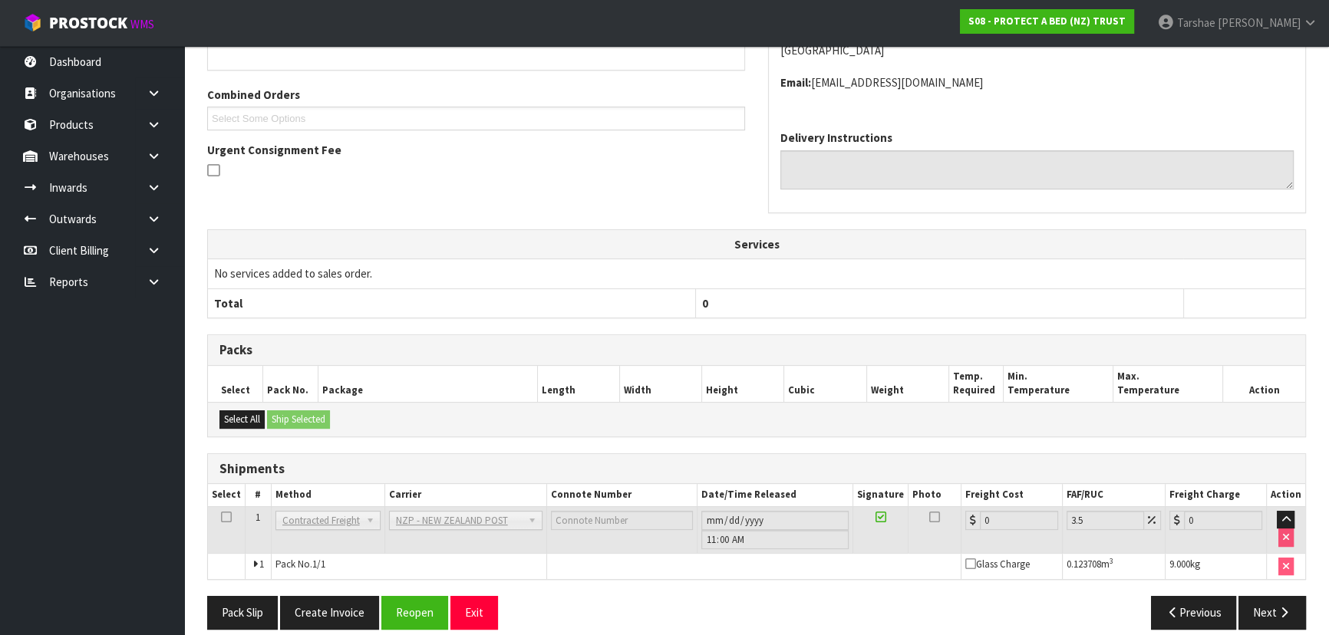
scroll to position [397, 0]
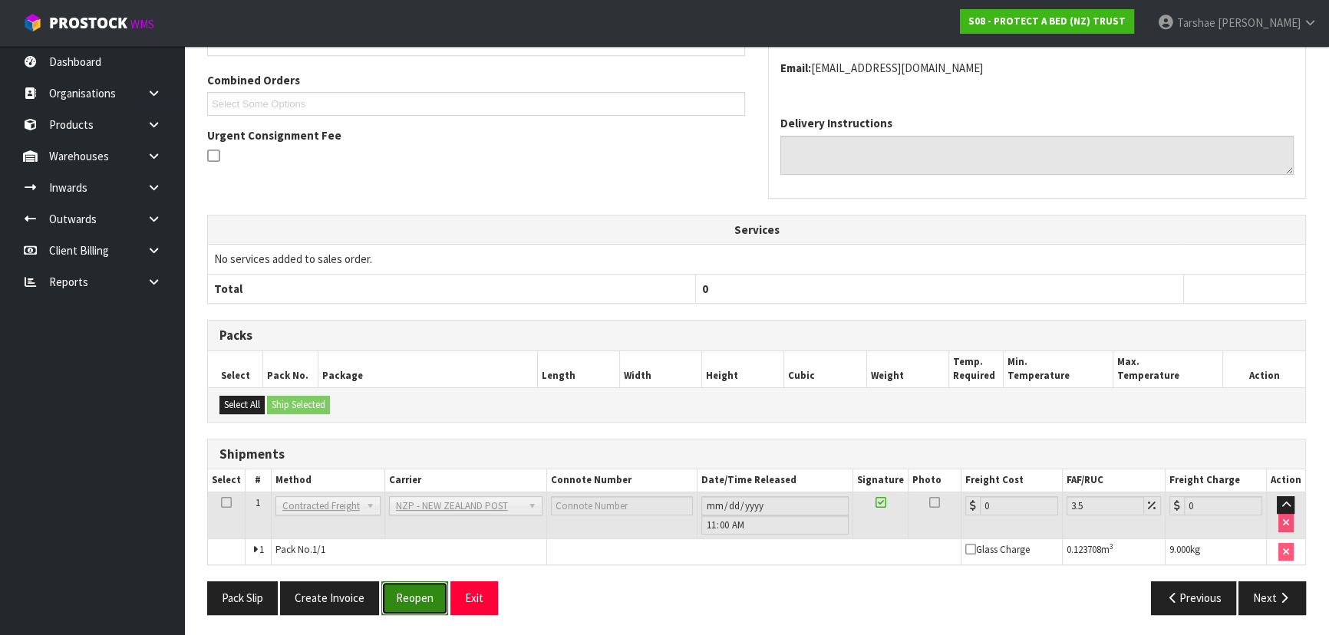
click at [404, 611] on button "Reopen" at bounding box center [414, 598] width 67 height 33
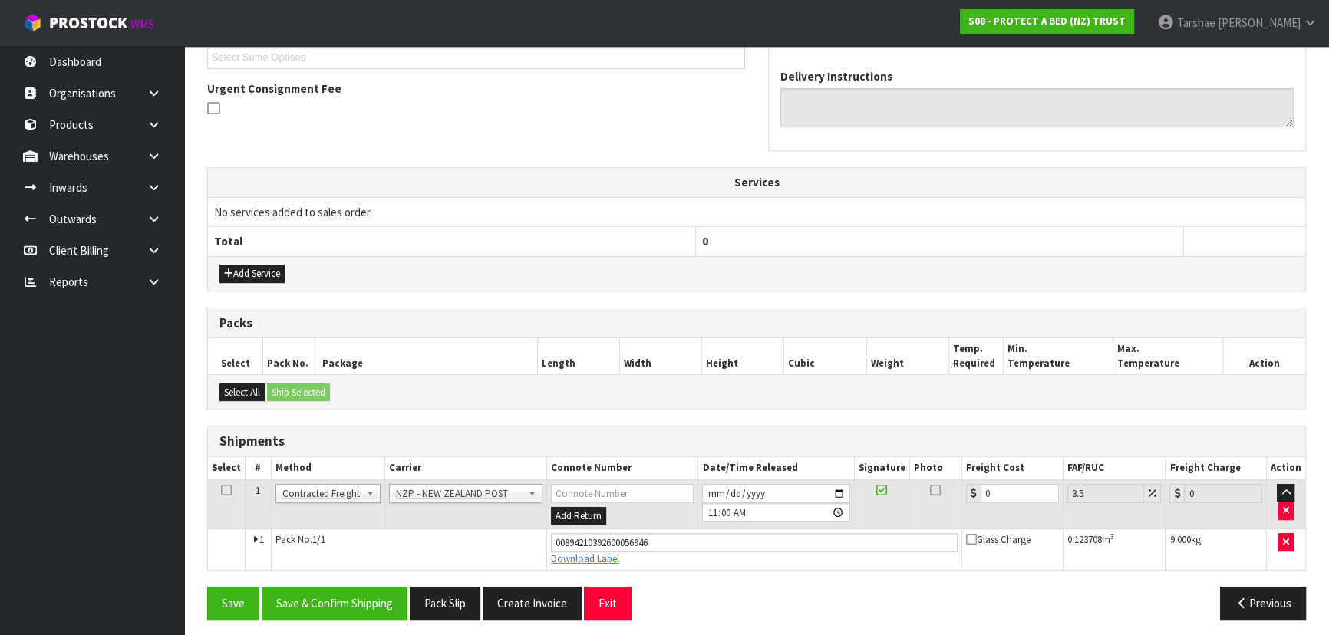
scroll to position [433, 0]
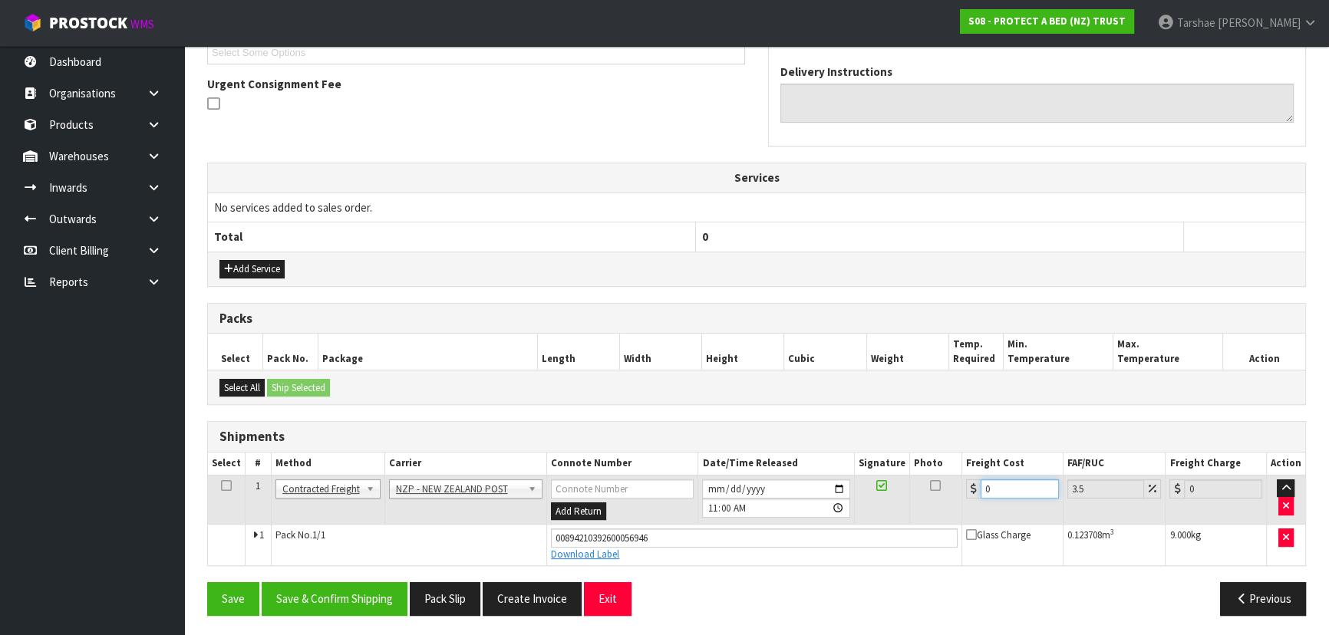
drag, startPoint x: 1003, startPoint y: 489, endPoint x: 499, endPoint y: 474, distance: 503.5
click at [526, 470] on table "Select # Method Carrier Connote Number Date/Time Released Signature Photo Freig…" at bounding box center [756, 509] width 1097 height 113
type input "2"
type input "2.07"
type input "20"
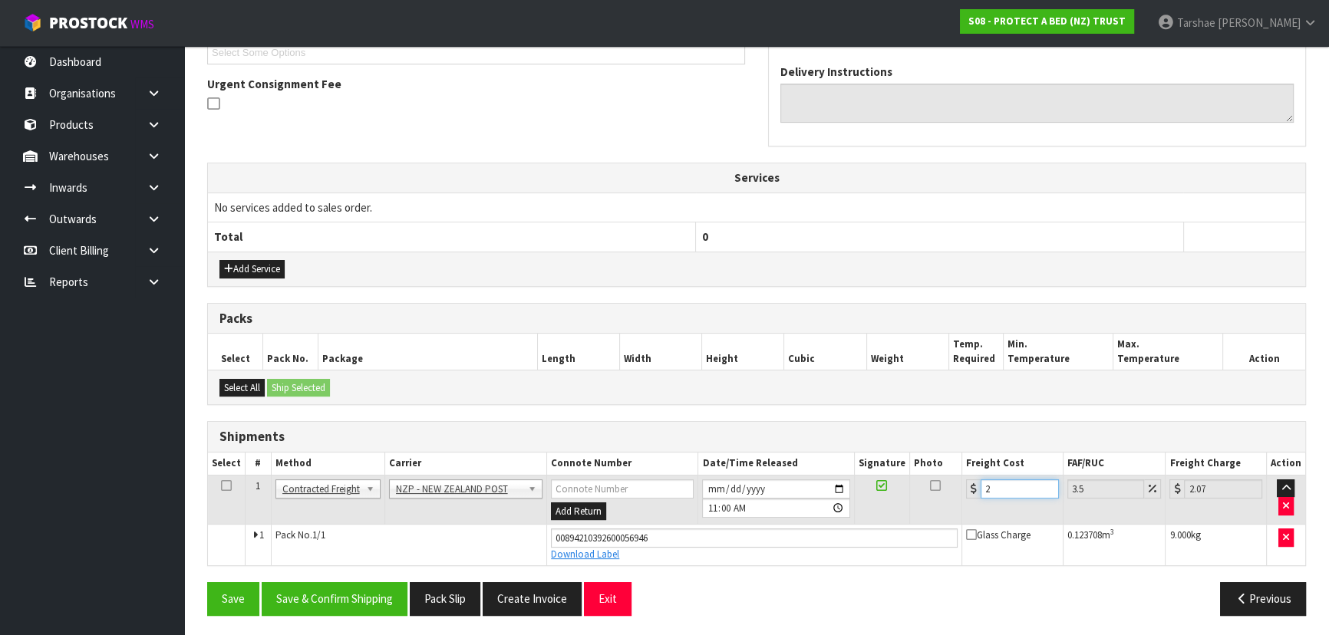
type input "20.7"
type input "20.6"
type input "21.32"
type input "20.64"
type input "21.36"
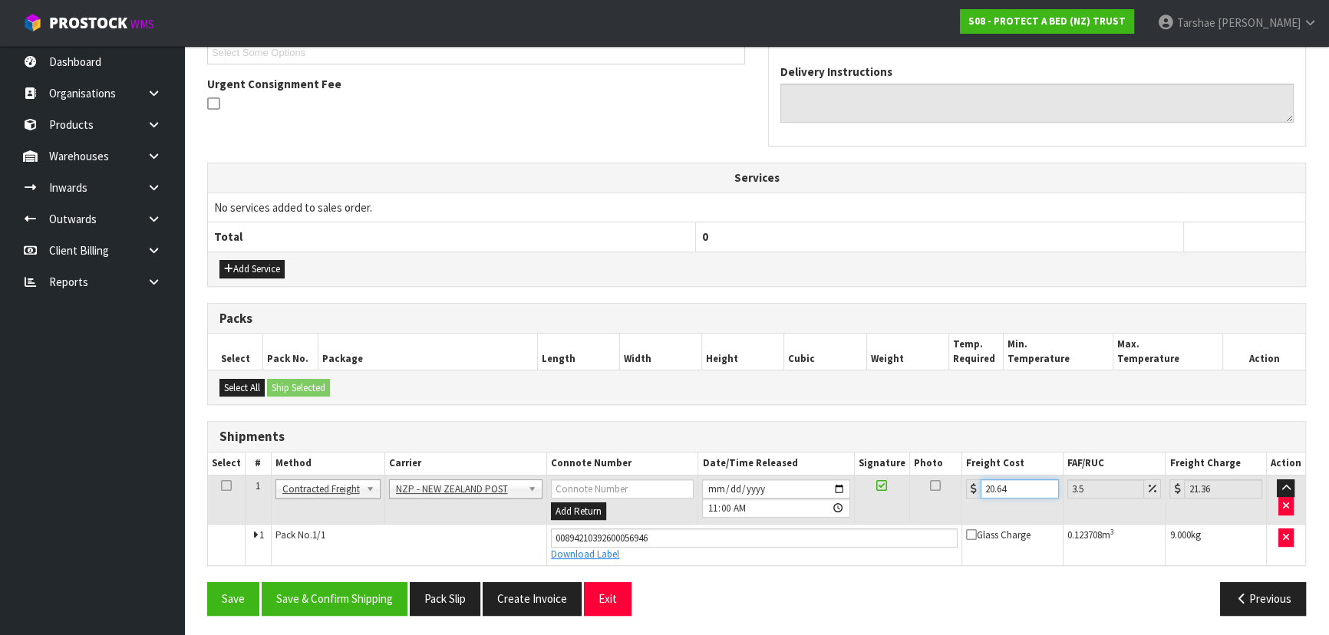
type input "20.64"
click at [303, 614] on div "Save Save & Confirm Shipping Pack Slip Create Invoice Exit Previous" at bounding box center [757, 604] width 1122 height 44
click at [304, 597] on button "Save & Confirm Shipping" at bounding box center [335, 598] width 146 height 33
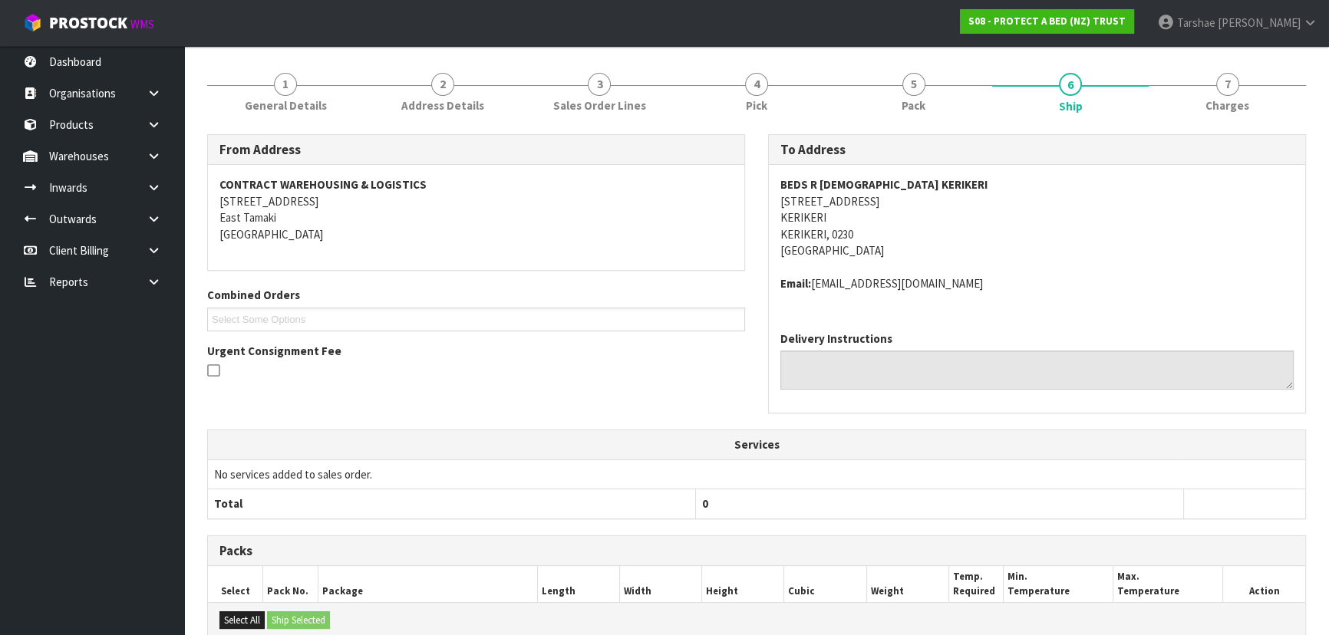
scroll to position [391, 0]
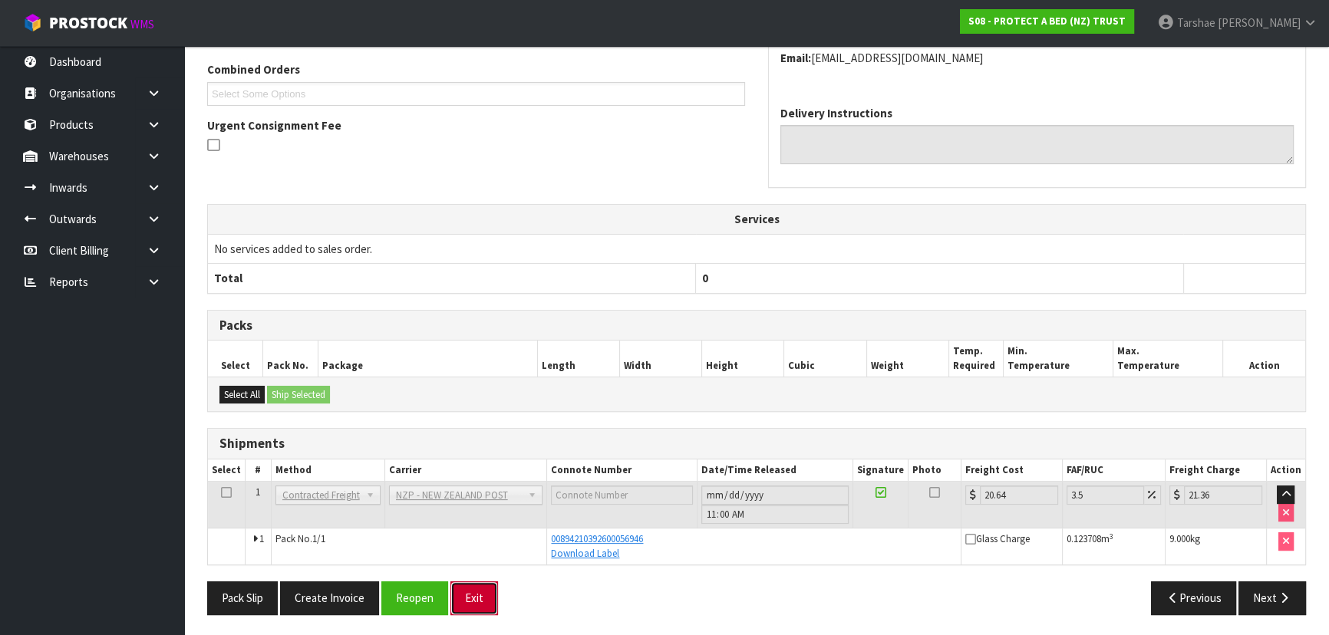
click at [477, 609] on button "Exit" at bounding box center [474, 598] width 48 height 33
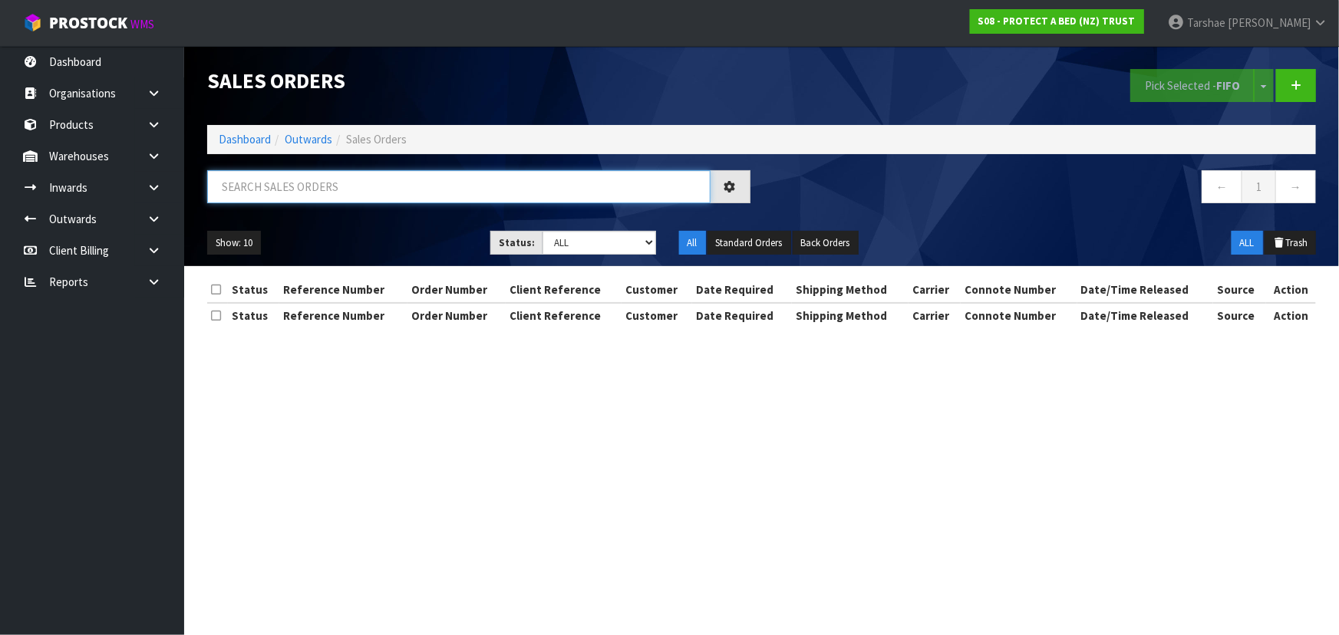
click at [436, 176] on input "text" at bounding box center [458, 186] width 503 height 33
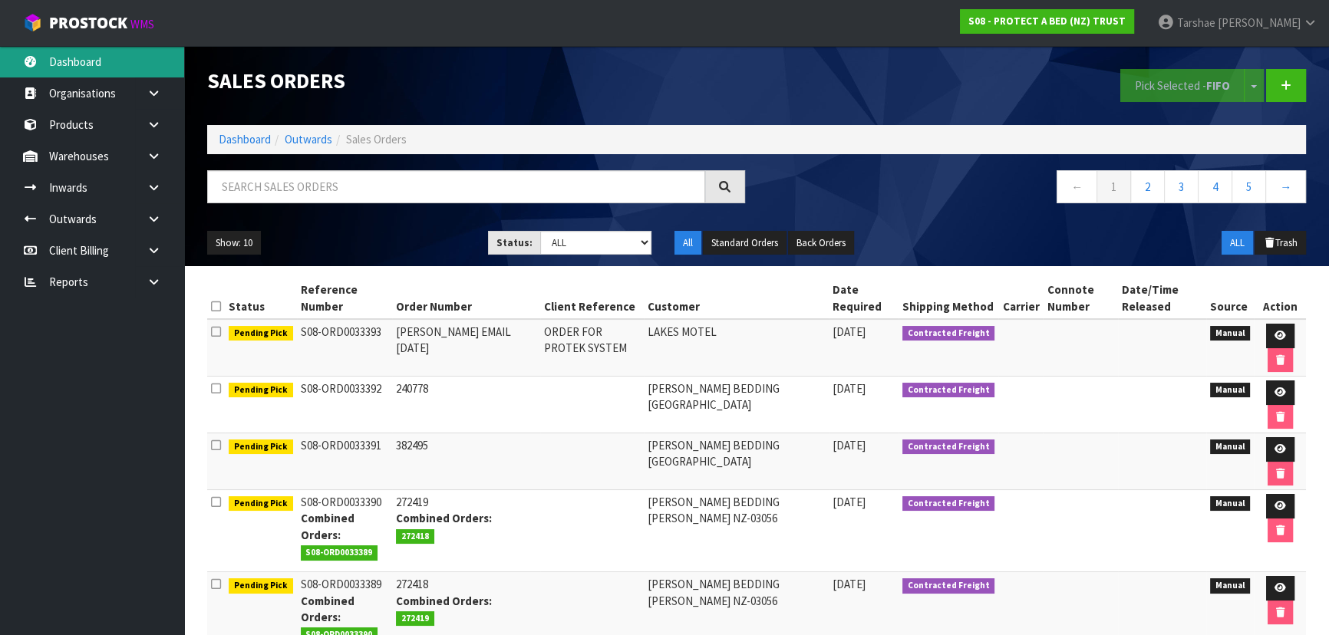
click at [120, 73] on link "Dashboard" at bounding box center [92, 61] width 184 height 31
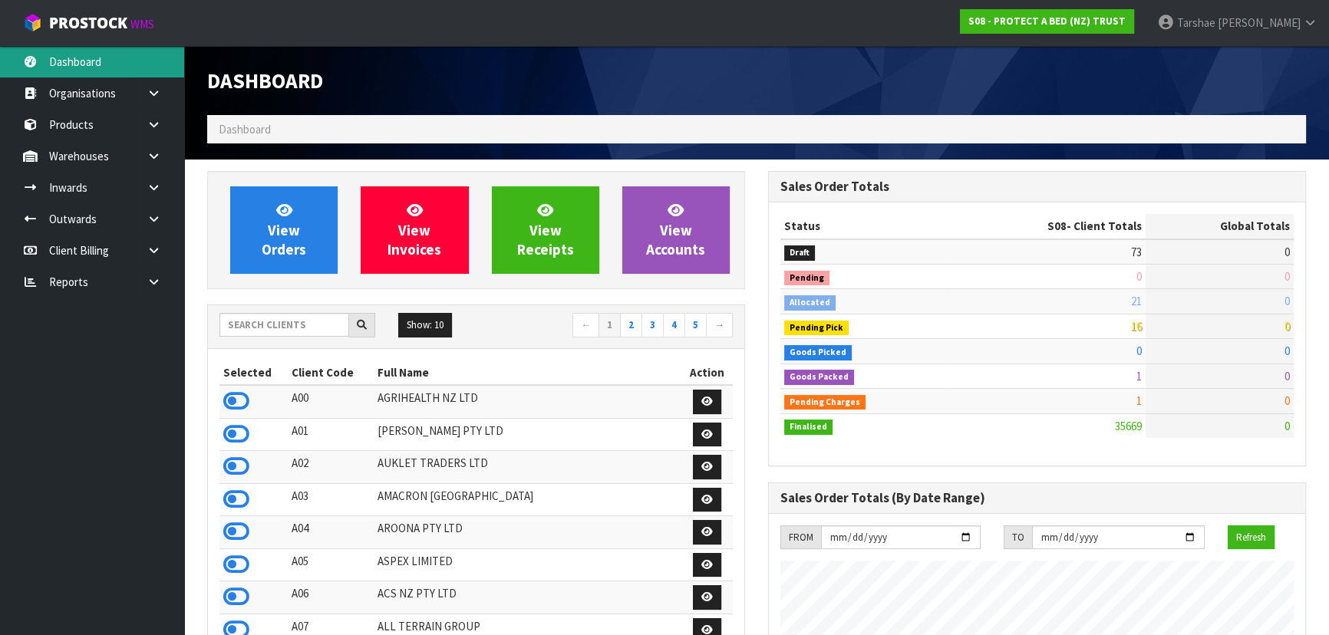
scroll to position [1160, 560]
click at [307, 328] on input "text" at bounding box center [284, 325] width 130 height 24
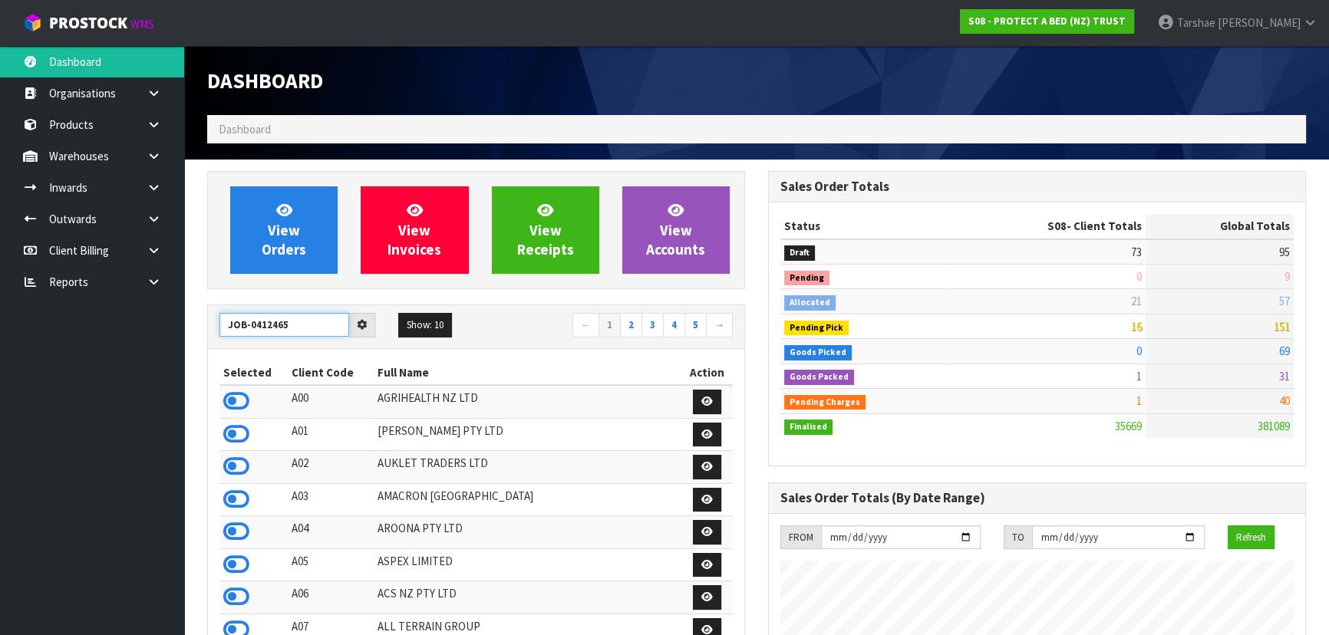
type input "JOB-0412465"
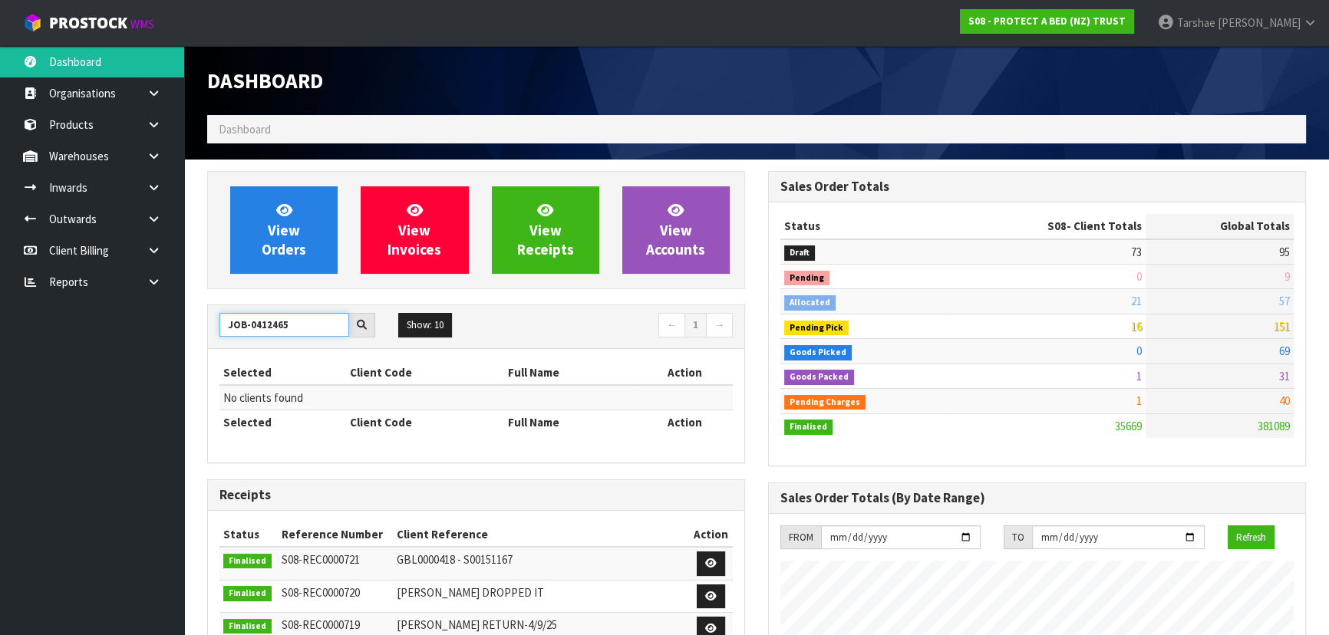
drag, startPoint x: 287, startPoint y: 325, endPoint x: 155, endPoint y: 324, distance: 132.0
click at [155, 324] on body "Toggle navigation ProStock WMS S08 - PROTECT A BED (NZ) TRUST Tarshae Graydon L…" at bounding box center [664, 317] width 1329 height 635
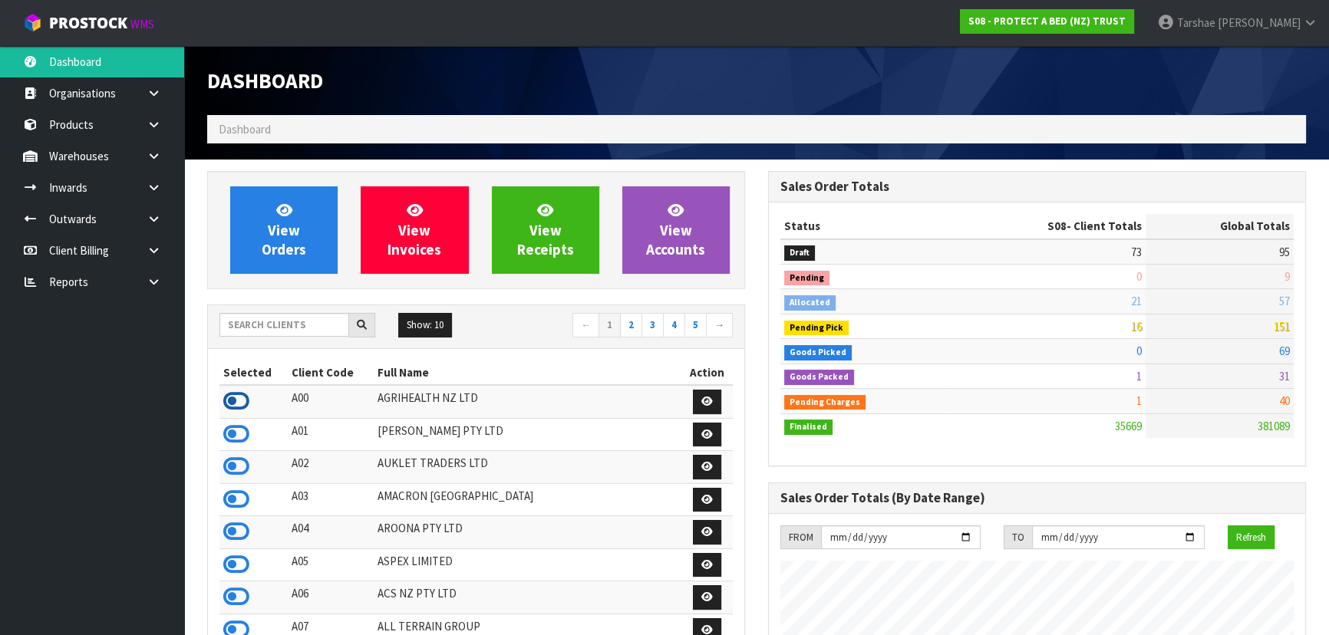
click at [242, 394] on icon at bounding box center [236, 401] width 26 height 23
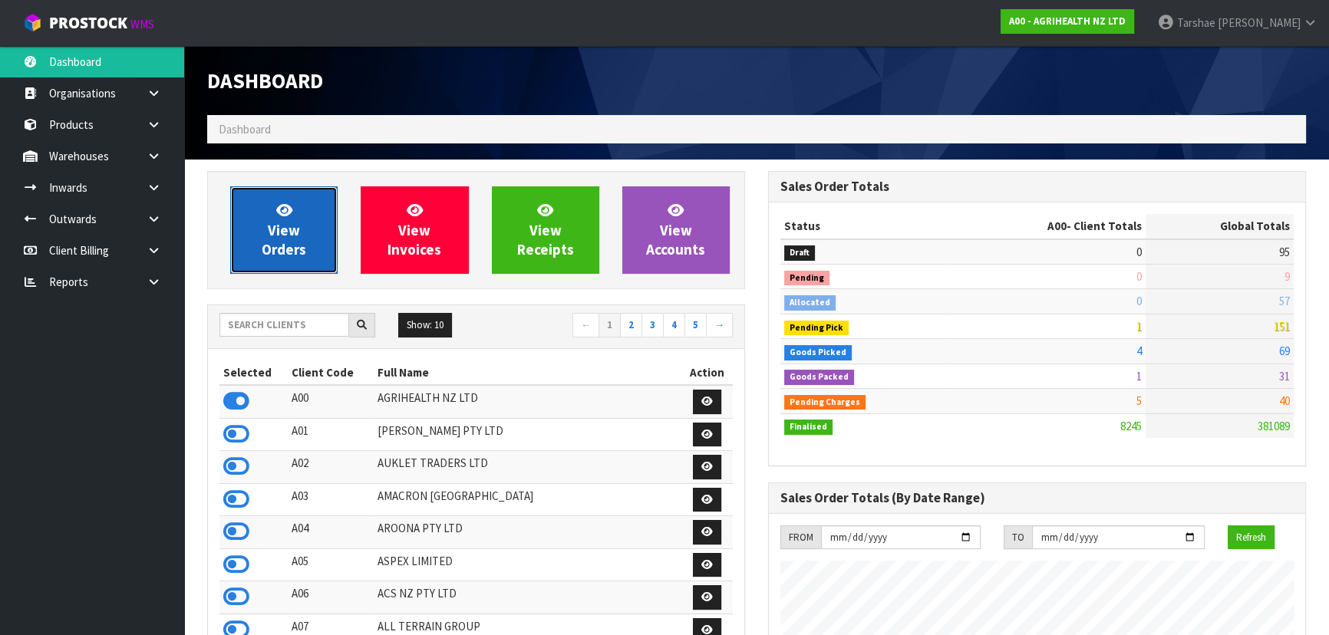
click at [290, 250] on span "View Orders" at bounding box center [284, 230] width 44 height 58
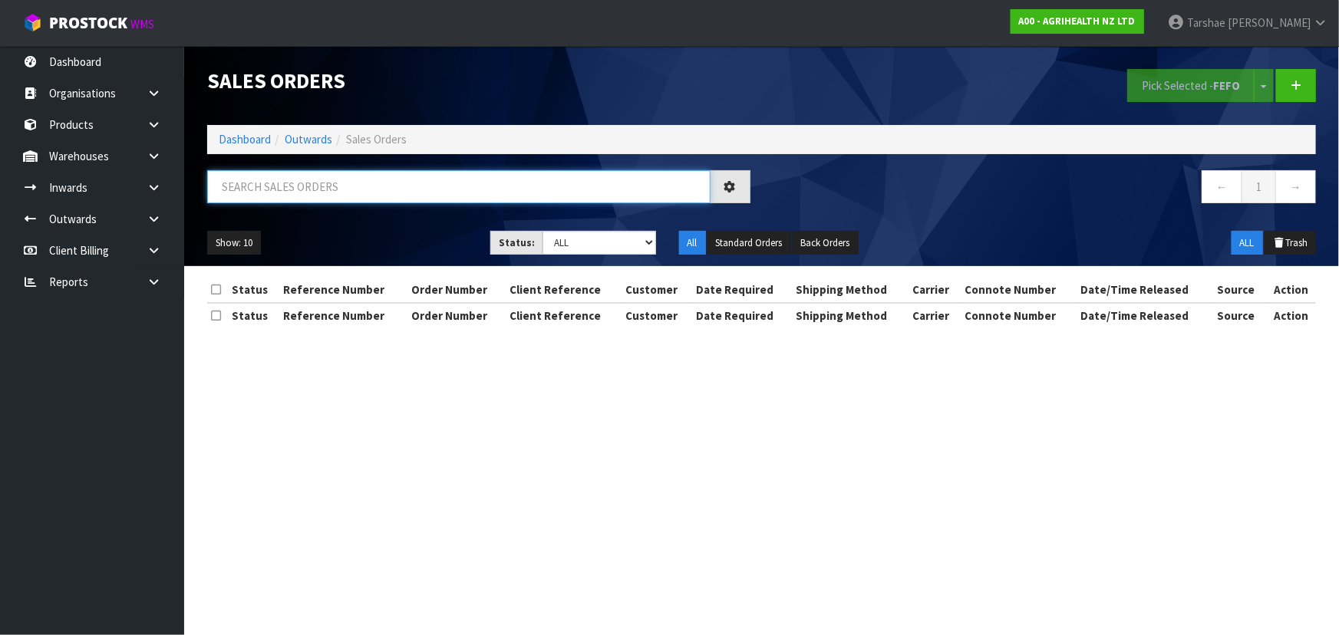
click at [302, 181] on input "text" at bounding box center [458, 186] width 503 height 33
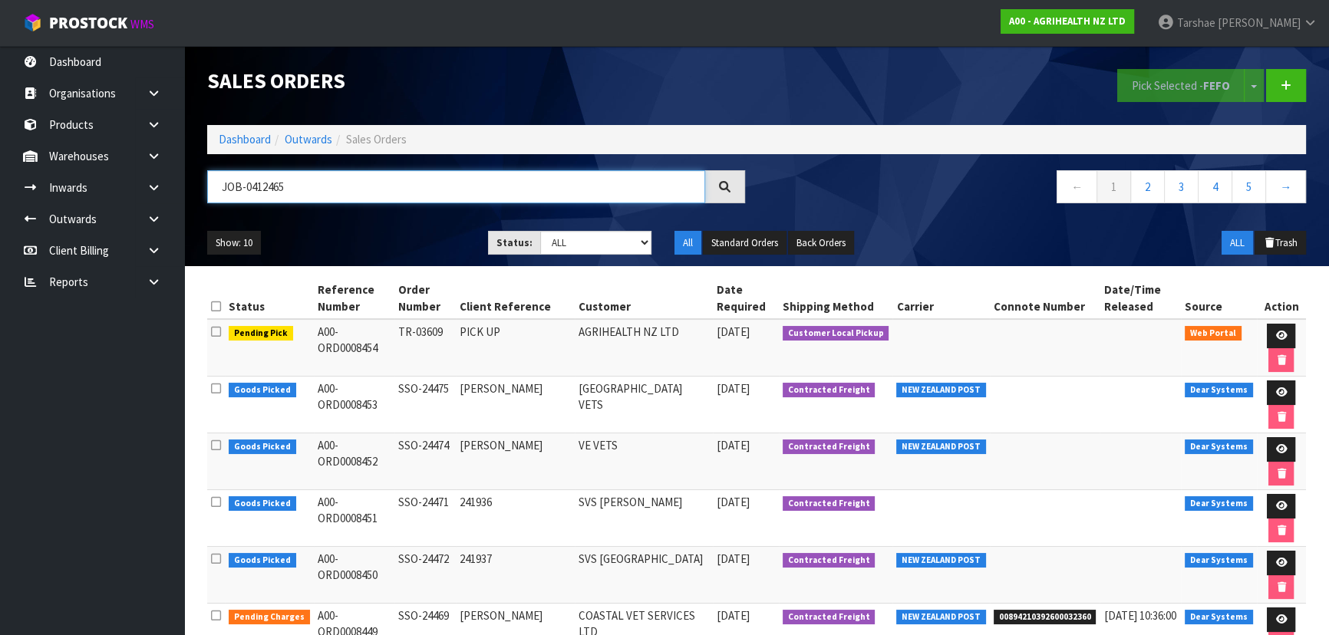
type input "JOB-0412465"
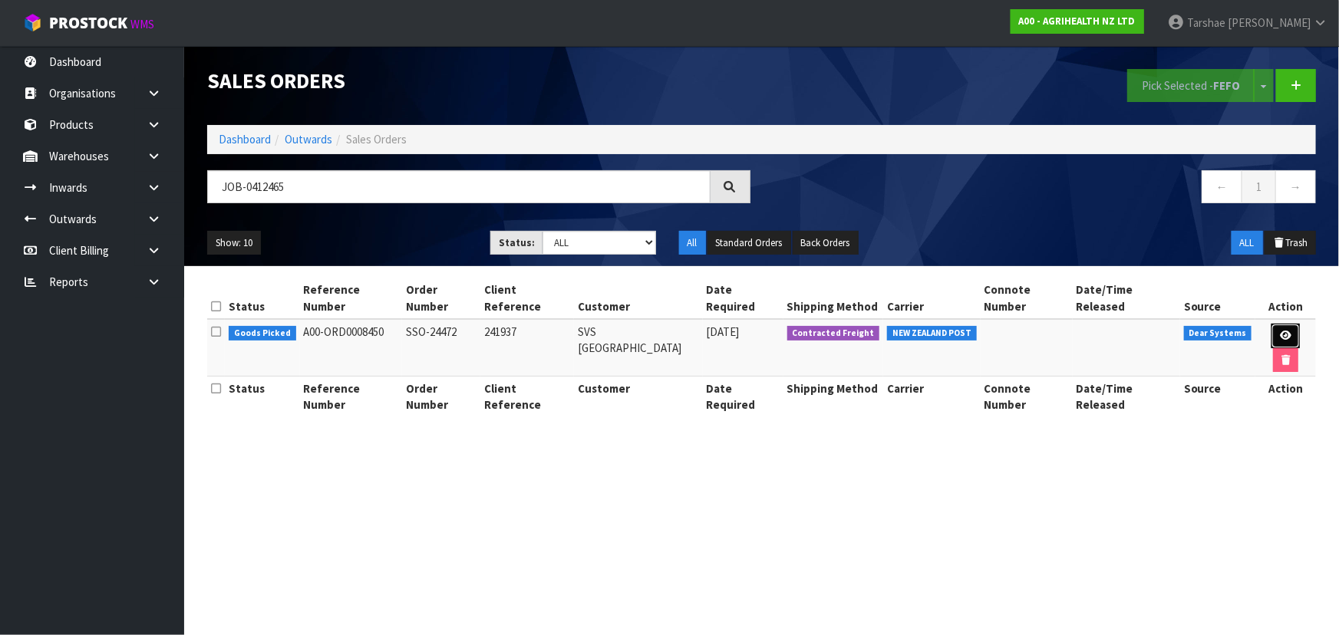
click at [1280, 331] on icon at bounding box center [1286, 336] width 12 height 10
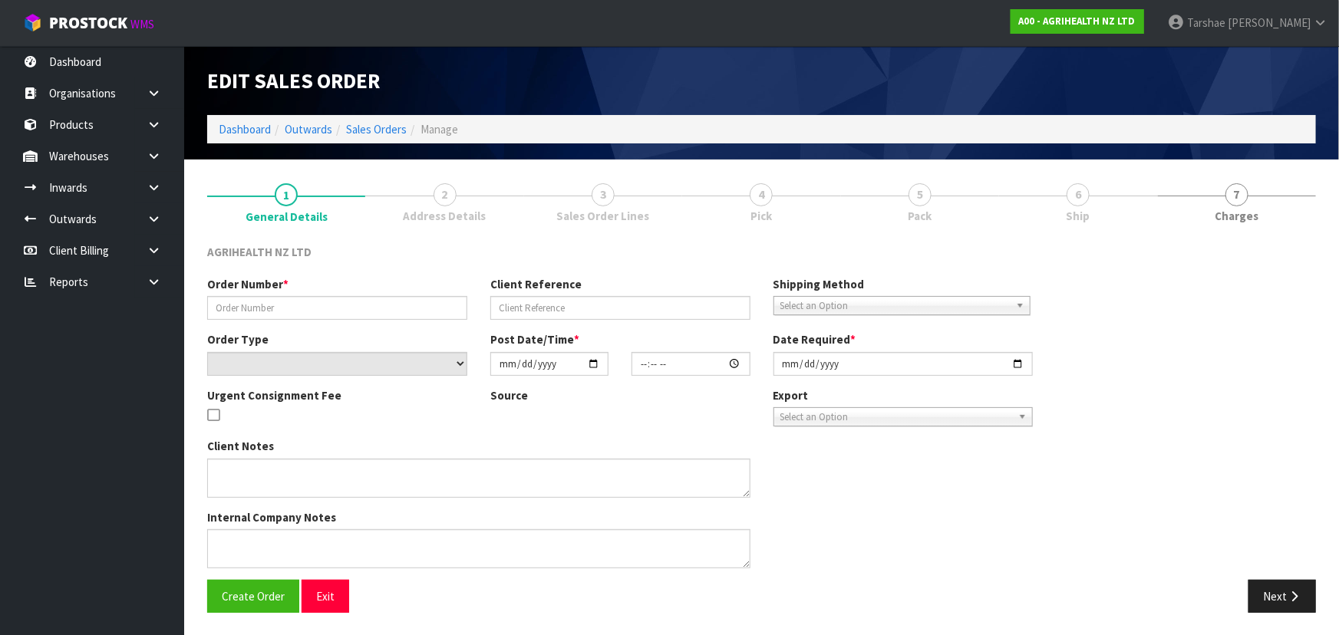
type input "SSO-24472"
type input "241937"
select select "number:0"
type input "2025-09-15"
type input "09:26:20.000"
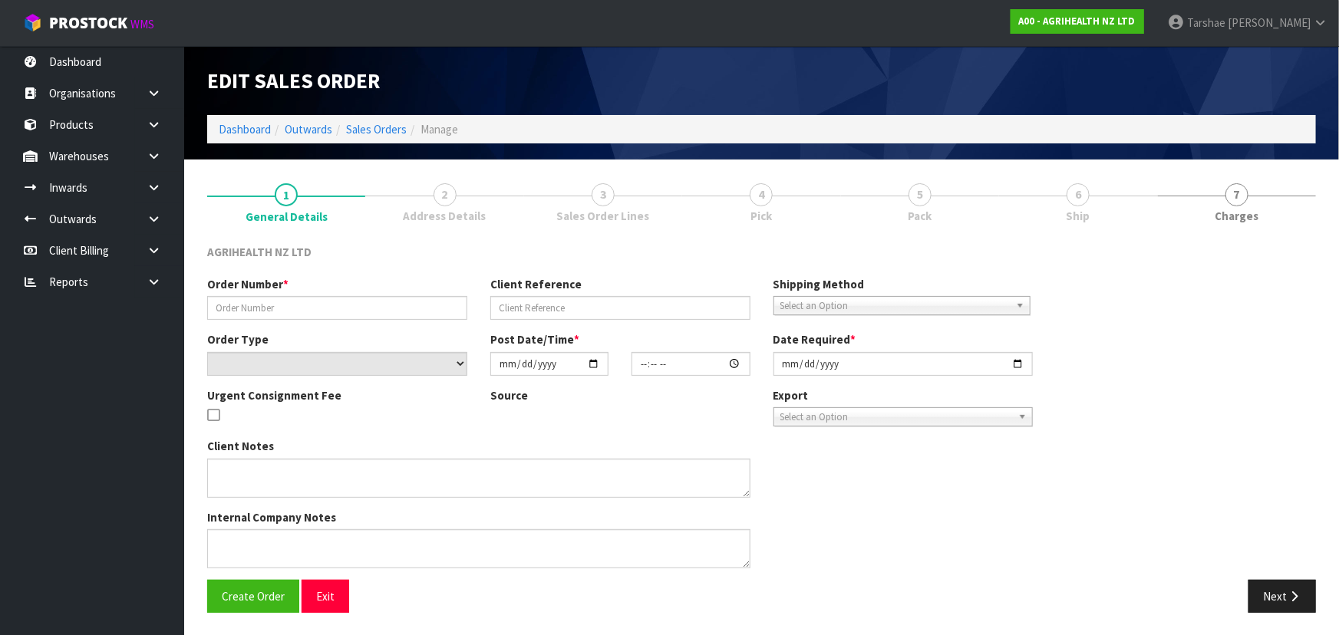
type input "2025-09-15"
type textarea "SHIP BY: Overnight Courier"
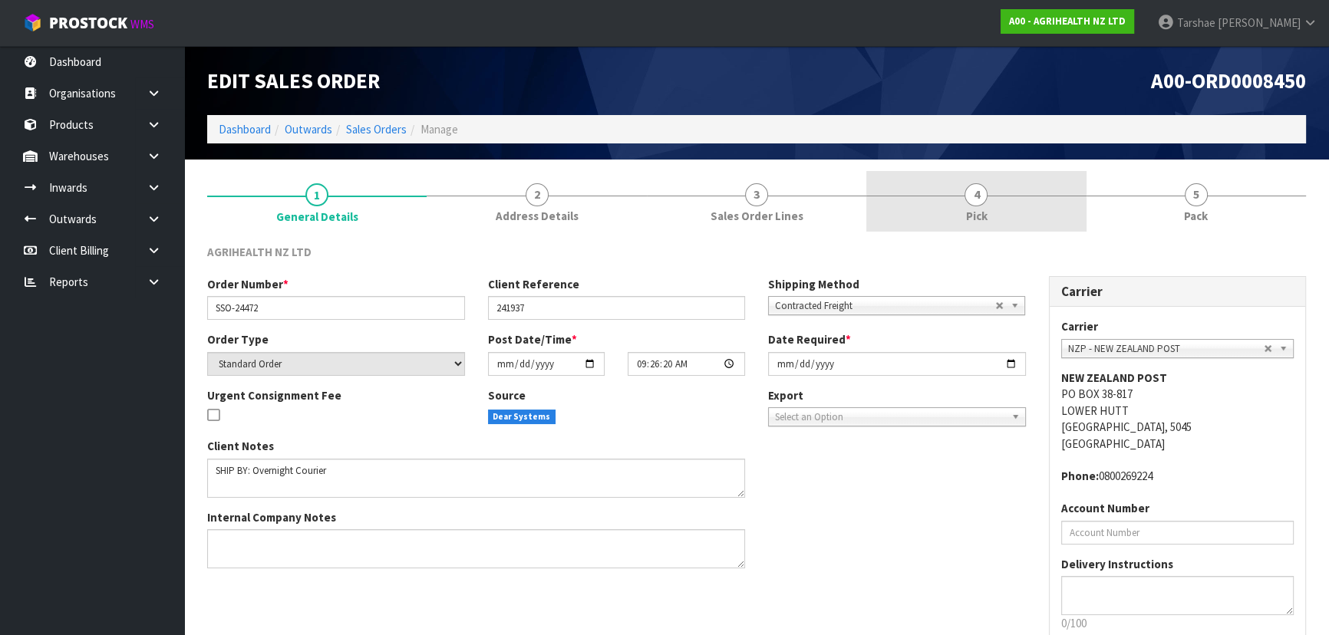
click at [1001, 204] on link "4 Pick" at bounding box center [975, 201] width 219 height 61
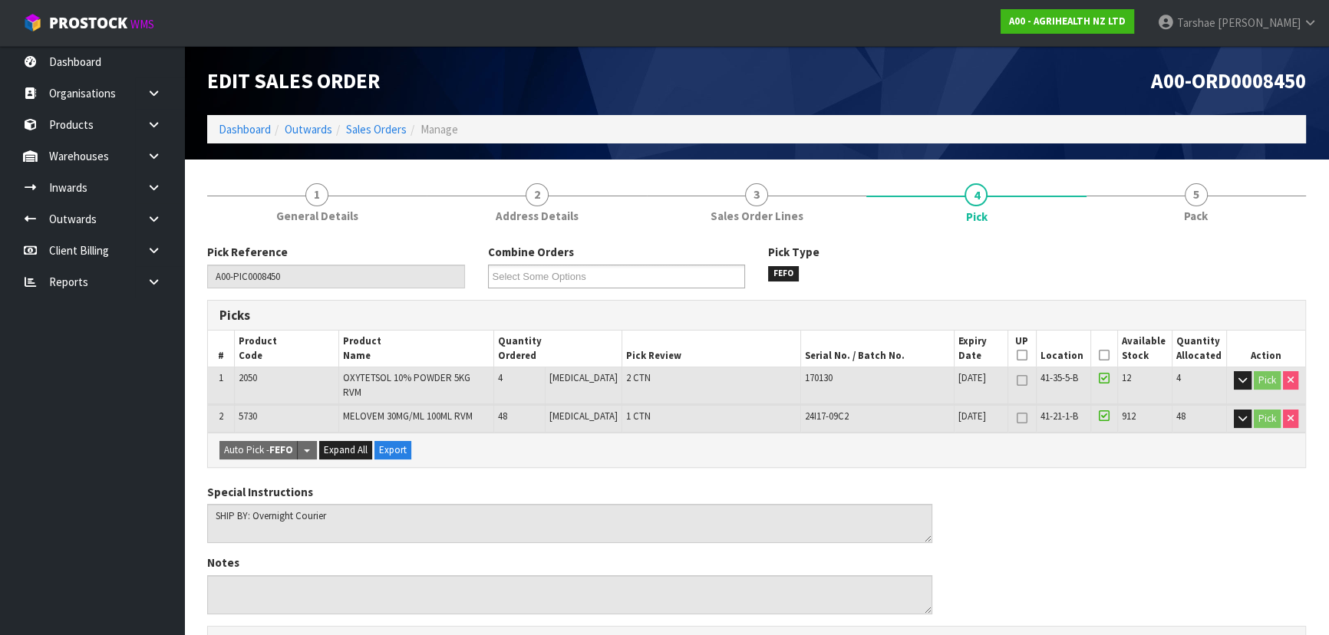
click at [1099, 356] on icon at bounding box center [1104, 355] width 11 height 1
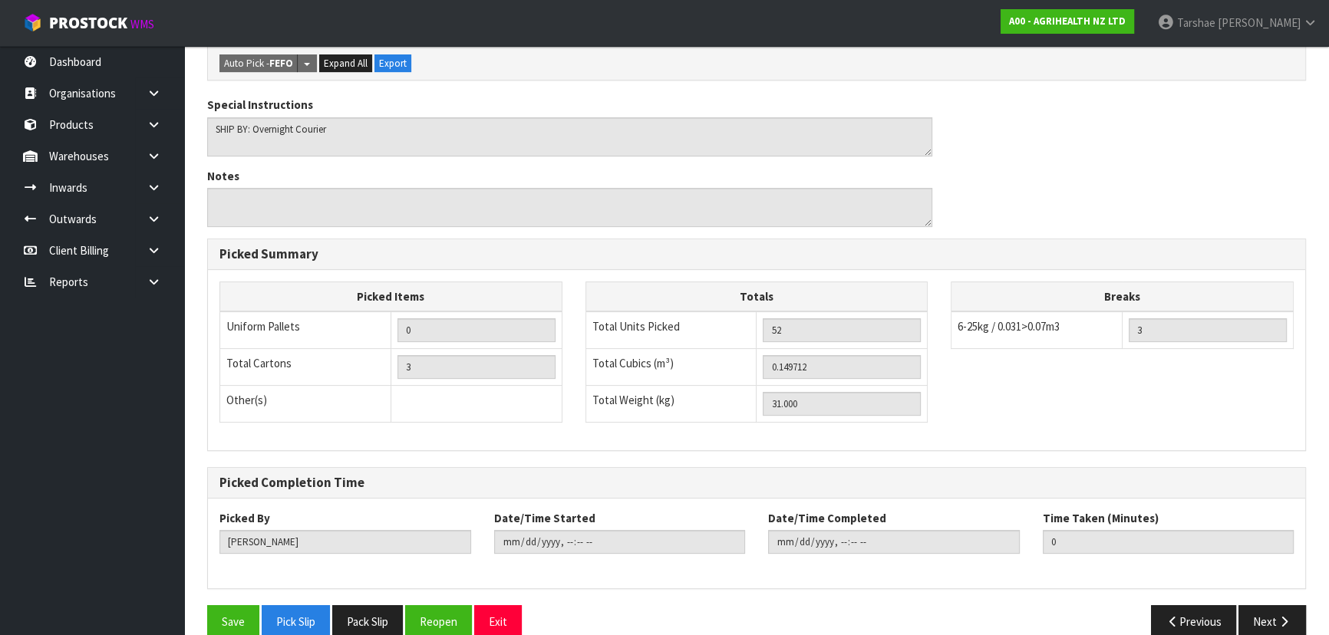
scroll to position [456, 0]
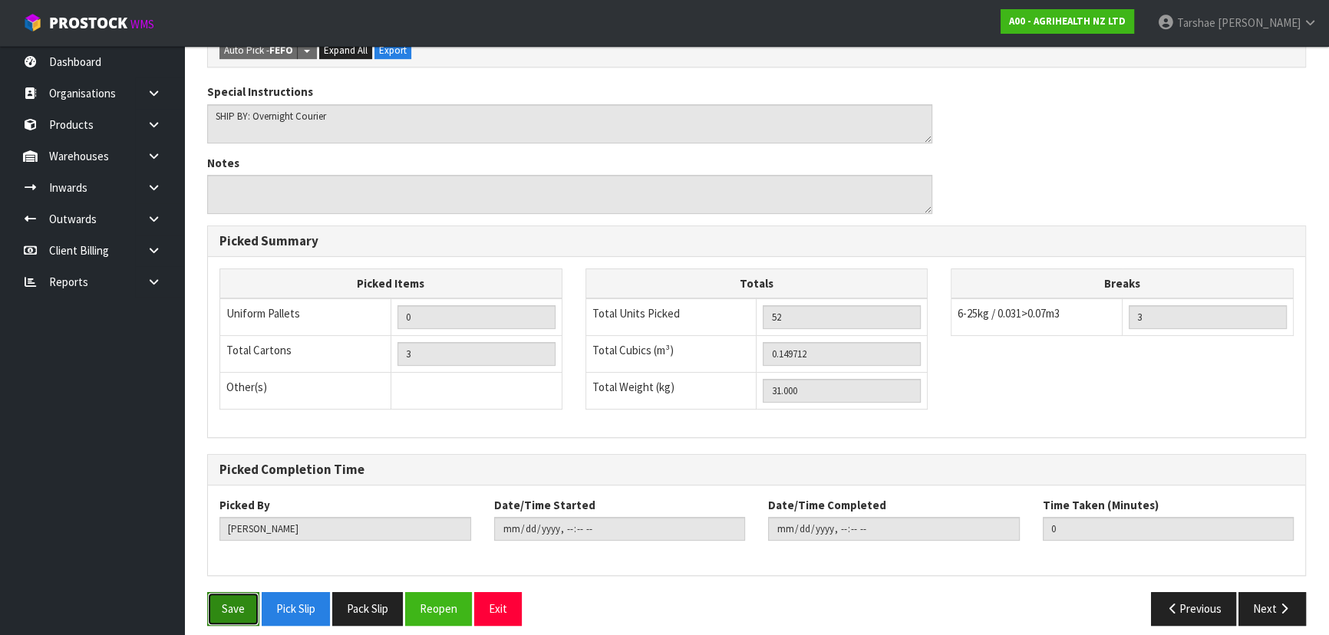
click at [226, 601] on button "Save" at bounding box center [233, 608] width 52 height 33
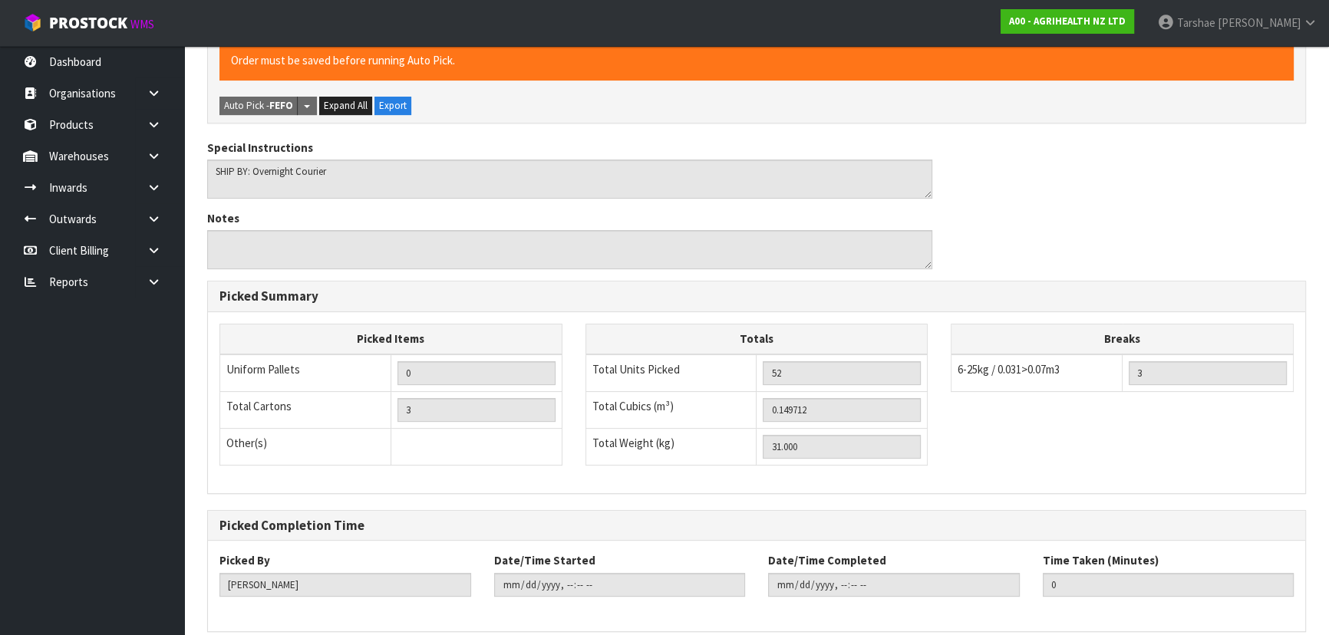
scroll to position [0, 0]
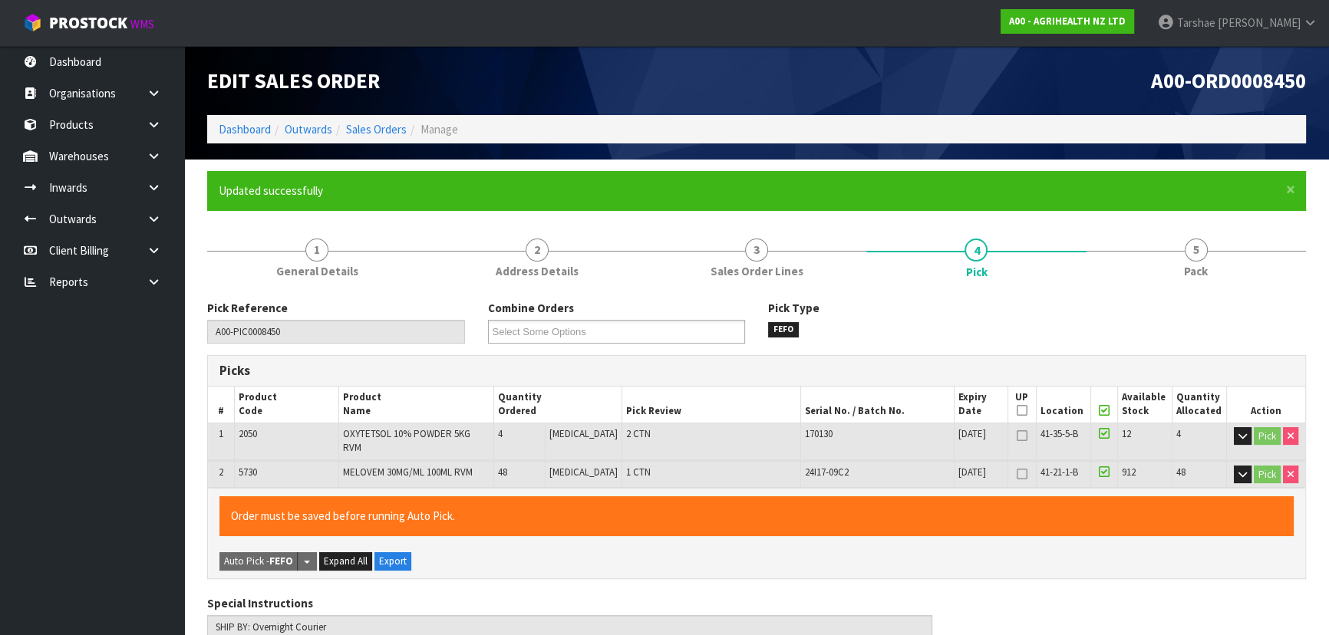
type input "Tarshae Graydon"
type input "2025-09-15T11:26:17"
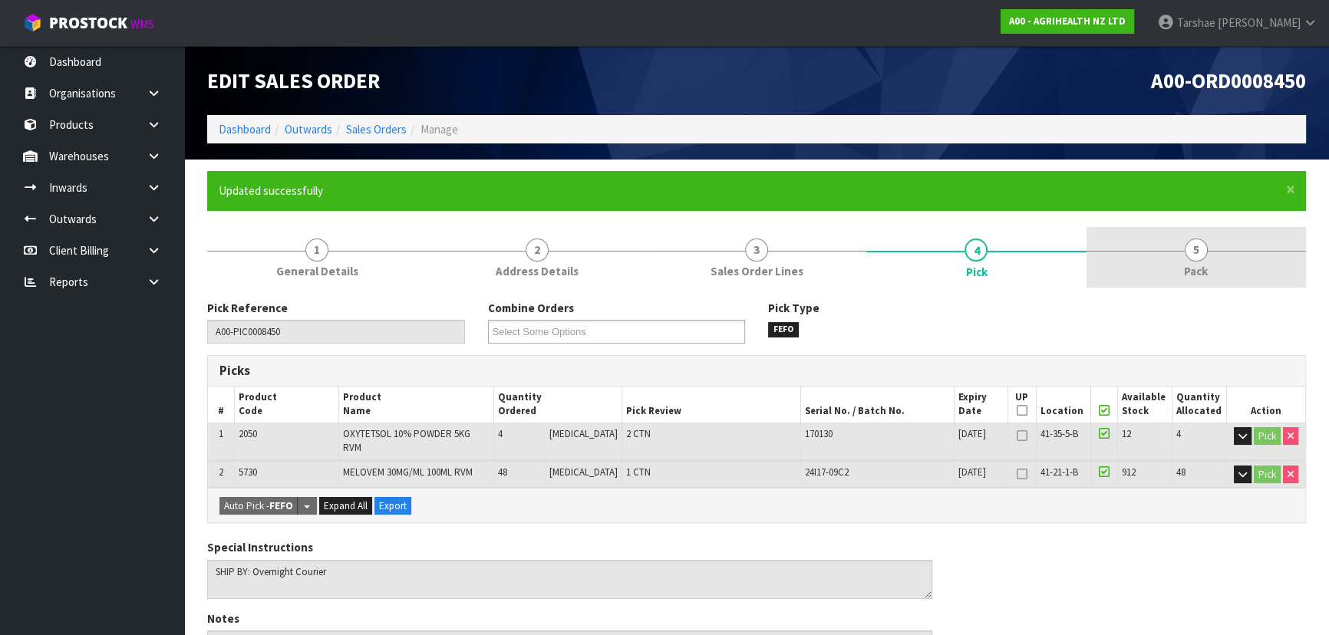
click at [1191, 249] on span "5" at bounding box center [1196, 250] width 23 height 23
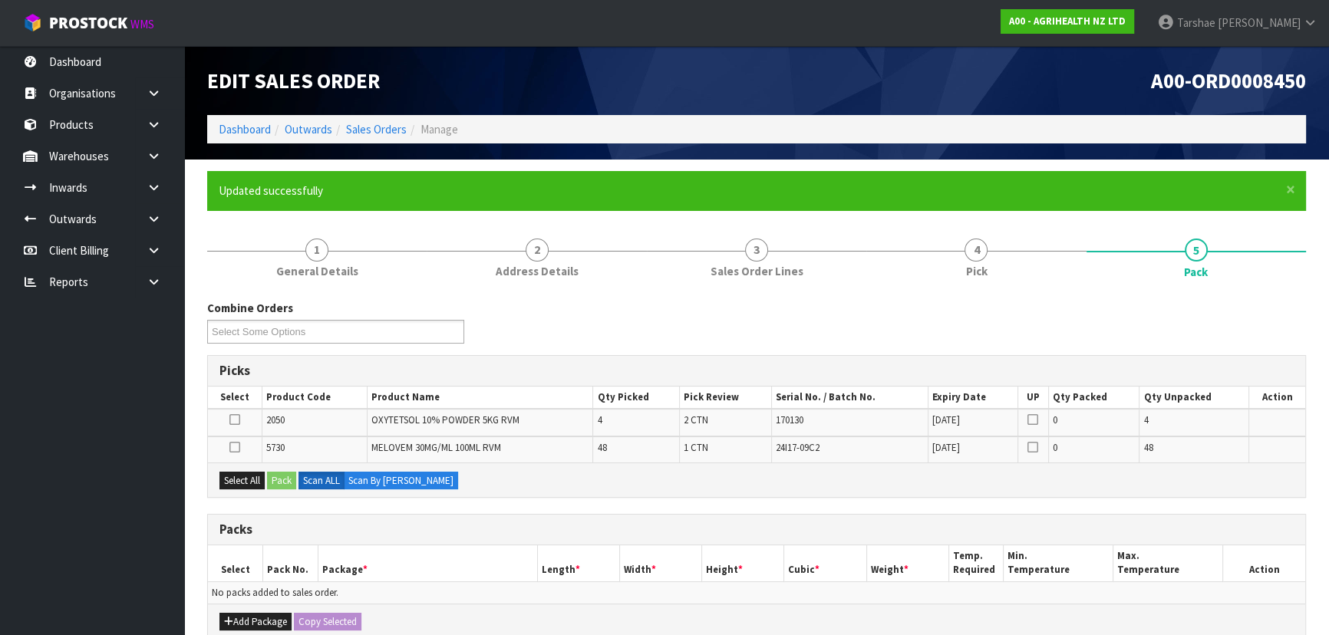
click at [236, 420] on icon at bounding box center [234, 420] width 11 height 1
click at [0, 0] on input "checkbox" at bounding box center [0, 0] width 0 height 0
click at [278, 476] on button "Pack" at bounding box center [281, 481] width 29 height 18
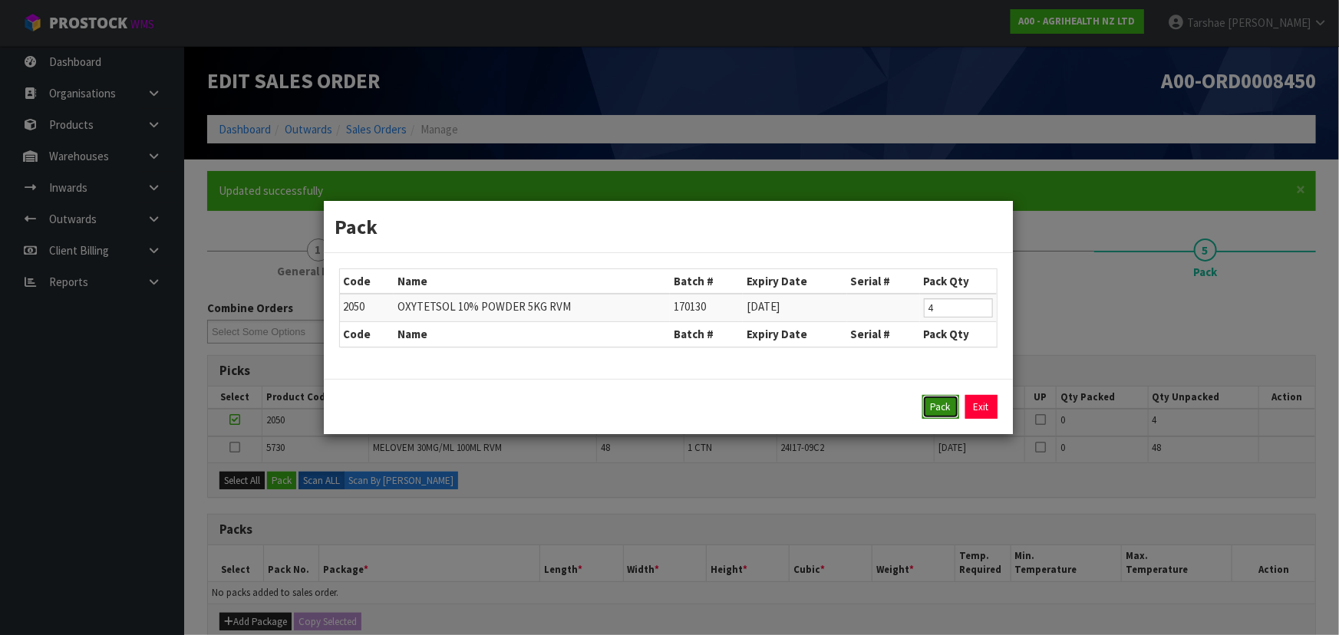
click at [944, 399] on button "Pack" at bounding box center [940, 407] width 37 height 25
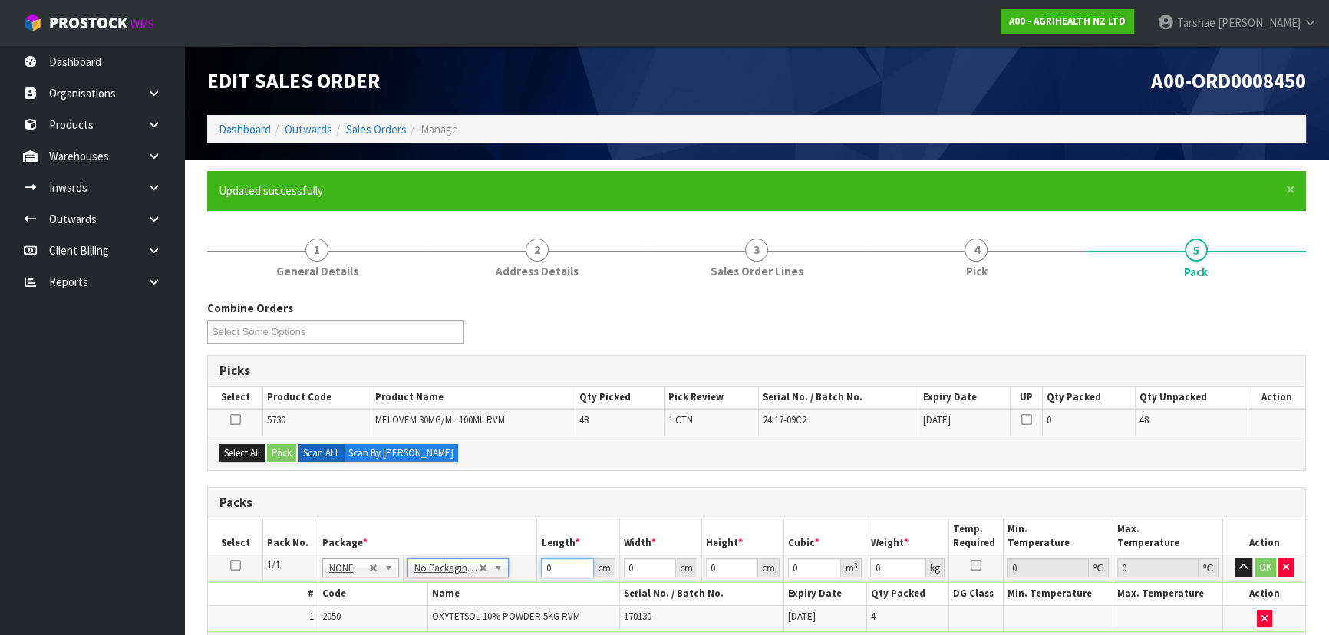
drag, startPoint x: 561, startPoint y: 571, endPoint x: 476, endPoint y: 570, distance: 84.4
click at [476, 570] on tr "1/1 NONE 007-001 007-002 007-004 007-009 007-013 007-014 007-015 007-017 007-01…" at bounding box center [756, 569] width 1097 height 28
type input "61"
type input "59"
type input "3"
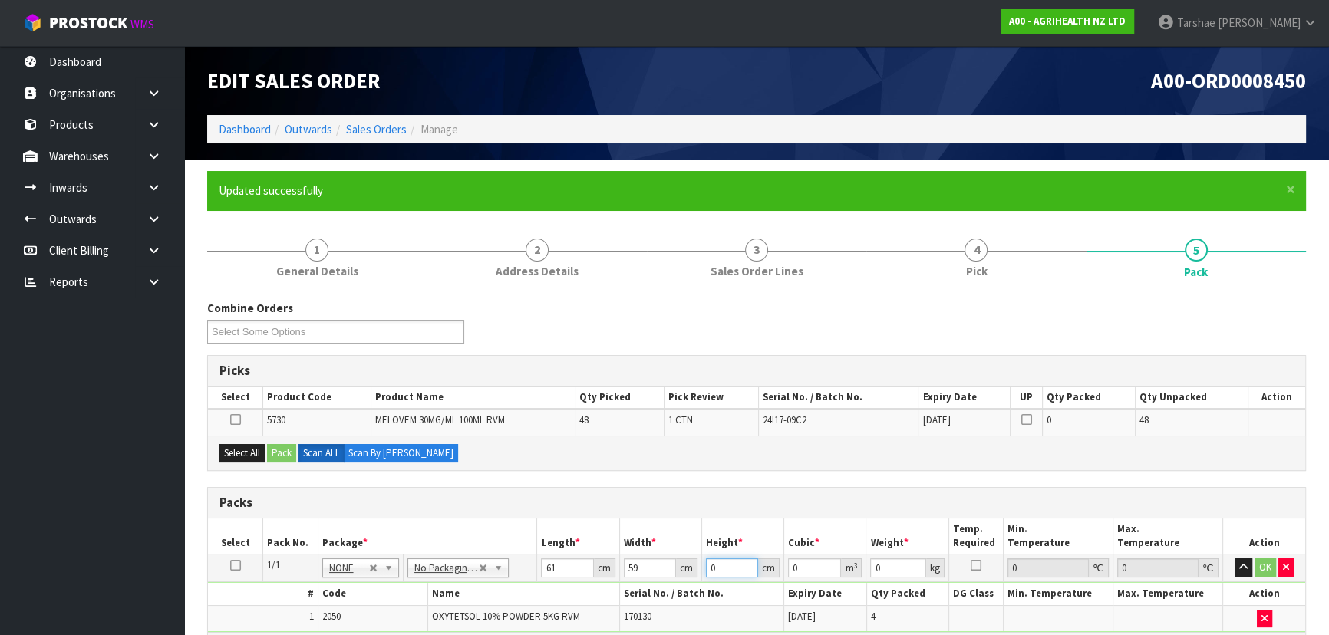
type input "0.010797"
type input "31"
type input "0.111569"
type input "31"
type input "24"
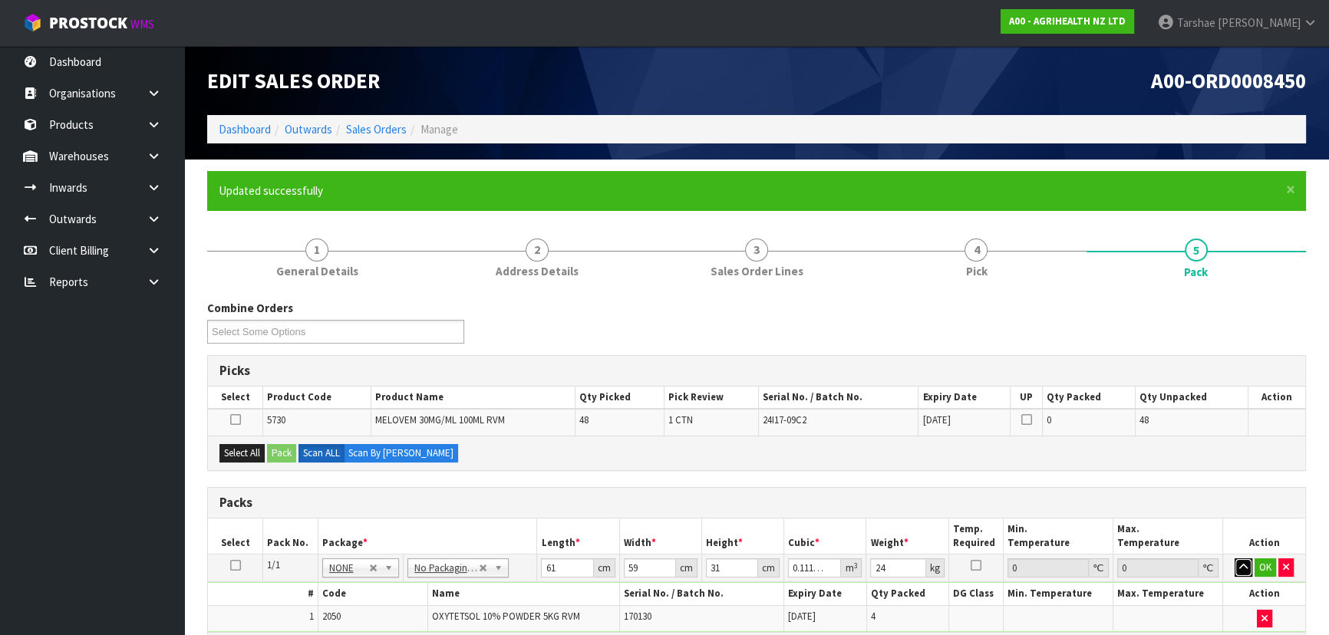
click at [1234, 559] on button "button" at bounding box center [1243, 568] width 18 height 18
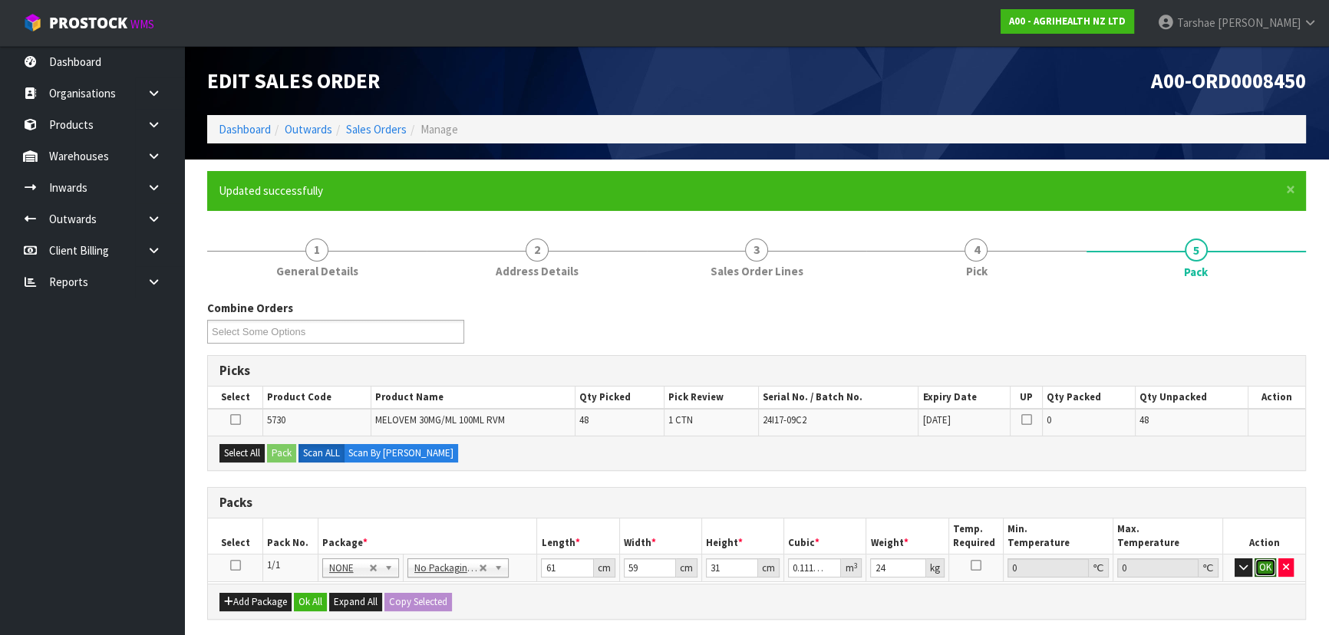
click button "OK" at bounding box center [1264, 568] width 21 height 18
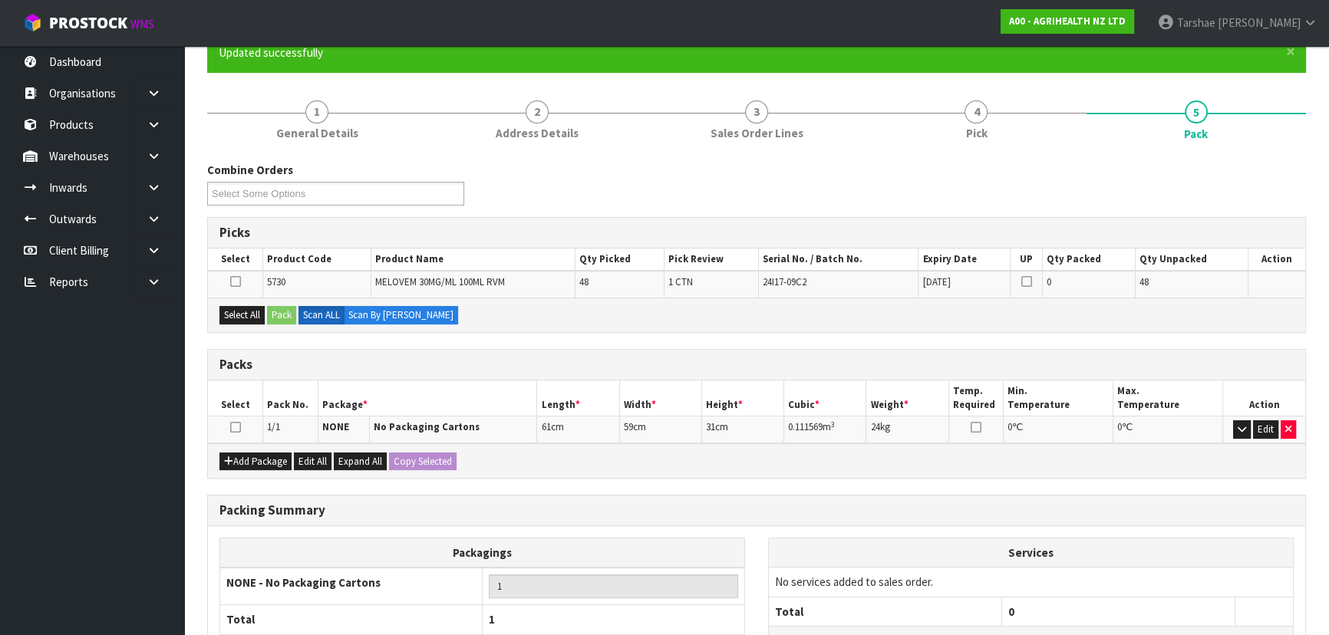
scroll to position [139, 0]
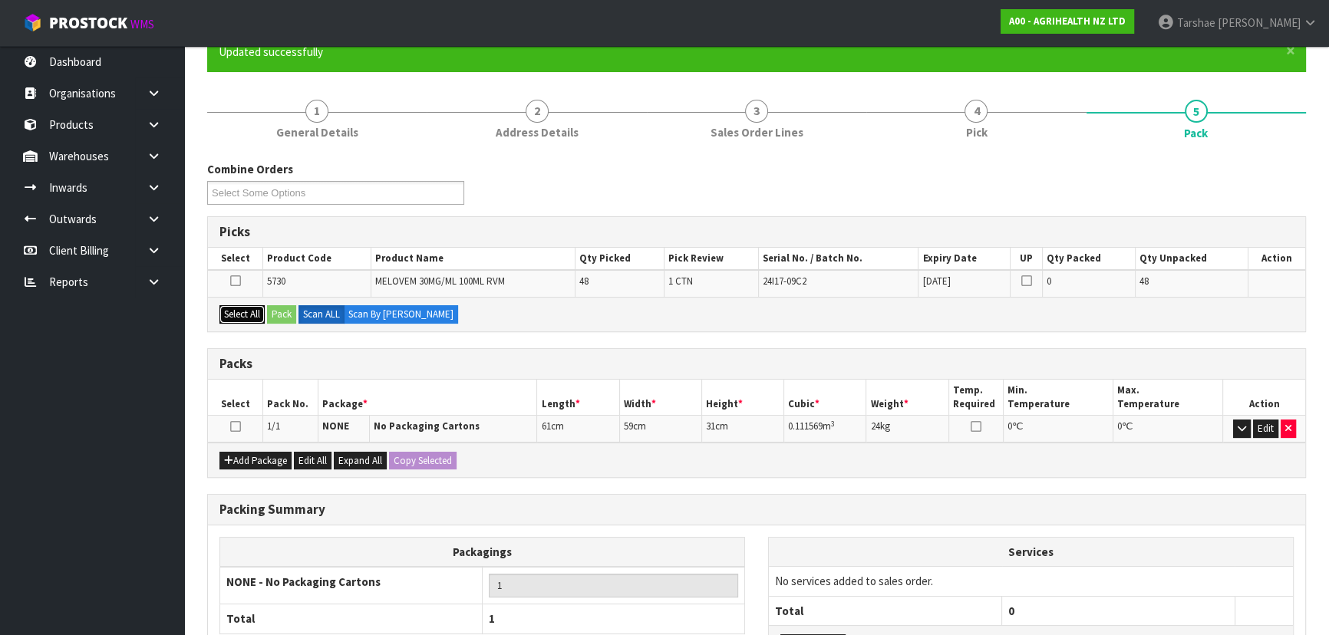
click at [253, 308] on button "Select All" at bounding box center [241, 314] width 45 height 18
click at [275, 311] on button "Pack" at bounding box center [281, 314] width 29 height 18
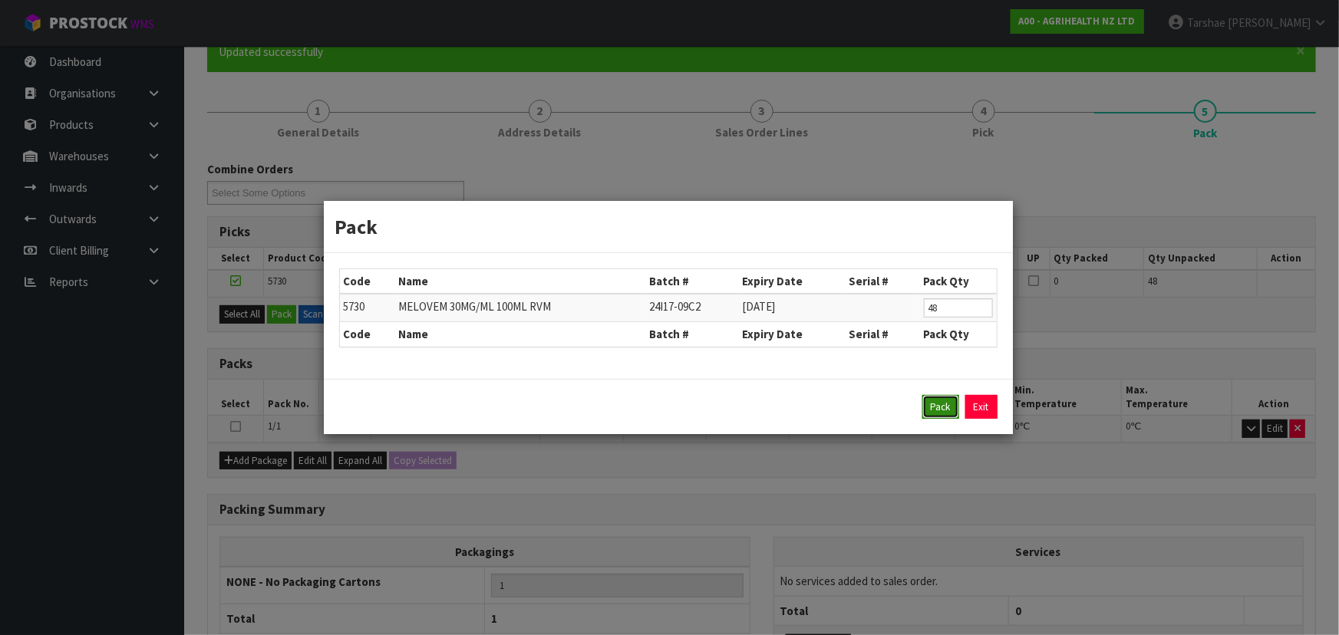
click at [939, 404] on button "Pack" at bounding box center [940, 407] width 37 height 25
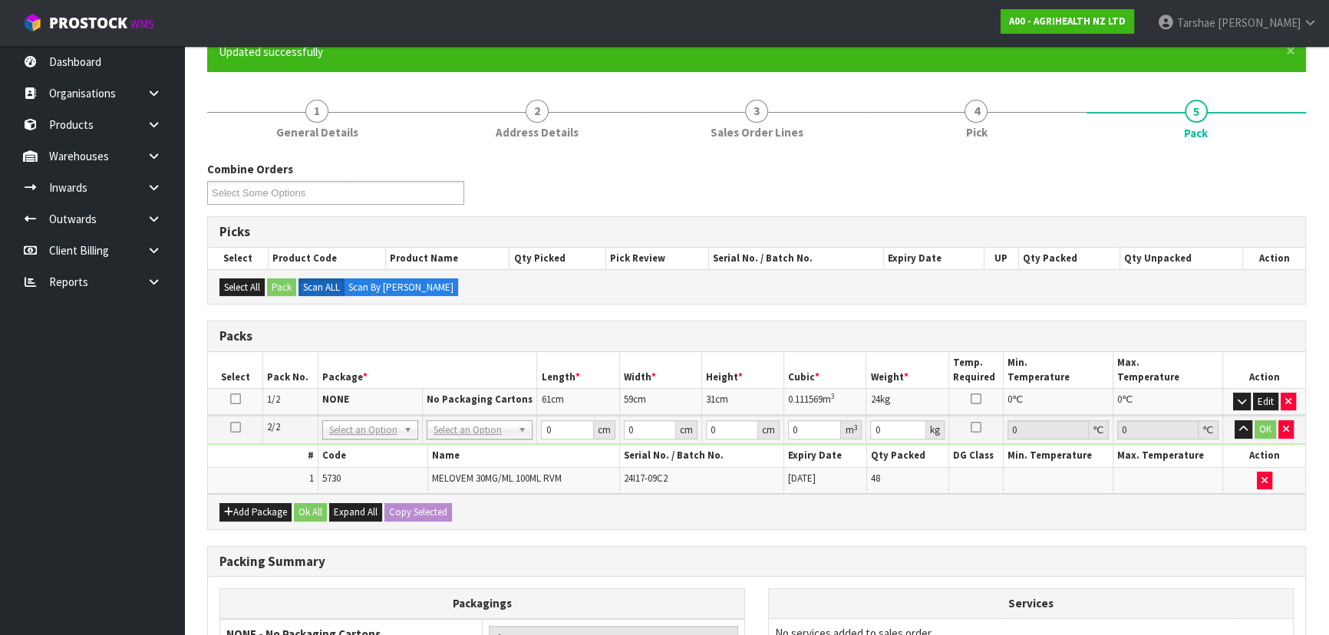
drag, startPoint x: 493, startPoint y: 431, endPoint x: 495, endPoint y: 439, distance: 8.0
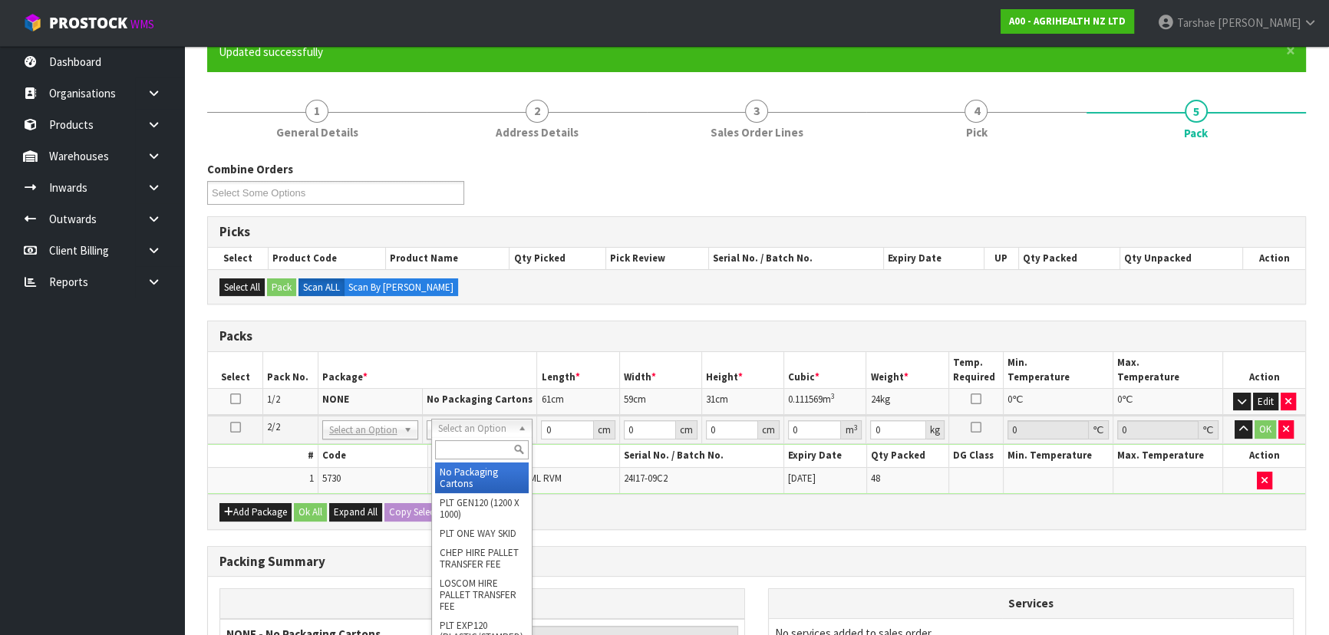
type input "2"
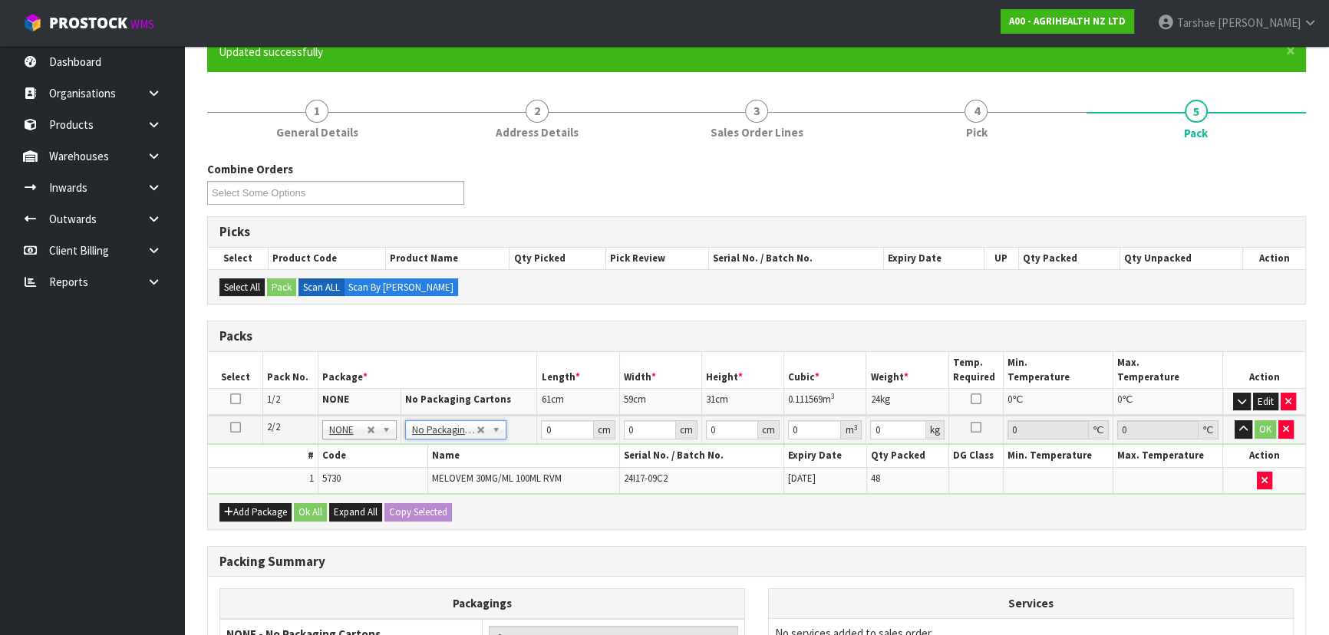
click at [557, 463] on th "Name" at bounding box center [523, 456] width 192 height 22
drag, startPoint x: 560, startPoint y: 426, endPoint x: 486, endPoint y: 437, distance: 74.5
click at [486, 437] on tr "2/2 NONE 007-001 007-002 007-004 007-009 007-013 007-014 007-015 007-017 007-01…" at bounding box center [756, 430] width 1097 height 28
type input "34"
type input "24"
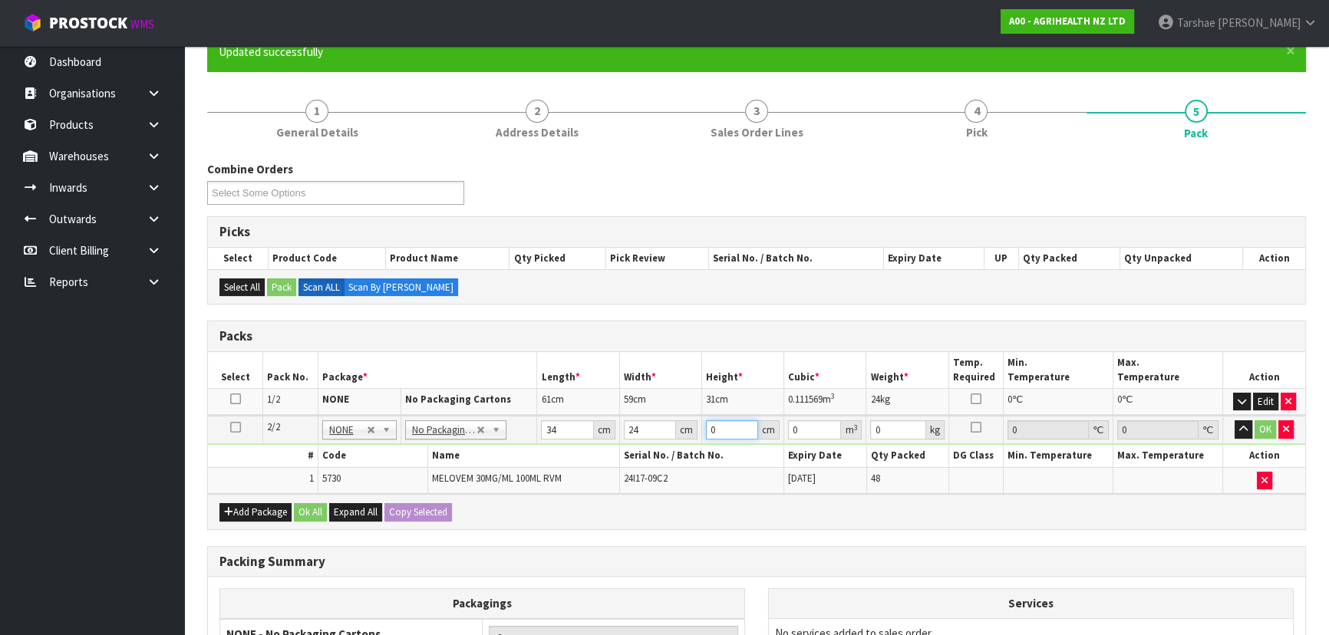
type input "2"
type input "0.001632"
type input "23"
type input "0.018768"
type input "23"
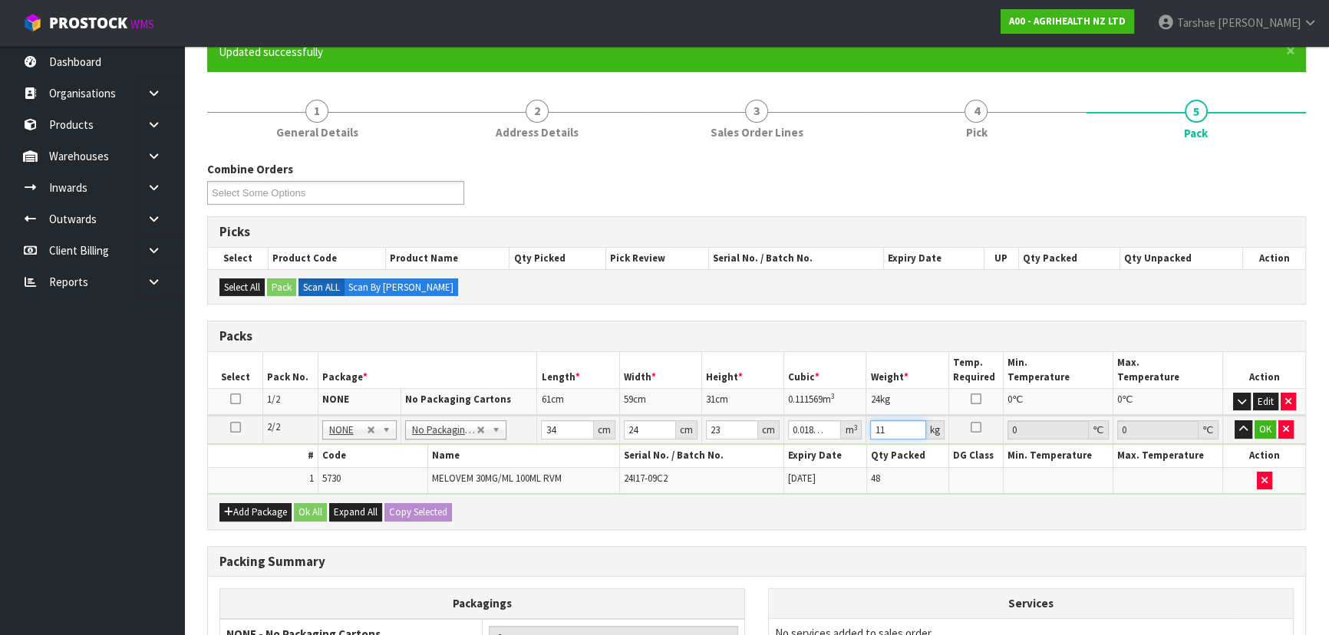
type input "11"
click at [1234, 420] on button "button" at bounding box center [1243, 429] width 18 height 18
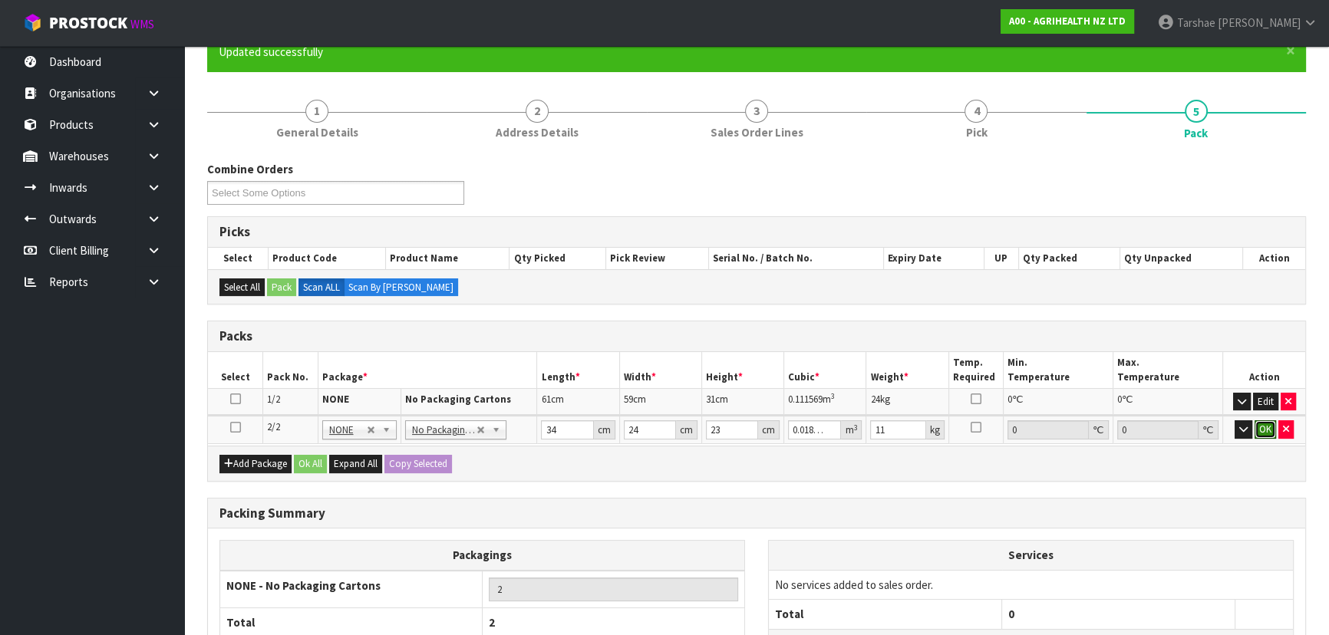
click button "OK" at bounding box center [1264, 429] width 21 height 18
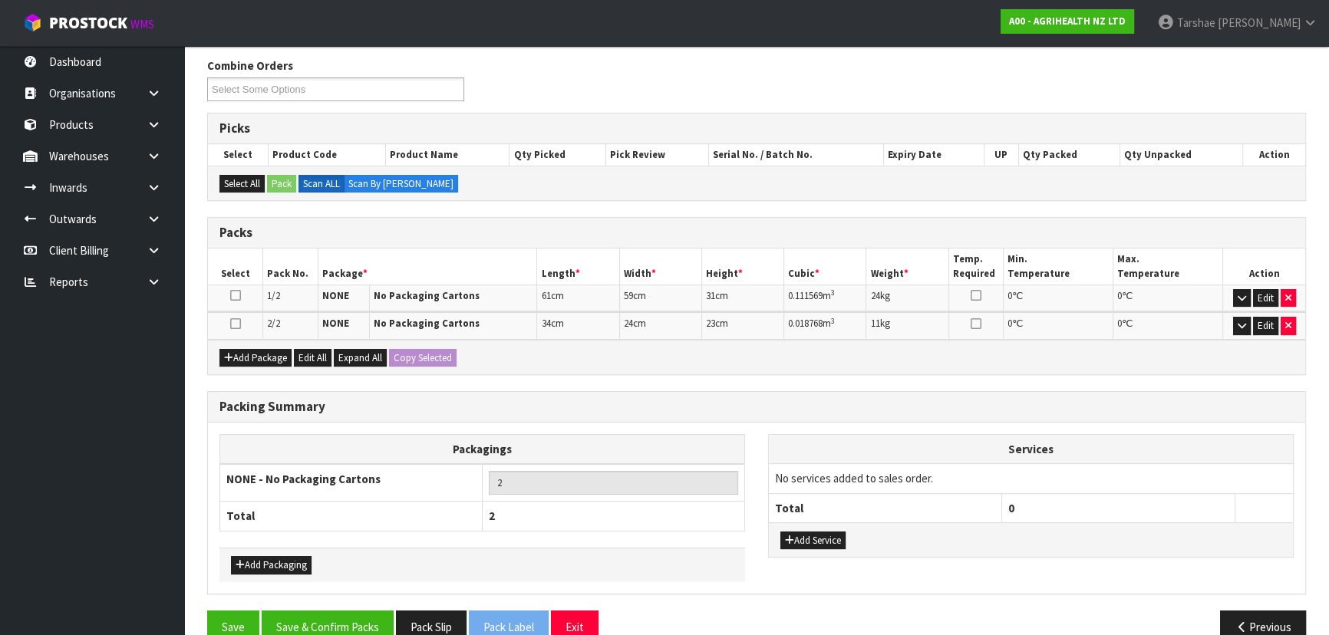
scroll to position [269, 0]
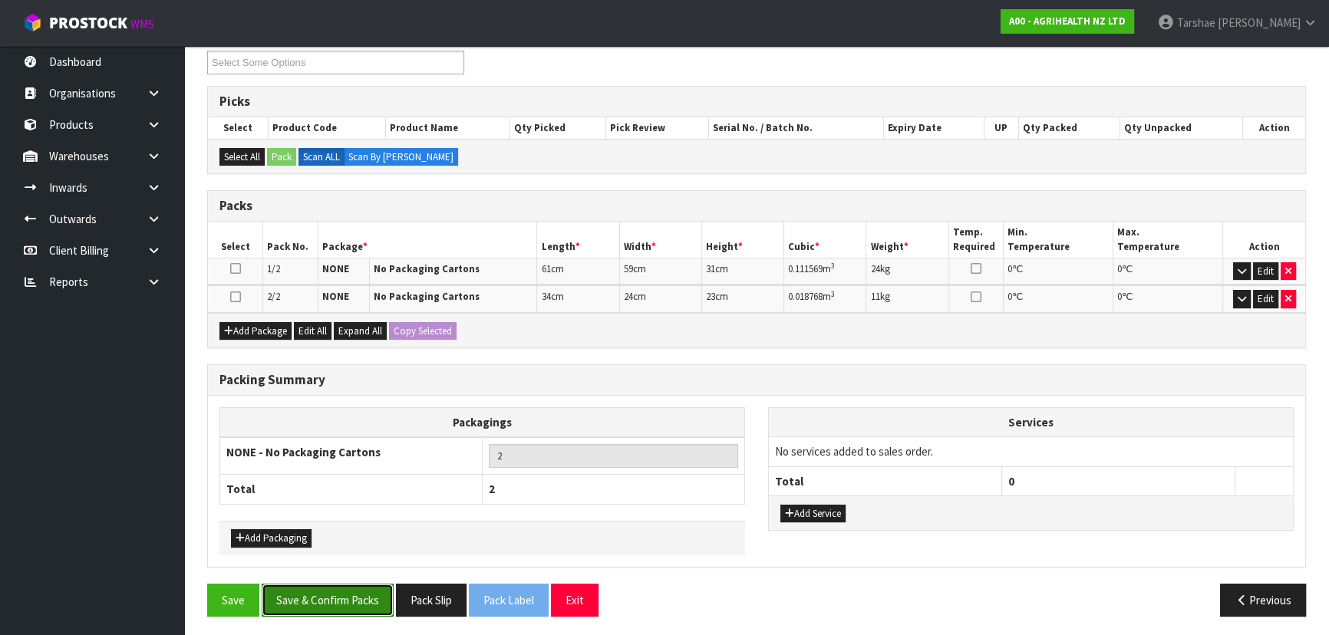
click at [361, 601] on button "Save & Confirm Packs" at bounding box center [328, 600] width 132 height 33
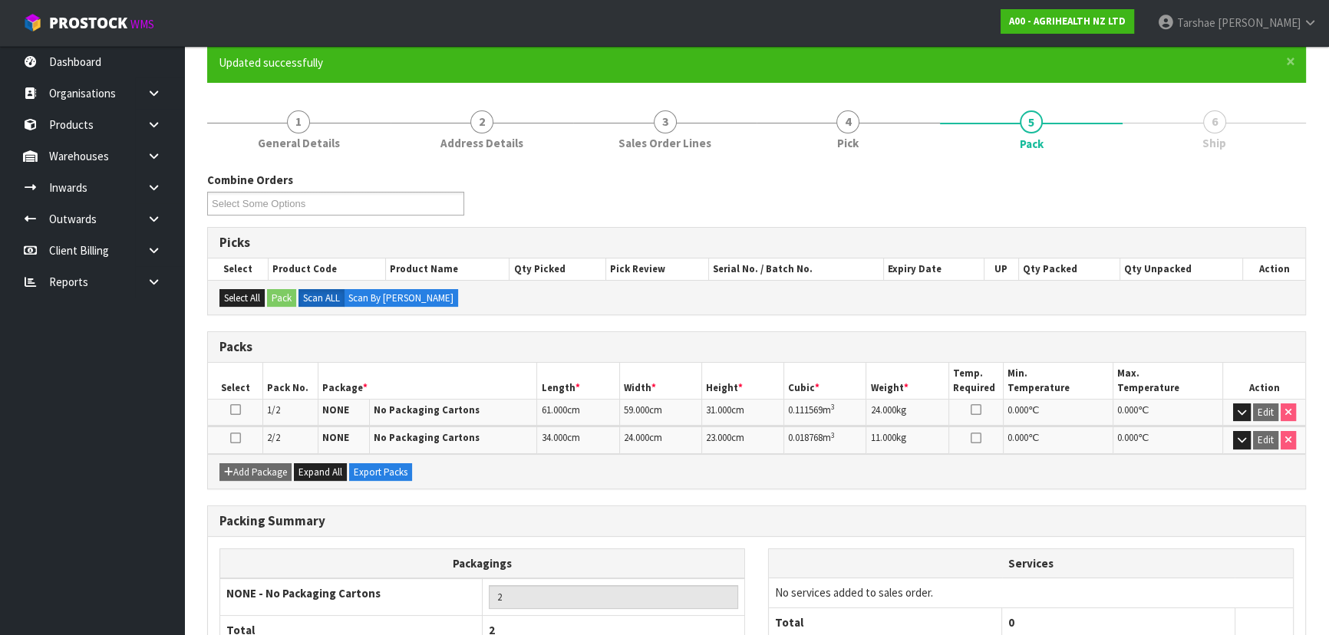
scroll to position [236, 0]
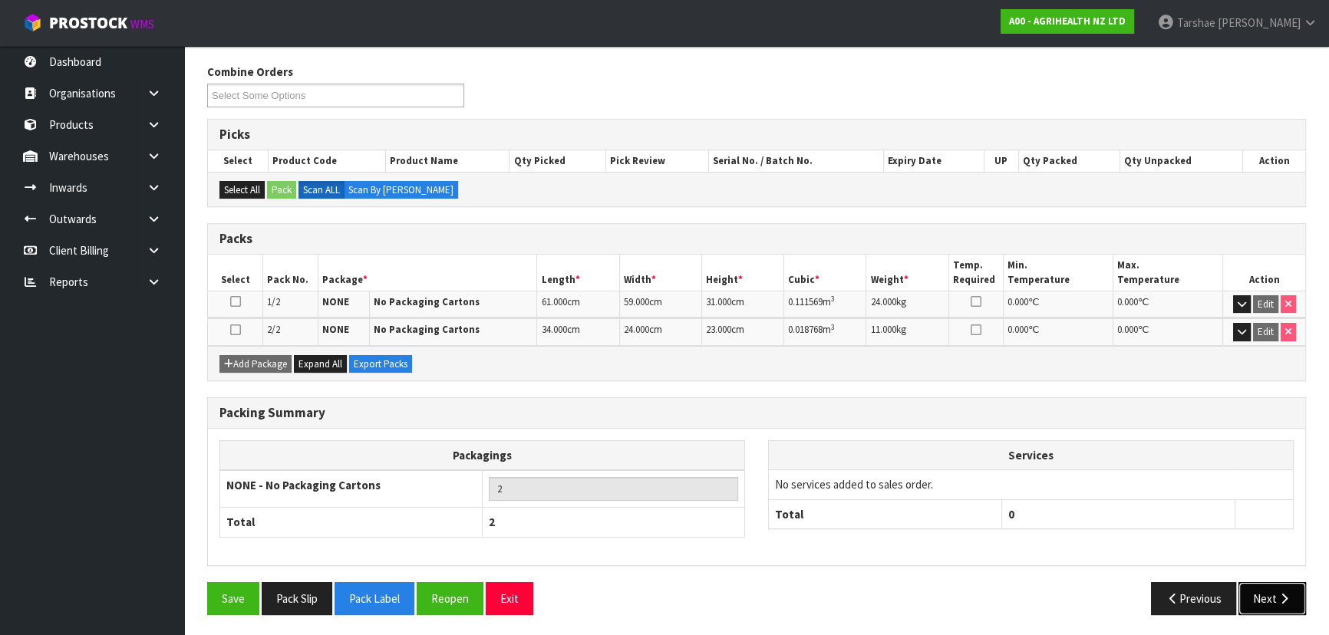
click at [1281, 585] on button "Next" at bounding box center [1272, 598] width 68 height 33
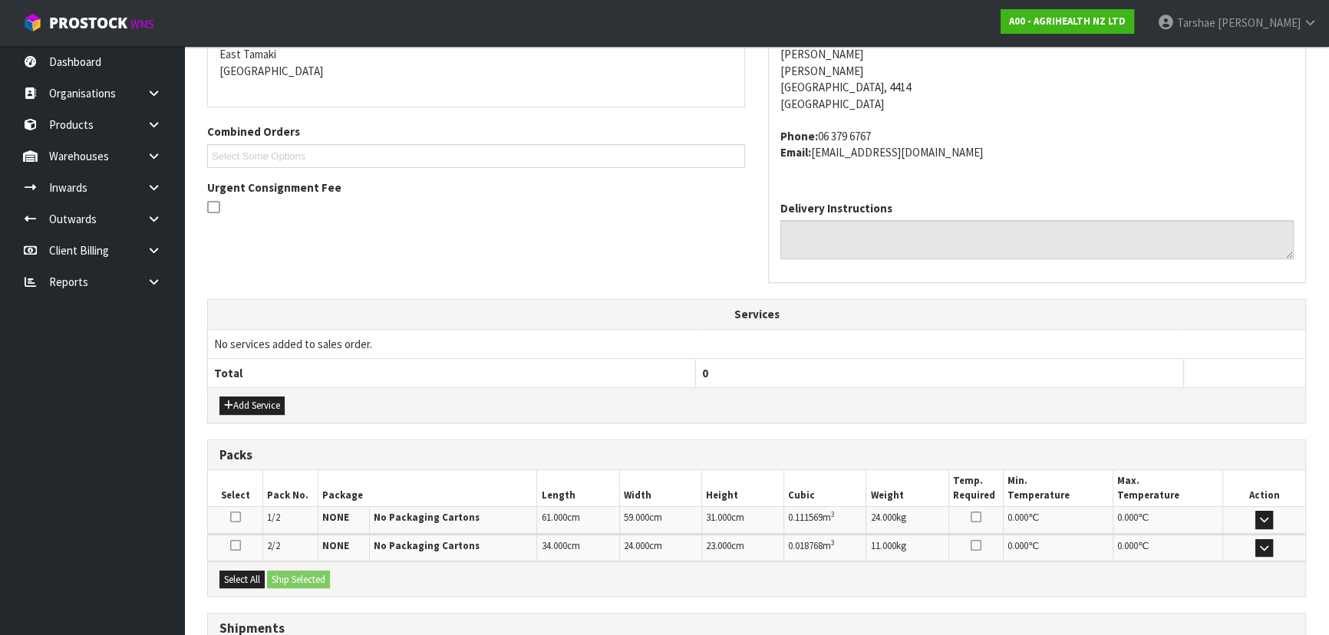
scroll to position [453, 0]
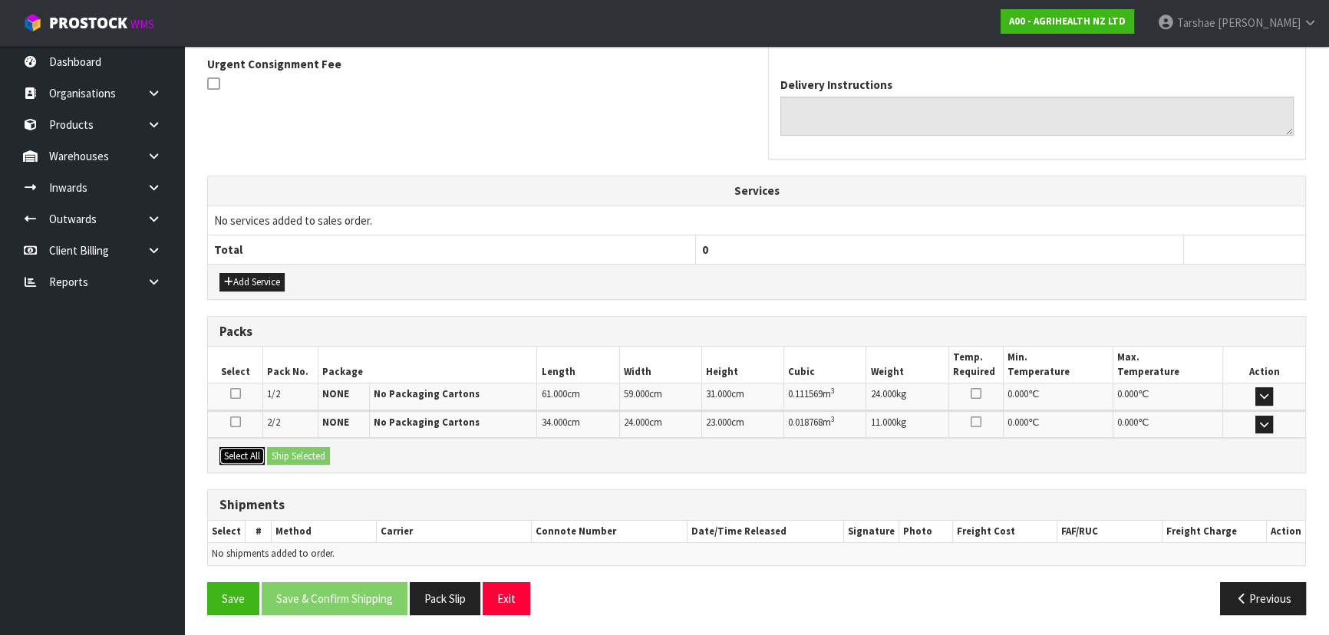
click at [230, 450] on button "Select All" at bounding box center [241, 456] width 45 height 18
click at [280, 453] on button "Ship Selected" at bounding box center [298, 456] width 63 height 18
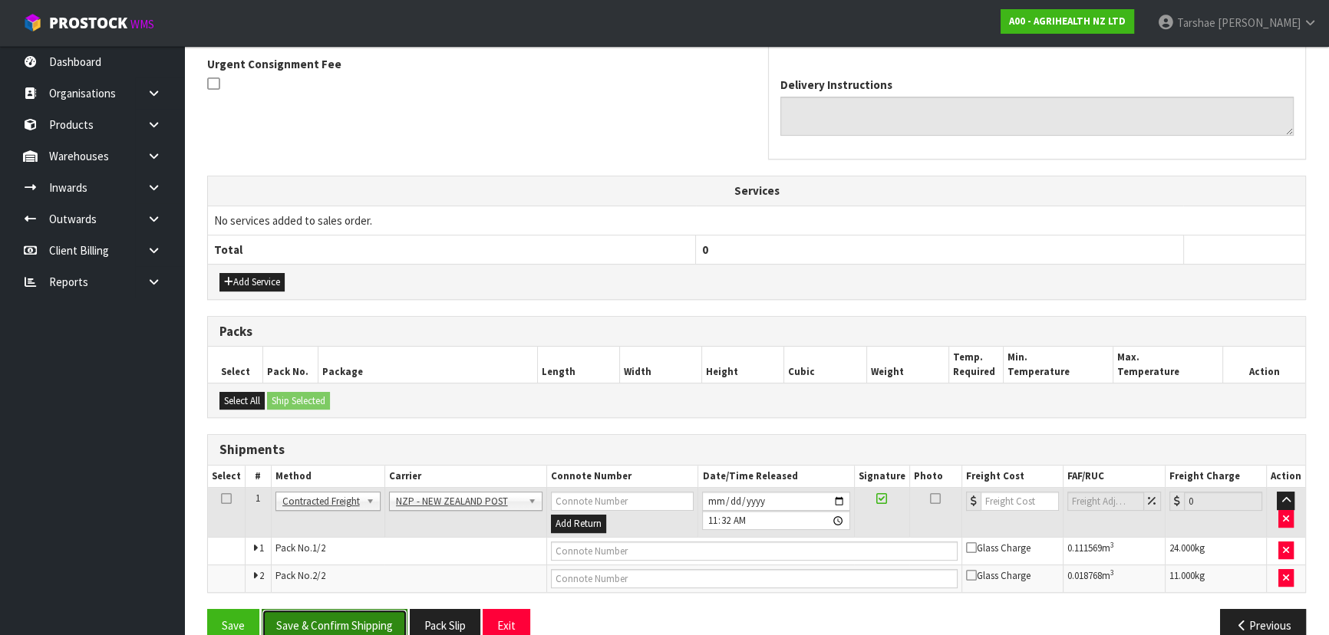
drag, startPoint x: 368, startPoint y: 610, endPoint x: 356, endPoint y: 610, distance: 12.3
click at [369, 610] on button "Save & Confirm Shipping" at bounding box center [335, 625] width 146 height 33
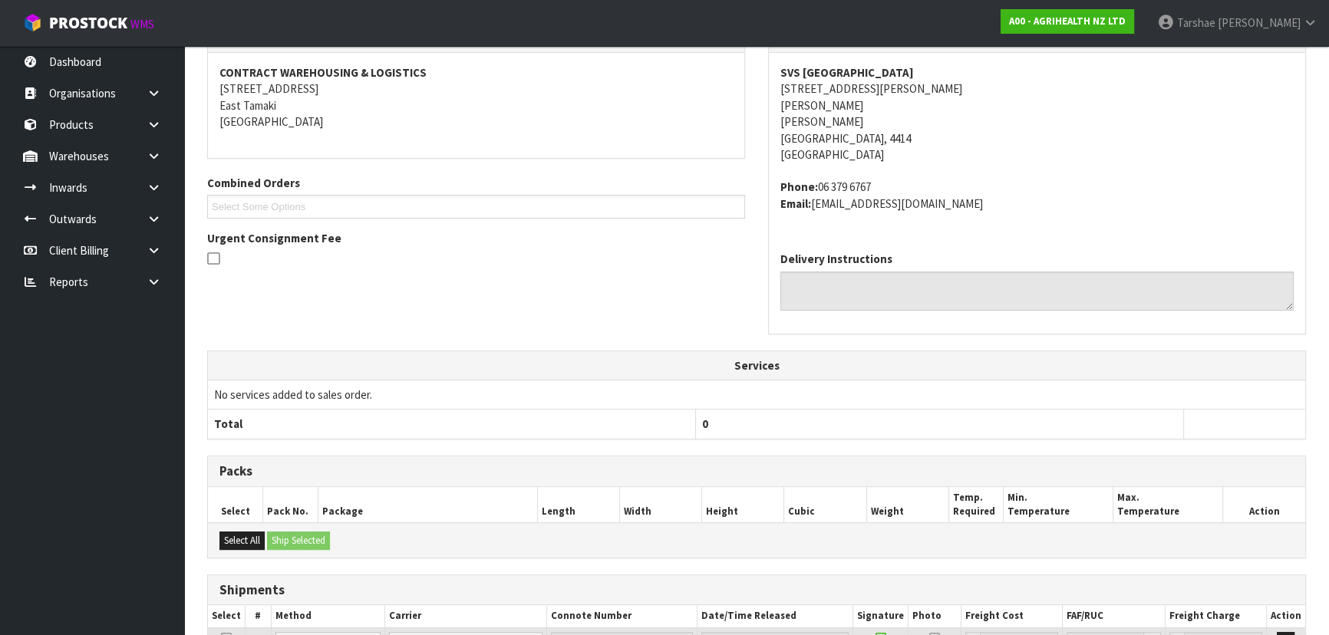
scroll to position [456, 0]
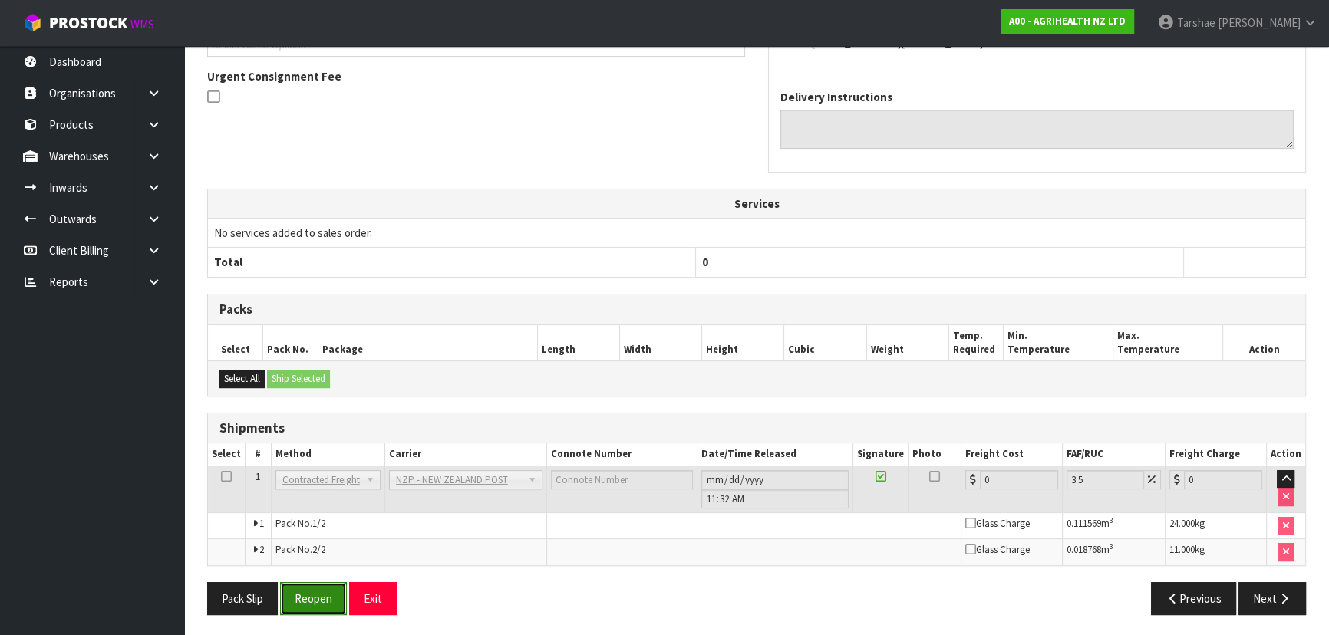
click at [330, 591] on button "Reopen" at bounding box center [313, 598] width 67 height 33
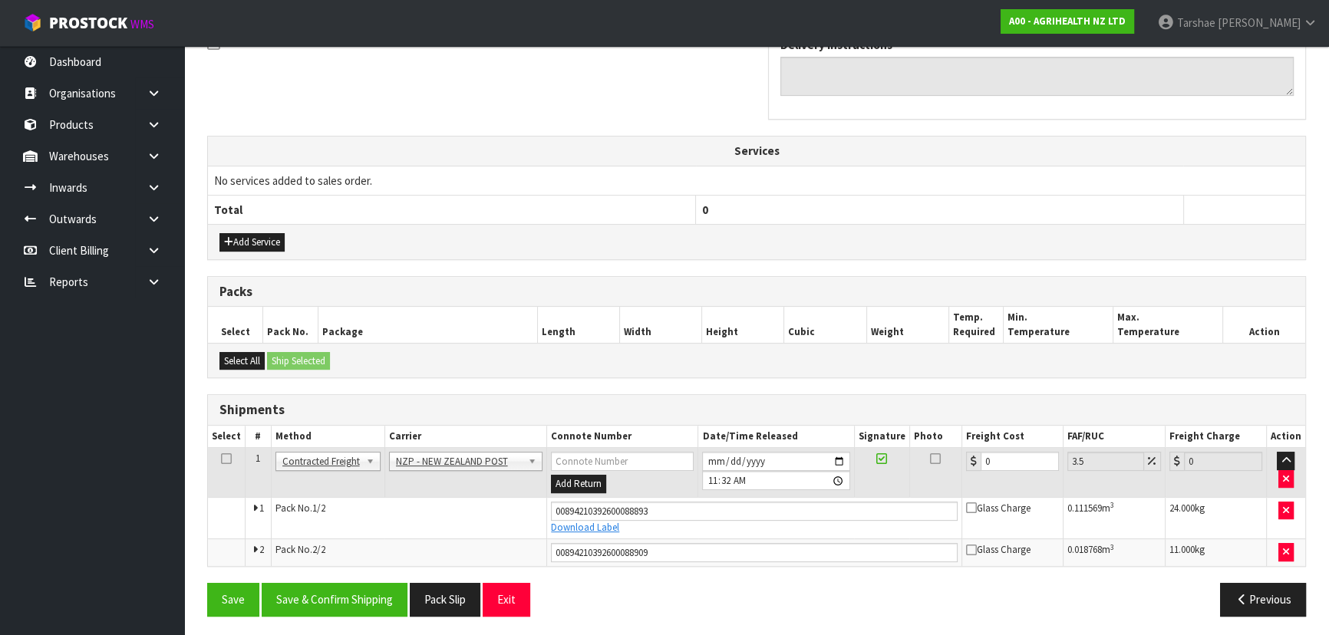
scroll to position [493, 0]
drag, startPoint x: 1027, startPoint y: 447, endPoint x: 967, endPoint y: 454, distance: 60.3
click at [964, 453] on td "0" at bounding box center [1012, 472] width 101 height 50
click at [1015, 453] on input "0" at bounding box center [1019, 460] width 78 height 19
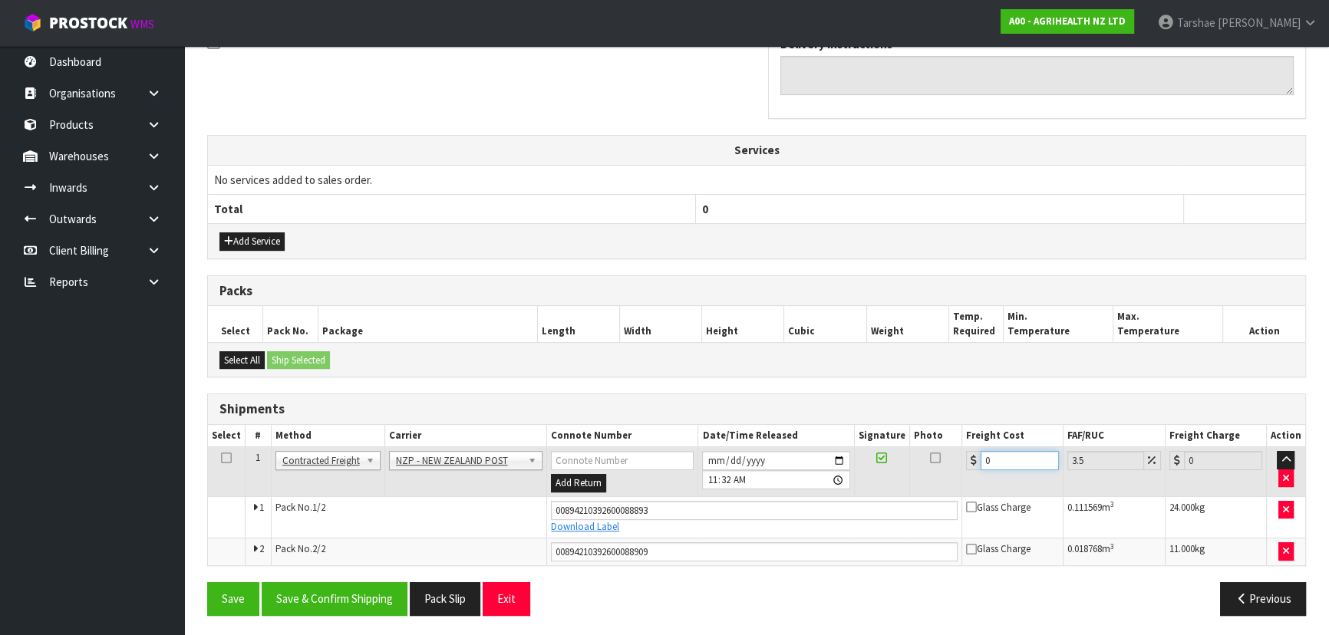
click at [1015, 453] on input "0" at bounding box center [1019, 460] width 78 height 19
type input "2"
type input "2.07"
type input "29"
type input "30.01"
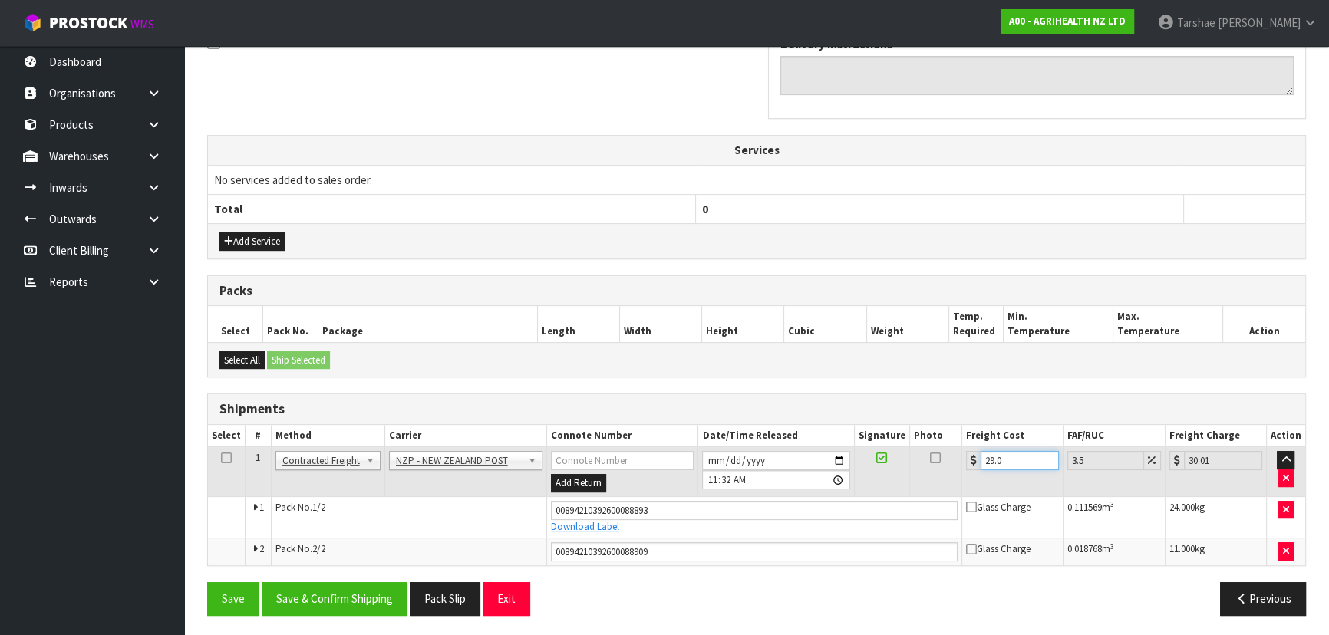
type input "29.09"
type input "30.11"
type input "29.09"
click at [367, 586] on button "Save & Confirm Shipping" at bounding box center [335, 598] width 146 height 33
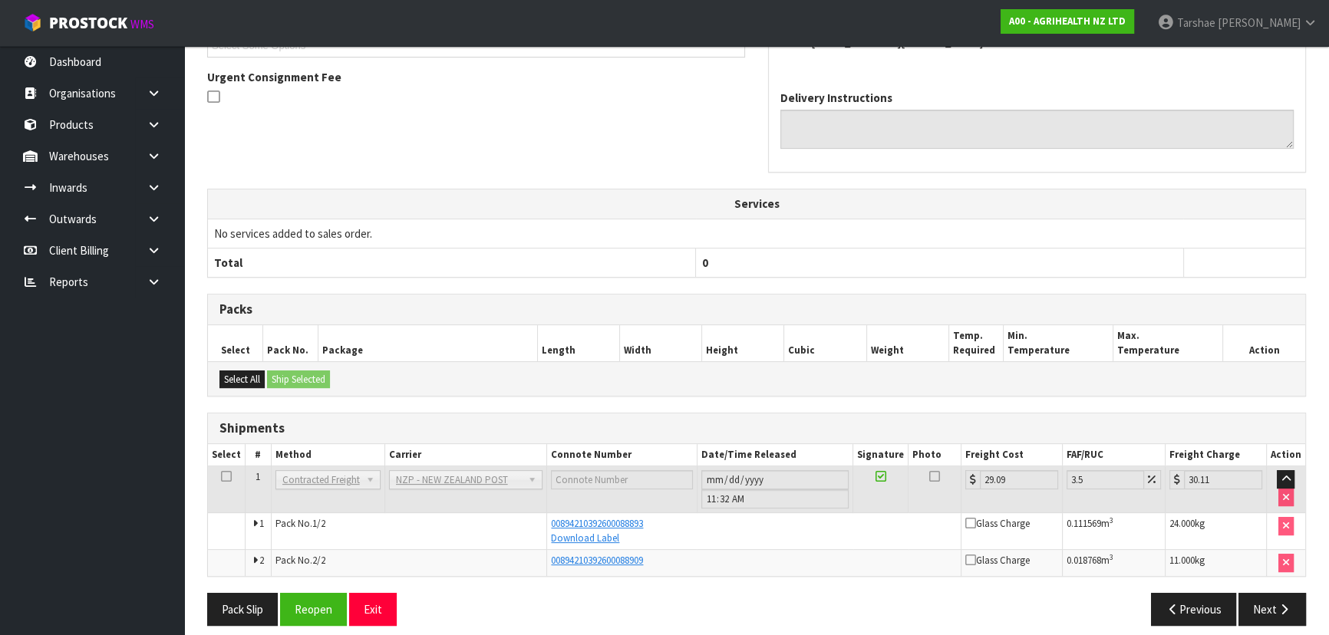
scroll to position [451, 0]
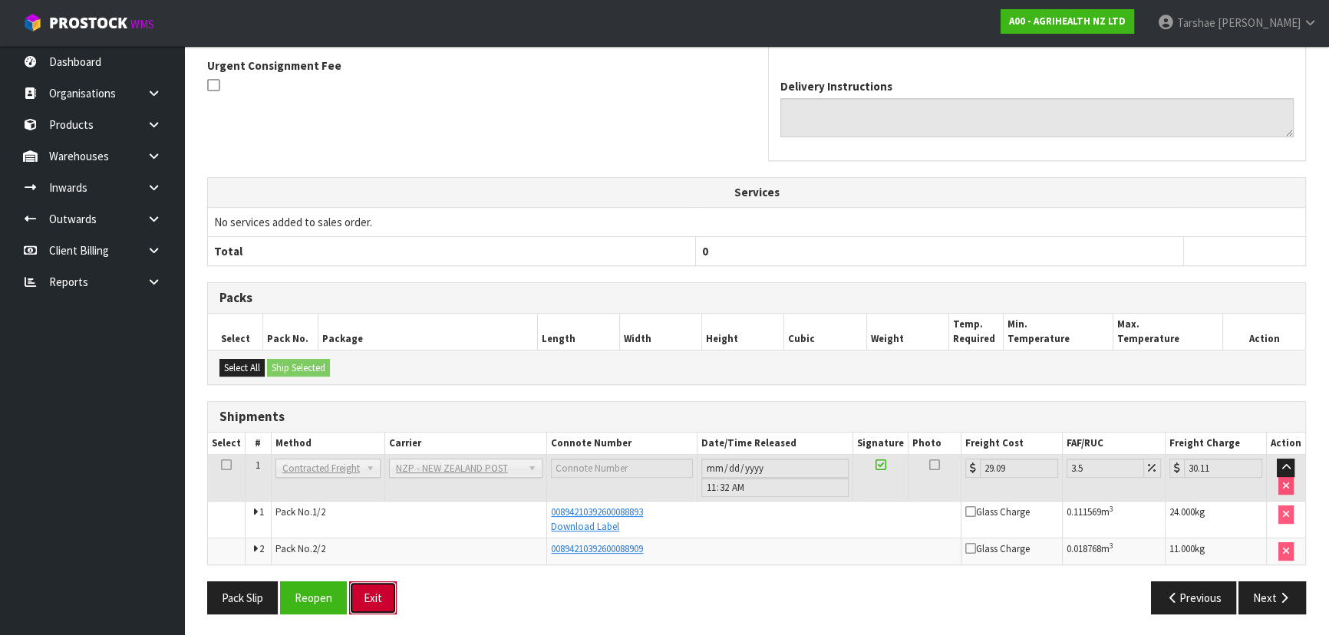
click at [382, 597] on button "Exit" at bounding box center [373, 598] width 48 height 33
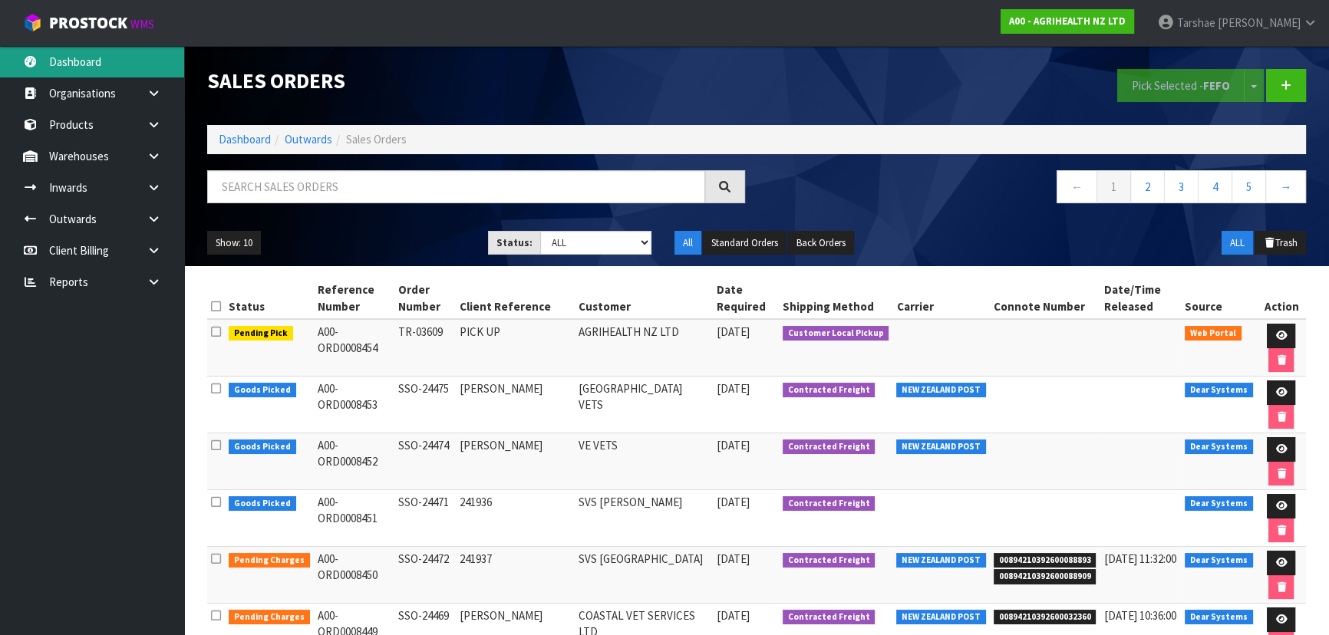
click at [51, 56] on link "Dashboard" at bounding box center [92, 61] width 184 height 31
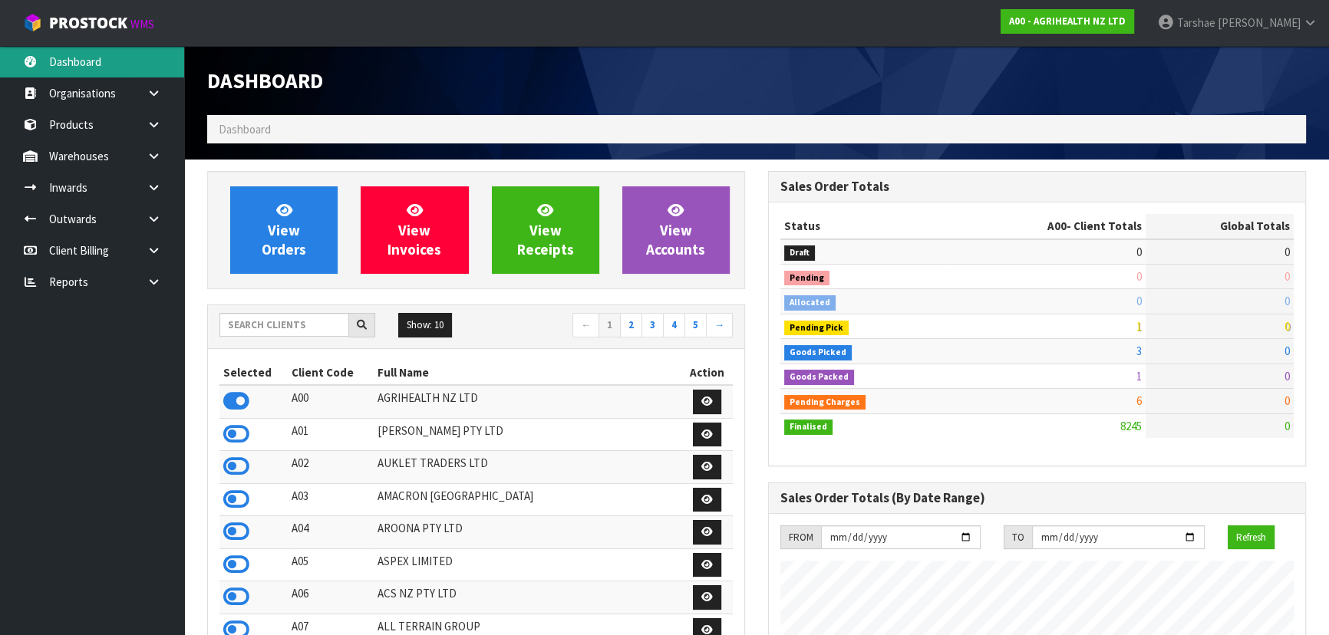
scroll to position [1160, 560]
click at [328, 330] on input "text" at bounding box center [284, 325] width 130 height 24
type input "A16"
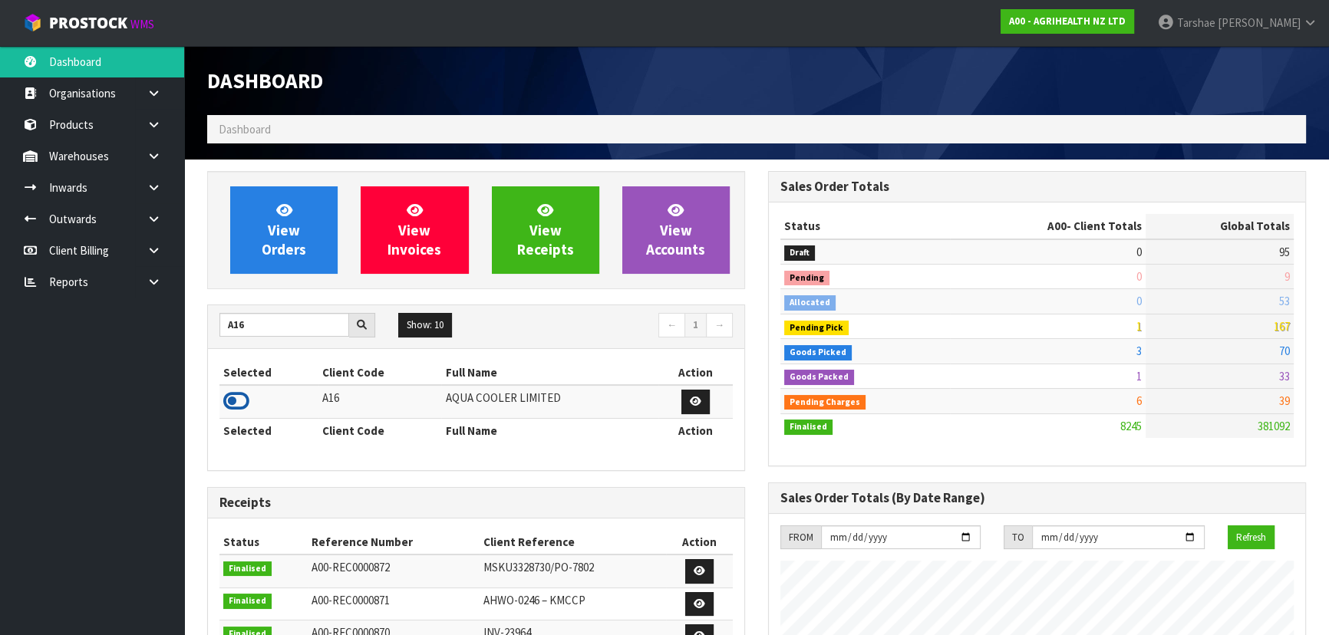
drag, startPoint x: 252, startPoint y: 392, endPoint x: 242, endPoint y: 399, distance: 12.1
click at [242, 399] on td at bounding box center [268, 401] width 99 height 33
click at [242, 399] on icon at bounding box center [236, 401] width 26 height 23
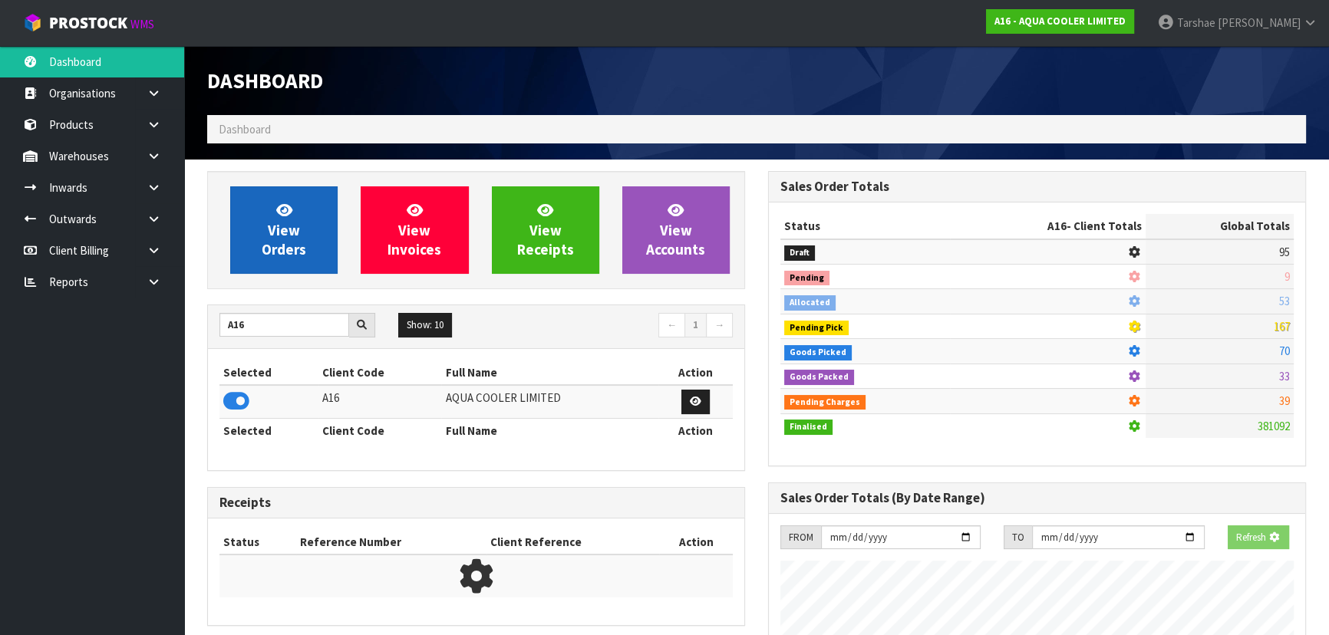
drag, startPoint x: 267, startPoint y: 280, endPoint x: 279, endPoint y: 229, distance: 52.8
click at [267, 276] on div "View Orders View Invoices View Receipts View Accounts" at bounding box center [476, 230] width 538 height 118
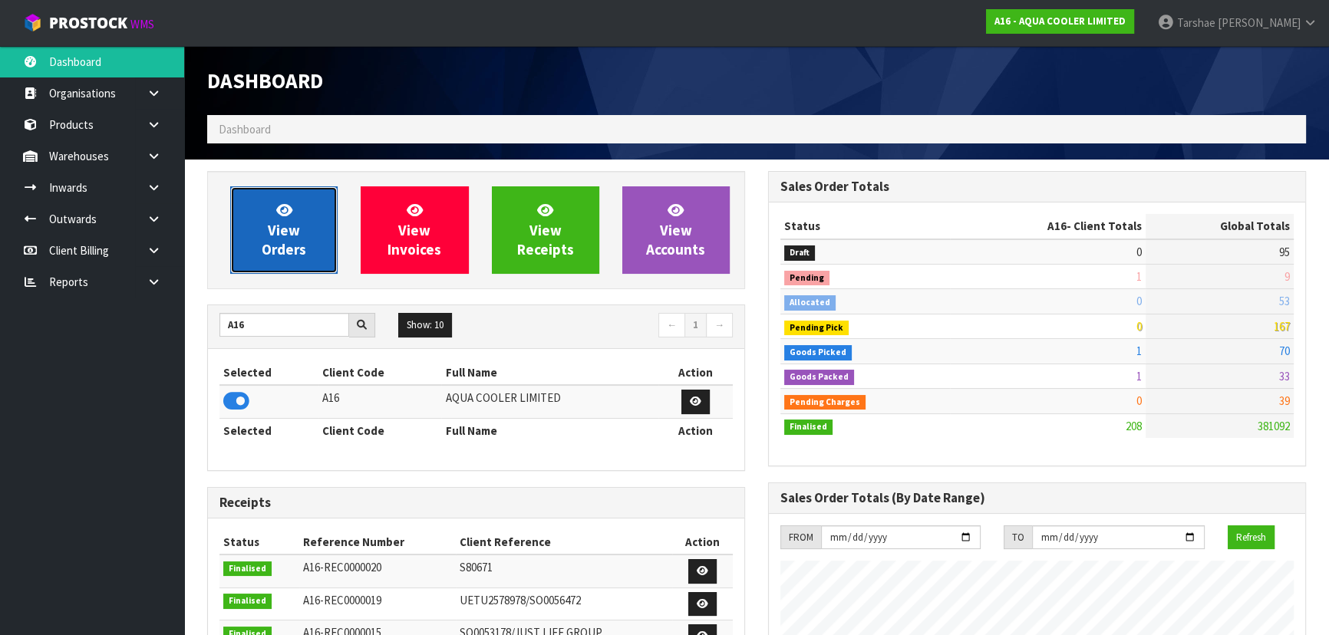
click at [280, 226] on span "View Orders" at bounding box center [284, 230] width 44 height 58
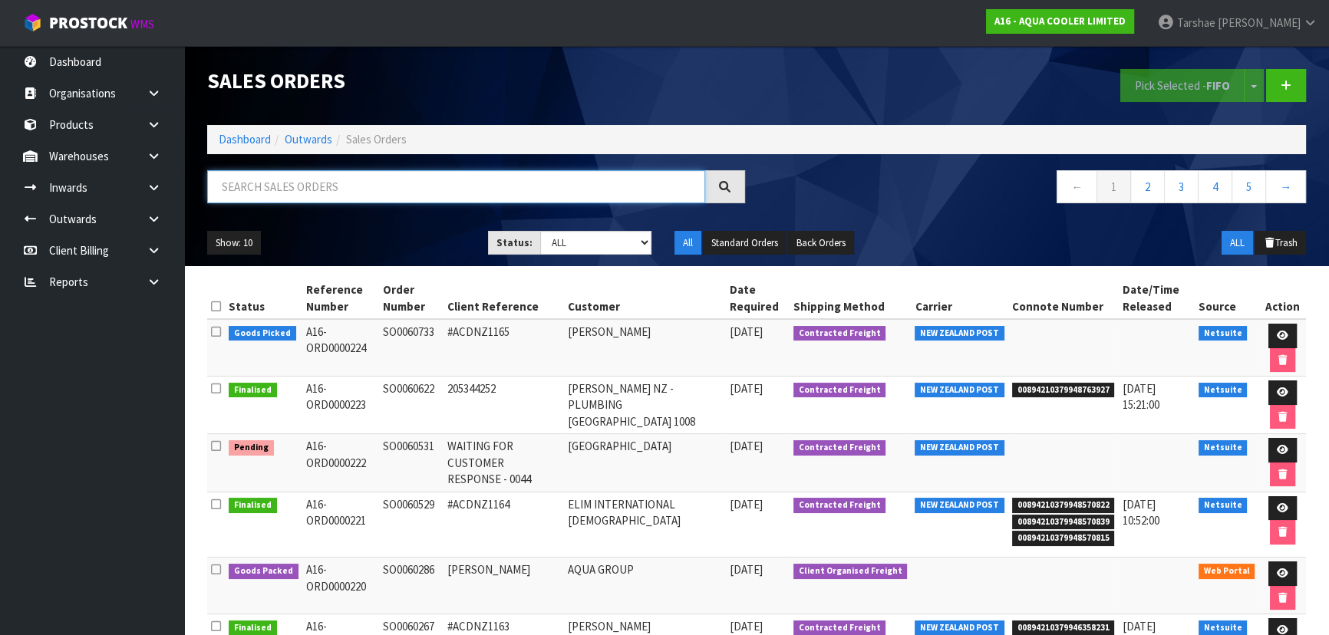
click at [288, 189] on input "text" at bounding box center [456, 186] width 498 height 33
type input "JOB-0412440"
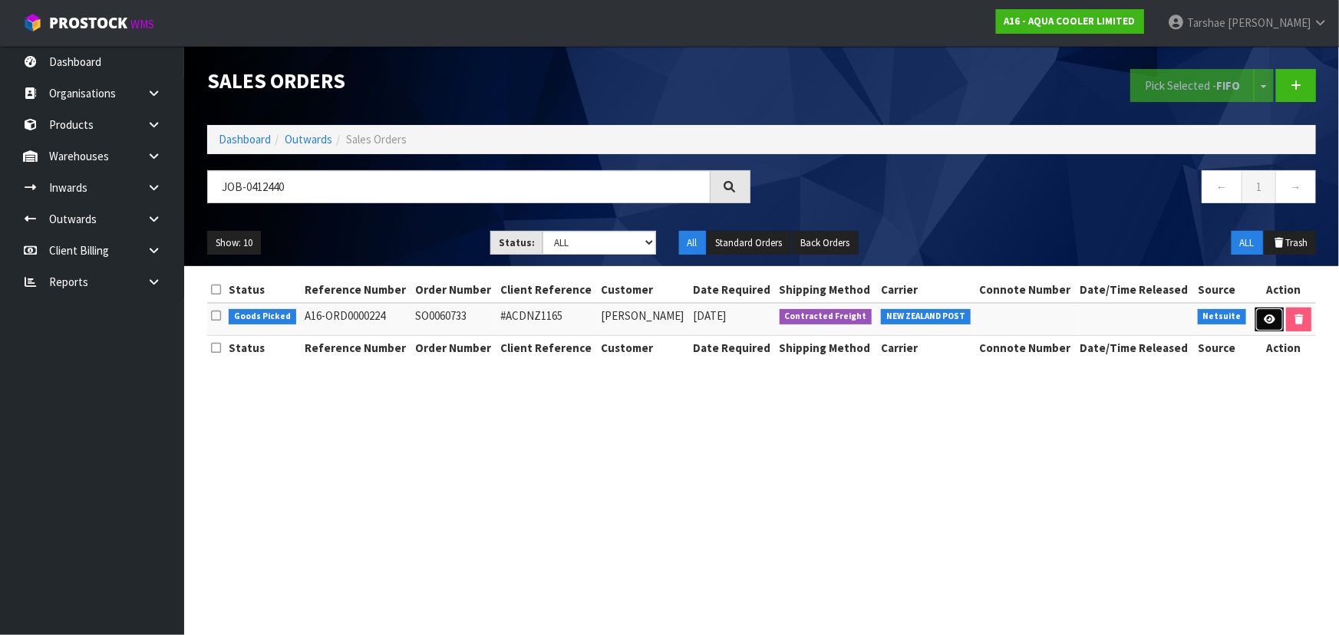
click at [1269, 322] on icon at bounding box center [1270, 320] width 12 height 10
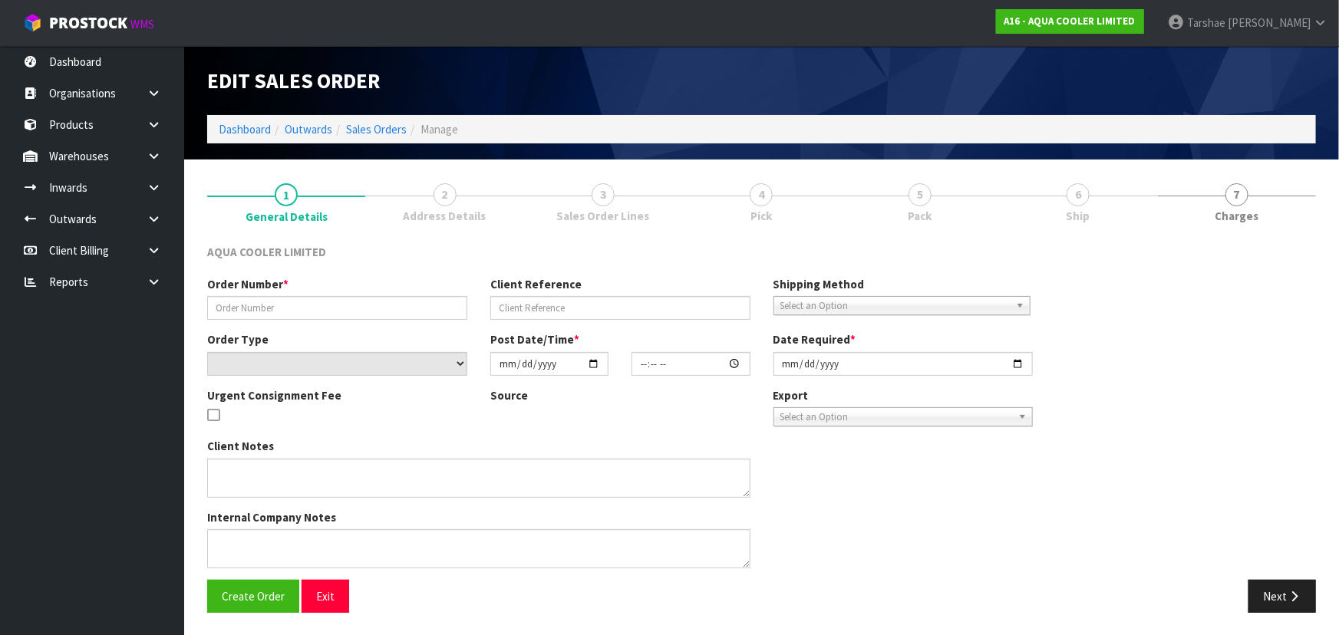
type input "SO0060733"
type input "#ACDNZ1165"
select select "number:0"
type input "2025-09-15"
type input "06:00:36.000"
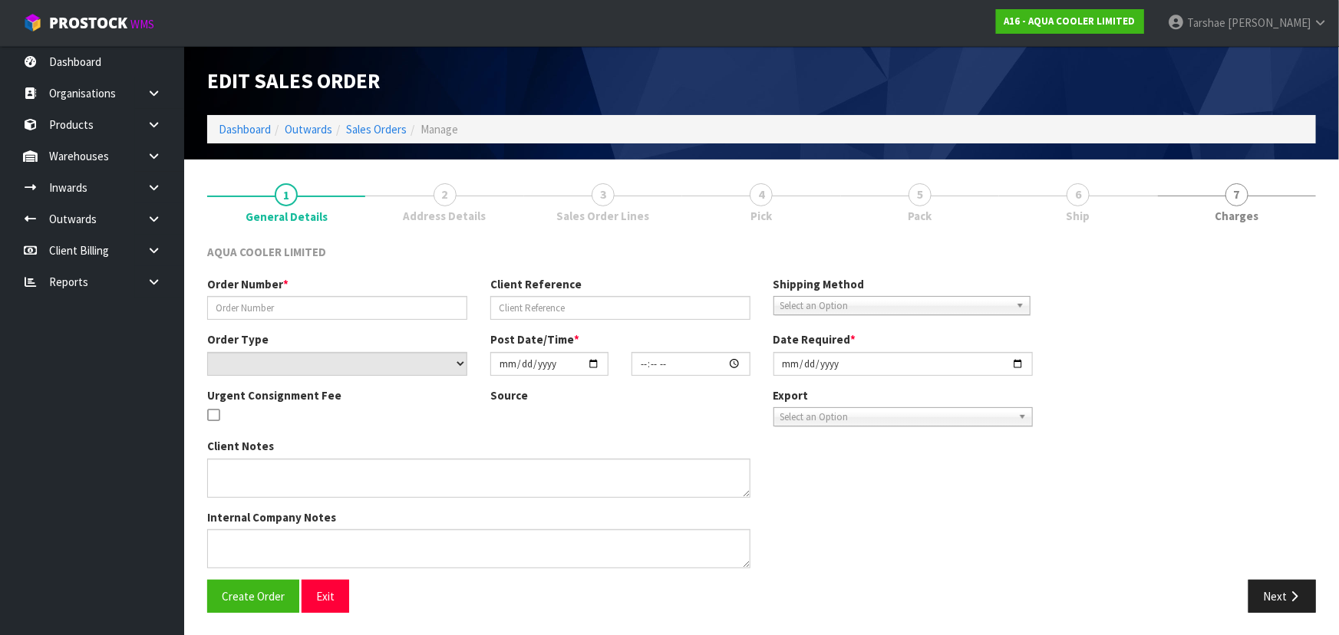
type input "2025-09-15"
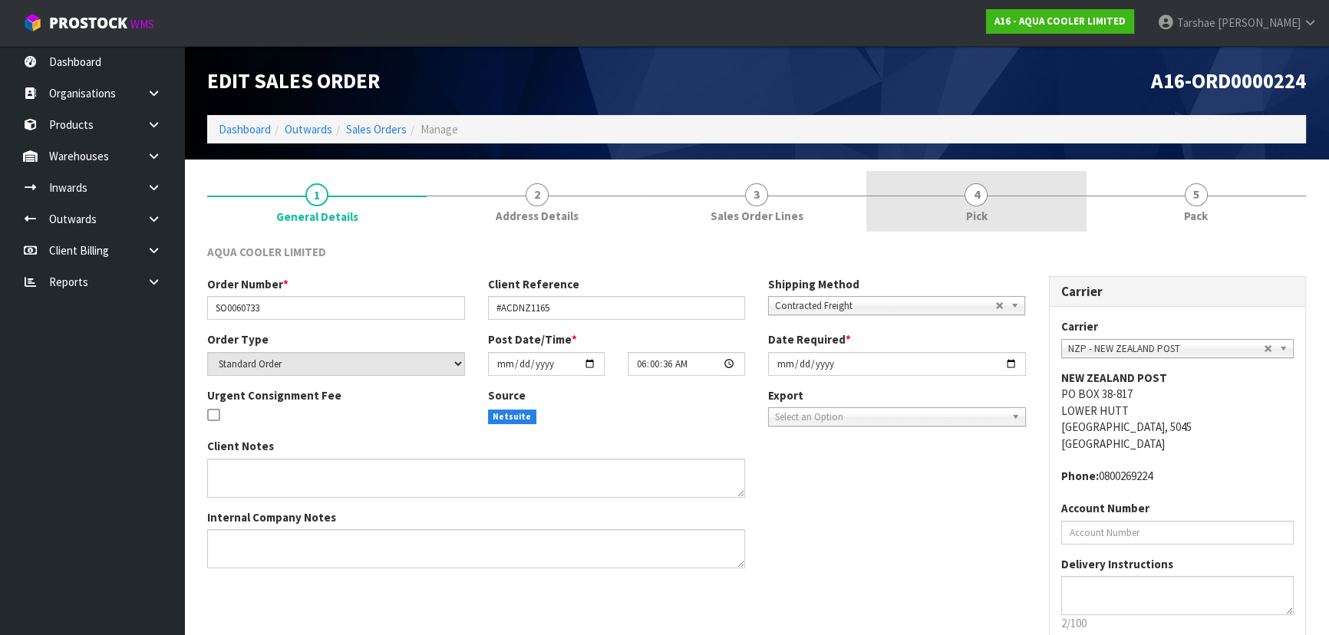
click at [990, 219] on link "4 Pick" at bounding box center [975, 201] width 219 height 61
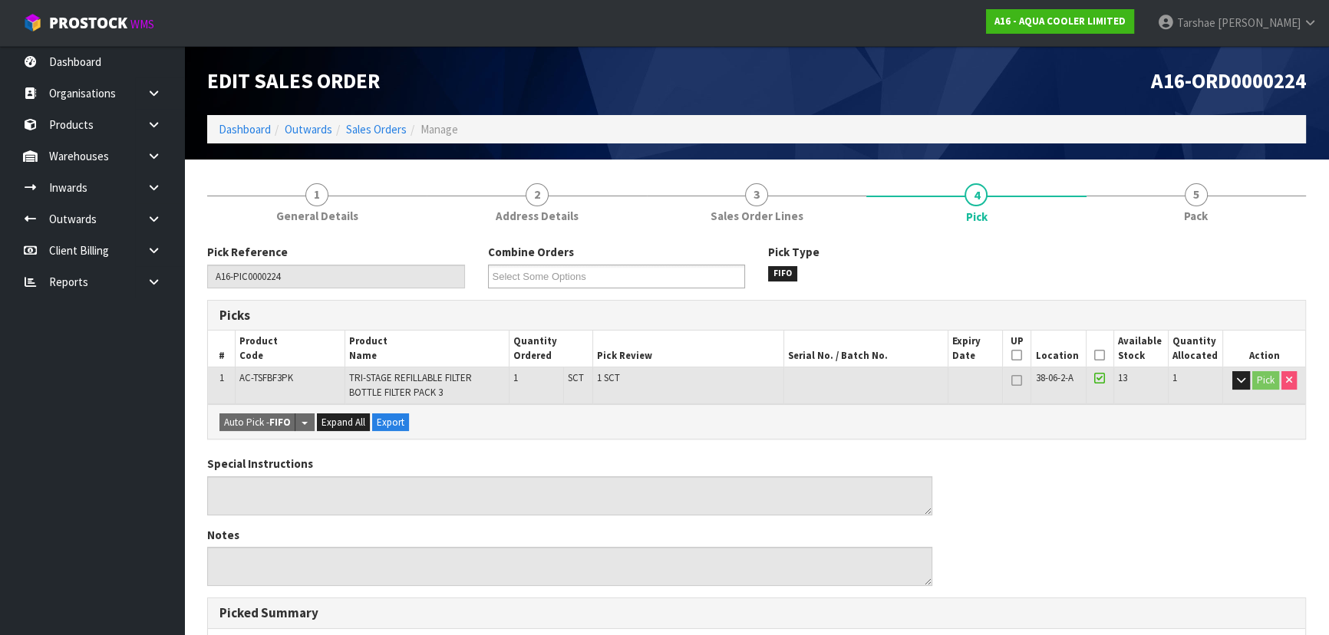
drag, startPoint x: 1102, startPoint y: 358, endPoint x: 1009, endPoint y: 363, distance: 93.8
click at [1101, 356] on icon at bounding box center [1099, 355] width 11 height 1
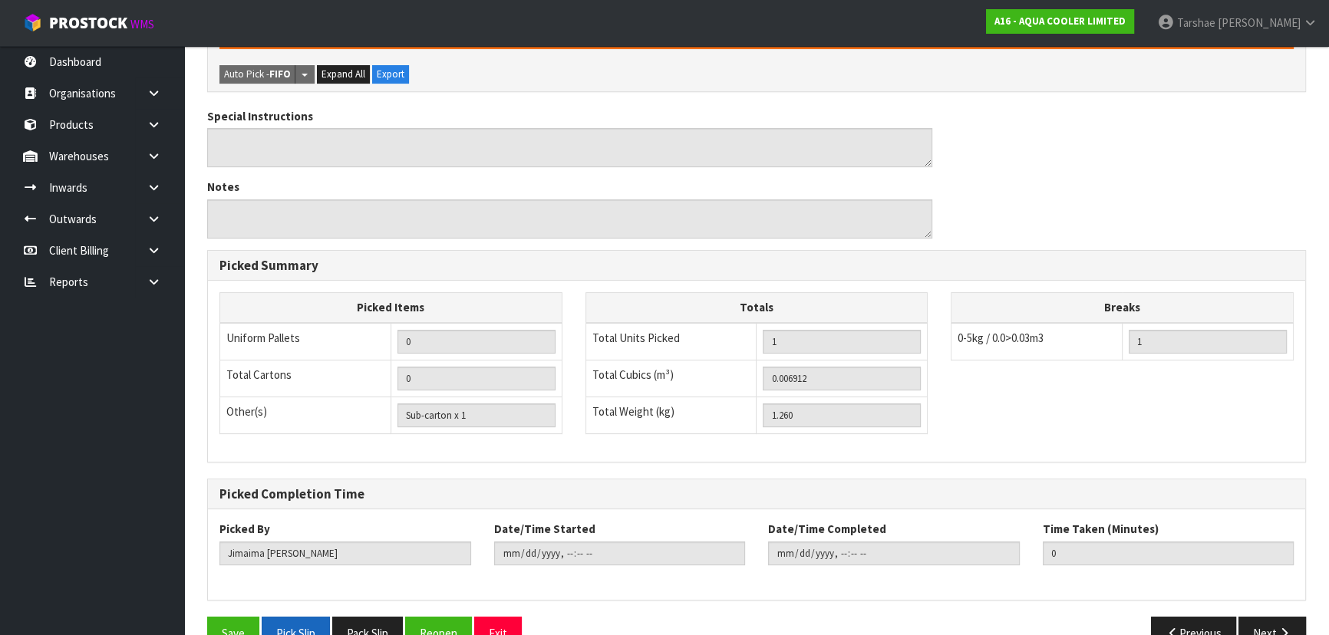
scroll to position [438, 0]
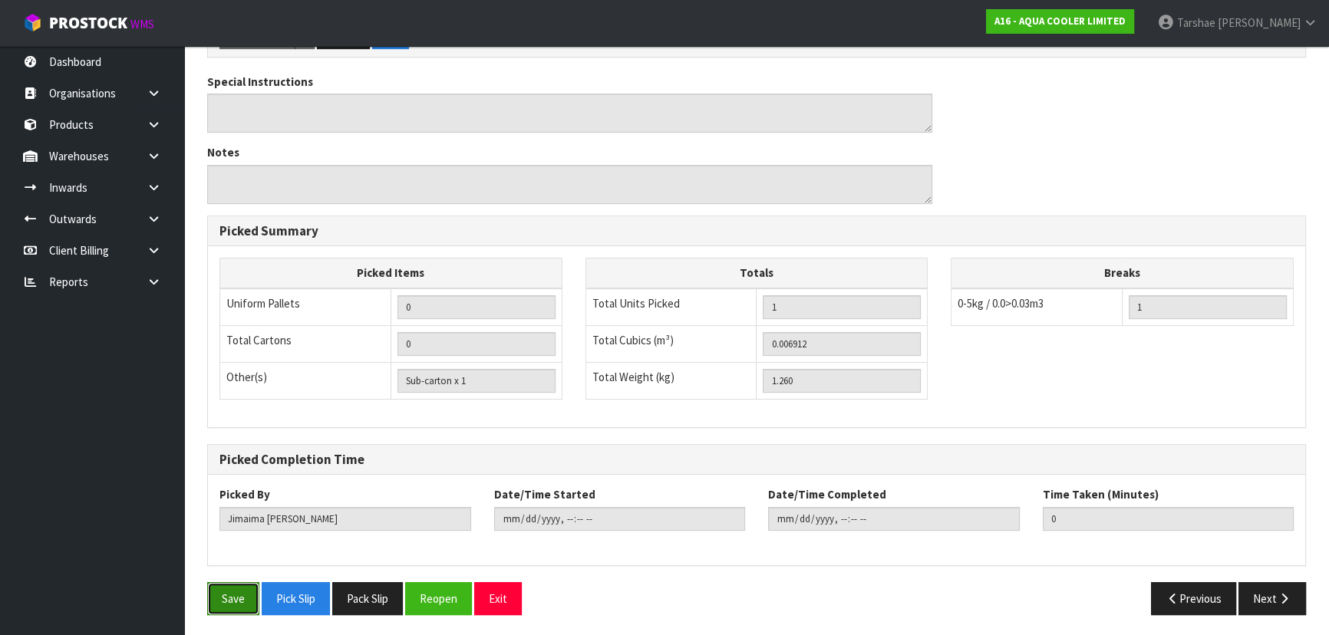
drag, startPoint x: 211, startPoint y: 582, endPoint x: 222, endPoint y: 585, distance: 11.2
click at [218, 585] on button "Save" at bounding box center [233, 598] width 52 height 33
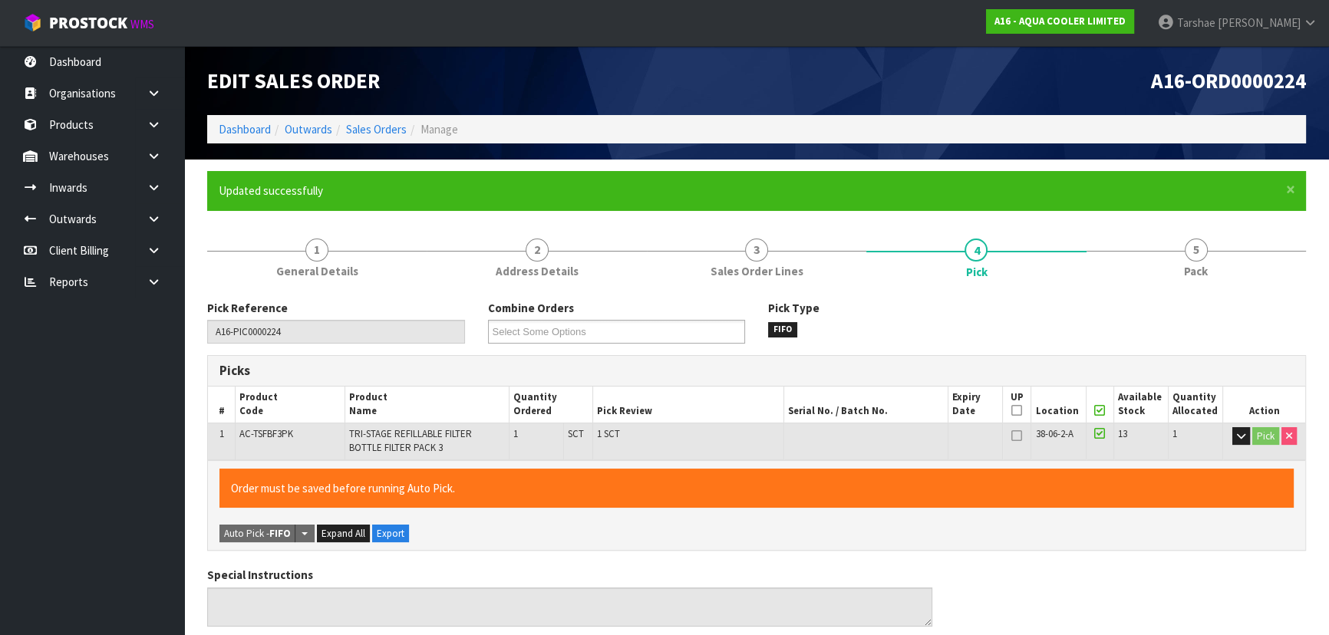
type input "Tarshae Graydon"
type input "2025-09-15T11:45:55"
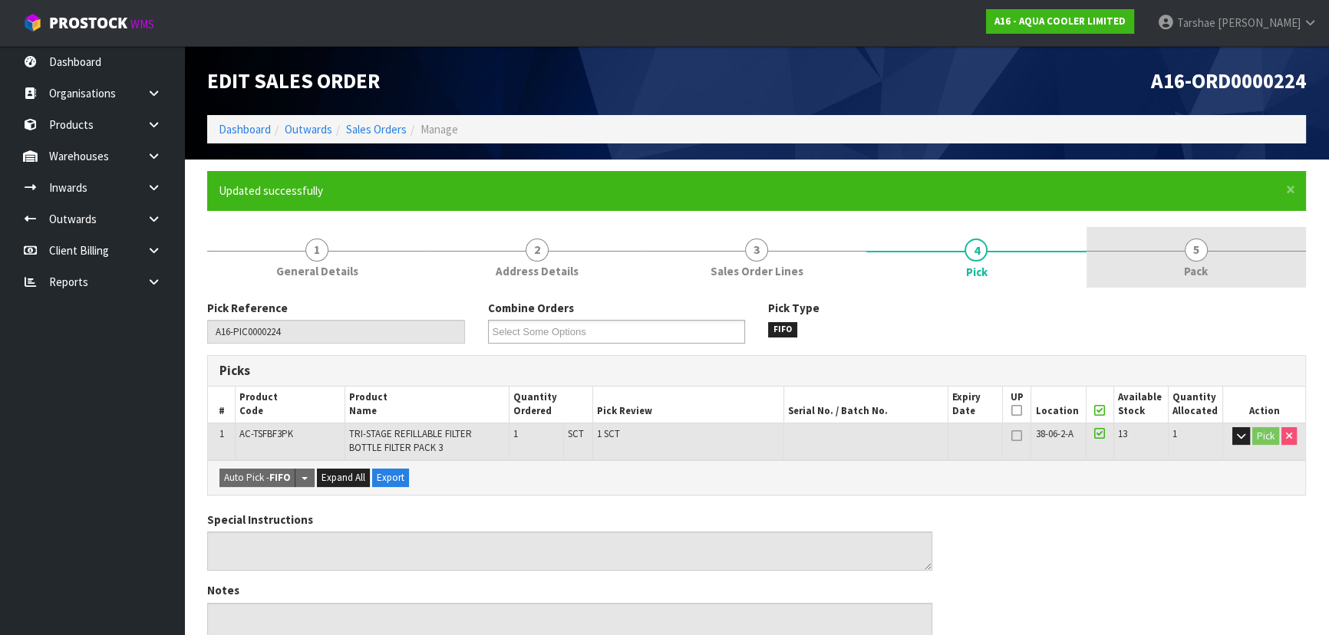
drag, startPoint x: 1208, startPoint y: 262, endPoint x: 1132, endPoint y: 282, distance: 77.8
click at [1198, 265] on link "5 Pack" at bounding box center [1195, 257] width 219 height 61
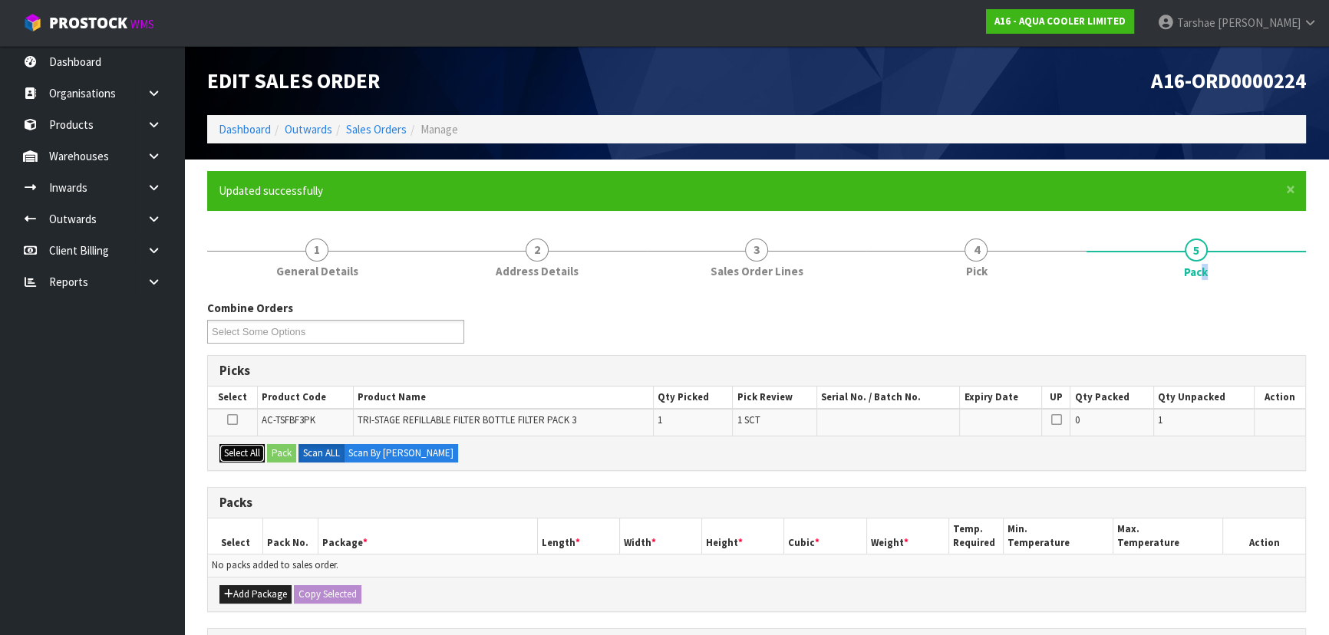
drag, startPoint x: 249, startPoint y: 448, endPoint x: 278, endPoint y: 454, distance: 29.8
click at [253, 449] on button "Select All" at bounding box center [241, 453] width 45 height 18
click at [280, 454] on button "Pack" at bounding box center [281, 453] width 29 height 18
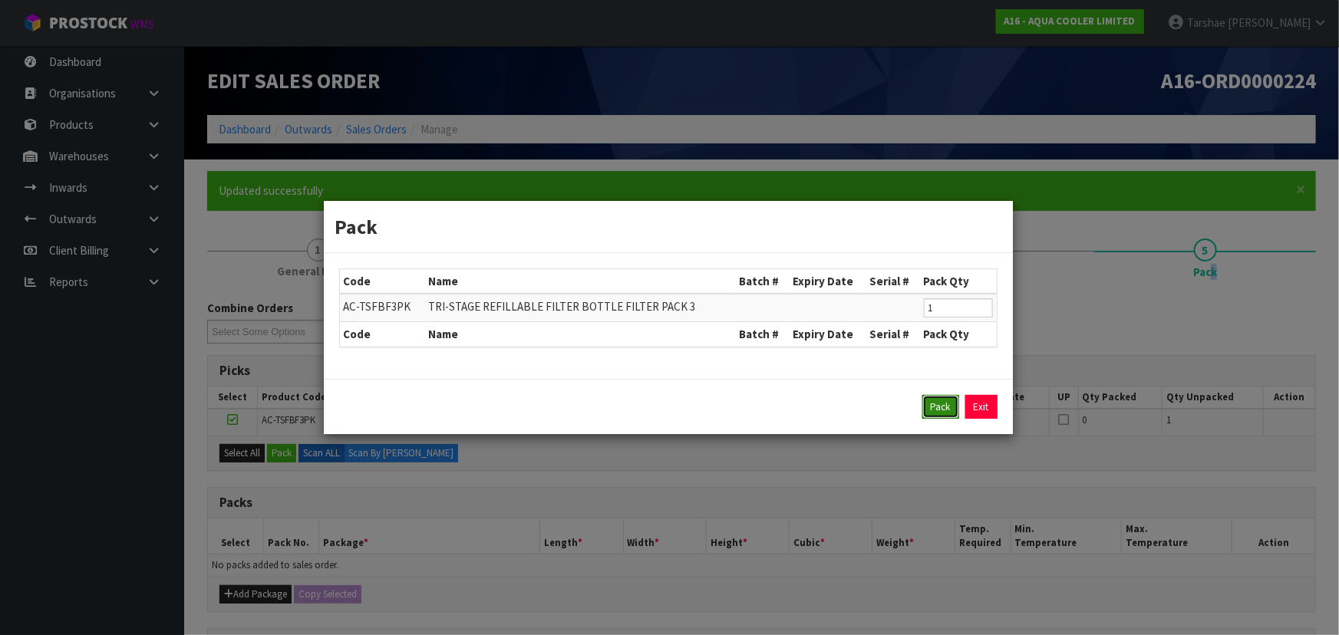
drag, startPoint x: 939, startPoint y: 405, endPoint x: 747, endPoint y: 522, distance: 224.9
click at [939, 406] on button "Pack" at bounding box center [940, 407] width 37 height 25
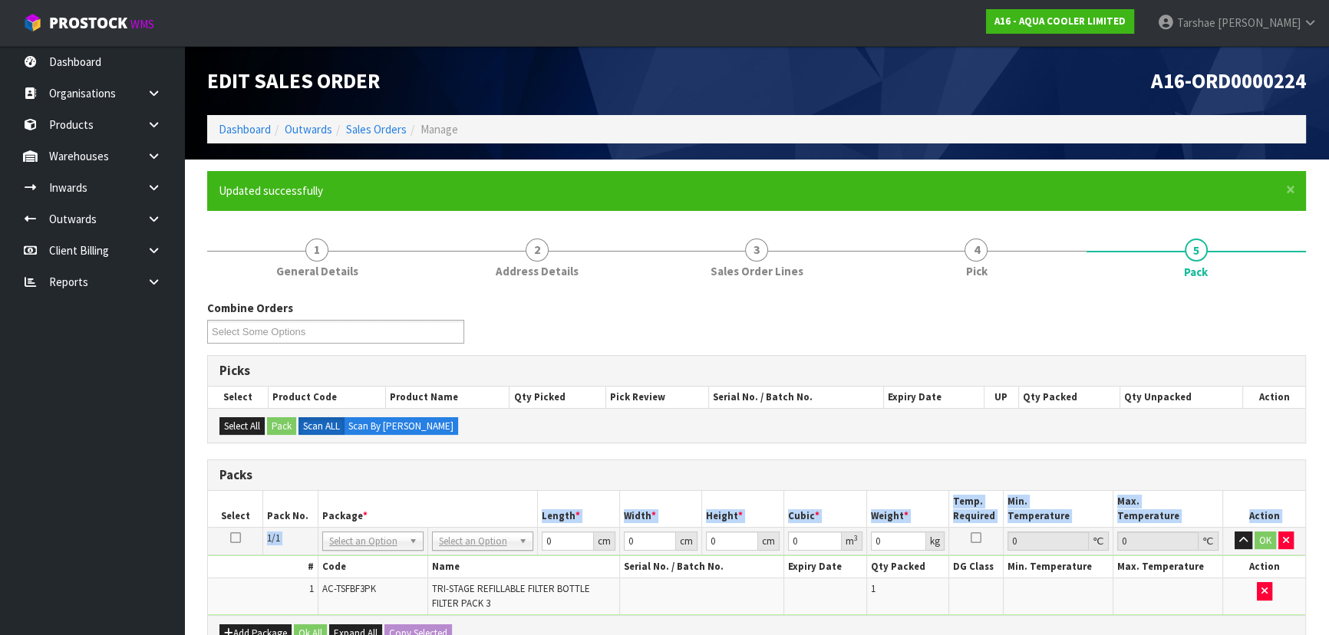
drag, startPoint x: 476, startPoint y: 524, endPoint x: 477, endPoint y: 545, distance: 20.7
click at [477, 532] on table "Select Pack No. Package * Length * Width * Height * Cubic * Weight * Temp. Requ…" at bounding box center [756, 553] width 1097 height 124
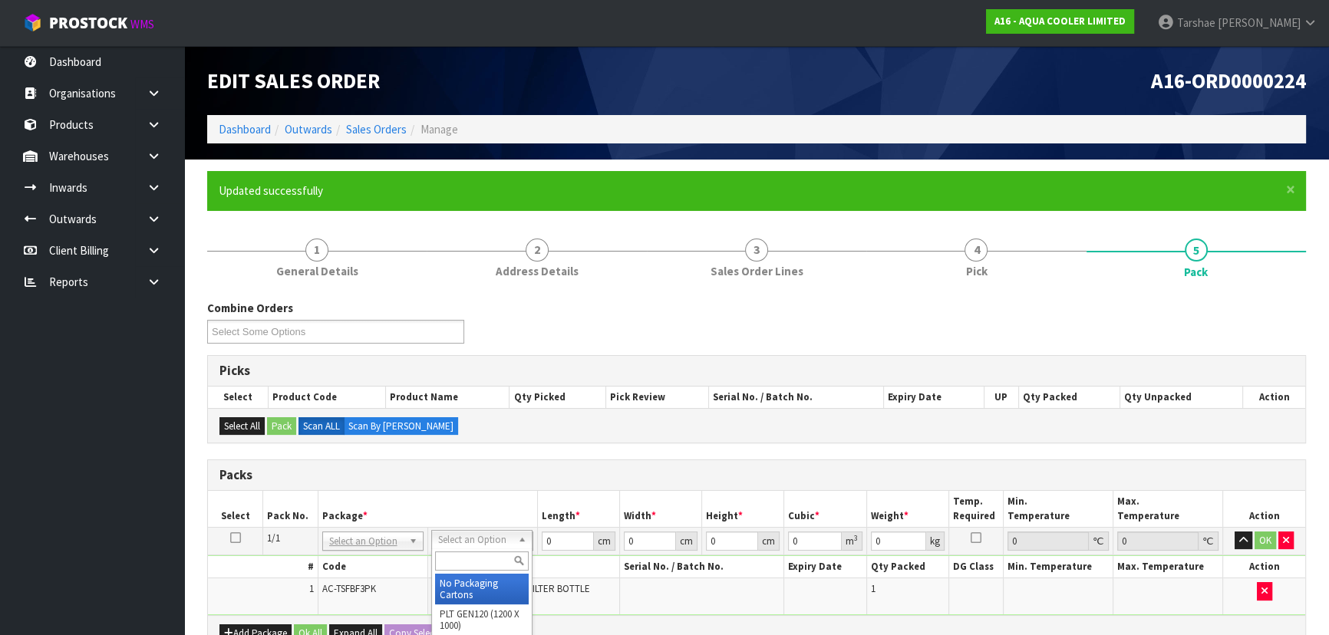
click at [476, 568] on input "text" at bounding box center [482, 561] width 94 height 19
type input "115"
drag, startPoint x: 487, startPoint y: 595, endPoint x: 506, endPoint y: 575, distance: 27.7
type input "29.5"
type input "11.5"
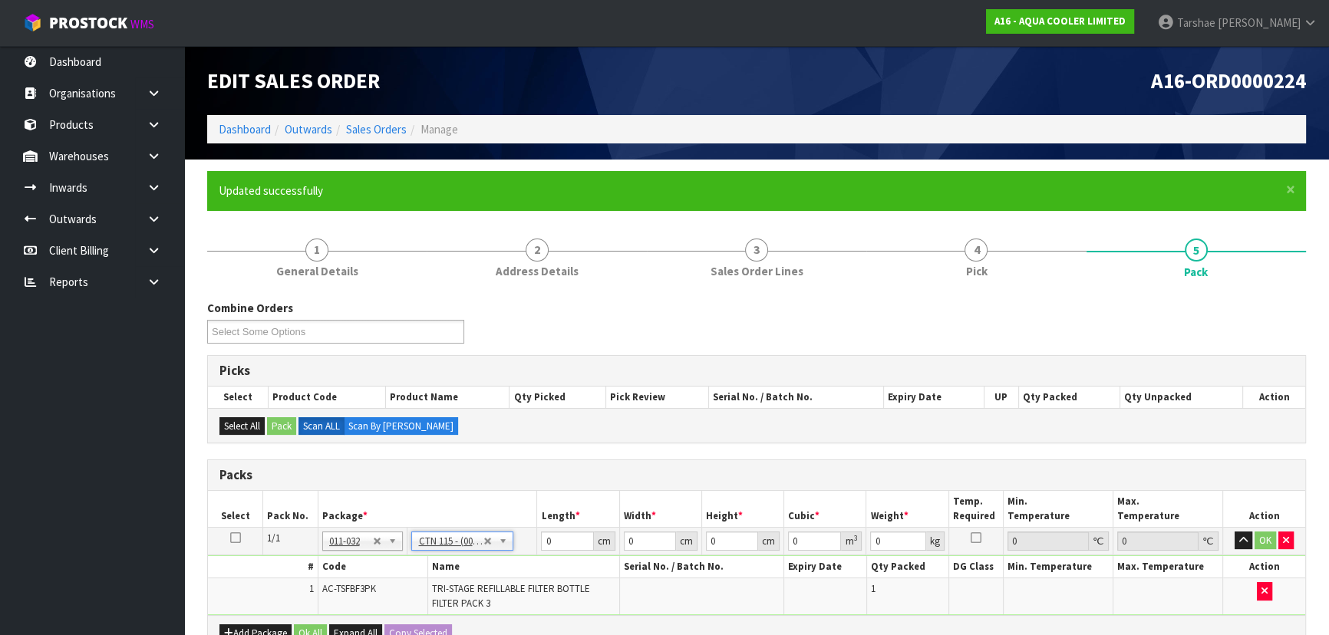
type input "15.5"
type input "0.005258"
type input "1.46"
click at [476, 561] on input "text" at bounding box center [464, 561] width 94 height 19
click at [549, 540] on input "29.5" at bounding box center [567, 541] width 52 height 19
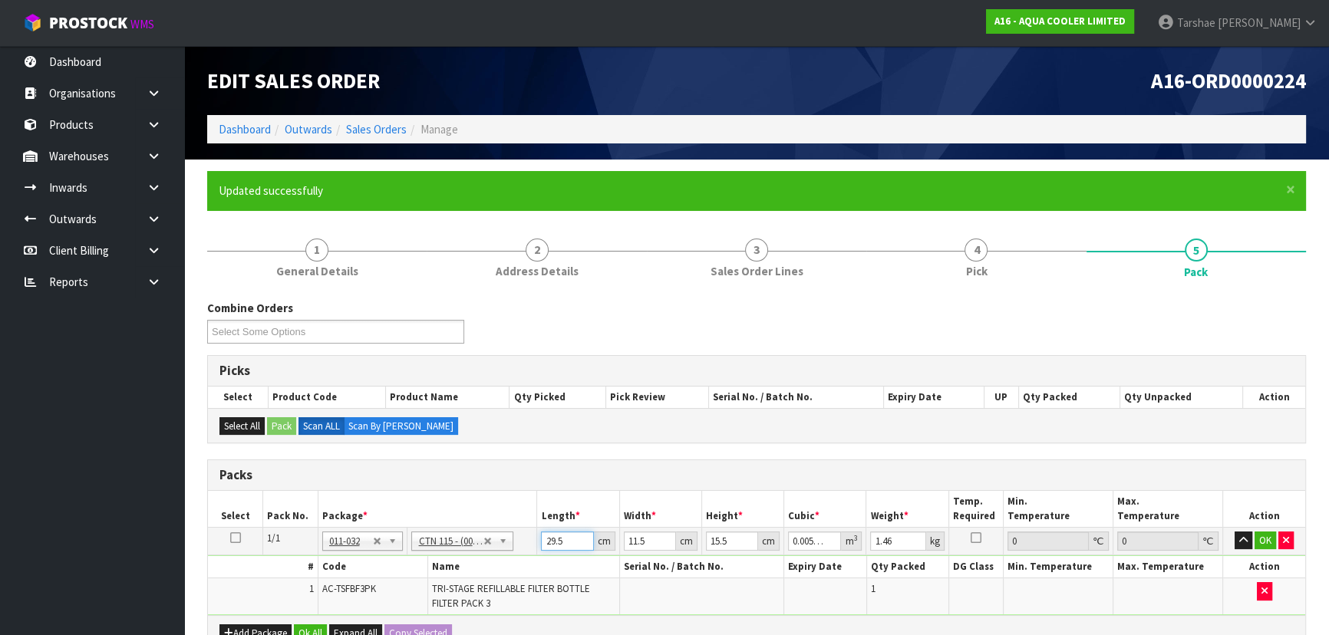
click at [549, 540] on input "29.5" at bounding box center [567, 541] width 52 height 19
click at [499, 491] on th "Package *" at bounding box center [427, 509] width 219 height 36
click at [694, 482] on div "Packs" at bounding box center [756, 475] width 1097 height 31
click at [453, 566] on input "text" at bounding box center [464, 561] width 94 height 19
drag, startPoint x: 465, startPoint y: 539, endPoint x: 469, endPoint y: 556, distance: 18.1
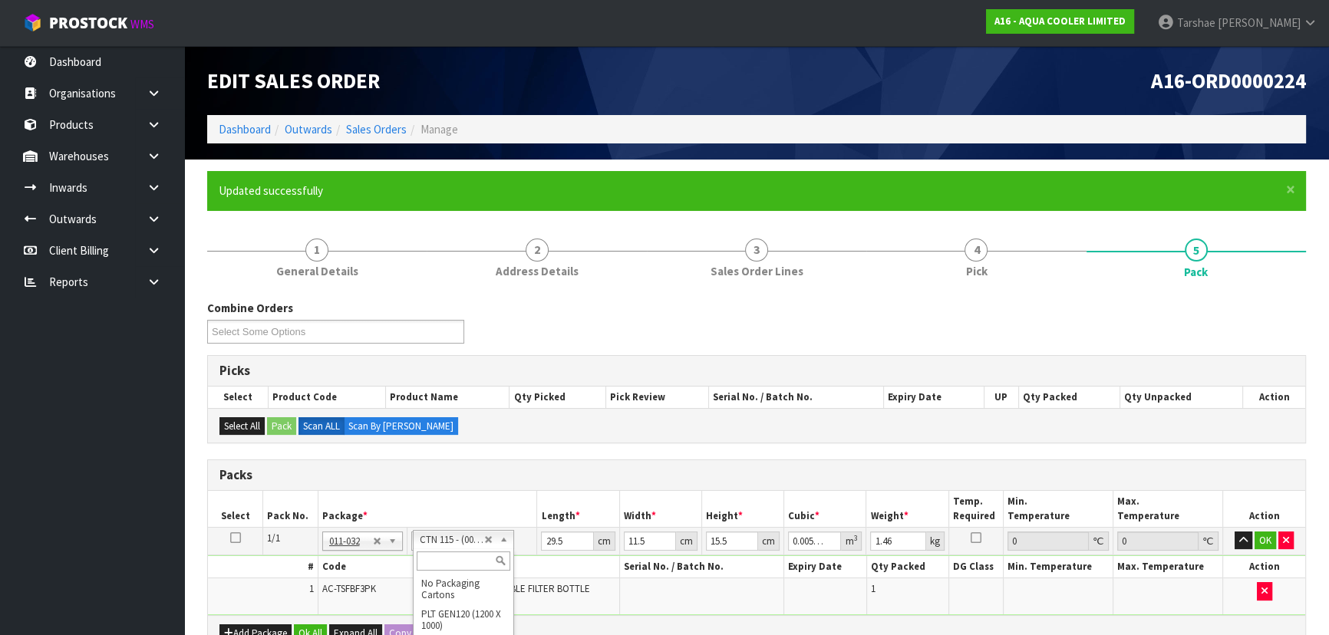
click at [470, 556] on input "text" at bounding box center [464, 561] width 94 height 19
type input "OC"
type input "0"
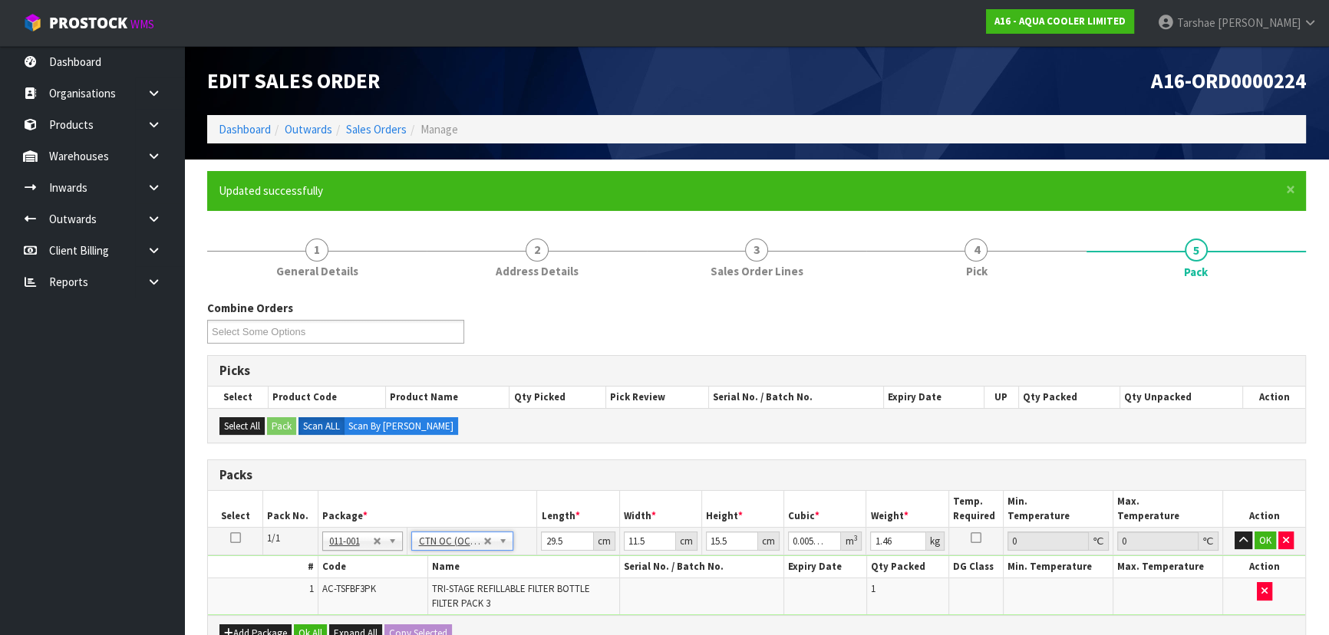
type input "0"
type input "1.26"
click at [547, 543] on input "0" at bounding box center [567, 541] width 52 height 19
type input "44"
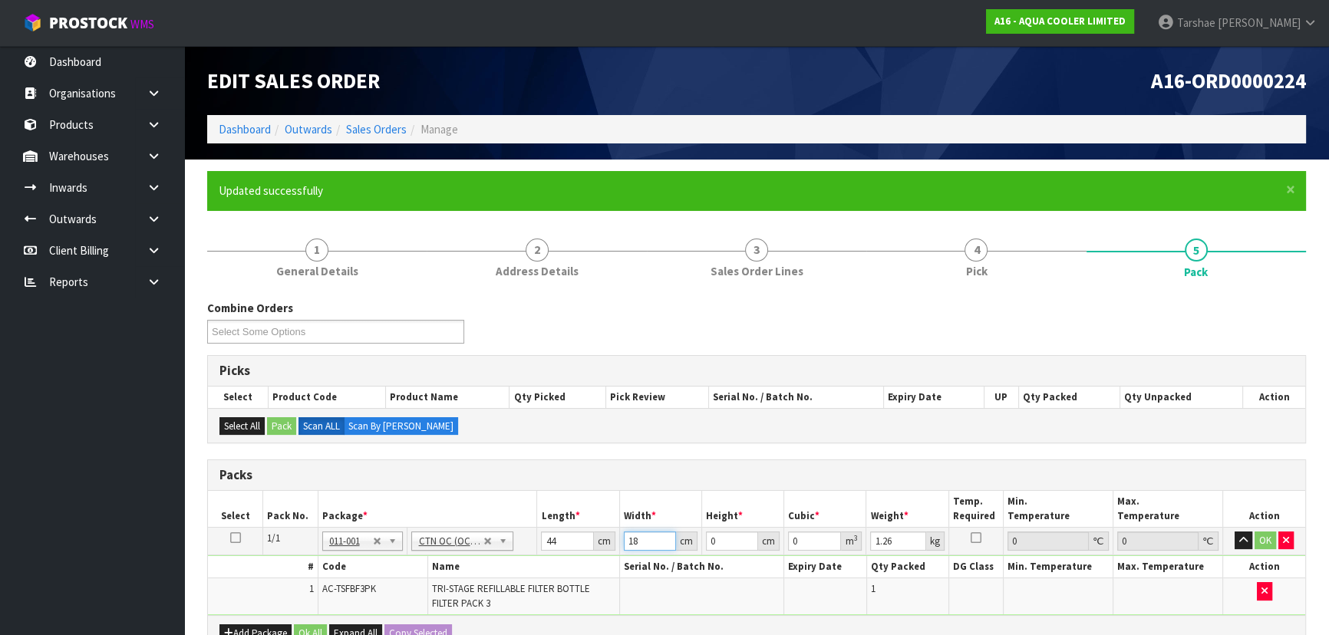
type input "18"
type input "1"
type input "0.000792"
type input "15"
type input "0.01188"
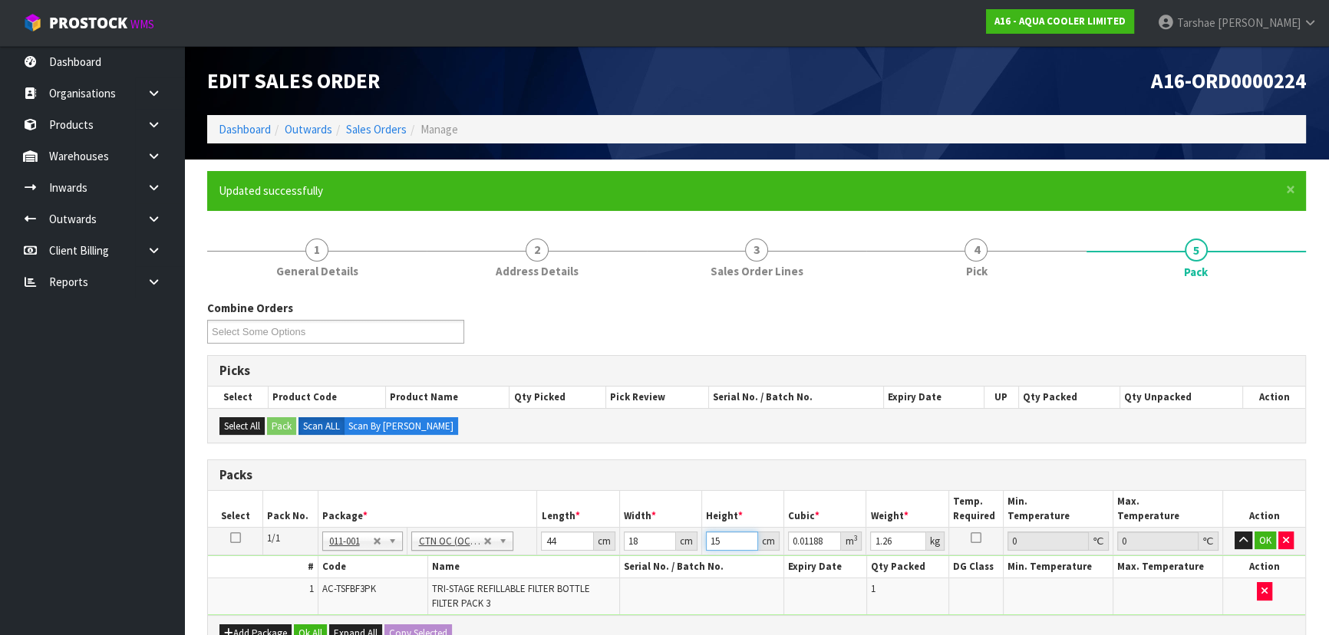
type input "15"
type input "2"
click at [1234, 532] on button "button" at bounding box center [1243, 541] width 18 height 18
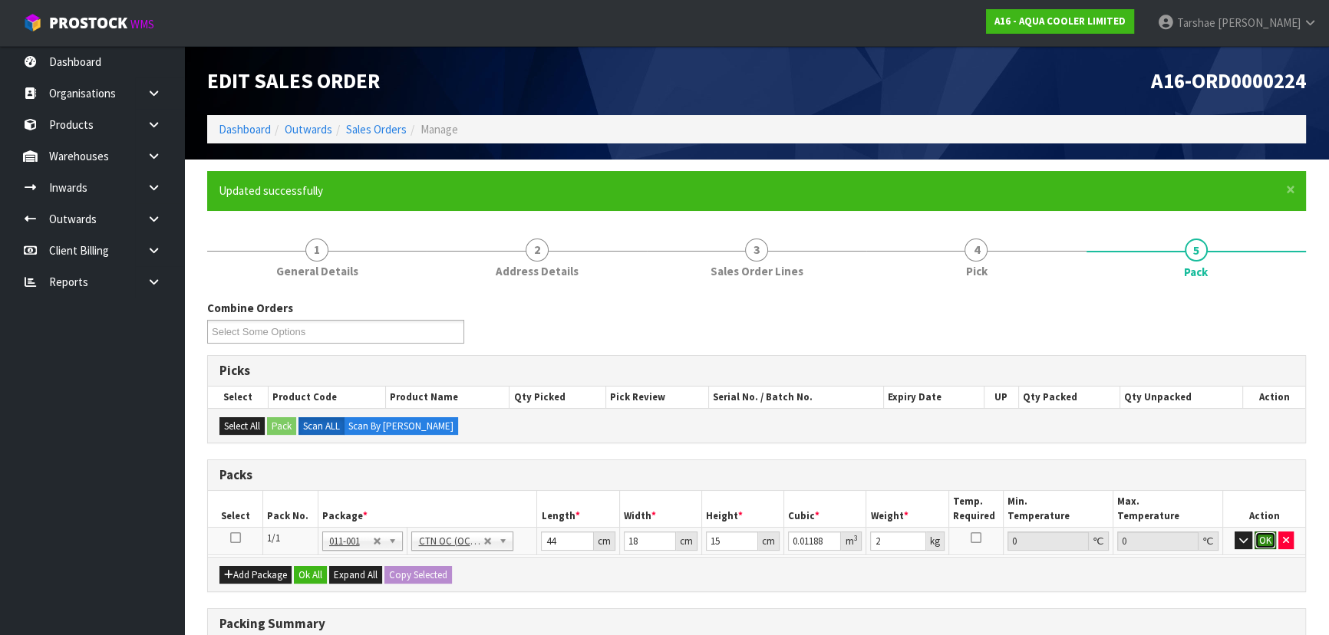
click button "OK" at bounding box center [1264, 541] width 21 height 18
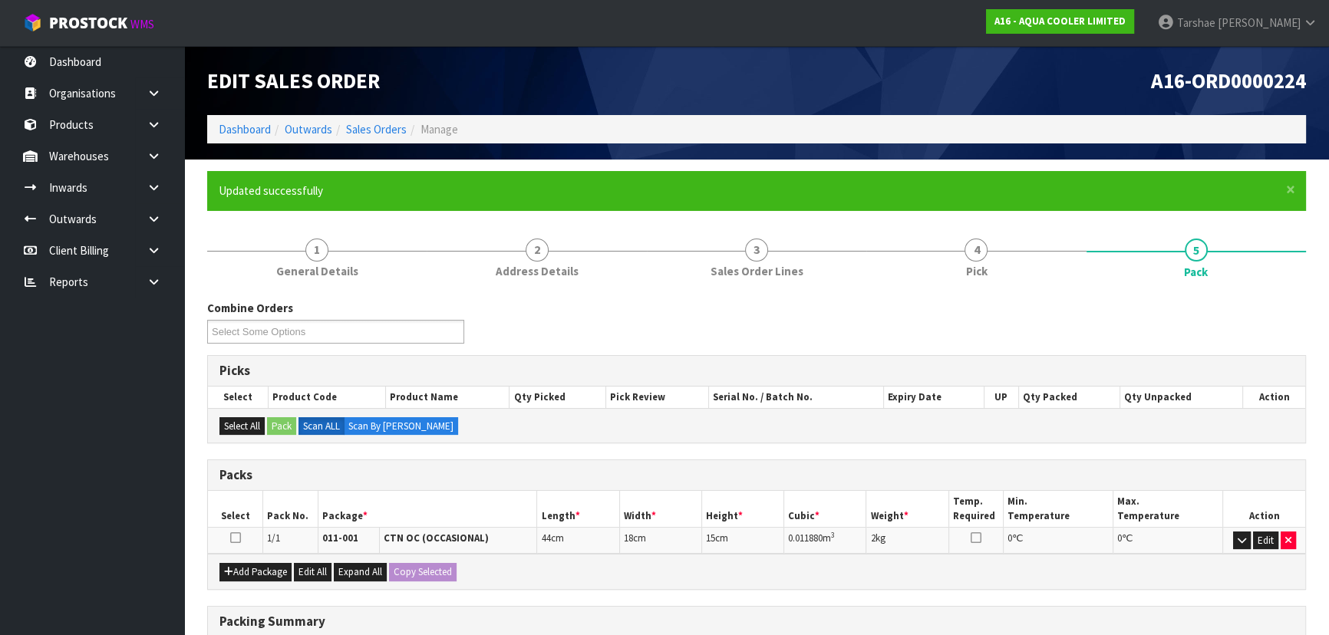
scroll to position [242, 0]
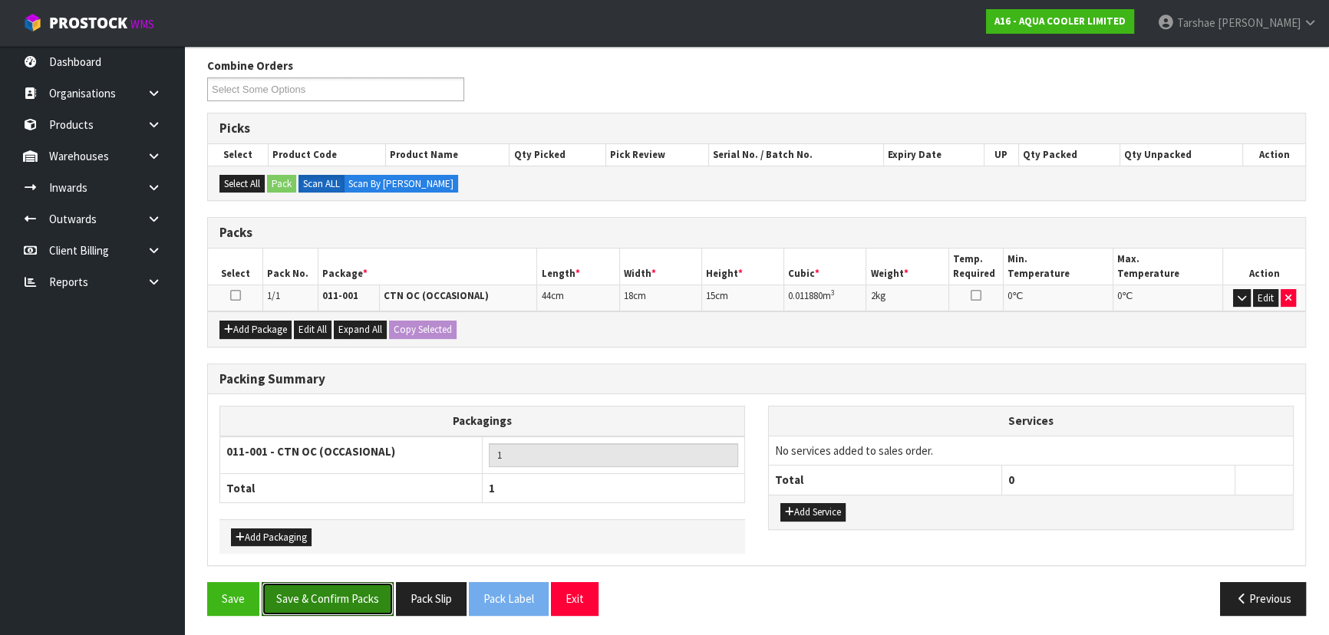
drag, startPoint x: 357, startPoint y: 598, endPoint x: 397, endPoint y: 568, distance: 50.9
click at [358, 598] on button "Save & Confirm Packs" at bounding box center [328, 598] width 132 height 33
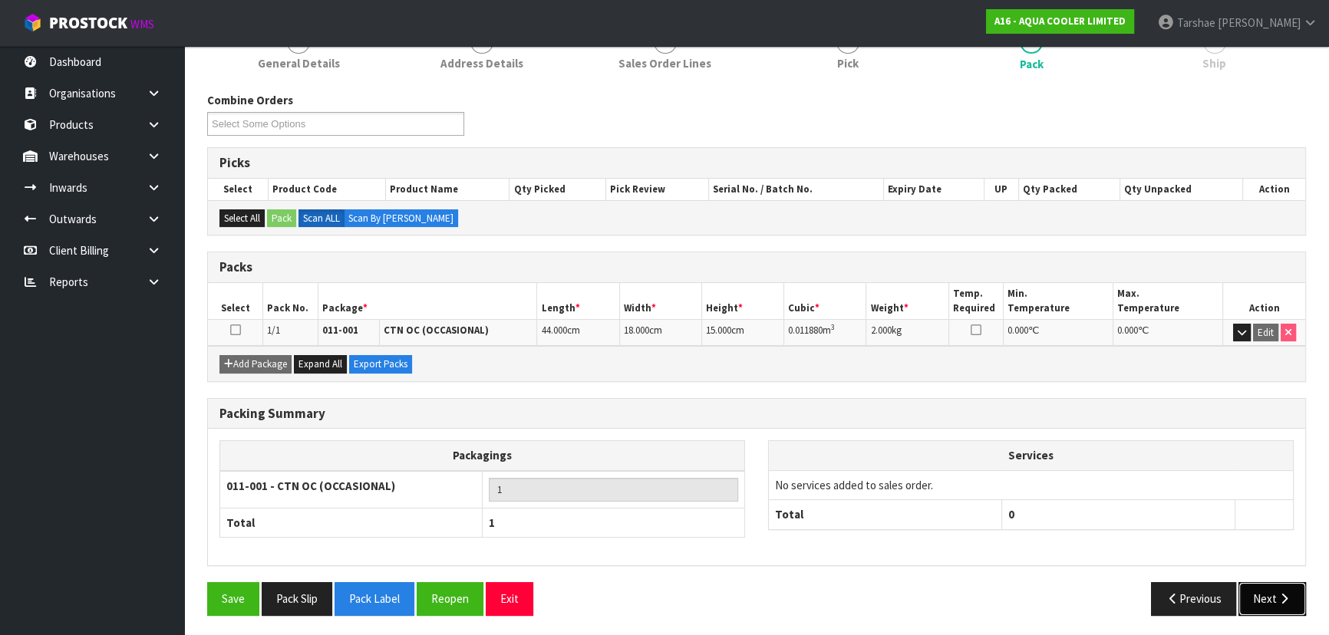
click at [1266, 595] on button "Next" at bounding box center [1272, 598] width 68 height 33
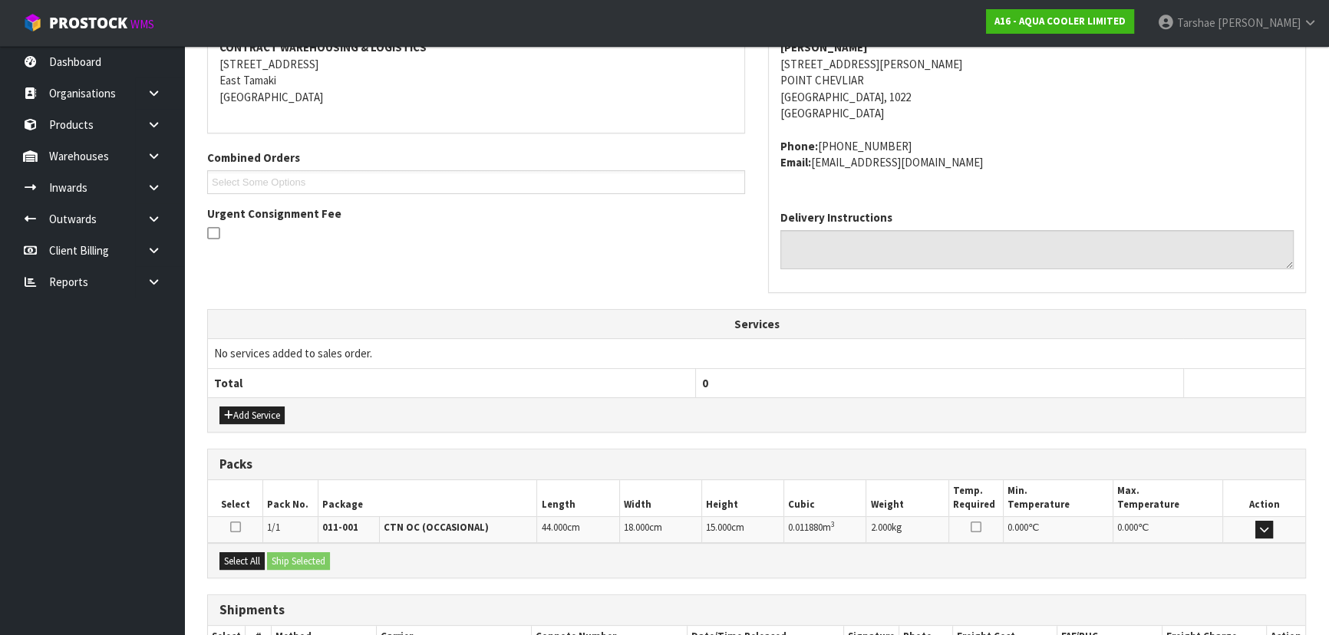
scroll to position [408, 0]
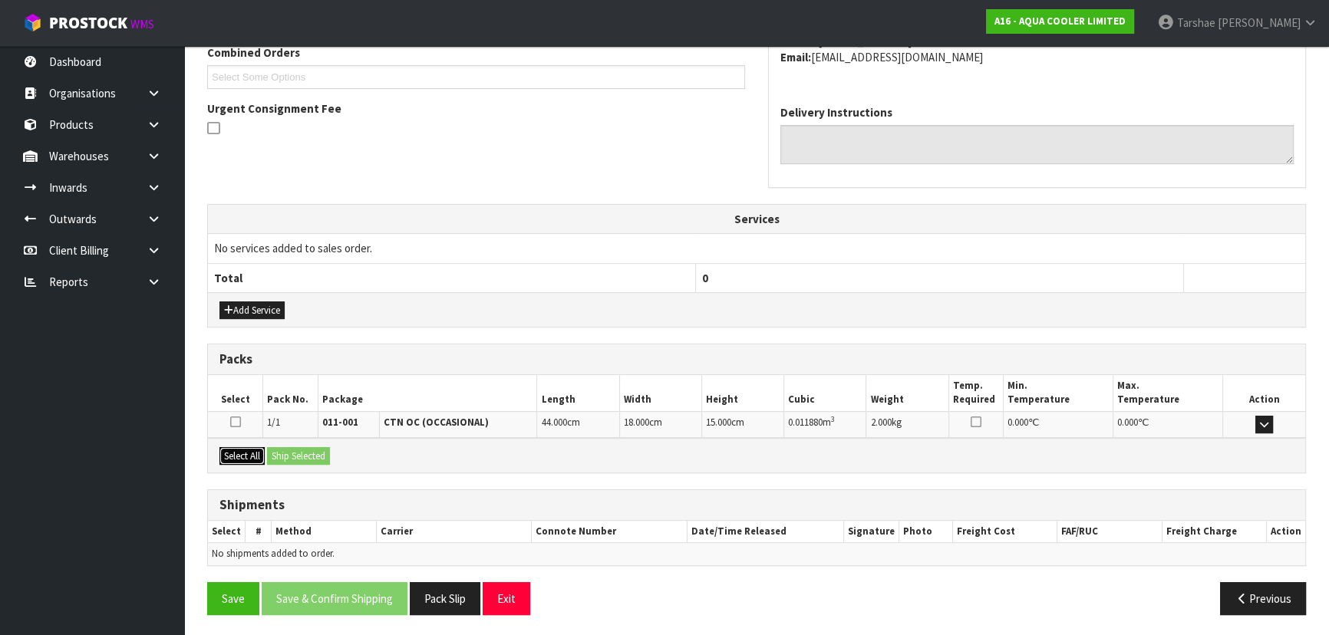
drag, startPoint x: 254, startPoint y: 457, endPoint x: 292, endPoint y: 447, distance: 39.1
click at [266, 453] on div "Select All Ship Selected" at bounding box center [756, 455] width 1097 height 35
drag, startPoint x: 230, startPoint y: 450, endPoint x: 276, endPoint y: 450, distance: 46.0
click at [235, 450] on button "Select All" at bounding box center [241, 456] width 45 height 18
click at [298, 452] on button "Ship Selected" at bounding box center [298, 456] width 63 height 18
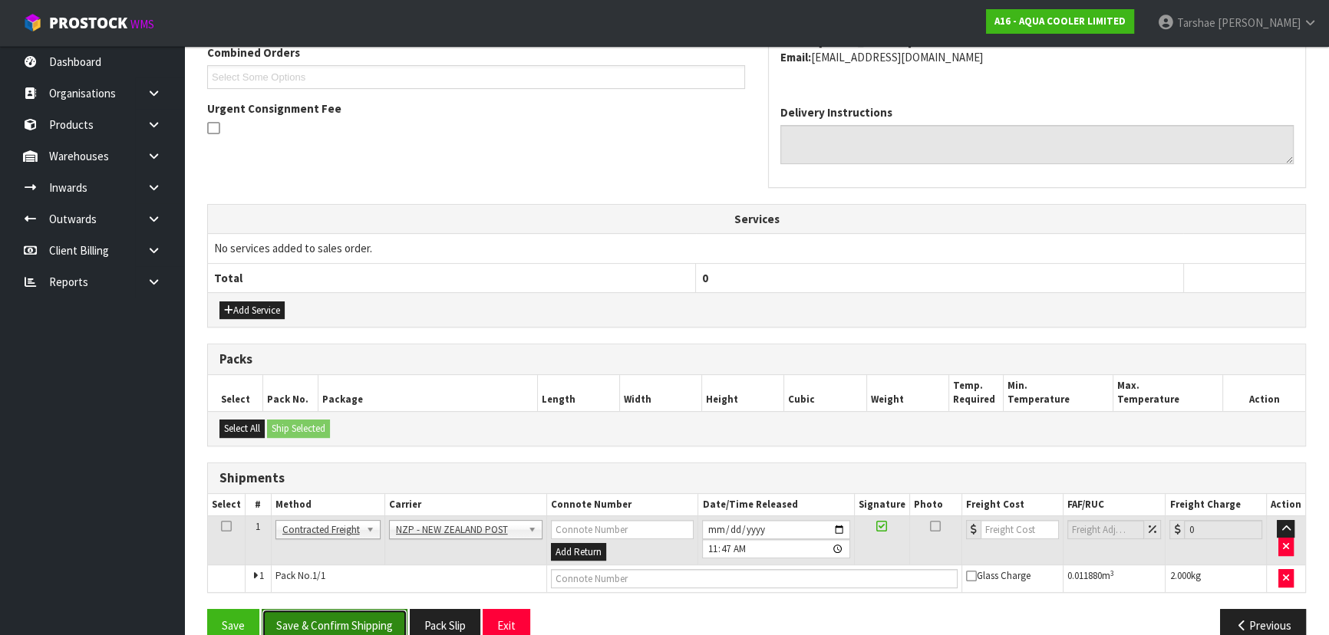
click at [387, 609] on button "Save & Confirm Shipping" at bounding box center [335, 625] width 146 height 33
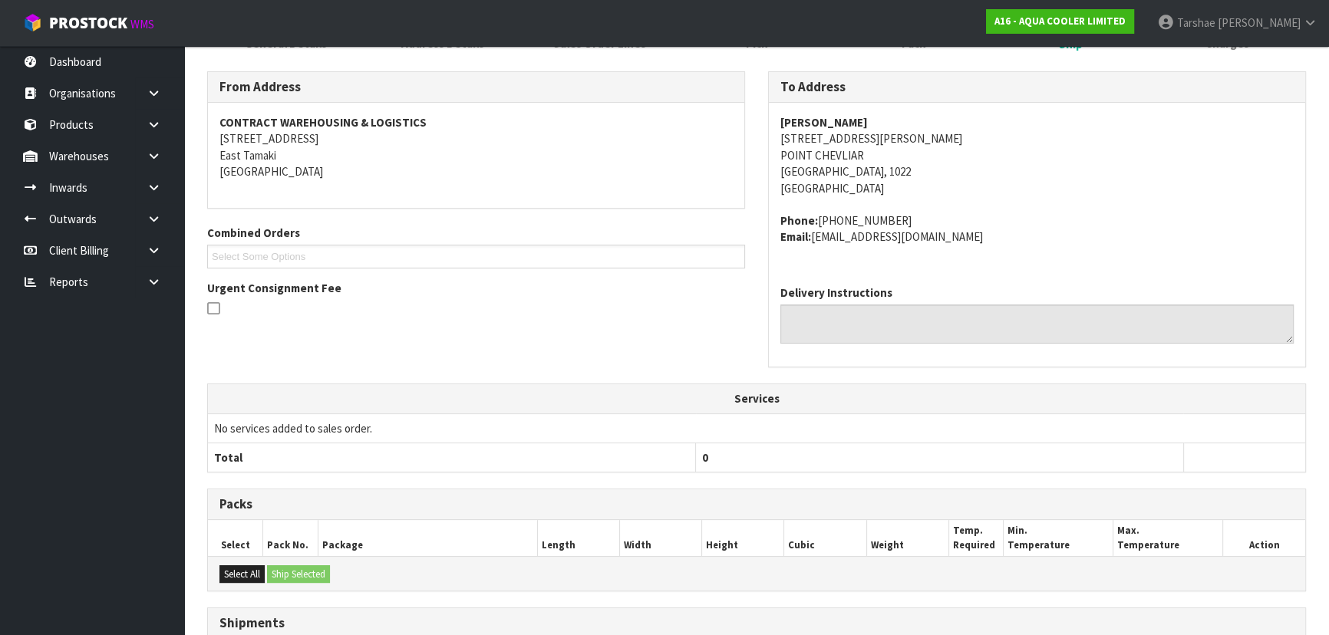
scroll to position [414, 0]
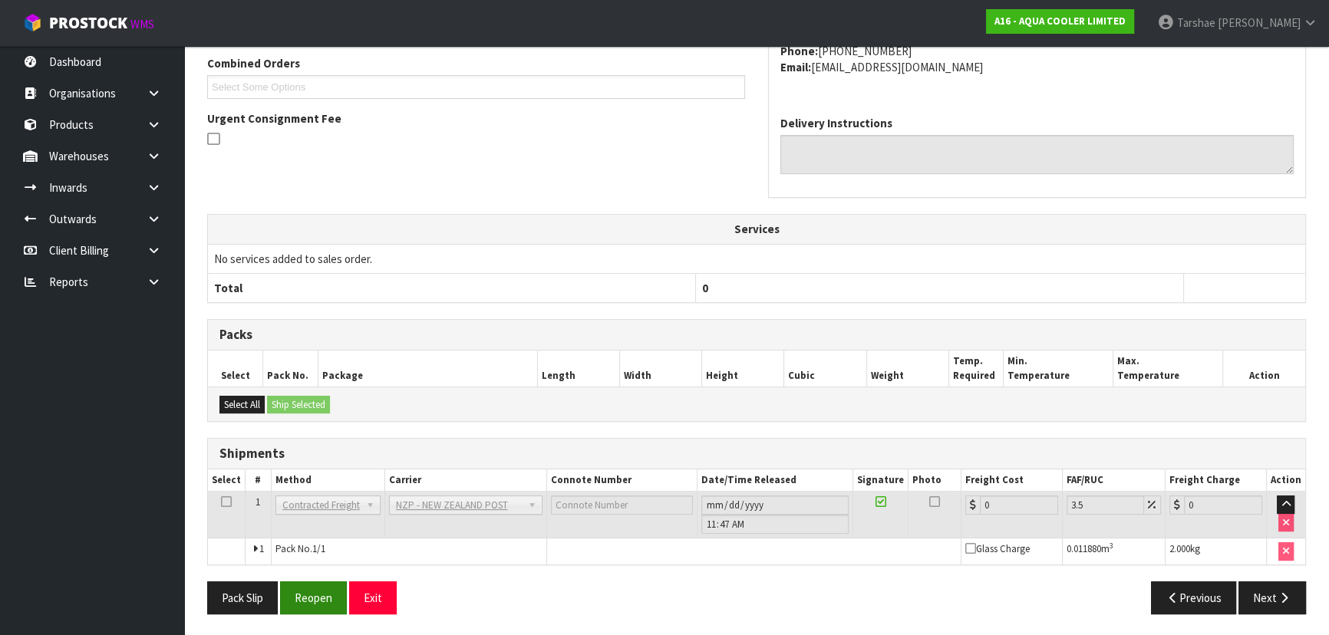
click at [306, 610] on div "Pack Slip Reopen Exit Previous Next" at bounding box center [757, 604] width 1122 height 44
click at [306, 605] on button "Reopen" at bounding box center [313, 598] width 67 height 33
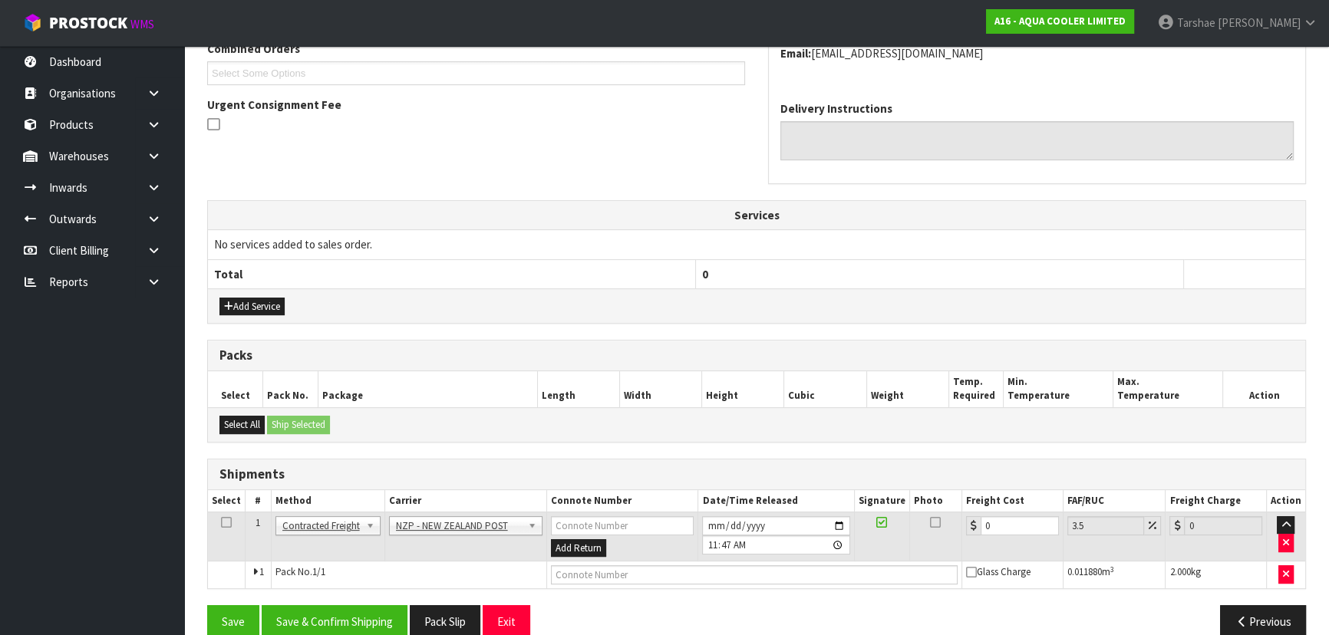
scroll to position [436, 0]
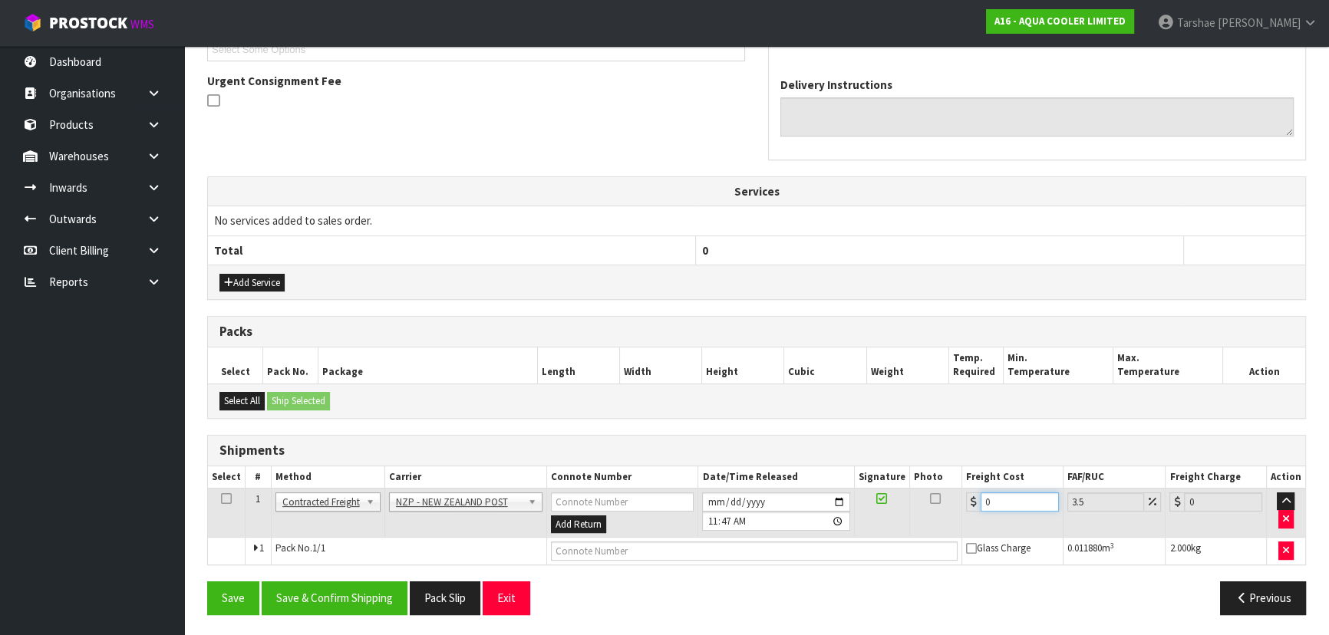
drag, startPoint x: 1019, startPoint y: 504, endPoint x: 799, endPoint y: 499, distance: 219.5
click at [815, 499] on tr "1 Client Local Pickup Customer Local Pickup Company Freight Contracted Freight …" at bounding box center [756, 513] width 1097 height 50
type input "4"
type input "4.14"
type input "4.3"
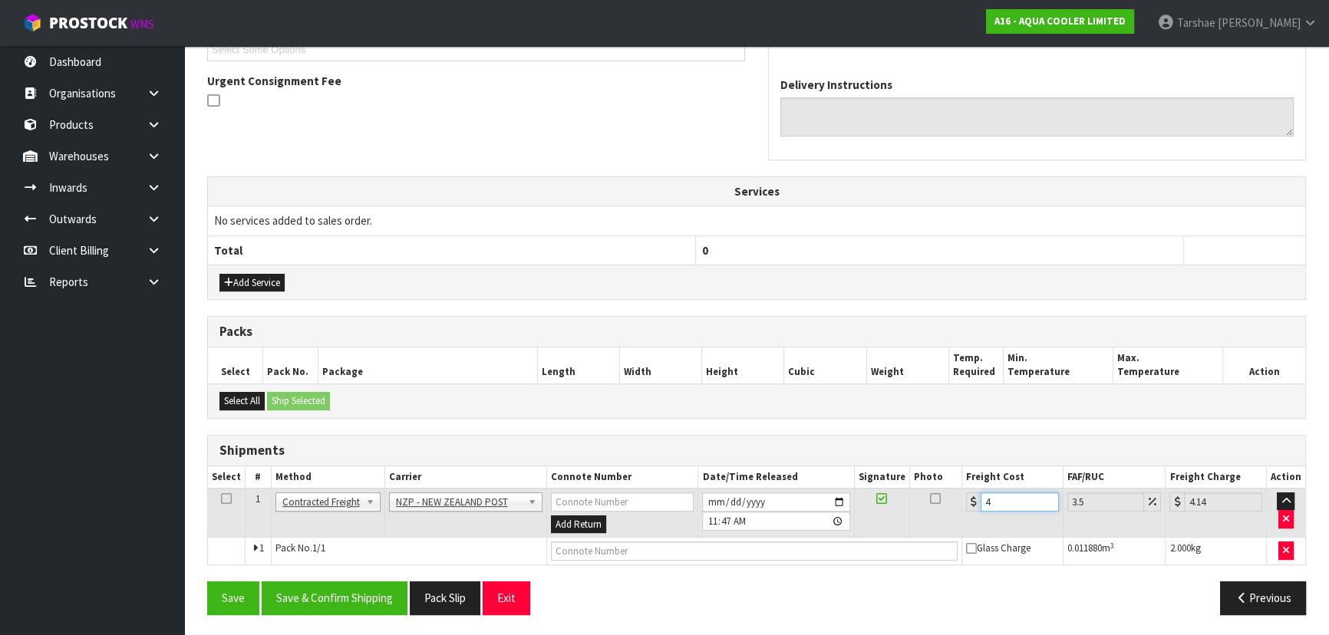
type input "4.45"
type input "4.33"
type input "4.48"
type input "4.33"
click at [348, 588] on button "Save & Confirm Shipping" at bounding box center [335, 598] width 146 height 33
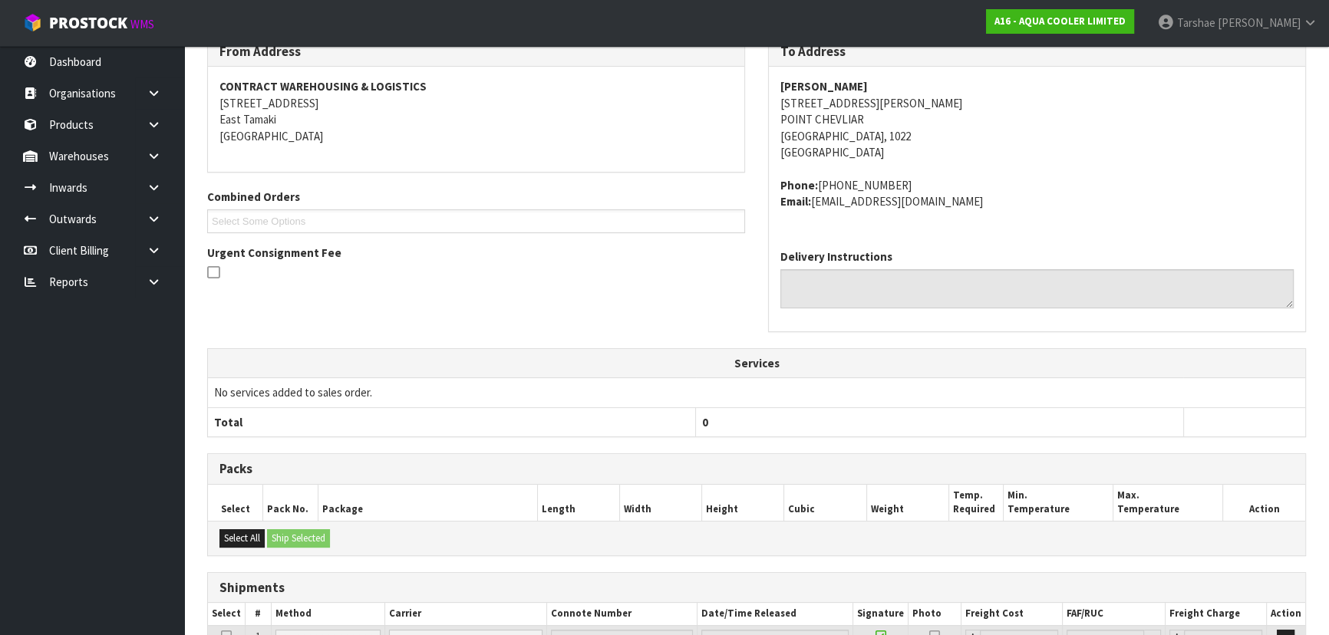
scroll to position [407, 0]
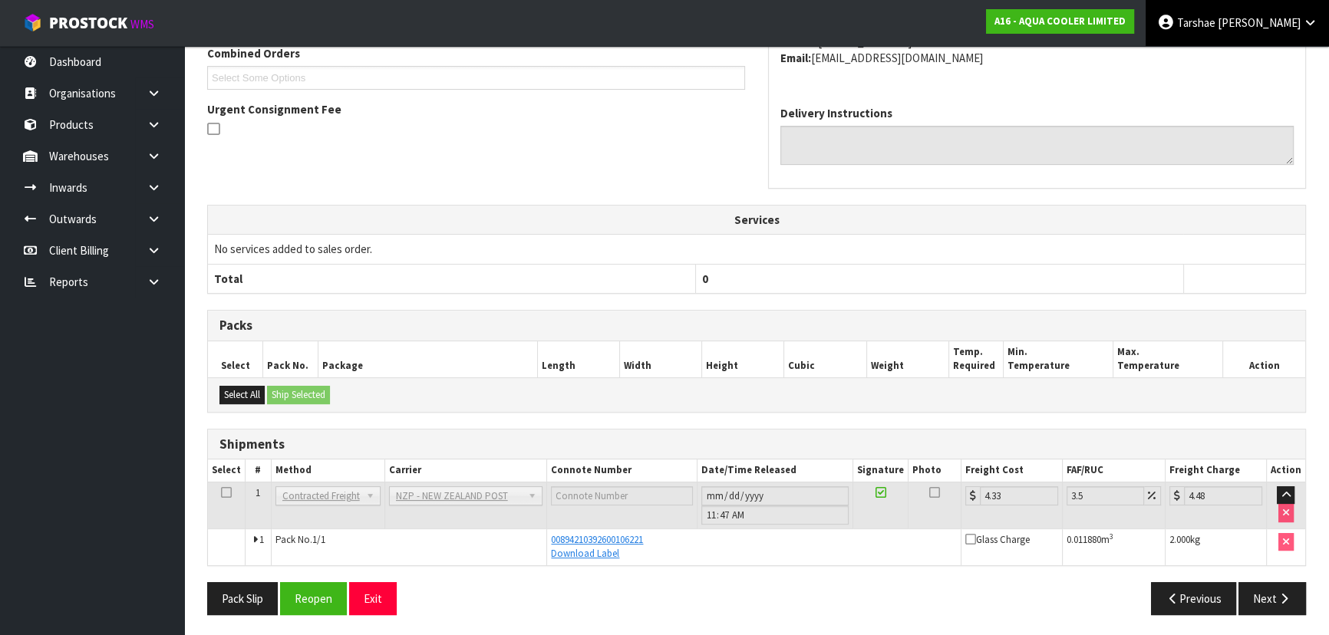
click at [1258, 29] on span "Graydon" at bounding box center [1259, 22] width 83 height 15
click at [1248, 67] on link "Logout" at bounding box center [1267, 61] width 121 height 21
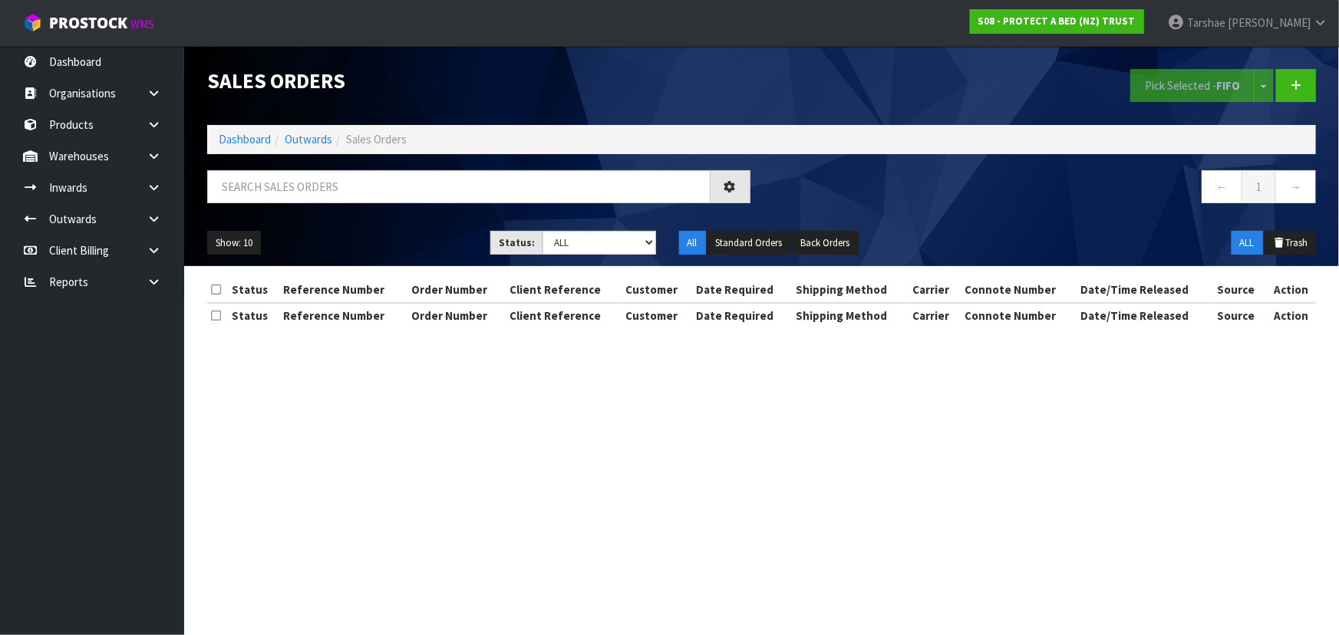
drag, startPoint x: 288, startPoint y: 534, endPoint x: 331, endPoint y: 468, distance: 78.3
drag, startPoint x: 331, startPoint y: 468, endPoint x: 61, endPoint y: 67, distance: 483.2
click at [61, 67] on link "Dashboard" at bounding box center [92, 61] width 184 height 31
click at [61, 67] on body "Toggle navigation ProStock WMS S08 - PROTECT A BED (NZ) TRUST [PERSON_NAME] Log…" at bounding box center [669, 317] width 1339 height 635
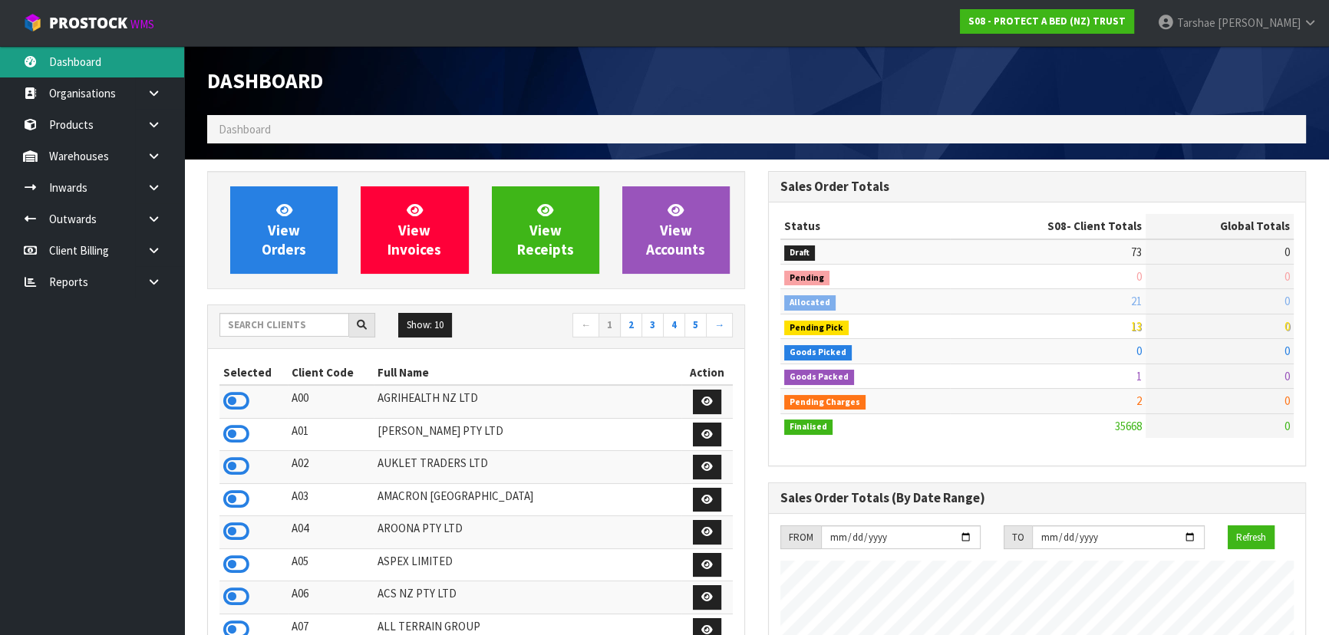
scroll to position [1160, 560]
click at [340, 332] on input "text" at bounding box center [284, 325] width 130 height 24
type input "OKAB"
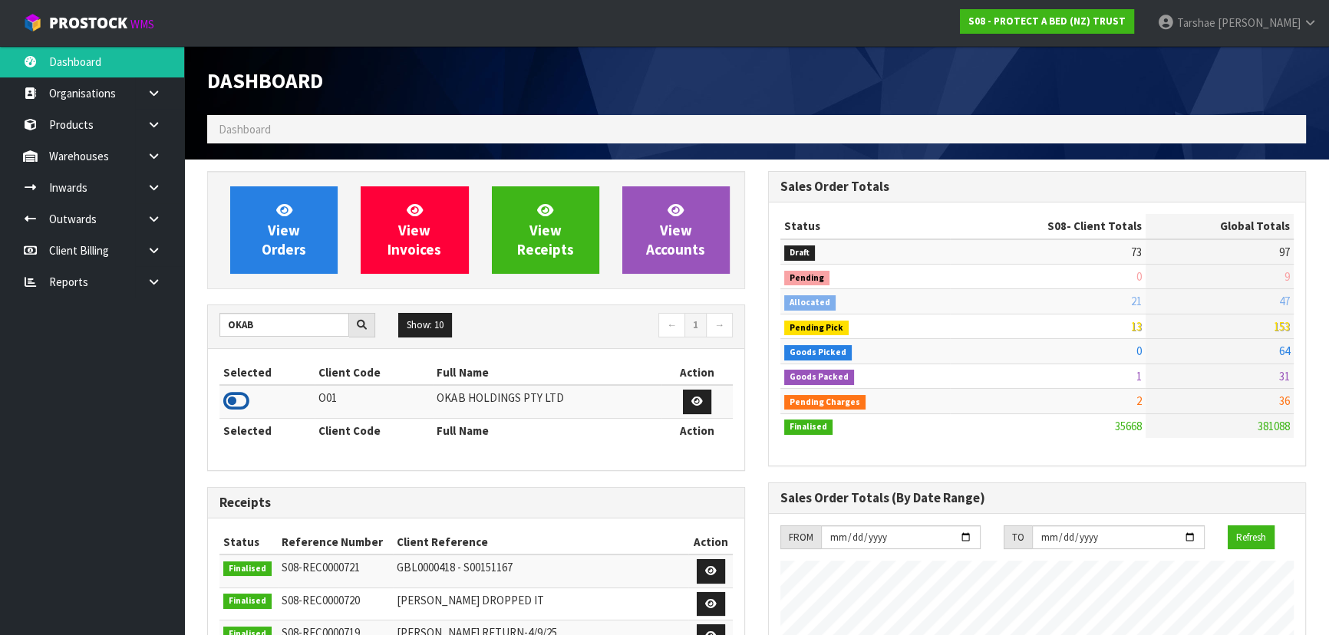
click at [239, 403] on icon at bounding box center [236, 401] width 26 height 23
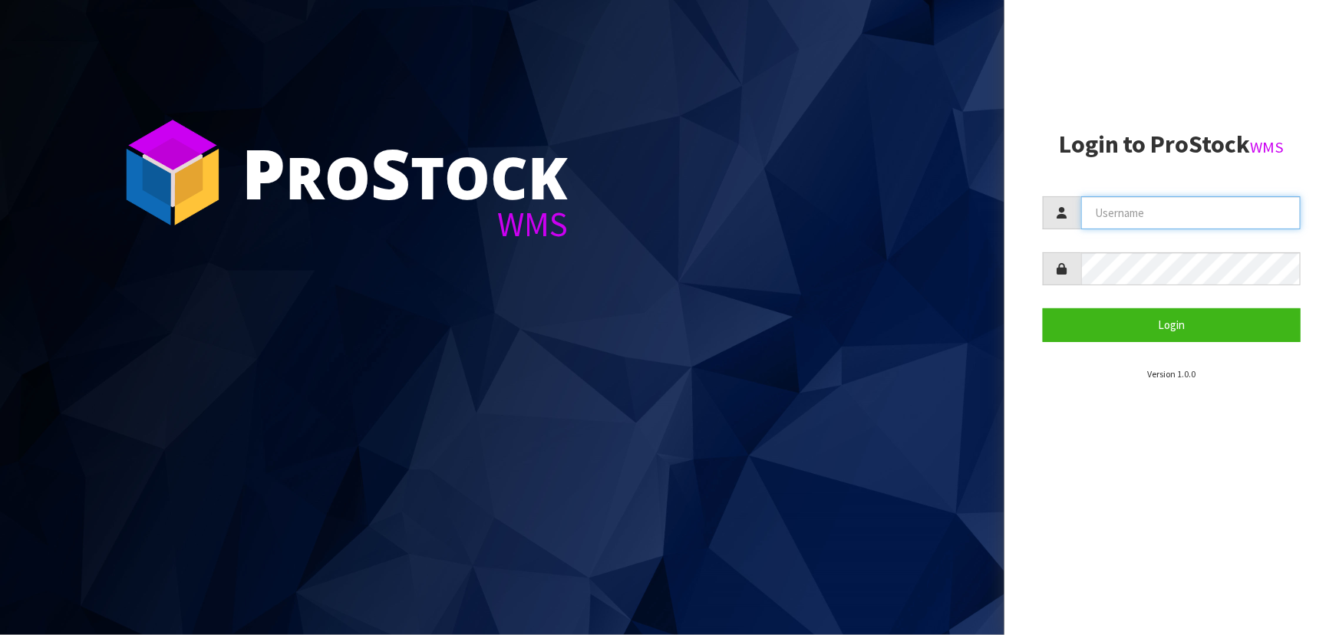
click at [1142, 214] on input "text" at bounding box center [1190, 212] width 219 height 33
type input "MARARA"
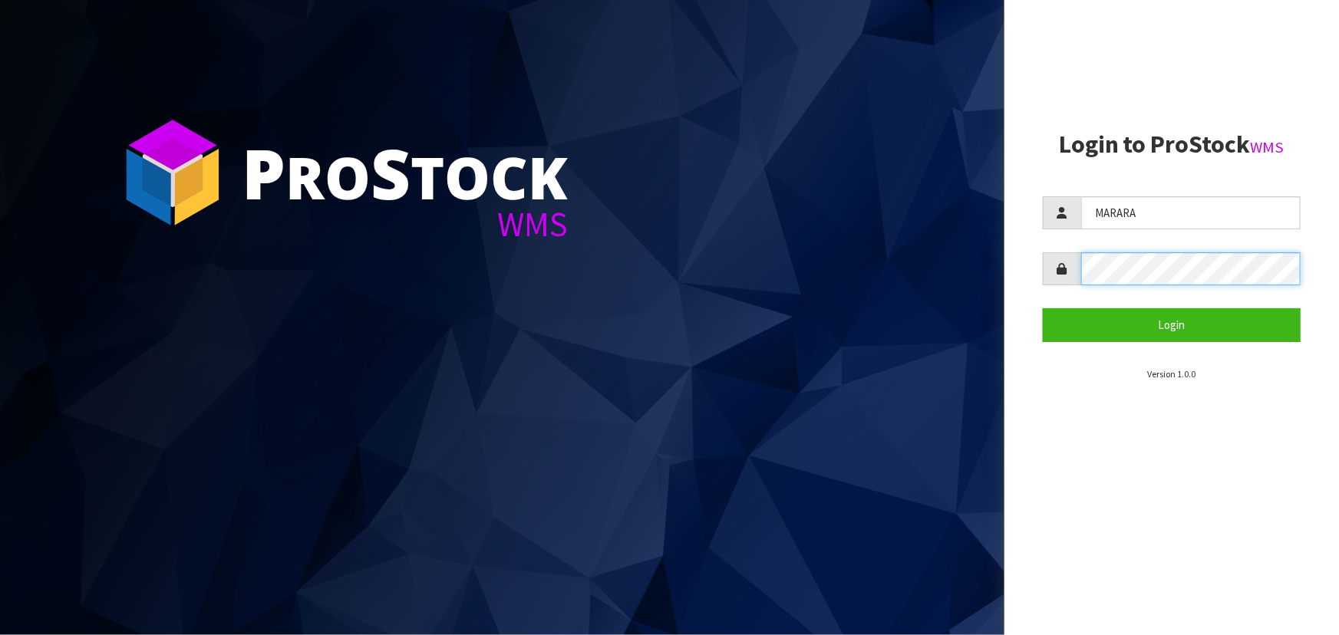
click at [1043, 308] on button "Login" at bounding box center [1172, 324] width 258 height 33
